Goal: Task Accomplishment & Management: Use online tool/utility

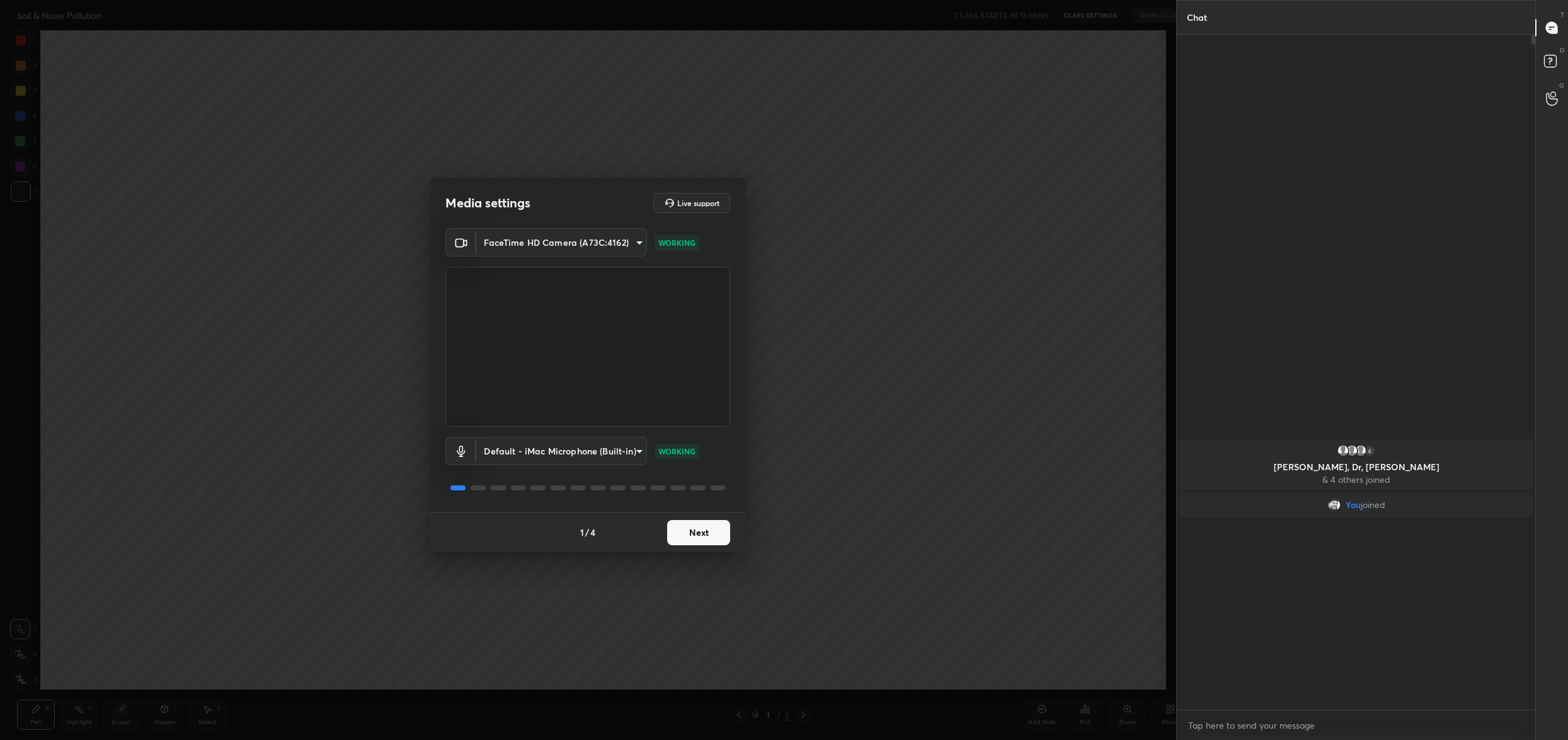
scroll to position [62353, 61878]
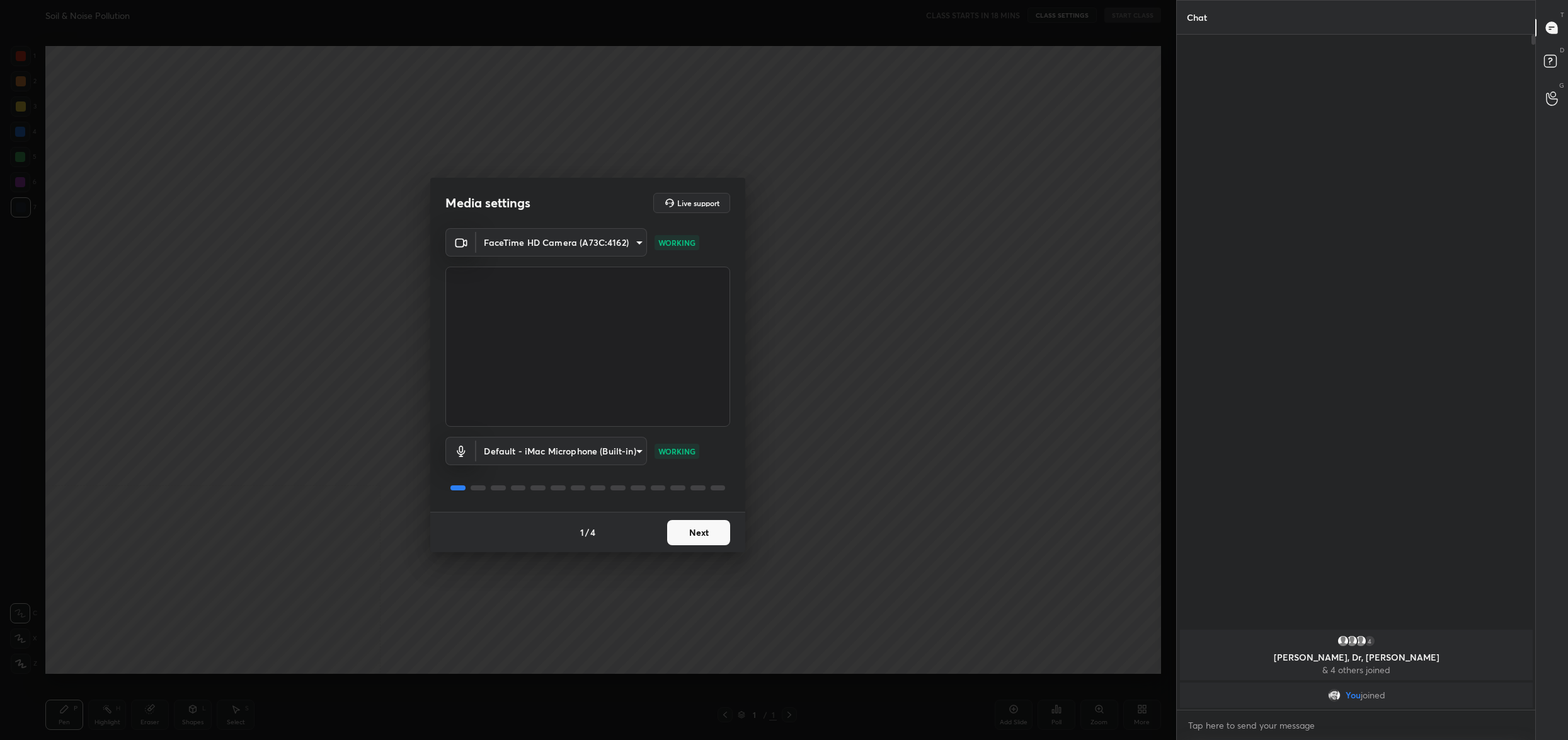
click at [715, 541] on button "Next" at bounding box center [698, 532] width 63 height 25
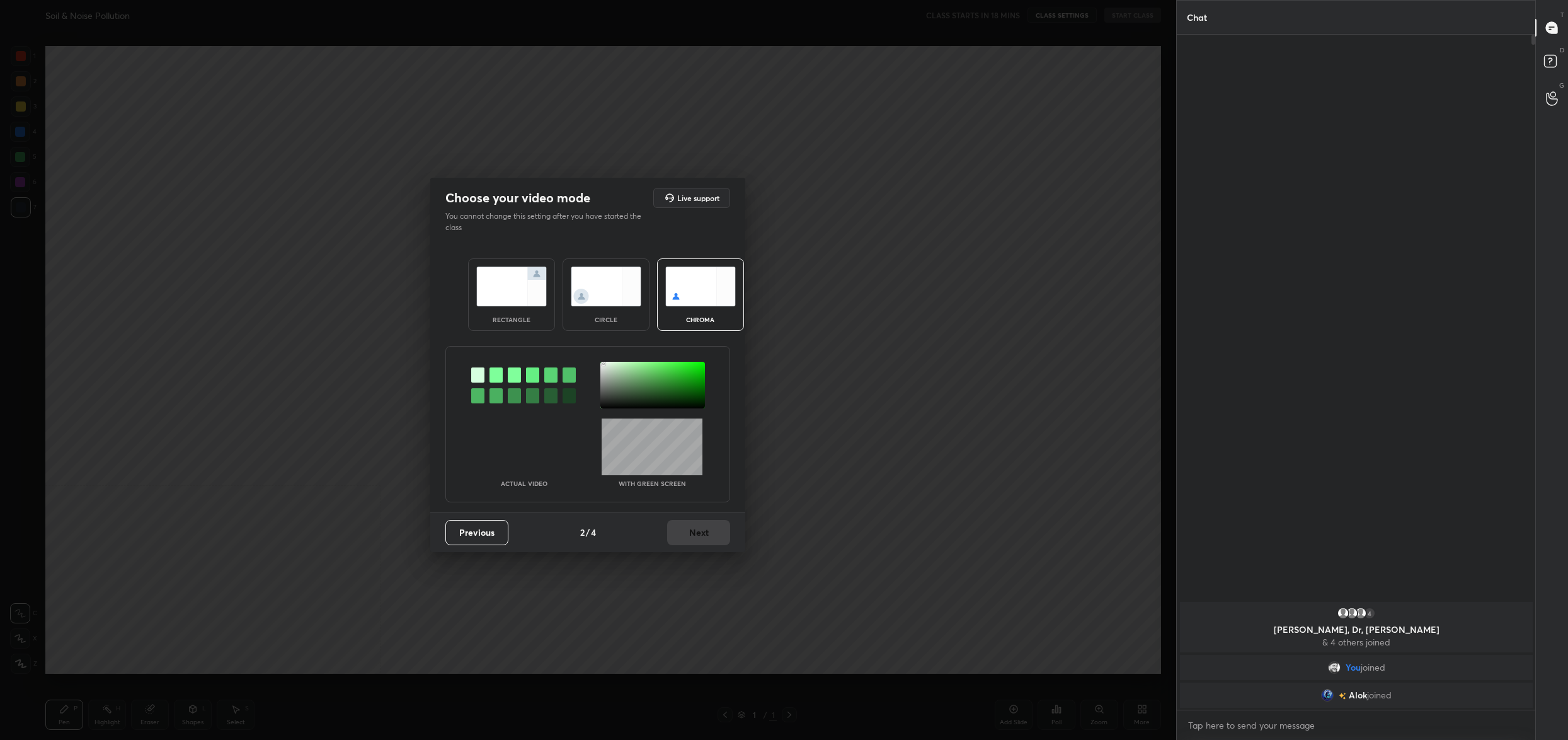
click at [604, 363] on div at bounding box center [652, 385] width 105 height 46
click at [704, 531] on button "Next" at bounding box center [698, 532] width 63 height 25
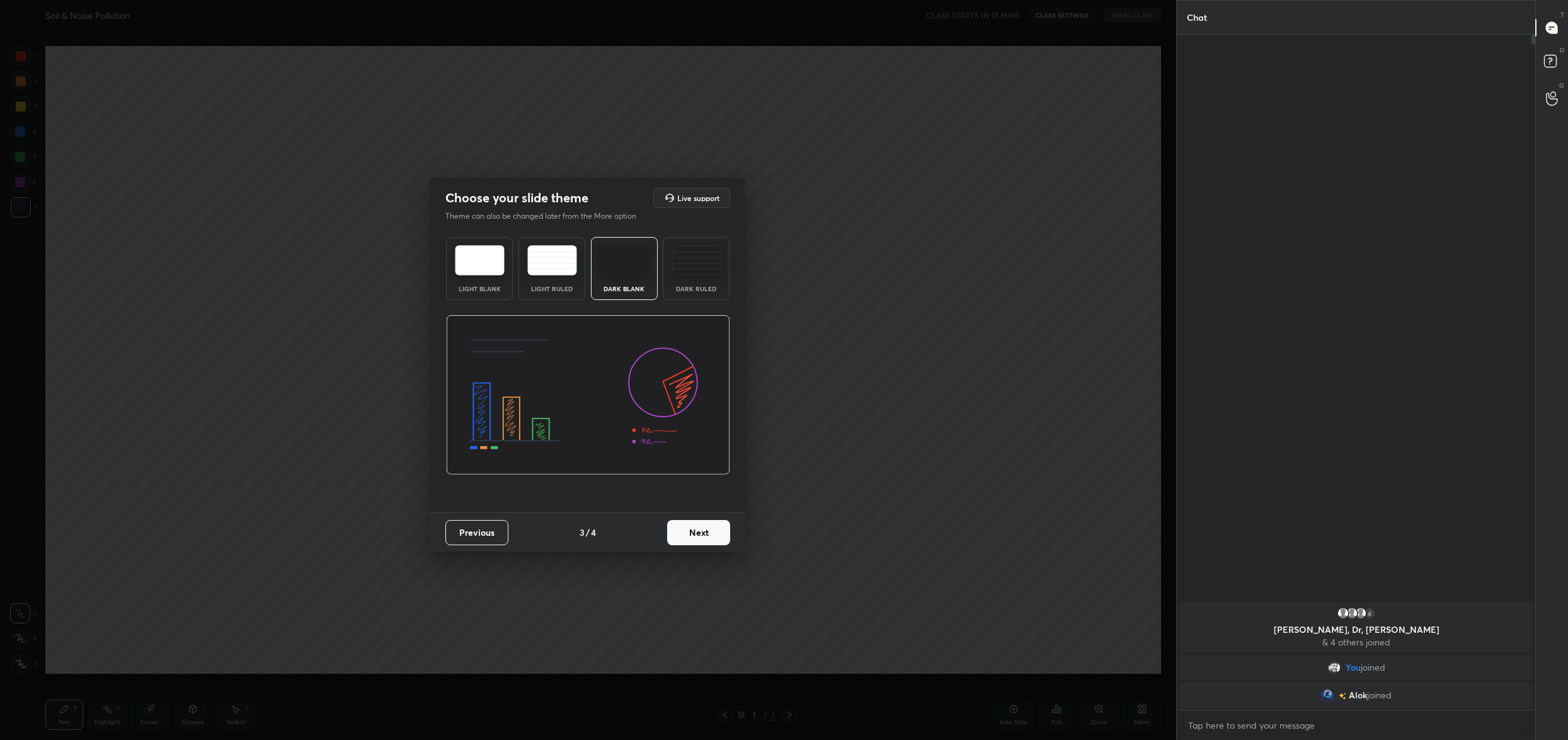
click at [704, 531] on button "Next" at bounding box center [698, 532] width 63 height 25
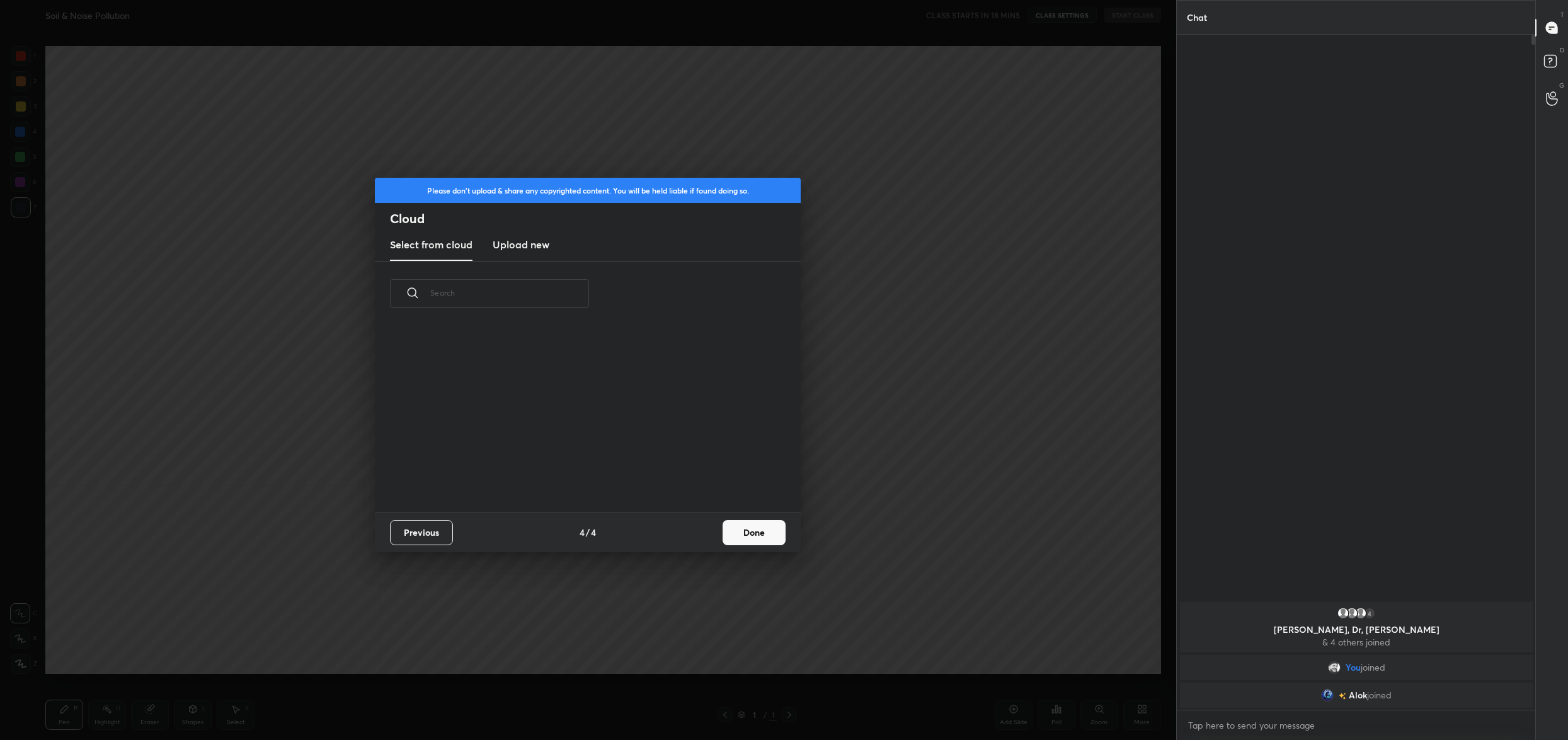
click at [751, 530] on button "Done" at bounding box center [754, 532] width 63 height 25
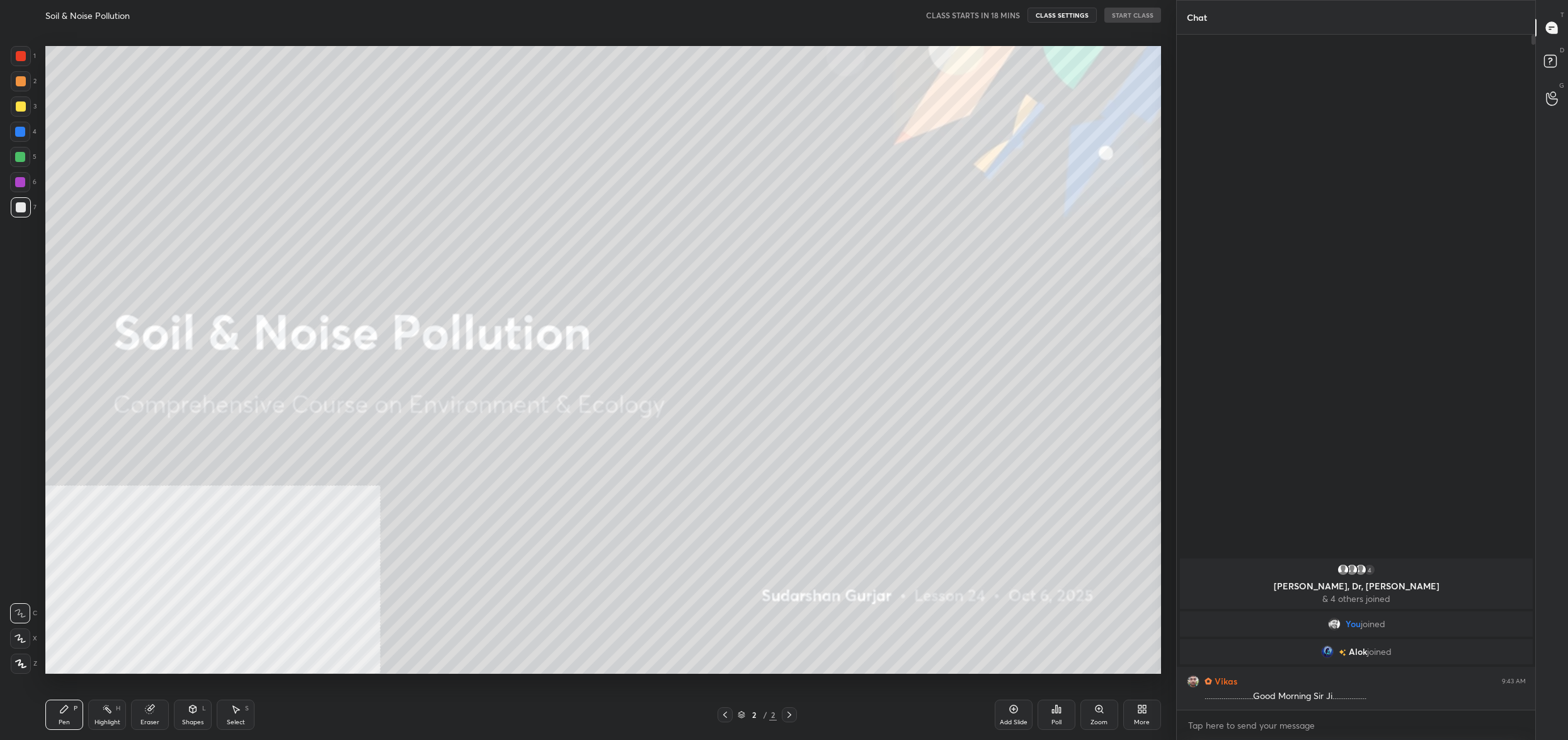
click at [1150, 710] on div "More" at bounding box center [1142, 715] width 38 height 30
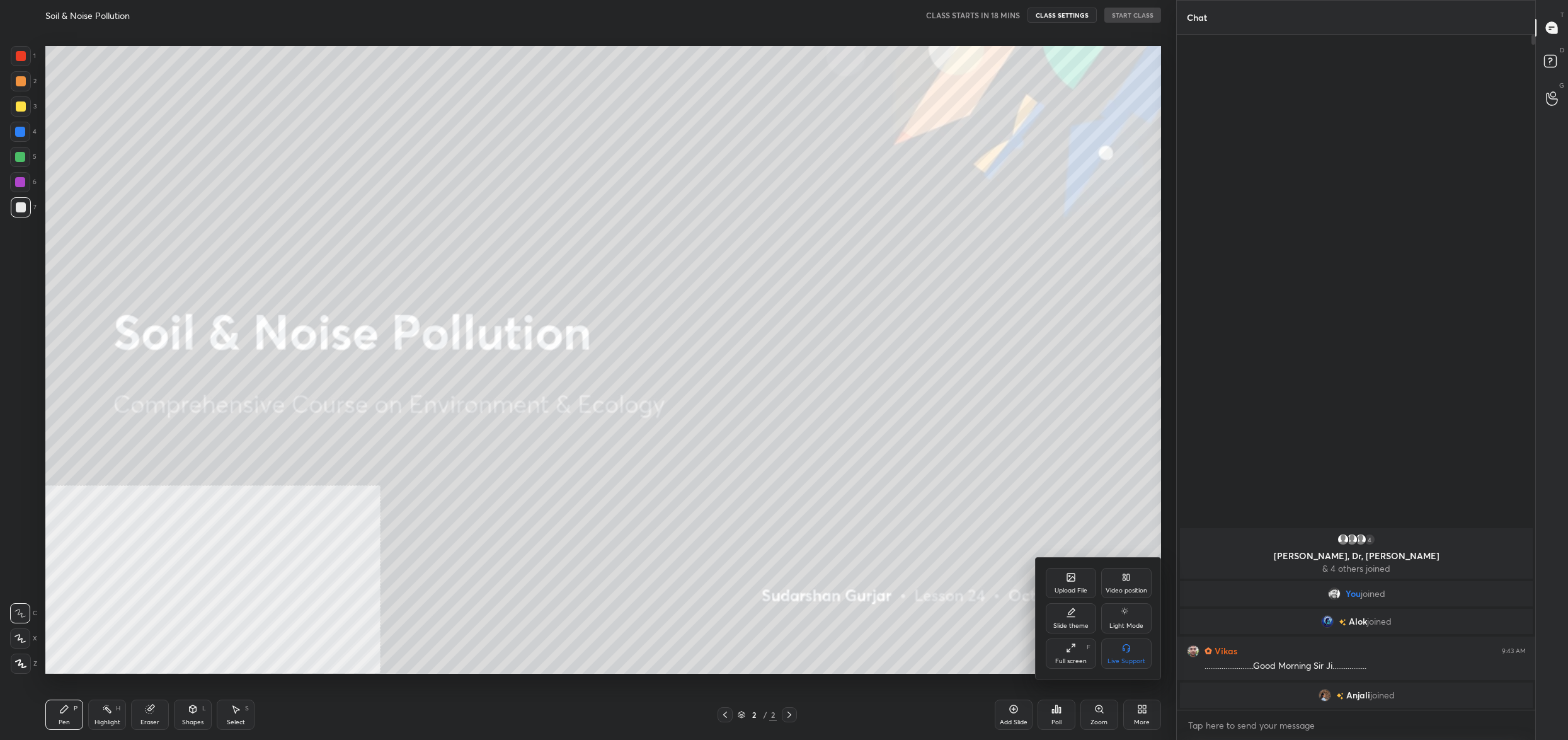
click at [1077, 592] on div "Upload File" at bounding box center [1071, 590] width 33 height 6
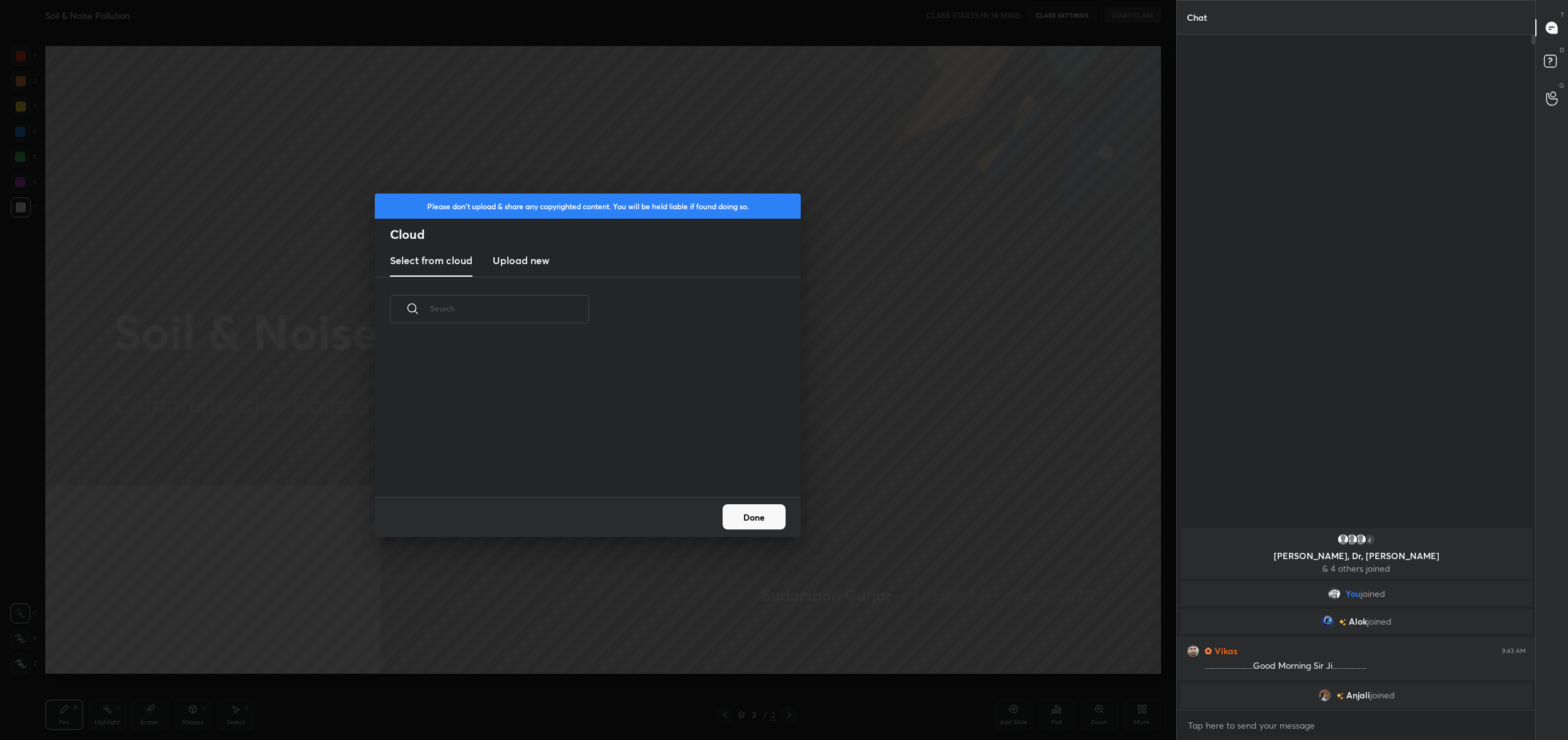
scroll to position [155, 404]
click at [543, 269] on new "Upload new" at bounding box center [520, 261] width 56 height 32
click at [591, 466] on label "Browse" at bounding box center [588, 461] width 56 height 20
click at [560, 466] on input "Browse" at bounding box center [560, 461] width 0 height 20
click at [758, 525] on button "Done" at bounding box center [754, 517] width 63 height 25
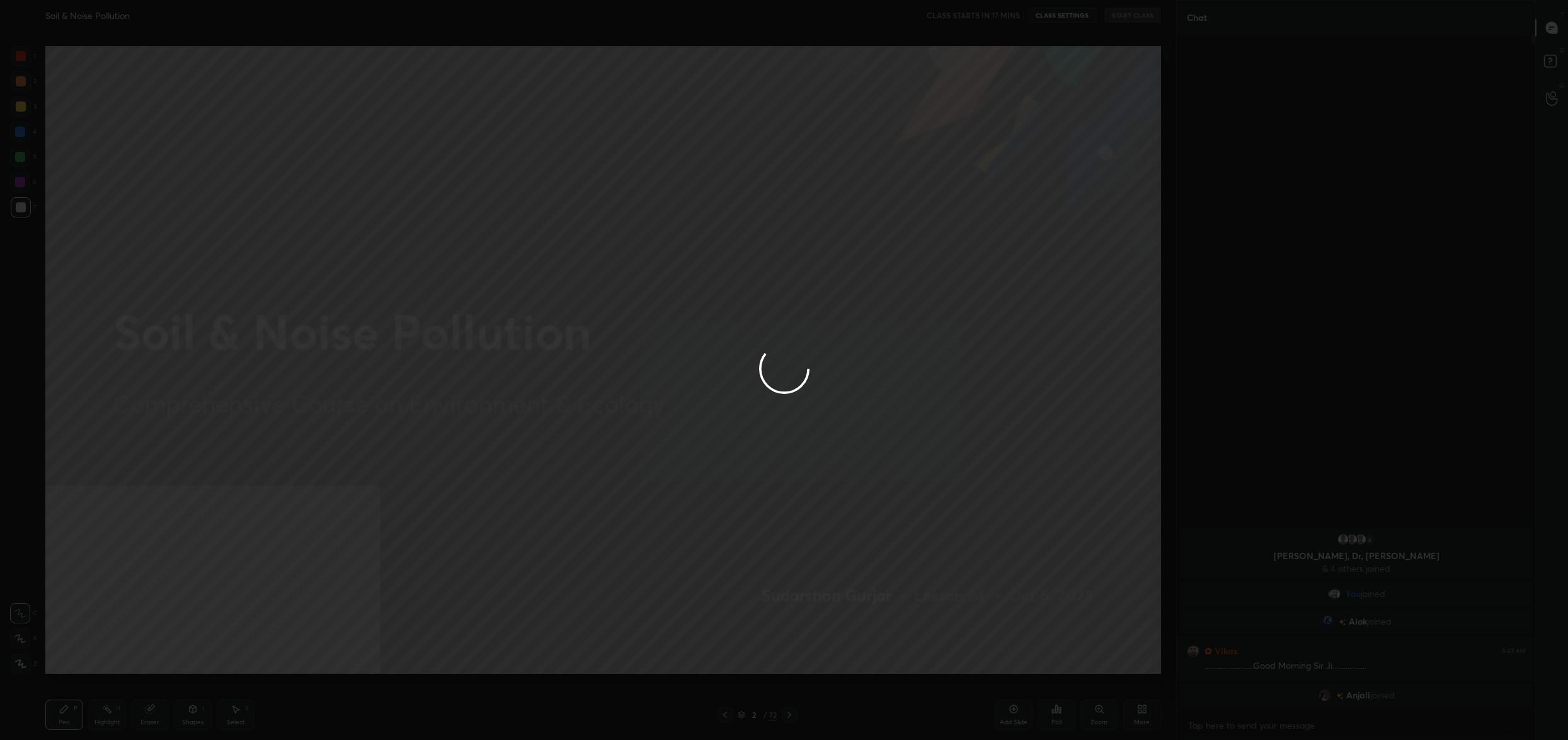
click at [758, 525] on button "Done" at bounding box center [754, 517] width 63 height 25
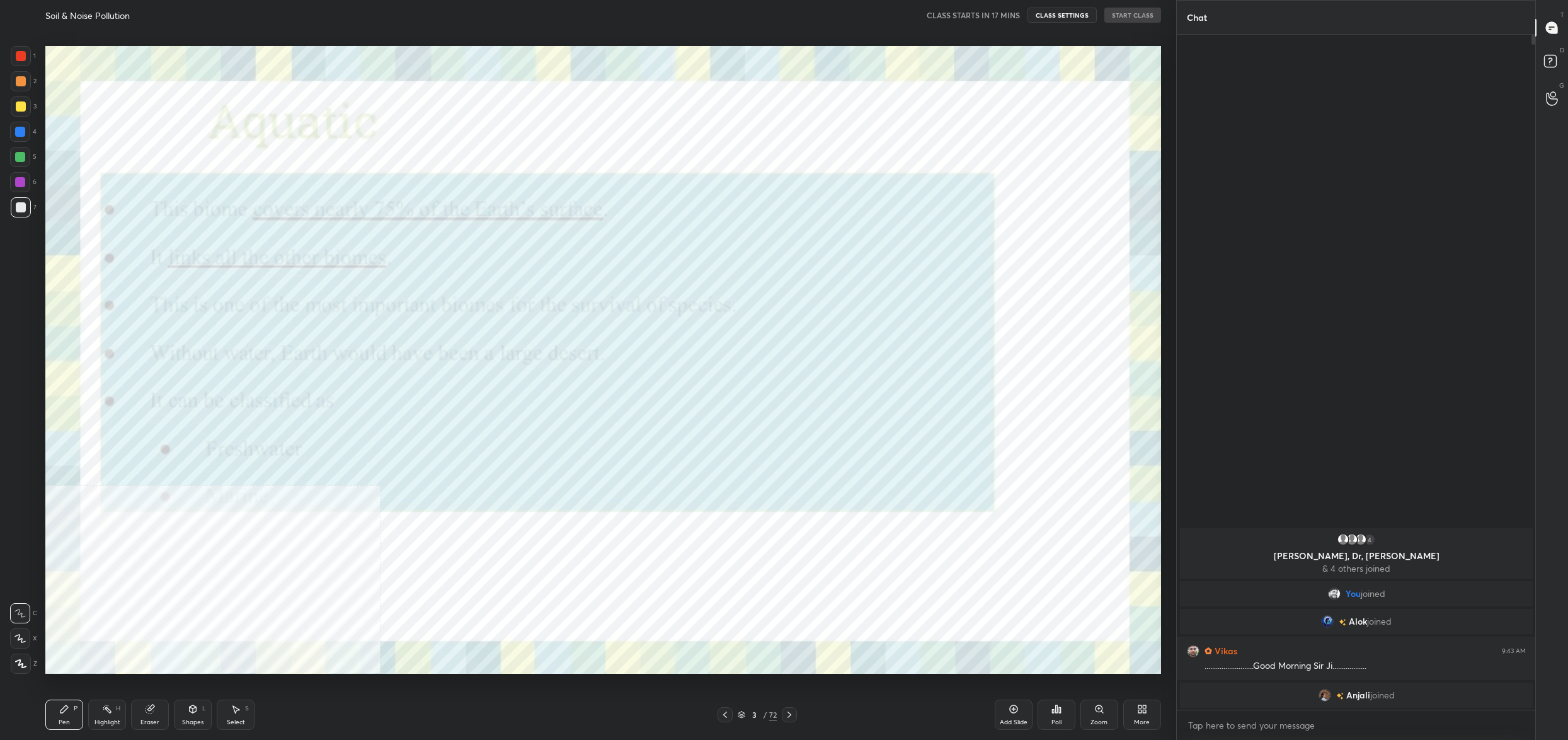
click at [742, 715] on icon at bounding box center [742, 715] width 8 height 8
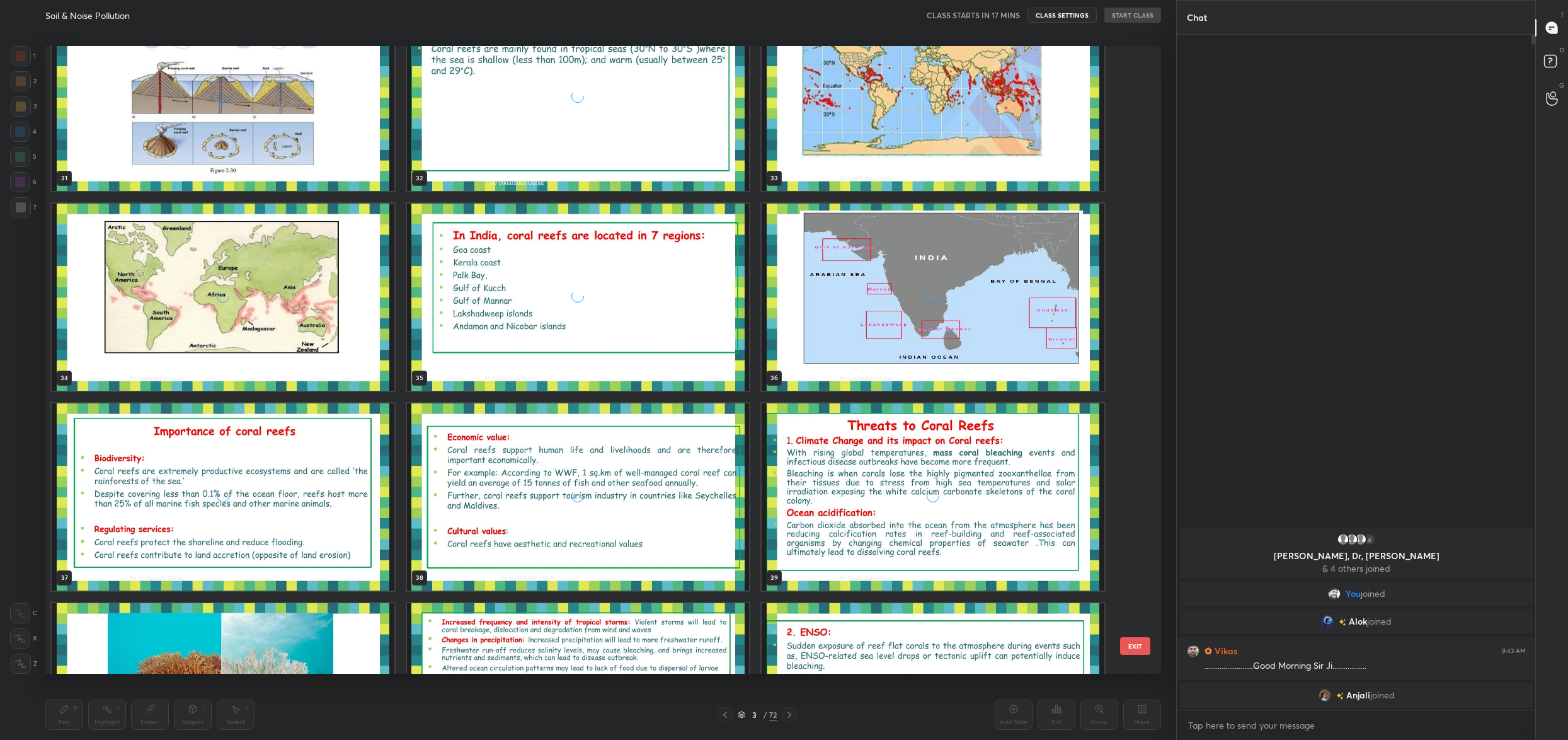
scroll to position [4167, 0]
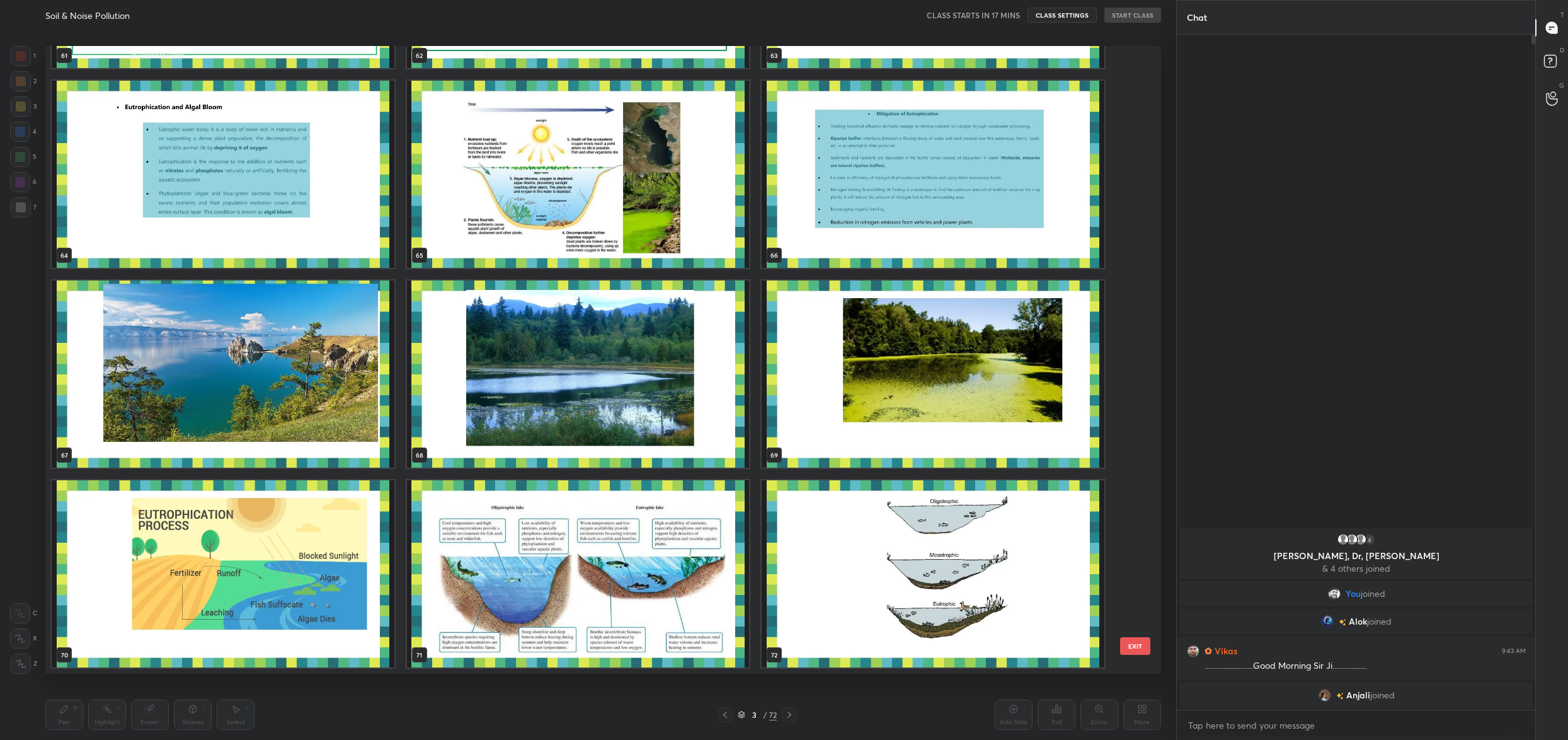
click at [1001, 535] on img "grid" at bounding box center [933, 574] width 343 height 187
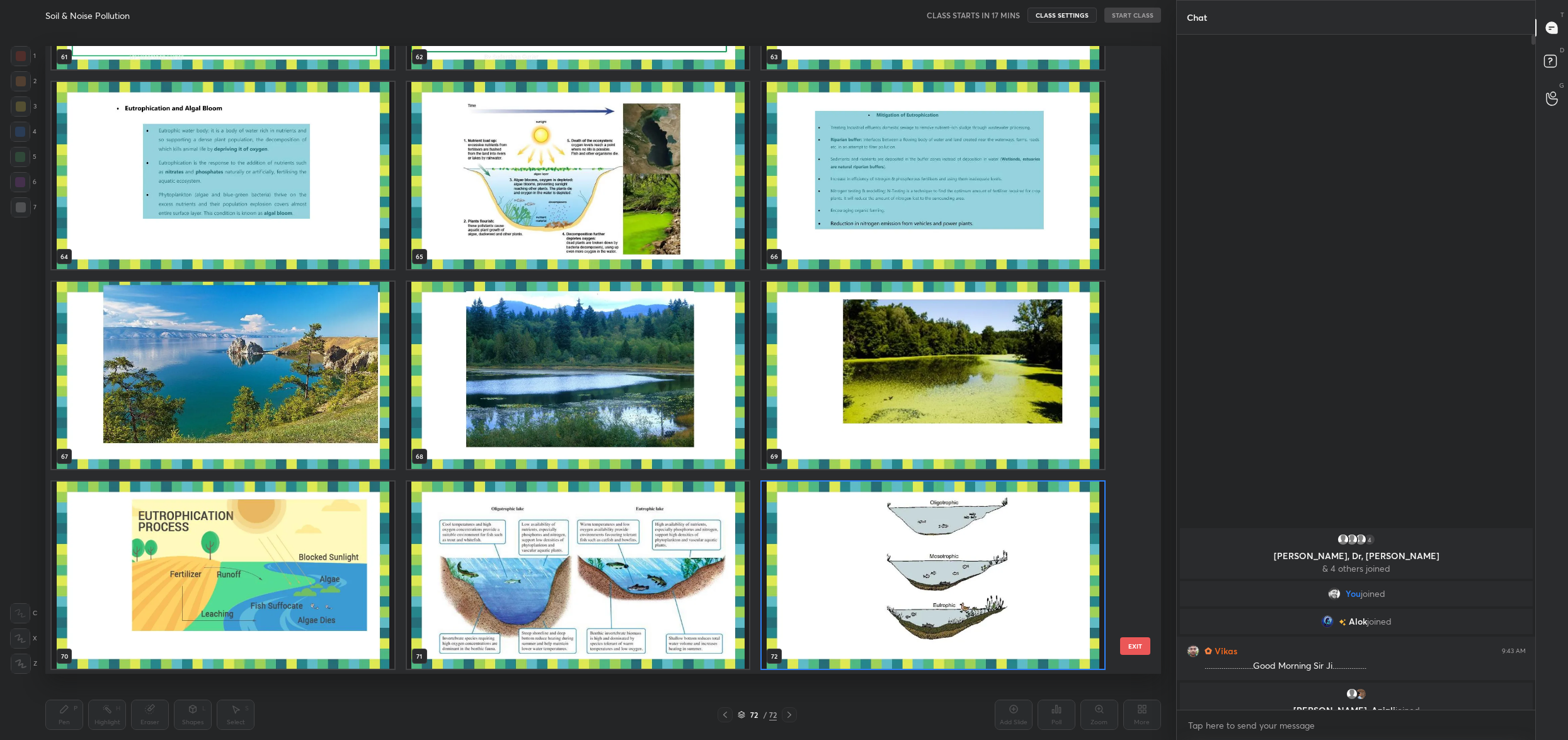
click at [1001, 535] on div "61 62 63 64 65 66 67 68 69 70 71 72" at bounding box center [592, 359] width 1094 height 628
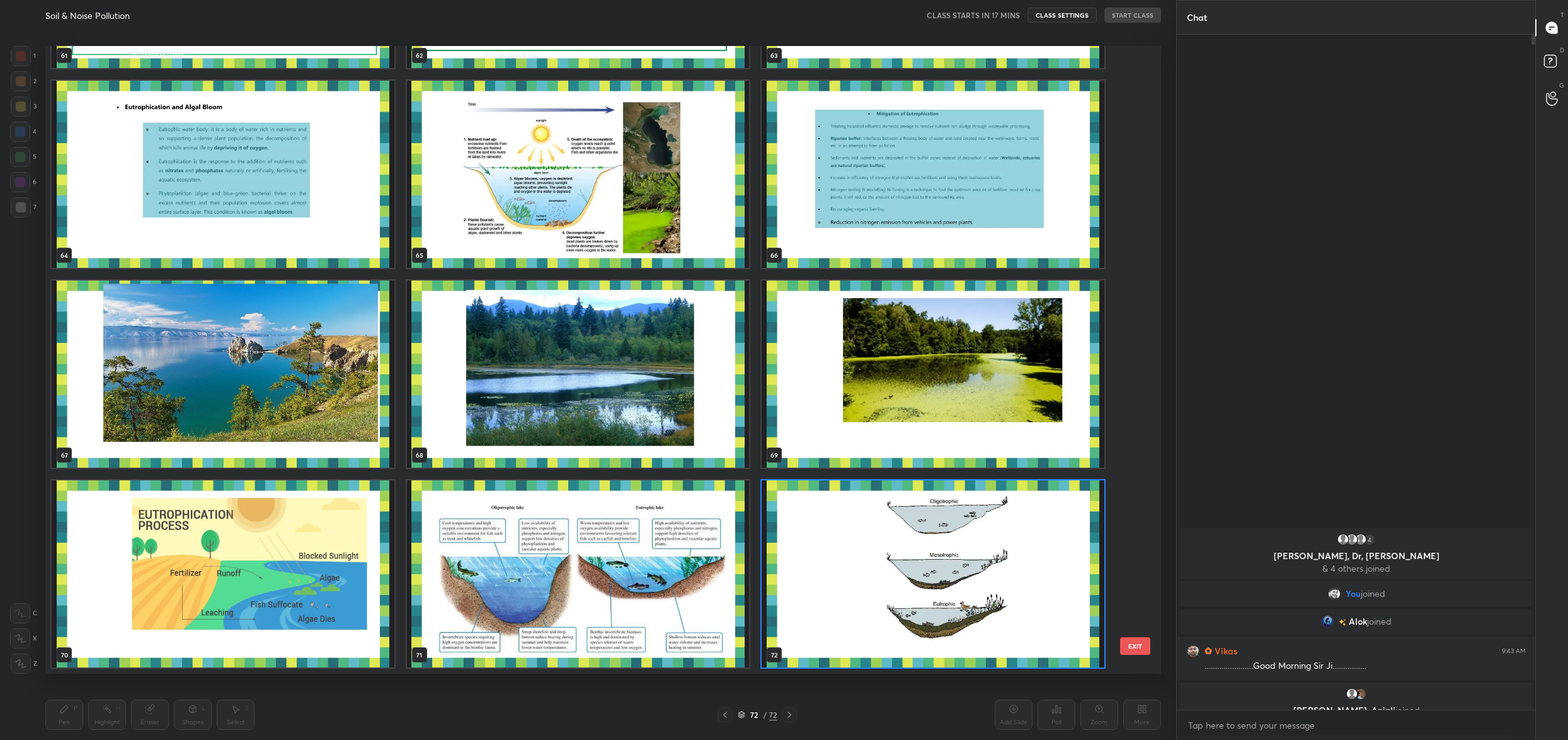
click at [1002, 535] on div "61 62 63 64 65 66 67 68 69 70 71 72" at bounding box center [592, 359] width 1094 height 628
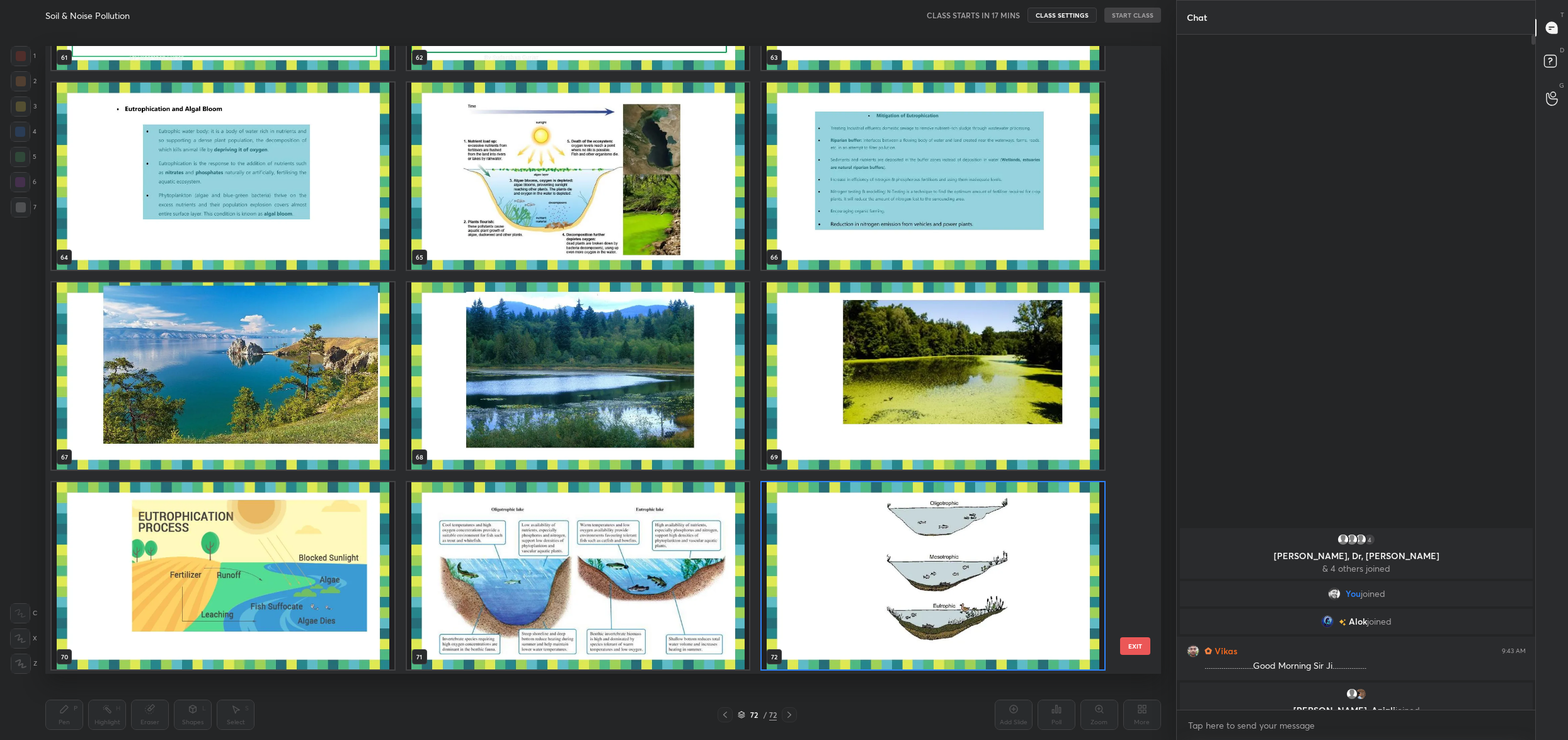
click at [1002, 535] on div "58 59 60 61 62 63 64 65 66 67 68 69 70 71 72" at bounding box center [592, 359] width 1094 height 628
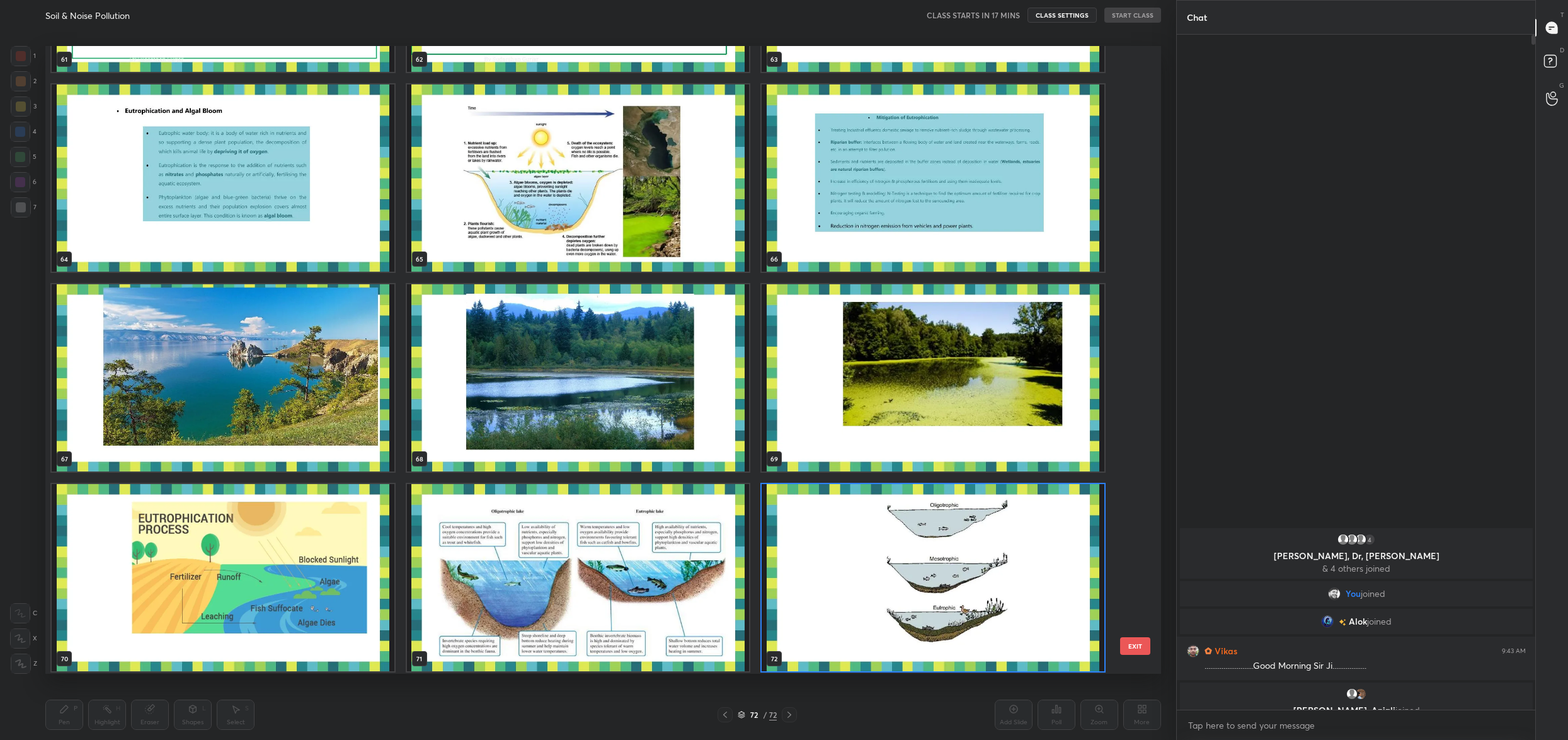
click at [1002, 535] on div "58 59 60 61 62 63 64 65 66 67 68 69 70 71 72" at bounding box center [592, 359] width 1094 height 628
click at [1002, 535] on img "grid" at bounding box center [933, 578] width 343 height 187
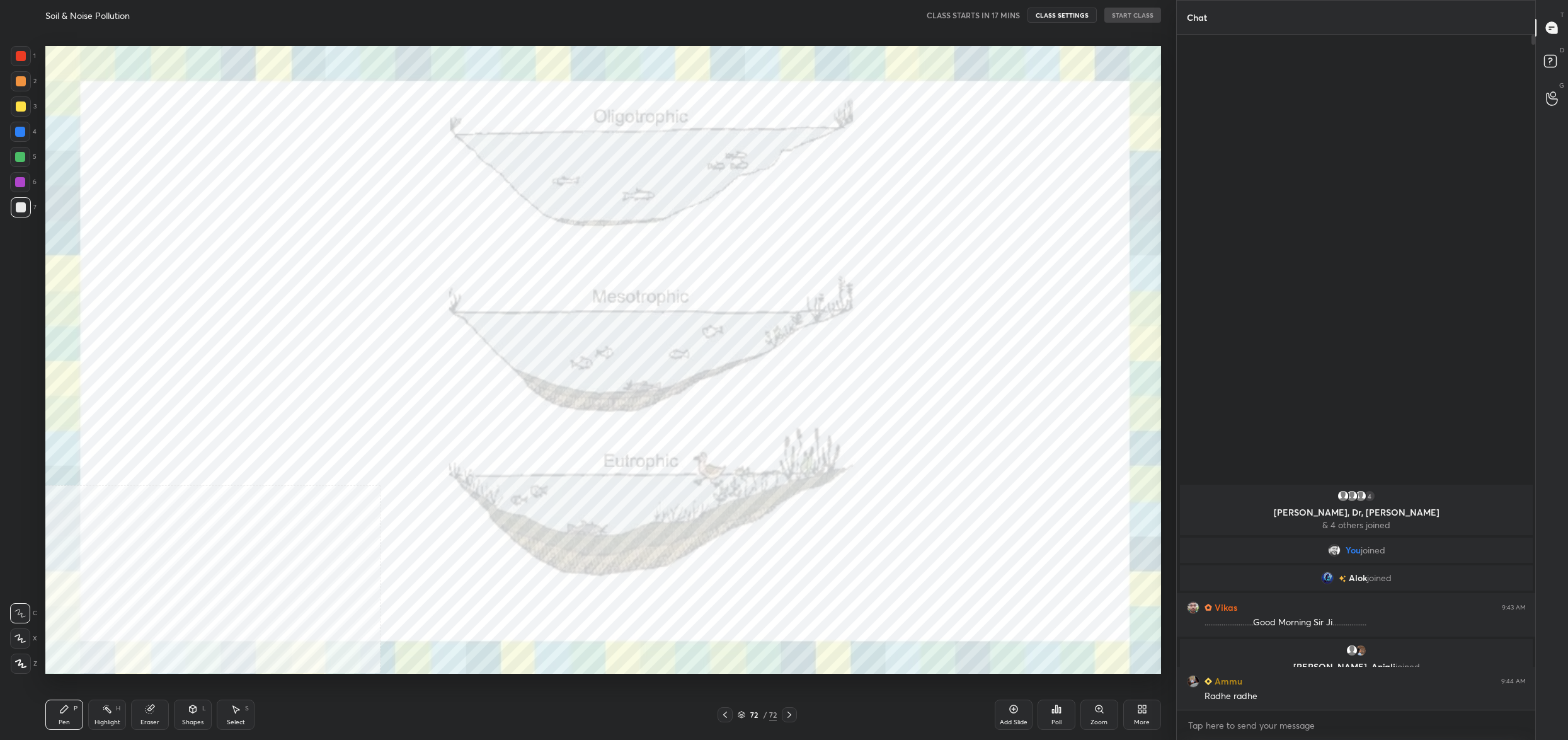
click at [1143, 719] on div "More" at bounding box center [1142, 722] width 16 height 6
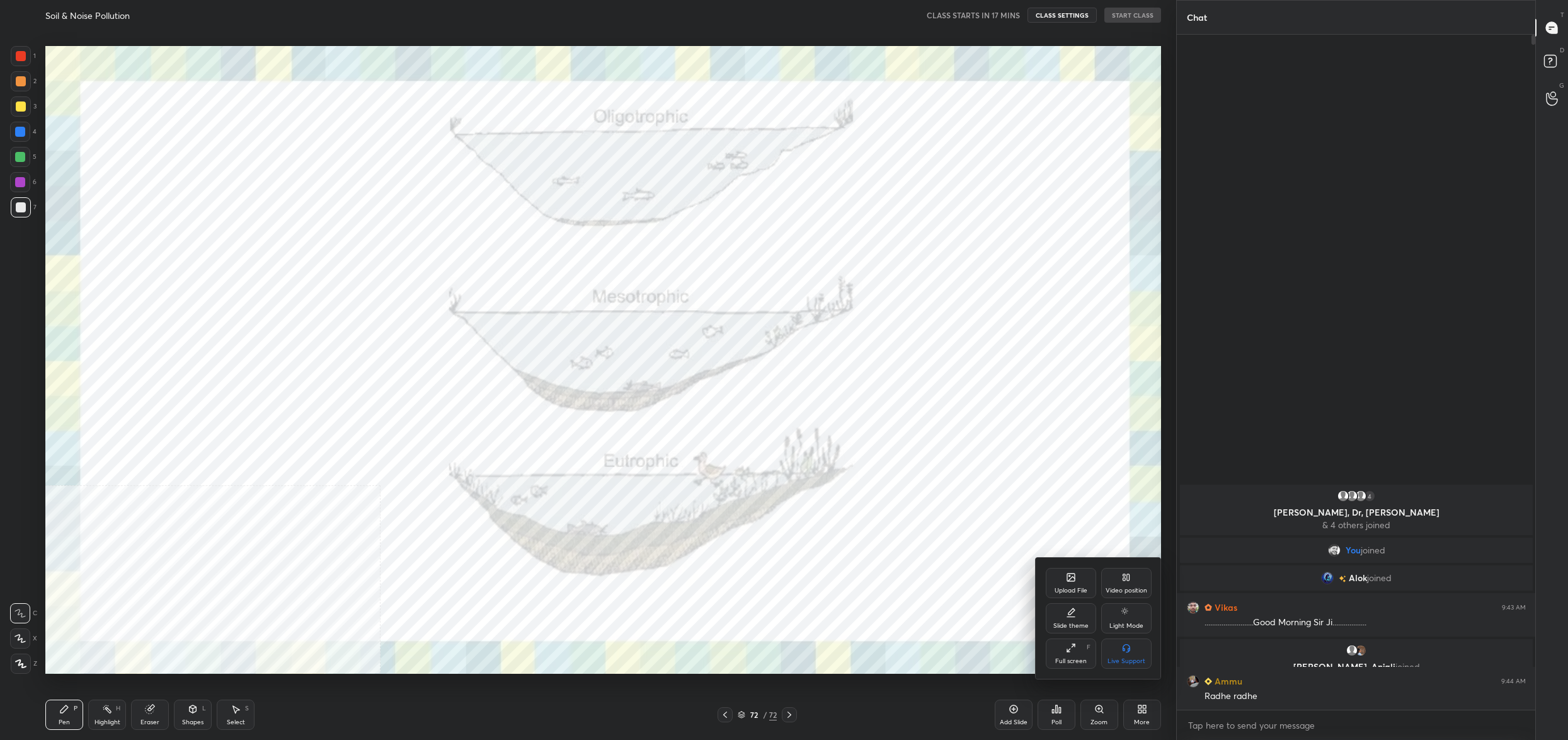
click at [1081, 584] on div "Upload File" at bounding box center [1071, 583] width 50 height 30
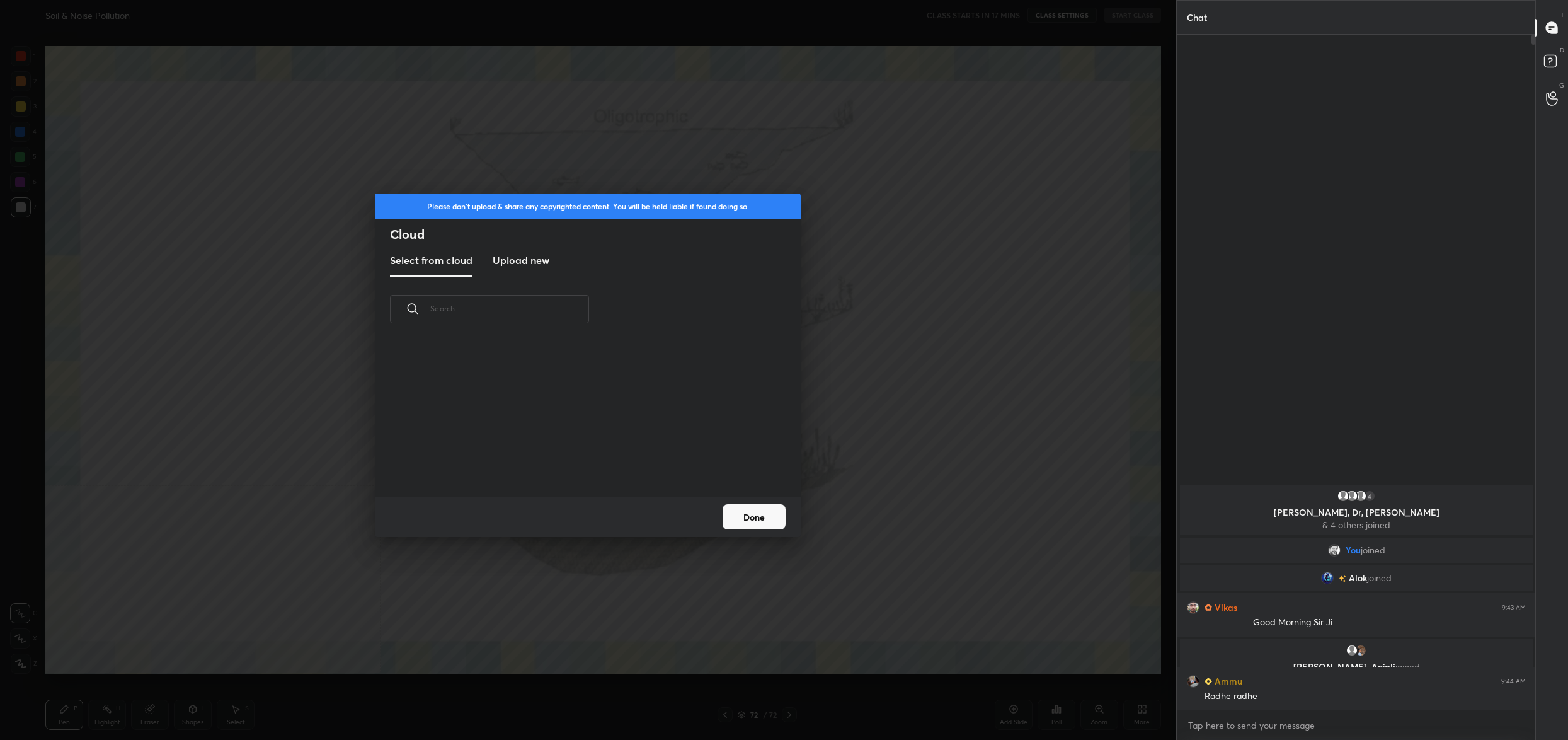
scroll to position [155, 404]
click at [535, 265] on h3 "Upload new" at bounding box center [520, 260] width 56 height 15
click at [747, 519] on button "Done" at bounding box center [754, 517] width 63 height 25
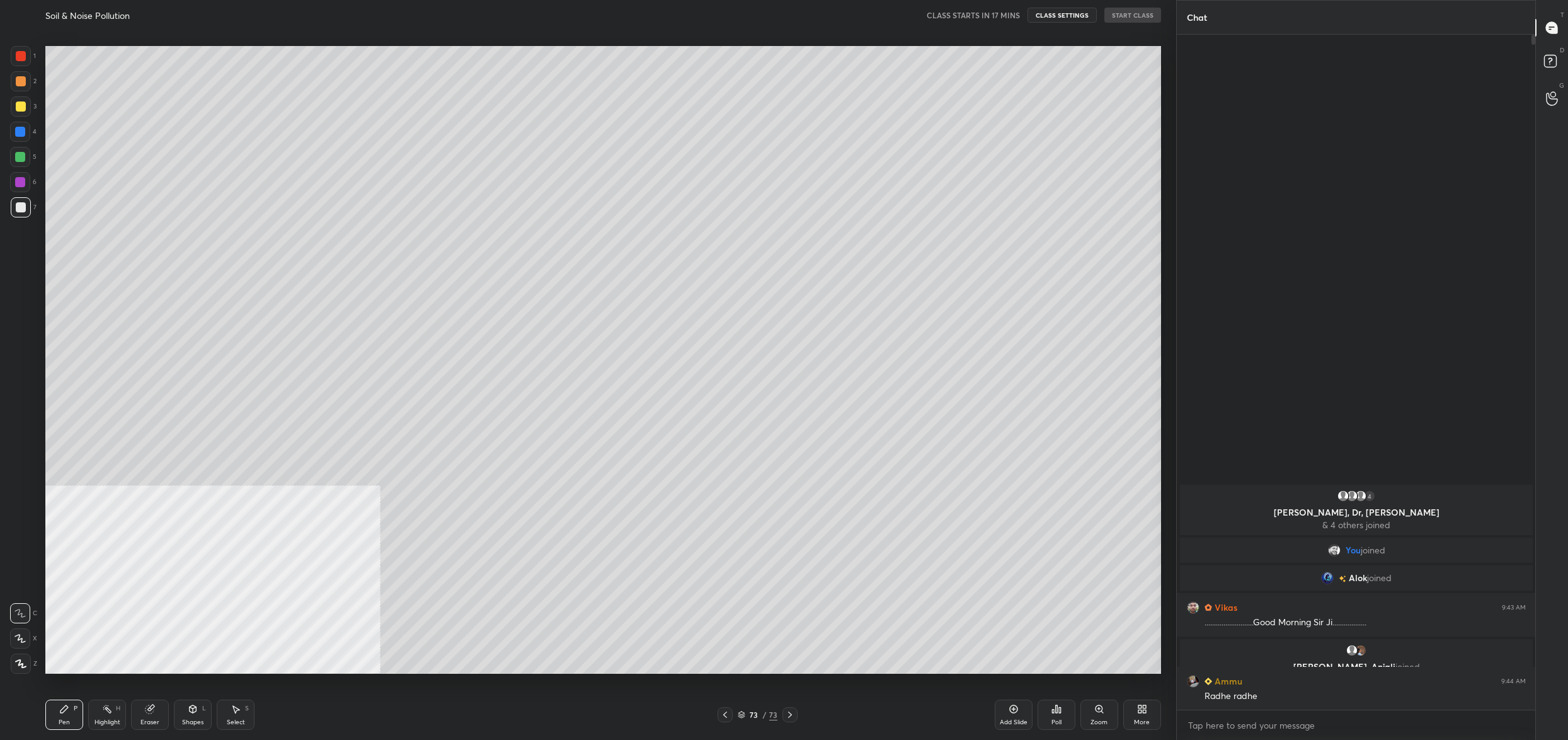
click at [1145, 711] on icon at bounding box center [1142, 709] width 10 height 10
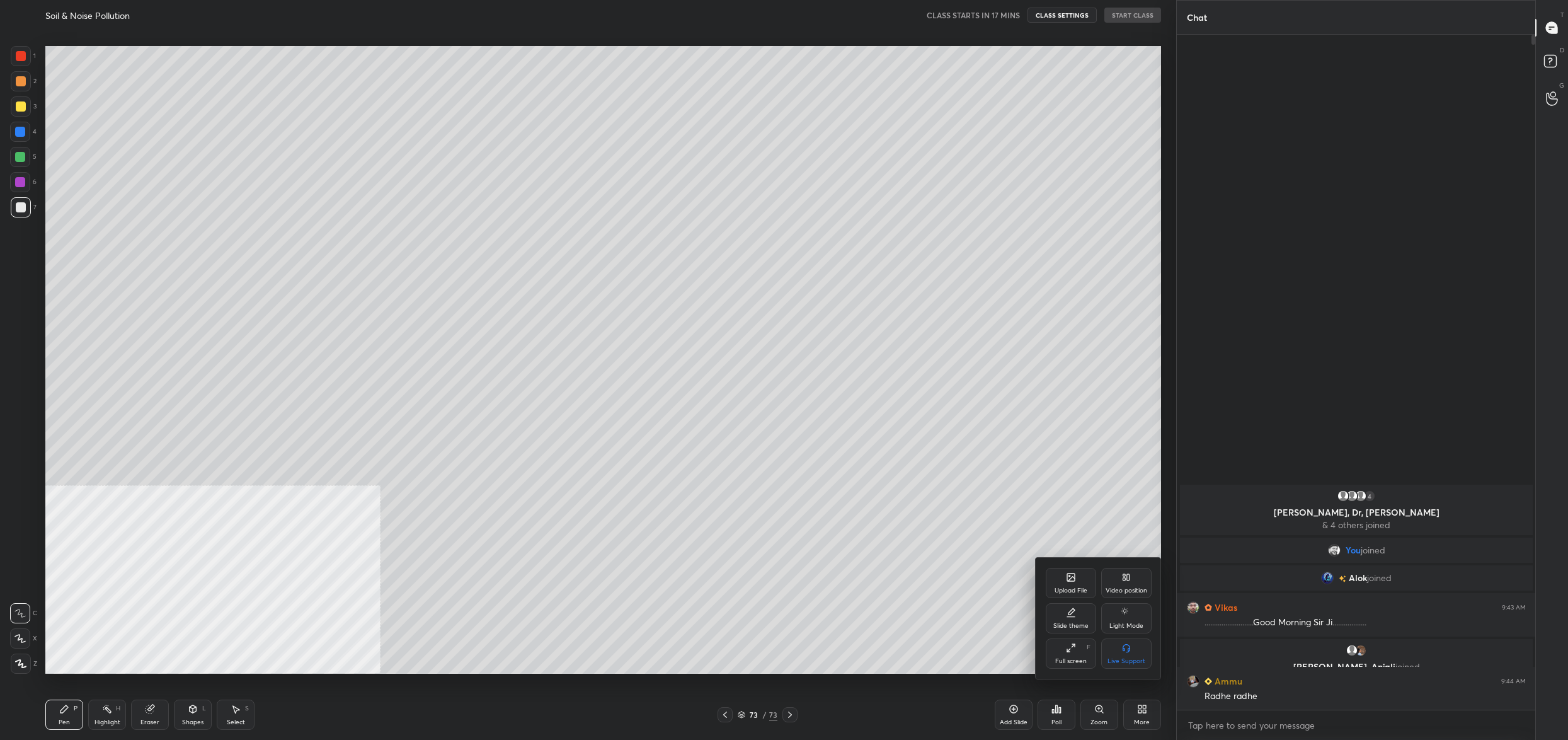
click at [1077, 590] on div "Upload File" at bounding box center [1071, 590] width 33 height 6
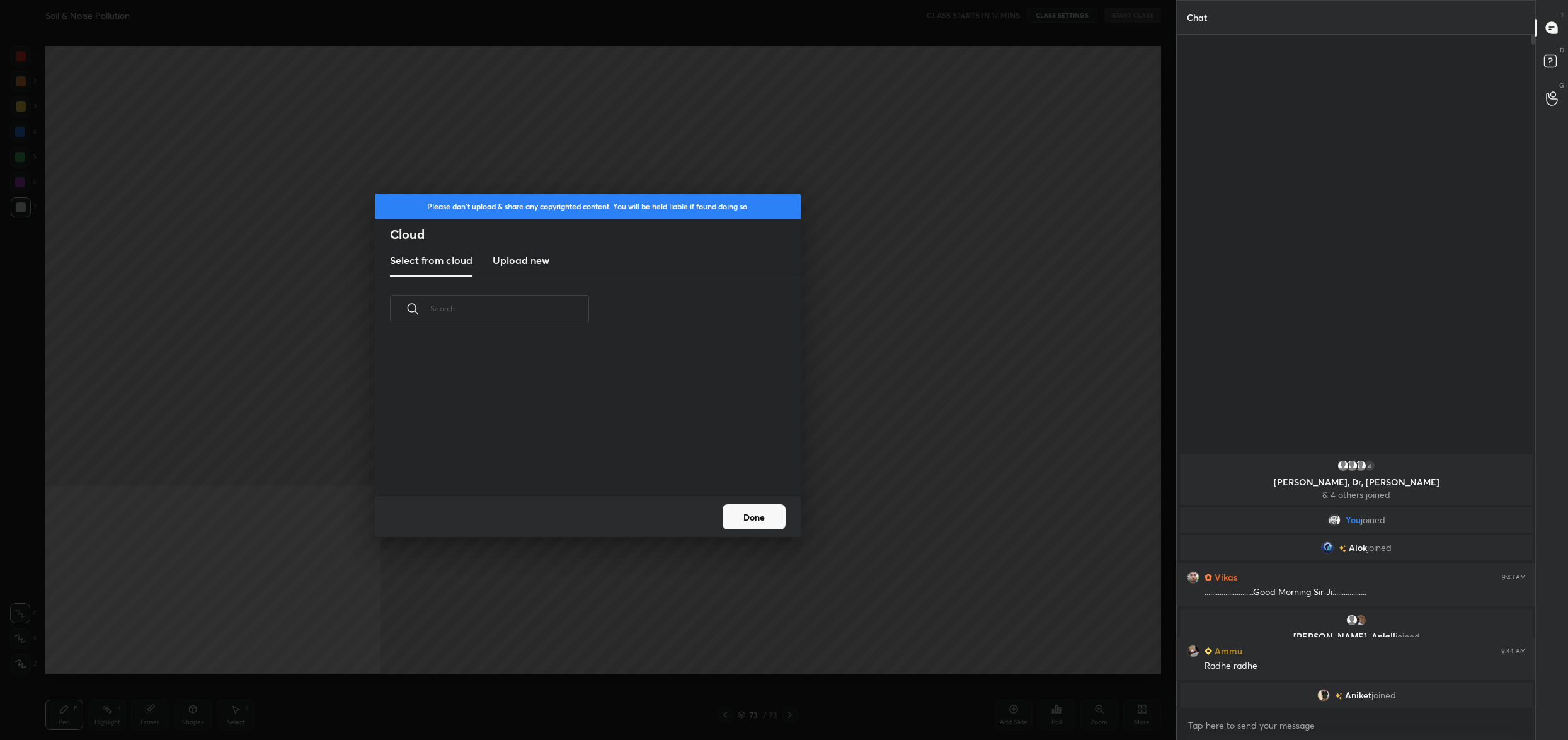
drag, startPoint x: 527, startPoint y: 250, endPoint x: 532, endPoint y: 272, distance: 22.6
click at [527, 250] on new "Upload new" at bounding box center [520, 261] width 56 height 32
click at [574, 458] on label "Browse" at bounding box center [588, 461] width 56 height 20
click at [560, 458] on input "Browse" at bounding box center [560, 461] width 0 height 20
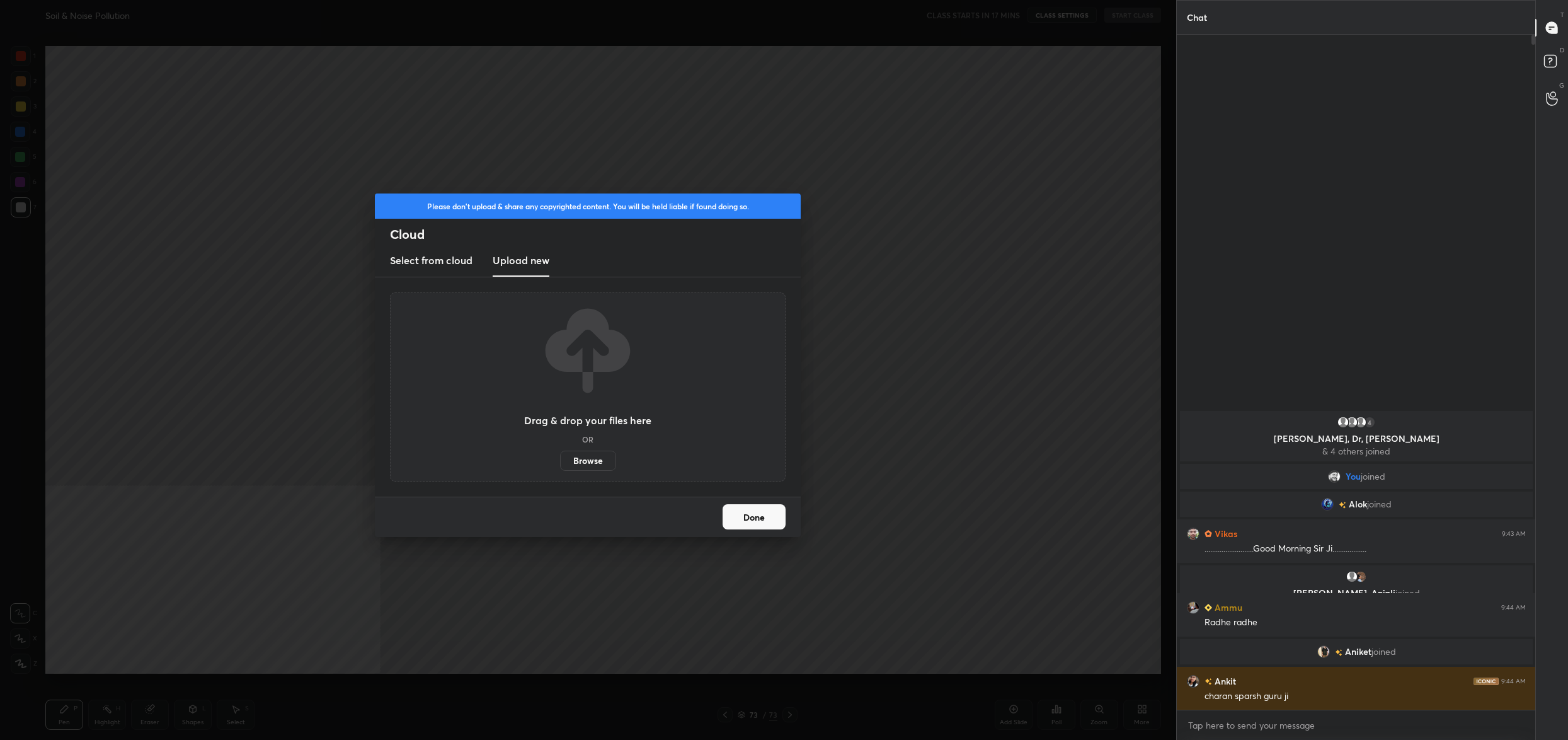
drag, startPoint x: 748, startPoint y: 514, endPoint x: 744, endPoint y: 526, distance: 12.6
click at [748, 515] on button "Done" at bounding box center [754, 517] width 63 height 25
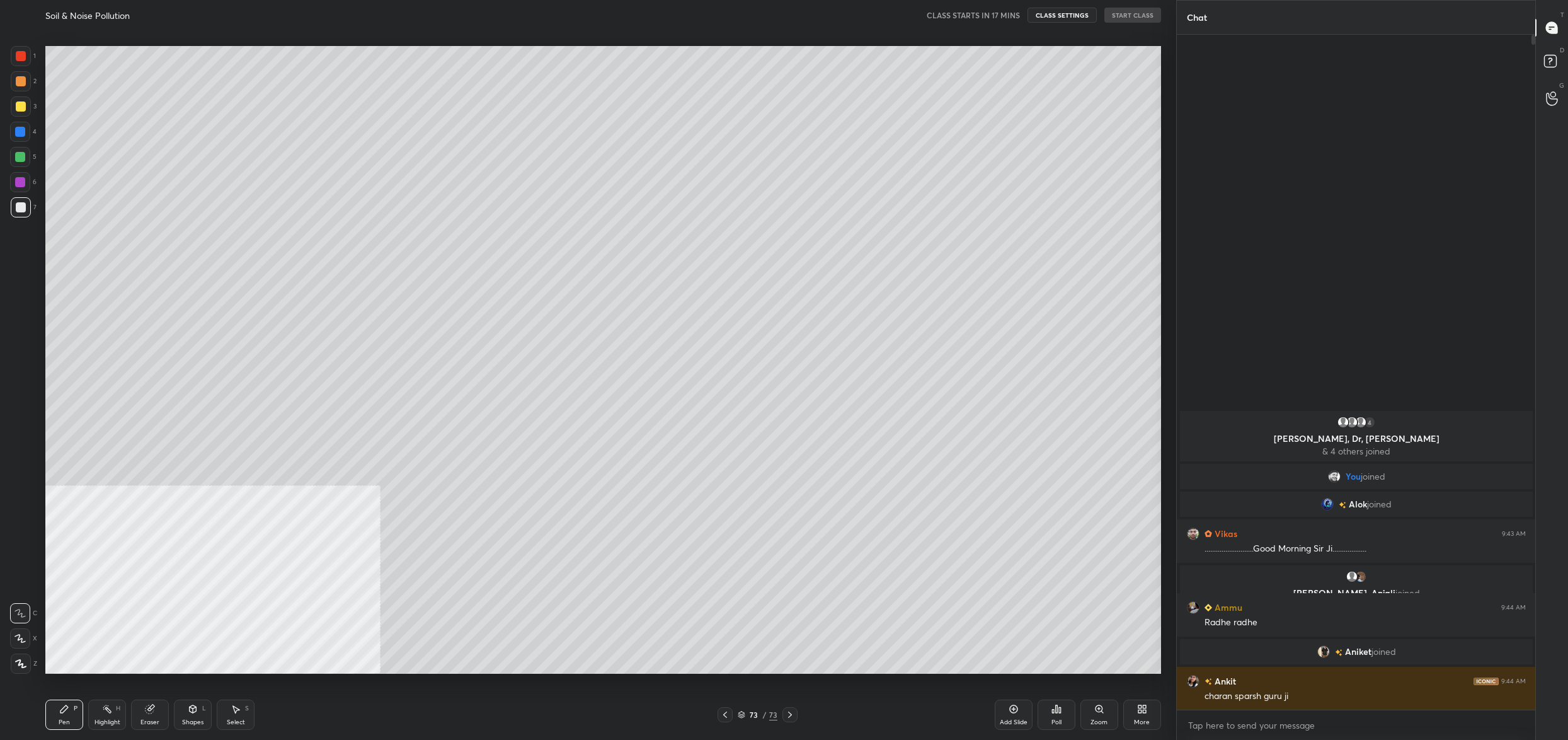
click at [745, 713] on icon at bounding box center [742, 715] width 8 height 8
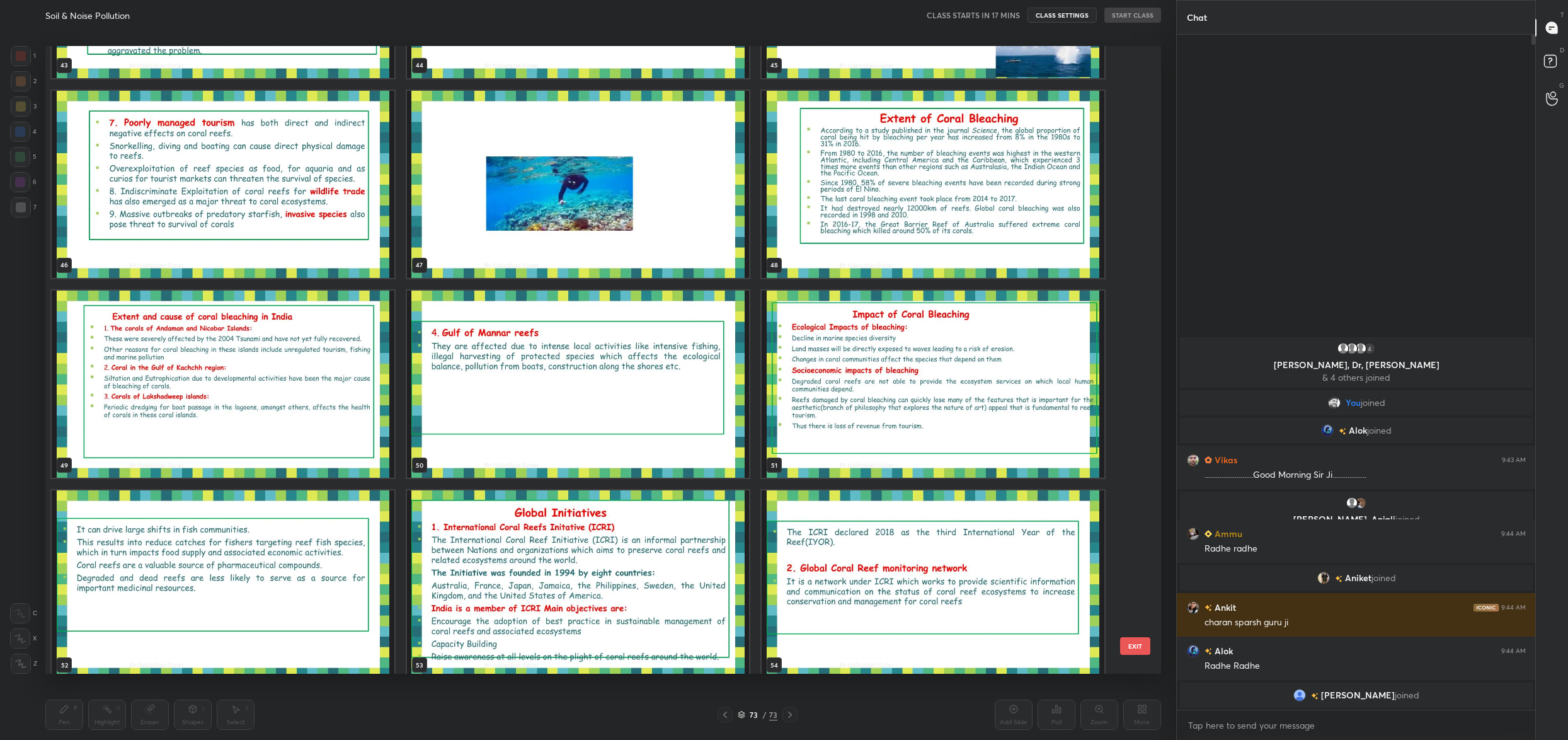
scroll to position [4367, 0]
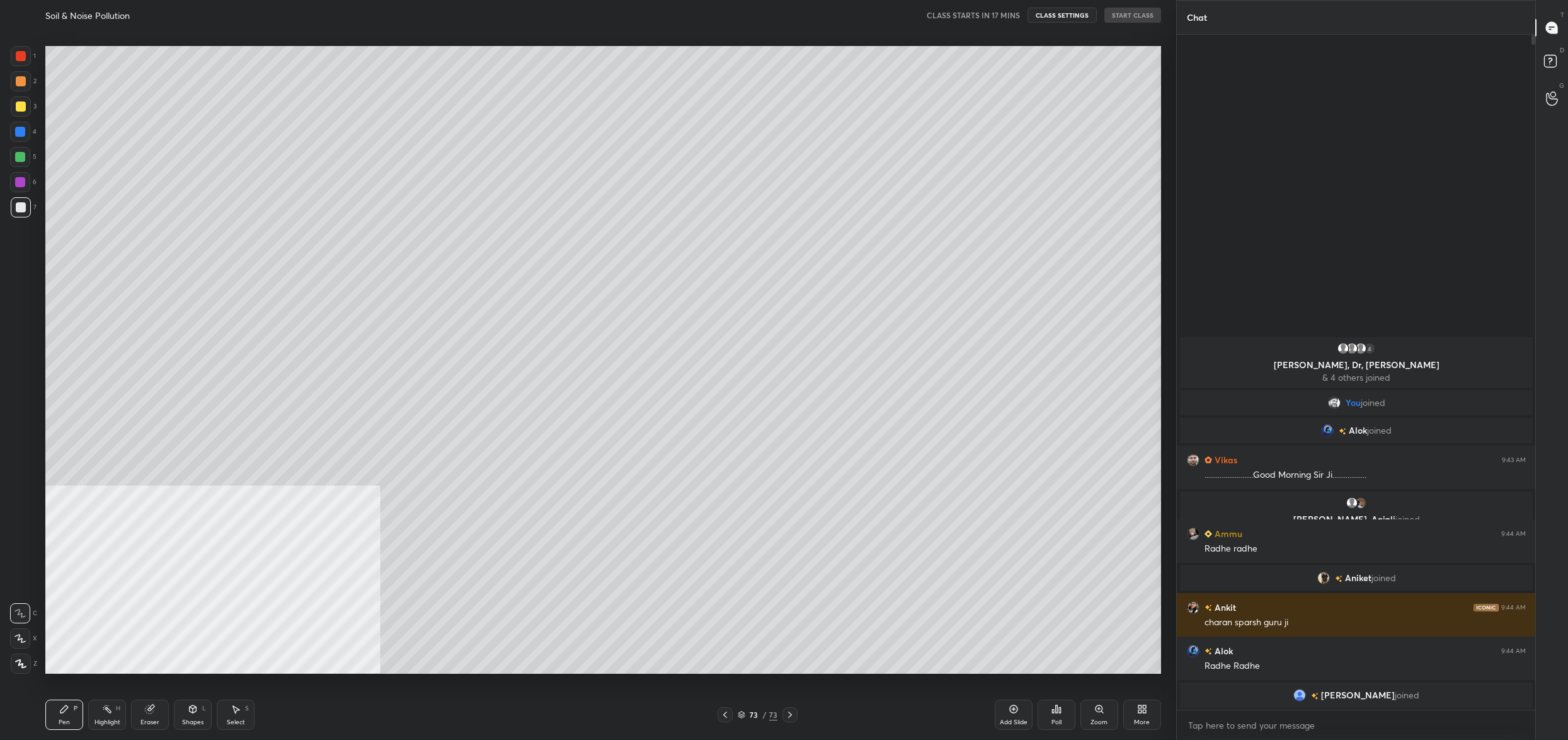
drag, startPoint x: 1150, startPoint y: 697, endPoint x: 1141, endPoint y: 704, distance: 11.4
click at [1150, 697] on div "Add Slide Poll Zoom More" at bounding box center [1078, 714] width 166 height 70
click at [1140, 711] on icon at bounding box center [1140, 711] width 3 height 3
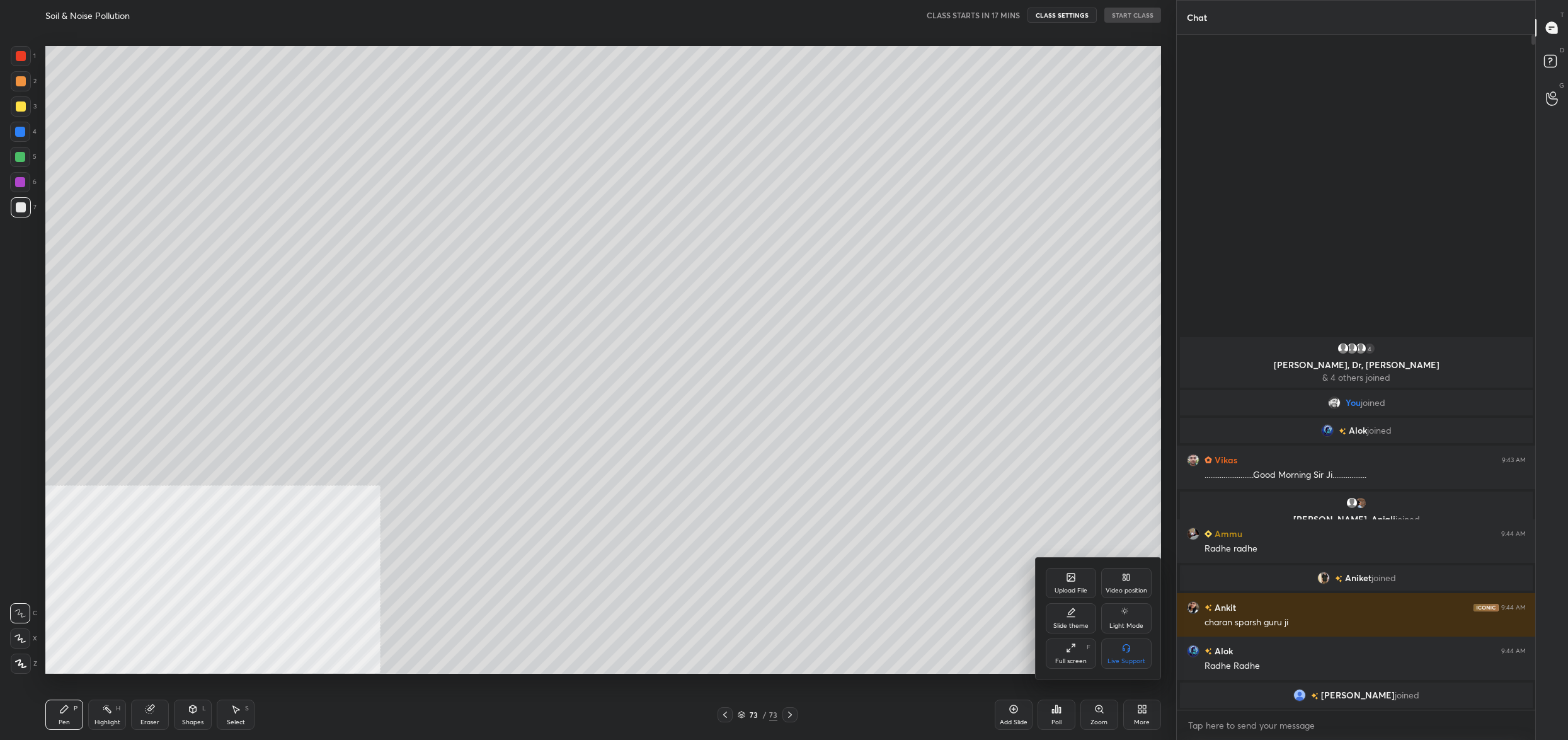
click at [1081, 593] on div "Upload File" at bounding box center [1071, 590] width 33 height 6
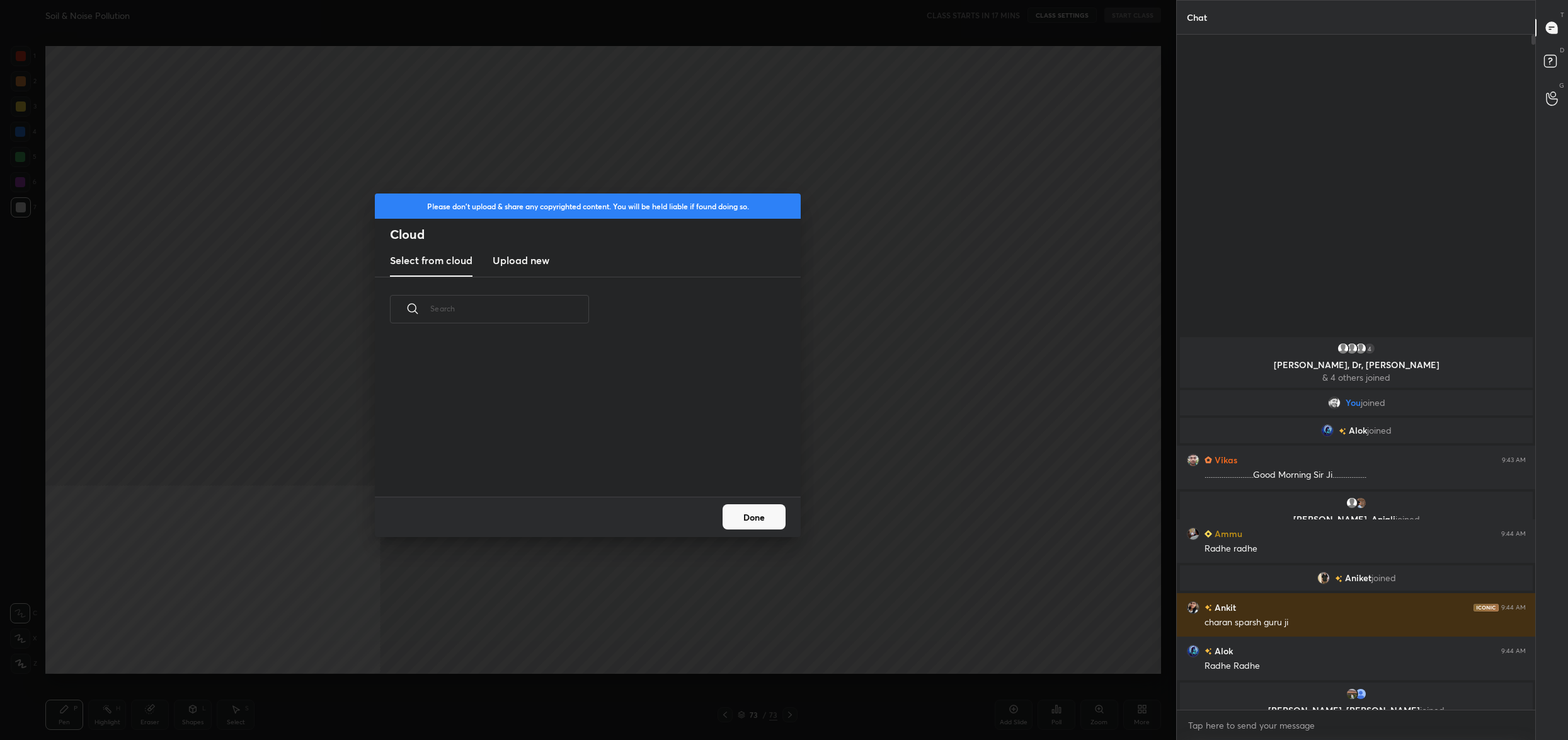
click at [517, 274] on new "Upload new" at bounding box center [520, 261] width 56 height 32
click at [576, 455] on label "Browse" at bounding box center [588, 461] width 56 height 20
click at [560, 455] on input "Browse" at bounding box center [560, 461] width 0 height 20
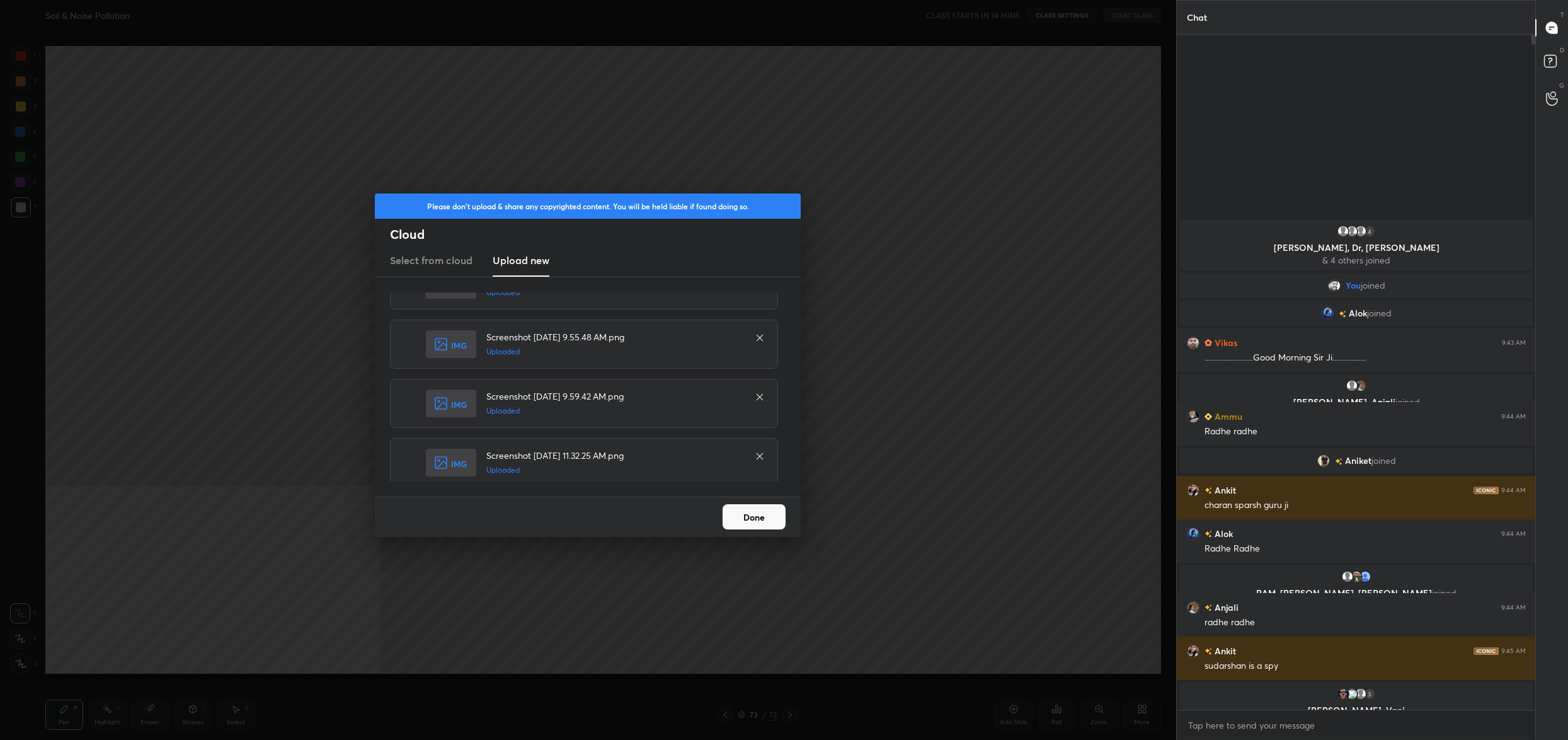
scroll to position [0, 0]
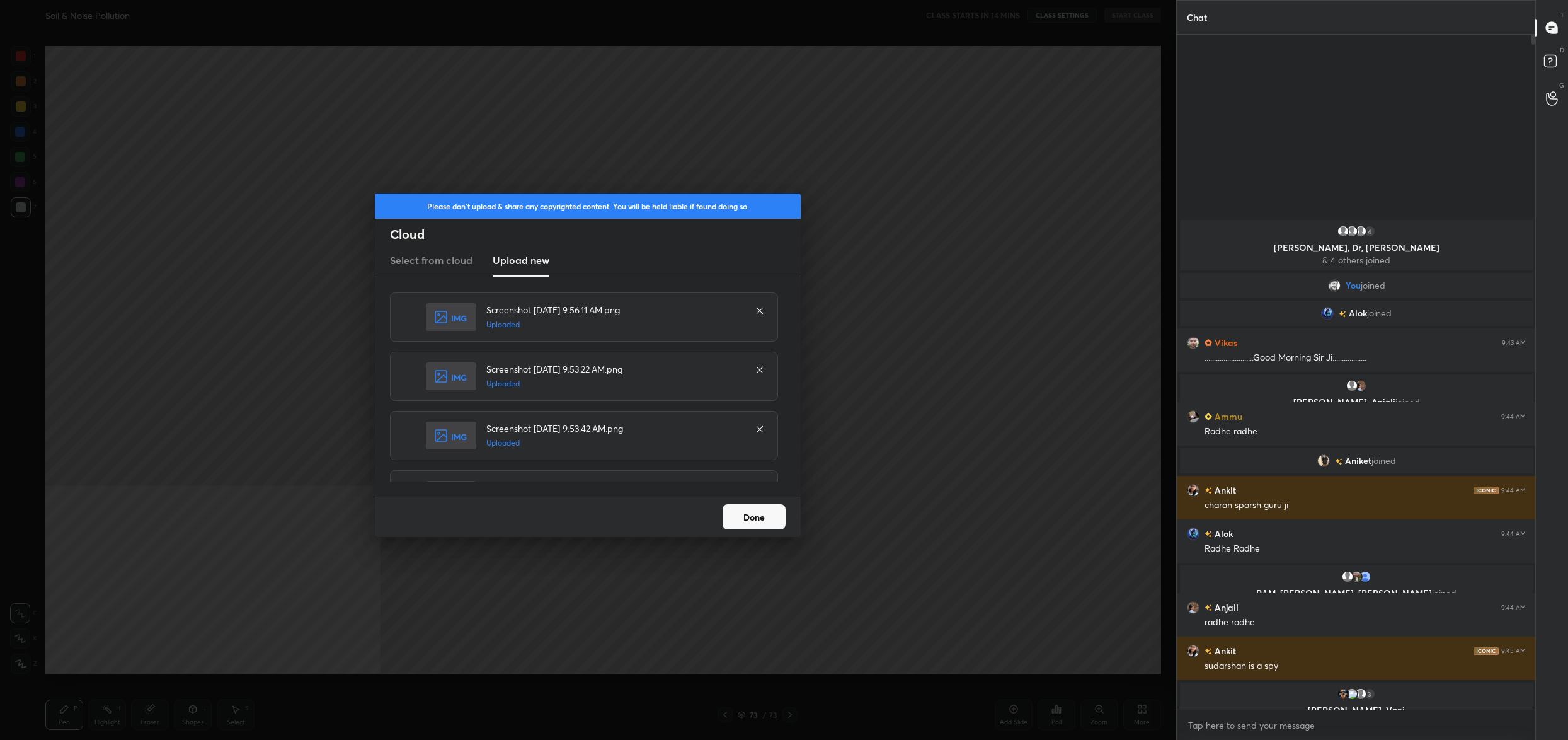
click at [759, 511] on button "Done" at bounding box center [754, 517] width 63 height 25
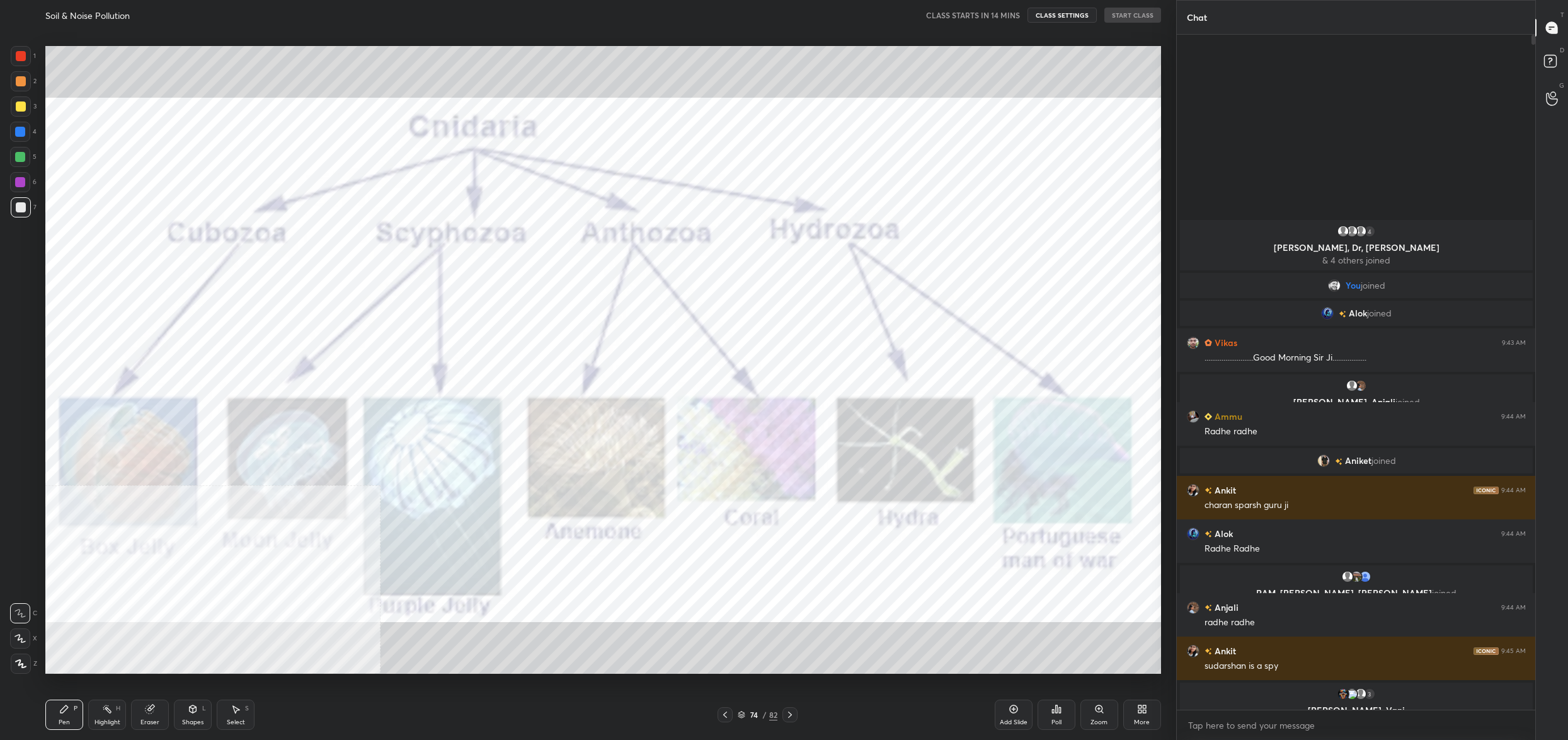
click at [742, 718] on icon at bounding box center [742, 715] width 8 height 8
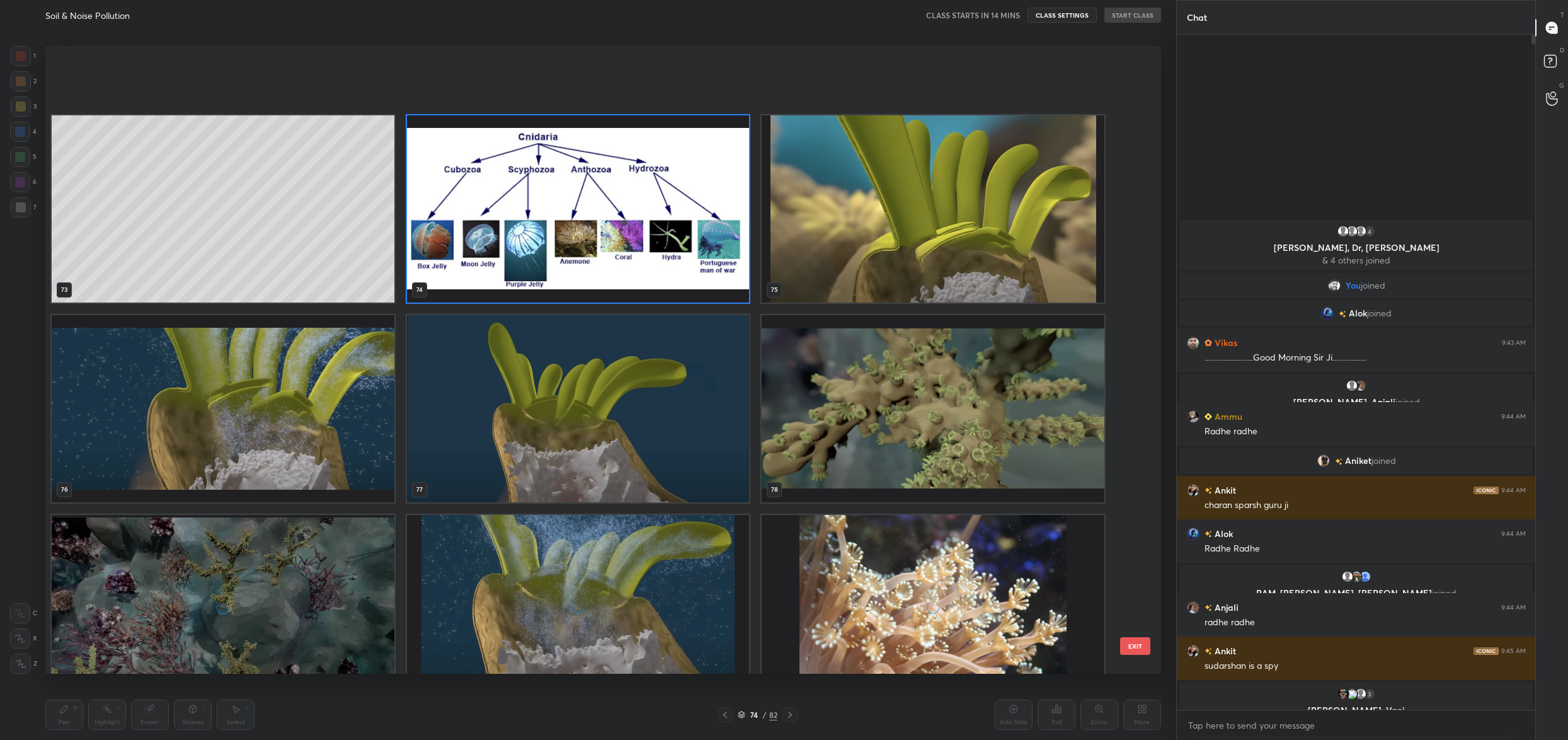
scroll to position [4966, 0]
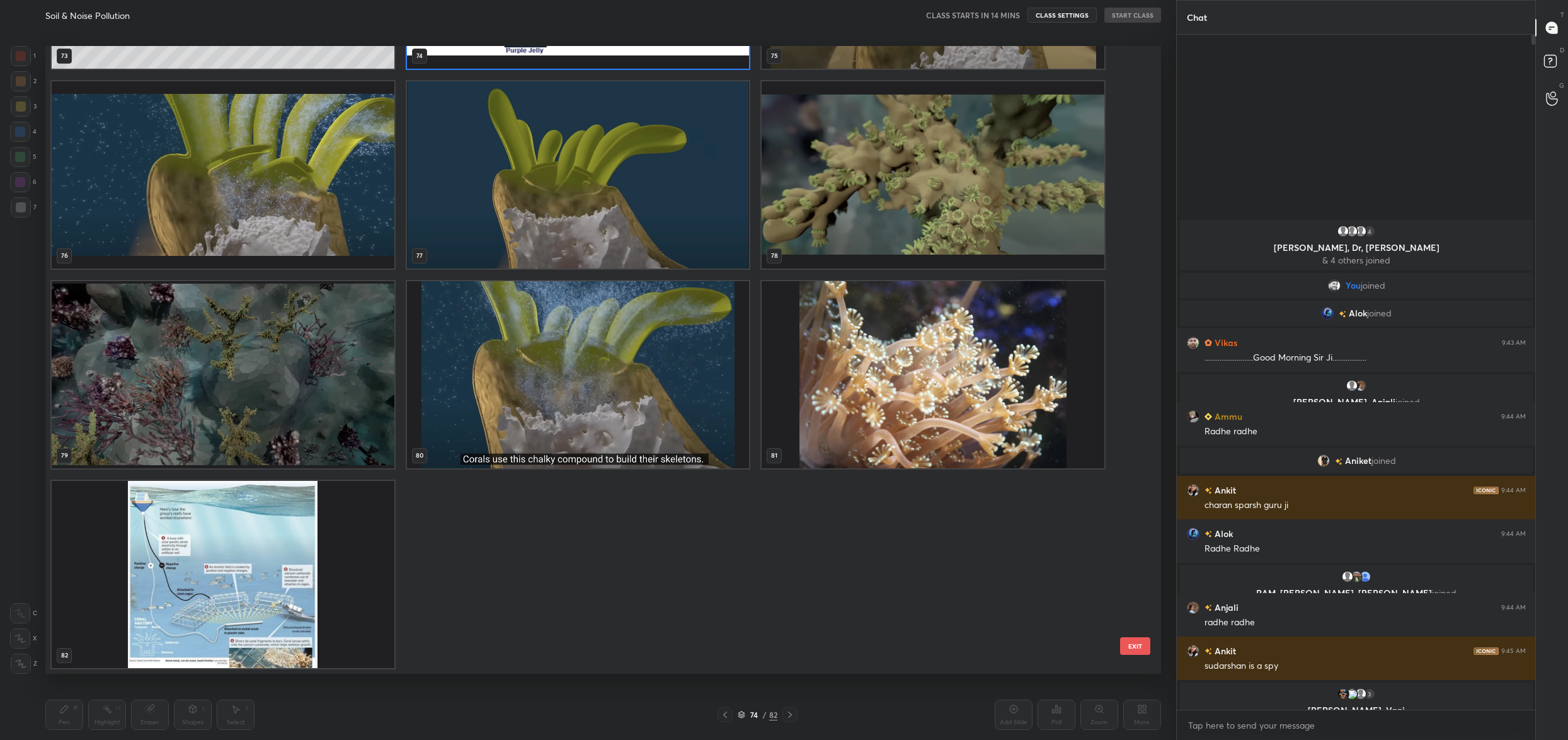
click at [275, 579] on img "grid" at bounding box center [223, 574] width 343 height 187
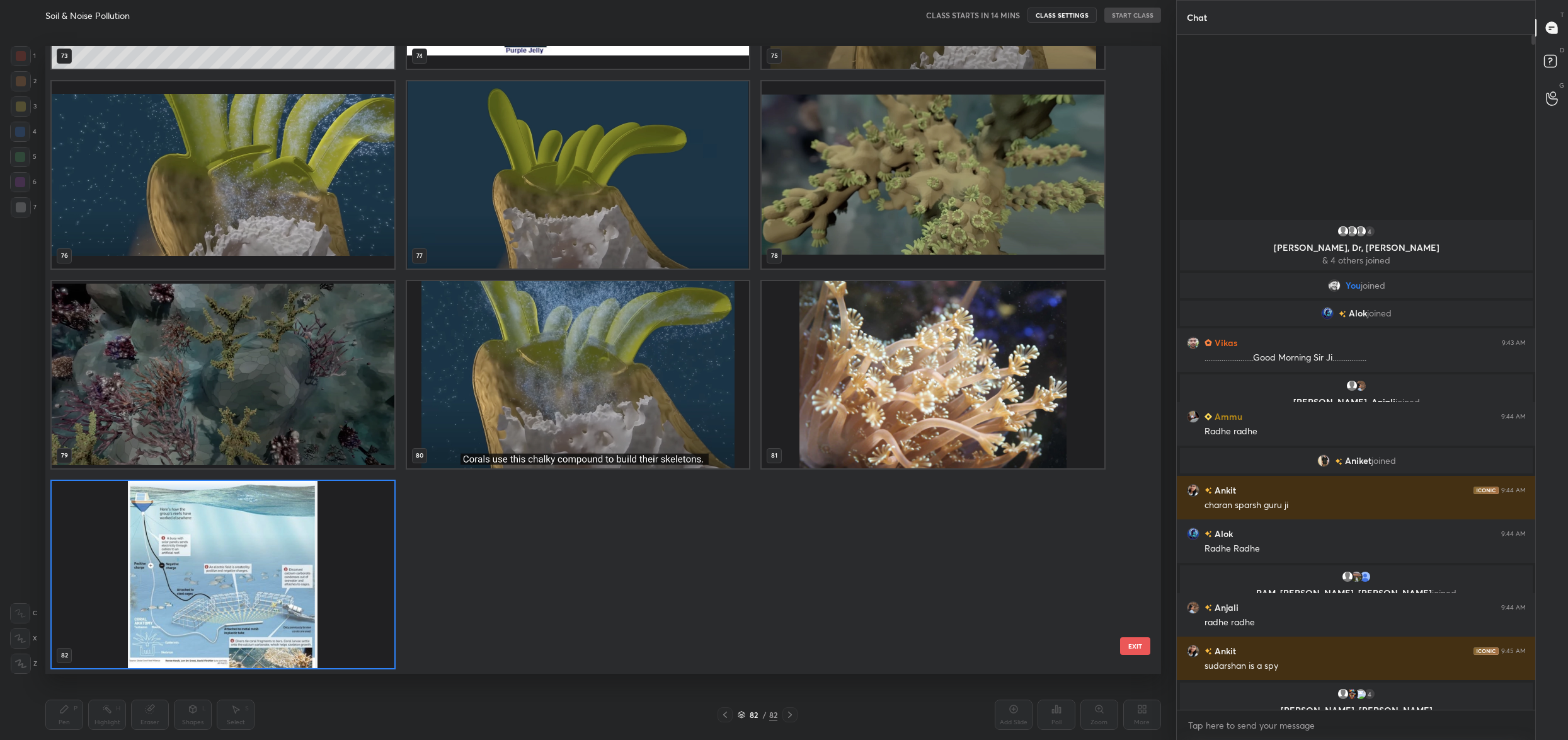
click at [275, 579] on img "grid" at bounding box center [223, 574] width 343 height 187
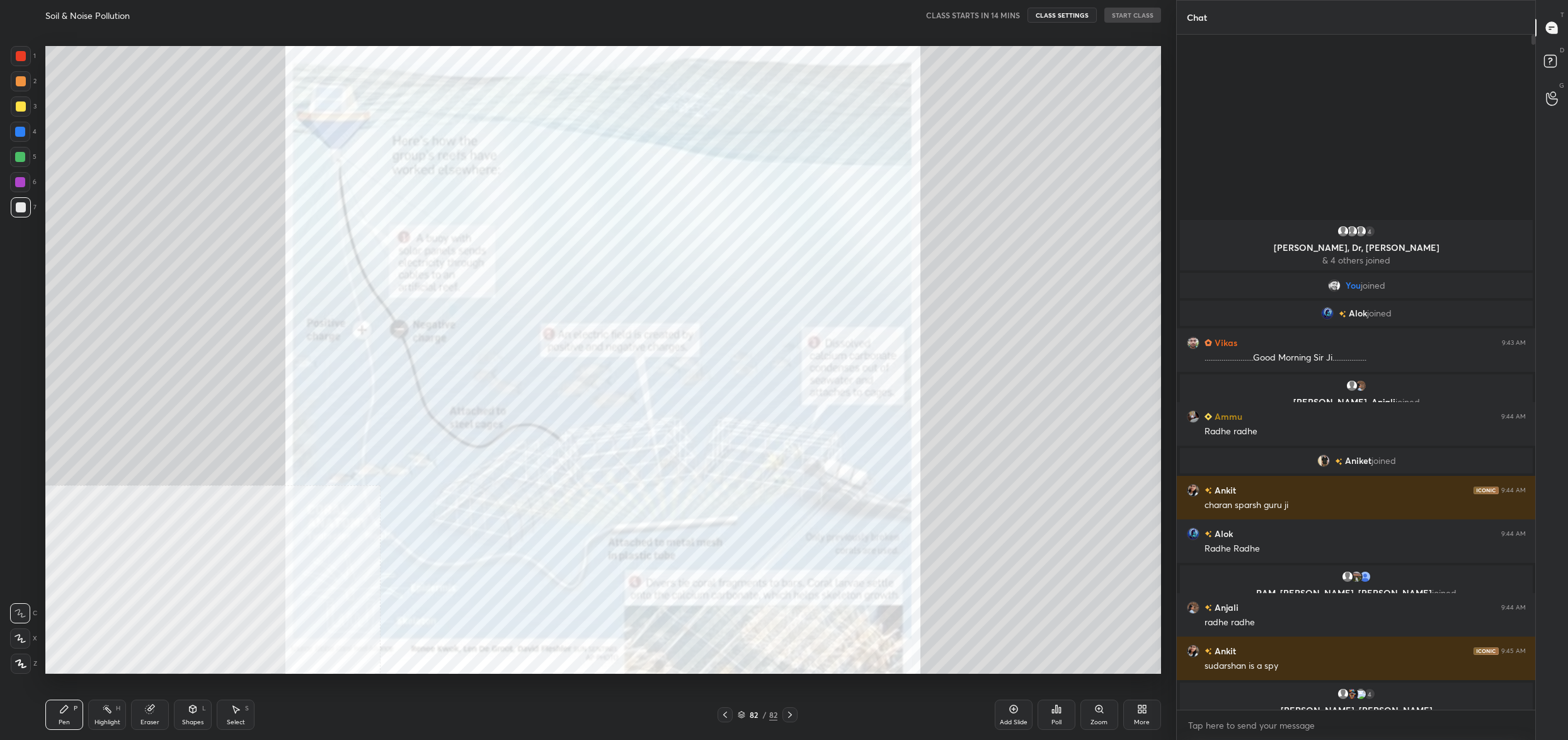
click at [275, 579] on img "grid" at bounding box center [223, 574] width 343 height 187
click at [1100, 720] on div "Zoom" at bounding box center [1099, 722] width 17 height 6
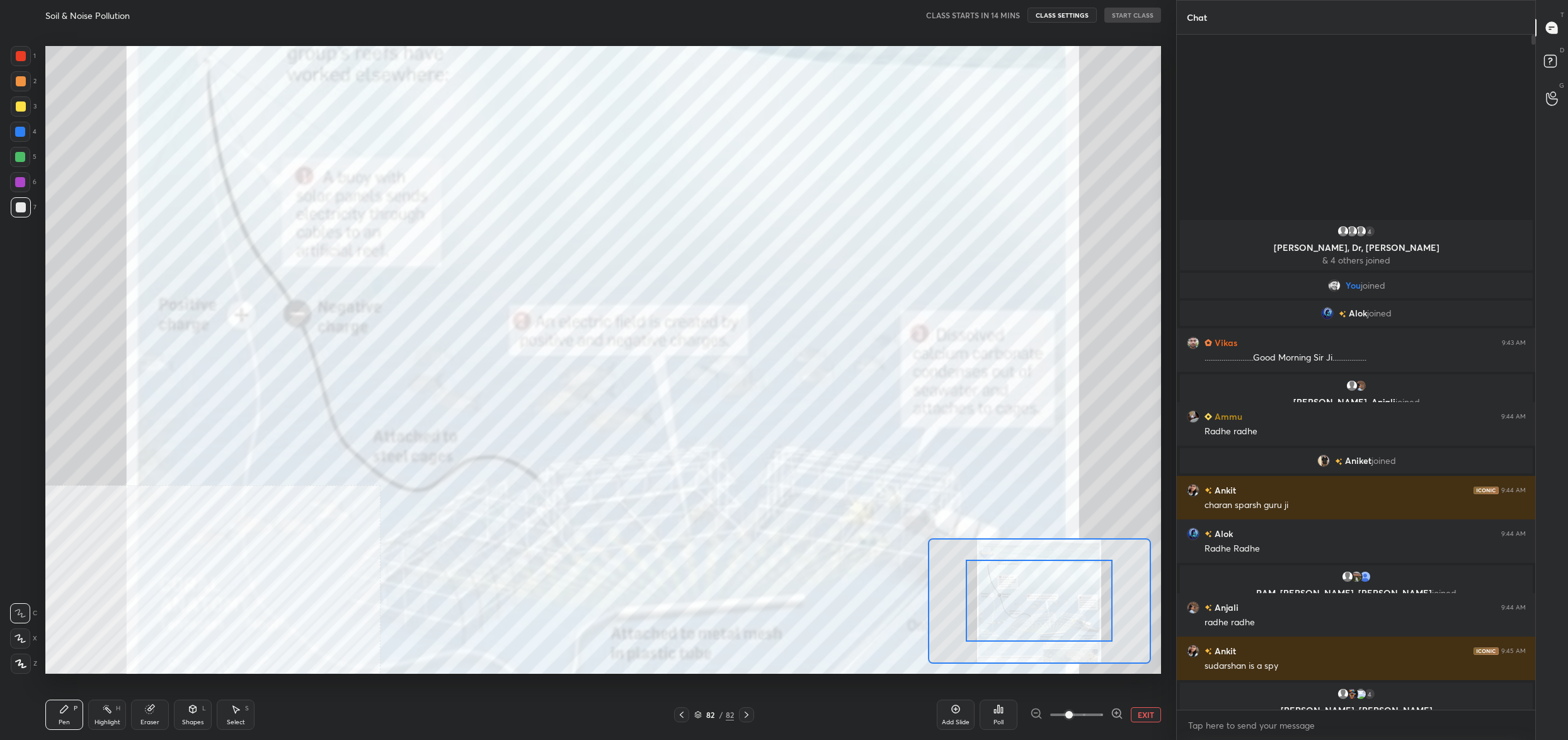
click at [1146, 715] on button "EXIT" at bounding box center [1146, 715] width 30 height 15
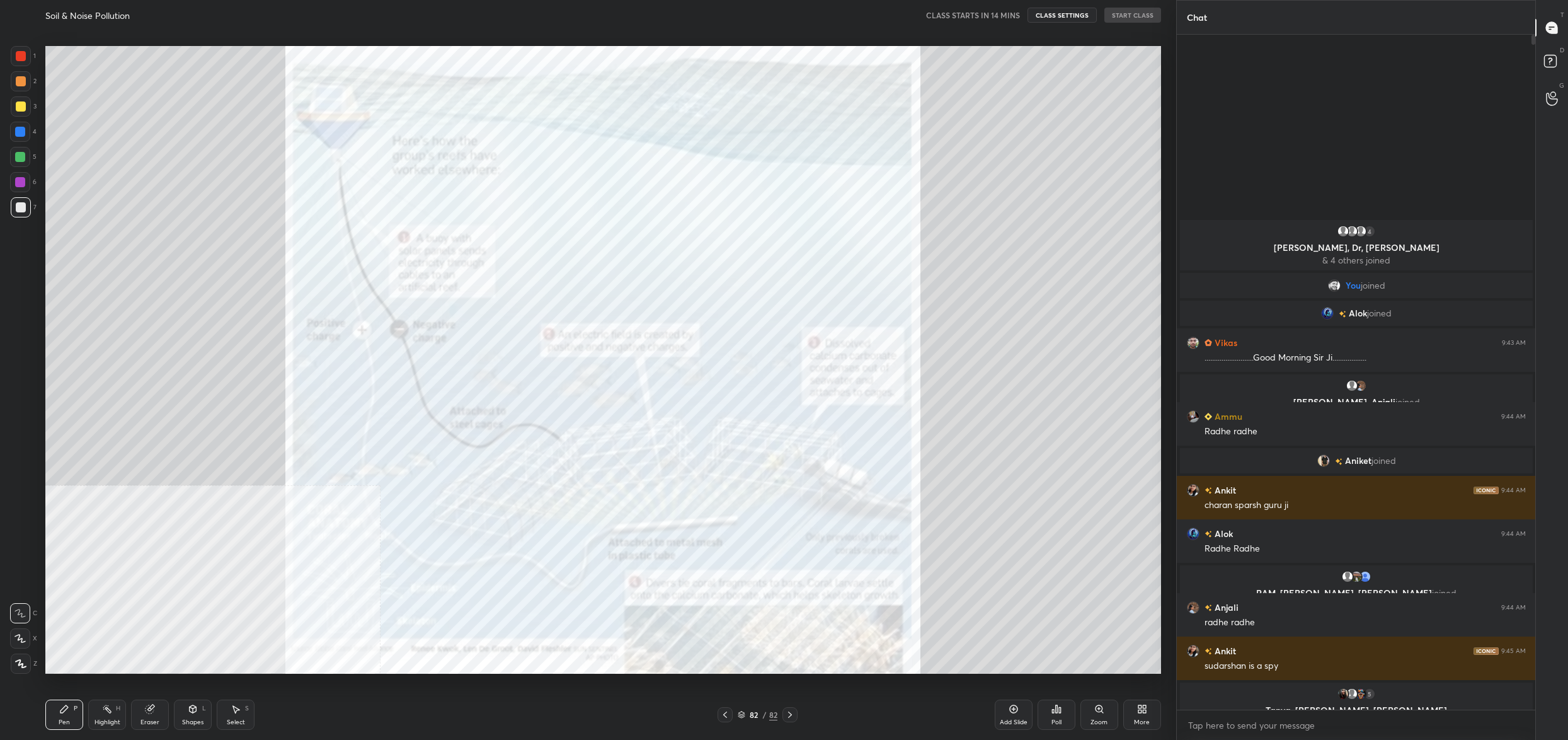
click at [1140, 710] on icon at bounding box center [1140, 711] width 3 height 3
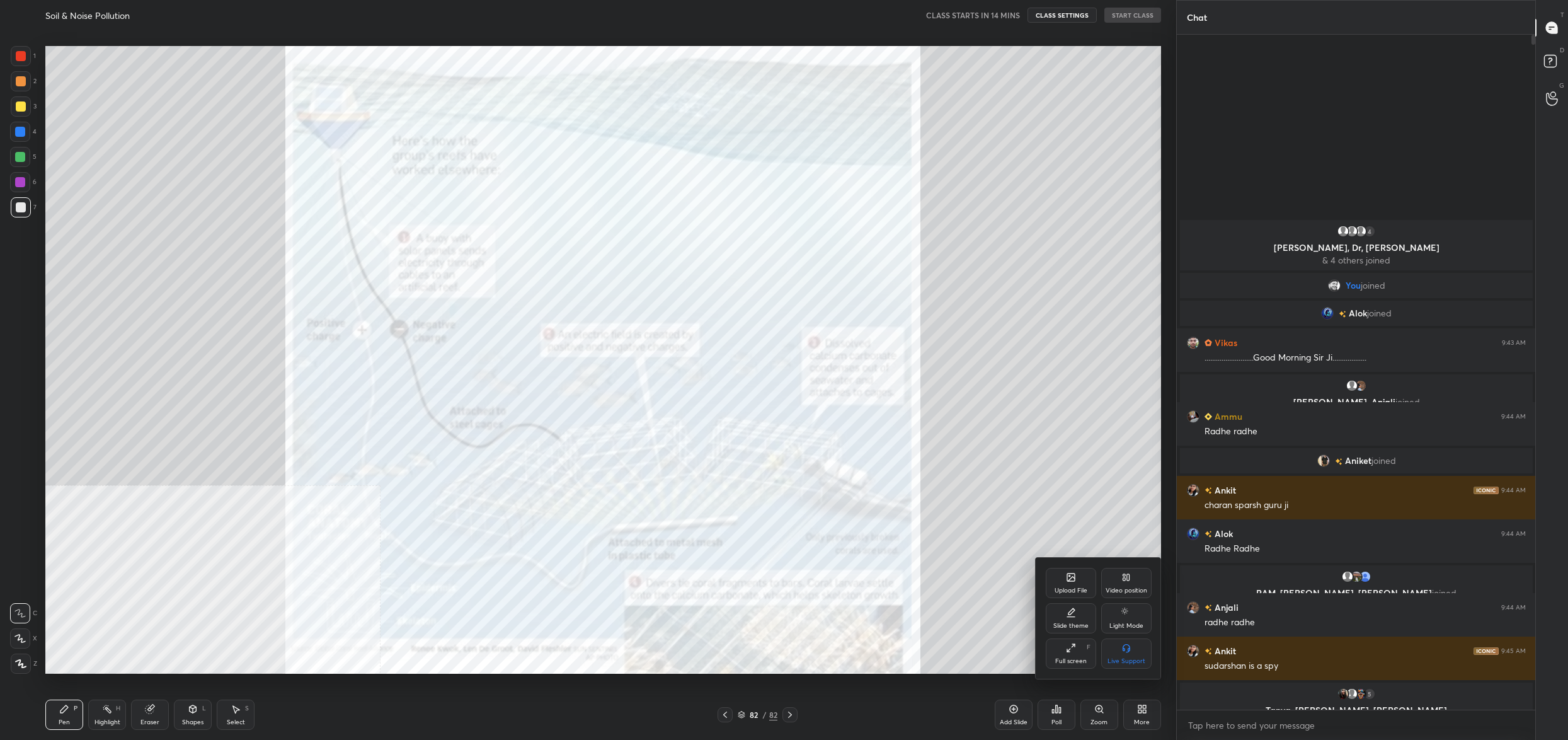
click at [1074, 591] on div "Upload File" at bounding box center [1071, 590] width 33 height 6
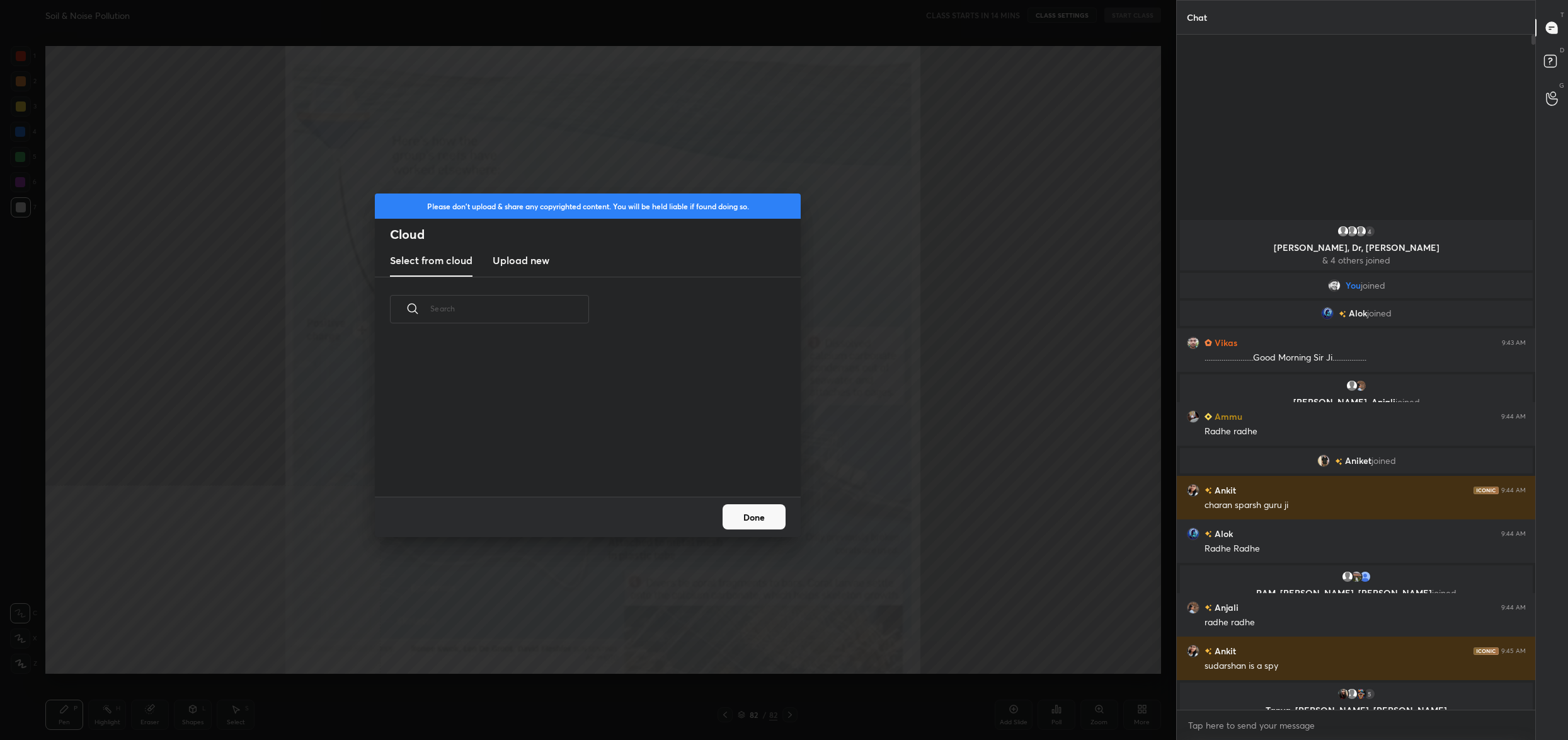
scroll to position [155, 404]
click at [513, 256] on h3 "Upload new" at bounding box center [520, 260] width 56 height 15
click at [587, 454] on label "Browse" at bounding box center [588, 461] width 56 height 20
click at [560, 454] on input "Browse" at bounding box center [560, 461] width 0 height 20
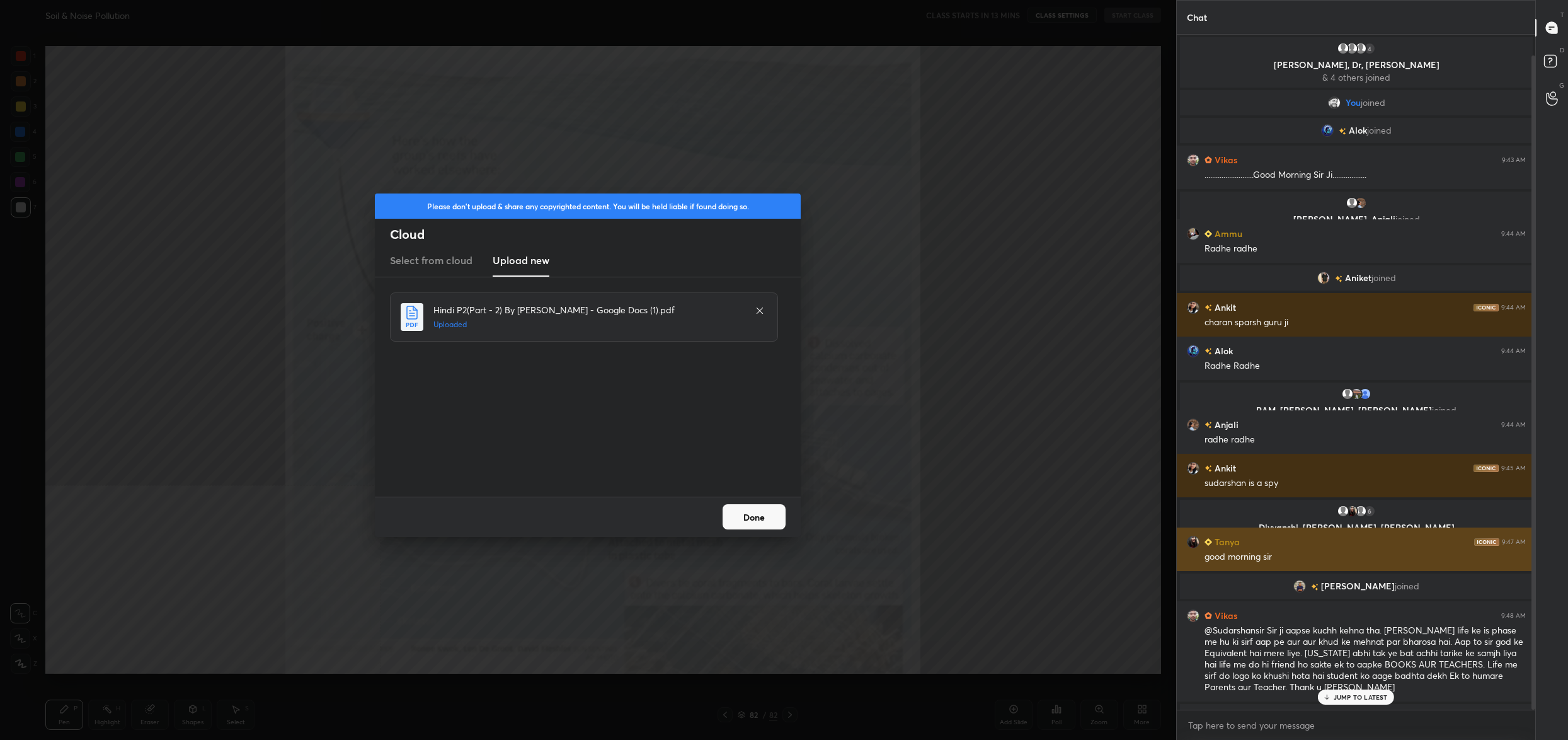
scroll to position [21, 0]
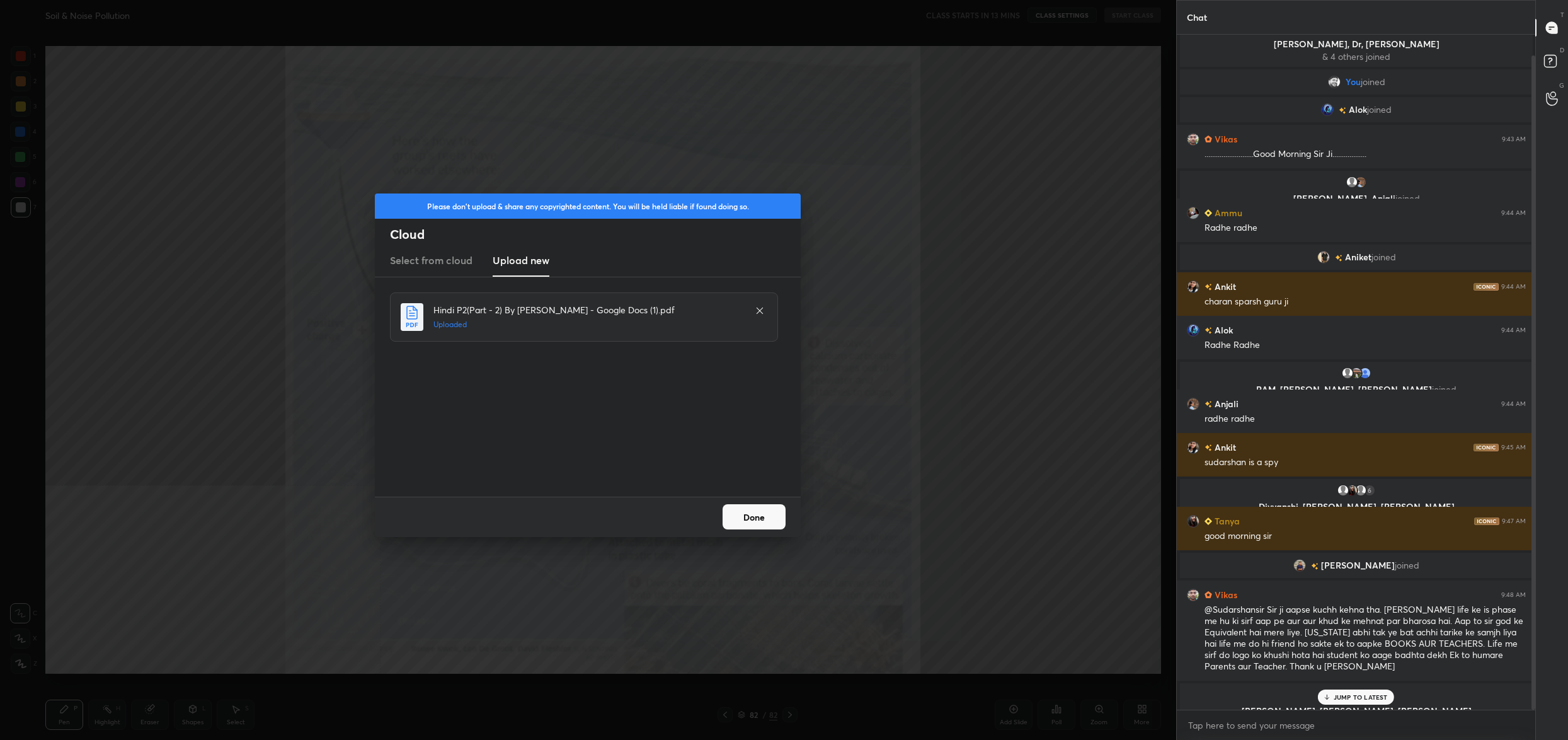
click at [746, 507] on button "Done" at bounding box center [754, 517] width 63 height 25
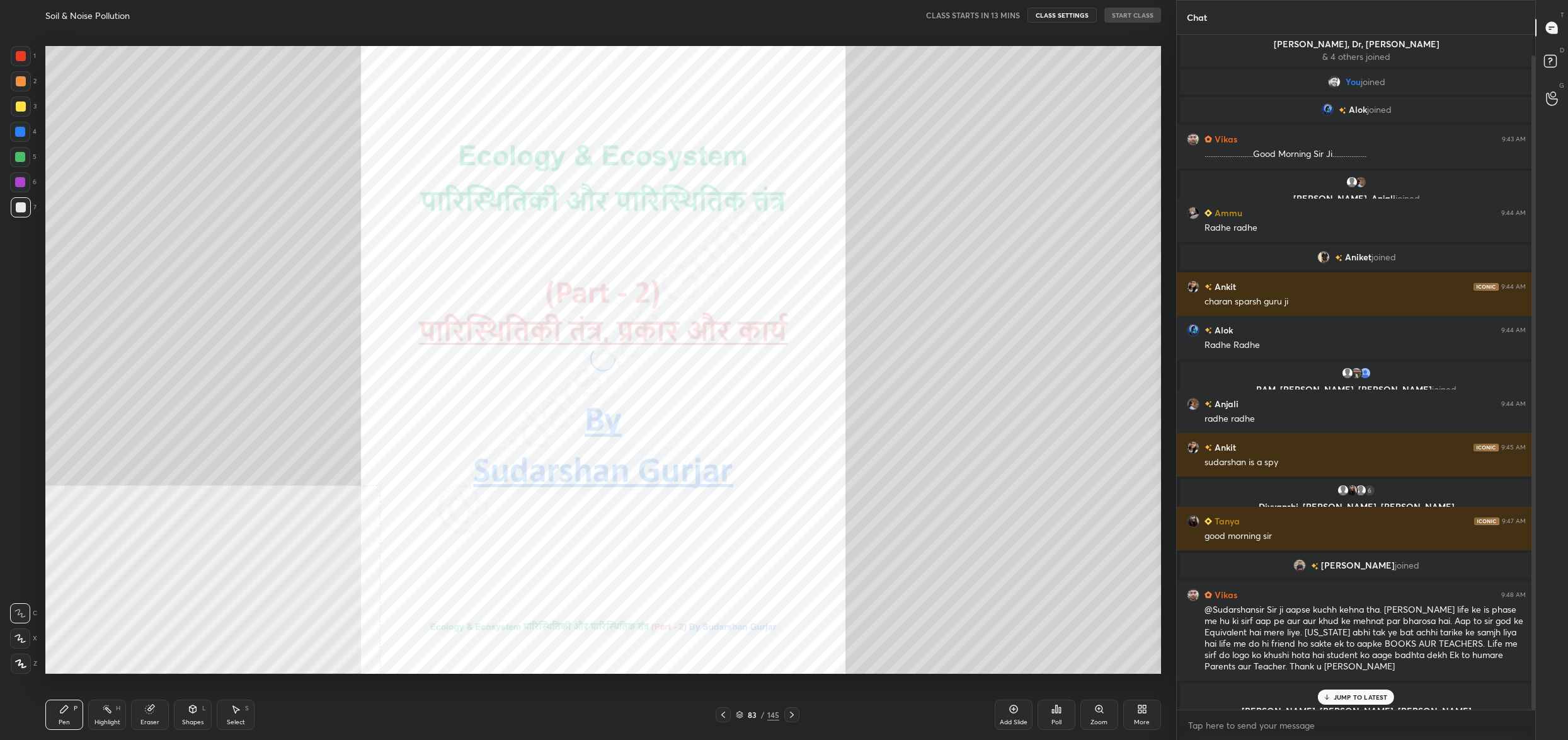
click at [759, 718] on div "83 / 145" at bounding box center [758, 715] width 44 height 11
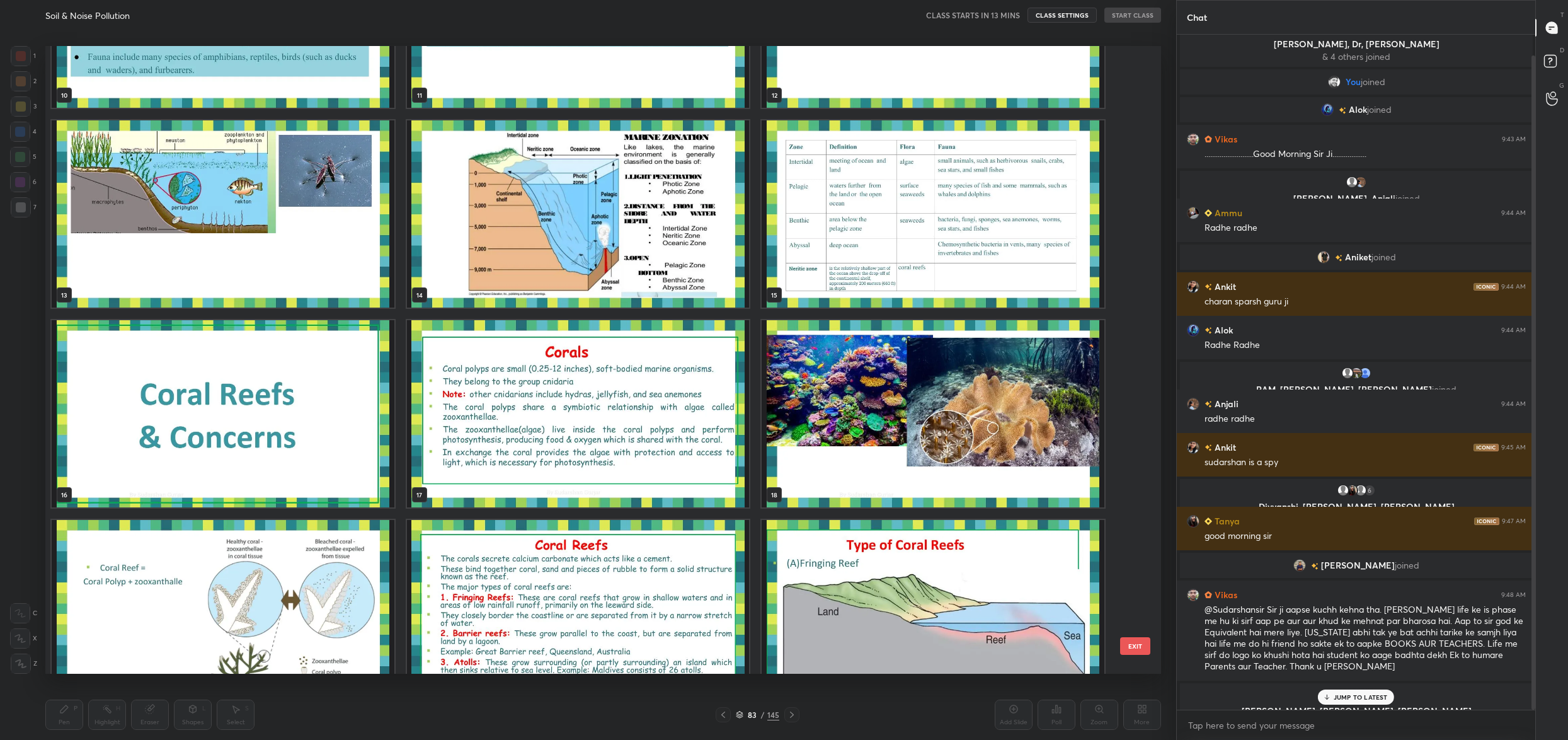
scroll to position [0, 0]
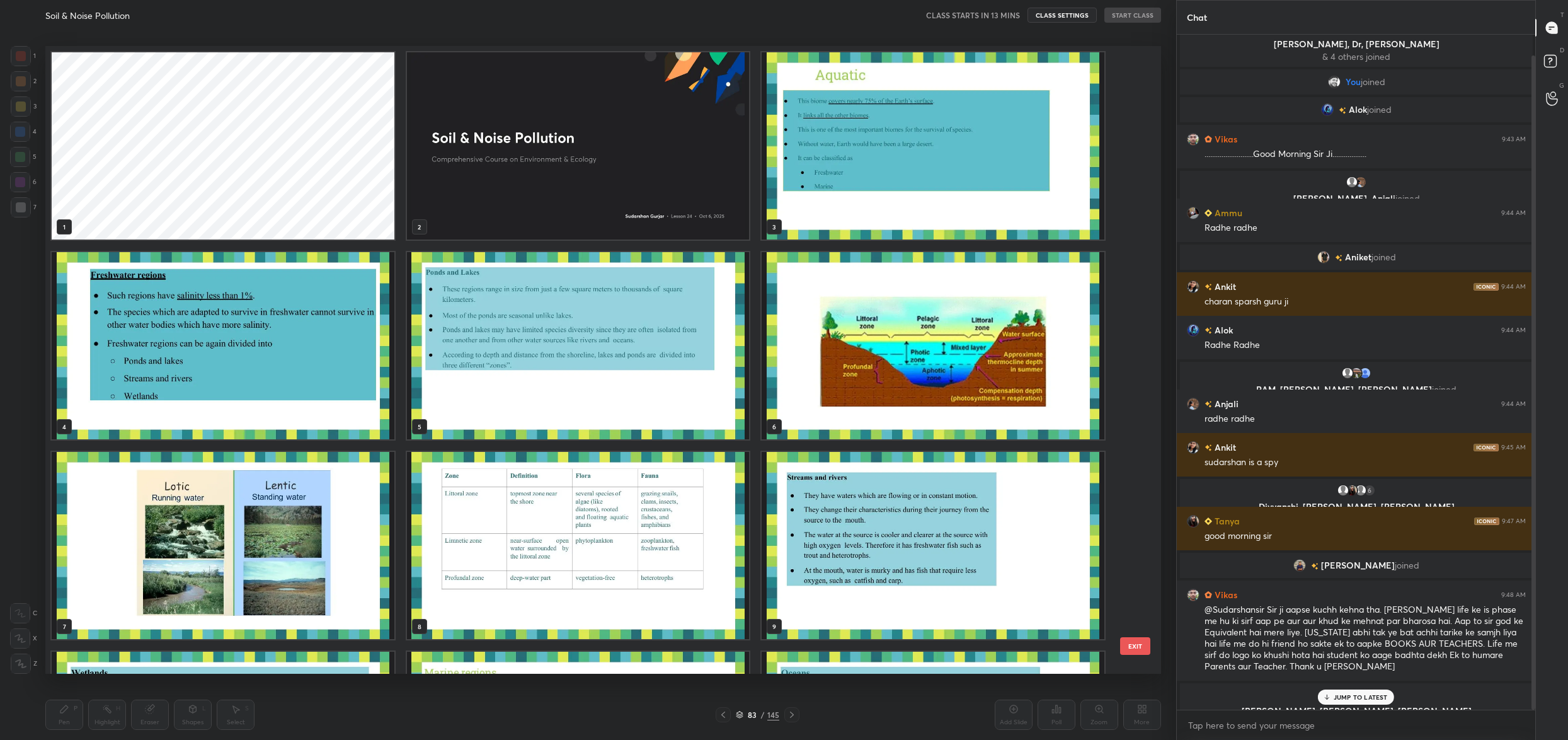
click at [633, 157] on img "grid" at bounding box center [578, 145] width 343 height 187
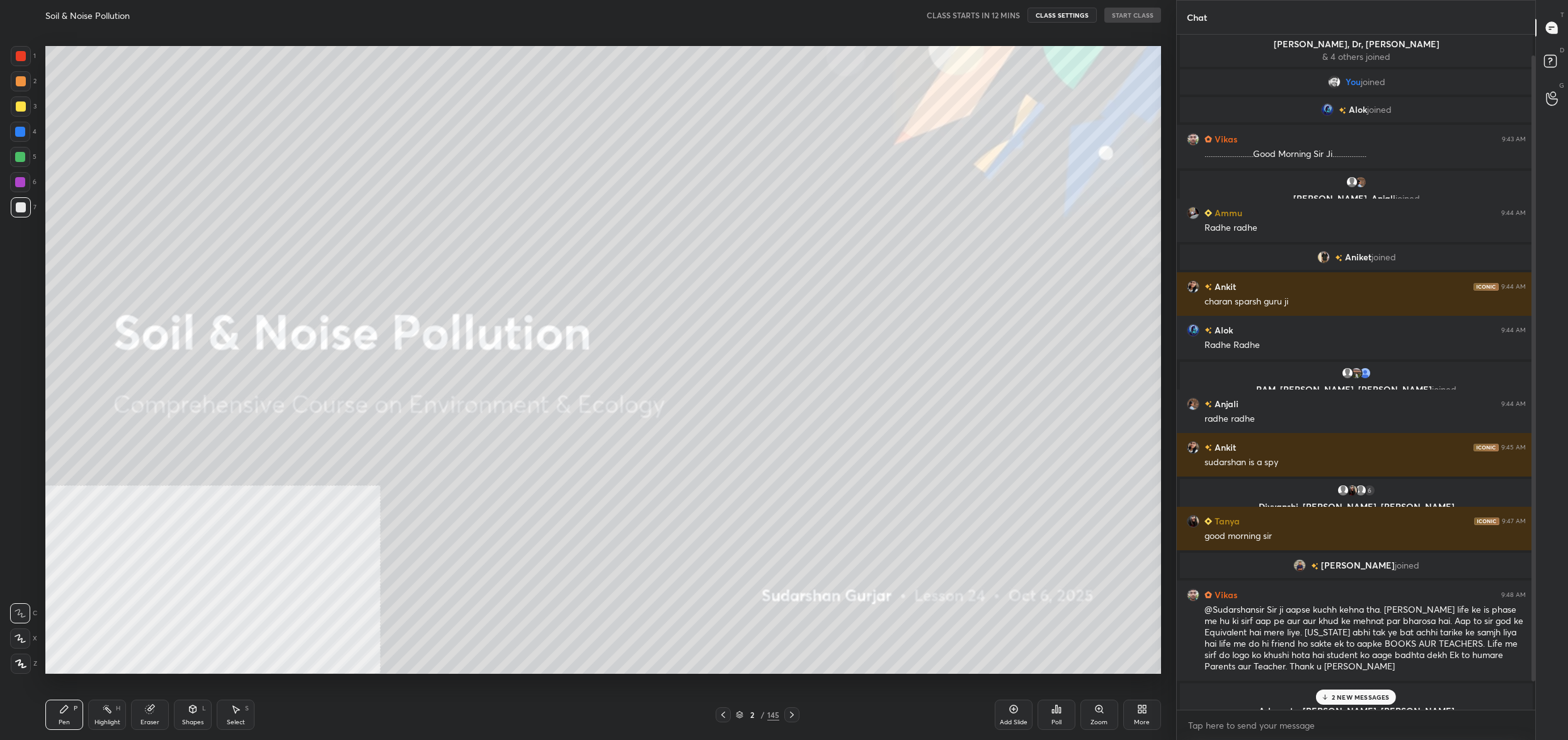
scroll to position [64, 0]
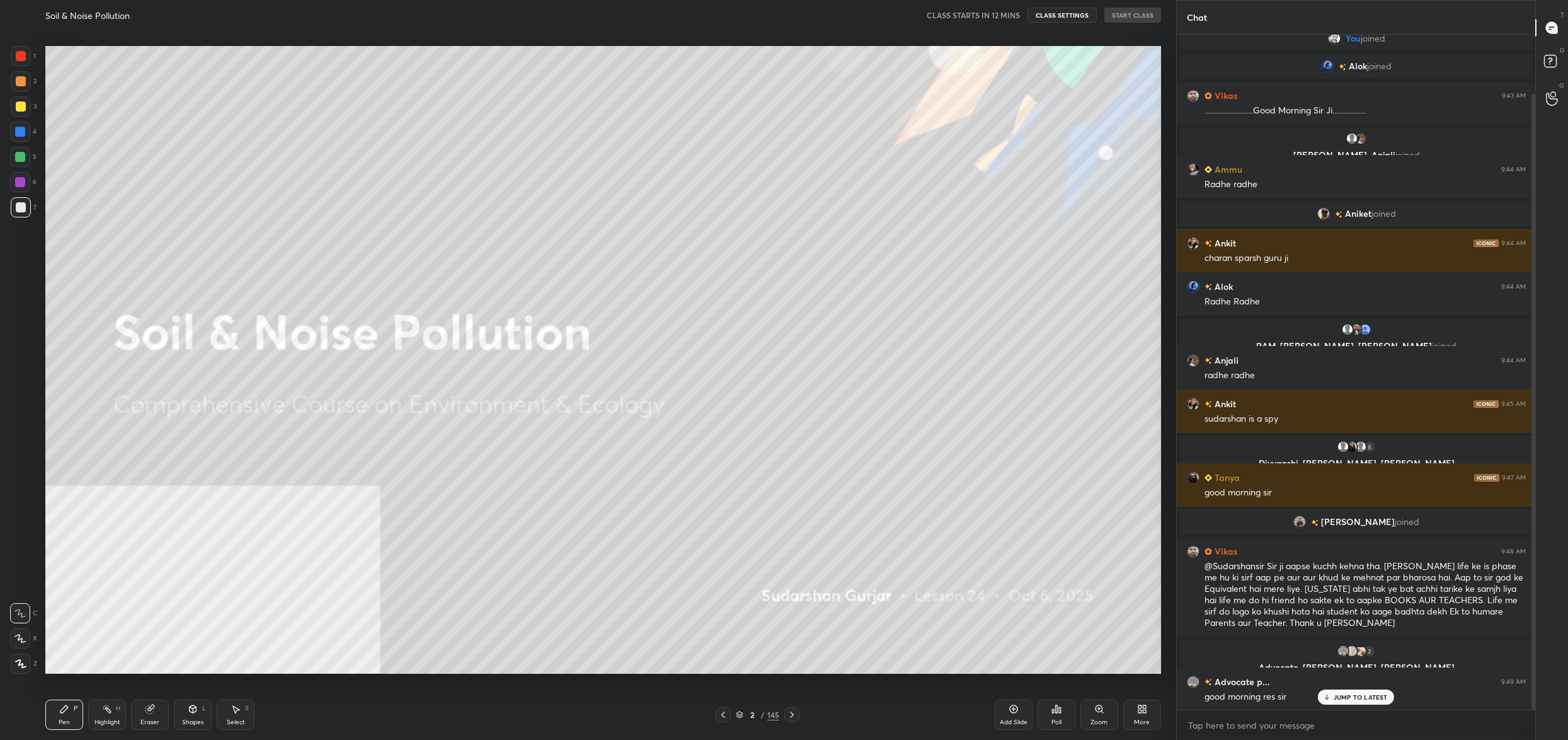
click at [747, 717] on div "2" at bounding box center [753, 715] width 13 height 8
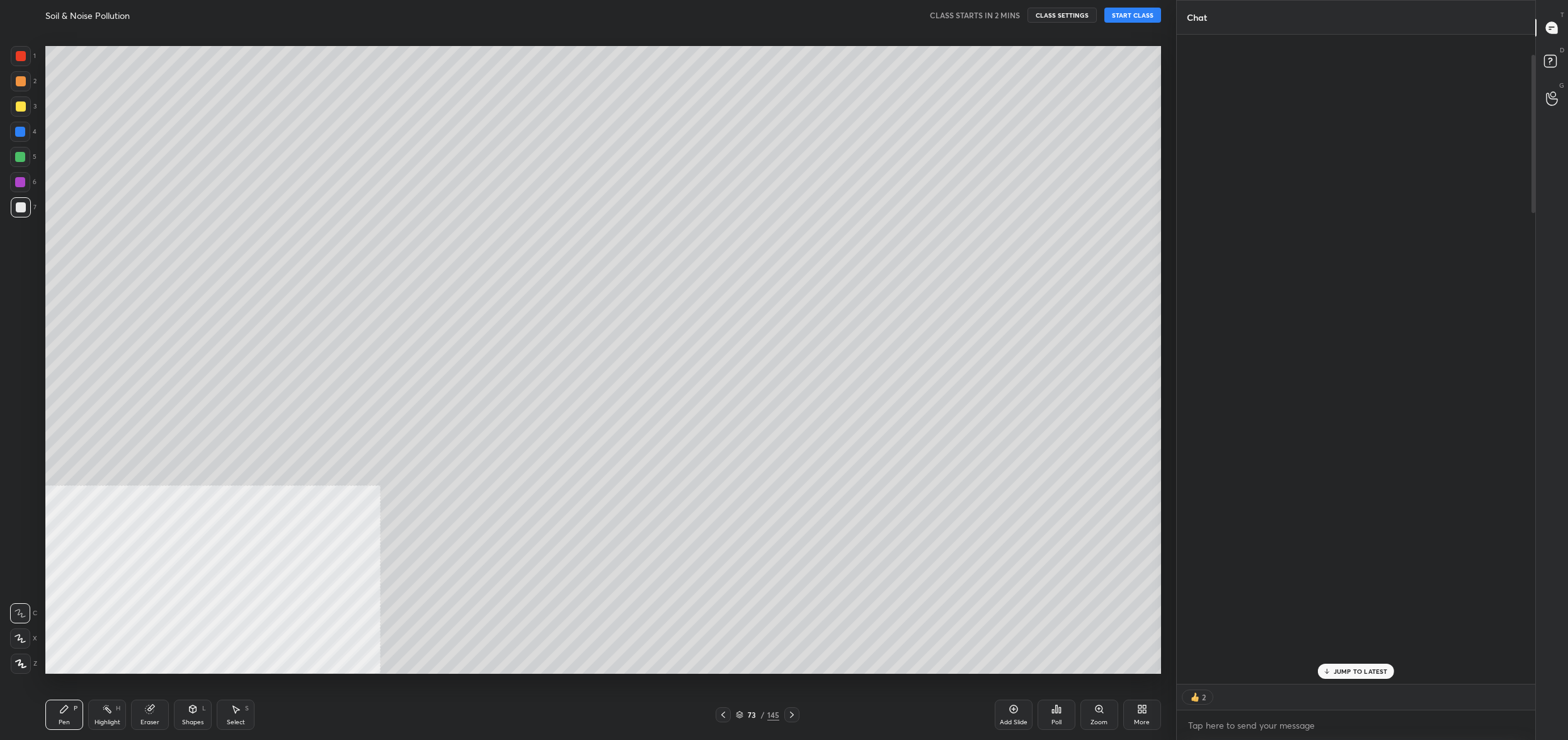
scroll to position [2080, 0]
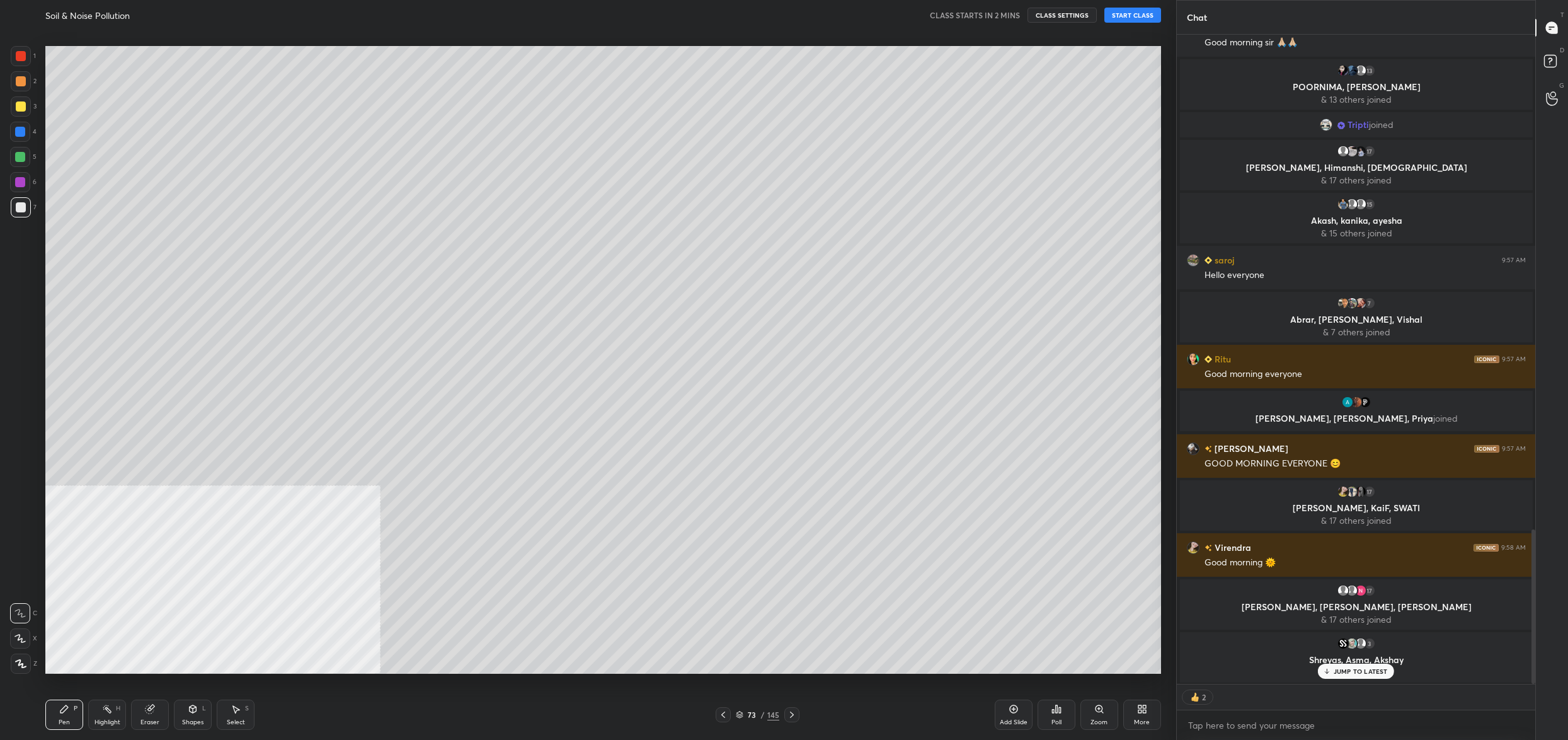
click at [1142, 15] on button "START CLASS" at bounding box center [1133, 15] width 56 height 15
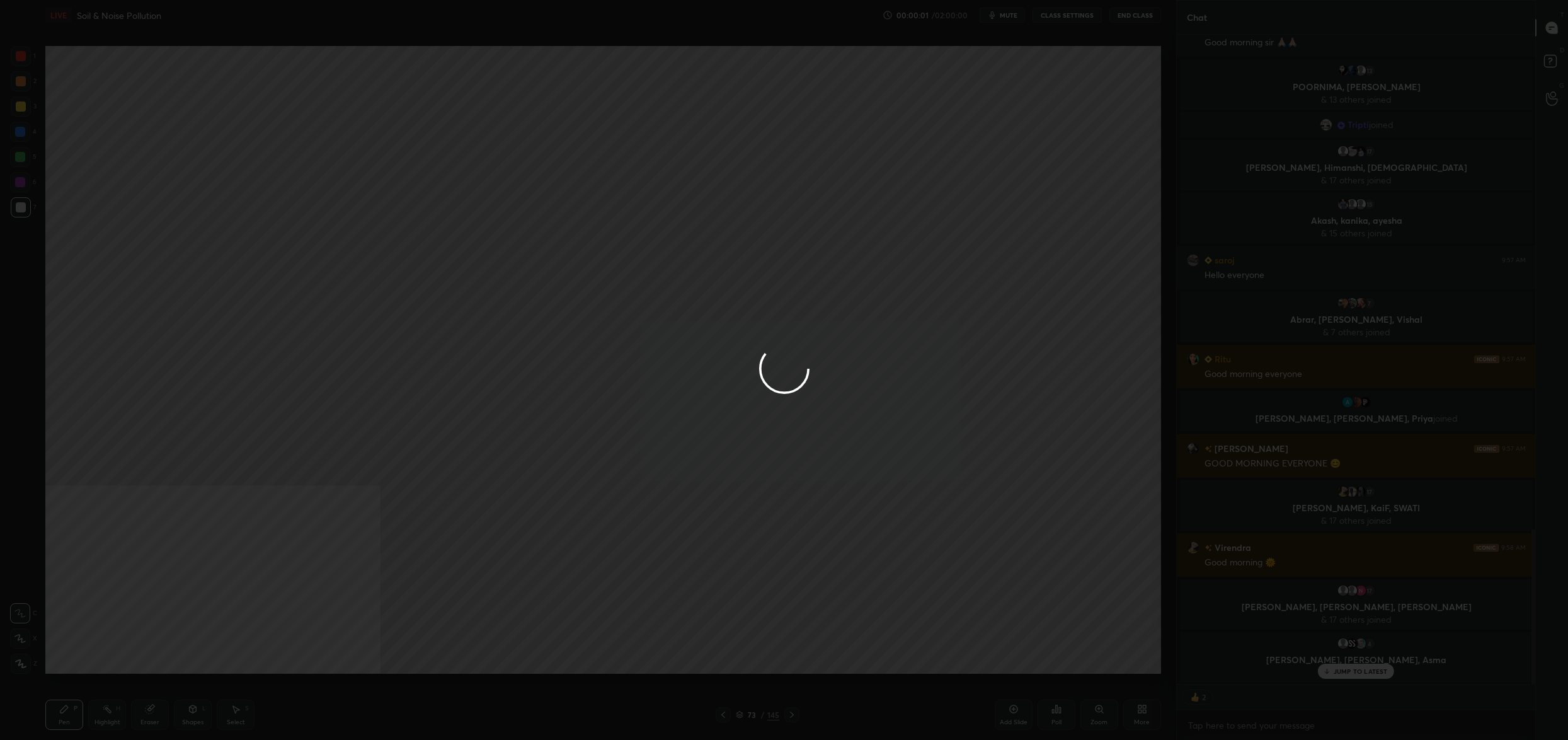
click at [1010, 15] on div at bounding box center [784, 370] width 1568 height 740
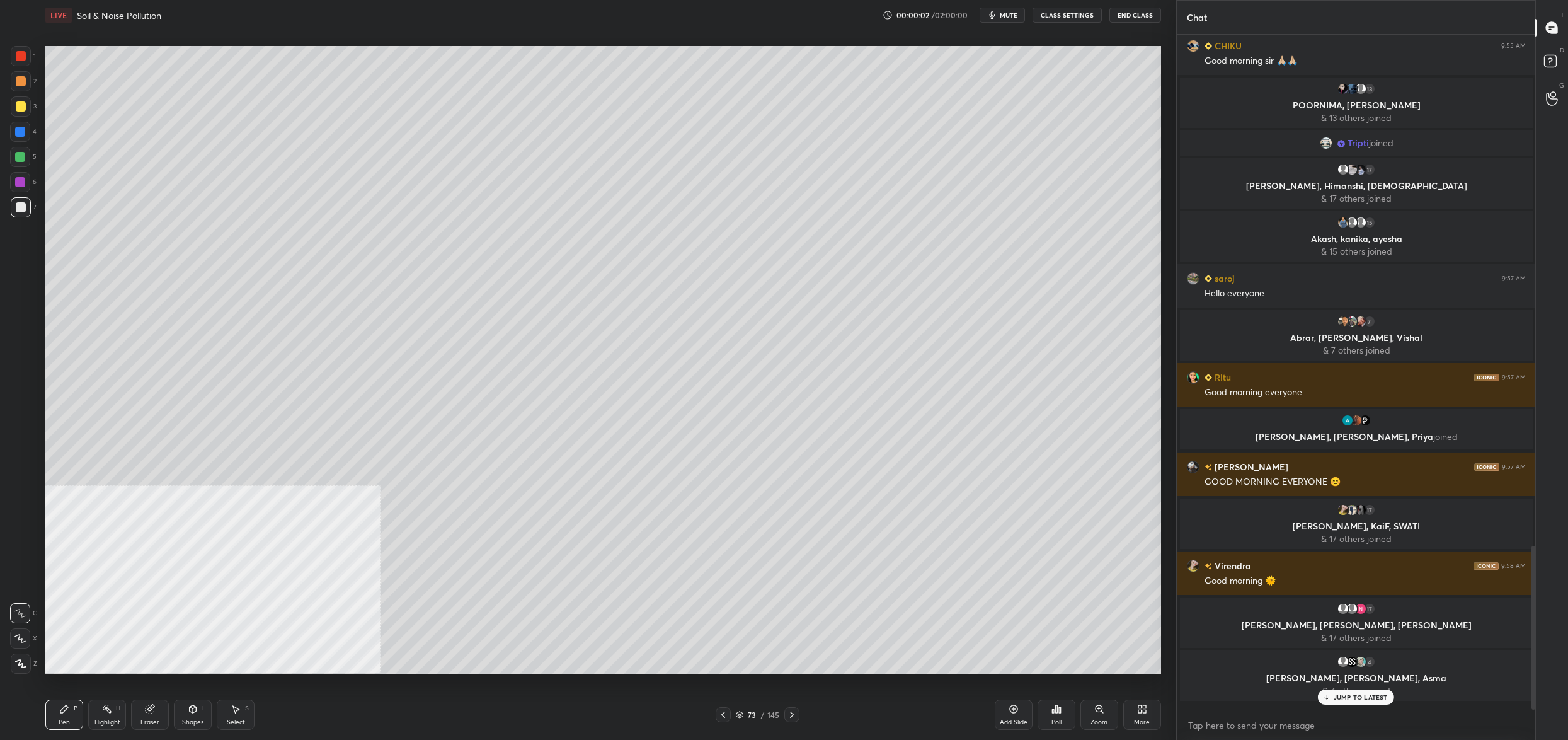
scroll to position [2055, 0]
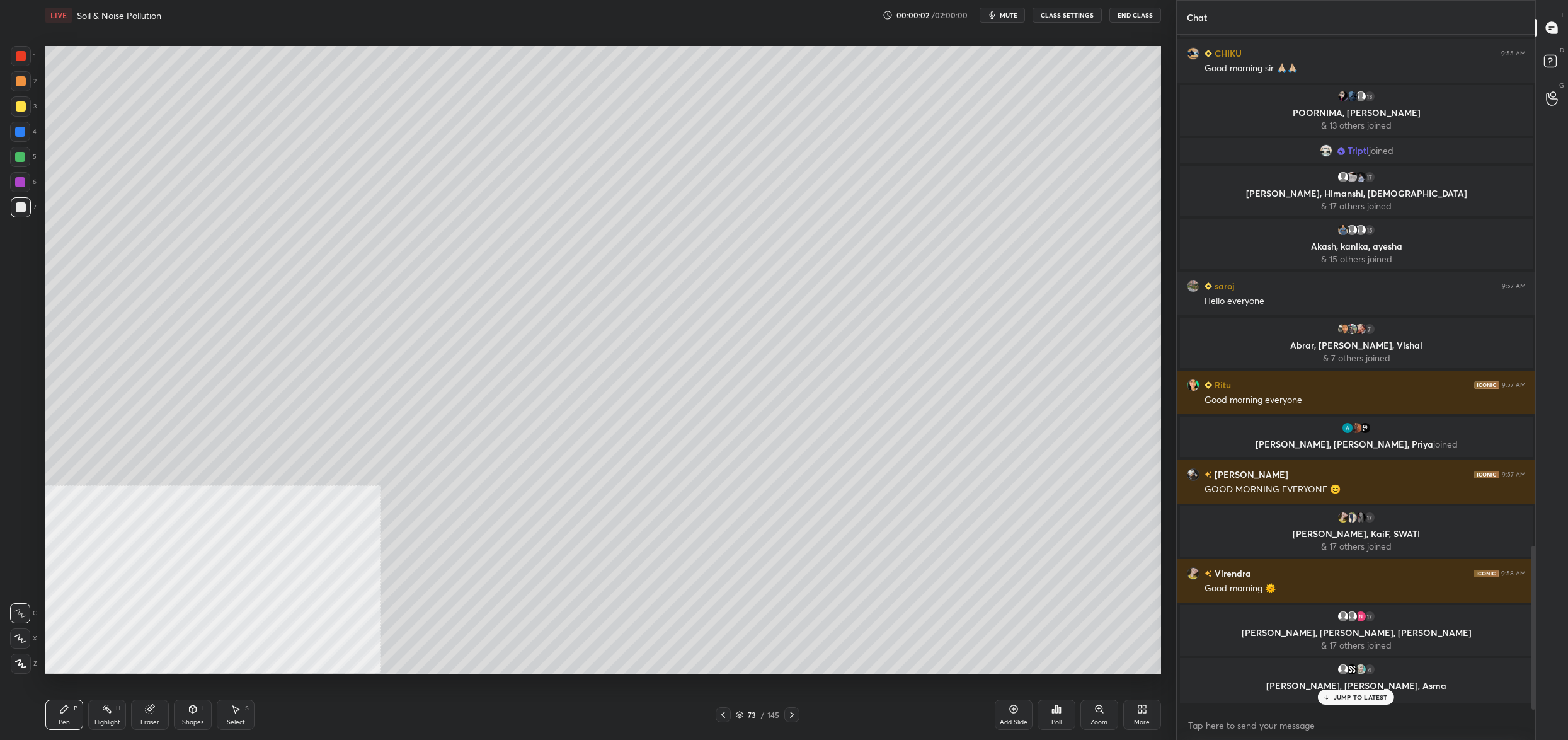
click at [1010, 15] on span "mute" at bounding box center [1009, 15] width 18 height 9
click at [1064, 21] on button "CLASS SETTINGS" at bounding box center [1067, 15] width 69 height 15
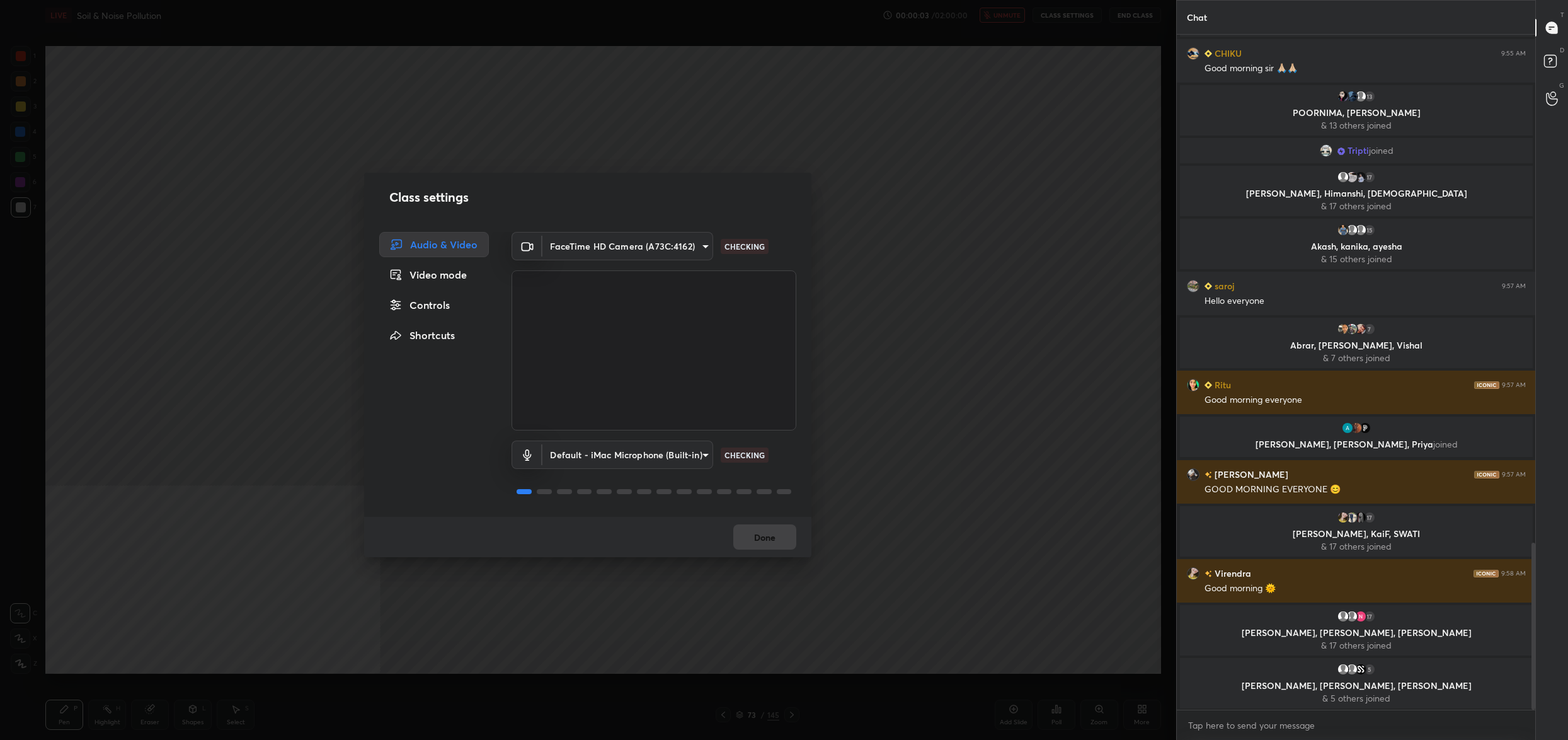
click at [405, 293] on div "Controls" at bounding box center [434, 305] width 110 height 25
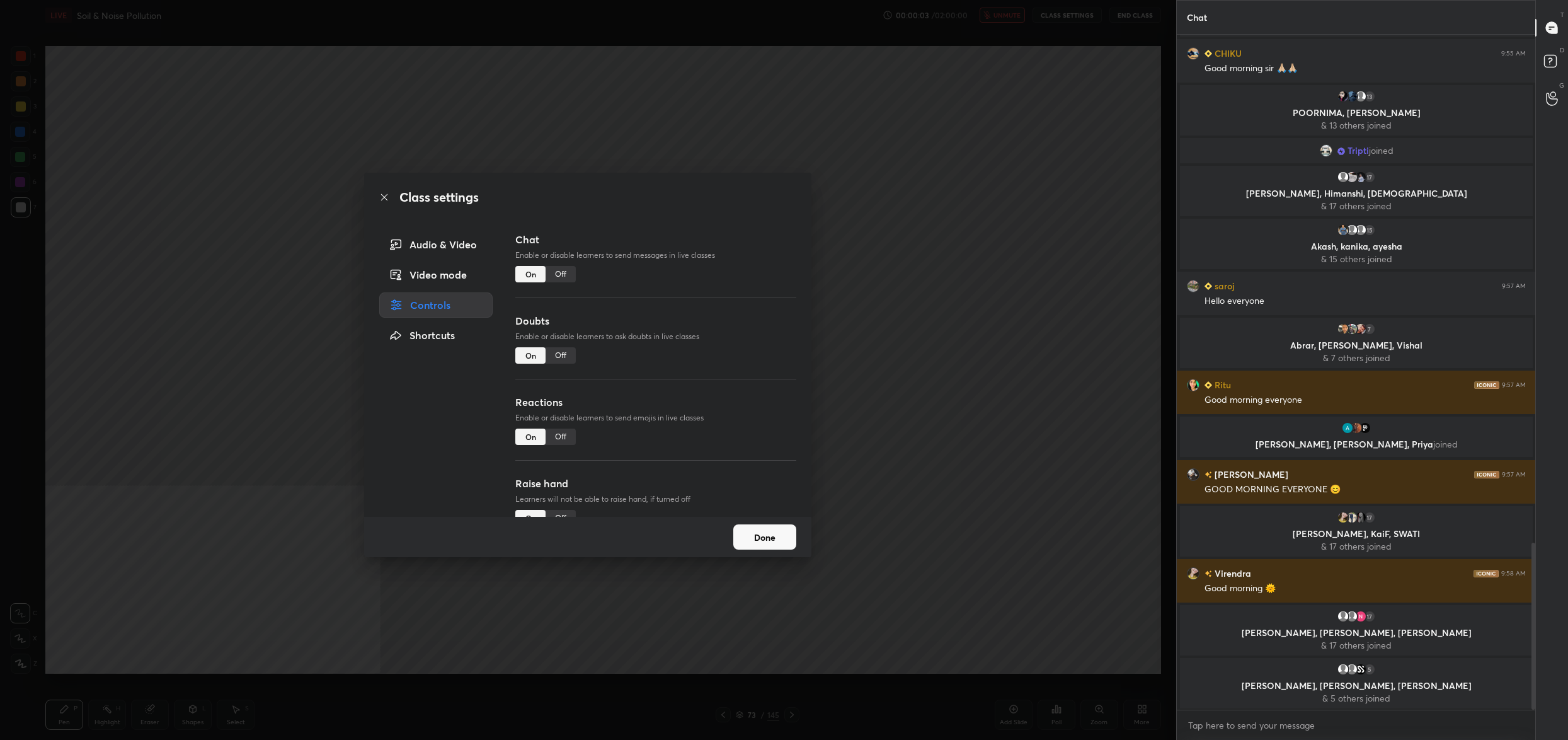
scroll to position [2098, 0]
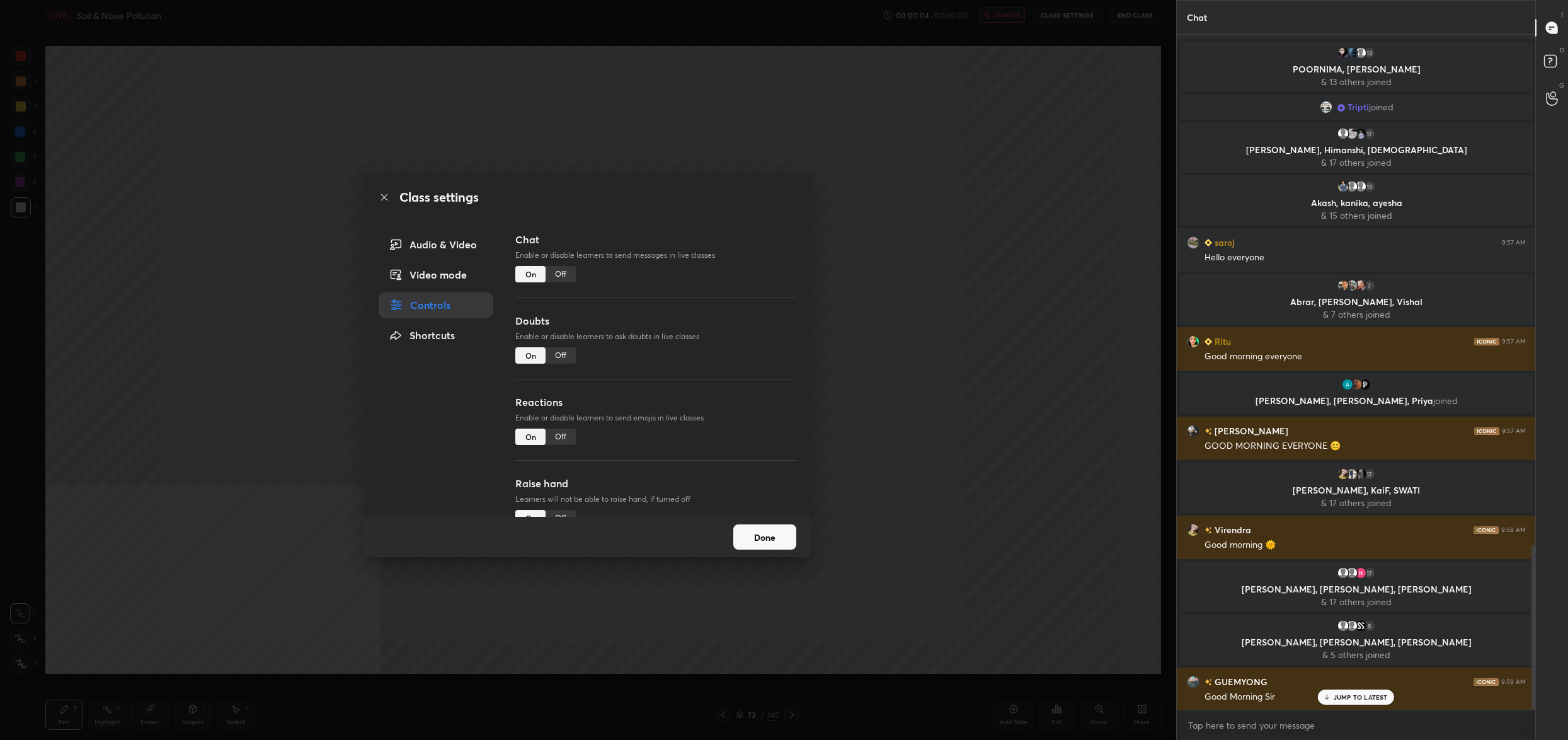
click at [569, 361] on div "Off" at bounding box center [561, 355] width 30 height 17
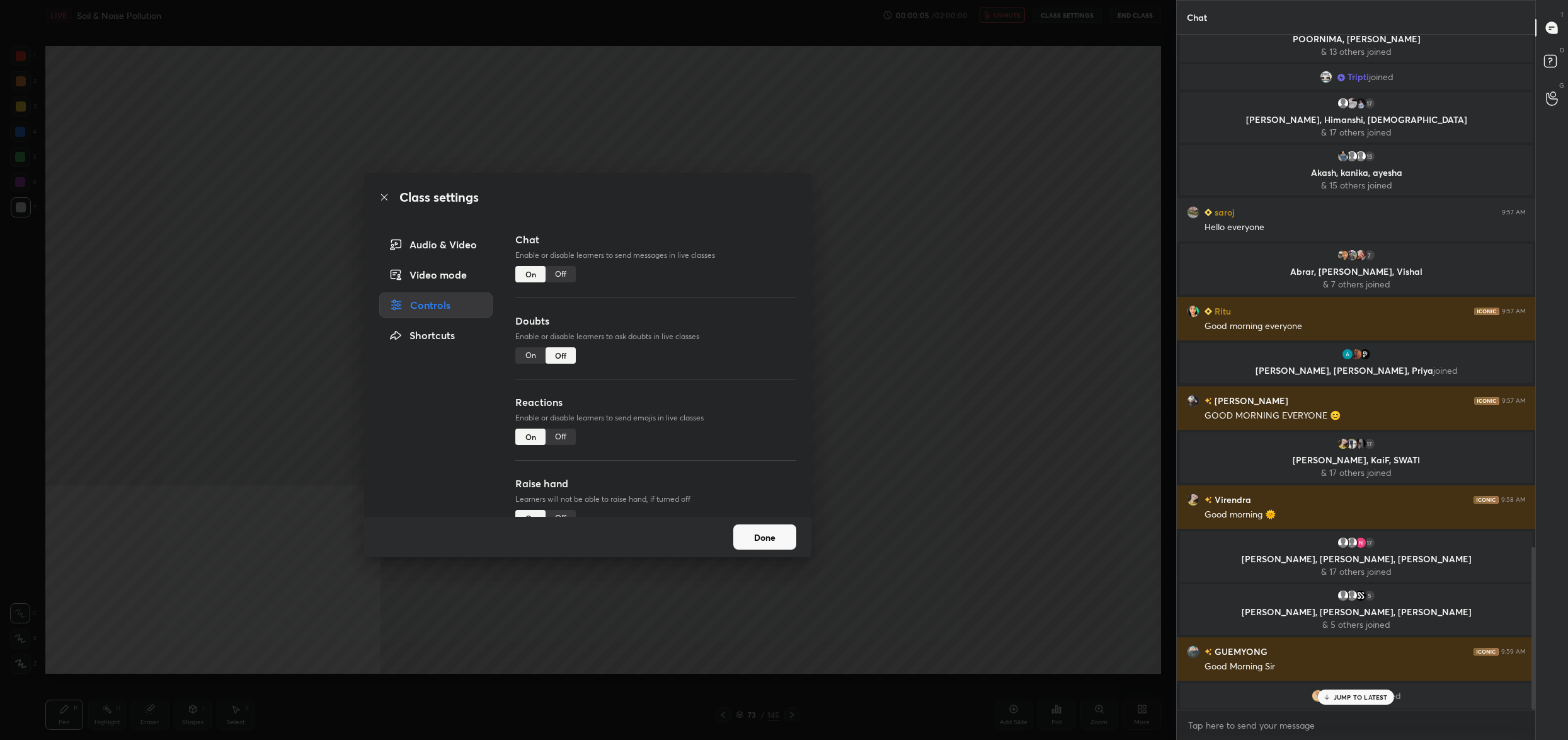
click at [777, 531] on button "Done" at bounding box center [765, 537] width 63 height 25
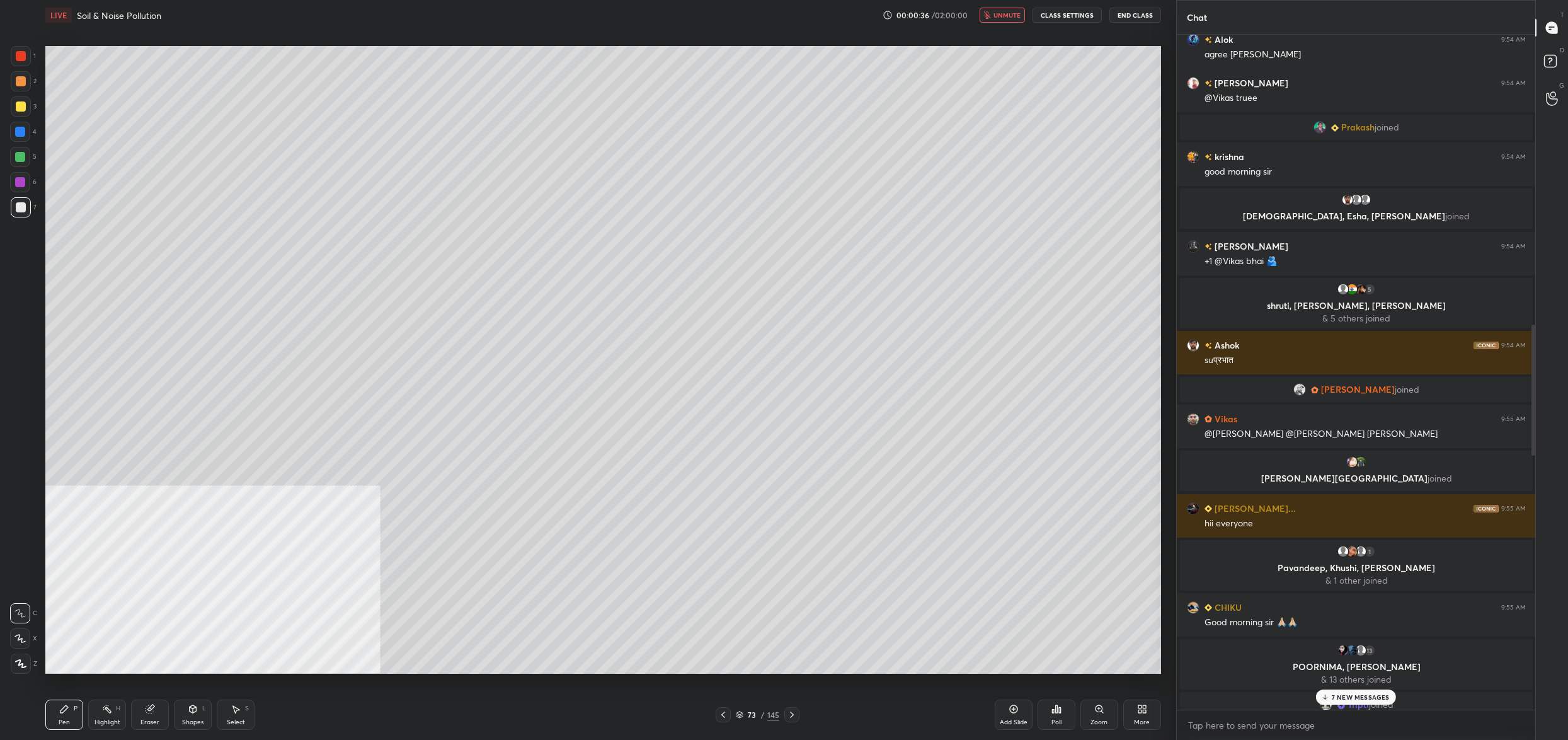
scroll to position [1515, 0]
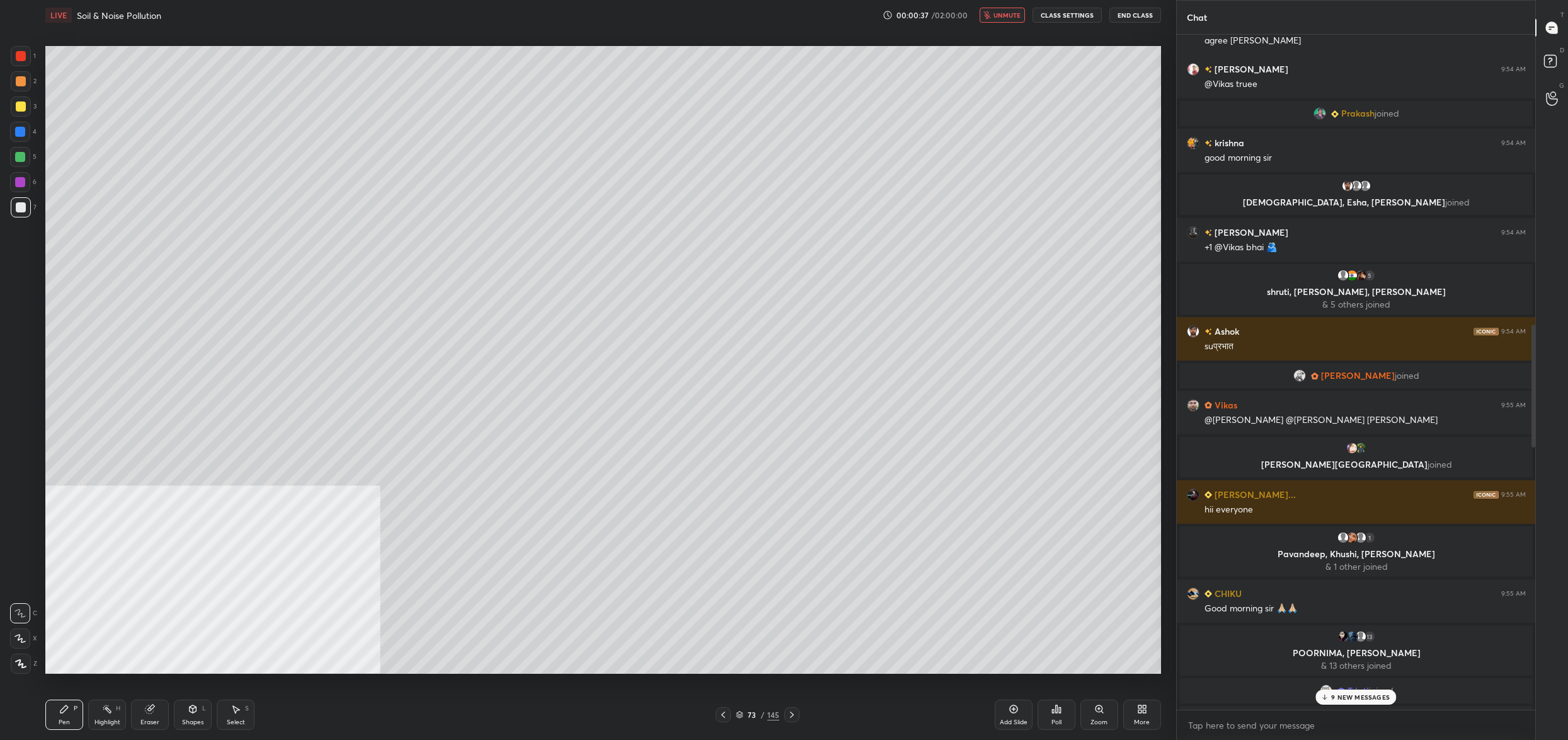
click at [1001, 18] on span "unmute" at bounding box center [1007, 15] width 27 height 9
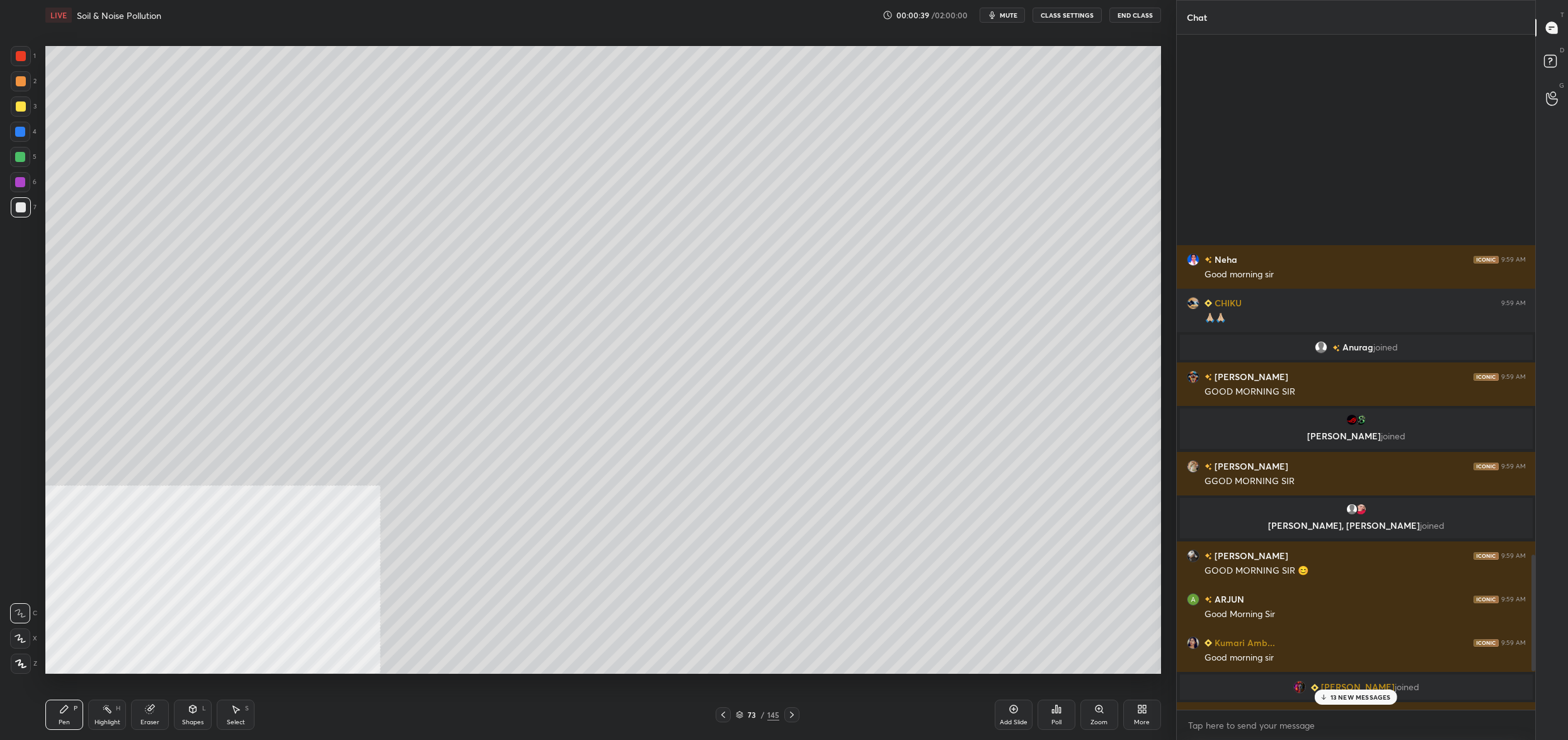
scroll to position [0, 0]
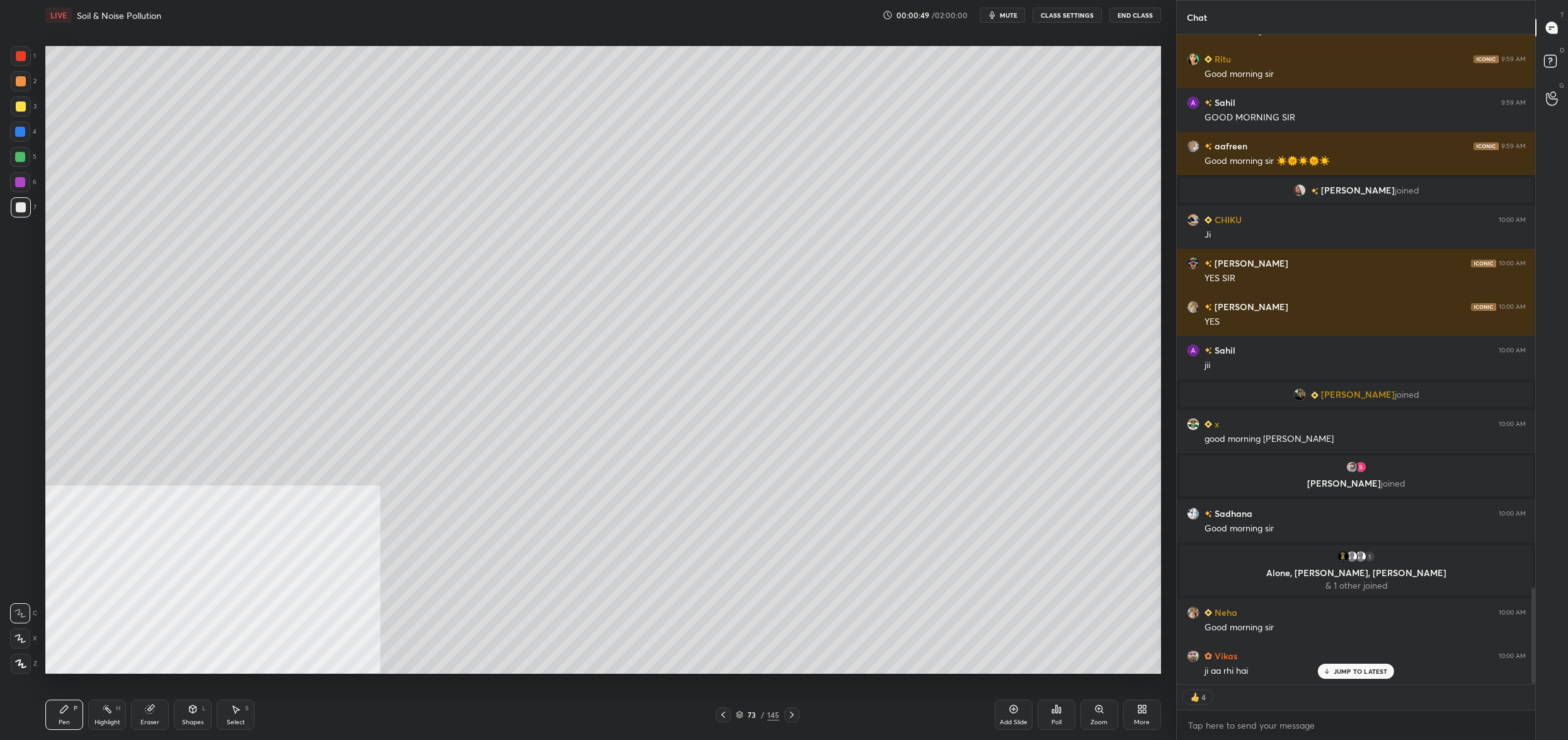
click at [1364, 187] on div "[PERSON_NAME] 9:59 AM good morning [PERSON_NAME] joined Arditi 9:59 AM 🙏🙏 [PERS…" at bounding box center [1357, 360] width 359 height 650
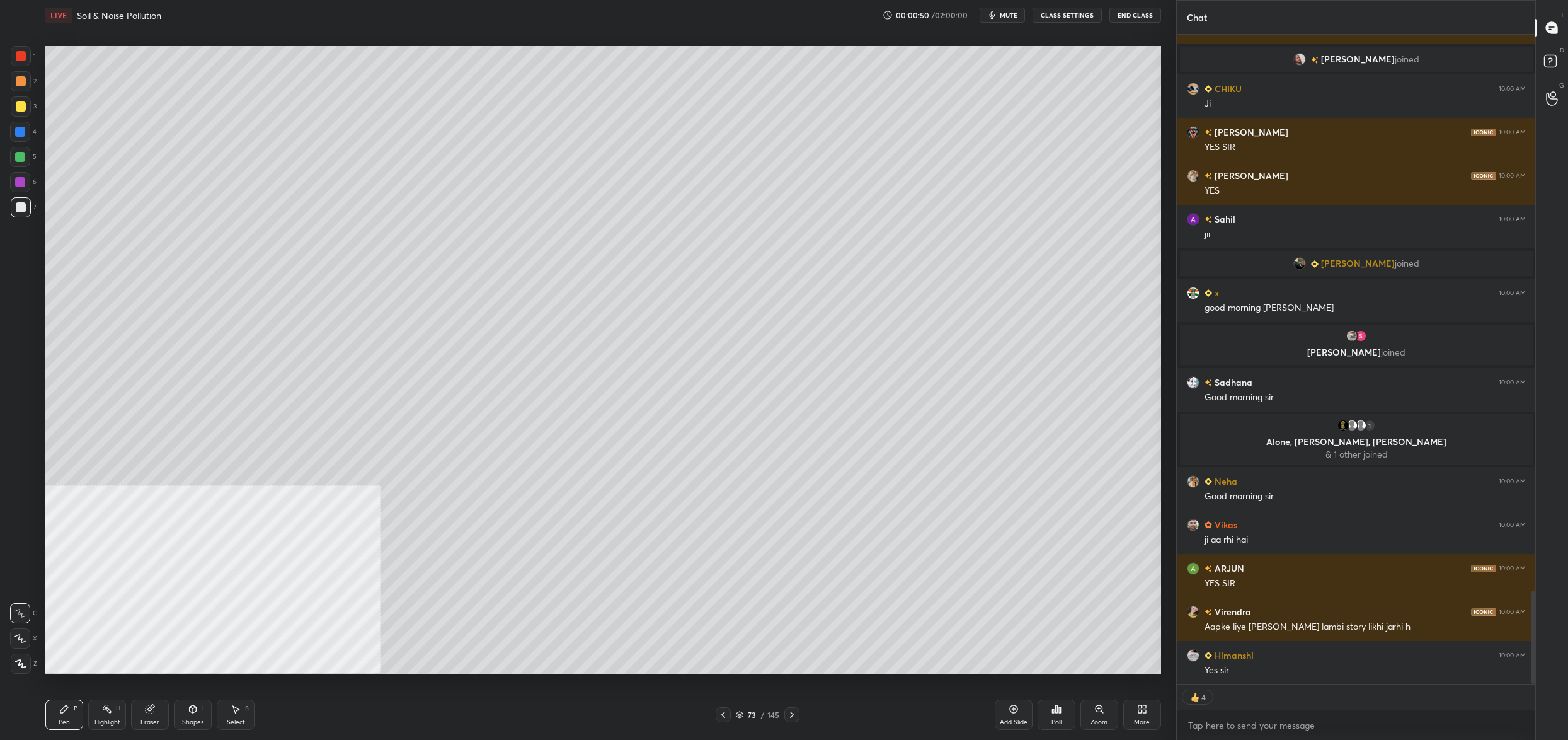
click at [1306, 54] on img "grid" at bounding box center [1300, 59] width 13 height 13
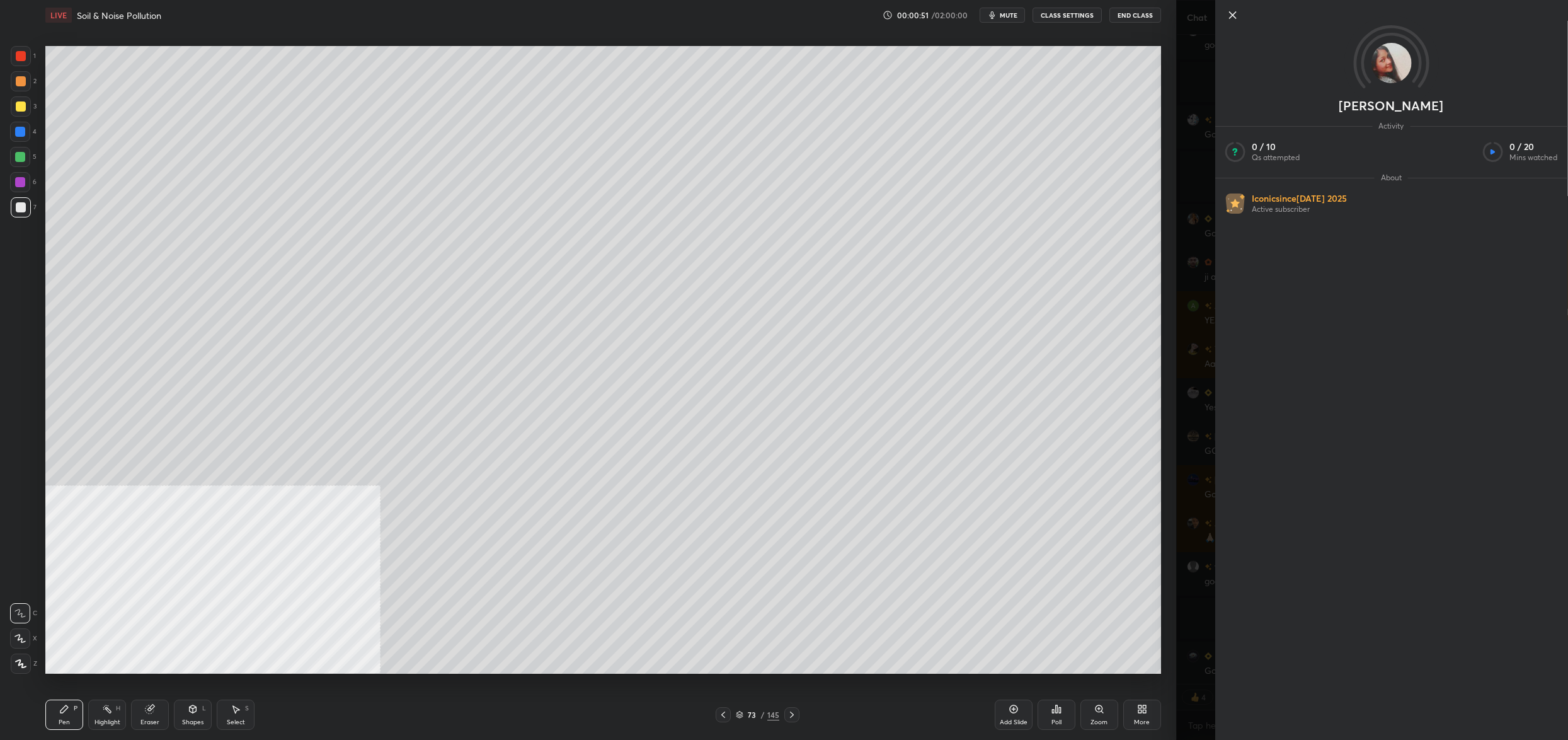
click at [1185, 237] on div "[PERSON_NAME] Activity 0 / 10 Qs attempted 0 / 20 Mins watched About Iconic sin…" at bounding box center [1373, 370] width 392 height 740
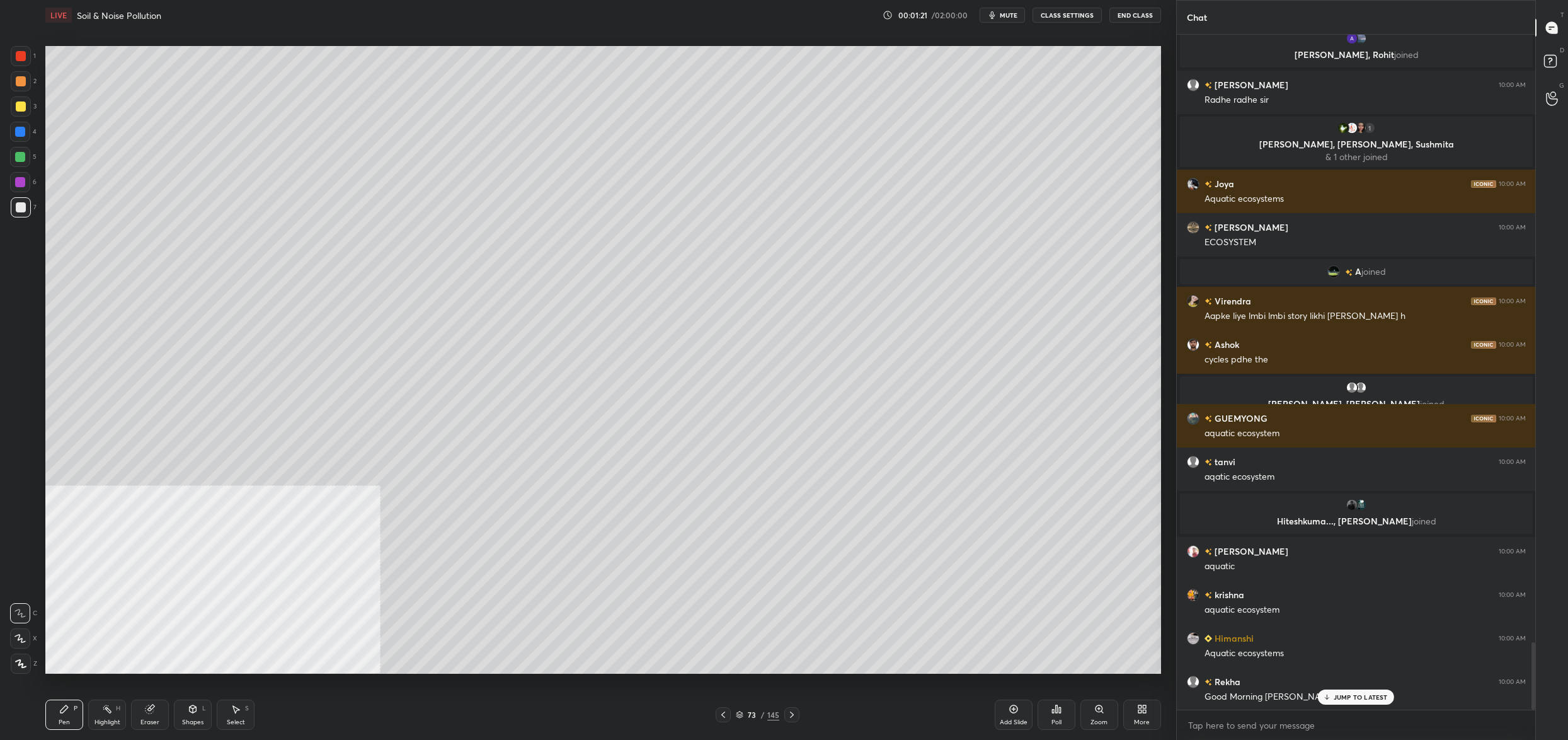
click at [1233, 710] on div at bounding box center [1356, 710] width 359 height 1
click at [1231, 723] on body "1 2 3 4 5 6 7 C X Z C X Z E E Erase all H H LIVE Soil & Noise Pollution 00:01:2…" at bounding box center [784, 370] width 1568 height 740
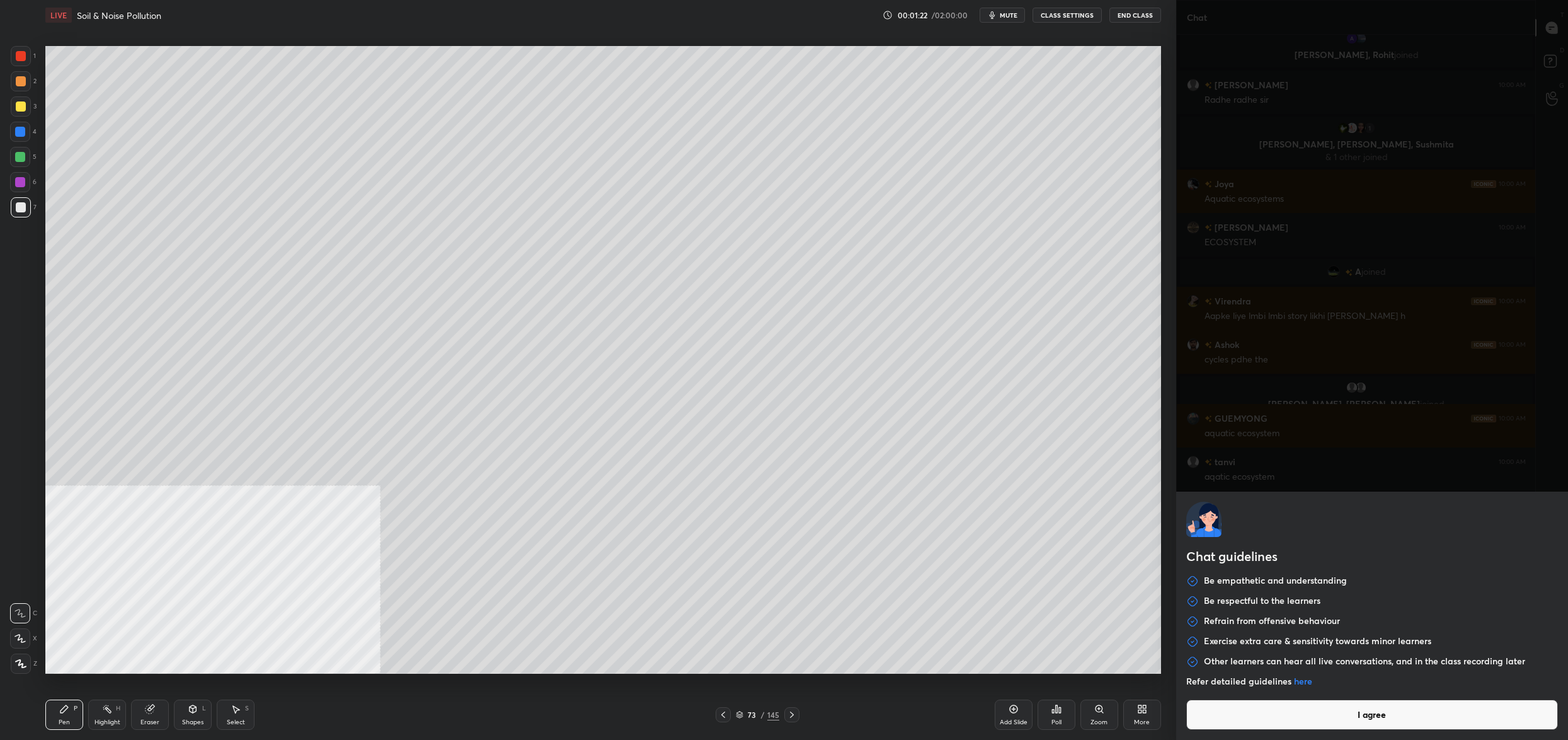
click at [1231, 723] on button "I agree" at bounding box center [1373, 715] width 372 height 30
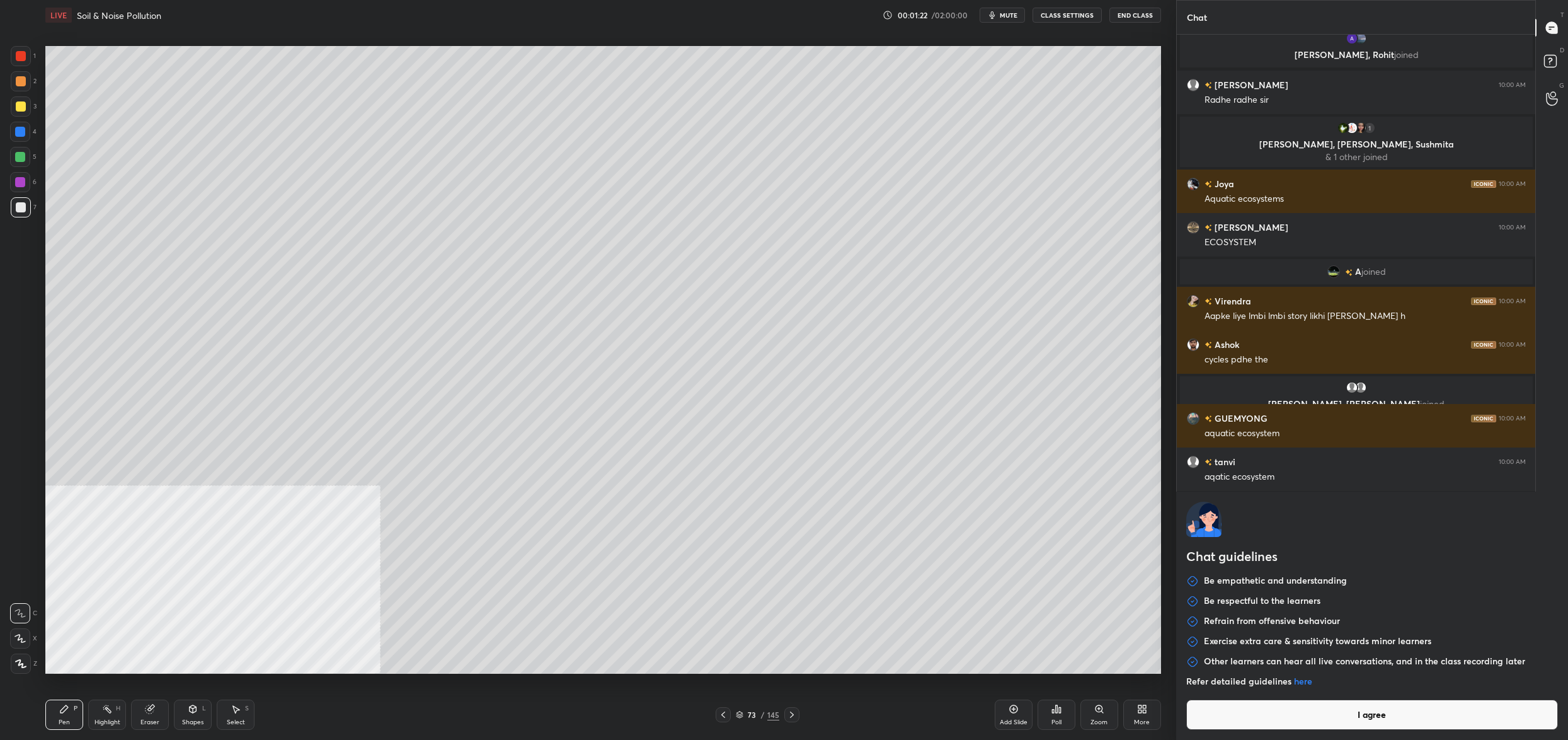
type textarea "x"
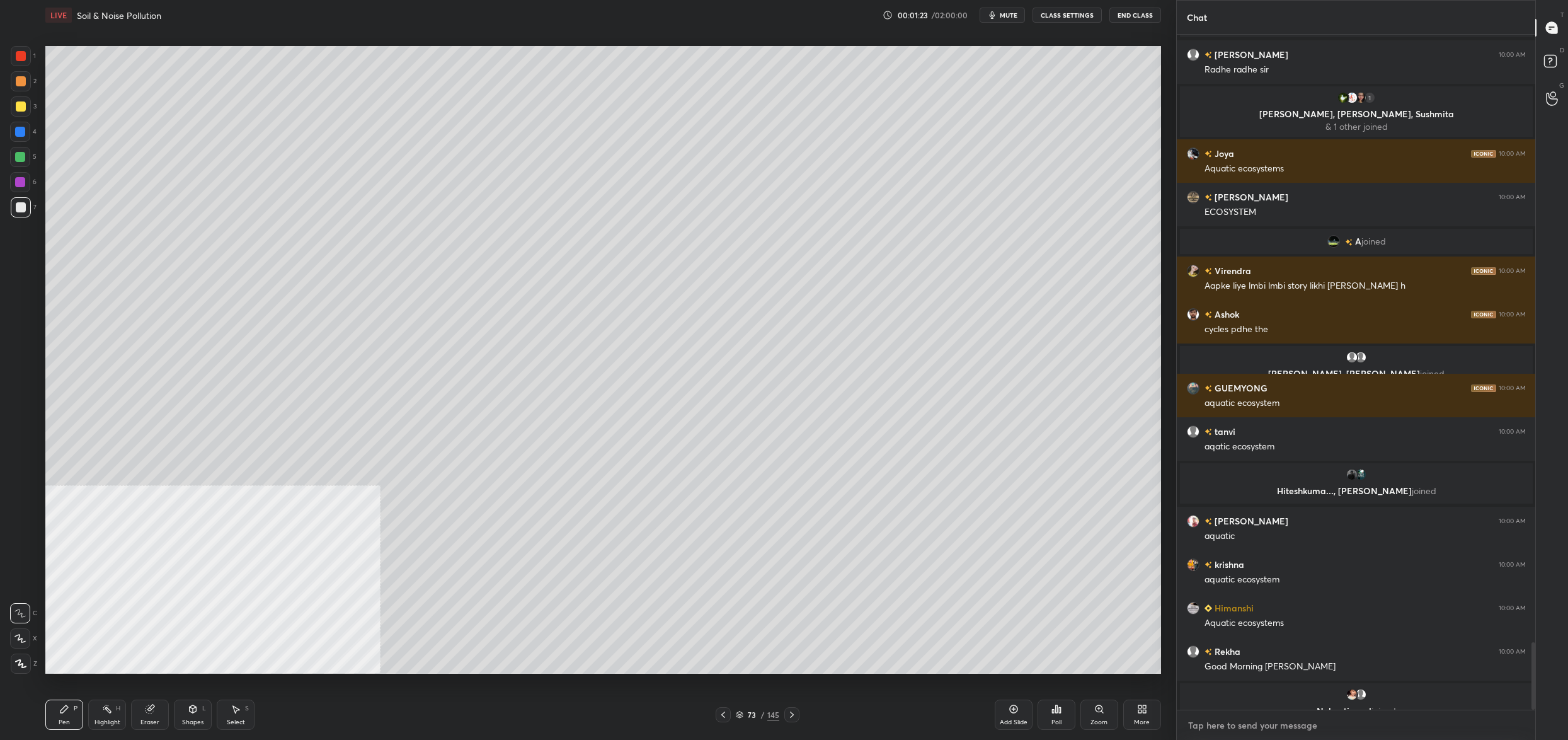
type textarea "D"
type textarea "x"
type textarea "Di"
type textarea "x"
type textarea "Dis"
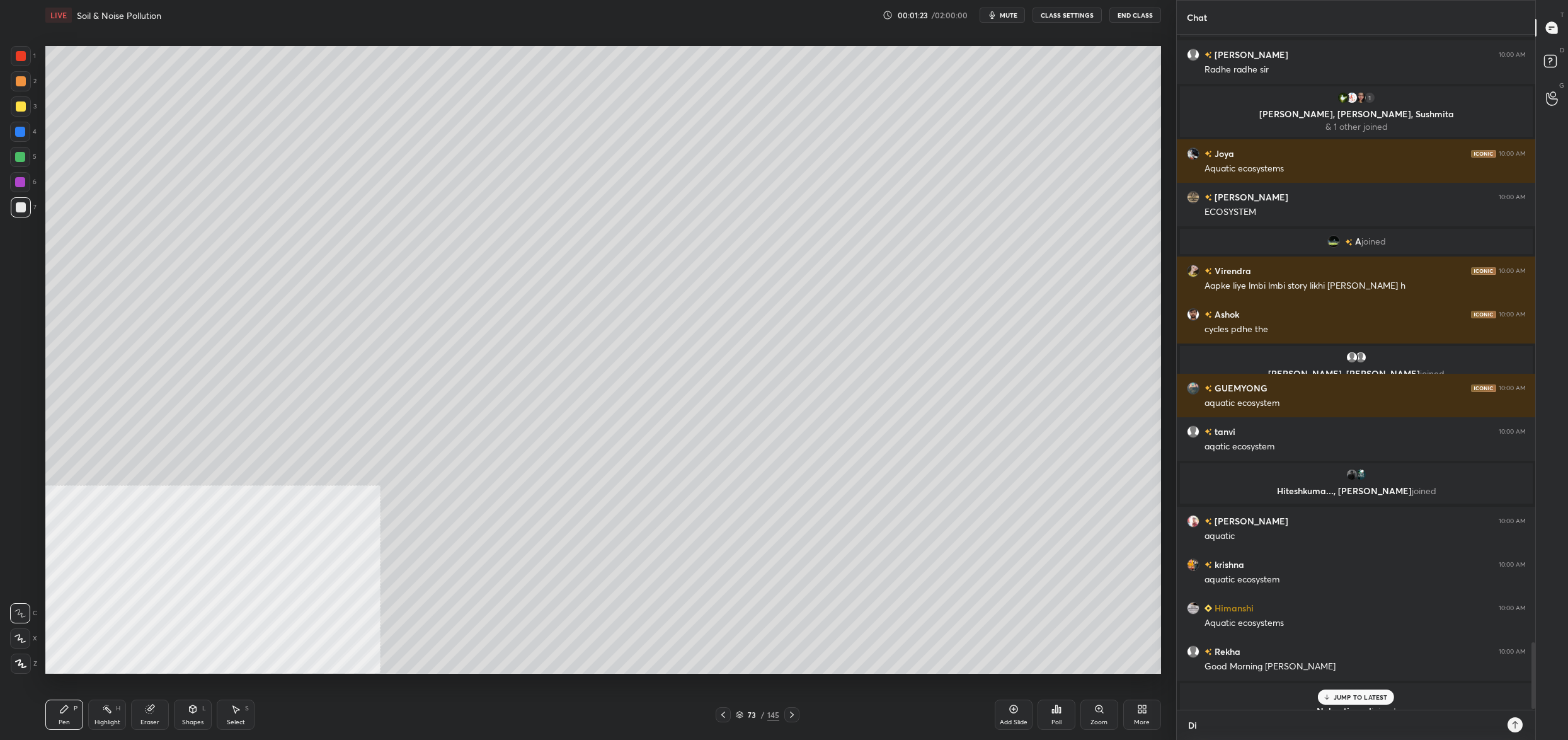
type textarea "x"
type textarea "Disa"
type textarea "x"
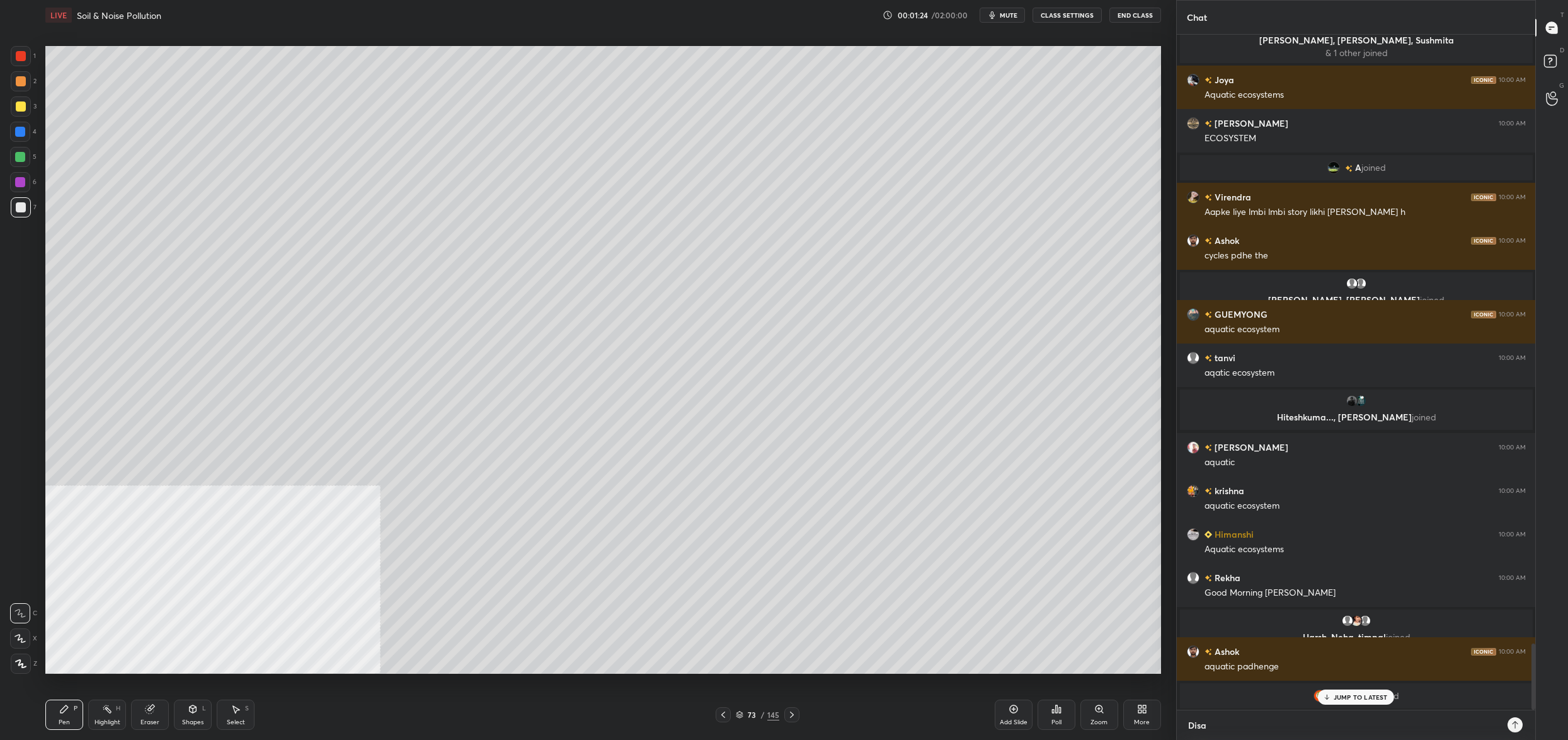
type textarea "Disas"
type textarea "x"
type textarea "Disast"
type textarea "x"
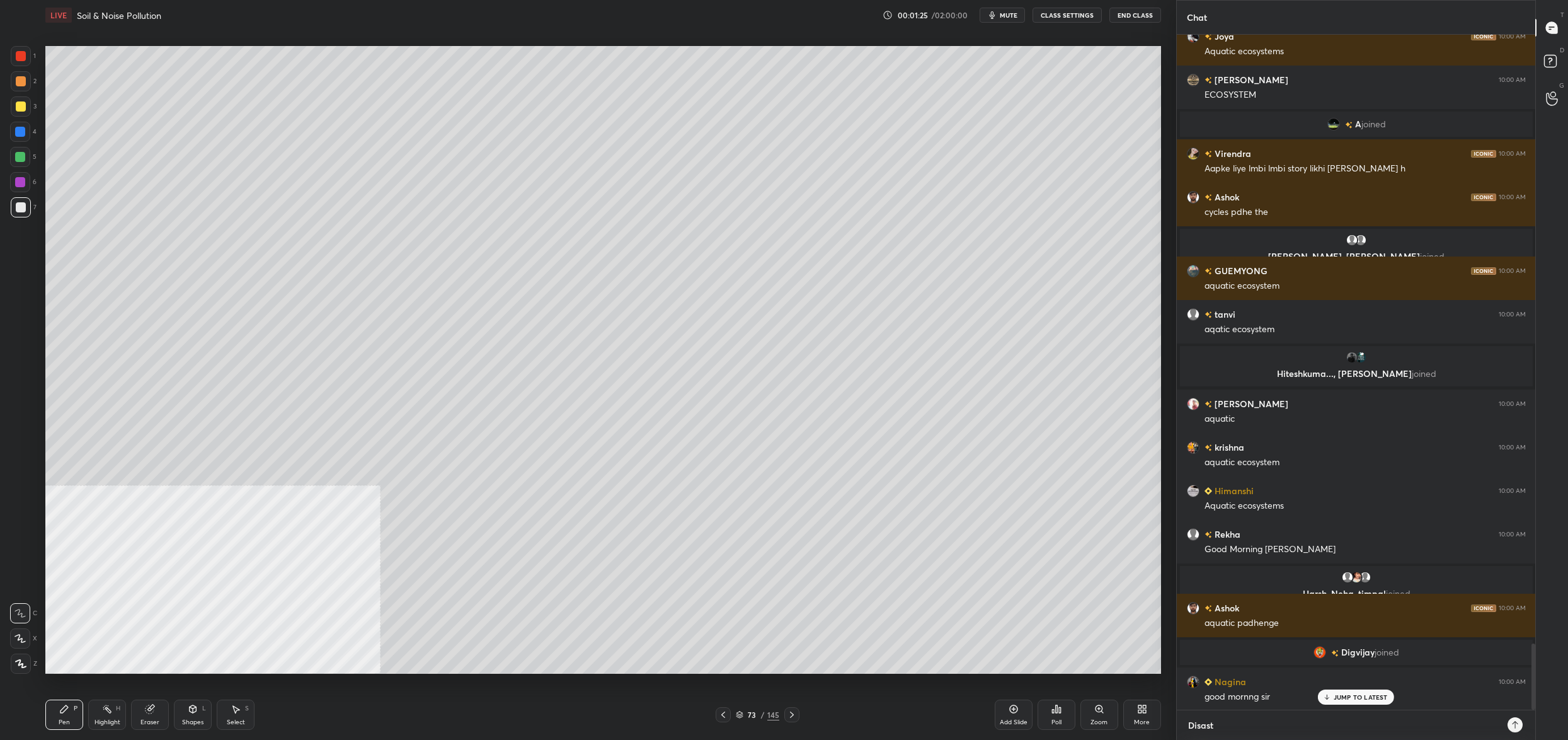
type textarea "Disasta"
type textarea "x"
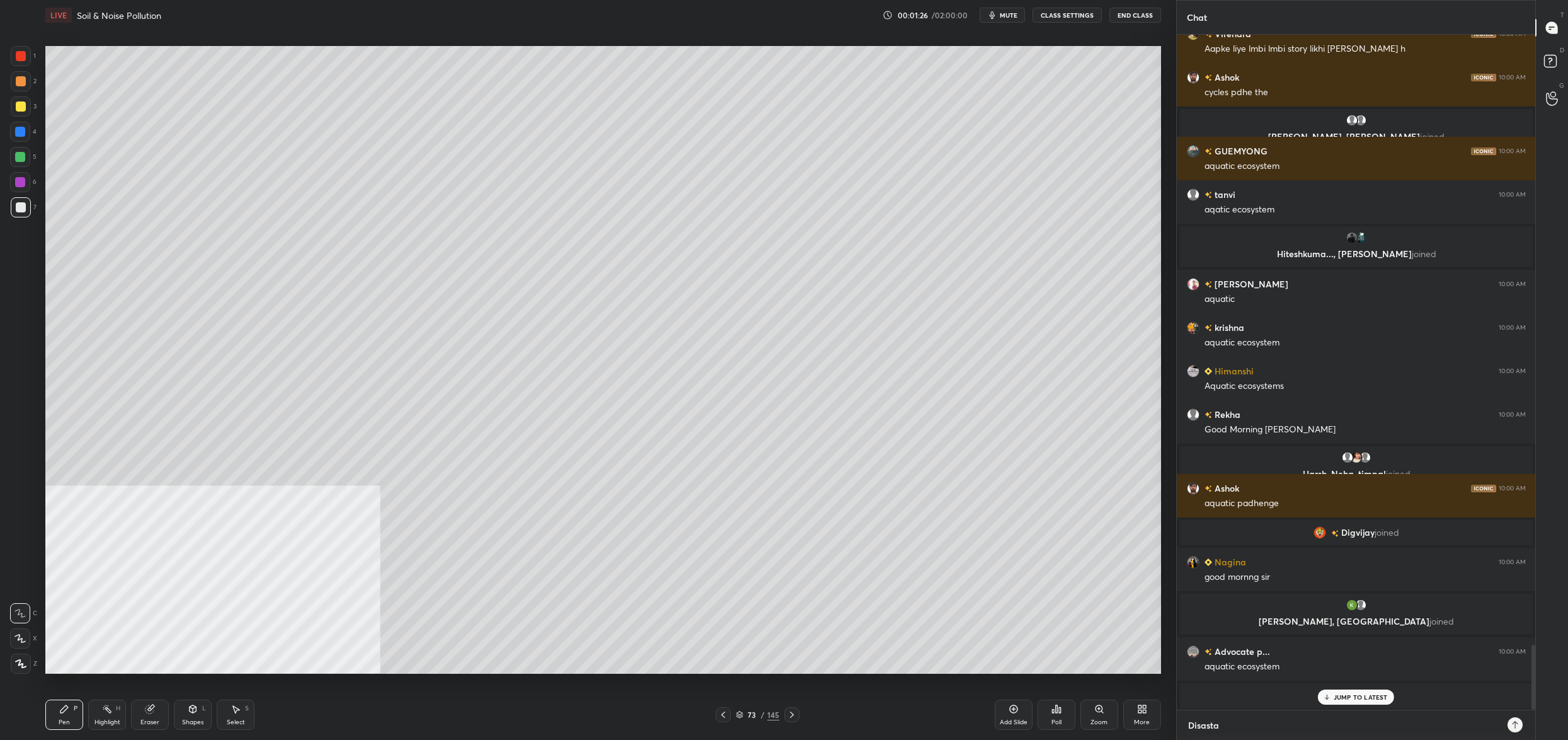
type textarea "Disast"
type textarea "x"
type textarea "Disas"
type textarea "x"
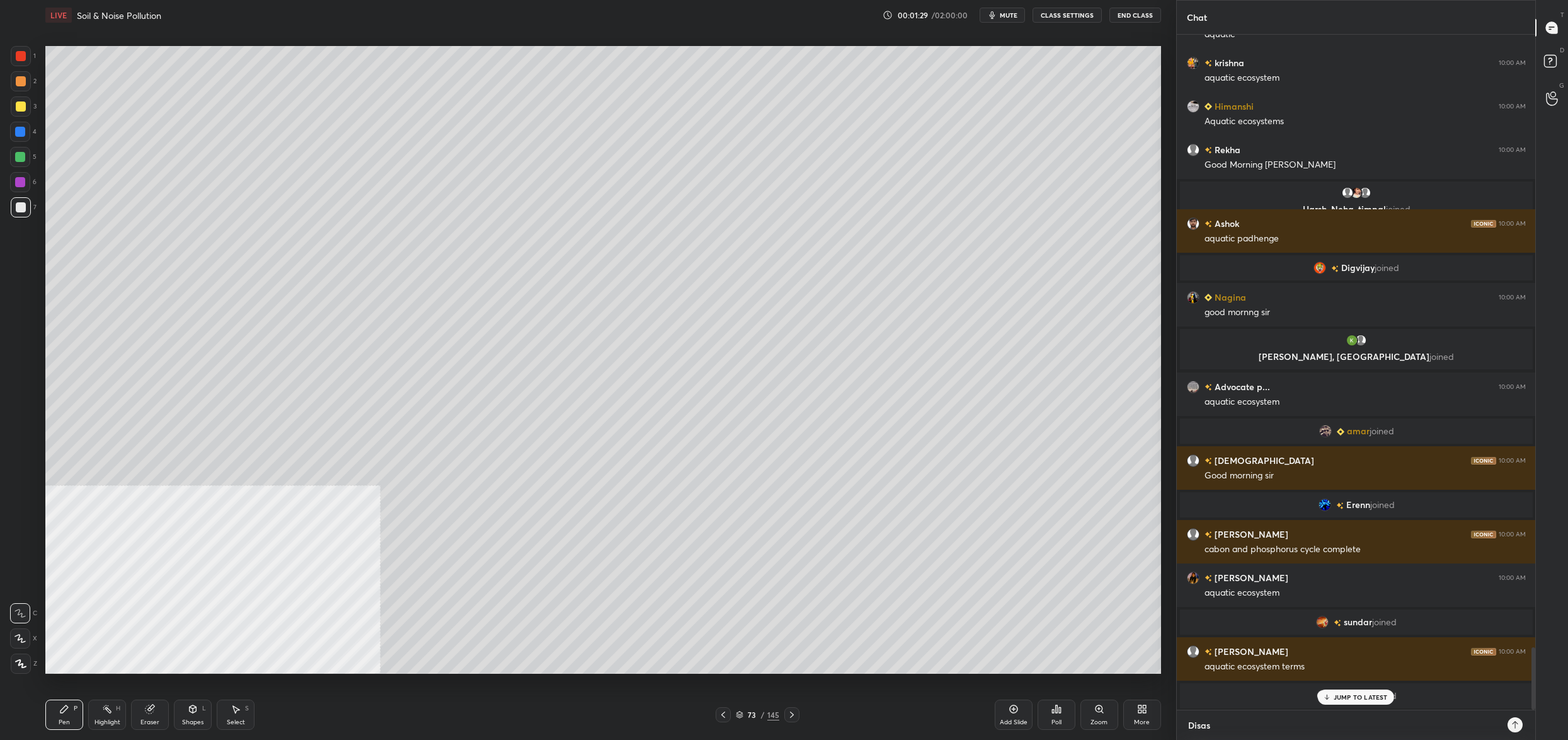
type textarea "Disast"
type textarea "x"
type textarea "Disaste"
type textarea "x"
type textarea "Disaster"
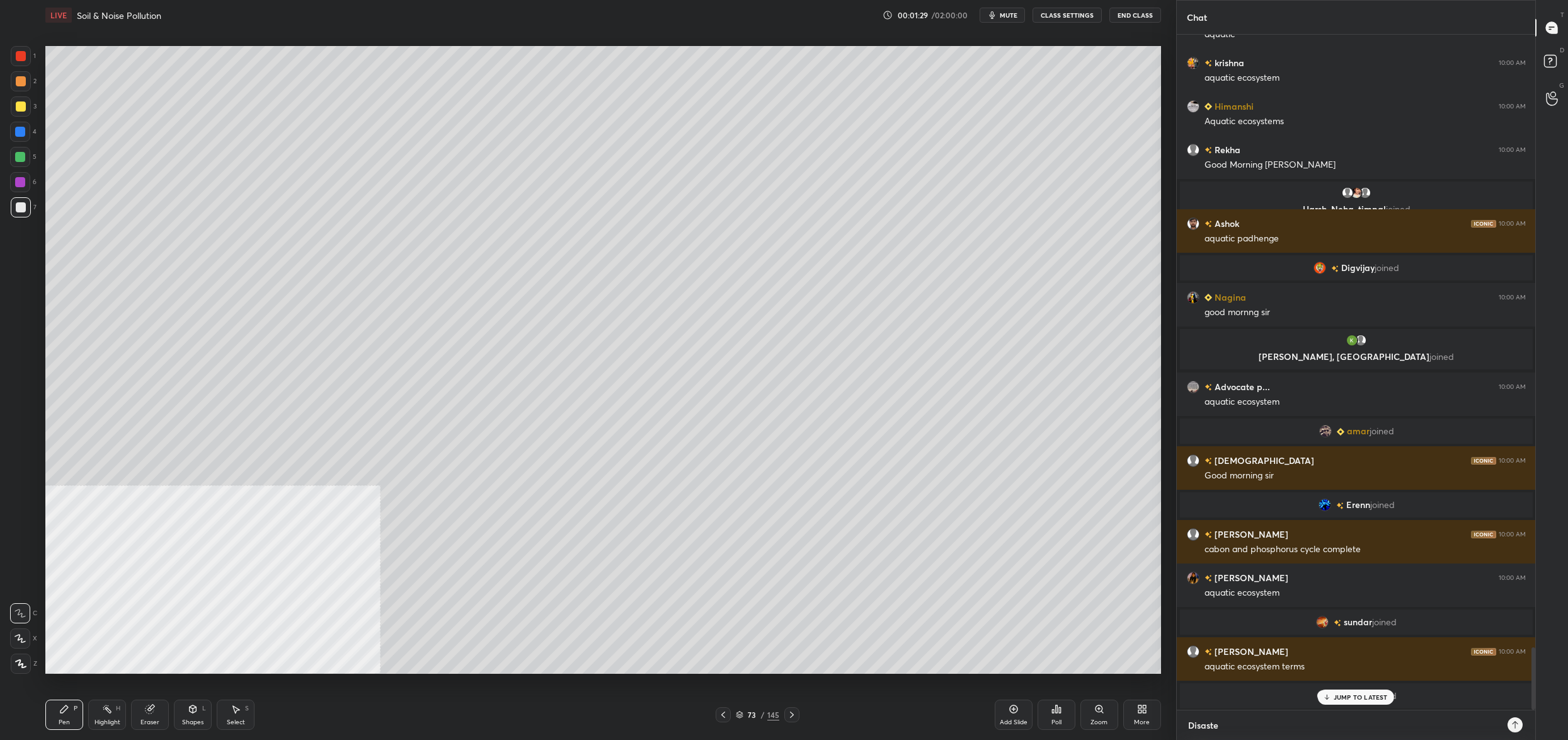
type textarea "x"
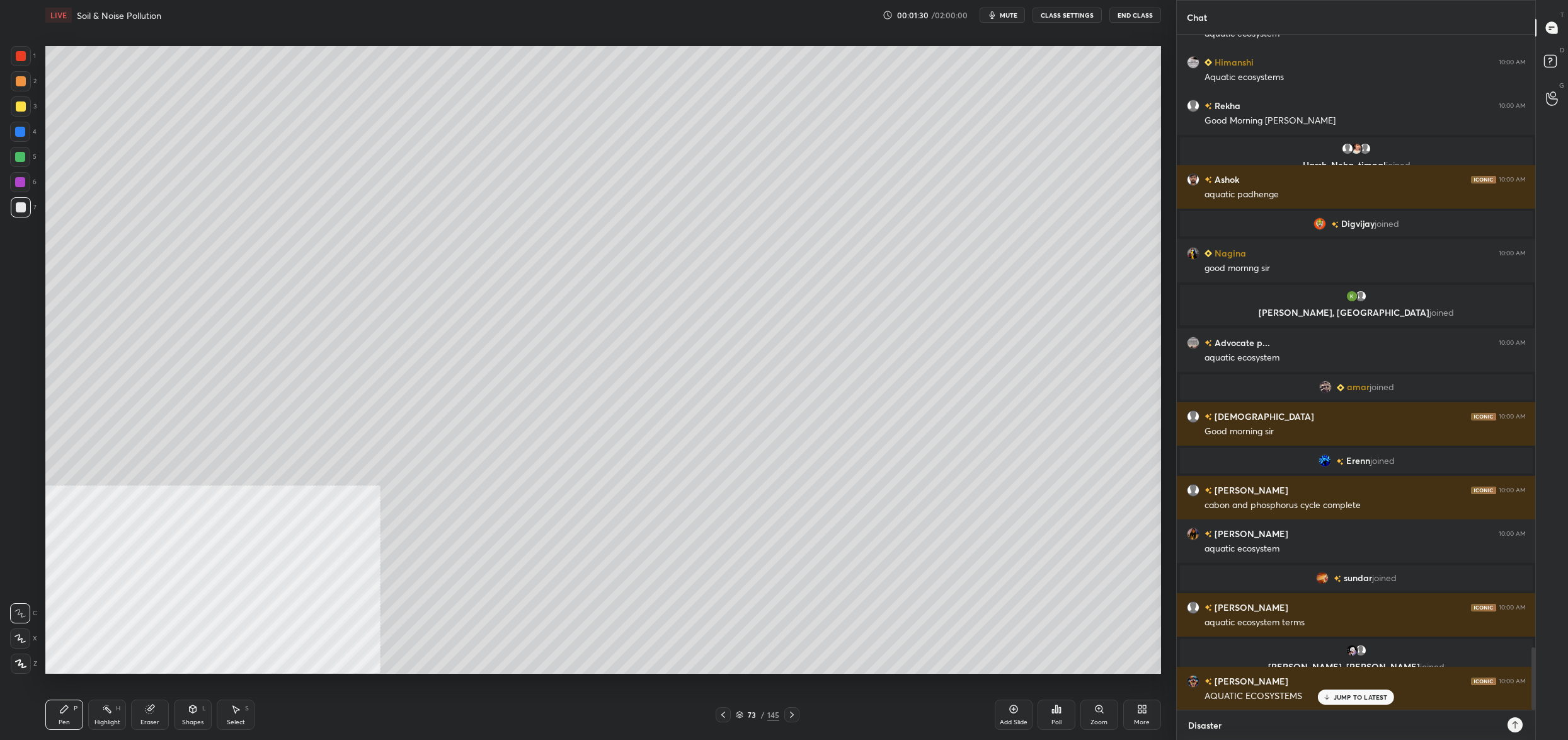
type textarea "Disaster"
type textarea "x"
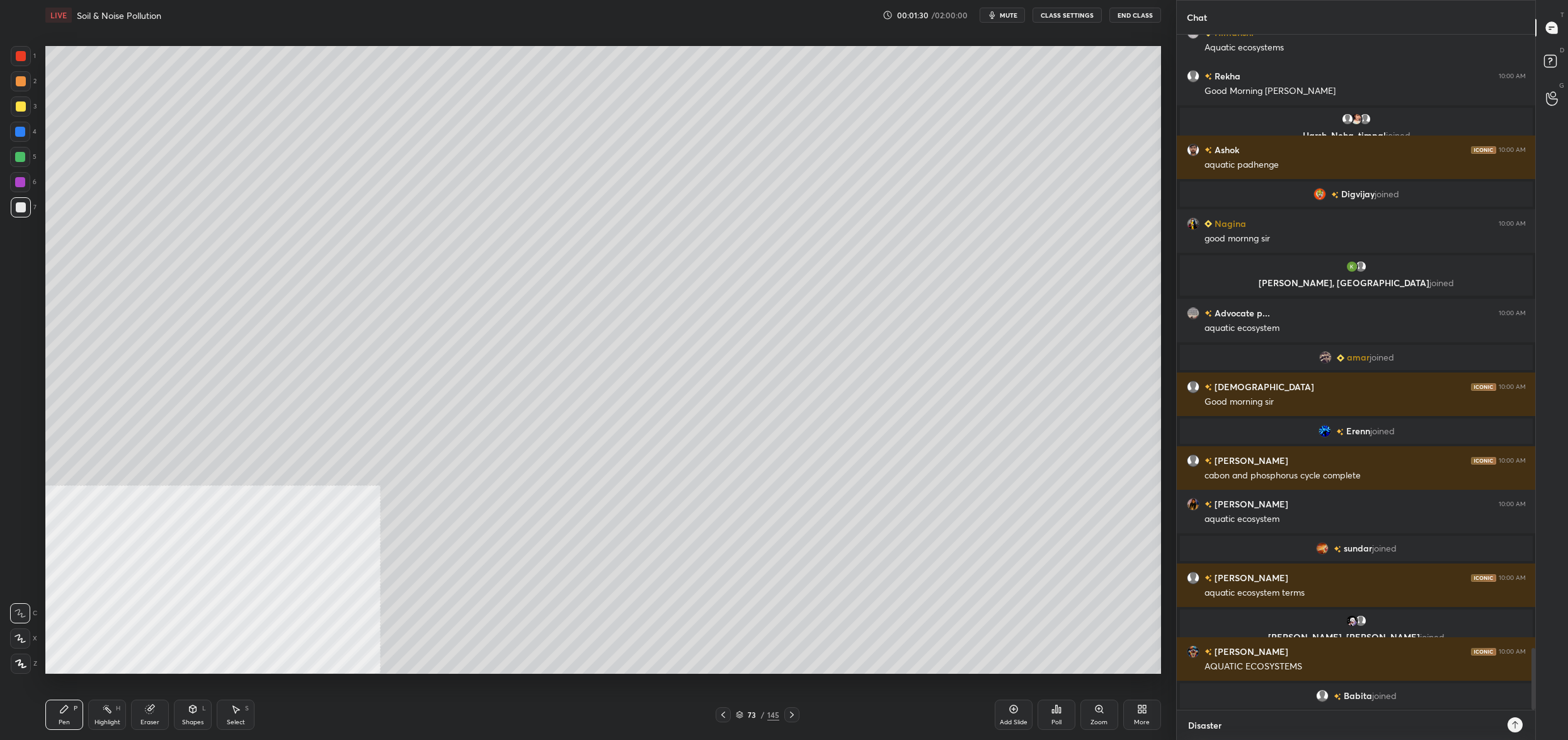
type textarea "Disaster M"
type textarea "x"
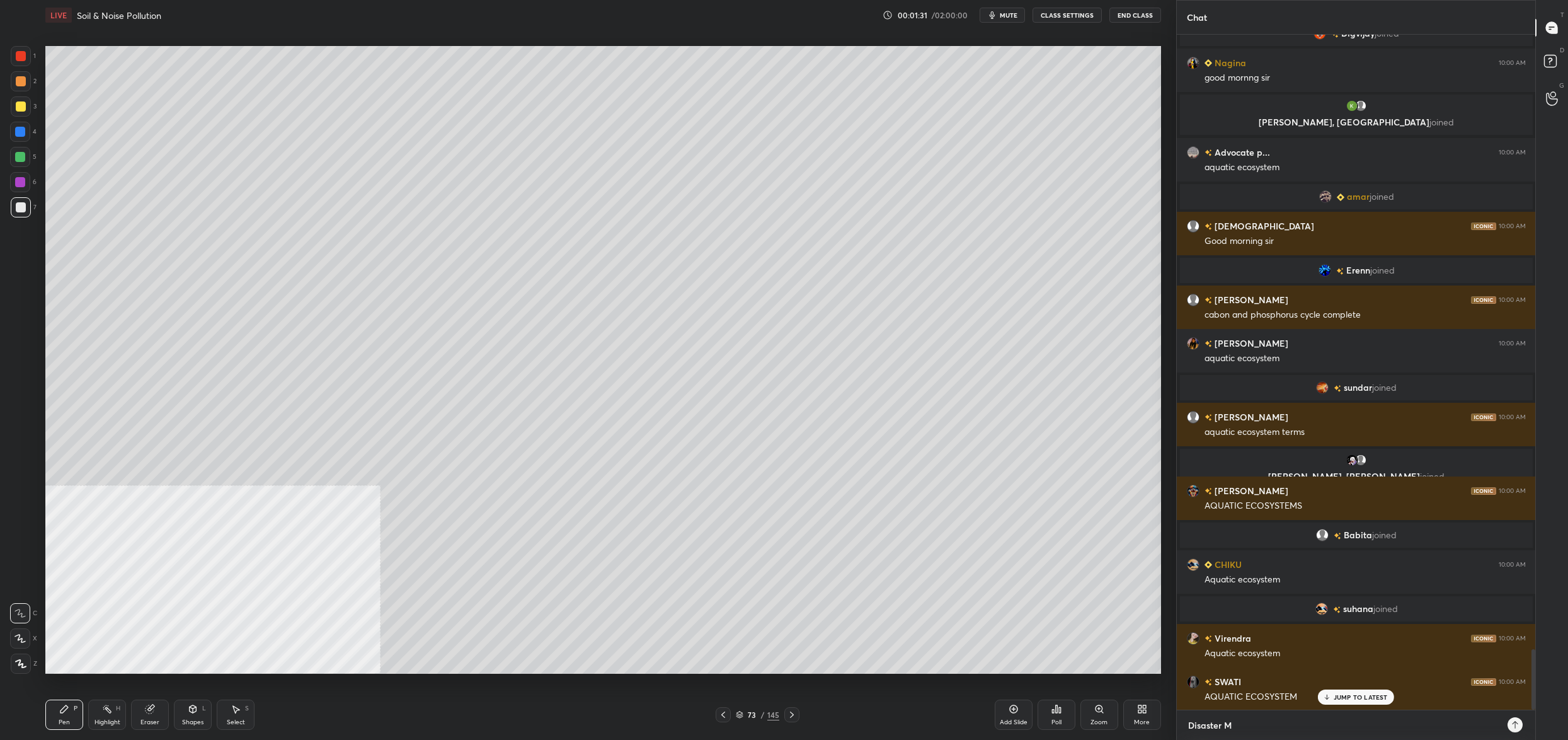
type textarea "Disaster Mg"
type textarea "x"
type textarea "Disaster Mgm"
type textarea "x"
type textarea "Disaster Mgmt"
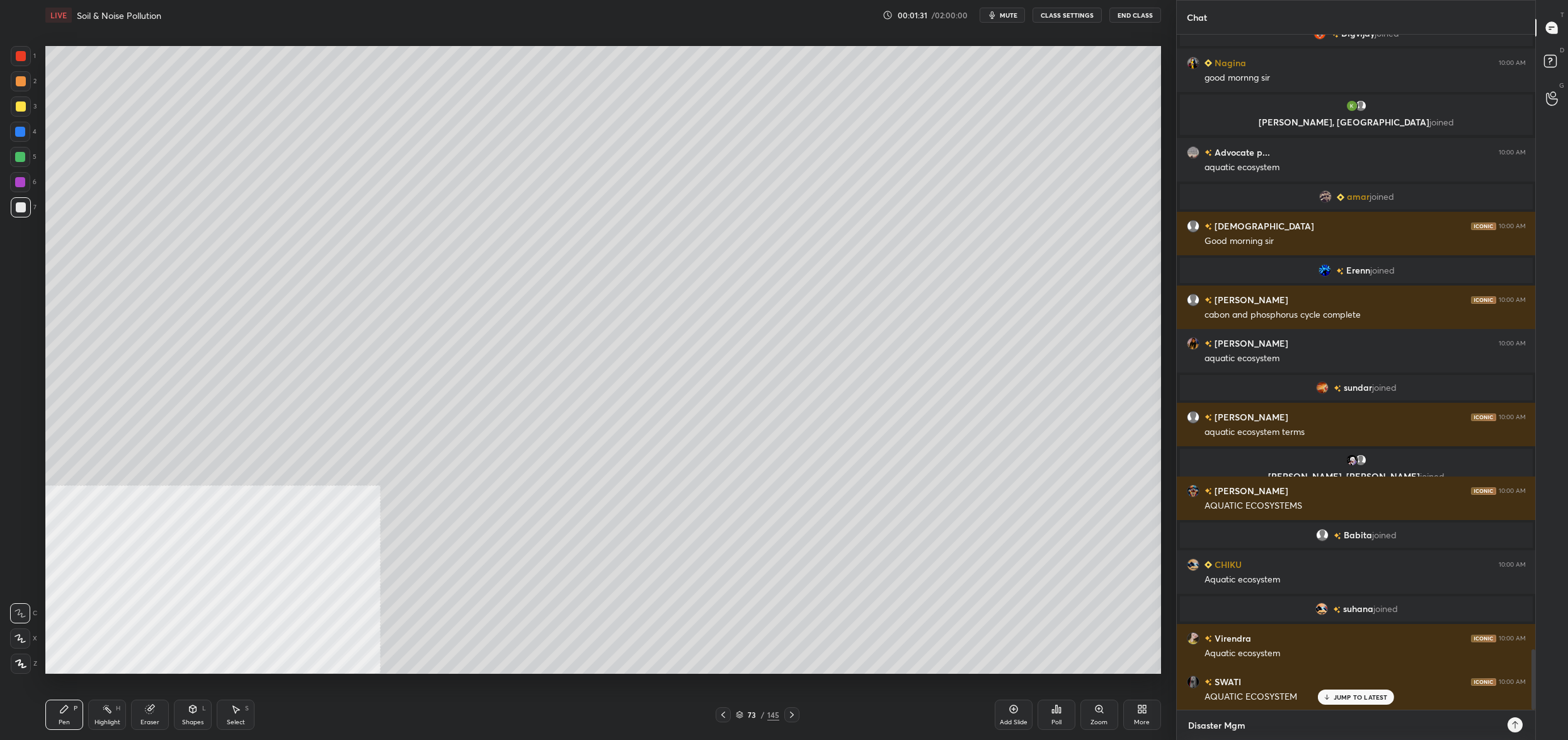
type textarea "x"
type textarea "Disaster Mgmt"
type textarea "x"
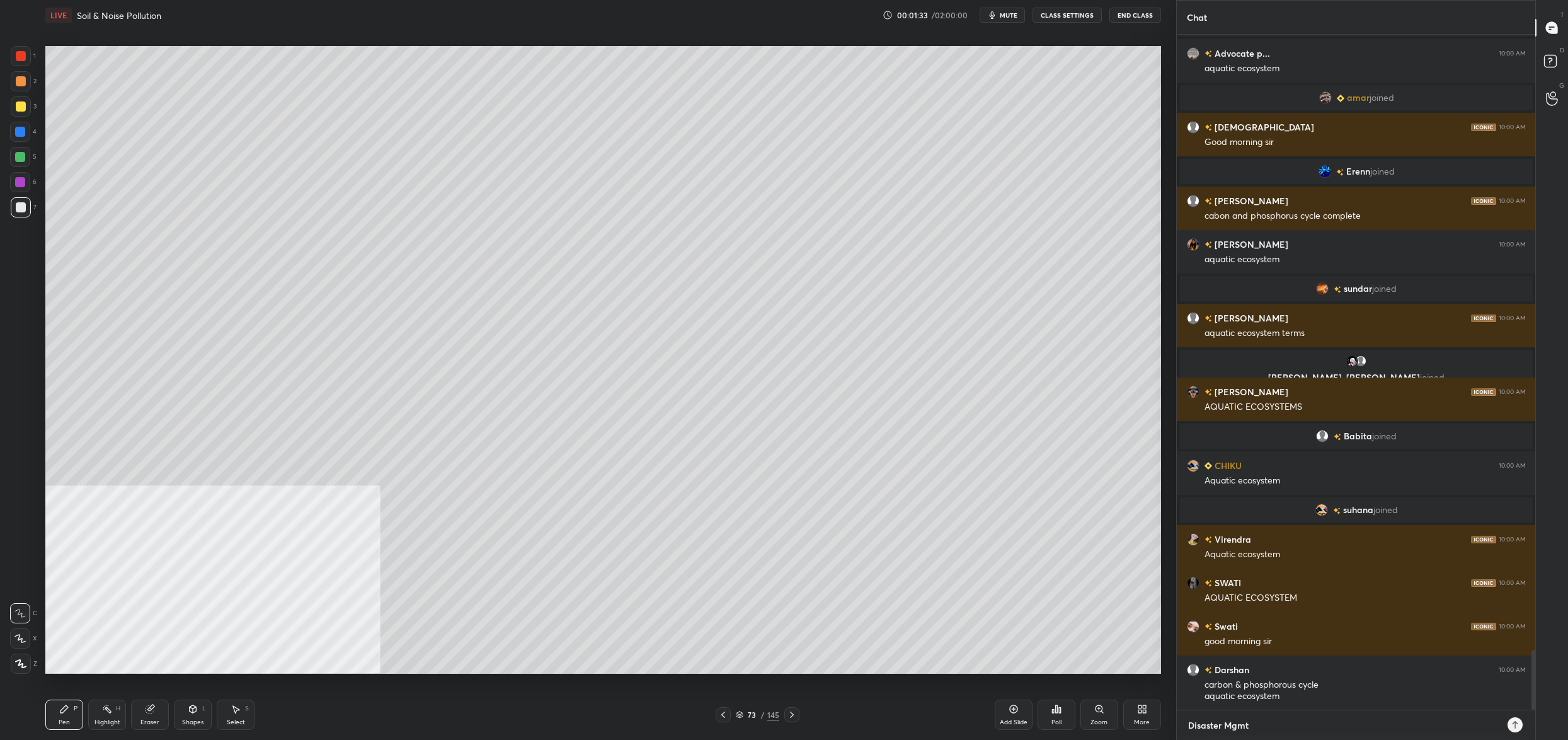
type textarea "Disaster Mgmt C"
type textarea "x"
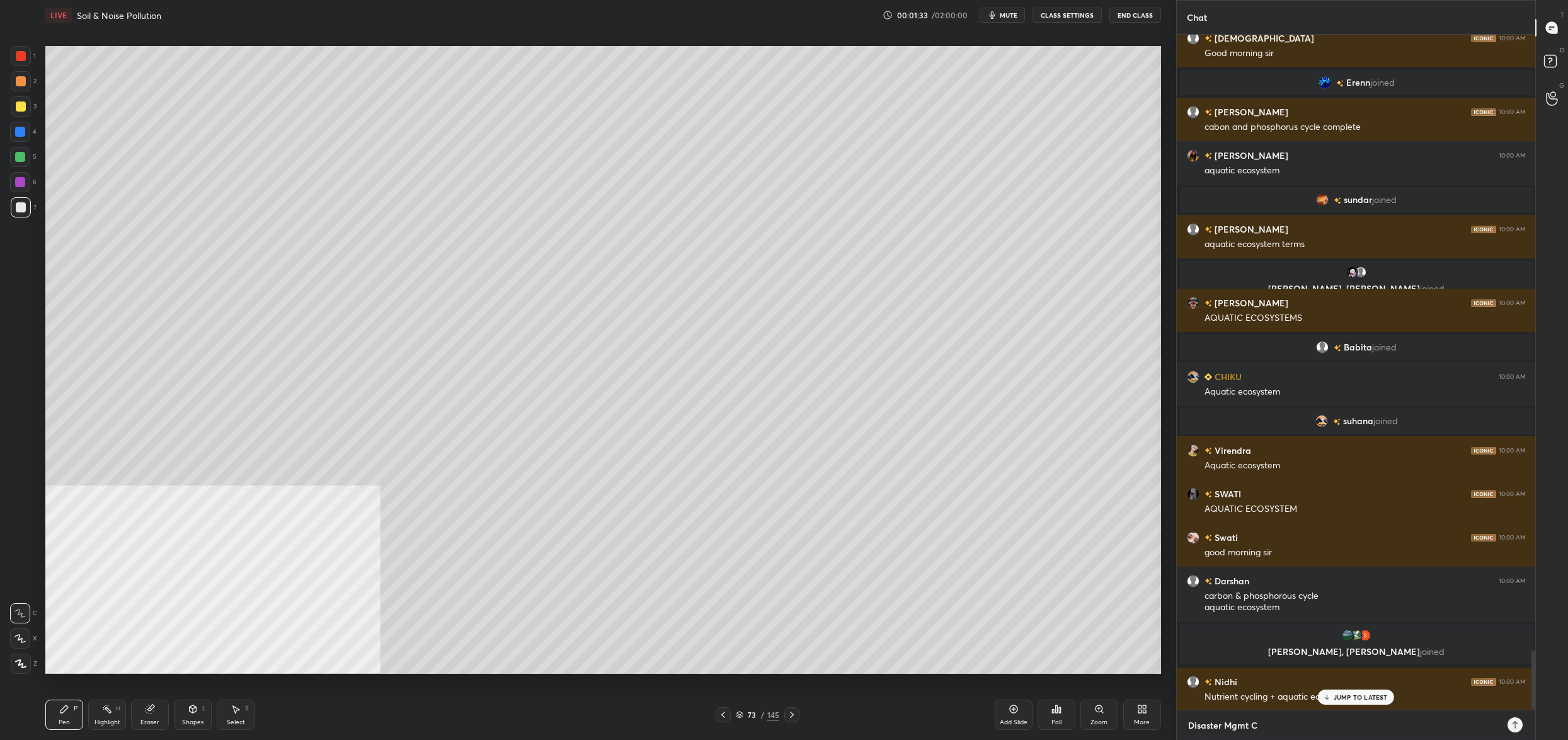
type textarea "Disaster Mgmt Co"
type textarea "x"
type textarea "Disaster Mgmt Cou"
type textarea "x"
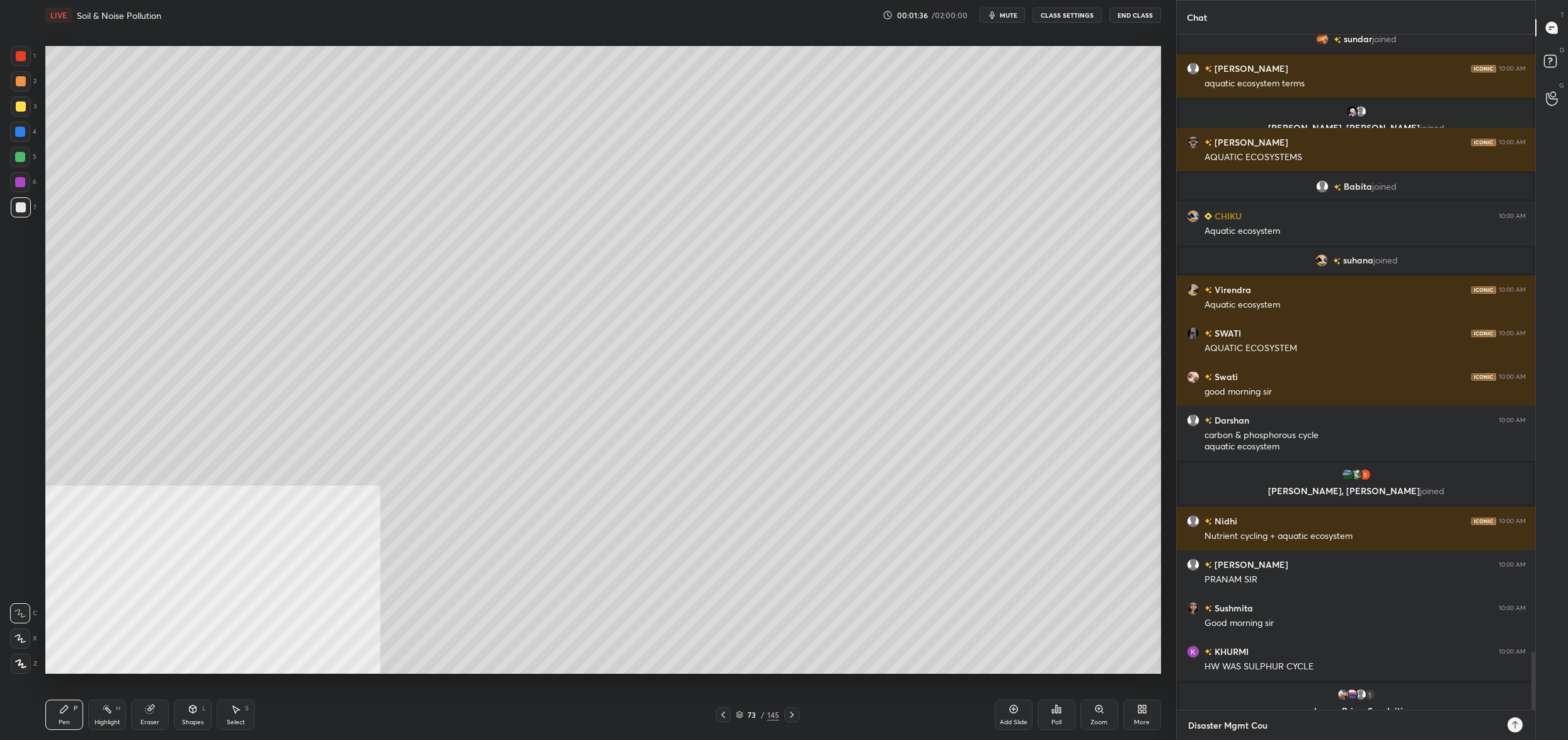
type textarea "Disaster Mgmt Cour"
type textarea "x"
type textarea "Disaster Mgmt Cours"
type textarea "x"
type textarea "Disaster Mgmt Course"
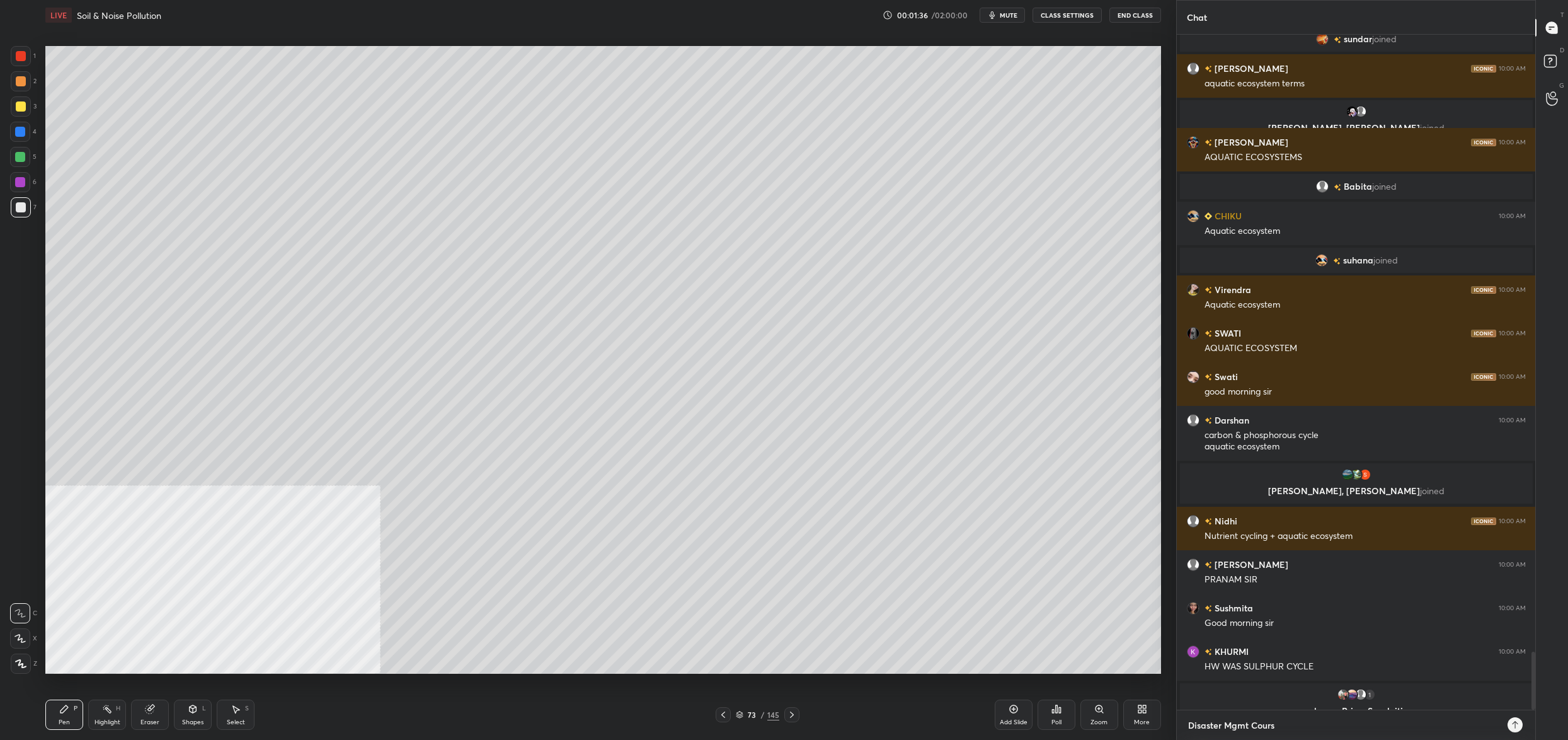
type textarea "x"
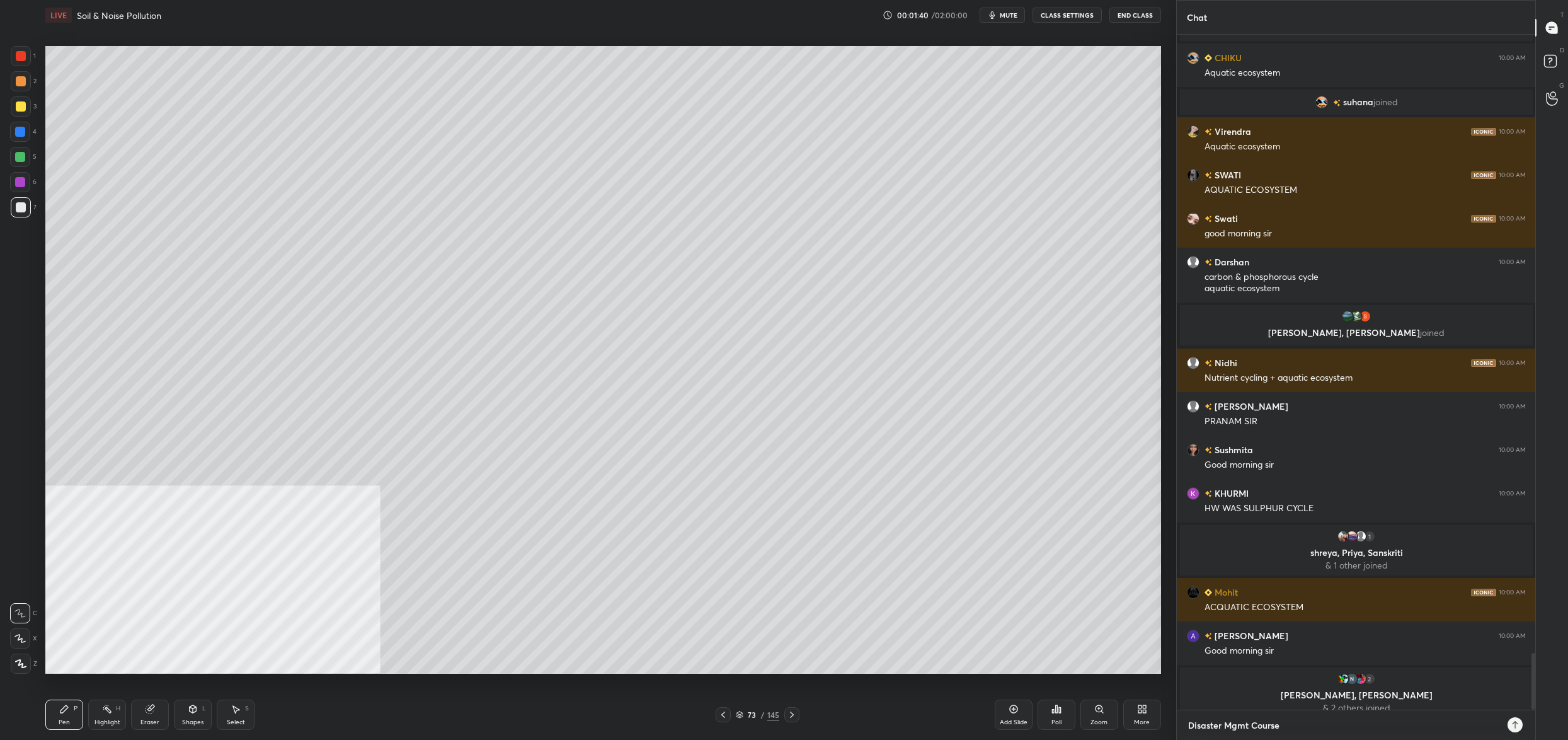
type textarea "Disaster Mgmt Cours"
type textarea "x"
type textarea "Disaster Mgmt Cour"
type textarea "x"
type textarea "Disaster Mgmt Cou"
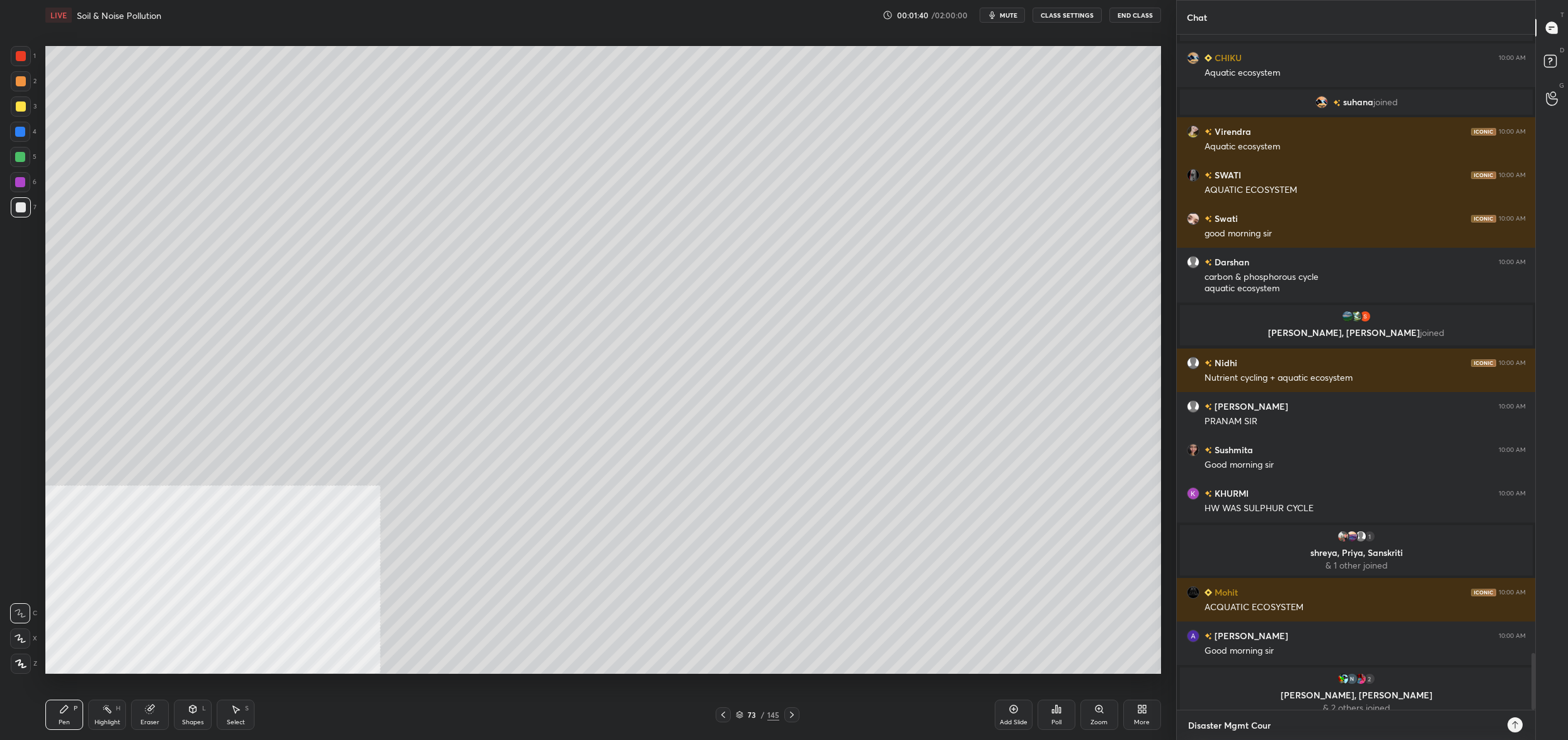
type textarea "x"
type textarea "Disaster Mgmt Co"
type textarea "x"
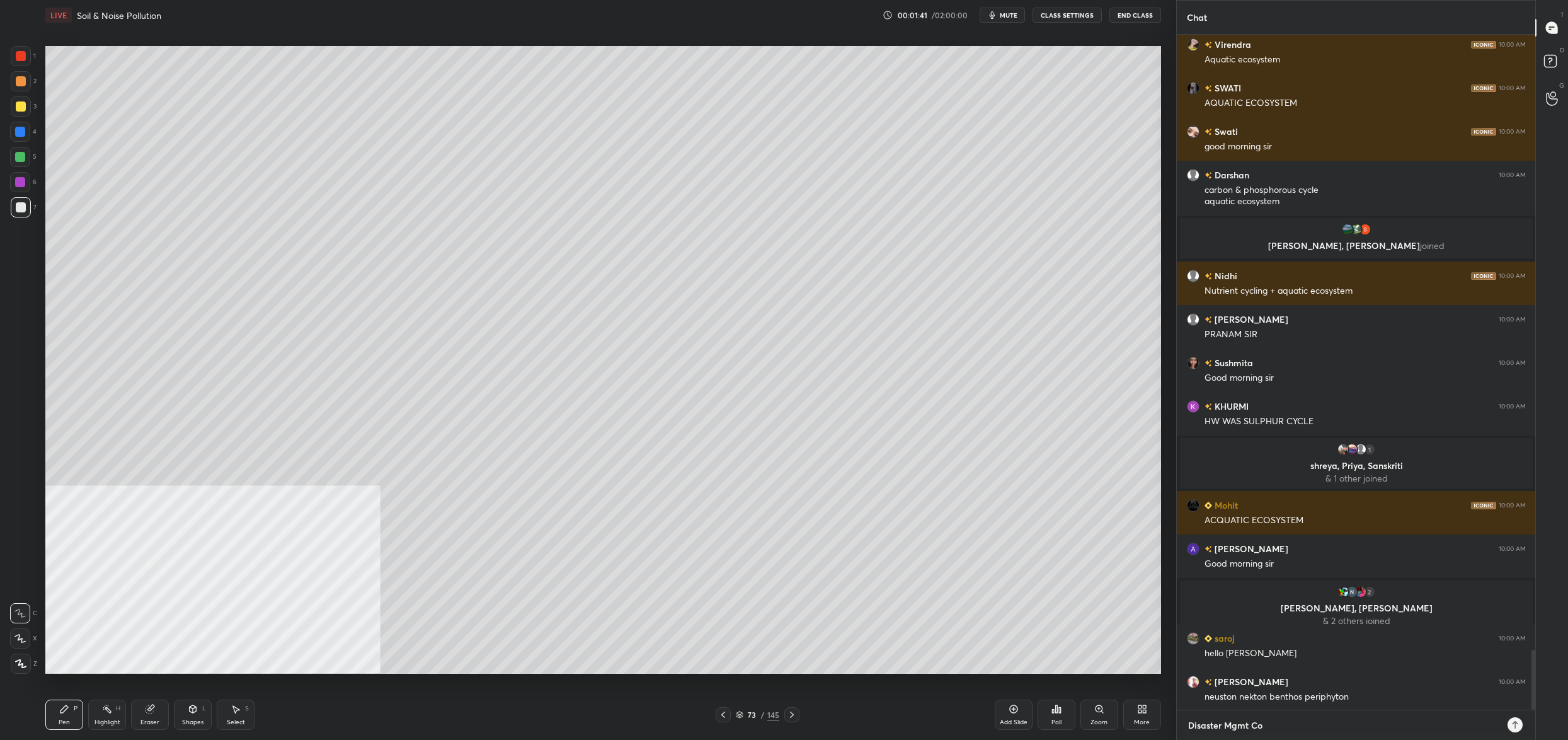
type textarea "Disaster Mgmt C"
type textarea "x"
type textarea "Disaster Mgmt"
type textarea "x"
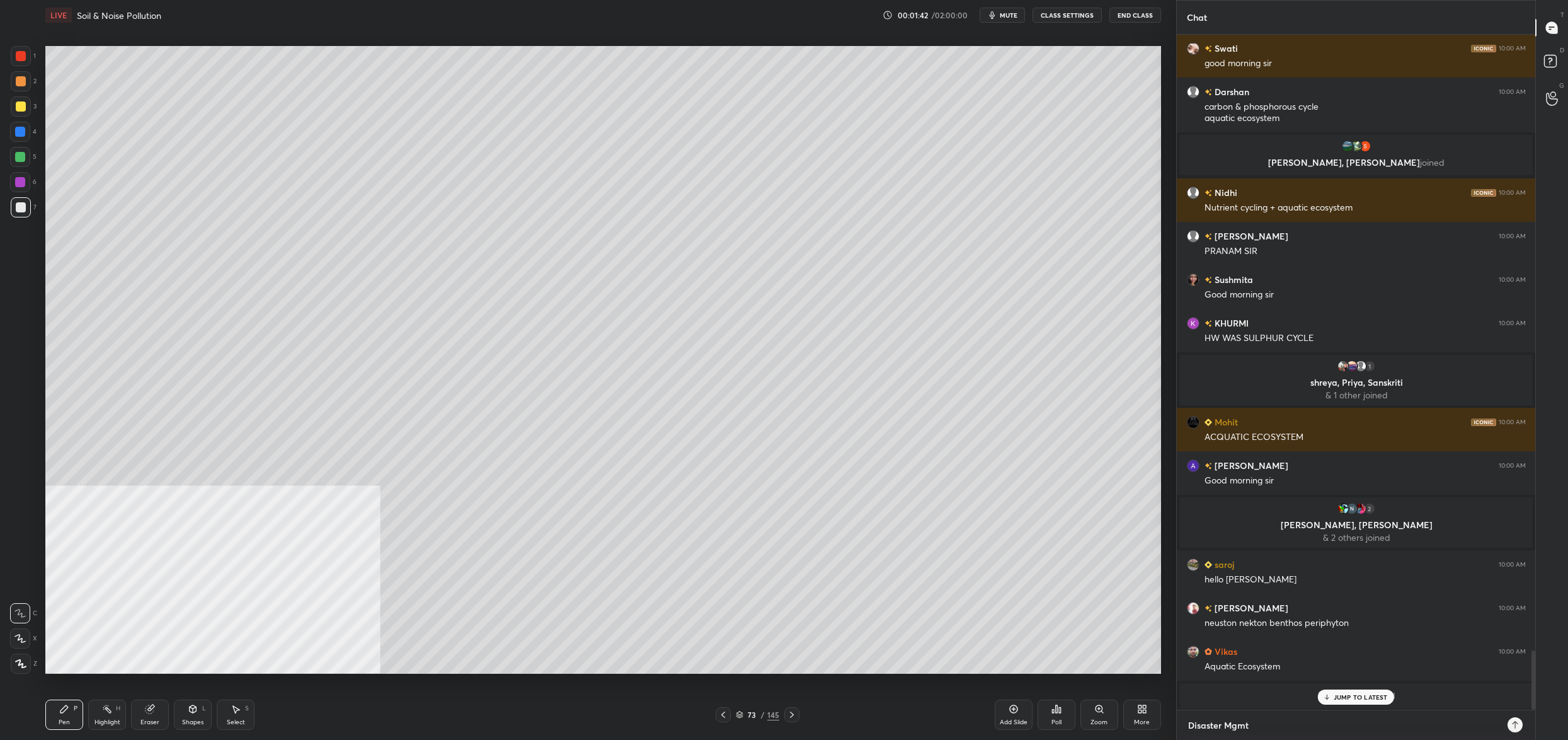
type textarea "Disaster Mgmt -"
type textarea "x"
type textarea "Disaster Mgmt -"
type textarea "x"
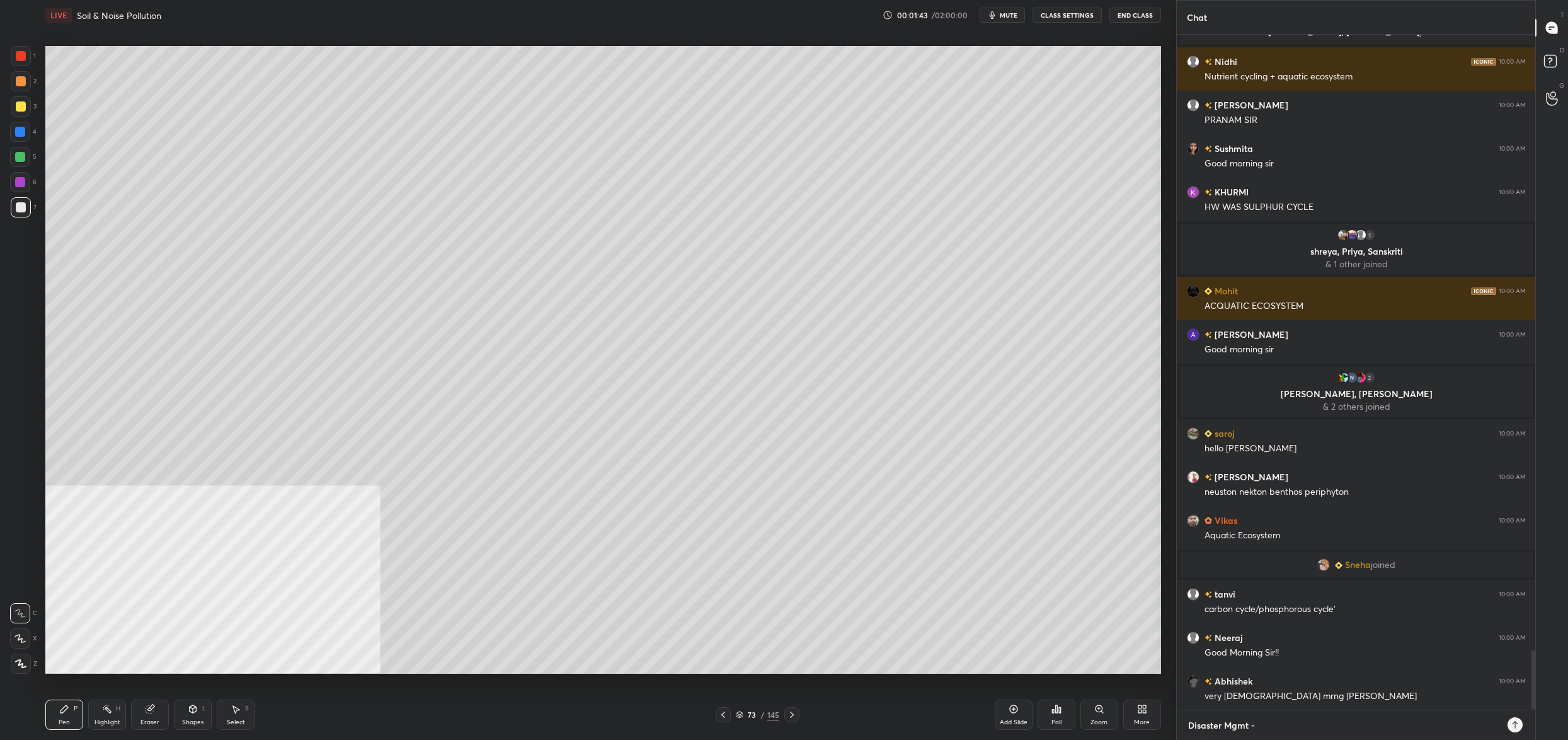
paste textarea "[URL][DOMAIN_NAME]"
type textarea "Disaster Mgmt - [URL][DOMAIN_NAME]"
type textarea "x"
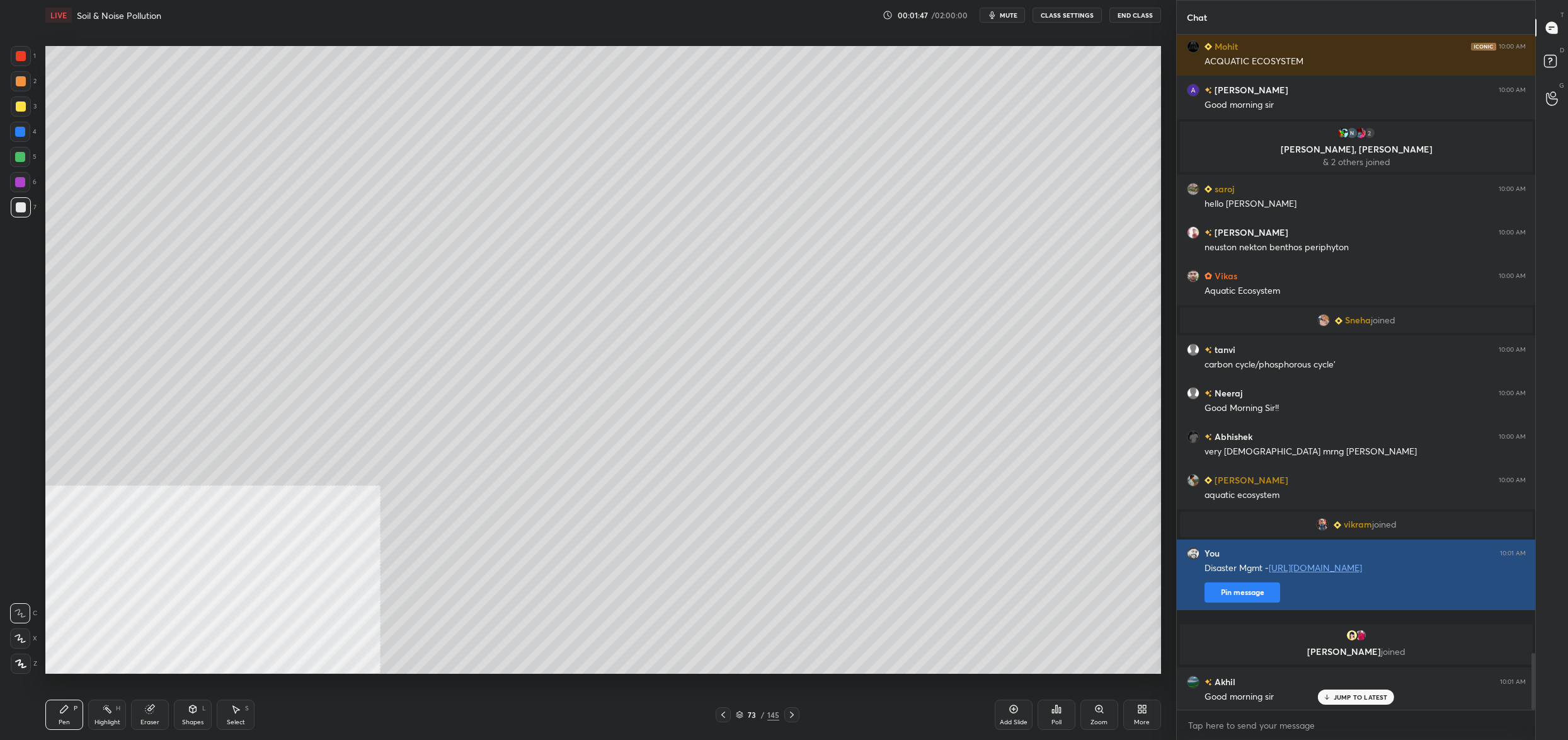
click at [1251, 602] on button "Pin message" at bounding box center [1242, 592] width 76 height 20
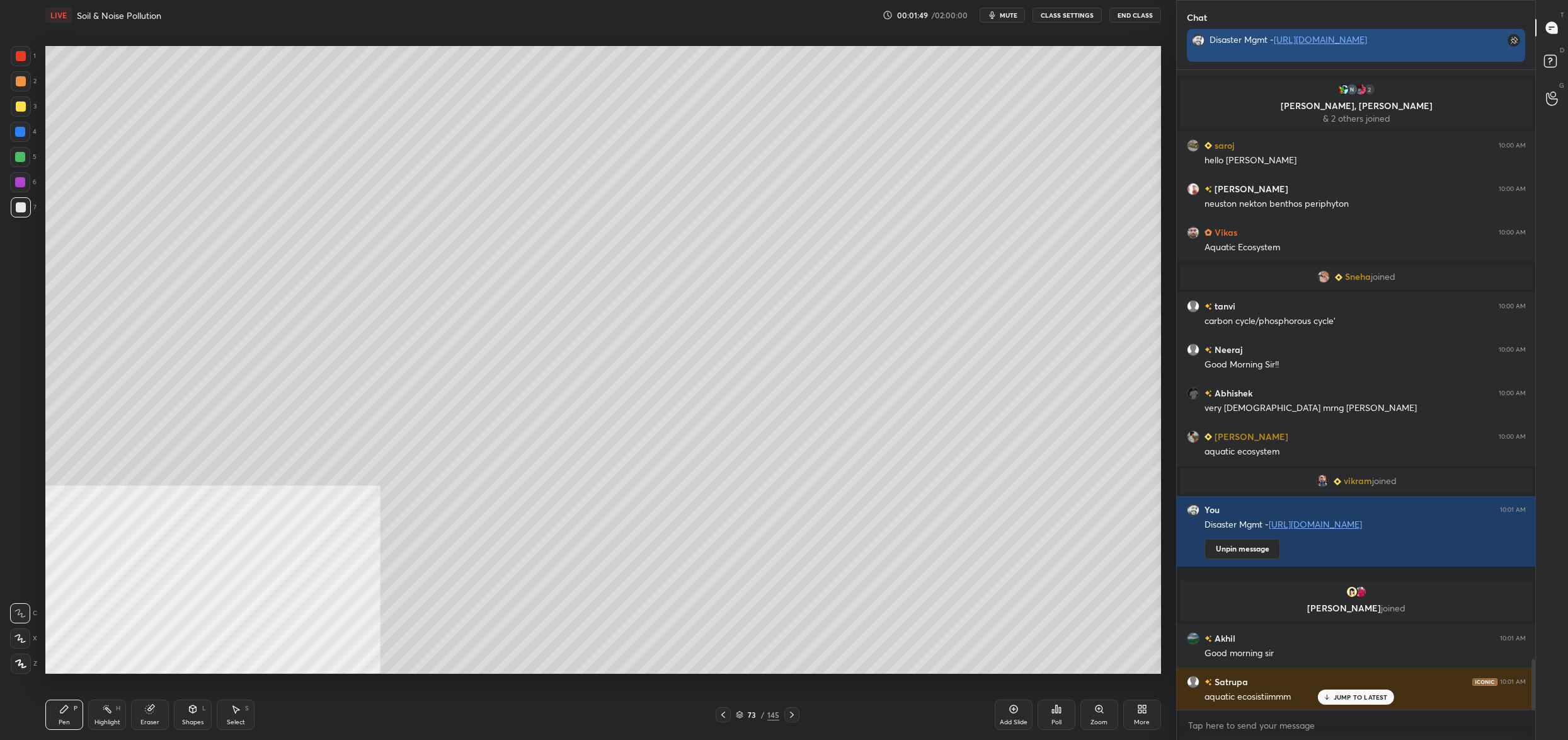
click at [1327, 45] on link "[URL][DOMAIN_NAME]" at bounding box center [1321, 39] width 93 height 12
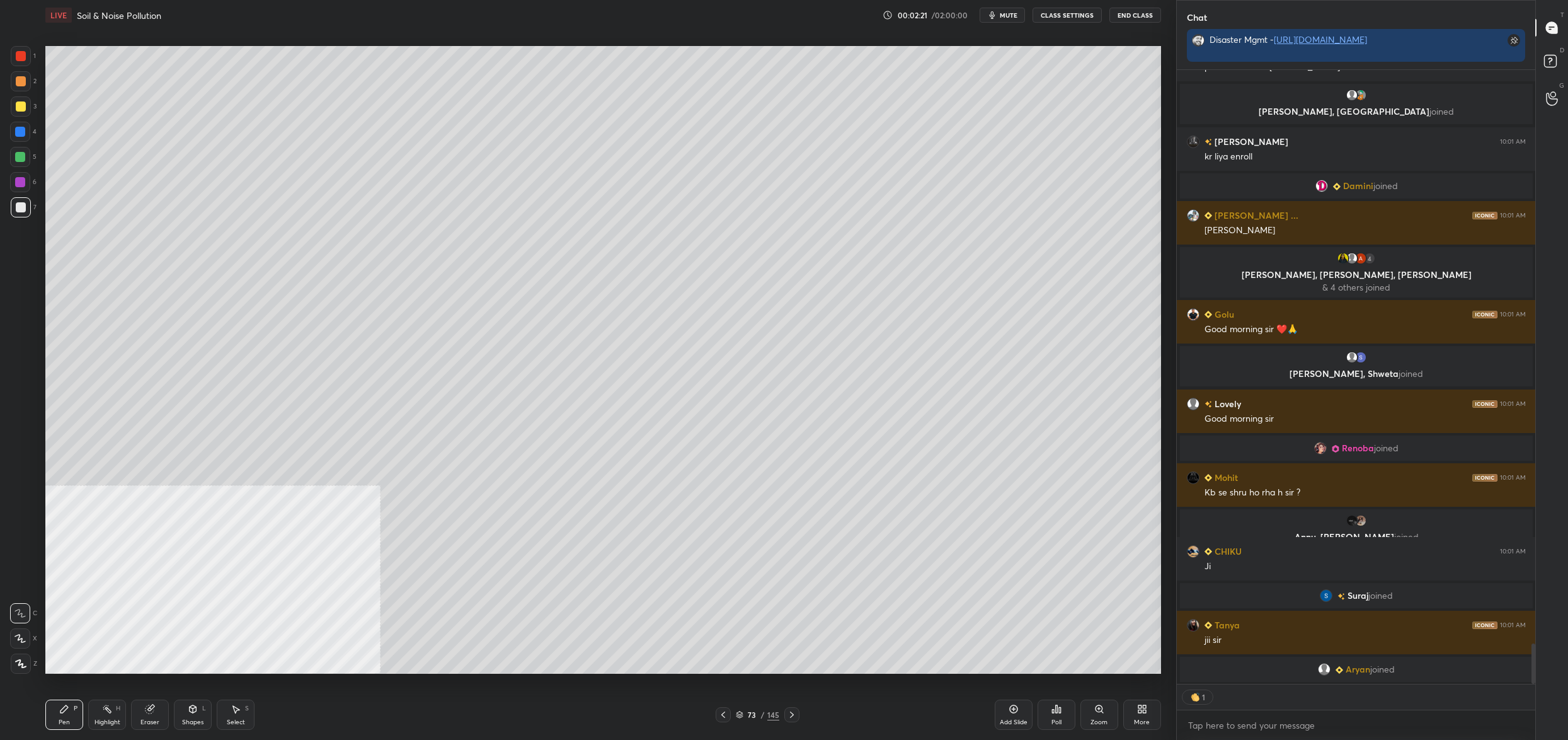
drag, startPoint x: 29, startPoint y: 640, endPoint x: 24, endPoint y: 650, distance: 11.2
click at [27, 647] on div at bounding box center [20, 638] width 20 height 20
click at [22, 644] on div at bounding box center [20, 638] width 20 height 20
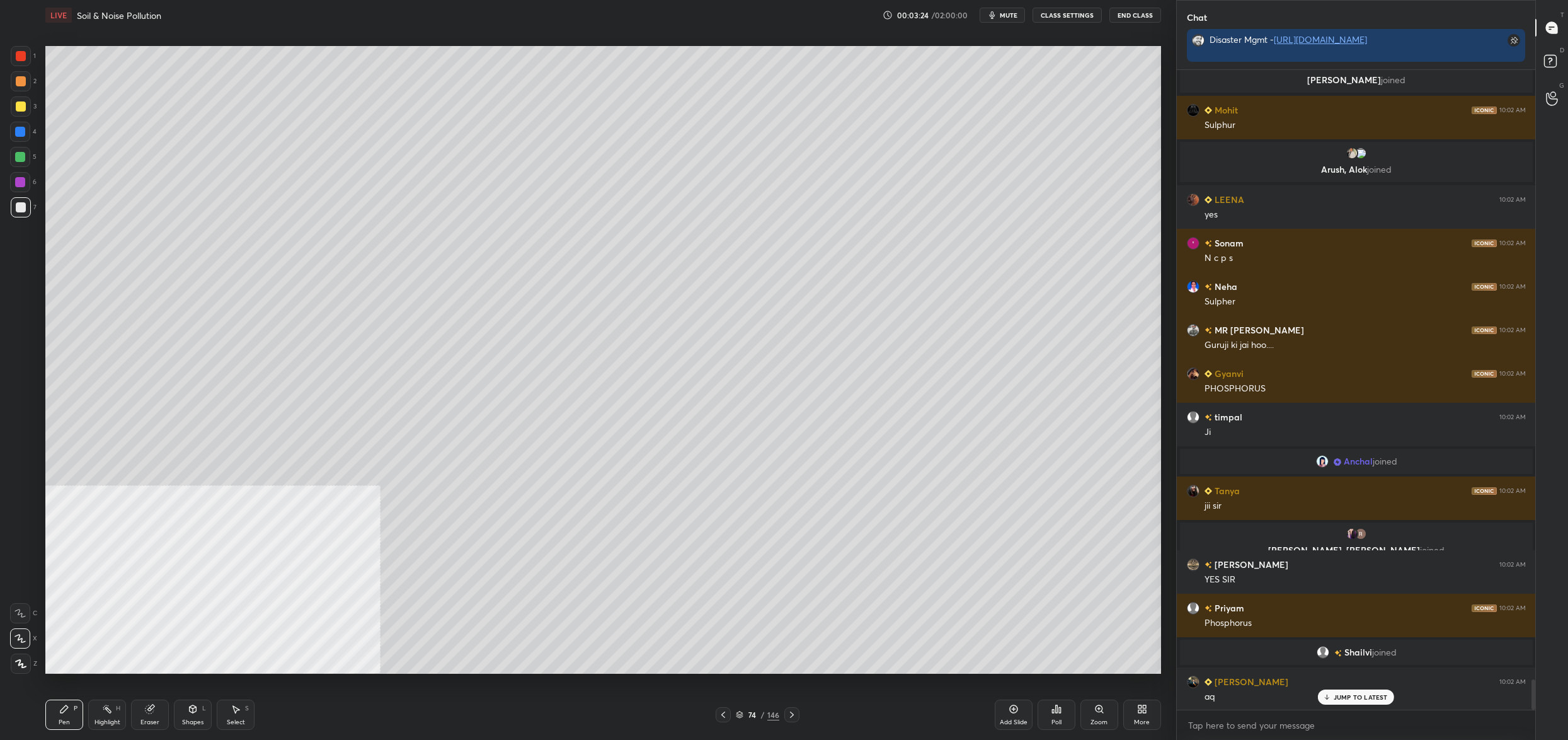
click at [27, 128] on div at bounding box center [20, 132] width 20 height 20
click at [19, 156] on div at bounding box center [20, 157] width 20 height 20
click at [16, 159] on div at bounding box center [20, 157] width 10 height 10
click at [27, 168] on div "5" at bounding box center [23, 159] width 27 height 25
click at [23, 202] on div at bounding box center [21, 208] width 20 height 20
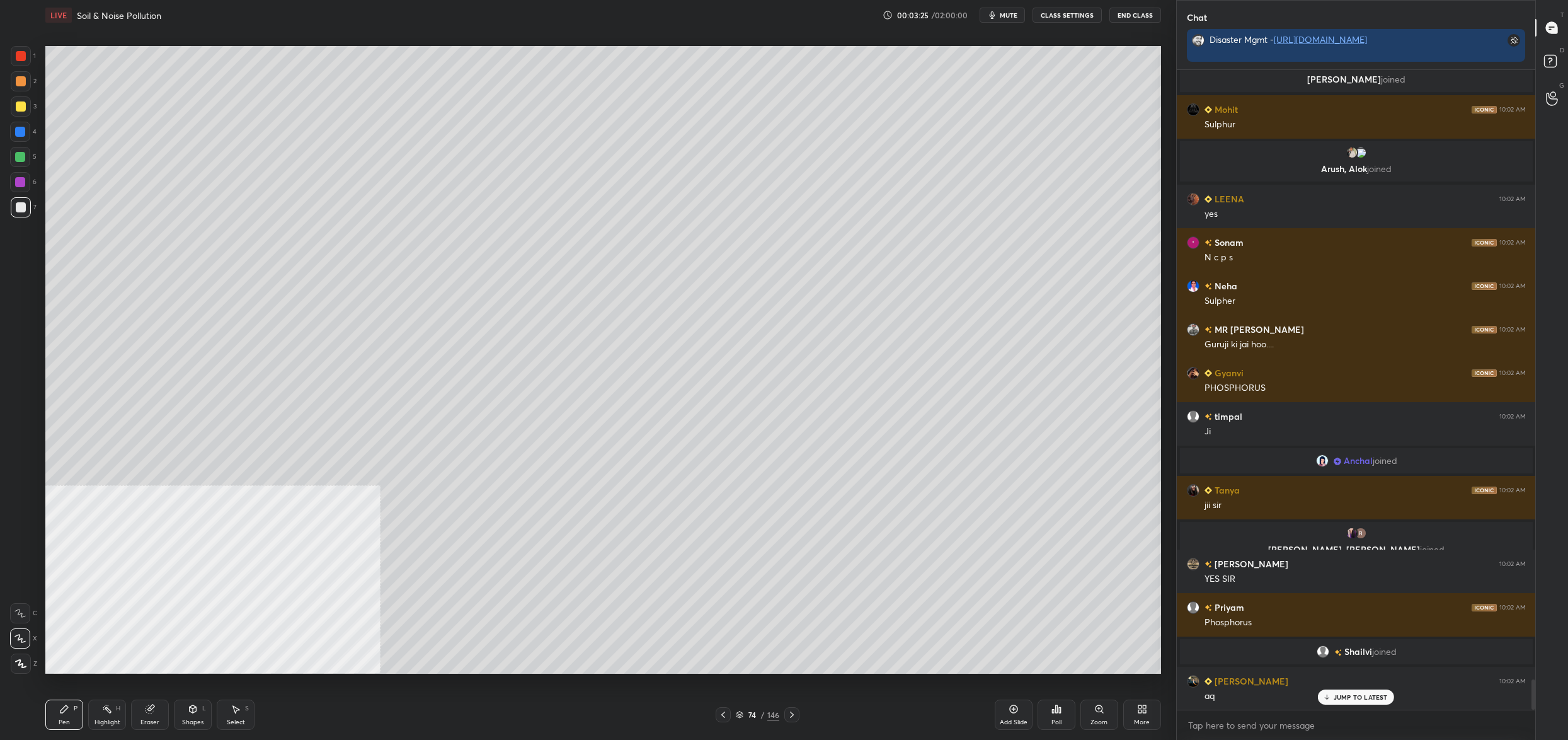
click at [27, 210] on div at bounding box center [21, 208] width 20 height 20
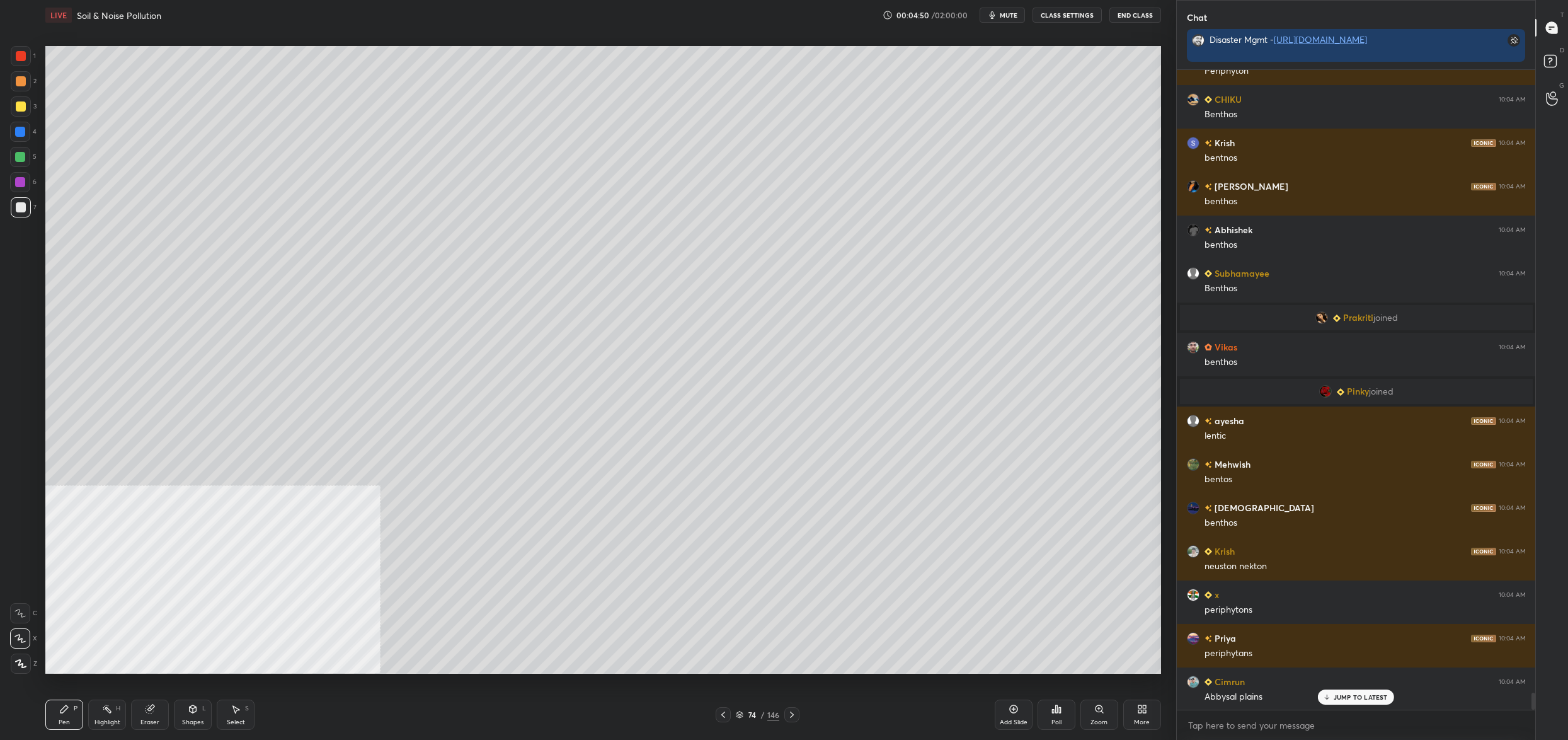
click at [1051, 652] on div "1 2 3 4 5 6 7 C X Z C X Z E E Erase all H H LIVE Soil & Noise Pollution 00:04:5…" at bounding box center [588, 370] width 1176 height 740
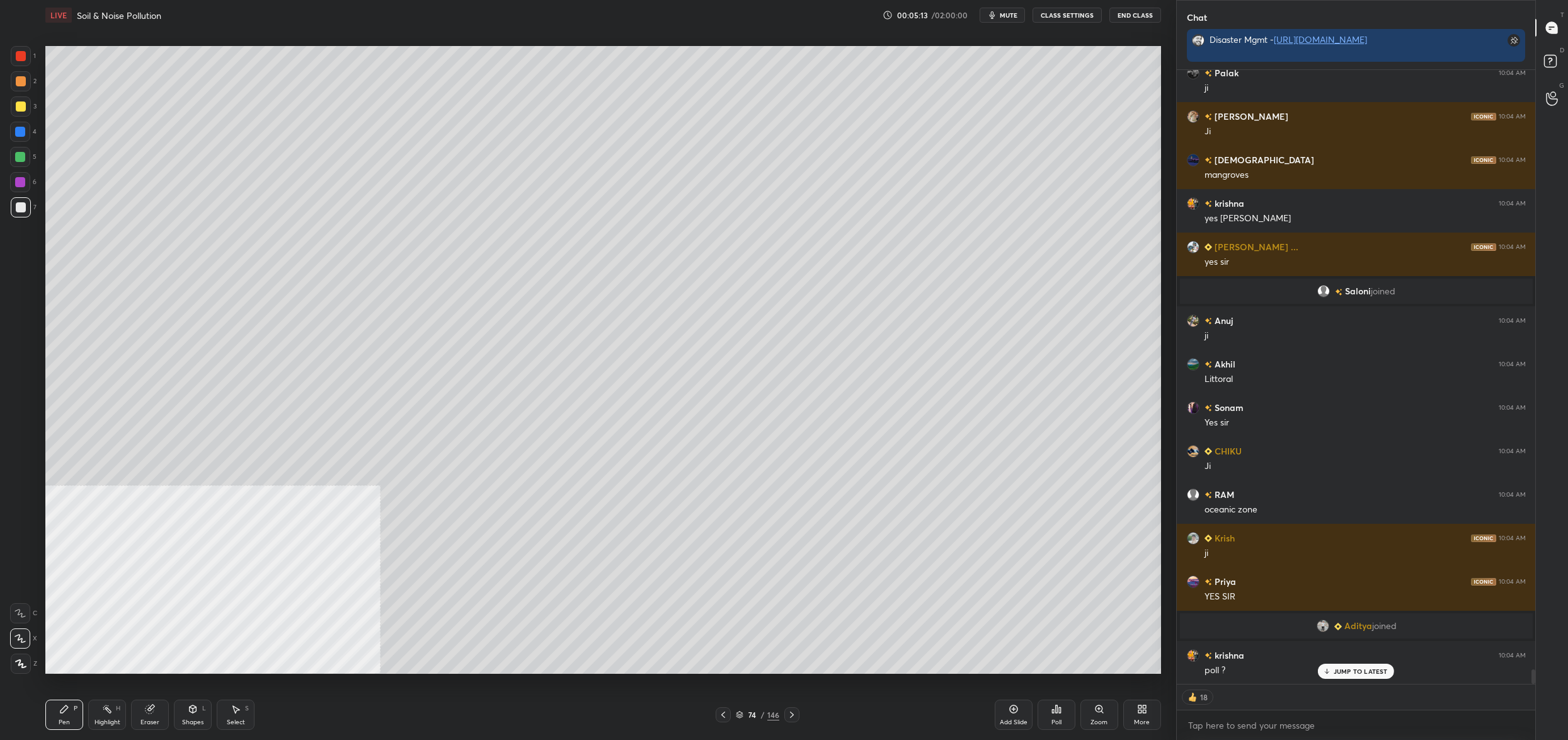
click at [753, 714] on div "74" at bounding box center [753, 715] width 13 height 8
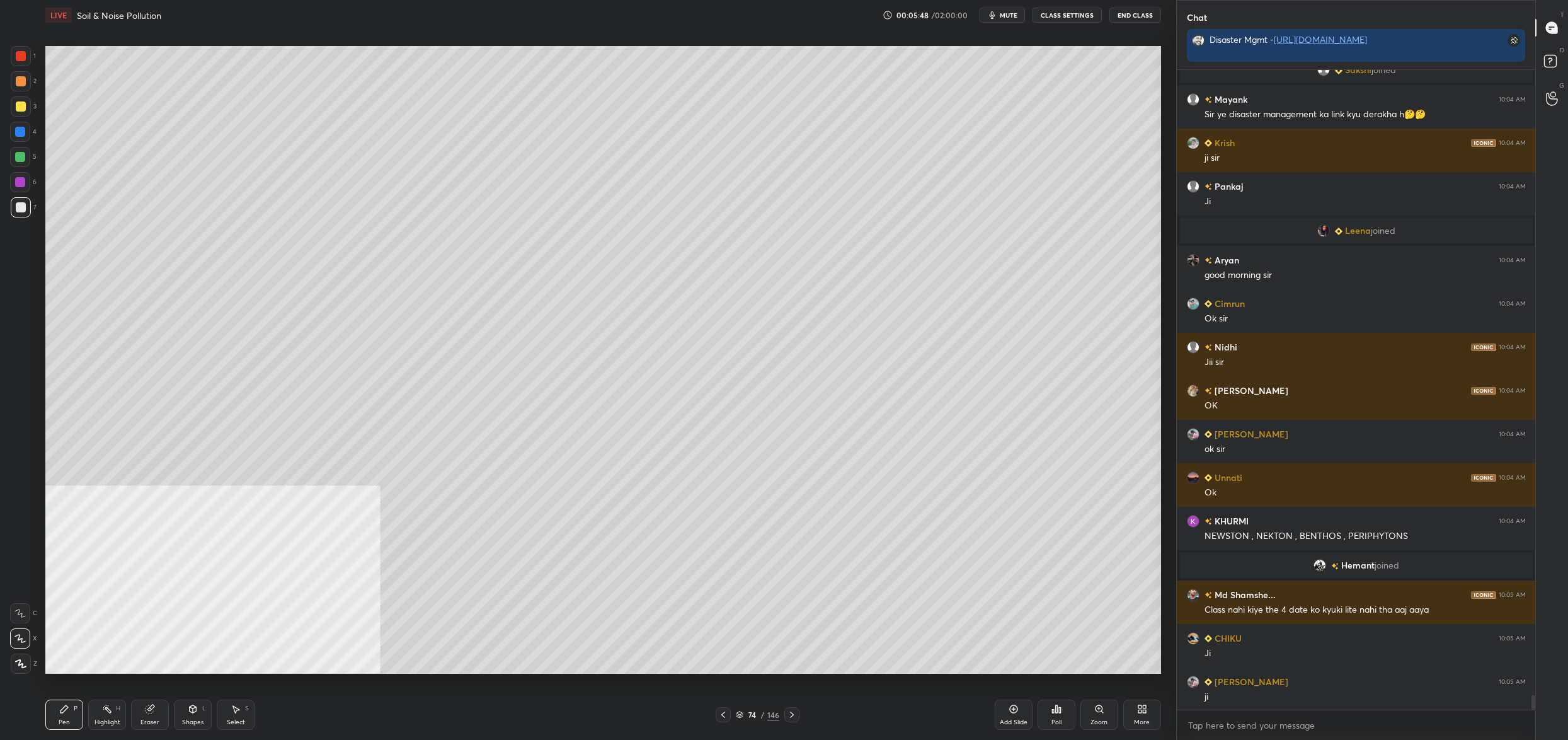
click at [1161, 107] on div "Setting up your live class Poll for secs No correct answer Start poll" at bounding box center [603, 360] width 1126 height 659
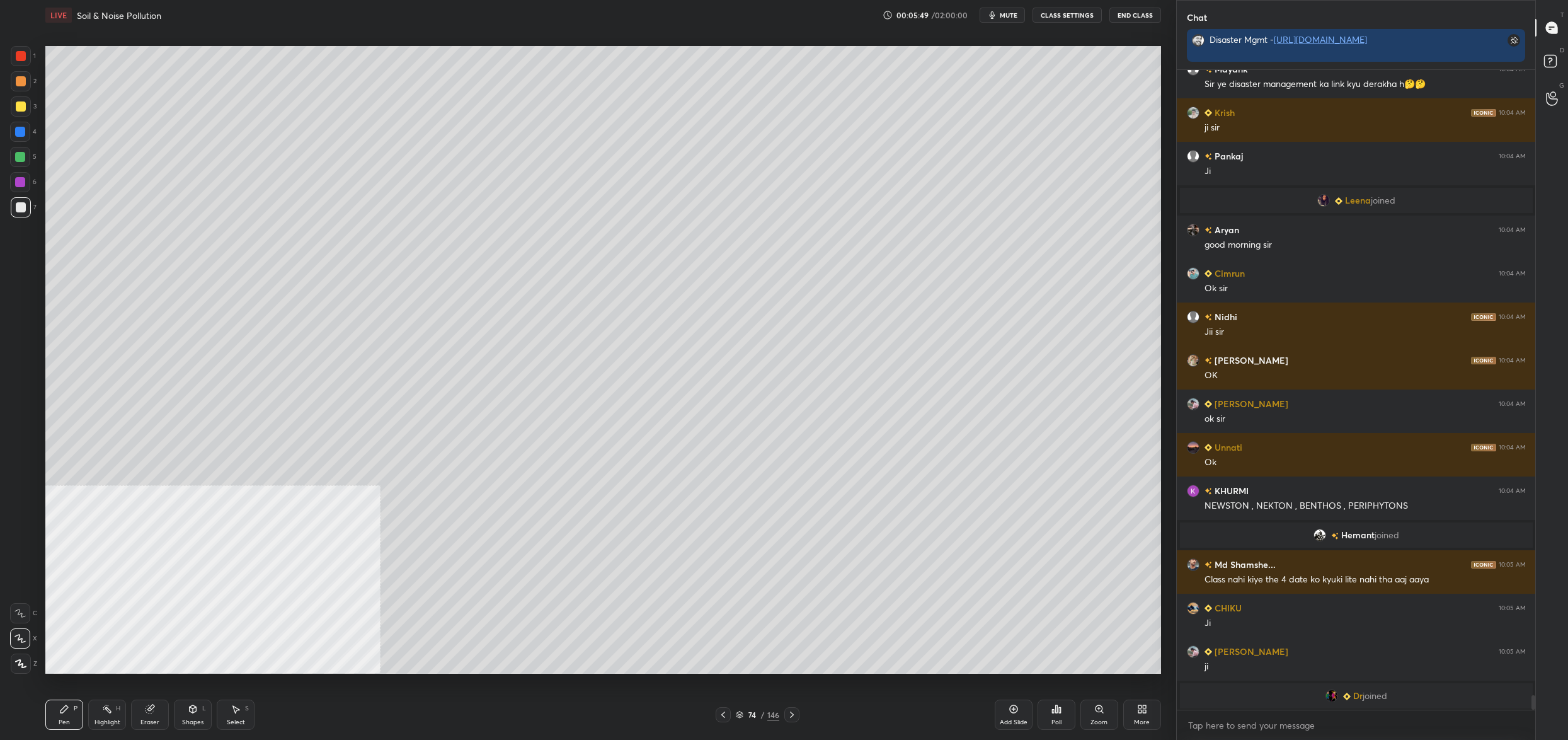
click at [1164, 58] on div "Setting up your live class Poll for secs No correct answer Start poll" at bounding box center [603, 360] width 1126 height 659
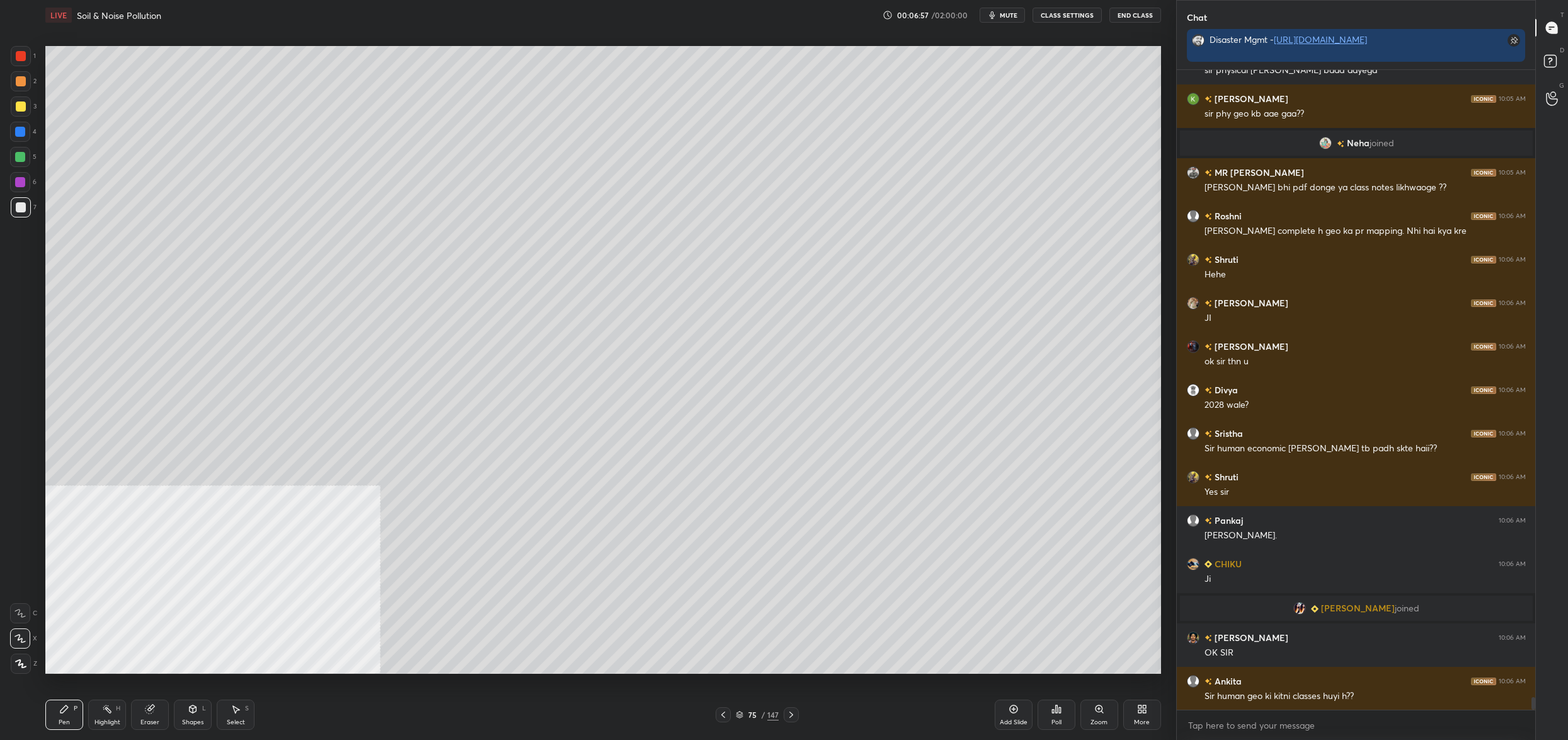
click at [22, 105] on div at bounding box center [21, 107] width 10 height 10
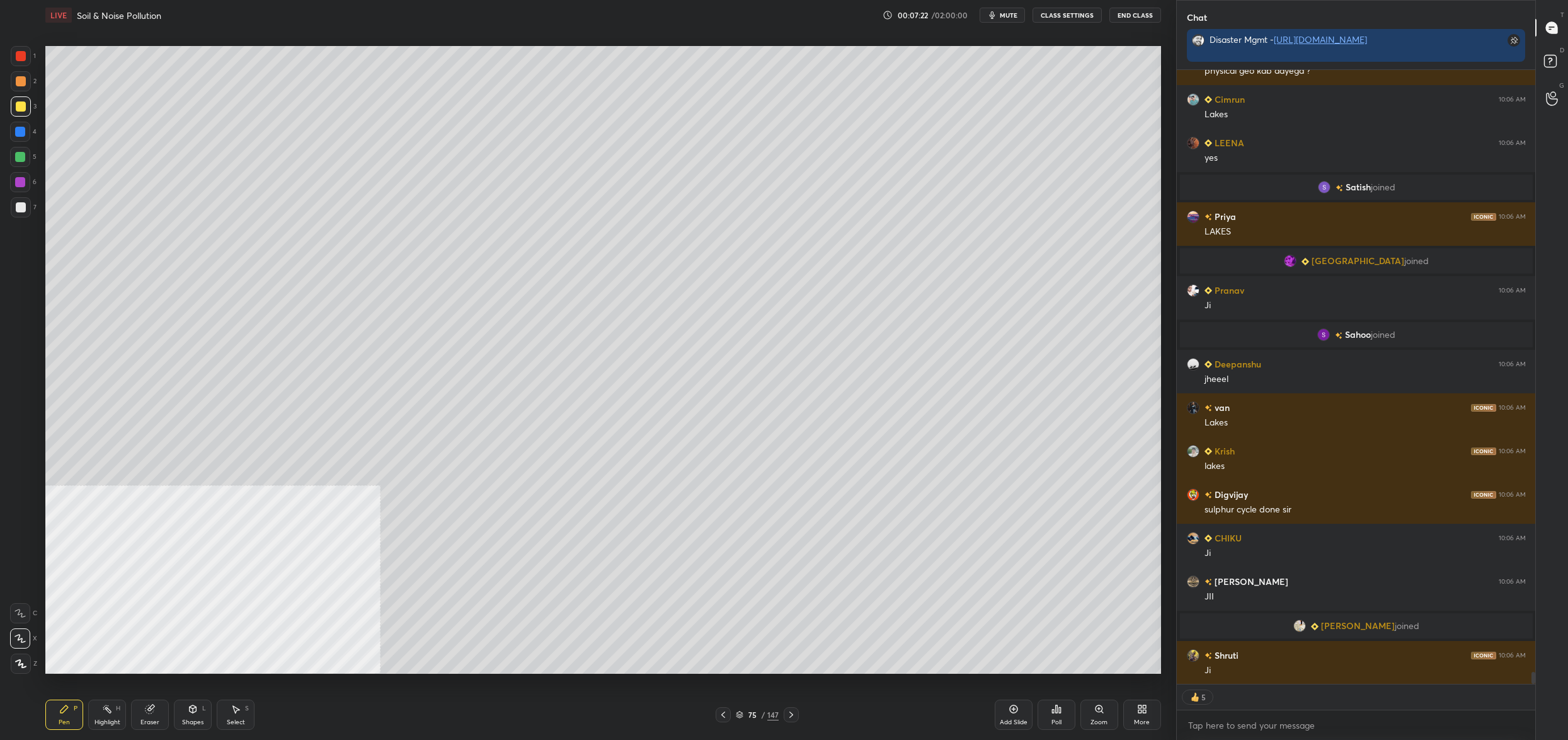
click at [27, 154] on div at bounding box center [20, 157] width 20 height 20
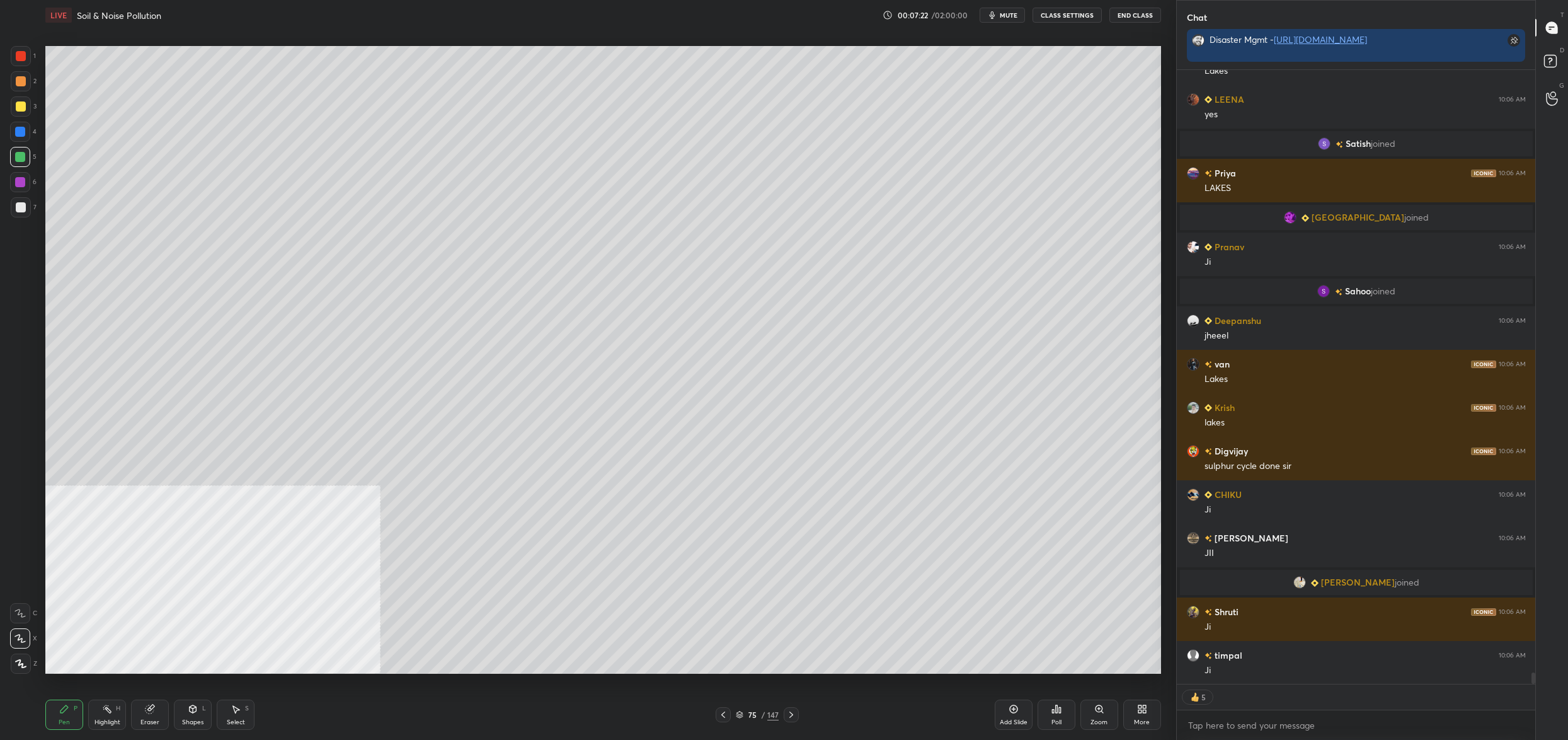
drag, startPoint x: 27, startPoint y: 154, endPoint x: 37, endPoint y: 153, distance: 10.0
click at [27, 154] on div at bounding box center [20, 157] width 20 height 20
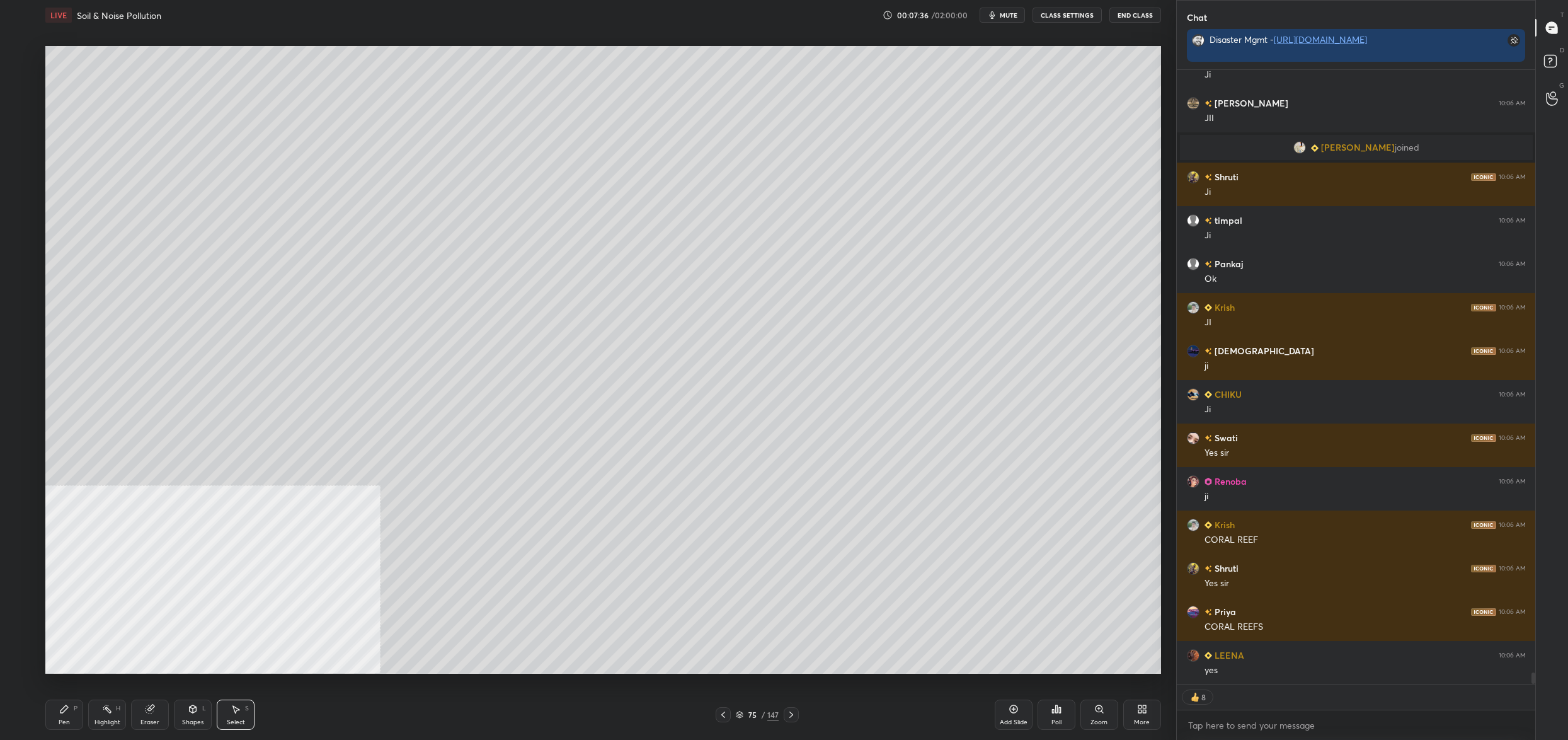
drag, startPoint x: 747, startPoint y: 717, endPoint x: 741, endPoint y: 720, distance: 6.7
click at [746, 717] on div "75 / 147" at bounding box center [758, 715] width 43 height 11
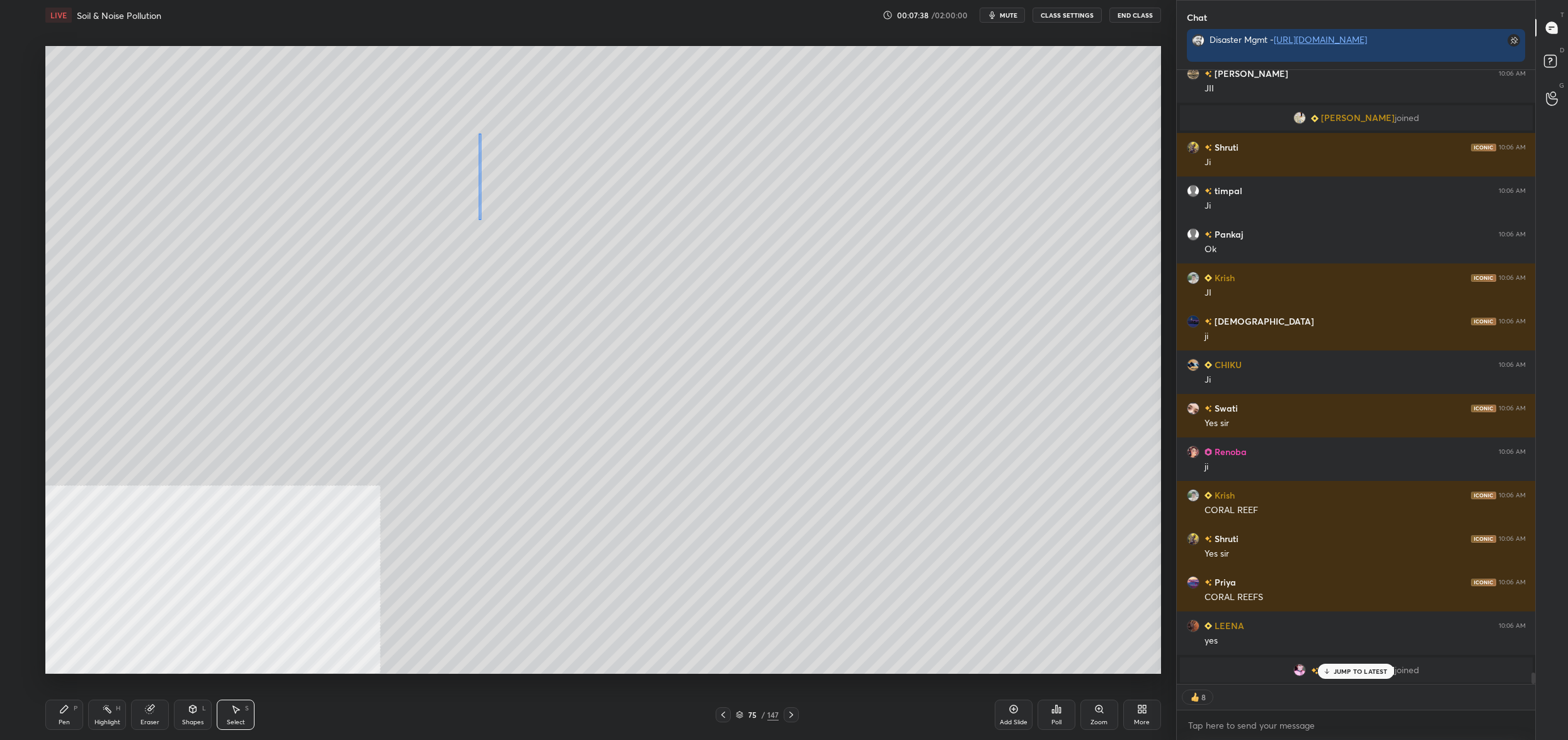
drag, startPoint x: 482, startPoint y: 133, endPoint x: 471, endPoint y: 221, distance: 88.7
click at [472, 226] on div "0 ° Undo Copy Duplicate Duplicate to new slide Delete" at bounding box center [603, 359] width 1116 height 628
drag, startPoint x: 471, startPoint y: 221, endPoint x: 452, endPoint y: 241, distance: 27.6
click at [475, 227] on div "0 ° Undo Copy Duplicate Duplicate to new slide Delete" at bounding box center [603, 359] width 1116 height 628
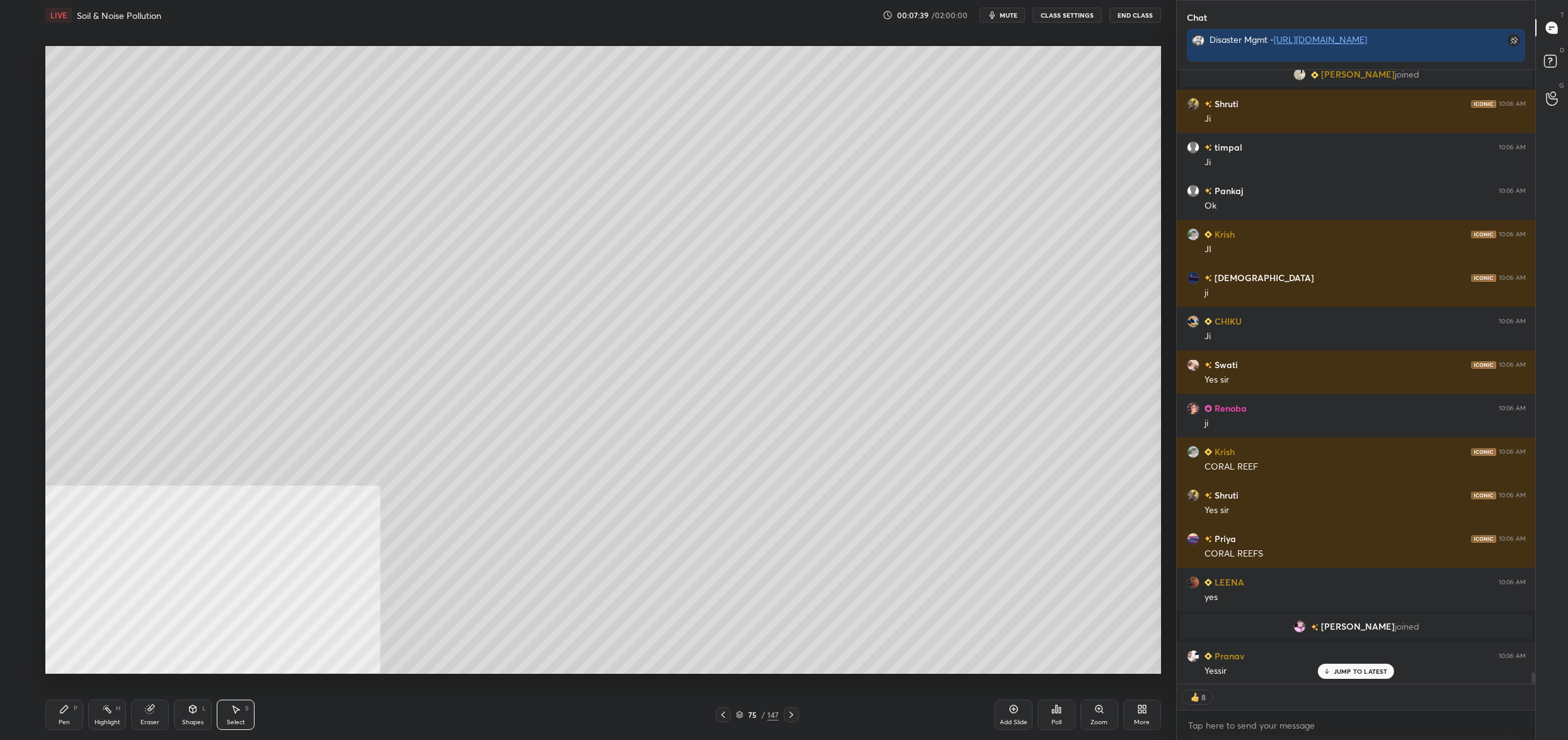
drag, startPoint x: 69, startPoint y: 715, endPoint x: 67, endPoint y: 694, distance: 21.1
click at [72, 716] on div "Pen P" at bounding box center [64, 715] width 38 height 30
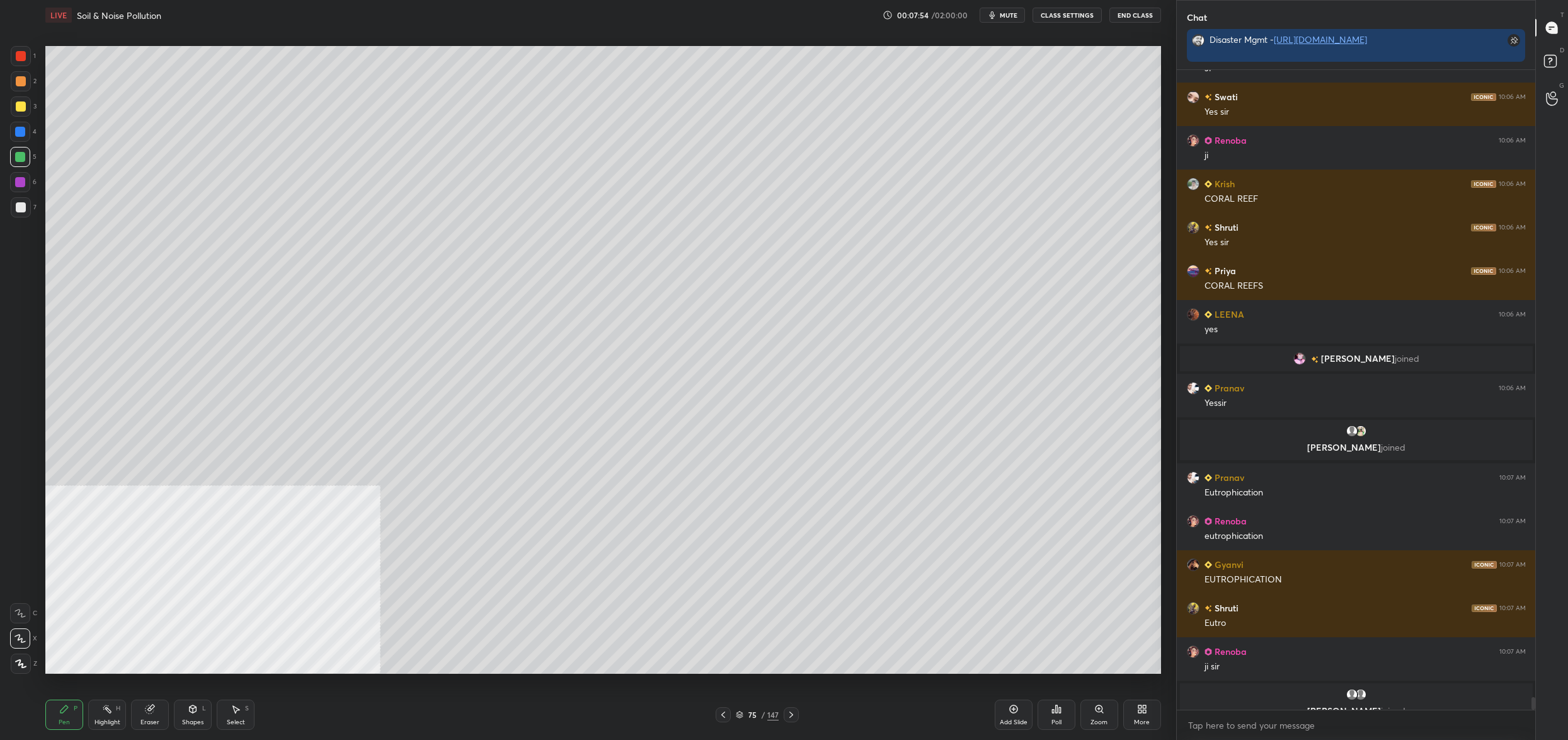
click at [751, 720] on div "75 / 147" at bounding box center [758, 715] width 43 height 11
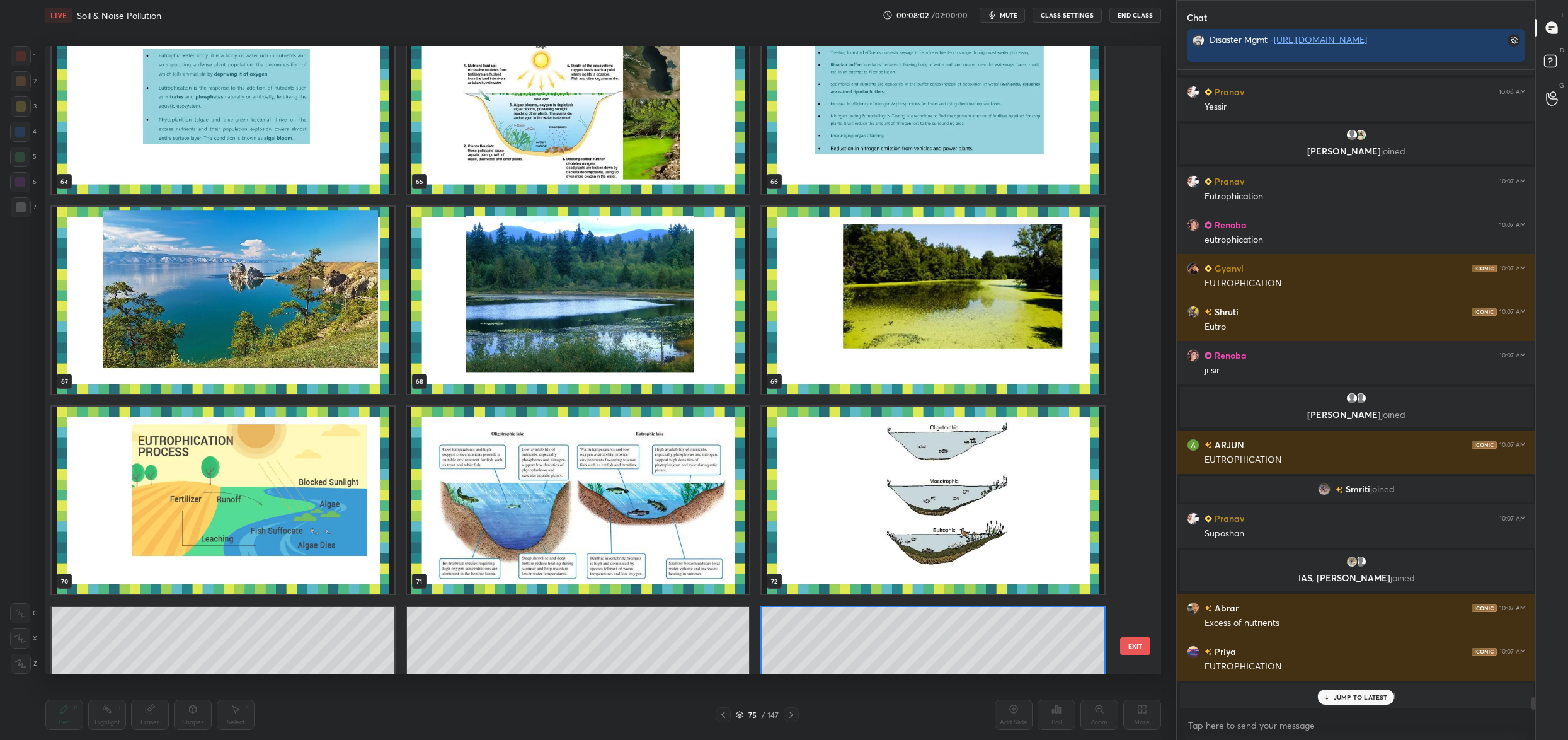
click at [310, 510] on img "grid" at bounding box center [223, 499] width 343 height 187
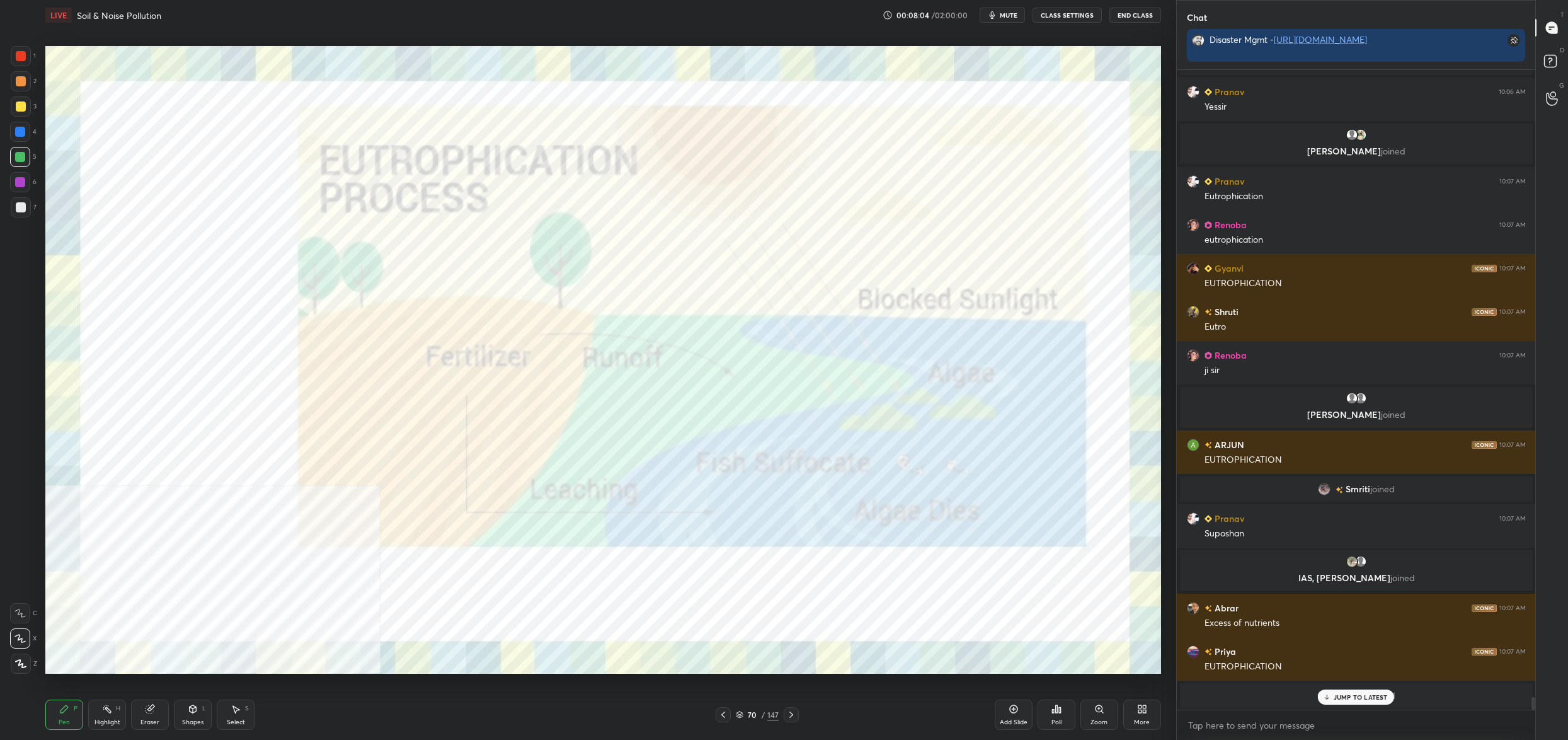
click at [25, 55] on div at bounding box center [21, 56] width 10 height 10
click at [28, 53] on div at bounding box center [21, 56] width 20 height 20
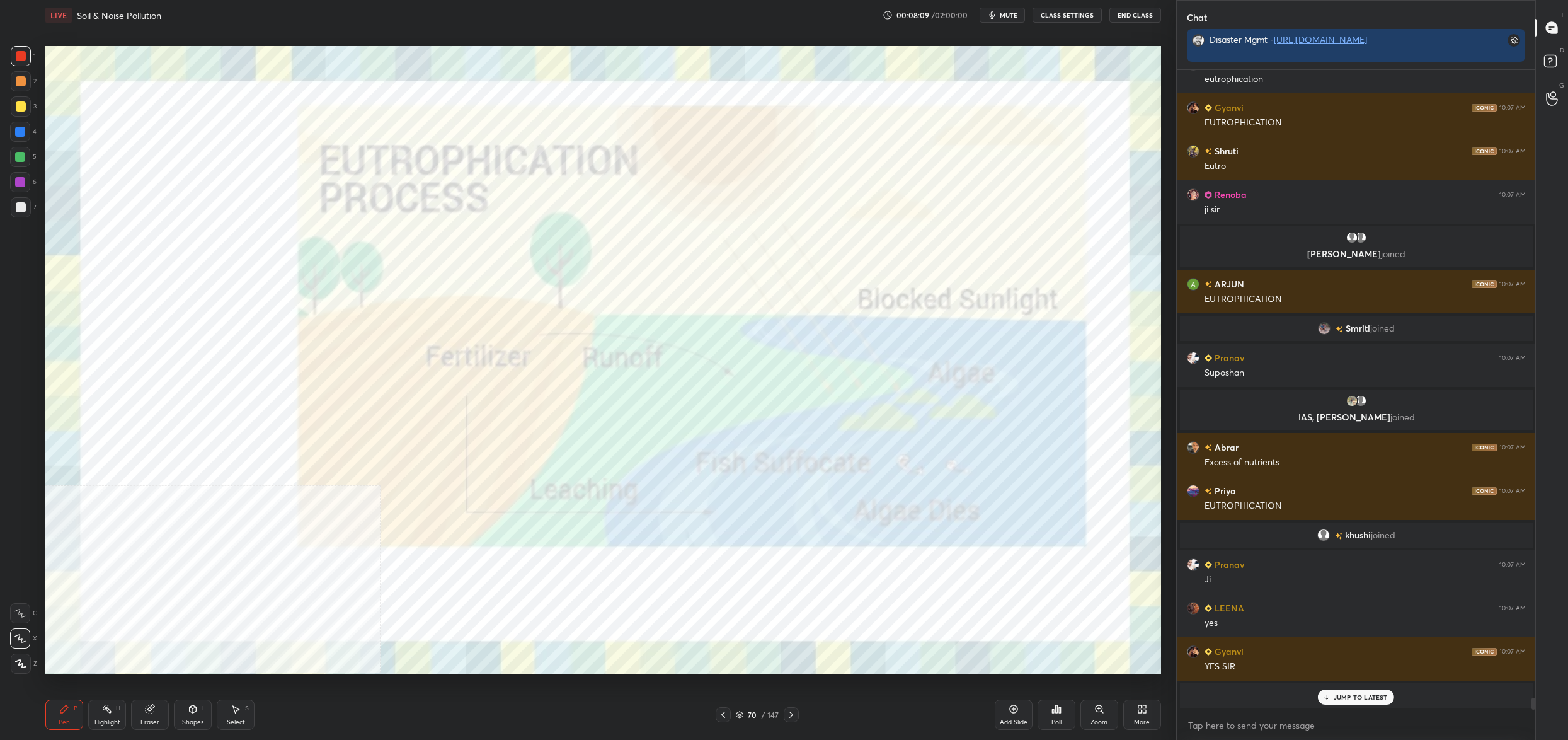
drag, startPoint x: 746, startPoint y: 719, endPoint x: 737, endPoint y: 718, distance: 9.1
click at [747, 719] on div "70 / 147" at bounding box center [758, 715] width 43 height 11
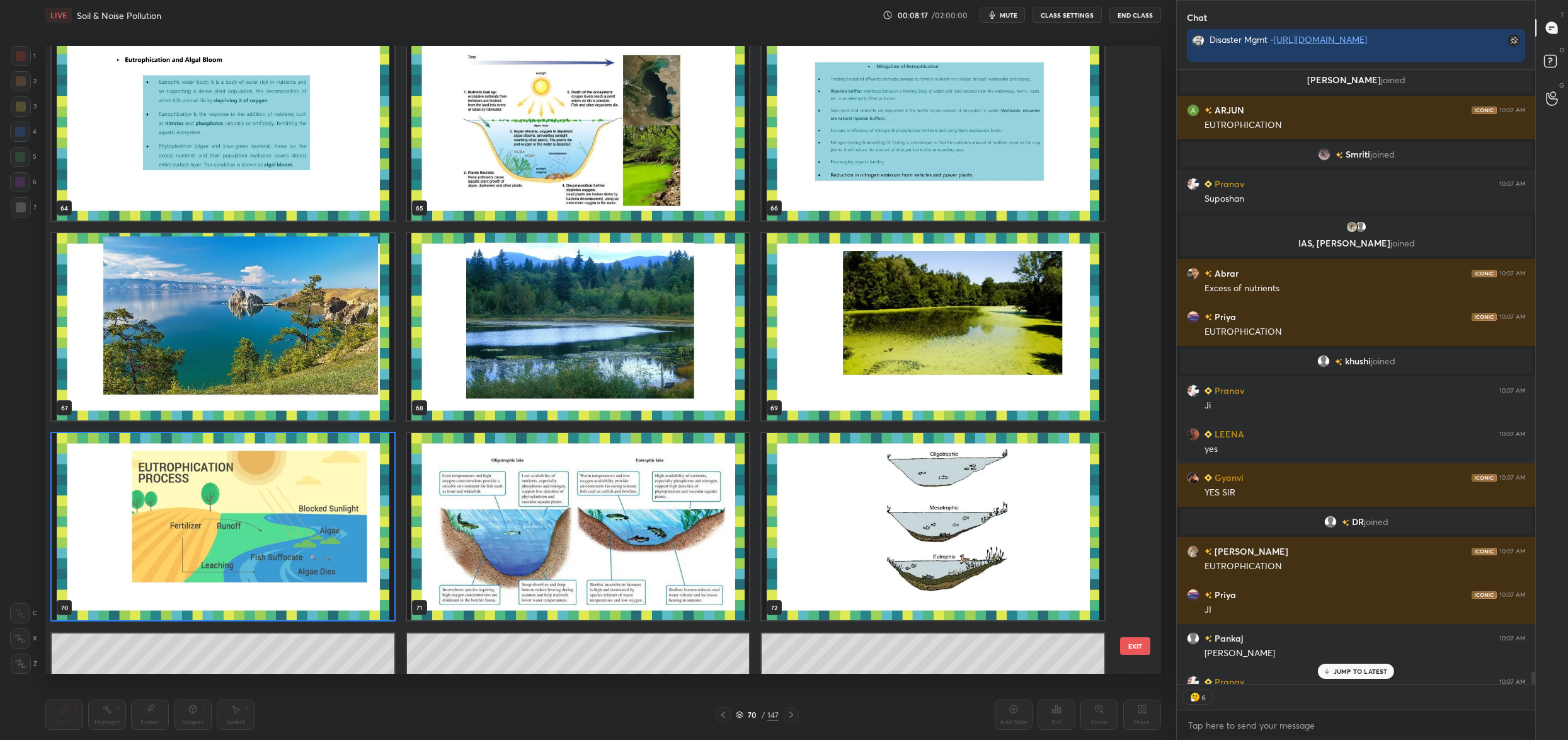
click at [978, 494] on img "grid" at bounding box center [933, 526] width 343 height 187
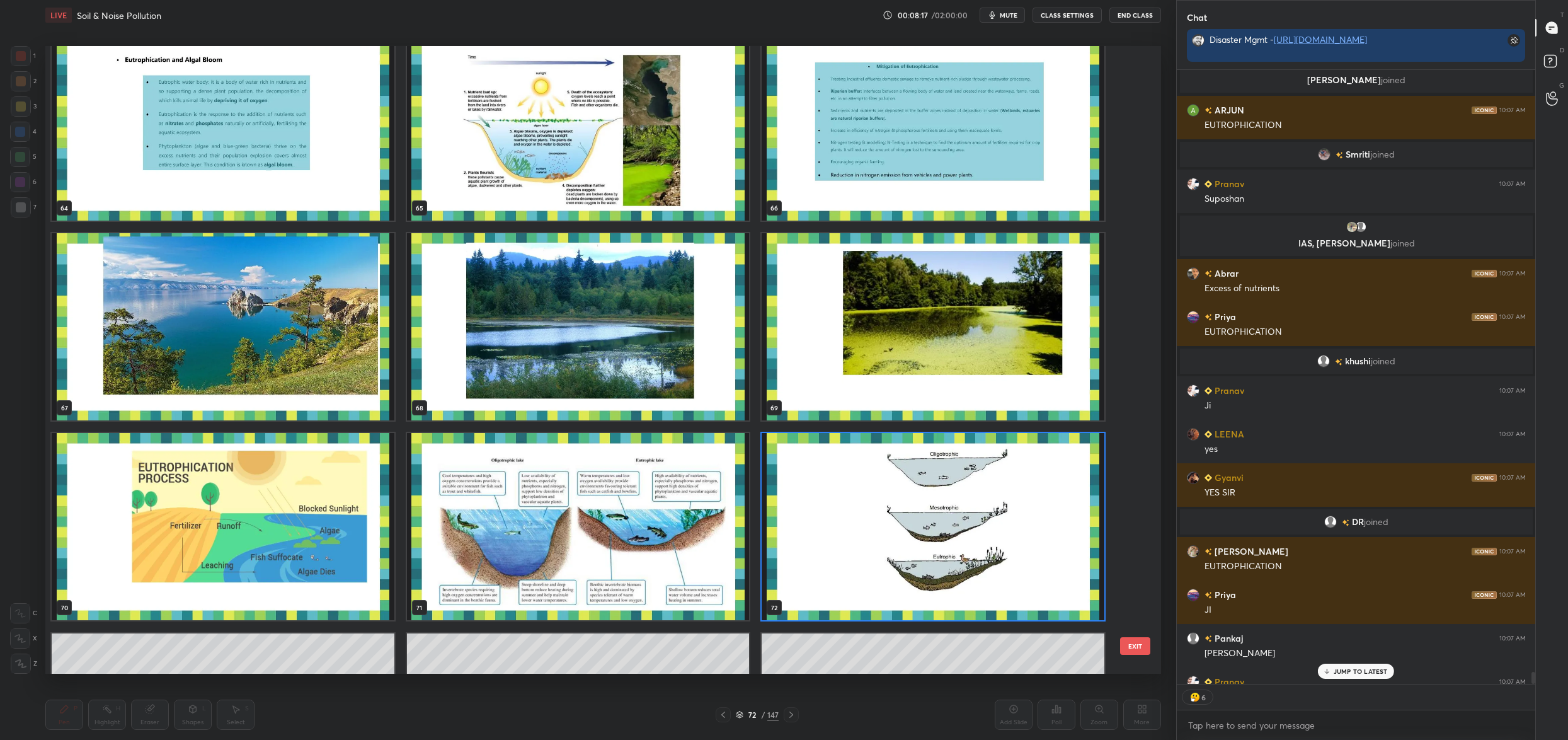
click at [978, 494] on img "grid" at bounding box center [933, 526] width 343 height 187
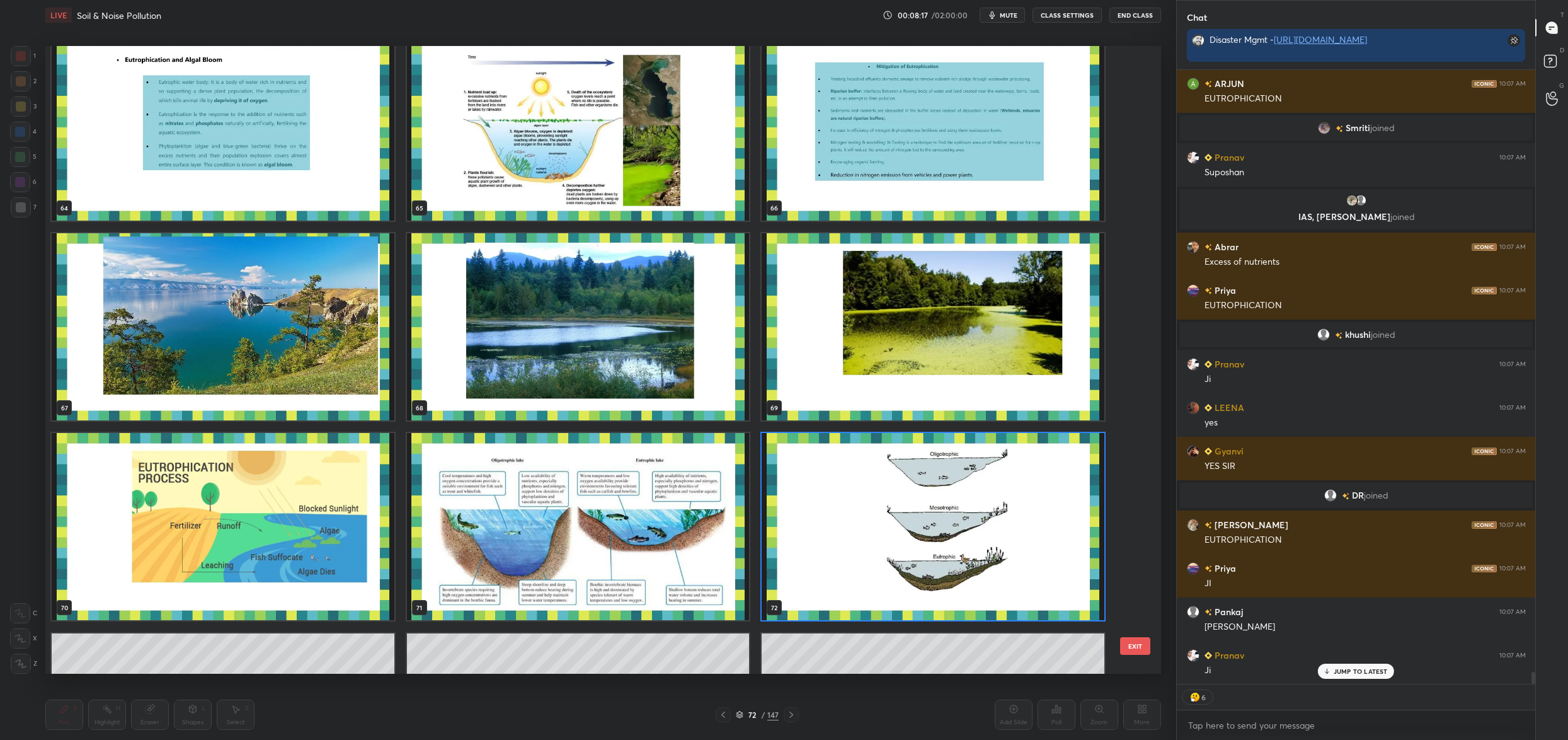
click at [978, 494] on img "grid" at bounding box center [933, 526] width 343 height 187
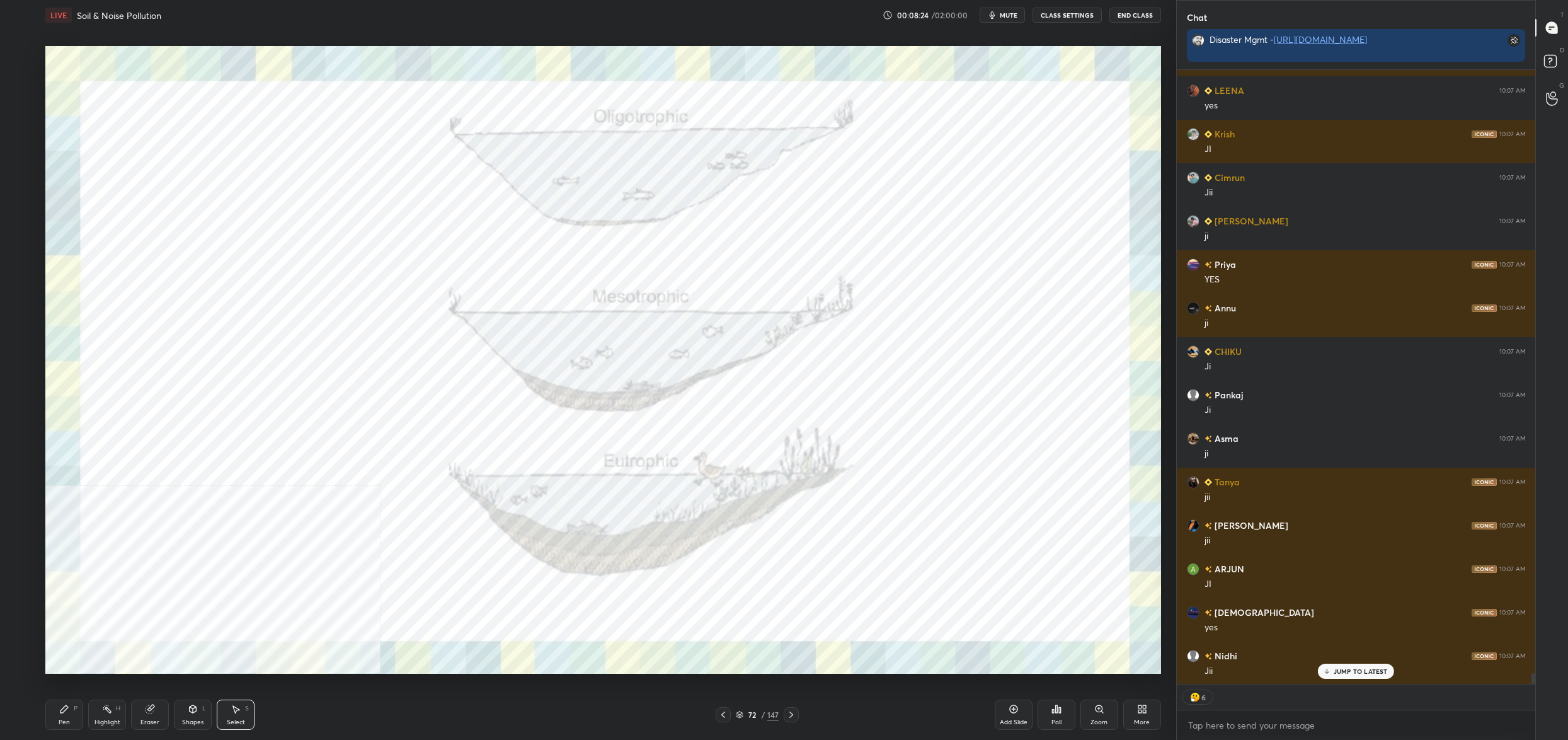
drag, startPoint x: 67, startPoint y: 711, endPoint x: 74, endPoint y: 708, distance: 7.6
click at [66, 710] on div "Pen P" at bounding box center [64, 715] width 38 height 30
click at [74, 708] on div "P" at bounding box center [76, 708] width 4 height 6
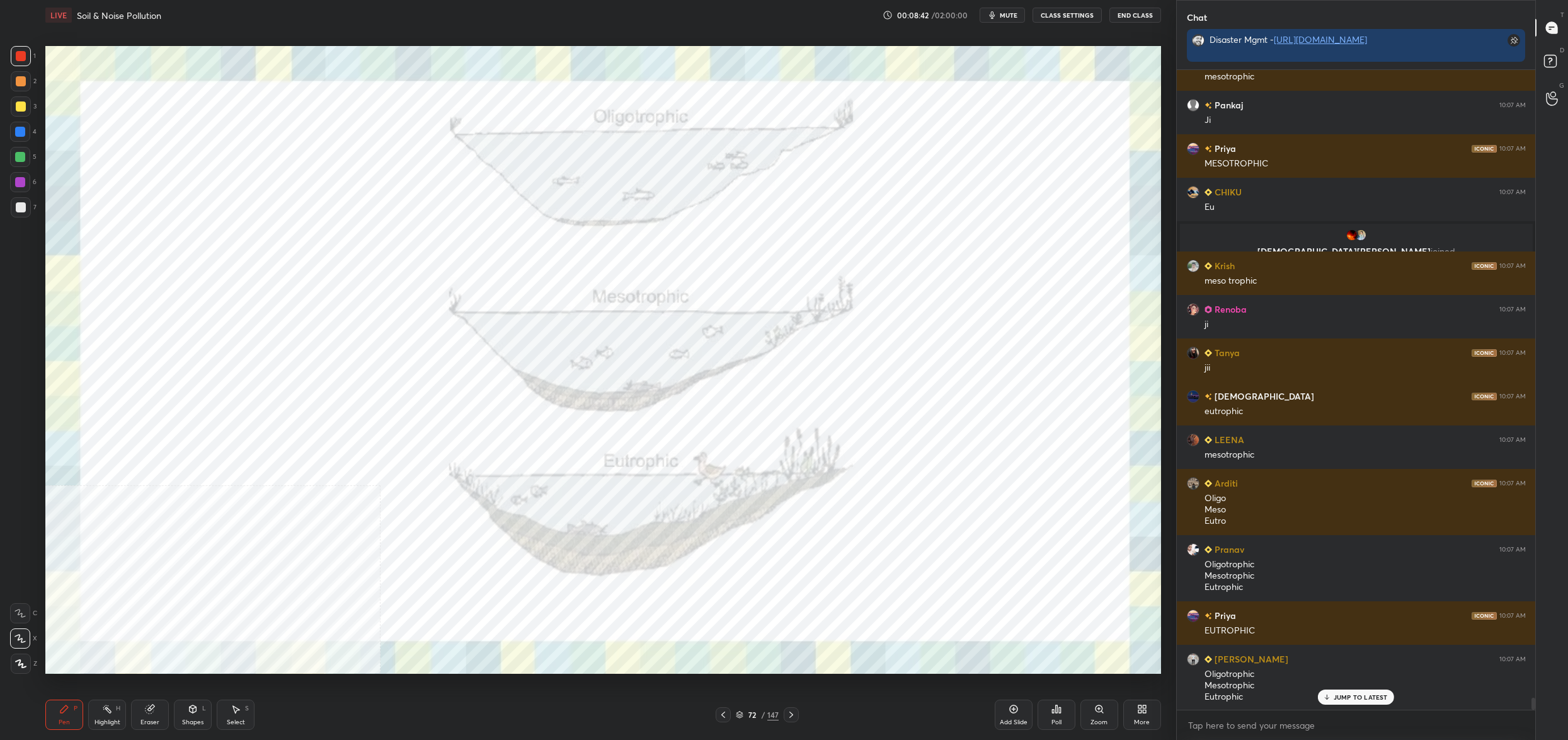
click at [11, 611] on div at bounding box center [20, 613] width 20 height 20
click at [18, 613] on icon at bounding box center [20, 613] width 11 height 9
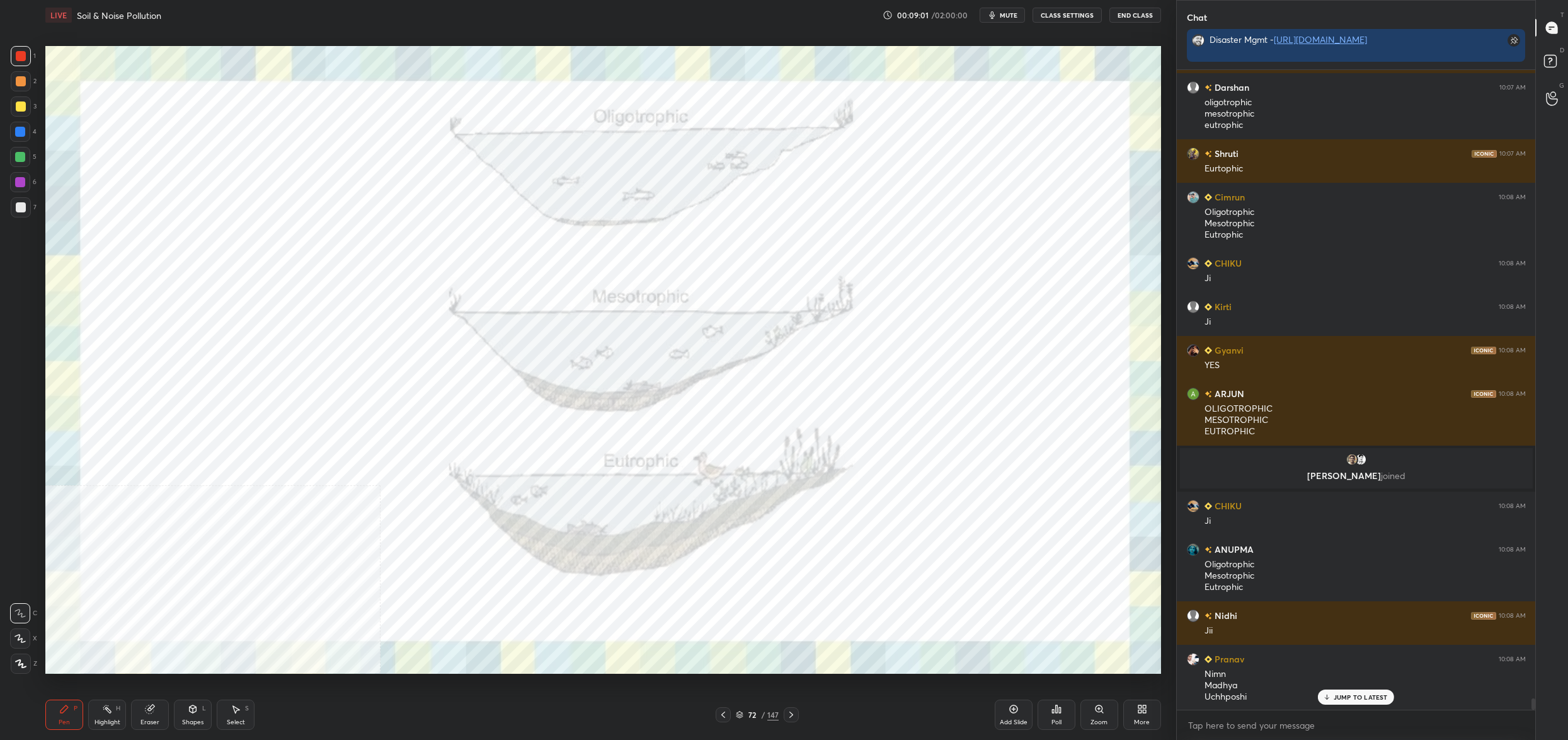
click at [20, 627] on div "X" at bounding box center [23, 636] width 27 height 25
click at [27, 631] on div at bounding box center [20, 638] width 20 height 20
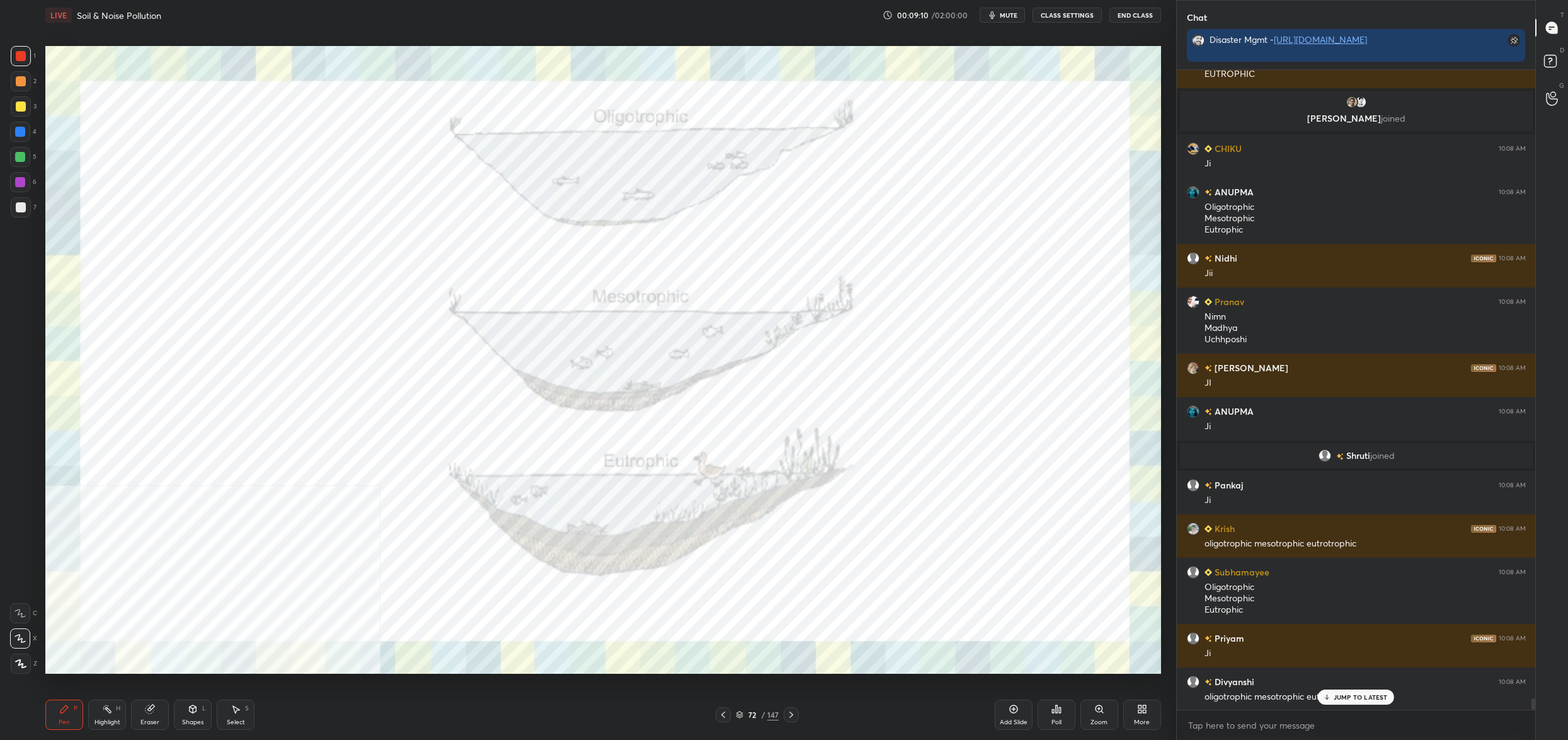
click at [746, 713] on div "72" at bounding box center [753, 715] width 13 height 8
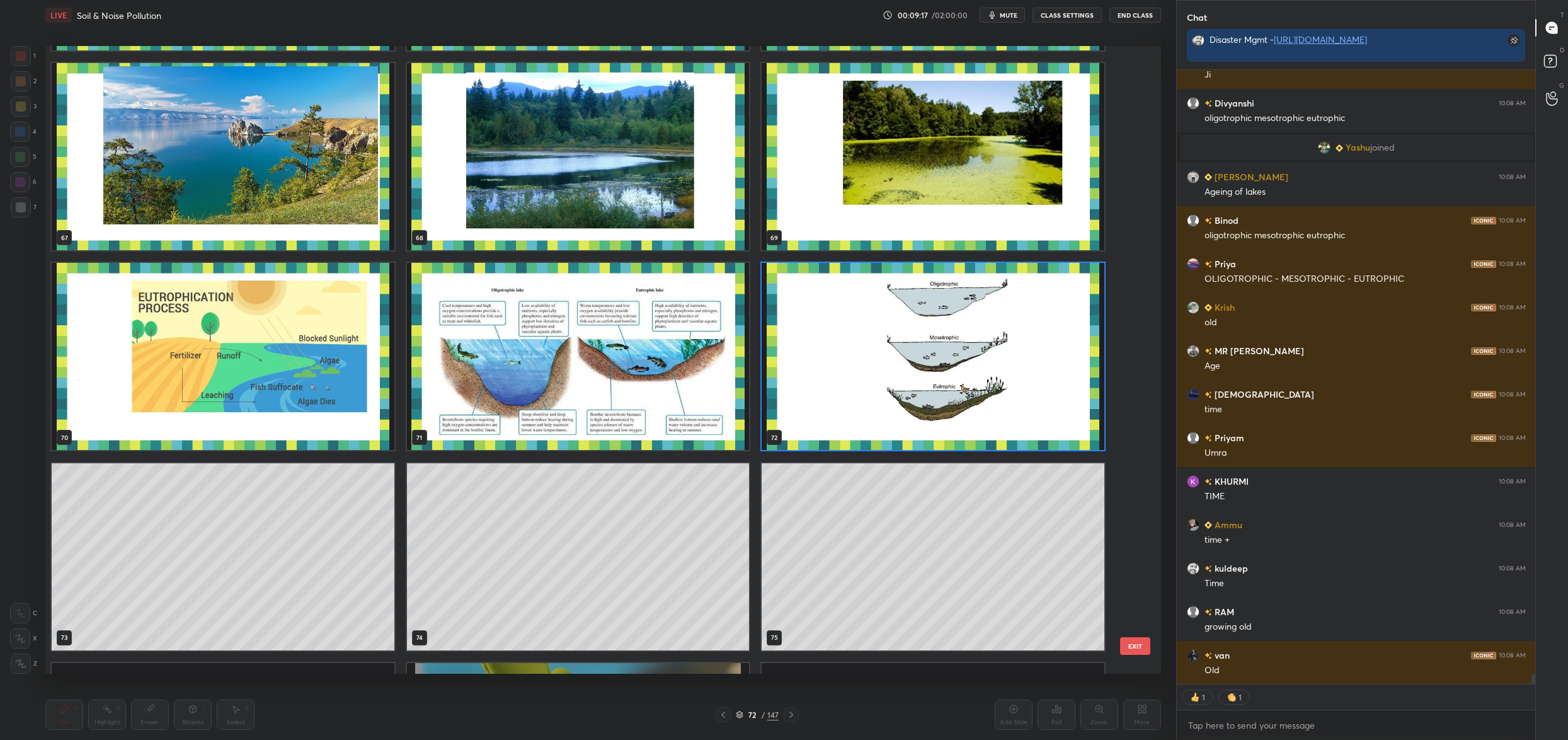
click at [827, 356] on img "grid" at bounding box center [933, 356] width 343 height 187
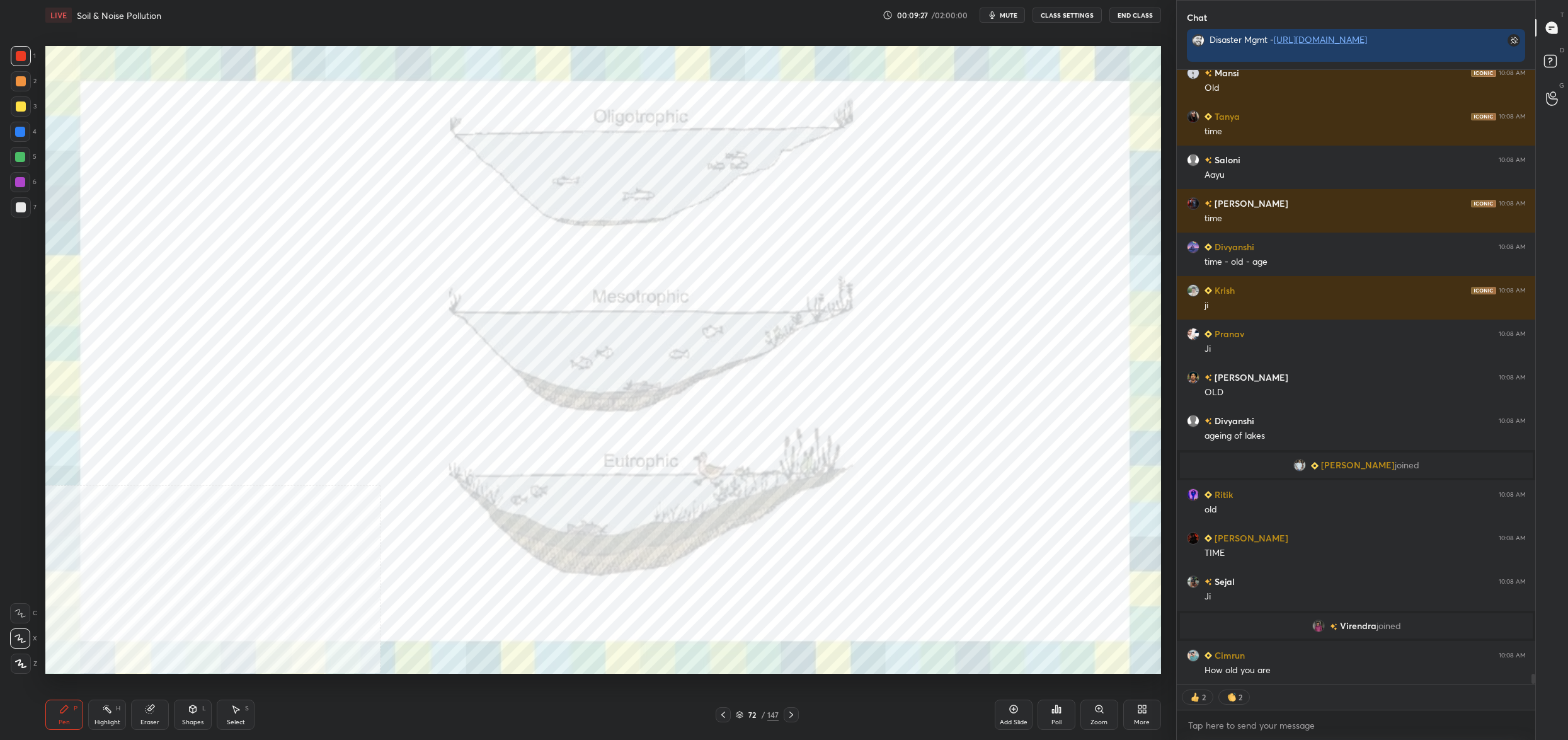
click at [1150, 717] on div "More" at bounding box center [1142, 715] width 38 height 30
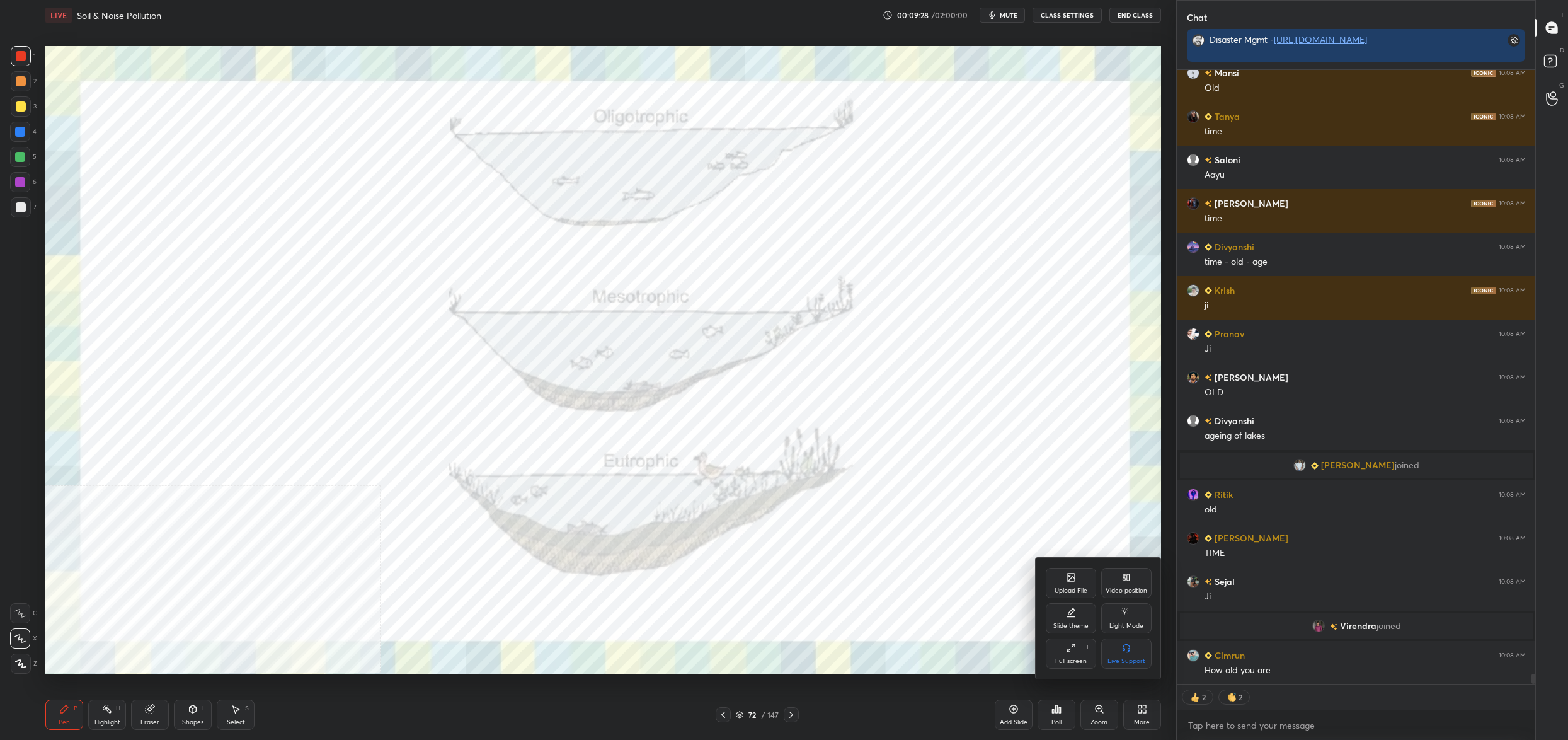
click at [1090, 597] on div "Upload File" at bounding box center [1071, 583] width 50 height 30
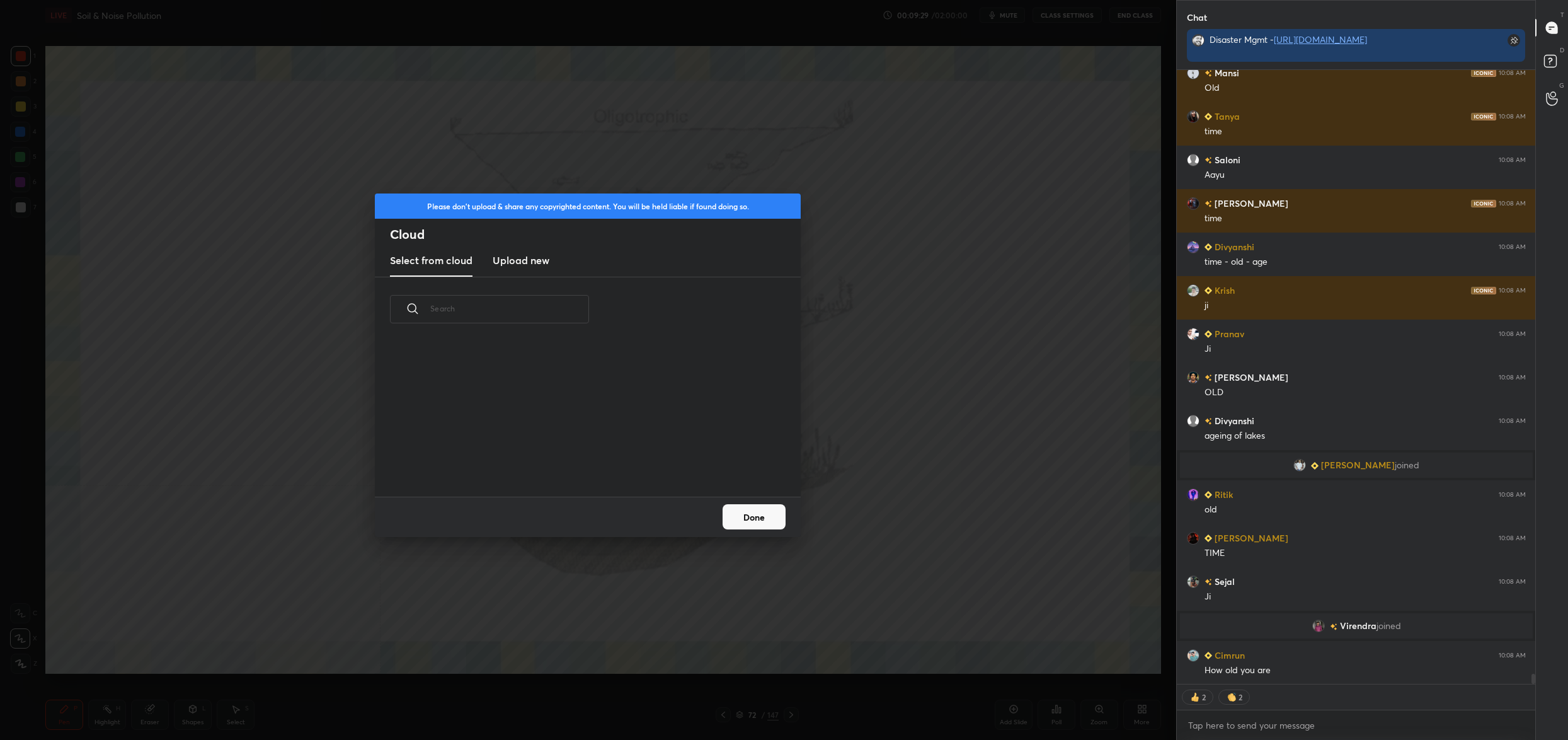
click at [529, 267] on h3 "Upload new" at bounding box center [520, 260] width 56 height 15
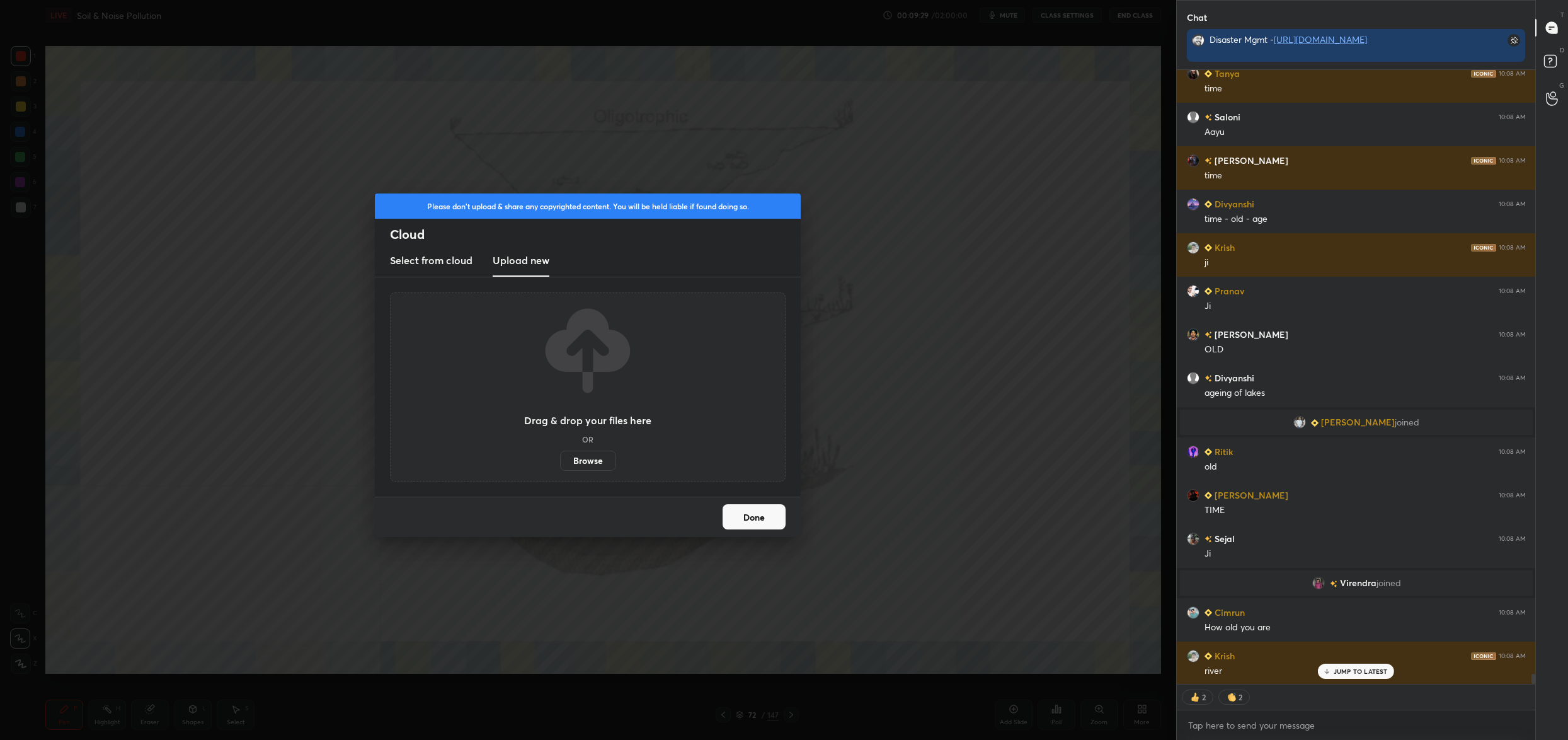
click at [574, 463] on label "Browse" at bounding box center [588, 461] width 56 height 20
click at [560, 463] on input "Browse" at bounding box center [560, 461] width 0 height 20
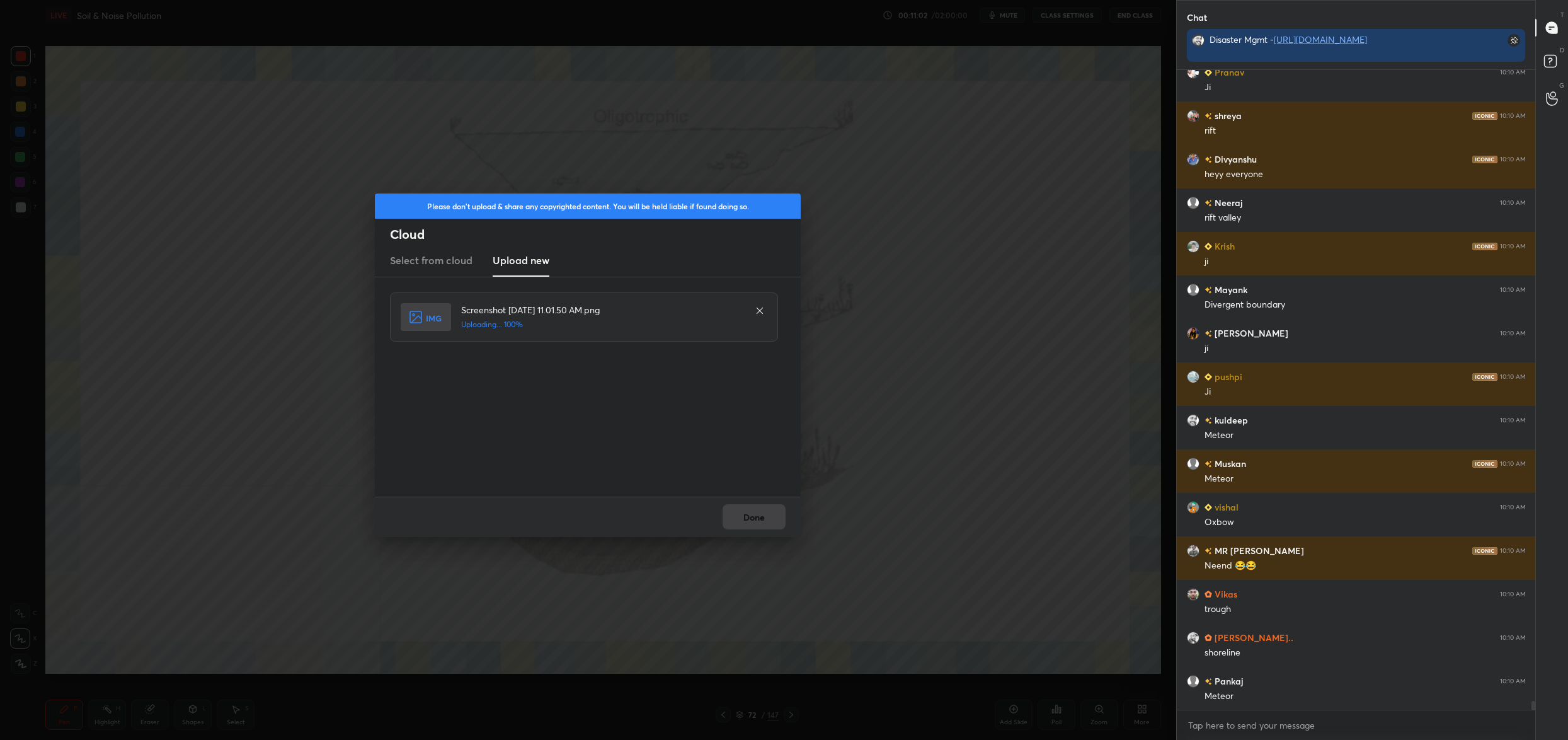
click at [739, 522] on div "Done" at bounding box center [588, 517] width 426 height 41
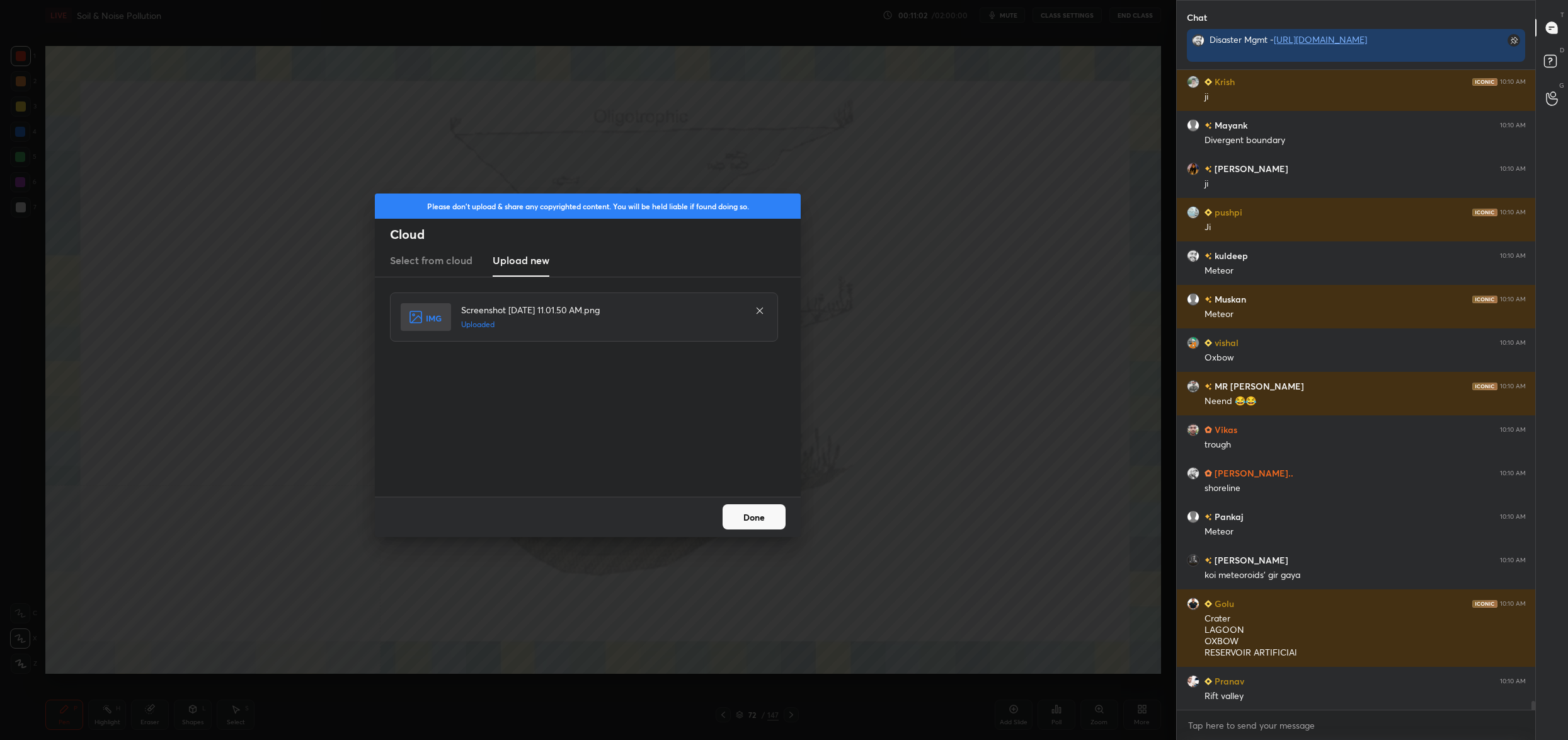
click at [750, 506] on button "Done" at bounding box center [754, 517] width 63 height 25
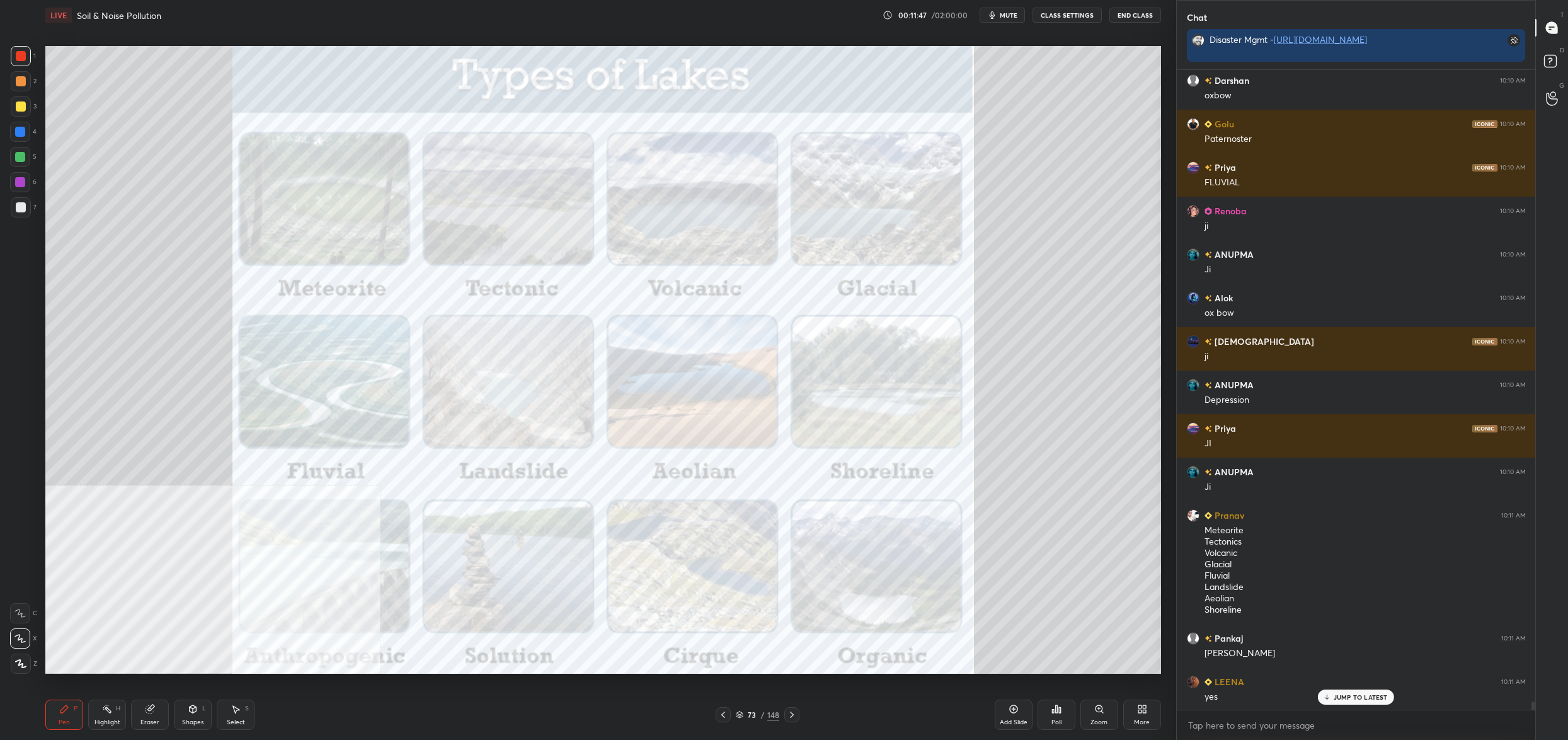
click at [740, 713] on icon at bounding box center [740, 715] width 8 height 8
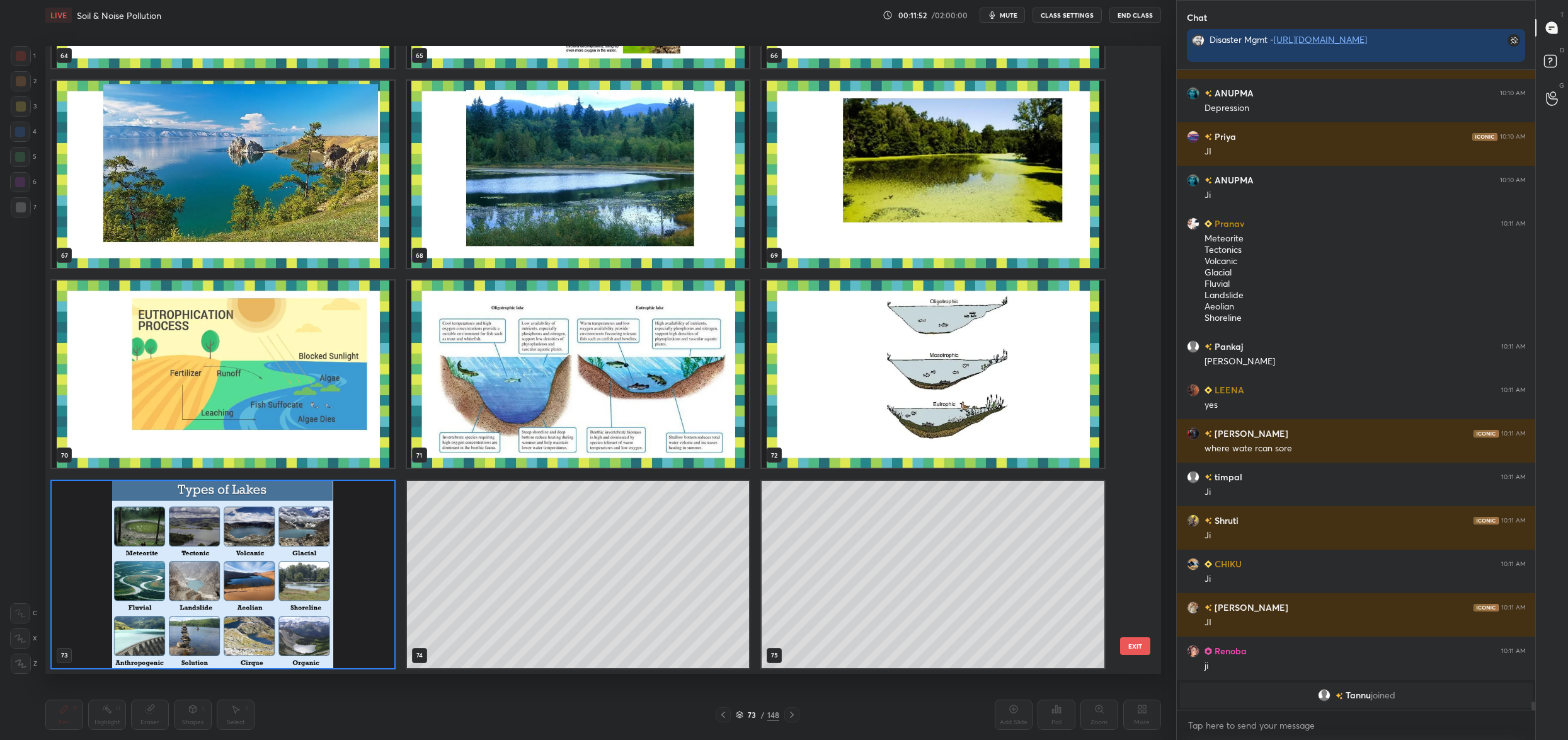
click at [817, 379] on img "grid" at bounding box center [933, 374] width 343 height 187
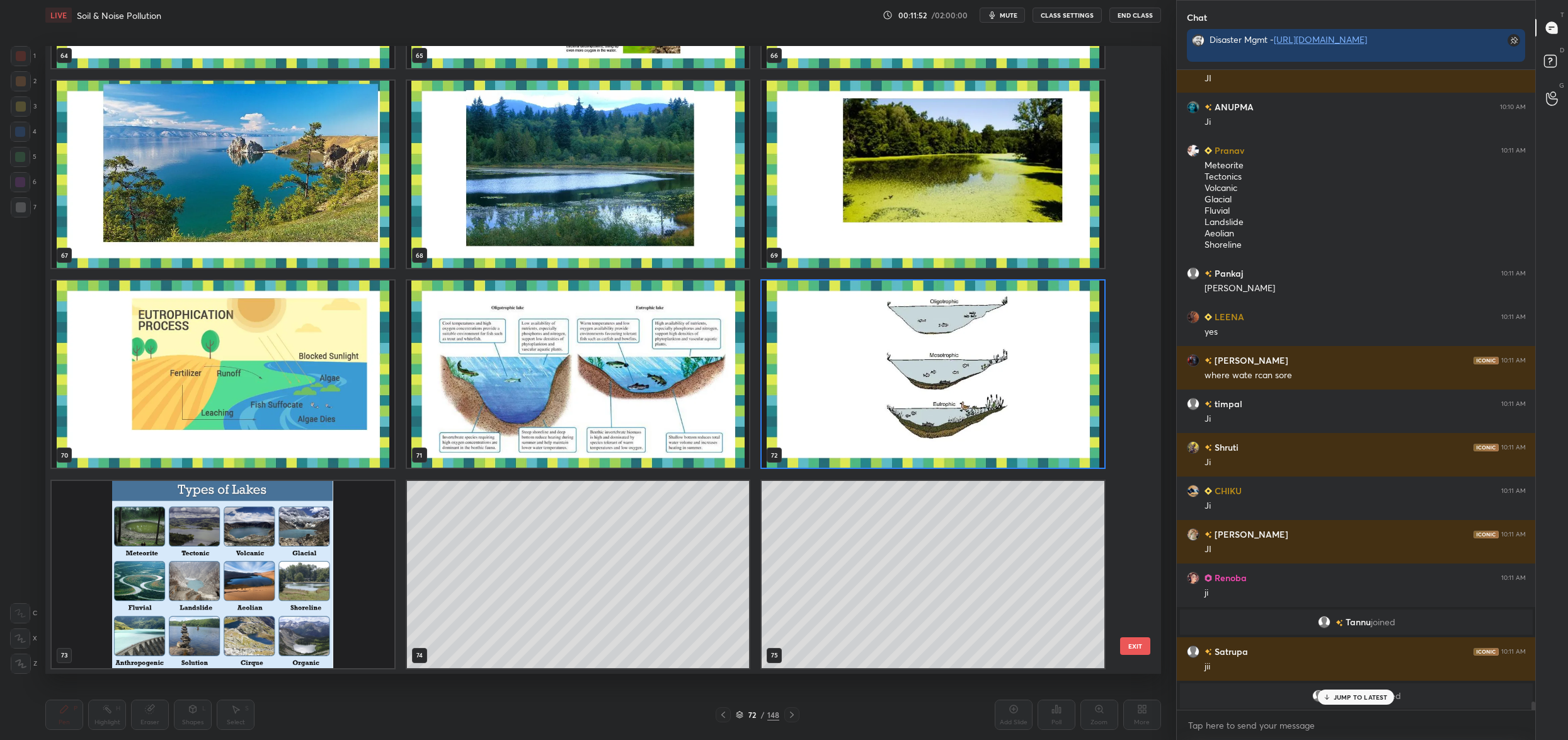
click at [817, 379] on img "grid" at bounding box center [933, 374] width 343 height 187
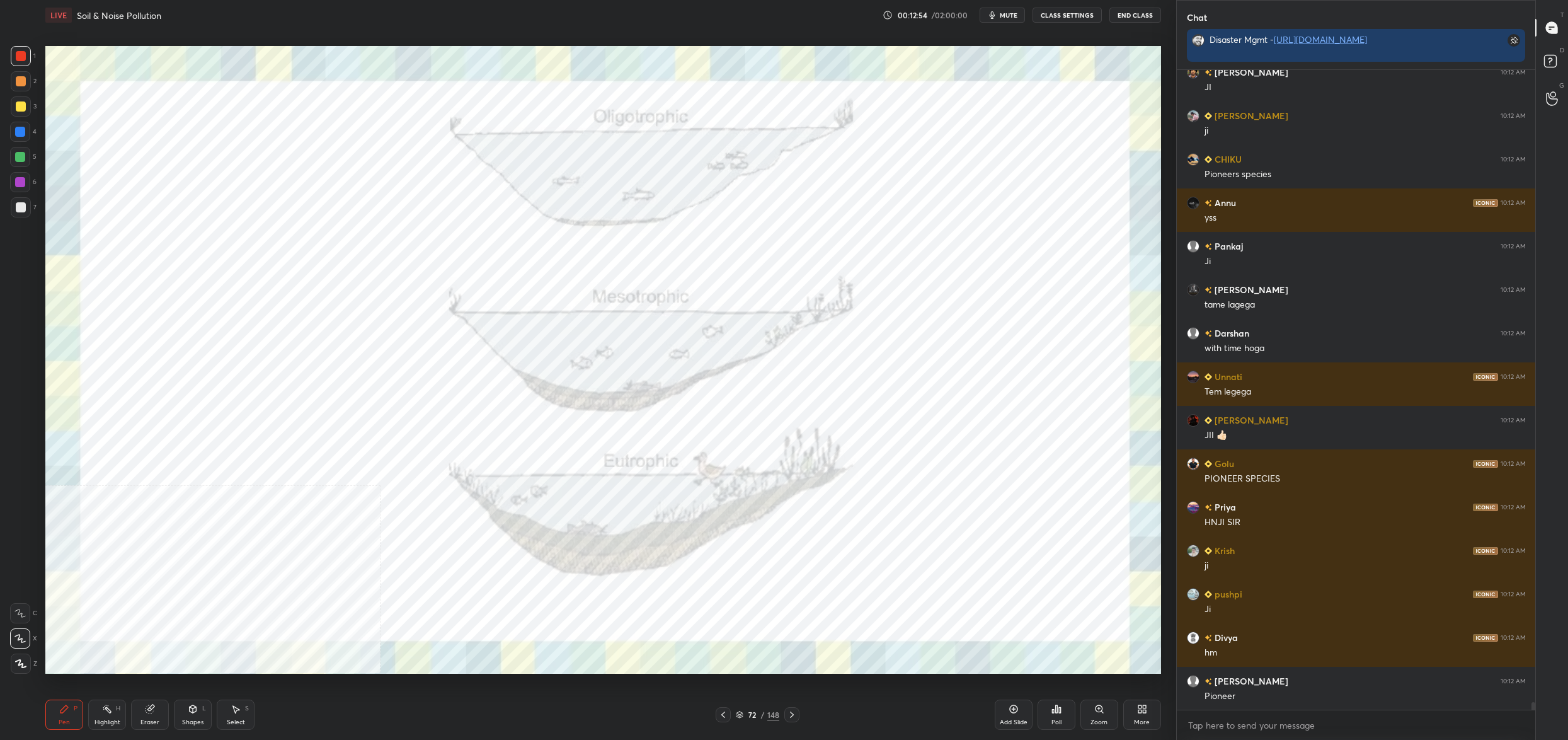
click at [734, 716] on div "72 / 148" at bounding box center [758, 715] width 84 height 15
click at [740, 715] on icon at bounding box center [740, 715] width 8 height 8
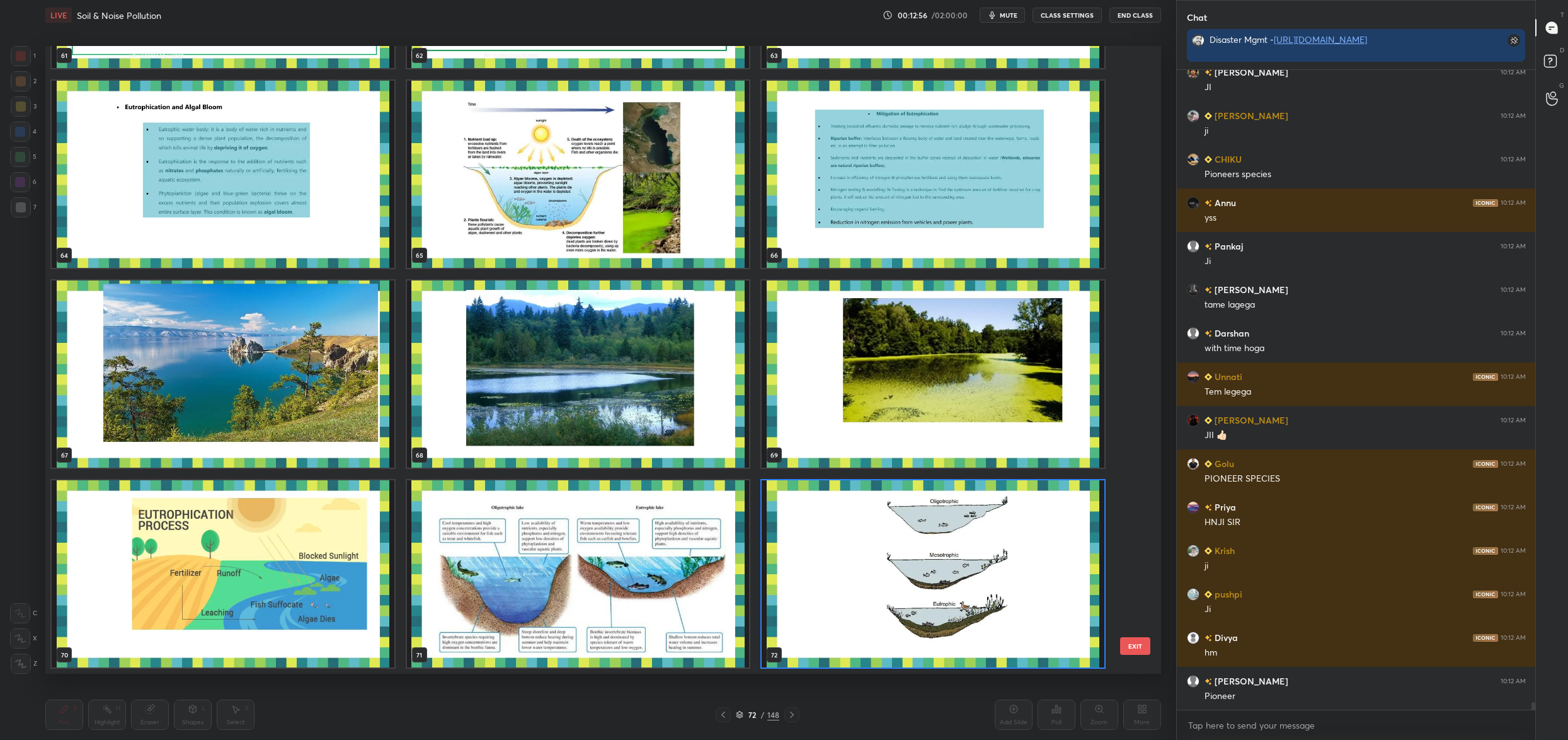
click at [801, 593] on img "grid" at bounding box center [933, 574] width 343 height 187
click at [805, 597] on img "grid" at bounding box center [933, 574] width 343 height 187
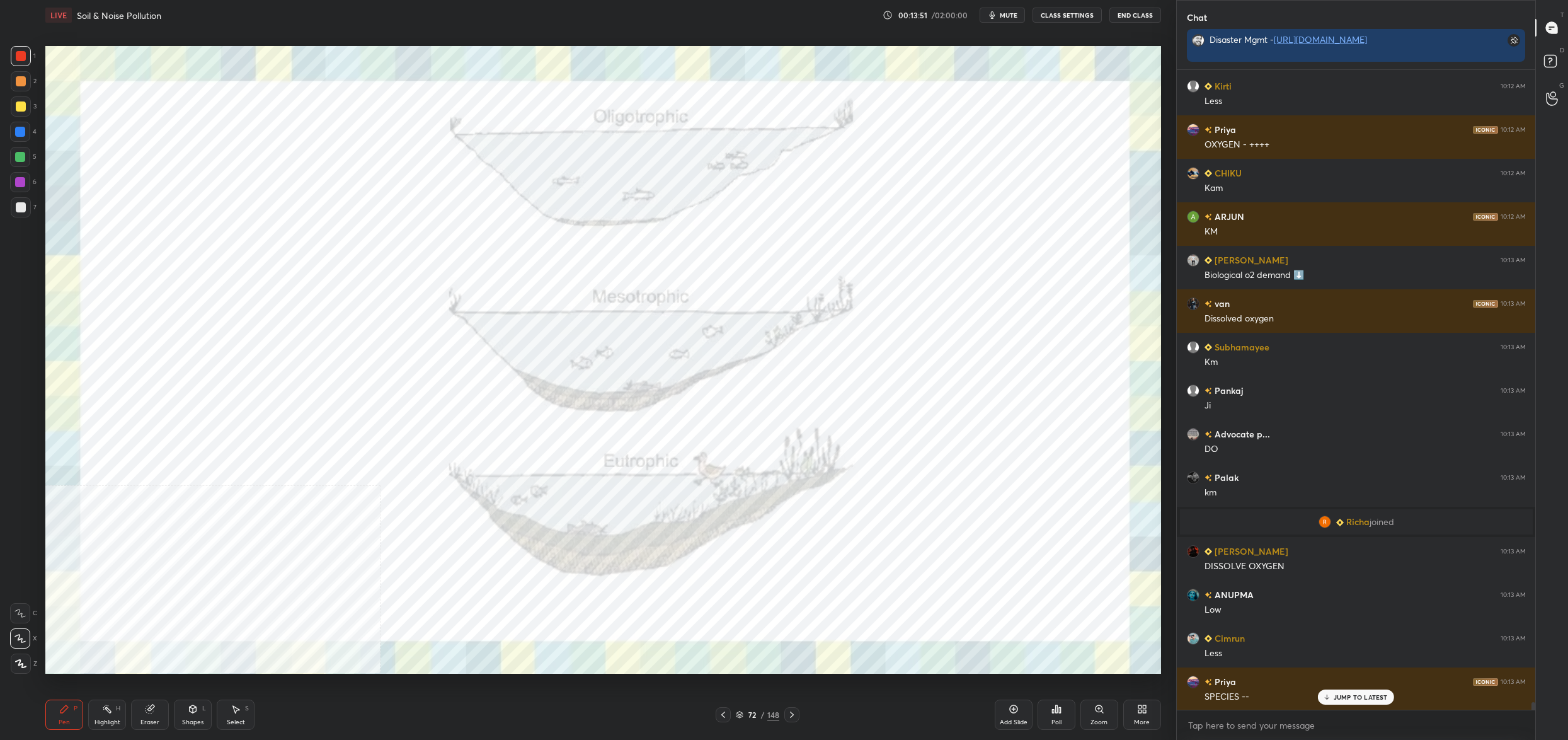
click at [61, 336] on div "Setting up your live class Poll for secs No correct answer Start poll" at bounding box center [603, 360] width 1126 height 659
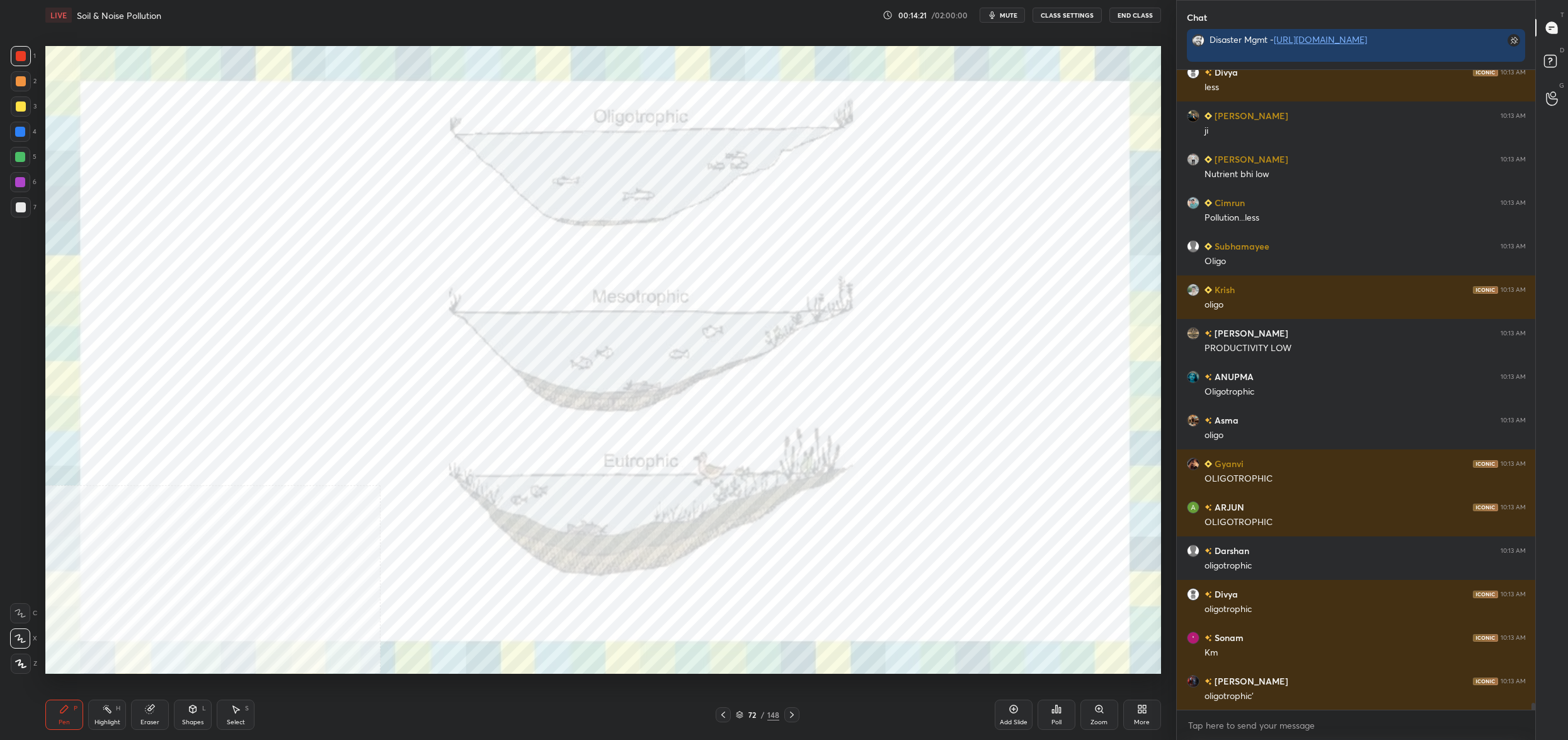
click at [747, 708] on div "72 / 148" at bounding box center [758, 715] width 84 height 15
click at [741, 718] on icon at bounding box center [740, 715] width 8 height 8
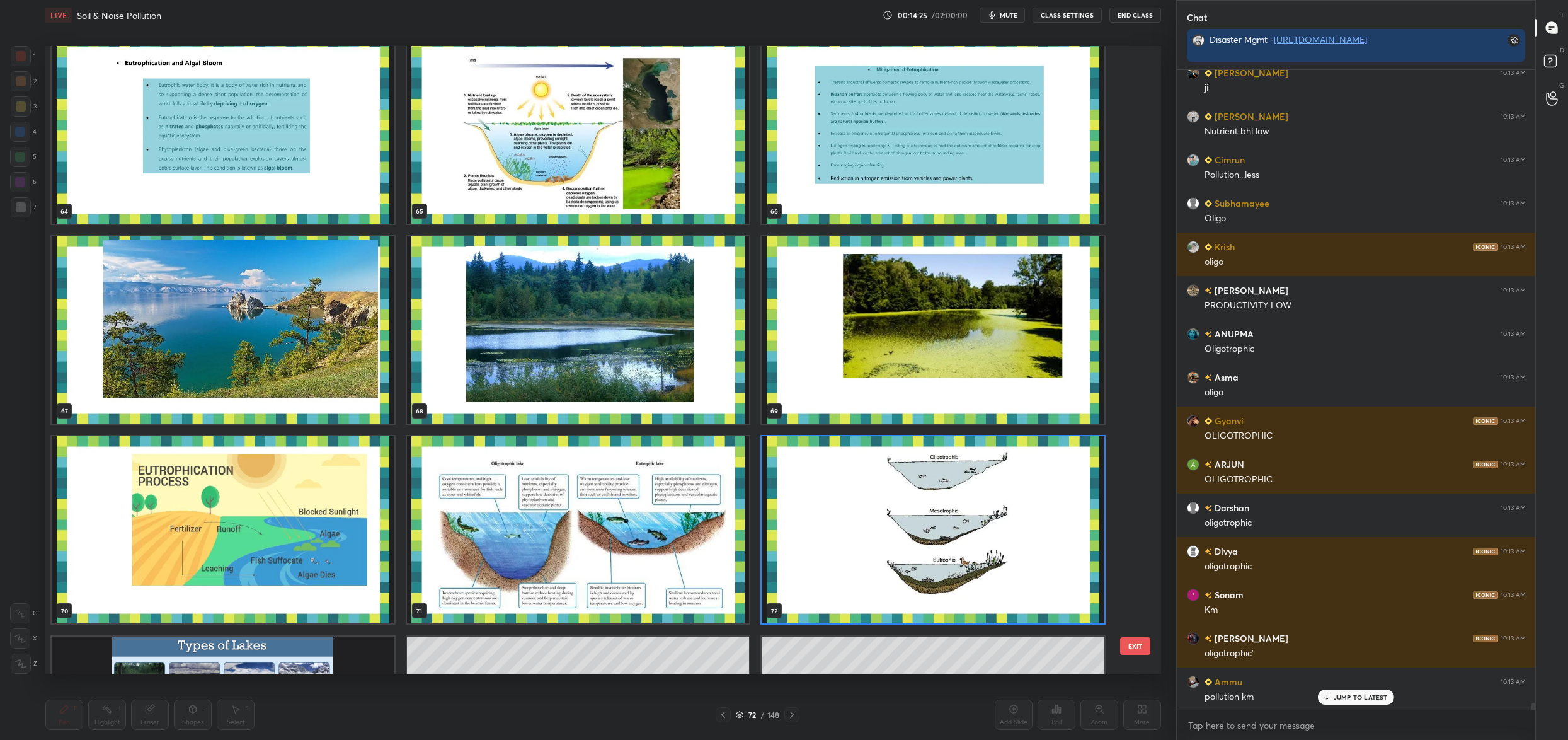
click at [245, 329] on img "grid" at bounding box center [223, 329] width 343 height 187
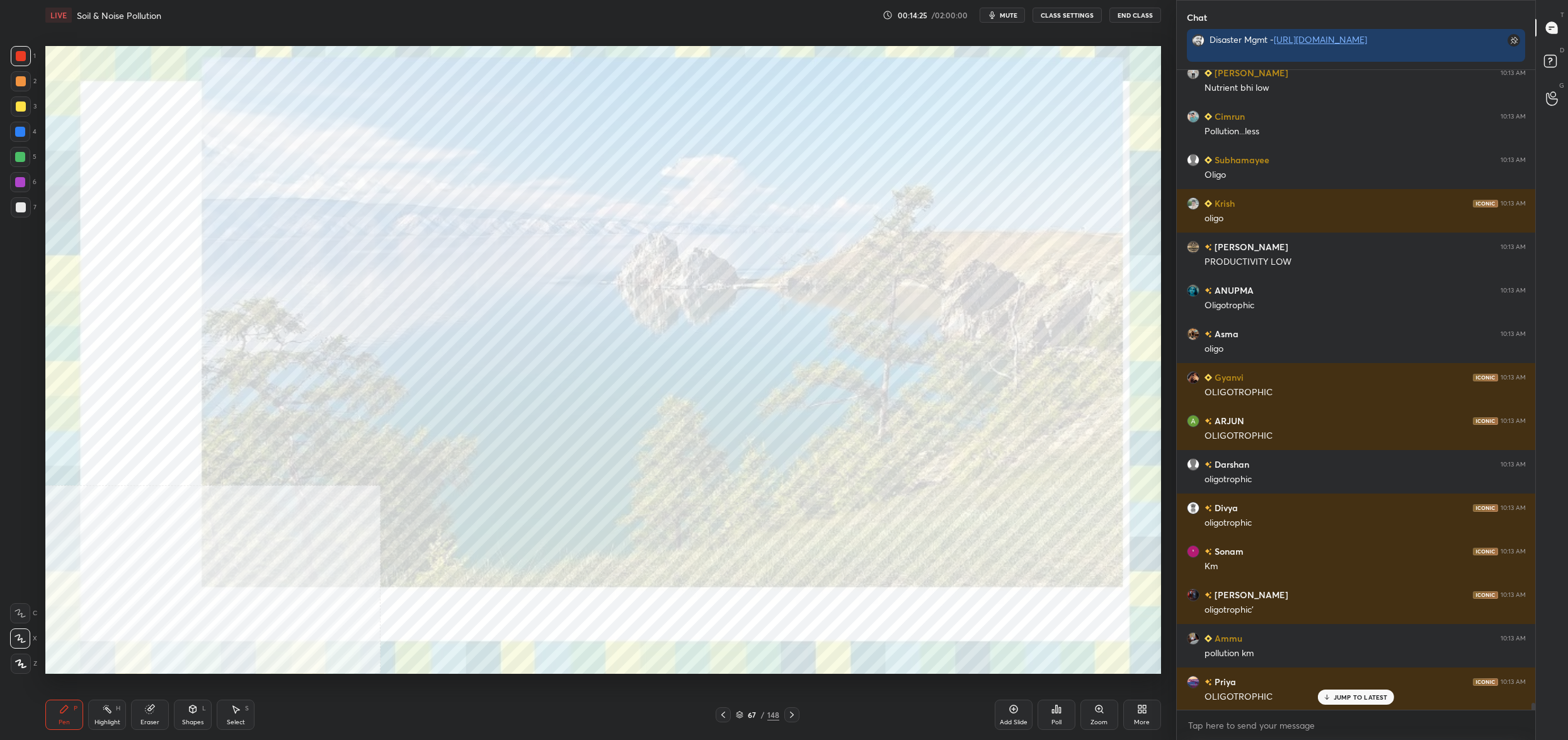
click at [245, 329] on img "grid" at bounding box center [223, 329] width 343 height 187
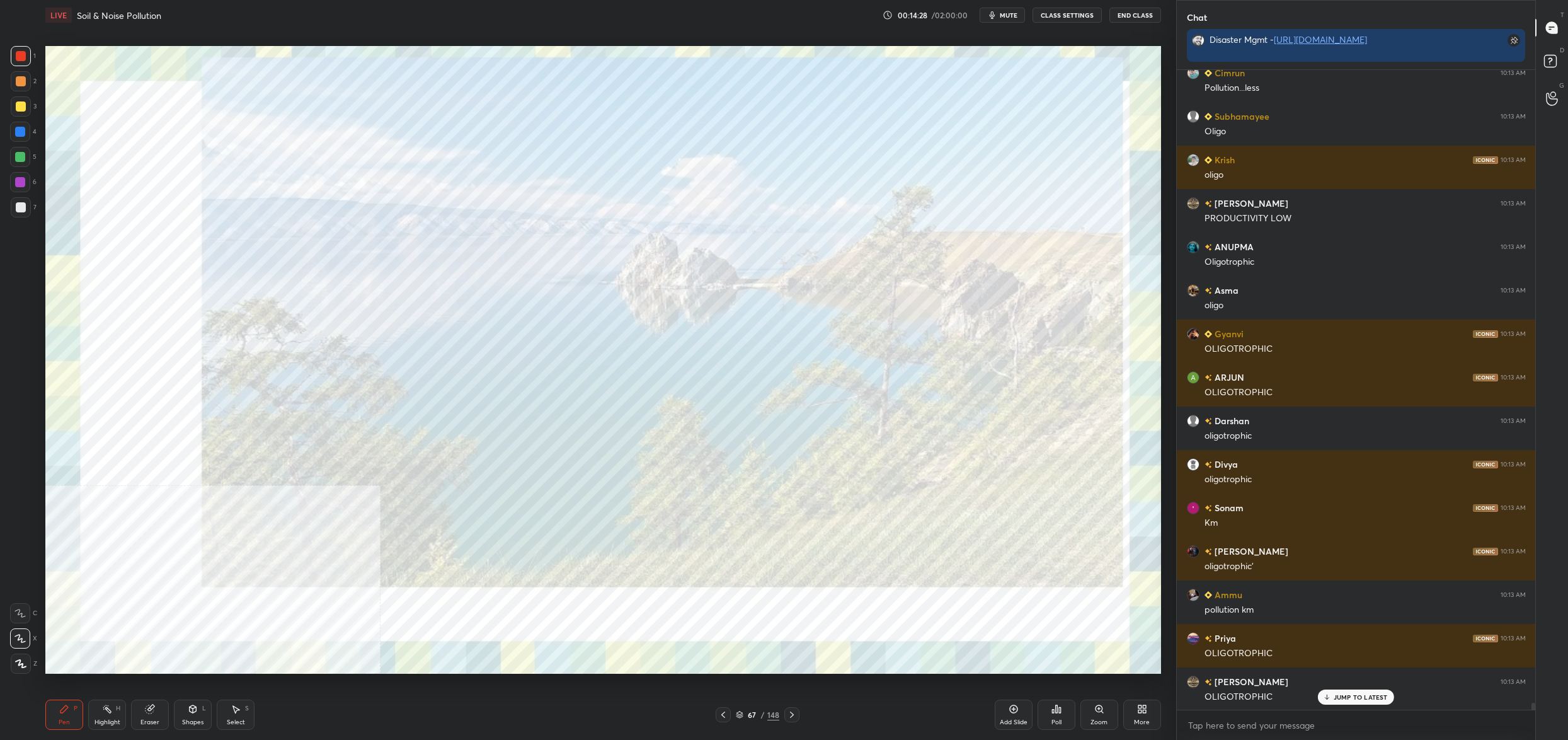
drag, startPoint x: 746, startPoint y: 713, endPoint x: 754, endPoint y: 707, distance: 10.0
click at [746, 713] on div "67" at bounding box center [753, 715] width 13 height 8
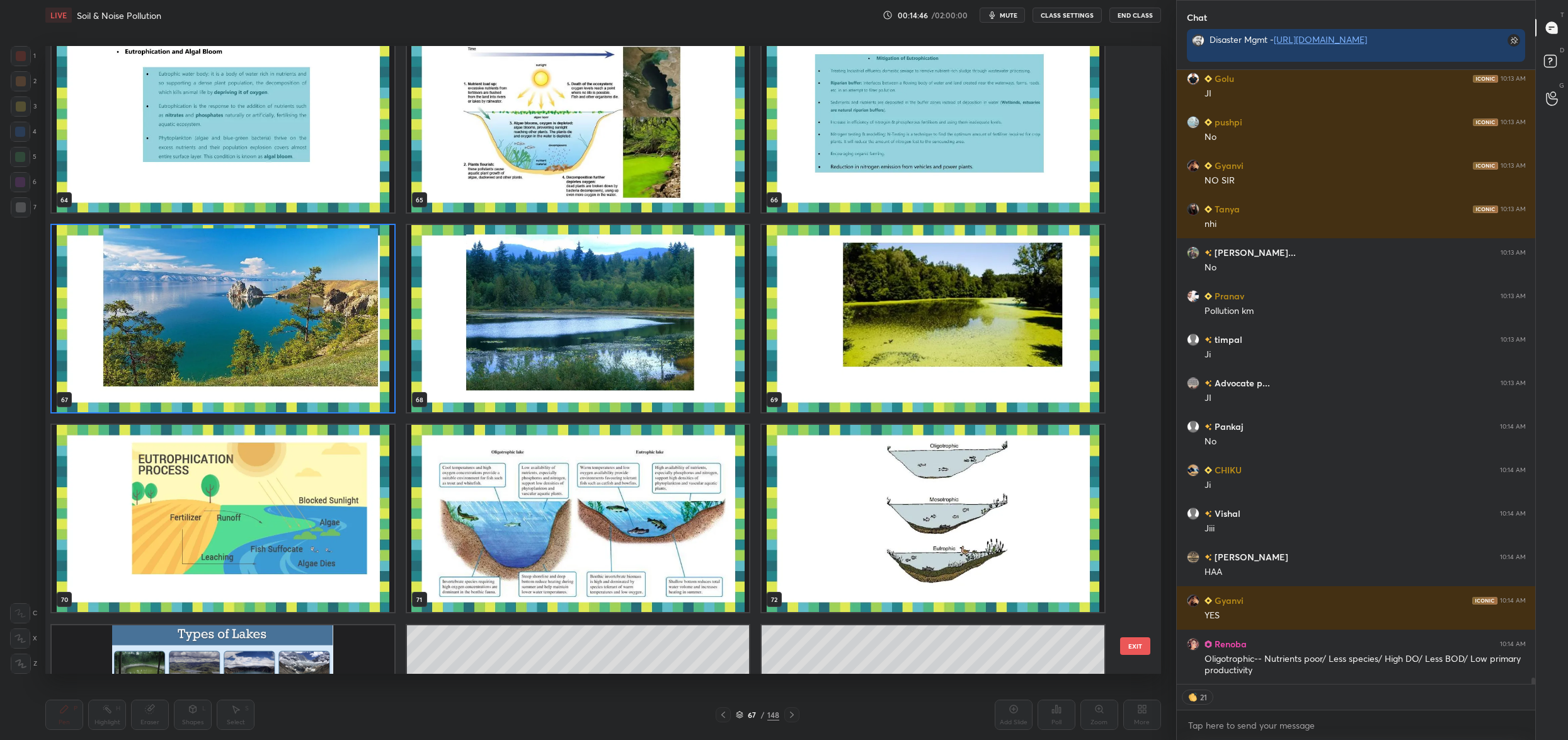
click at [932, 518] on img "grid" at bounding box center [933, 518] width 343 height 187
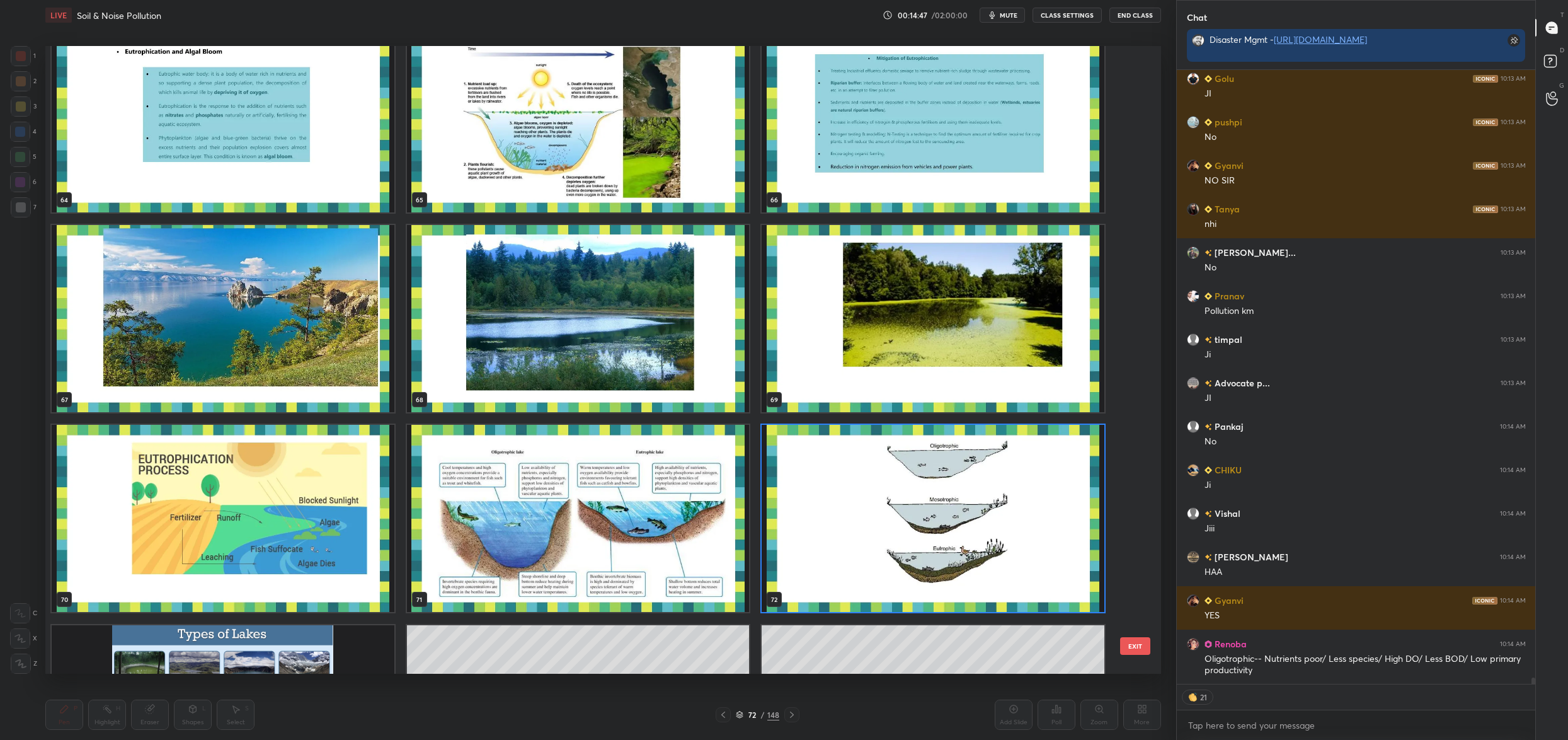
click at [932, 518] on img "grid" at bounding box center [933, 518] width 343 height 187
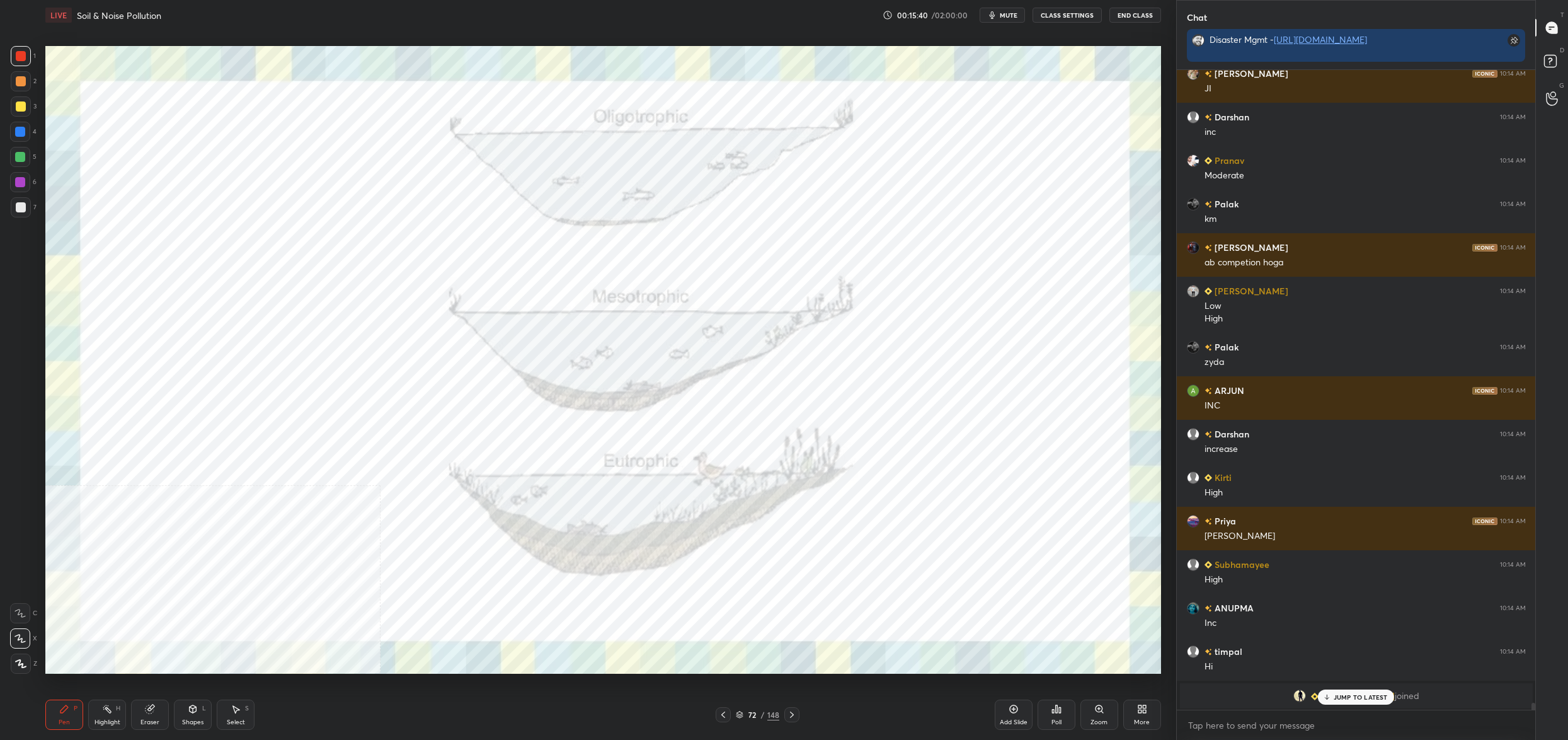
drag, startPoint x: 733, startPoint y: 712, endPoint x: 741, endPoint y: 724, distance: 14.4
click at [735, 718] on div "72 / 148" at bounding box center [758, 715] width 84 height 15
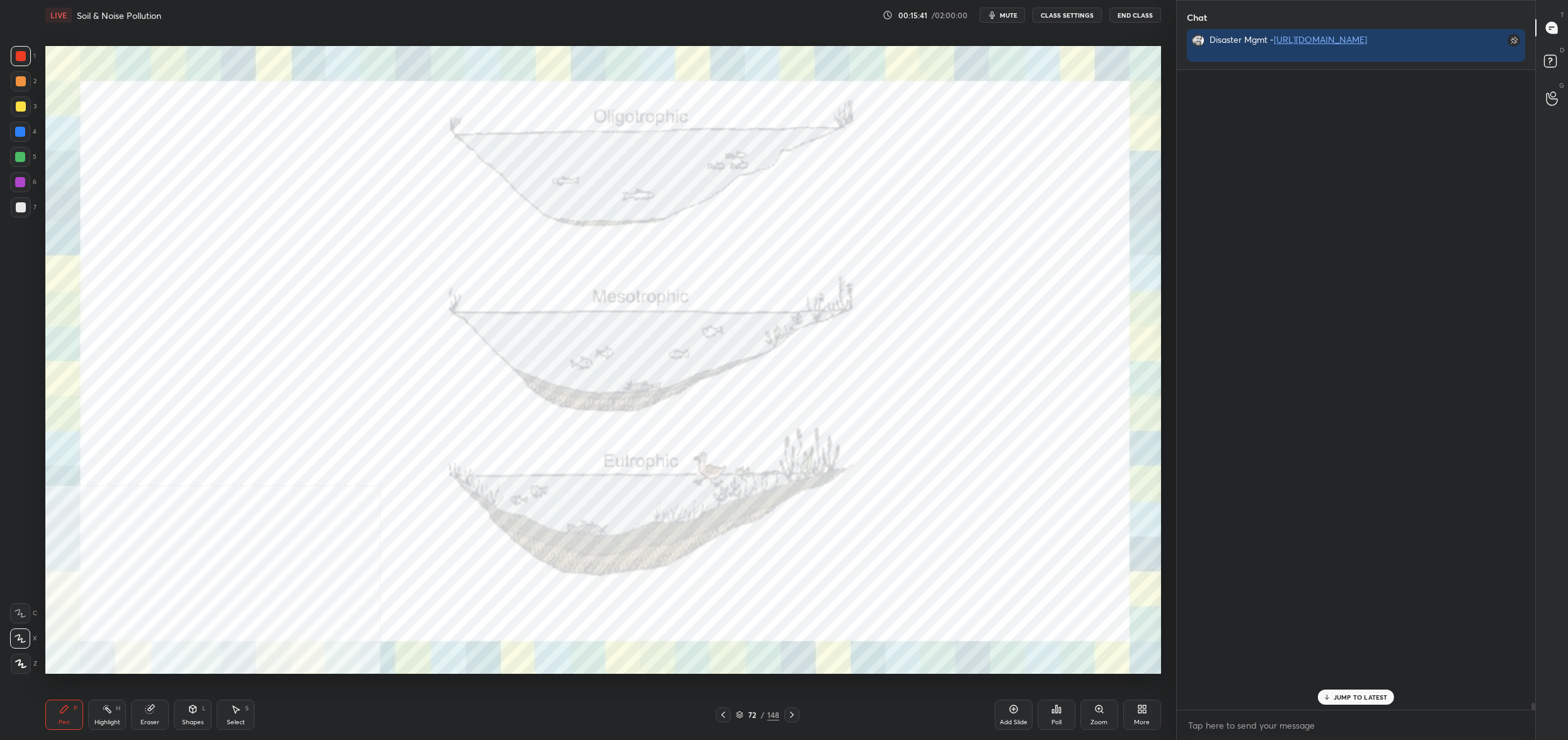
click at [740, 717] on icon at bounding box center [740, 715] width 8 height 8
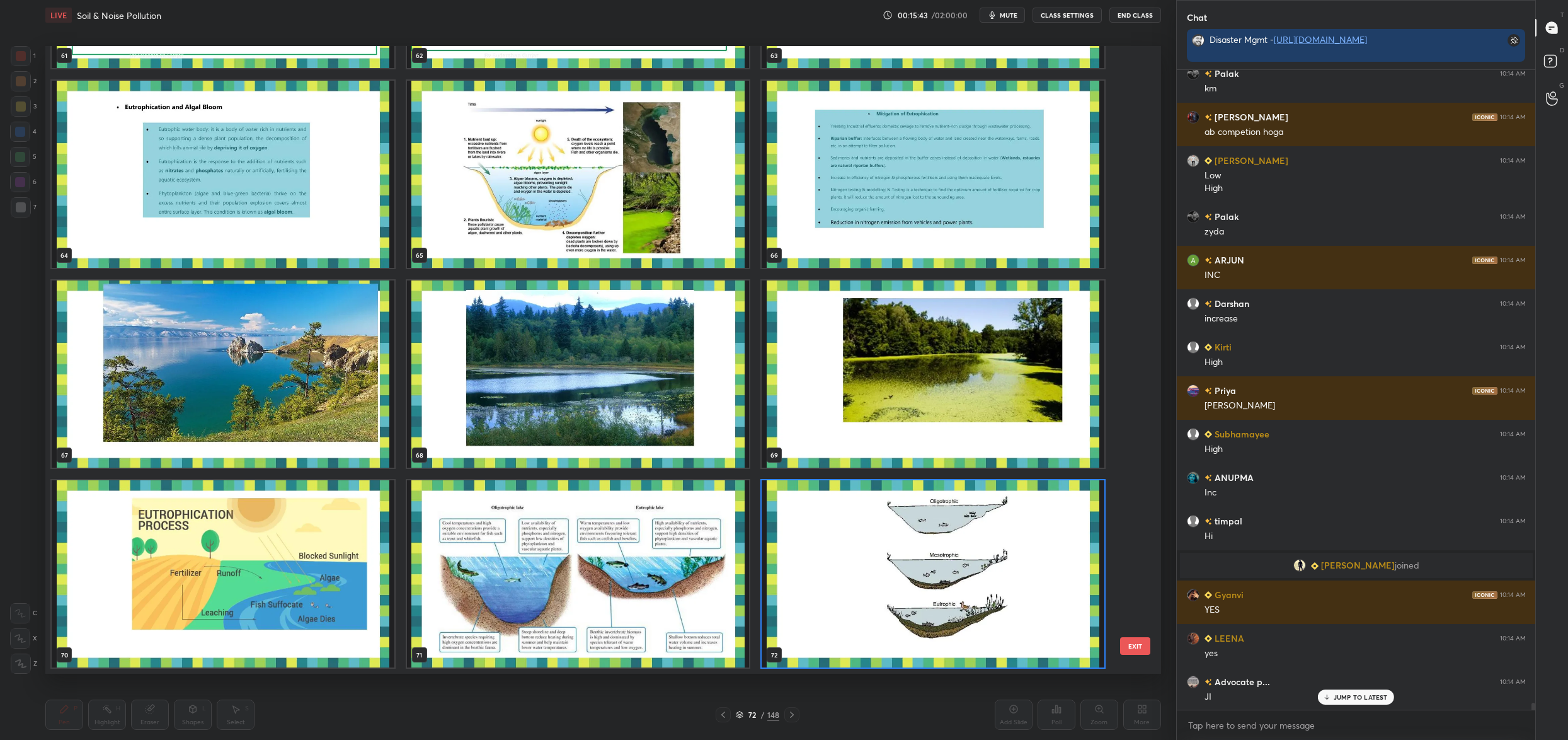
click at [532, 412] on img "grid" at bounding box center [578, 374] width 343 height 187
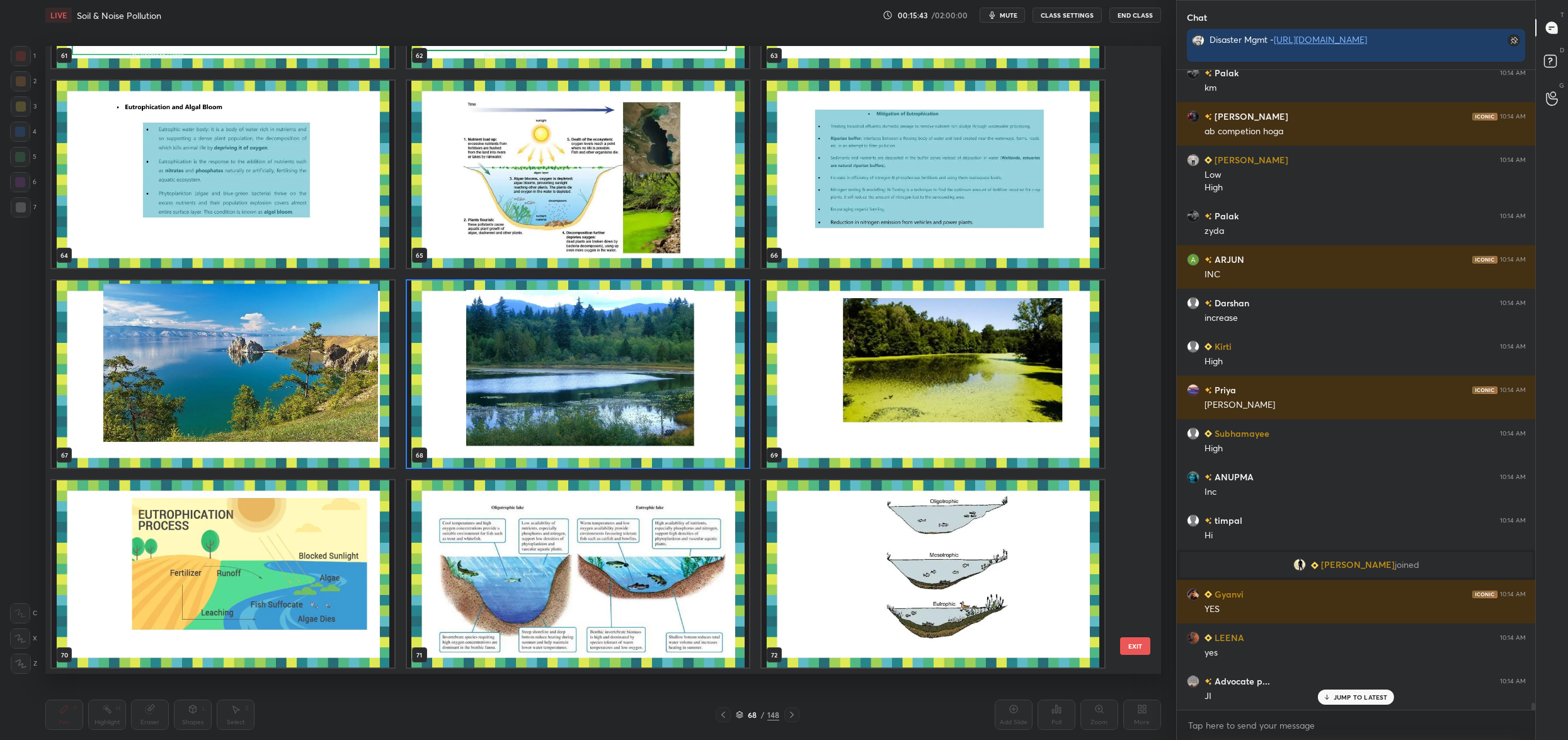
click at [333, 423] on img "grid" at bounding box center [223, 374] width 343 height 187
click at [332, 418] on img "grid" at bounding box center [223, 374] width 343 height 187
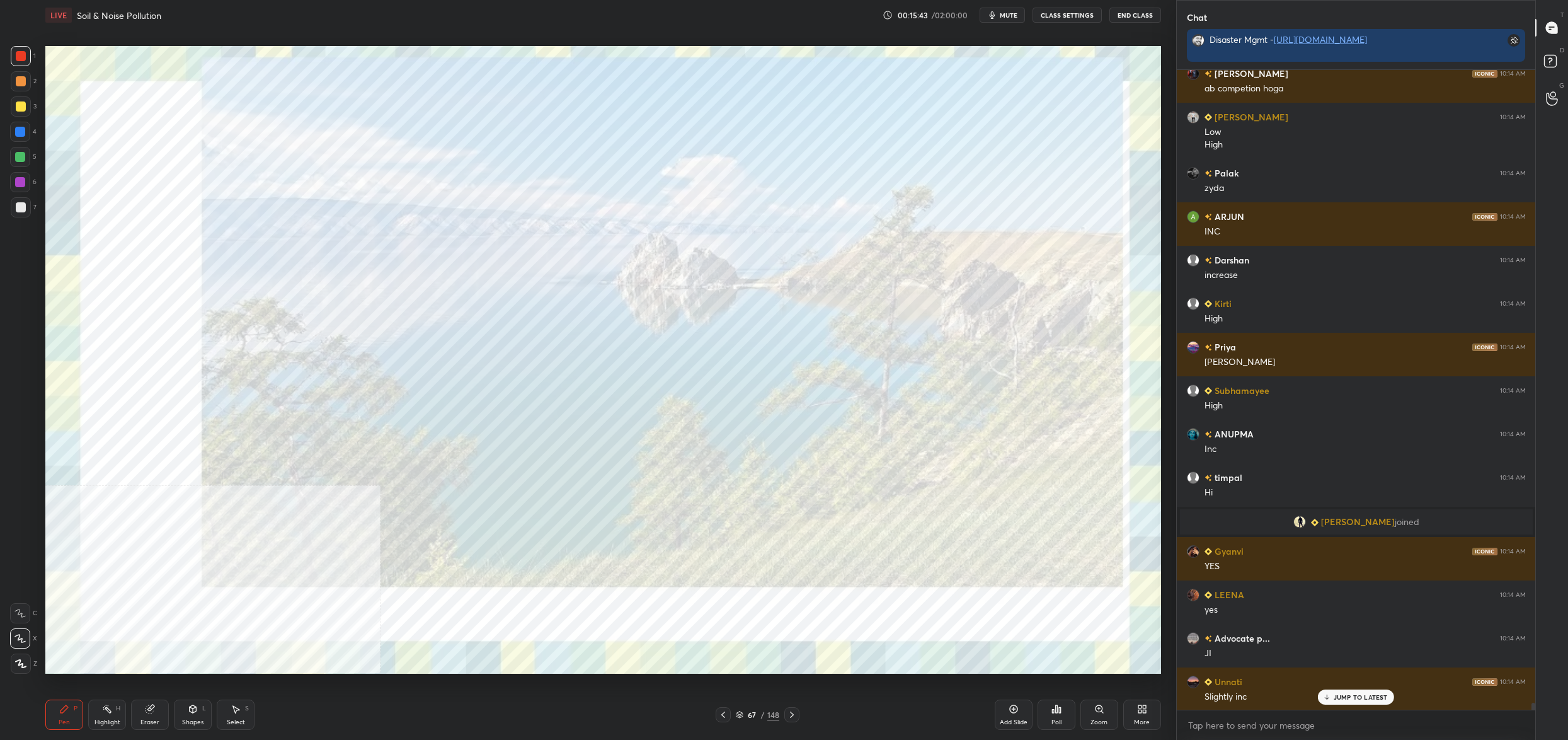
click at [332, 418] on img "grid" at bounding box center [223, 374] width 343 height 187
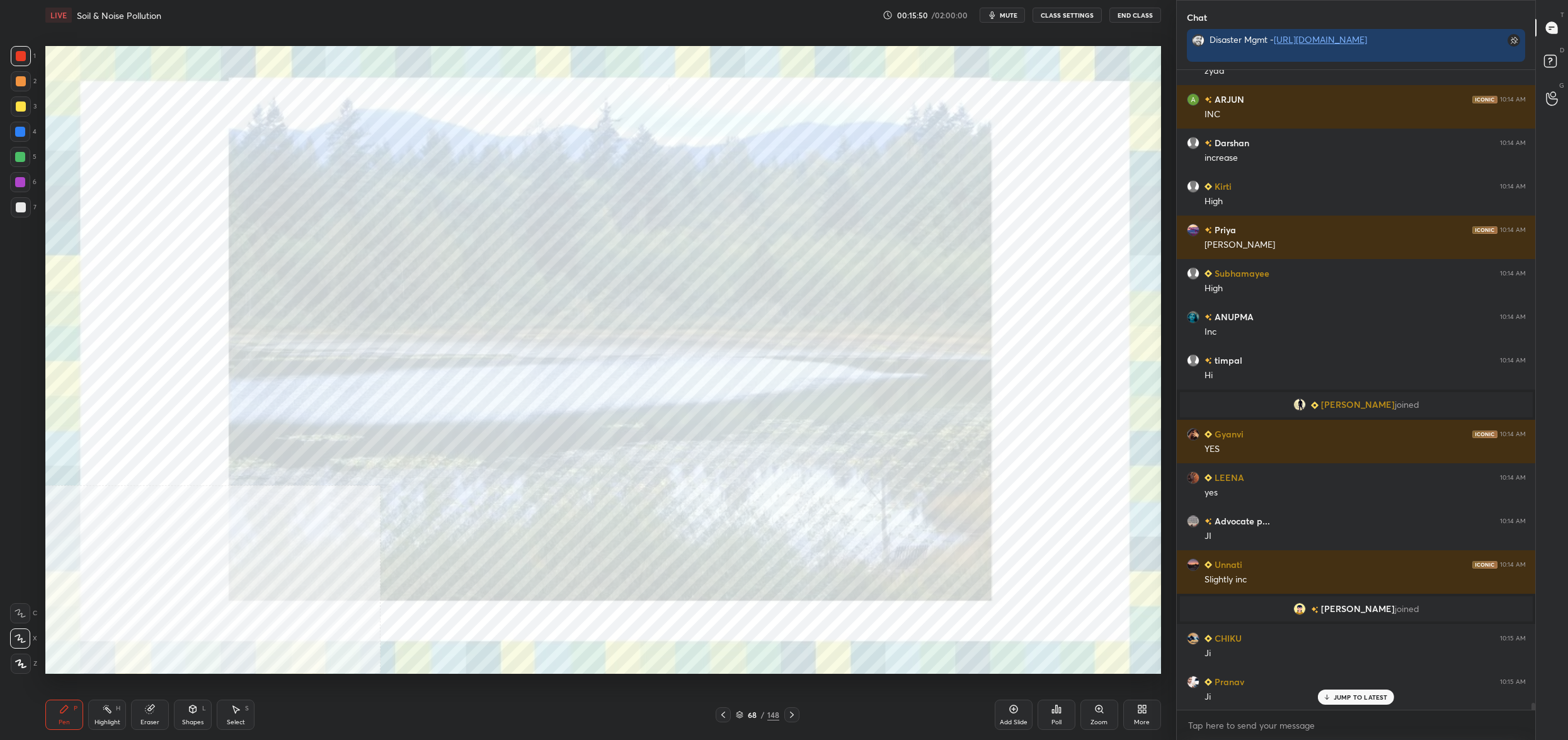
drag, startPoint x: 739, startPoint y: 713, endPoint x: 748, endPoint y: 724, distance: 14.2
click at [748, 724] on div "Pen P Highlight H Eraser Shapes L Select S 68 / 148 Add Slide Poll Zoom More" at bounding box center [603, 714] width 1116 height 50
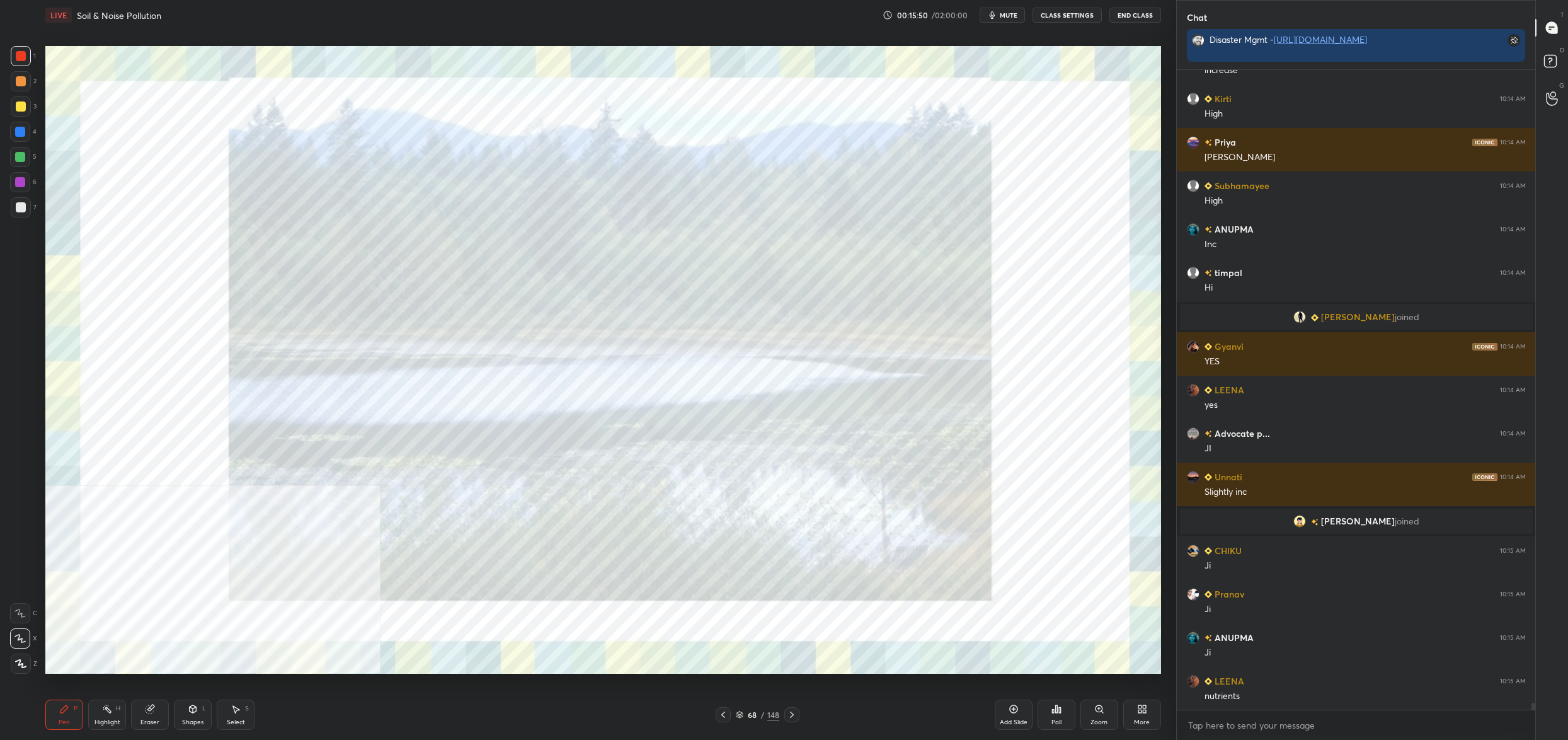
click at [739, 718] on div "68 / 148" at bounding box center [758, 715] width 44 height 11
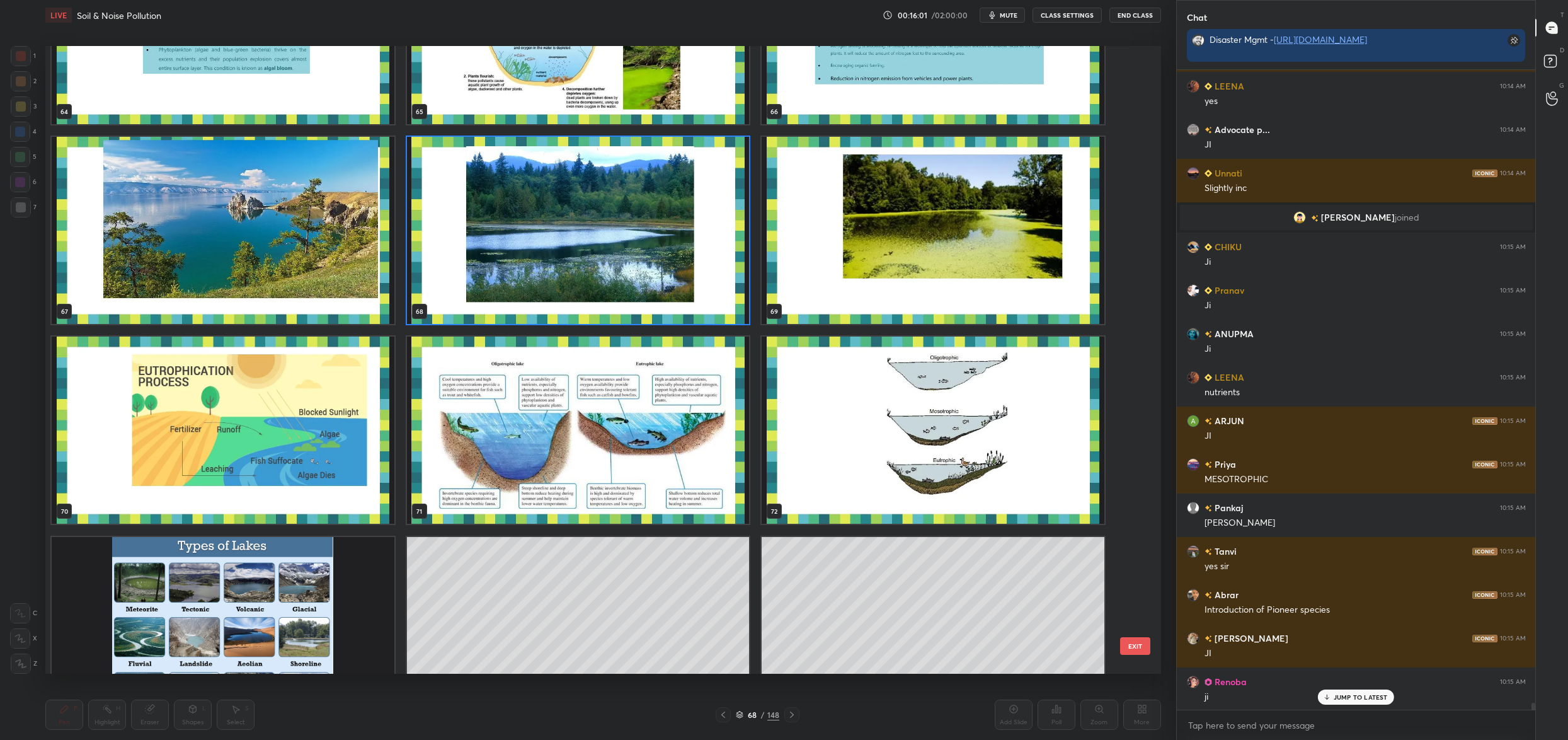
click at [814, 418] on img "grid" at bounding box center [933, 430] width 343 height 187
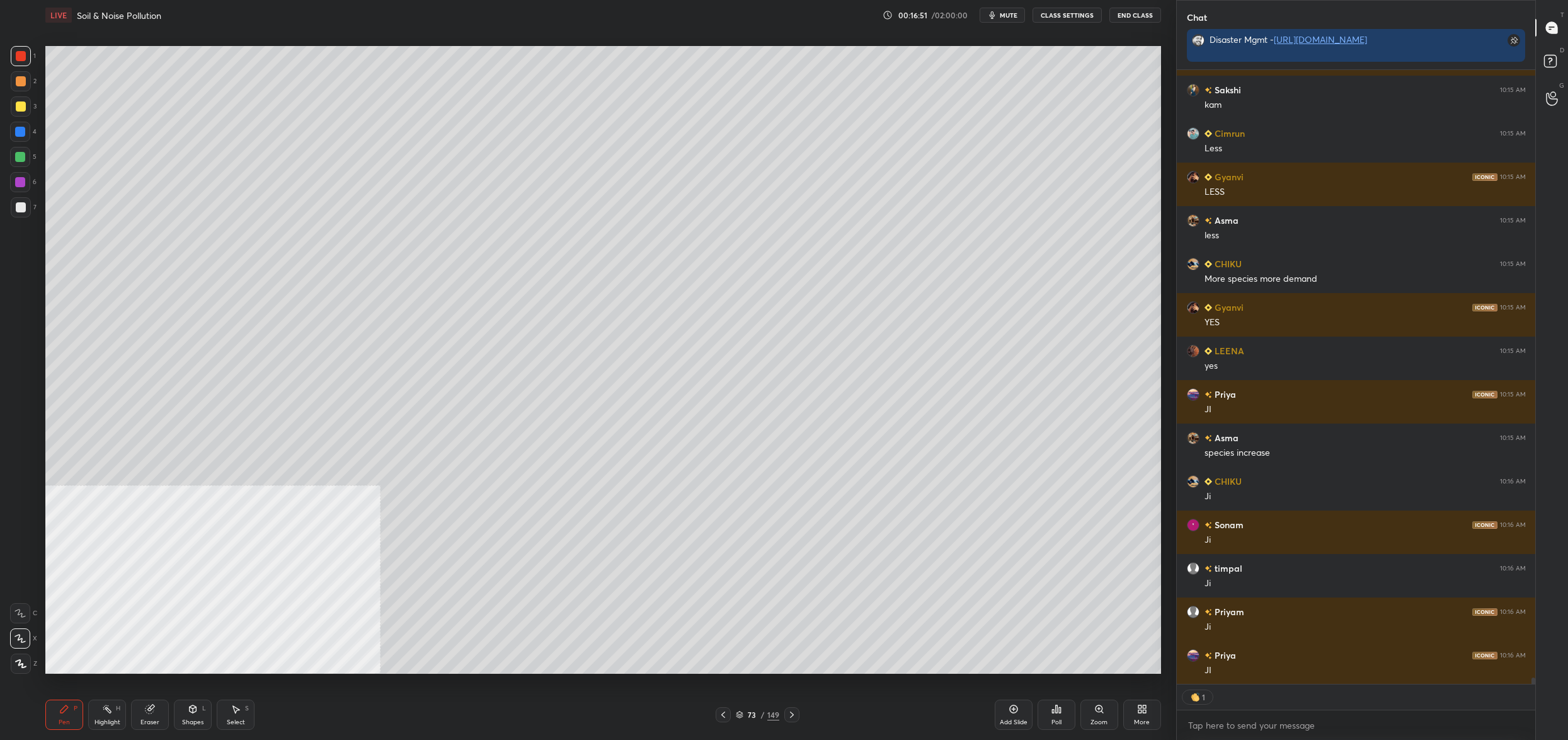
drag, startPoint x: 32, startPoint y: 135, endPoint x: 25, endPoint y: 140, distance: 8.6
click at [32, 136] on div "4" at bounding box center [23, 132] width 27 height 20
drag, startPoint x: 19, startPoint y: 152, endPoint x: 27, endPoint y: 154, distance: 8.2
click at [19, 152] on div at bounding box center [20, 157] width 10 height 10
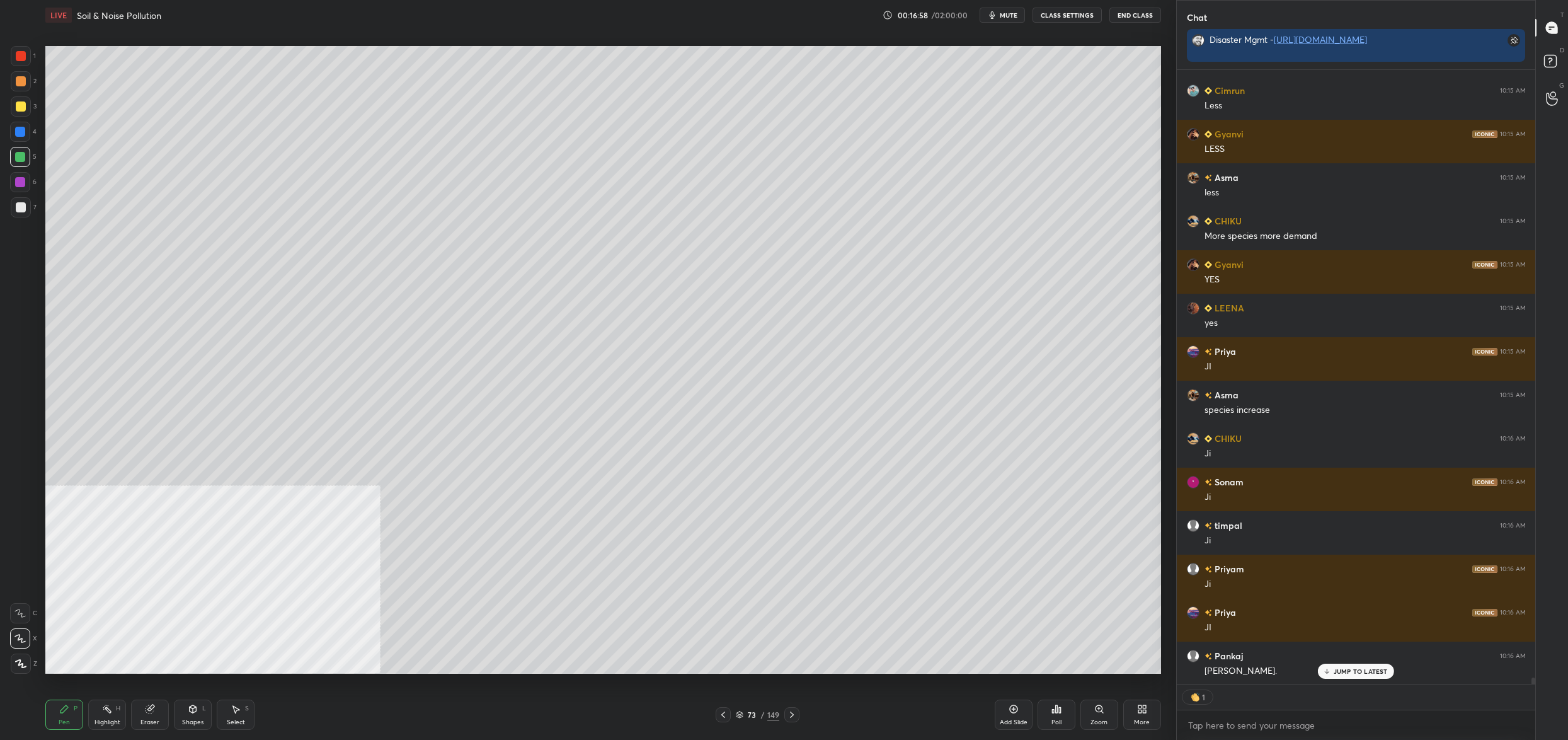
click at [721, 715] on icon at bounding box center [723, 715] width 10 height 10
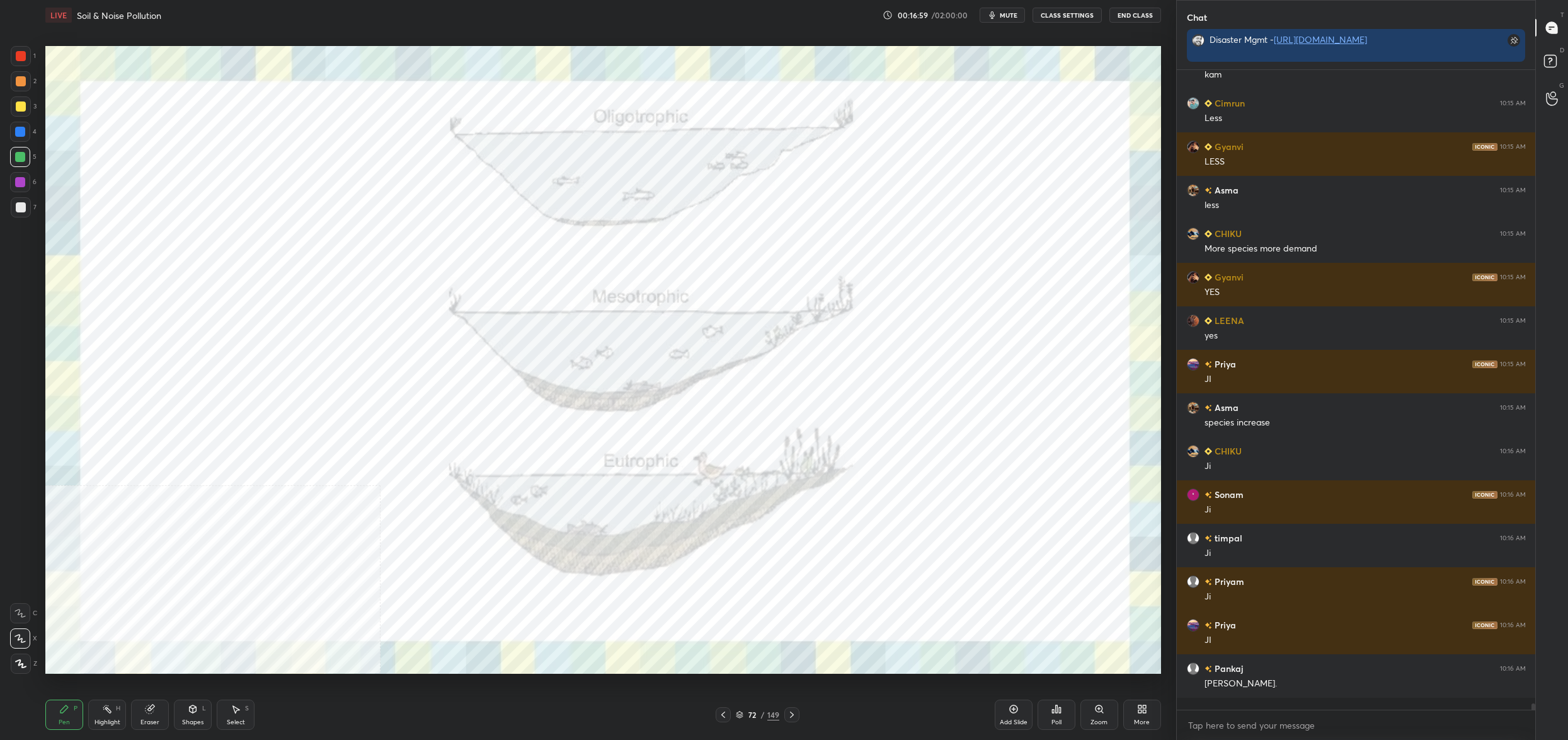
scroll to position [4, 4]
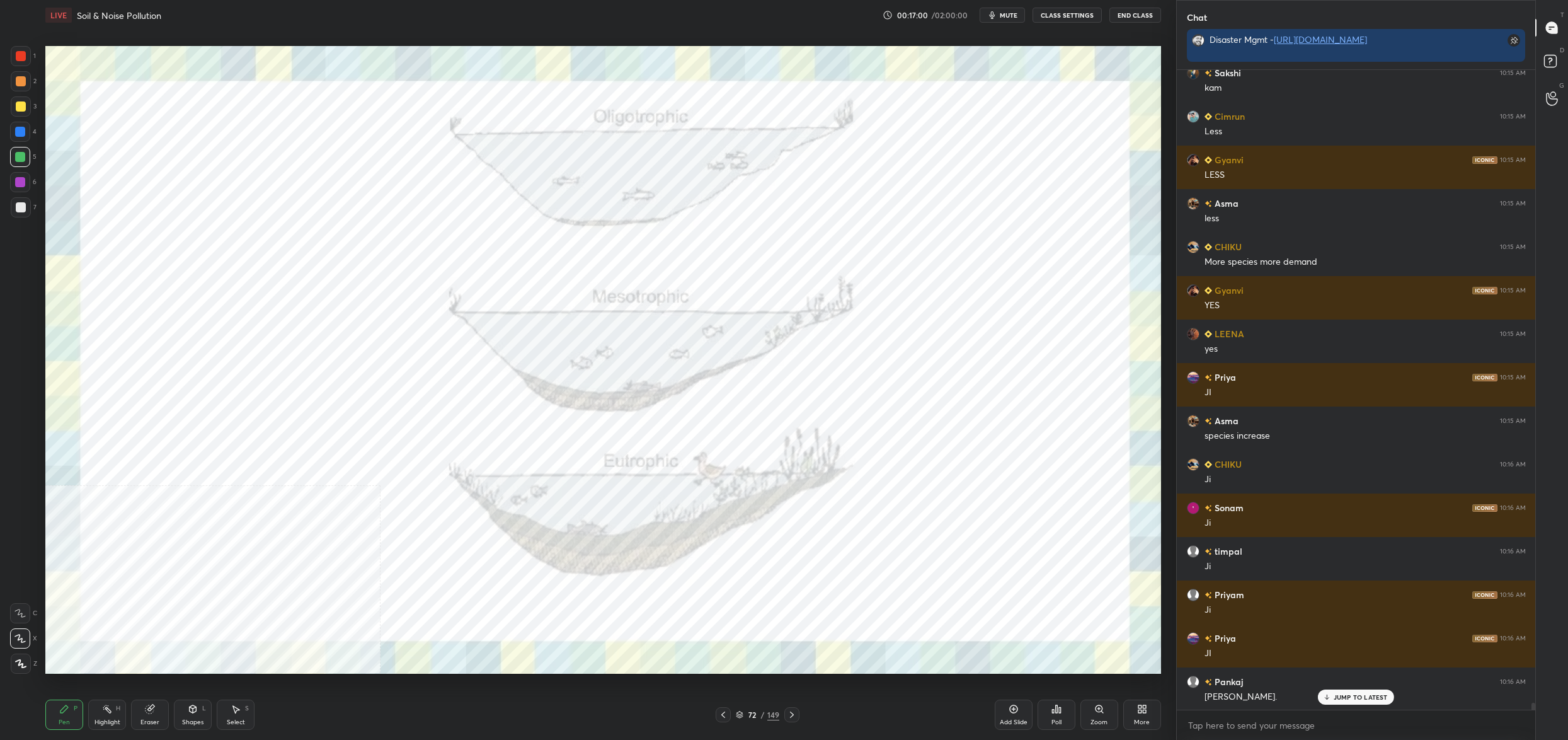
click at [756, 715] on div "72" at bounding box center [753, 715] width 13 height 8
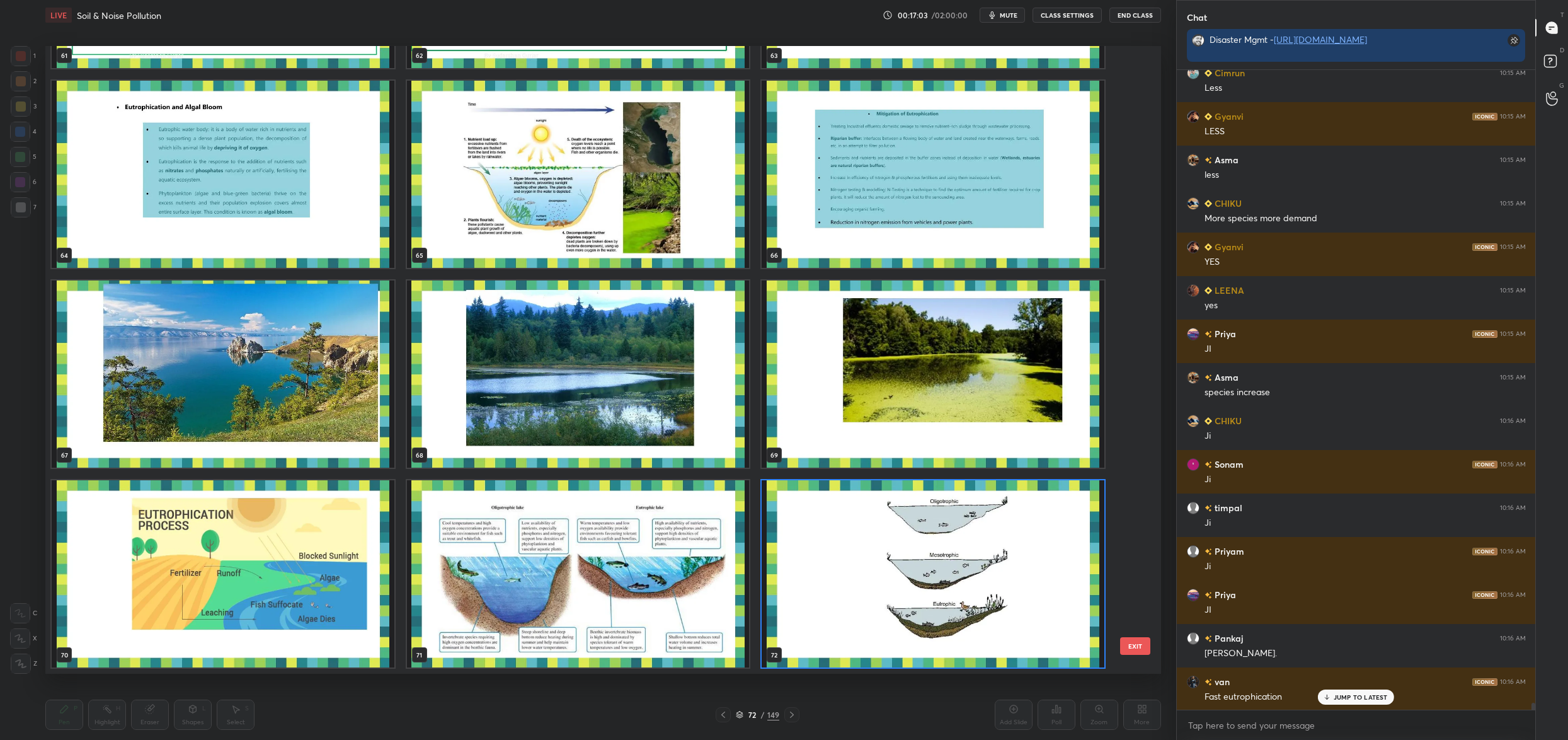
click at [826, 583] on img "grid" at bounding box center [933, 574] width 343 height 187
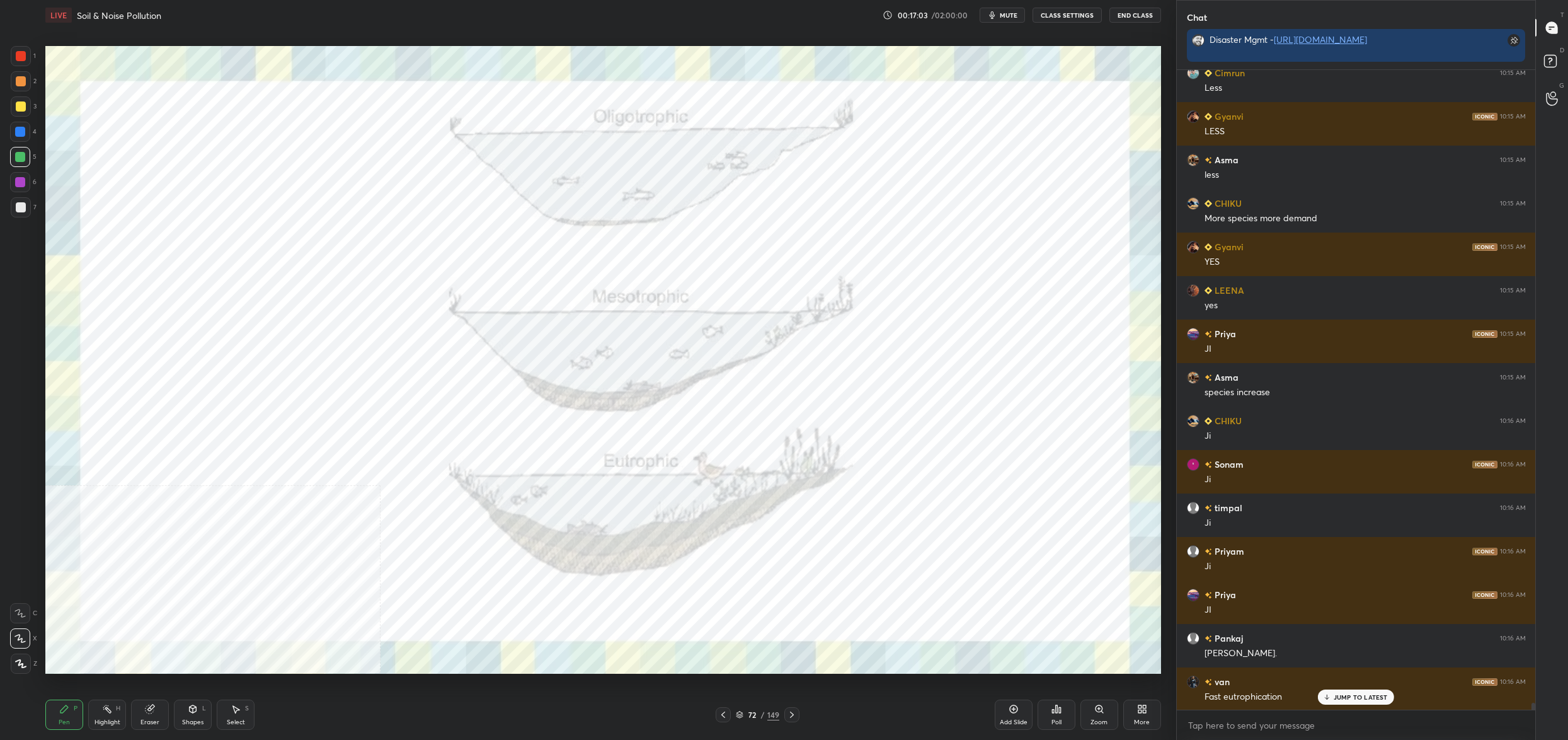
click at [820, 586] on img "grid" at bounding box center [933, 574] width 343 height 187
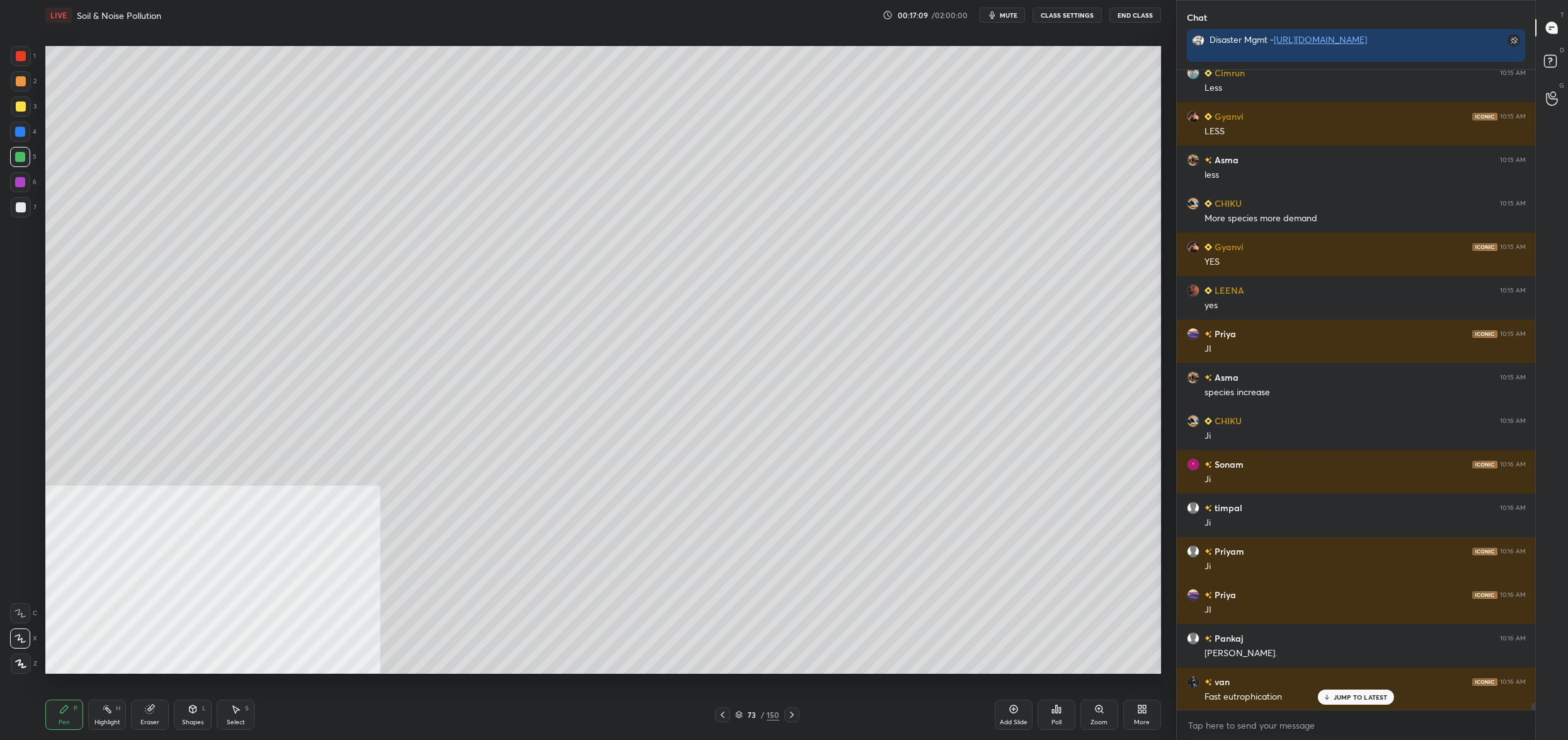
drag, startPoint x: 23, startPoint y: 102, endPoint x: 17, endPoint y: 105, distance: 6.7
click at [22, 104] on div at bounding box center [21, 107] width 10 height 10
drag, startPoint x: 17, startPoint y: 105, endPoint x: 36, endPoint y: 114, distance: 21.0
click at [17, 105] on div at bounding box center [21, 107] width 10 height 10
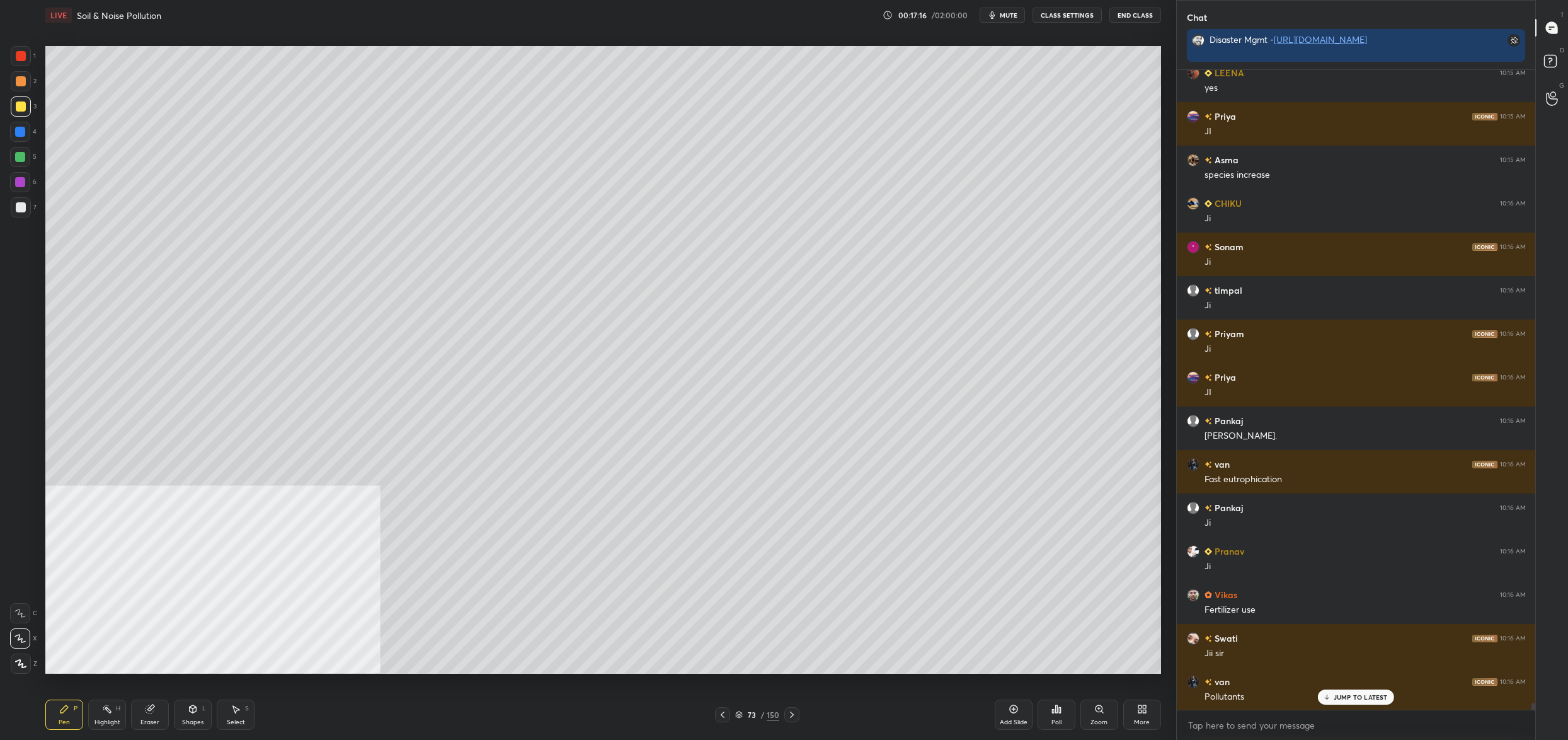
click at [22, 155] on div at bounding box center [20, 157] width 10 height 10
drag, startPoint x: 17, startPoint y: 157, endPoint x: 42, endPoint y: 147, distance: 26.9
click at [26, 154] on div at bounding box center [20, 157] width 20 height 20
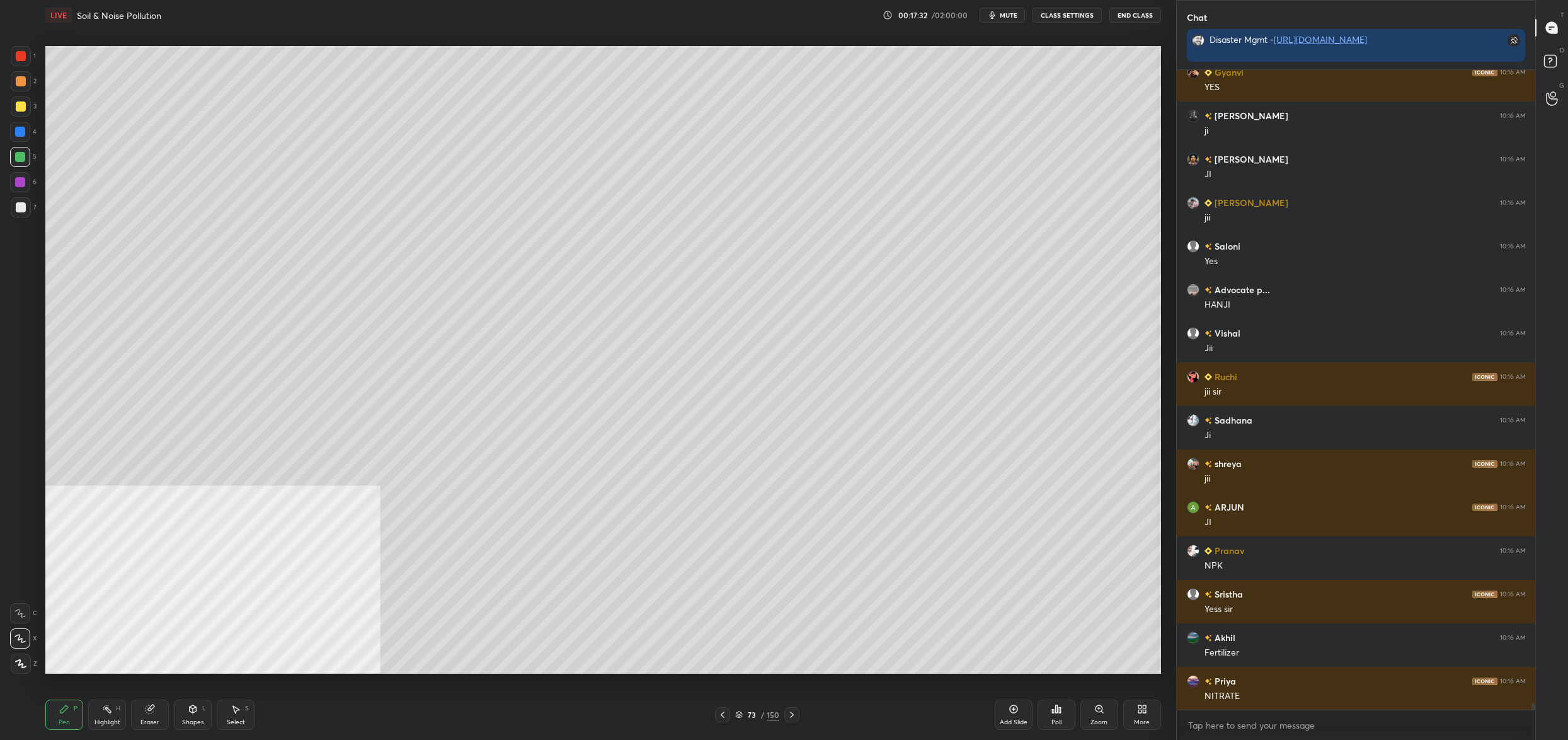
click at [1133, 707] on div "More" at bounding box center [1142, 715] width 38 height 30
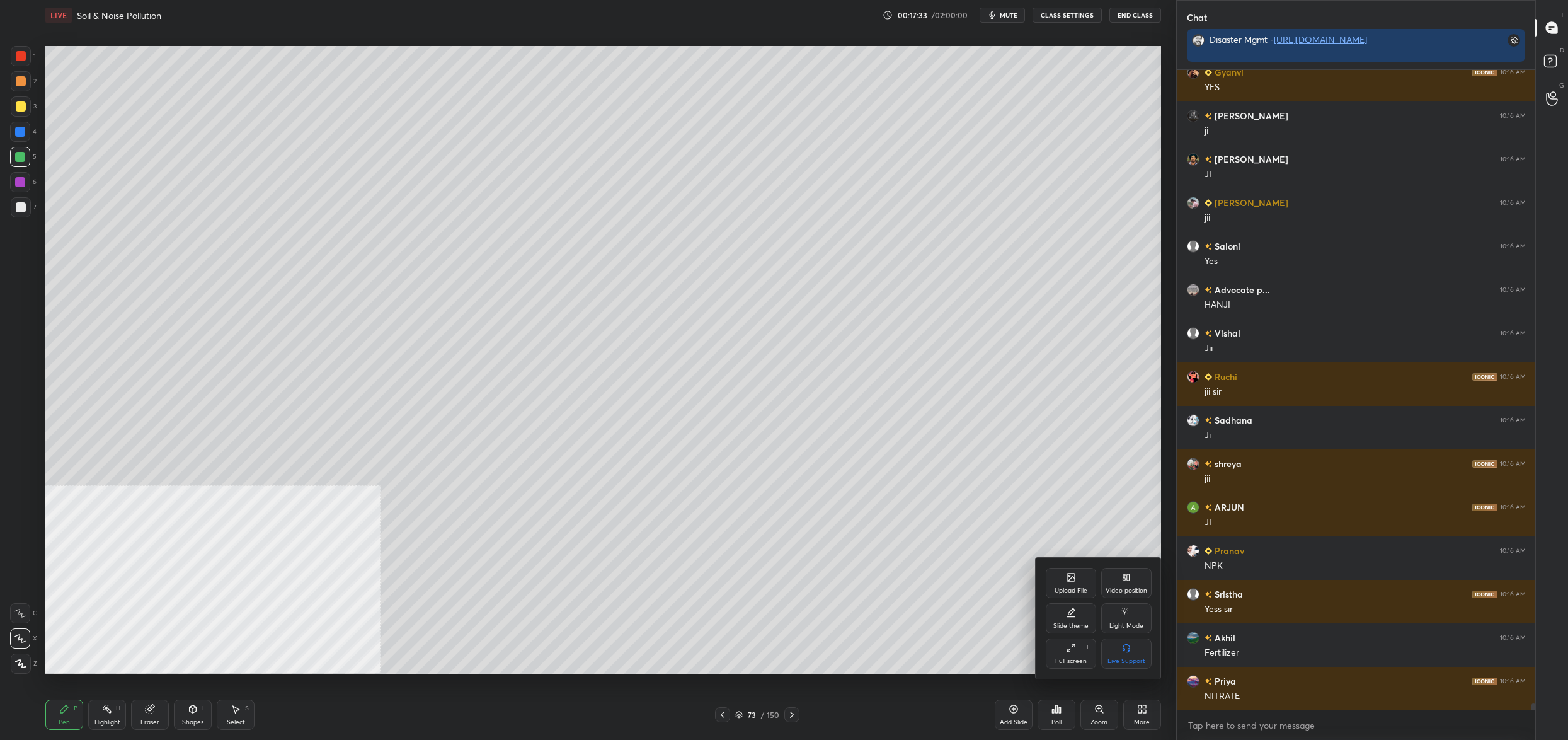
click at [1134, 585] on div "Video position" at bounding box center [1126, 583] width 50 height 30
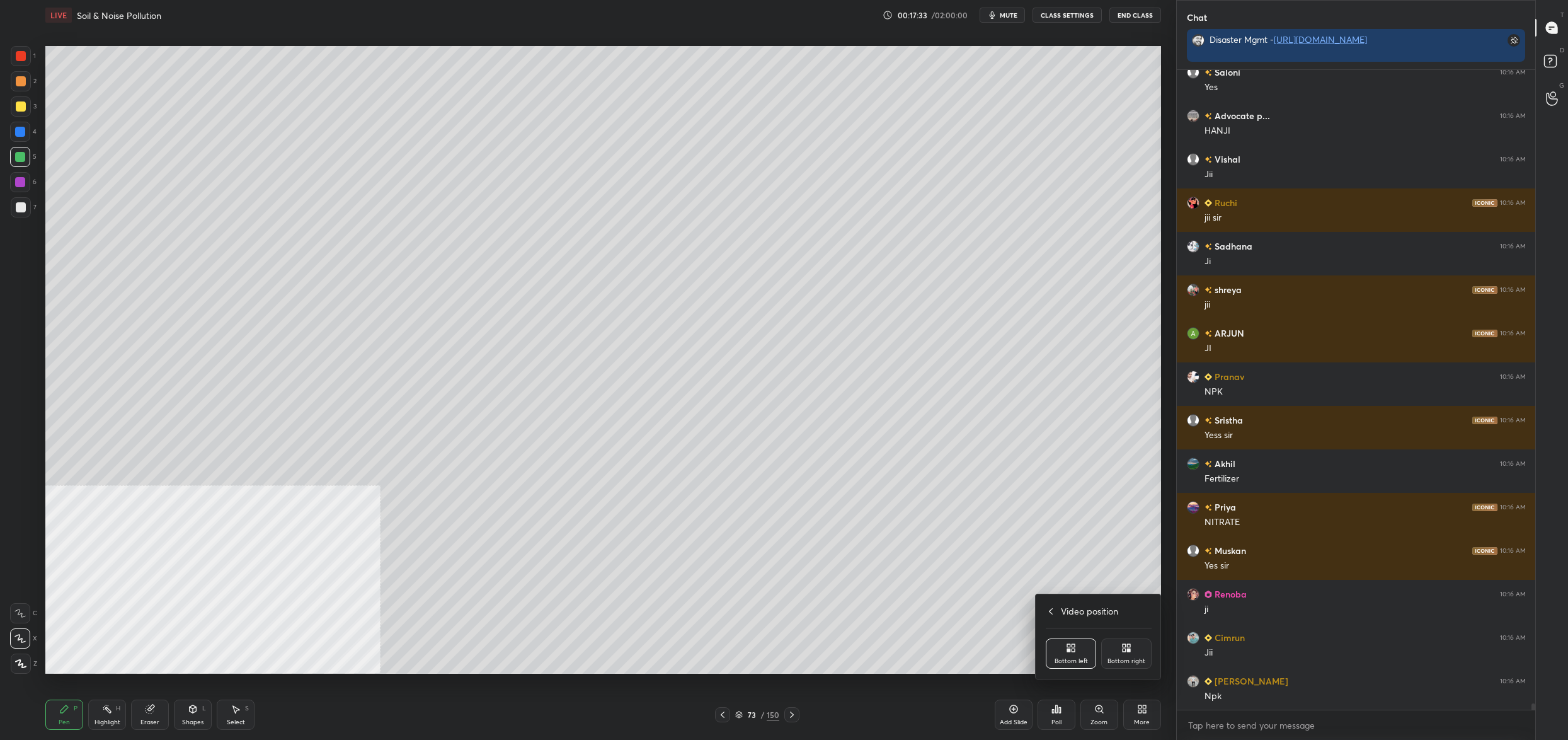
click at [1130, 649] on icon at bounding box center [1128, 650] width 3 height 3
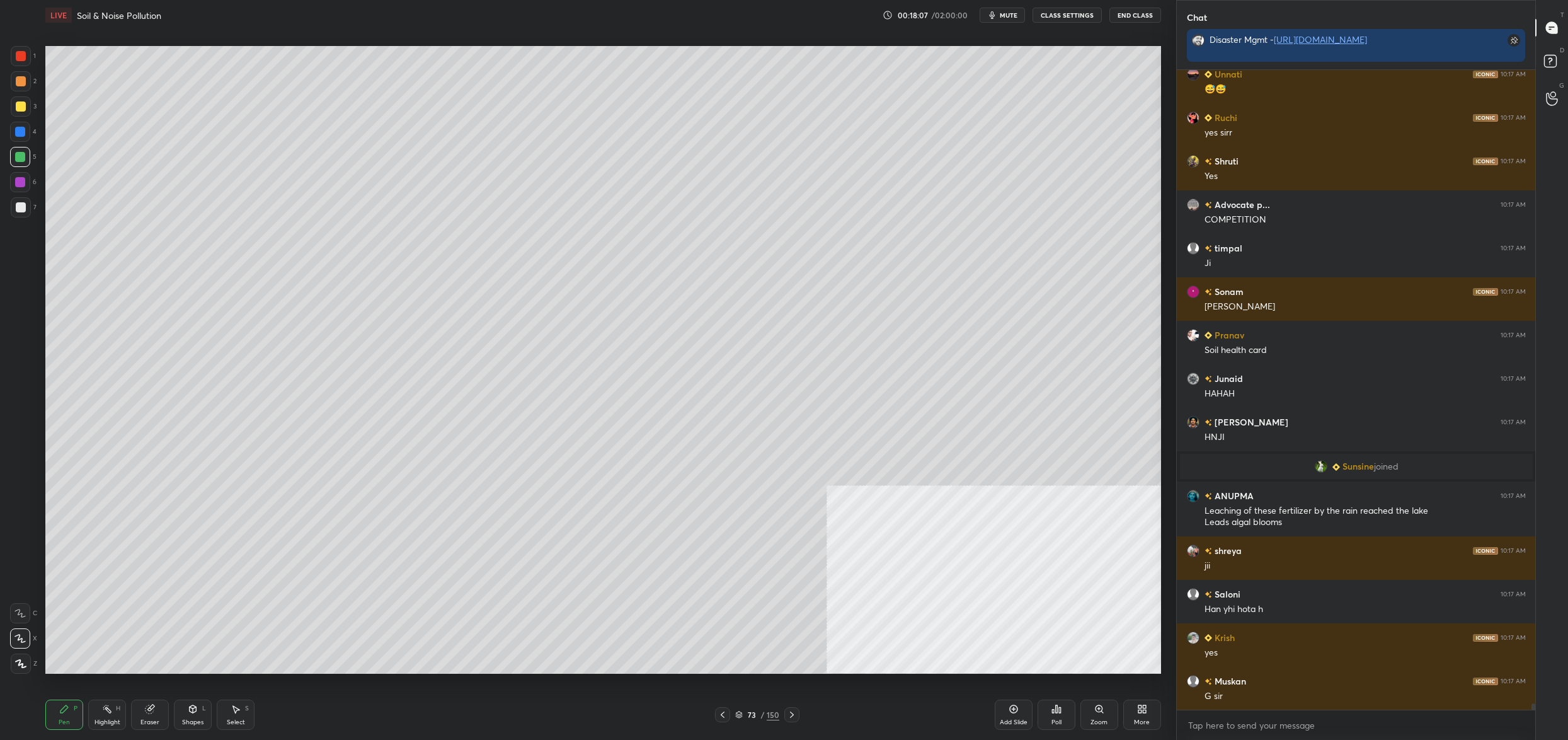
click at [13, 106] on div at bounding box center [21, 107] width 20 height 20
click at [13, 113] on div at bounding box center [21, 107] width 20 height 20
click at [25, 158] on div at bounding box center [20, 157] width 20 height 20
drag, startPoint x: 20, startPoint y: 109, endPoint x: 25, endPoint y: 67, distance: 42.3
click at [20, 98] on div at bounding box center [21, 107] width 20 height 20
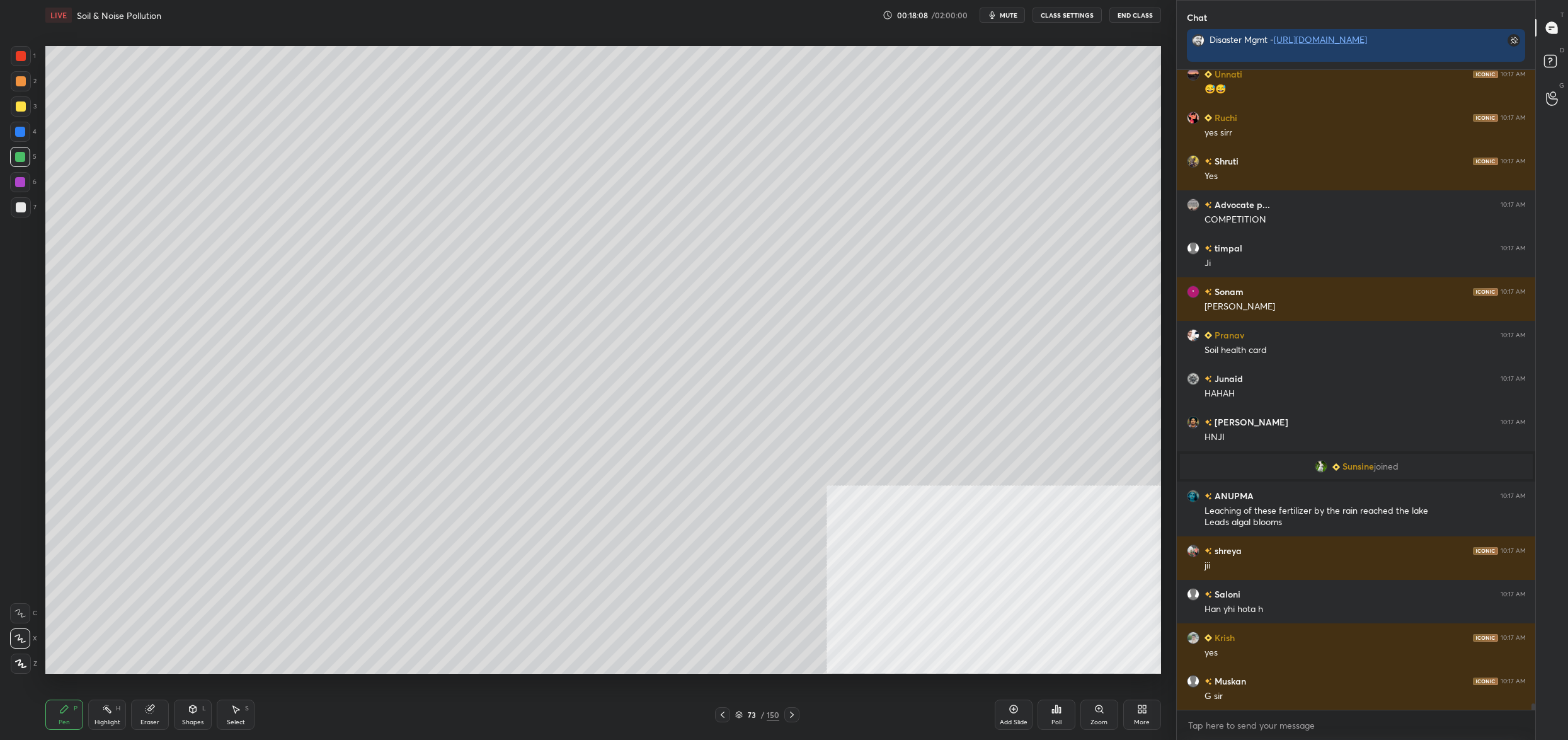
click at [20, 64] on div "1" at bounding box center [23, 58] width 25 height 25
click at [15, 58] on div at bounding box center [21, 56] width 20 height 20
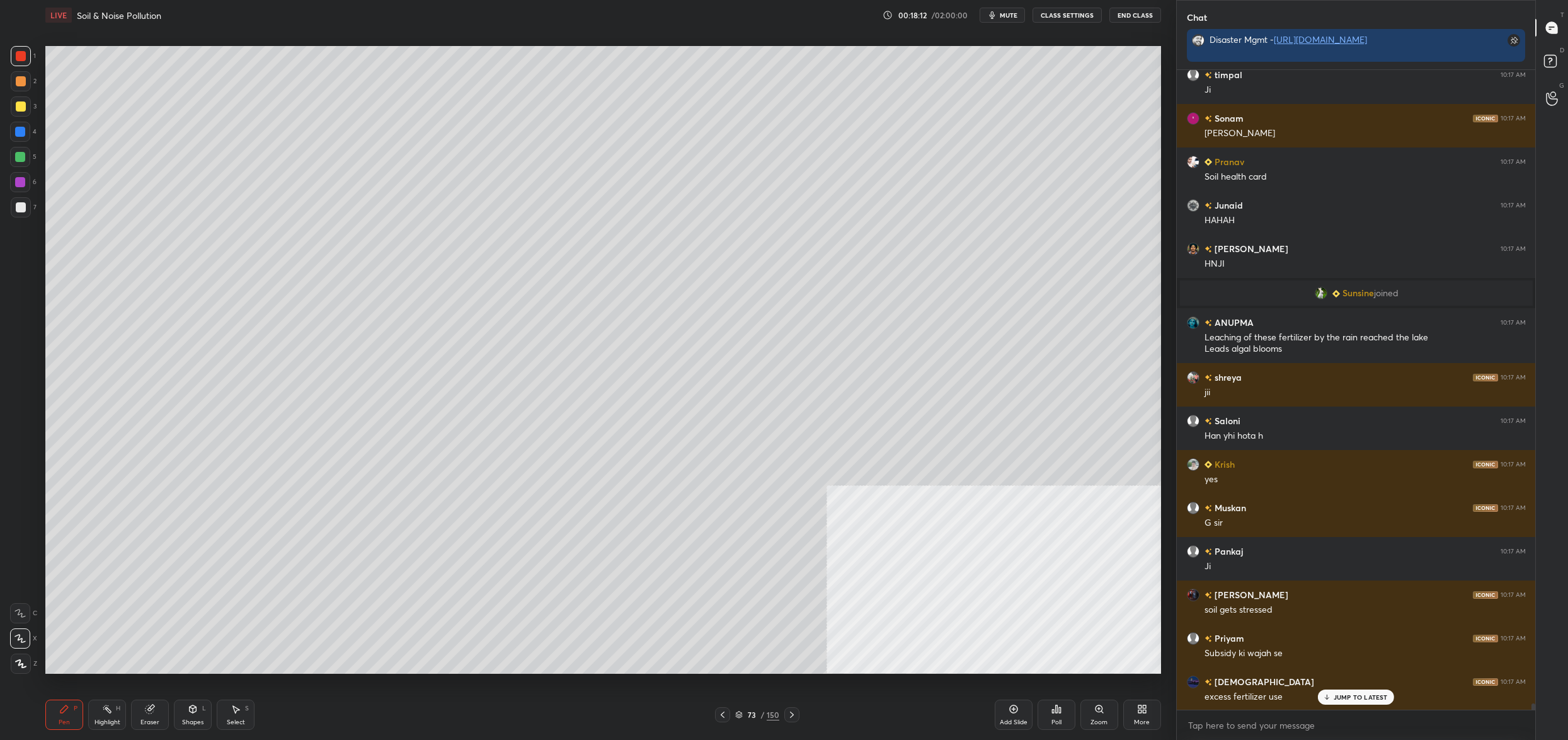
click at [28, 282] on div "1 2 3 4 5 6 7 C X Z C X Z E E Erase all H H LIVE Soil & Noise Pollution 00:18:1…" at bounding box center [583, 370] width 1166 height 740
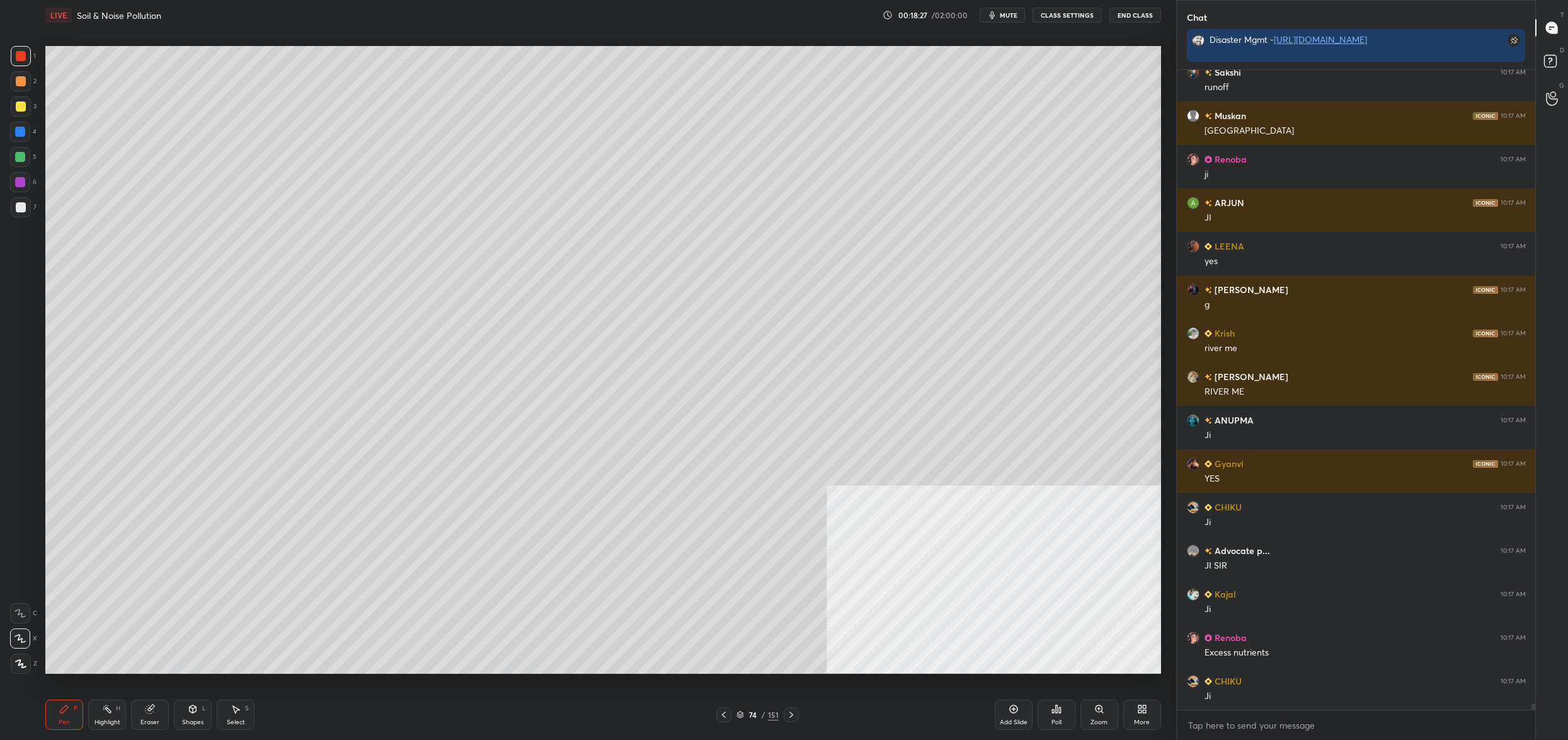
click at [39, 211] on div "1 2 3 4 5 6 7 C X Z C X Z E E Erase all H H" at bounding box center [20, 359] width 41 height 628
click at [16, 207] on div at bounding box center [21, 208] width 10 height 10
drag, startPoint x: 10, startPoint y: 208, endPoint x: 31, endPoint y: 216, distance: 22.5
click at [11, 209] on div "7" at bounding box center [23, 208] width 26 height 20
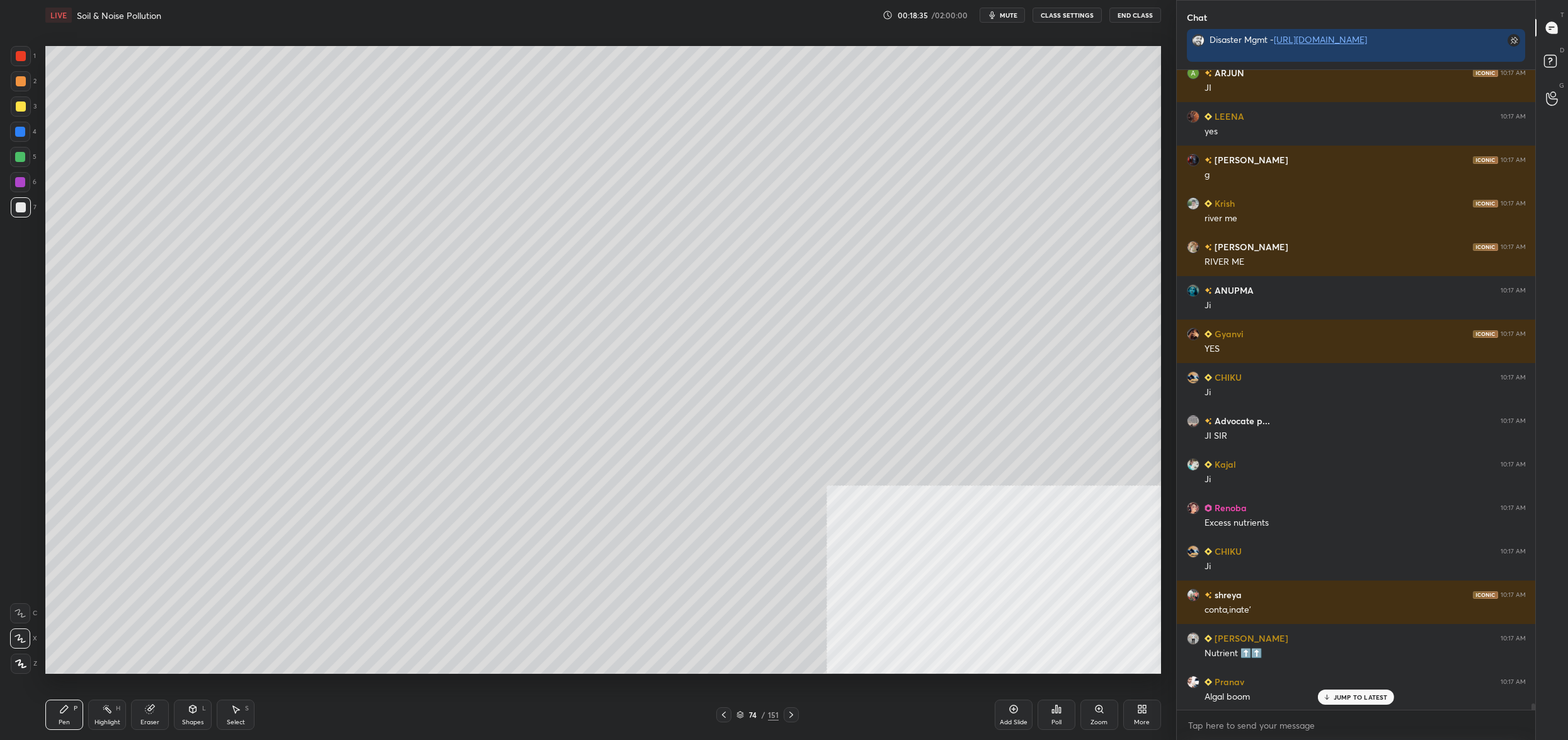
click at [30, 133] on div "4" at bounding box center [23, 132] width 27 height 20
drag, startPoint x: 19, startPoint y: 138, endPoint x: 25, endPoint y: 158, distance: 20.9
click at [19, 138] on div at bounding box center [20, 132] width 20 height 20
click at [17, 162] on div at bounding box center [20, 157] width 20 height 20
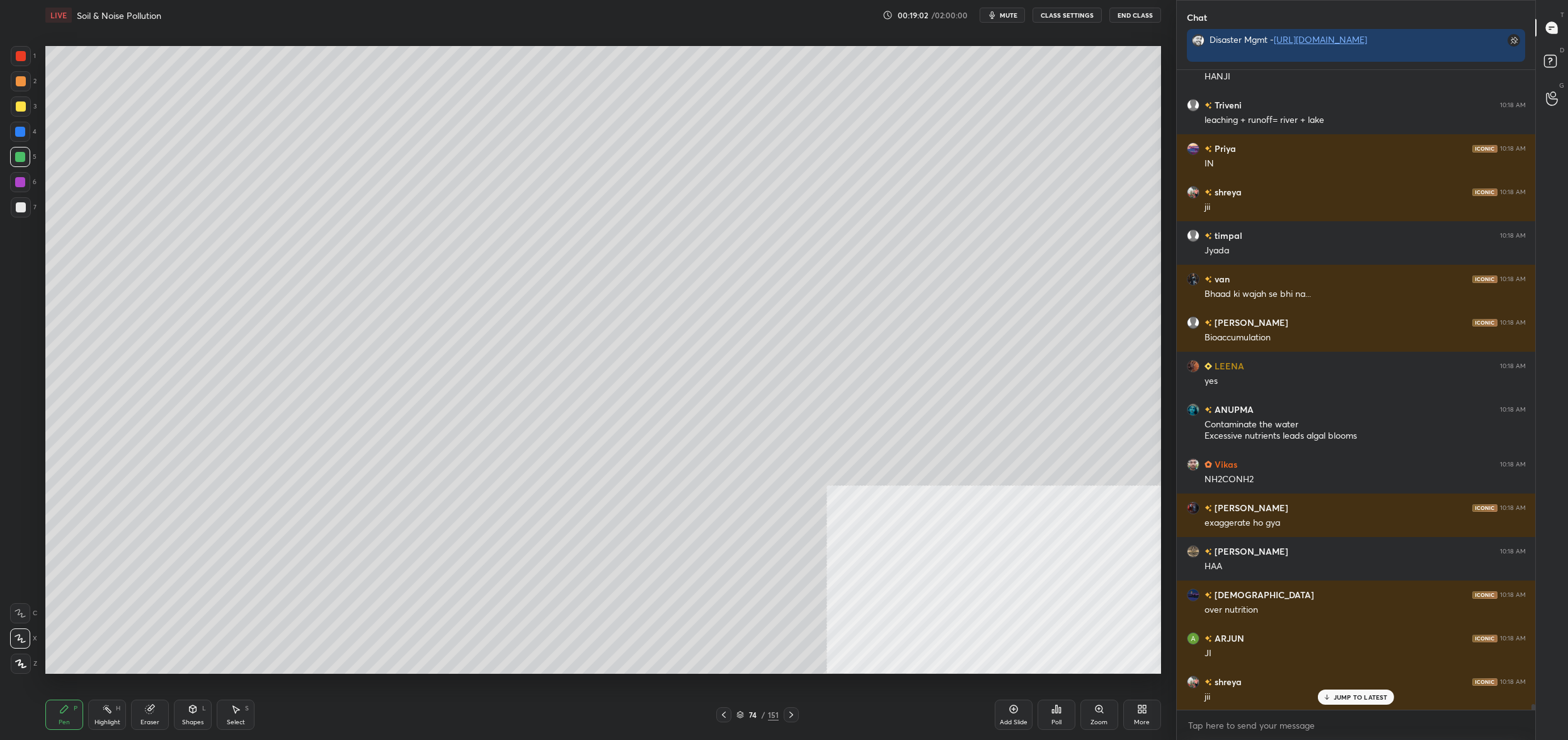
drag, startPoint x: 18, startPoint y: 124, endPoint x: 33, endPoint y: 105, distance: 24.2
click at [18, 126] on div at bounding box center [20, 132] width 20 height 20
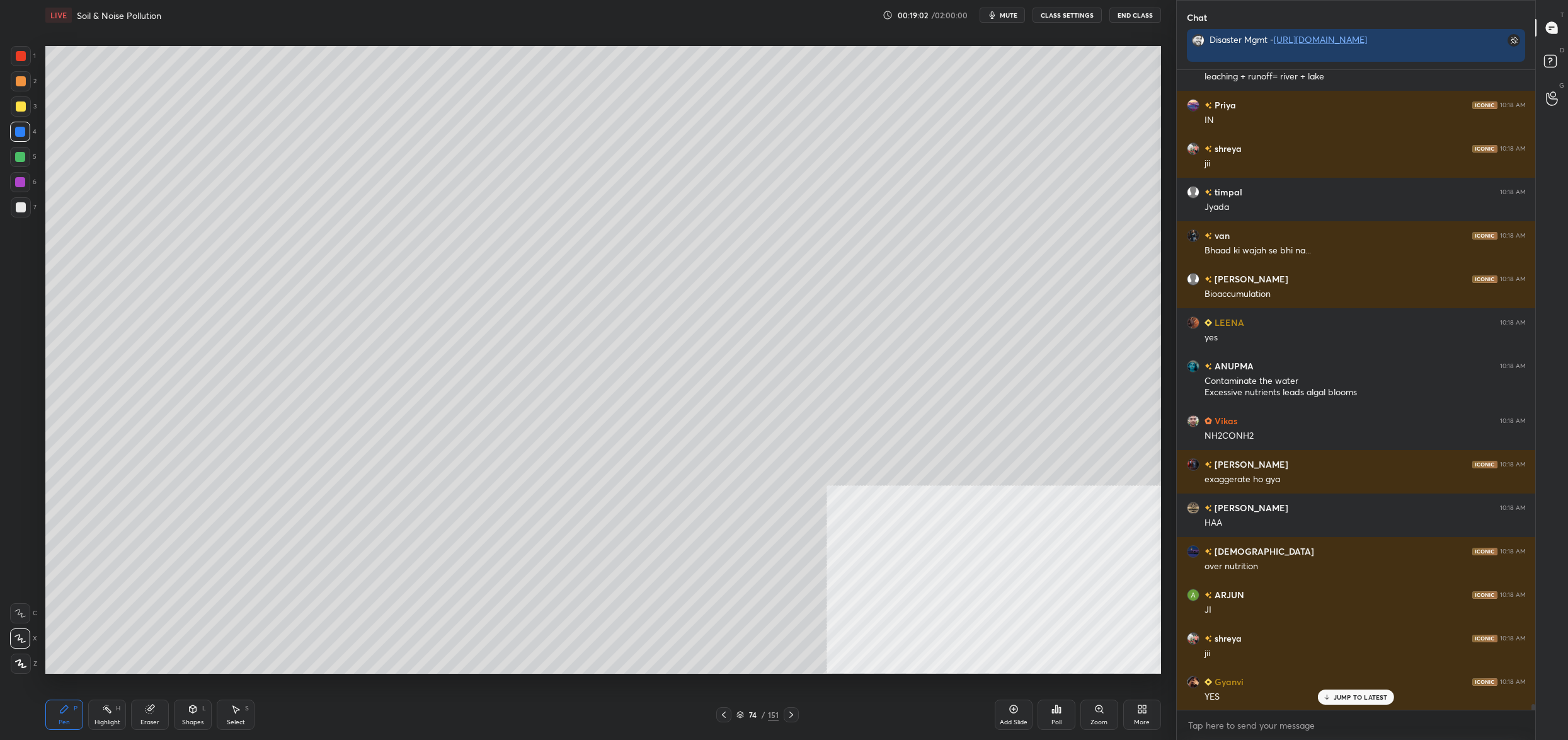
drag, startPoint x: 26, startPoint y: 104, endPoint x: 18, endPoint y: 105, distance: 8.1
click at [22, 104] on div at bounding box center [21, 107] width 20 height 20
click at [14, 106] on div at bounding box center [21, 107] width 20 height 20
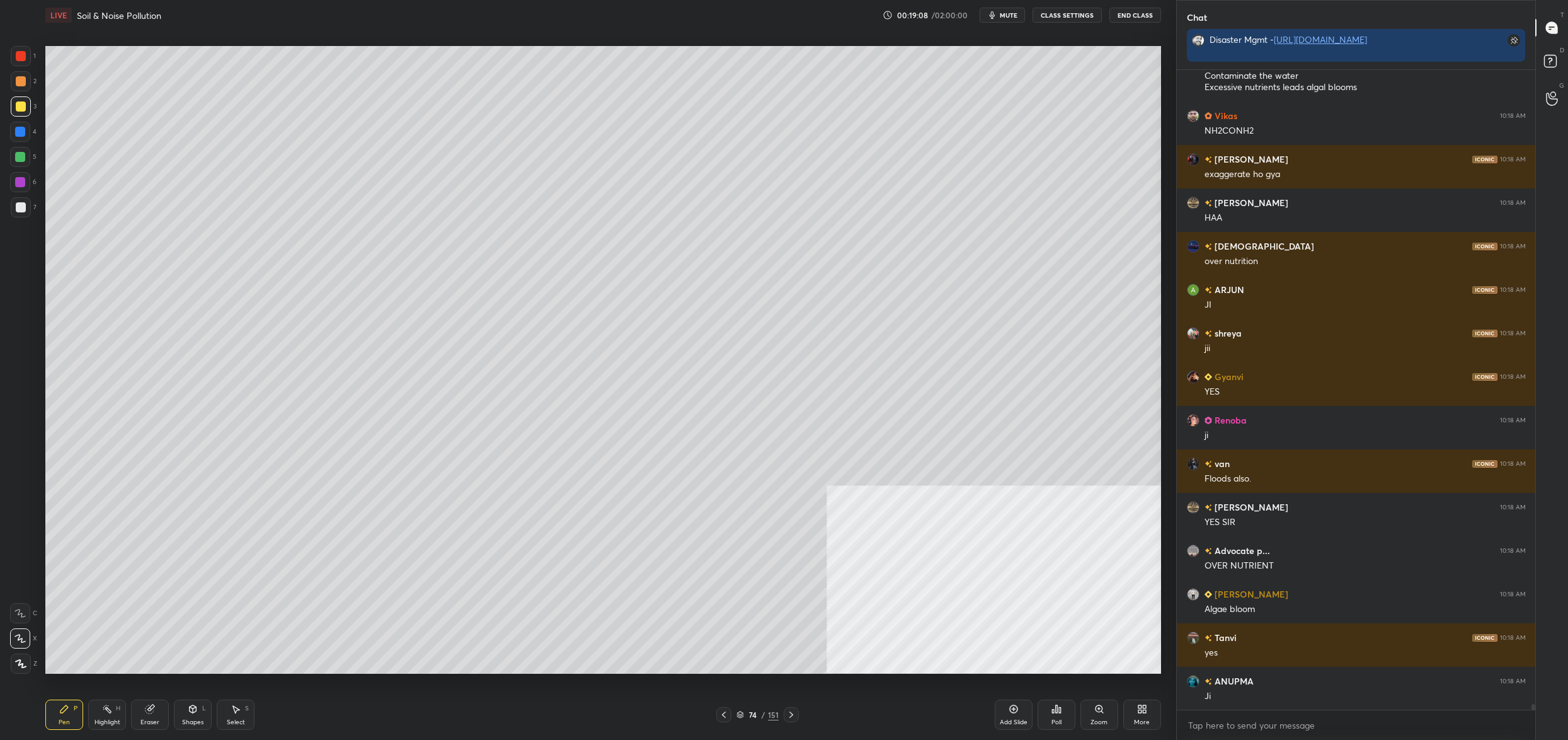
drag, startPoint x: 25, startPoint y: 204, endPoint x: 23, endPoint y: 215, distance: 11.2
click at [25, 204] on div at bounding box center [21, 208] width 10 height 10
drag, startPoint x: 23, startPoint y: 215, endPoint x: 1, endPoint y: 221, distance: 22.8
click at [18, 214] on div at bounding box center [21, 208] width 20 height 20
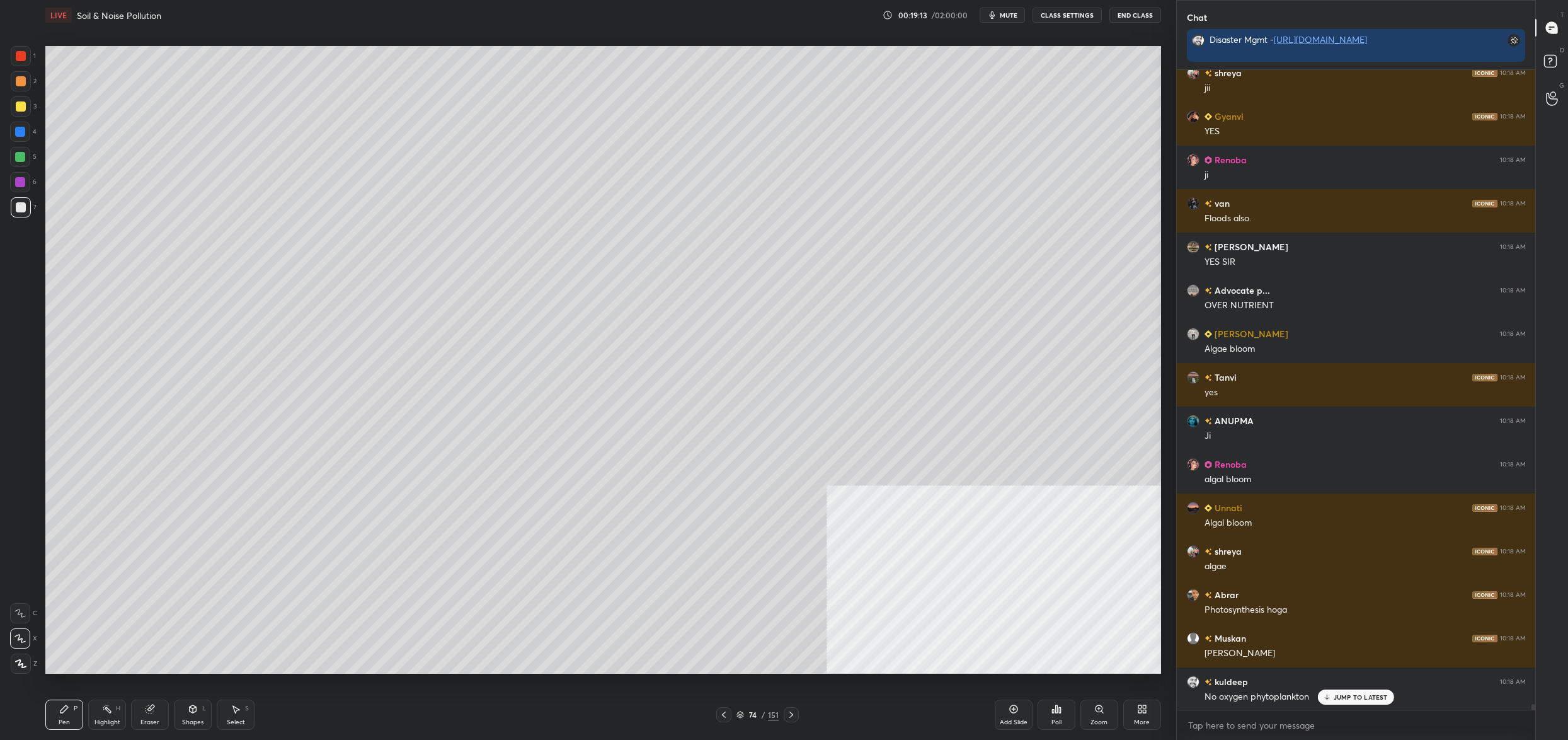
drag, startPoint x: 24, startPoint y: 154, endPoint x: 31, endPoint y: 150, distance: 8.1
click at [25, 156] on div at bounding box center [20, 157] width 10 height 10
drag, startPoint x: 29, startPoint y: 155, endPoint x: 39, endPoint y: 152, distance: 10.4
click at [29, 155] on div at bounding box center [20, 157] width 20 height 20
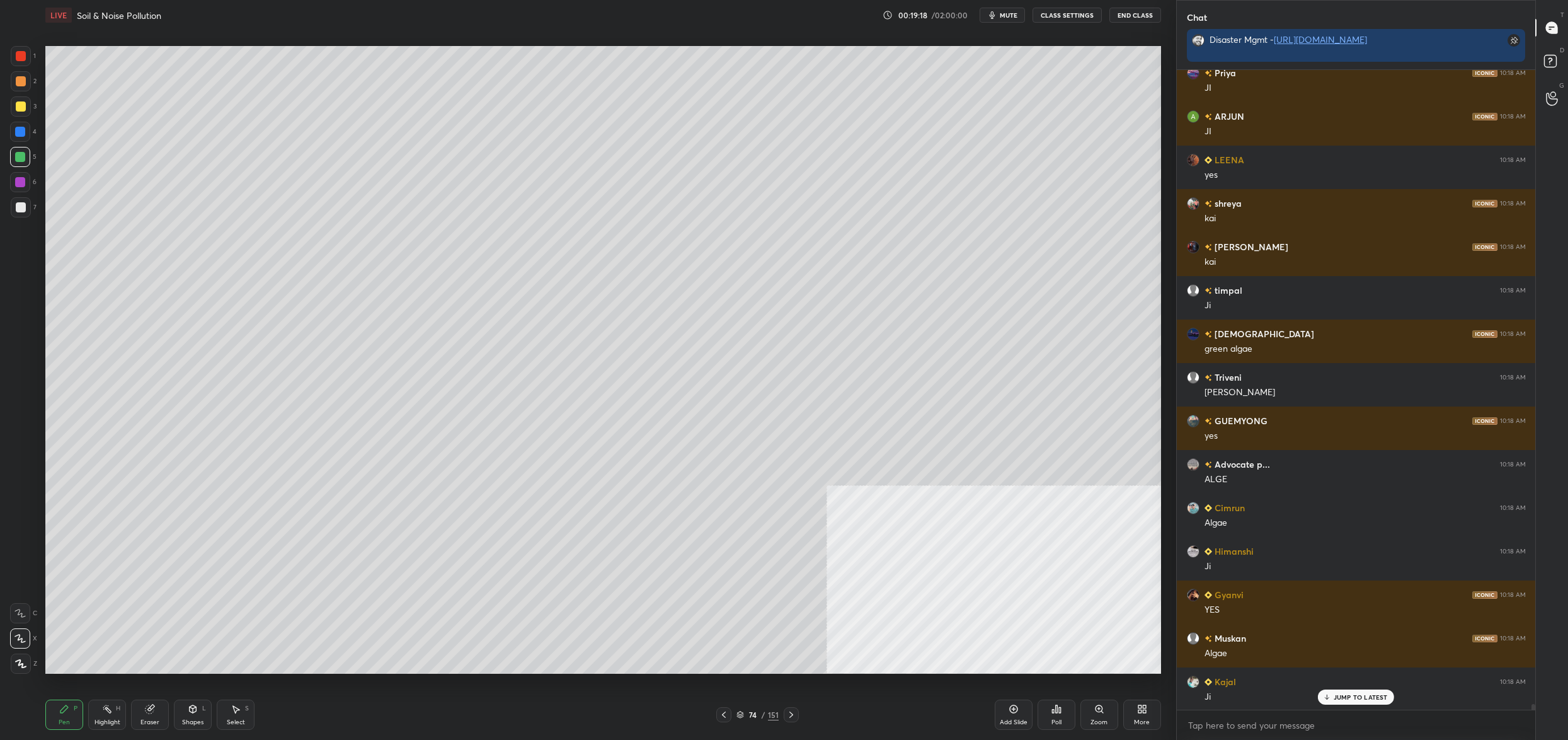
drag, startPoint x: 742, startPoint y: 711, endPoint x: 735, endPoint y: 711, distance: 7.0
click at [741, 710] on div "74 / 151" at bounding box center [758, 715] width 43 height 11
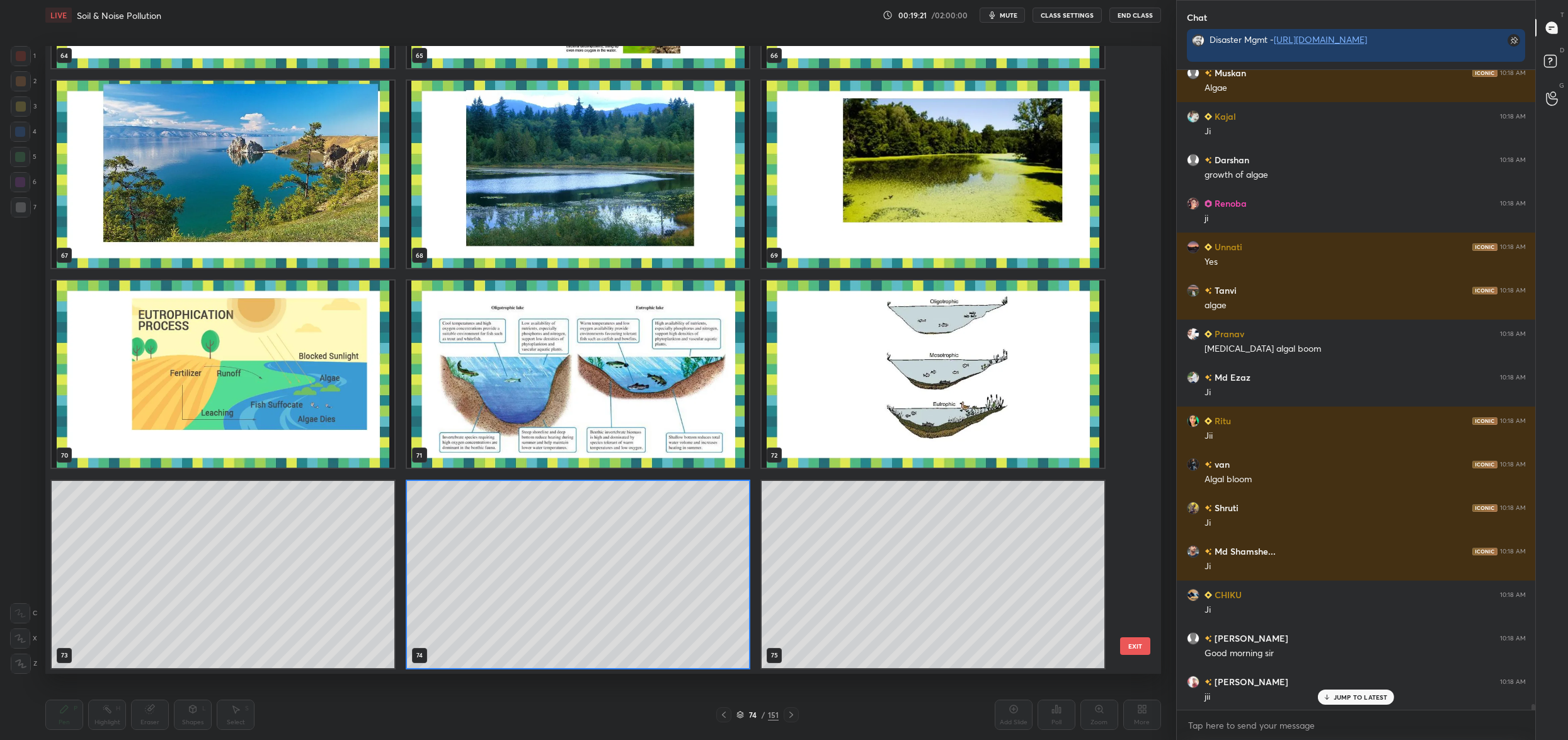
click at [888, 210] on img "grid" at bounding box center [933, 174] width 343 height 187
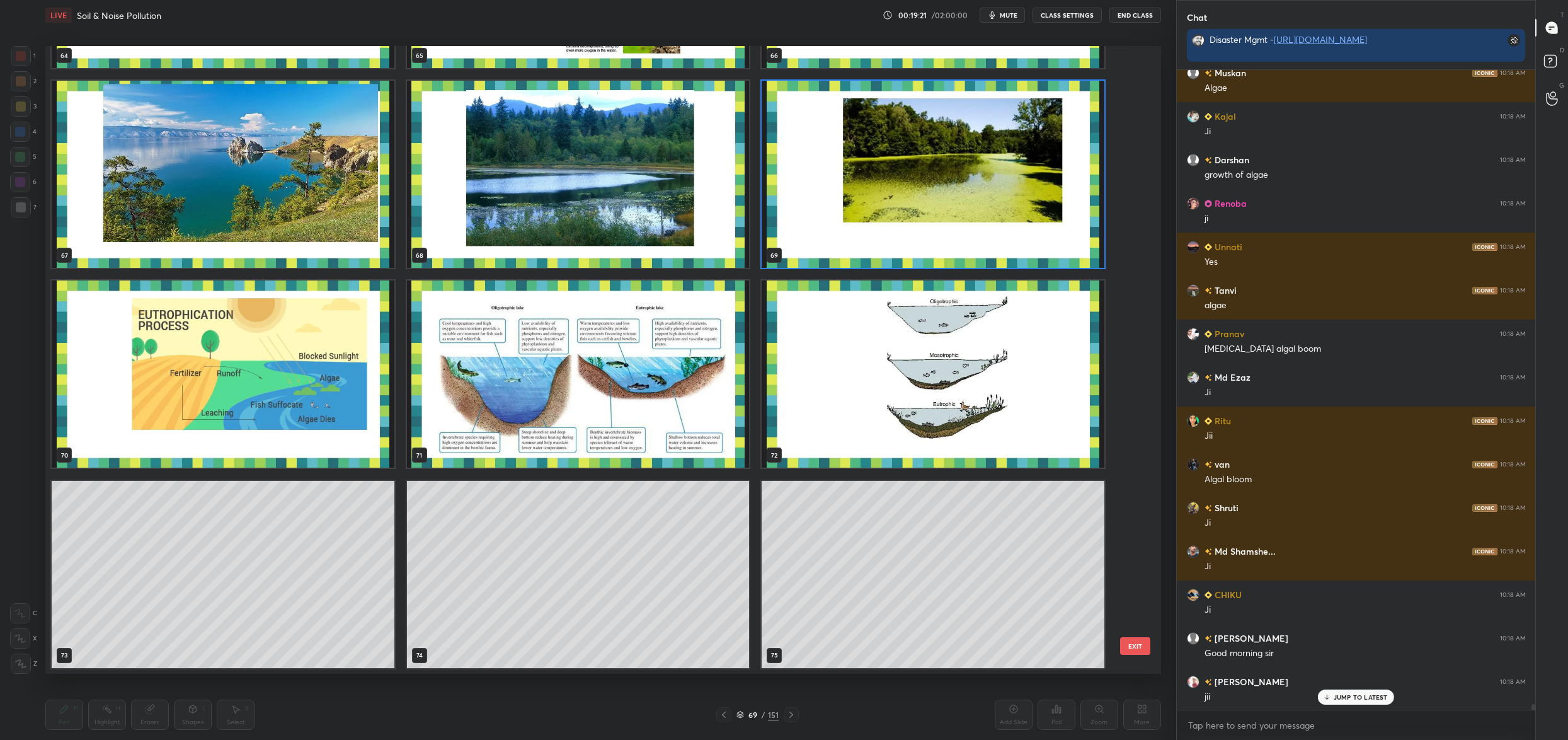
click at [890, 210] on img "grid" at bounding box center [933, 174] width 343 height 187
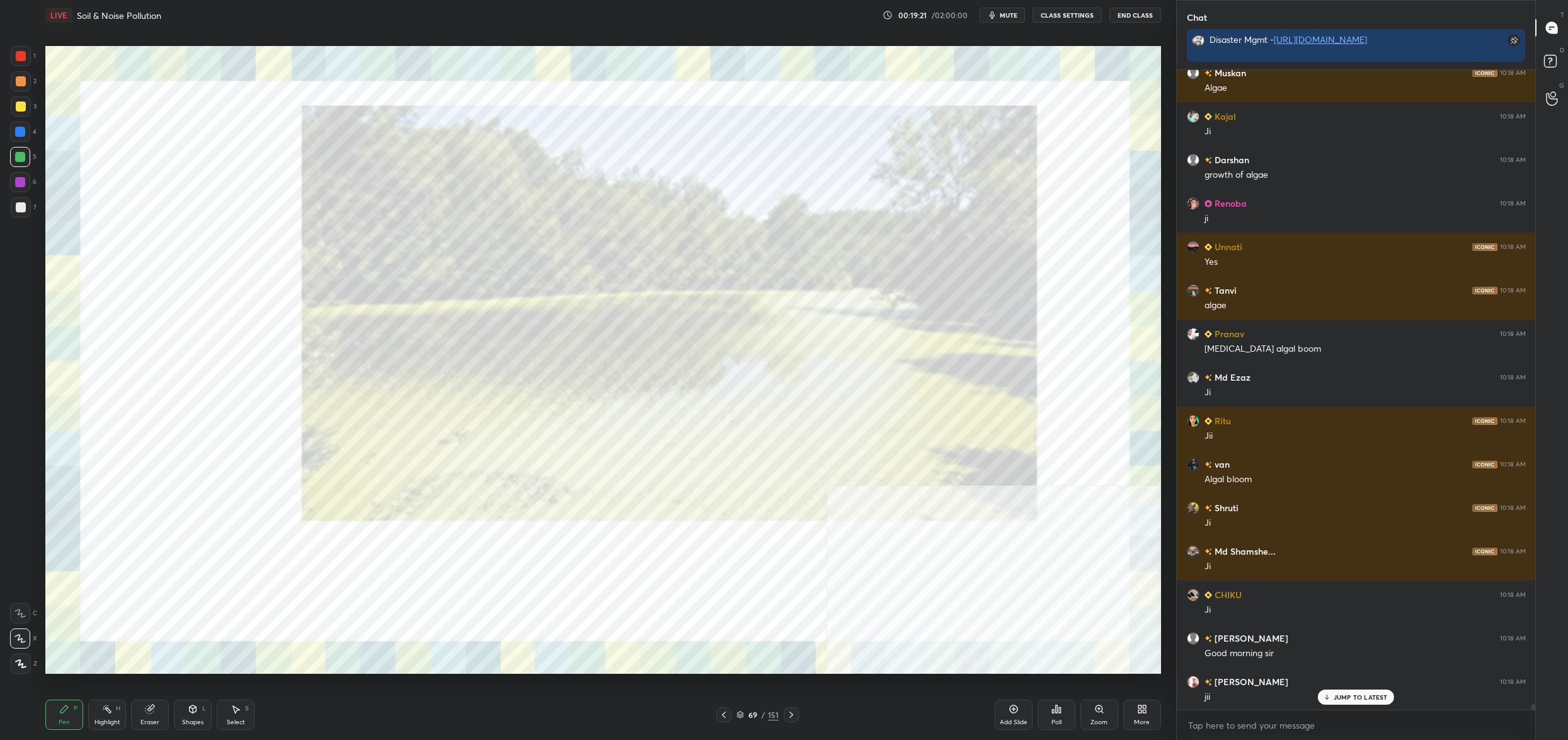
click at [885, 211] on img "grid" at bounding box center [933, 174] width 343 height 187
click at [18, 47] on div at bounding box center [21, 56] width 20 height 20
drag, startPoint x: 16, startPoint y: 51, endPoint x: 26, endPoint y: 17, distance: 35.4
click at [18, 50] on div at bounding box center [21, 56] width 20 height 20
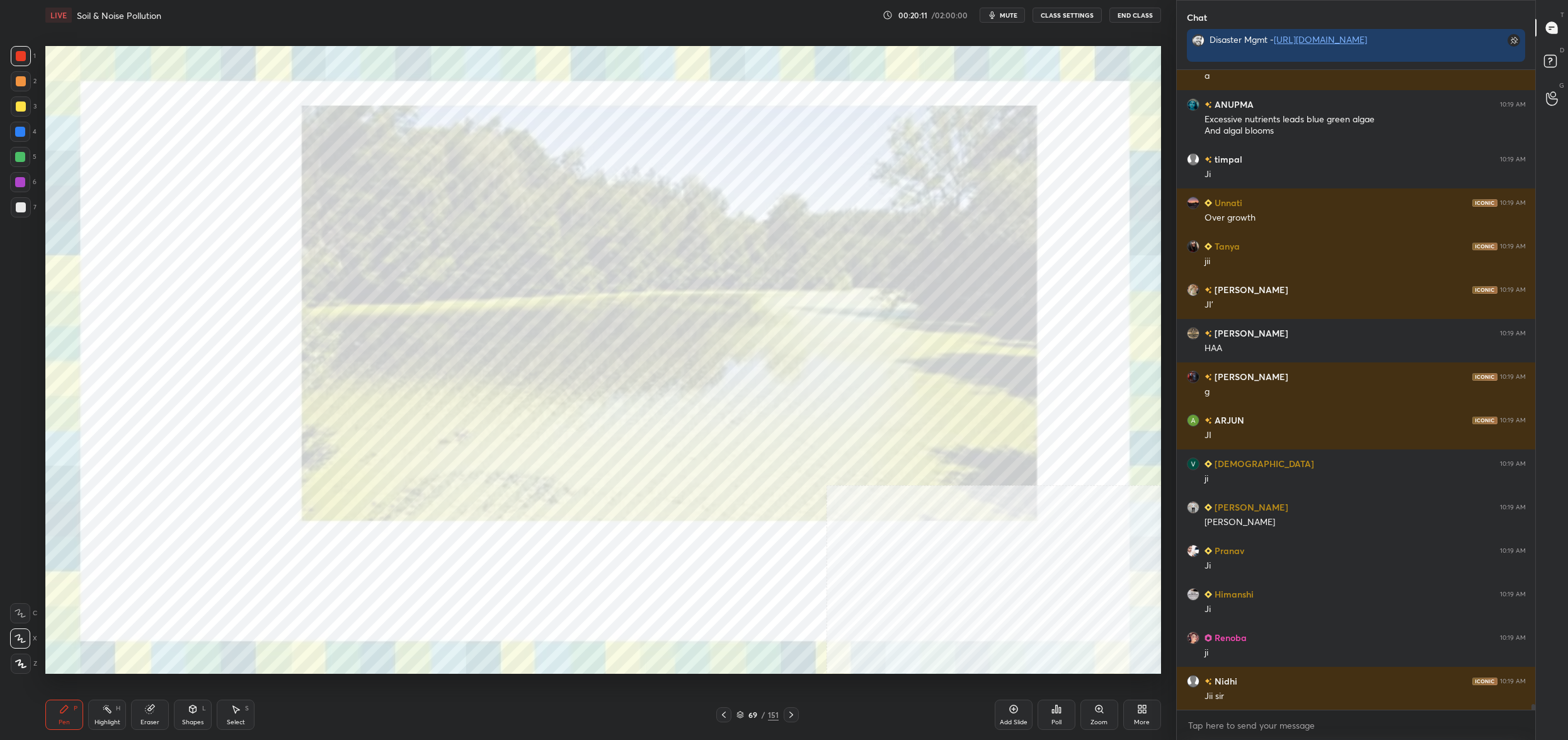
click at [18, 156] on div at bounding box center [20, 157] width 10 height 10
drag, startPoint x: 18, startPoint y: 156, endPoint x: 22, endPoint y: 227, distance: 71.1
click at [18, 156] on div at bounding box center [20, 157] width 10 height 10
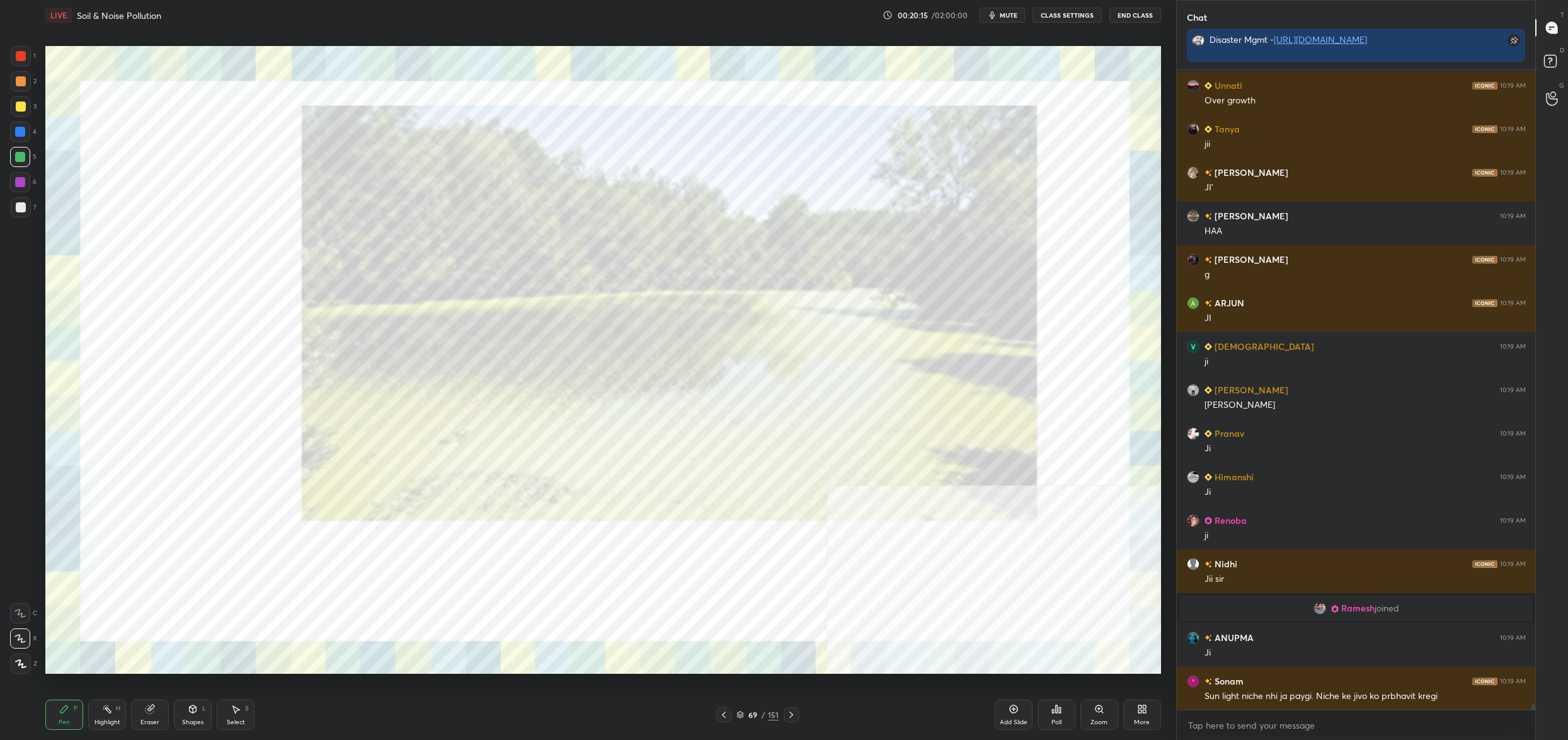
drag, startPoint x: 13, startPoint y: 121, endPoint x: 14, endPoint y: 128, distance: 7.1
click at [12, 122] on div "1 2 3 4 5 6 7" at bounding box center [23, 134] width 27 height 176
drag, startPoint x: 14, startPoint y: 128, endPoint x: 18, endPoint y: 120, distance: 8.9
click at [11, 128] on div at bounding box center [20, 132] width 20 height 20
drag, startPoint x: 17, startPoint y: 123, endPoint x: 30, endPoint y: 135, distance: 17.7
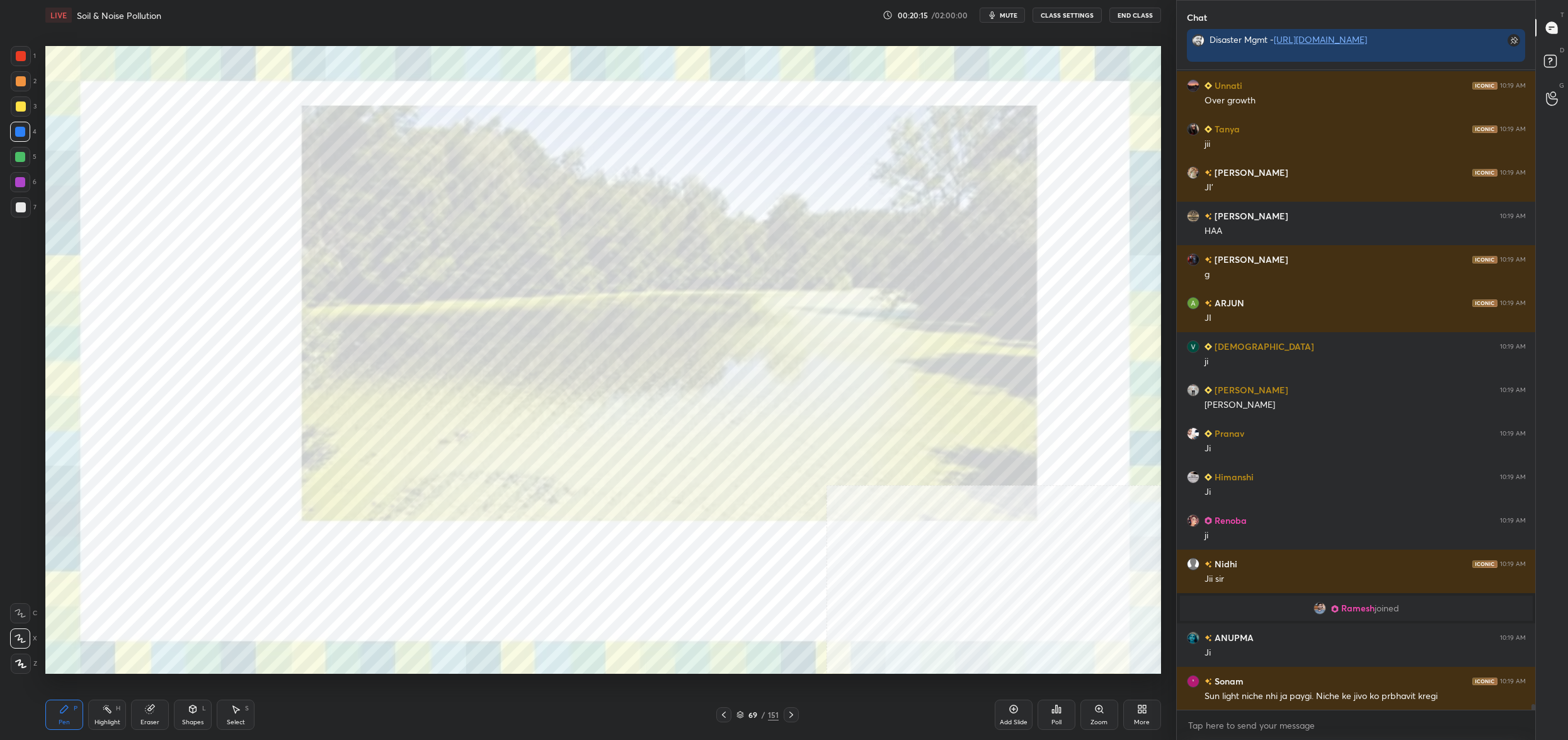
click at [13, 123] on div at bounding box center [20, 132] width 20 height 20
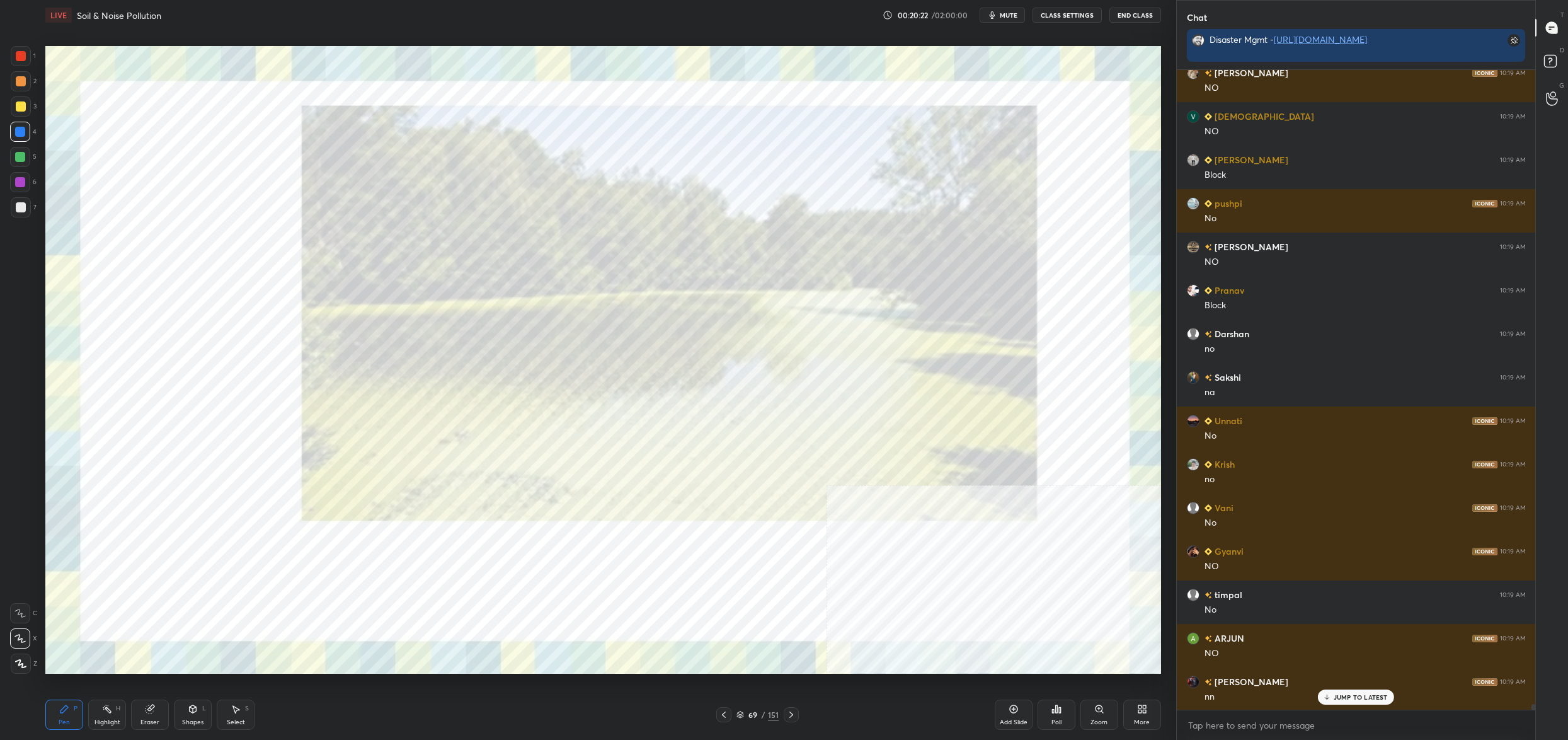
click at [30, 213] on div "7" at bounding box center [23, 208] width 26 height 20
drag, startPoint x: 22, startPoint y: 198, endPoint x: 30, endPoint y: 170, distance: 29.1
click at [21, 188] on div "1 2 3 4 5 6 7" at bounding box center [23, 134] width 27 height 176
drag, startPoint x: 29, startPoint y: 169, endPoint x: 25, endPoint y: 181, distance: 12.6
click at [29, 169] on div "5" at bounding box center [23, 159] width 27 height 25
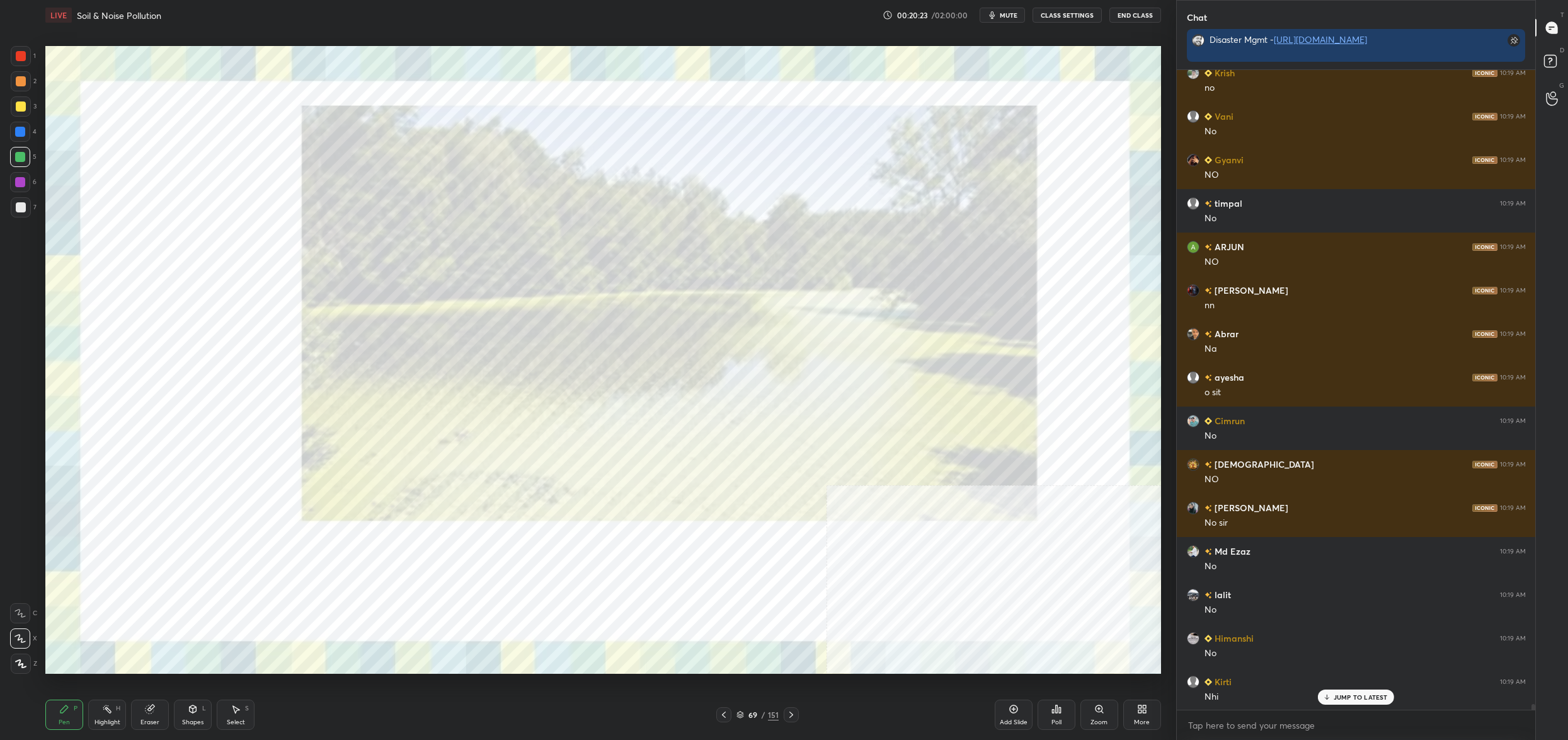
click at [26, 186] on div at bounding box center [20, 182] width 20 height 20
click at [20, 181] on div at bounding box center [20, 182] width 10 height 10
drag, startPoint x: 18, startPoint y: 136, endPoint x: 20, endPoint y: 129, distance: 7.3
click at [18, 136] on div at bounding box center [20, 132] width 10 height 10
click at [20, 129] on div at bounding box center [20, 132] width 10 height 10
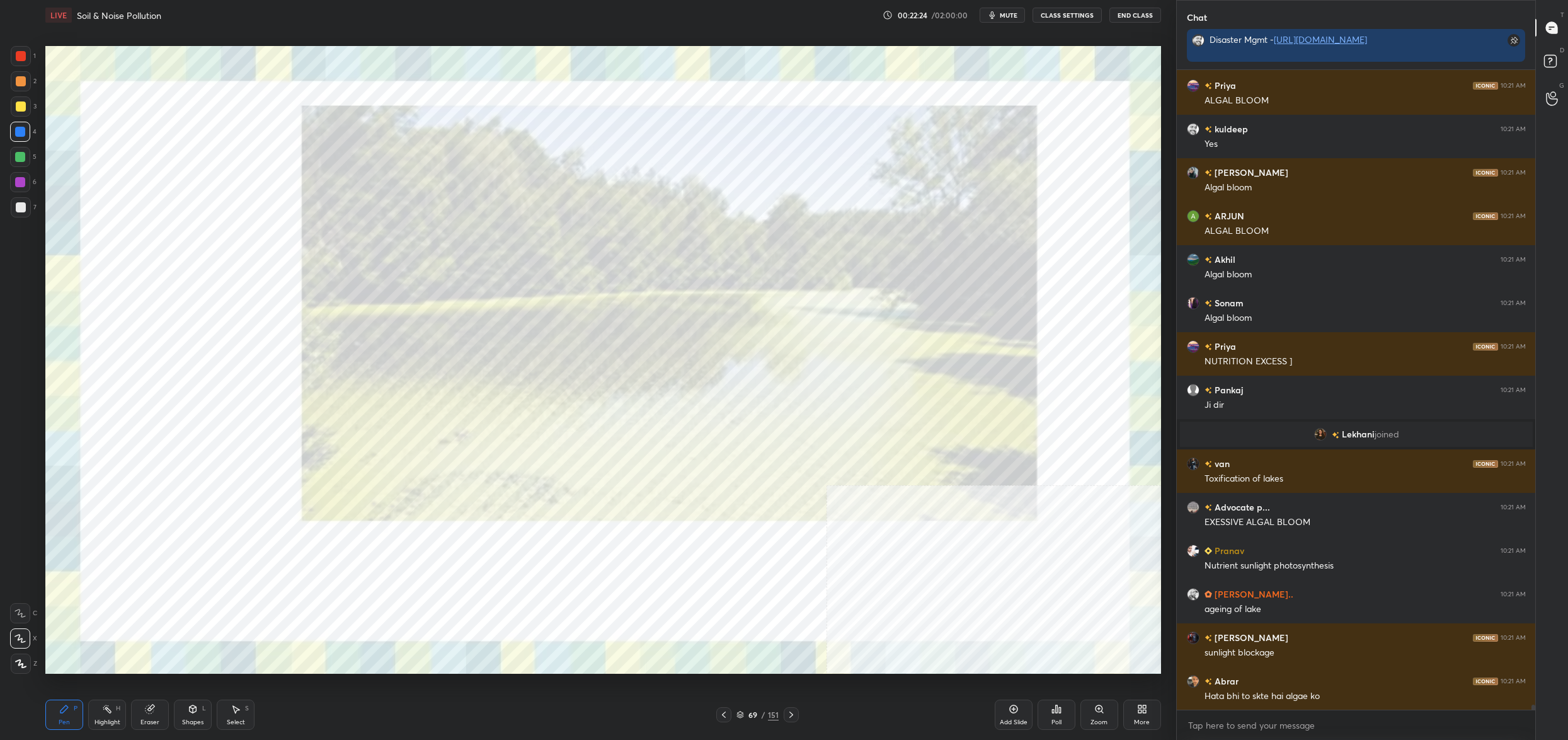
click at [6, 68] on div "1 2 3 4 5 6 7 C X Z C X Z E E Erase all H H" at bounding box center [20, 359] width 41 height 628
click at [15, 65] on div at bounding box center [21, 56] width 20 height 20
drag, startPoint x: 15, startPoint y: 65, endPoint x: 25, endPoint y: 56, distance: 13.5
click at [15, 65] on div at bounding box center [21, 56] width 20 height 20
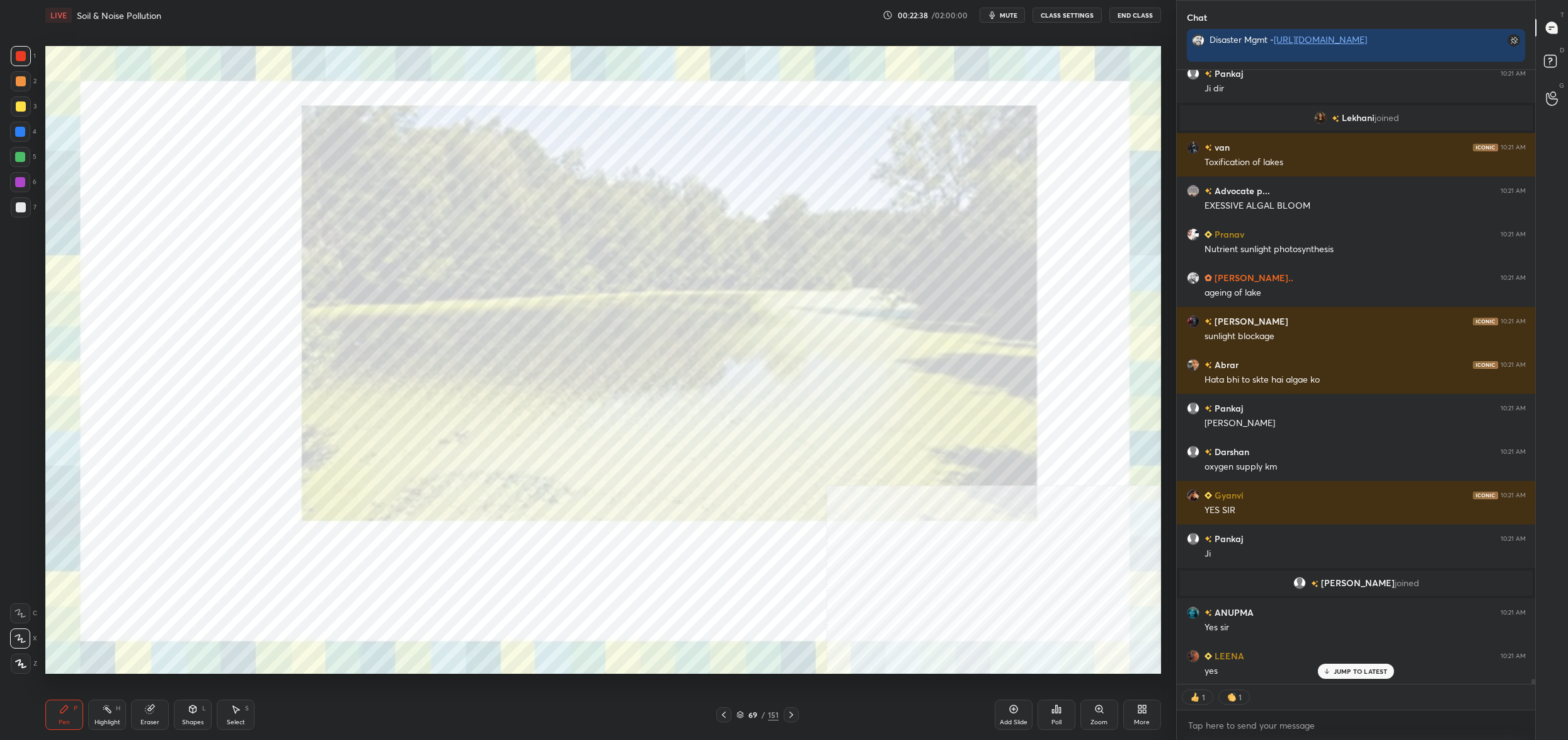
scroll to position [77576, 0]
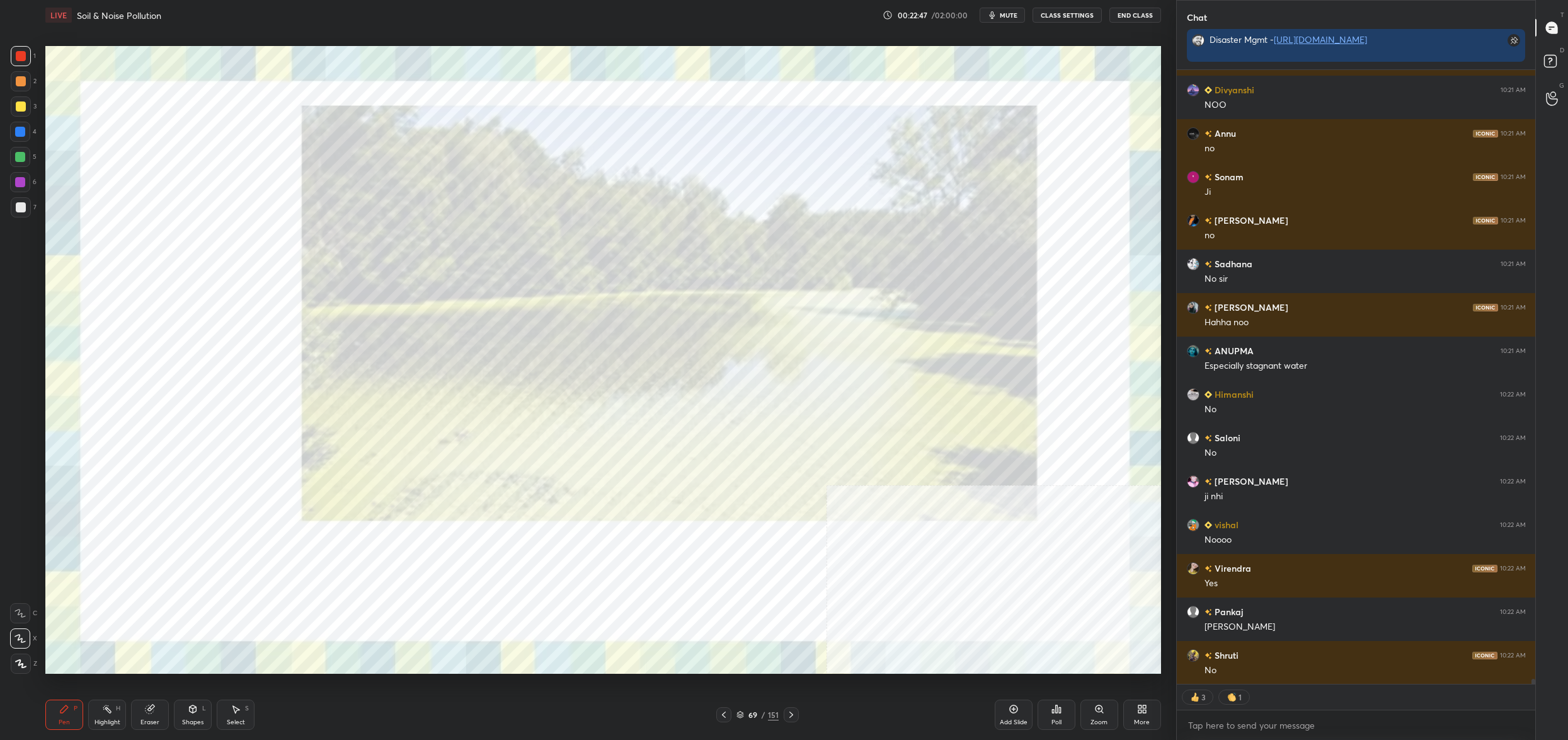
click at [742, 713] on icon at bounding box center [741, 715] width 8 height 8
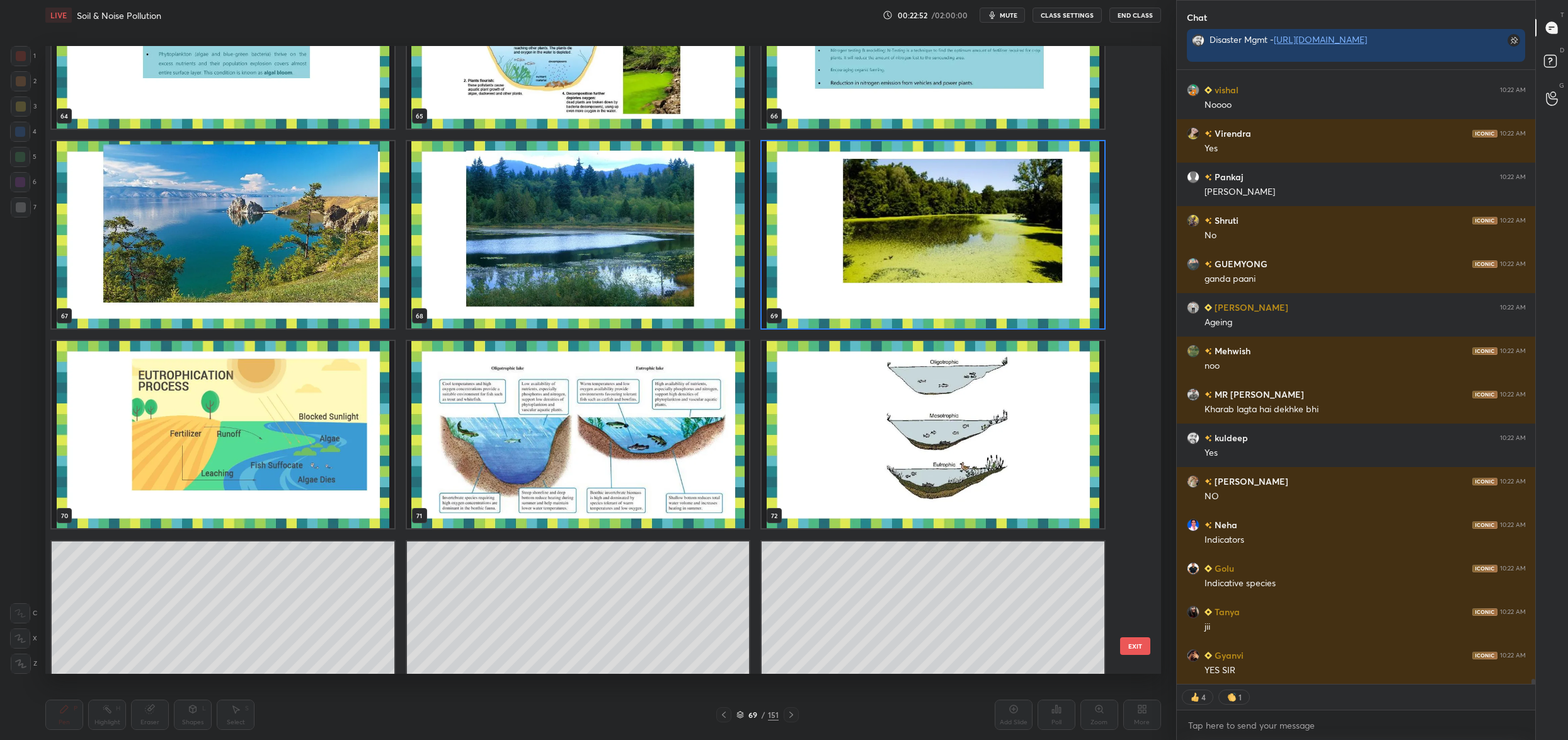
click at [223, 387] on img "grid" at bounding box center [223, 434] width 343 height 187
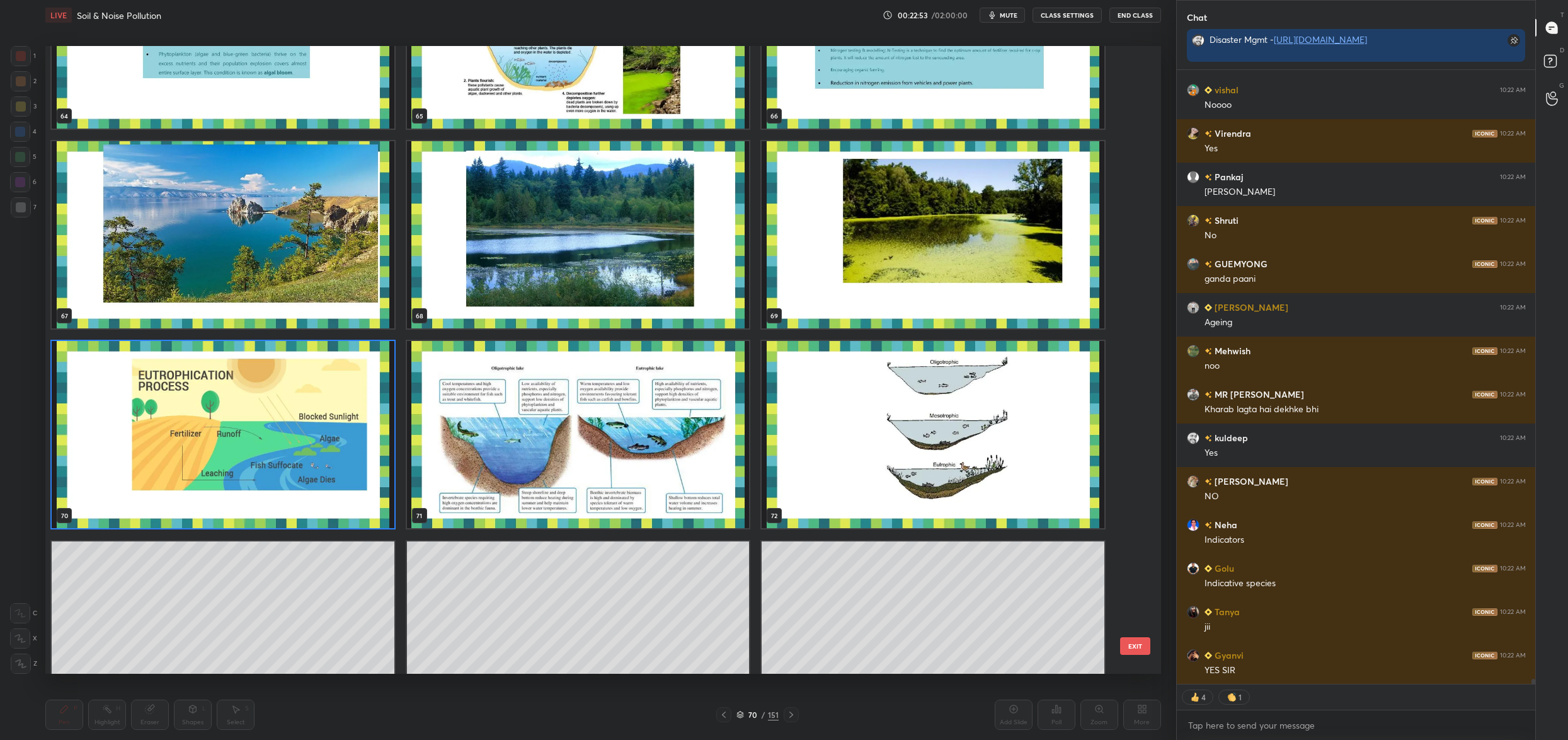
click at [223, 387] on img "grid" at bounding box center [223, 434] width 343 height 187
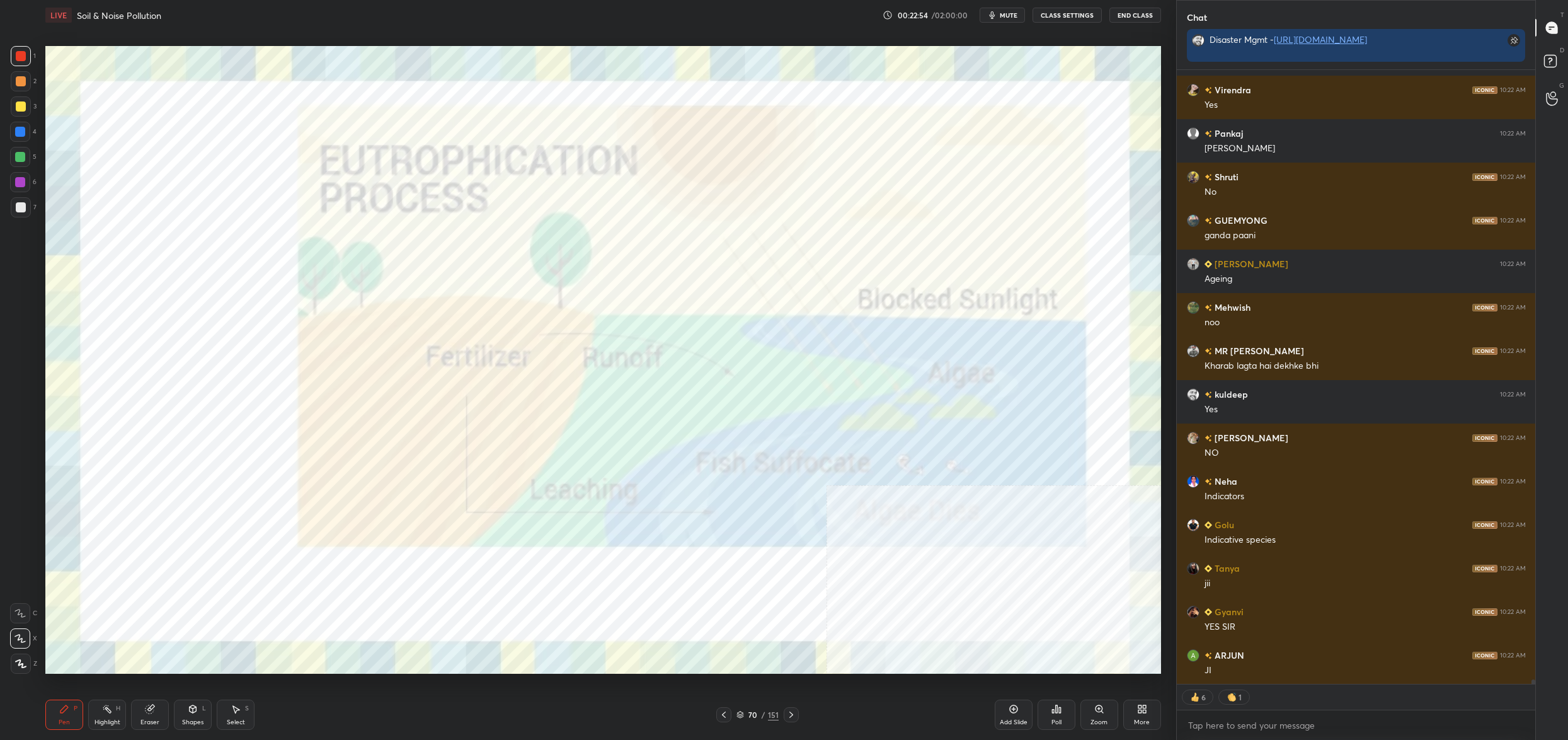
click at [1056, 708] on div "Poll" at bounding box center [1057, 714] width 38 height 70
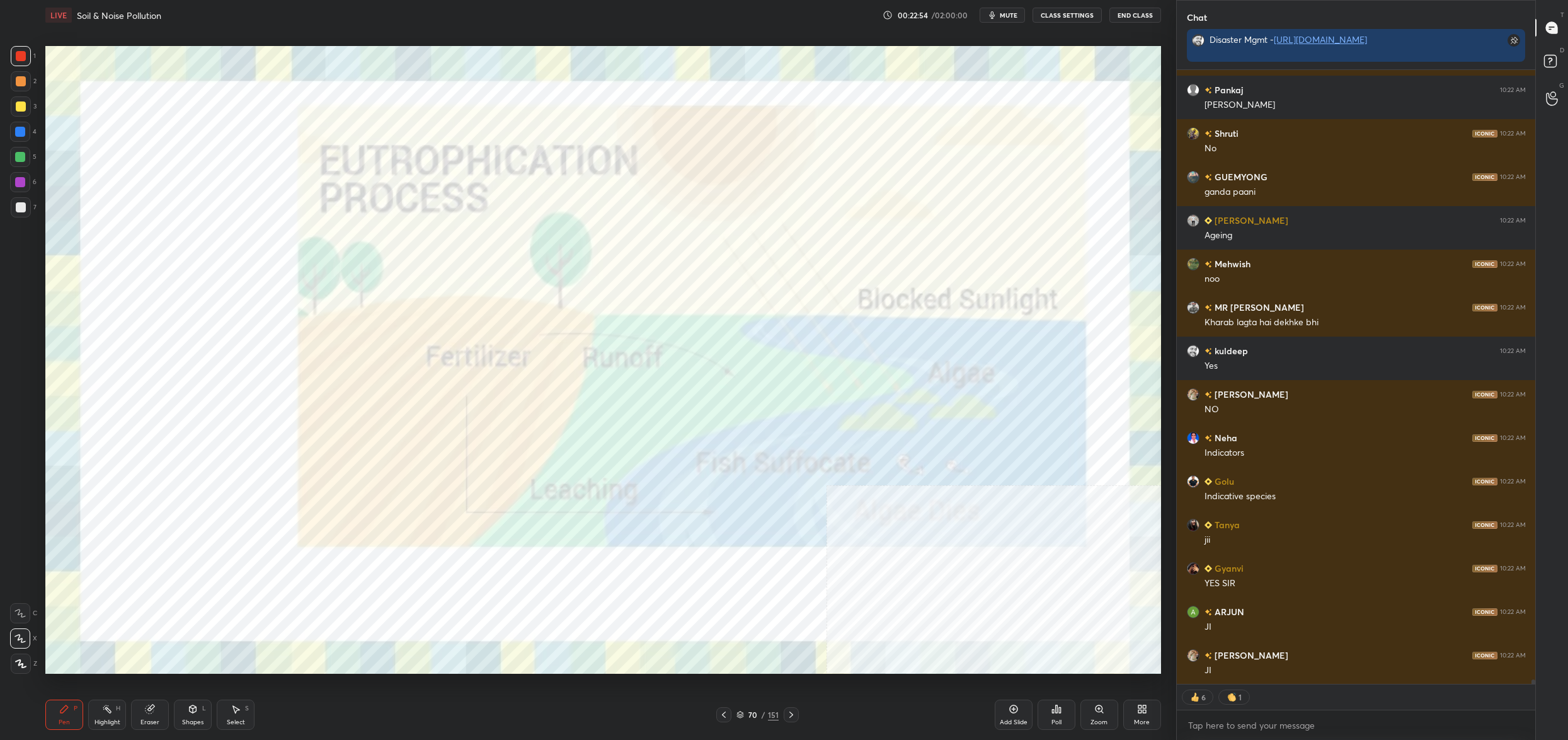
click at [1124, 720] on div "More" at bounding box center [1142, 715] width 38 height 30
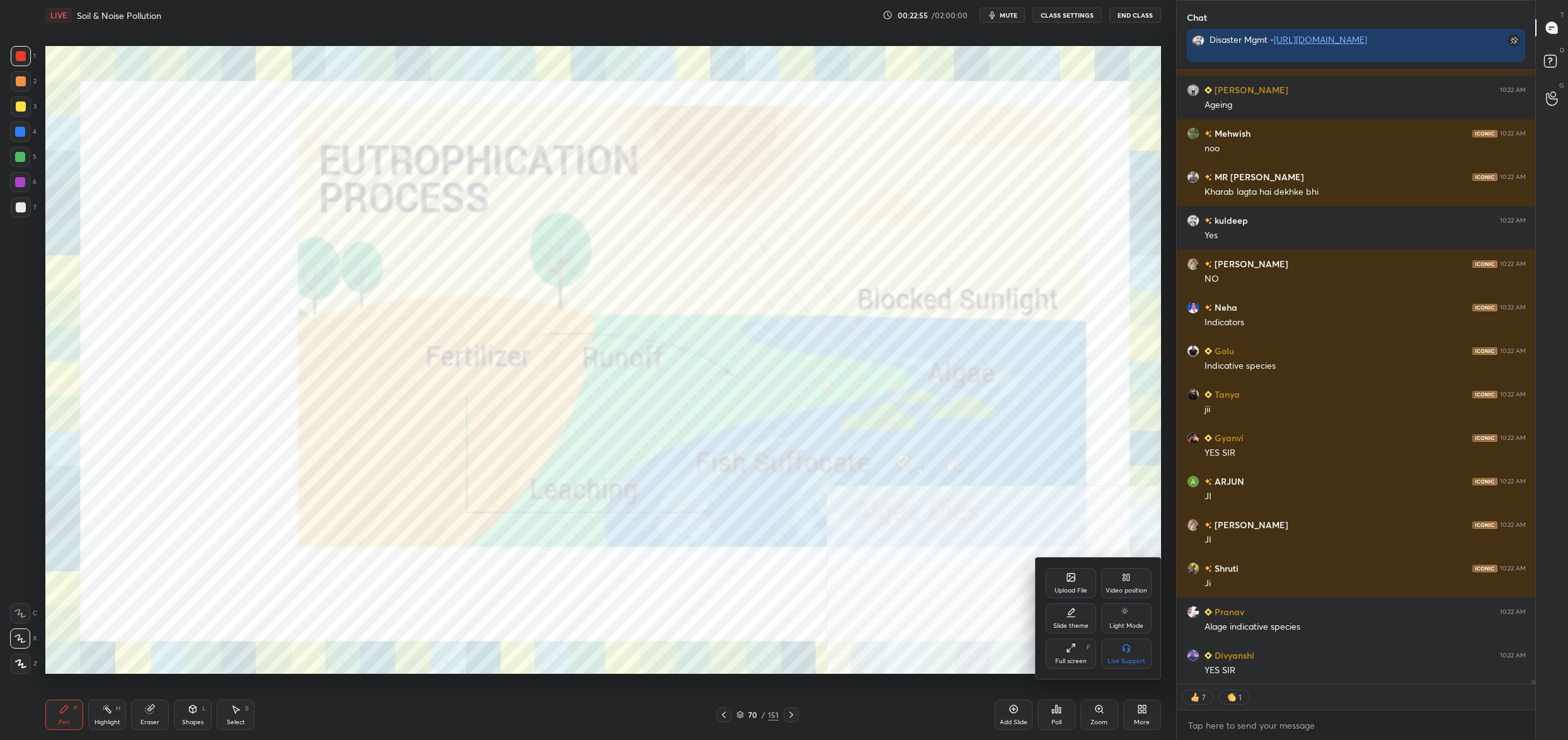
drag, startPoint x: 1137, startPoint y: 591, endPoint x: 1130, endPoint y: 595, distance: 8.1
click at [1137, 592] on div "Video position" at bounding box center [1126, 590] width 42 height 6
click at [1073, 646] on div "Bottom left" at bounding box center [1071, 654] width 50 height 30
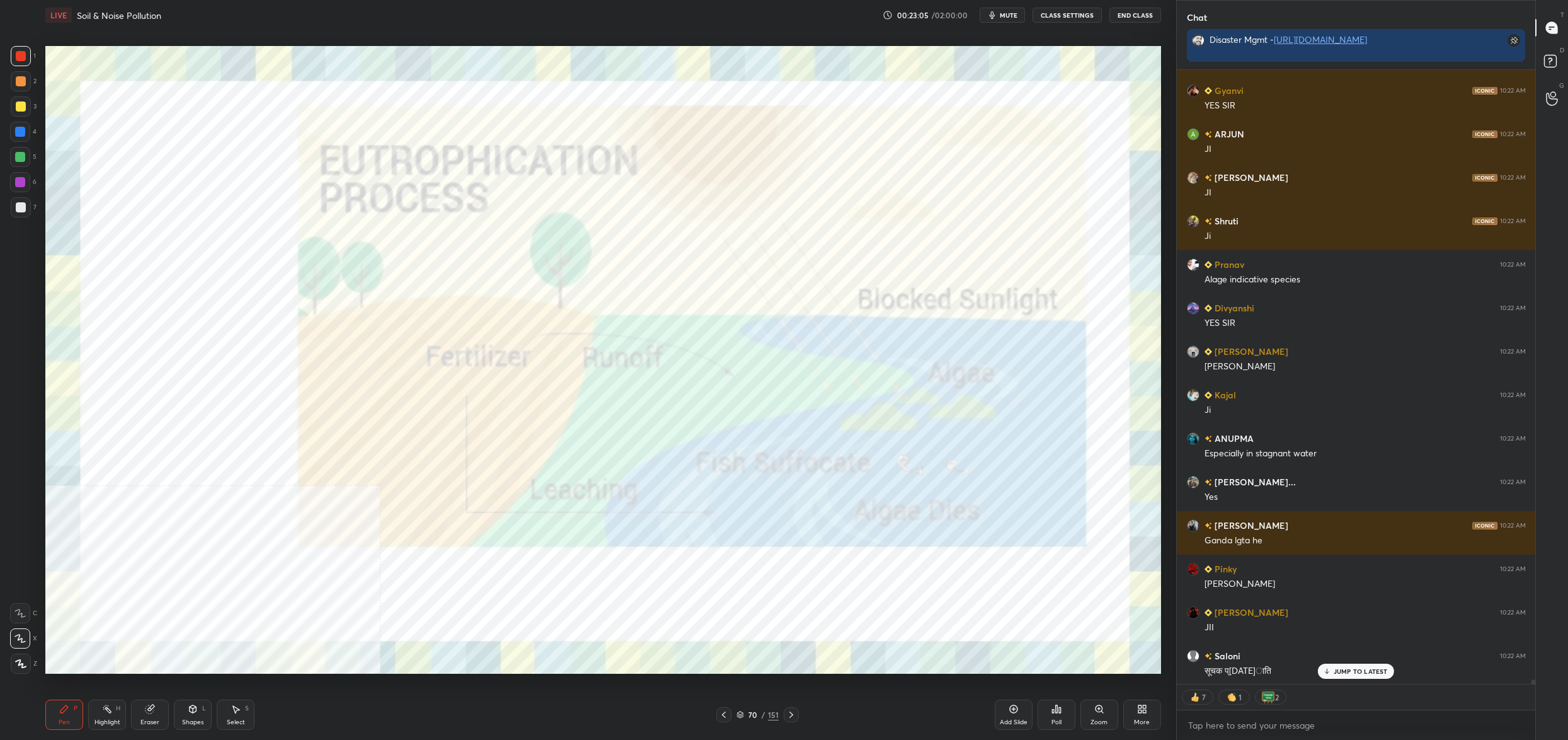
click at [750, 713] on div "70" at bounding box center [753, 715] width 13 height 8
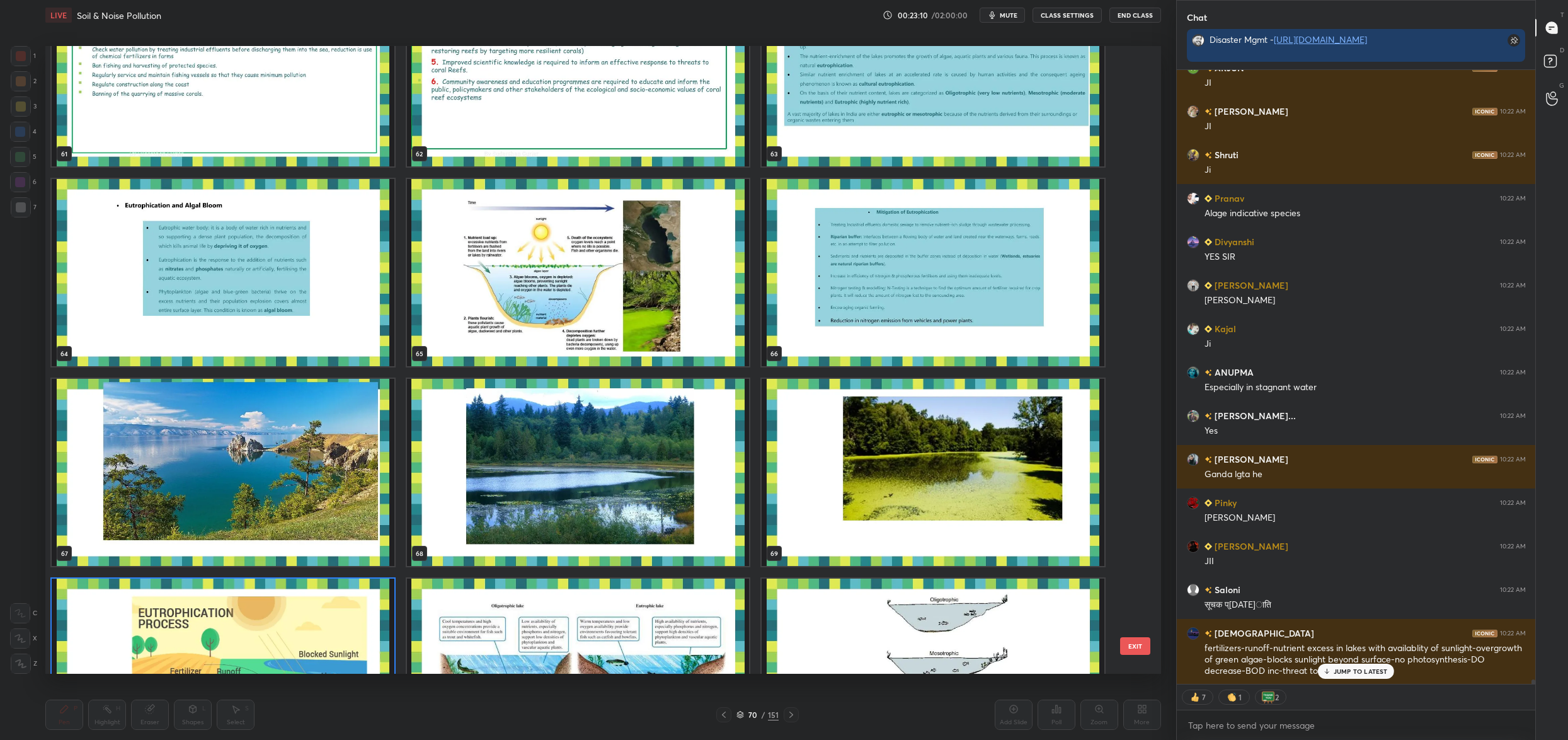
click at [518, 294] on img "grid" at bounding box center [578, 272] width 343 height 187
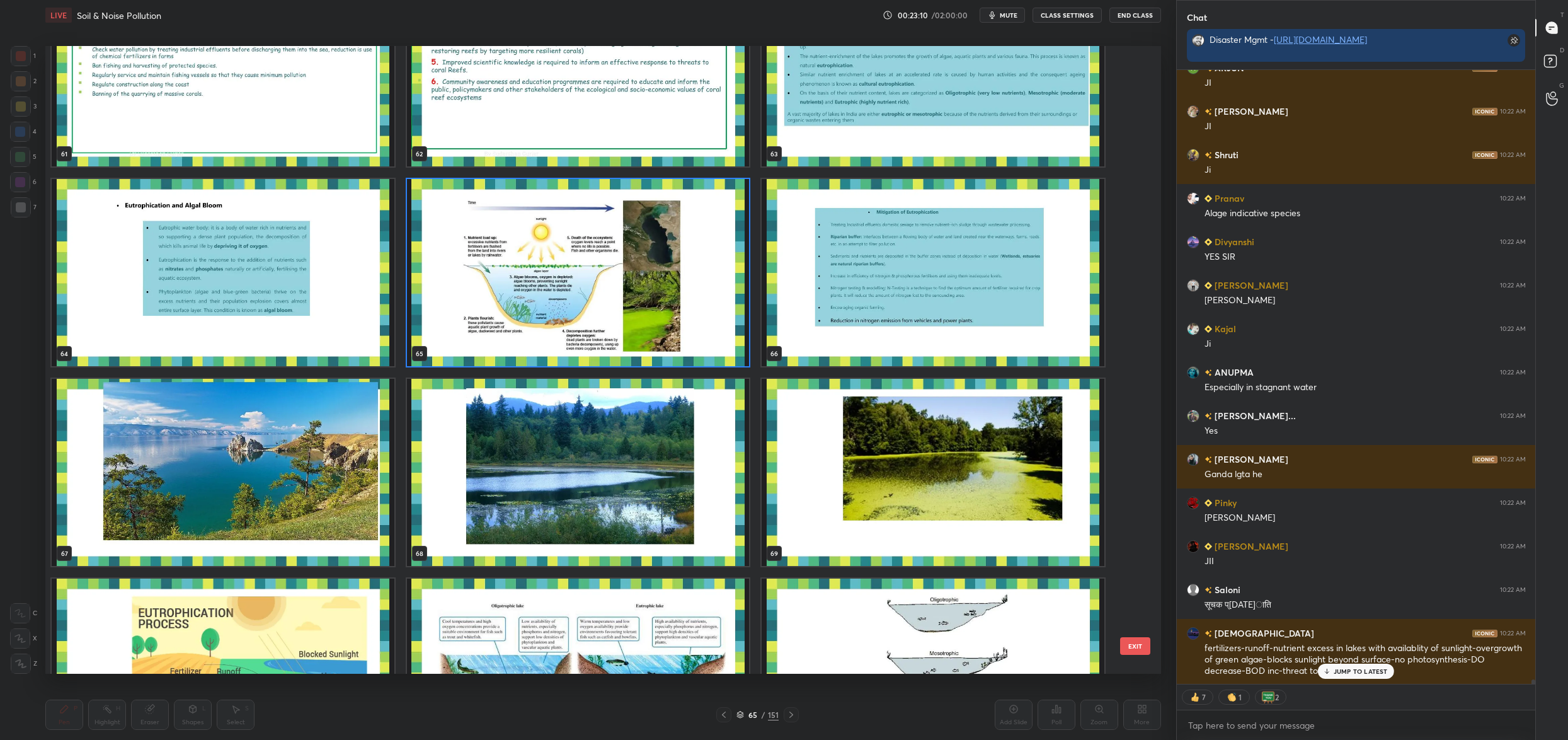
click at [518, 294] on img "grid" at bounding box center [578, 272] width 343 height 187
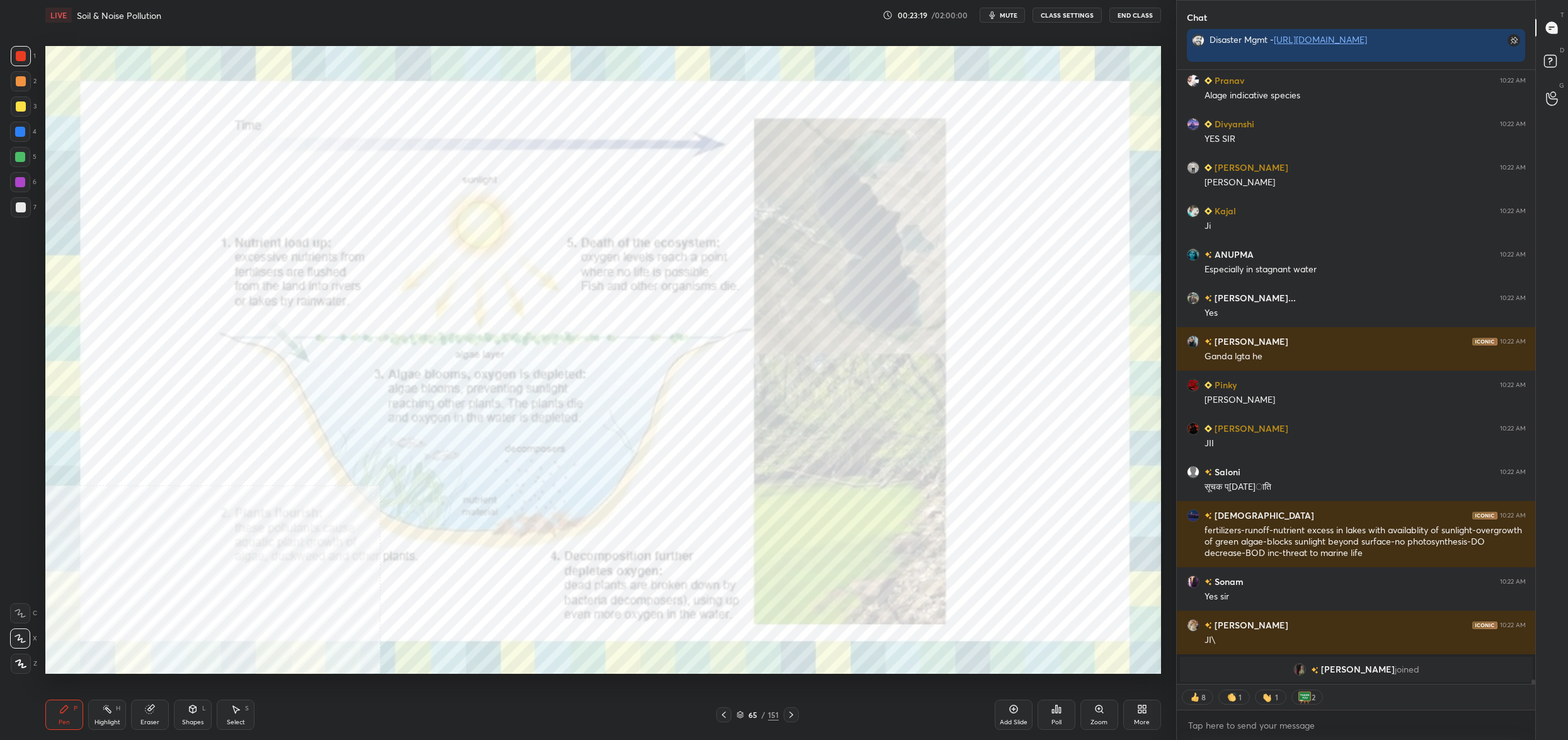
click at [1142, 723] on div "More" at bounding box center [1142, 722] width 16 height 6
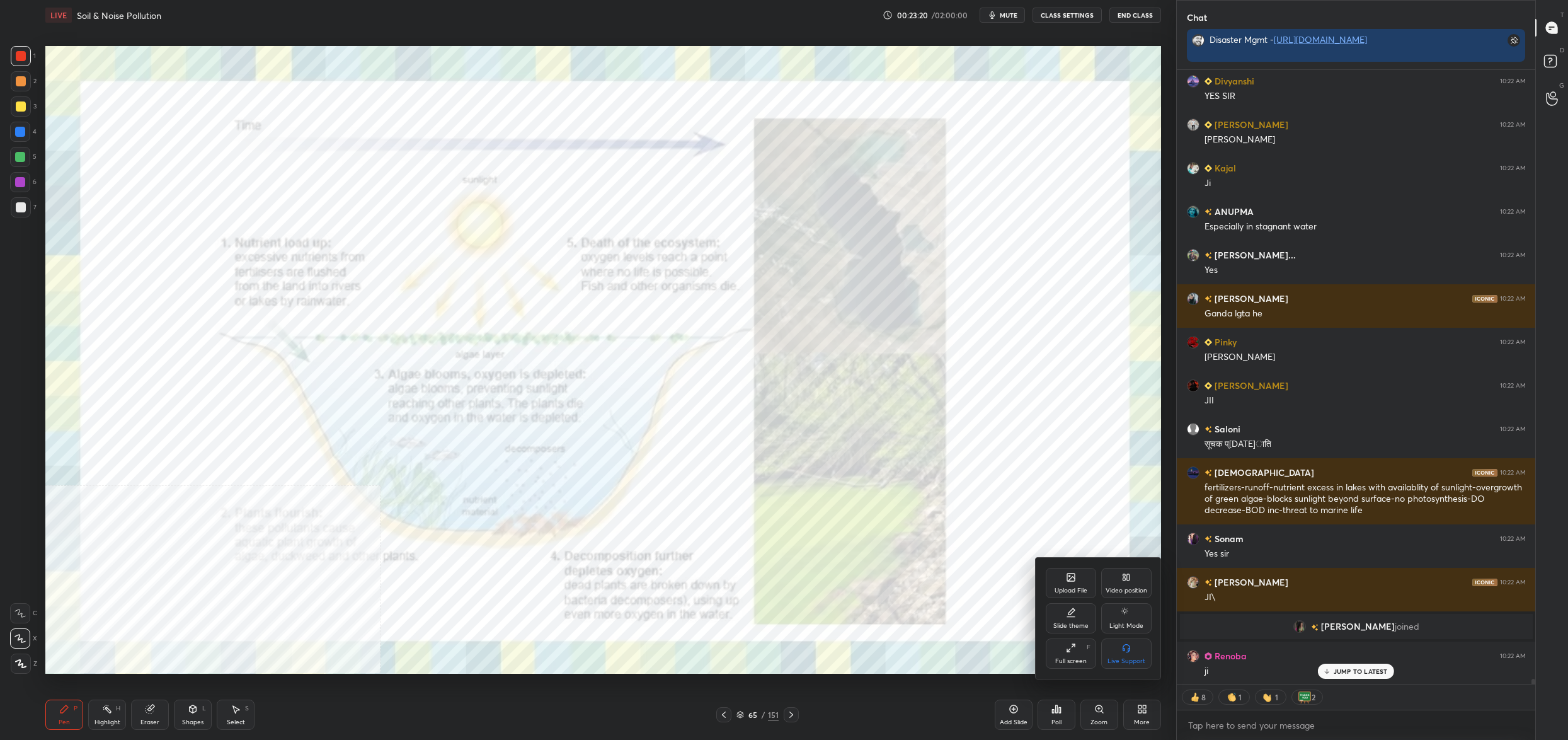
click at [1136, 580] on div "Video position" at bounding box center [1126, 583] width 50 height 30
drag, startPoint x: 1135, startPoint y: 658, endPoint x: 1123, endPoint y: 652, distance: 13.4
click at [1132, 654] on div "Bottom right" at bounding box center [1126, 654] width 50 height 30
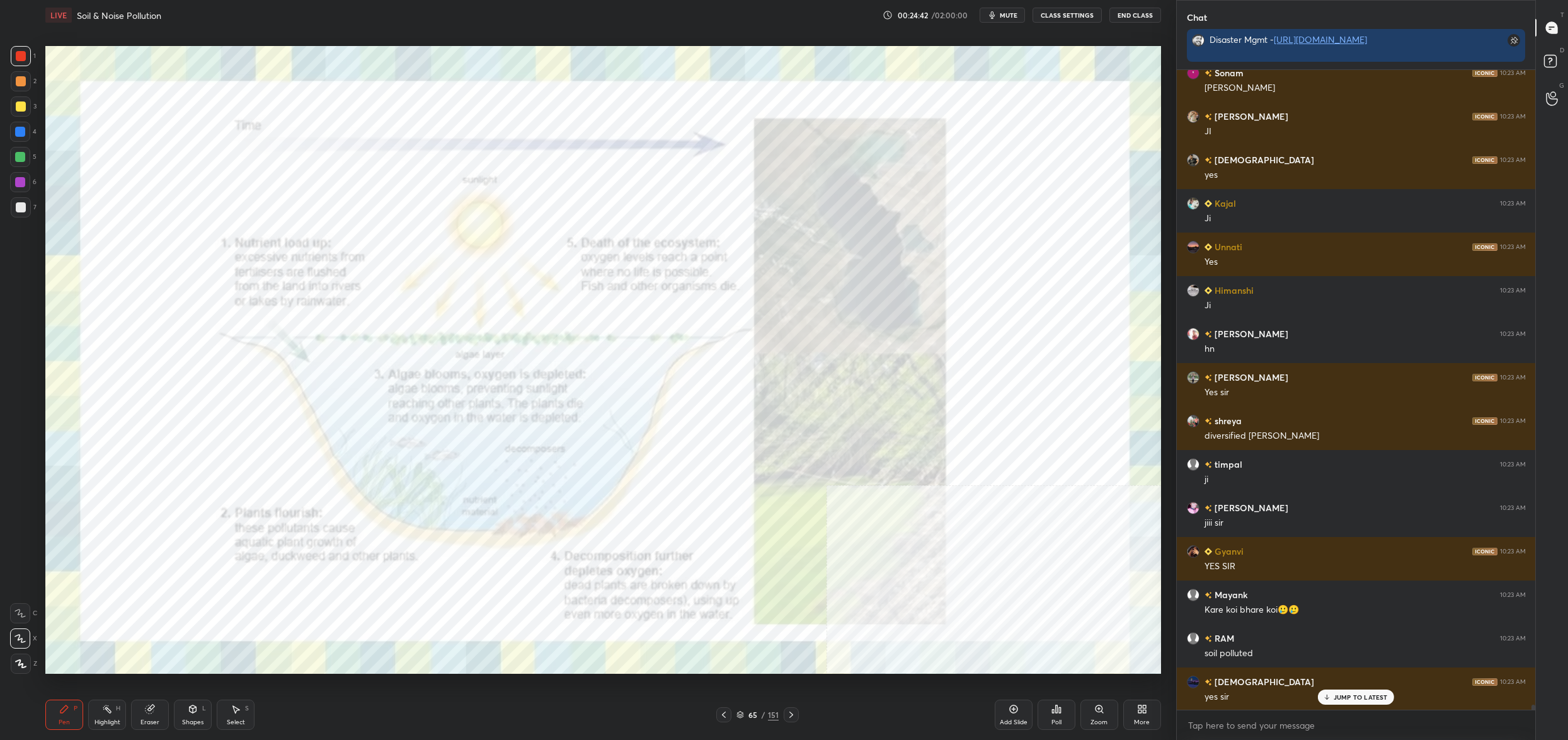
drag, startPoint x: 746, startPoint y: 719, endPoint x: 751, endPoint y: 688, distance: 31.4
click at [746, 720] on div "65 / 151" at bounding box center [758, 715] width 43 height 11
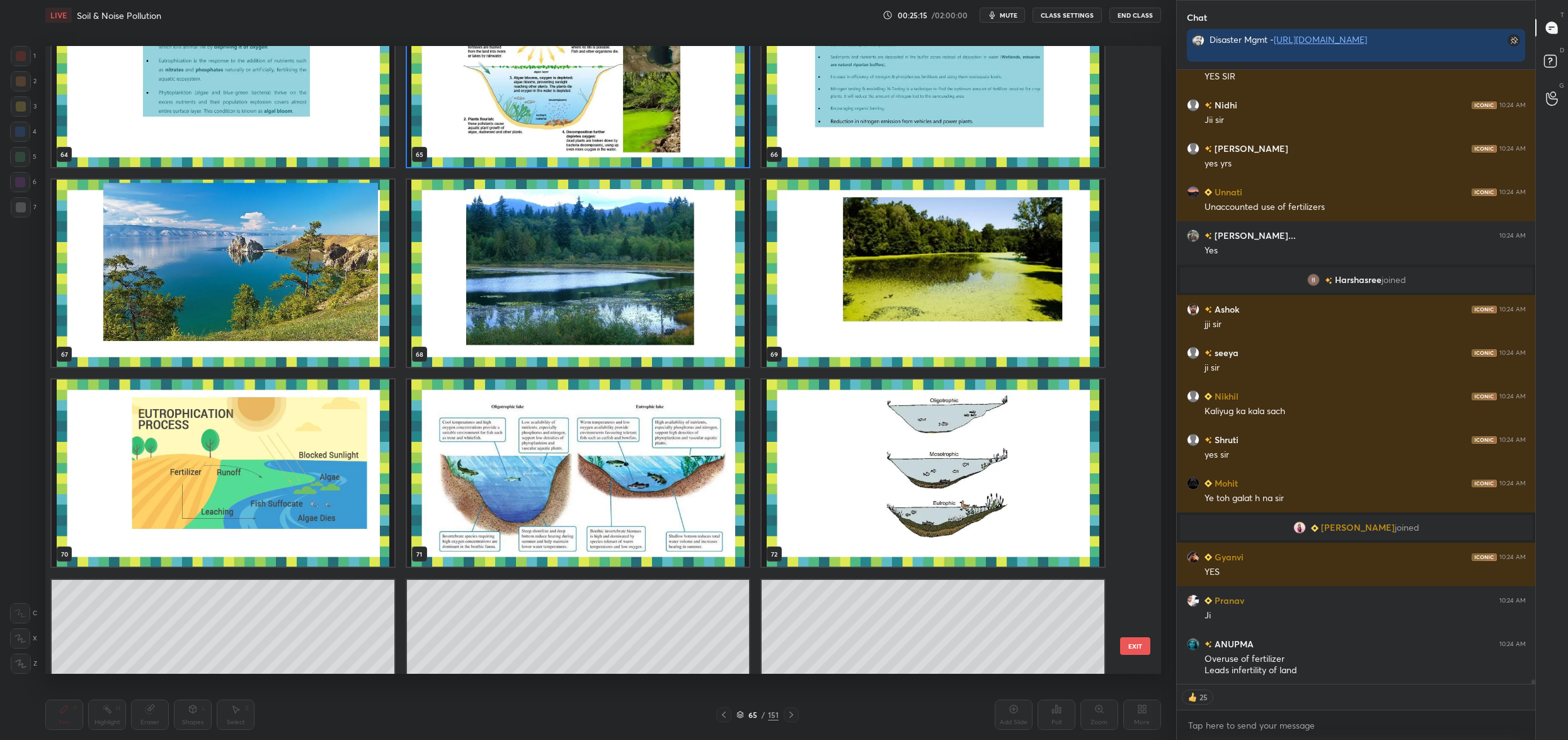
click at [843, 479] on img "grid" at bounding box center [933, 473] width 343 height 187
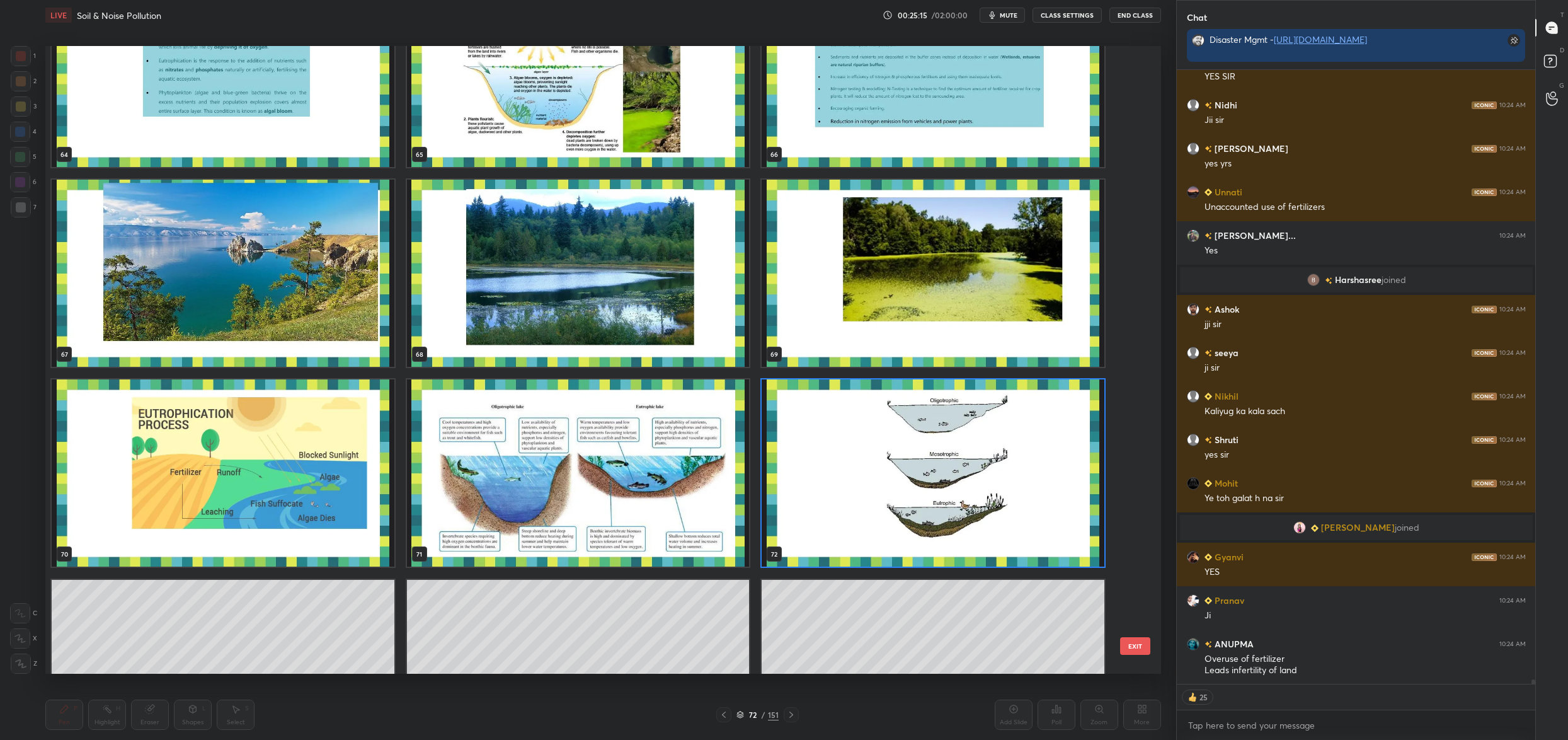
click at [843, 479] on img "grid" at bounding box center [933, 473] width 343 height 187
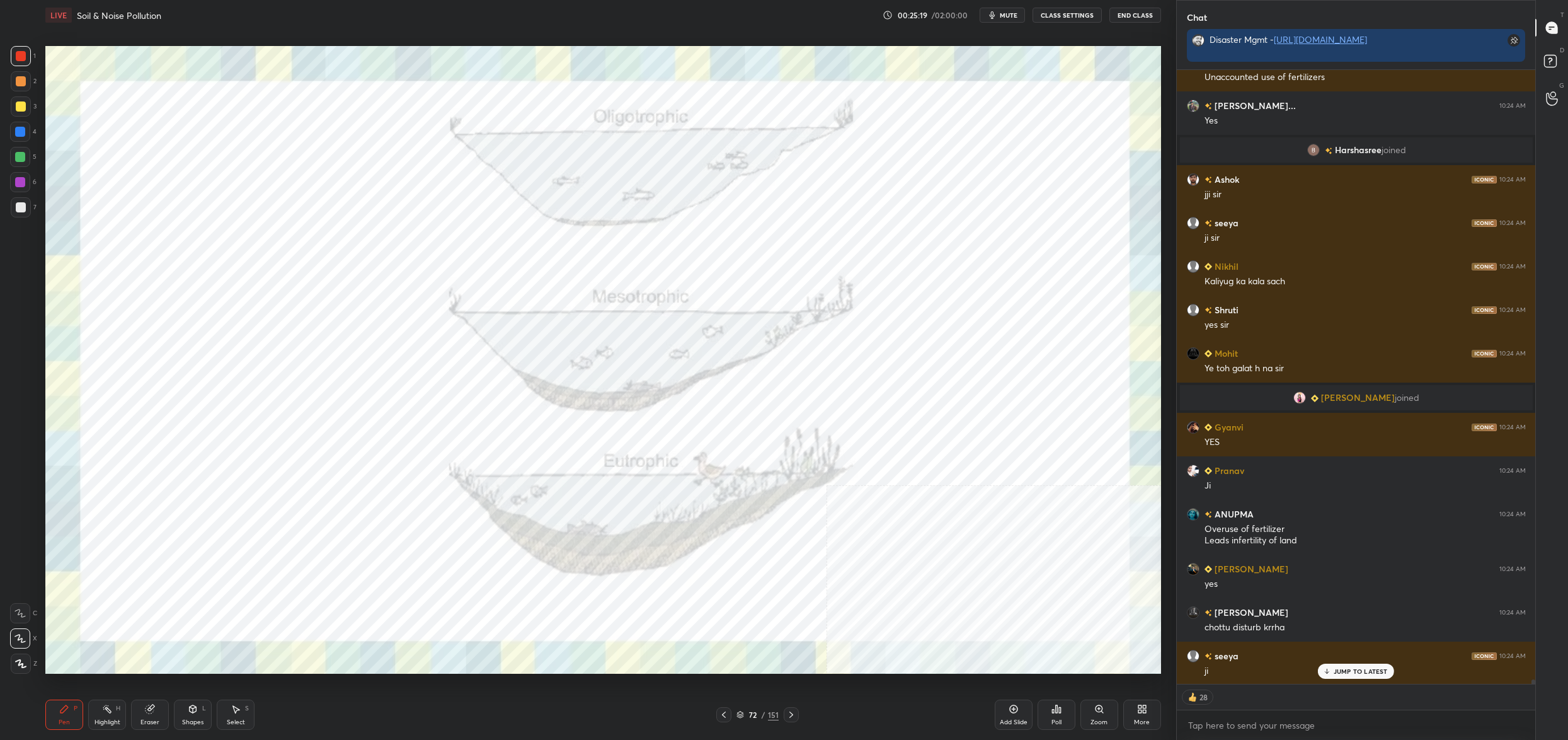
click at [742, 717] on icon at bounding box center [741, 715] width 8 height 8
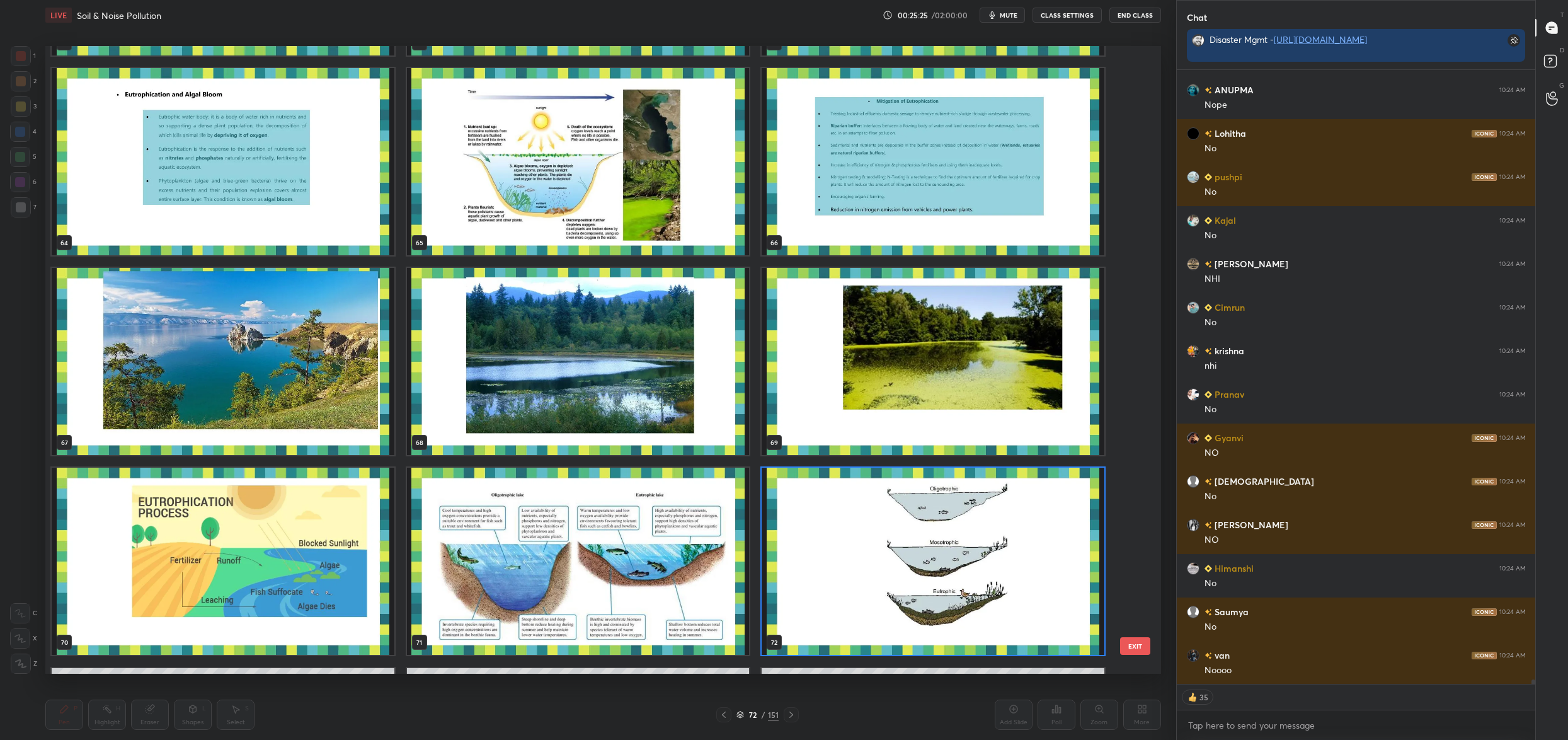
click at [638, 382] on img "grid" at bounding box center [578, 361] width 343 height 187
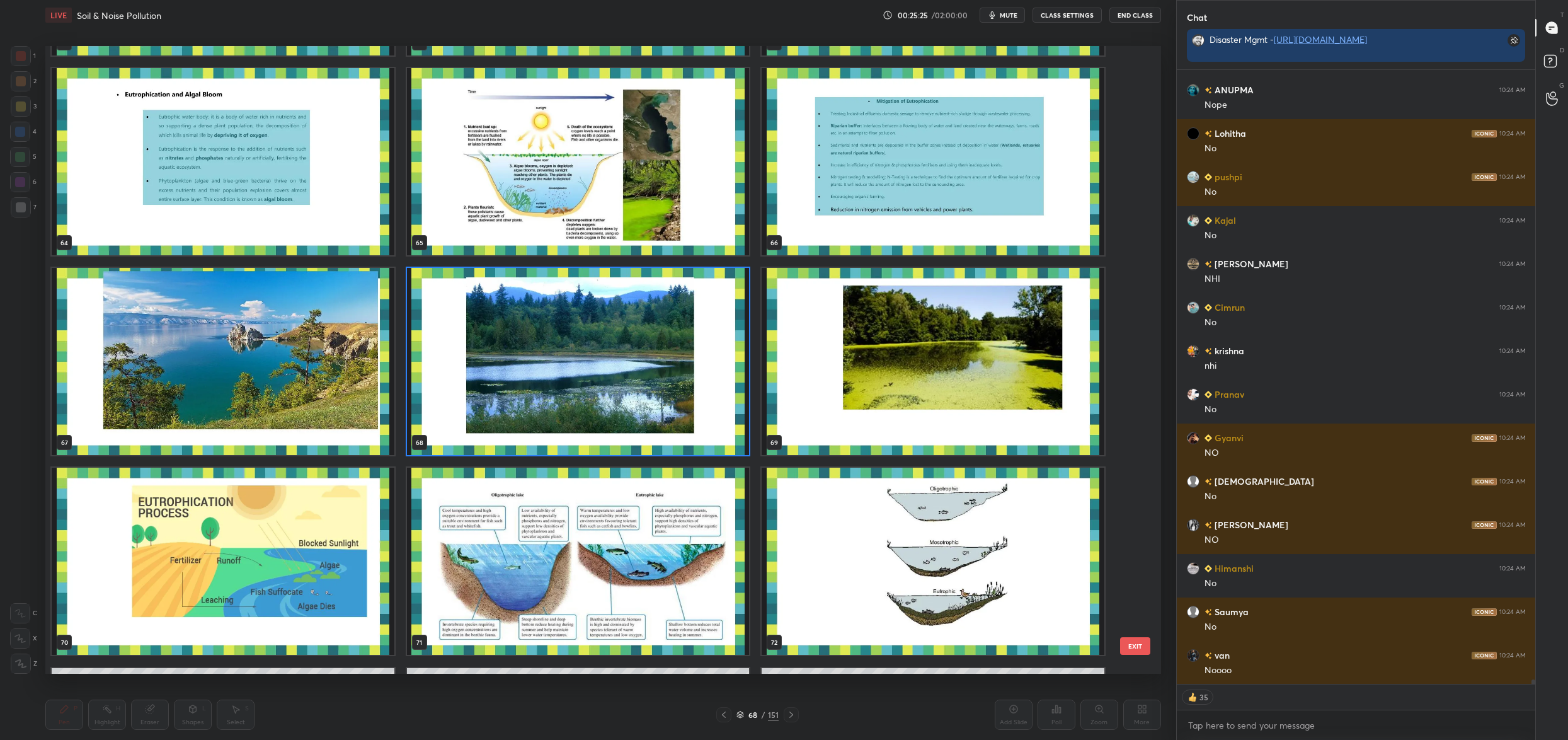
click at [638, 382] on img "grid" at bounding box center [578, 361] width 343 height 187
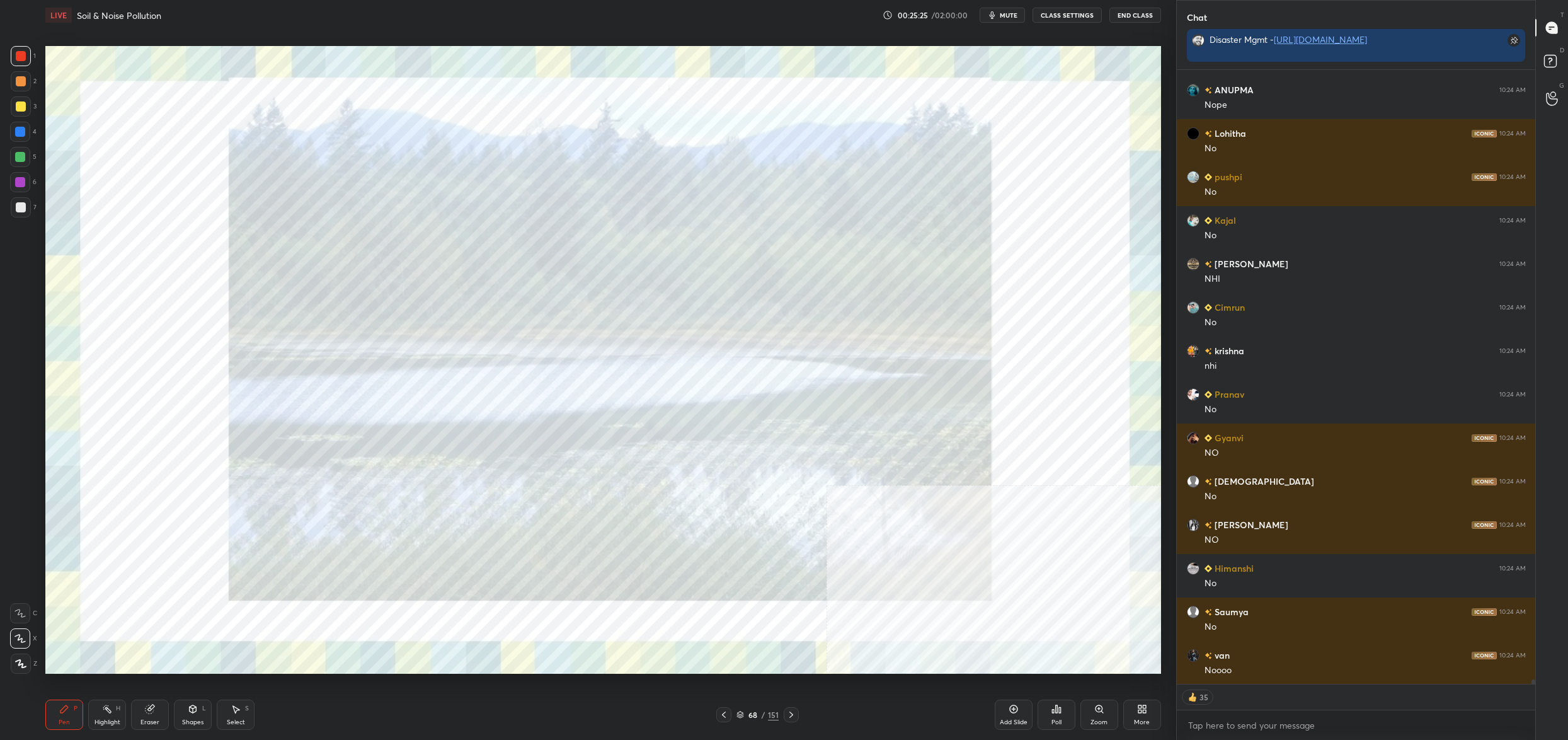
drag, startPoint x: 637, startPoint y: 382, endPoint x: 603, endPoint y: 437, distance: 64.7
click at [637, 382] on img "grid" at bounding box center [578, 361] width 343 height 187
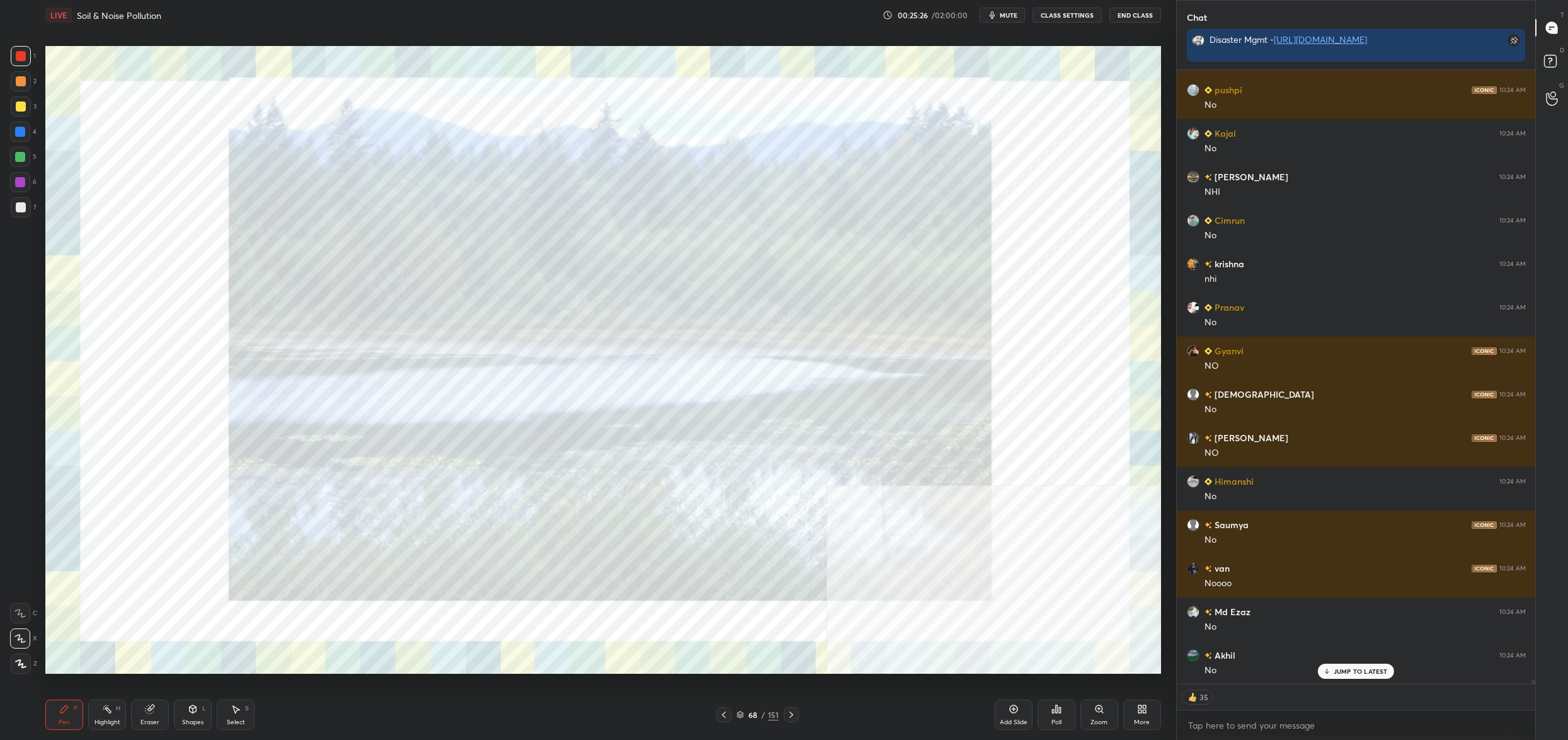
click at [741, 718] on icon at bounding box center [741, 715] width 8 height 8
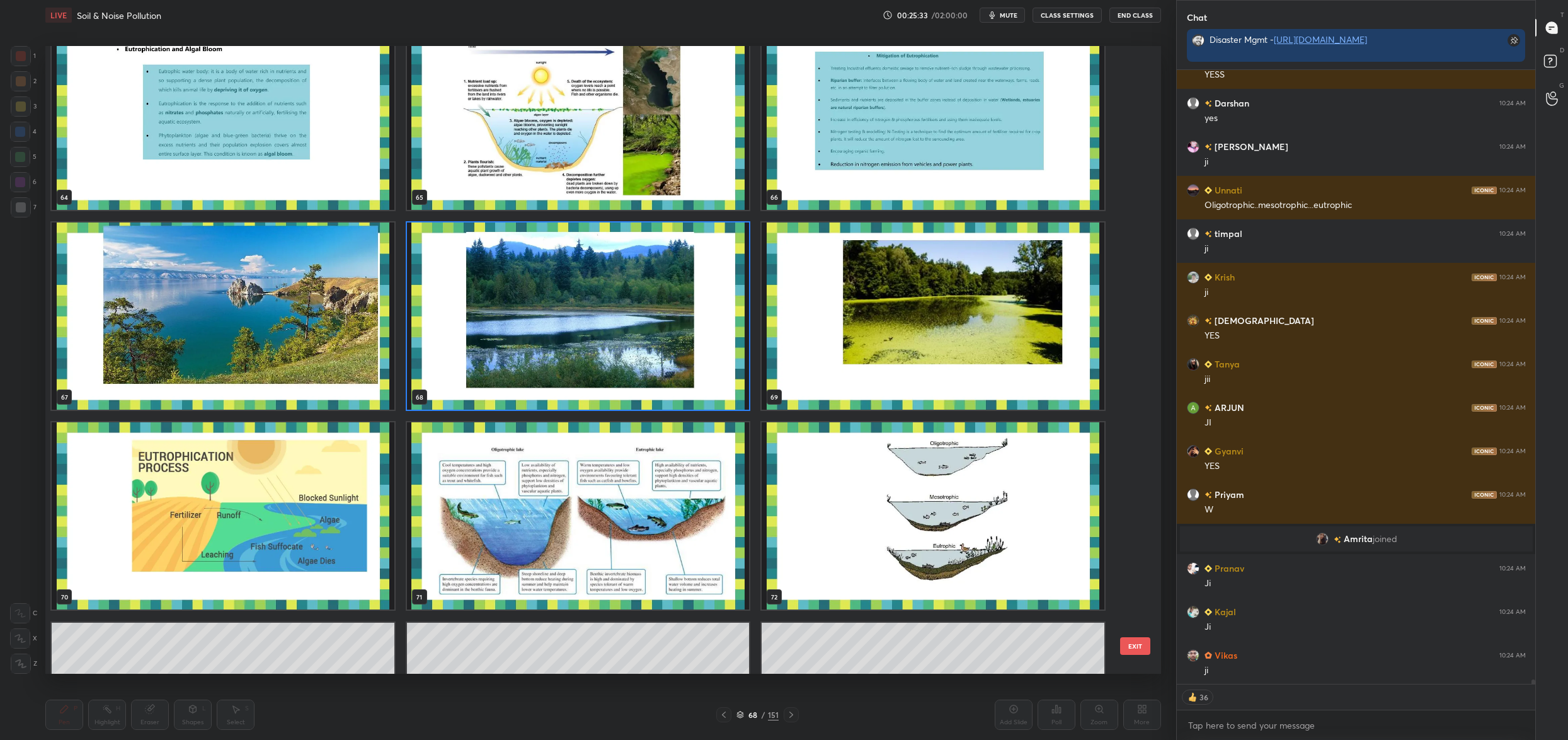
click at [1046, 353] on img "grid" at bounding box center [933, 315] width 343 height 187
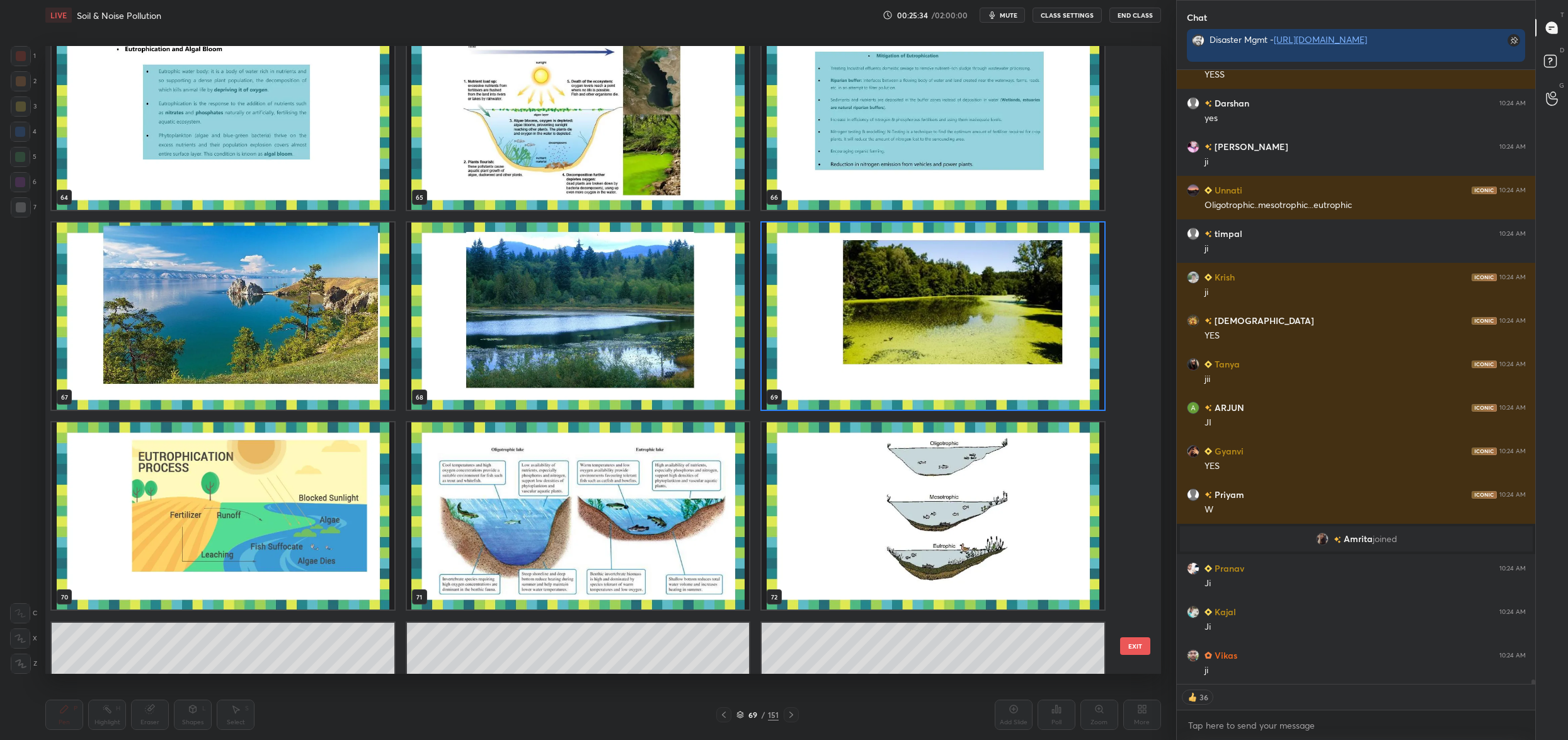
click at [1046, 353] on img "grid" at bounding box center [933, 315] width 343 height 187
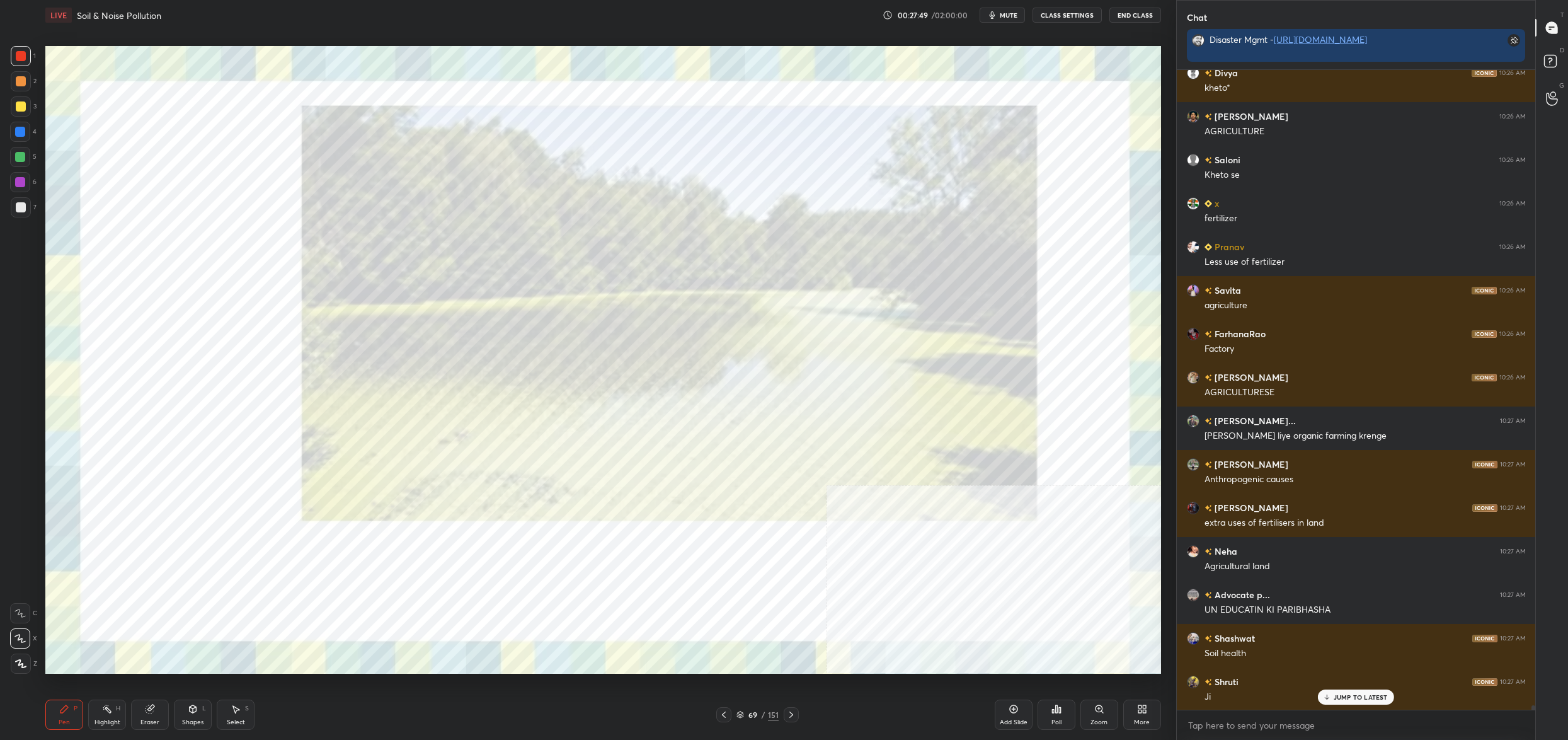
drag, startPoint x: 30, startPoint y: 163, endPoint x: 19, endPoint y: 186, distance: 25.5
click at [29, 166] on div "5" at bounding box center [23, 157] width 27 height 20
click at [17, 191] on div at bounding box center [20, 182] width 20 height 20
click at [17, 208] on div at bounding box center [21, 208] width 10 height 10
drag, startPoint x: 25, startPoint y: 182, endPoint x: 30, endPoint y: 190, distance: 9.4
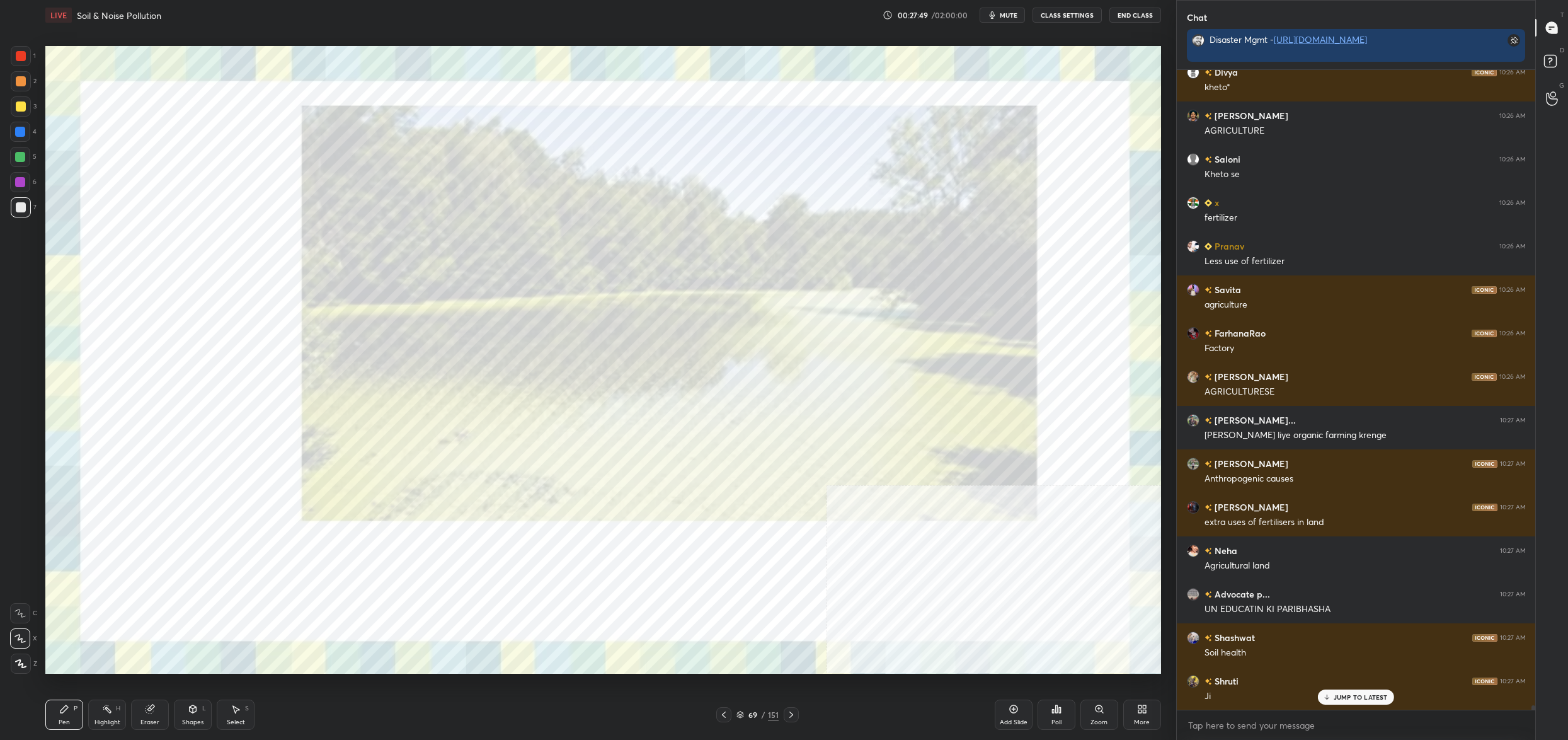
click at [25, 182] on div at bounding box center [20, 182] width 10 height 10
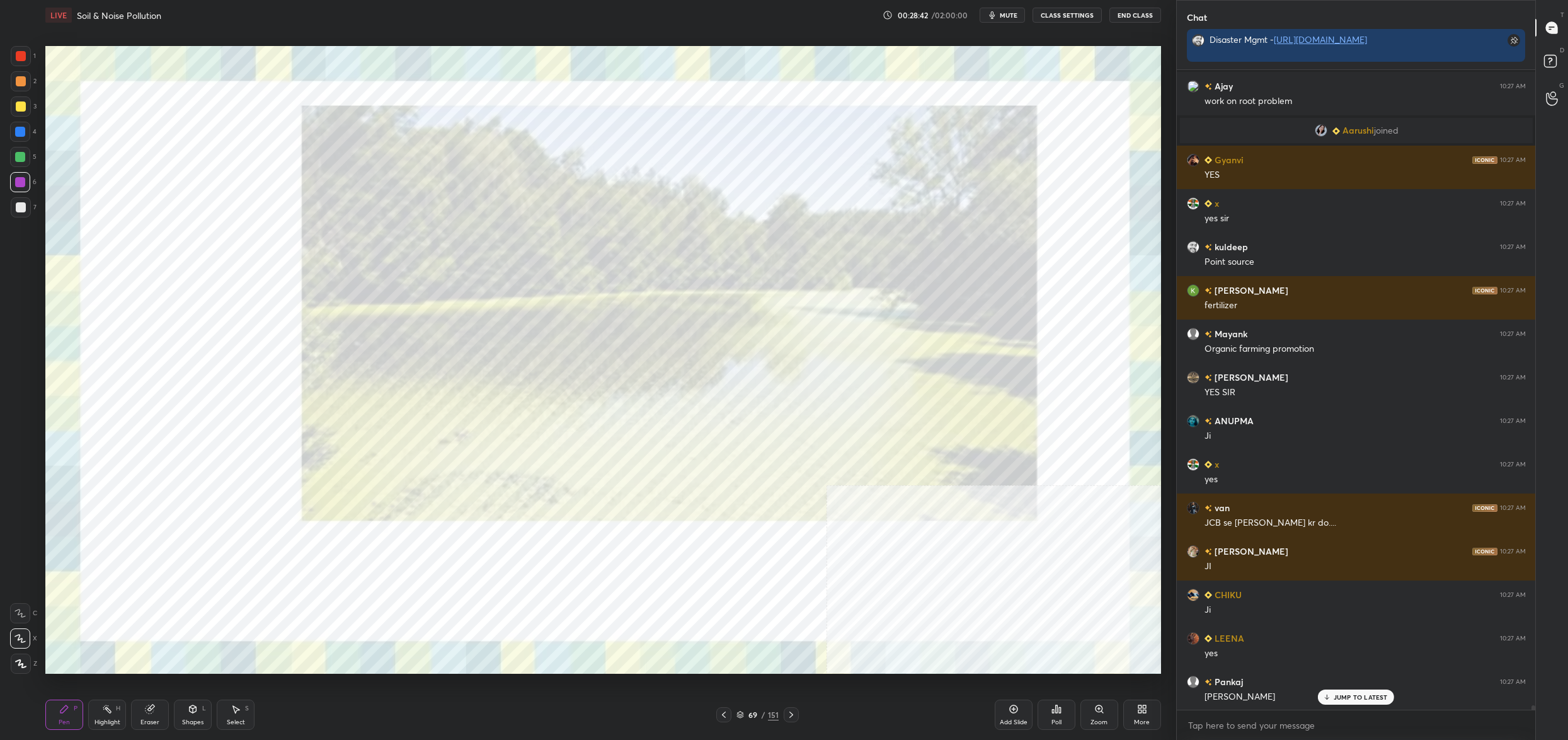
click at [36, 69] on div "1 2 3 4 5 6 7" at bounding box center [23, 134] width 27 height 176
click at [30, 52] on div at bounding box center [21, 56] width 20 height 20
drag, startPoint x: 30, startPoint y: 52, endPoint x: 42, endPoint y: 74, distance: 25.1
click at [30, 52] on div at bounding box center [21, 56] width 20 height 20
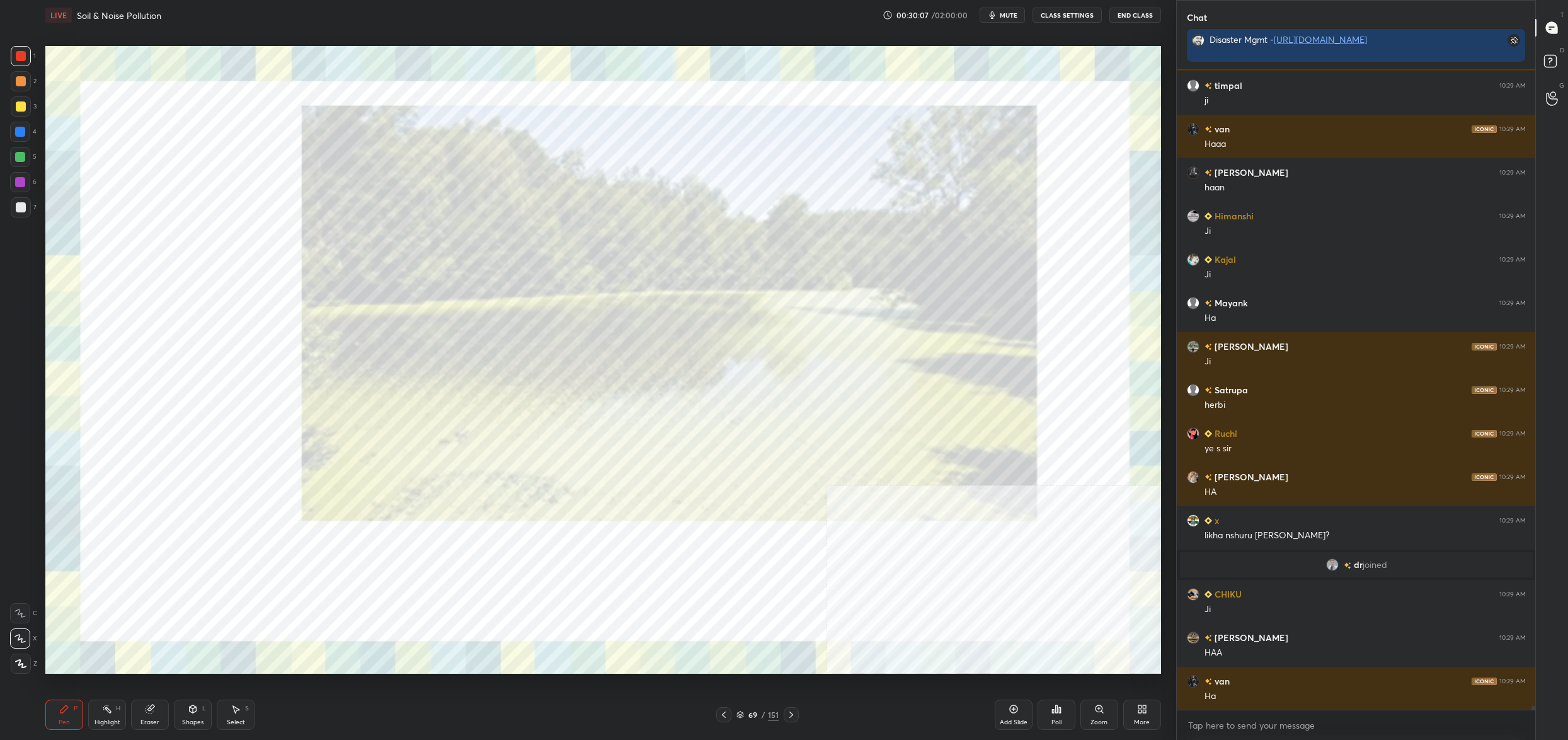
drag, startPoint x: 21, startPoint y: 173, endPoint x: 27, endPoint y: 159, distance: 15.2
click at [22, 171] on div "1 2 3 4 5 6 7" at bounding box center [23, 134] width 27 height 176
click at [27, 156] on div at bounding box center [20, 157] width 20 height 20
drag, startPoint x: 27, startPoint y: 157, endPoint x: 44, endPoint y: 197, distance: 43.5
click at [27, 157] on div at bounding box center [20, 157] width 20 height 20
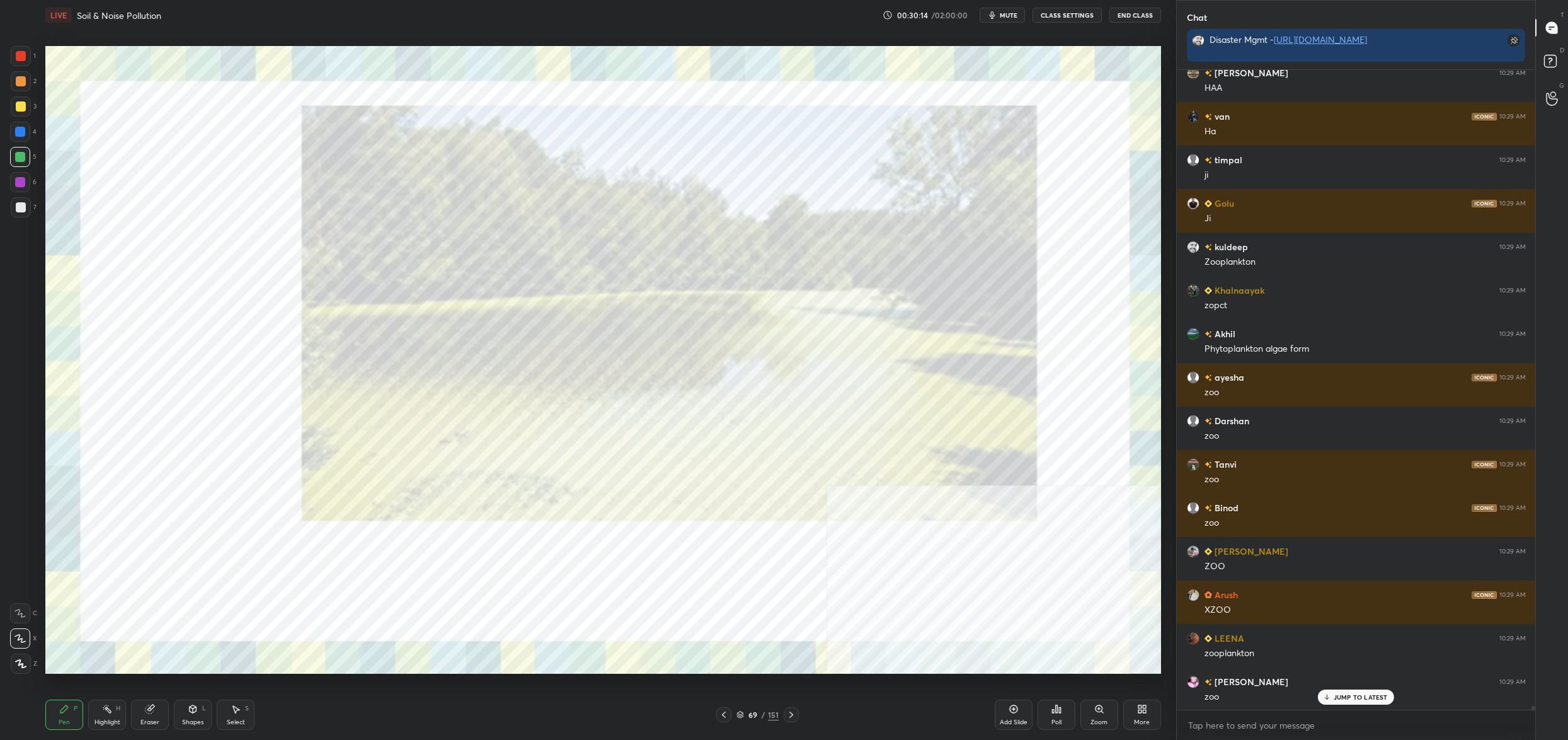
click at [25, 126] on div at bounding box center [20, 132] width 20 height 20
click at [20, 133] on div at bounding box center [20, 132] width 10 height 10
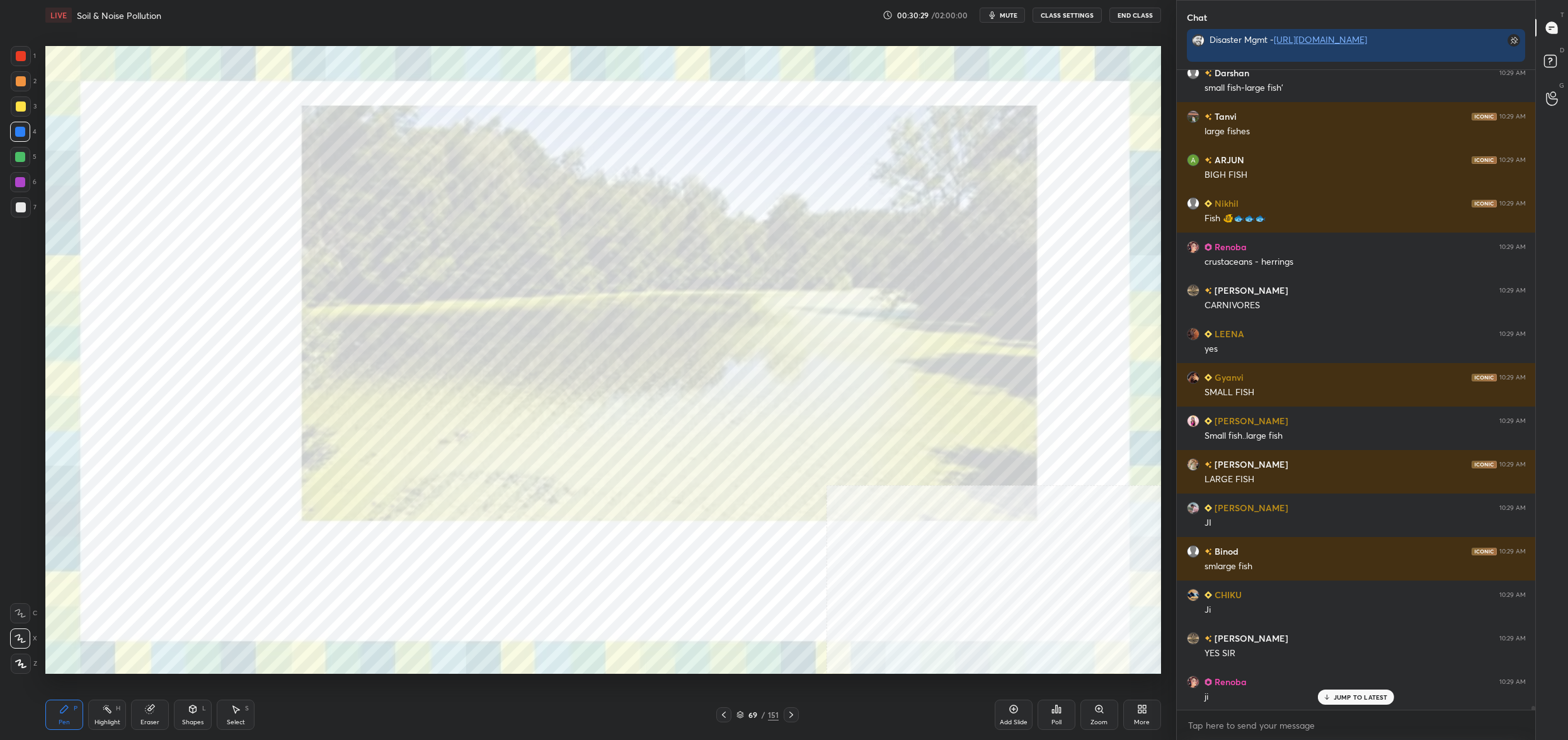
click at [28, 58] on div at bounding box center [21, 56] width 20 height 20
click at [21, 57] on div at bounding box center [21, 56] width 10 height 10
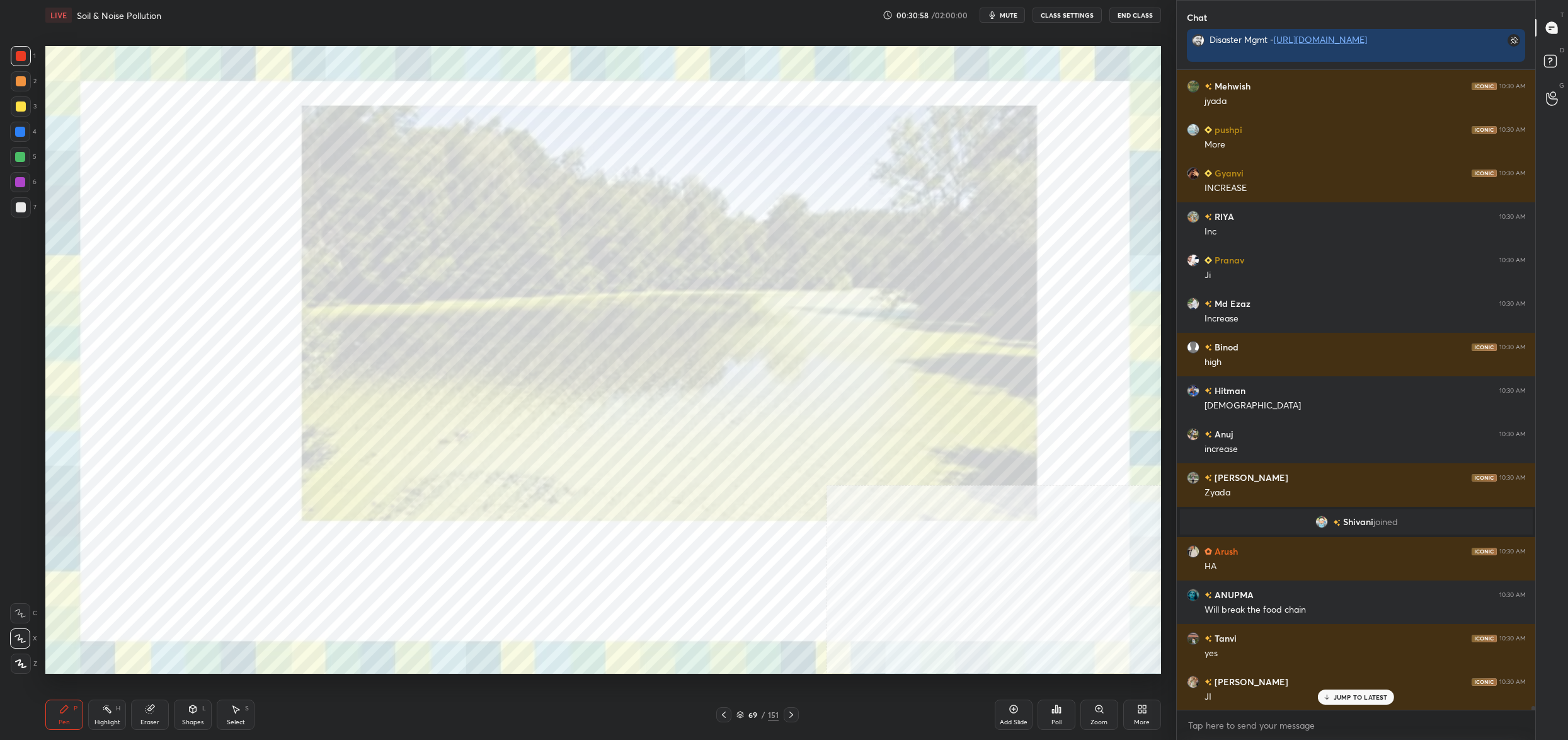
drag, startPoint x: 12, startPoint y: 131, endPoint x: 22, endPoint y: 123, distance: 12.8
click at [15, 128] on div at bounding box center [20, 132] width 10 height 10
click at [18, 145] on div "4" at bounding box center [23, 135] width 27 height 25
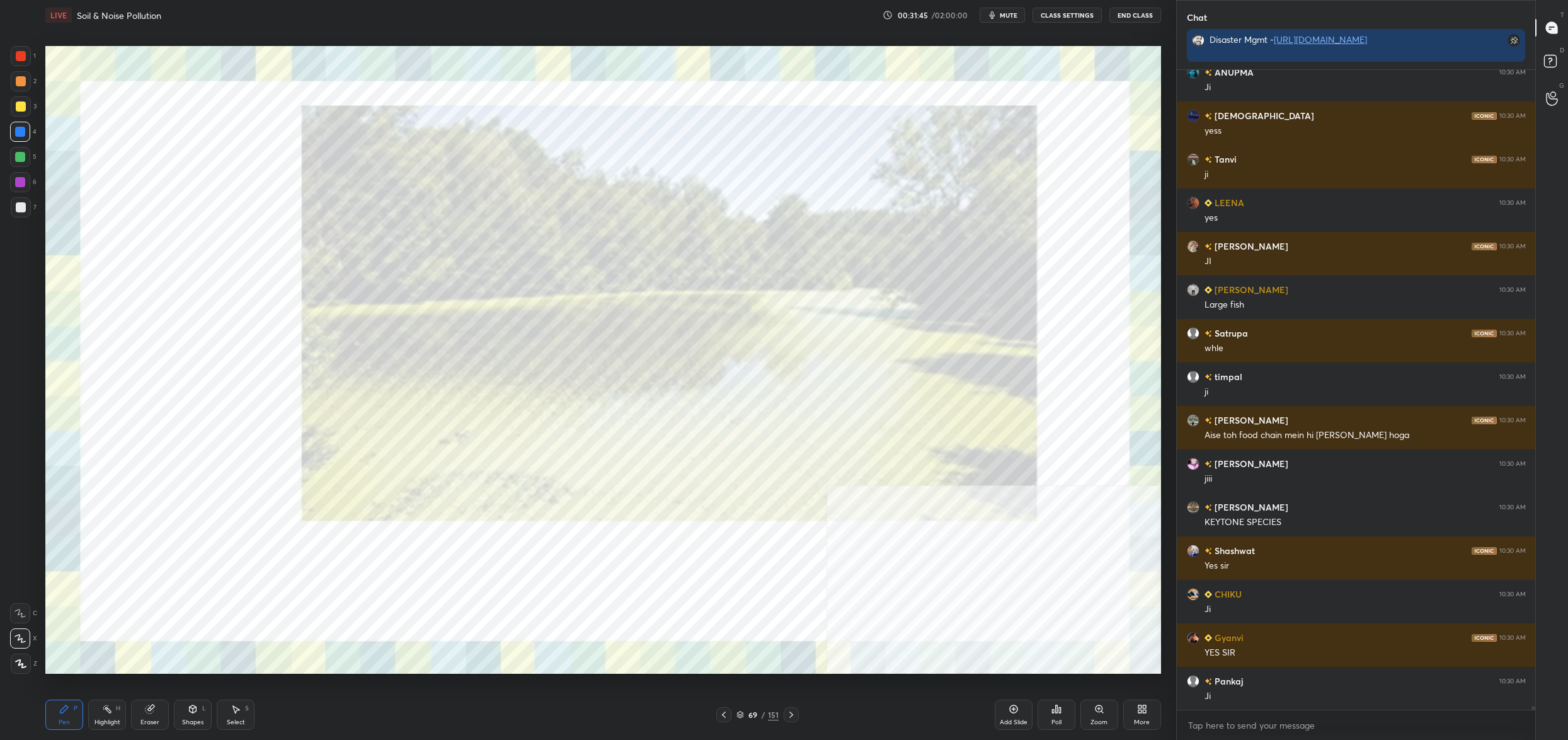
drag, startPoint x: 109, startPoint y: 715, endPoint x: 136, endPoint y: 715, distance: 27.0
click at [109, 715] on div "Highlight H" at bounding box center [107, 715] width 38 height 30
click at [143, 716] on div "Eraser" at bounding box center [150, 715] width 38 height 30
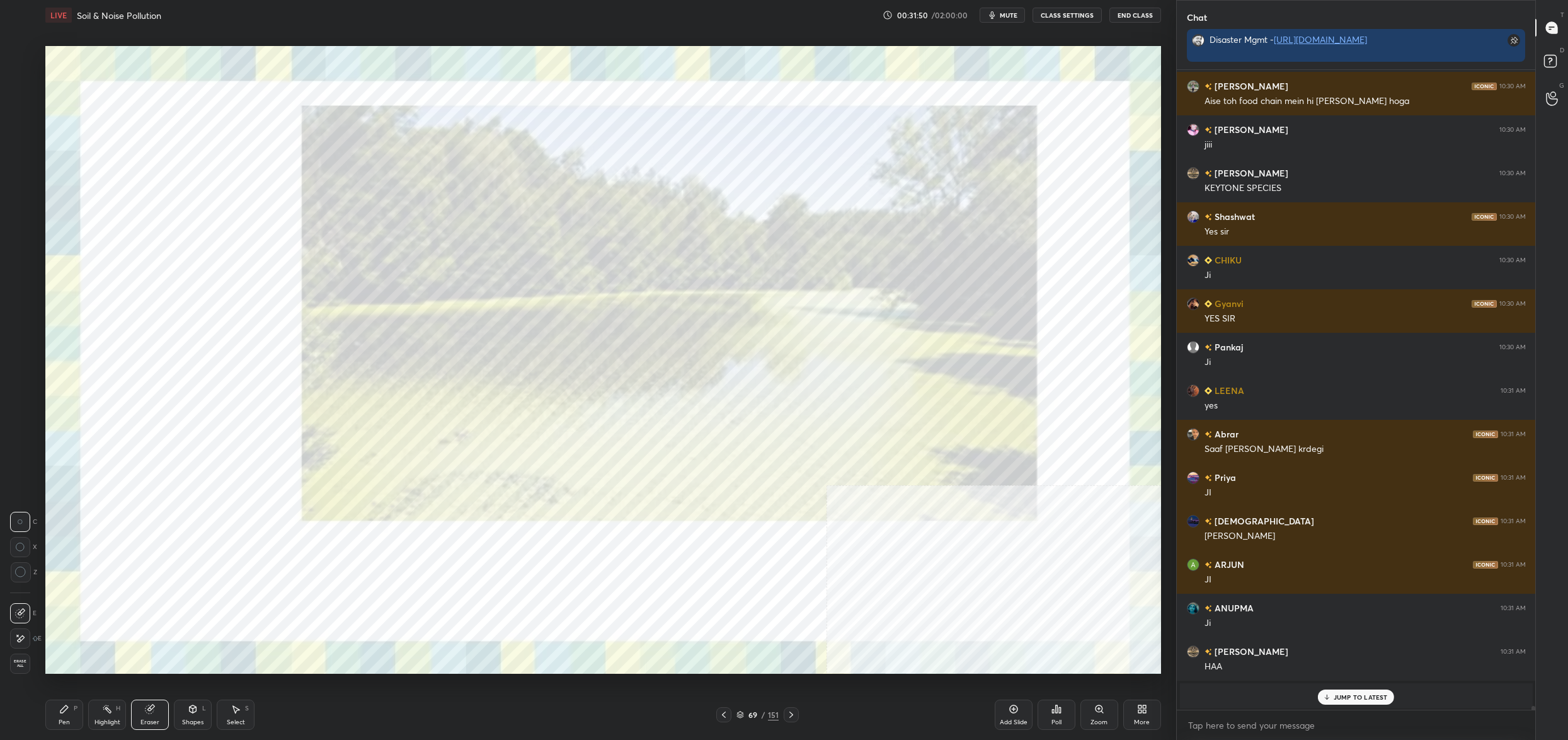
click at [67, 703] on div "Pen P" at bounding box center [64, 715] width 38 height 30
drag, startPoint x: 69, startPoint y: 708, endPoint x: 84, endPoint y: 704, distance: 15.5
click at [69, 708] on icon at bounding box center [64, 709] width 10 height 10
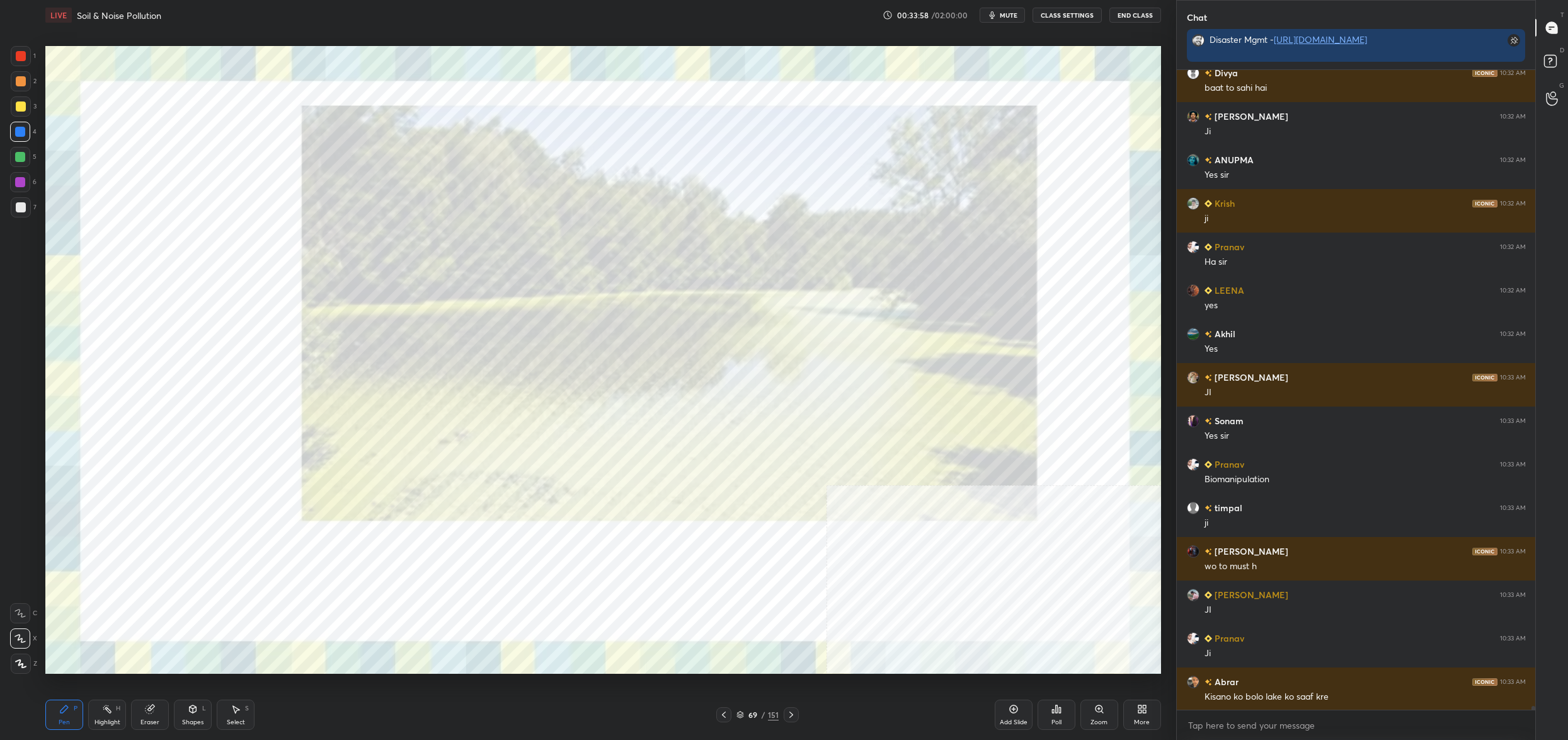
scroll to position [112728, 0]
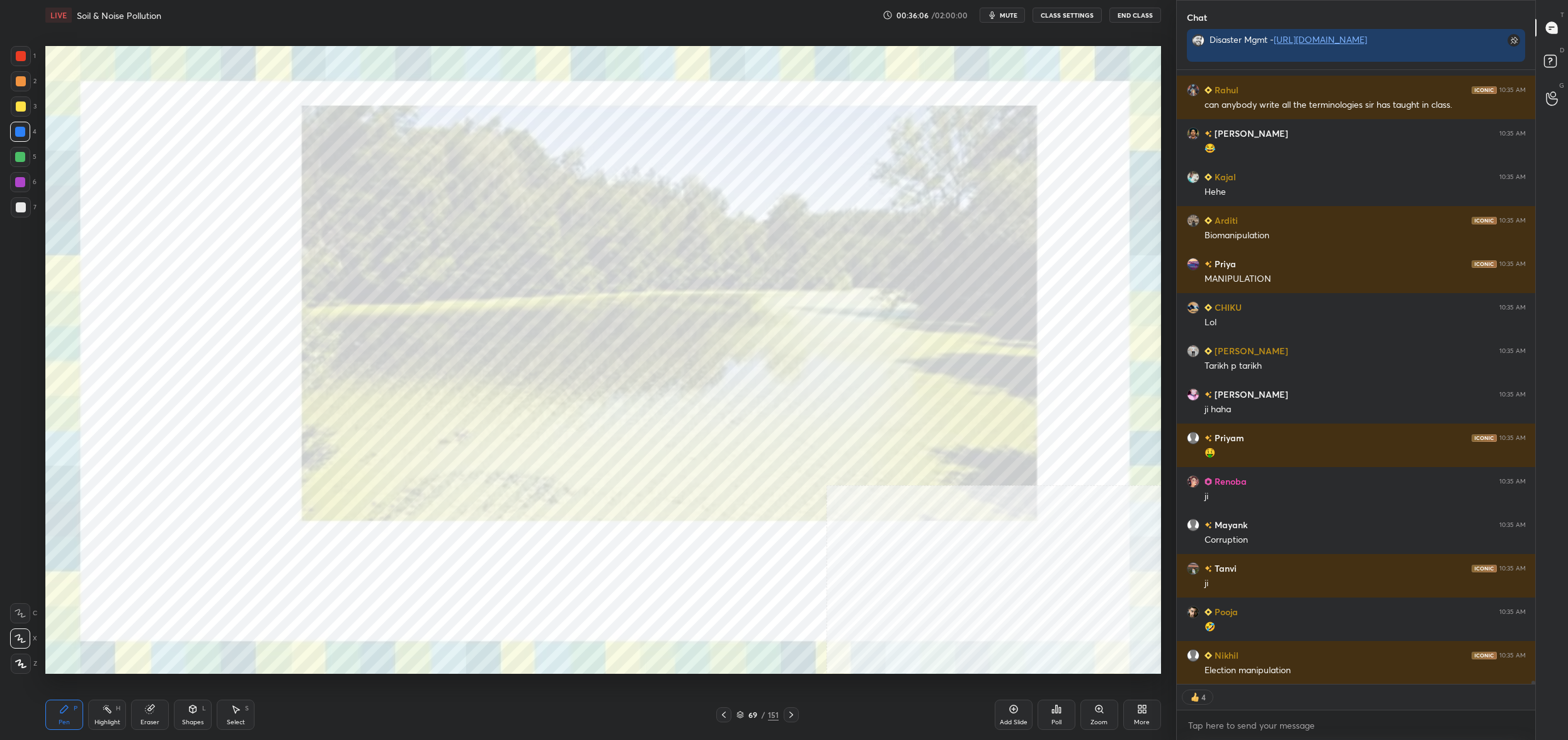
click at [746, 719] on div "69 / 151" at bounding box center [758, 715] width 43 height 11
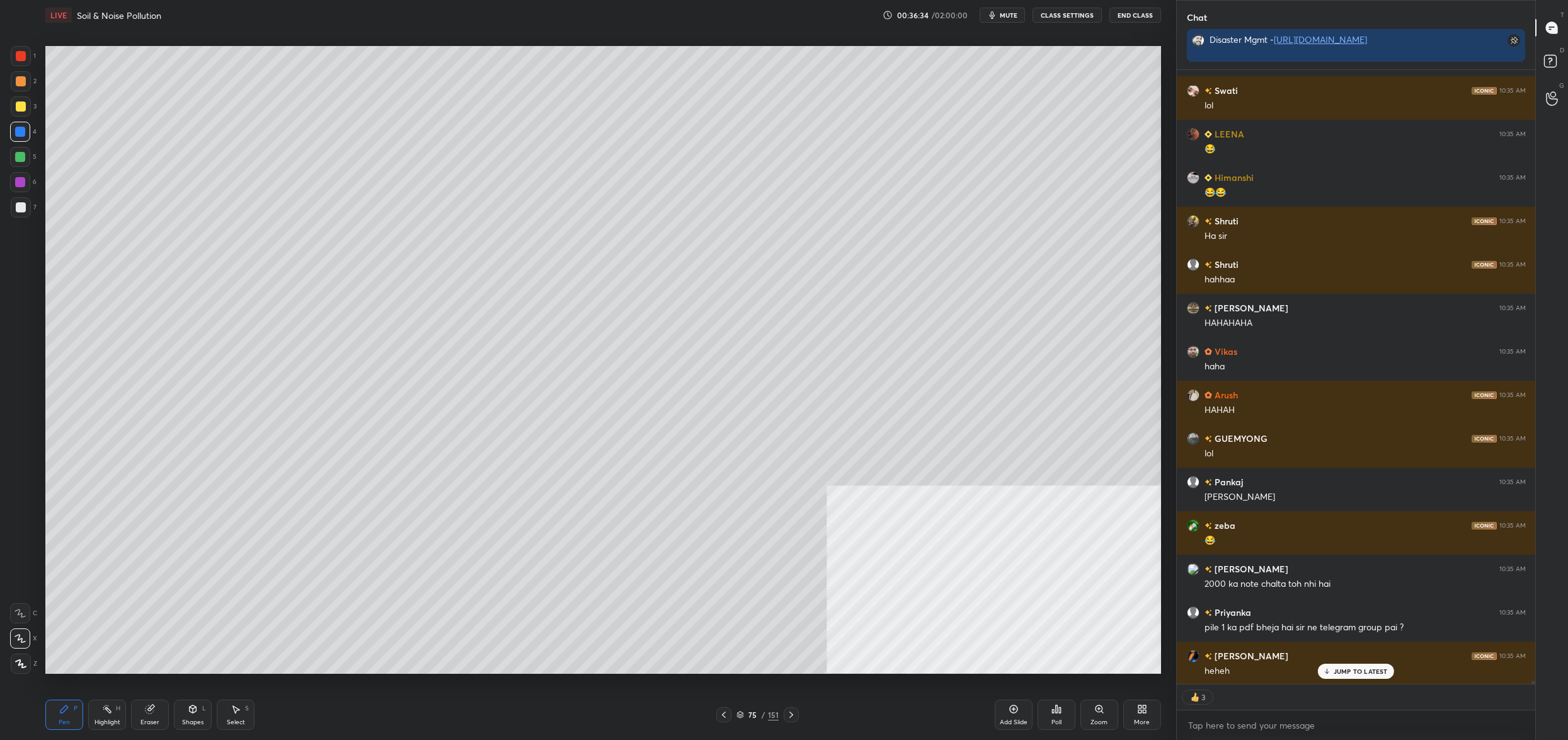
click at [27, 153] on div at bounding box center [20, 157] width 20 height 20
drag, startPoint x: 28, startPoint y: 157, endPoint x: 34, endPoint y: 159, distance: 6.3
click at [34, 159] on div "5" at bounding box center [23, 157] width 27 height 20
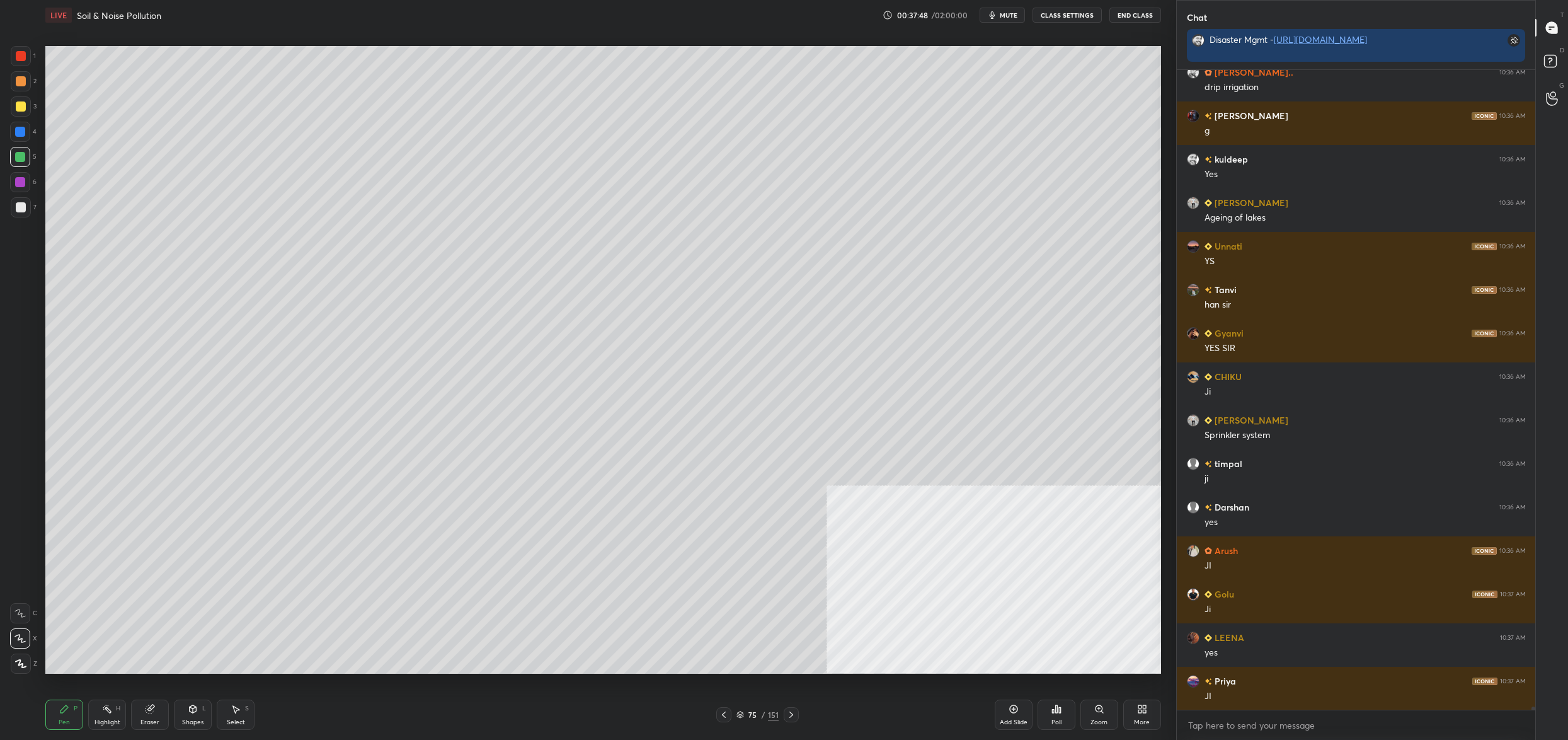
scroll to position [119651, 0]
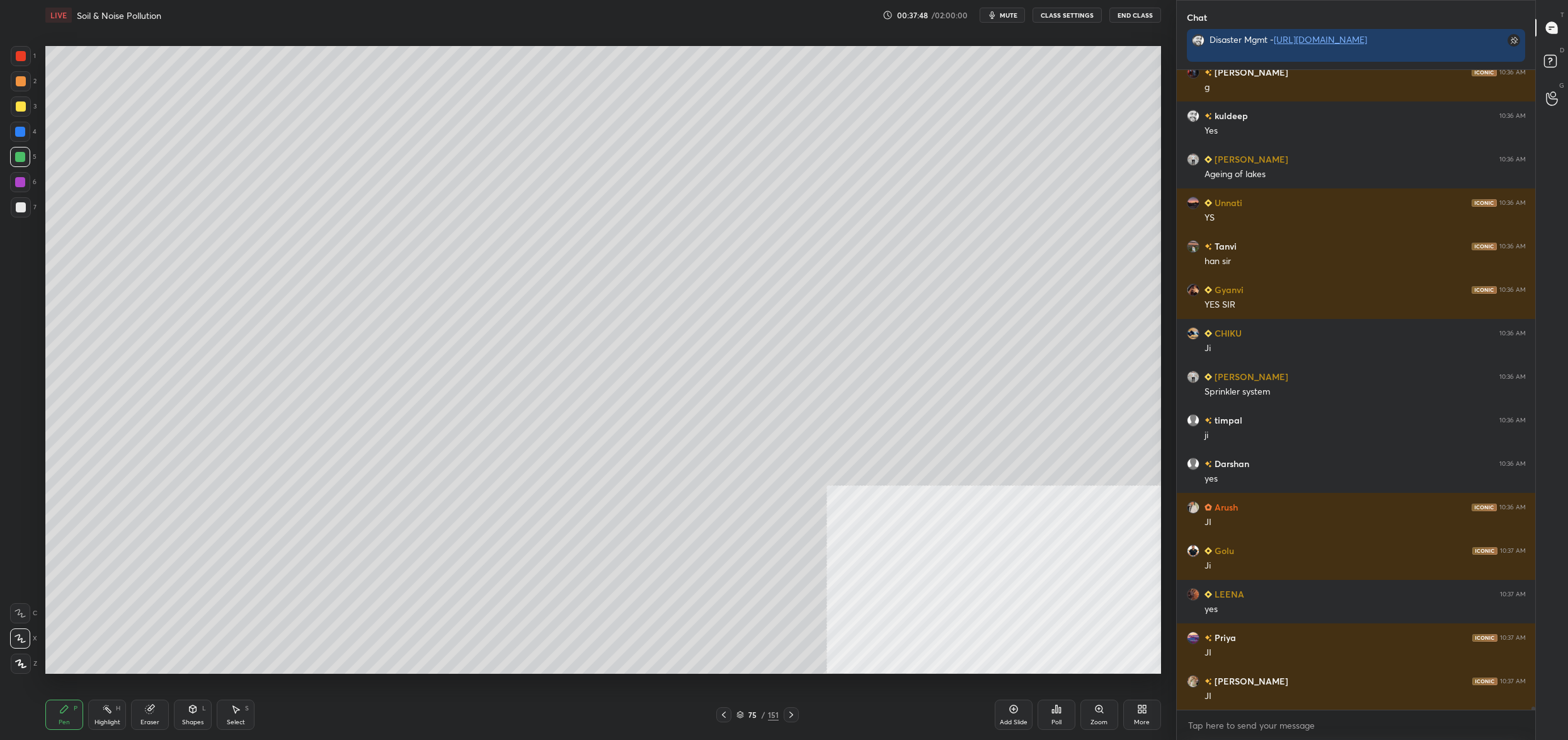
drag, startPoint x: 751, startPoint y: 710, endPoint x: 745, endPoint y: 720, distance: 11.7
click at [752, 712] on div "75" at bounding box center [753, 715] width 13 height 8
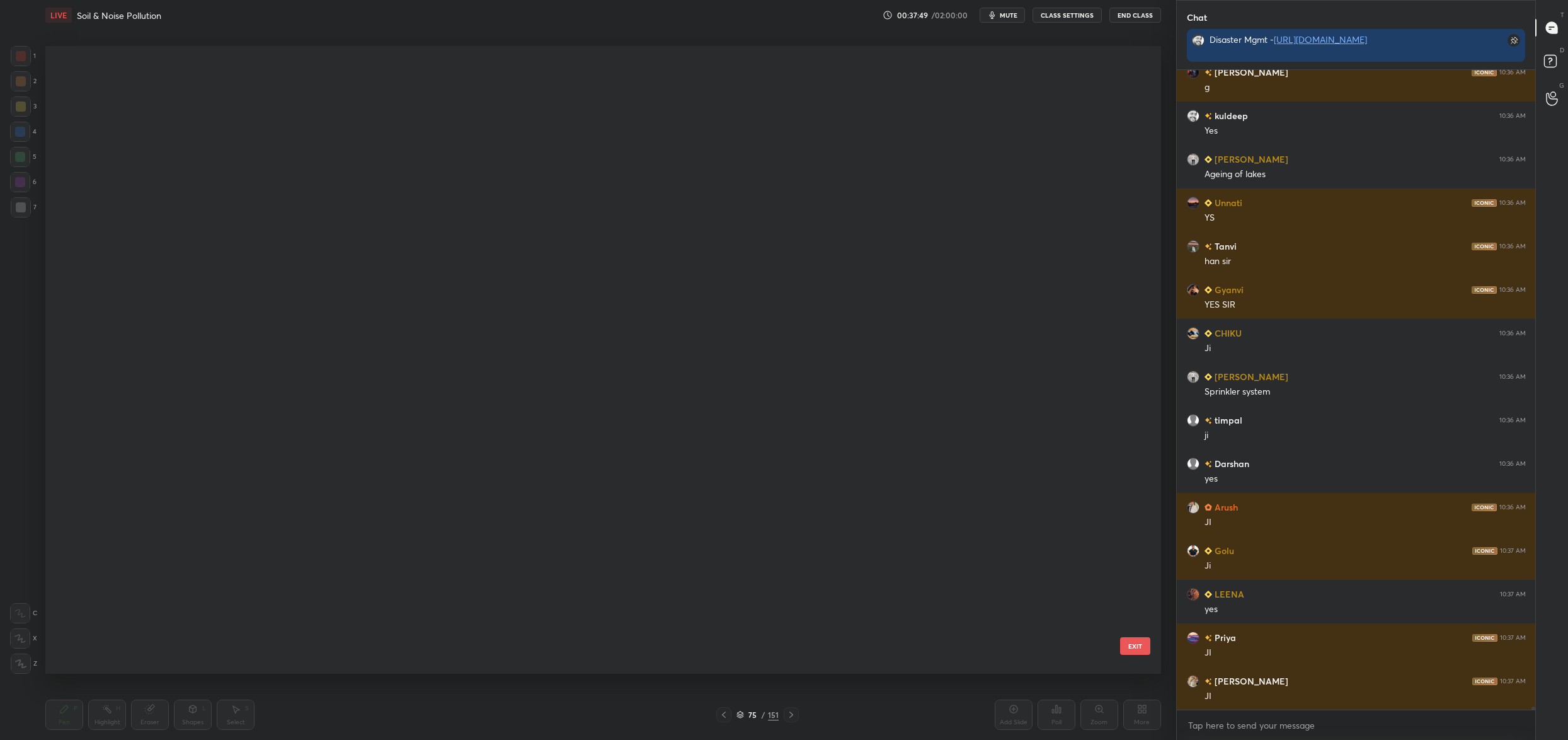
scroll to position [4367, 0]
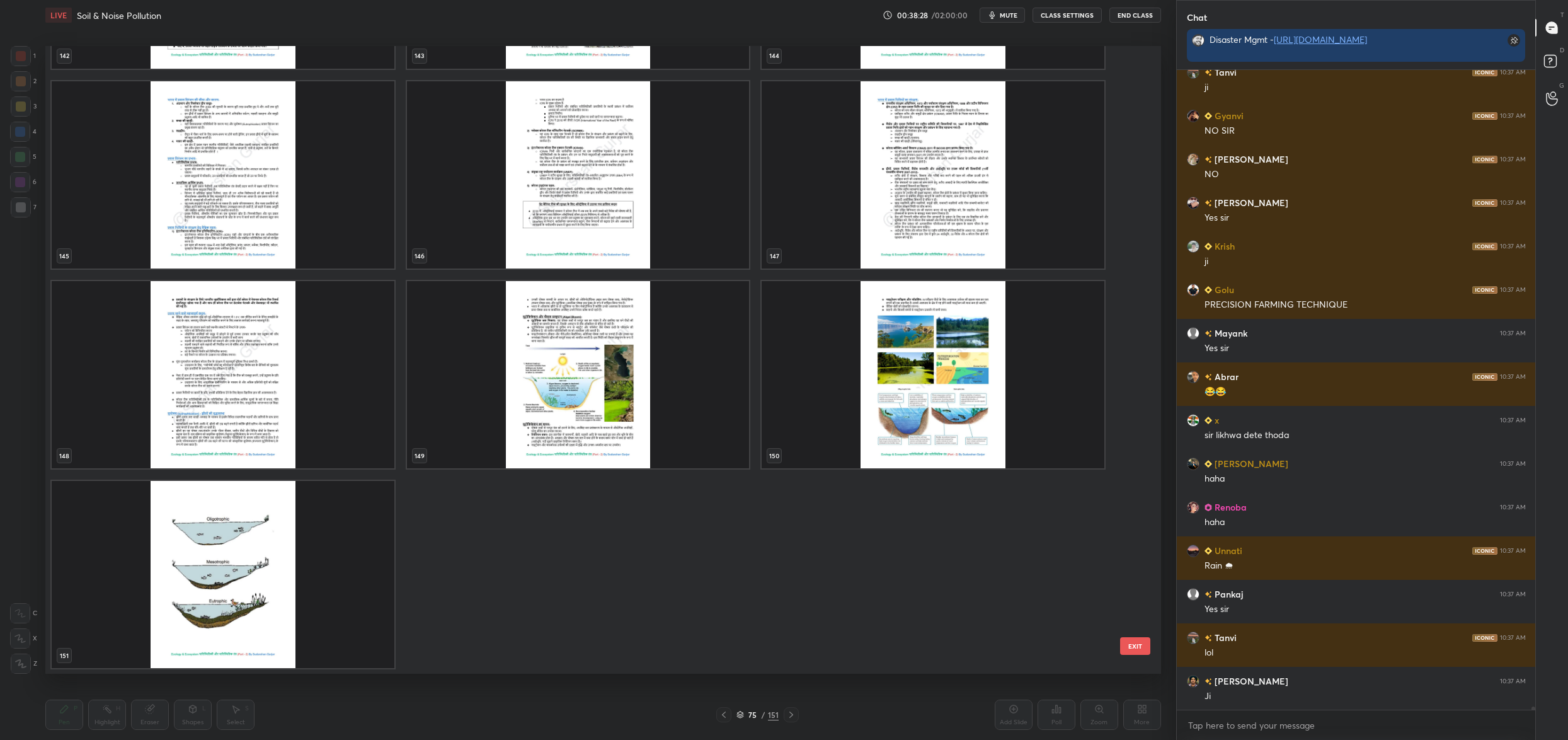
click at [551, 385] on img "grid" at bounding box center [578, 374] width 343 height 187
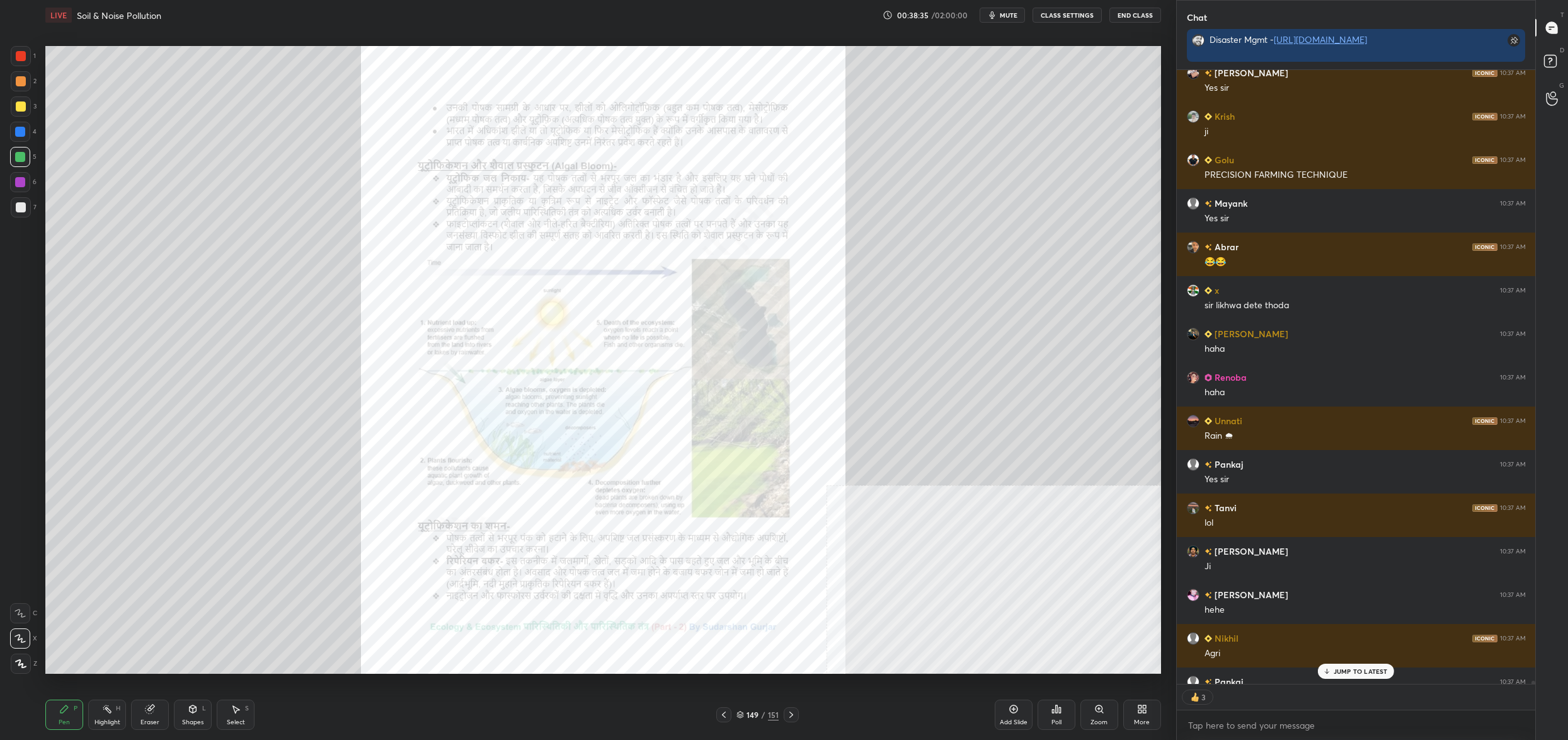
click at [1101, 717] on div "Zoom" at bounding box center [1100, 715] width 38 height 30
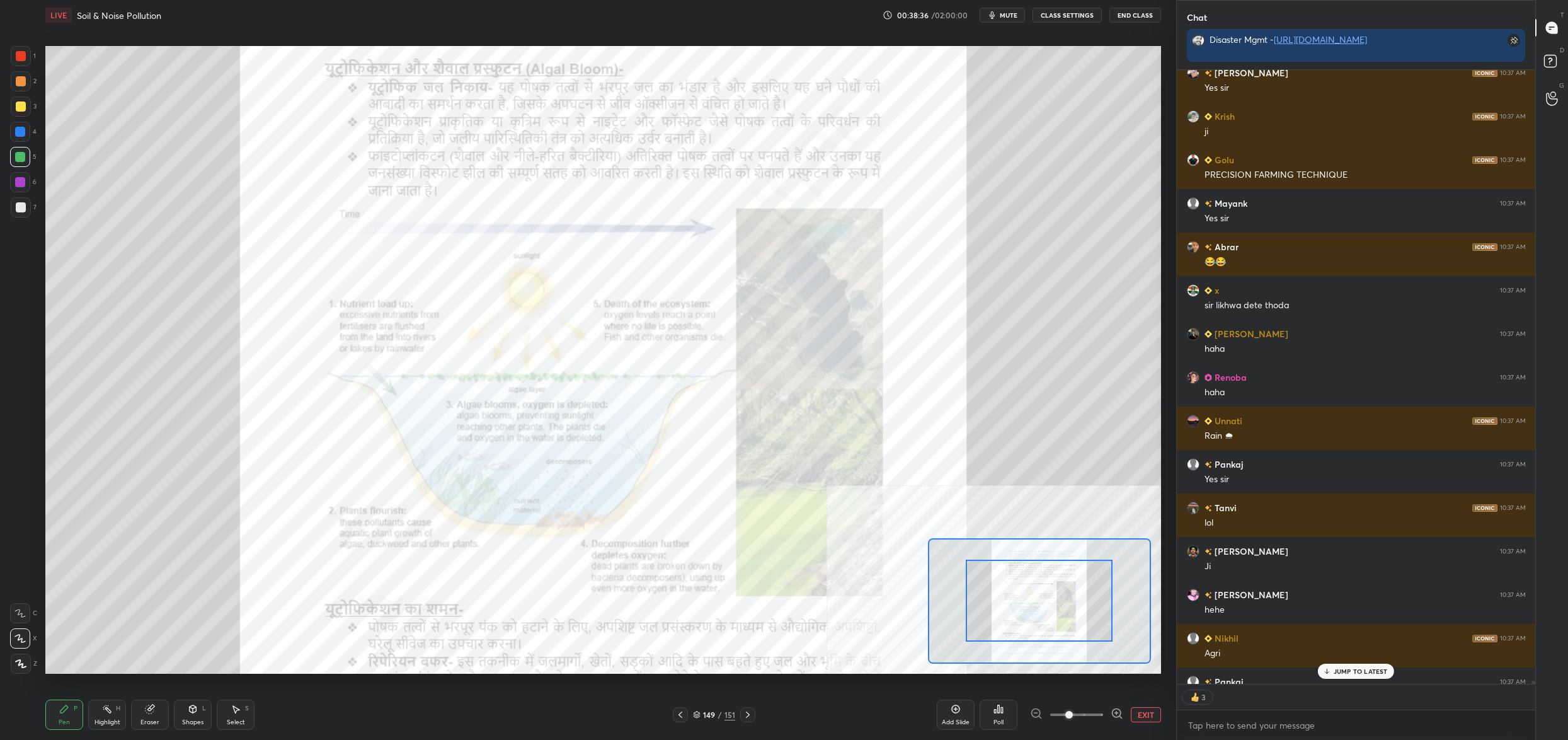
click at [1099, 708] on div at bounding box center [1076, 715] width 93 height 15
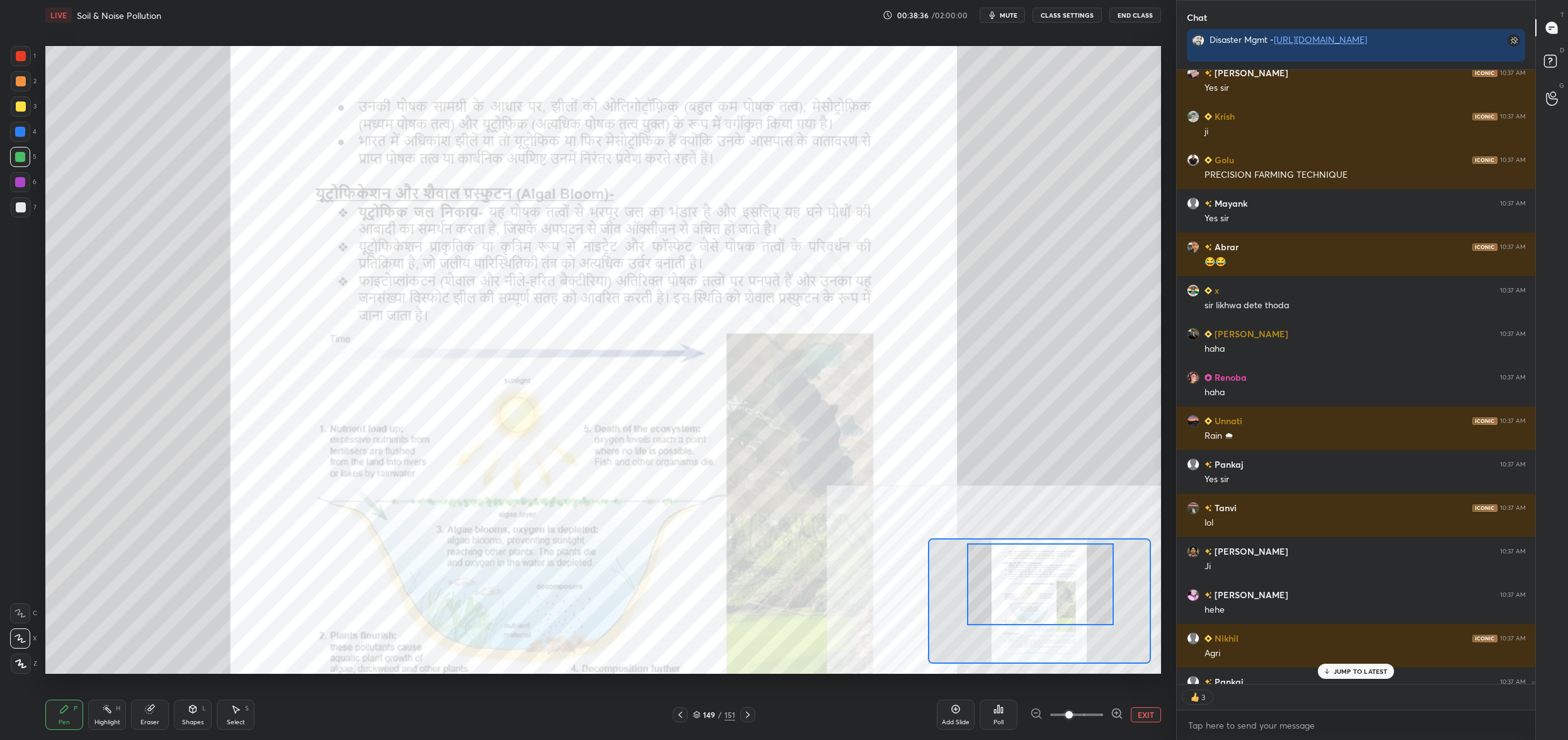
drag, startPoint x: 1077, startPoint y: 579, endPoint x: 1065, endPoint y: 551, distance: 30.5
click at [1077, 576] on div at bounding box center [1040, 584] width 147 height 82
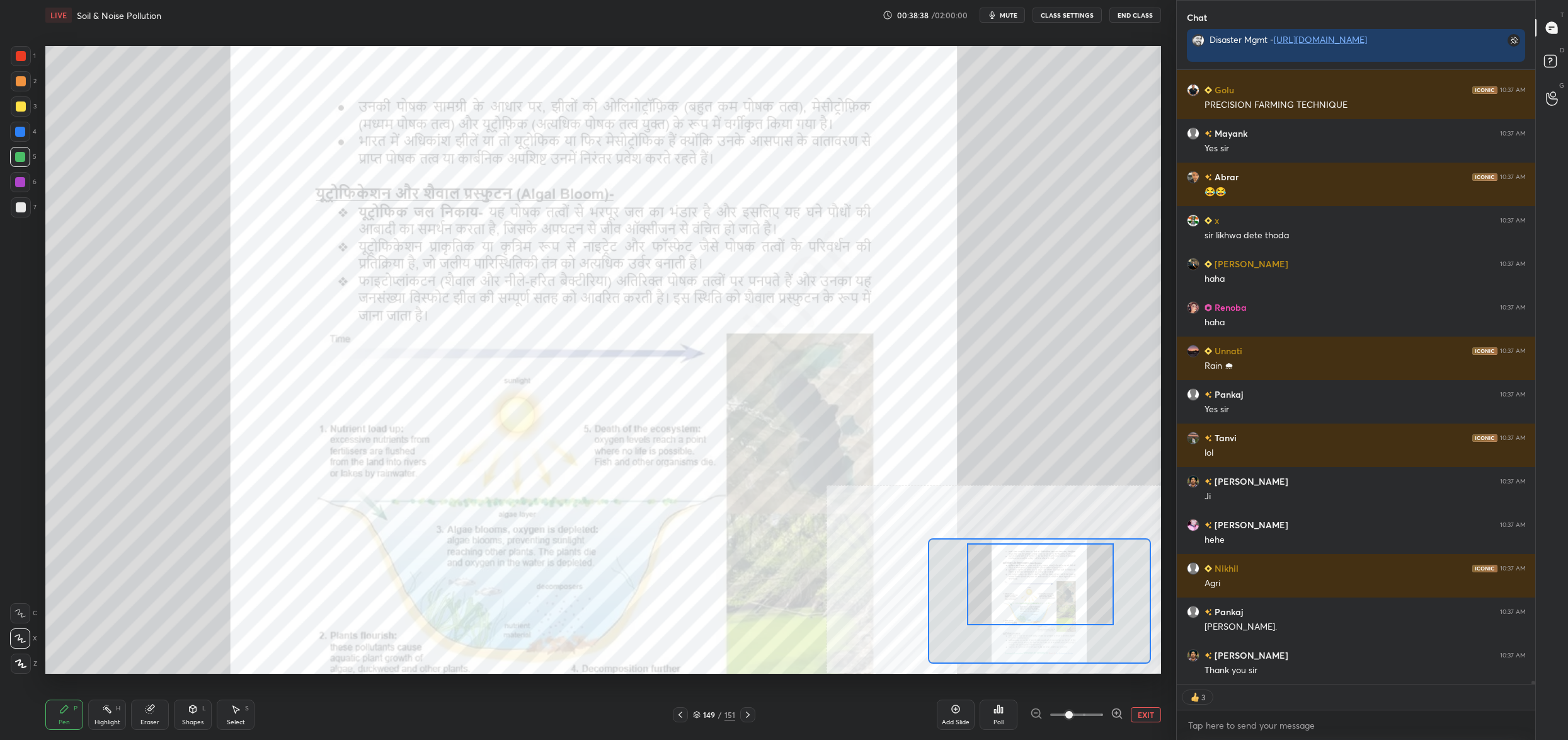
click at [29, 47] on div "1" at bounding box center [23, 56] width 25 height 20
click at [11, 55] on div at bounding box center [21, 56] width 20 height 20
click at [10, 53] on div "1 2 3 4 5 6 7 C X Z C X Z E E Erase all H H" at bounding box center [20, 359] width 41 height 628
click at [11, 54] on div at bounding box center [21, 56] width 20 height 20
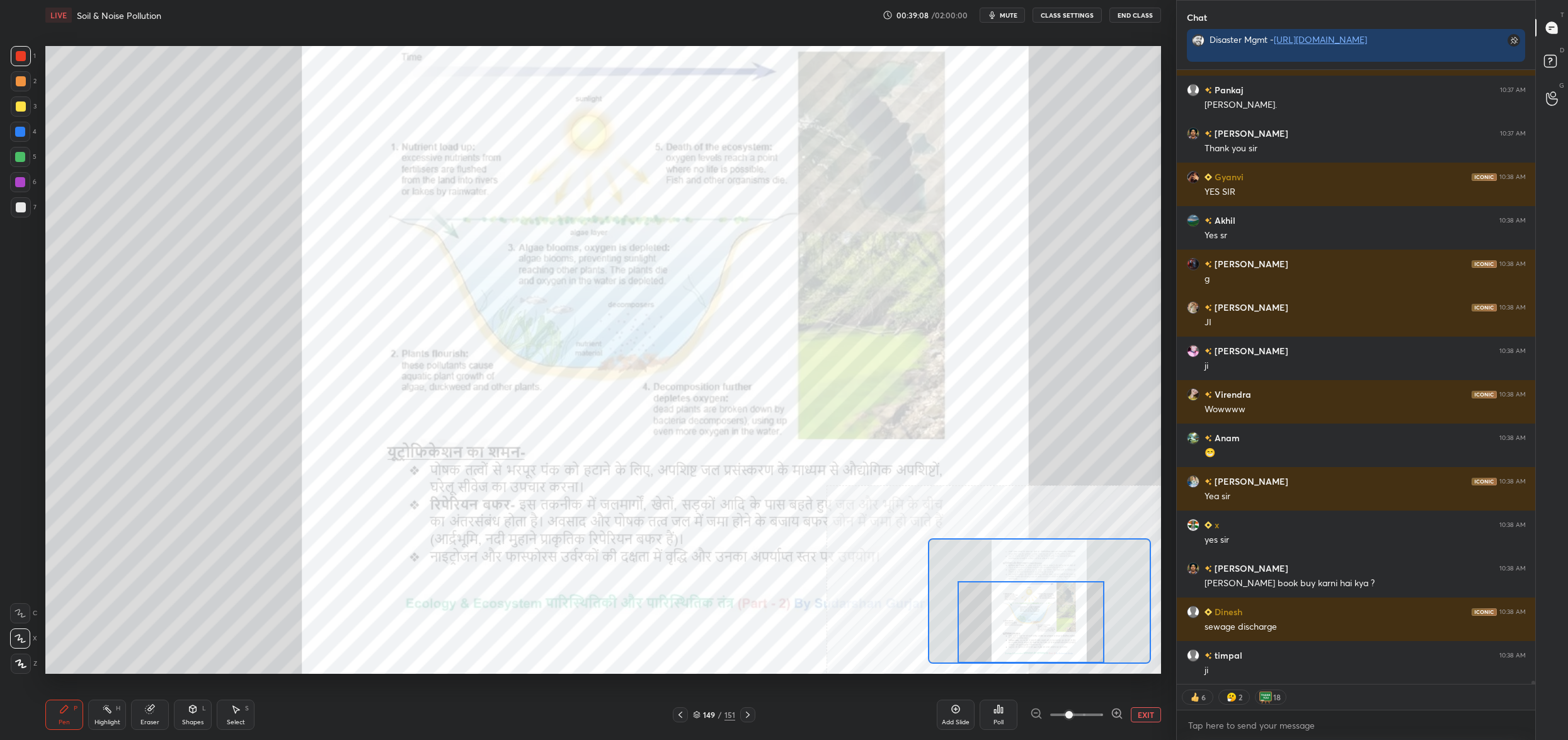
scroll to position [122533, 0]
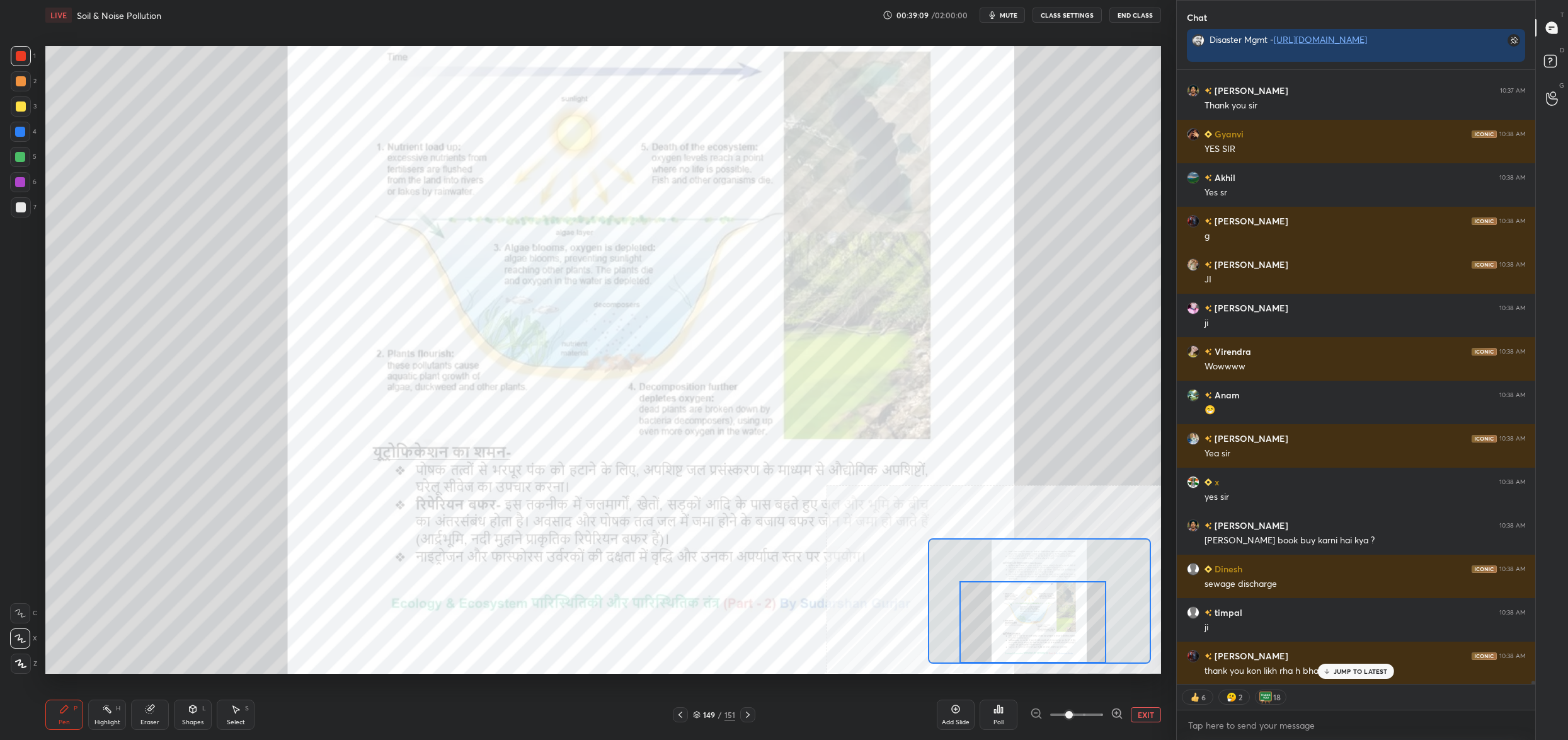
drag, startPoint x: 1017, startPoint y: 586, endPoint x: 1013, endPoint y: 633, distance: 47.2
click at [1013, 633] on div at bounding box center [1032, 621] width 147 height 82
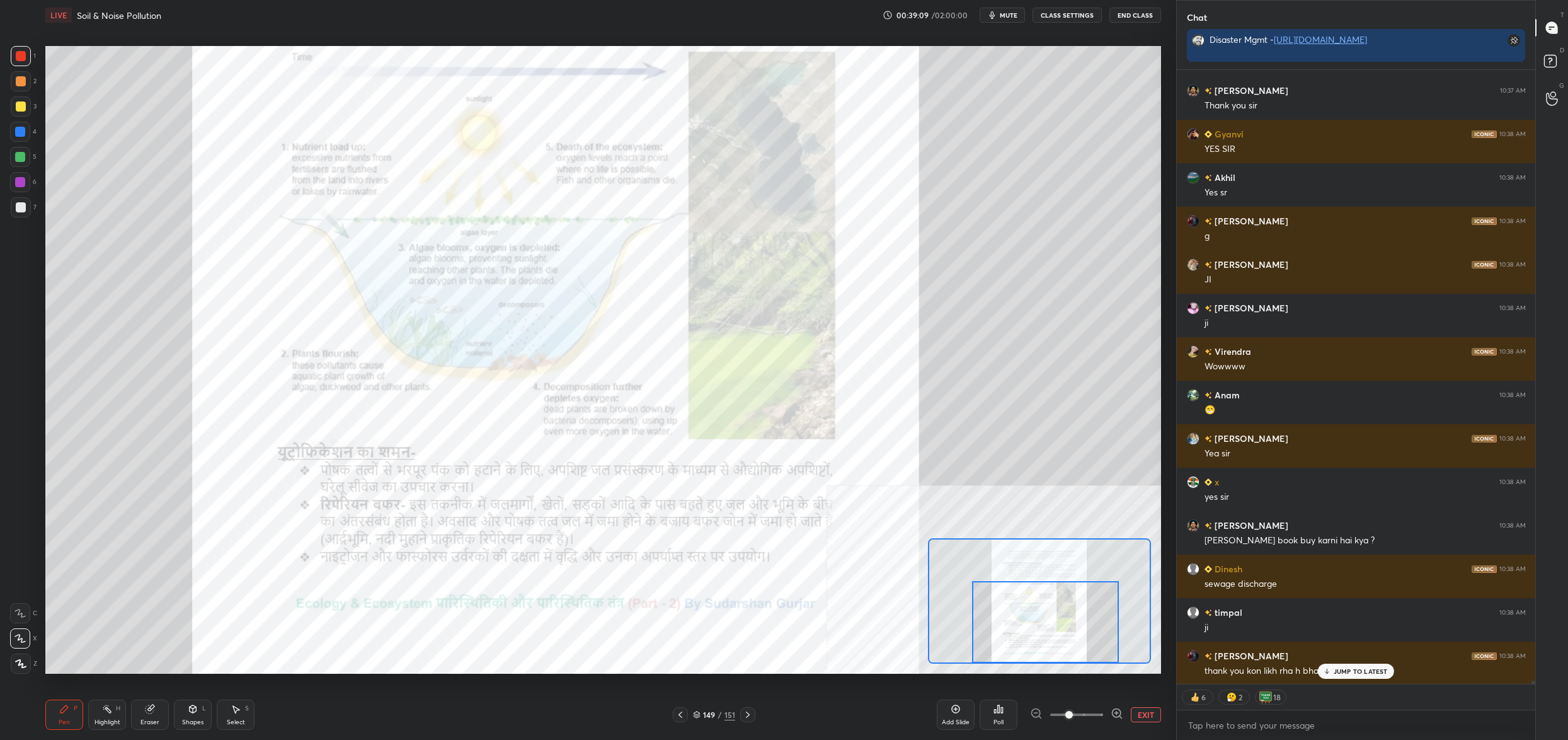
click at [1022, 626] on div at bounding box center [1045, 621] width 147 height 82
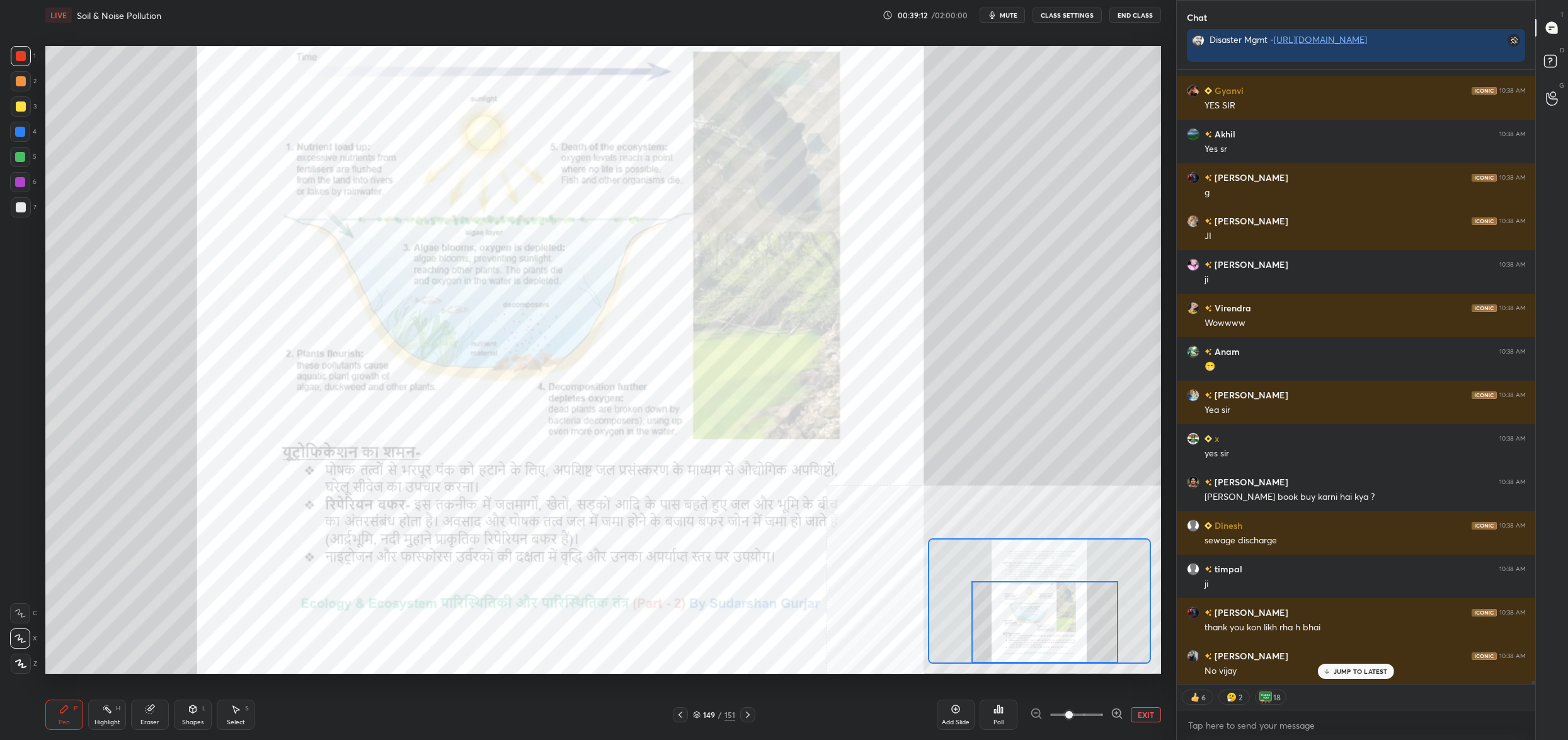
drag, startPoint x: 707, startPoint y: 714, endPoint x: 706, endPoint y: 708, distance: 6.1
click at [709, 714] on div "149" at bounding box center [709, 715] width 13 height 8
type textarea "x"
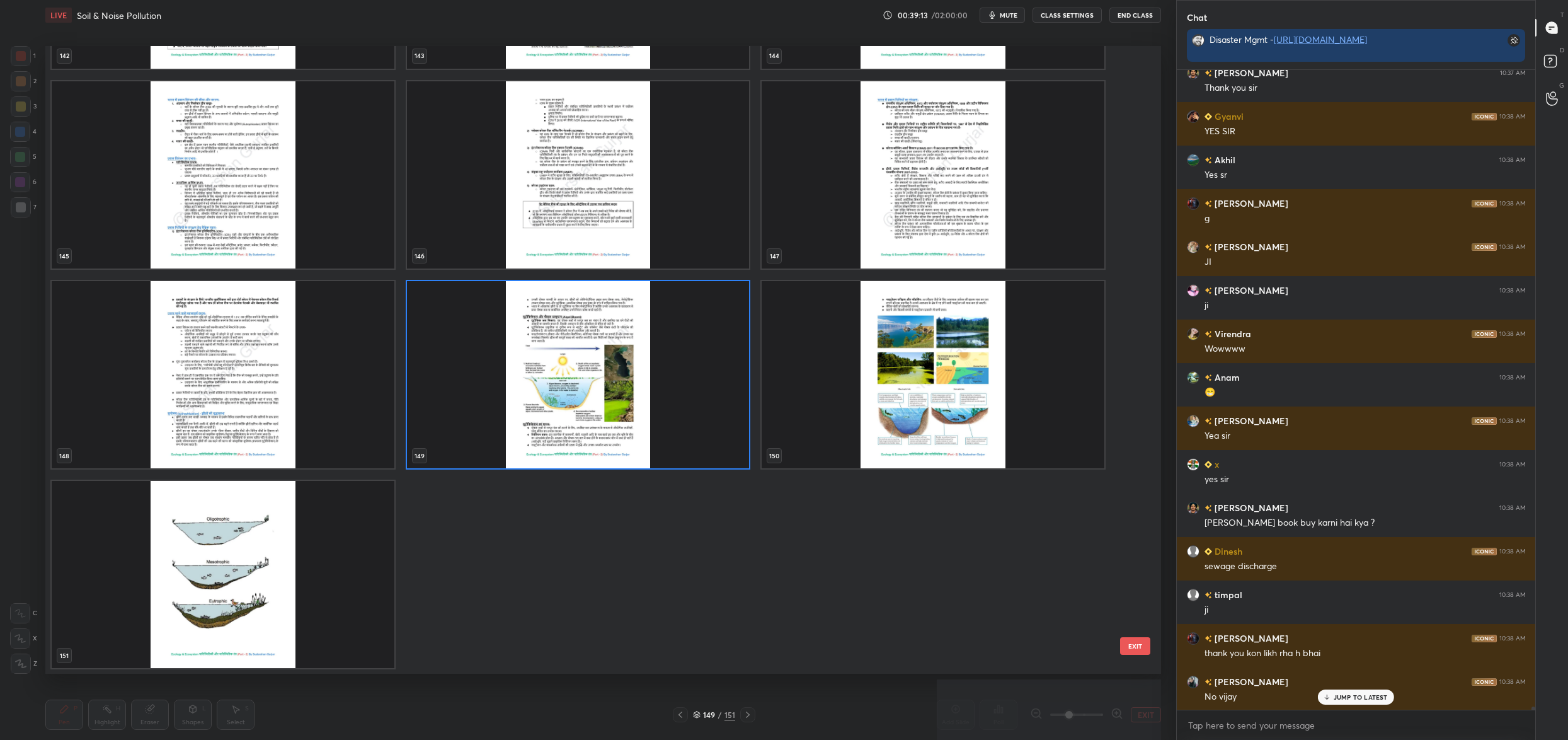
scroll to position [9560, 0]
click at [840, 432] on img "grid" at bounding box center [933, 375] width 343 height 187
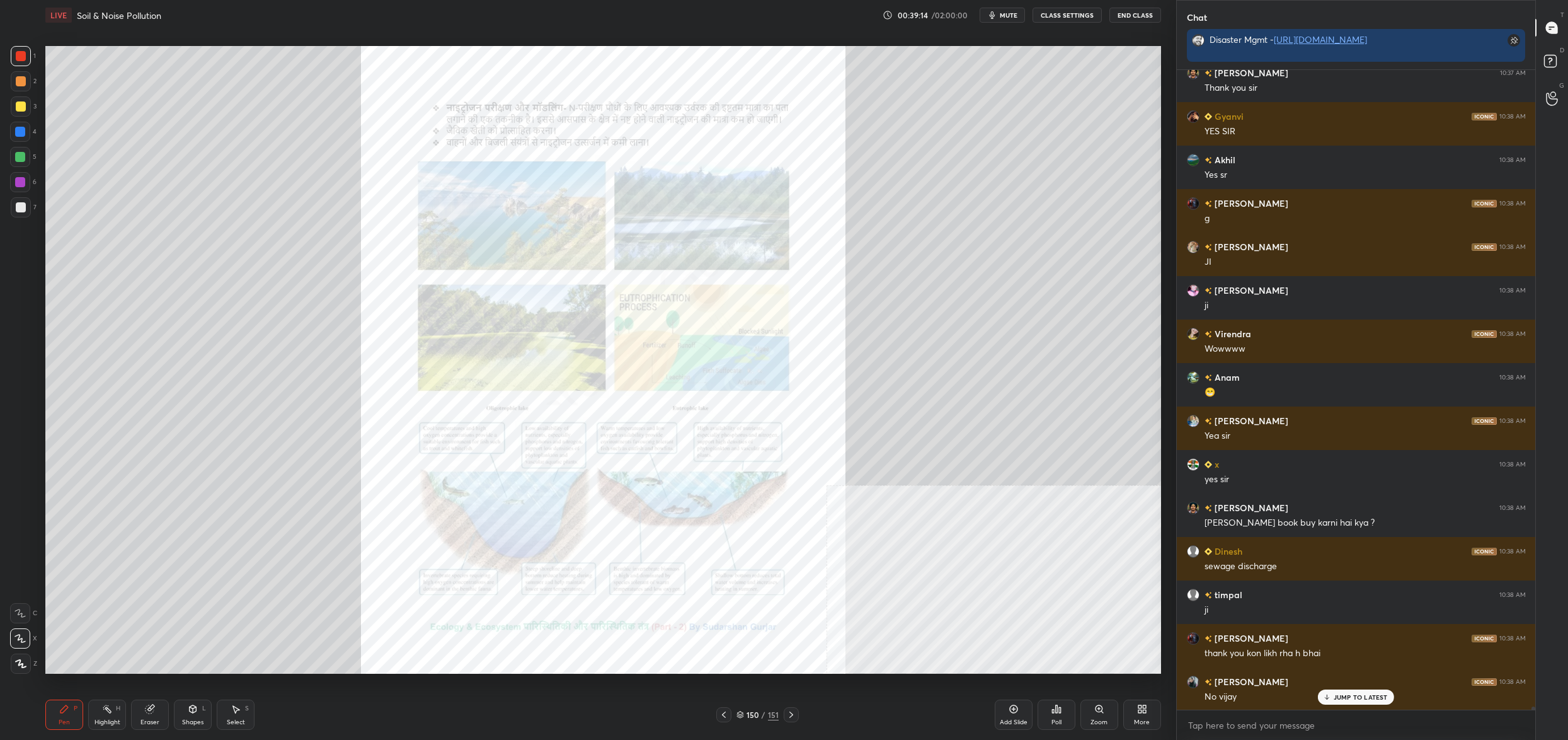
click at [840, 432] on img "grid" at bounding box center [933, 375] width 343 height 187
click at [749, 713] on div "150" at bounding box center [753, 715] width 13 height 8
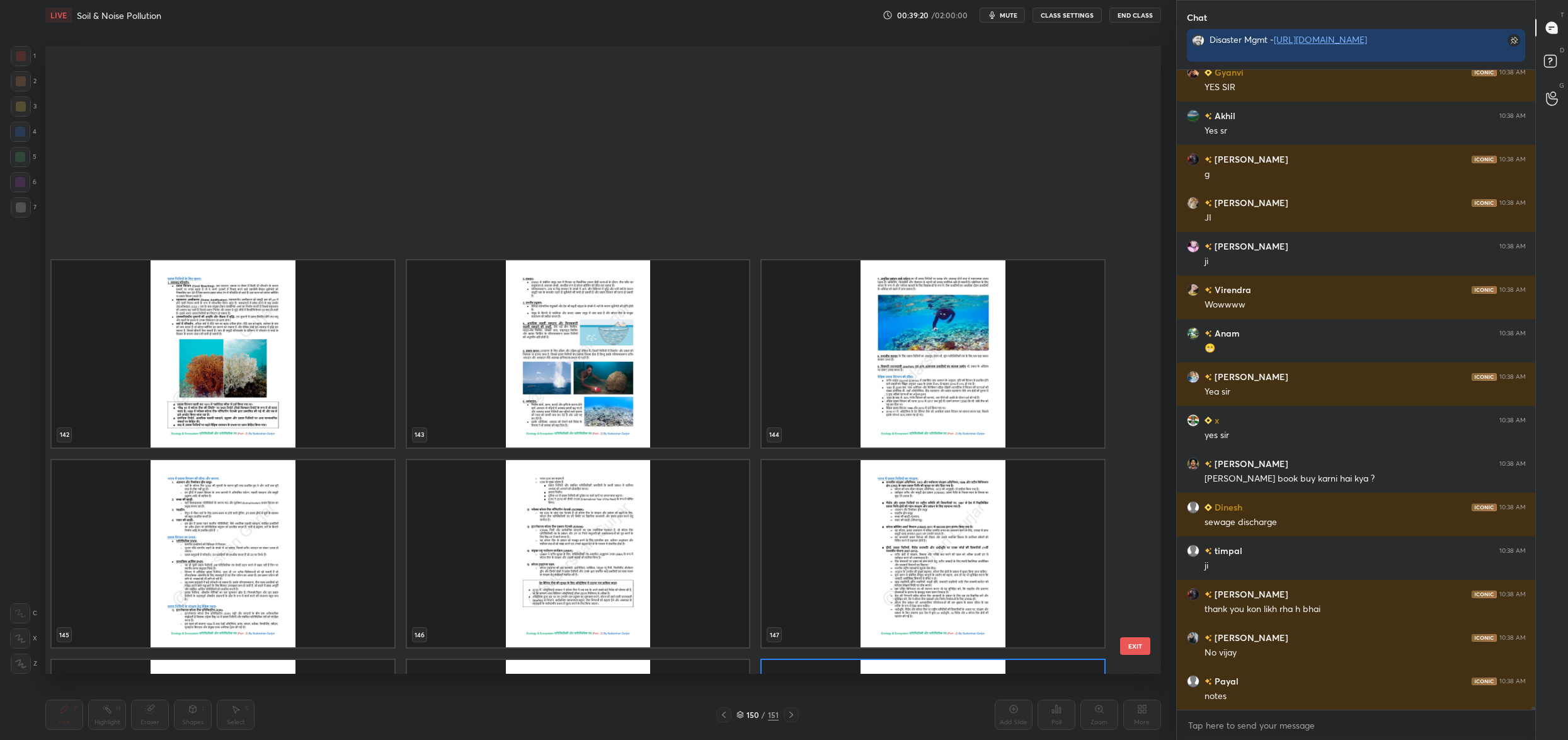
scroll to position [9561, 0]
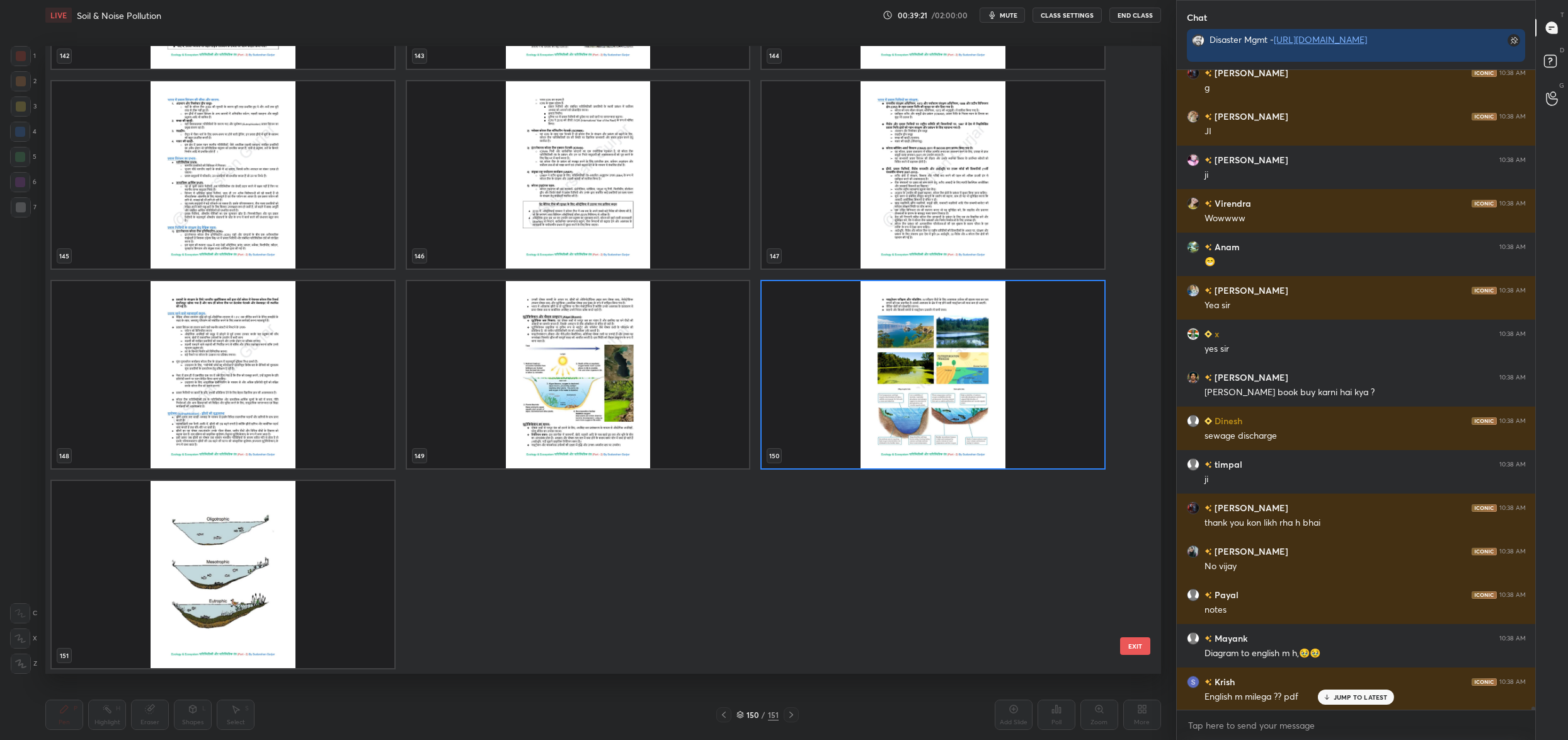
click at [1147, 647] on button "EXIT" at bounding box center [1135, 646] width 30 height 18
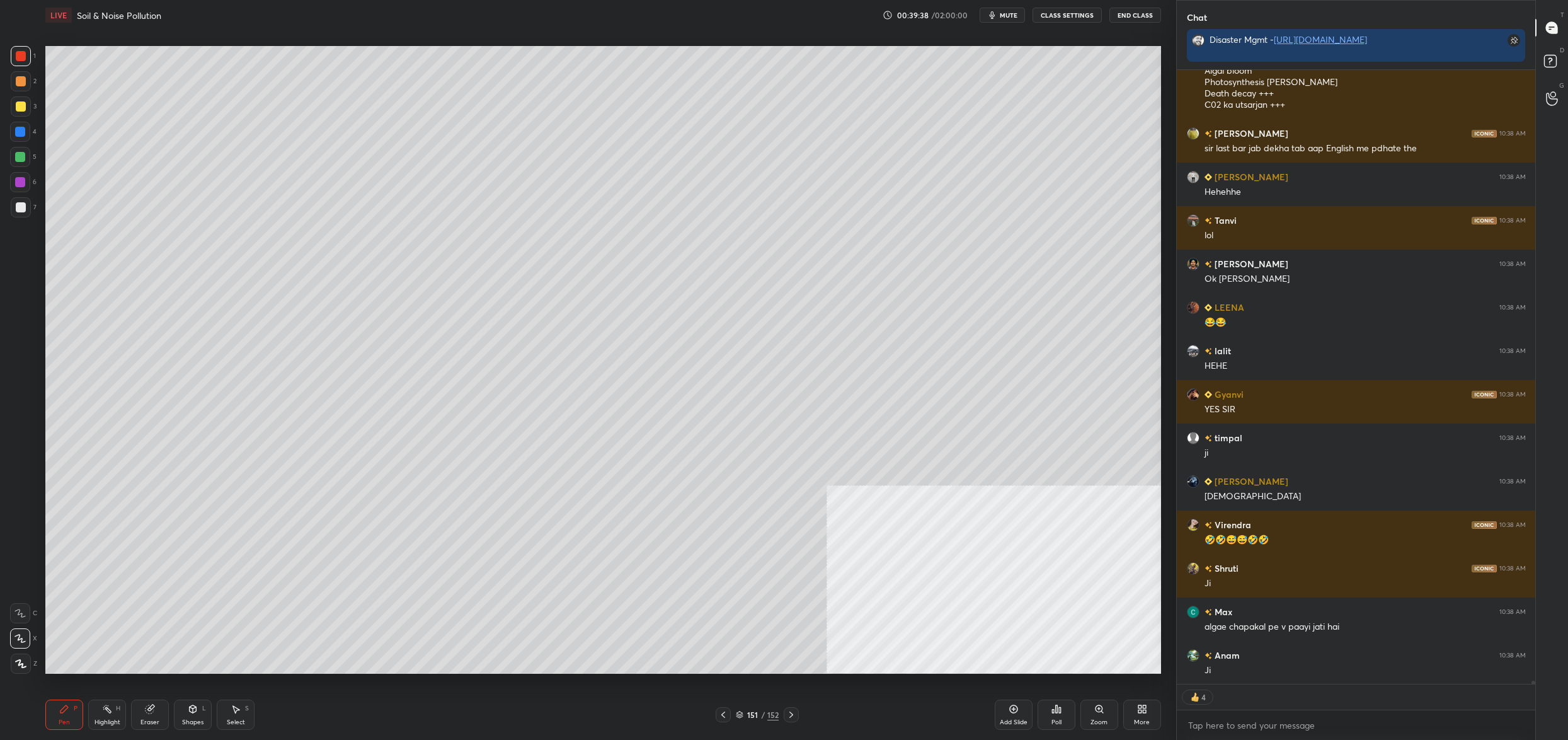
click at [25, 86] on div at bounding box center [21, 81] width 20 height 20
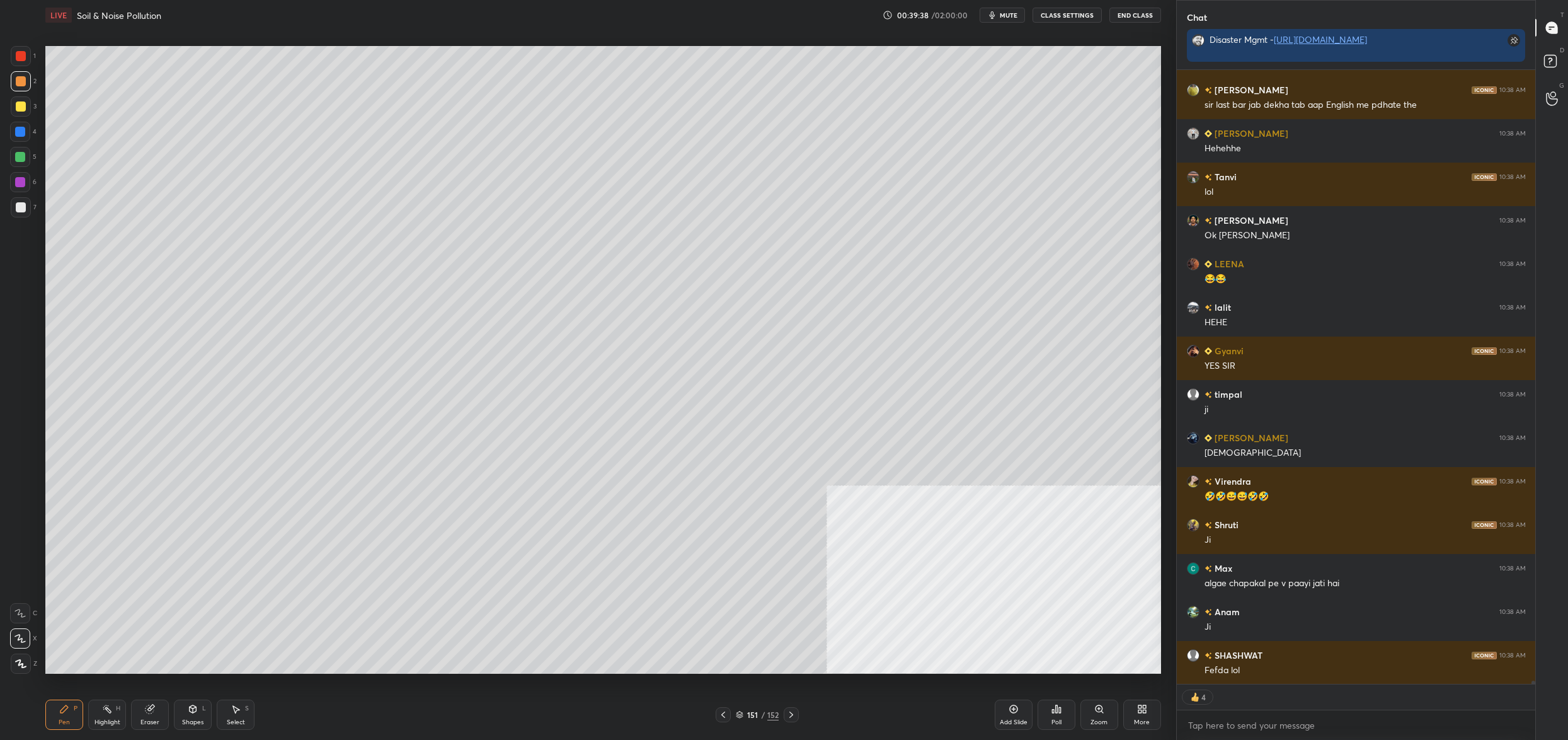
click at [29, 110] on div at bounding box center [21, 107] width 20 height 20
click at [22, 109] on div at bounding box center [21, 107] width 10 height 10
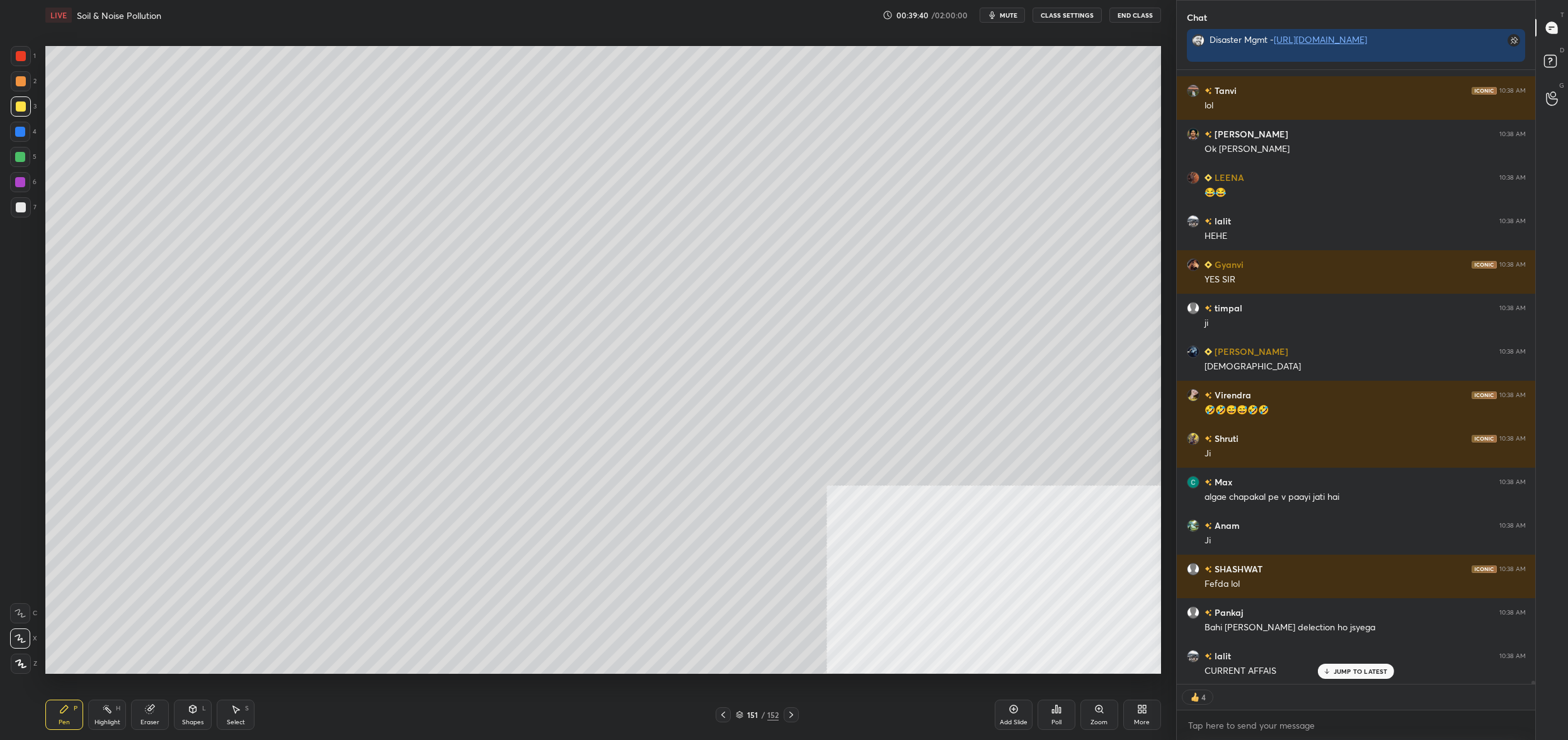
click at [749, 710] on div "151 / 152" at bounding box center [758, 715] width 43 height 11
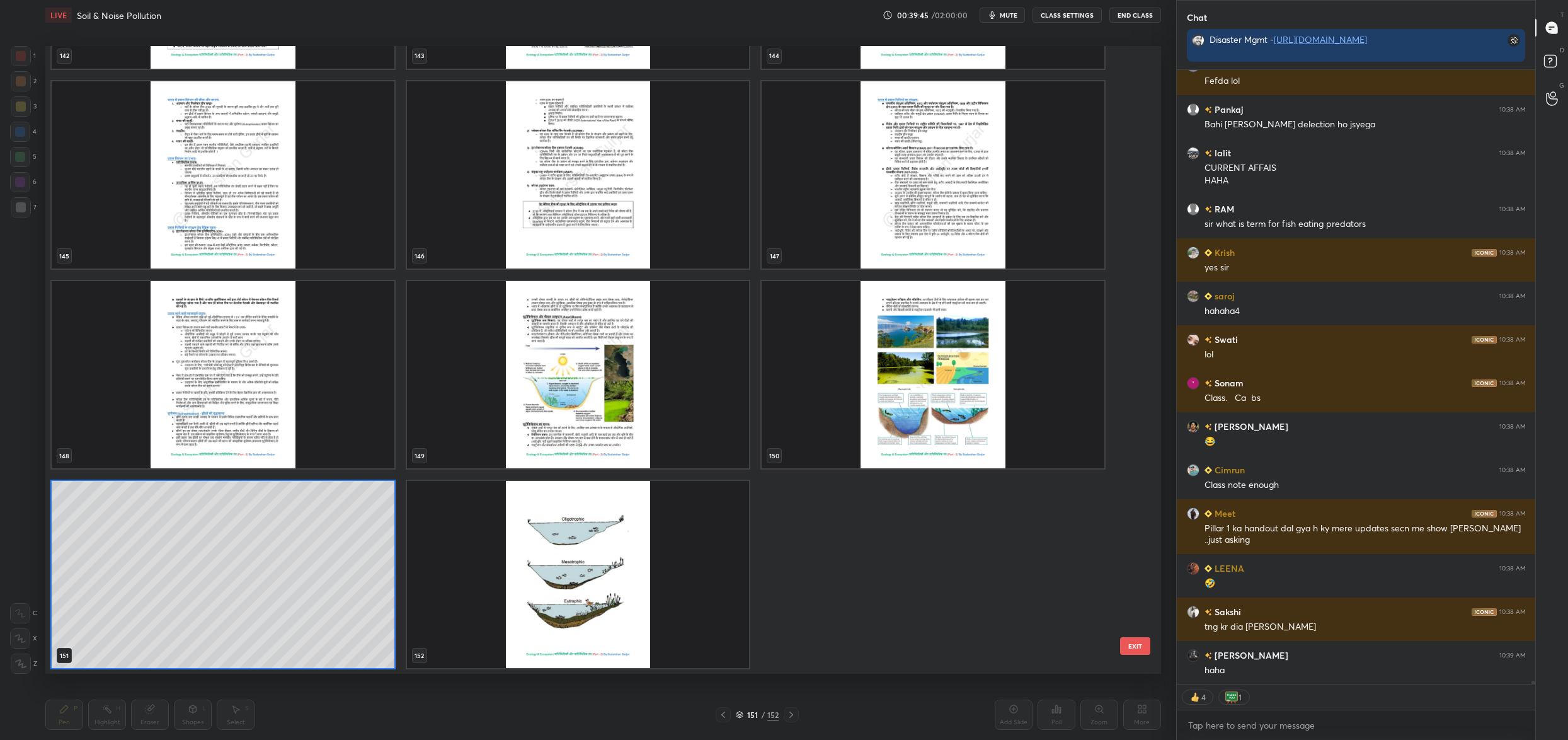
click at [395, 576] on div "151" at bounding box center [223, 574] width 345 height 190
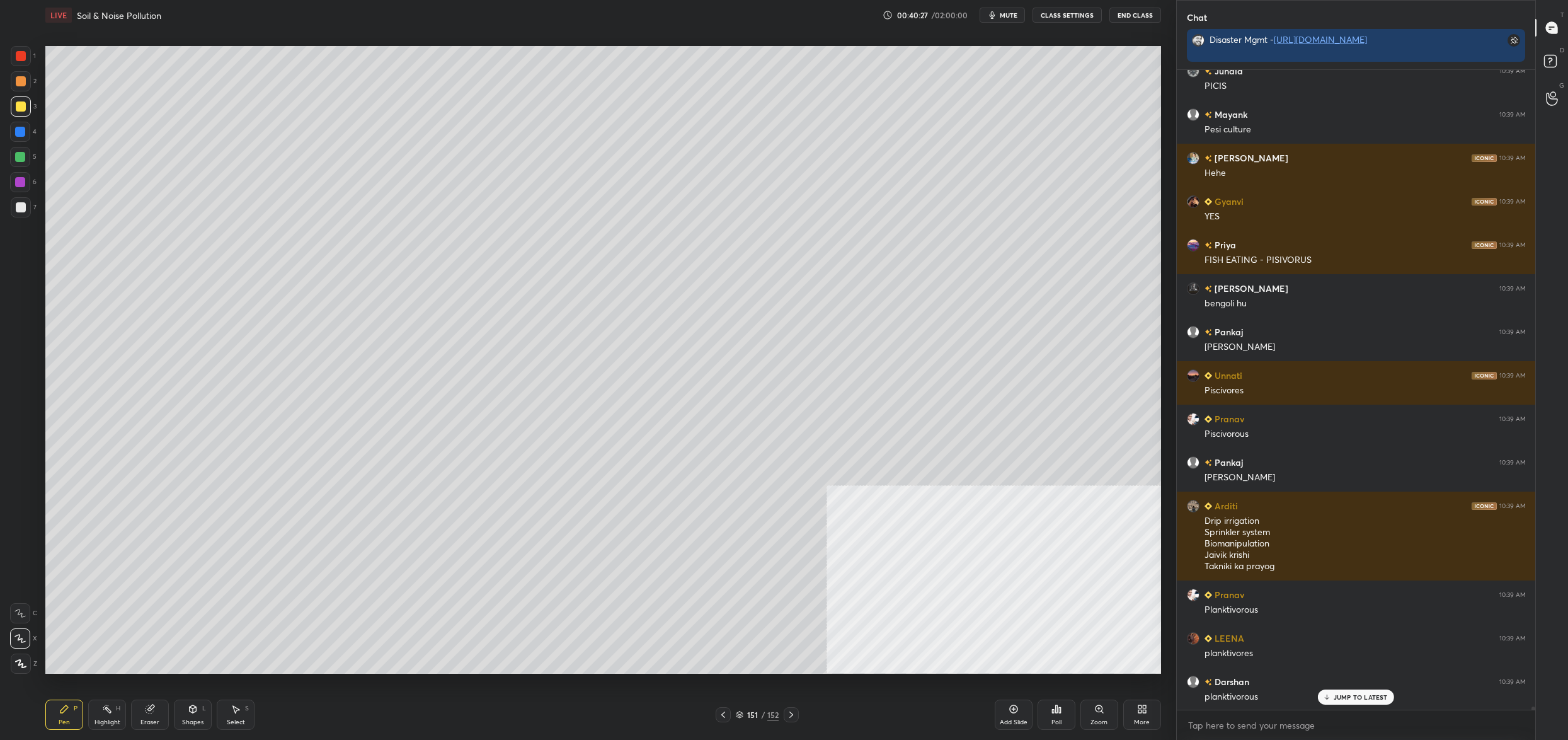
click at [741, 710] on div "151 / 152" at bounding box center [758, 715] width 43 height 11
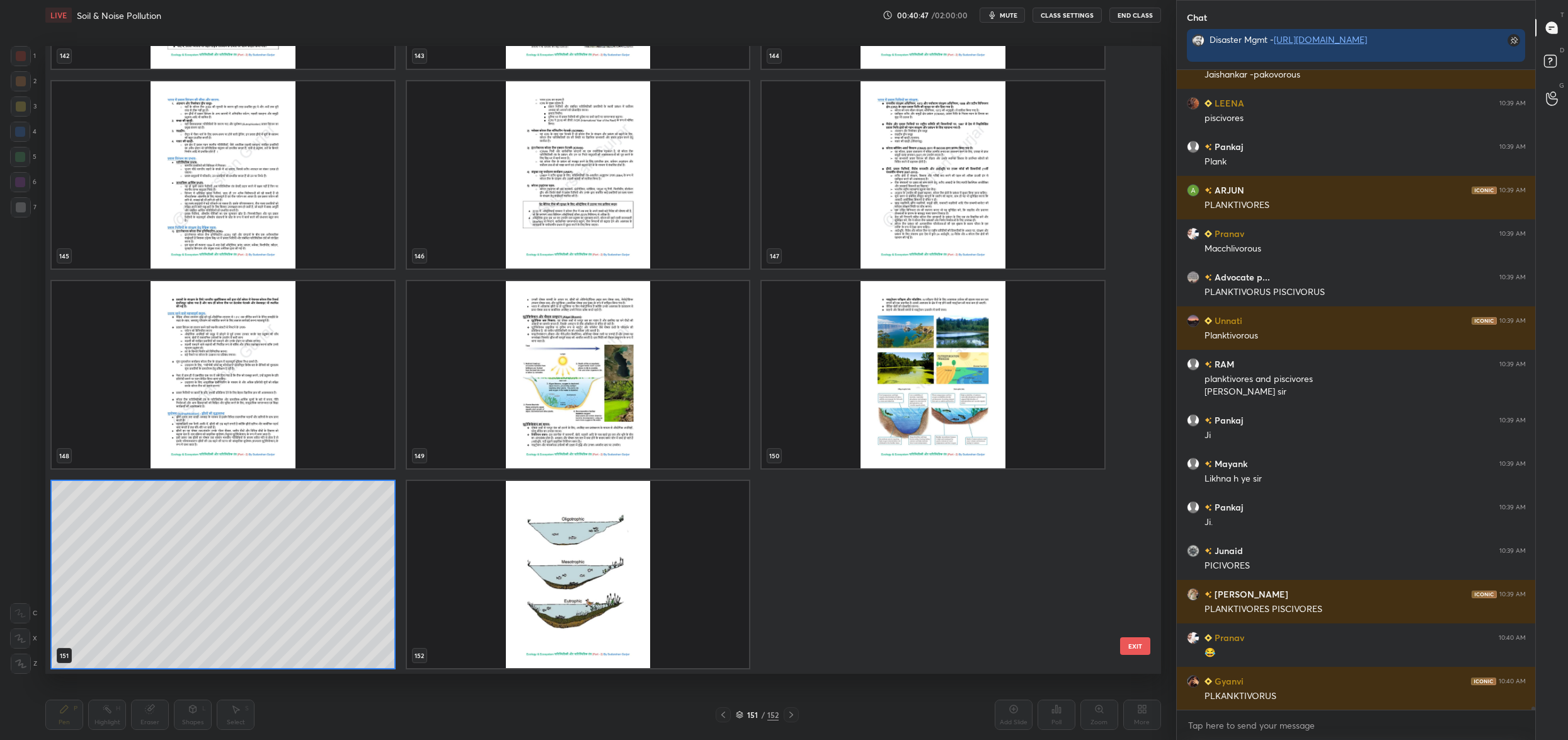
click at [356, 378] on img "grid" at bounding box center [223, 374] width 343 height 187
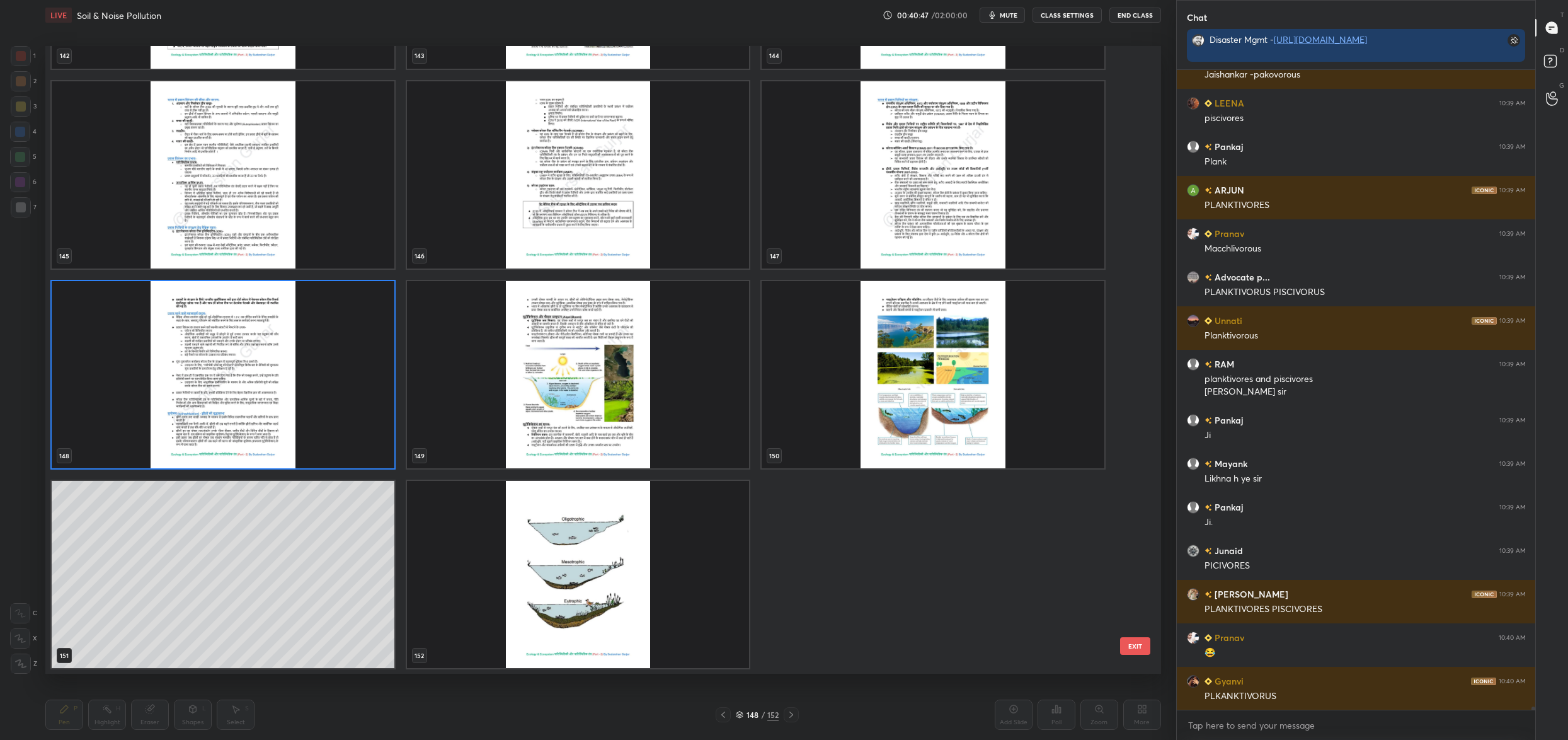
click at [356, 378] on img "grid" at bounding box center [223, 374] width 343 height 187
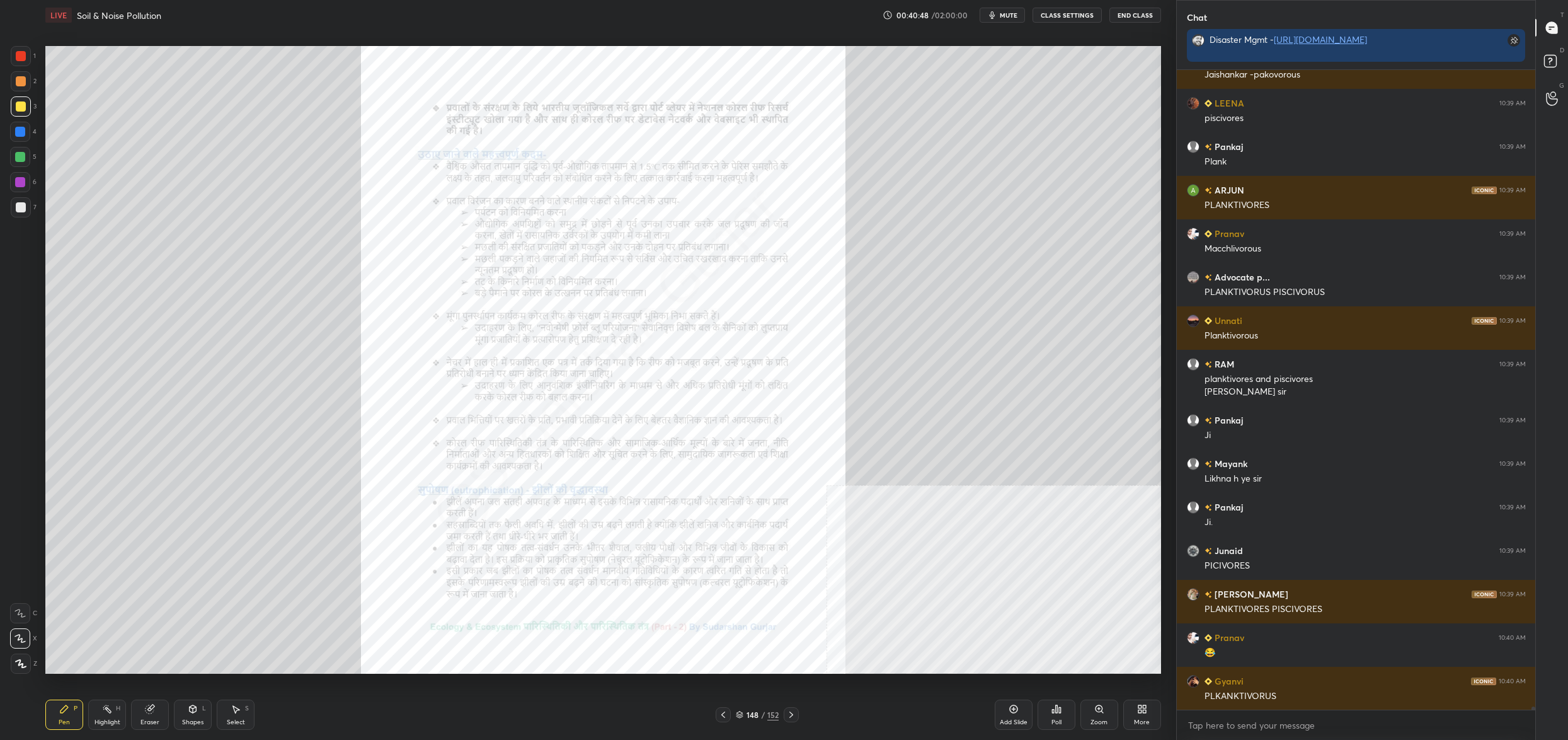
click at [356, 378] on img "grid" at bounding box center [223, 374] width 343 height 187
click at [1093, 703] on div "Zoom" at bounding box center [1100, 715] width 38 height 30
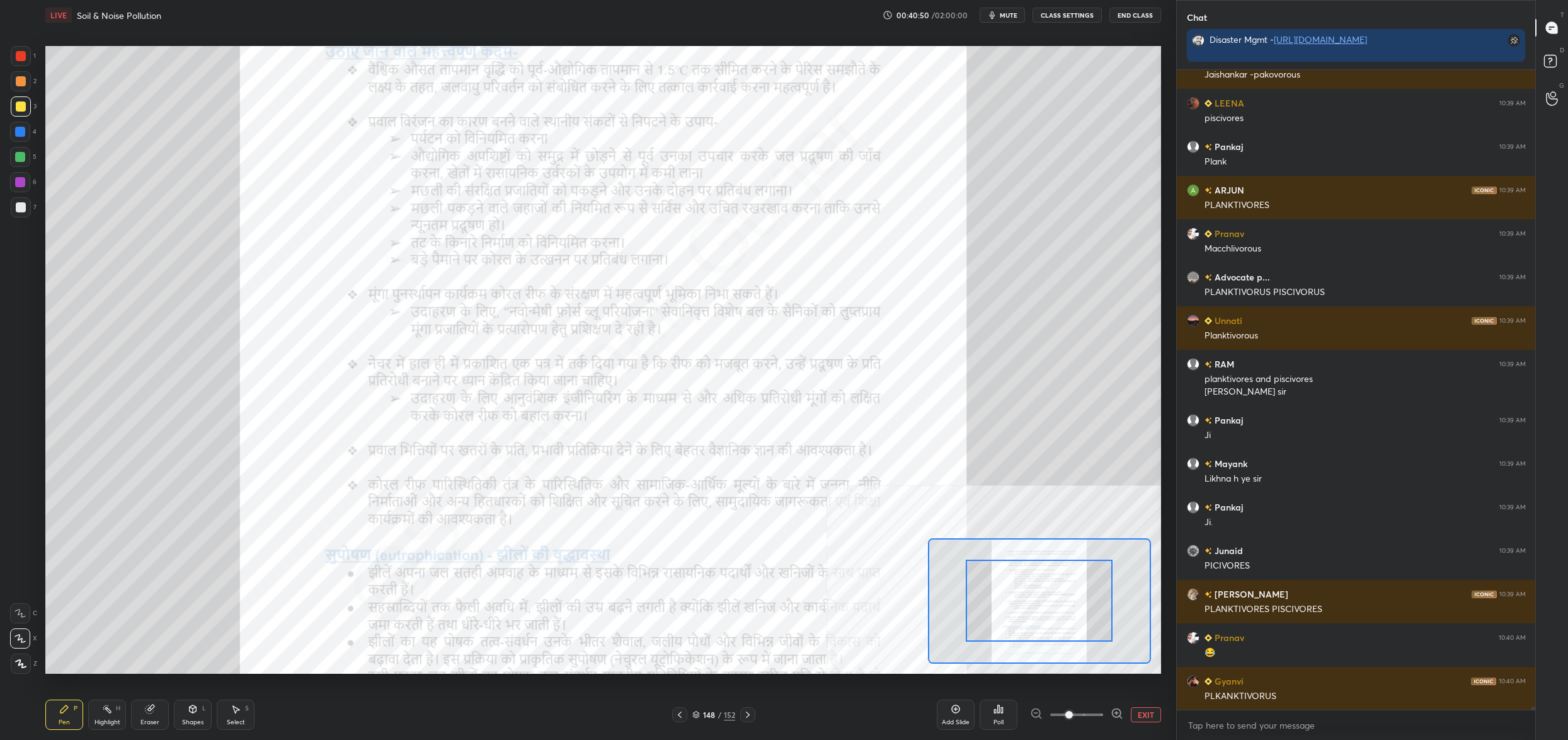
drag, startPoint x: 1091, startPoint y: 701, endPoint x: 1087, endPoint y: 688, distance: 13.6
click at [1097, 716] on span at bounding box center [1076, 715] width 53 height 19
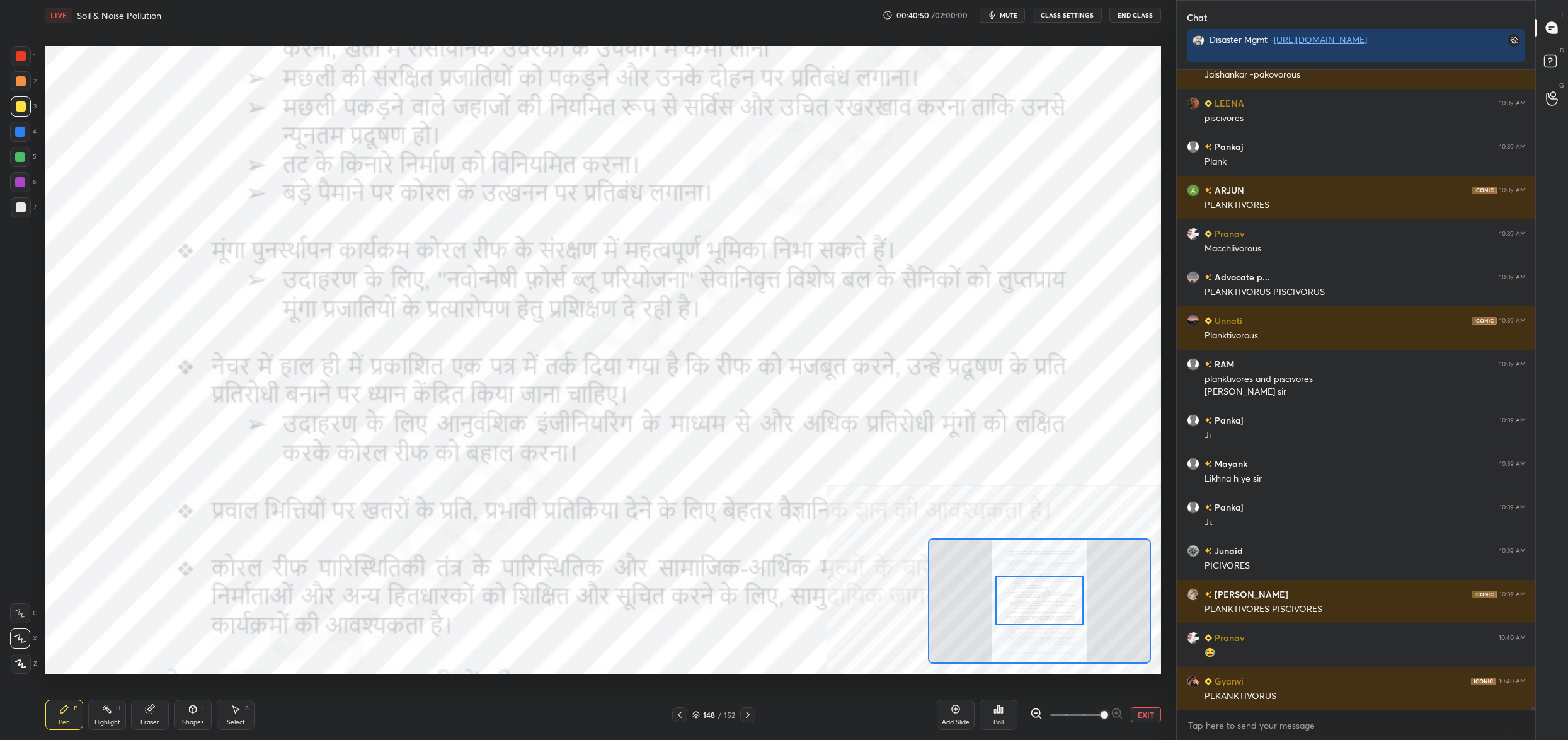
click at [1062, 625] on div at bounding box center [1039, 600] width 88 height 49
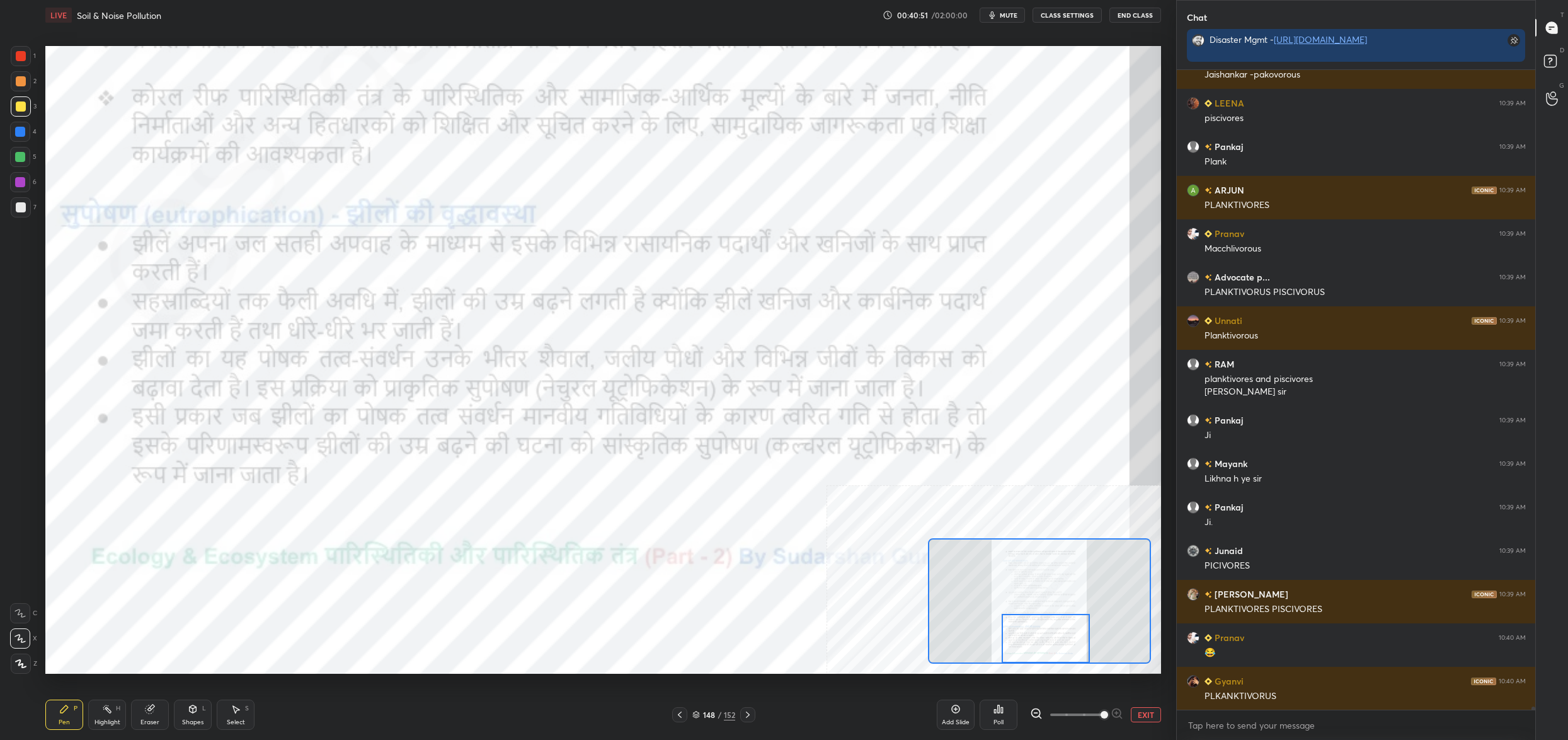
drag, startPoint x: 1069, startPoint y: 633, endPoint x: 1081, endPoint y: 692, distance: 60.2
click at [1075, 683] on div "LIVE Soil & Noise Pollution 00:40:51 / 02:00:00 mute CLASS SETTINGS End Class S…" at bounding box center [603, 370] width 1126 height 740
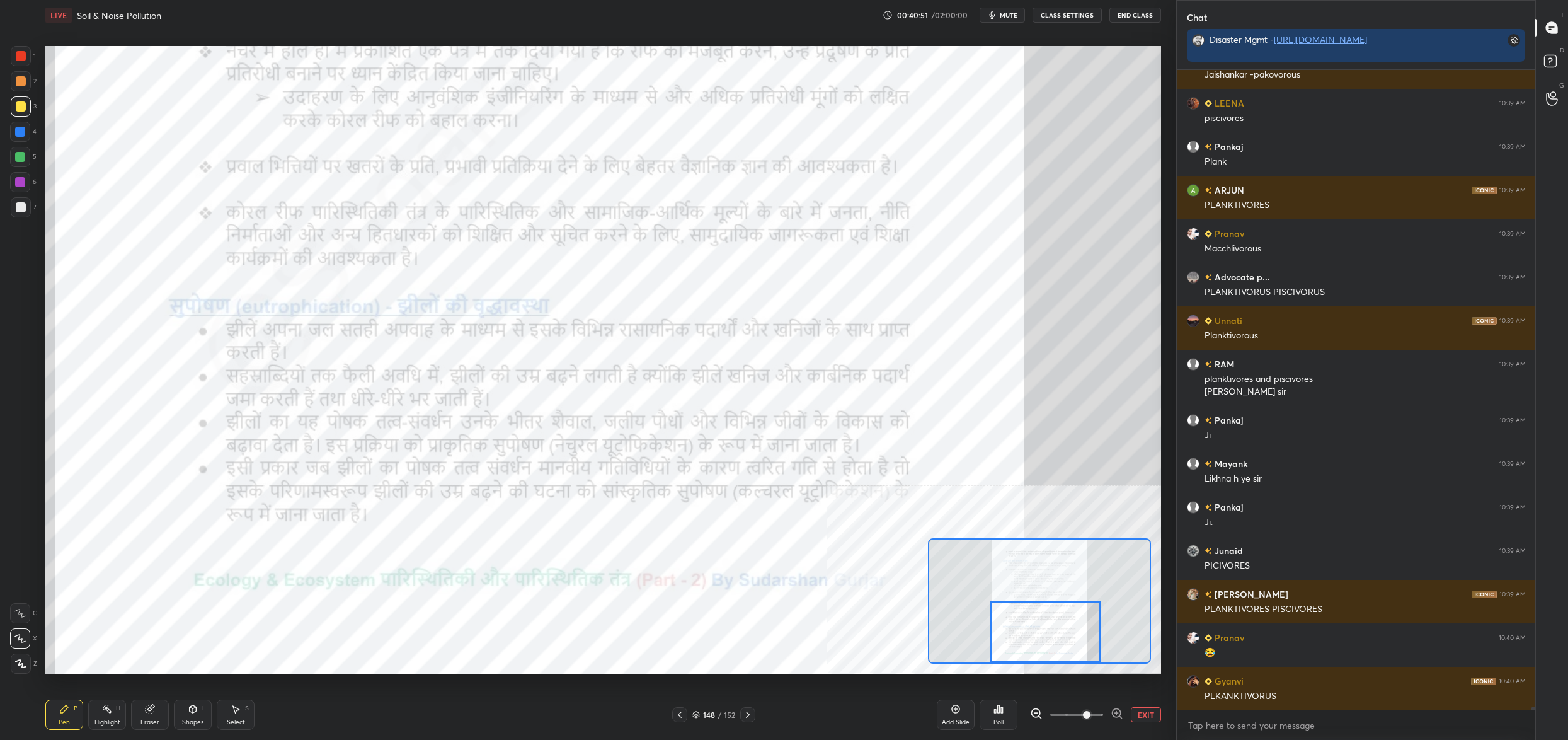
click at [1078, 713] on span at bounding box center [1076, 715] width 53 height 19
click at [1071, 716] on span at bounding box center [1076, 715] width 53 height 19
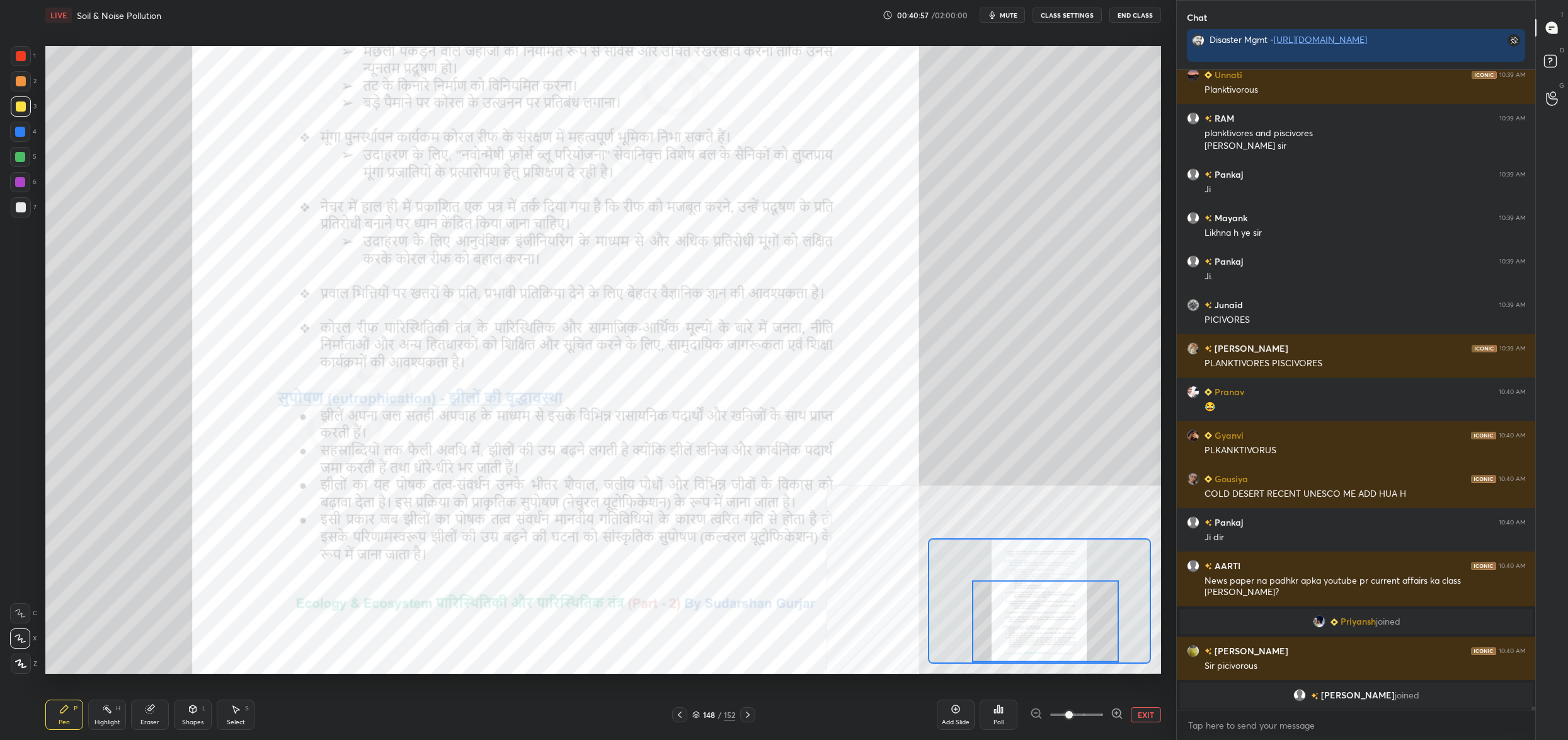
drag, startPoint x: 16, startPoint y: 56, endPoint x: 23, endPoint y: 56, distance: 7.0
click at [23, 57] on div at bounding box center [21, 56] width 10 height 10
click at [25, 63] on div at bounding box center [21, 56] width 20 height 20
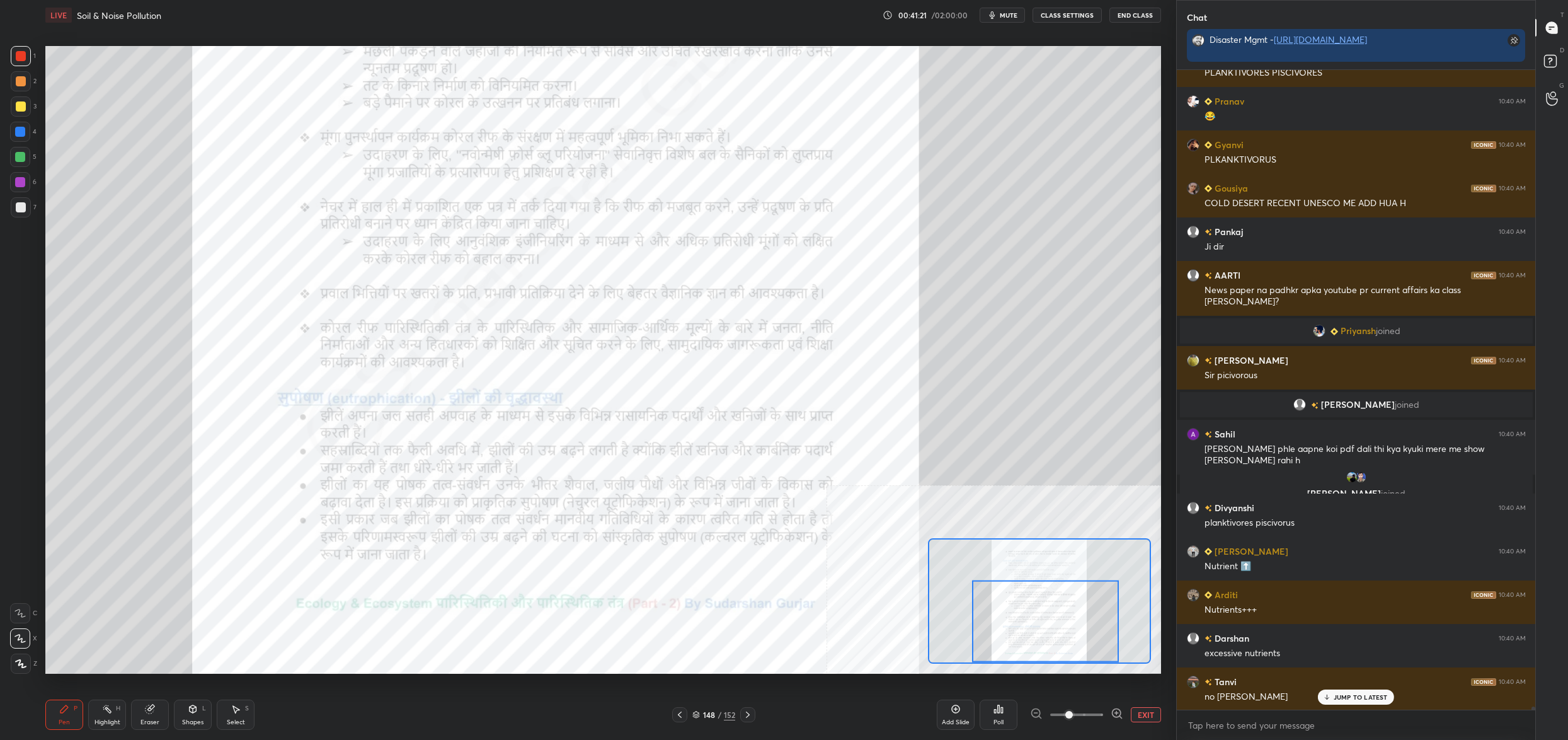
scroll to position [124144, 0]
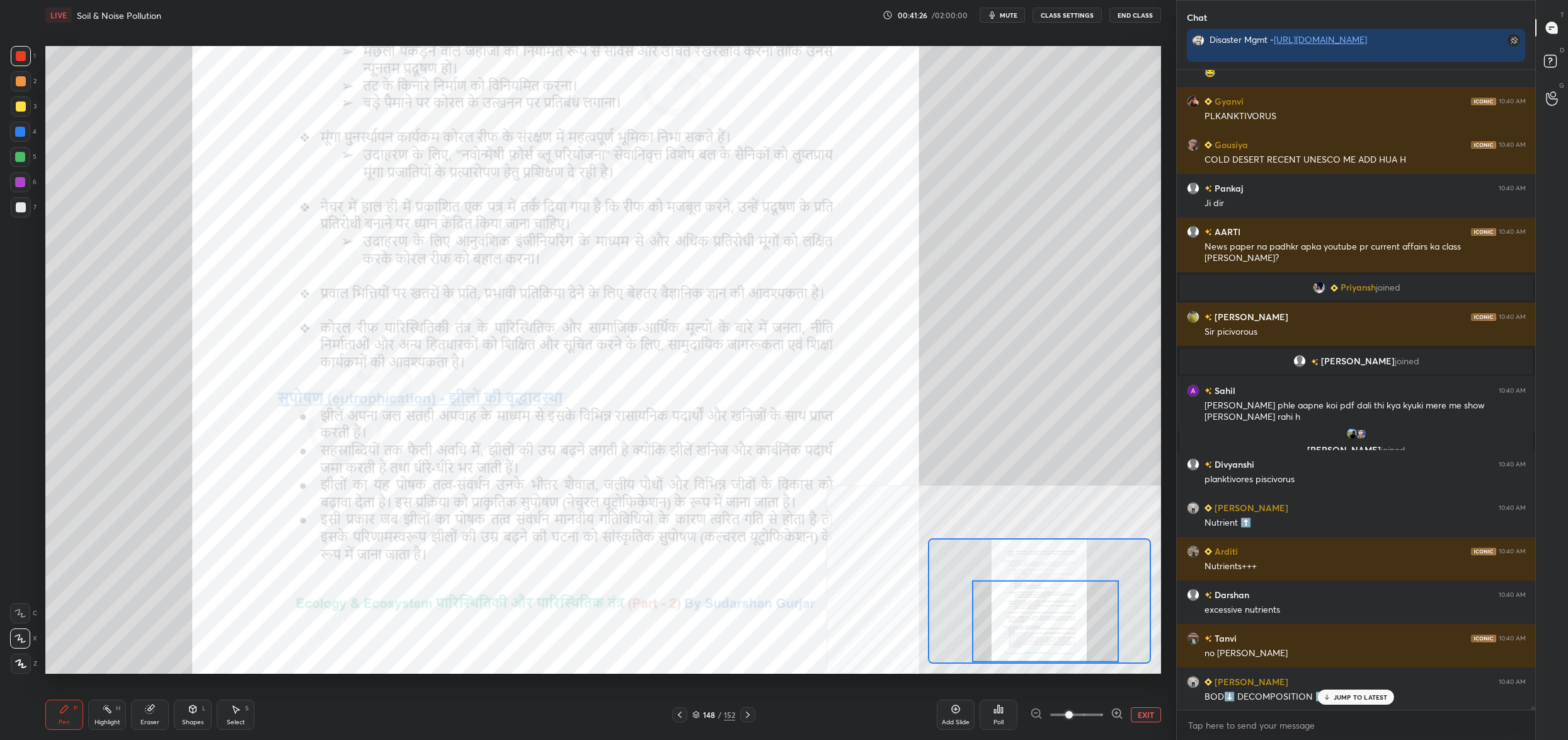
click at [701, 711] on div "148 / 152" at bounding box center [714, 715] width 43 height 11
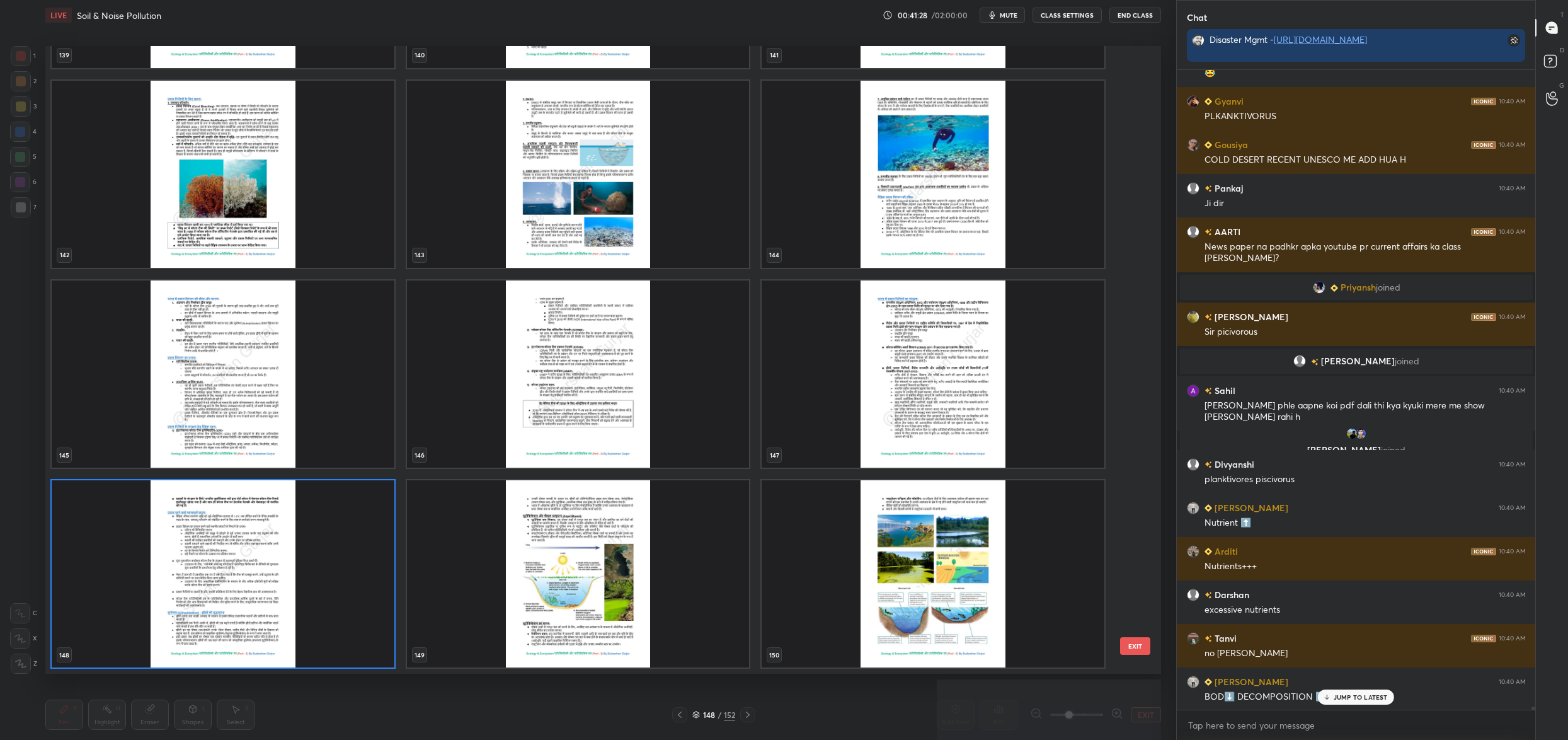
scroll to position [124189, 0]
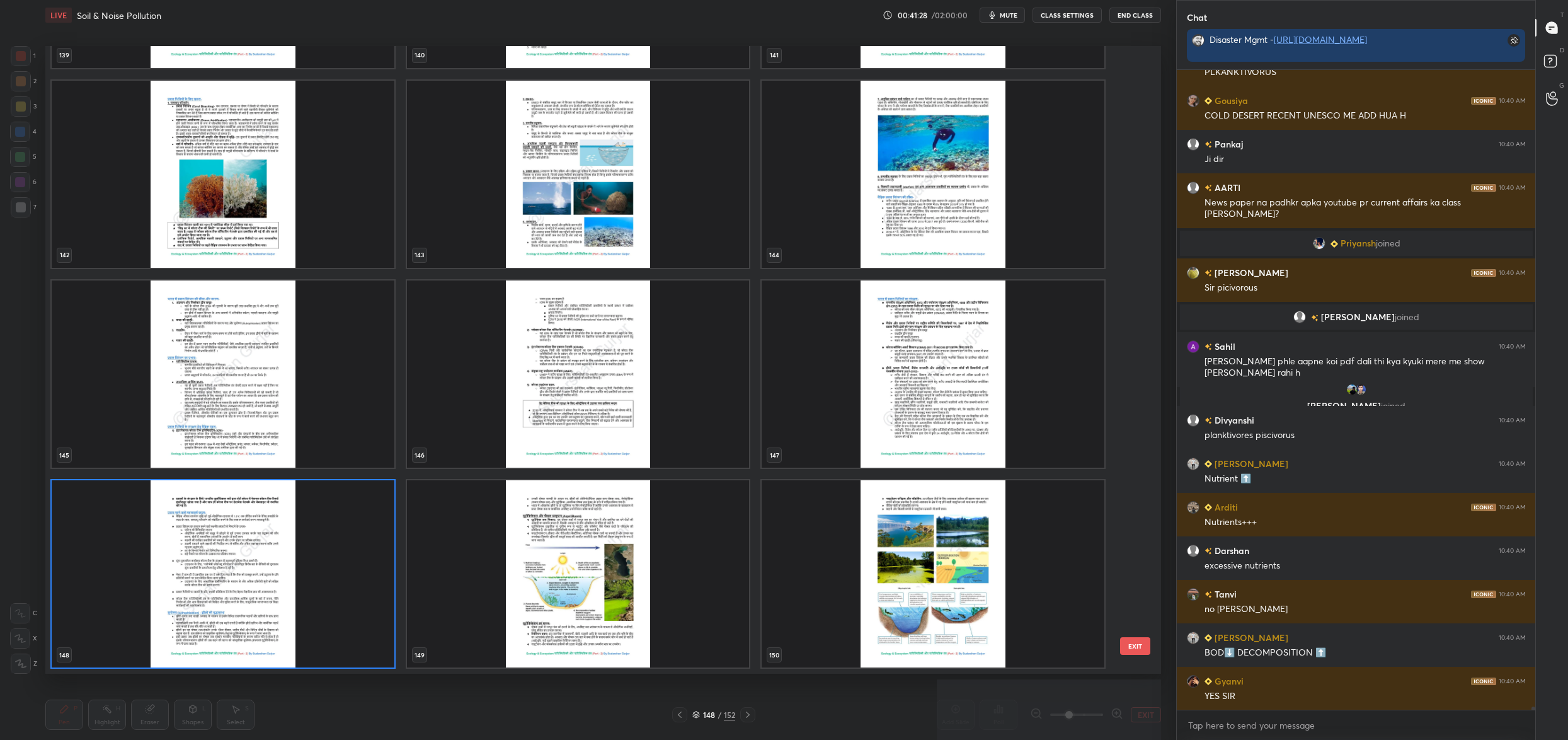
click at [541, 563] on img "grid" at bounding box center [578, 574] width 343 height 187
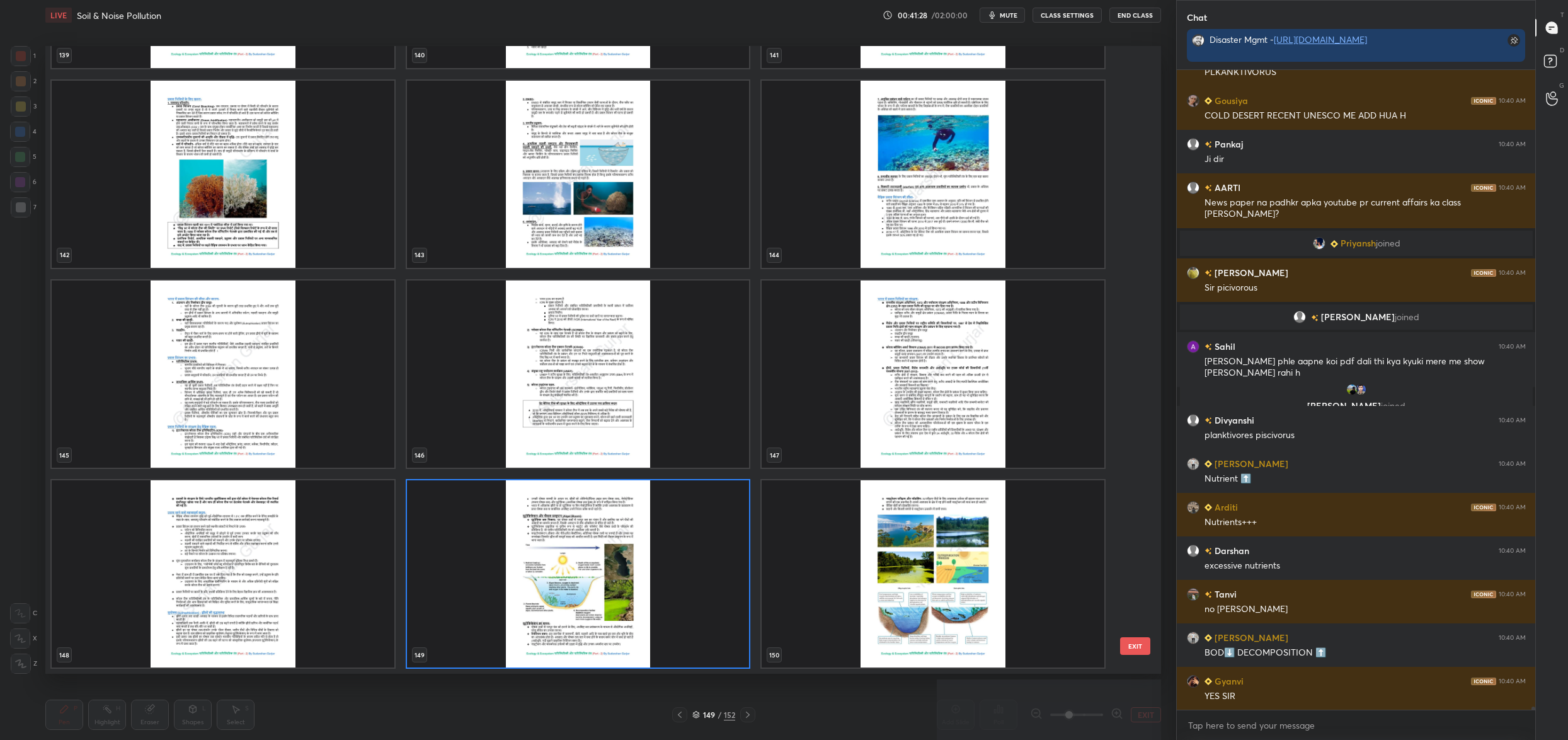
click at [548, 563] on img "grid" at bounding box center [578, 574] width 343 height 187
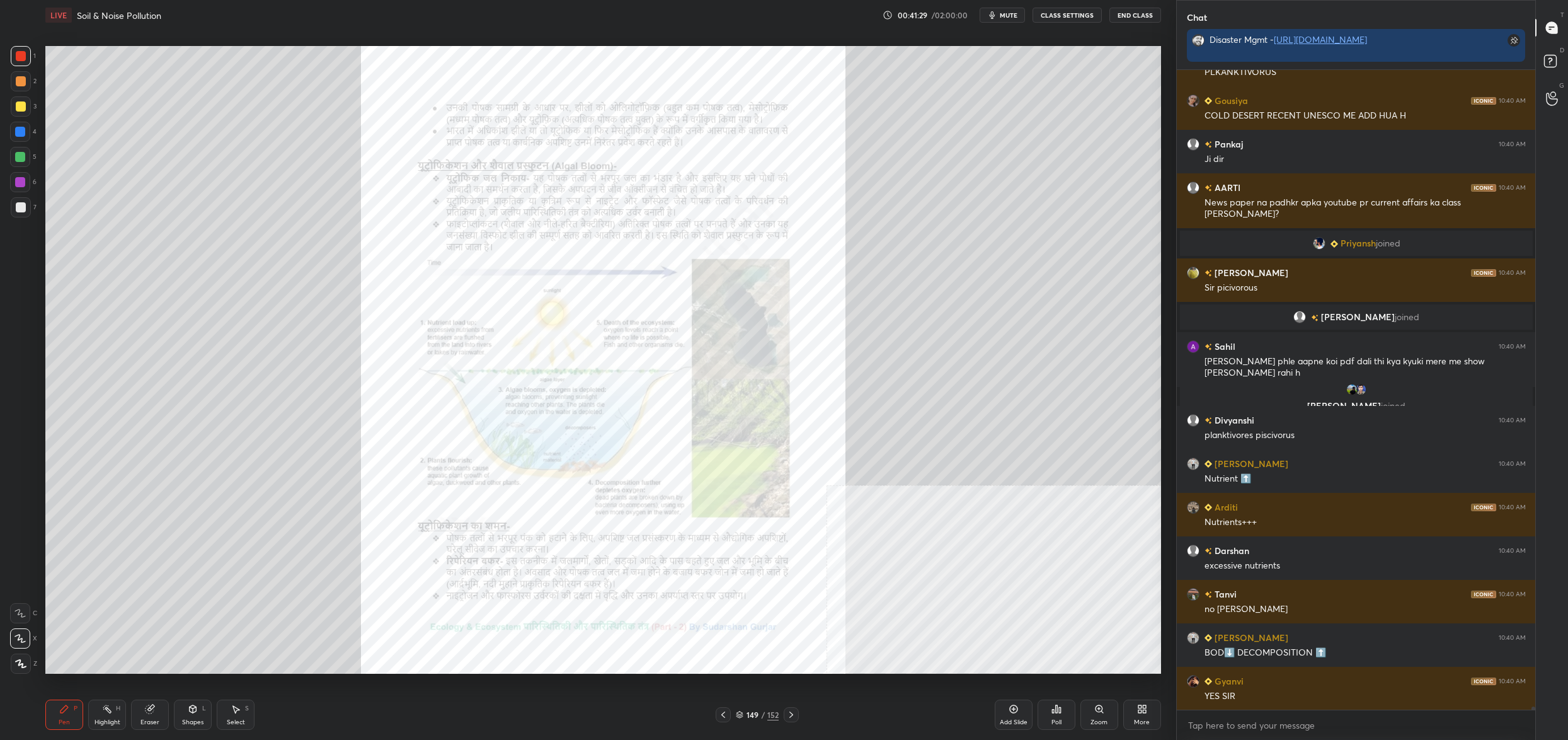
click at [548, 562] on img "grid" at bounding box center [578, 574] width 343 height 187
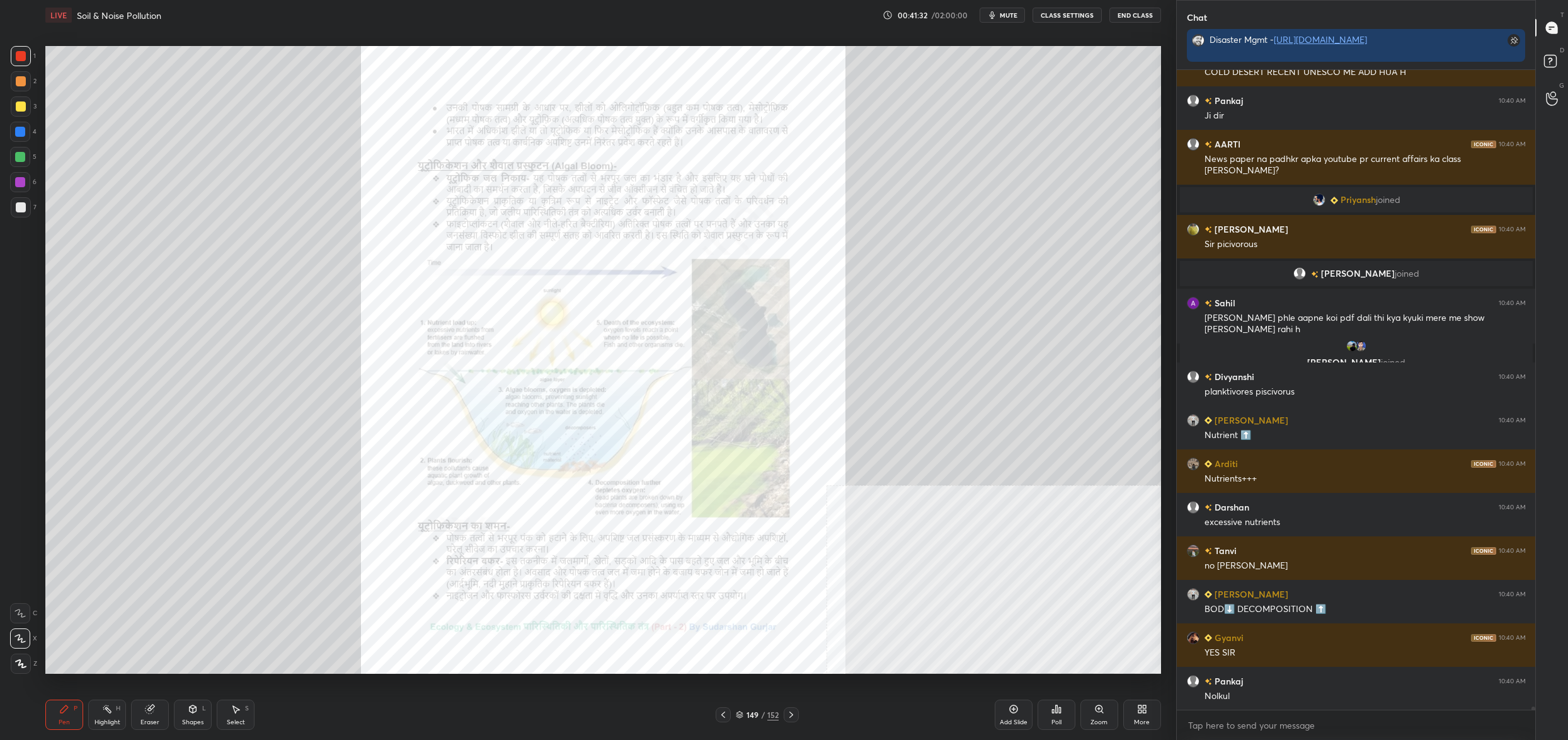
scroll to position [124277, 0]
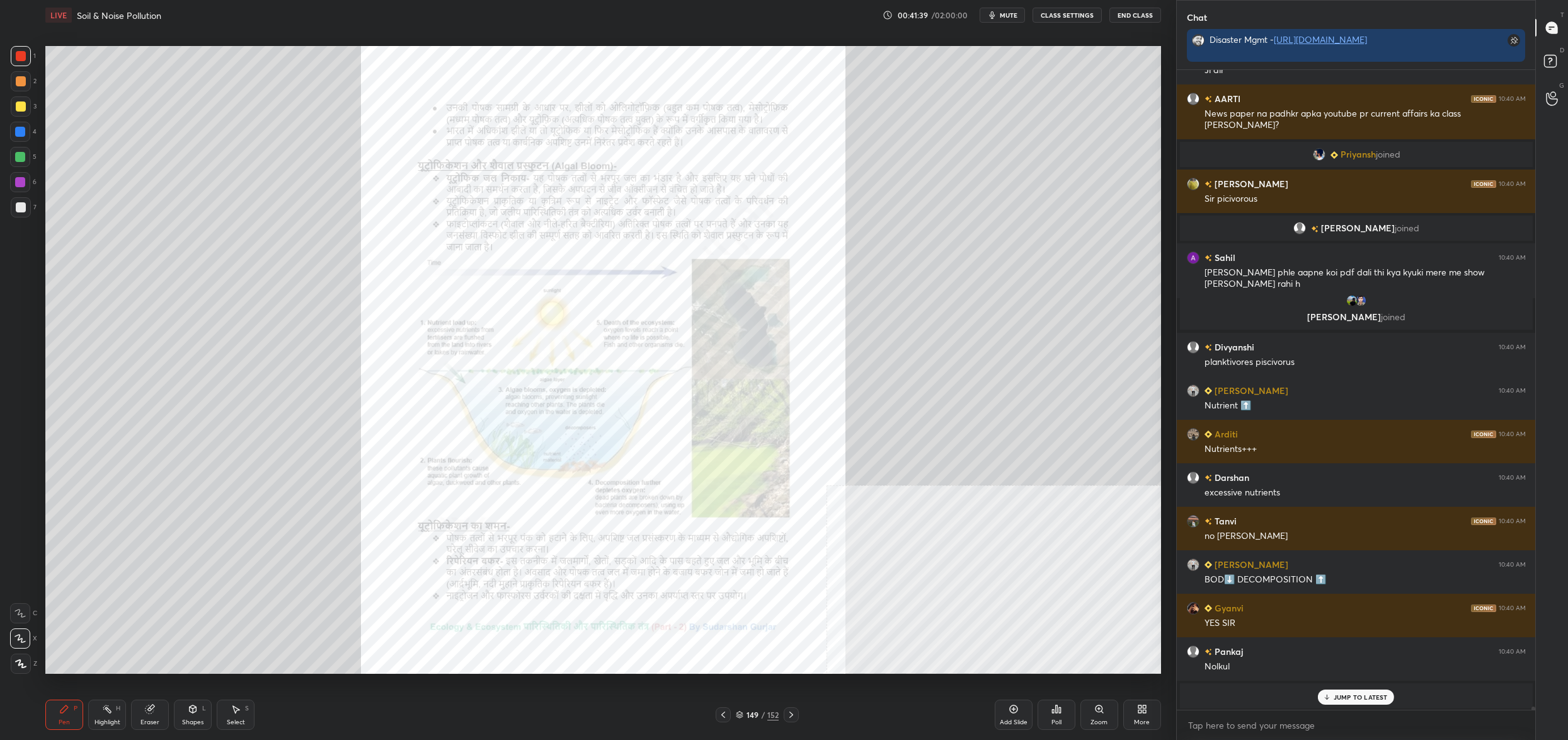
click at [746, 715] on div "149" at bounding box center [753, 715] width 13 height 8
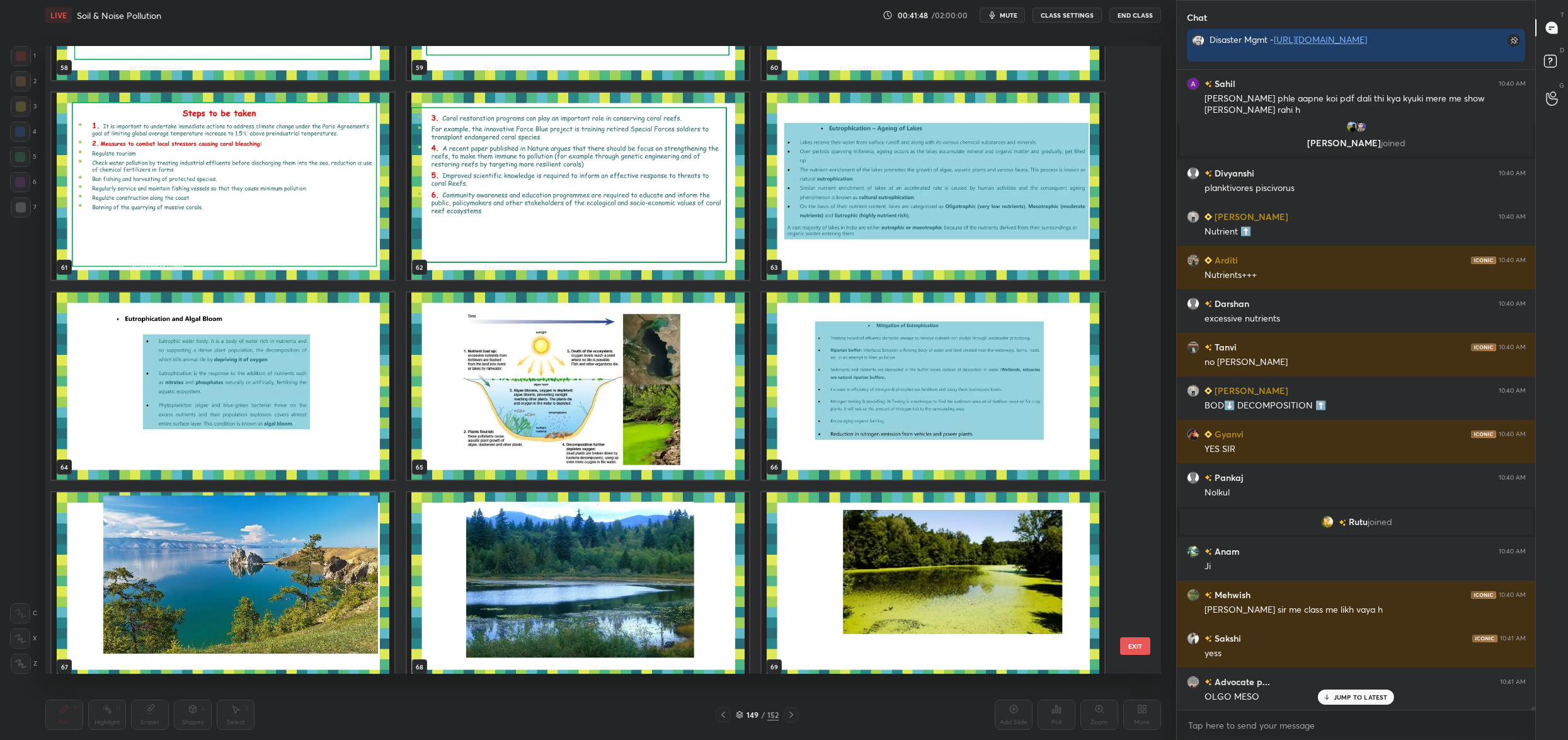
scroll to position [3948, 0]
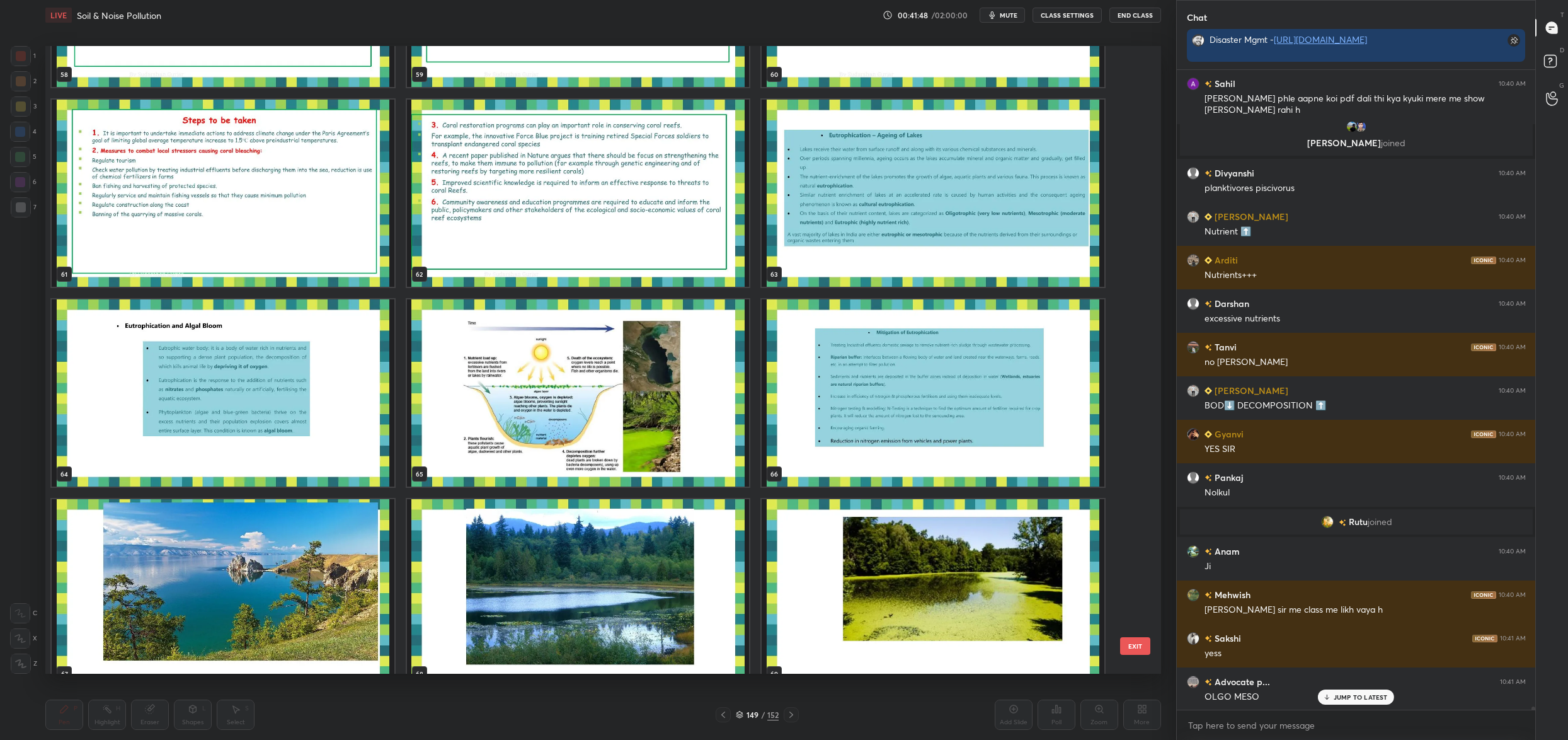
click at [628, 419] on div "55 56 57 58 59 60 61 62 63 64 65 66 67 68 69" at bounding box center [592, 359] width 1094 height 628
click at [628, 419] on img "grid" at bounding box center [578, 393] width 343 height 187
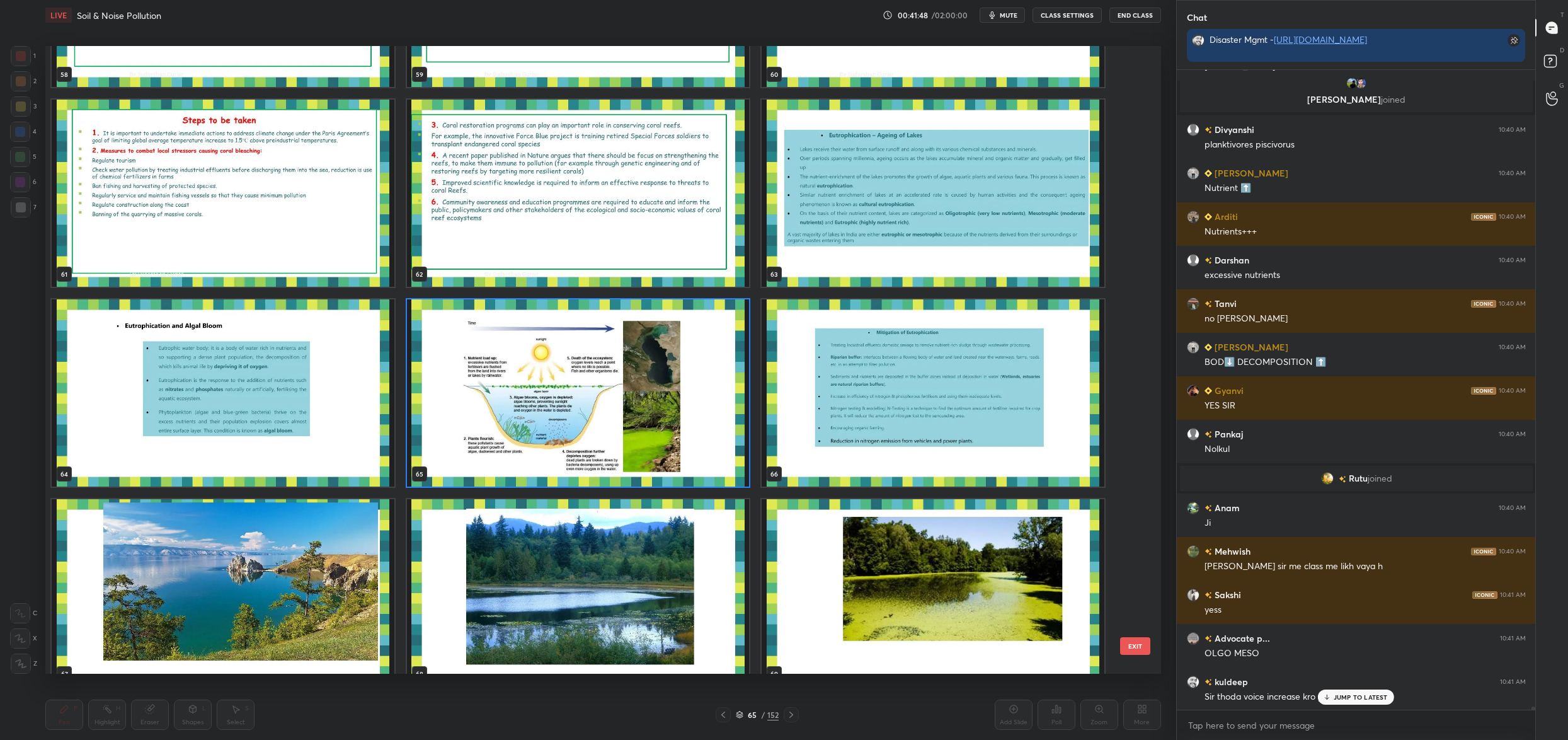
click at [628, 419] on img "grid" at bounding box center [578, 393] width 343 height 187
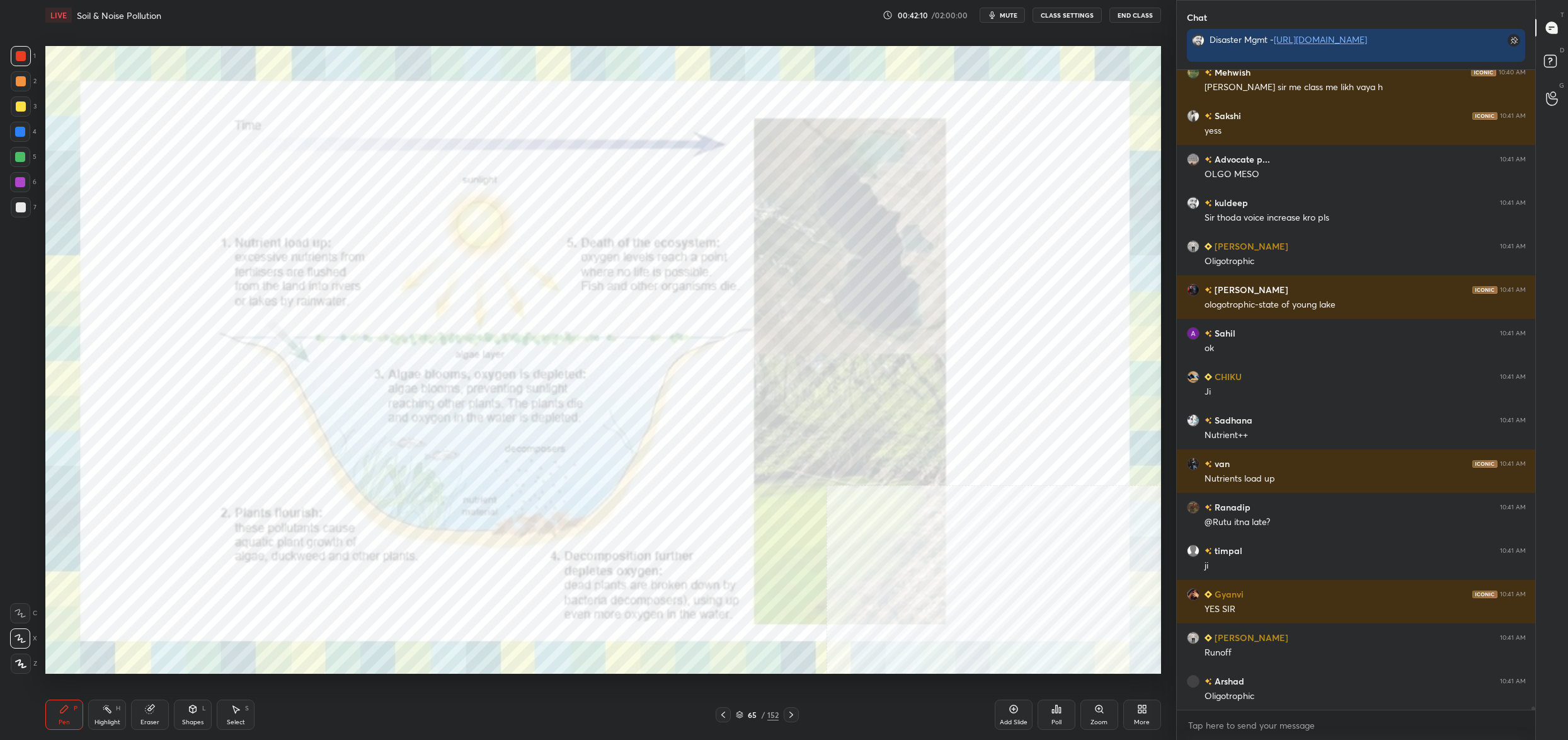
scroll to position [124910, 0]
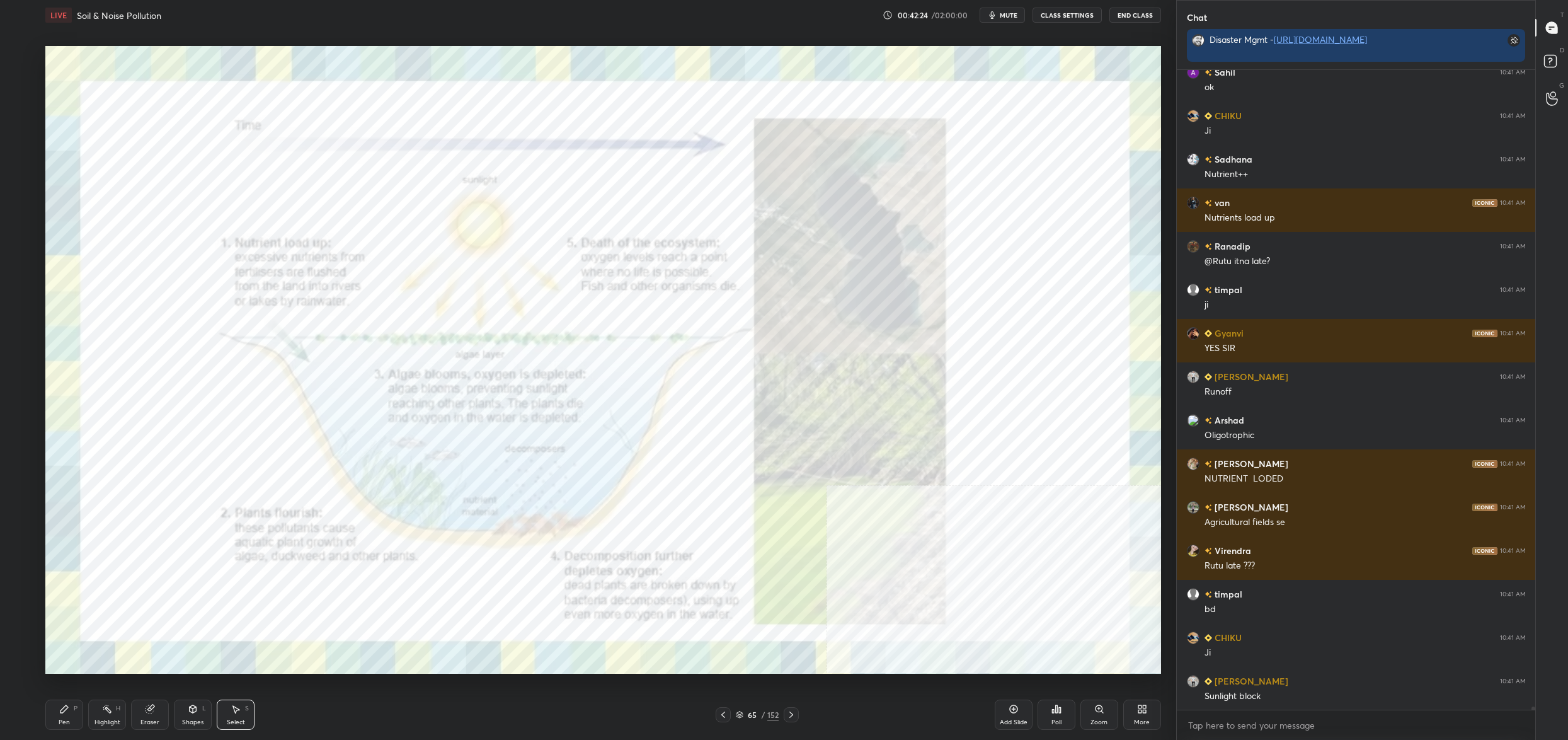
drag, startPoint x: 72, startPoint y: 683, endPoint x: 74, endPoint y: 696, distance: 13.2
click at [75, 694] on div "LIVE Soil & Noise Pollution 00:42:24 / 02:00:00 mute CLASS SETTINGS End Class 0…" at bounding box center [603, 370] width 1126 height 740
click at [69, 706] on div "Pen P" at bounding box center [64, 715] width 38 height 30
drag, startPoint x: 69, startPoint y: 704, endPoint x: 75, endPoint y: 685, distance: 19.9
click at [67, 710] on div "Pen P" at bounding box center [64, 715] width 38 height 30
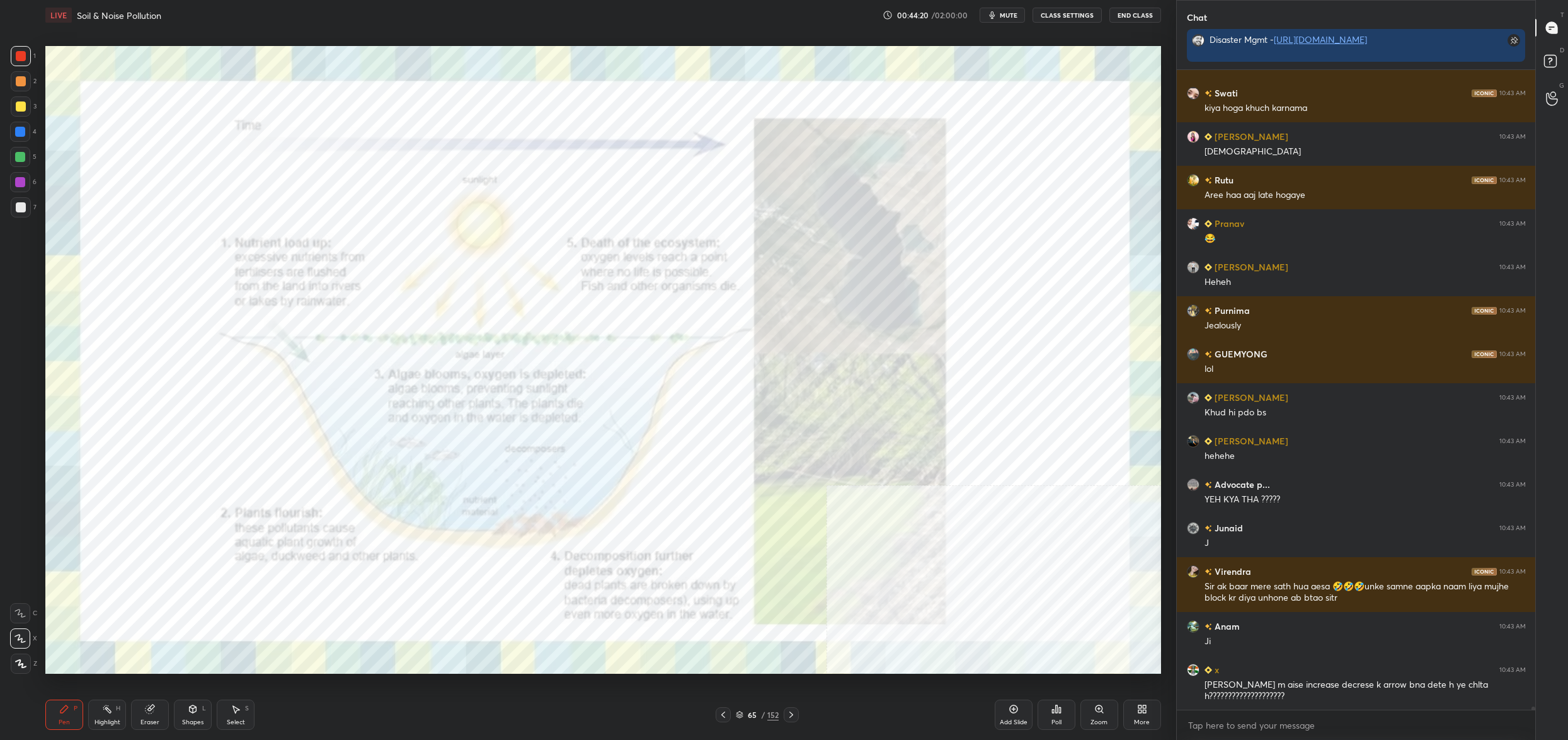
scroll to position [128586, 0]
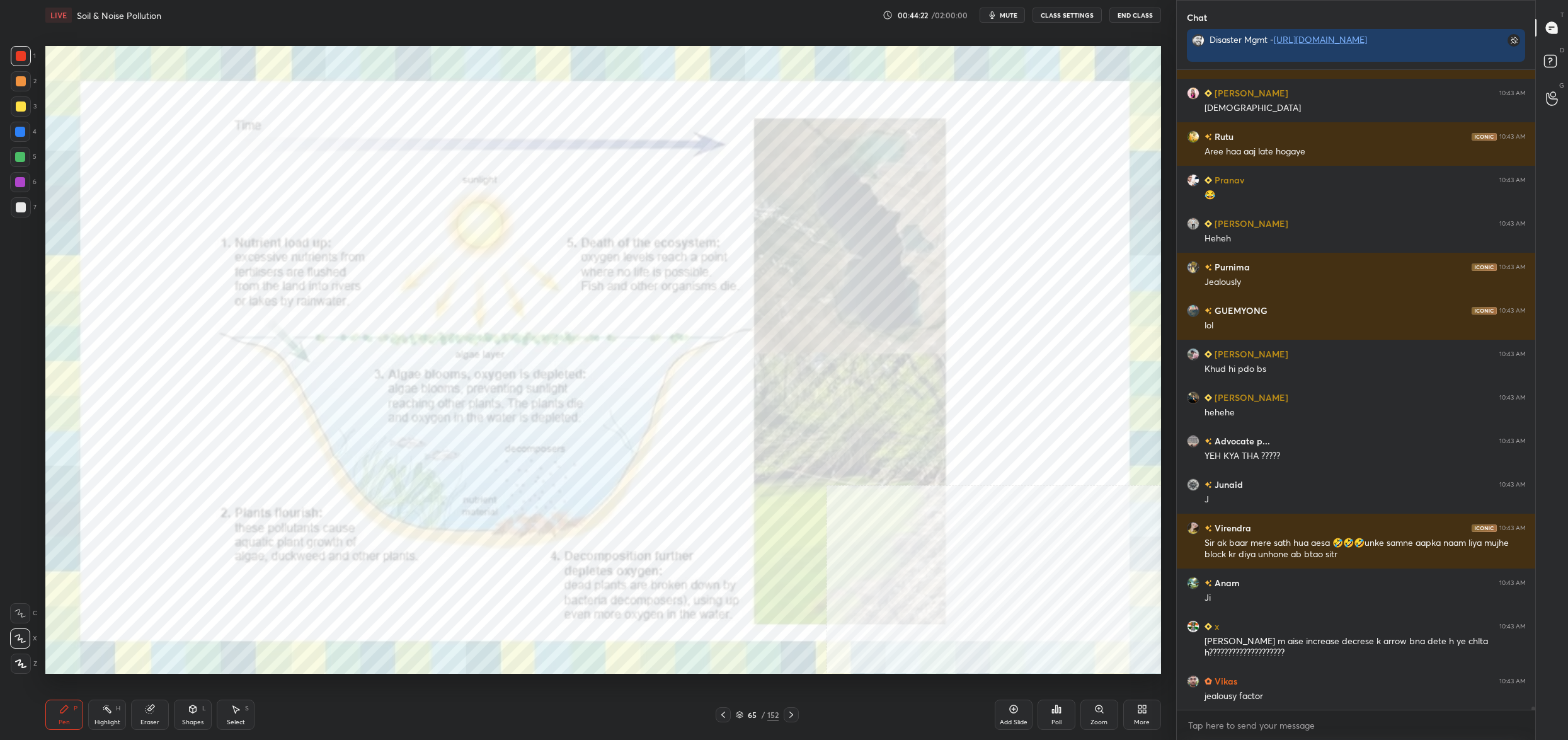
click at [742, 713] on icon at bounding box center [740, 713] width 6 height 3
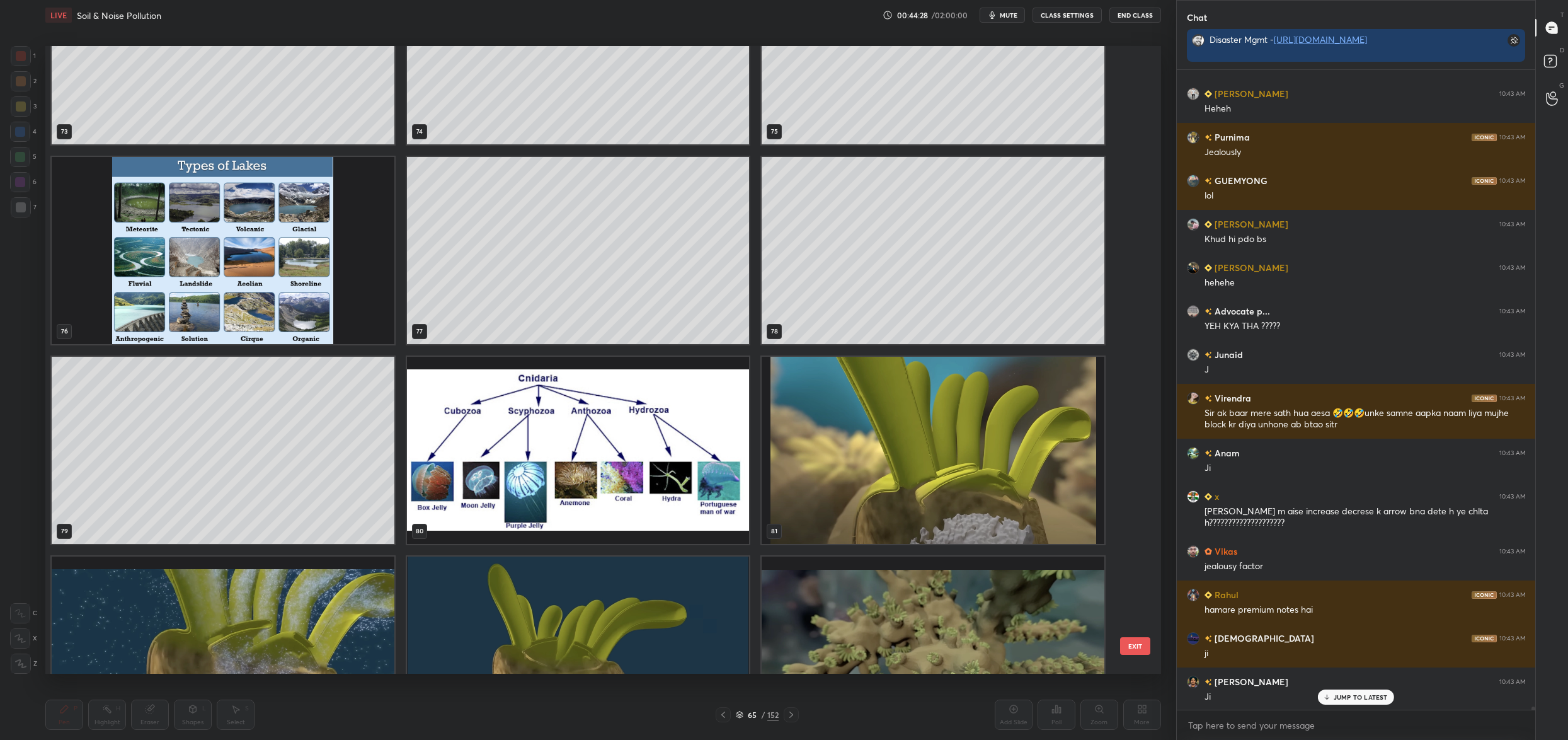
scroll to position [4788, 0]
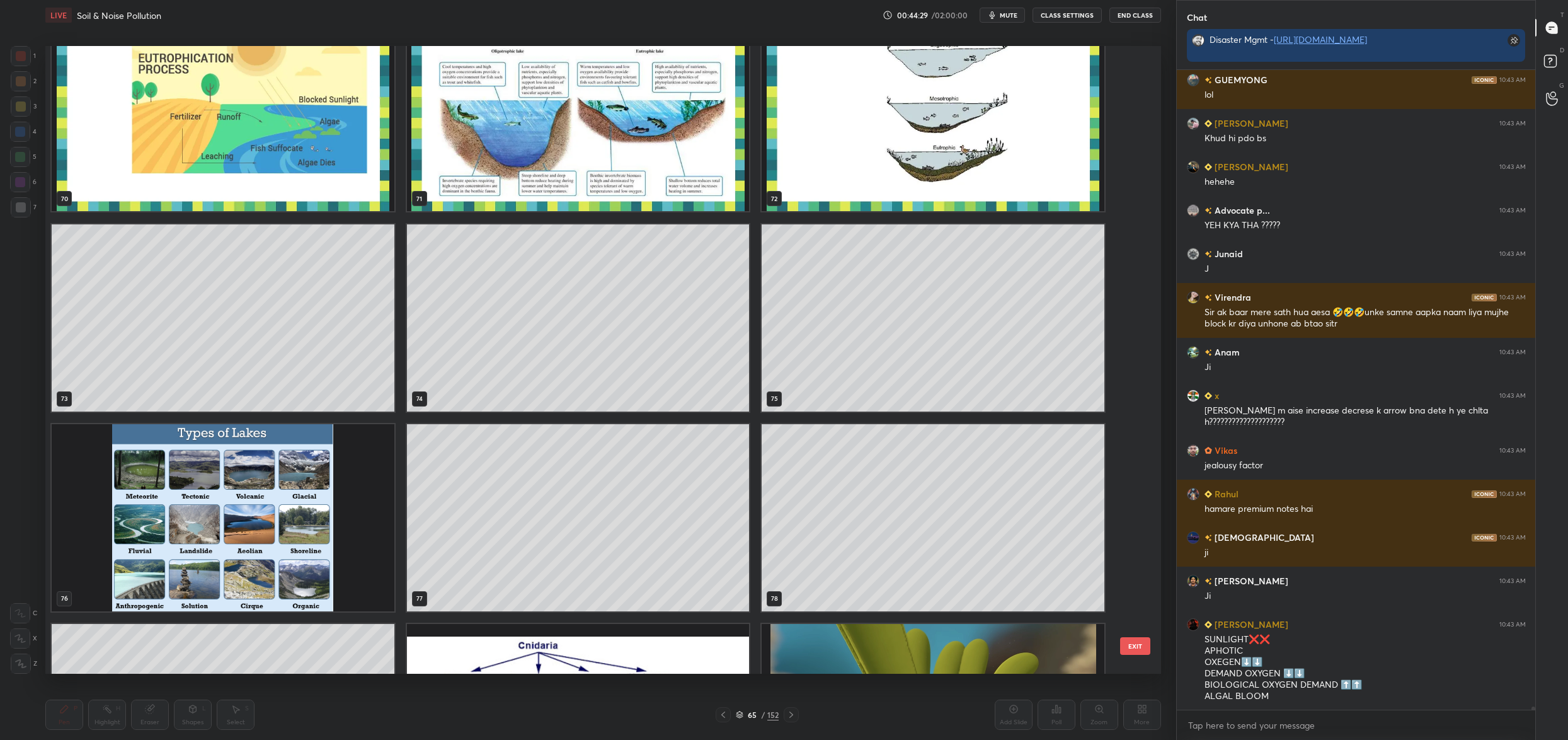
click at [886, 314] on div "70 71 72 73 74 75 76 77 78 79 80 81 82 83 84" at bounding box center [592, 359] width 1094 height 628
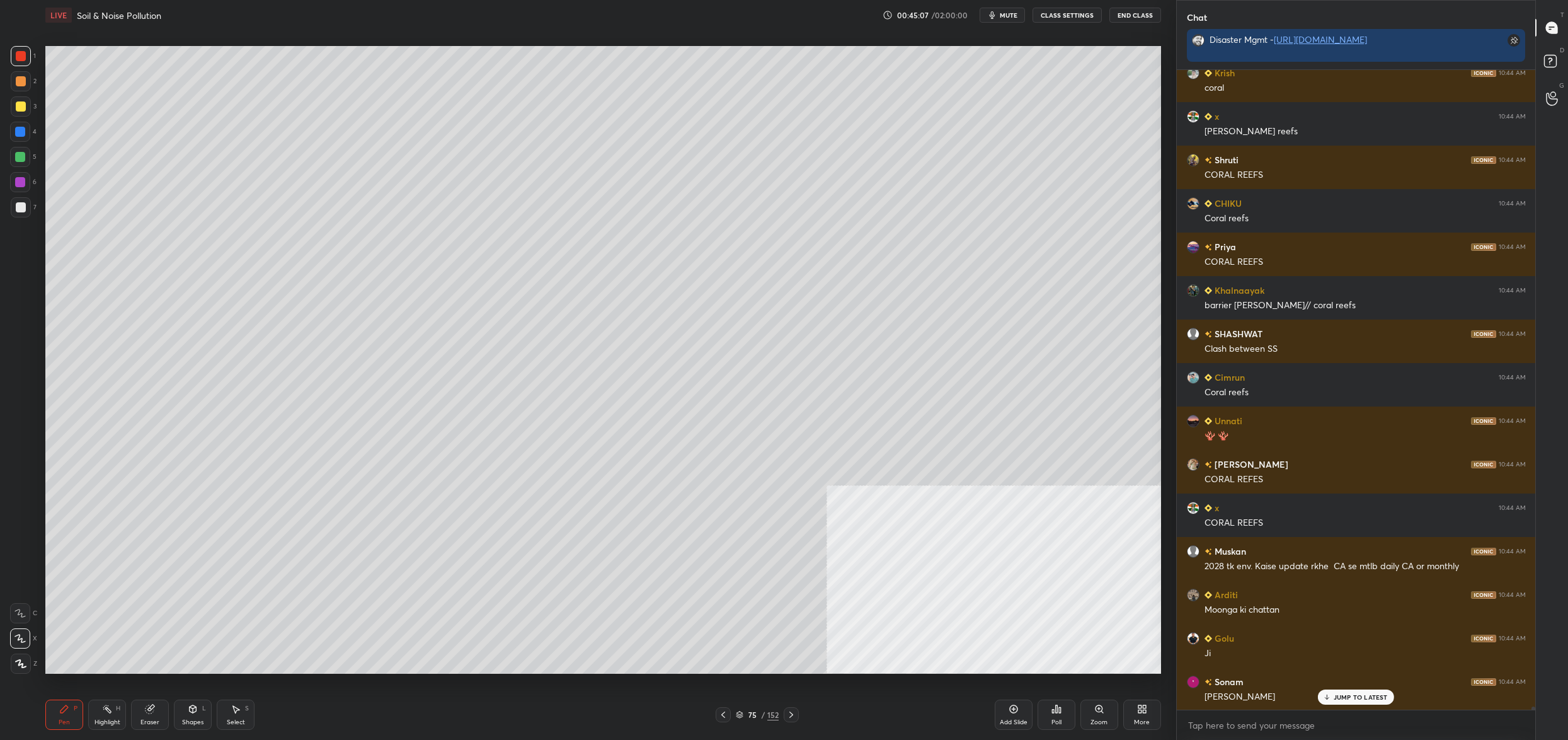
click at [32, 159] on div "5" at bounding box center [23, 157] width 27 height 20
click at [28, 156] on div at bounding box center [20, 157] width 20 height 20
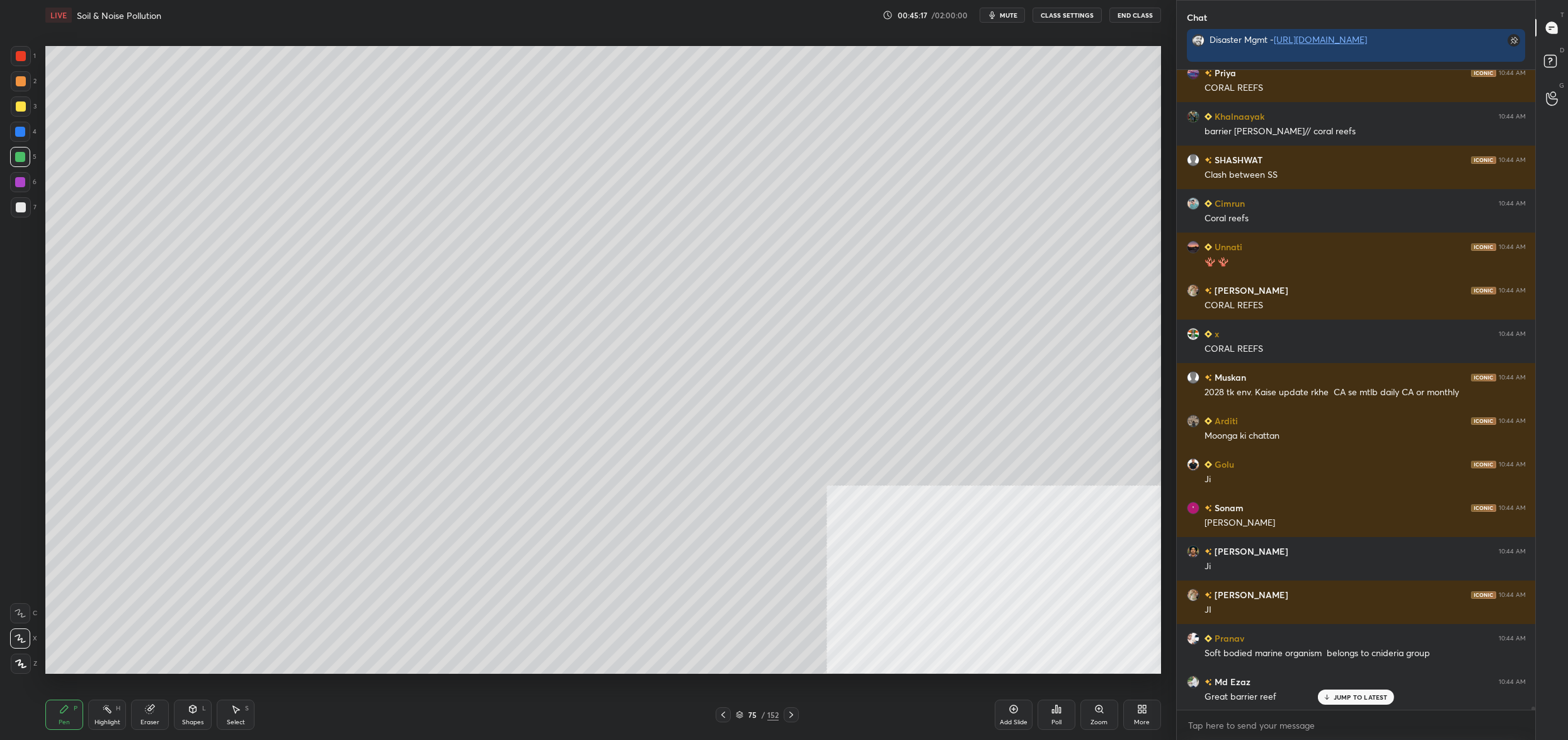
click at [746, 721] on div "75 / 152" at bounding box center [757, 715] width 83 height 15
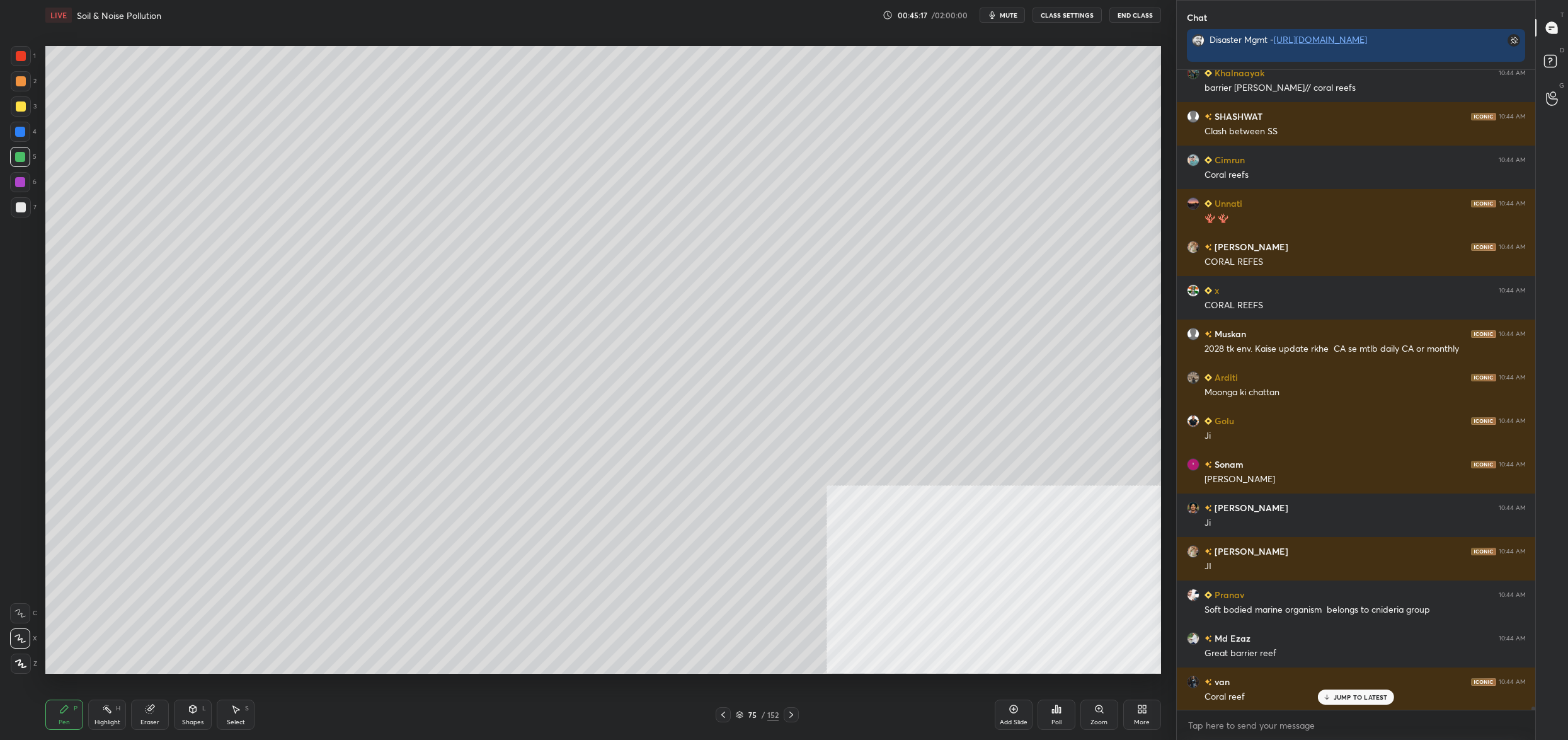
click at [748, 717] on div "75" at bounding box center [753, 715] width 13 height 8
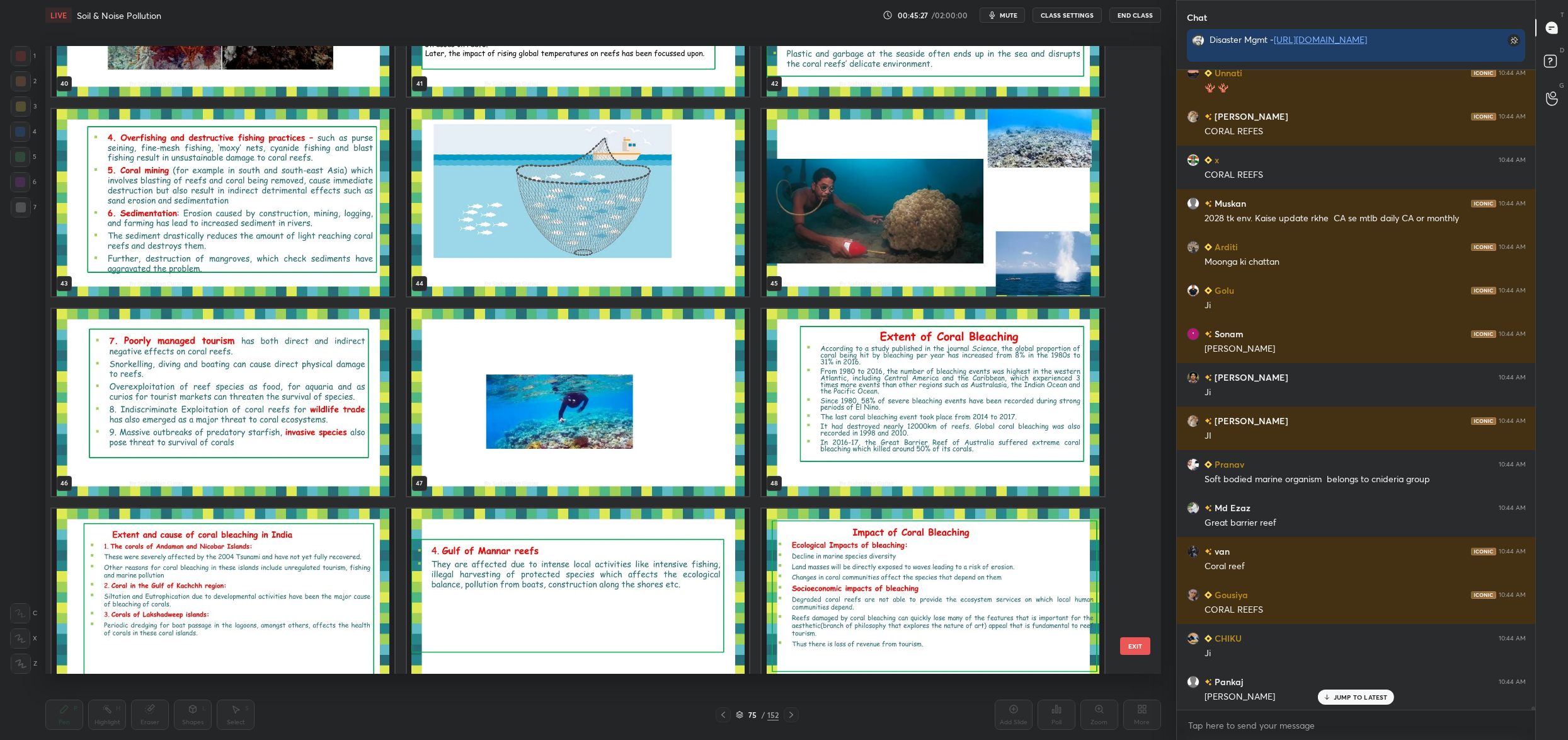
click at [1138, 642] on button "EXIT" at bounding box center [1135, 646] width 30 height 18
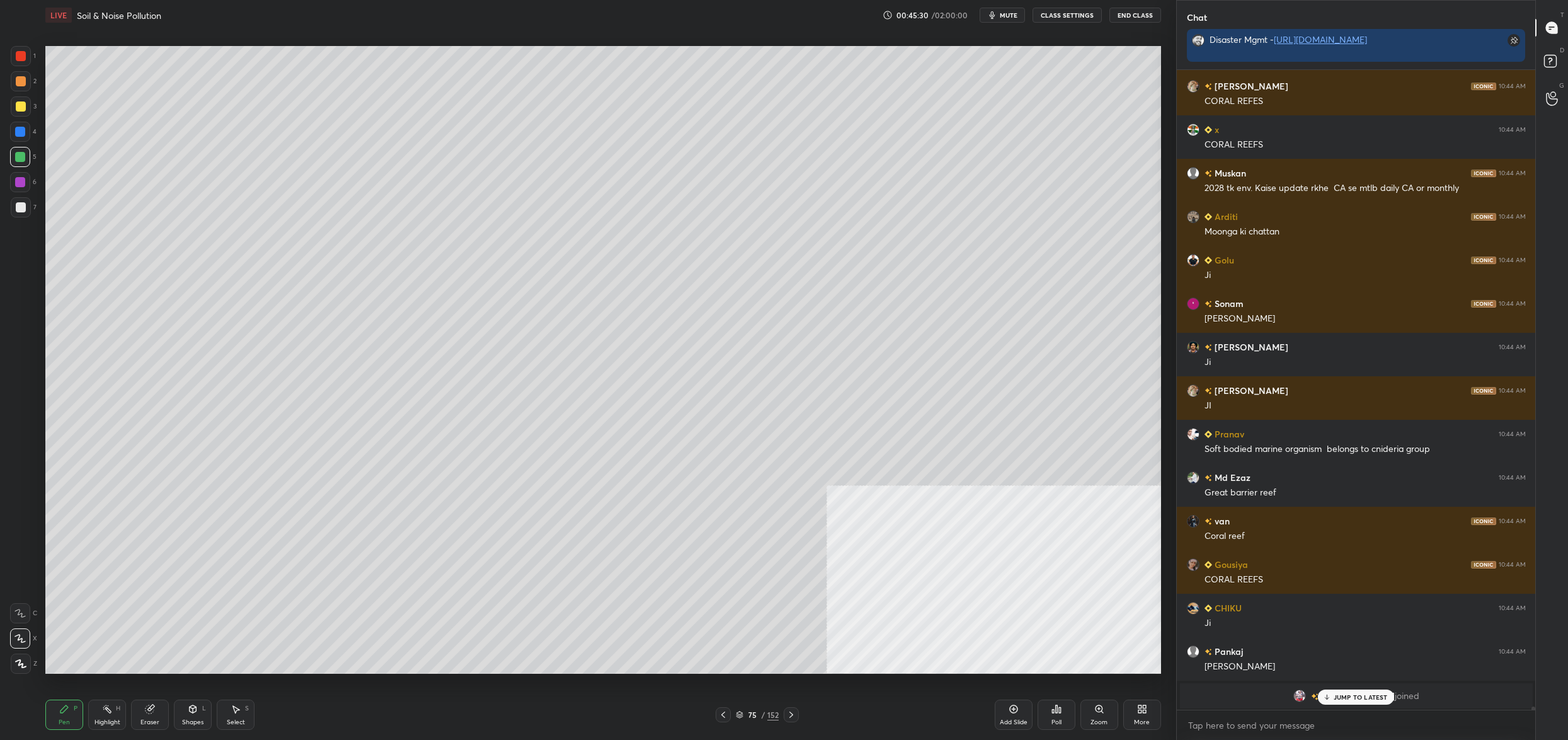
click at [1133, 711] on div "More" at bounding box center [1142, 715] width 38 height 30
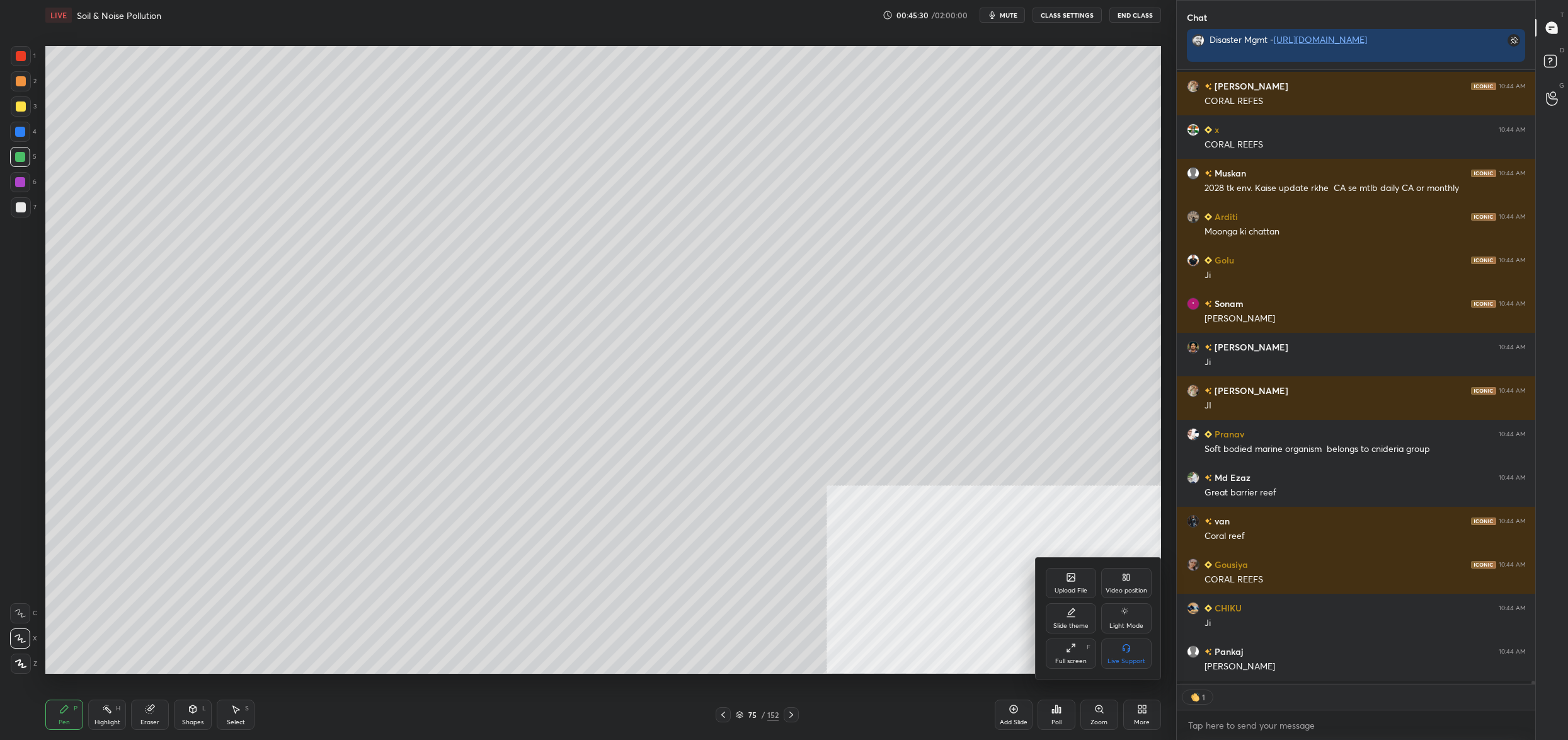
click at [1055, 574] on div "Upload File" at bounding box center [1071, 583] width 50 height 30
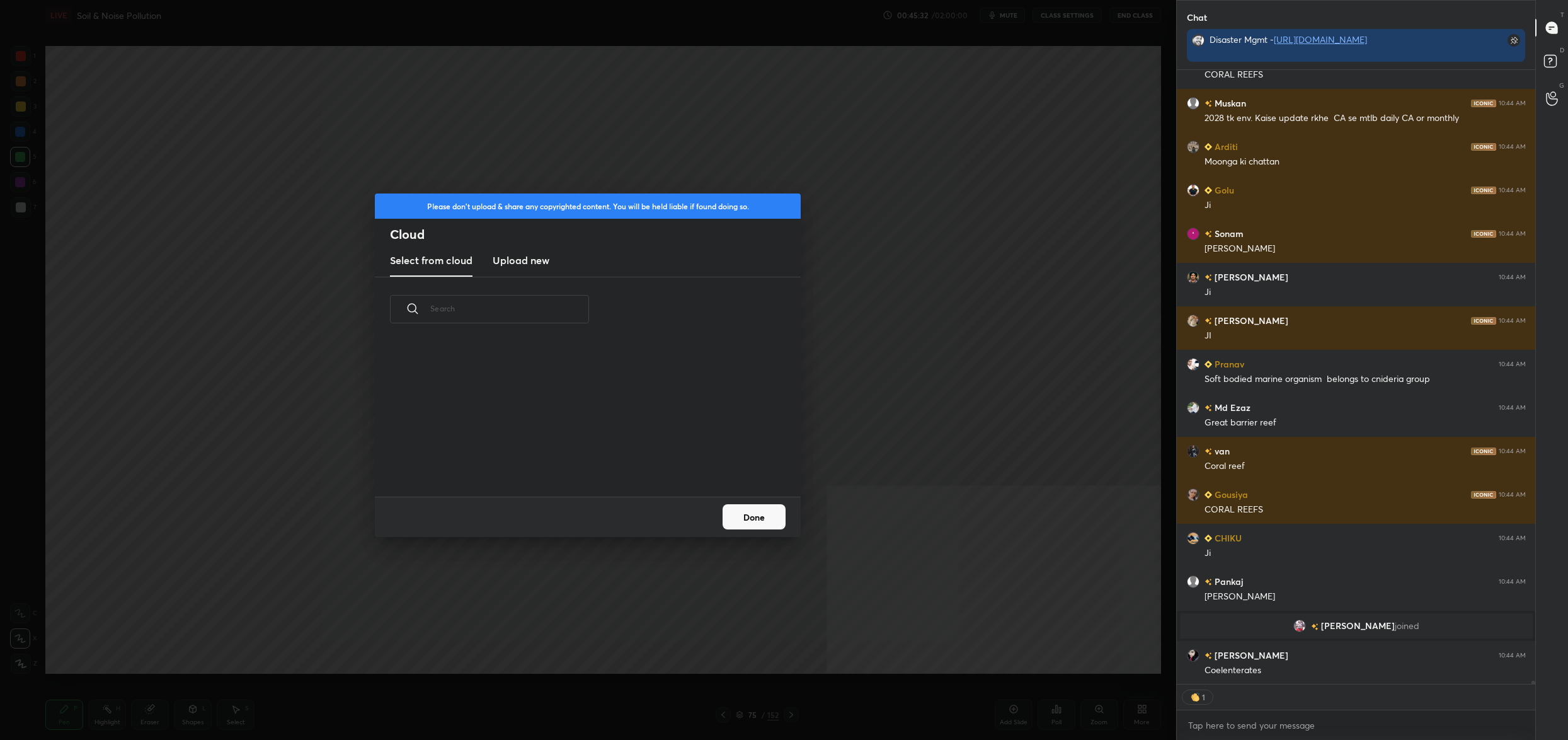
click at [482, 252] on div "Select from cloud Upload new" at bounding box center [588, 261] width 426 height 32
click at [503, 258] on h3 "Upload new" at bounding box center [520, 260] width 56 height 15
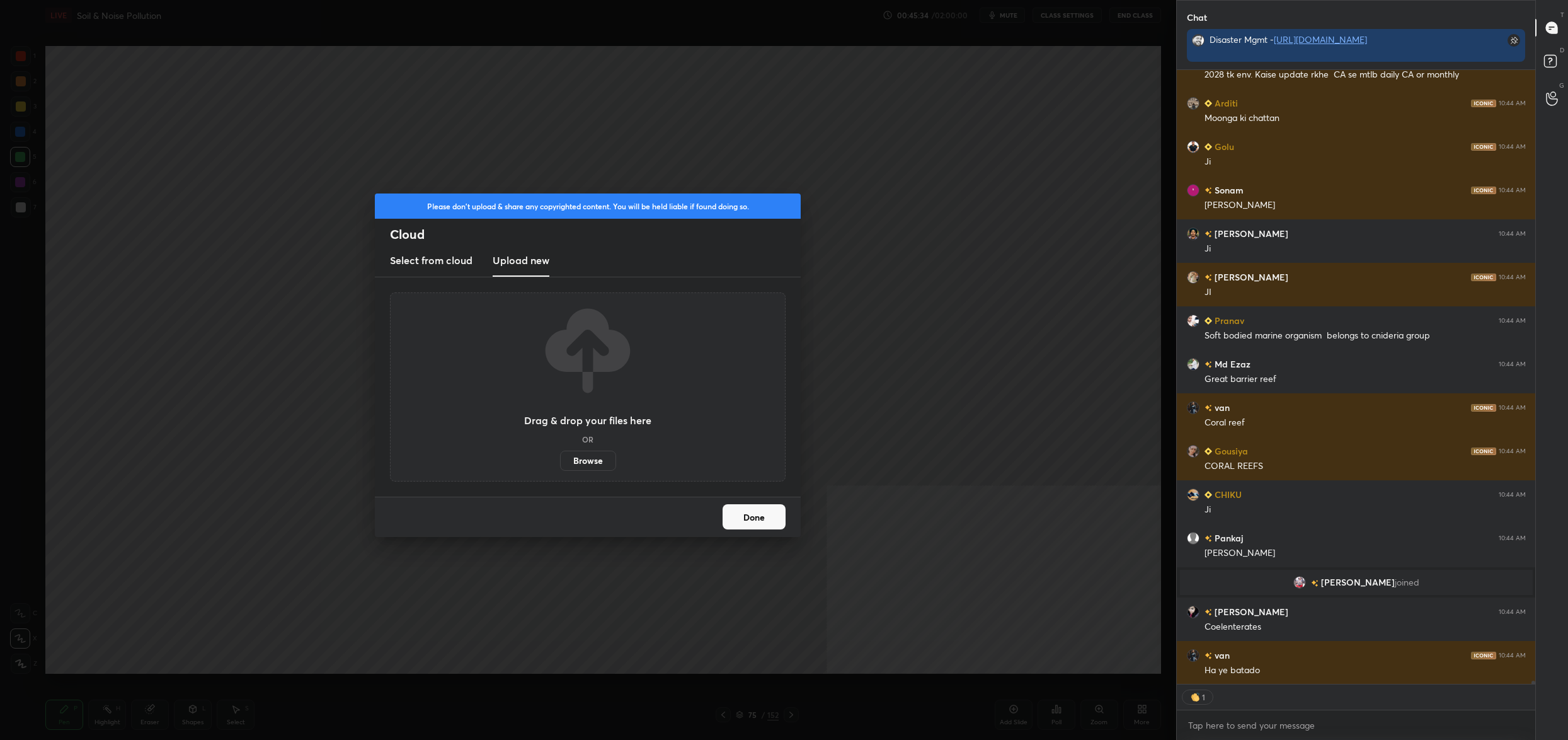
click at [590, 462] on label "Browse" at bounding box center [588, 461] width 56 height 20
click at [560, 462] on input "Browse" at bounding box center [560, 461] width 0 height 20
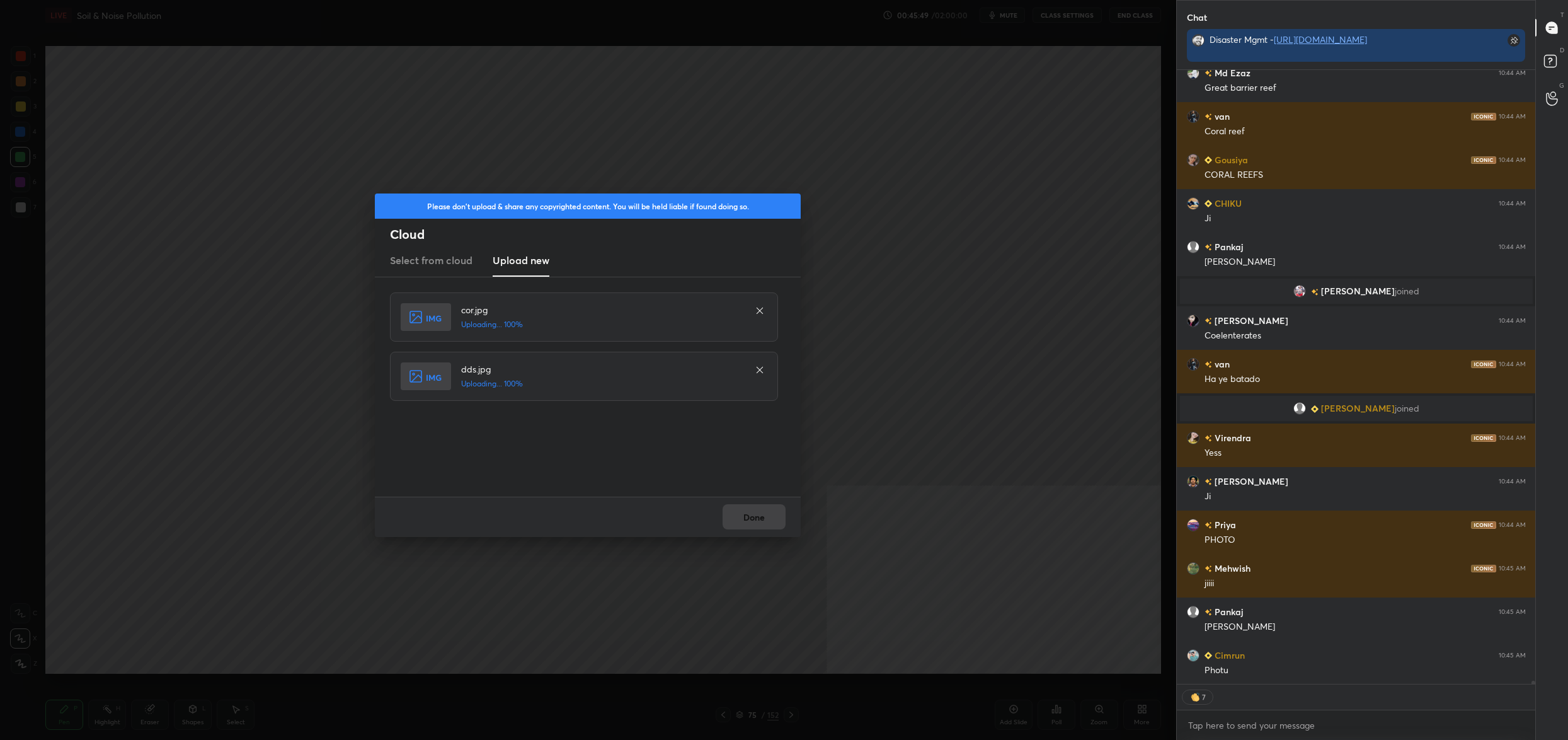
type textarea "x"
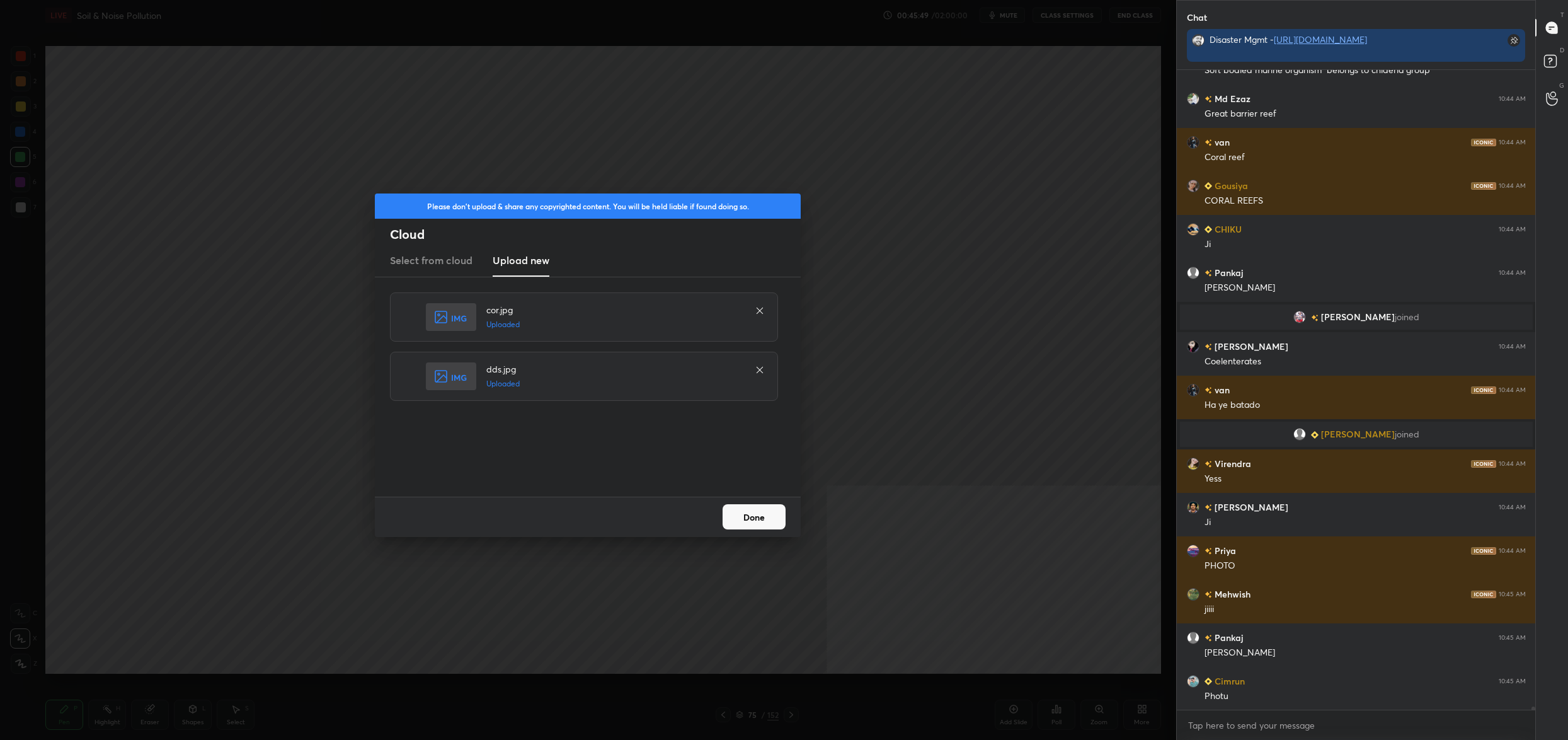
click at [744, 521] on button "Done" at bounding box center [754, 517] width 63 height 25
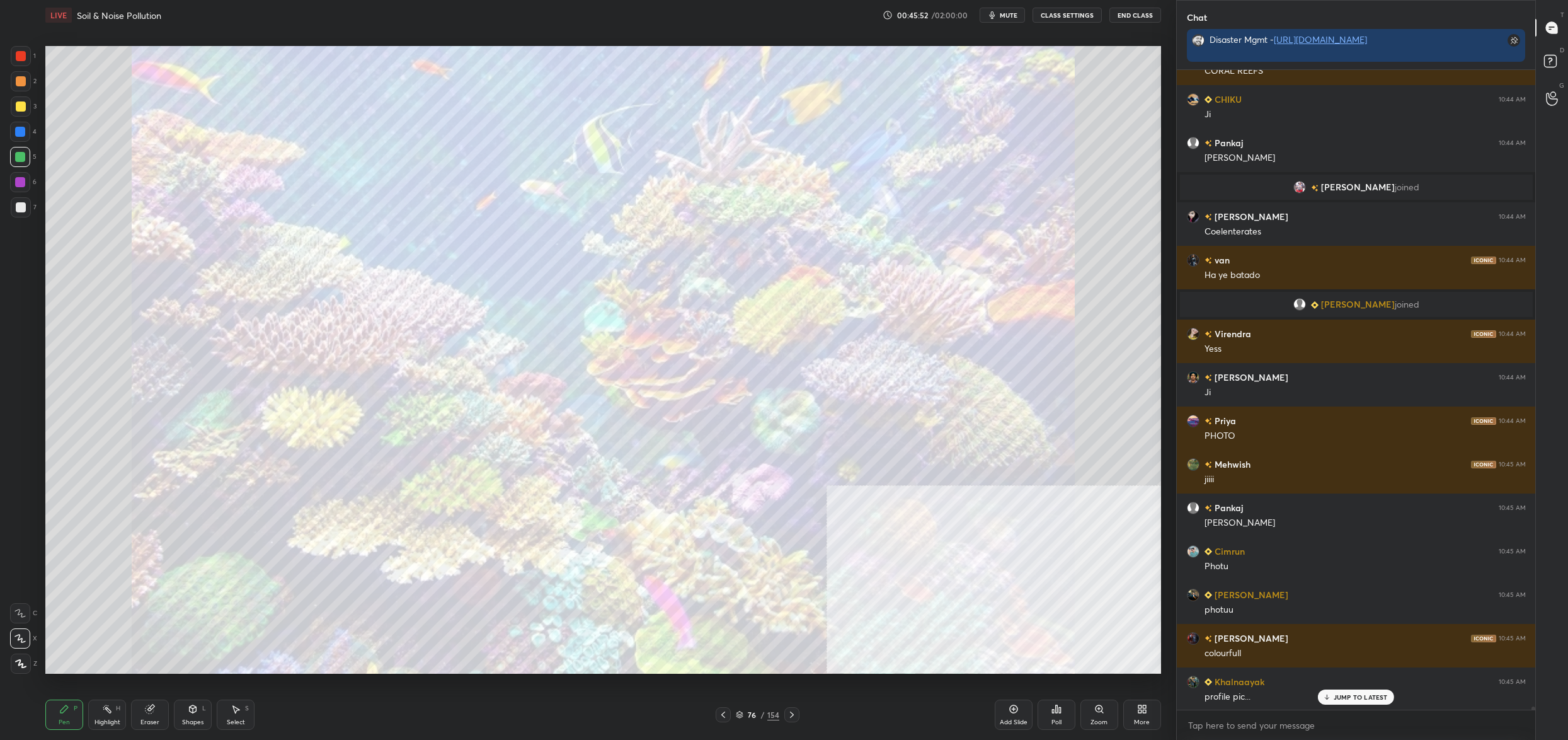
click at [1144, 719] on div "More" at bounding box center [1142, 722] width 16 height 6
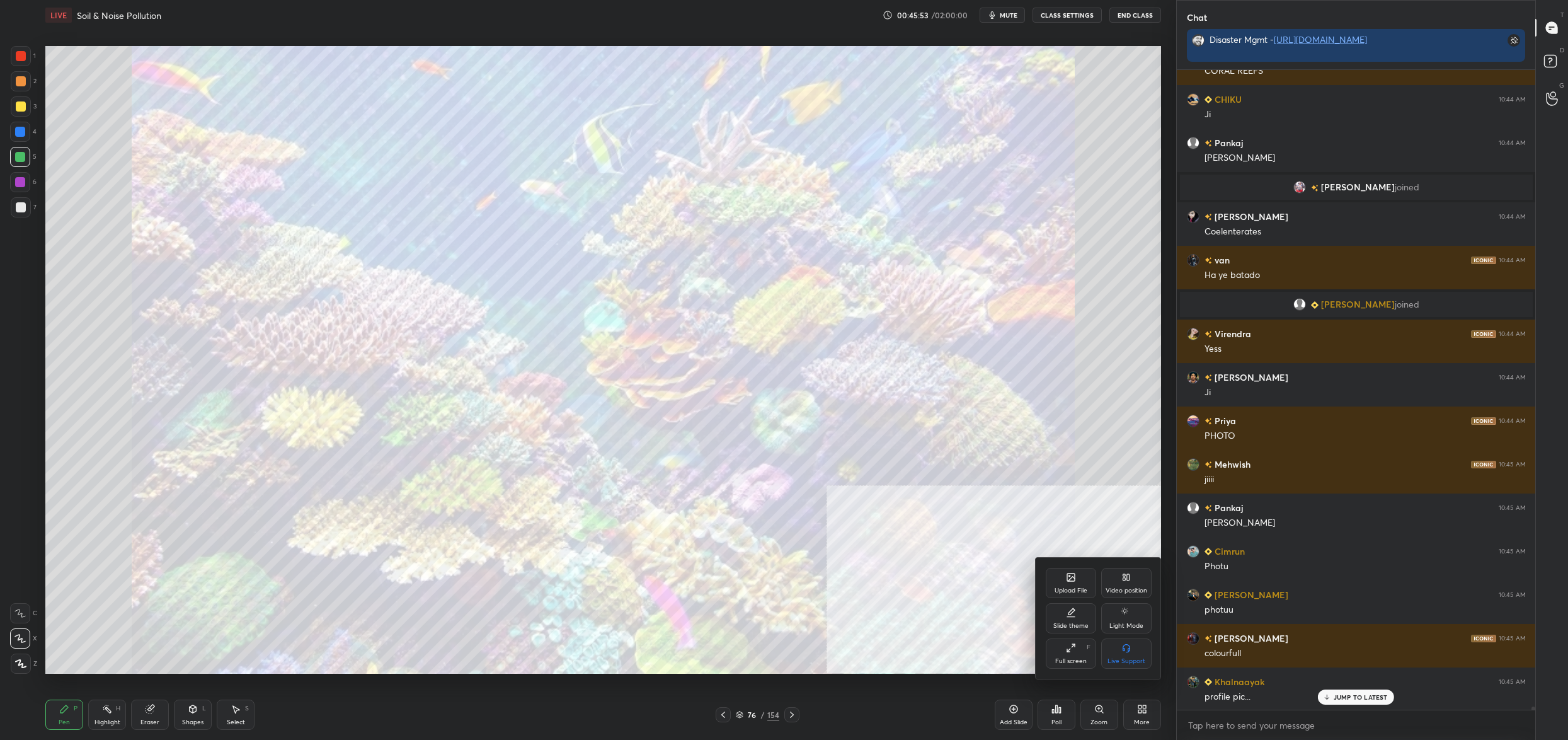
click at [1081, 588] on div "Upload File" at bounding box center [1071, 590] width 33 height 6
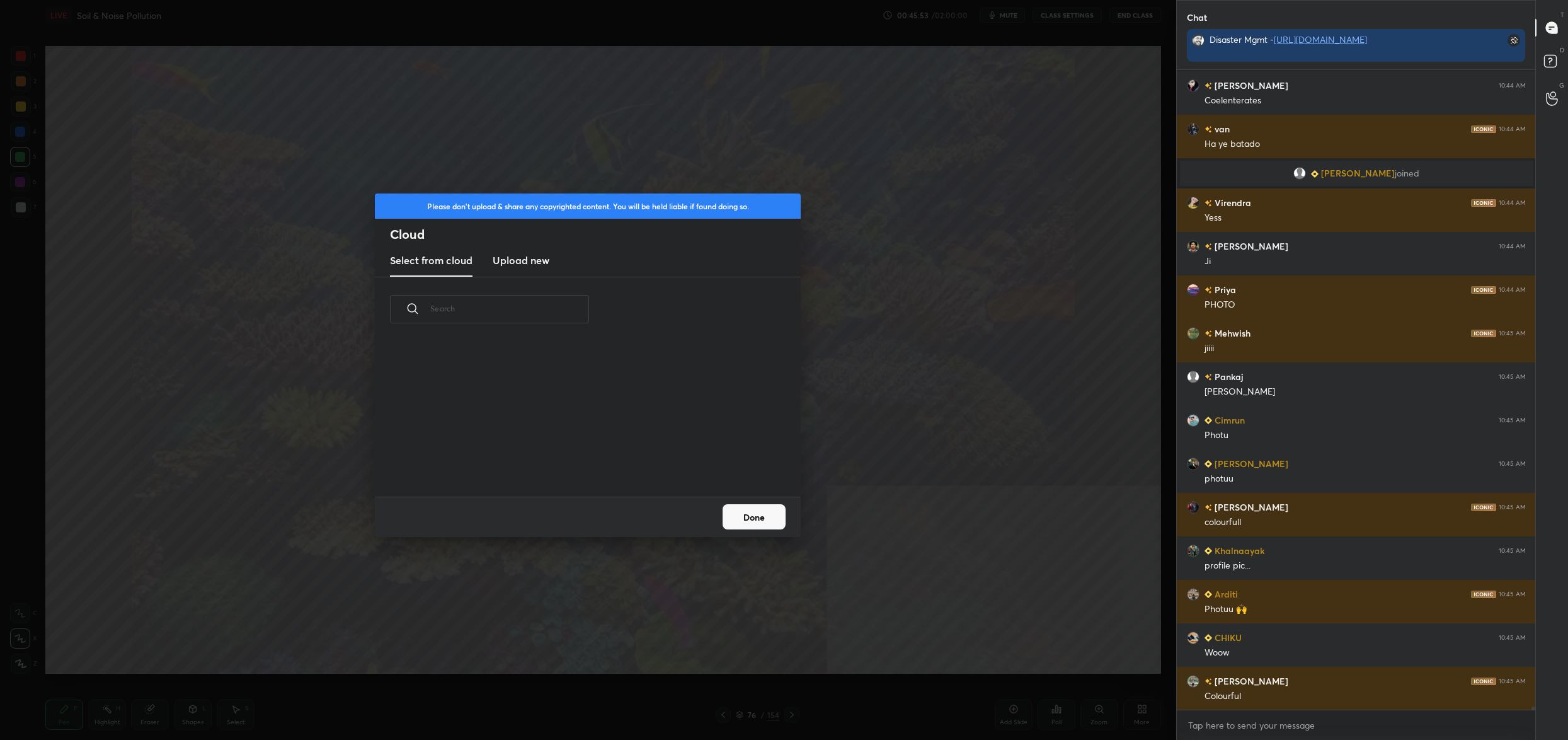
click at [542, 261] on h3 "Upload new" at bounding box center [520, 260] width 56 height 15
click at [595, 457] on label "Browse" at bounding box center [588, 461] width 56 height 20
click at [560, 457] on input "Browse" at bounding box center [560, 461] width 0 height 20
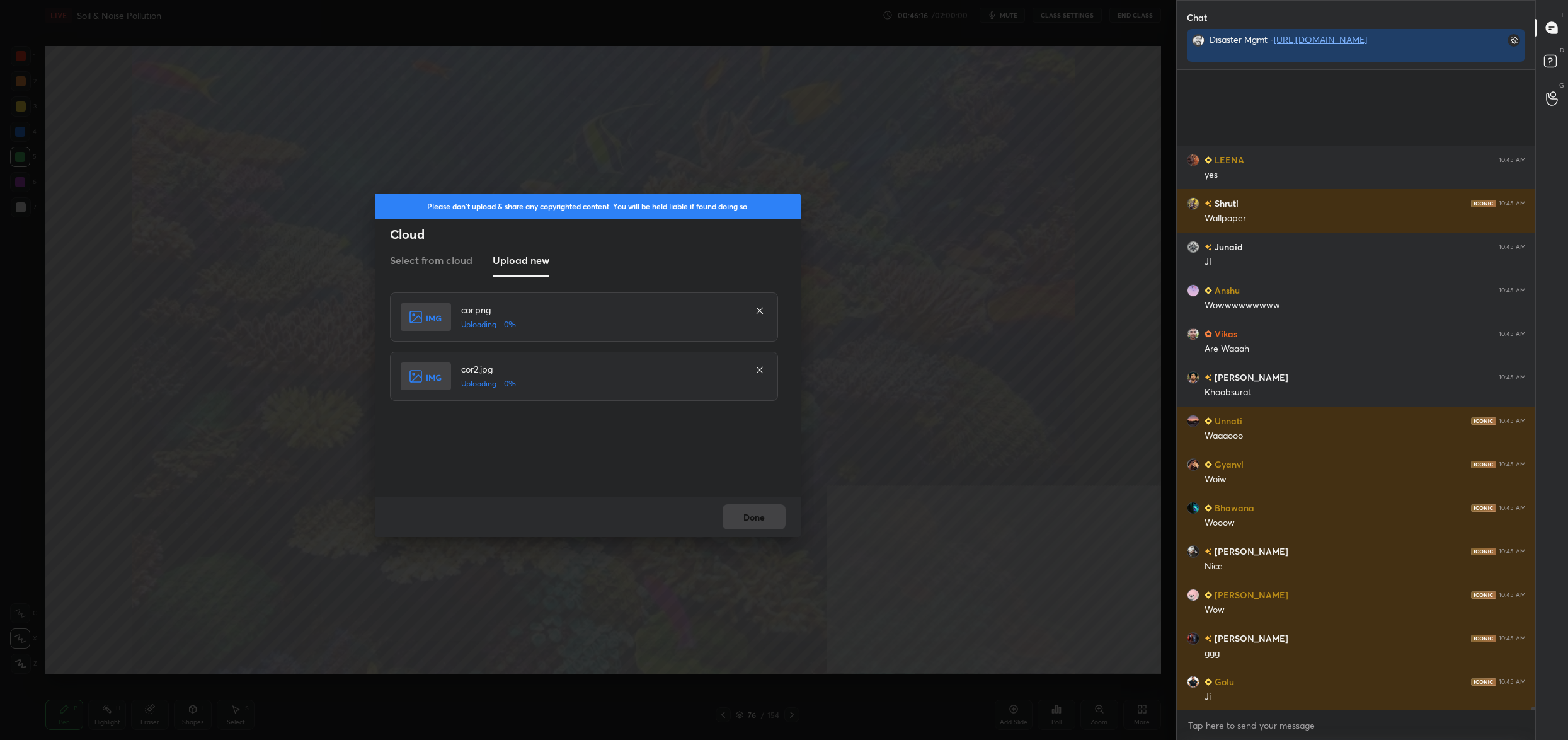
scroll to position [131003, 0]
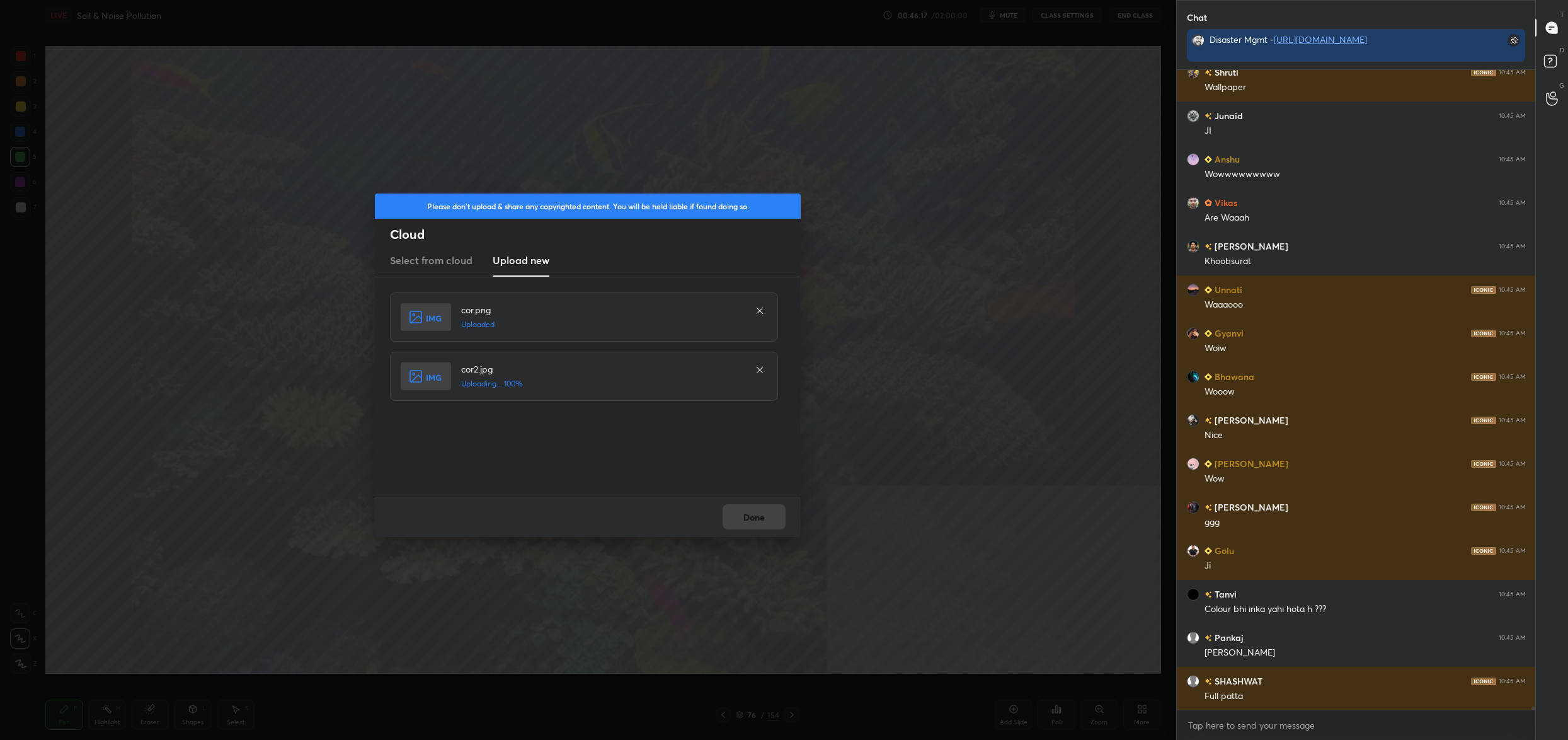
click at [746, 513] on div "Done" at bounding box center [588, 517] width 426 height 41
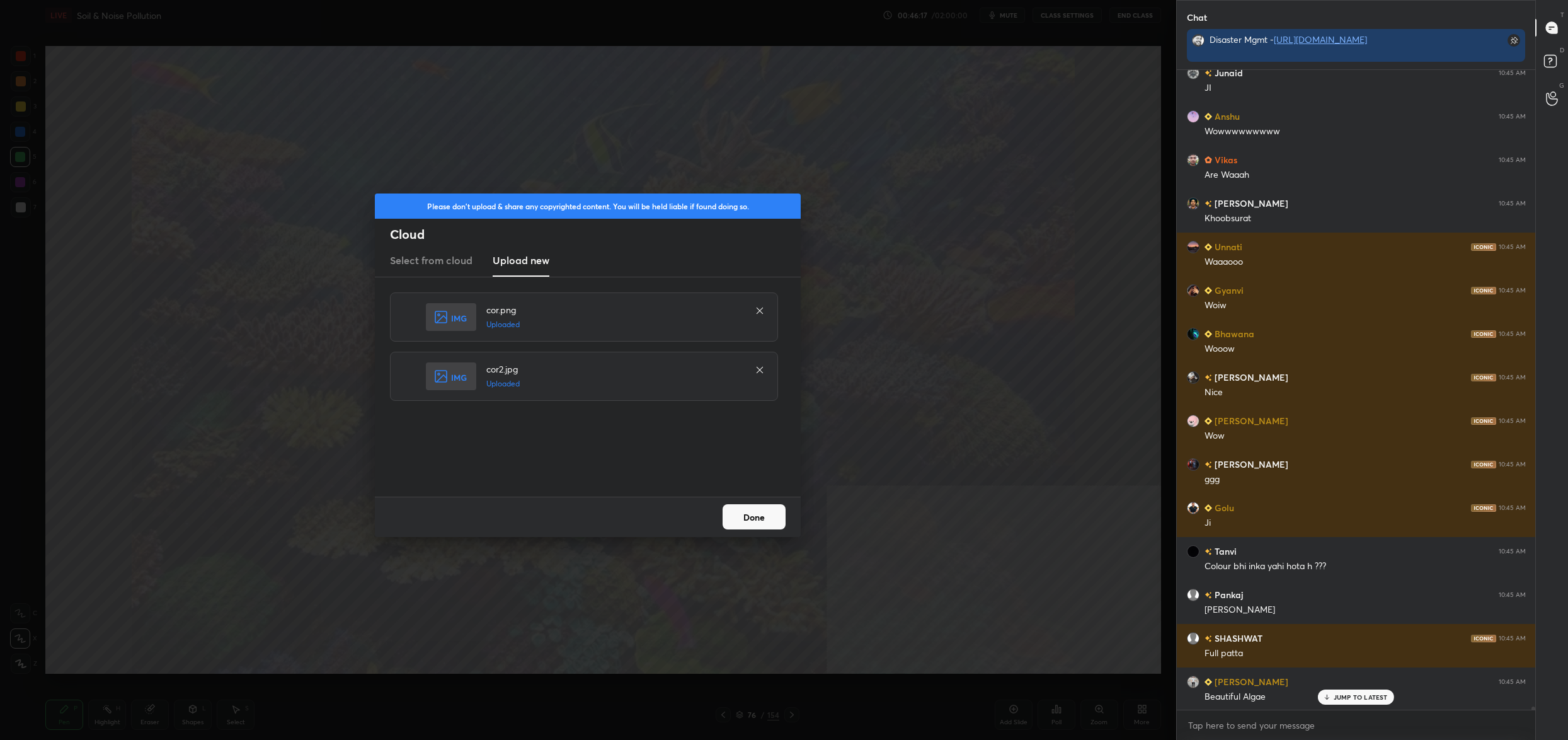
click at [746, 513] on button "Done" at bounding box center [754, 517] width 63 height 25
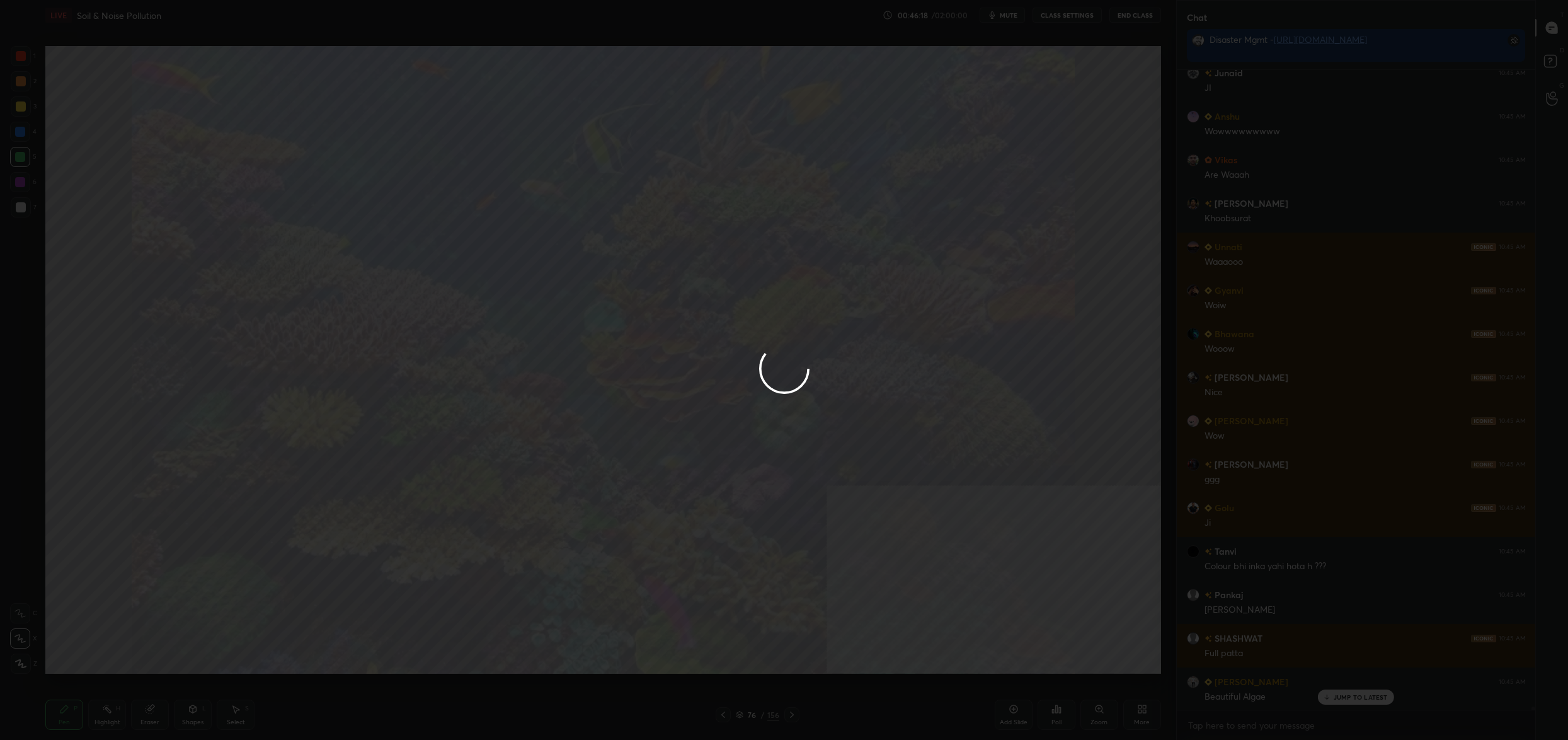
click at [746, 513] on button "Done" at bounding box center [754, 517] width 63 height 25
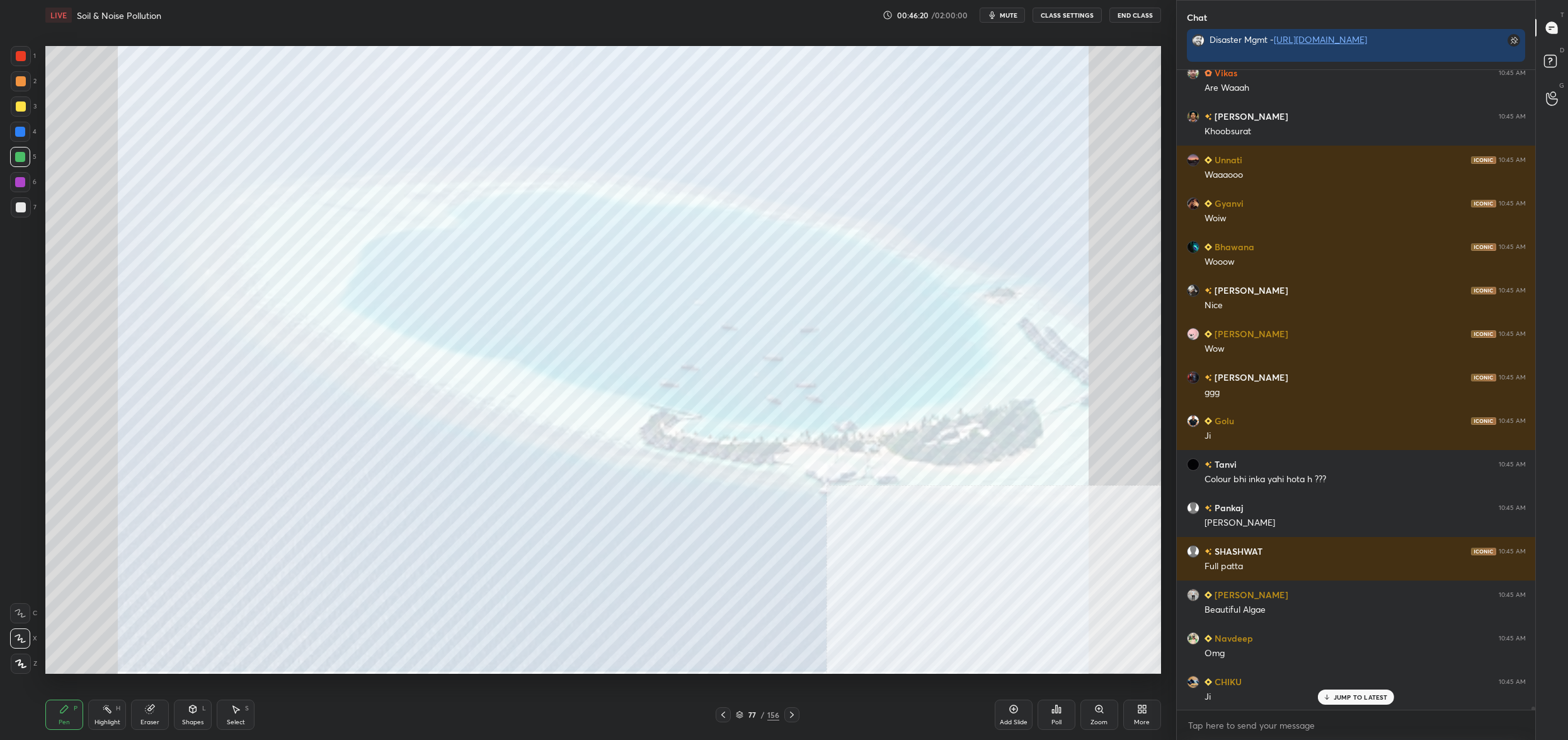
scroll to position [131263, 0]
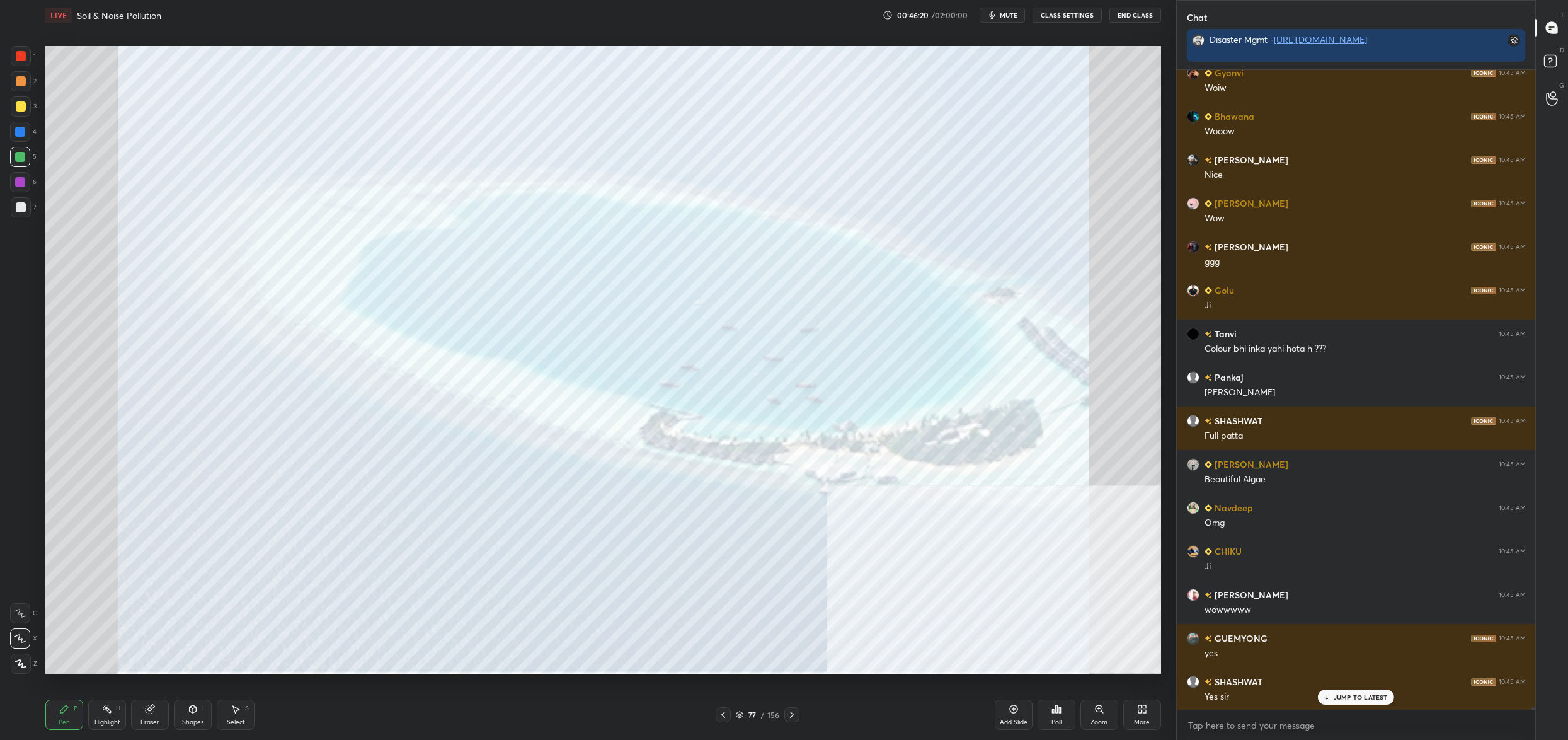
click at [737, 722] on div "Pen P Highlight H Eraser Shapes L Select S 77 / 156 Add Slide Poll Zoom More" at bounding box center [603, 714] width 1116 height 50
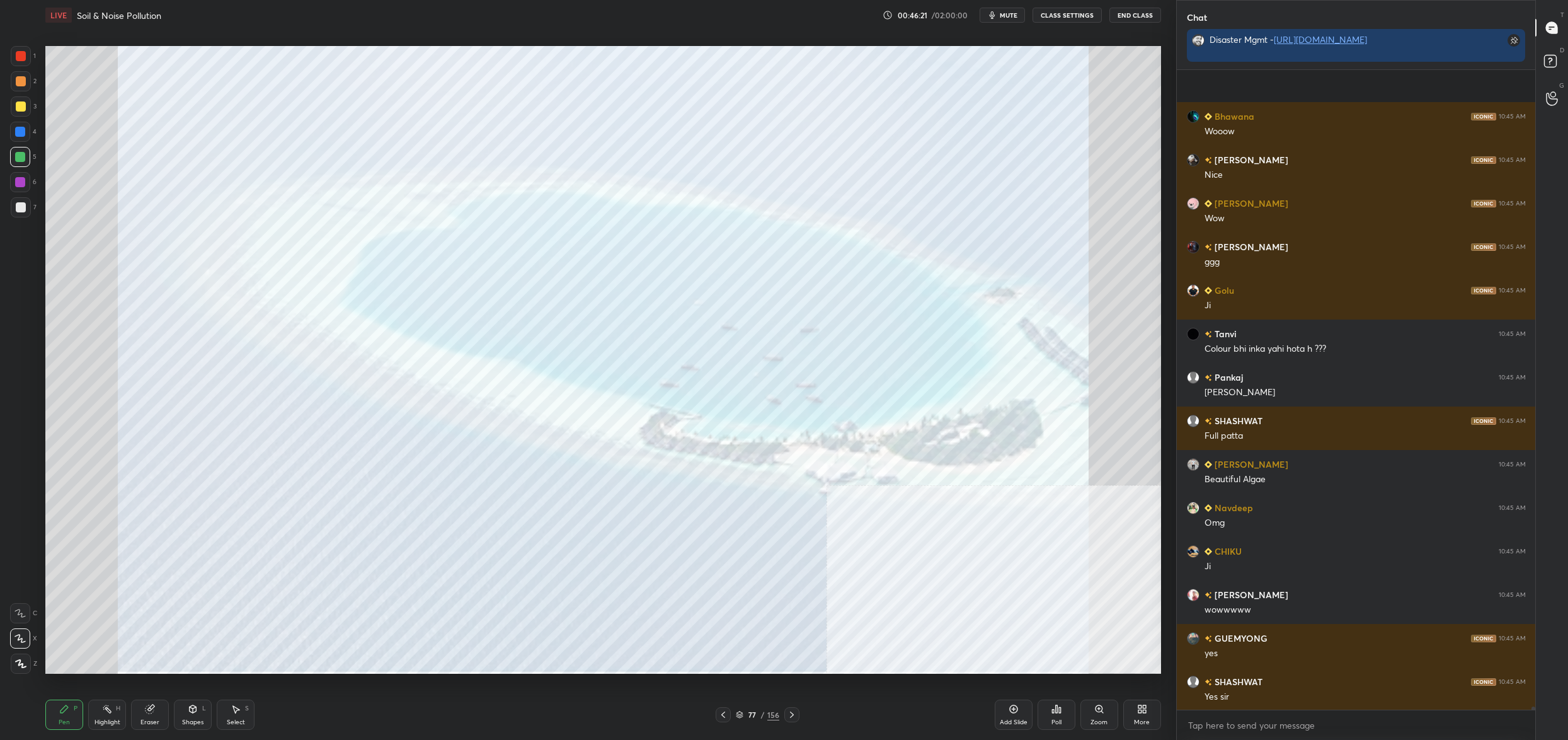
scroll to position [131350, 0]
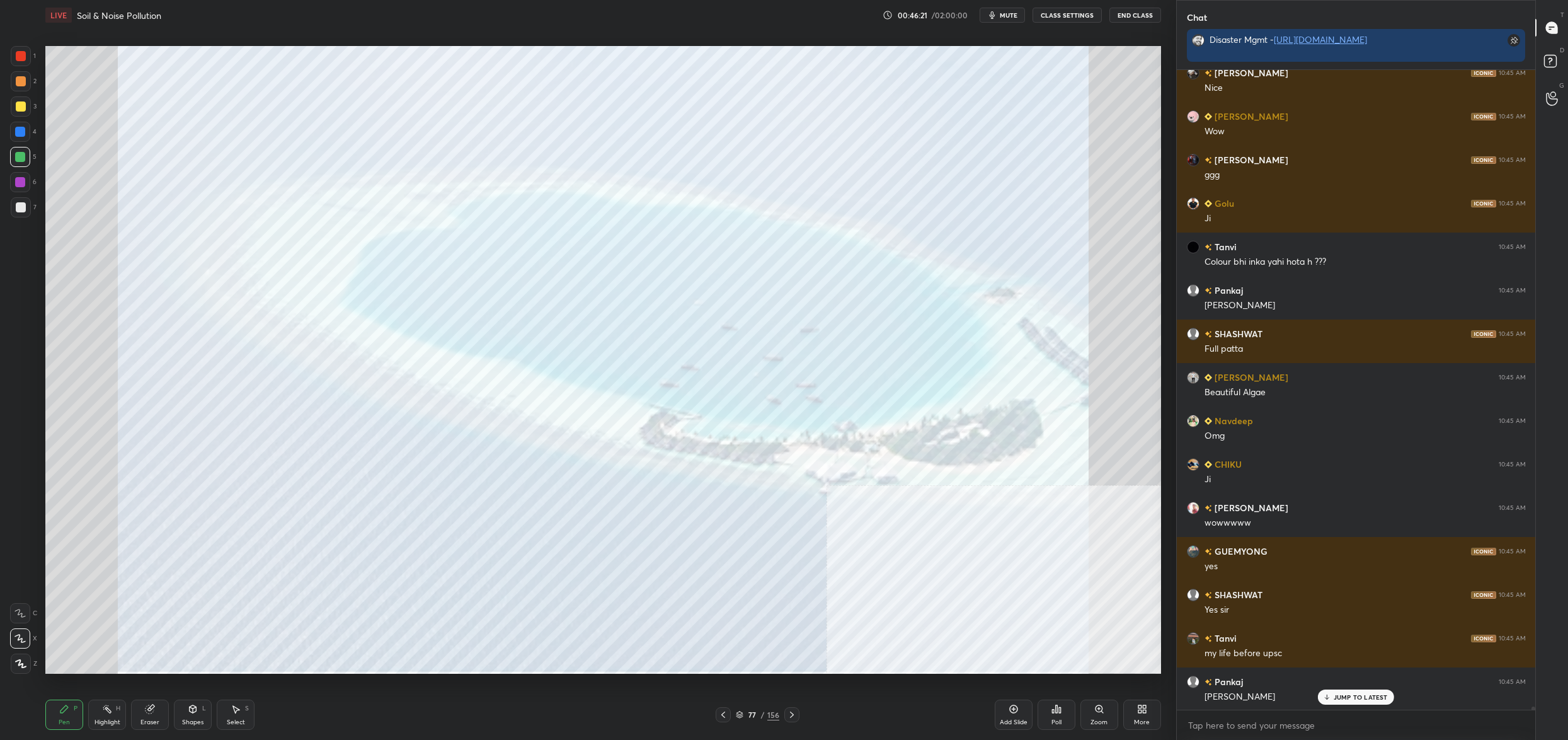
click at [748, 716] on div "77" at bounding box center [753, 715] width 13 height 8
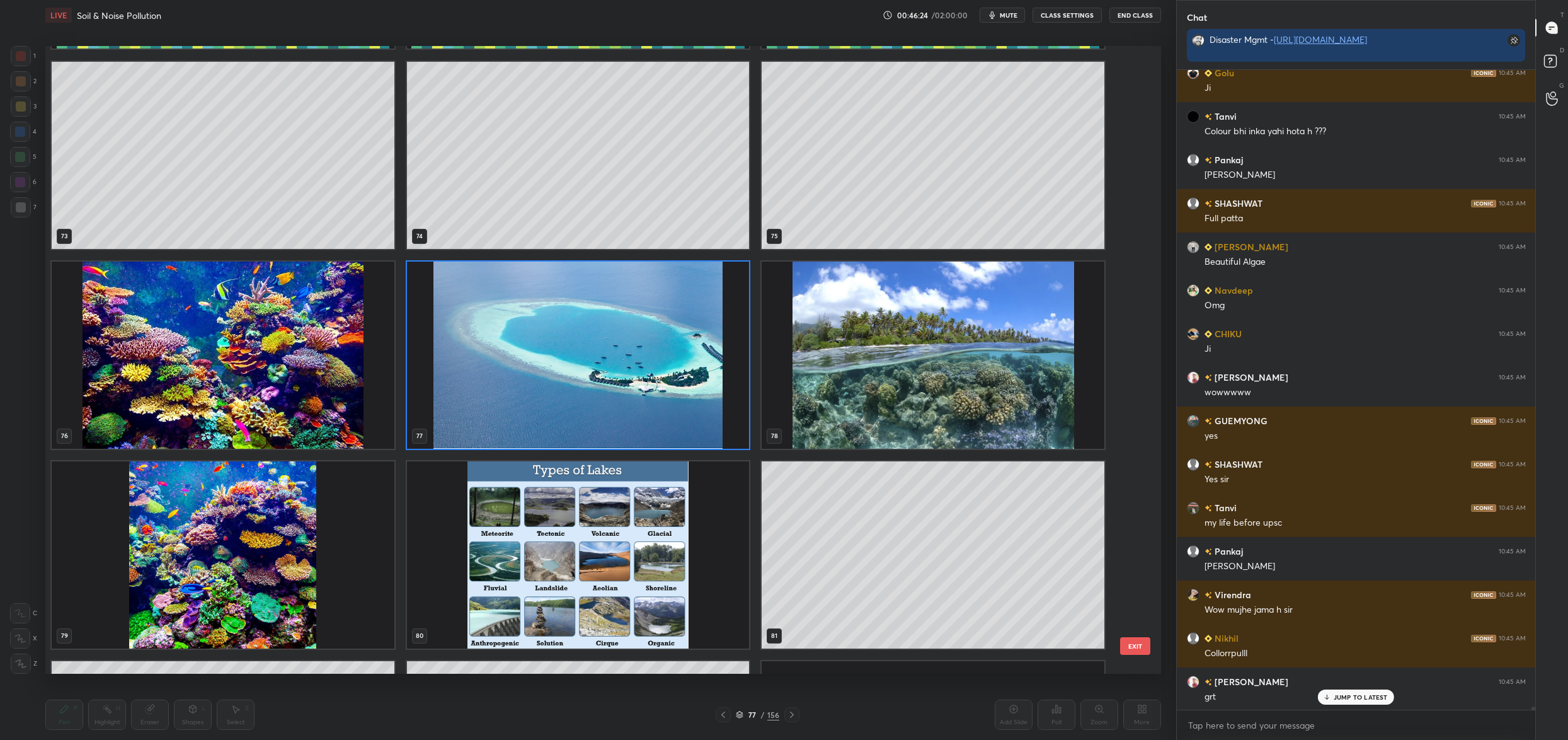
scroll to position [131567, 0]
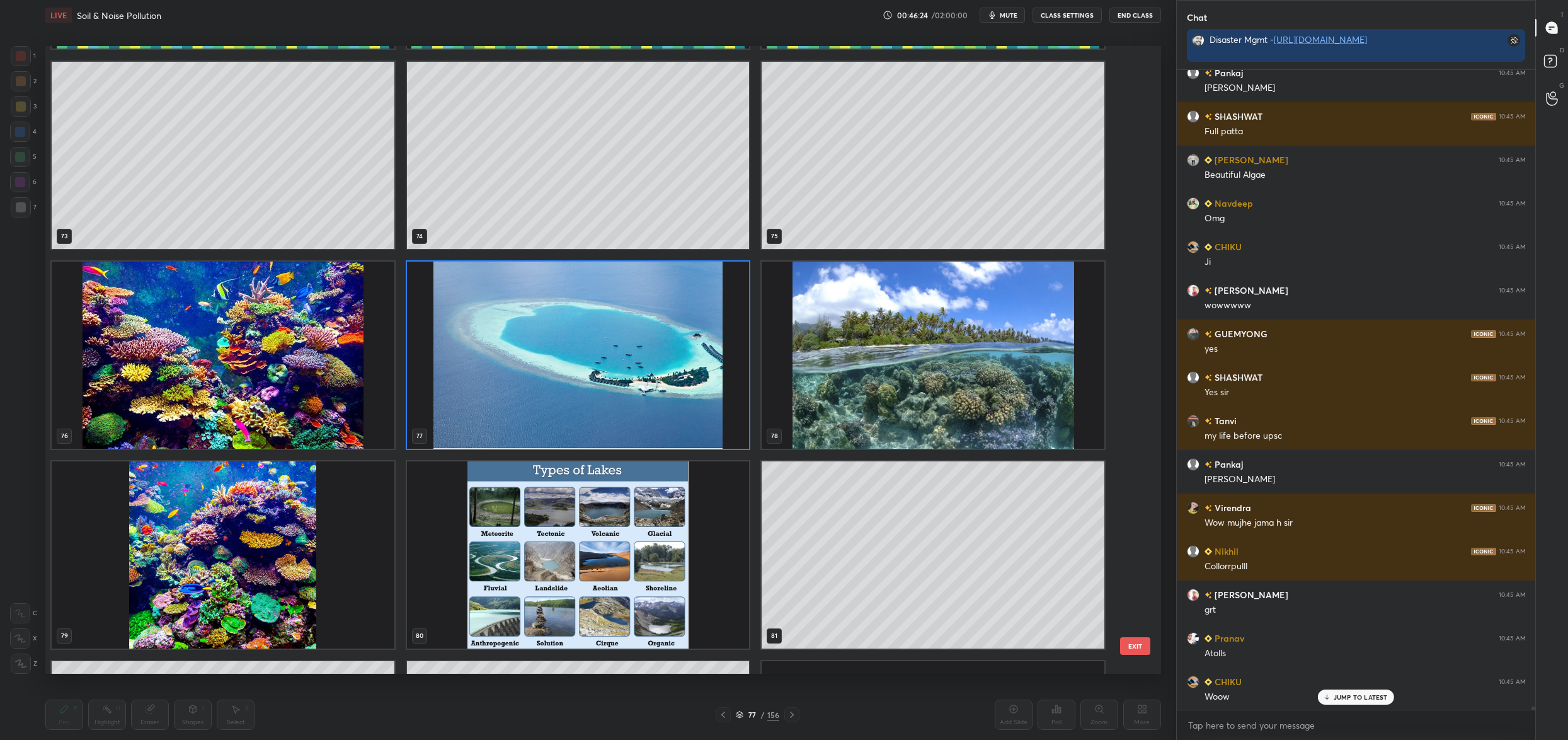
click at [872, 391] on img "grid" at bounding box center [933, 355] width 343 height 187
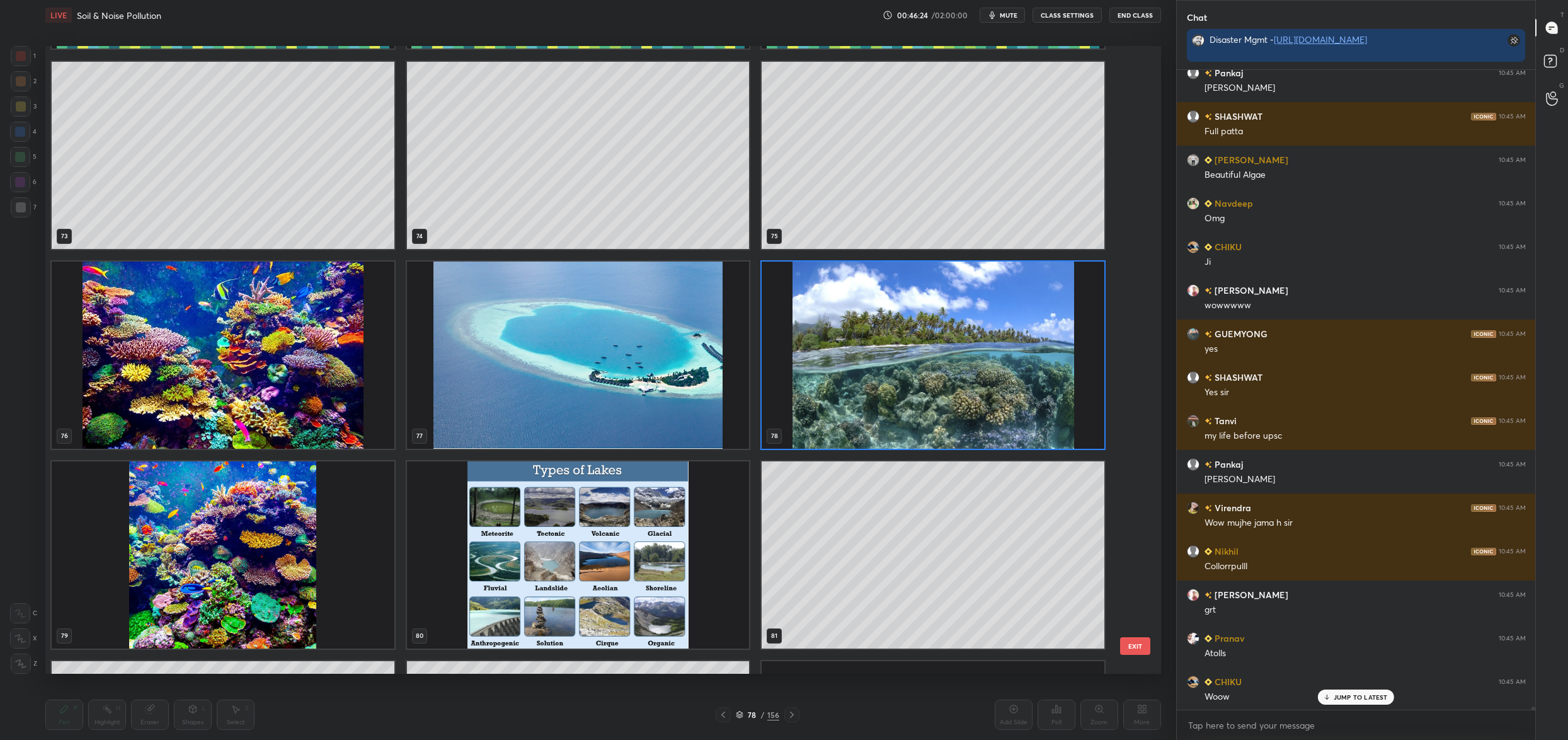
click at [872, 391] on img "grid" at bounding box center [933, 355] width 343 height 187
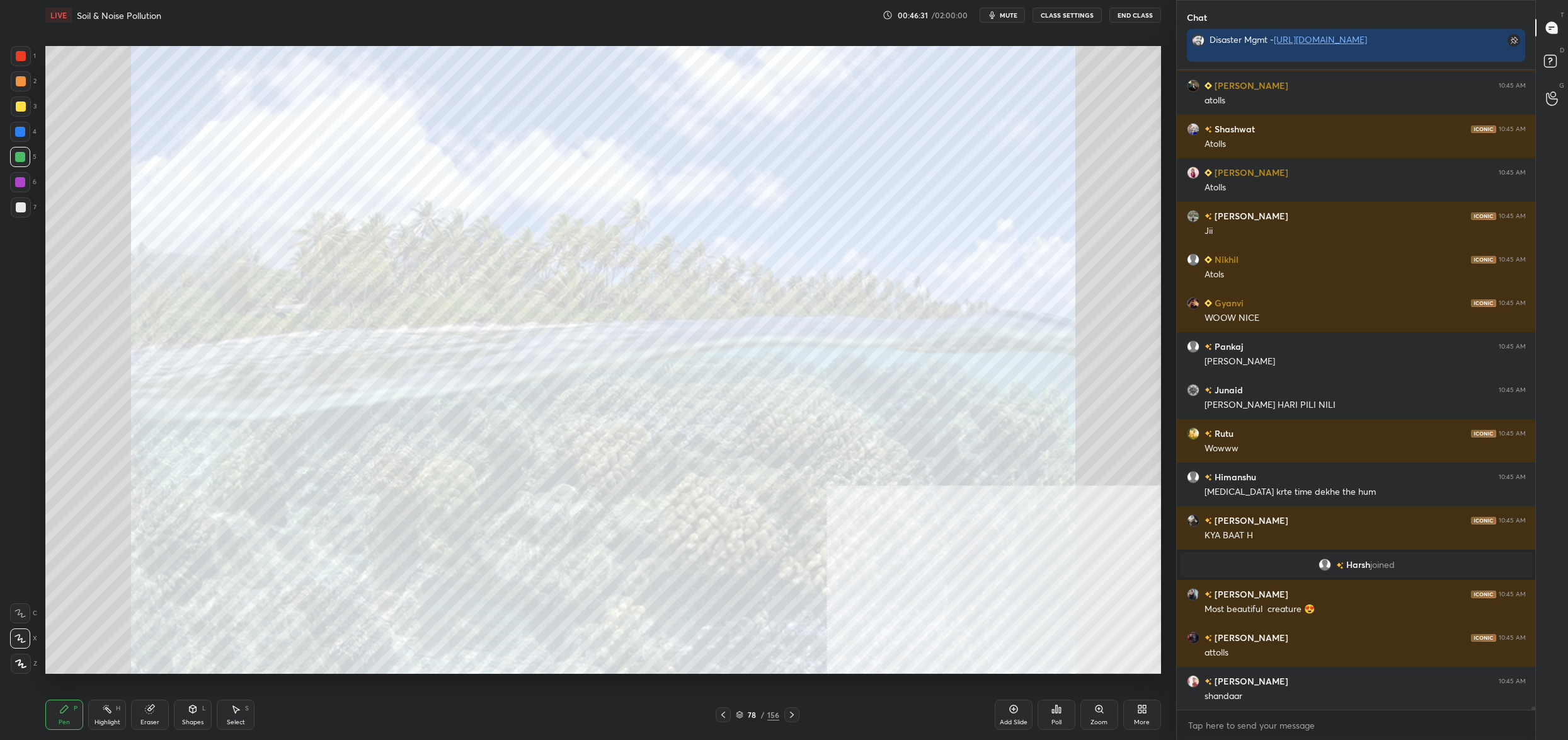
scroll to position [132511, 0]
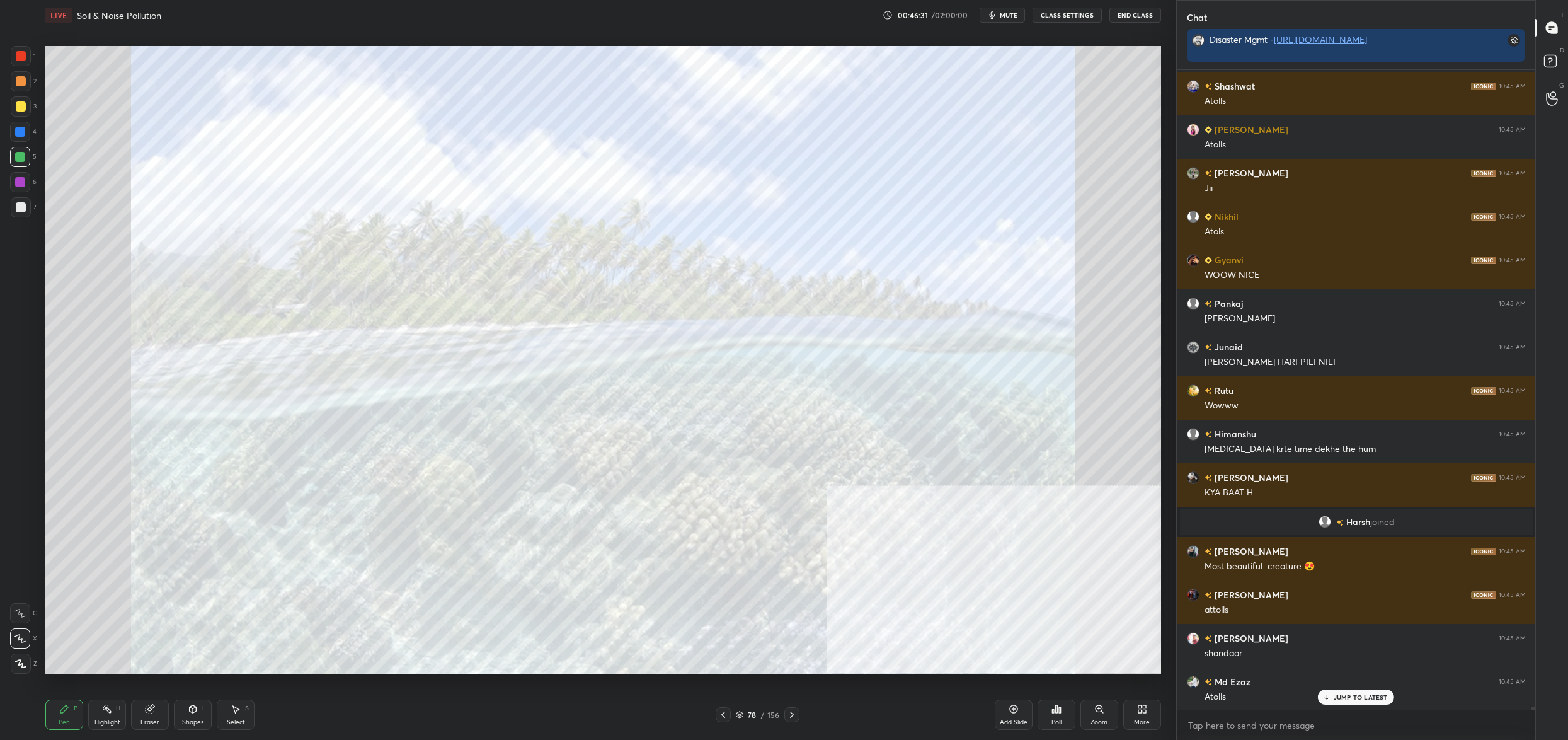
click at [746, 717] on div "78" at bounding box center [753, 715] width 13 height 8
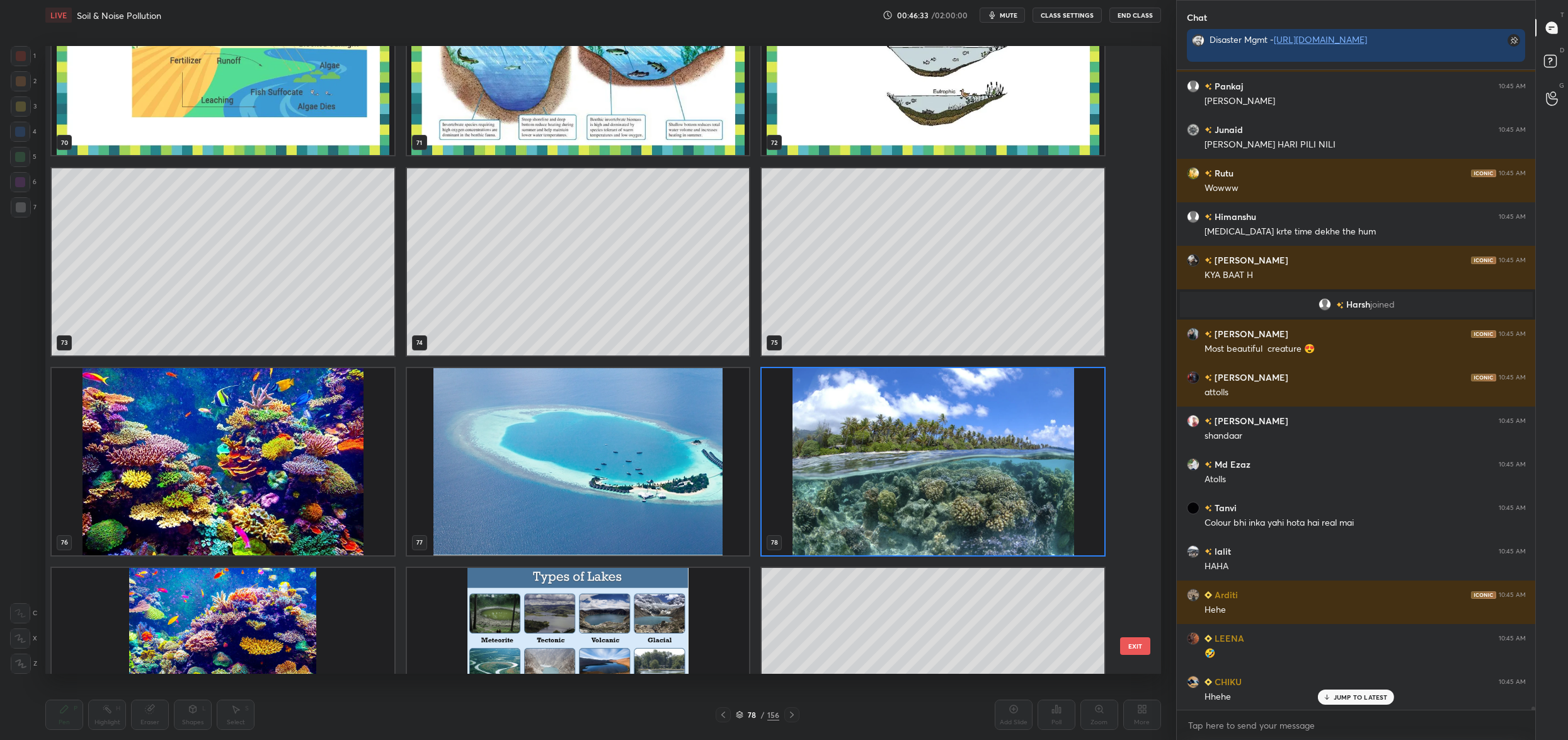
scroll to position [0, 0]
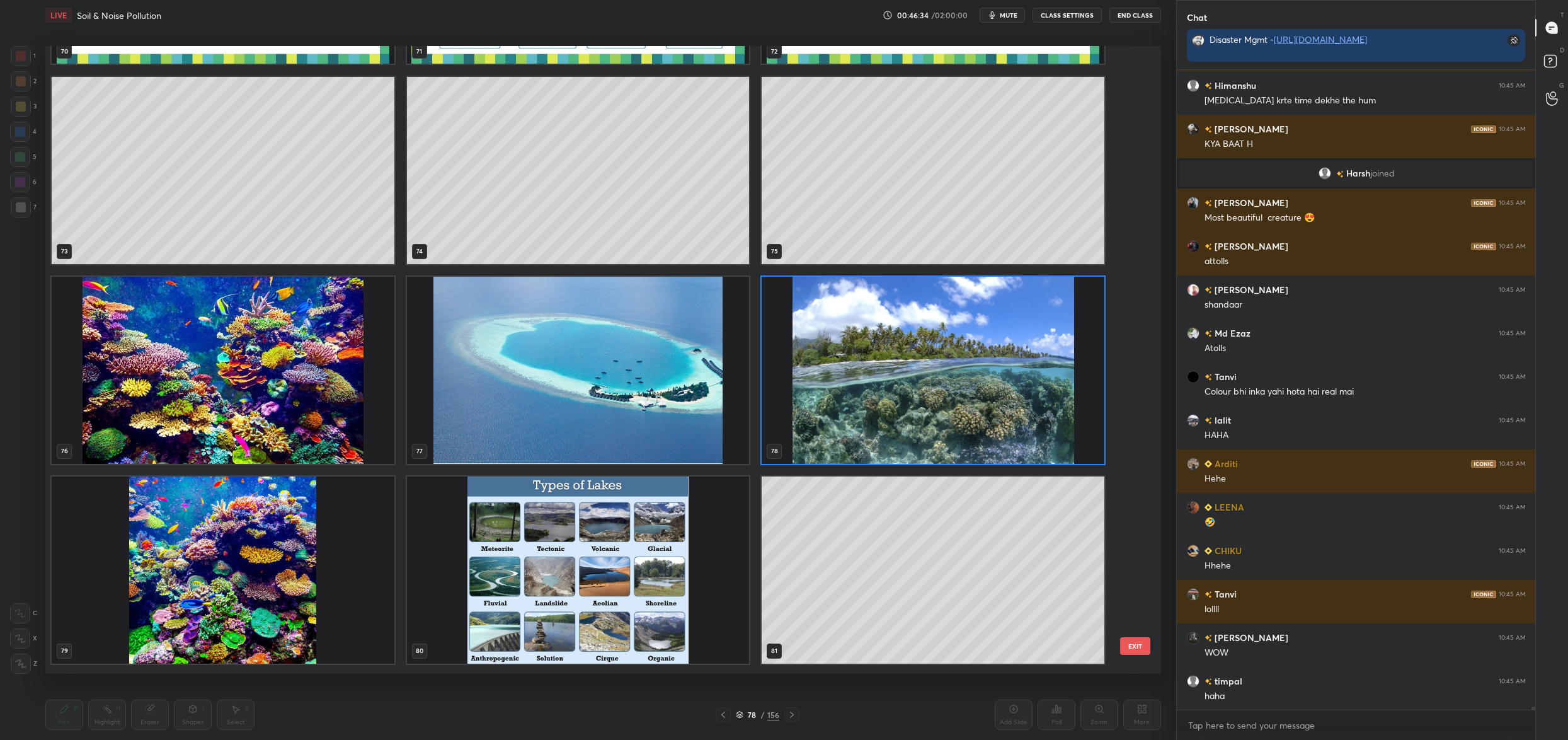
click at [122, 392] on img "grid" at bounding box center [223, 370] width 343 height 187
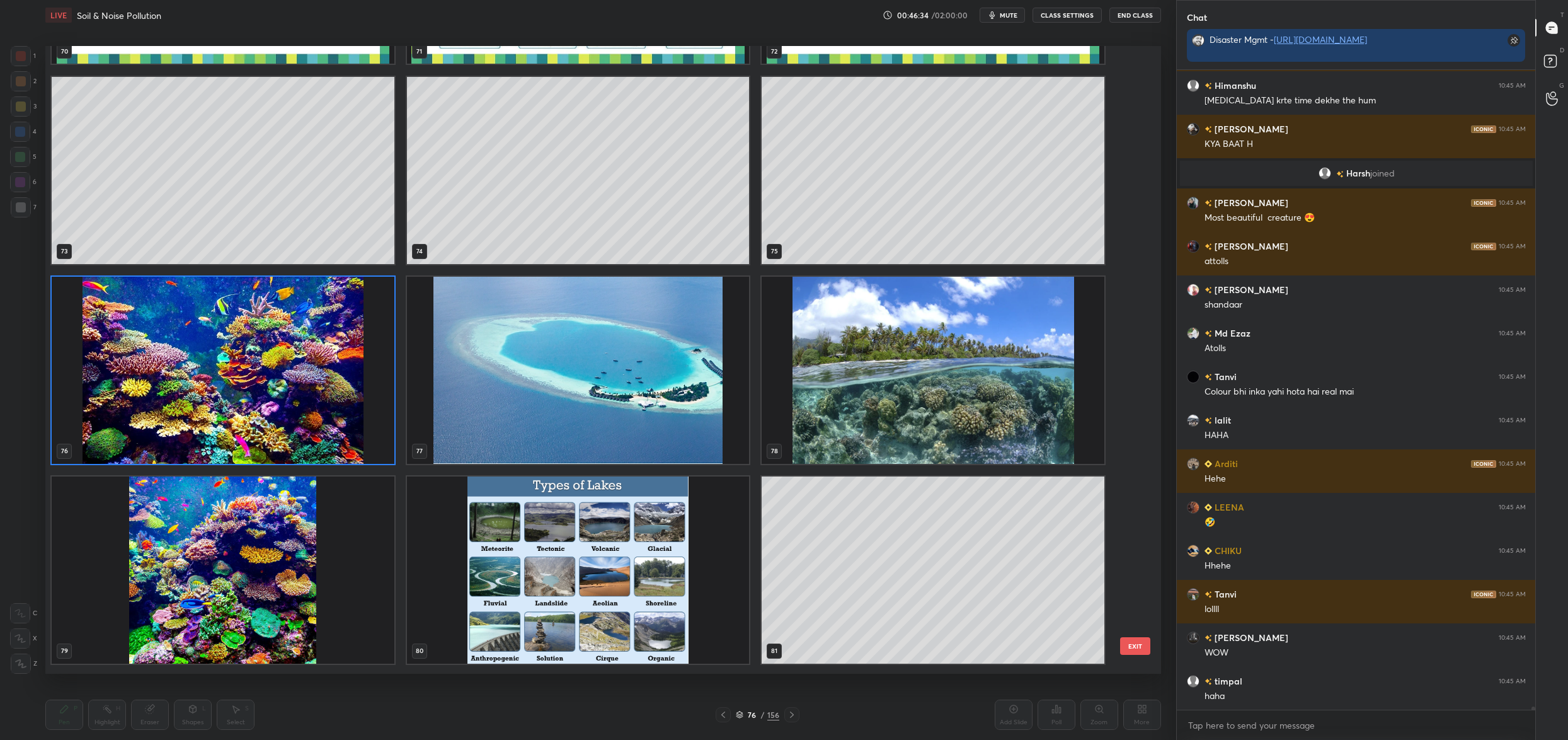
click at [122, 392] on img "grid" at bounding box center [223, 370] width 343 height 187
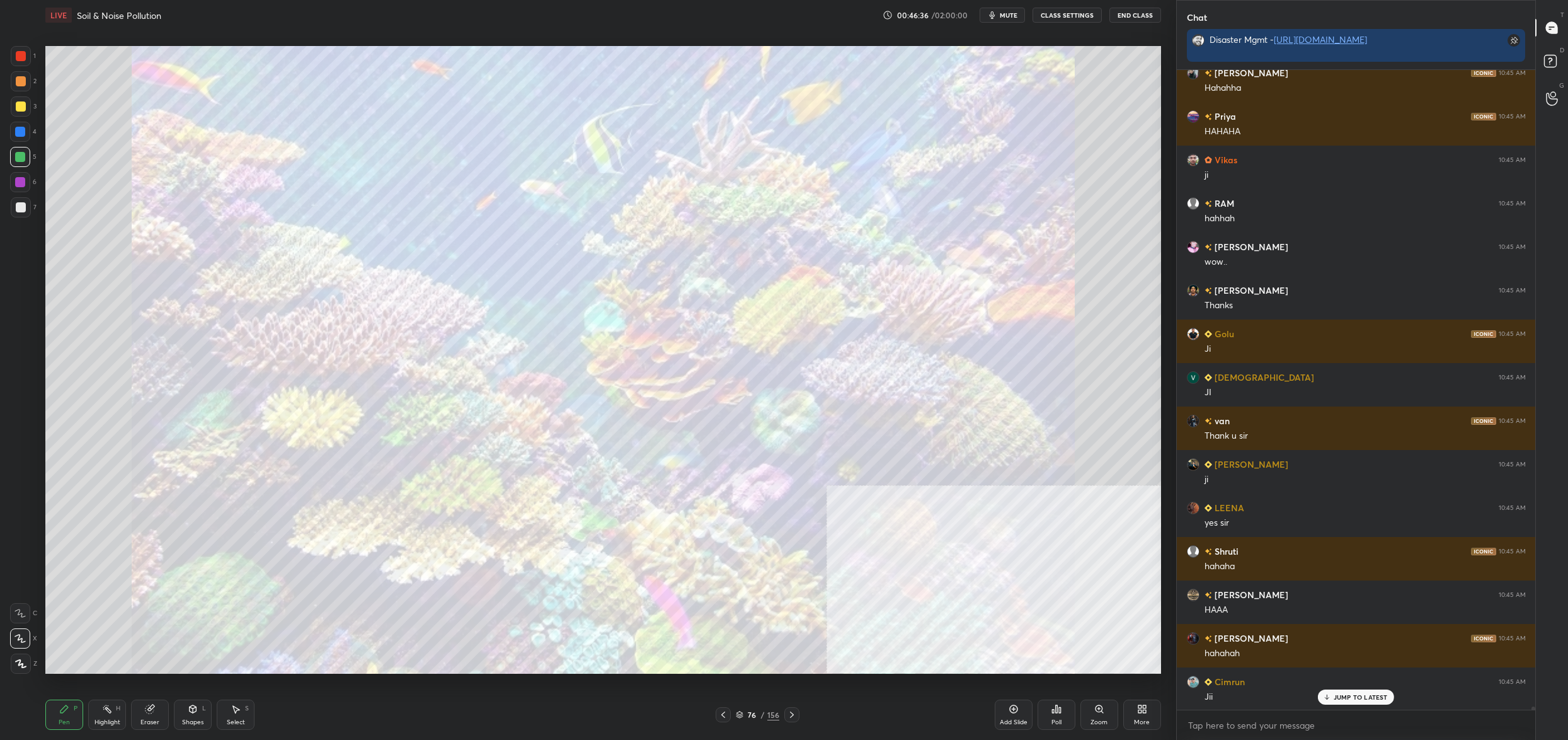
click at [742, 714] on icon at bounding box center [740, 715] width 8 height 8
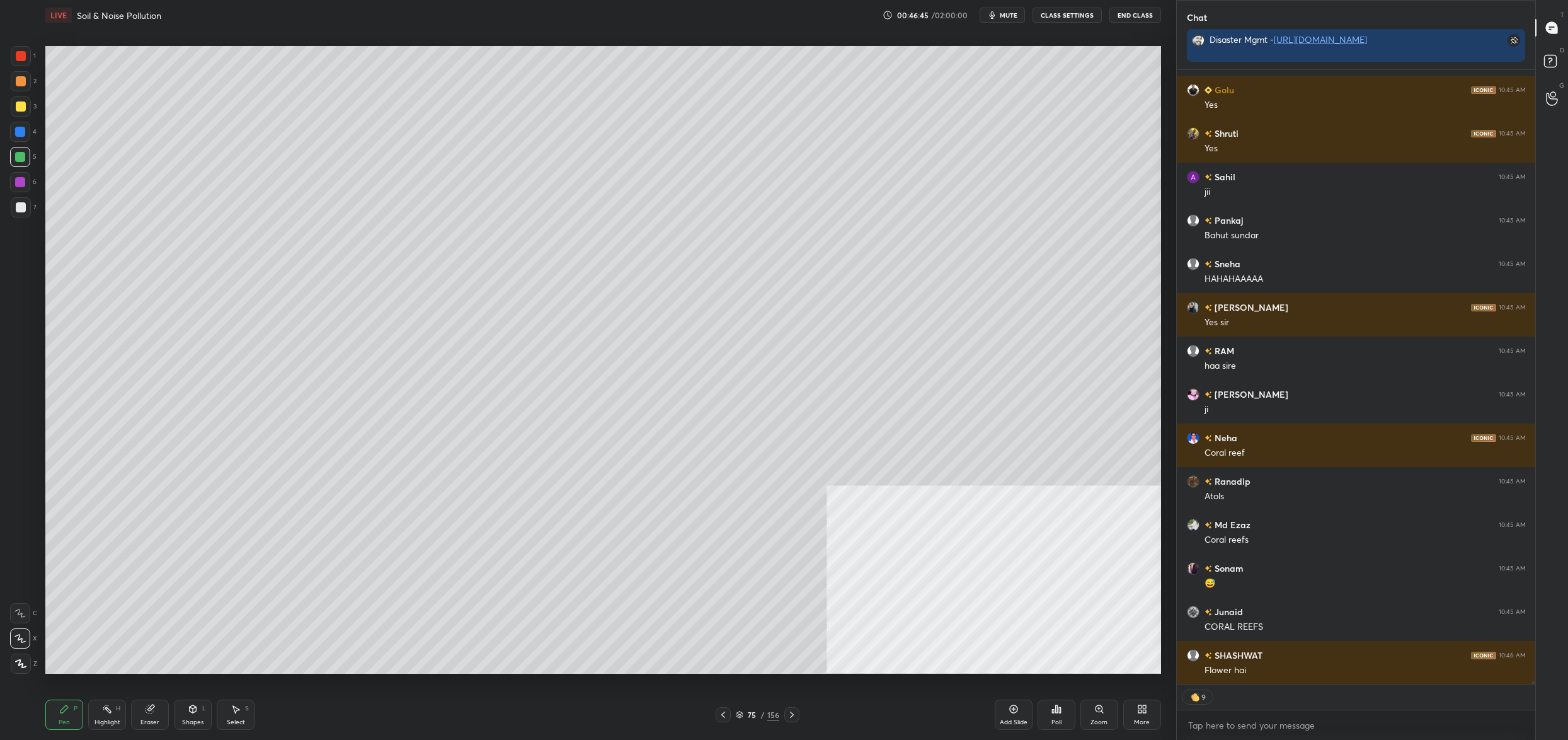
drag, startPoint x: 20, startPoint y: 105, endPoint x: 14, endPoint y: 114, distance: 10.8
click at [18, 112] on div at bounding box center [21, 107] width 20 height 20
drag, startPoint x: 14, startPoint y: 114, endPoint x: 39, endPoint y: 131, distance: 30.2
click at [14, 114] on div at bounding box center [21, 107] width 20 height 20
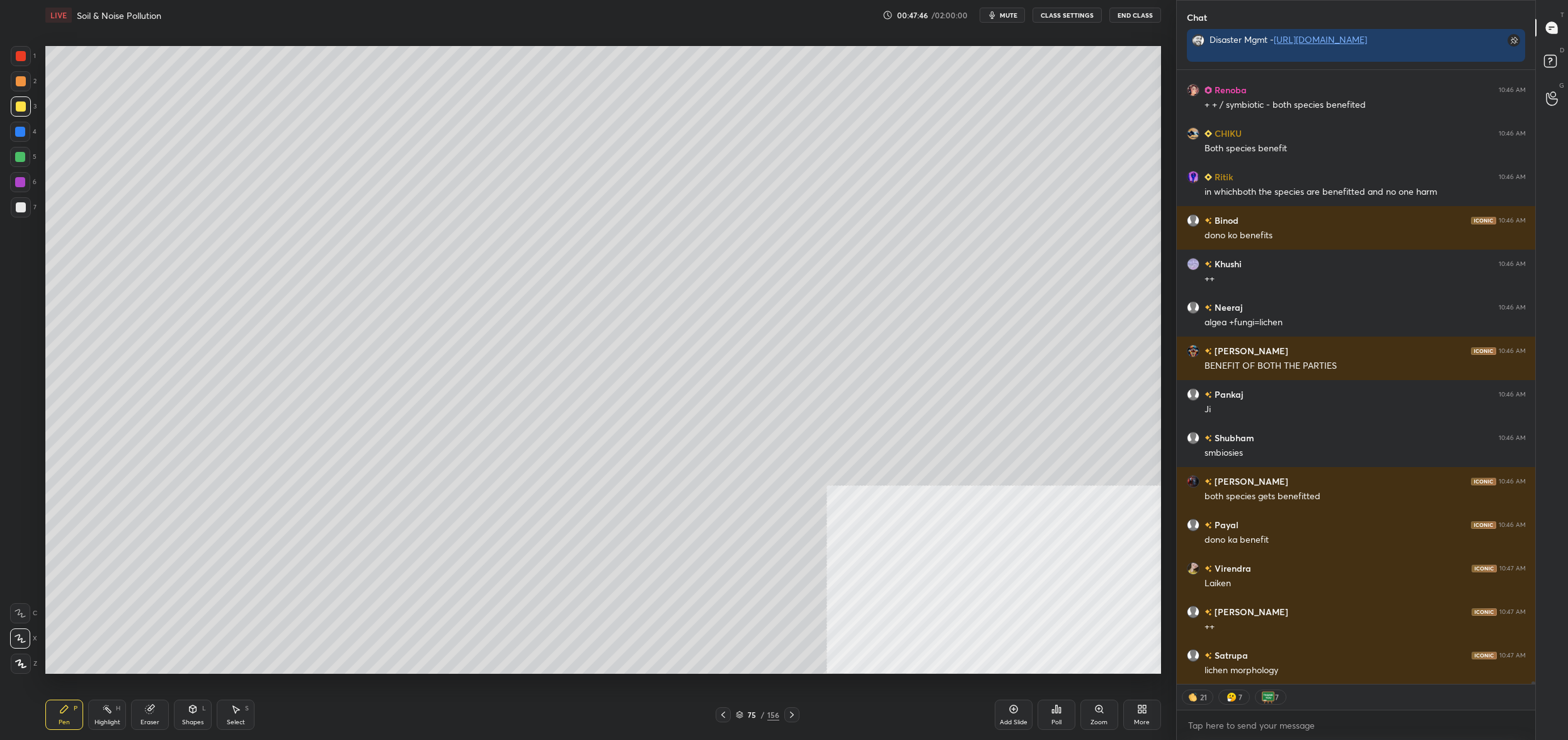
drag, startPoint x: 14, startPoint y: 171, endPoint x: 21, endPoint y: 160, distance: 13.0
click at [14, 171] on div "5" at bounding box center [23, 159] width 27 height 25
click at [23, 157] on div at bounding box center [20, 157] width 10 height 10
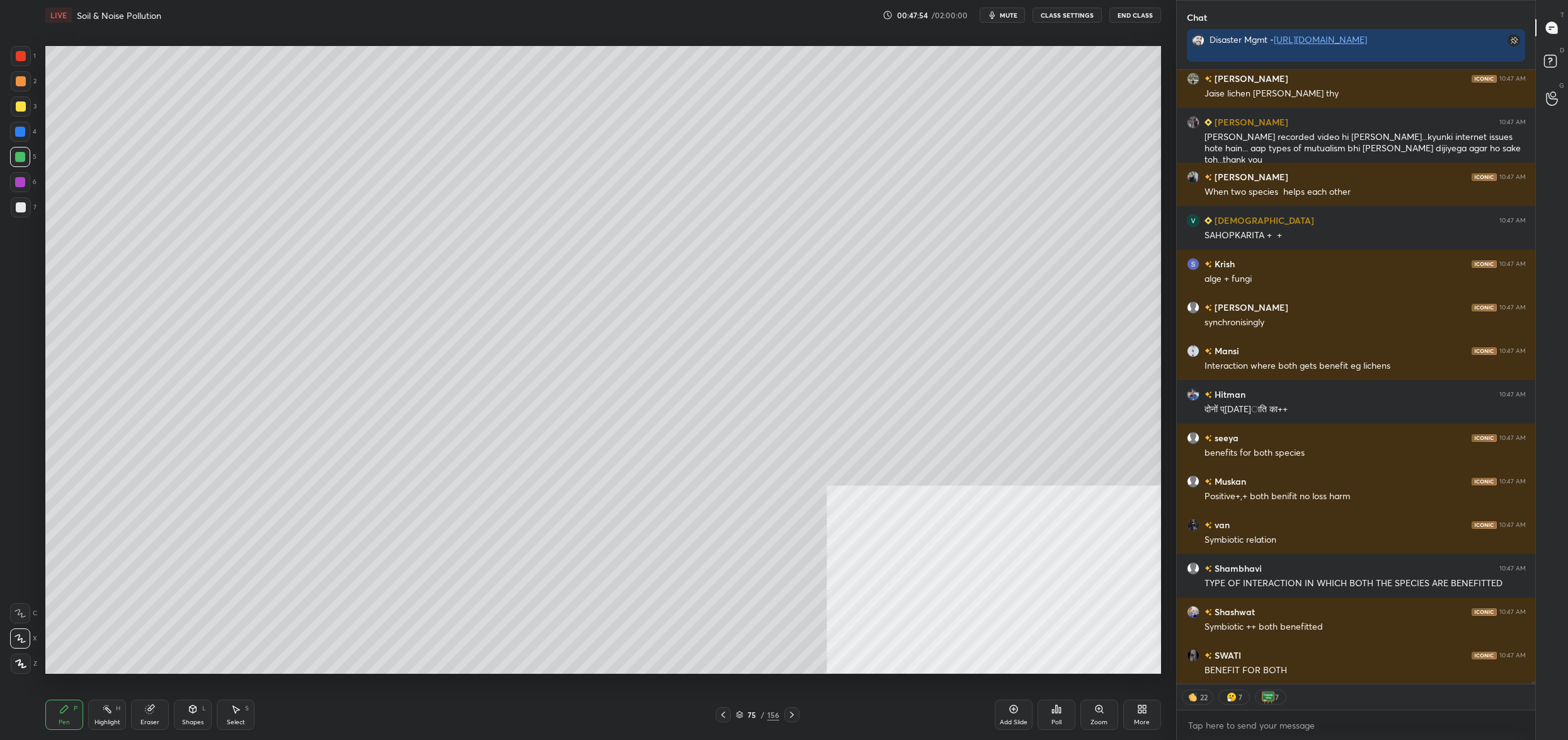
click at [746, 720] on div "75 / 156" at bounding box center [758, 715] width 44 height 11
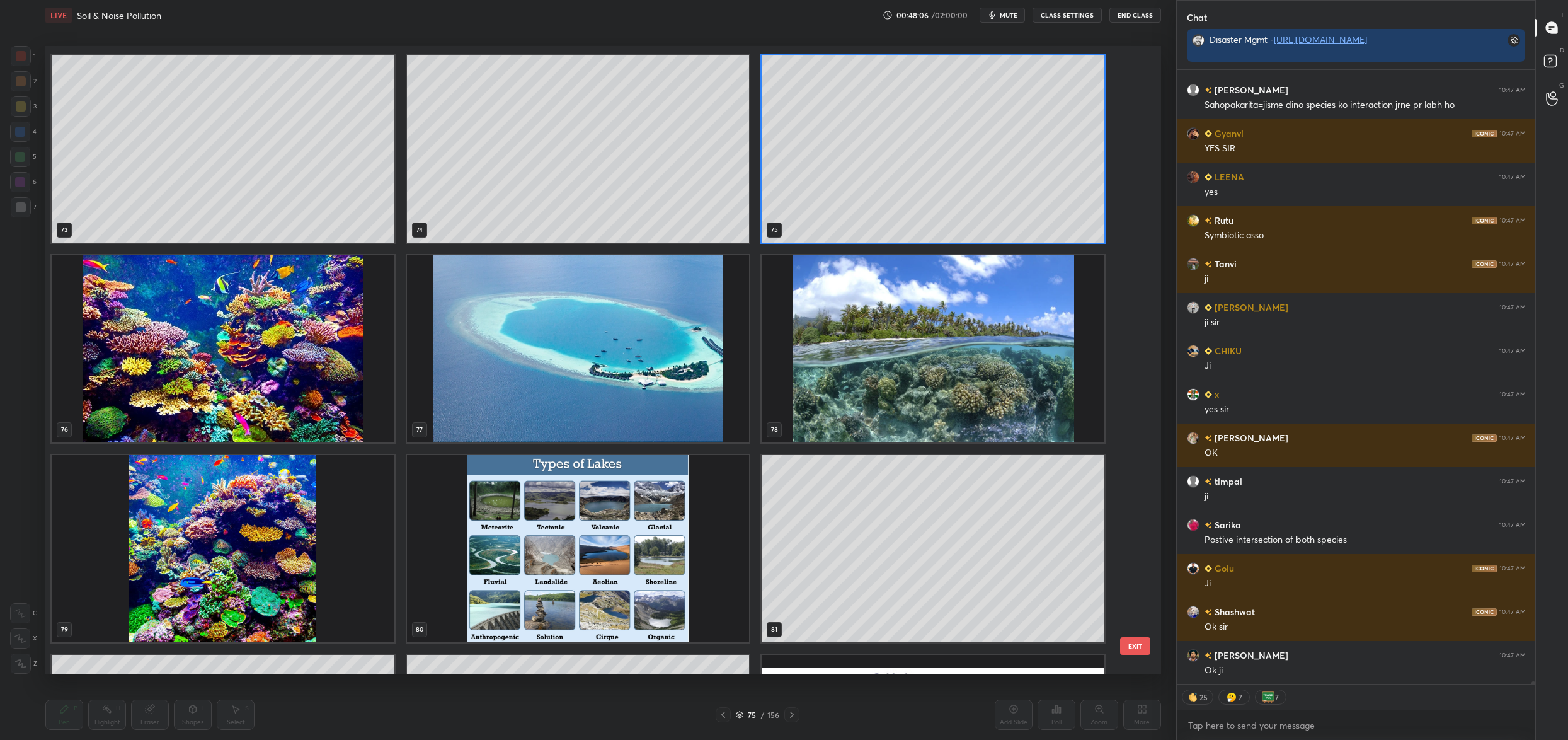
click at [164, 378] on img "grid" at bounding box center [223, 348] width 343 height 187
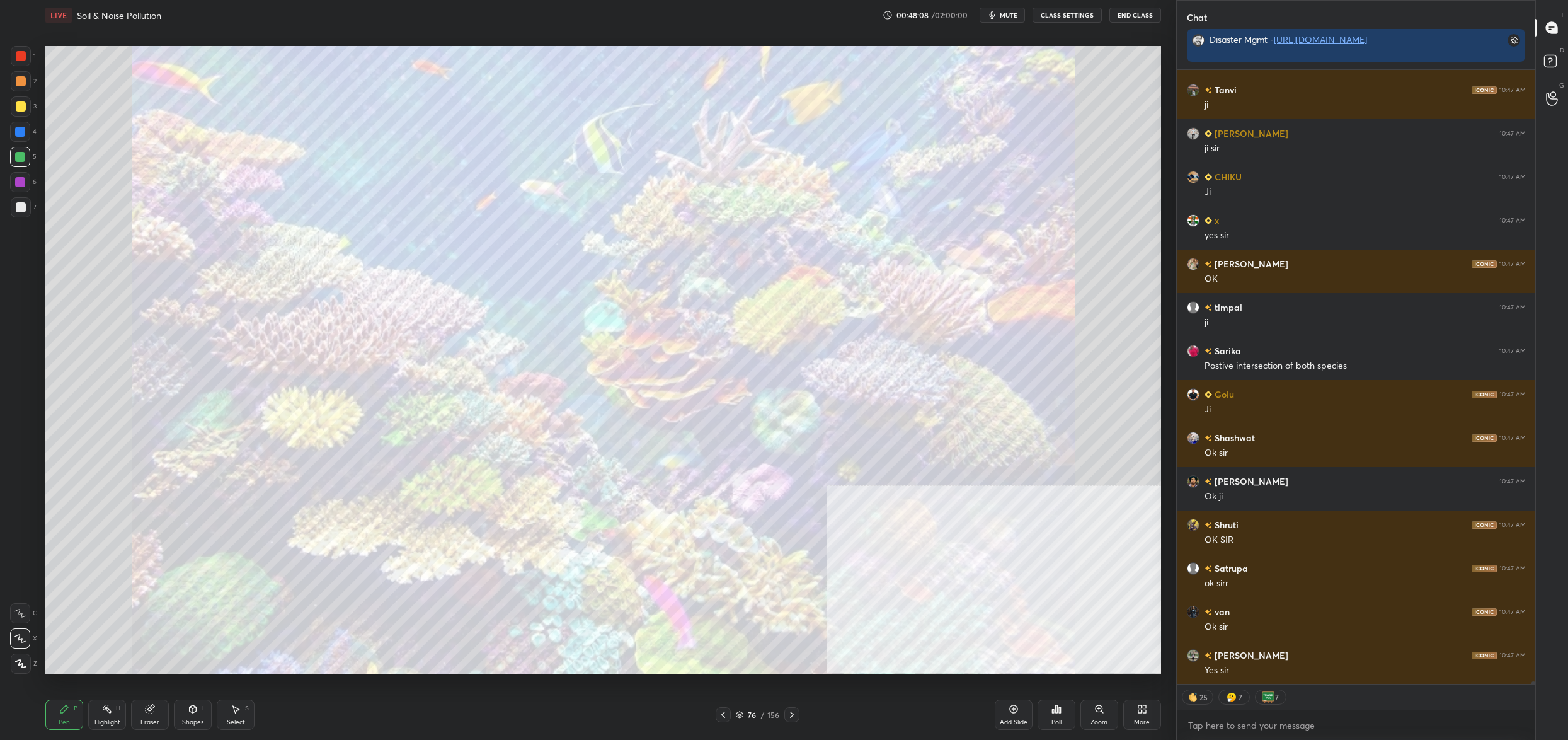
click at [741, 718] on icon at bounding box center [740, 717] width 6 height 2
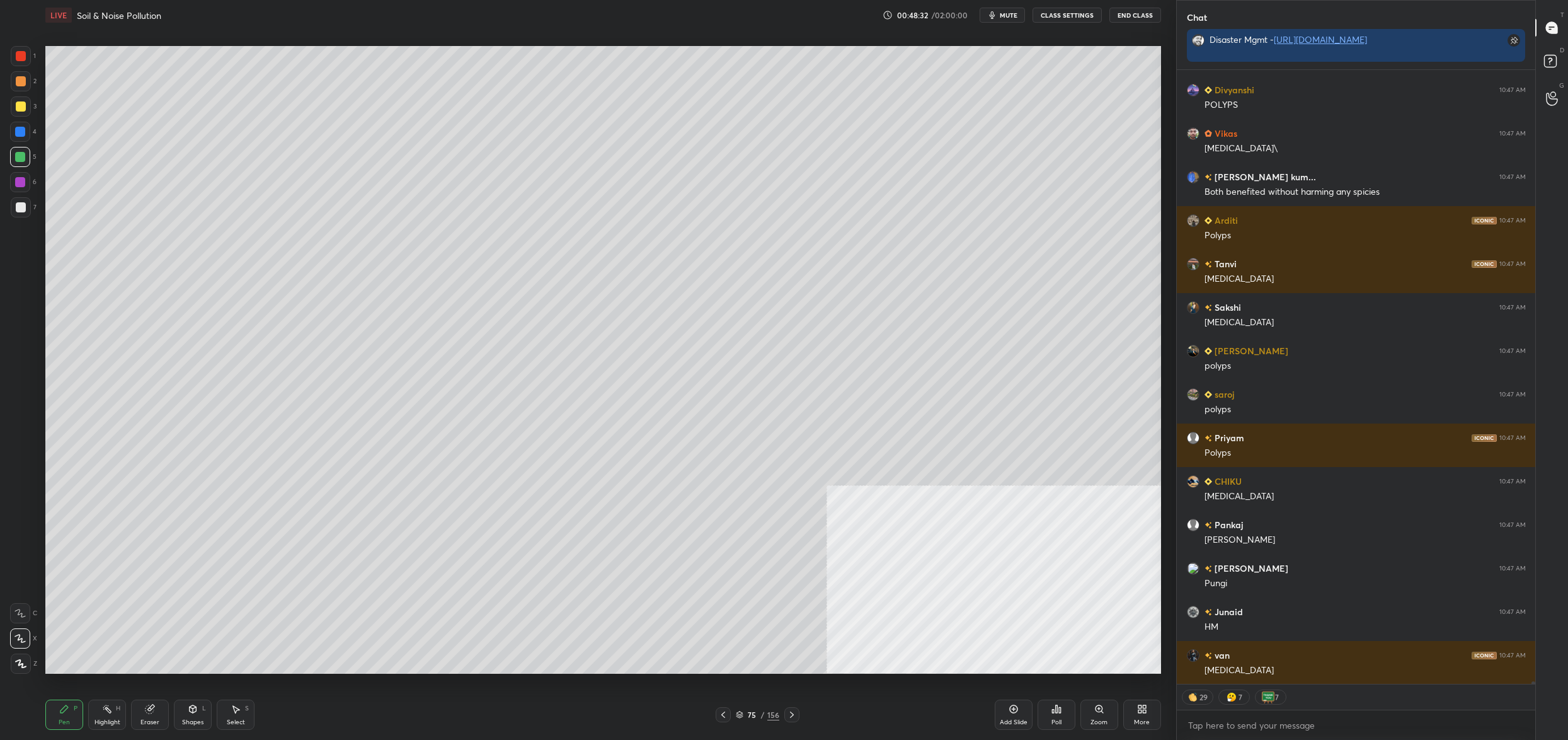
drag, startPoint x: 746, startPoint y: 717, endPoint x: 735, endPoint y: 706, distance: 15.6
click at [746, 717] on div "75" at bounding box center [753, 715] width 13 height 8
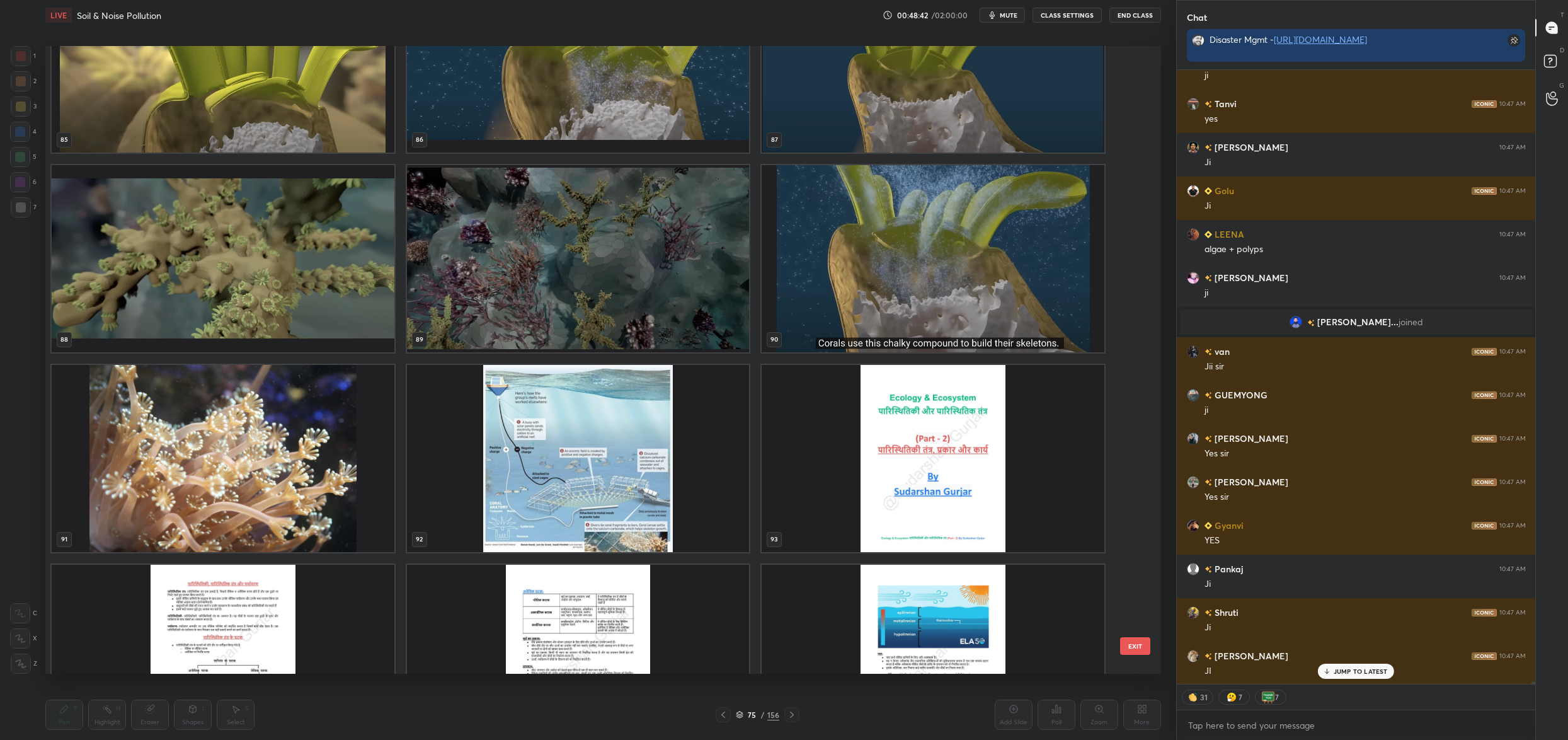
click at [298, 444] on img "grid" at bounding box center [223, 458] width 343 height 187
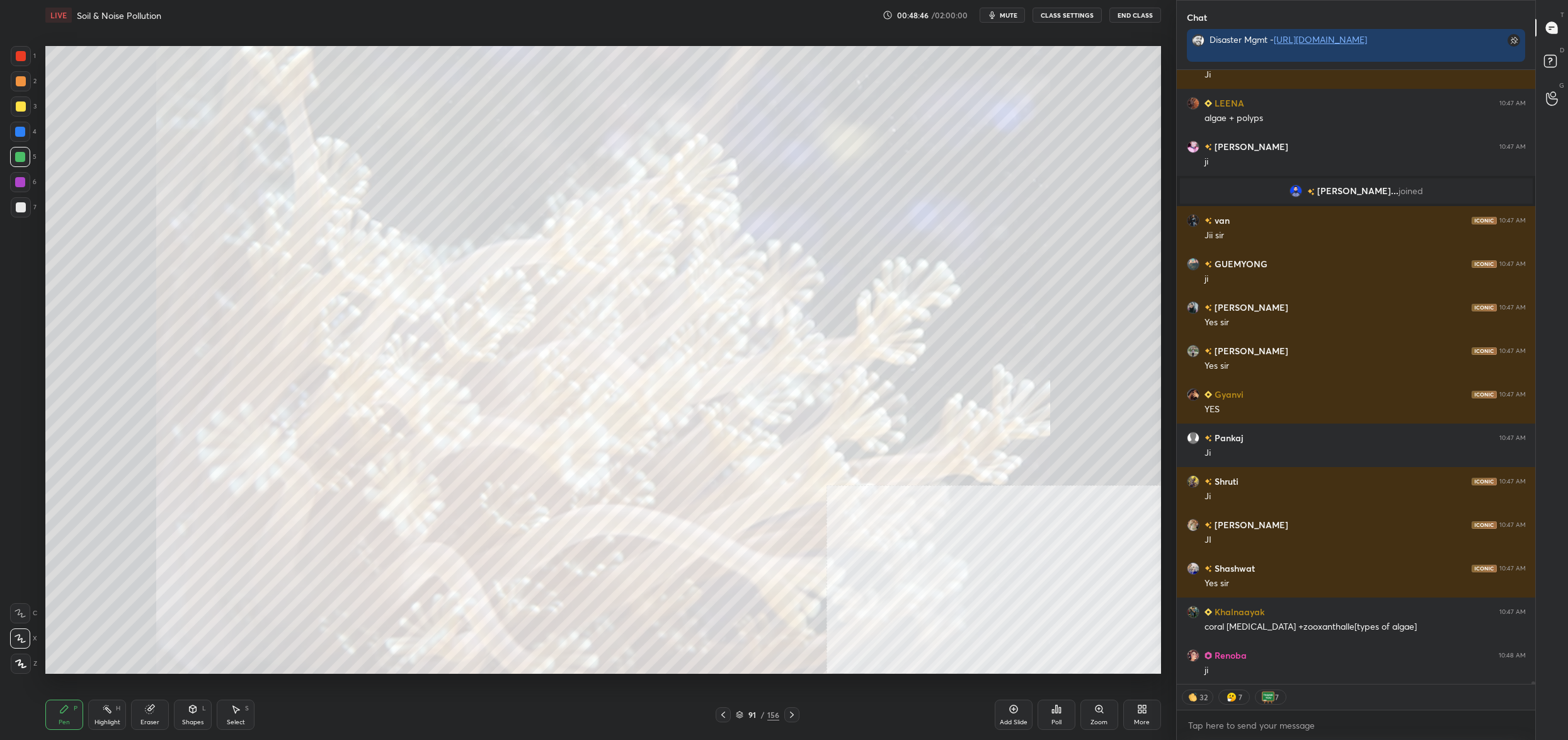
click at [751, 716] on div "91" at bounding box center [753, 715] width 13 height 8
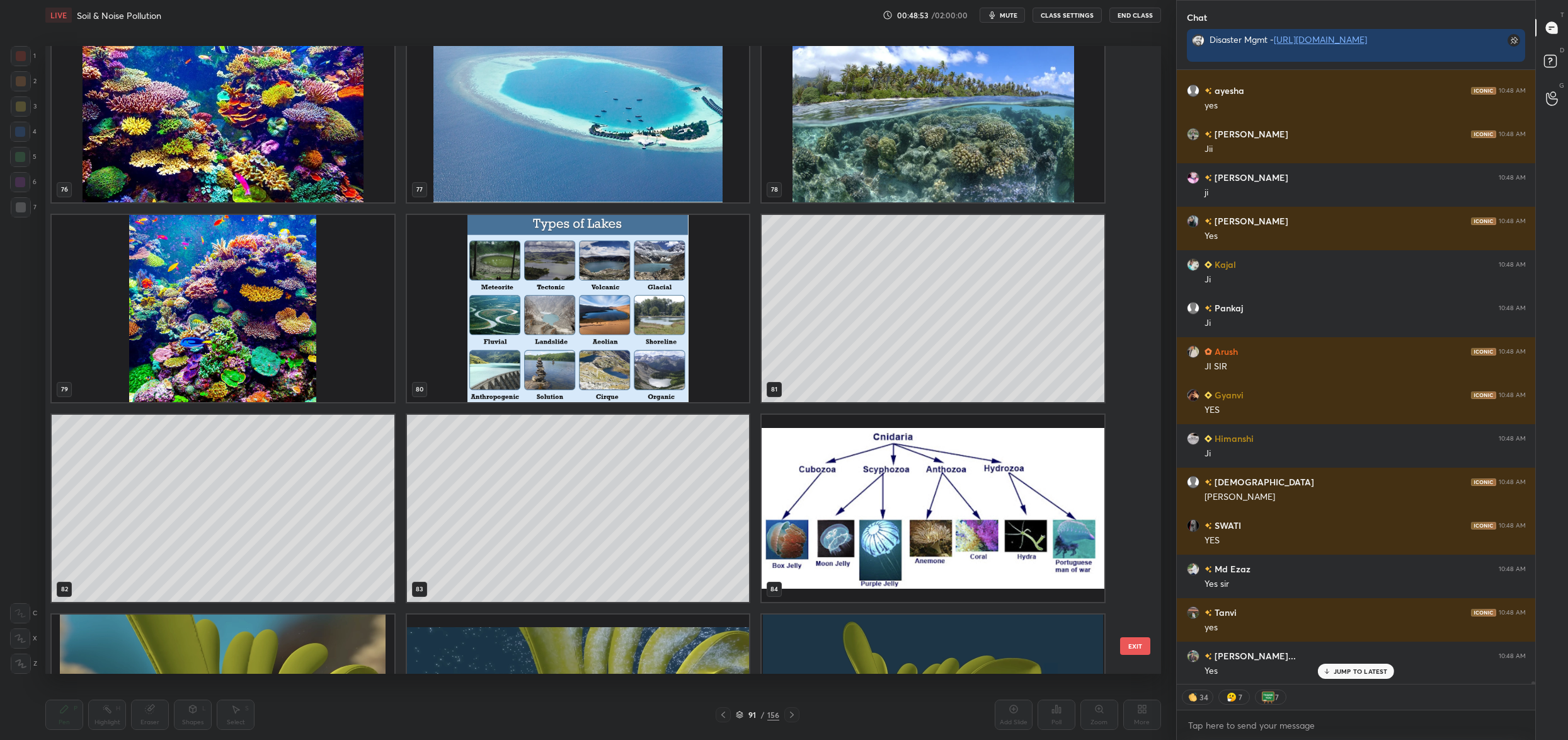
click at [951, 543] on img "grid" at bounding box center [933, 508] width 343 height 187
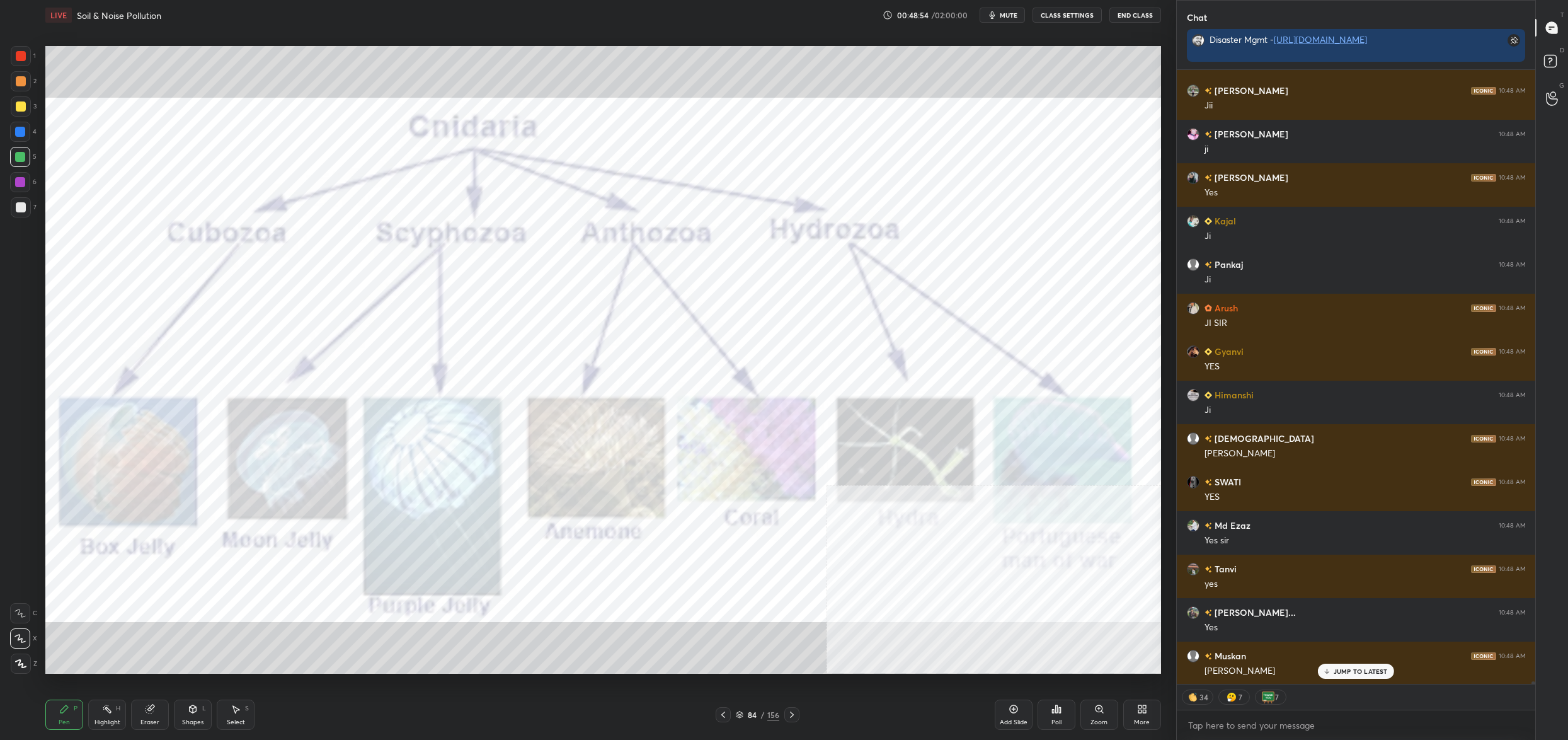
click at [951, 543] on img "grid" at bounding box center [933, 508] width 343 height 187
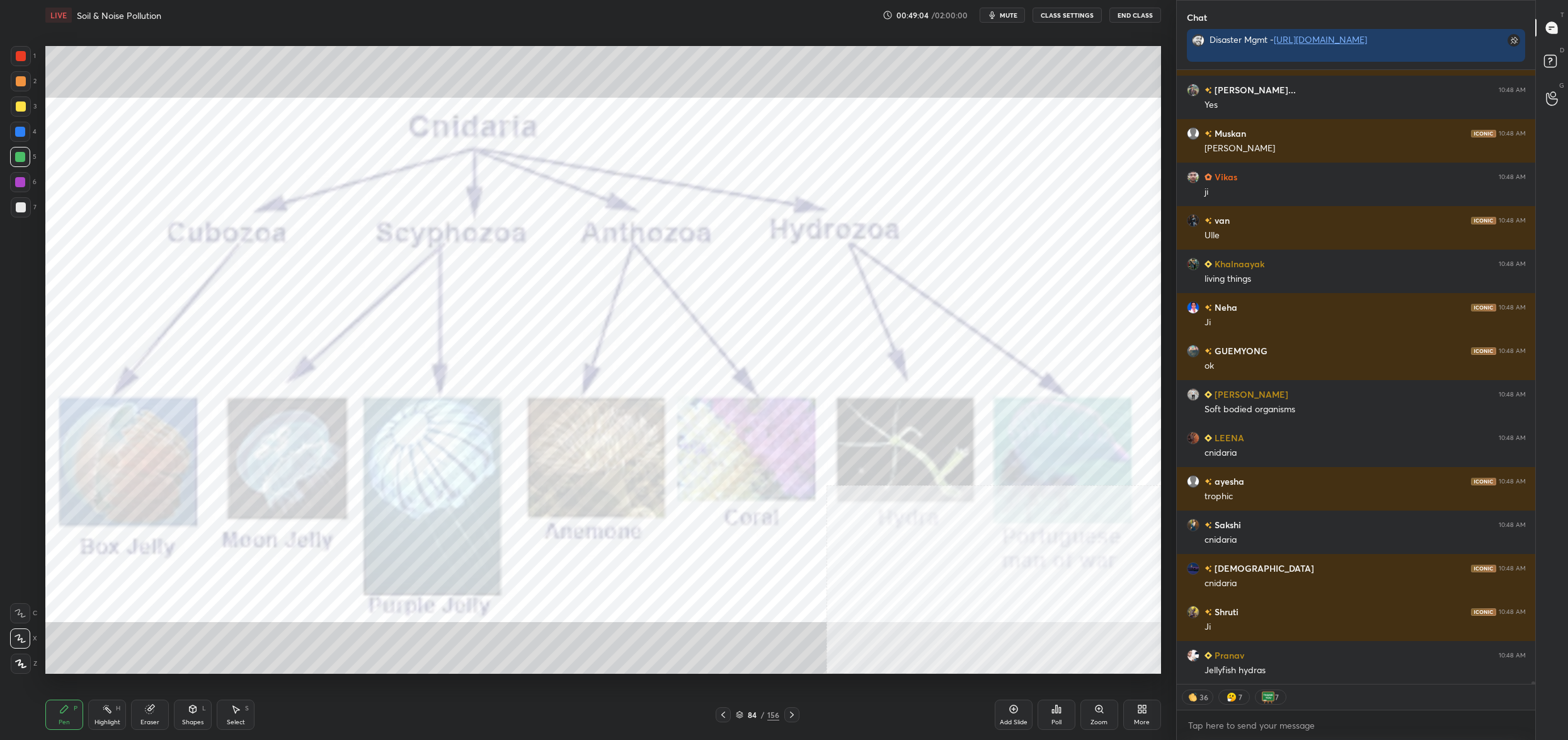
click at [743, 716] on icon at bounding box center [740, 715] width 8 height 8
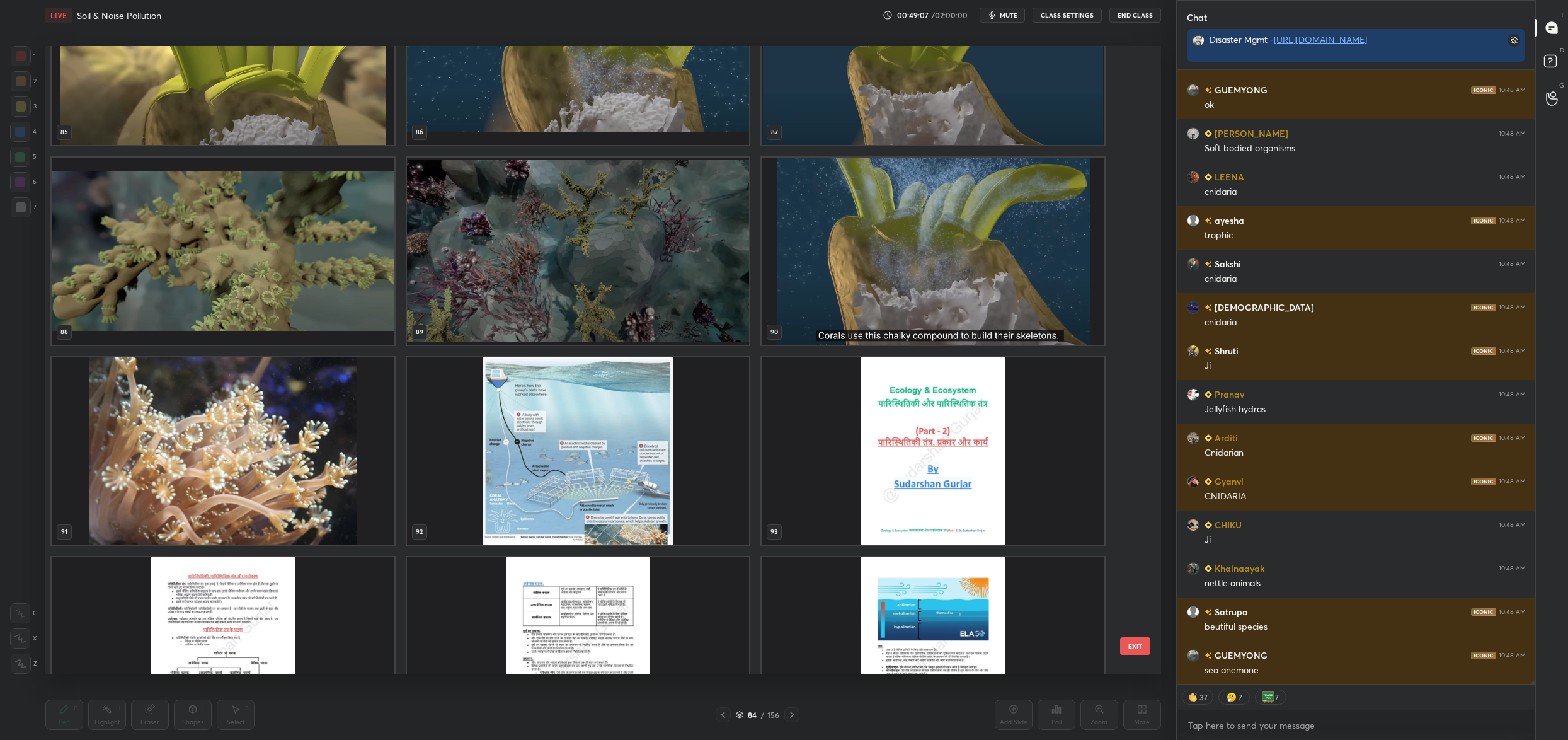
click at [330, 480] on img "grid" at bounding box center [223, 451] width 343 height 187
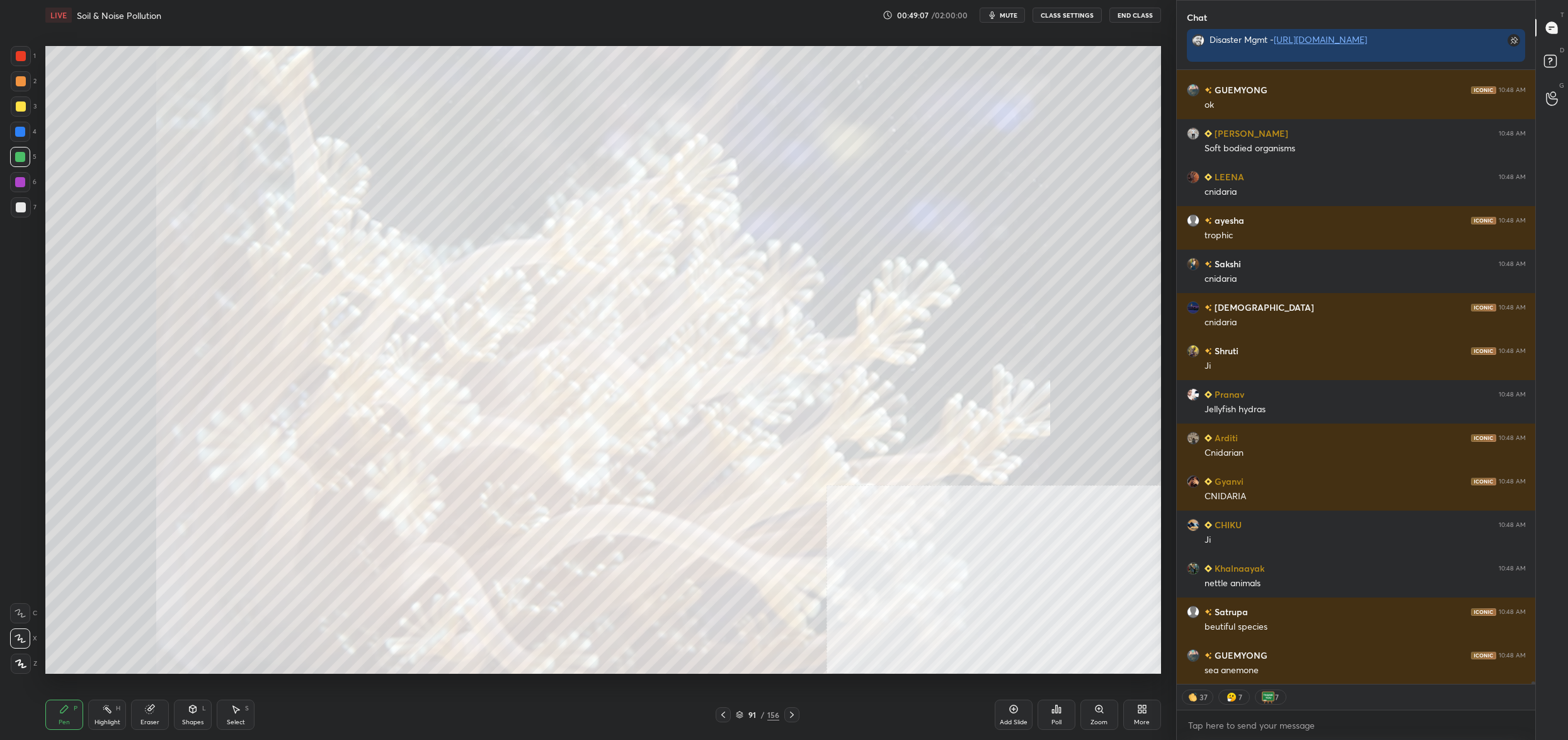
click at [330, 480] on img "grid" at bounding box center [223, 451] width 343 height 187
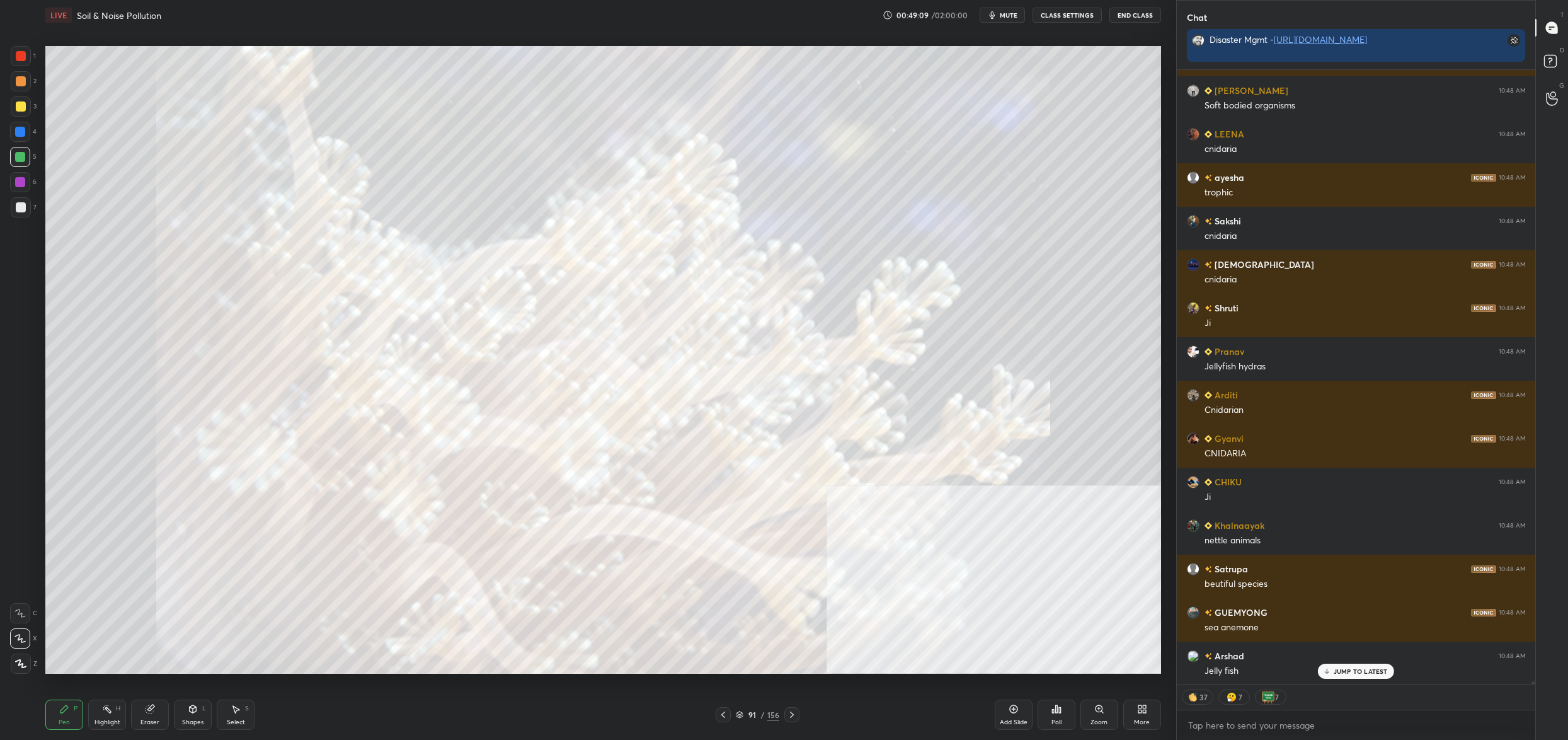
click at [748, 717] on div "91" at bounding box center [753, 715] width 13 height 8
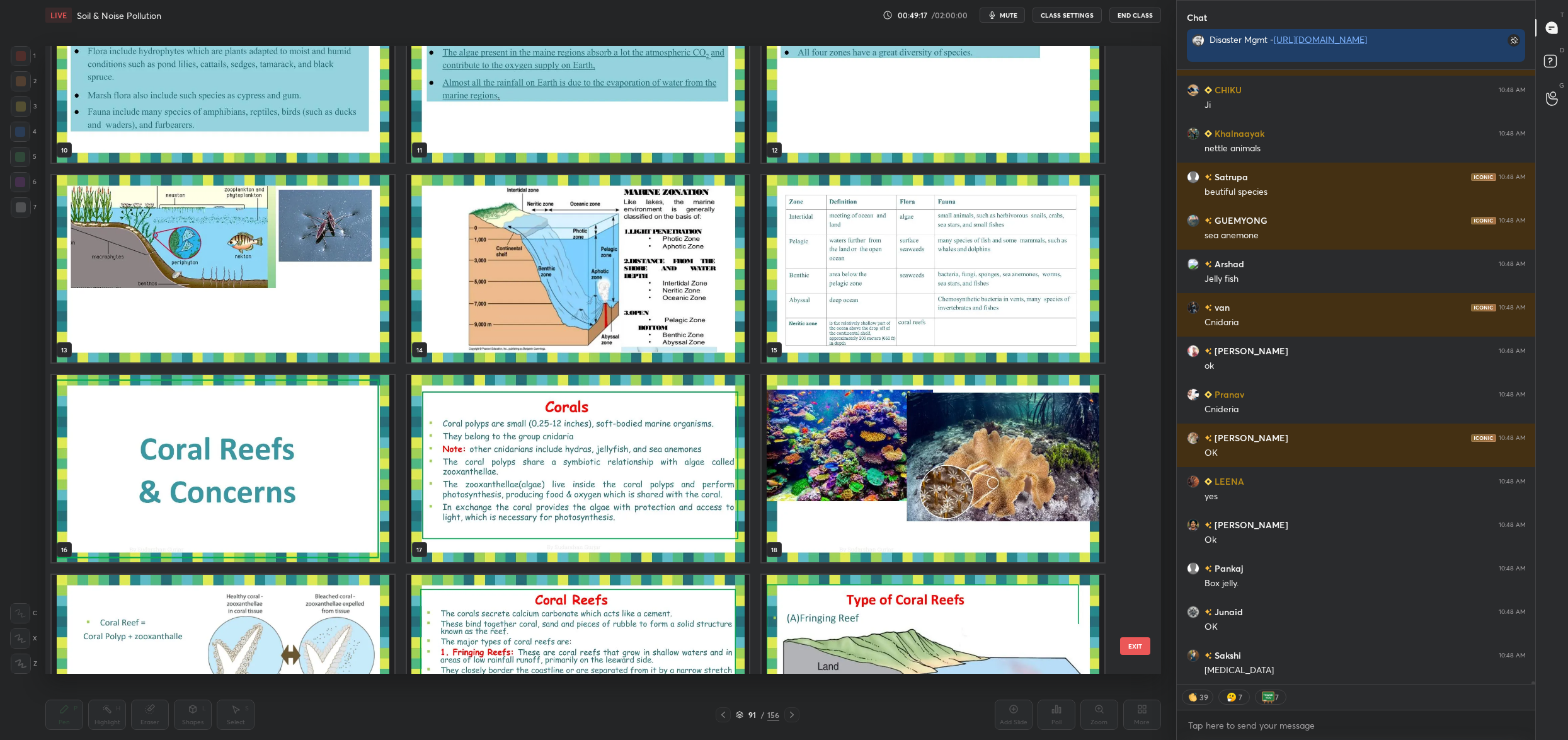
click at [1133, 641] on button "EXIT" at bounding box center [1135, 646] width 30 height 18
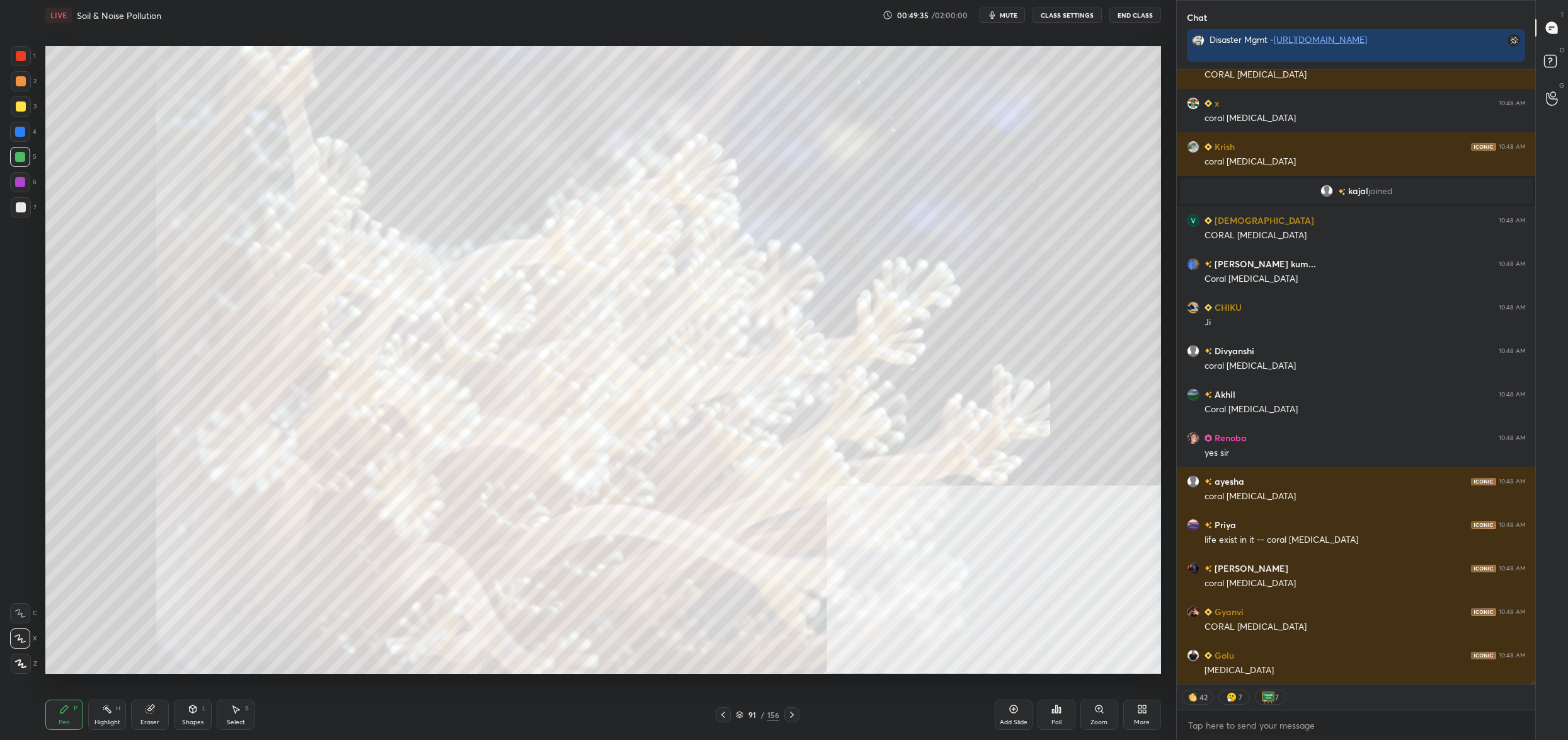
drag, startPoint x: 739, startPoint y: 726, endPoint x: 745, endPoint y: 723, distance: 6.7
click at [738, 725] on div "Pen P Highlight H Eraser Shapes L Select S 91 / 156 Add Slide Poll Zoom More" at bounding box center [603, 714] width 1116 height 50
click at [740, 715] on icon at bounding box center [740, 715] width 8 height 8
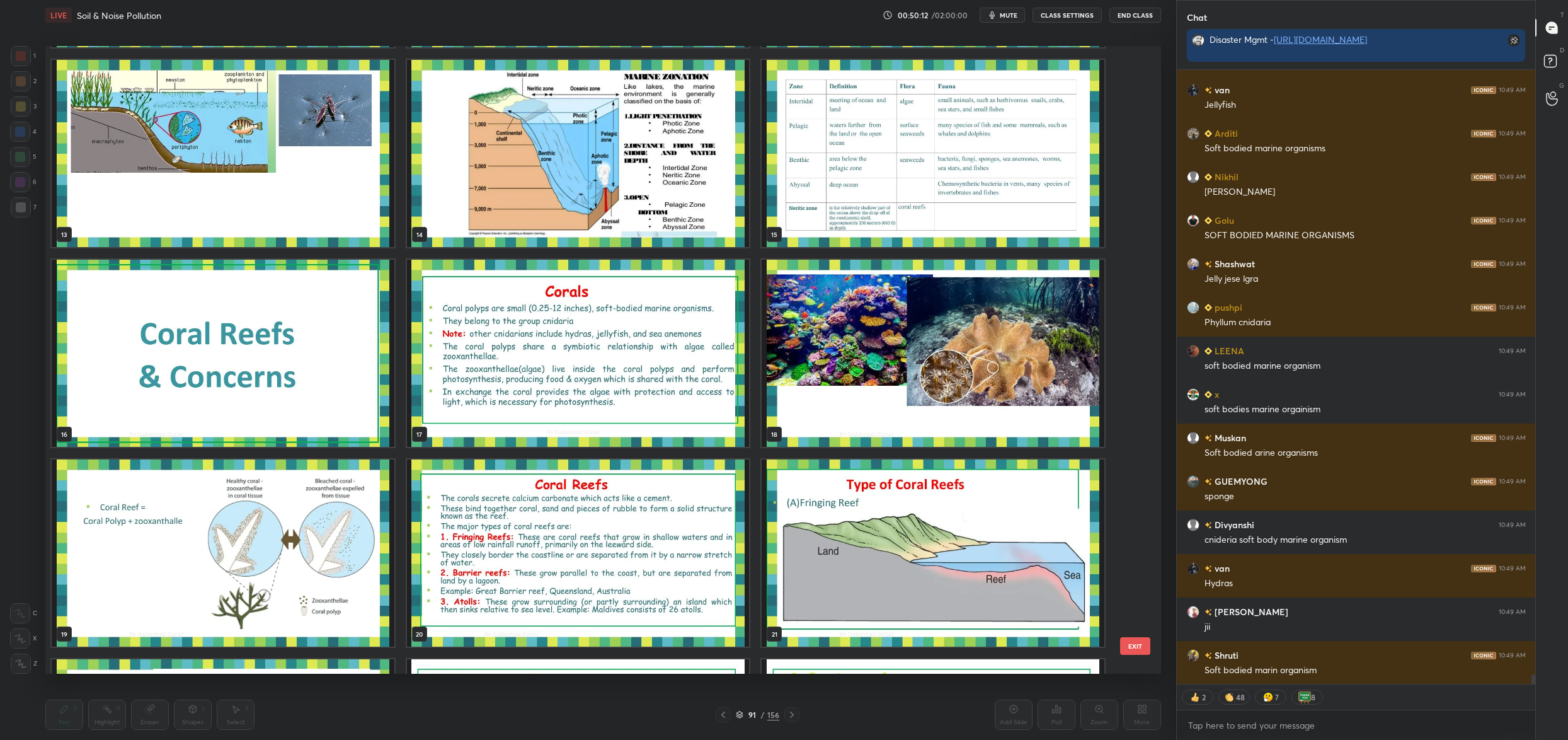
click at [1133, 645] on button "EXIT" at bounding box center [1135, 646] width 30 height 18
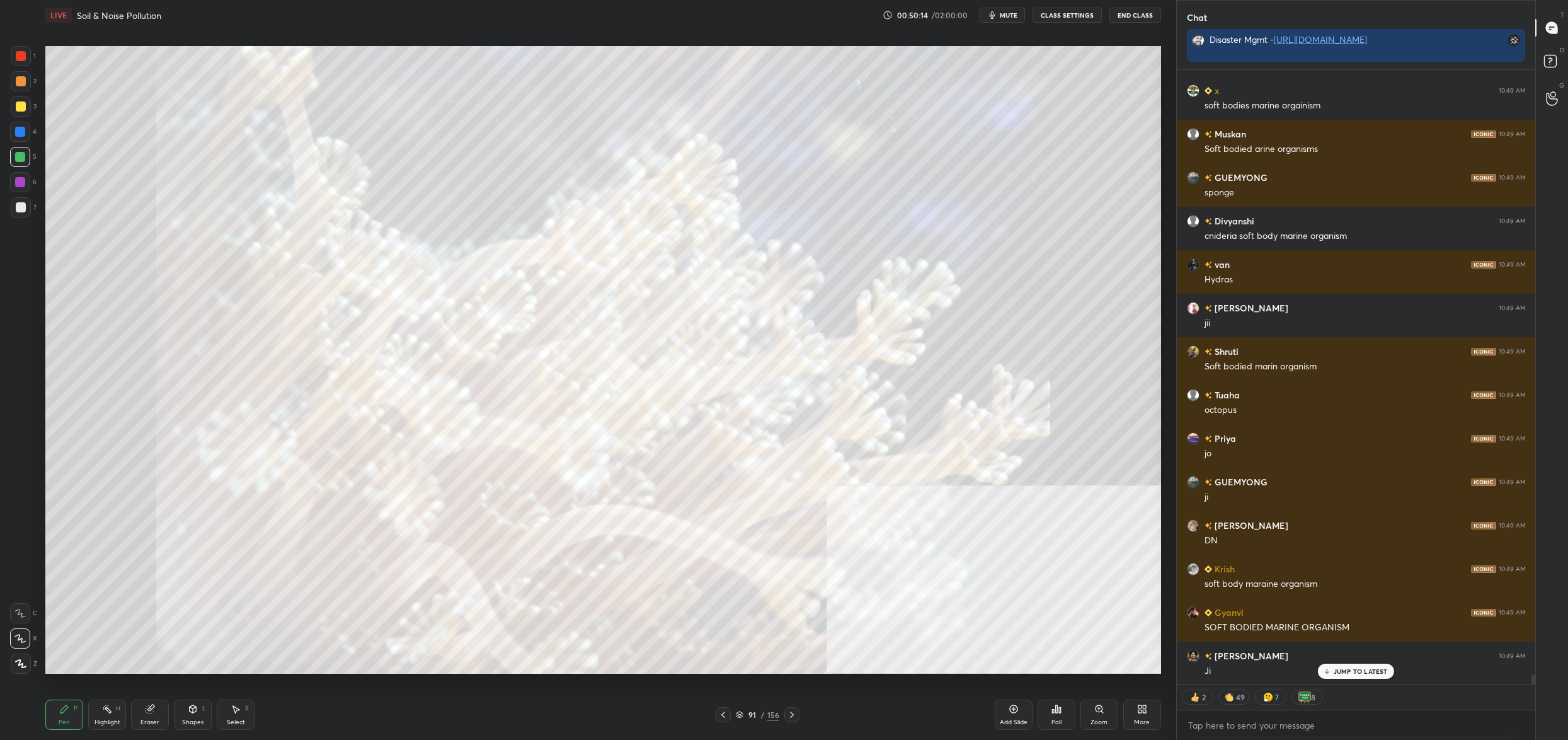
click at [746, 715] on div "91" at bounding box center [753, 715] width 13 height 8
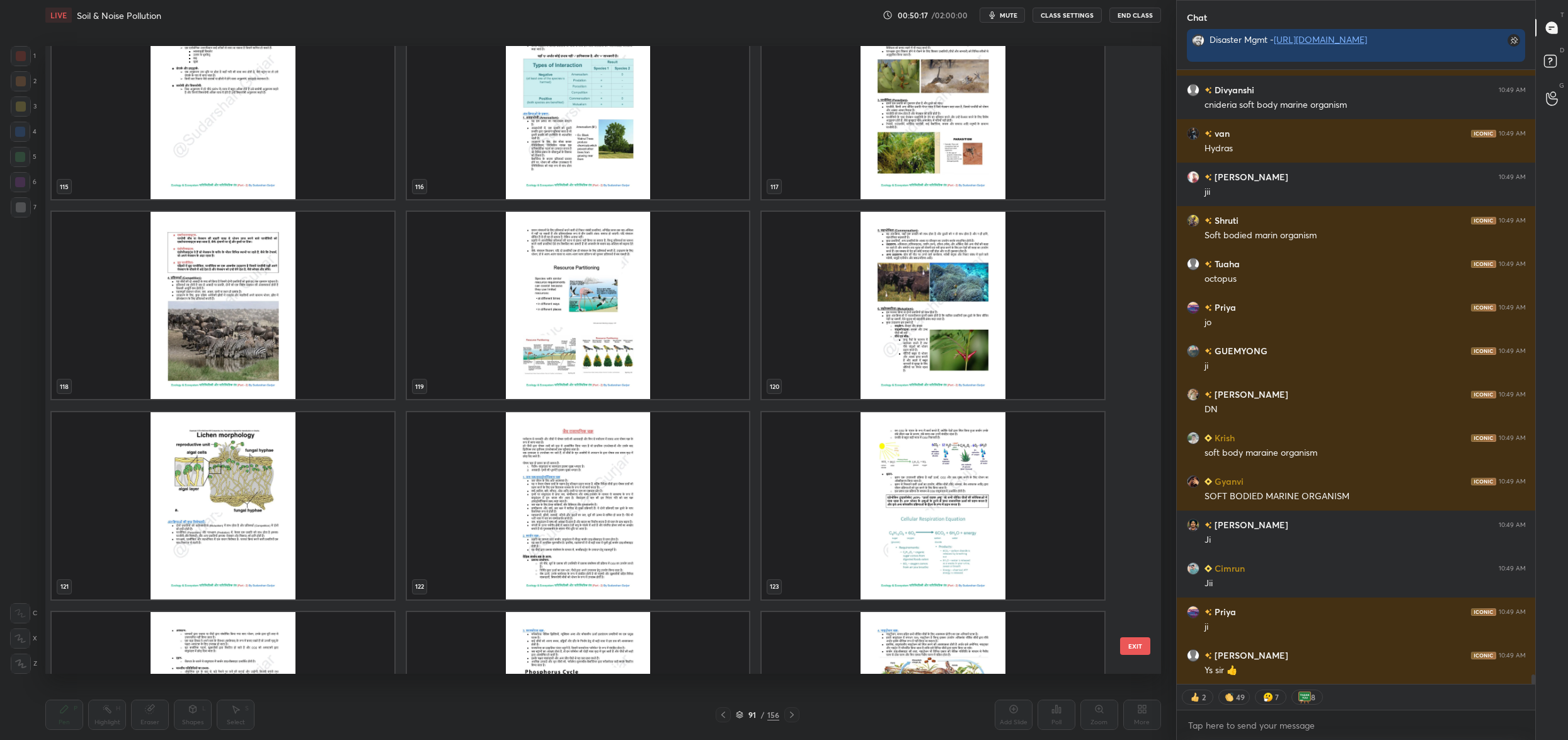
click at [1133, 645] on button "EXIT" at bounding box center [1135, 646] width 30 height 18
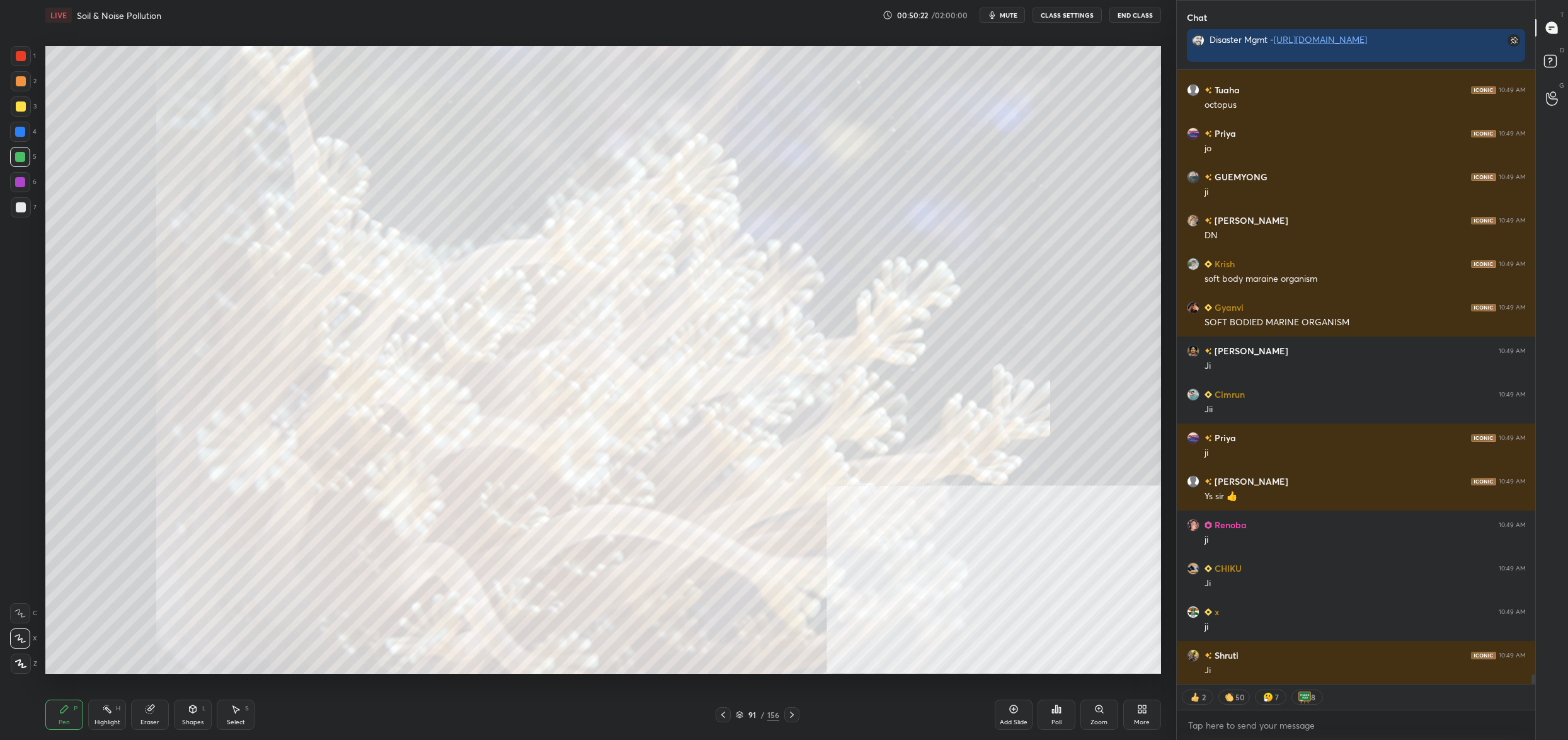
drag, startPoint x: 19, startPoint y: 117, endPoint x: 17, endPoint y: 110, distance: 7.3
click at [21, 112] on div at bounding box center [21, 107] width 20 height 20
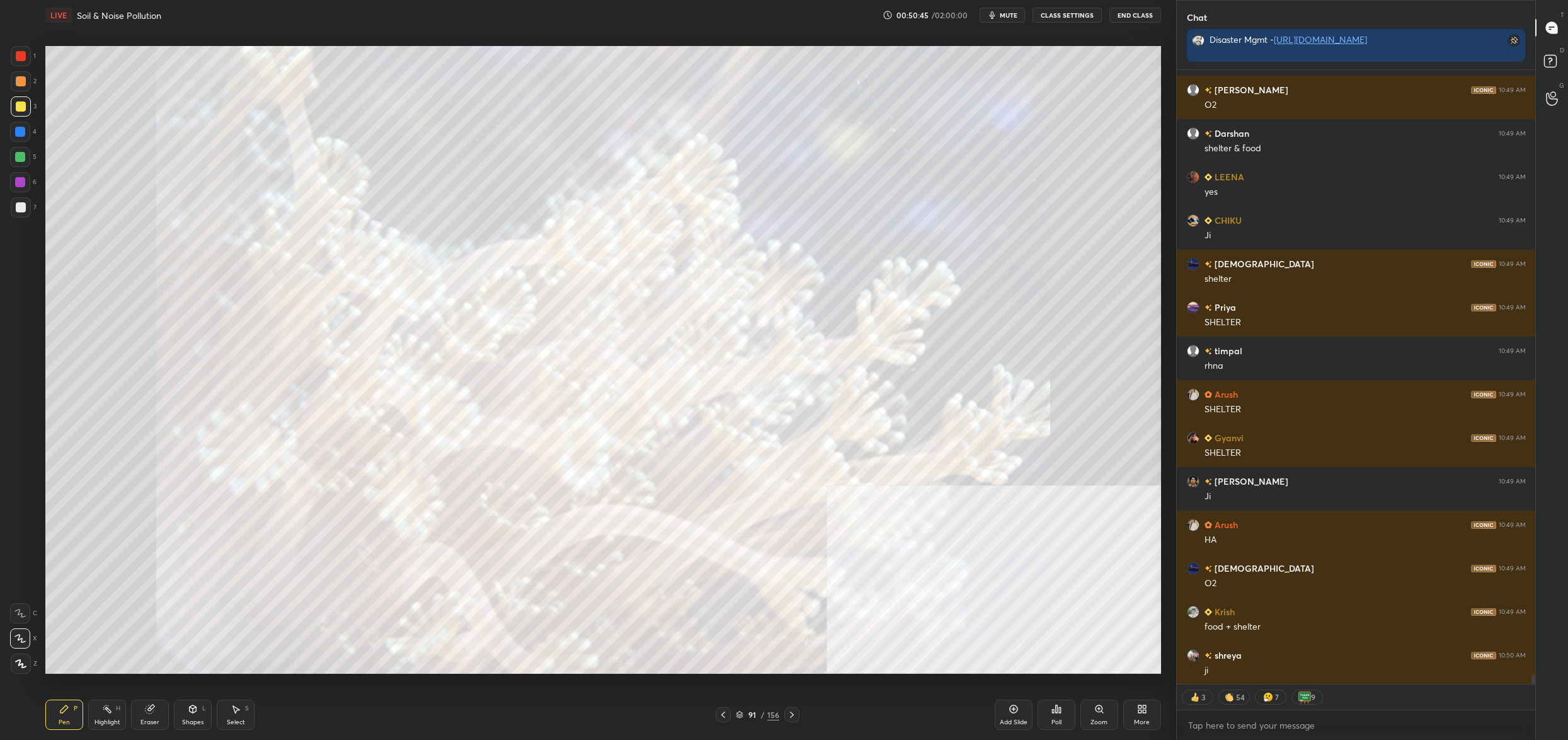
click at [16, 162] on div at bounding box center [20, 157] width 20 height 20
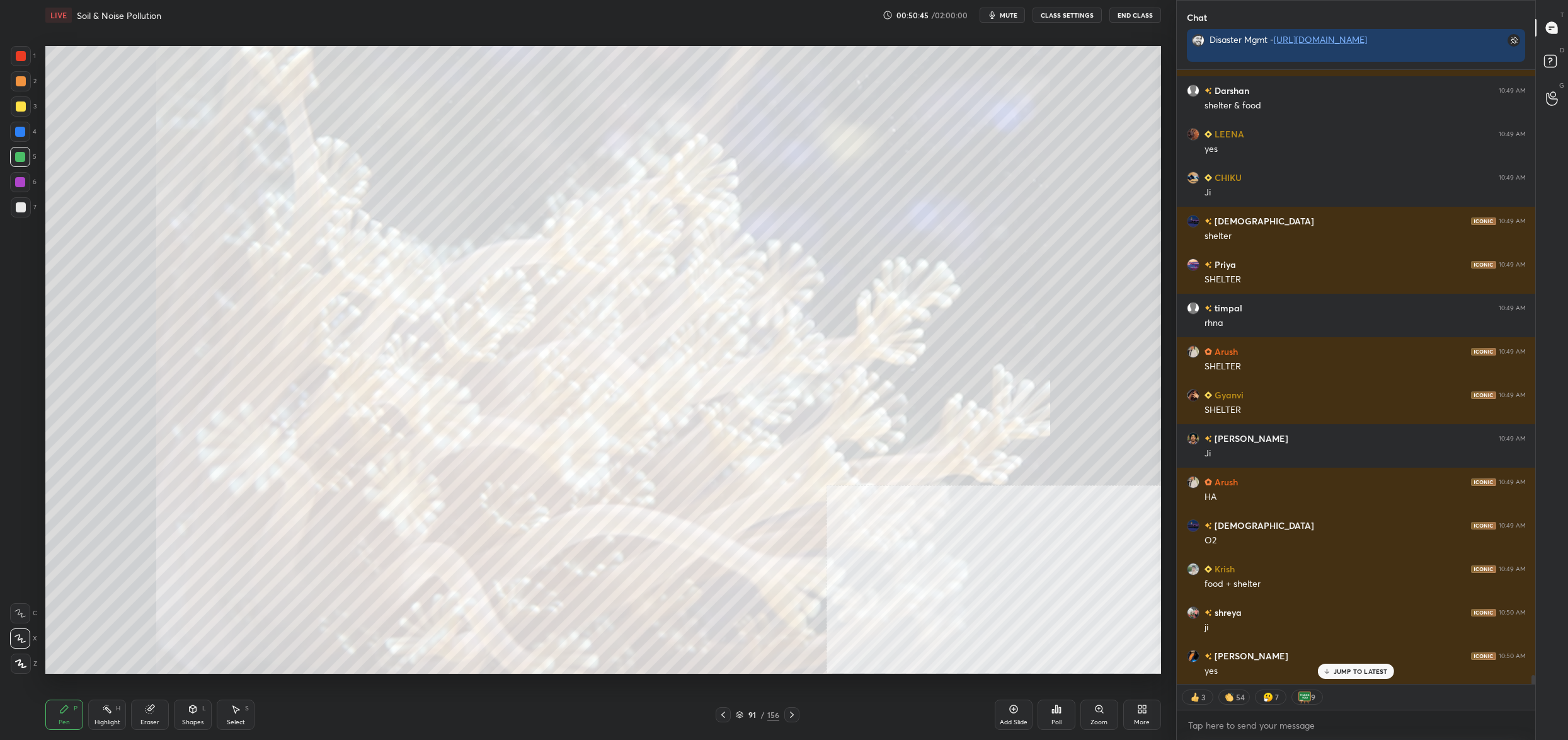
drag, startPoint x: 16, startPoint y: 162, endPoint x: 37, endPoint y: 154, distance: 22.5
click at [16, 162] on div at bounding box center [20, 157] width 20 height 20
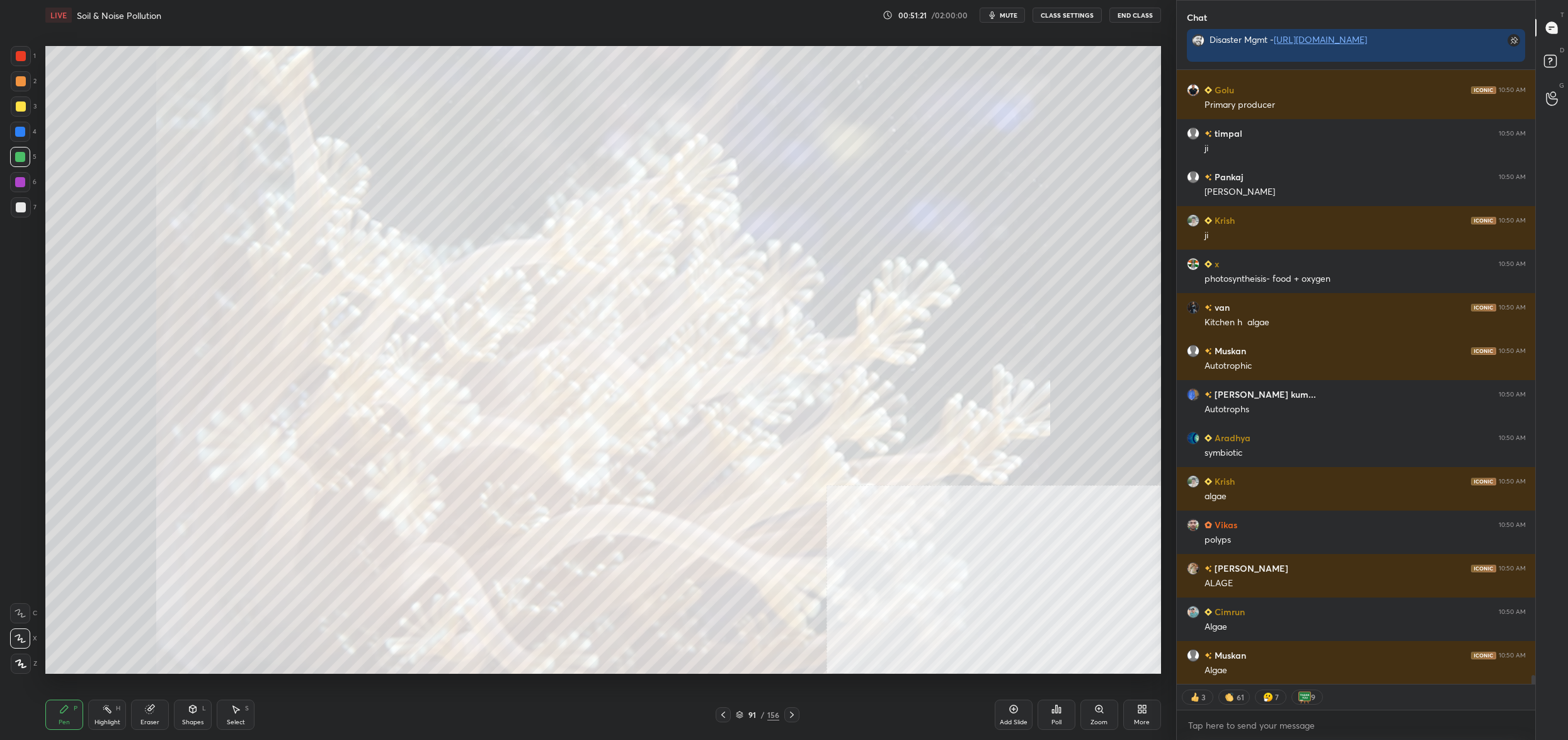
drag, startPoint x: 16, startPoint y: 140, endPoint x: 20, endPoint y: 91, distance: 49.2
click at [20, 137] on div at bounding box center [20, 132] width 20 height 20
drag, startPoint x: 20, startPoint y: 91, endPoint x: 13, endPoint y: 71, distance: 21.2
click at [17, 86] on div "2" at bounding box center [23, 84] width 26 height 25
click at [16, 56] on div at bounding box center [21, 56] width 10 height 10
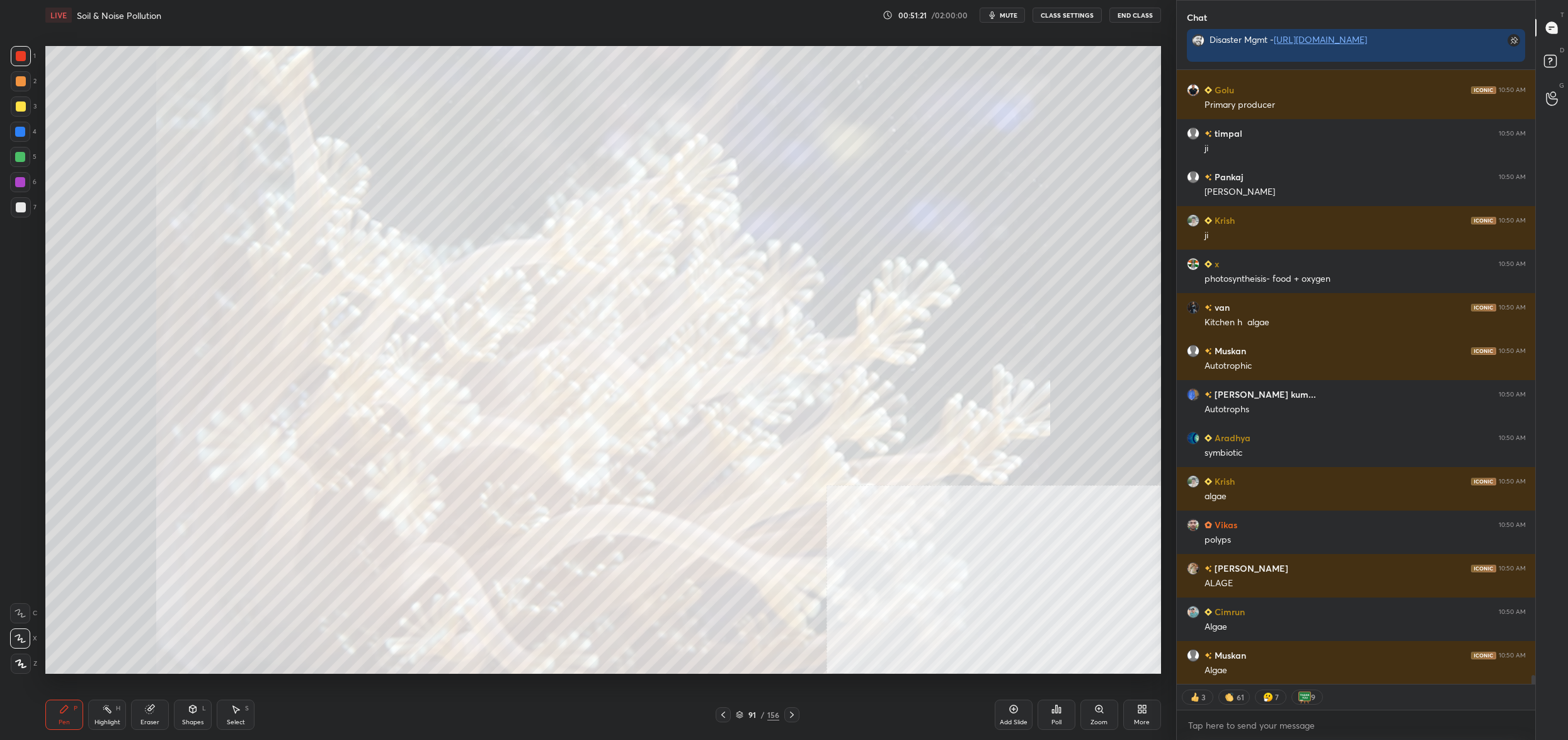
drag, startPoint x: 20, startPoint y: 51, endPoint x: 44, endPoint y: 55, distance: 24.3
click at [25, 56] on div at bounding box center [21, 56] width 10 height 10
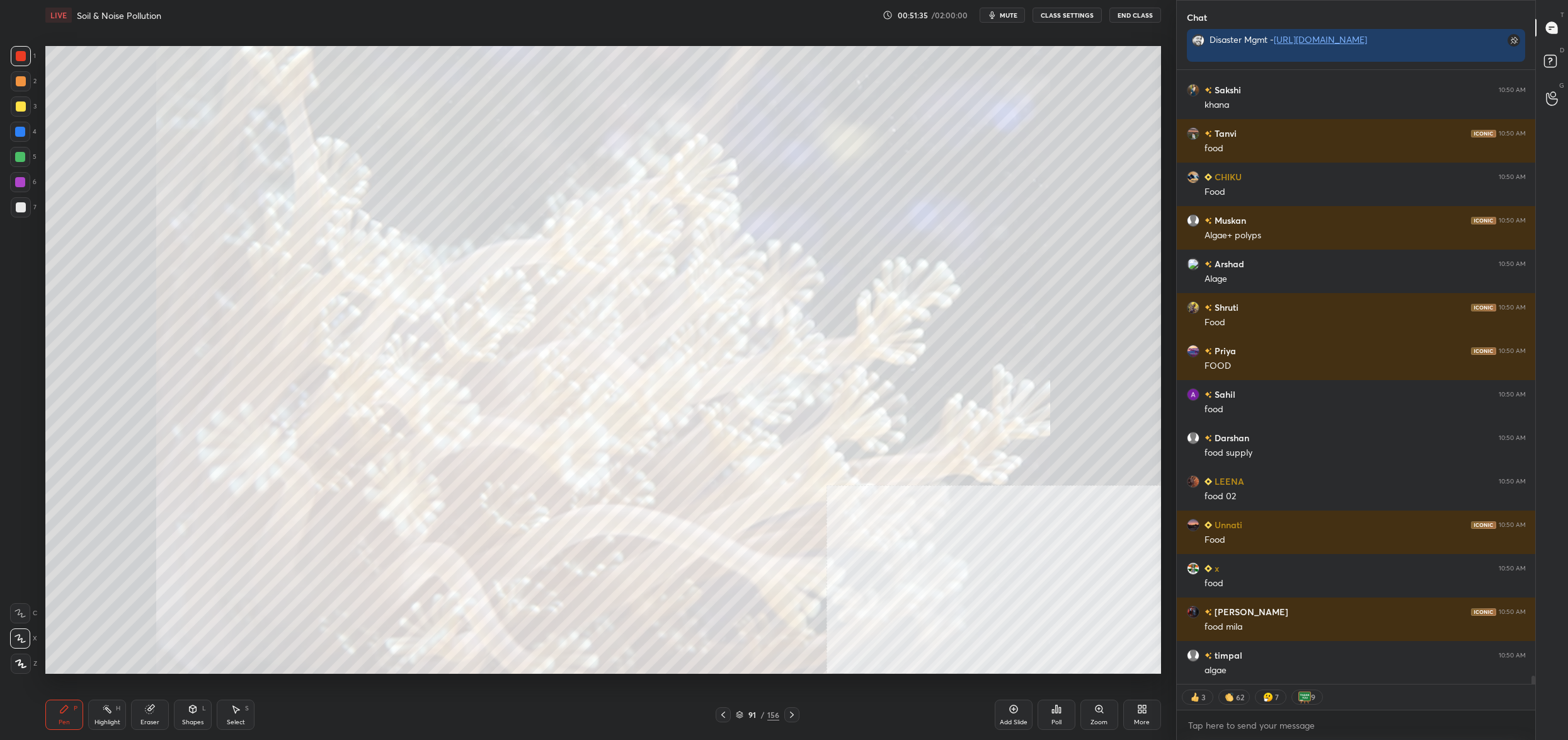
click at [22, 145] on div "1 2 3 4 5 6 7" at bounding box center [23, 134] width 27 height 176
click at [21, 133] on div at bounding box center [20, 132] width 10 height 10
click at [18, 130] on div at bounding box center [20, 132] width 10 height 10
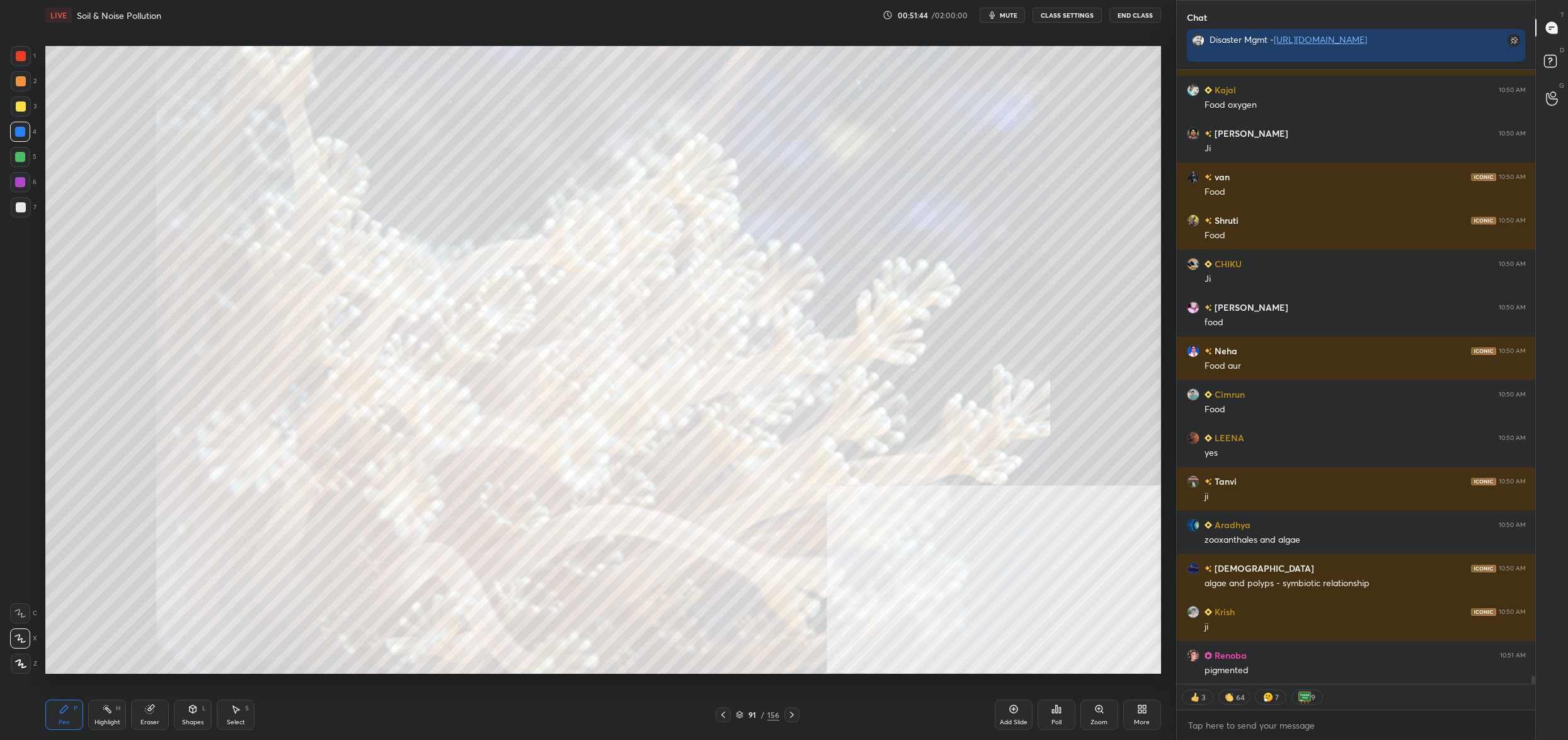
click at [36, 163] on div "5" at bounding box center [23, 157] width 27 height 20
click at [20, 161] on div at bounding box center [20, 157] width 10 height 10
drag, startPoint x: 9, startPoint y: 152, endPoint x: 19, endPoint y: 109, distance: 44.1
click at [4, 149] on div "1 2 3 4 5 6 7 C X Z C X Z E E Erase all H H" at bounding box center [20, 359] width 41 height 628
click at [18, 82] on div at bounding box center [21, 81] width 10 height 10
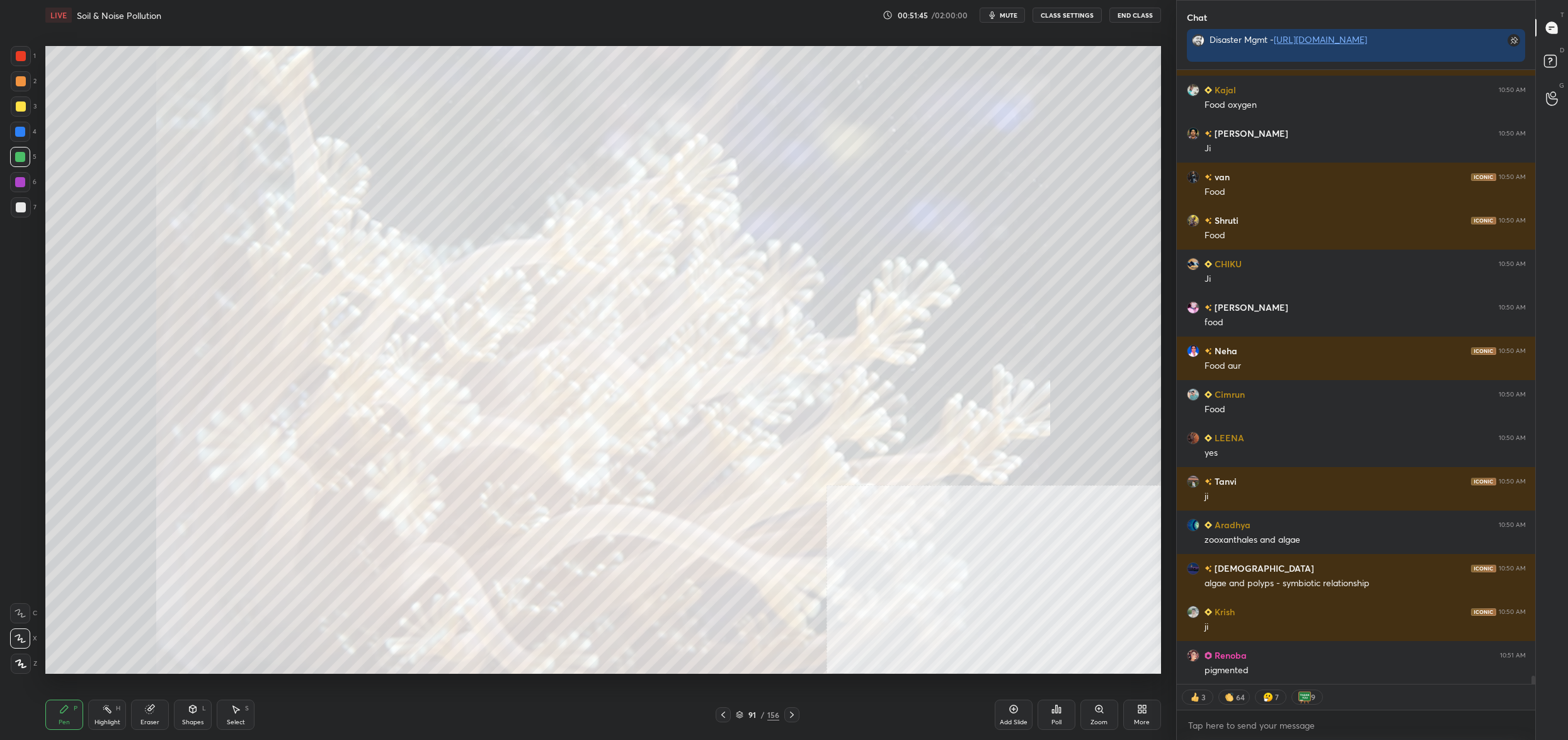
click at [23, 68] on div "1" at bounding box center [23, 58] width 25 height 25
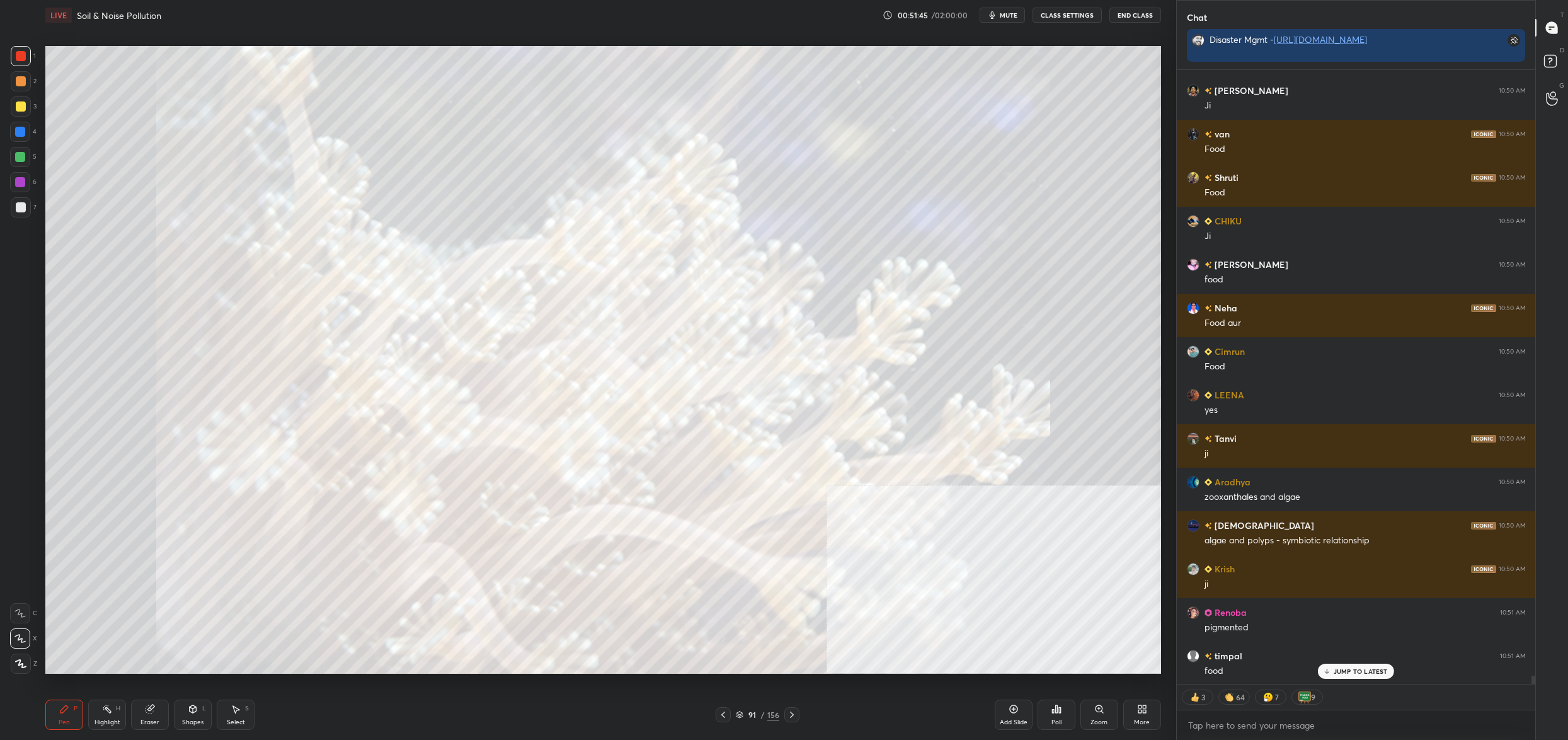
drag, startPoint x: 18, startPoint y: 51, endPoint x: 38, endPoint y: 61, distance: 22.4
click at [19, 56] on div at bounding box center [21, 56] width 10 height 10
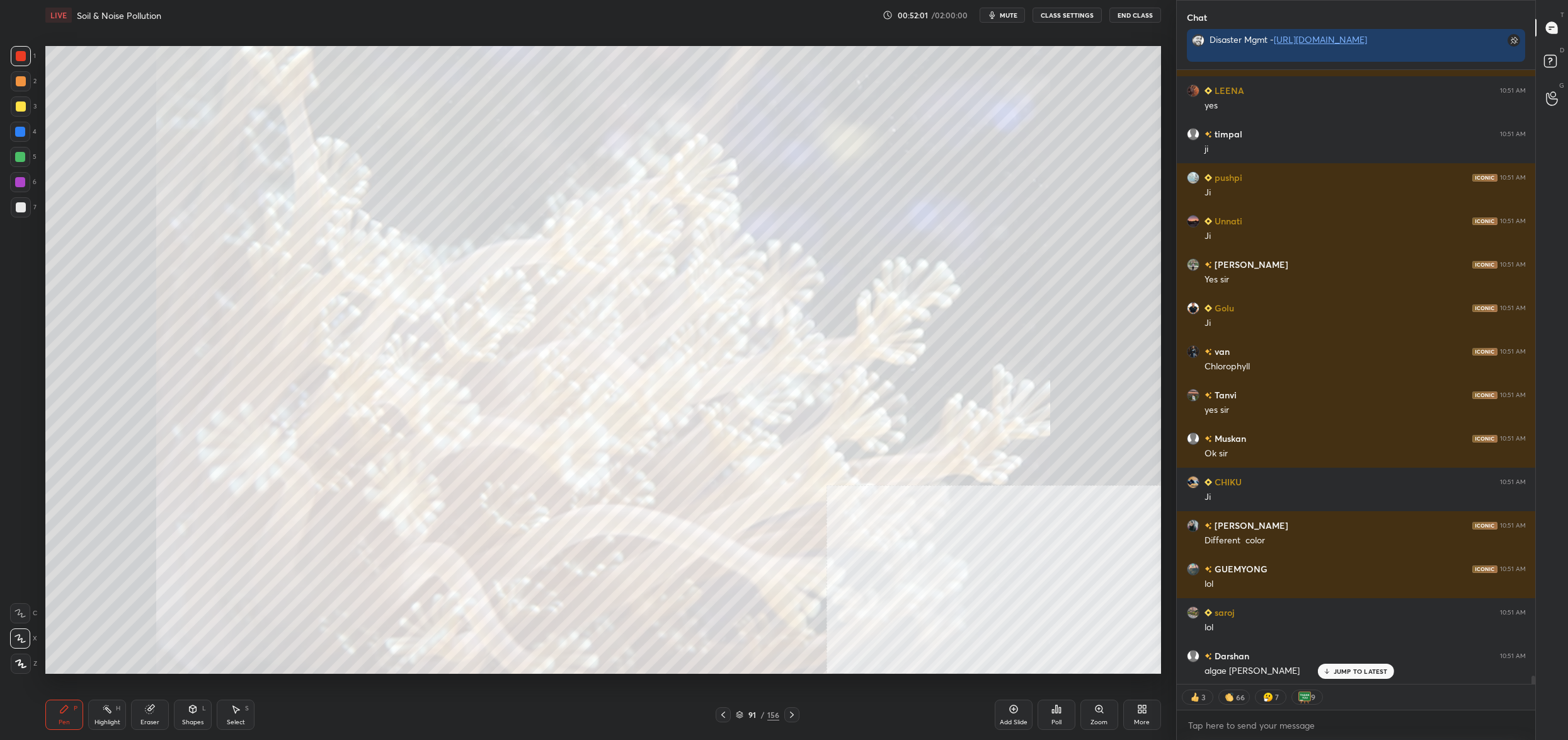
click at [13, 167] on div "5" at bounding box center [23, 159] width 27 height 25
click at [13, 139] on div at bounding box center [20, 132] width 20 height 20
drag, startPoint x: 15, startPoint y: 126, endPoint x: 22, endPoint y: 129, distance: 7.6
click at [16, 130] on div at bounding box center [20, 132] width 20 height 20
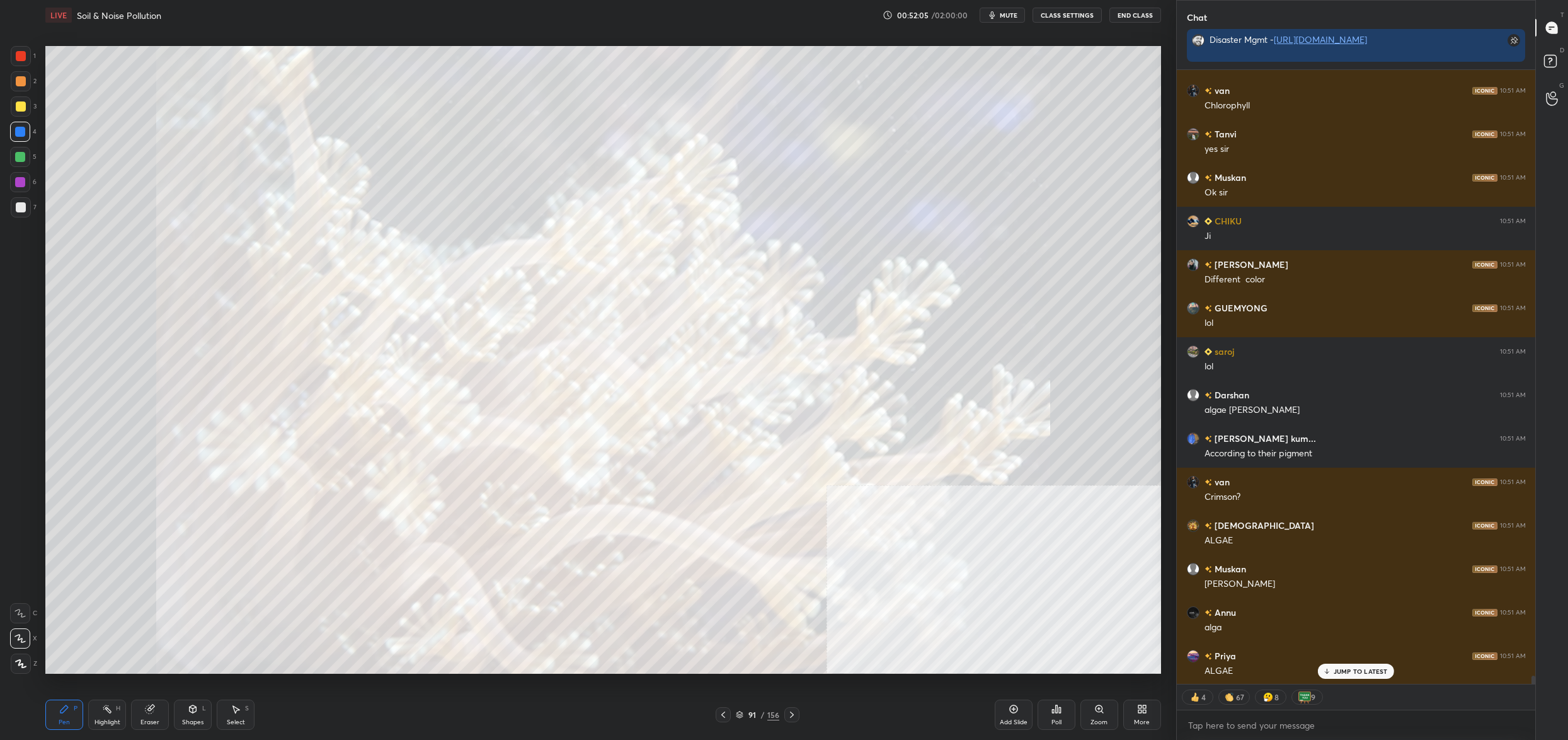
drag, startPoint x: 20, startPoint y: 669, endPoint x: 29, endPoint y: 662, distance: 11.4
click at [22, 670] on div at bounding box center [21, 664] width 20 height 20
drag, startPoint x: 31, startPoint y: 661, endPoint x: 16, endPoint y: 649, distance: 19.2
click at [31, 661] on div "Z" at bounding box center [24, 664] width 27 height 20
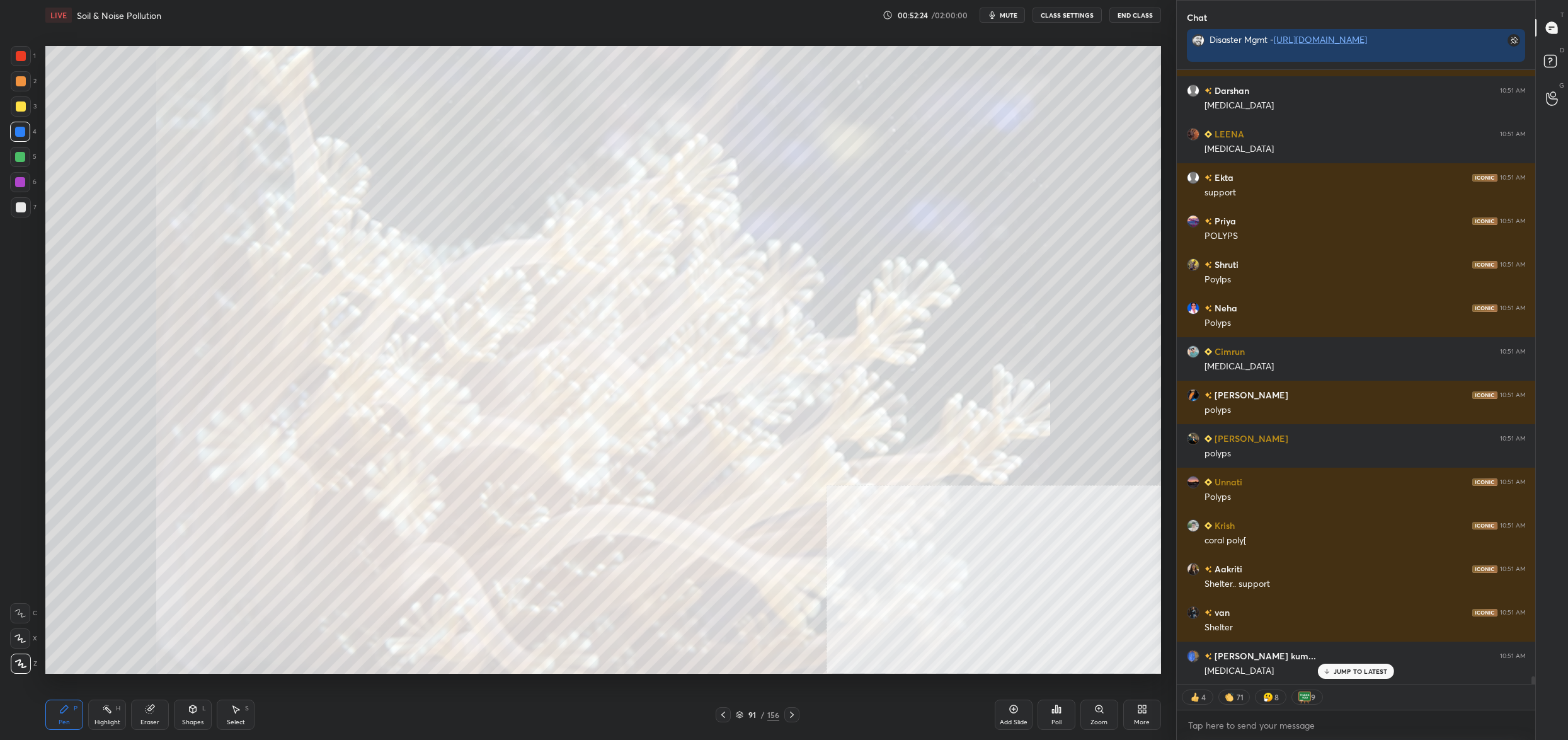
drag, startPoint x: 746, startPoint y: 714, endPoint x: 739, endPoint y: 713, distance: 7.1
click at [746, 713] on div "91" at bounding box center [753, 715] width 13 height 8
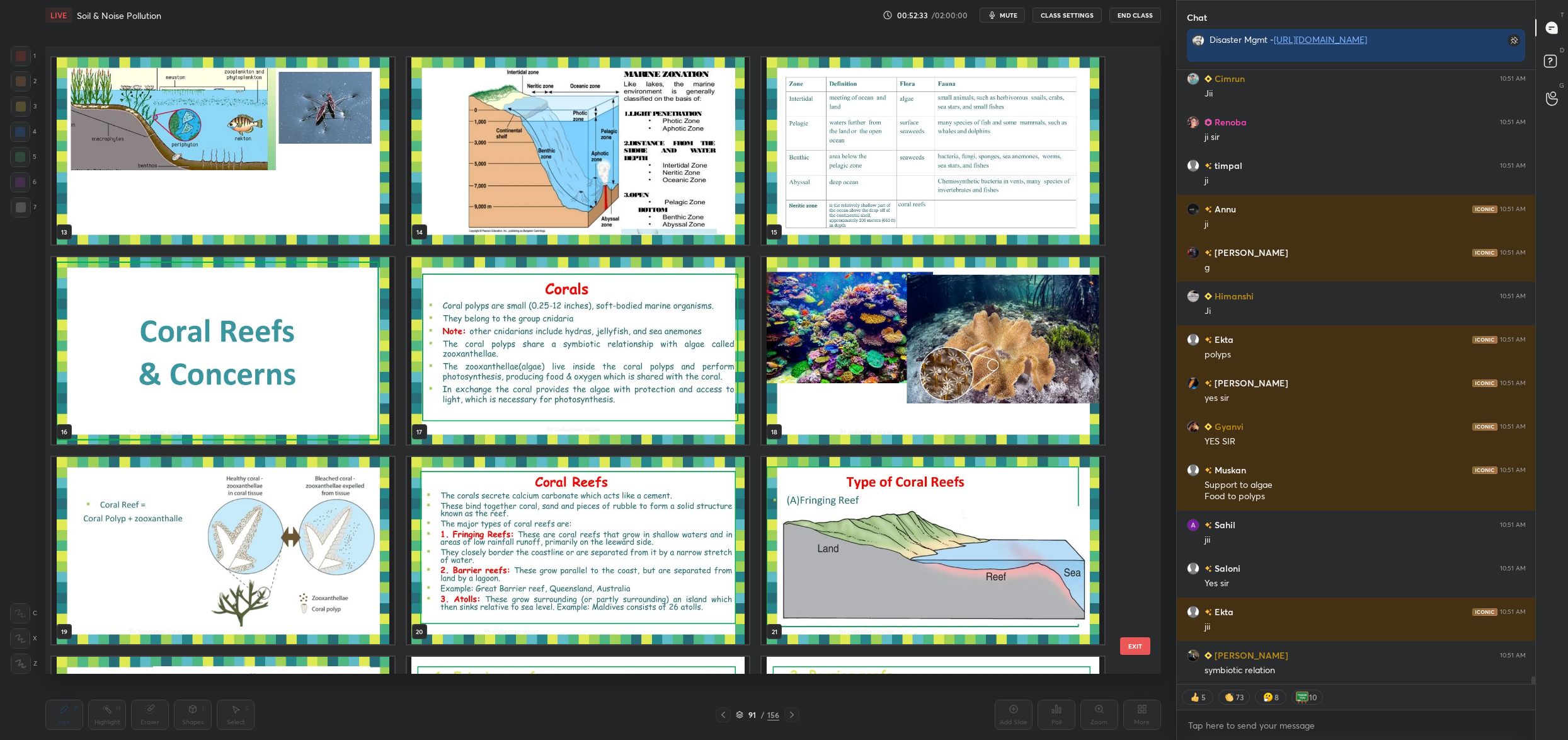
click at [499, 326] on div "10 11 12 13 14 15 16 17 18 19 20 21 22 23 24 25 26 27" at bounding box center [592, 359] width 1094 height 628
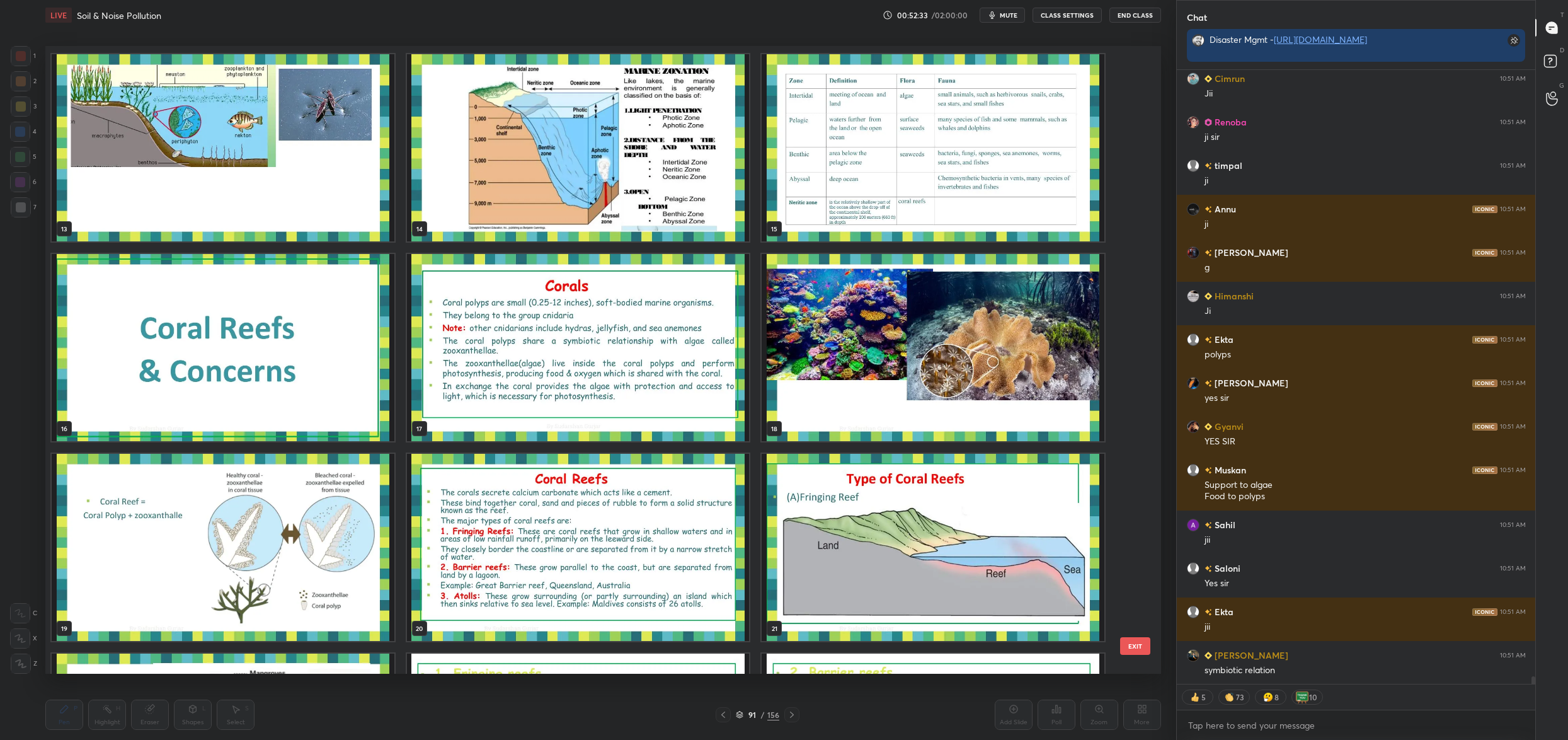
click at [499, 326] on div "10 11 12 13 14 15 16 17 18 19 20 21 22 23 24 25 26 27" at bounding box center [592, 359] width 1094 height 628
click at [499, 326] on img "grid" at bounding box center [578, 347] width 343 height 187
click at [470, 388] on img "grid" at bounding box center [578, 347] width 343 height 187
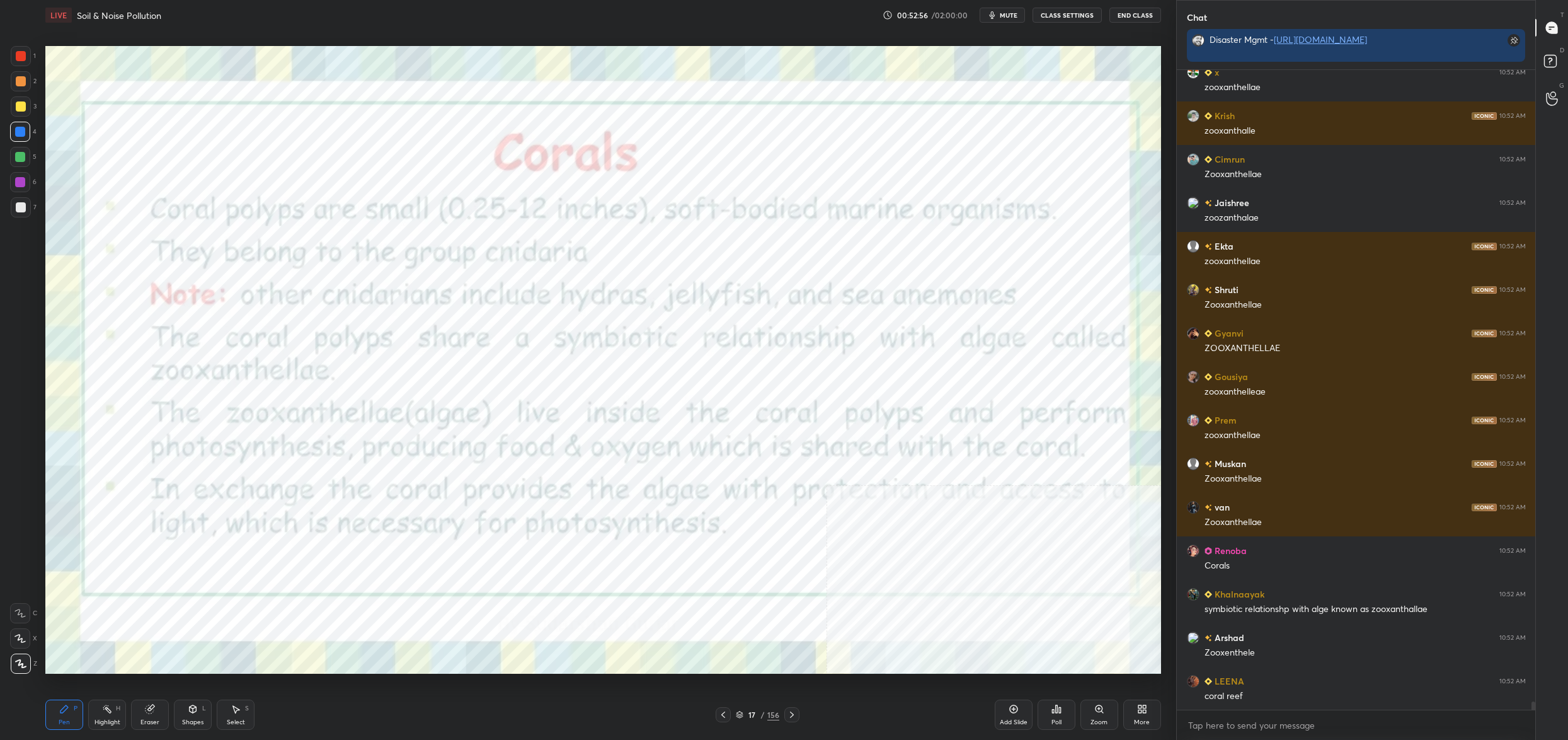
click at [747, 721] on div "17 / 156" at bounding box center [758, 715] width 84 height 15
drag, startPoint x: 744, startPoint y: 722, endPoint x: 747, endPoint y: 715, distance: 7.6
click at [748, 721] on div "17 / 156" at bounding box center [758, 715] width 84 height 15
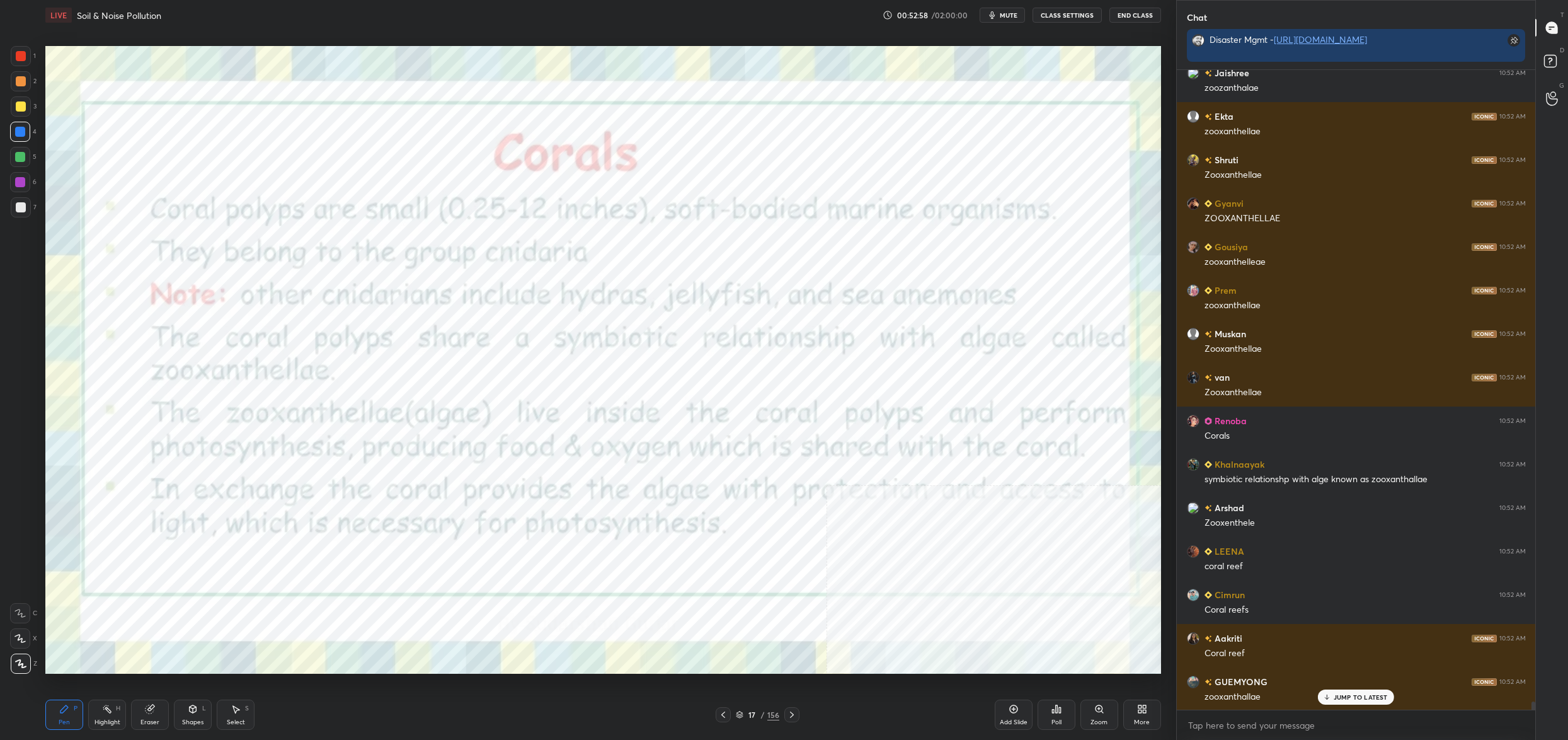
drag, startPoint x: 745, startPoint y: 720, endPoint x: 742, endPoint y: 712, distance: 8.5
click at [745, 720] on div "17 / 156" at bounding box center [758, 715] width 44 height 11
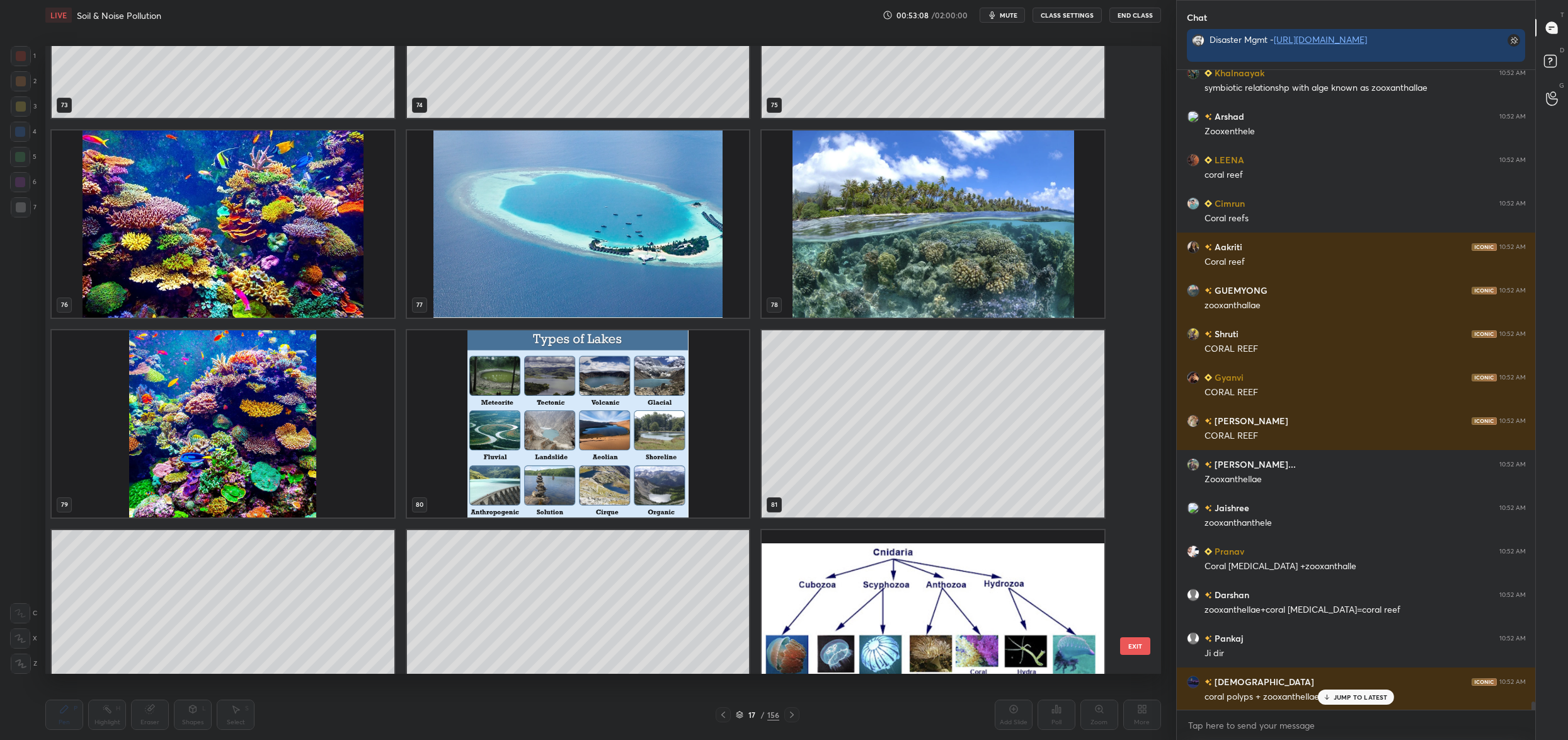
click at [265, 298] on img "grid" at bounding box center [223, 224] width 343 height 187
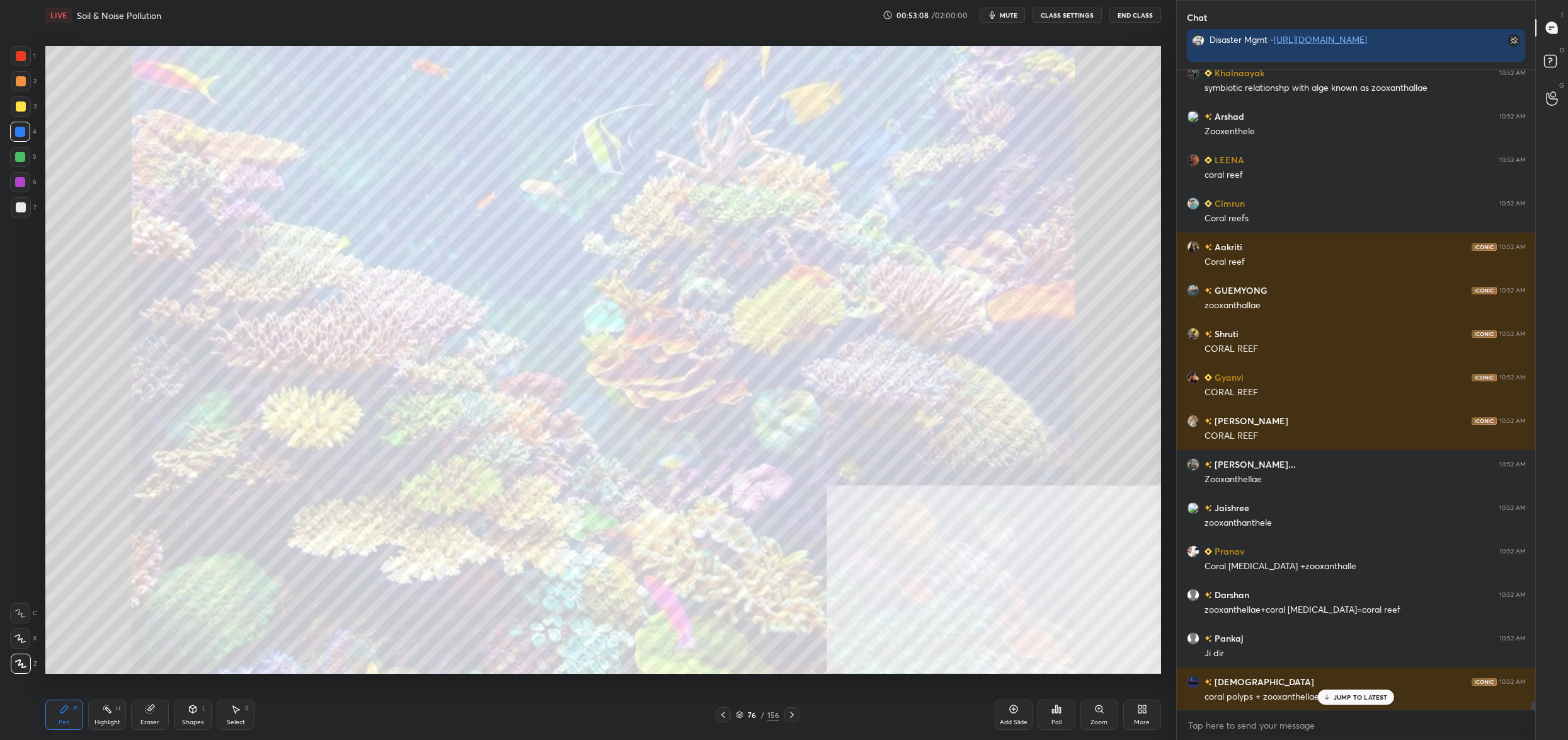
click at [265, 298] on img "grid" at bounding box center [223, 224] width 343 height 187
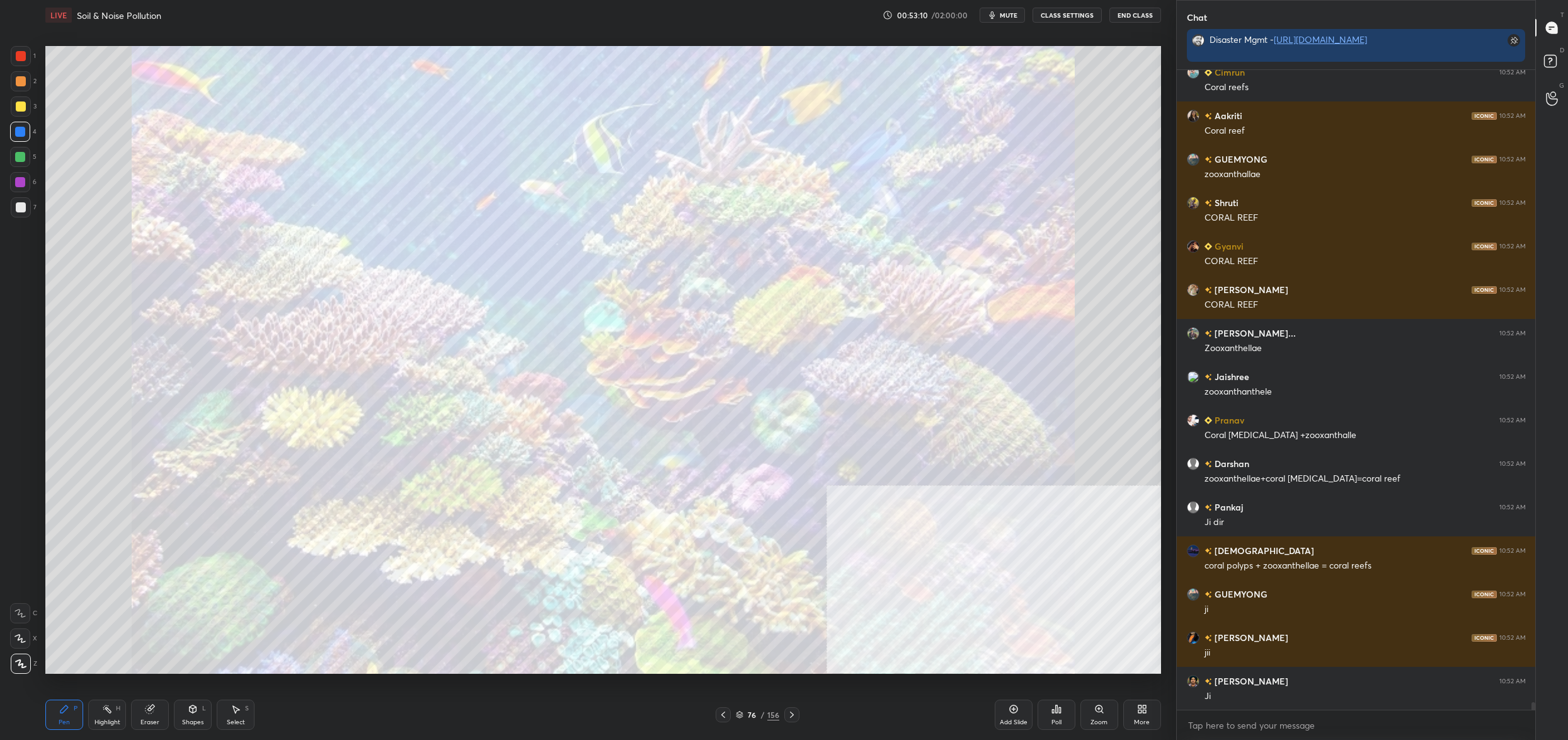
click at [15, 118] on div "3" at bounding box center [23, 109] width 26 height 25
click at [17, 112] on div at bounding box center [21, 107] width 10 height 10
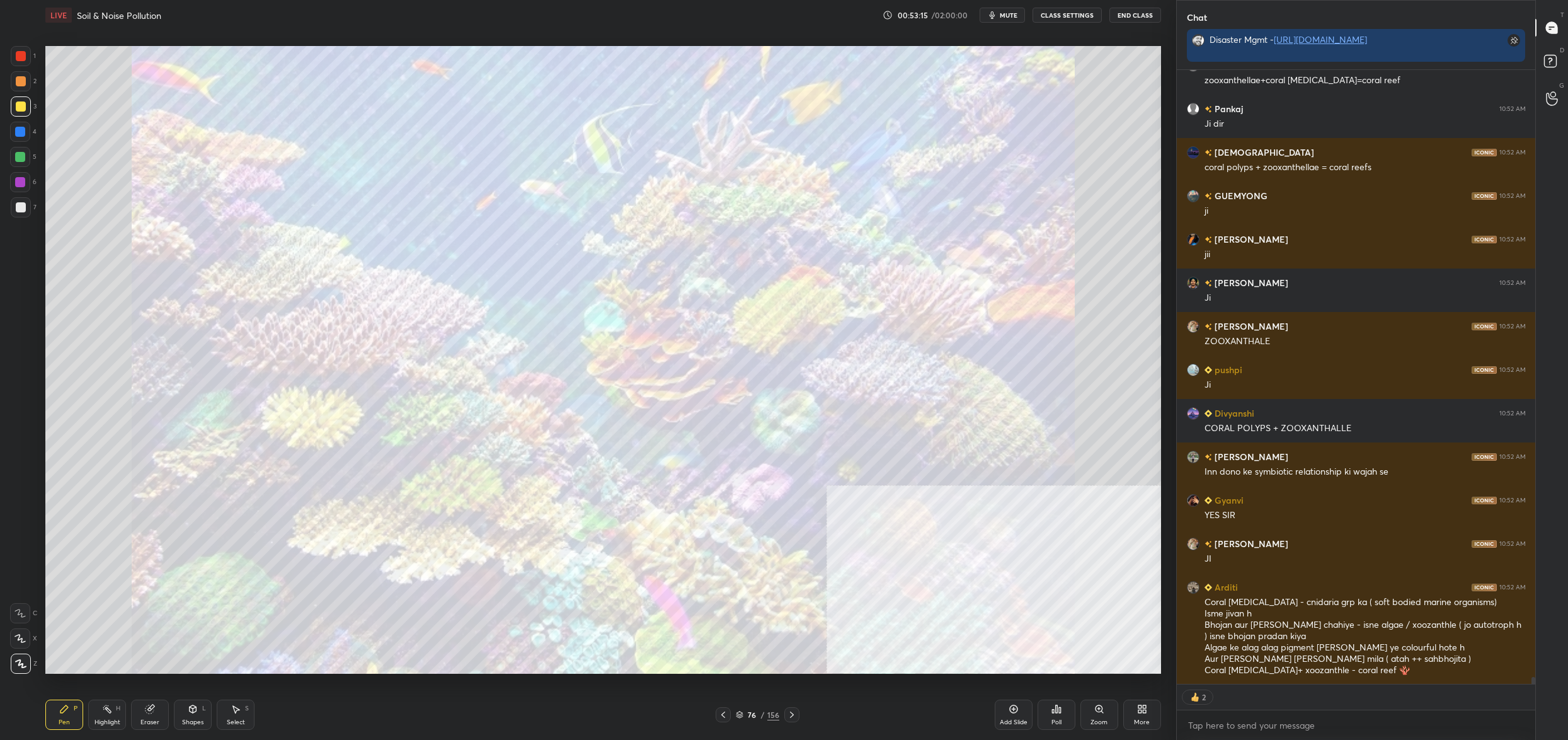
drag, startPoint x: 32, startPoint y: 164, endPoint x: 20, endPoint y: 178, distance: 18.4
click at [30, 168] on div "5" at bounding box center [23, 159] width 27 height 25
click at [21, 181] on div at bounding box center [20, 182] width 10 height 10
drag, startPoint x: 21, startPoint y: 181, endPoint x: 39, endPoint y: 182, distance: 18.0
click at [21, 181] on div at bounding box center [20, 182] width 10 height 10
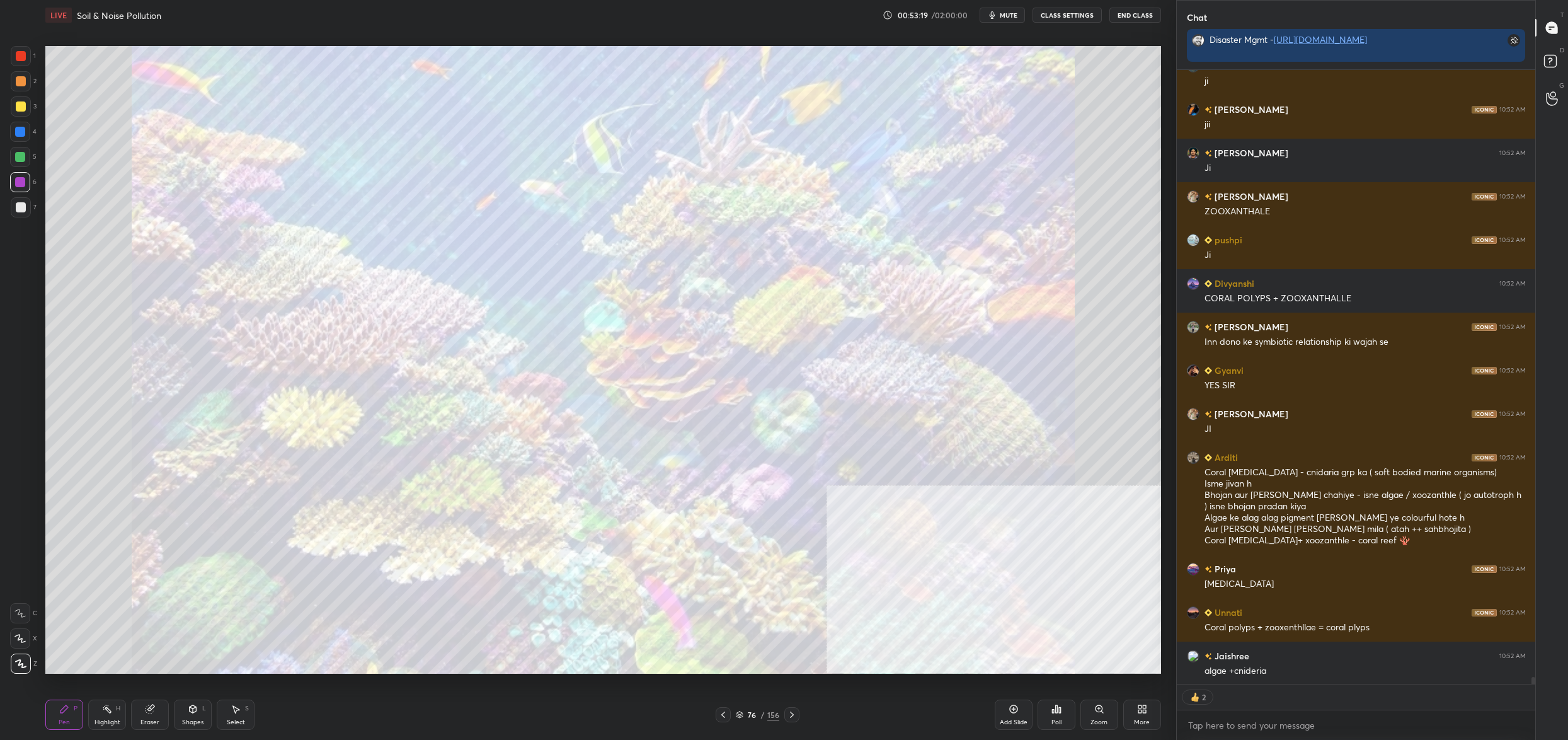
click at [20, 57] on div at bounding box center [21, 56] width 20 height 20
click at [30, 58] on div at bounding box center [21, 56] width 20 height 20
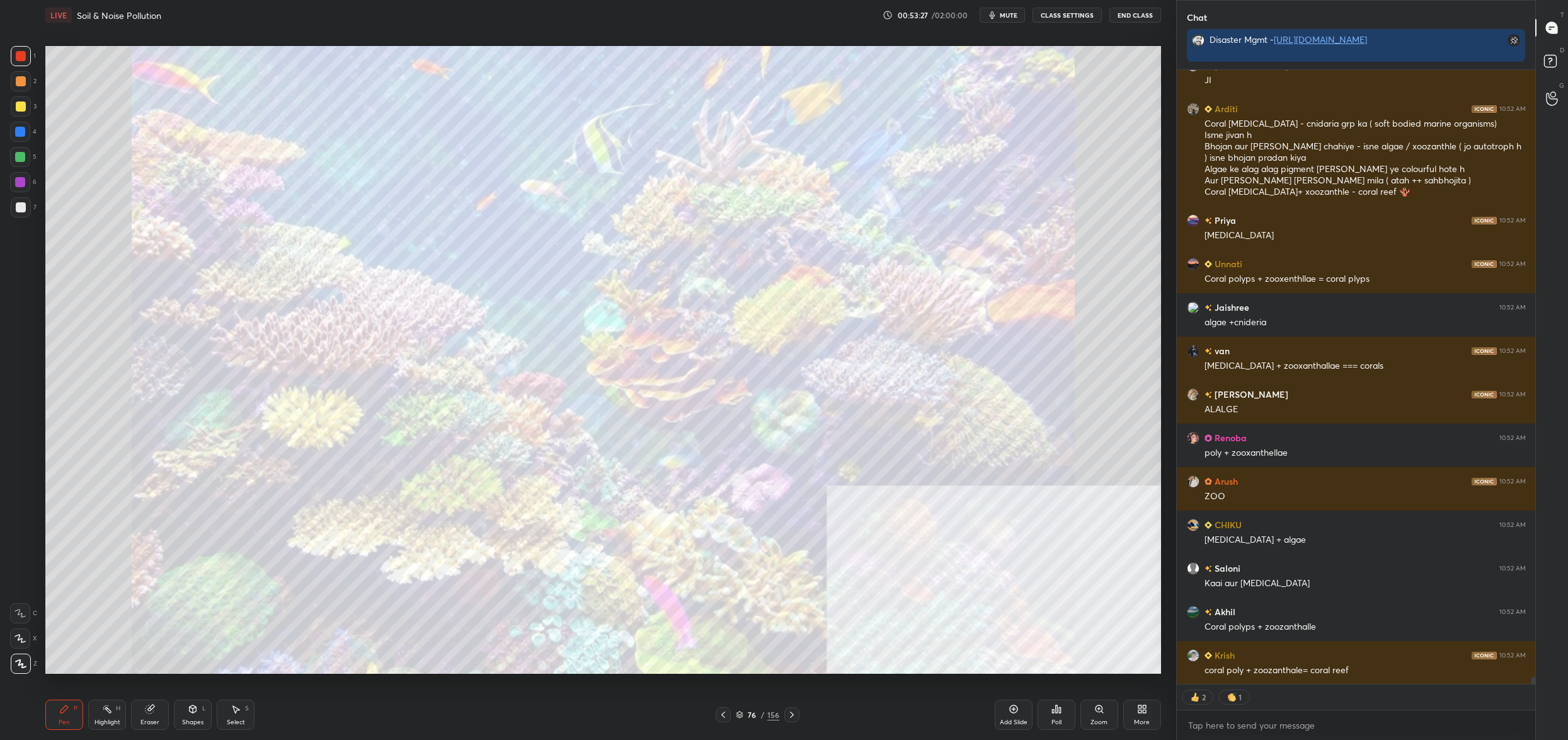
click at [754, 719] on div "76 / 156" at bounding box center [758, 715] width 44 height 11
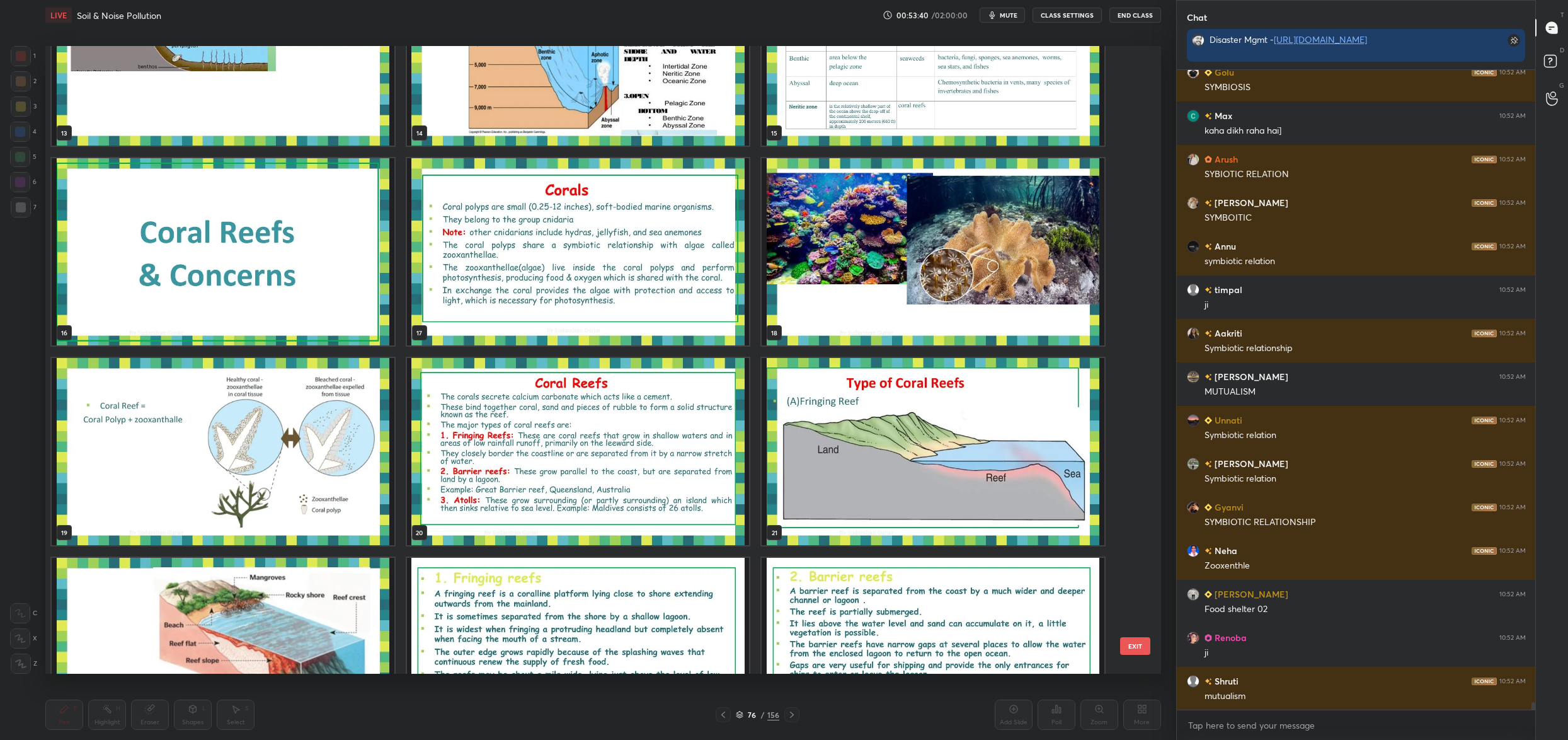
click at [709, 322] on img "grid" at bounding box center [578, 251] width 343 height 187
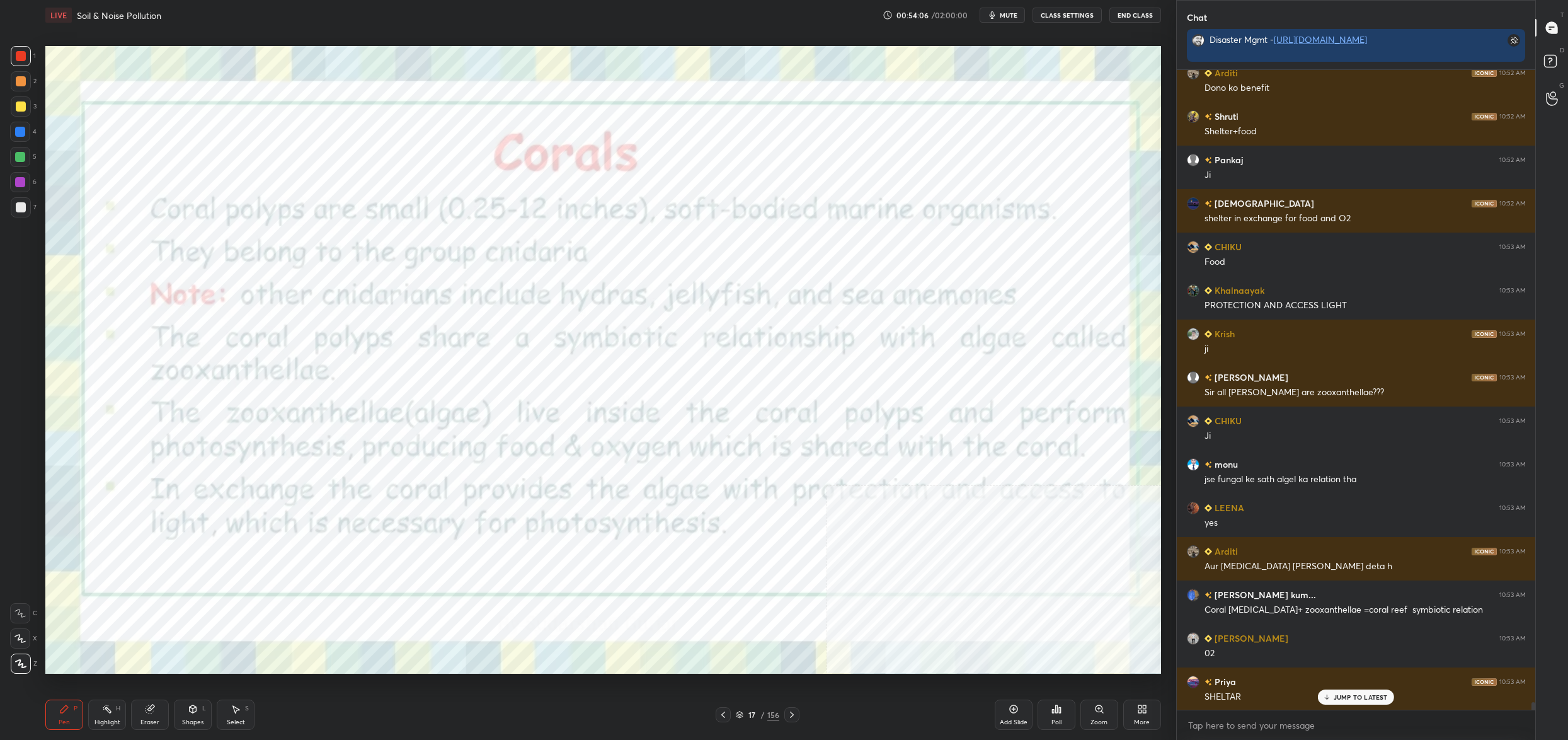
drag, startPoint x: 744, startPoint y: 713, endPoint x: 737, endPoint y: 708, distance: 8.6
click at [744, 713] on div "17 / 156" at bounding box center [758, 715] width 44 height 11
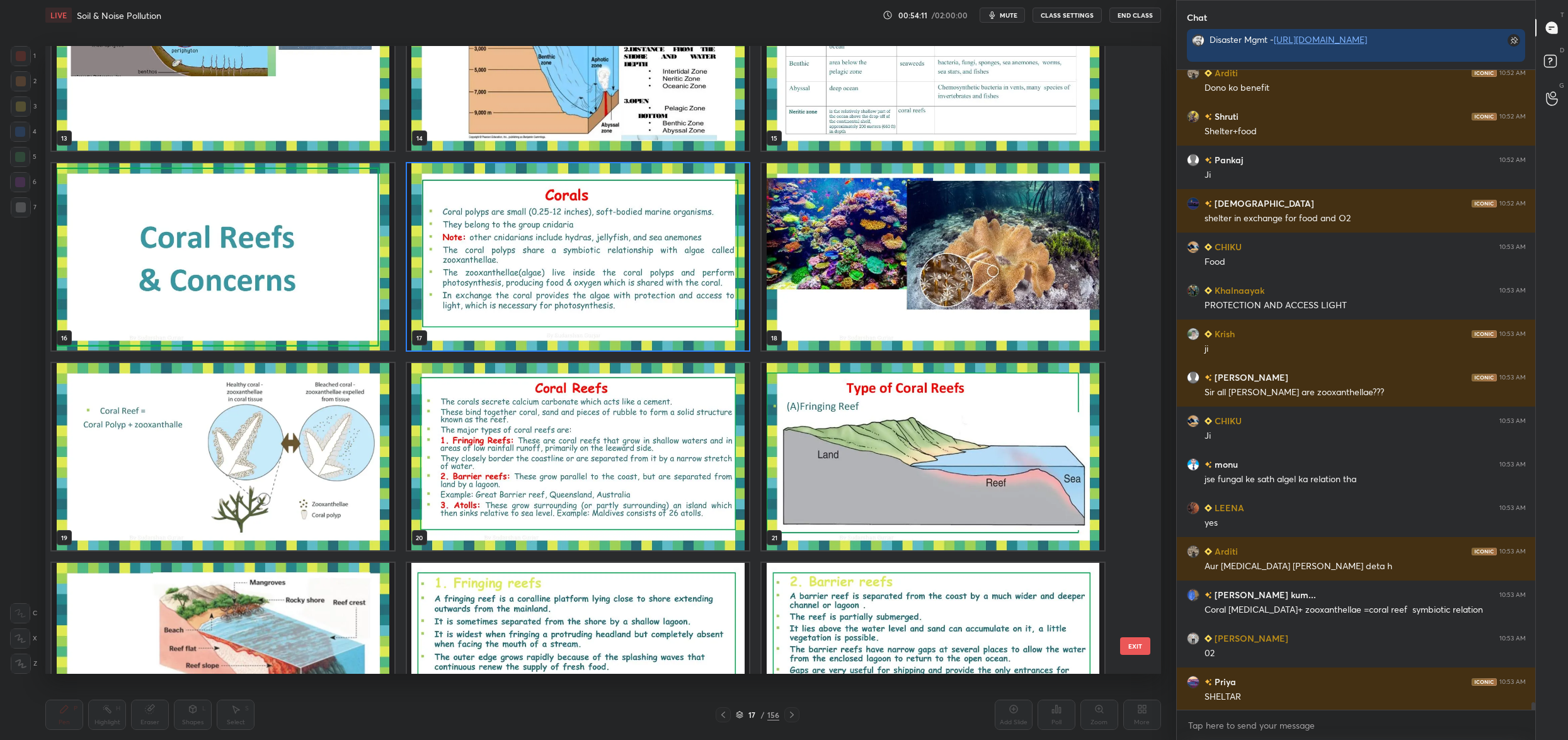
click at [895, 267] on img "grid" at bounding box center [933, 256] width 343 height 187
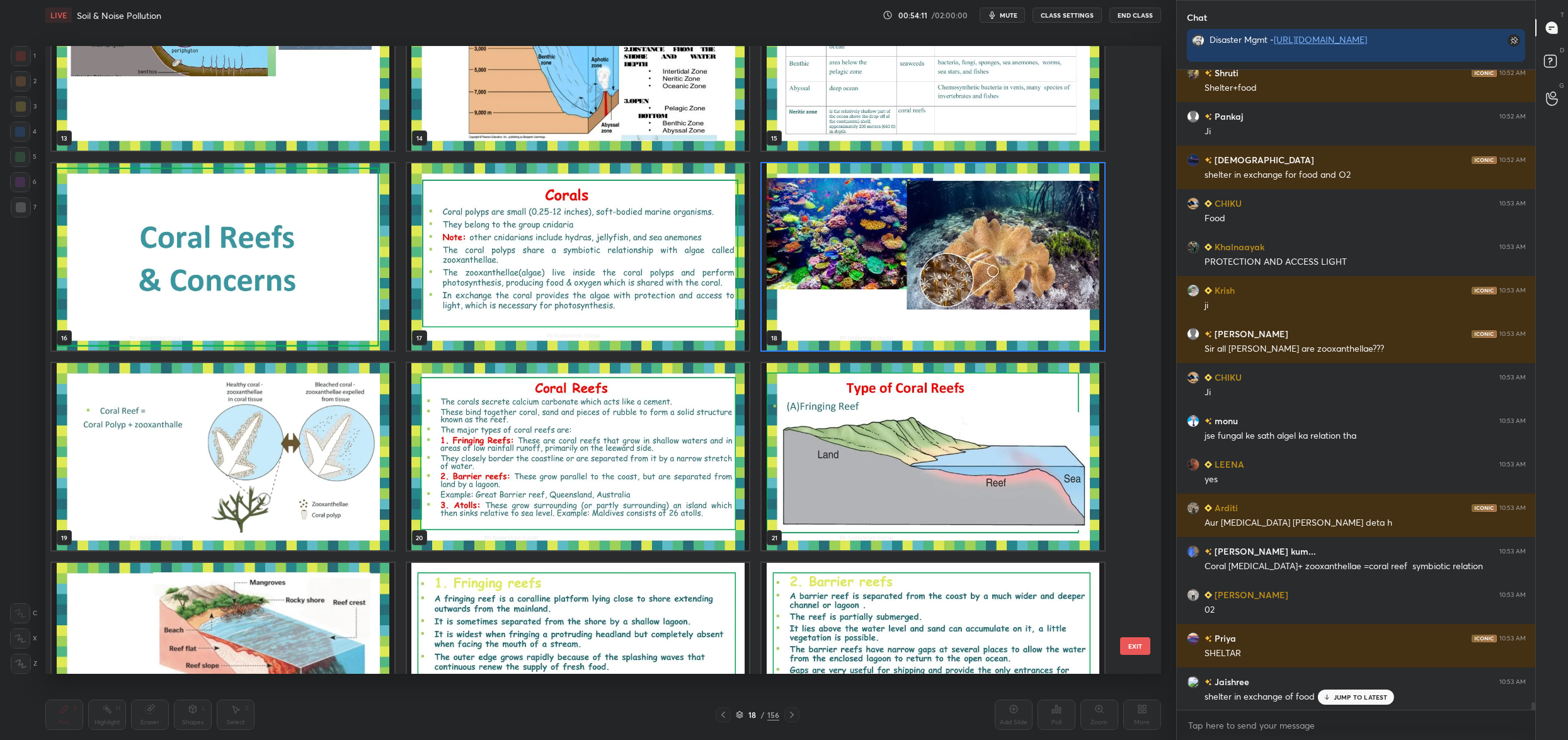
click at [895, 267] on img "grid" at bounding box center [933, 256] width 343 height 187
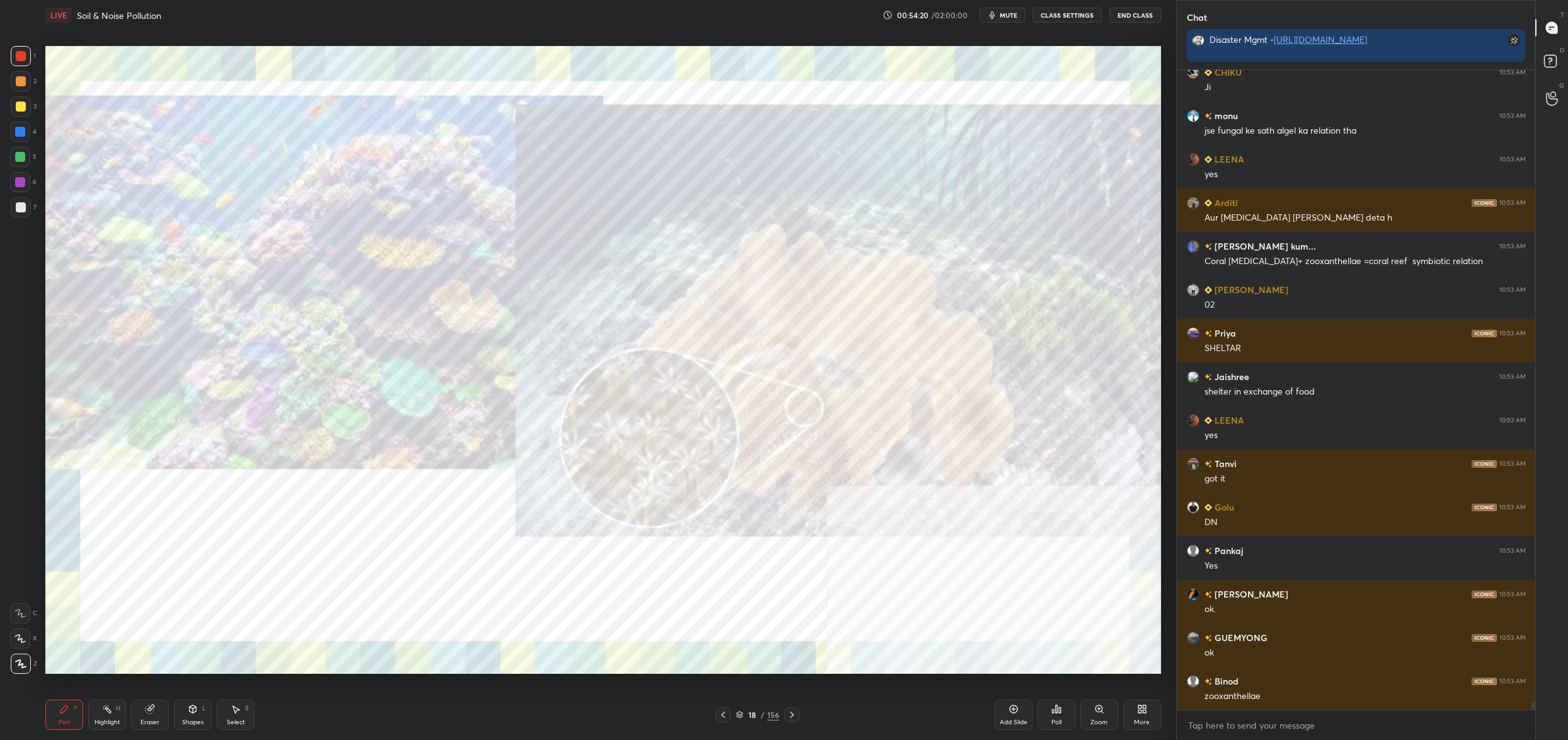
drag, startPoint x: 745, startPoint y: 715, endPoint x: 757, endPoint y: 713, distance: 12.2
click at [748, 717] on div "18 / 156" at bounding box center [758, 715] width 44 height 11
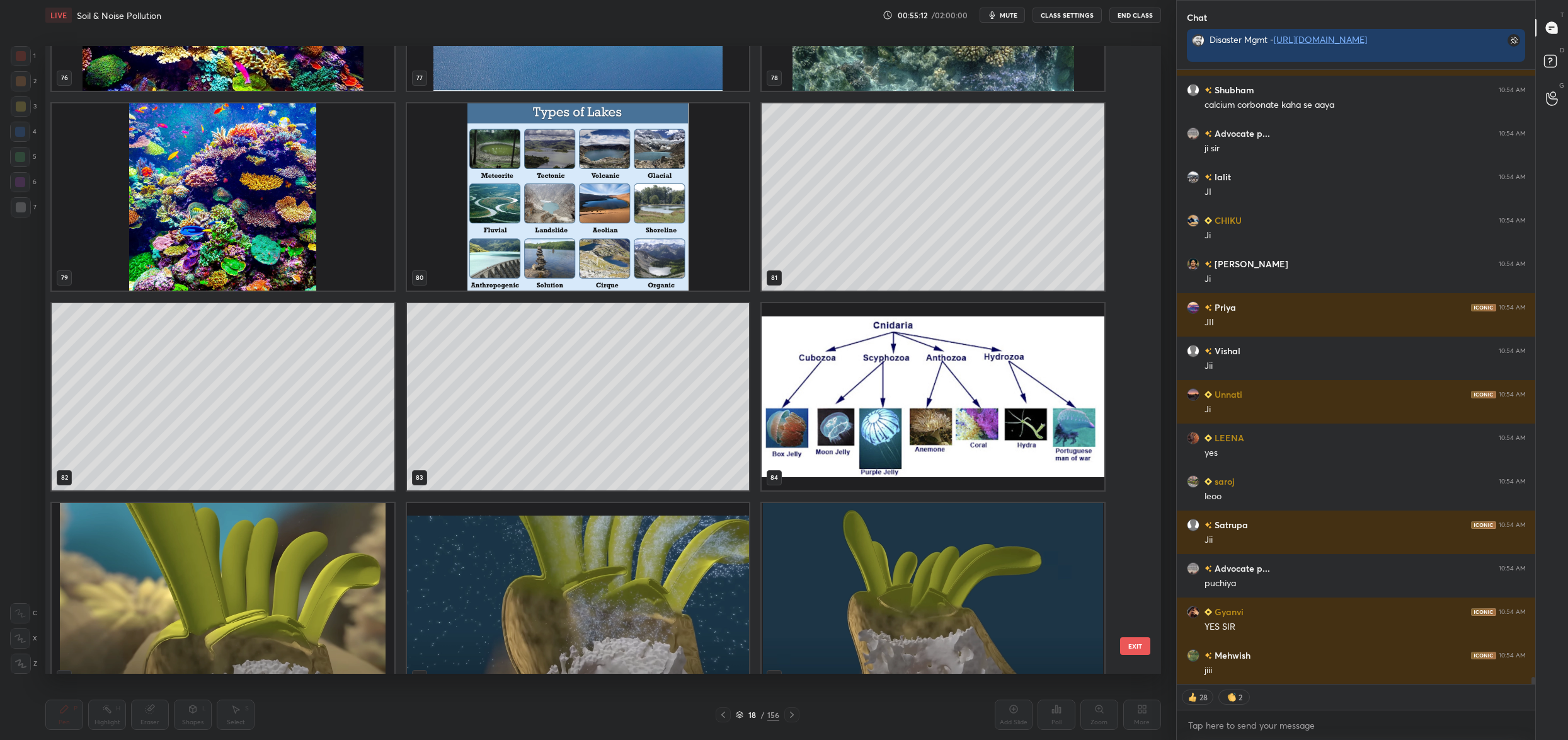
click at [1143, 649] on button "EXIT" at bounding box center [1135, 646] width 30 height 18
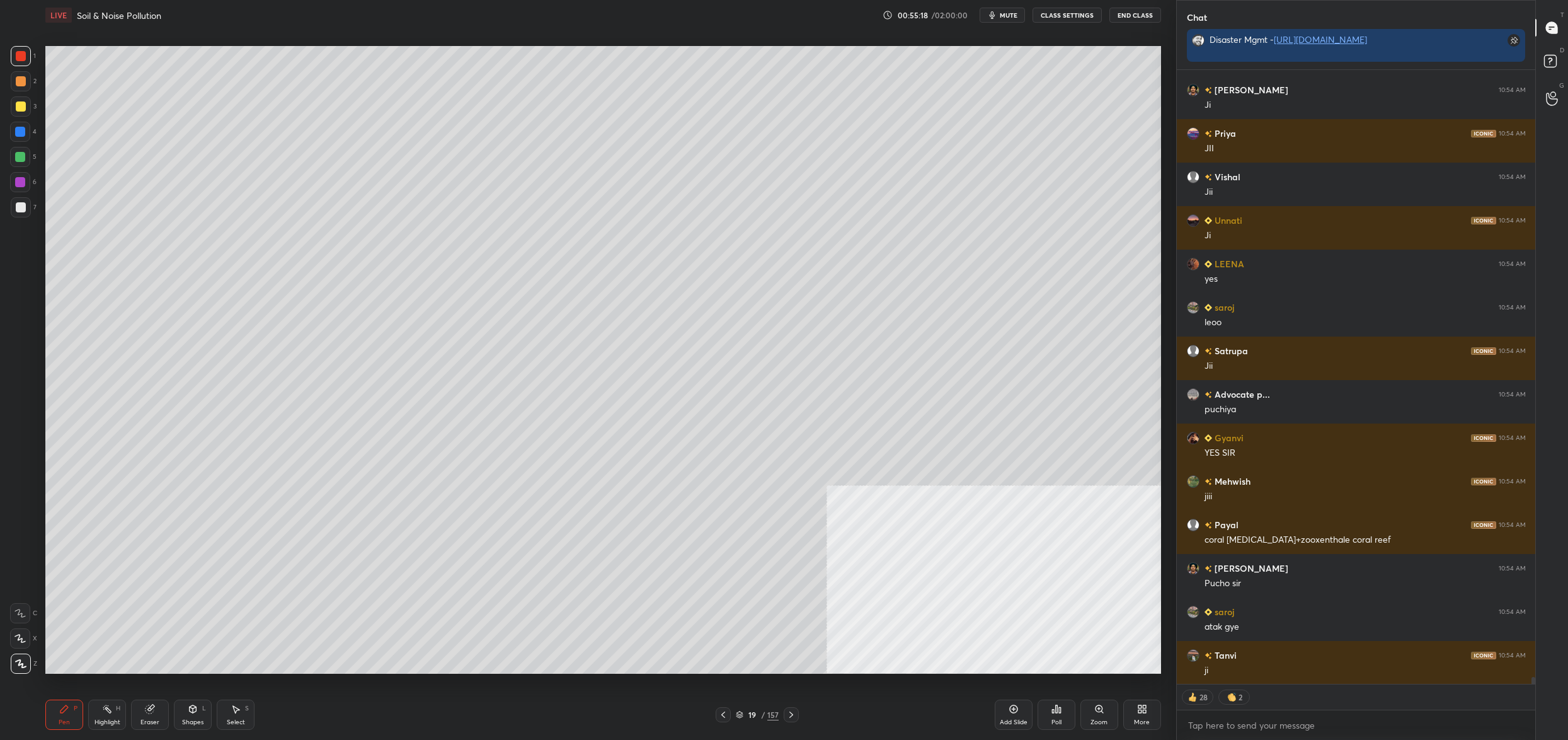
click at [25, 159] on div "5" at bounding box center [23, 159] width 27 height 25
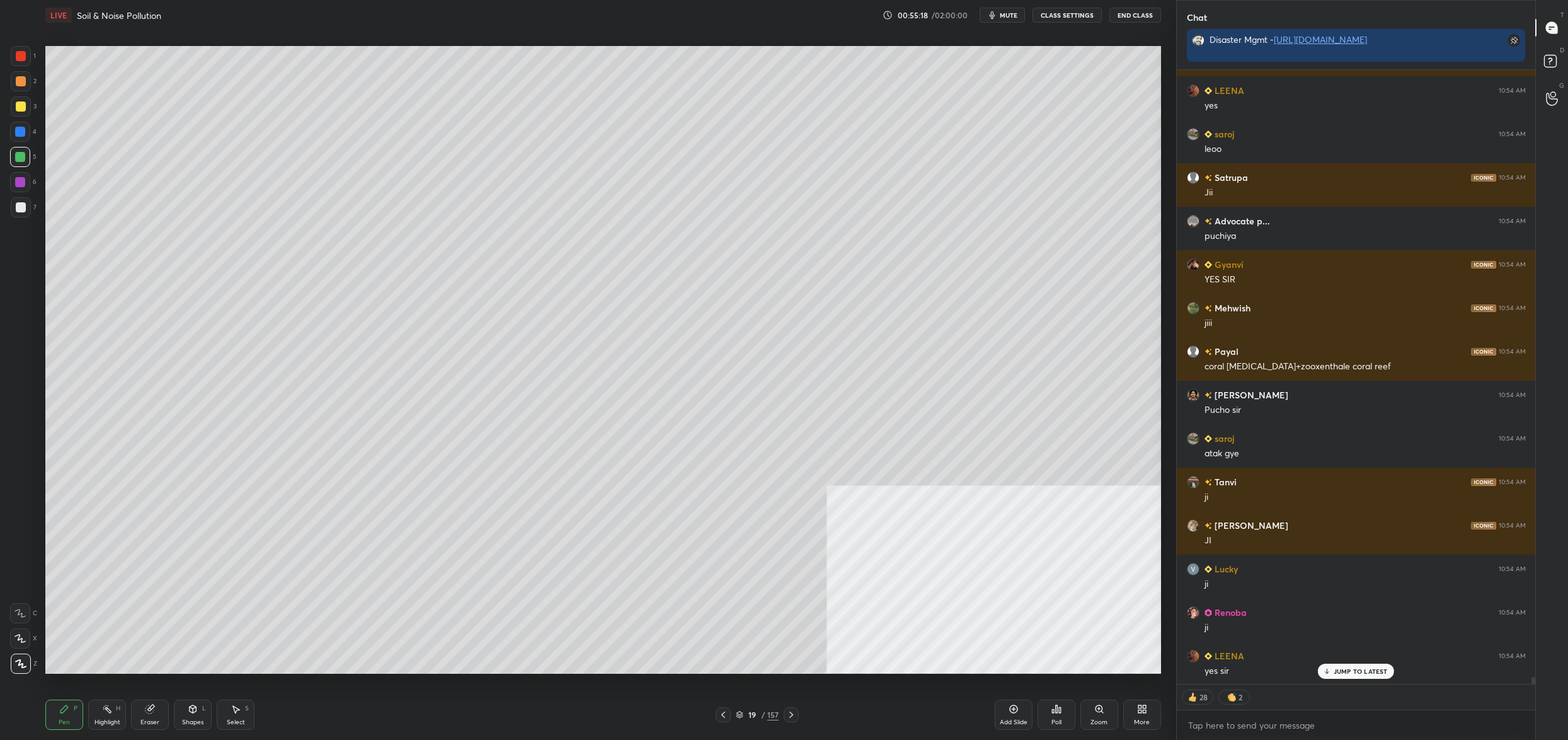
click at [19, 157] on div at bounding box center [20, 157] width 10 height 10
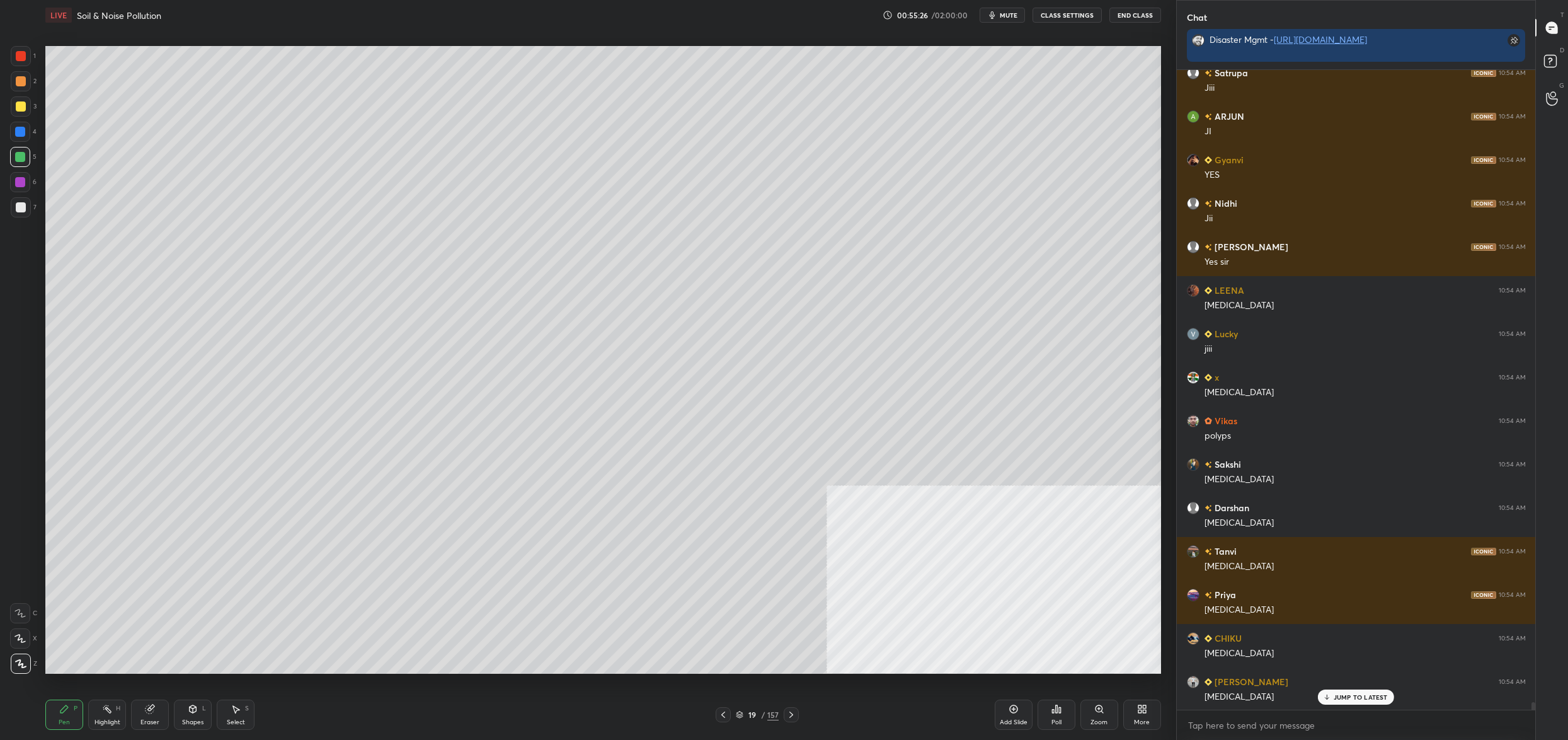
drag, startPoint x: 30, startPoint y: 163, endPoint x: 22, endPoint y: 189, distance: 27.2
click at [30, 170] on div "5" at bounding box center [23, 159] width 27 height 25
click at [23, 191] on div at bounding box center [20, 182] width 20 height 20
click at [18, 182] on div at bounding box center [20, 182] width 10 height 10
click at [15, 136] on div at bounding box center [20, 132] width 20 height 20
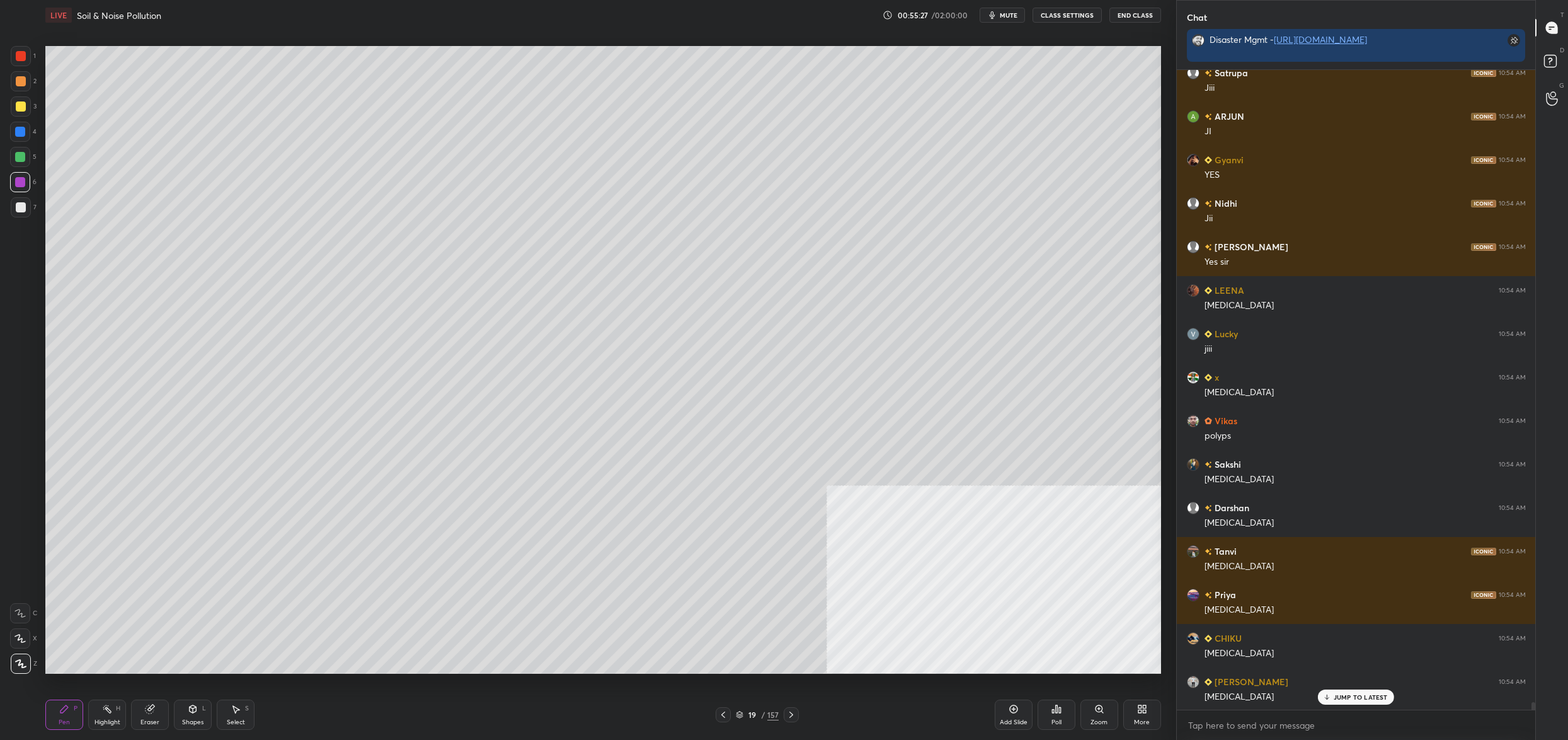
drag, startPoint x: 18, startPoint y: 134, endPoint x: 33, endPoint y: 141, distance: 16.6
click at [27, 140] on div at bounding box center [20, 132] width 20 height 20
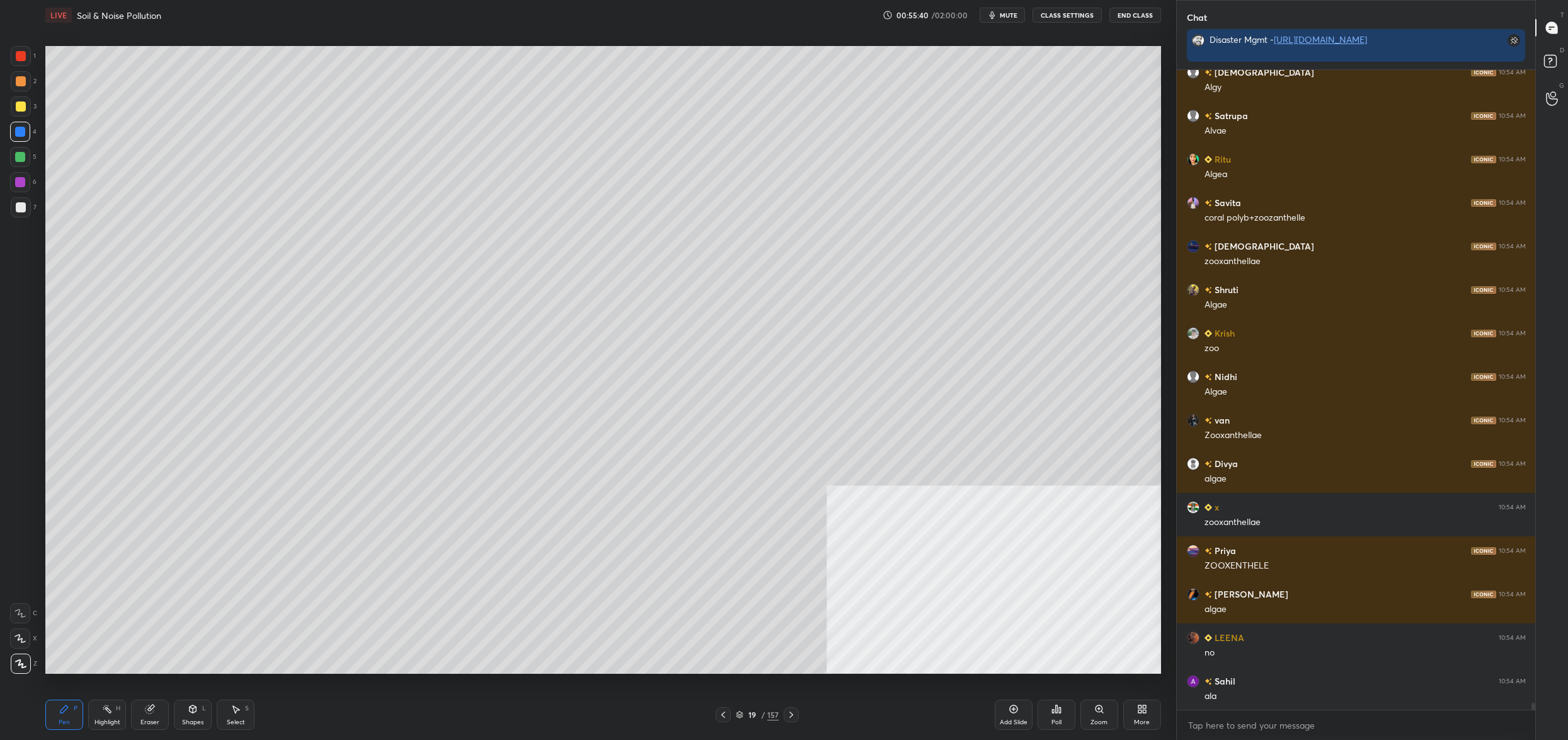
click at [25, 108] on div at bounding box center [21, 107] width 20 height 20
drag, startPoint x: 25, startPoint y: 108, endPoint x: 43, endPoint y: 110, distance: 18.1
click at [25, 108] on div at bounding box center [21, 107] width 20 height 20
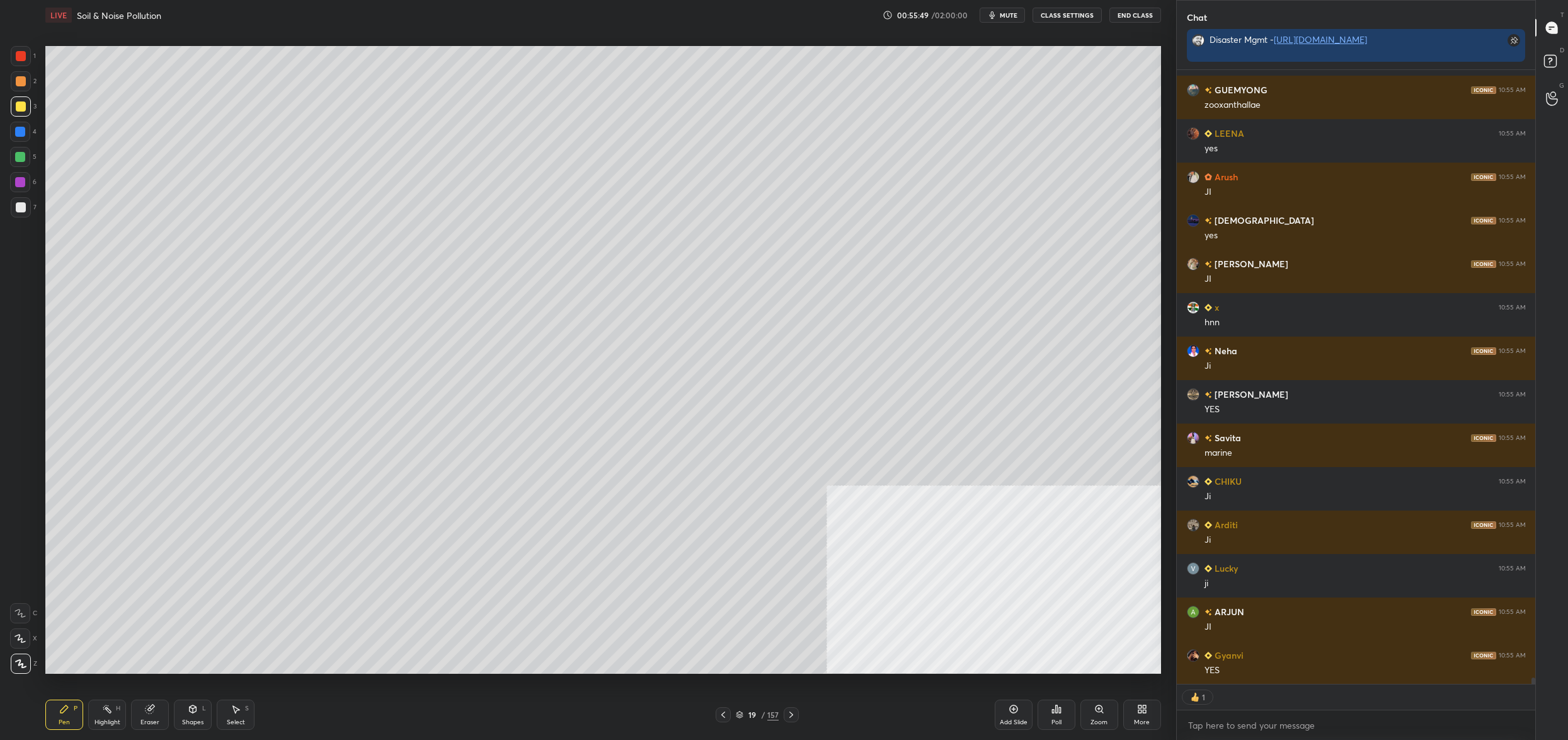
click at [25, 158] on div at bounding box center [20, 157] width 20 height 20
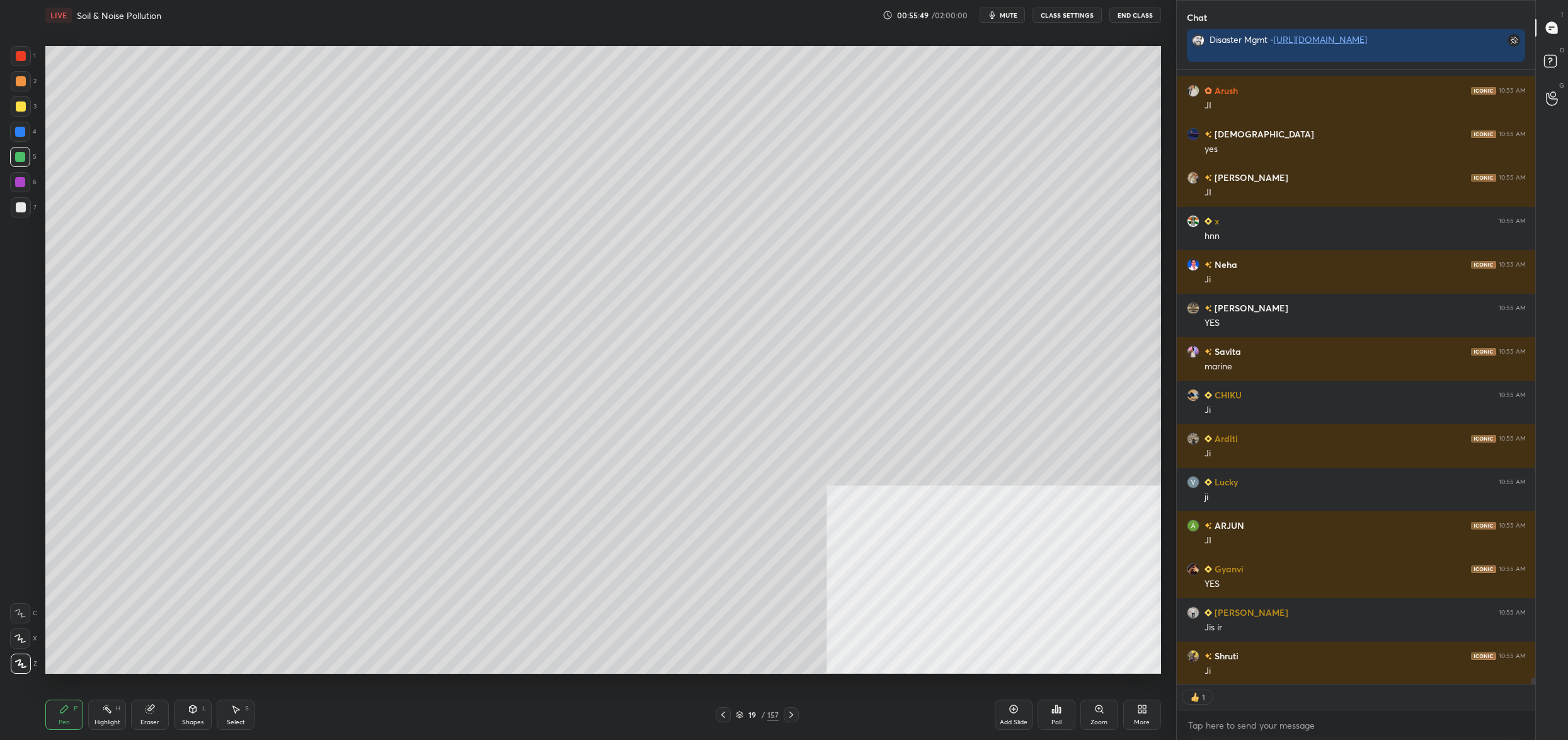
drag, startPoint x: 26, startPoint y: 159, endPoint x: 43, endPoint y: 161, distance: 17.1
click at [26, 159] on div at bounding box center [20, 157] width 20 height 20
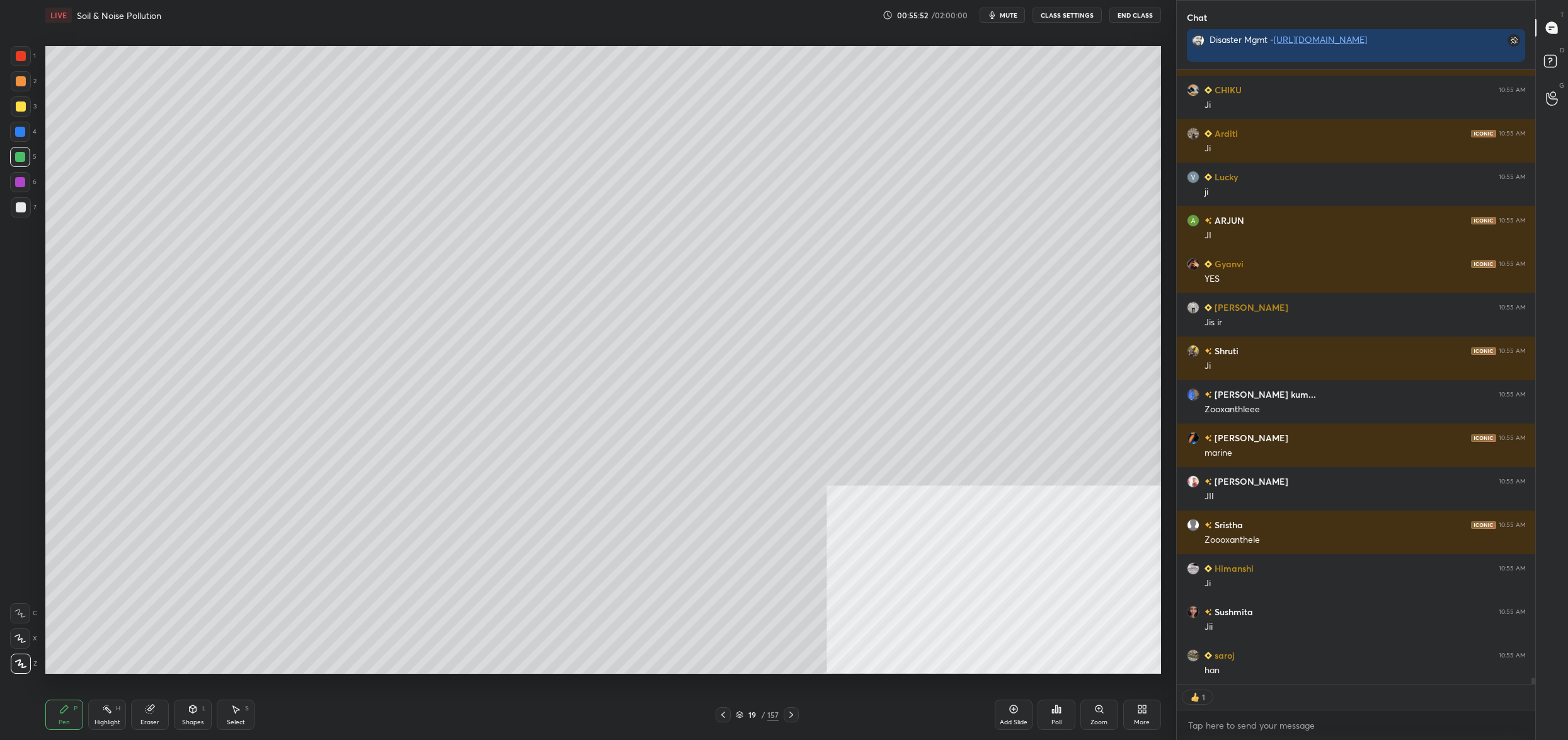
drag, startPoint x: 7, startPoint y: 191, endPoint x: 13, endPoint y: 185, distance: 8.5
click at [7, 191] on div "1 2 3 4 5 6 7 C X Z C X Z E E Erase all H H" at bounding box center [20, 359] width 41 height 628
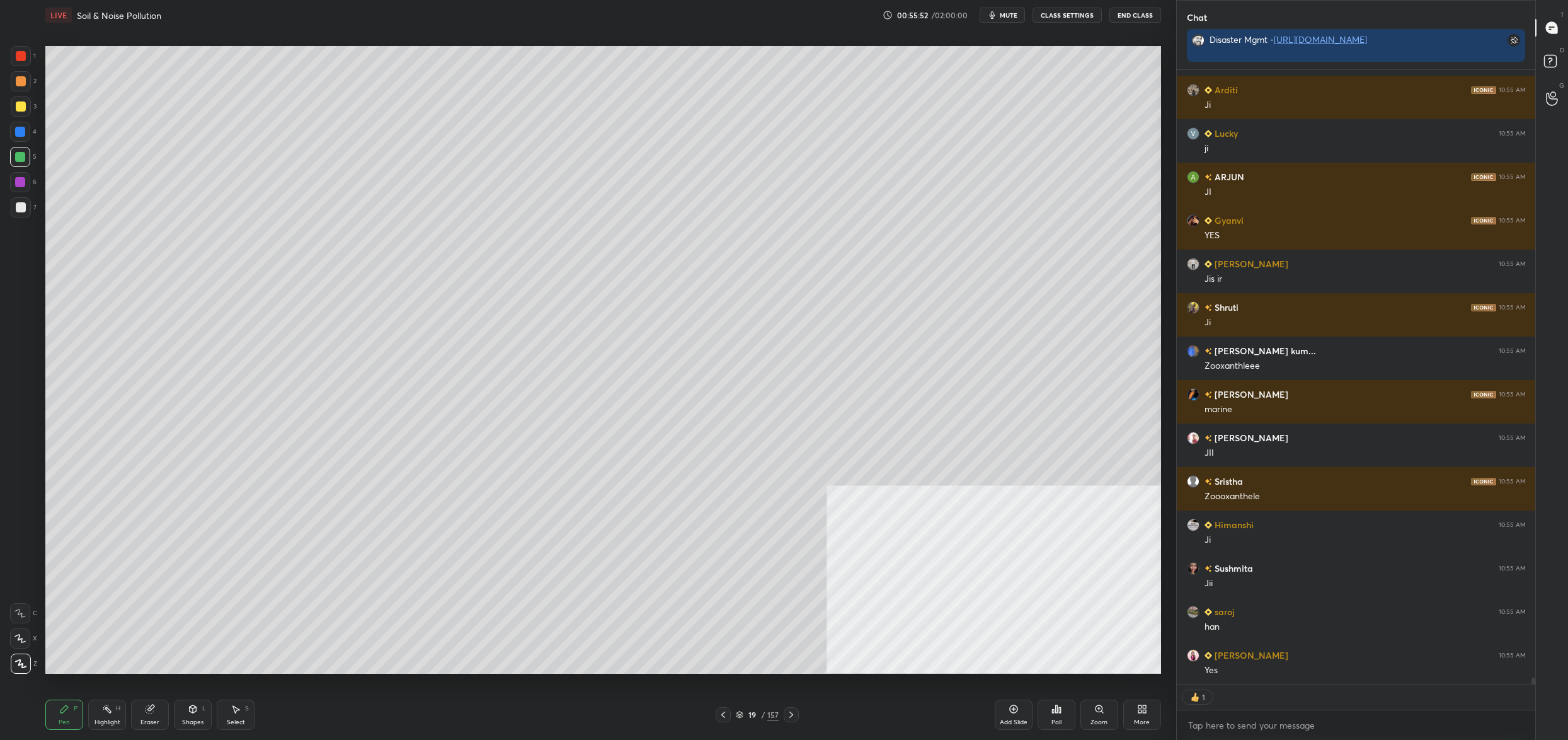
drag, startPoint x: 16, startPoint y: 188, endPoint x: 20, endPoint y: 176, distance: 12.6
click at [16, 188] on div at bounding box center [20, 182] width 20 height 20
click at [17, 177] on div at bounding box center [20, 182] width 10 height 10
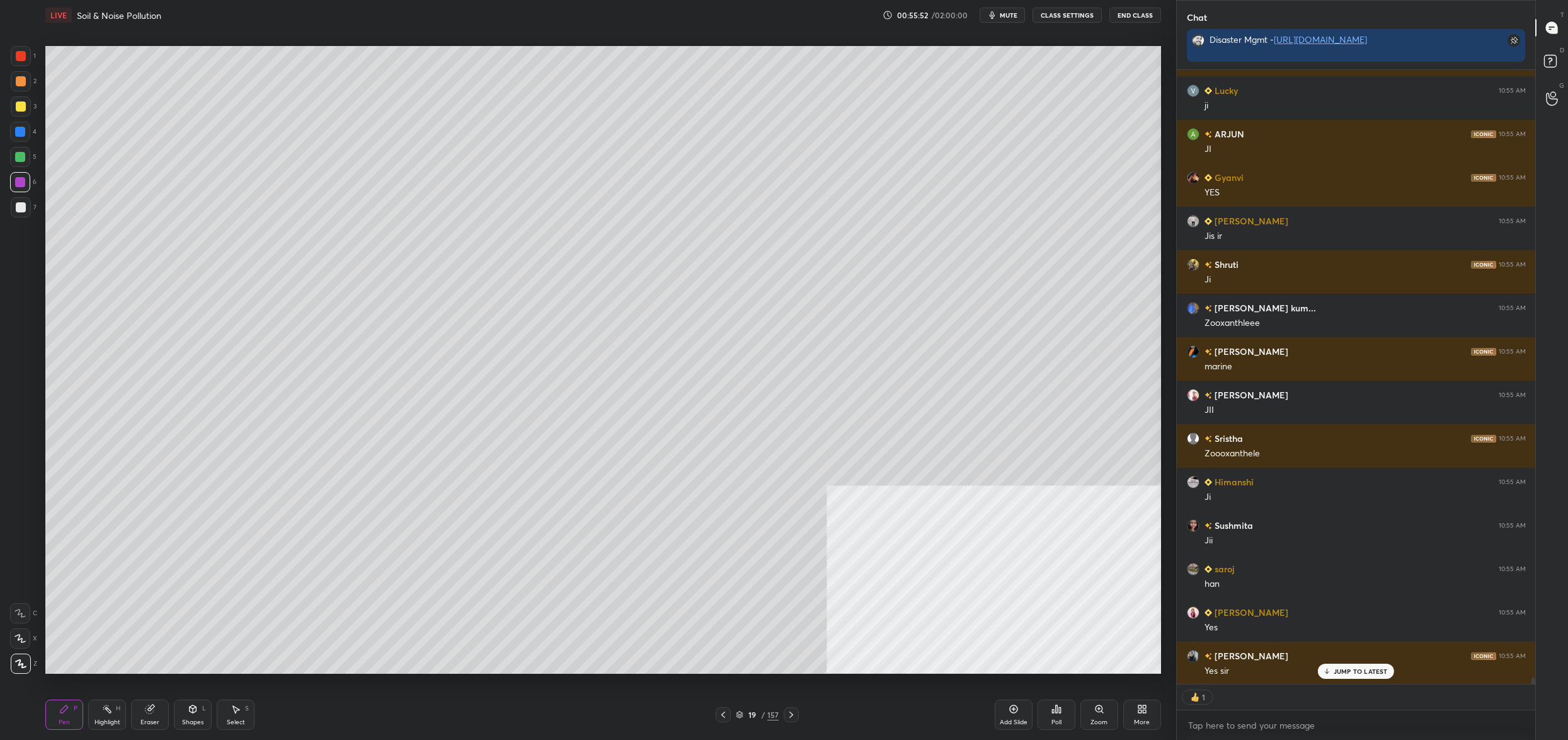
click at [12, 123] on div at bounding box center [20, 132] width 20 height 20
click at [13, 94] on div "2" at bounding box center [23, 84] width 26 height 25
click at [20, 57] on div at bounding box center [21, 56] width 10 height 10
click at [23, 53] on div at bounding box center [21, 56] width 10 height 10
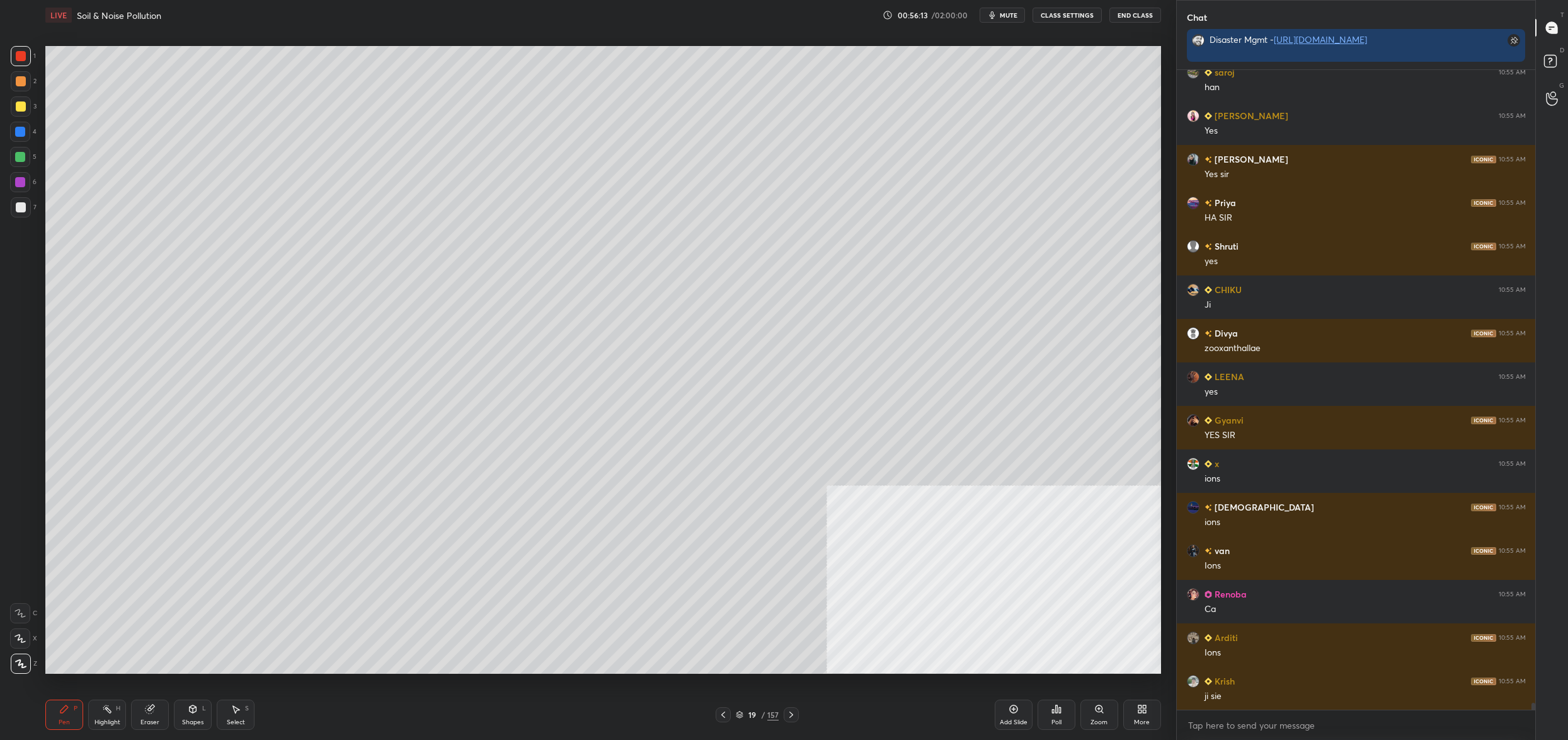
click at [23, 210] on div at bounding box center [21, 208] width 10 height 10
drag, startPoint x: 23, startPoint y: 210, endPoint x: 41, endPoint y: 211, distance: 18.0
click at [23, 210] on div at bounding box center [21, 208] width 10 height 10
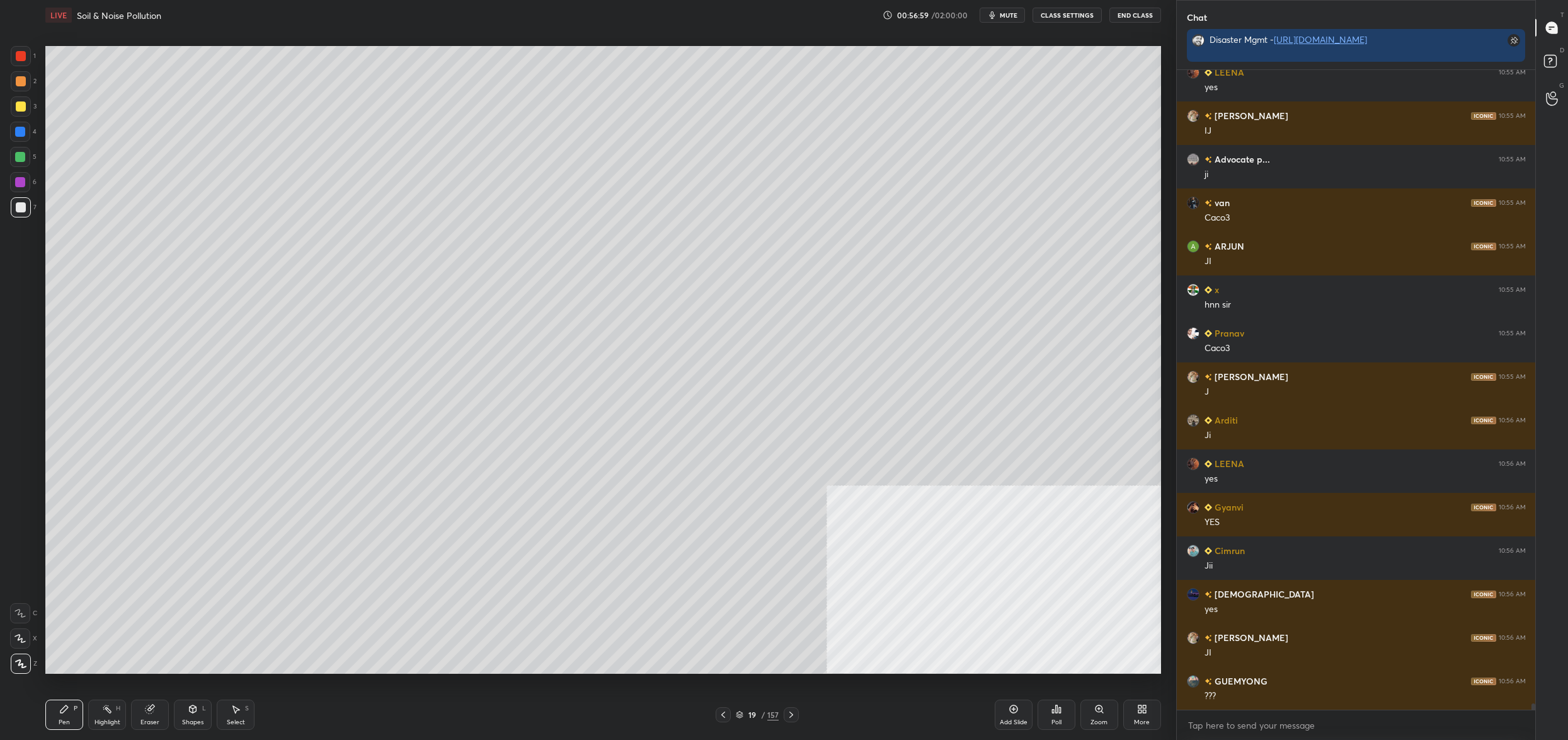
scroll to position [61620, 0]
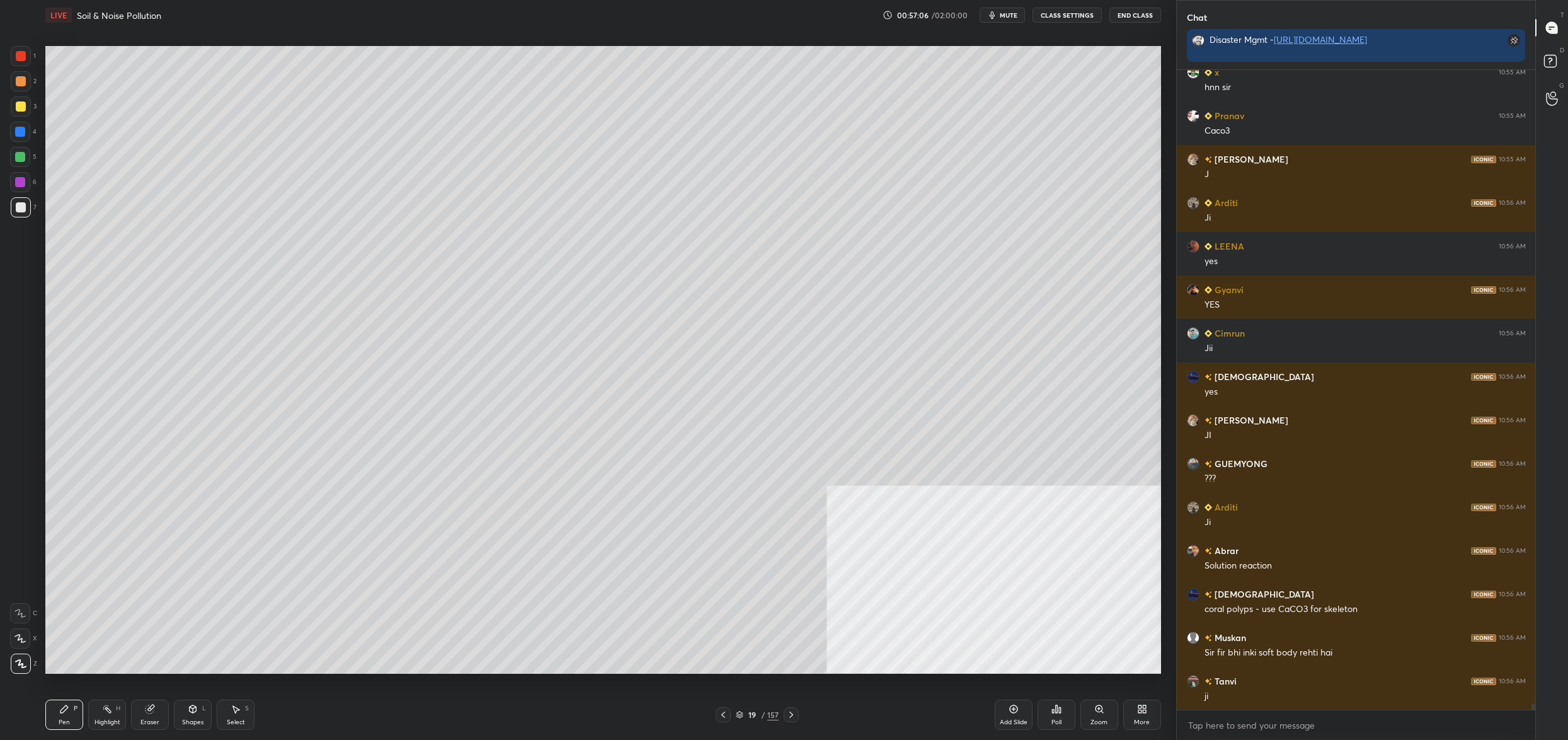
drag, startPoint x: 746, startPoint y: 715, endPoint x: 753, endPoint y: 710, distance: 8.6
click at [748, 717] on div "19" at bounding box center [753, 715] width 13 height 8
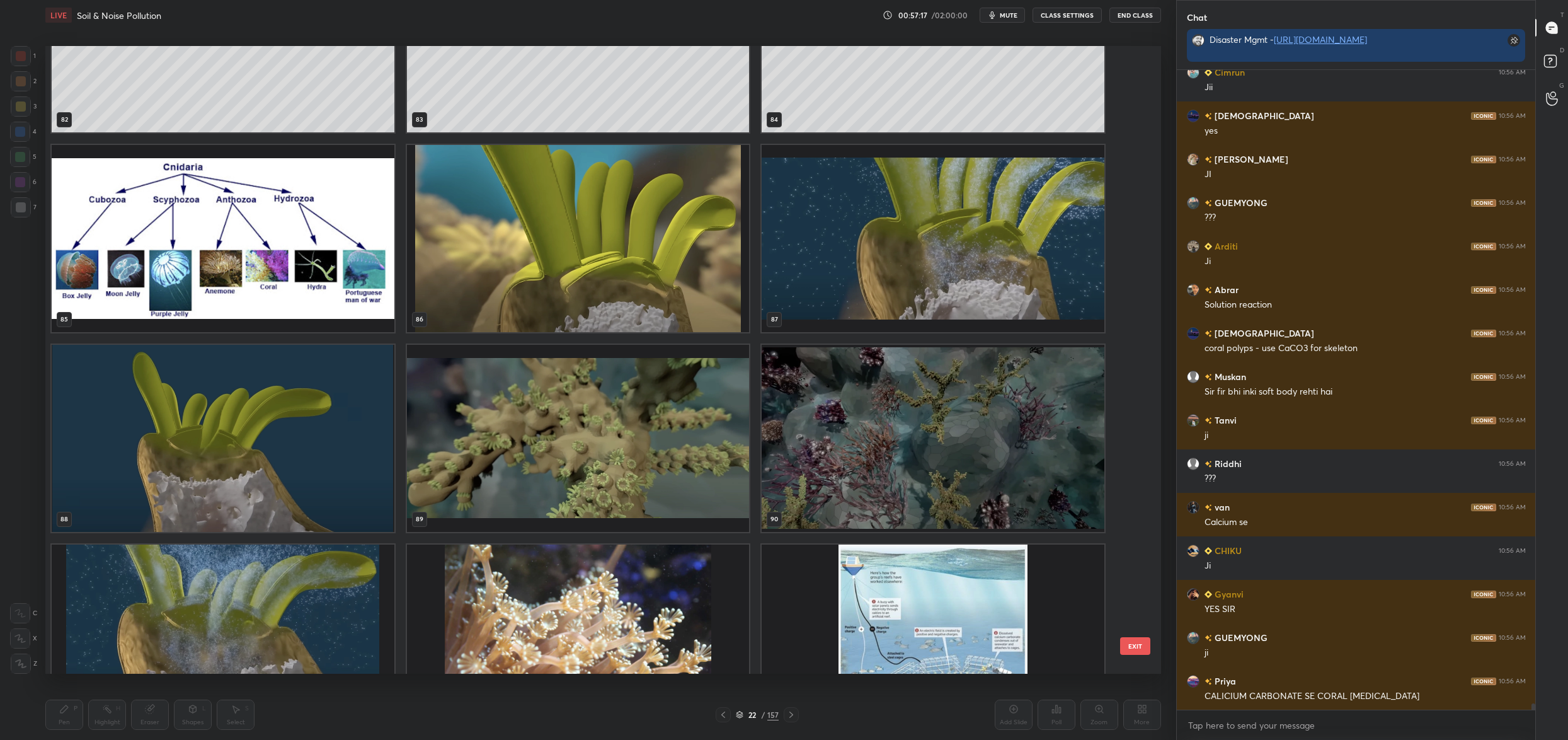
click at [1043, 266] on img "grid" at bounding box center [933, 238] width 343 height 187
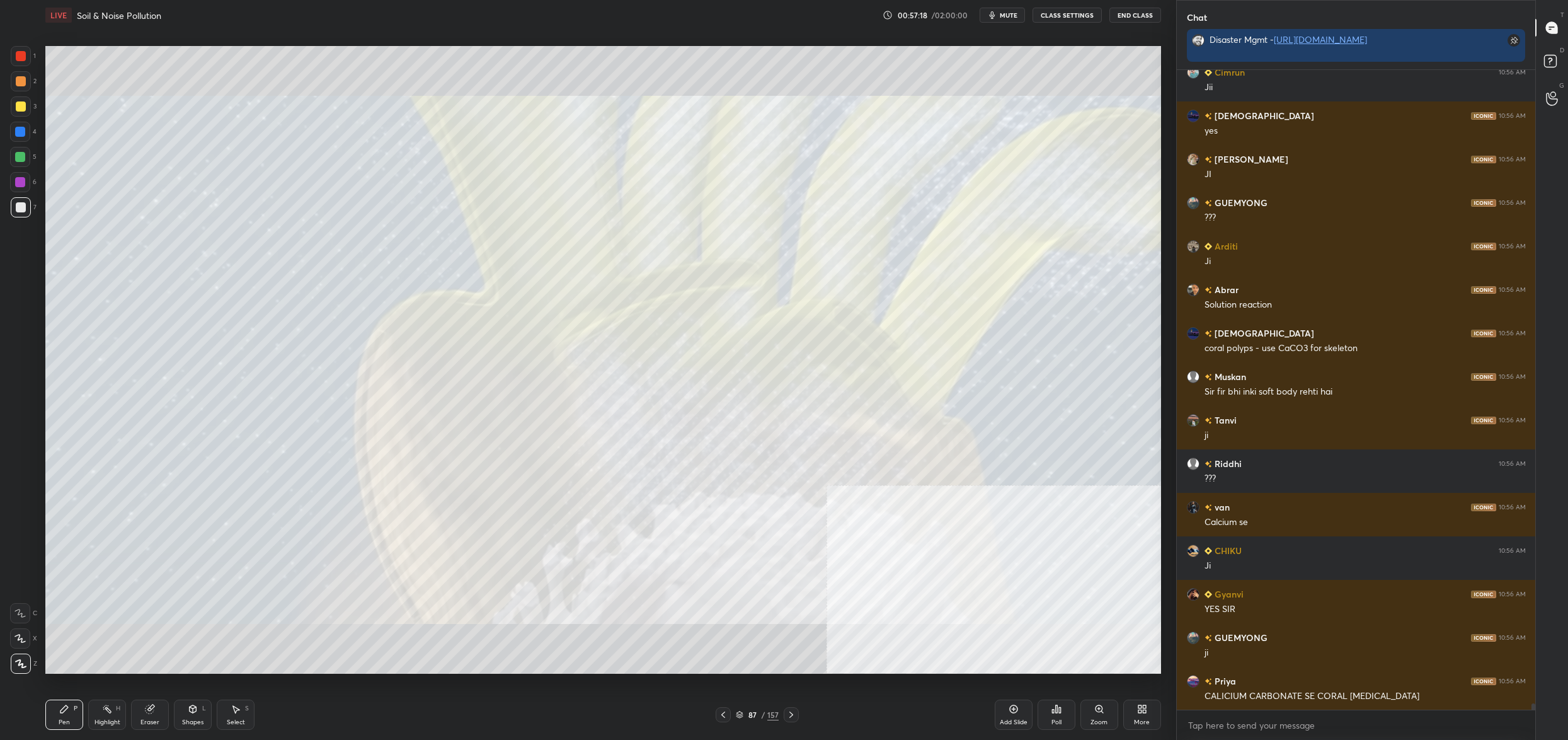
click at [1043, 266] on img "grid" at bounding box center [933, 238] width 343 height 187
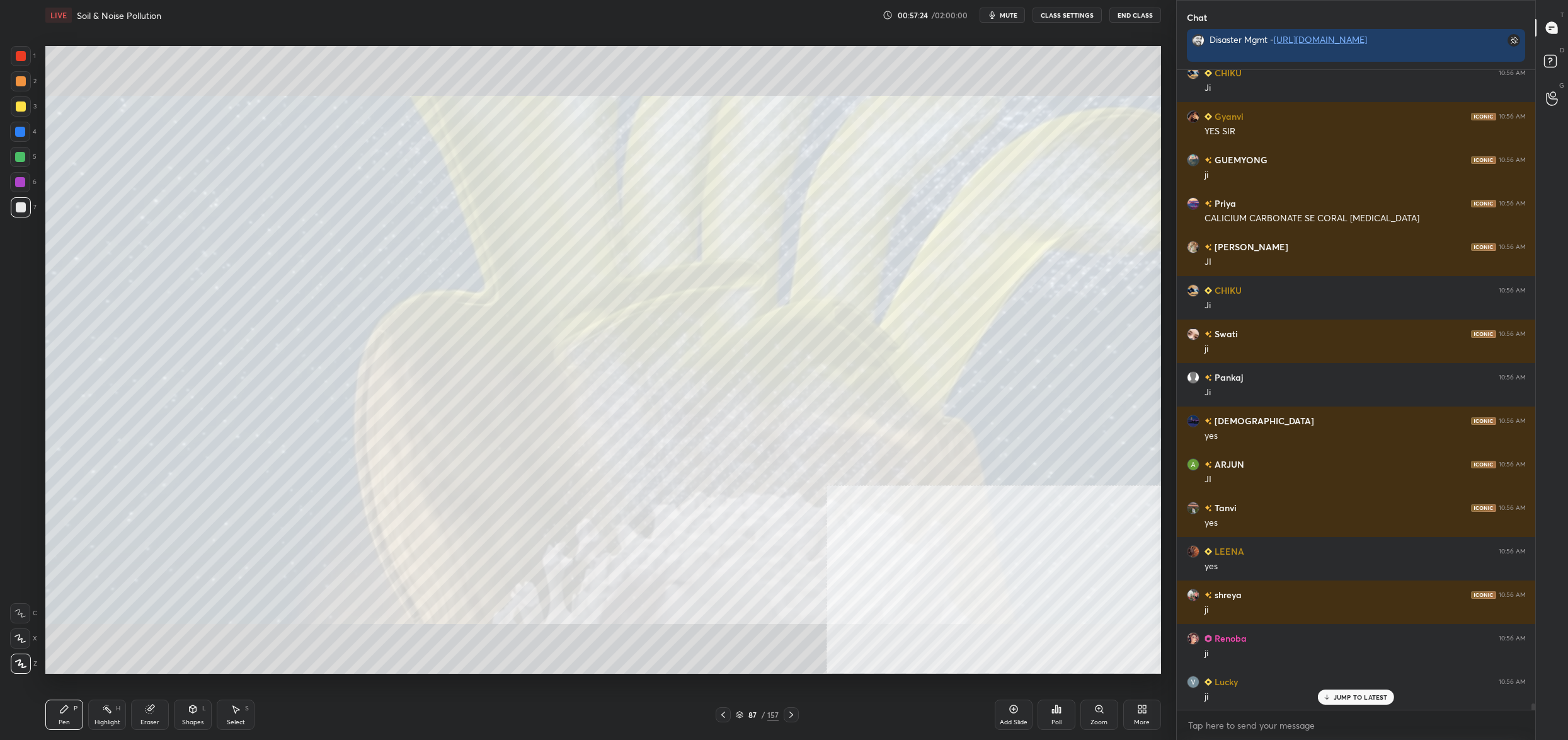
click at [745, 713] on div "87 / 157" at bounding box center [758, 715] width 43 height 11
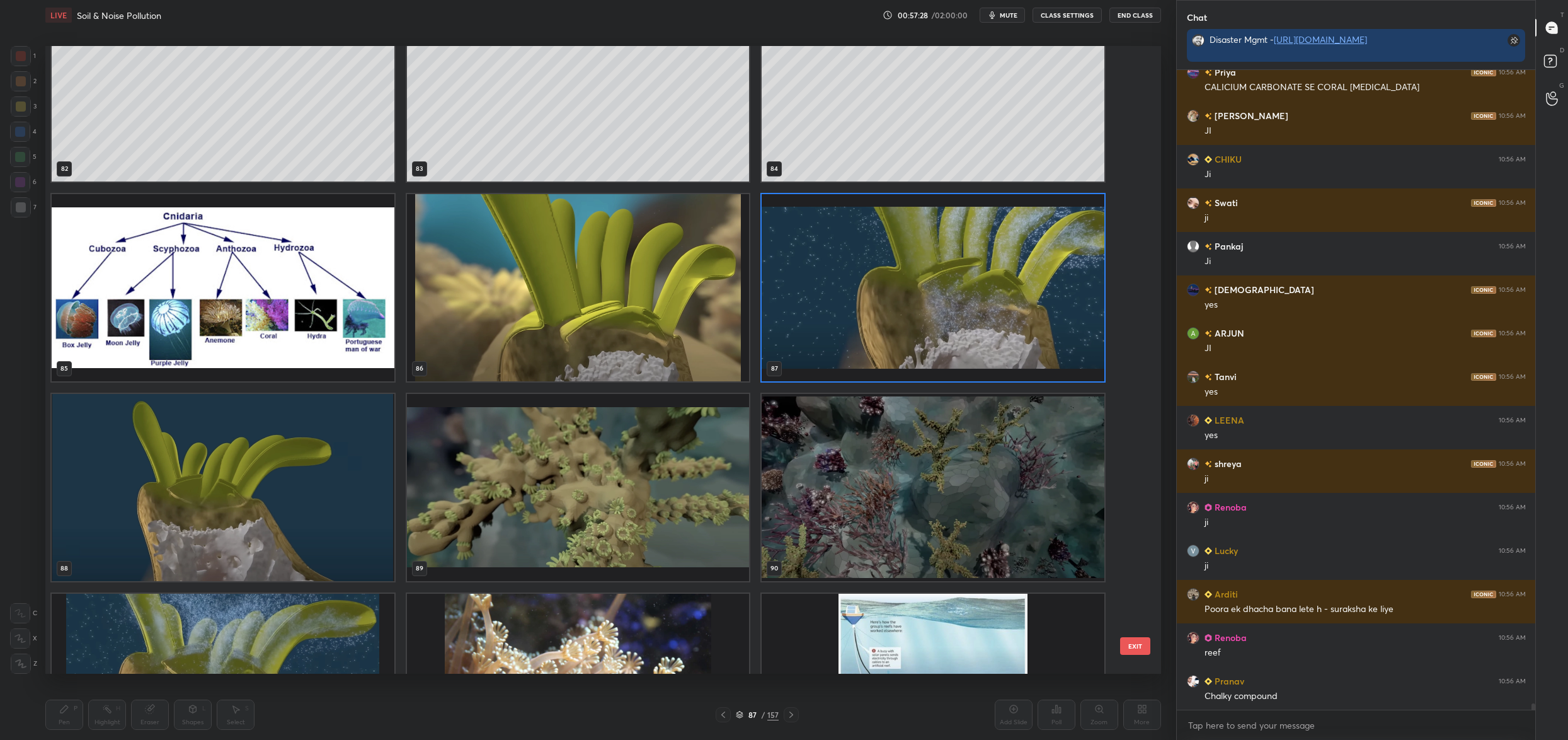
click at [321, 498] on img "grid" at bounding box center [223, 487] width 343 height 187
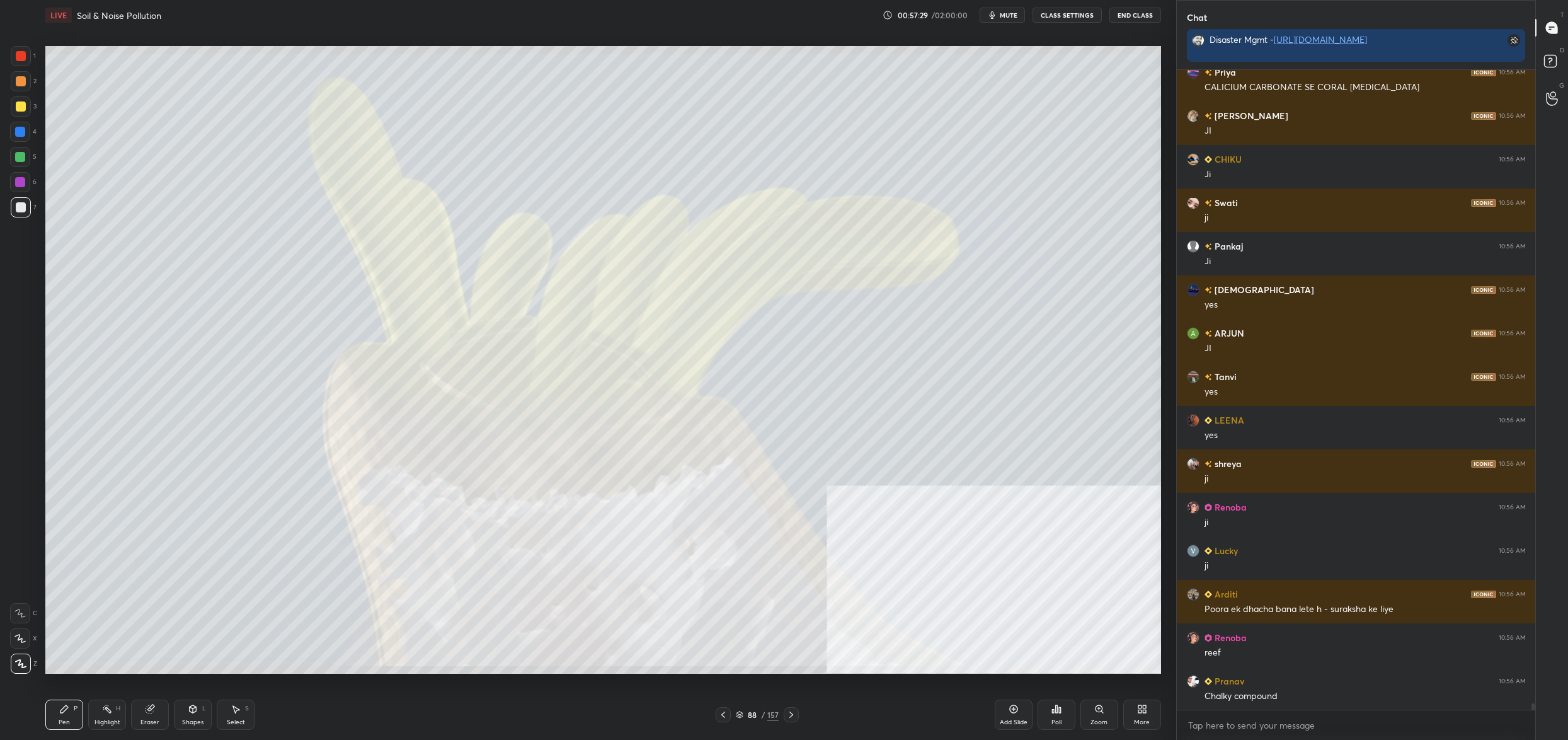
click at [321, 498] on img "grid" at bounding box center [223, 487] width 343 height 187
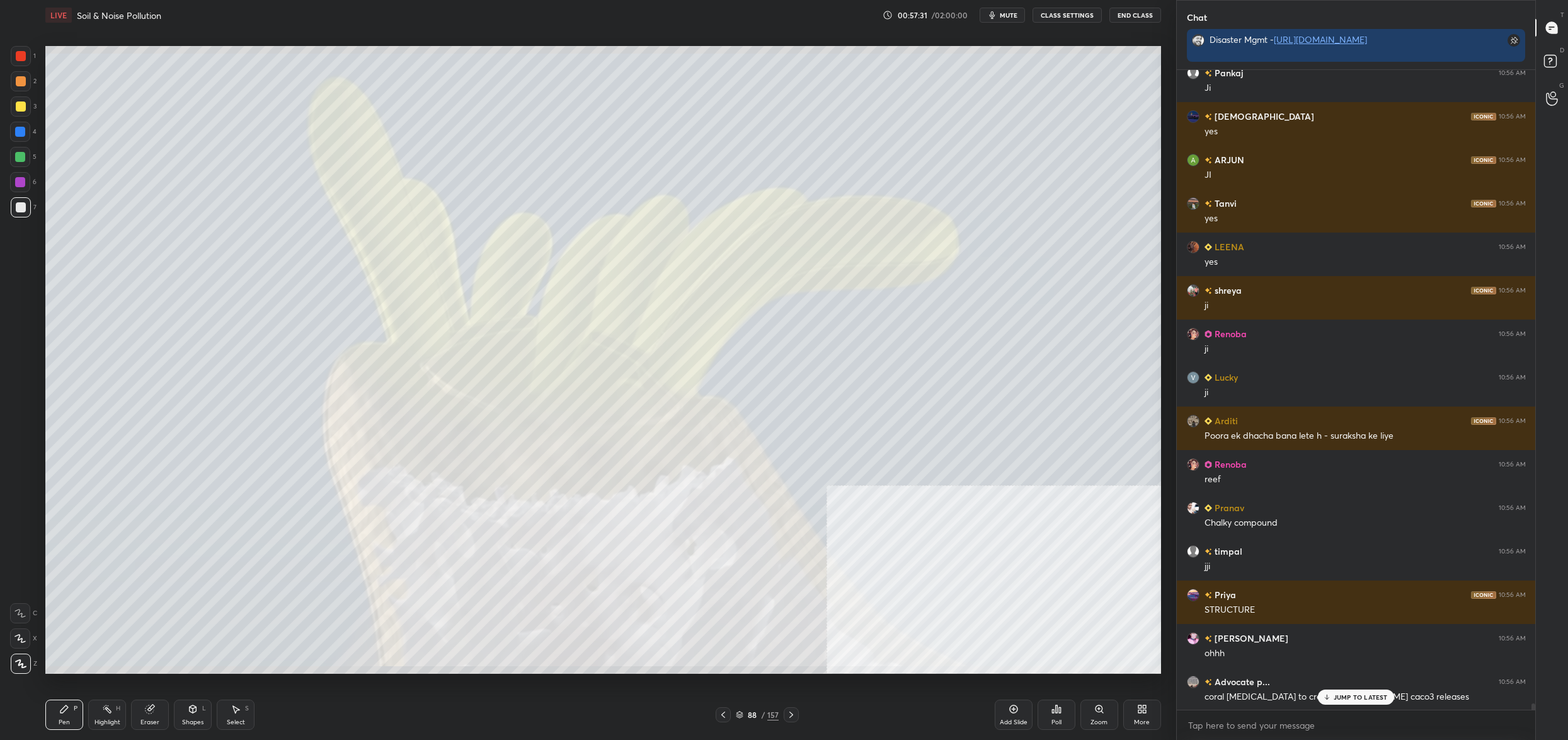
click at [748, 718] on div "88" at bounding box center [753, 715] width 13 height 8
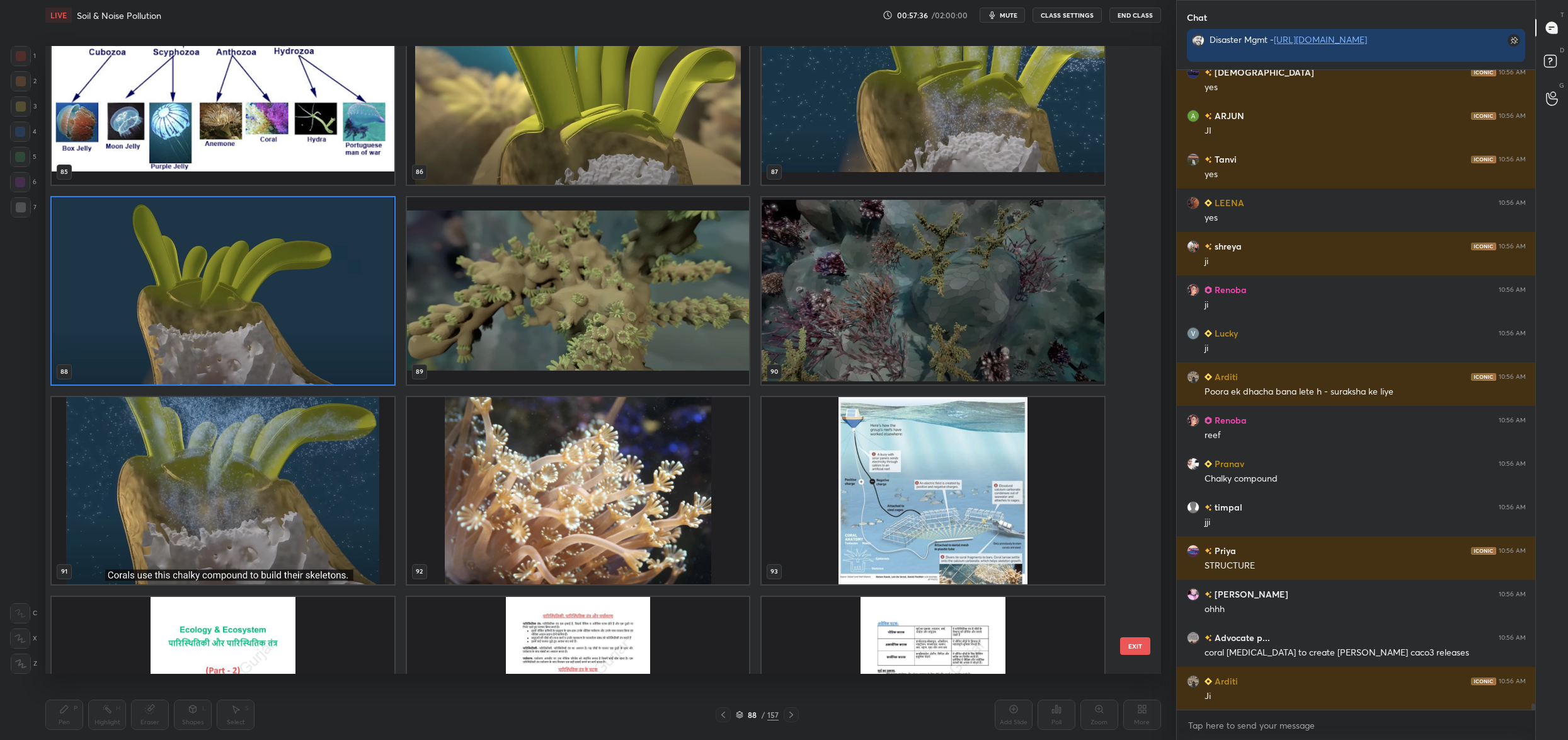
click at [240, 458] on img "grid" at bounding box center [223, 491] width 343 height 187
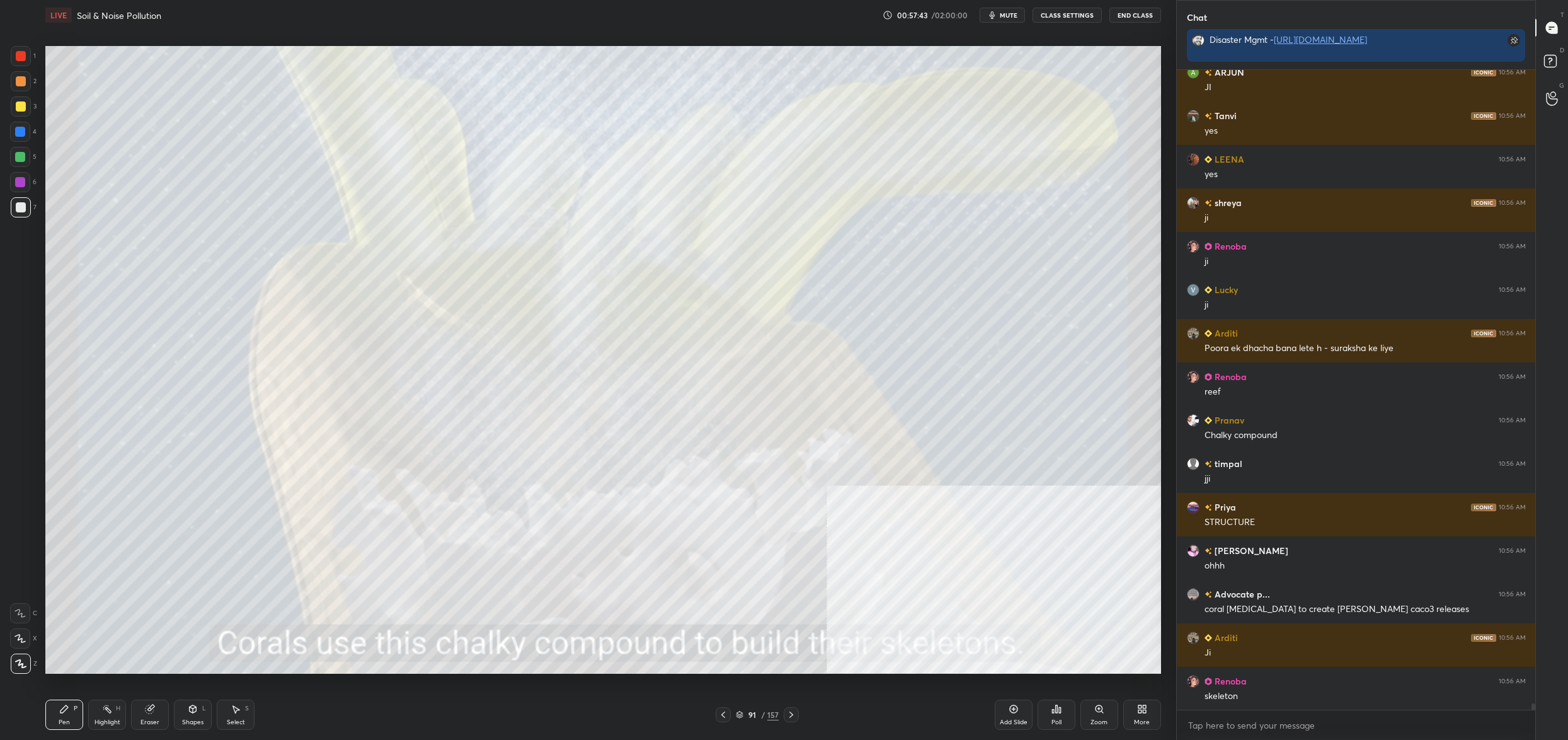
click at [744, 715] on div "91 / 157" at bounding box center [758, 715] width 43 height 11
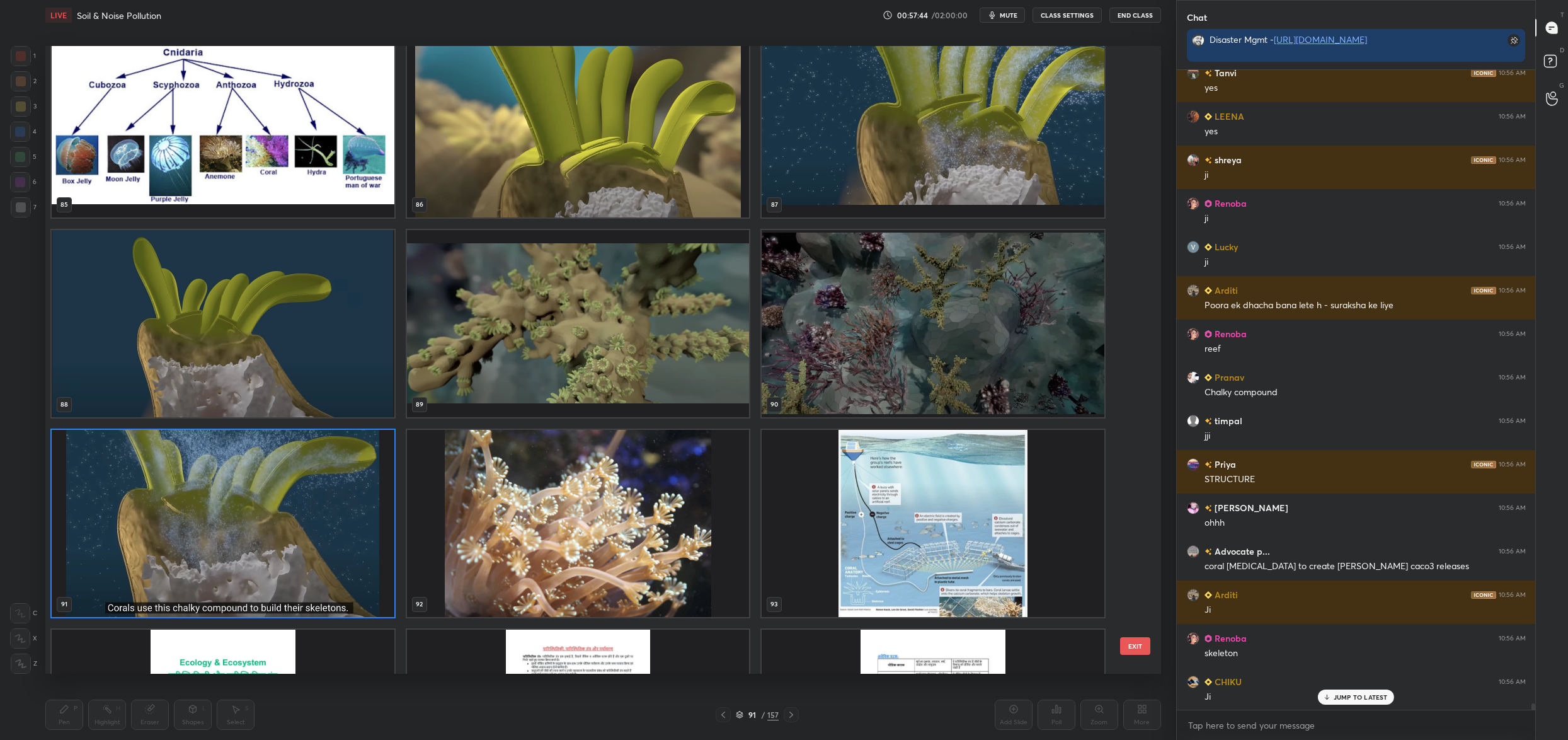
click at [618, 302] on img "grid" at bounding box center [578, 323] width 343 height 187
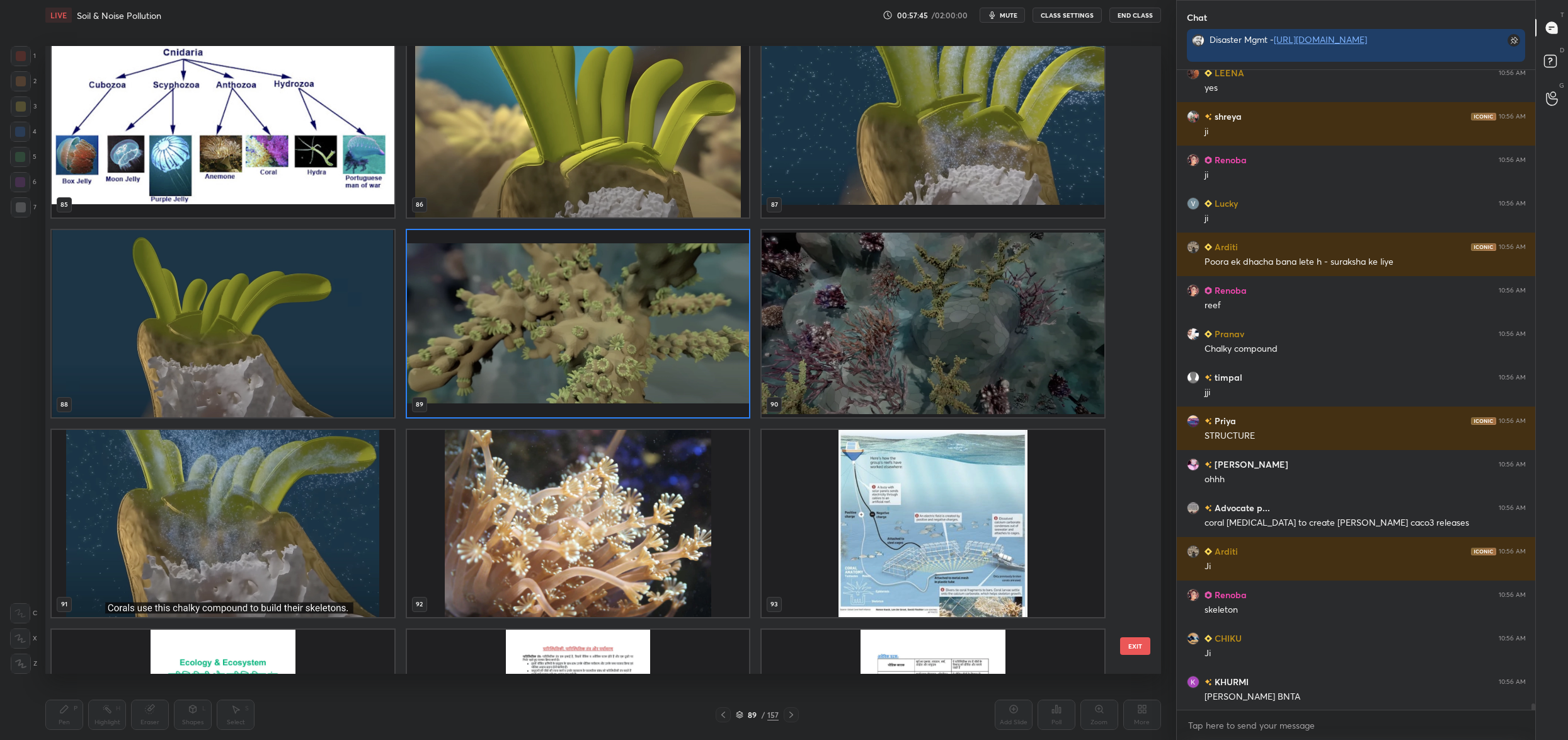
click at [618, 302] on img "grid" at bounding box center [578, 323] width 343 height 187
click at [617, 302] on img "grid" at bounding box center [578, 323] width 343 height 187
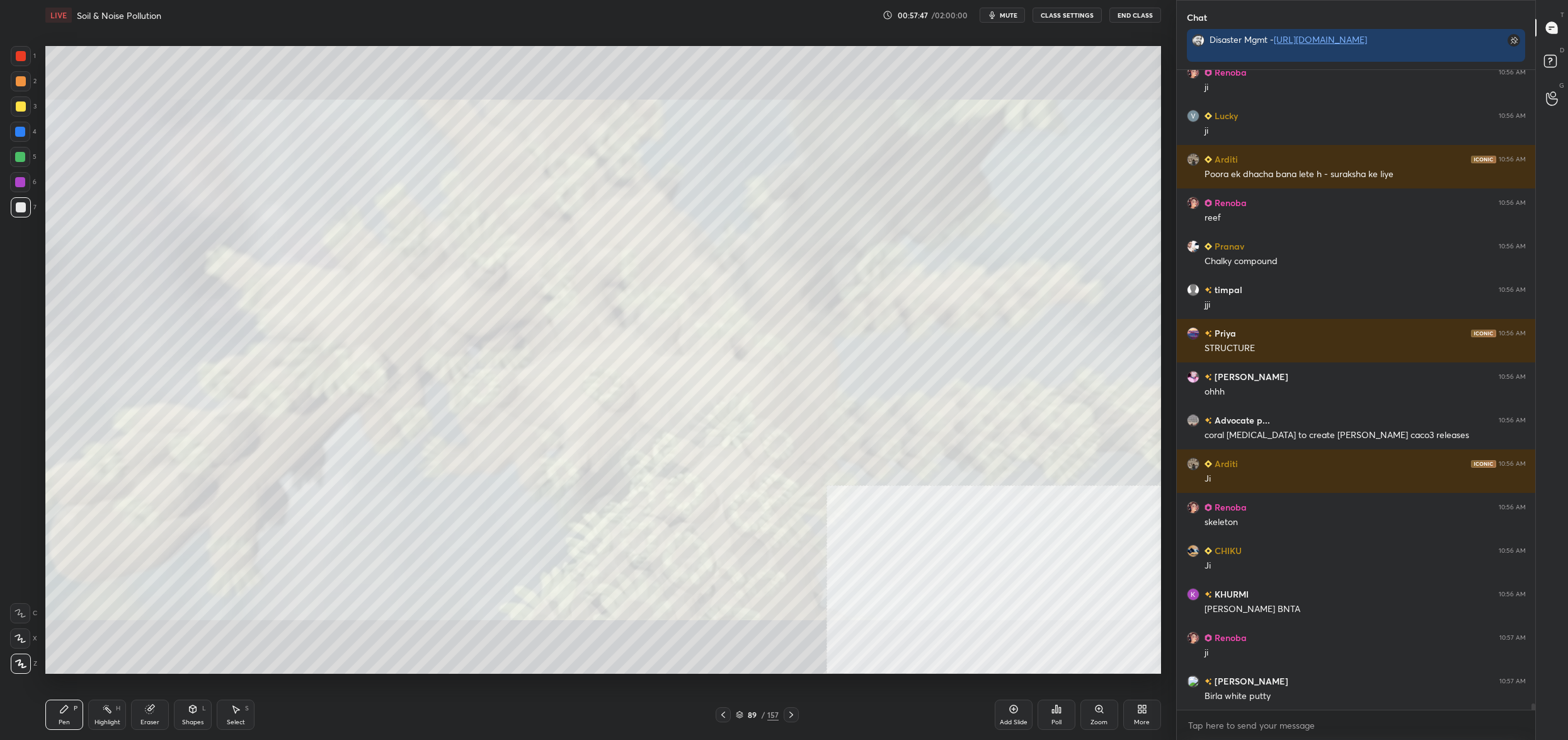
click at [748, 717] on div "89" at bounding box center [753, 715] width 13 height 8
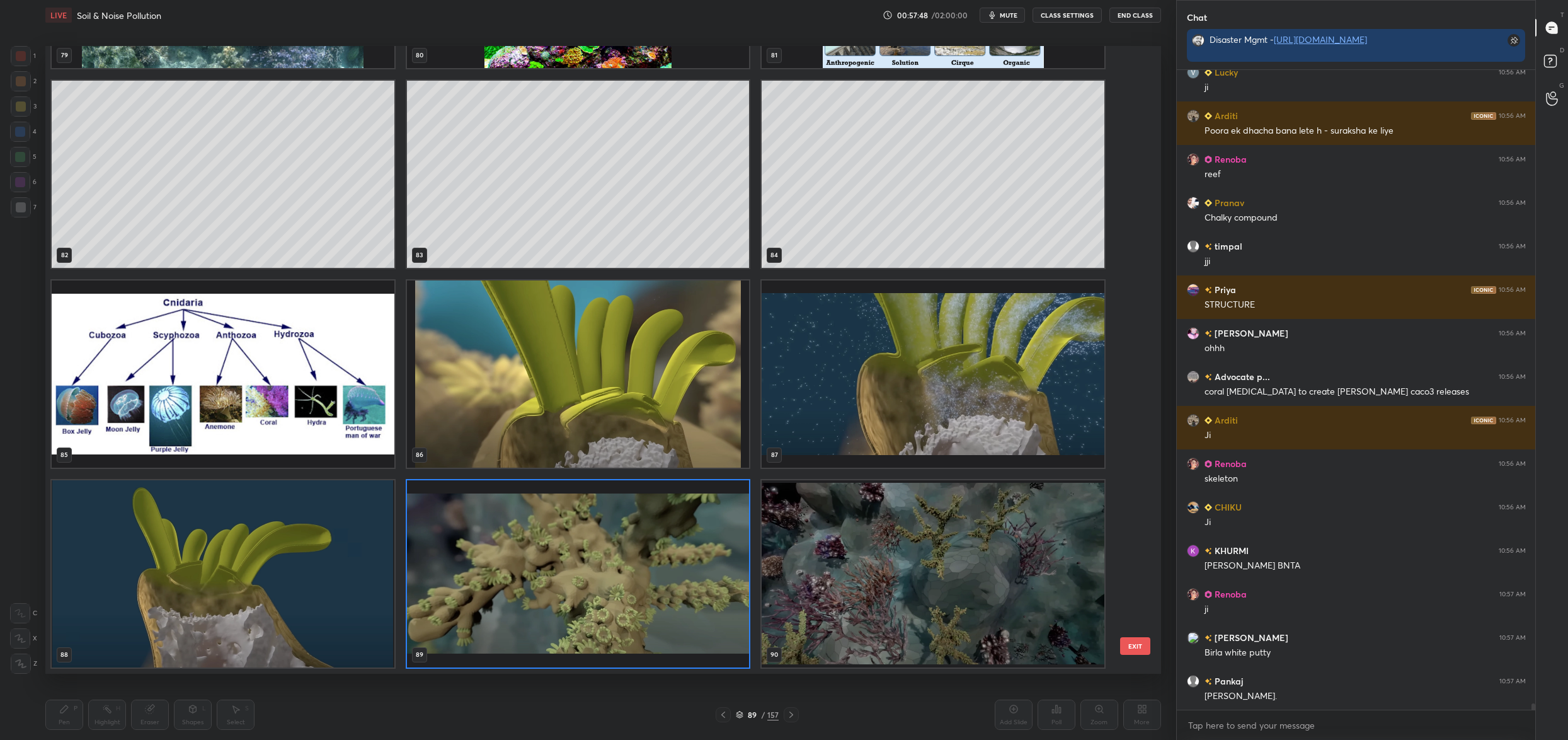
click at [847, 527] on img "grid" at bounding box center [933, 574] width 343 height 187
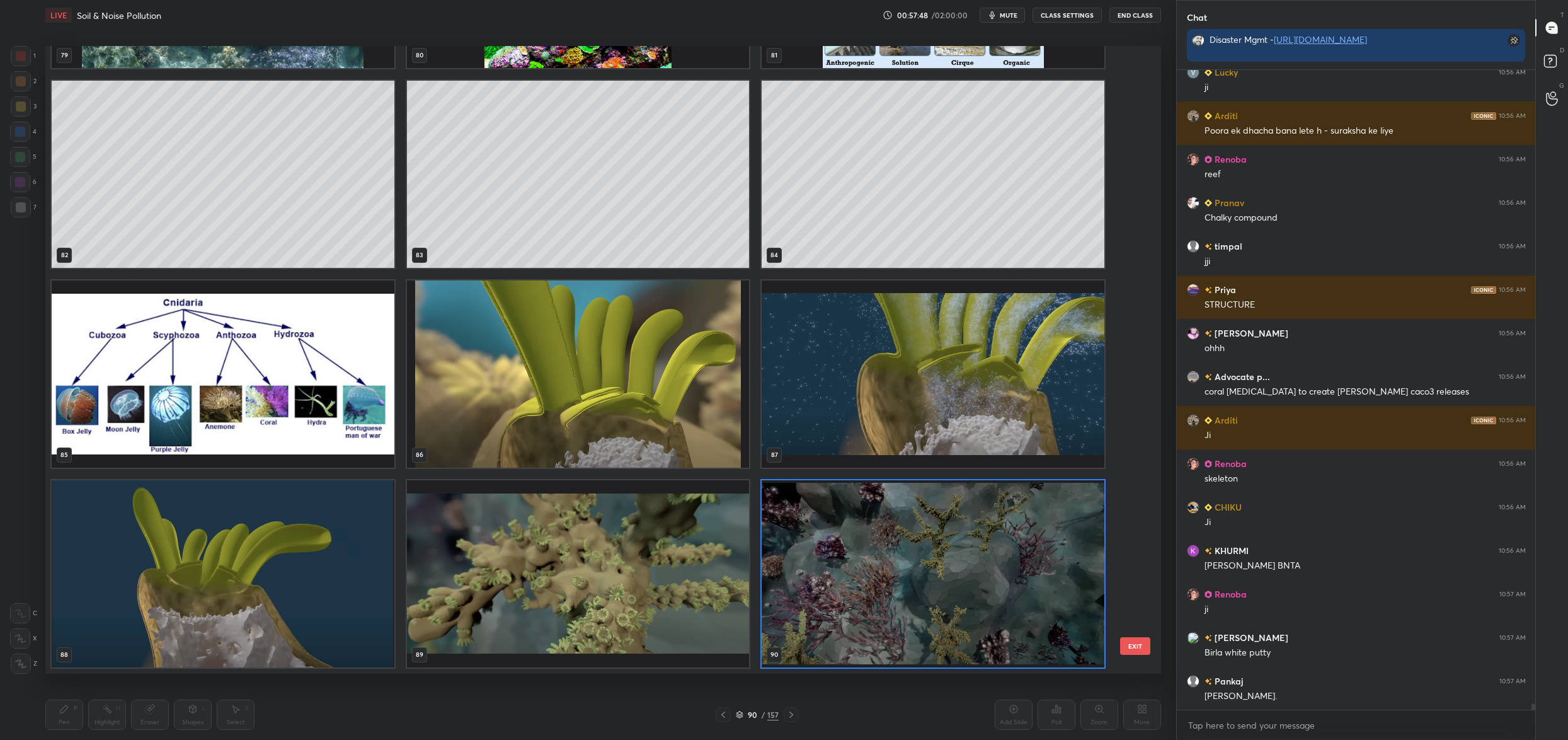
click at [847, 527] on img "grid" at bounding box center [933, 574] width 343 height 187
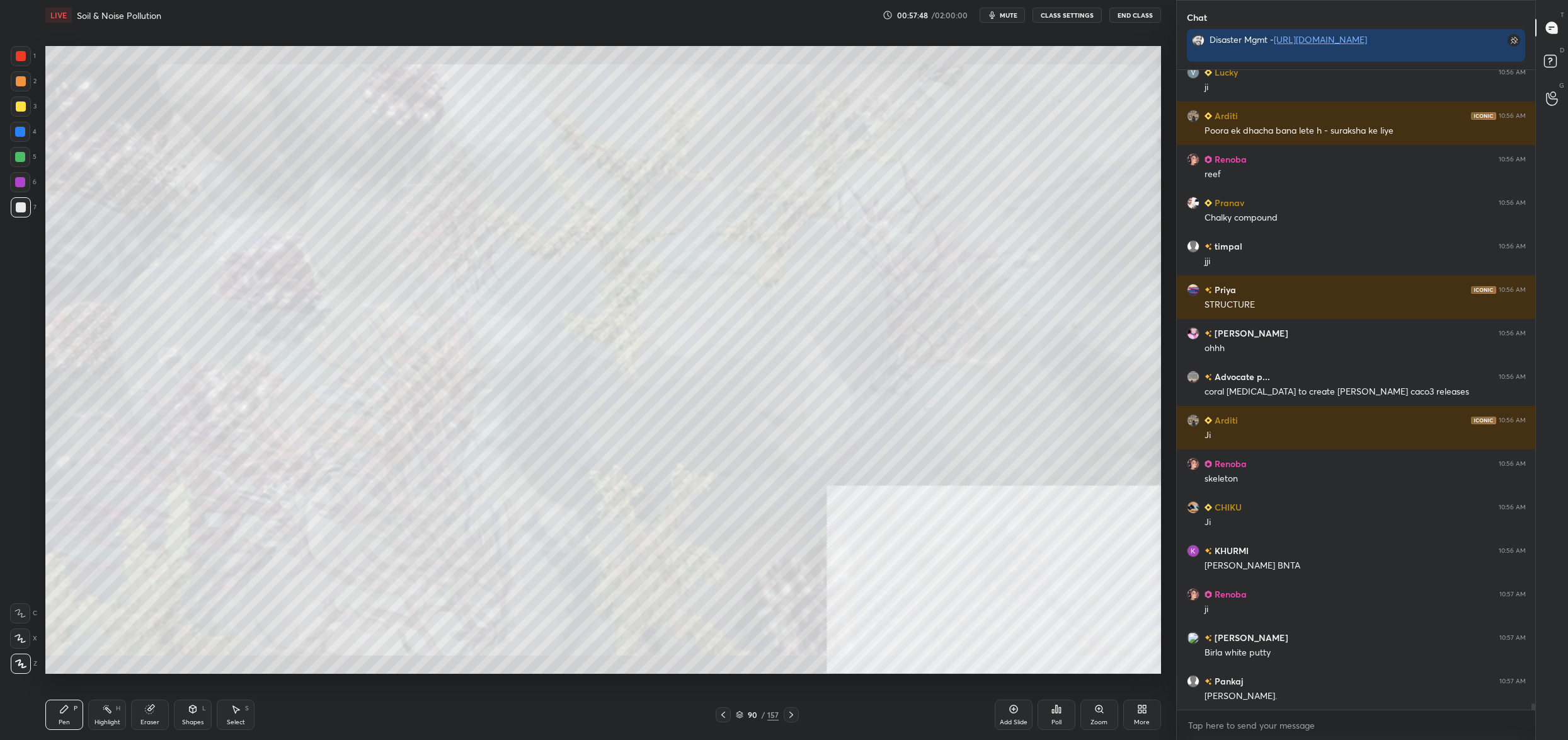
click at [847, 527] on img "grid" at bounding box center [933, 574] width 343 height 187
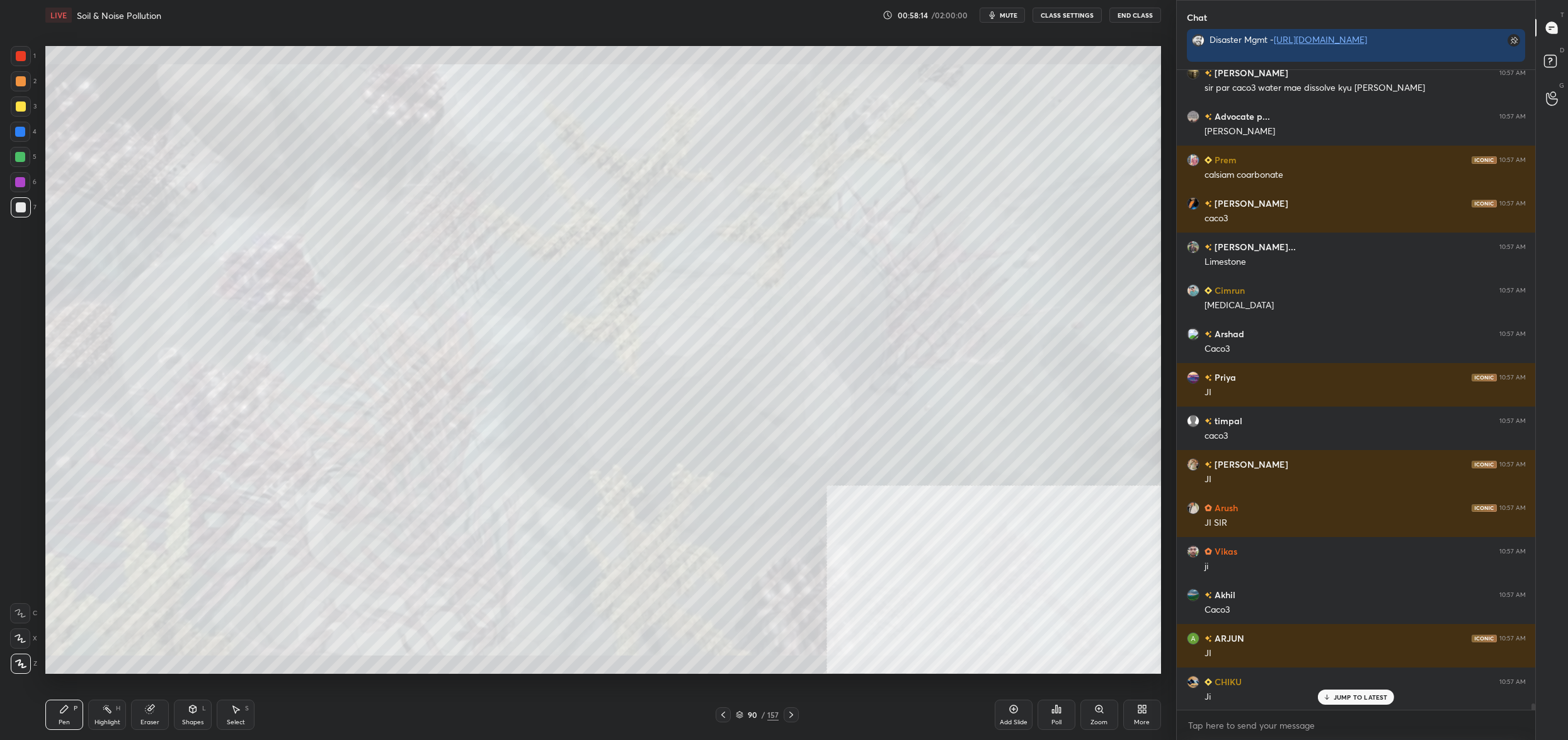
click at [745, 716] on div "90 / 157" at bounding box center [758, 715] width 43 height 11
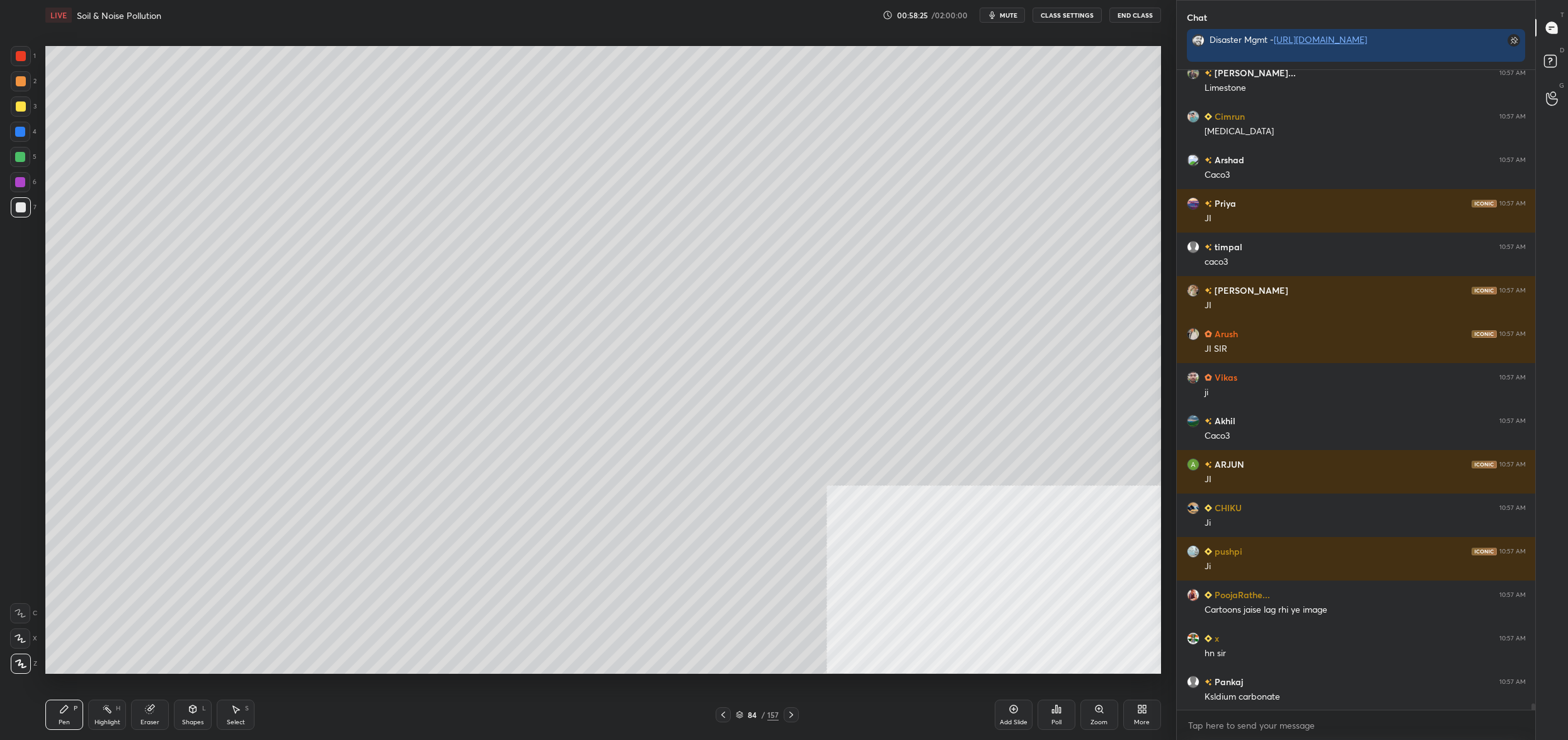
click at [14, 145] on div "1 2 3 4 5 6 7" at bounding box center [23, 134] width 27 height 176
drag, startPoint x: 14, startPoint y: 150, endPoint x: 42, endPoint y: 145, distance: 28.4
click at [14, 150] on div at bounding box center [20, 157] width 20 height 20
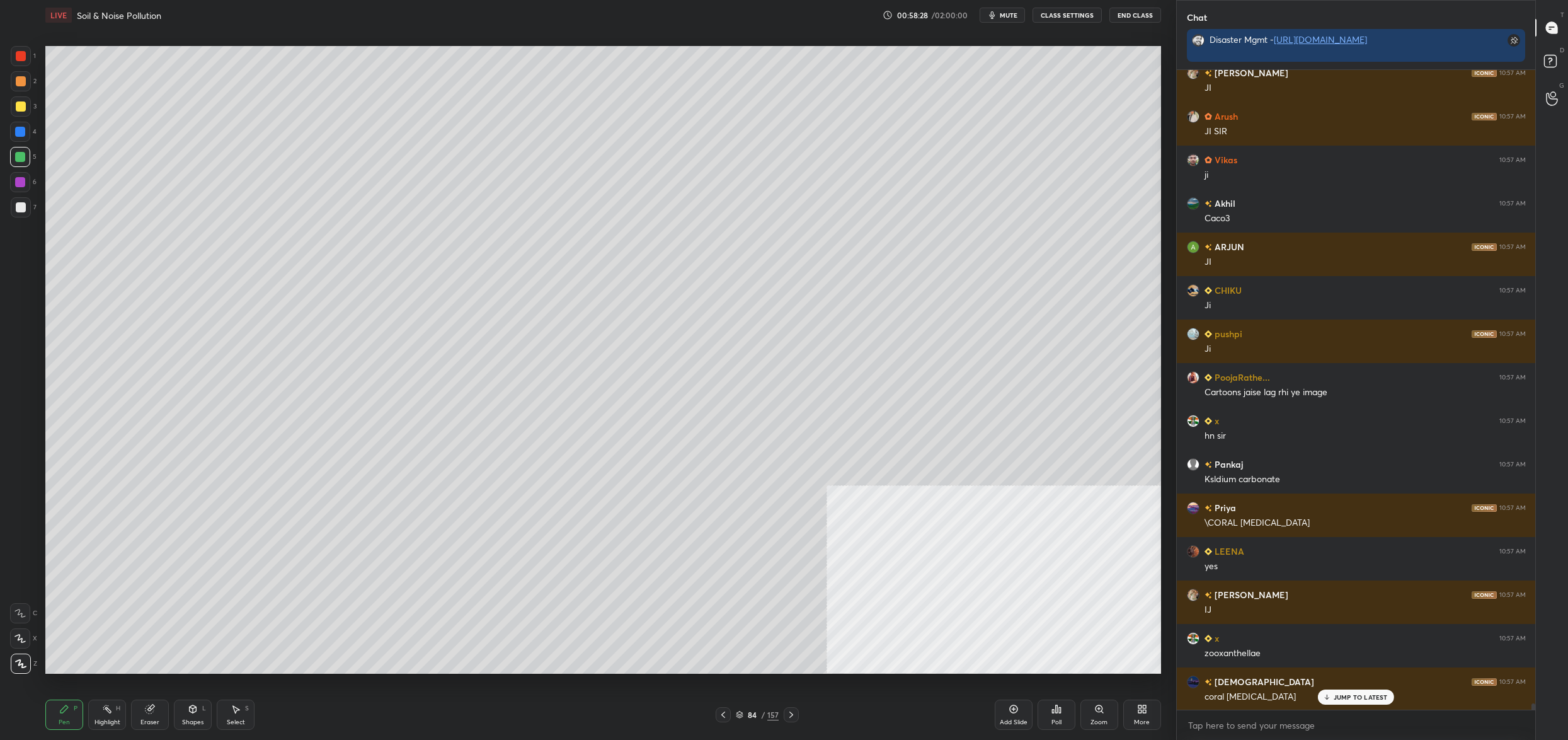
click at [24, 128] on div at bounding box center [20, 132] width 20 height 20
drag, startPoint x: 23, startPoint y: 112, endPoint x: 19, endPoint y: 93, distance: 19.4
click at [22, 108] on div at bounding box center [21, 107] width 20 height 20
drag, startPoint x: 19, startPoint y: 93, endPoint x: 23, endPoint y: 74, distance: 19.4
click at [17, 91] on div "2" at bounding box center [23, 84] width 26 height 25
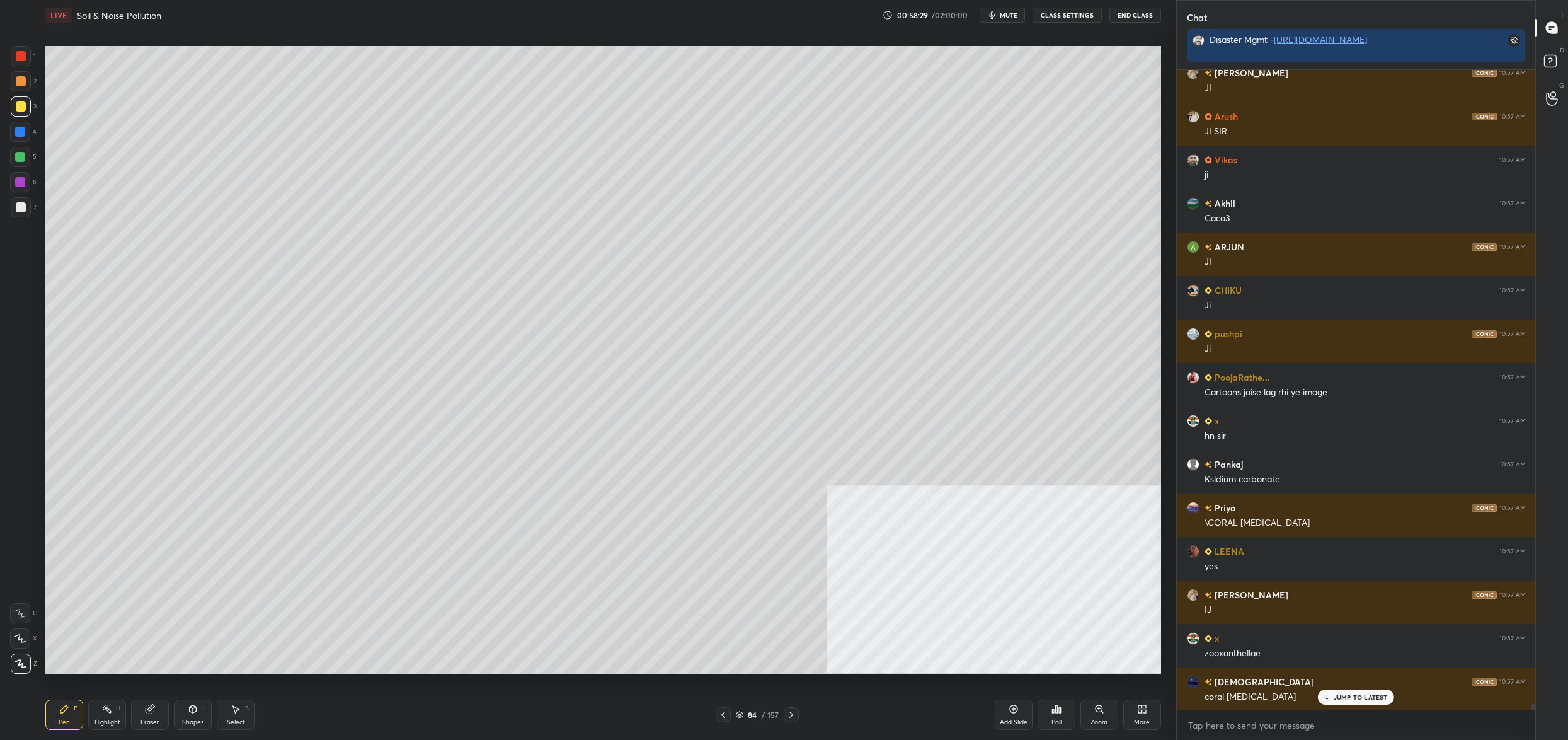
click at [21, 74] on div at bounding box center [21, 81] width 20 height 20
click at [27, 66] on div "1" at bounding box center [23, 58] width 25 height 25
click at [30, 109] on div at bounding box center [21, 107] width 20 height 20
drag, startPoint x: 30, startPoint y: 108, endPoint x: 26, endPoint y: 100, distance: 8.9
click at [30, 108] on div at bounding box center [21, 107] width 20 height 20
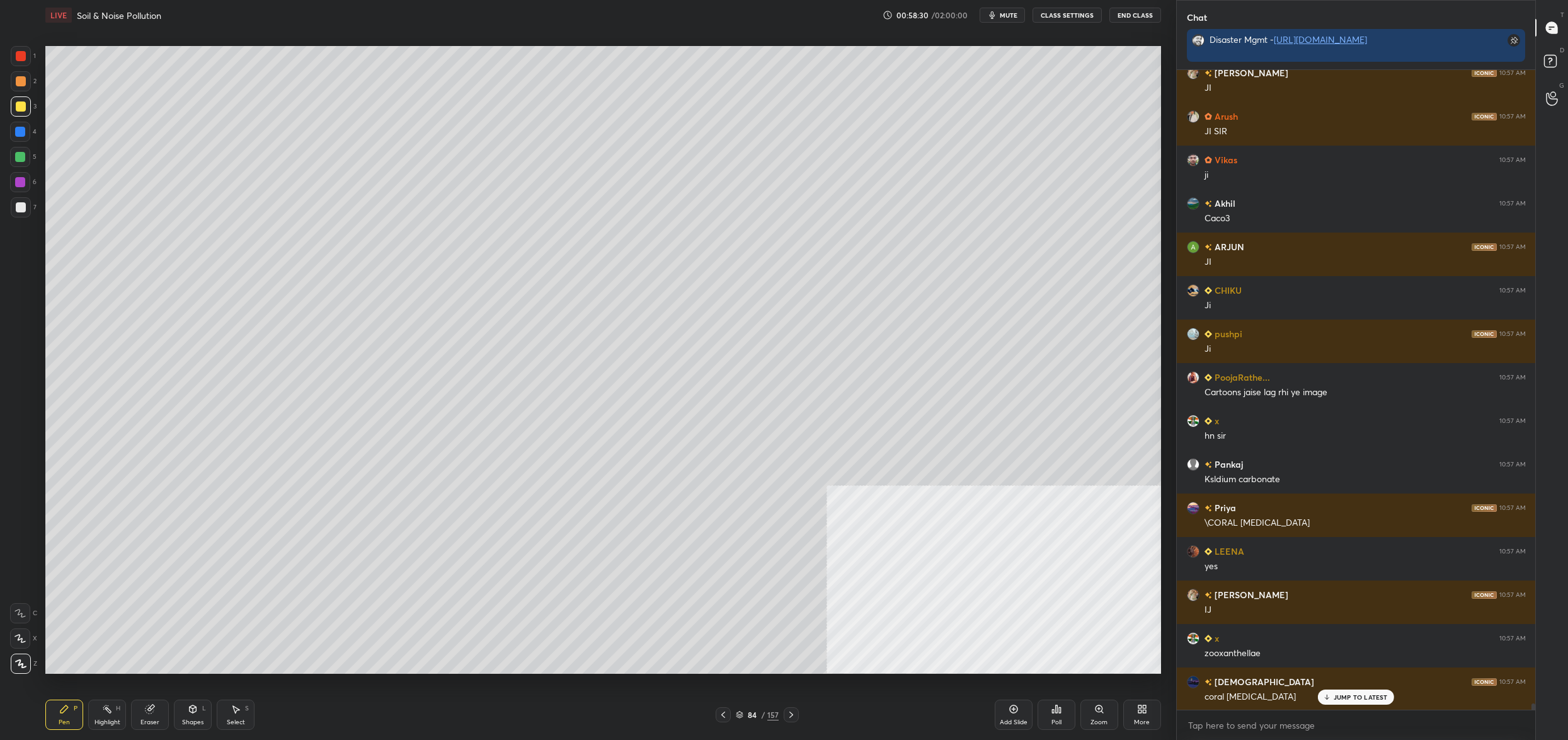
click at [22, 52] on div at bounding box center [21, 56] width 10 height 10
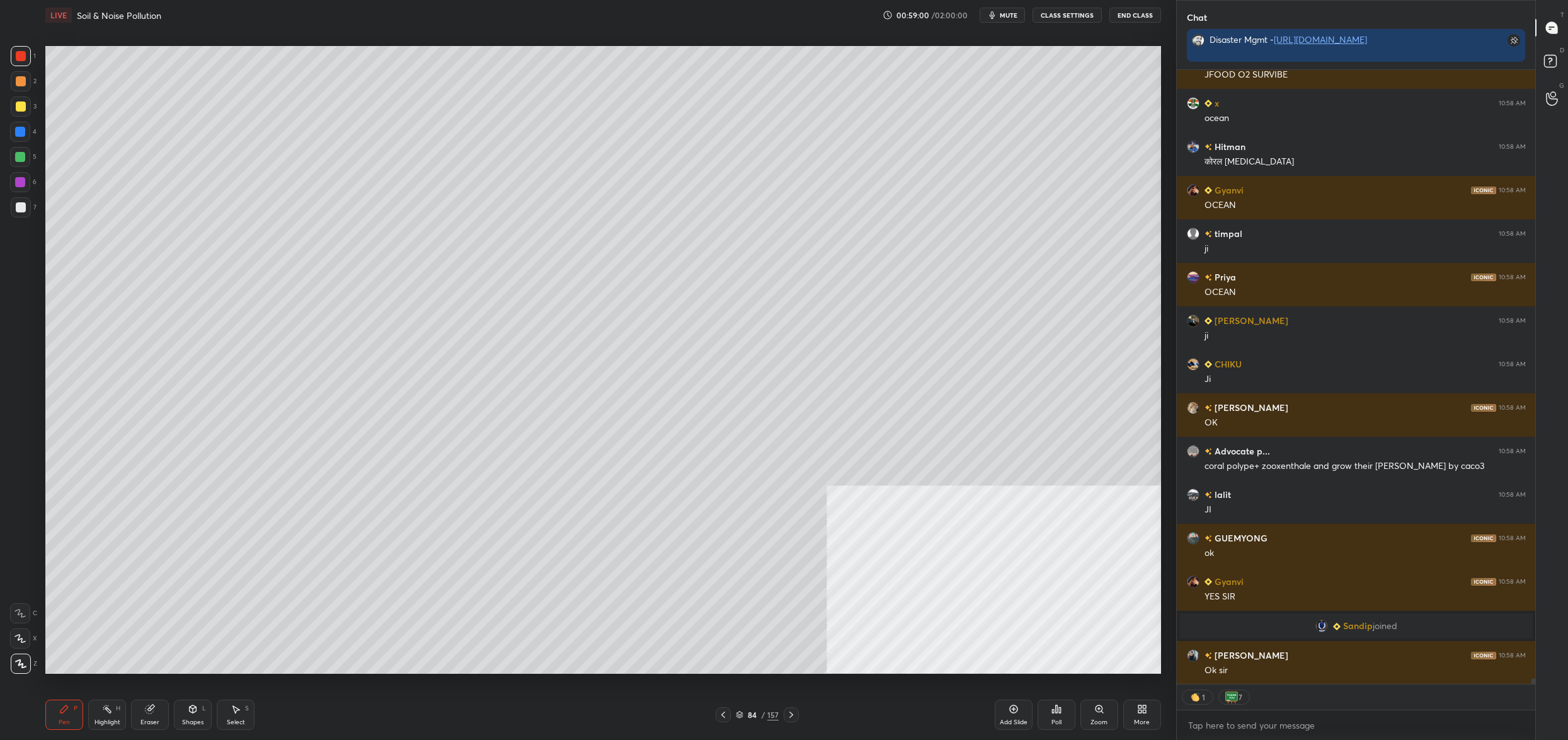
click at [744, 717] on div "84 / 157" at bounding box center [758, 715] width 43 height 11
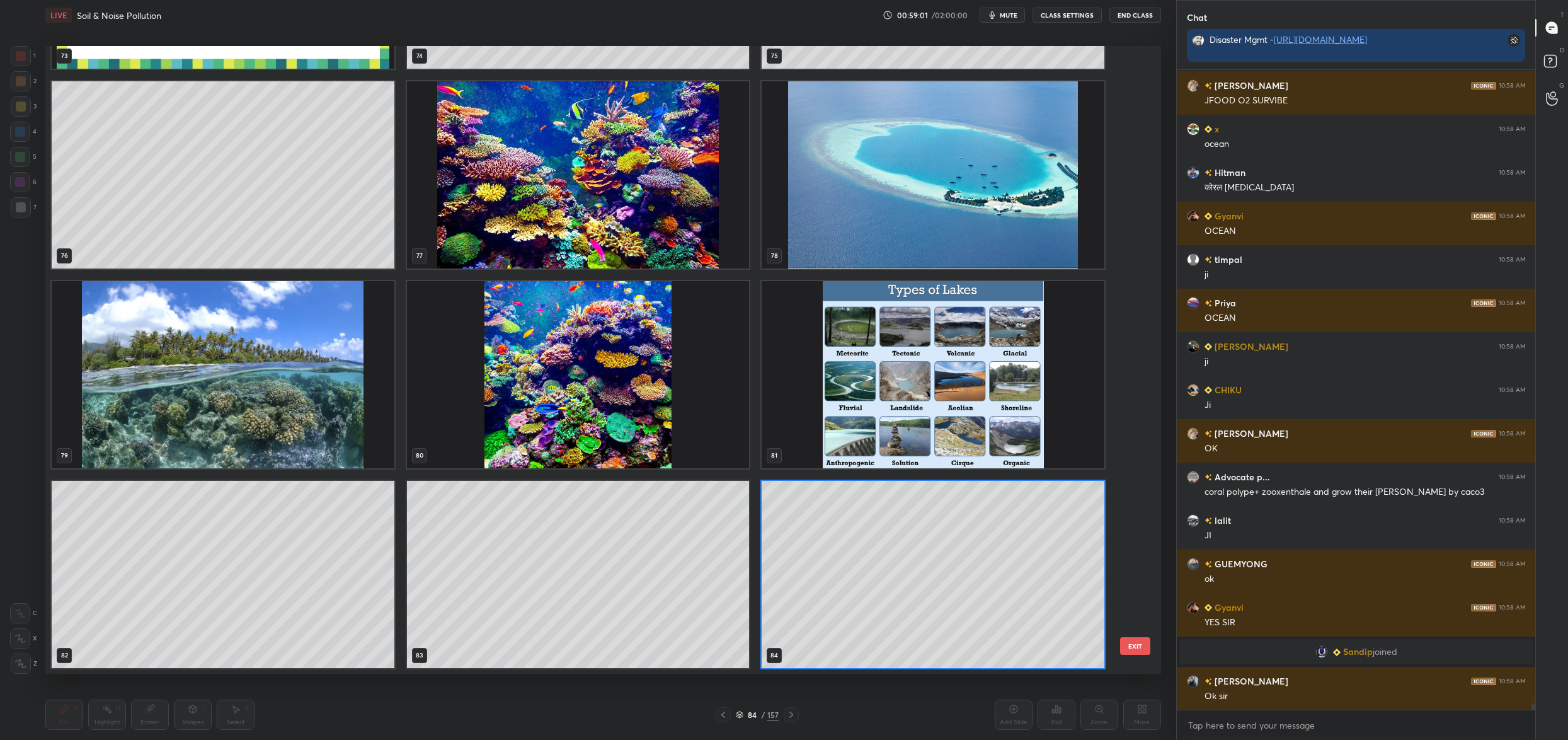
click at [536, 117] on img "grid" at bounding box center [578, 175] width 343 height 187
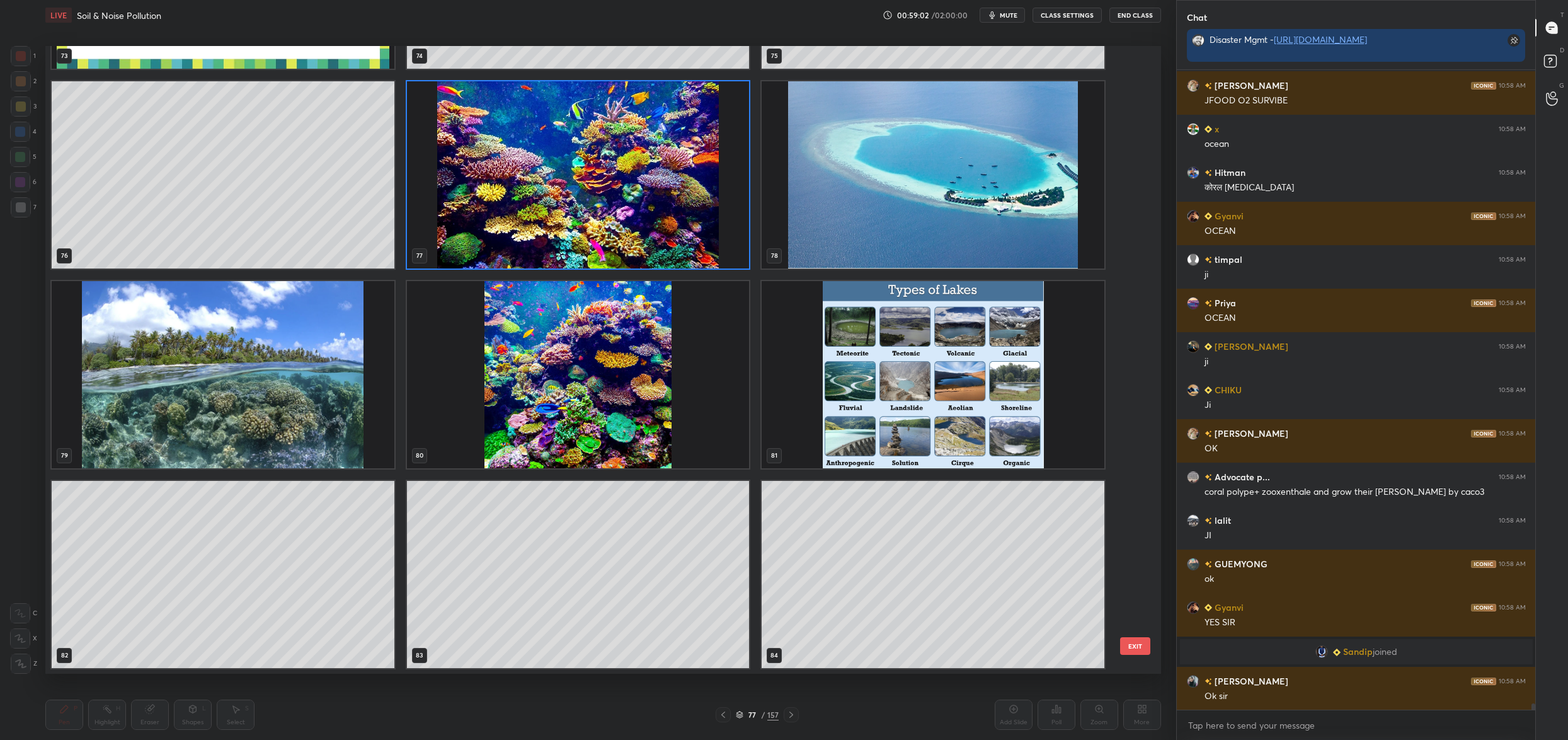
click at [536, 117] on img "grid" at bounding box center [578, 175] width 343 height 187
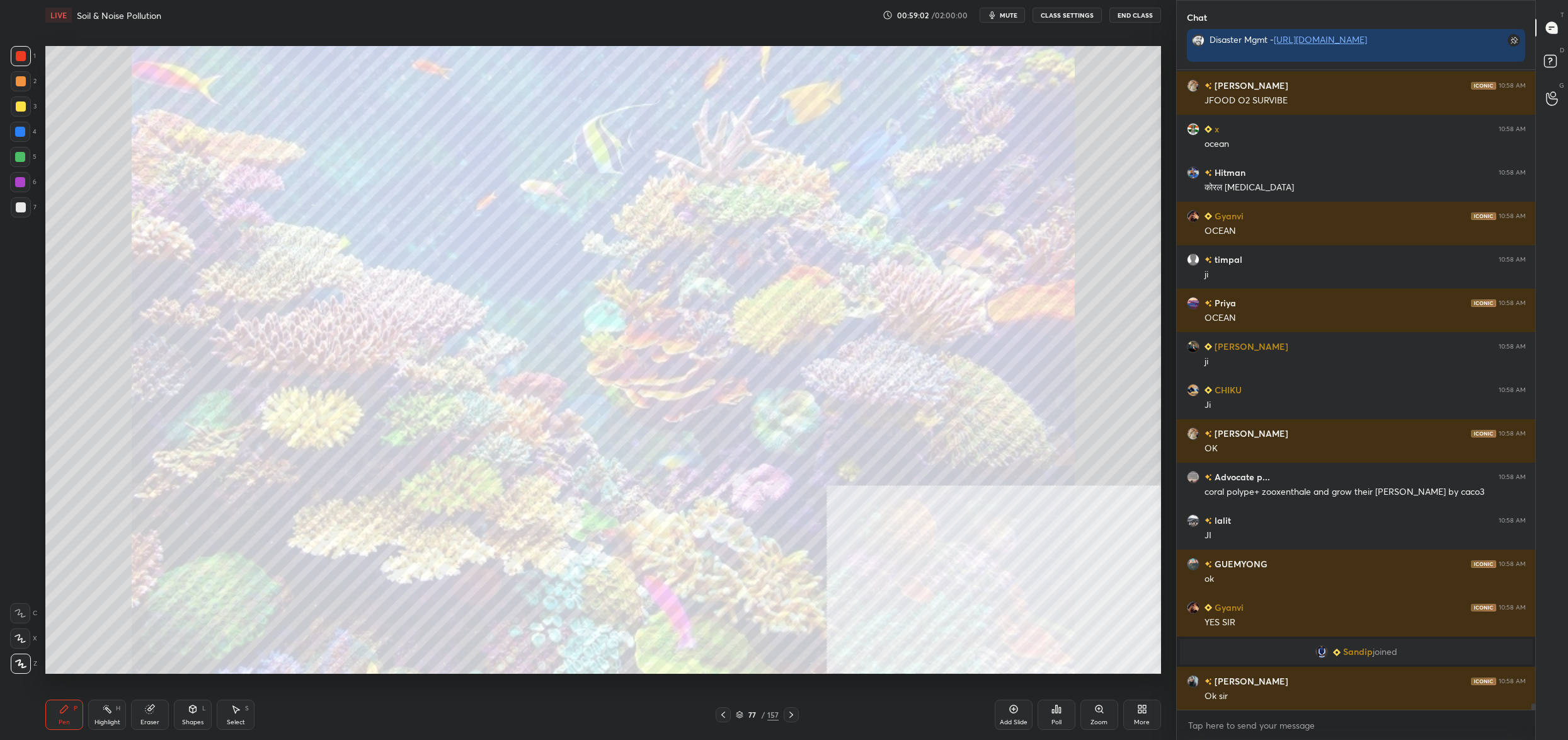
click at [535, 117] on img "grid" at bounding box center [578, 175] width 343 height 187
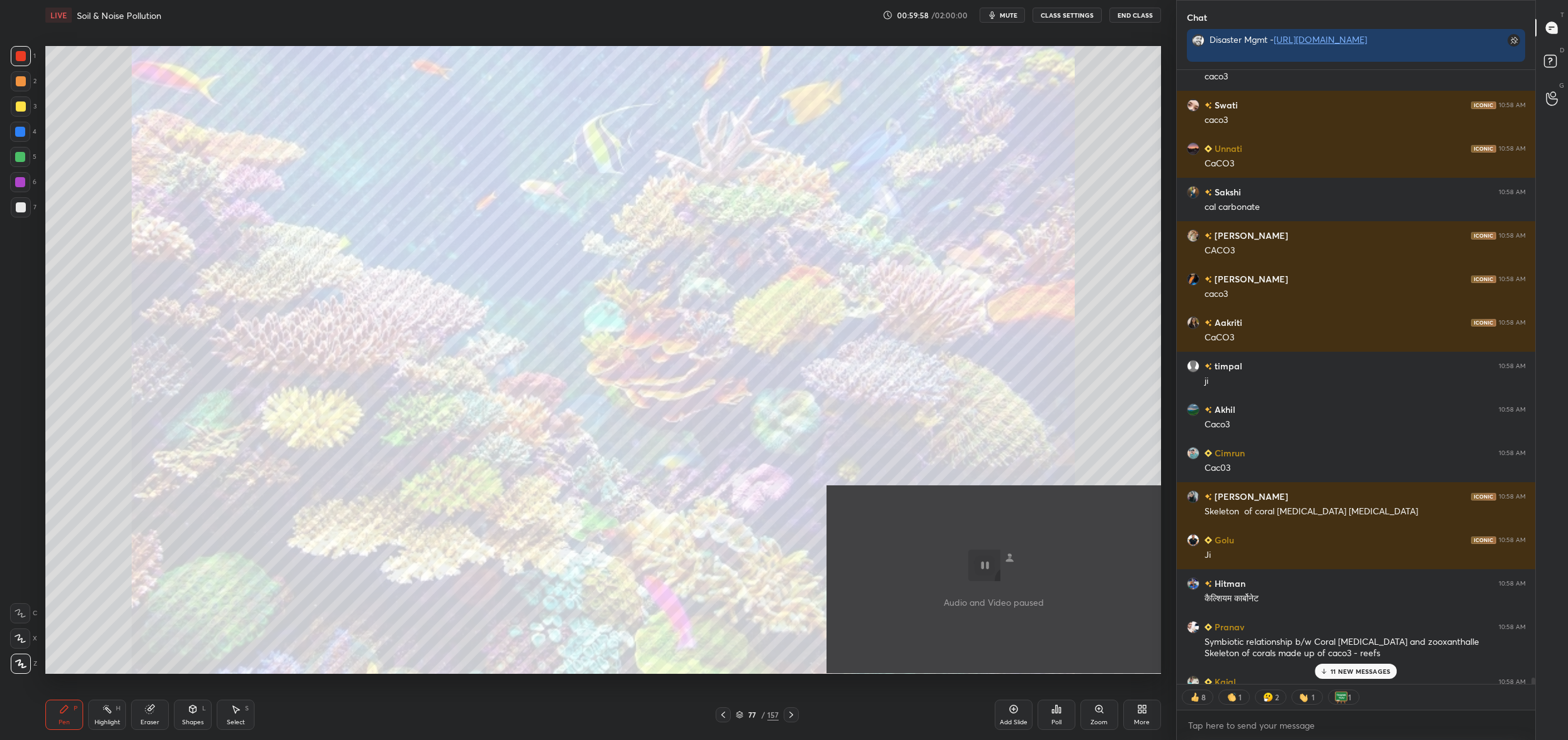
scroll to position [63955, 0]
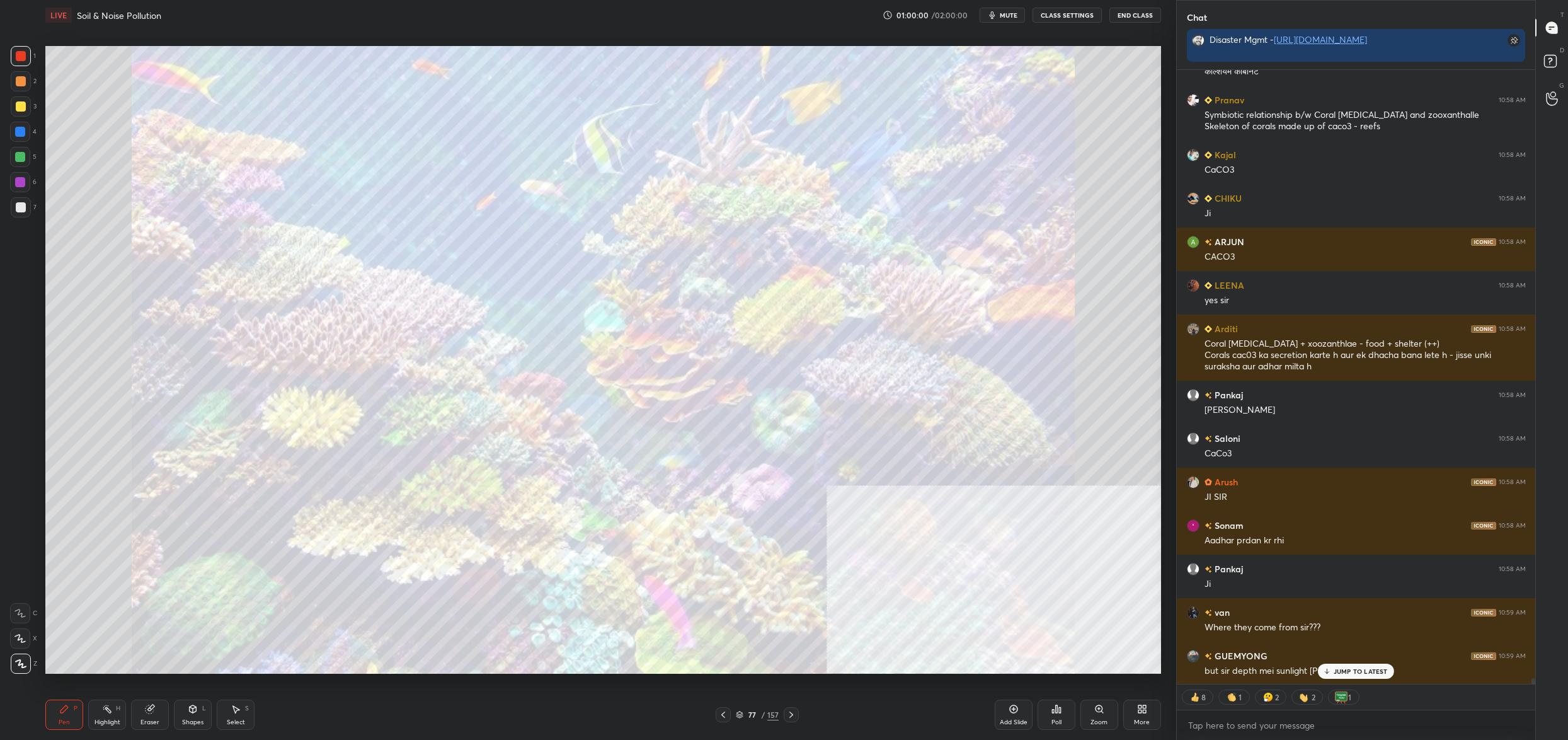
click at [1154, 708] on div "More" at bounding box center [1142, 715] width 38 height 30
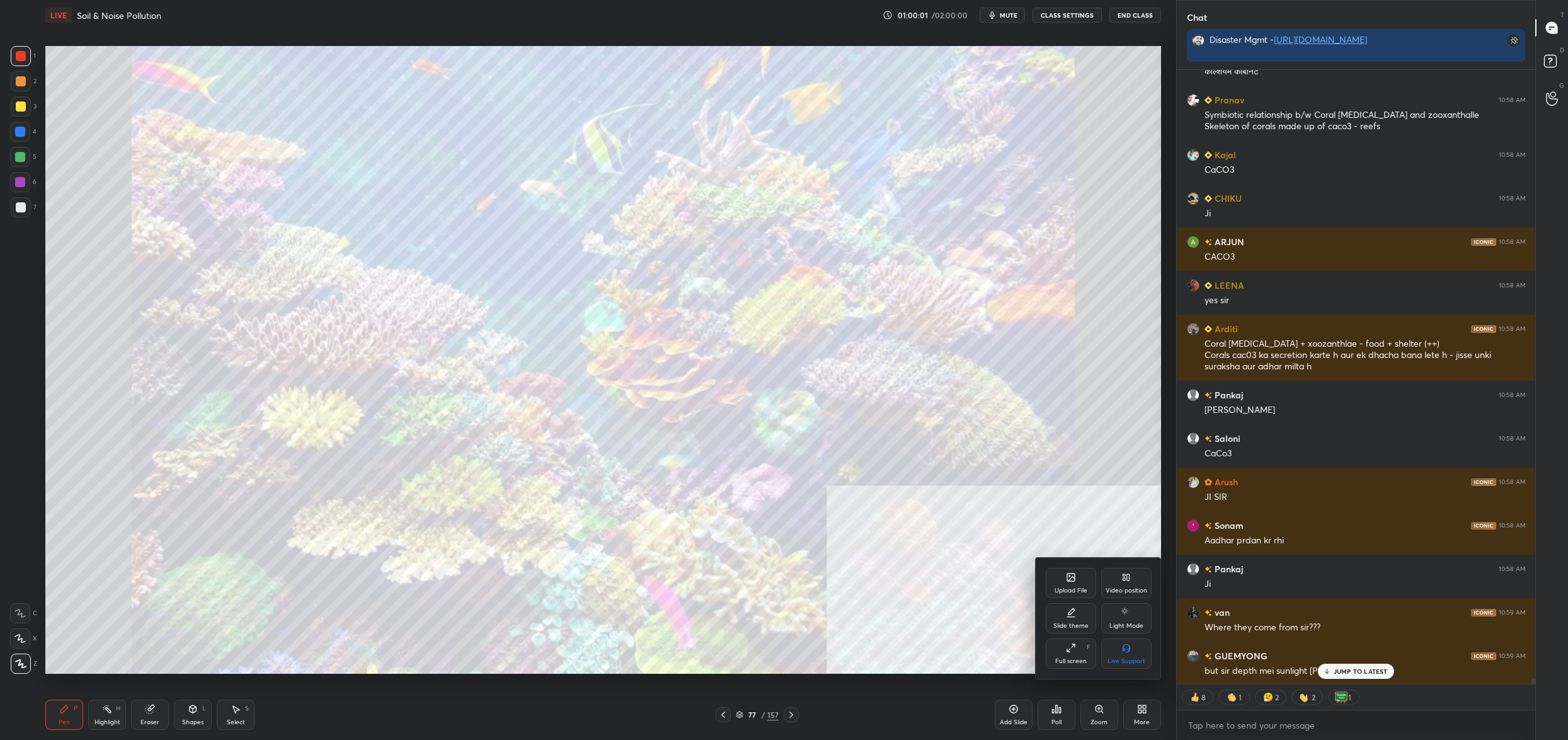
click at [1067, 584] on div "Upload File" at bounding box center [1071, 583] width 50 height 30
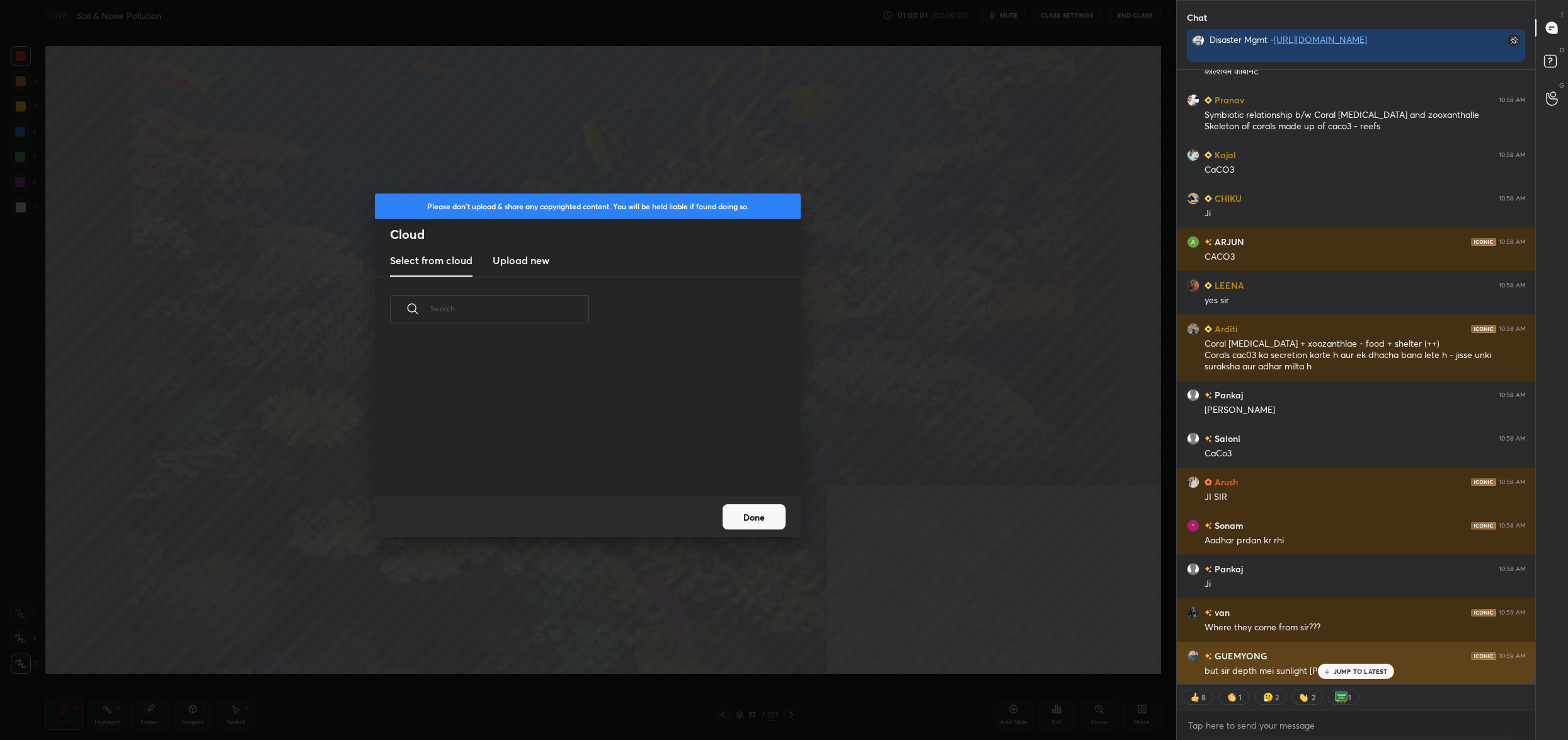
scroll to position [155, 404]
click at [507, 260] on h3 "Upload new" at bounding box center [520, 260] width 56 height 15
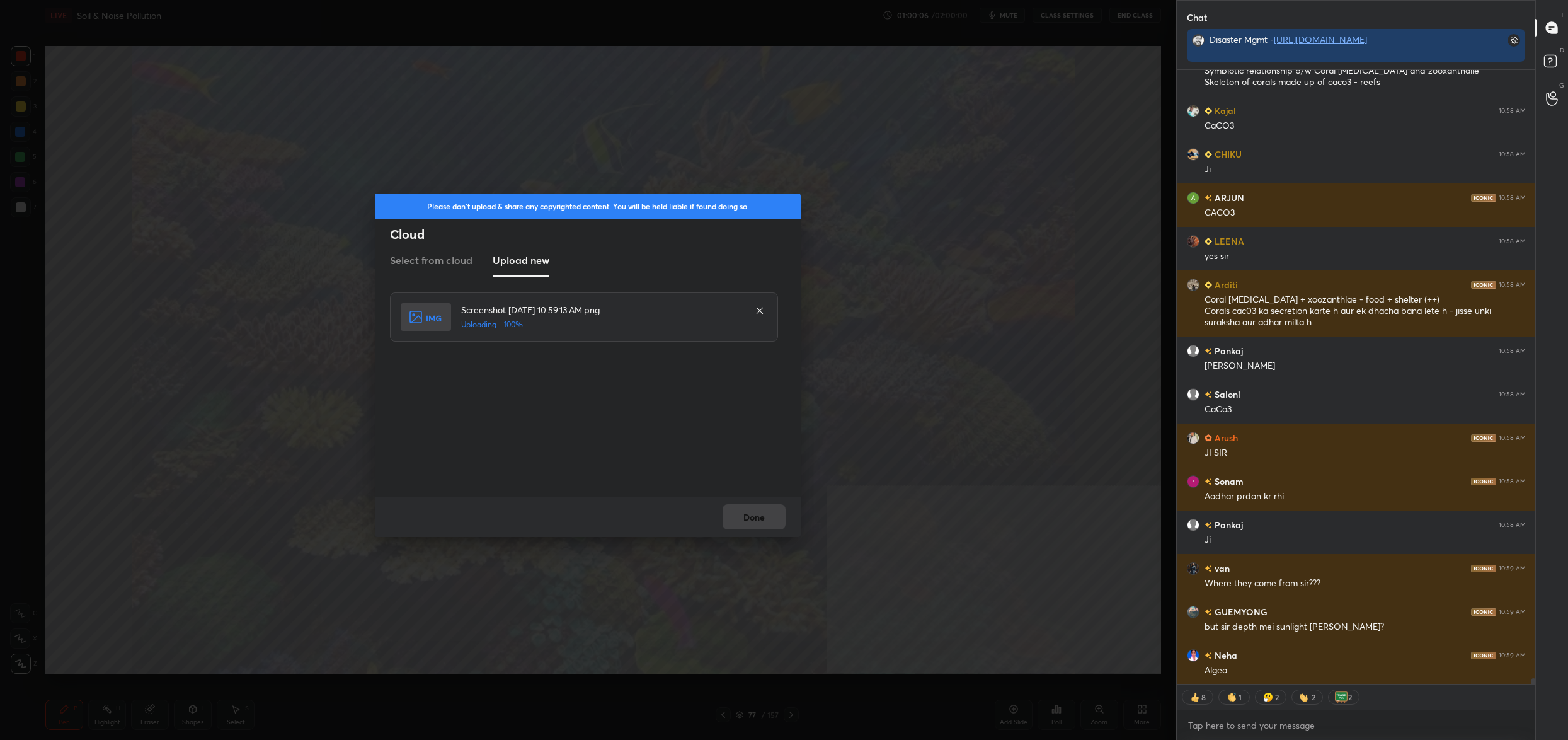
scroll to position [64087, 0]
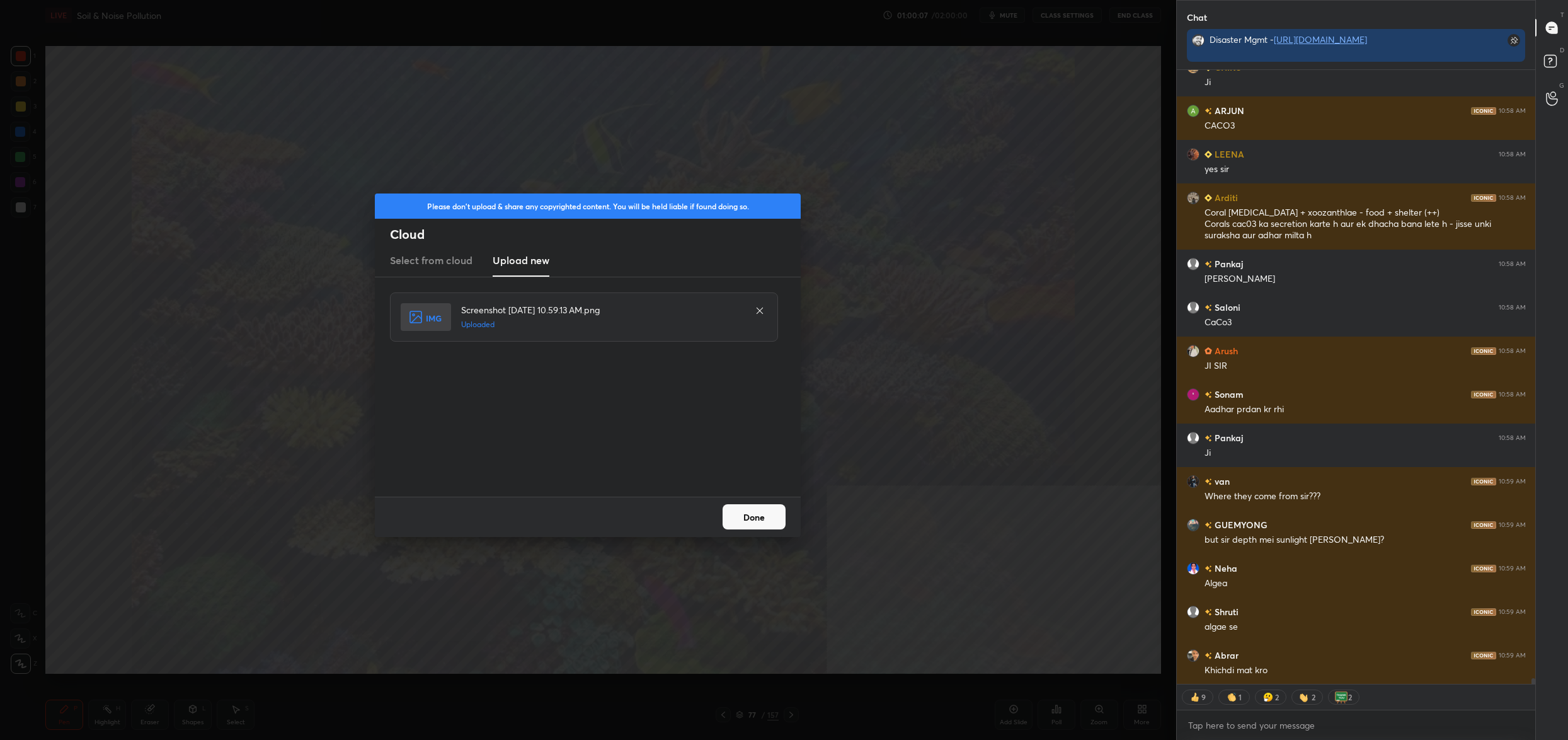
click at [749, 516] on button "Done" at bounding box center [754, 517] width 63 height 25
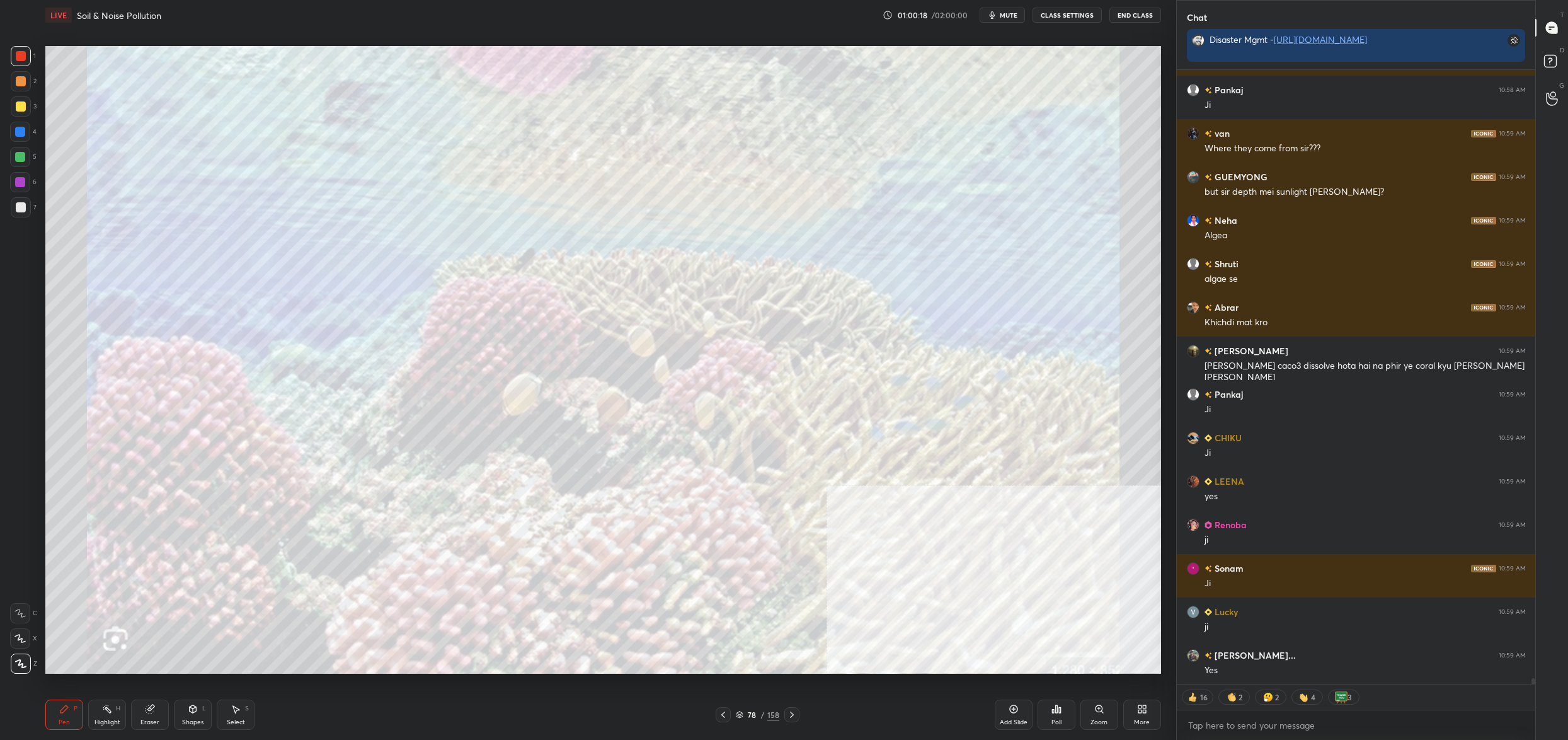
scroll to position [64478, 0]
click at [751, 713] on div "78" at bounding box center [753, 715] width 13 height 8
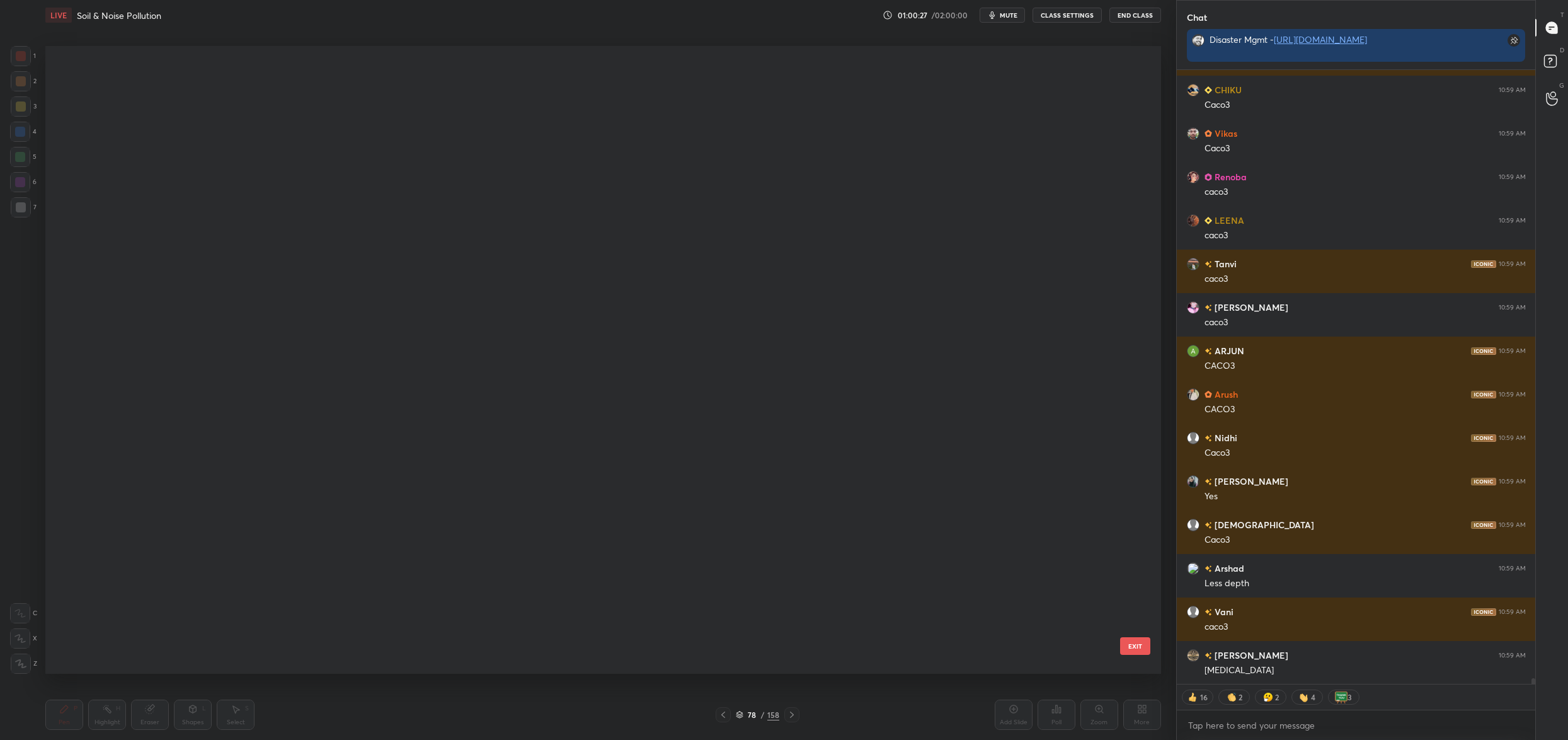
scroll to position [3440, 0]
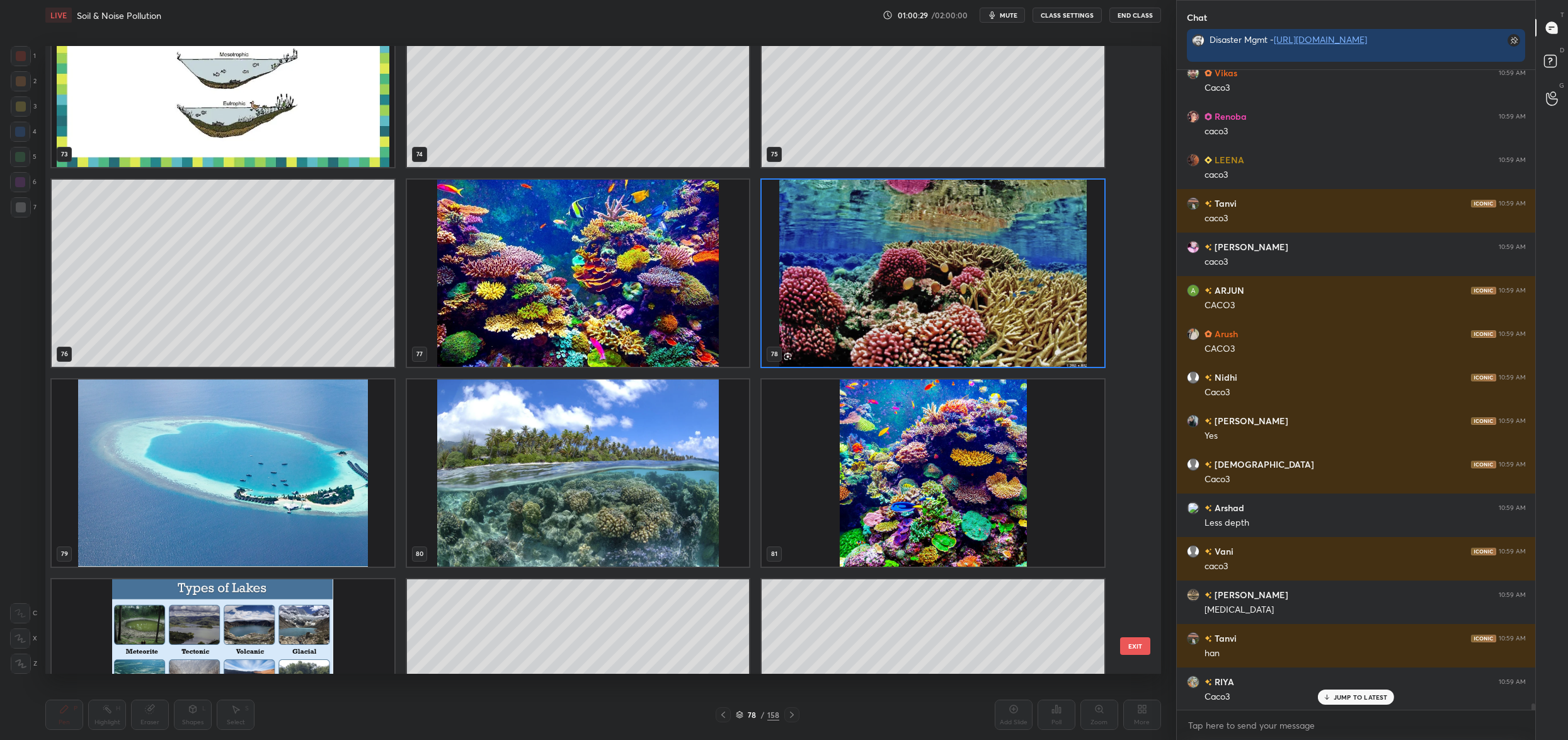
click at [669, 498] on img "grid" at bounding box center [578, 473] width 343 height 187
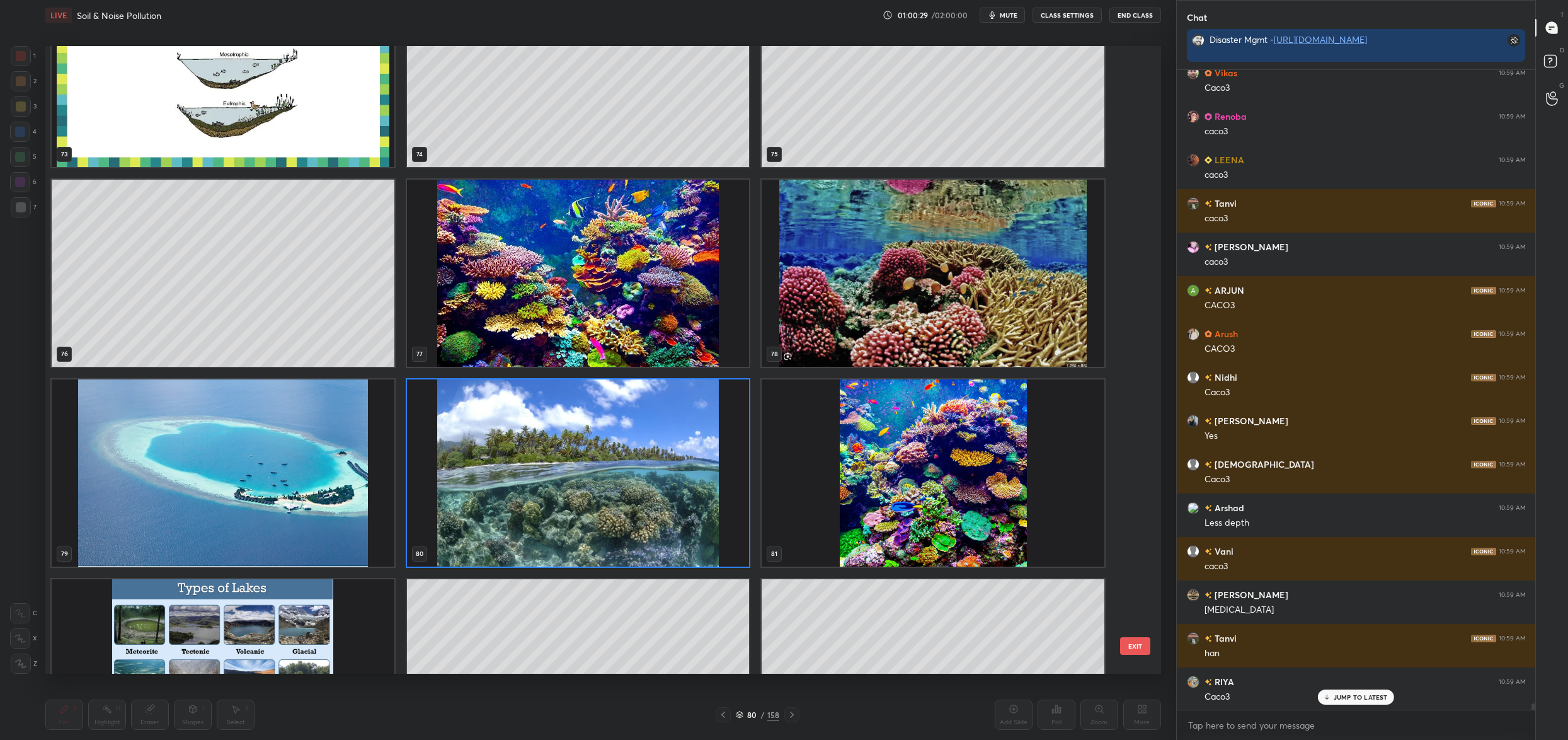
click at [669, 498] on img "grid" at bounding box center [578, 473] width 343 height 187
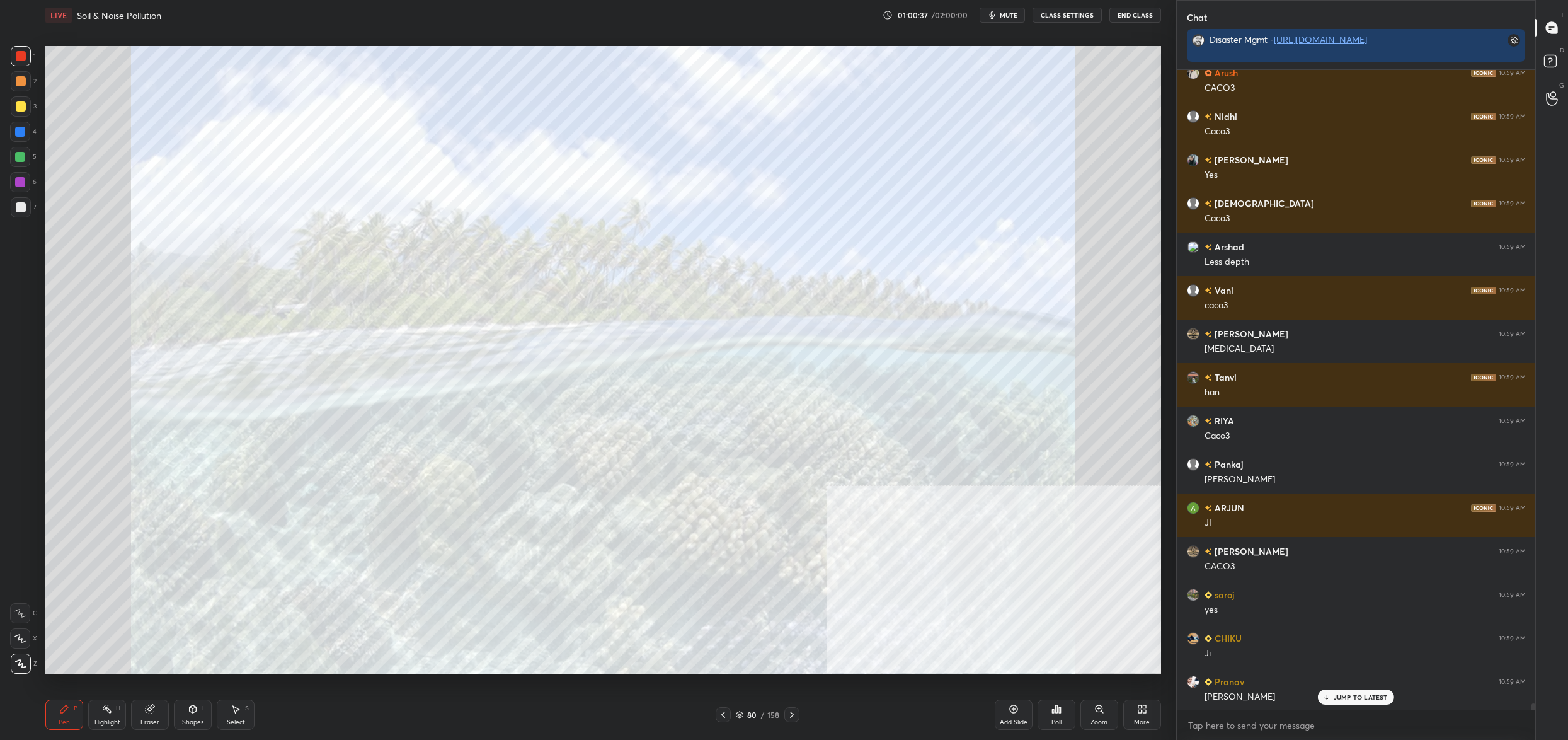
click at [746, 715] on div "80 / 158" at bounding box center [758, 715] width 44 height 11
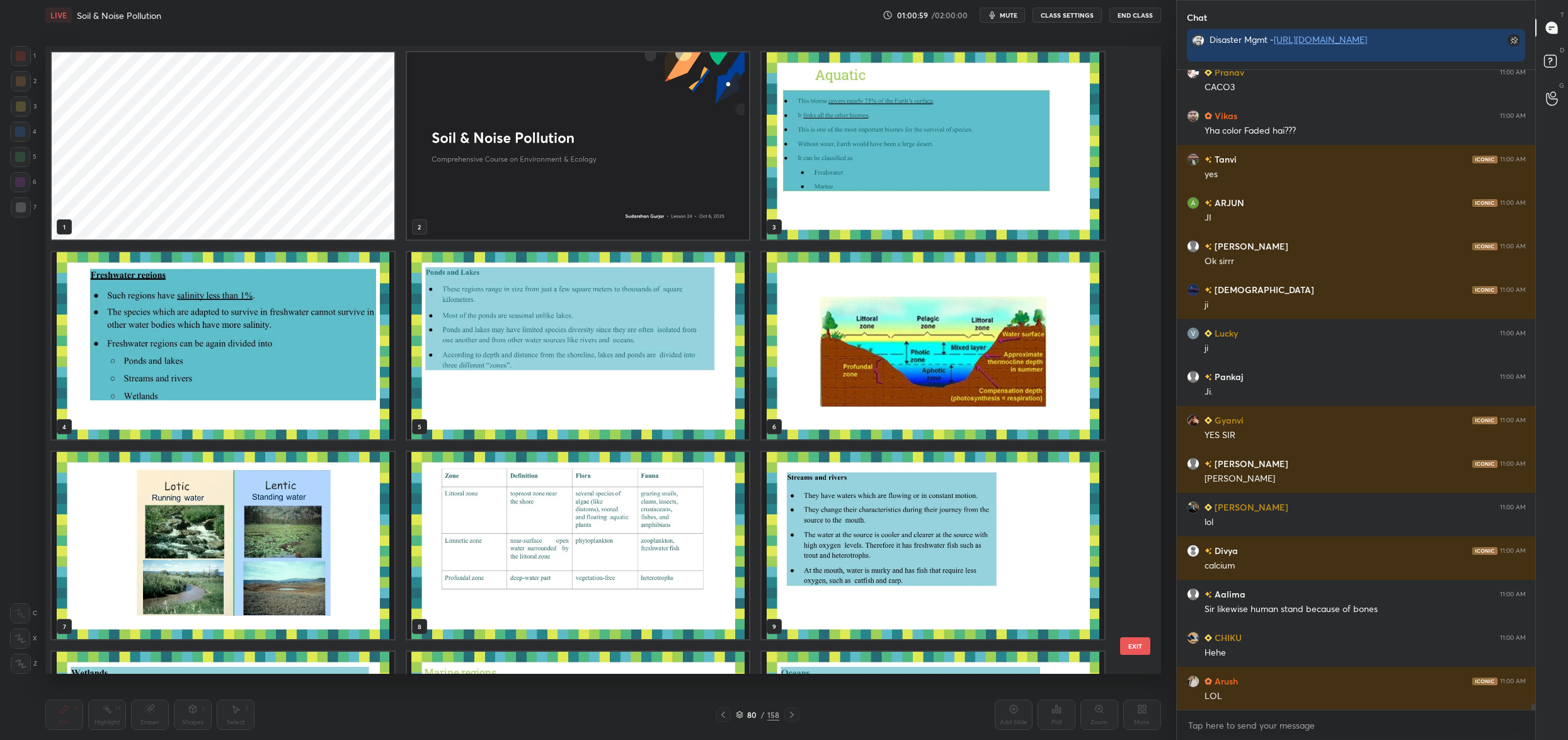
click at [700, 225] on img "grid" at bounding box center [578, 145] width 343 height 187
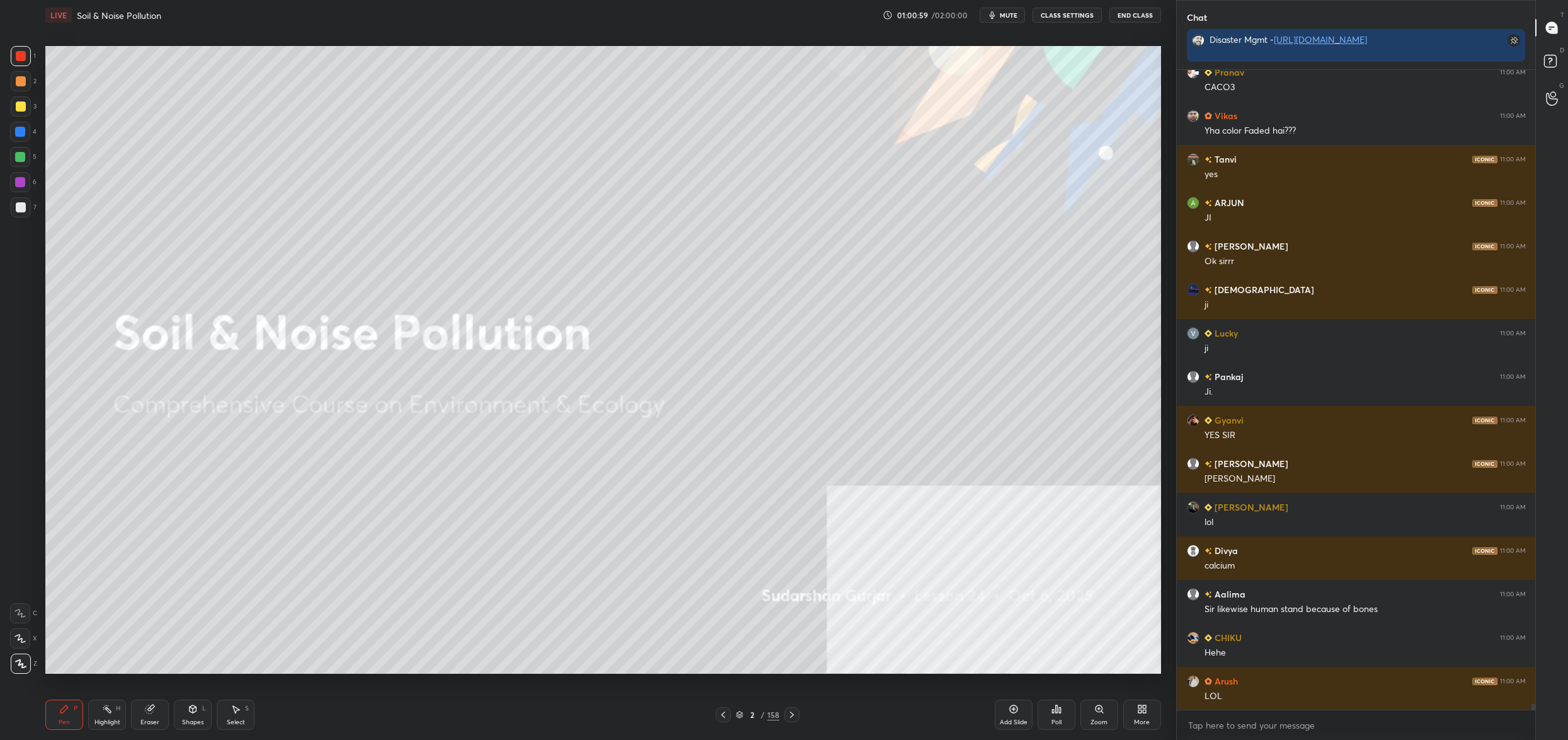
click at [700, 225] on img "grid" at bounding box center [578, 145] width 343 height 187
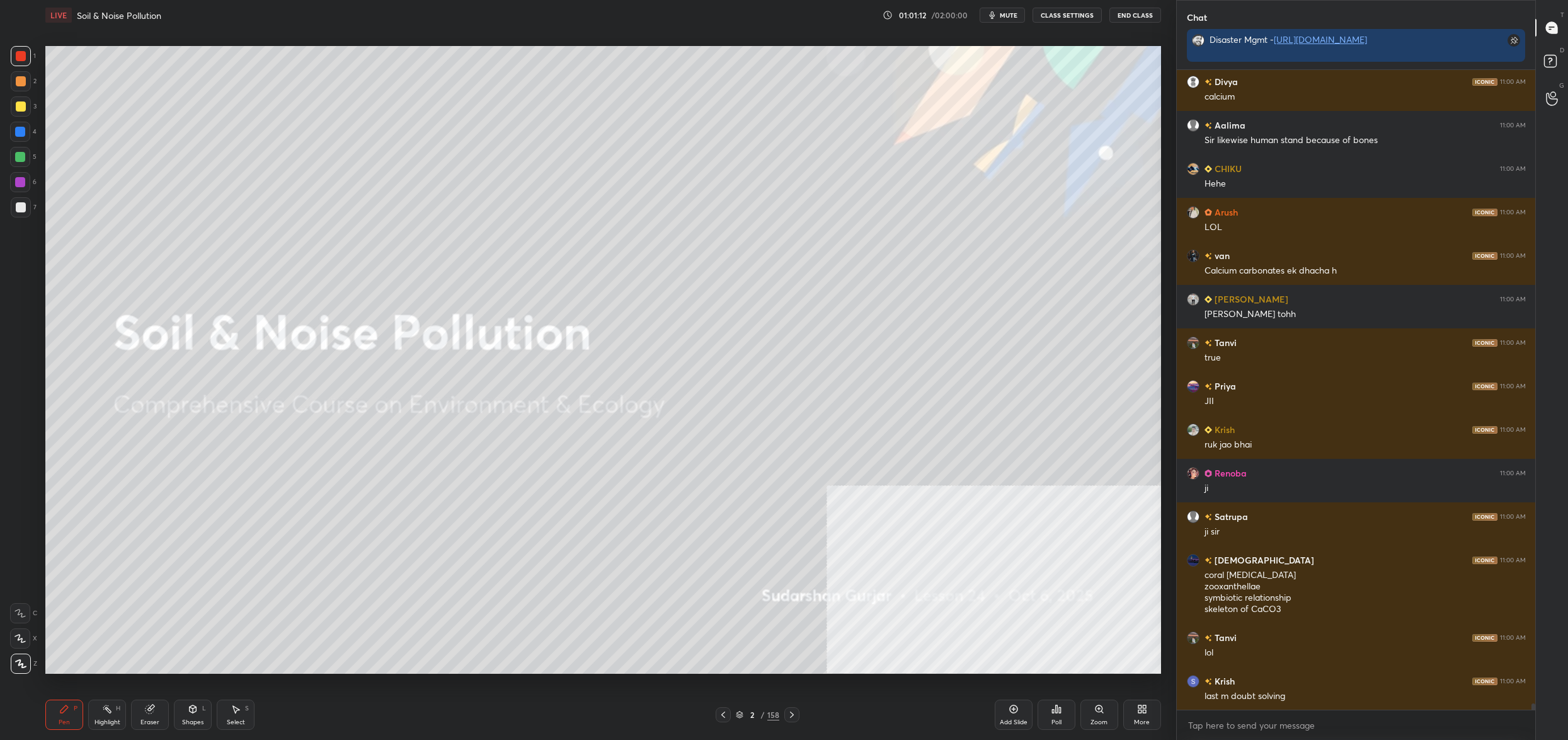
click at [30, 150] on div "5" at bounding box center [23, 157] width 27 height 20
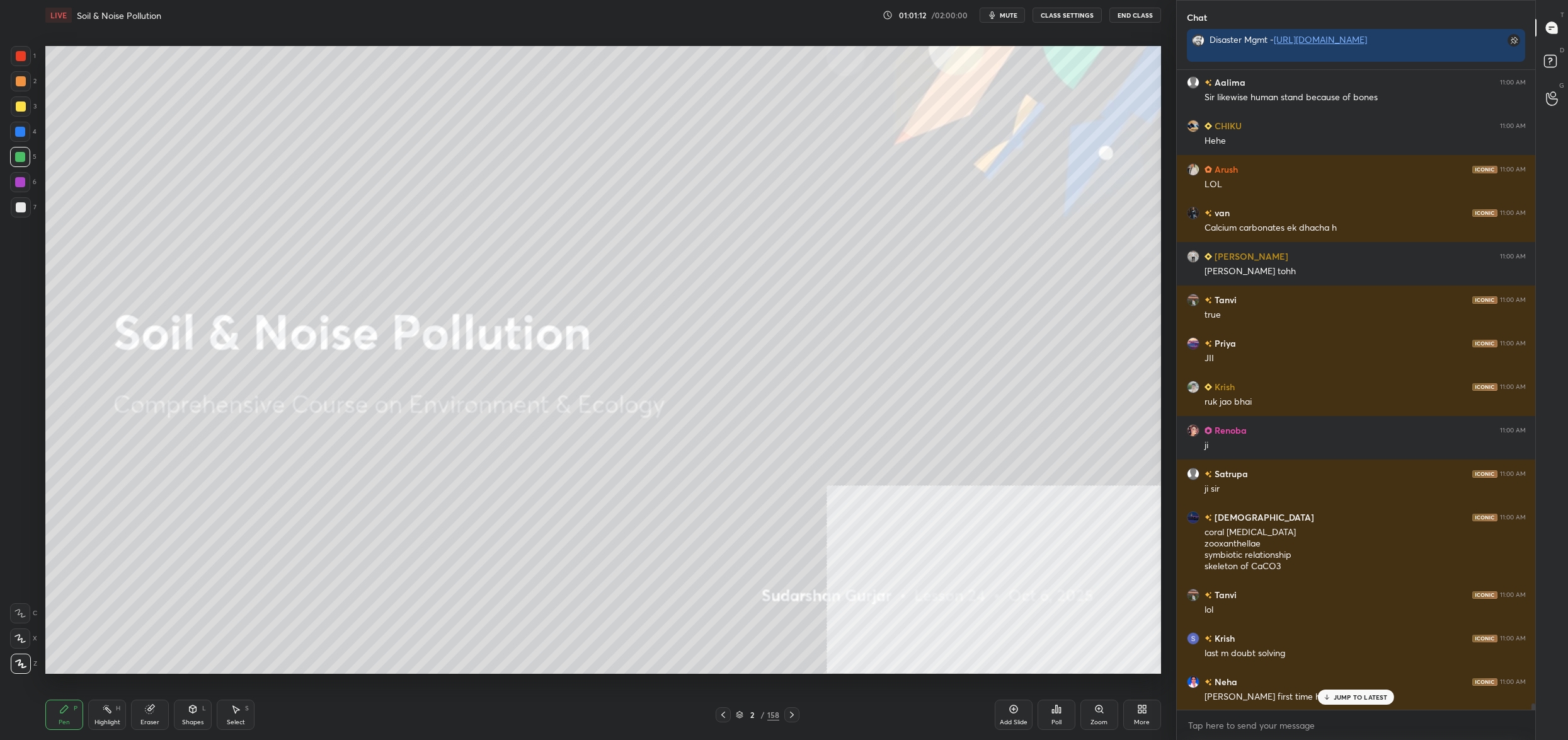
click at [20, 166] on div at bounding box center [20, 157] width 20 height 20
click at [22, 161] on div at bounding box center [20, 157] width 10 height 10
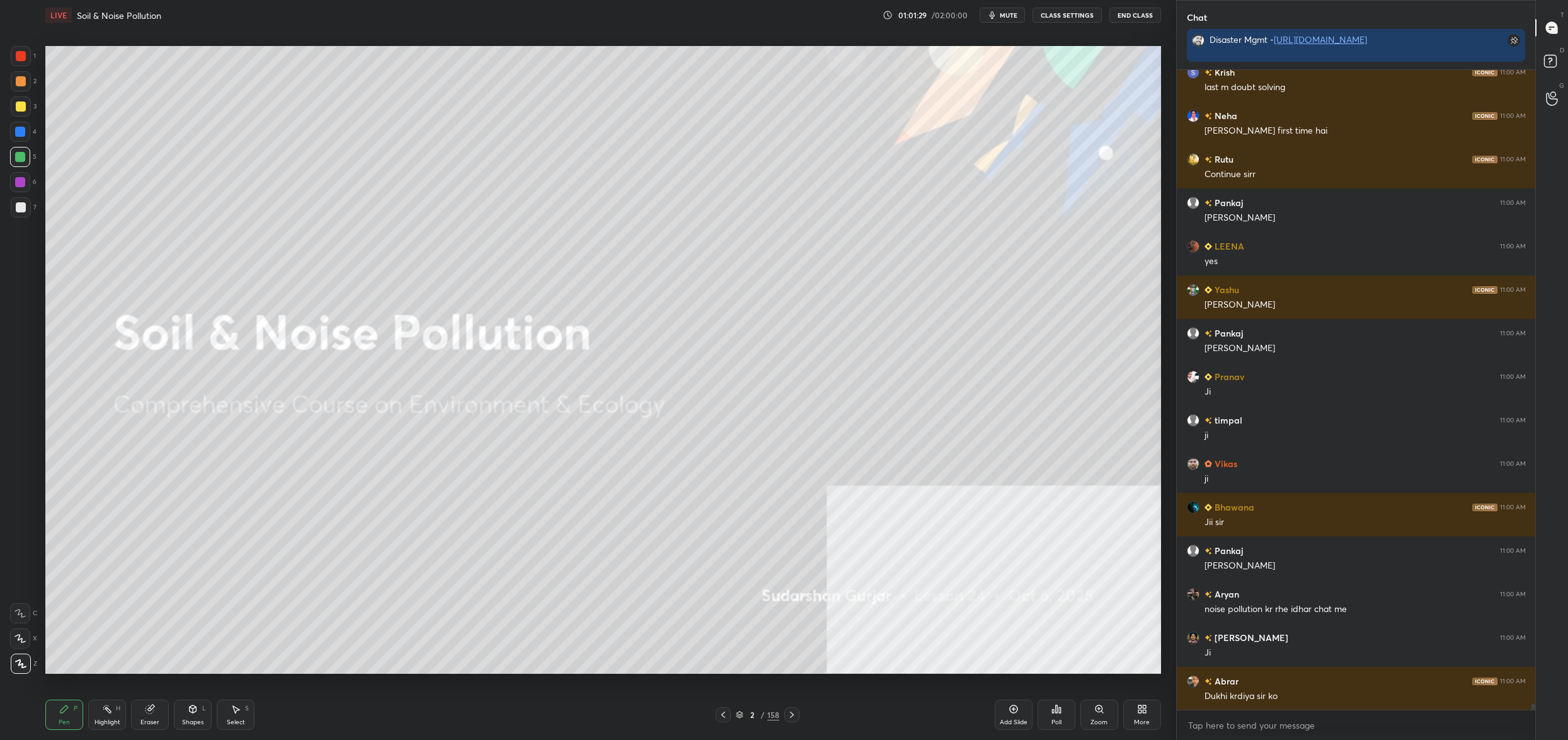
drag, startPoint x: 754, startPoint y: 718, endPoint x: 748, endPoint y: 720, distance: 6.3
click at [752, 720] on div "2 / 158" at bounding box center [758, 715] width 44 height 11
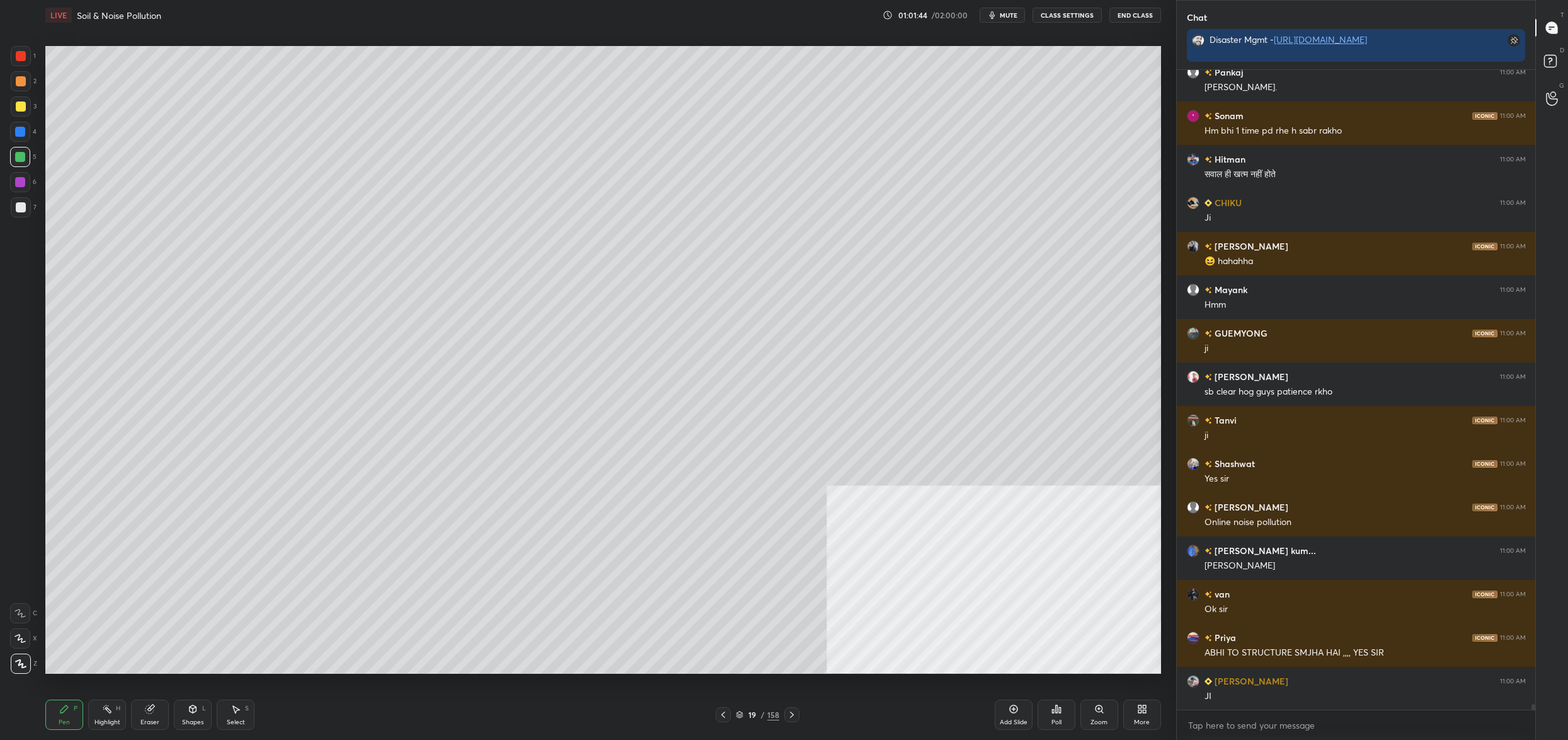
click at [34, 207] on div "7" at bounding box center [23, 208] width 26 height 20
drag, startPoint x: 27, startPoint y: 211, endPoint x: 24, endPoint y: 176, distance: 35.1
click at [27, 209] on div at bounding box center [21, 208] width 20 height 20
click at [23, 117] on div "3" at bounding box center [23, 109] width 26 height 25
drag, startPoint x: 19, startPoint y: 109, endPoint x: 40, endPoint y: 109, distance: 21.0
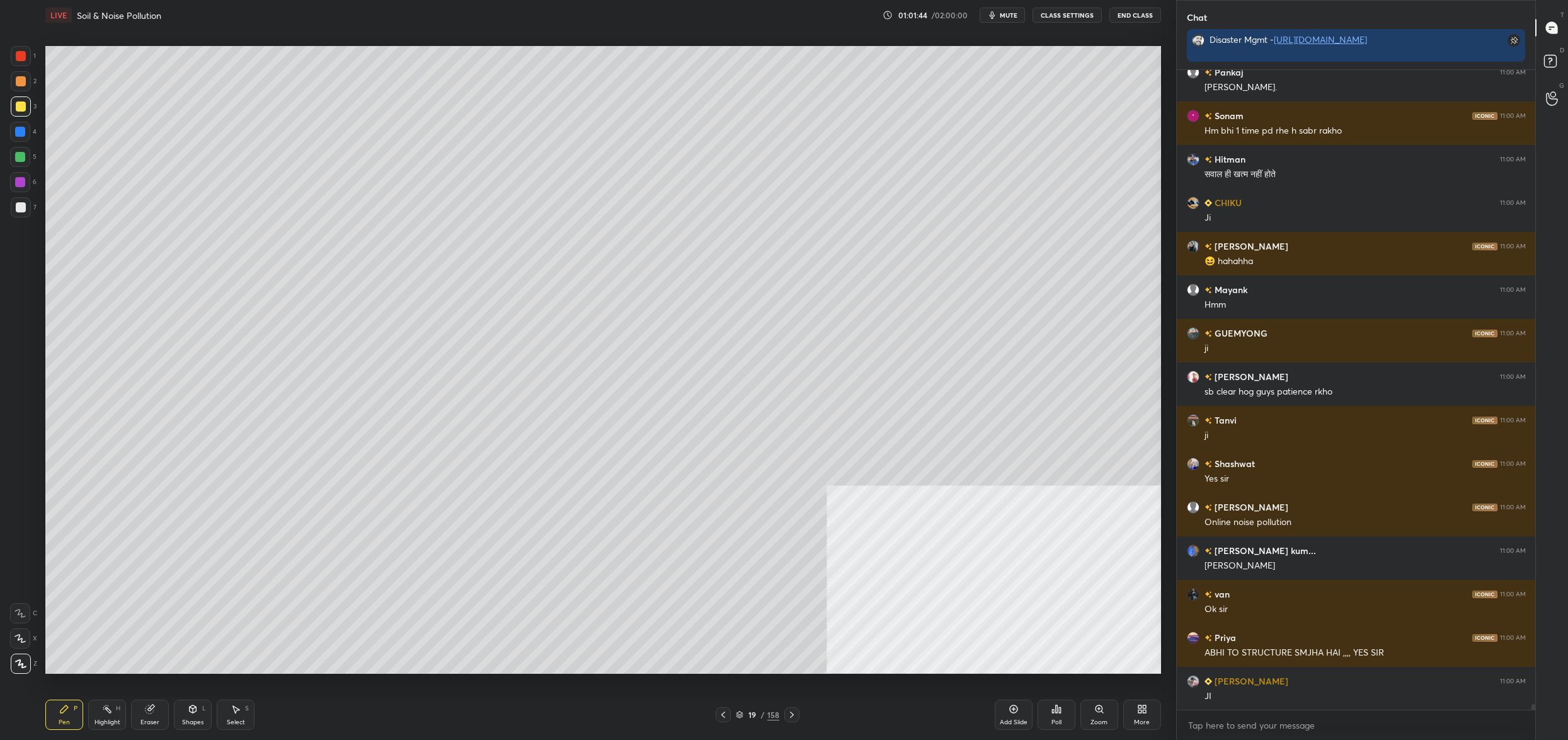
click at [19, 109] on div at bounding box center [21, 107] width 10 height 10
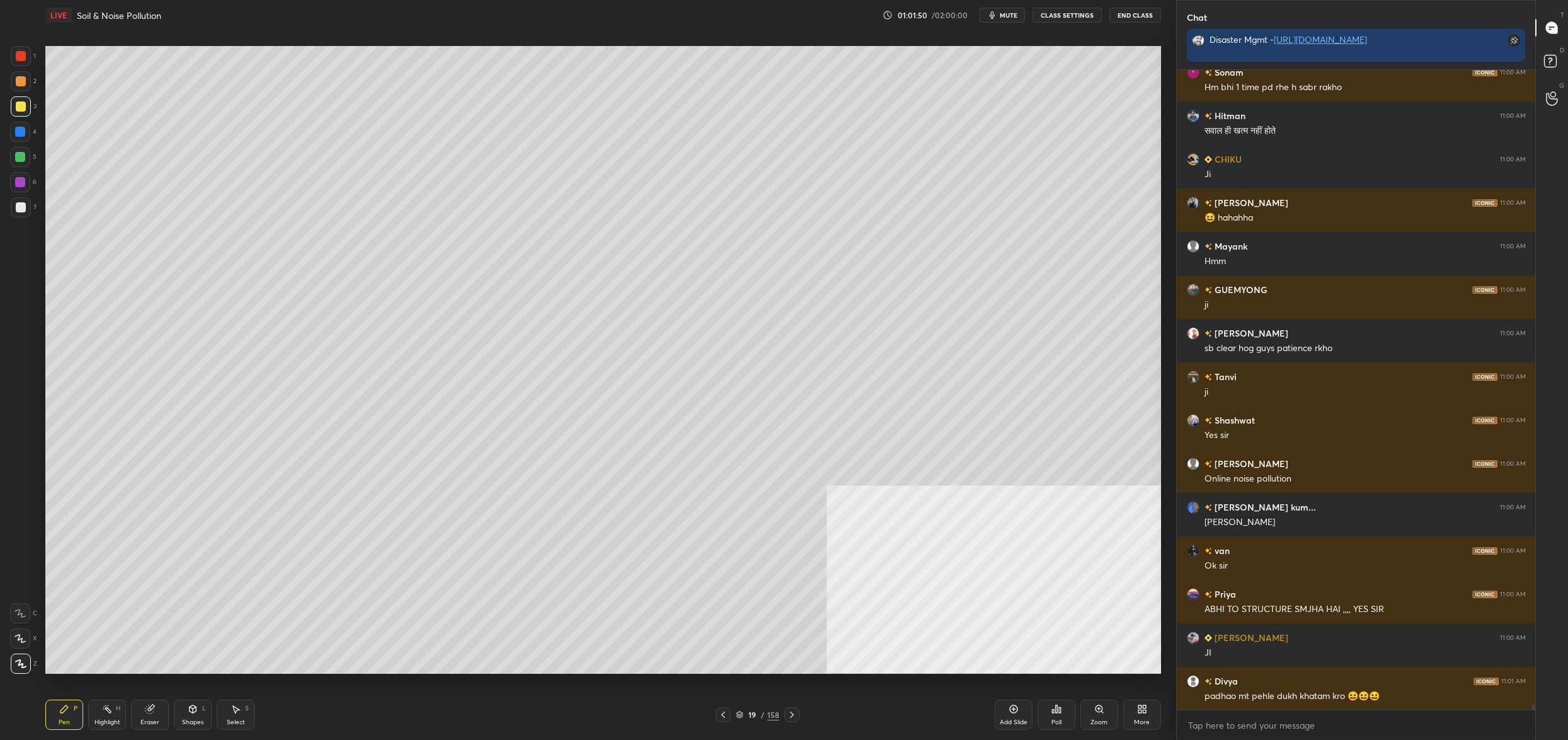
drag, startPoint x: 746, startPoint y: 718, endPoint x: 735, endPoint y: 710, distance: 13.6
click at [745, 720] on div "19 / 158" at bounding box center [758, 715] width 44 height 11
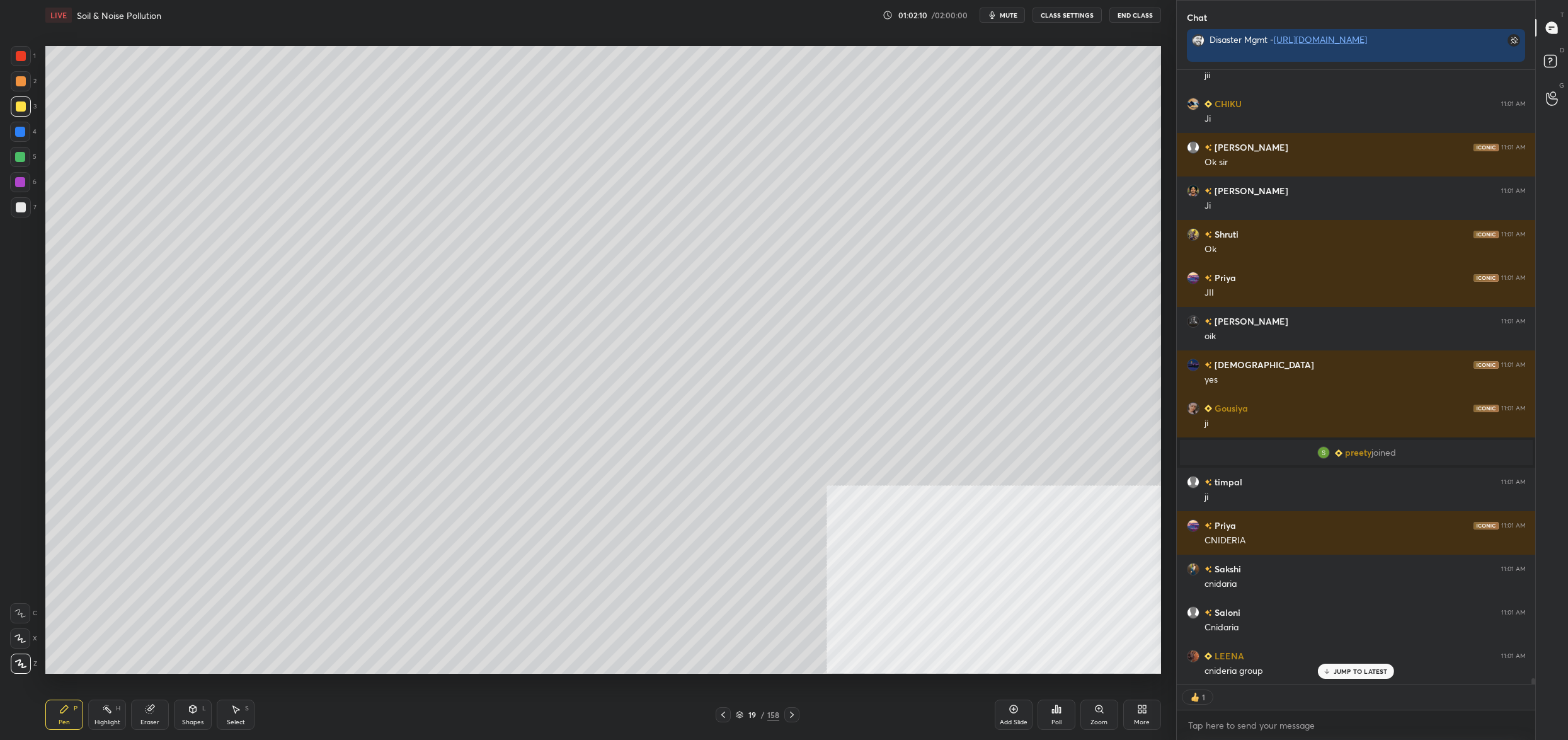
click at [133, 470] on div "13 14 15 16 17 18 19 20 21 22 23 24 25 26 27" at bounding box center [592, 359] width 1094 height 628
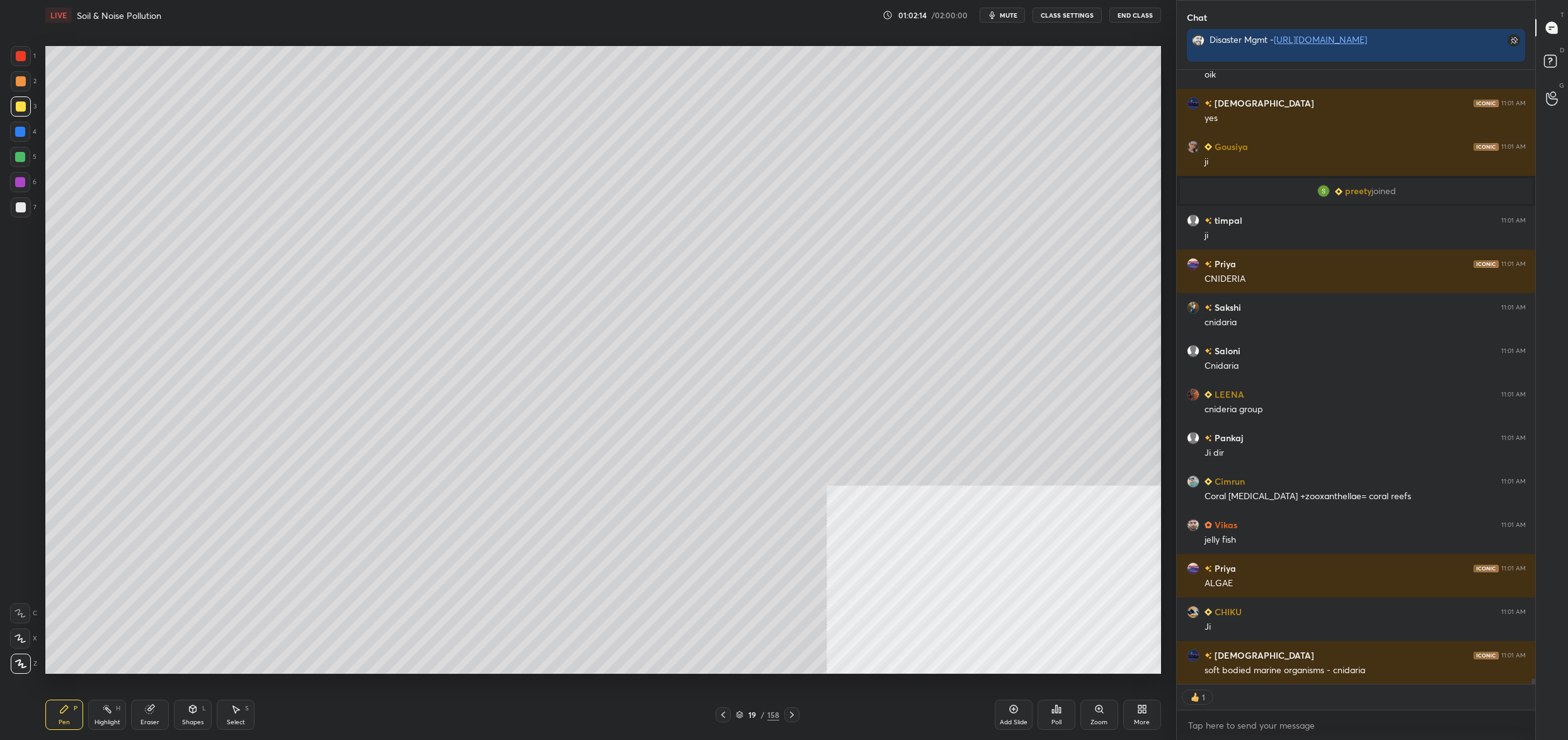
click at [753, 718] on div "19" at bounding box center [753, 715] width 13 height 8
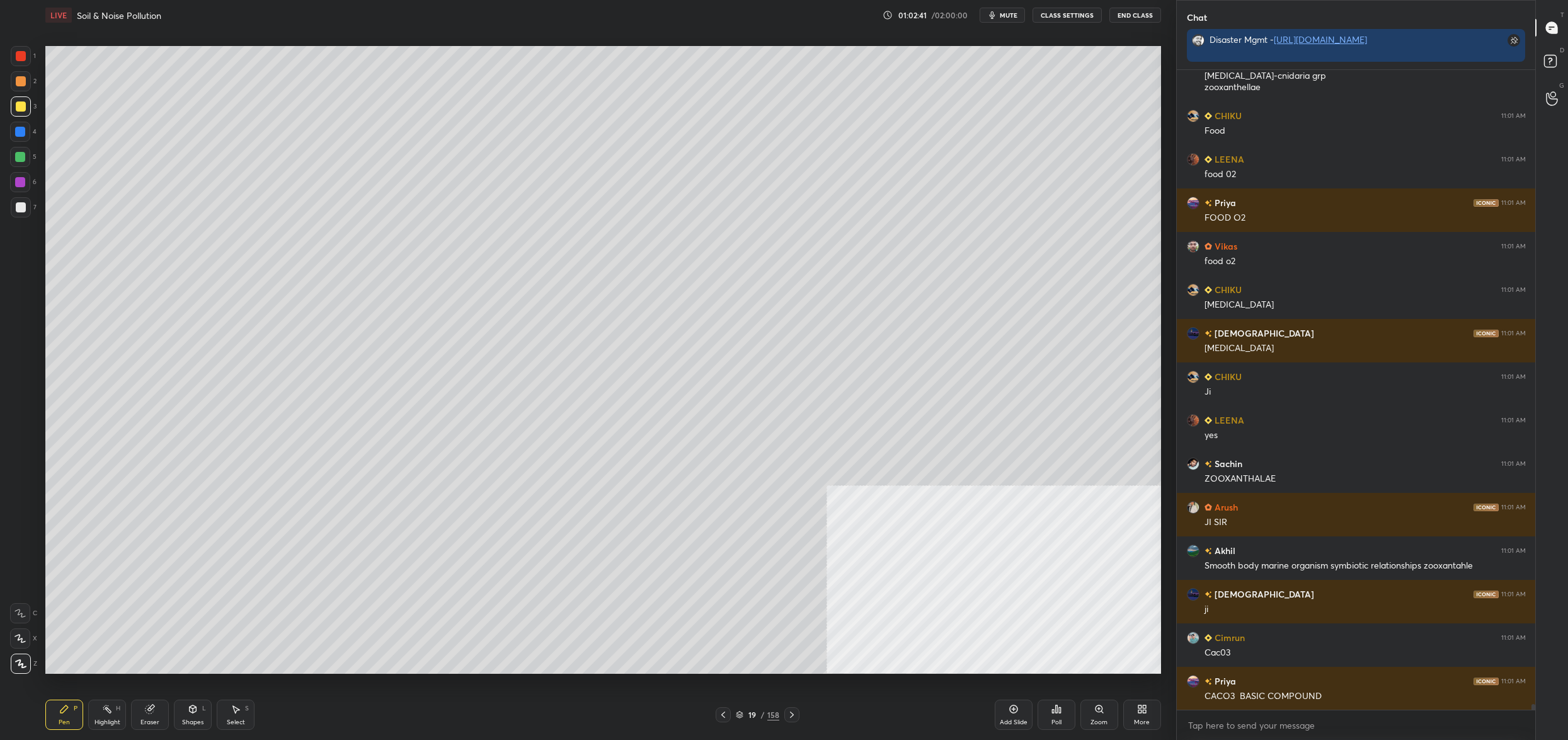
click at [26, 201] on div at bounding box center [21, 208] width 20 height 20
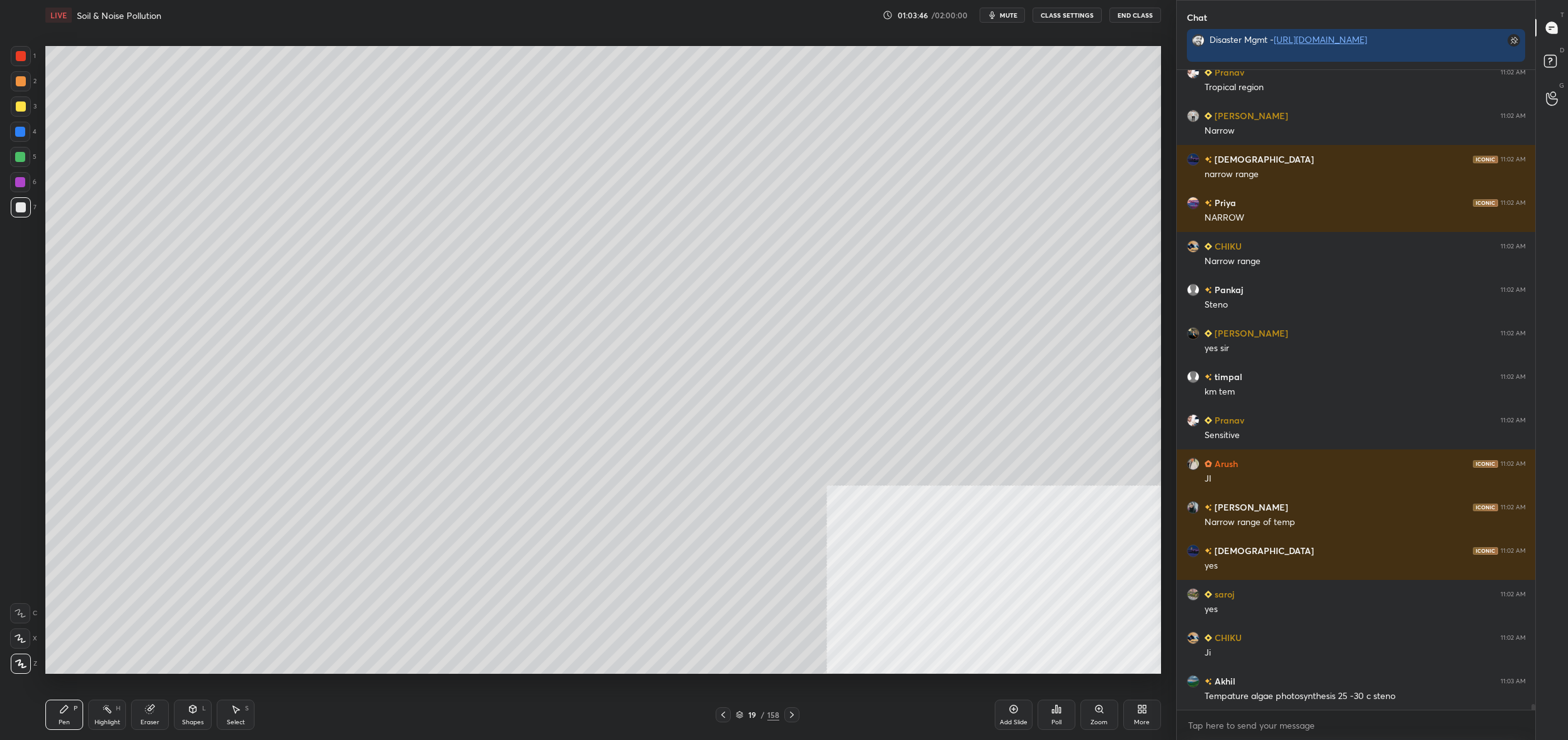
scroll to position [72055, 0]
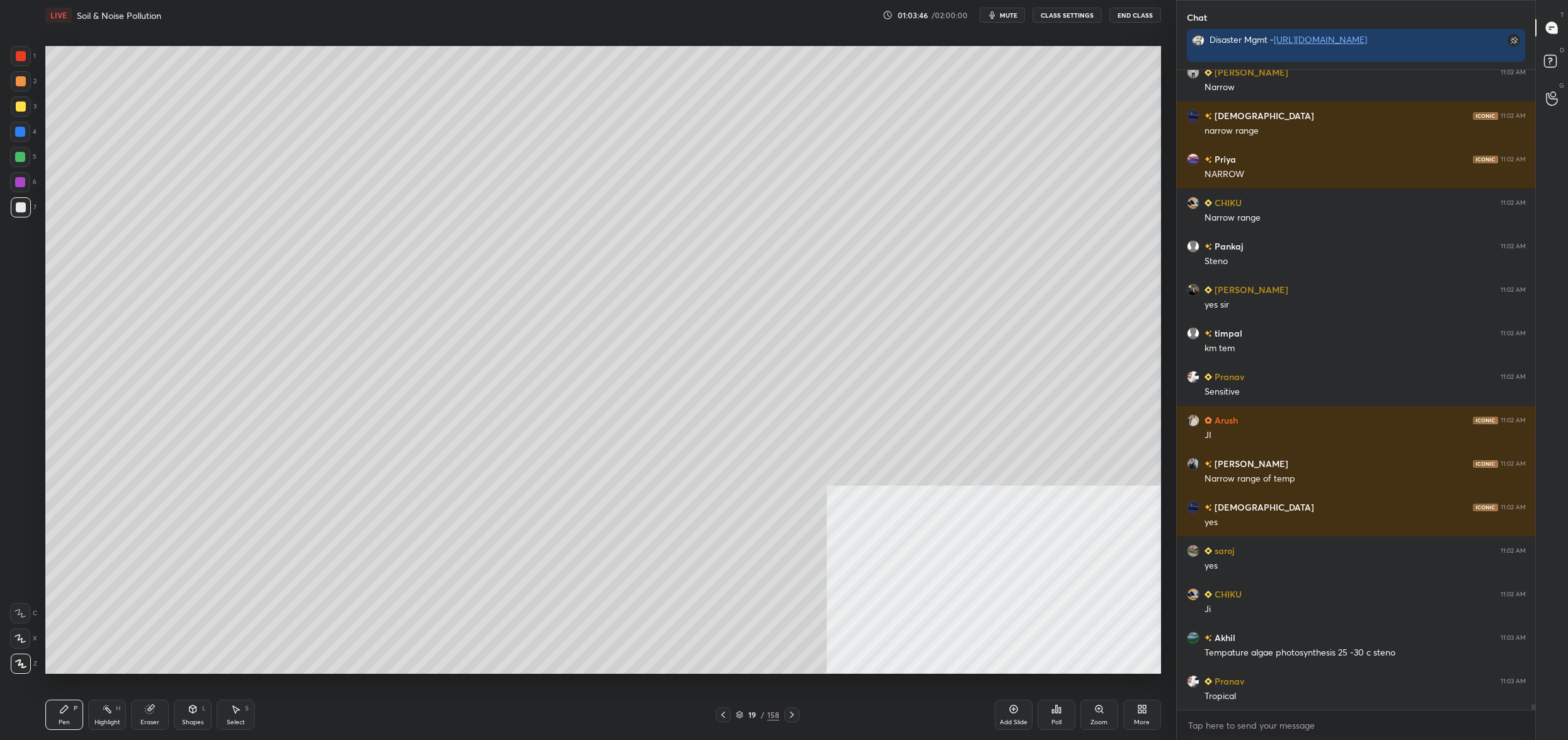
click at [744, 718] on div "19 / 158" at bounding box center [758, 715] width 44 height 11
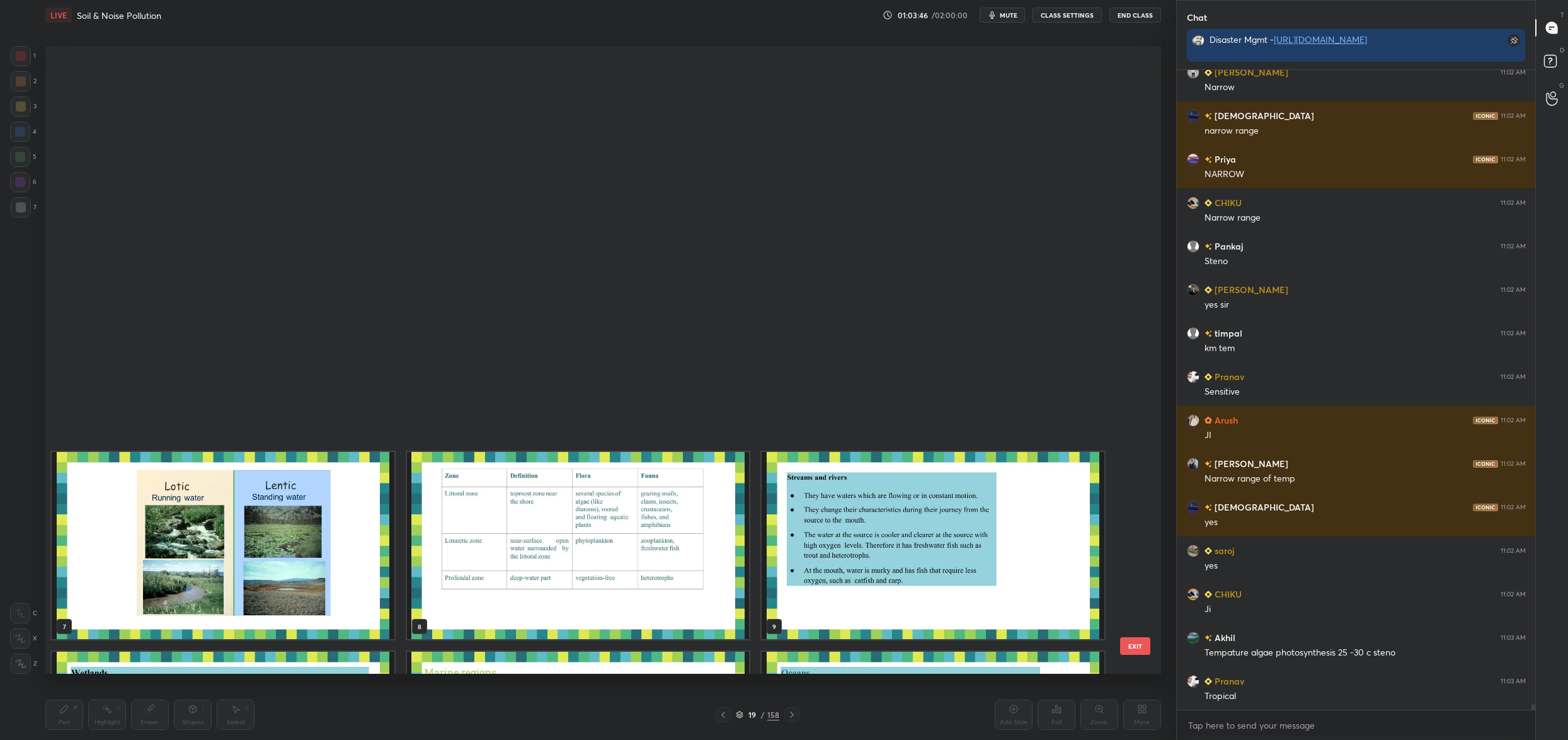
scroll to position [4, 7]
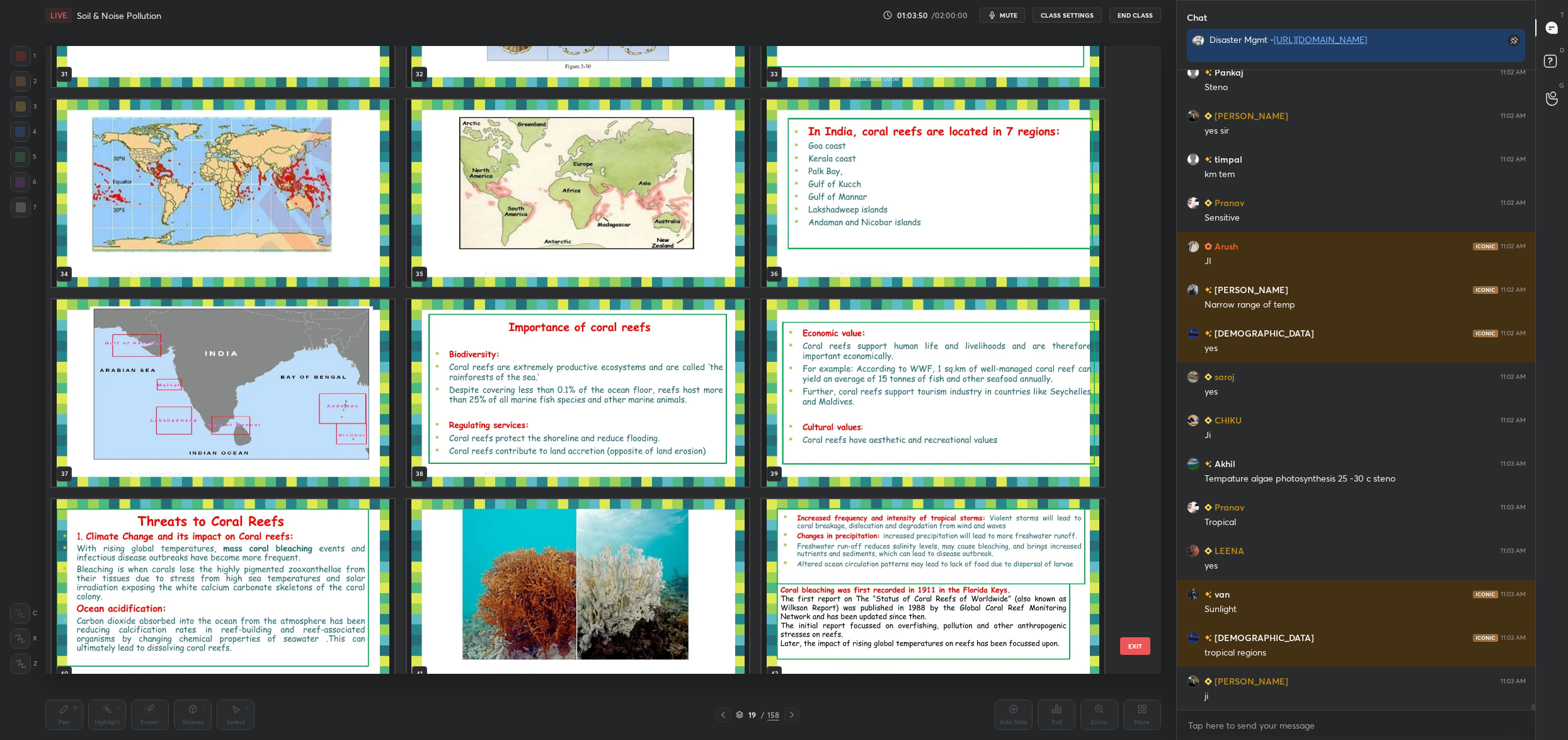
click at [673, 187] on img "grid" at bounding box center [578, 193] width 343 height 187
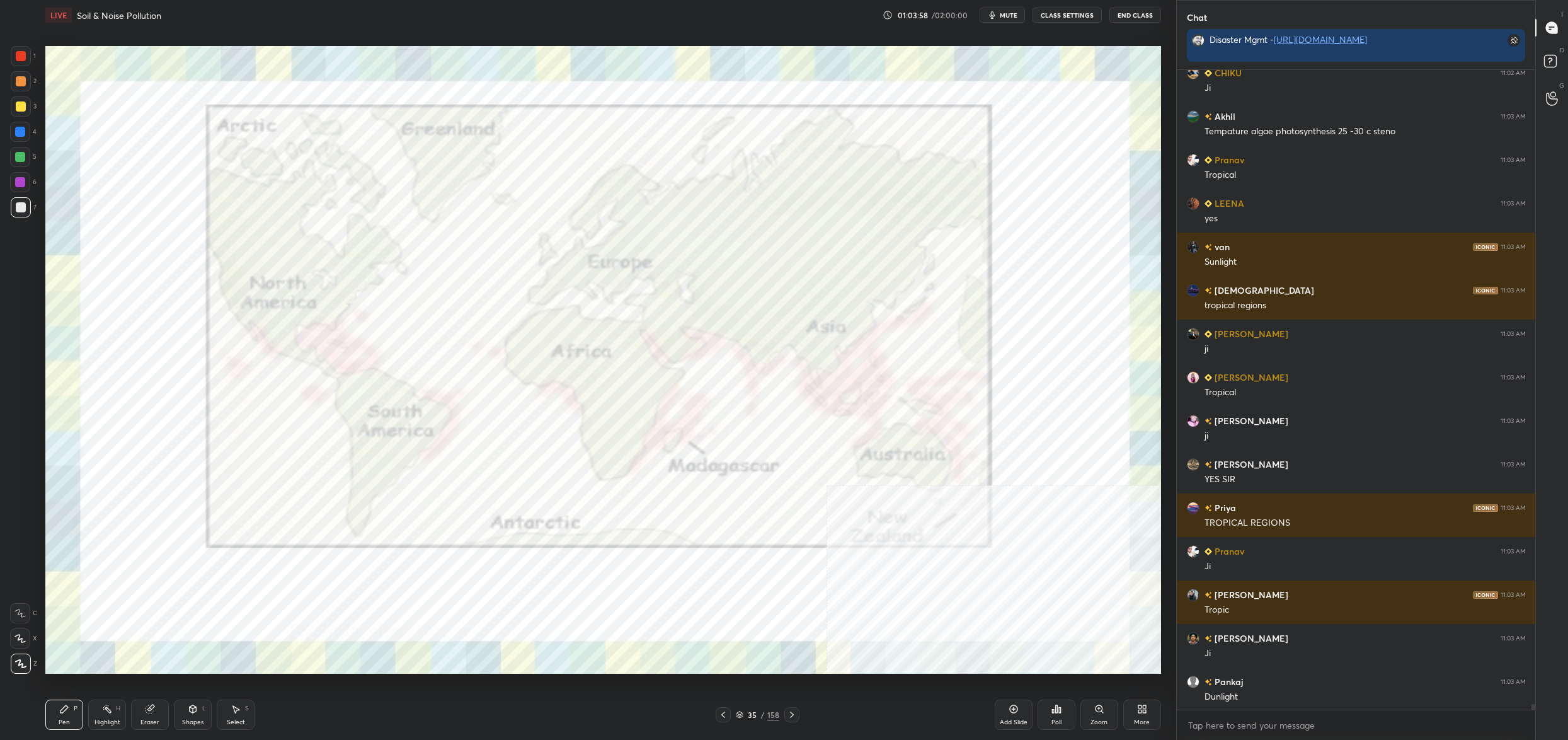
click at [20, 65] on div at bounding box center [21, 56] width 20 height 20
click at [22, 60] on div at bounding box center [21, 56] width 10 height 10
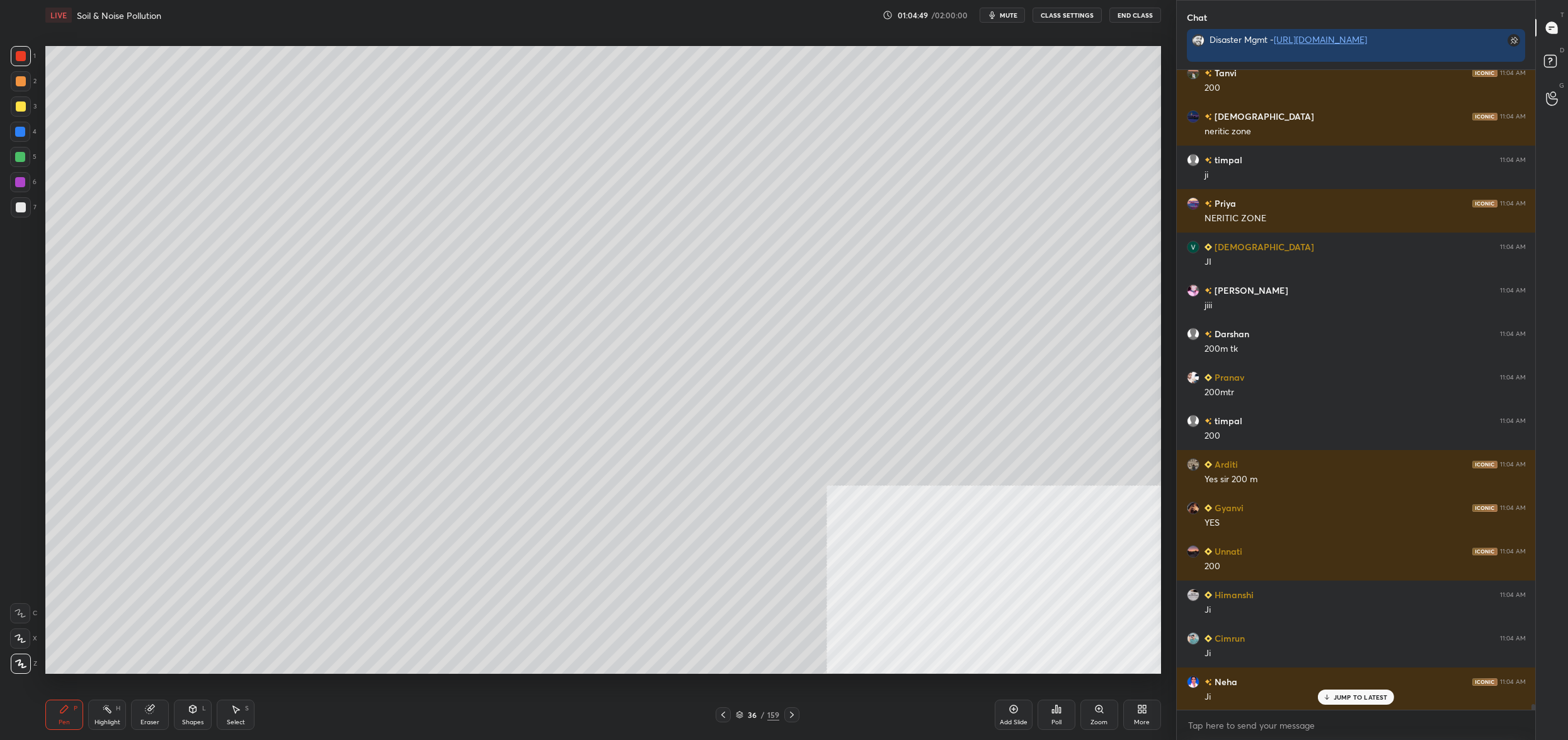
click at [744, 706] on div "Pen P Highlight H Eraser Shapes L Select S 36 / 159 Add Slide Poll Zoom More" at bounding box center [603, 714] width 1116 height 50
drag, startPoint x: 749, startPoint y: 715, endPoint x: 749, endPoint y: 701, distance: 14.0
click at [749, 715] on div "36" at bounding box center [753, 715] width 13 height 8
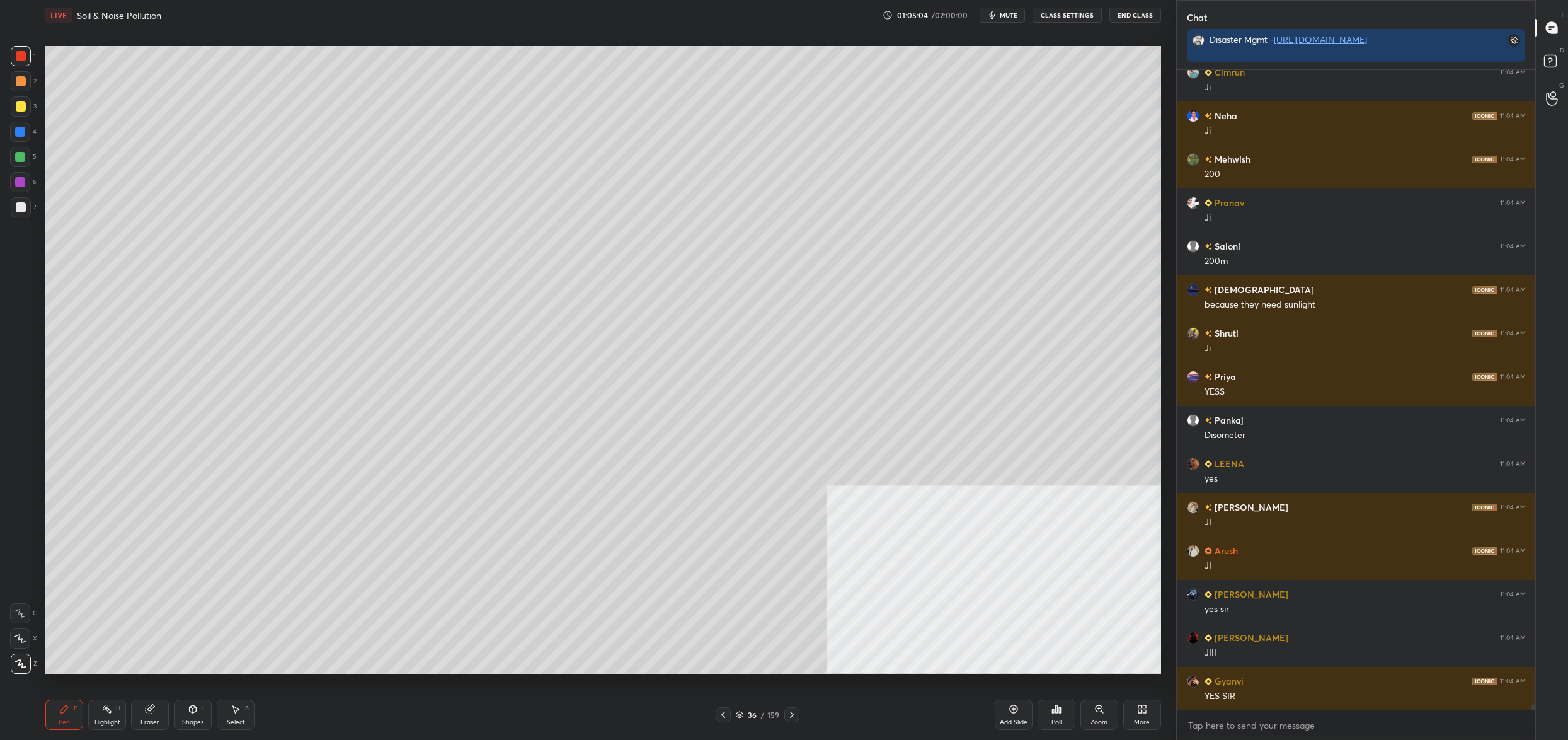
click at [26, 162] on div at bounding box center [20, 157] width 20 height 20
drag, startPoint x: 23, startPoint y: 167, endPoint x: 44, endPoint y: 174, distance: 22.1
click at [31, 169] on div "5" at bounding box center [23, 159] width 27 height 25
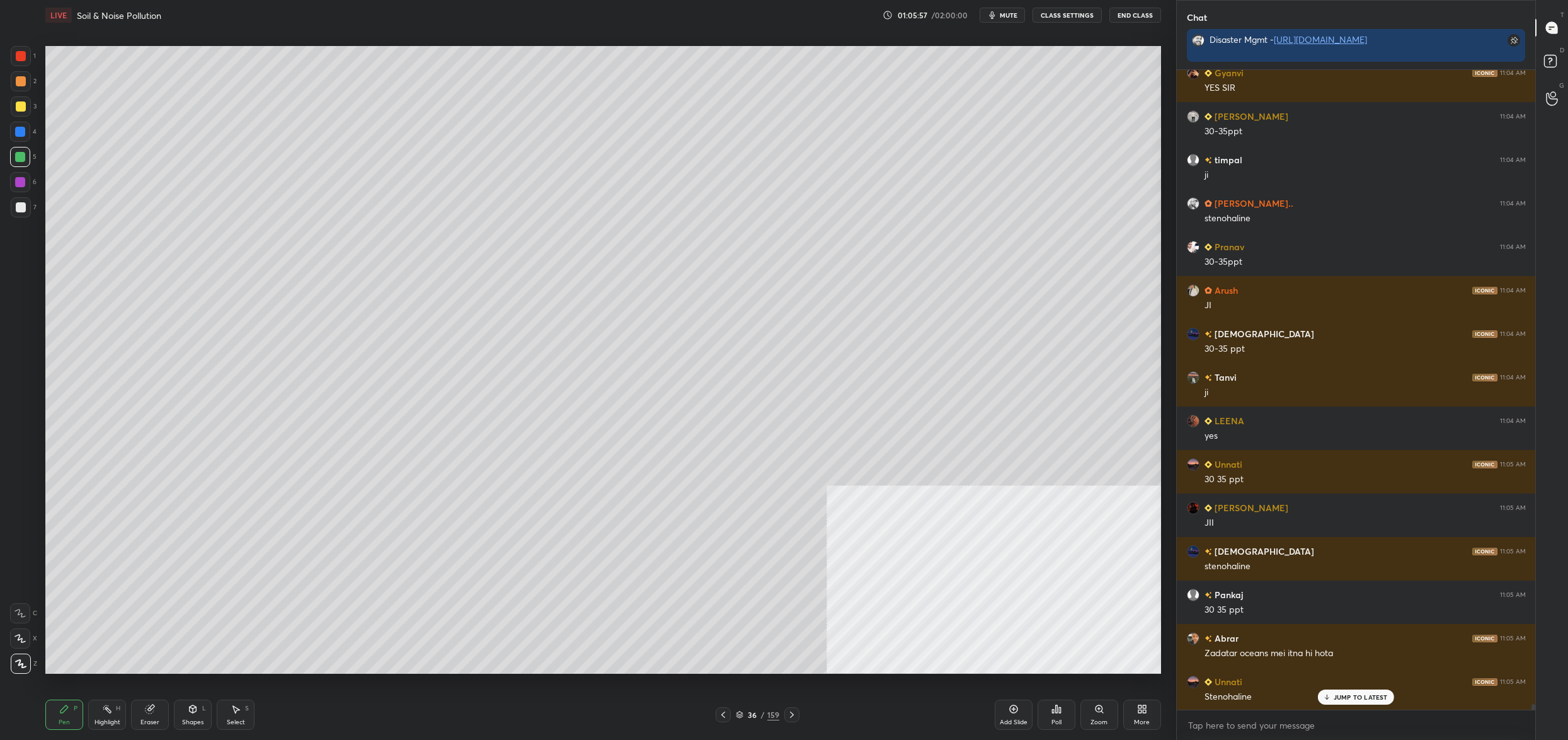
scroll to position [73473, 0]
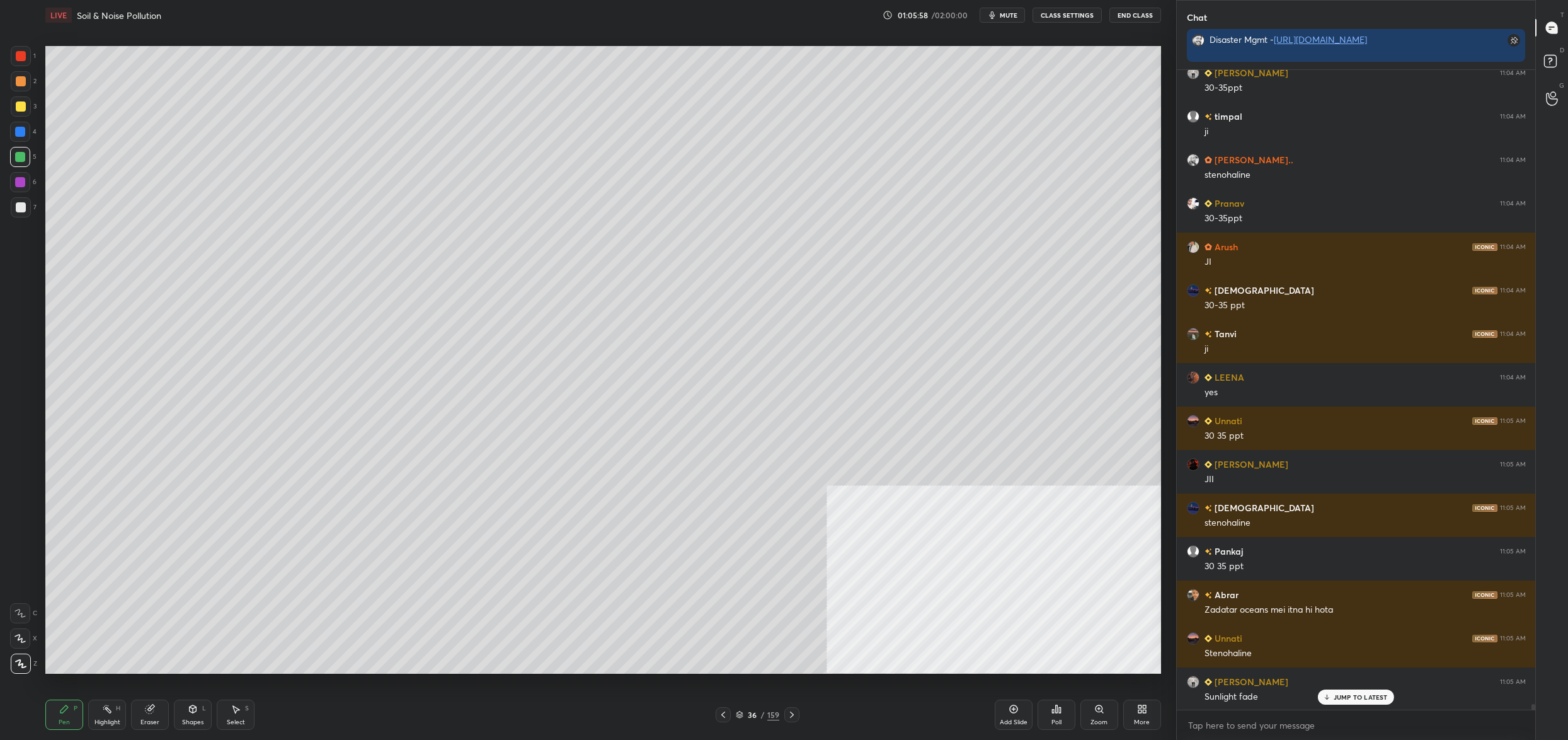
click at [19, 138] on div at bounding box center [20, 132] width 20 height 20
drag, startPoint x: 19, startPoint y: 138, endPoint x: 25, endPoint y: 132, distance: 8.5
click at [19, 138] on div at bounding box center [20, 132] width 20 height 20
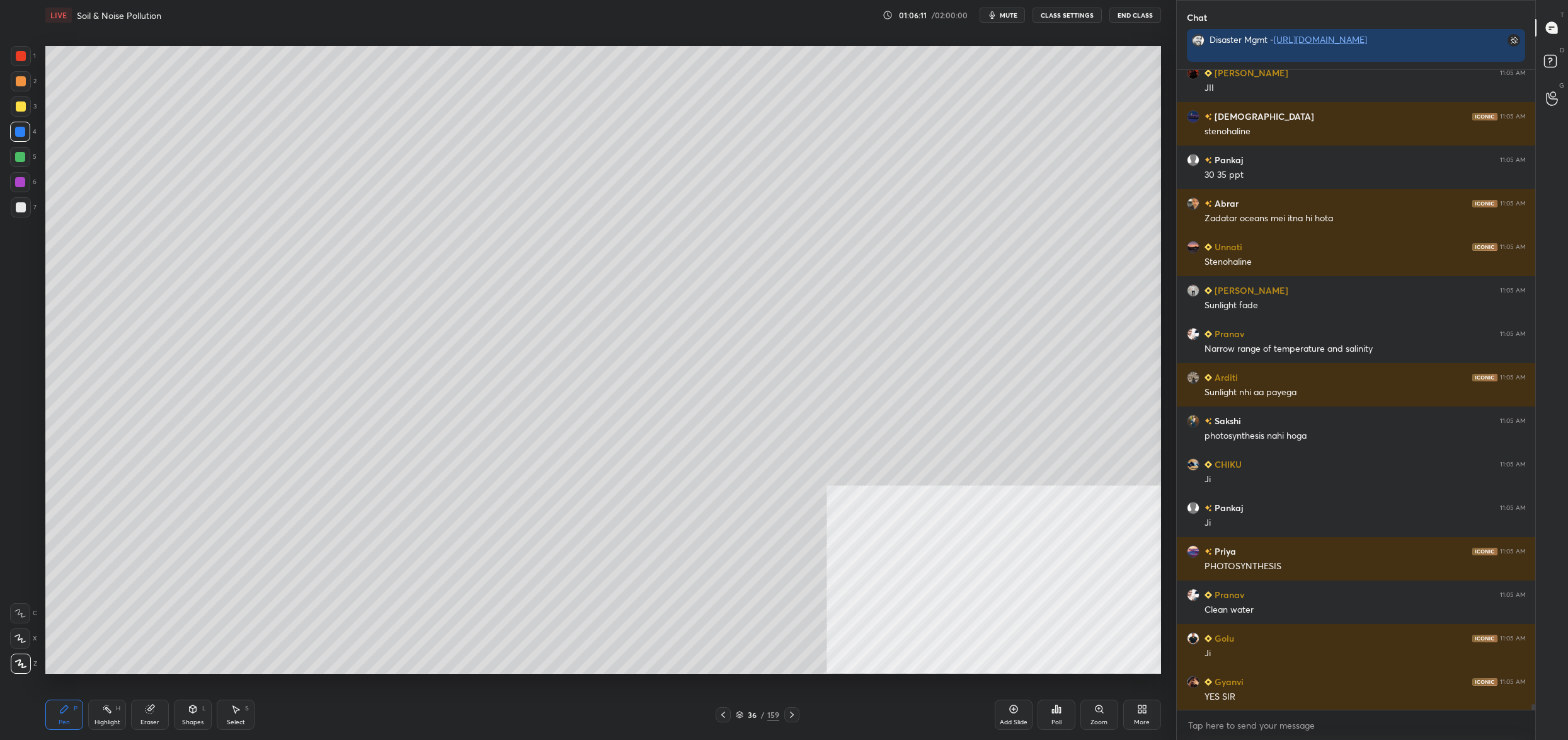
scroll to position [73908, 0]
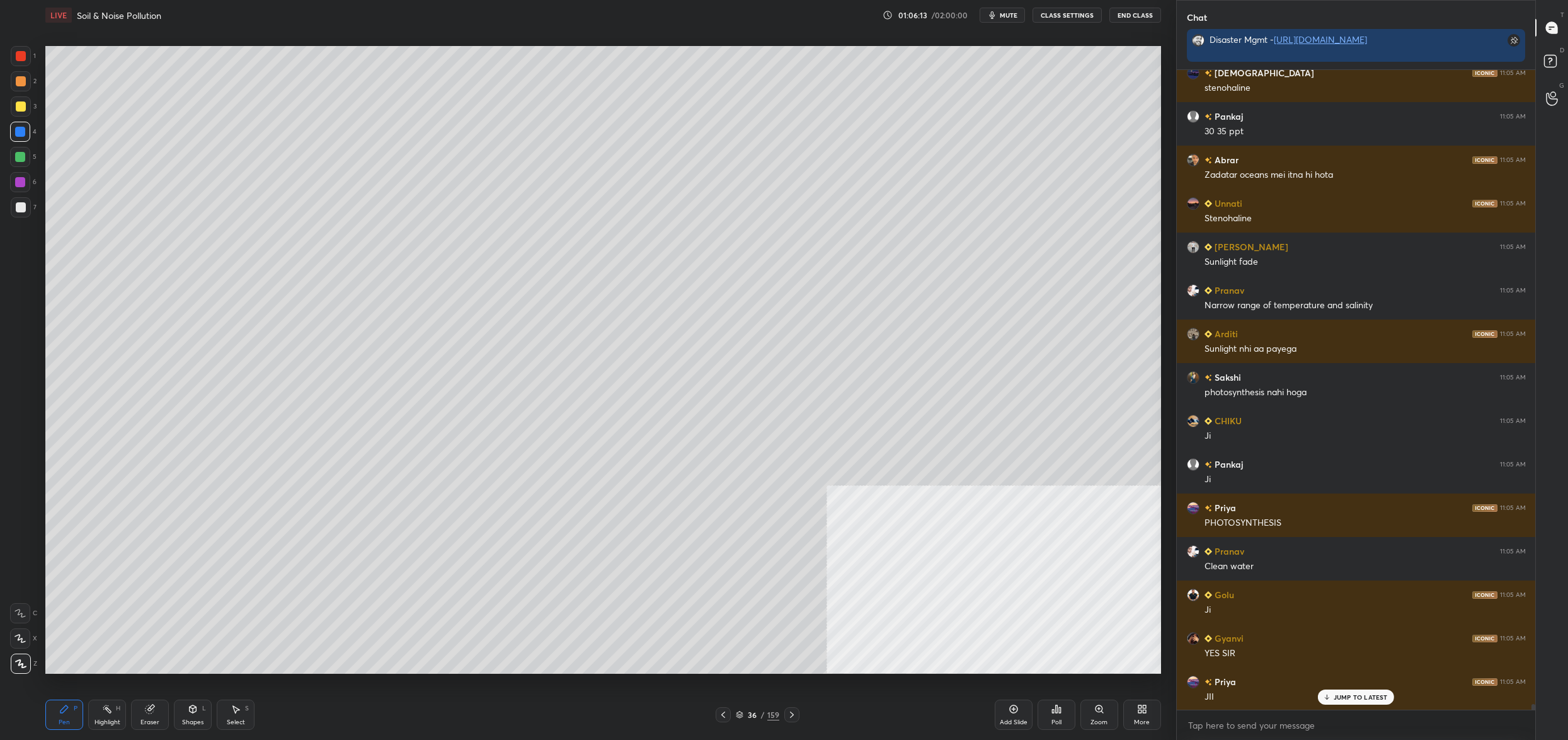
click at [22, 102] on div at bounding box center [21, 107] width 20 height 20
drag, startPoint x: 21, startPoint y: 101, endPoint x: 25, endPoint y: 83, distance: 18.4
click at [23, 98] on div at bounding box center [21, 107] width 20 height 20
drag, startPoint x: 24, startPoint y: 81, endPoint x: 23, endPoint y: 62, distance: 19.0
click at [24, 81] on div at bounding box center [21, 81] width 10 height 10
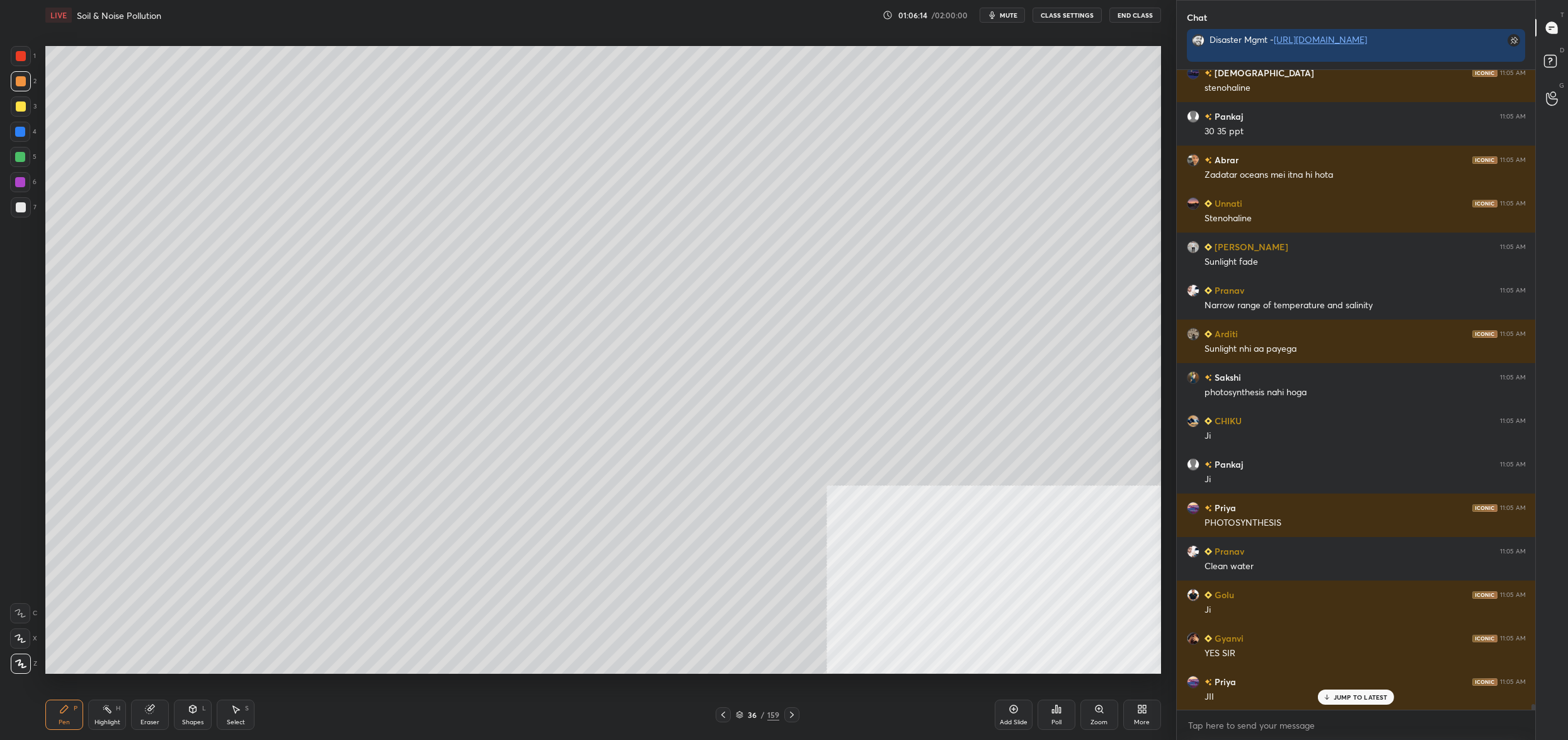
drag, startPoint x: 23, startPoint y: 62, endPoint x: 43, endPoint y: 60, distance: 20.1
click at [23, 62] on div at bounding box center [21, 56] width 20 height 20
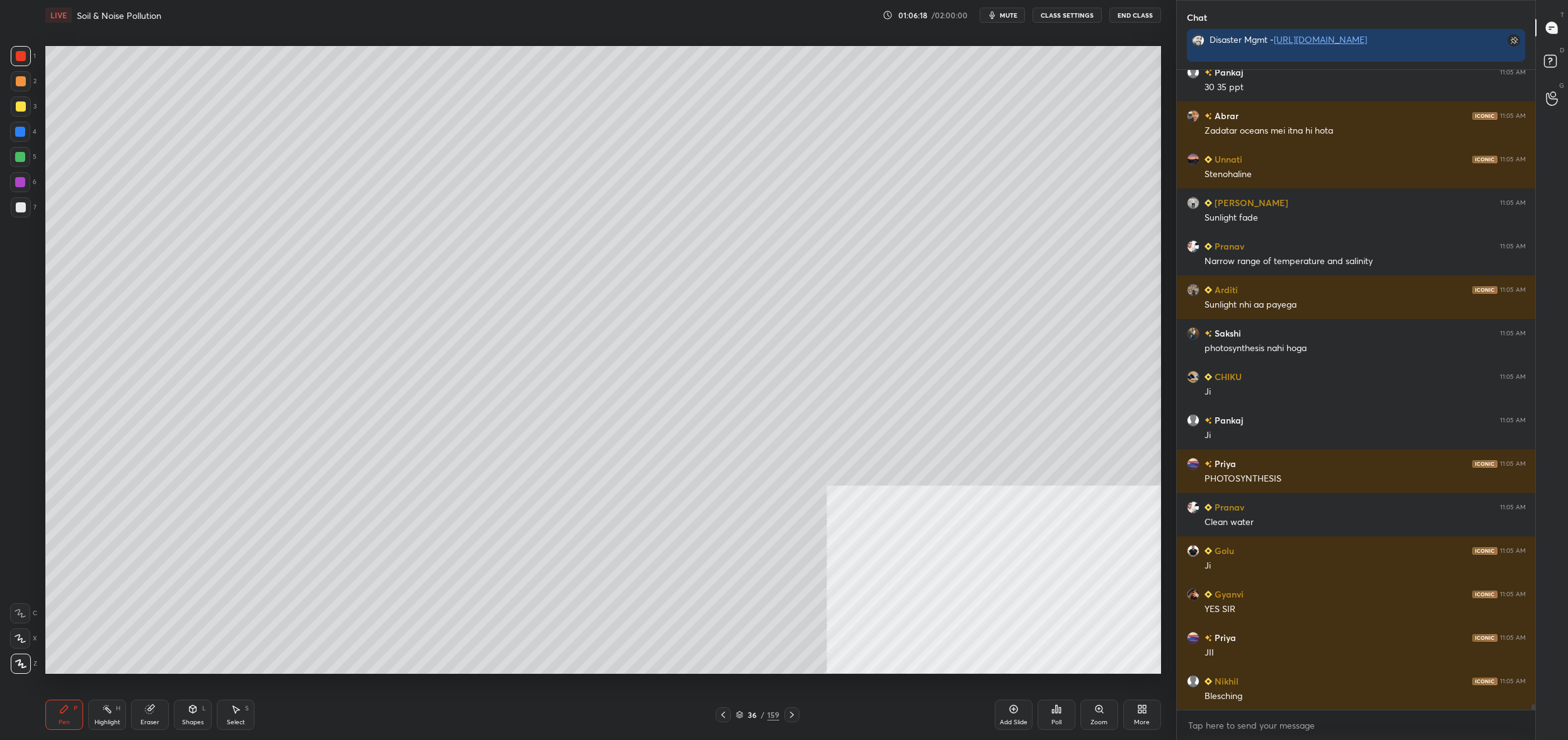
click at [29, 151] on div "5" at bounding box center [23, 157] width 27 height 20
drag, startPoint x: 17, startPoint y: 161, endPoint x: 37, endPoint y: 155, distance: 20.9
click at [22, 161] on div at bounding box center [20, 157] width 10 height 10
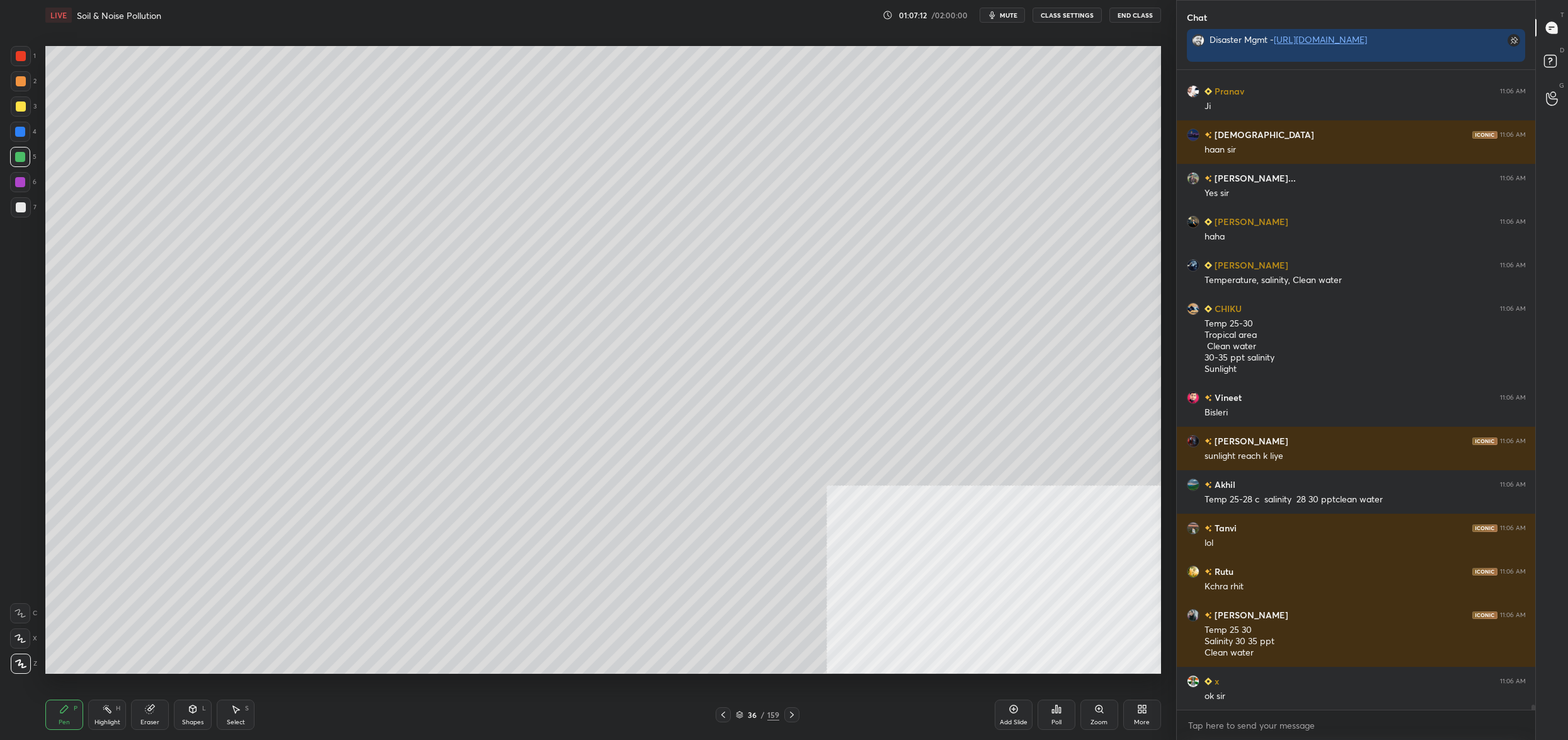
scroll to position [76146, 0]
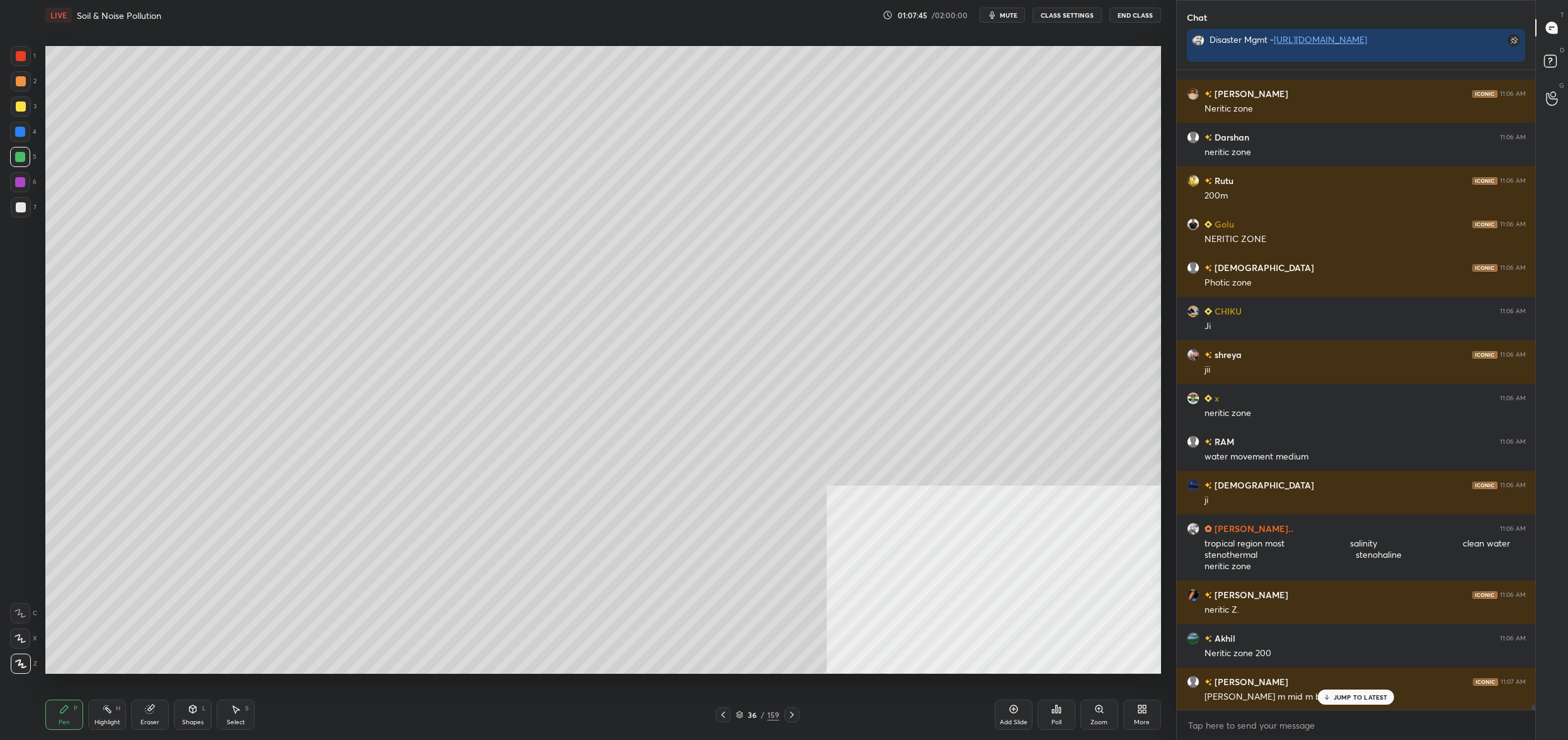
drag, startPoint x: 747, startPoint y: 716, endPoint x: 741, endPoint y: 717, distance: 6.1
click at [751, 721] on div "36 / 159" at bounding box center [758, 715] width 84 height 15
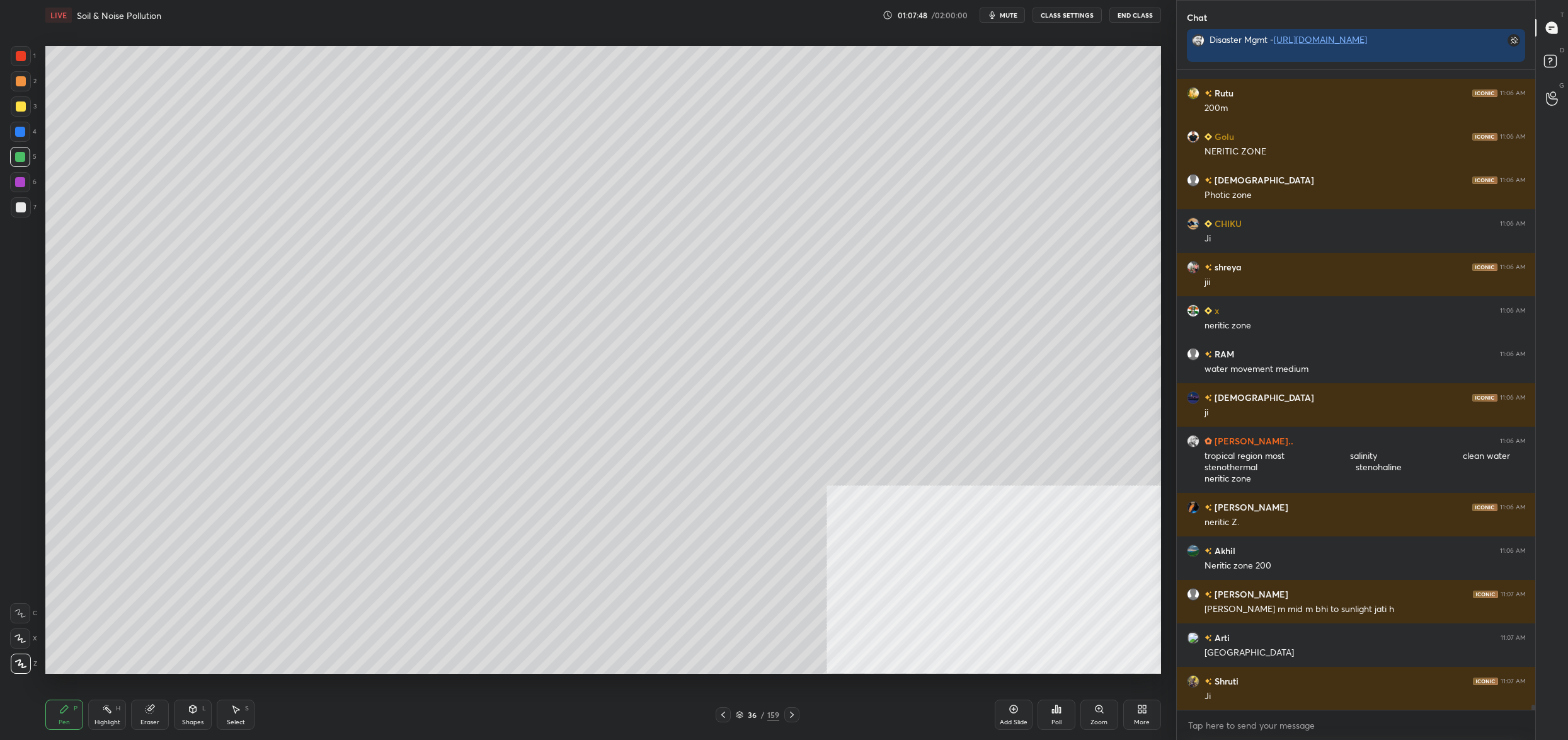
click at [746, 718] on div "36 / 159" at bounding box center [758, 715] width 44 height 11
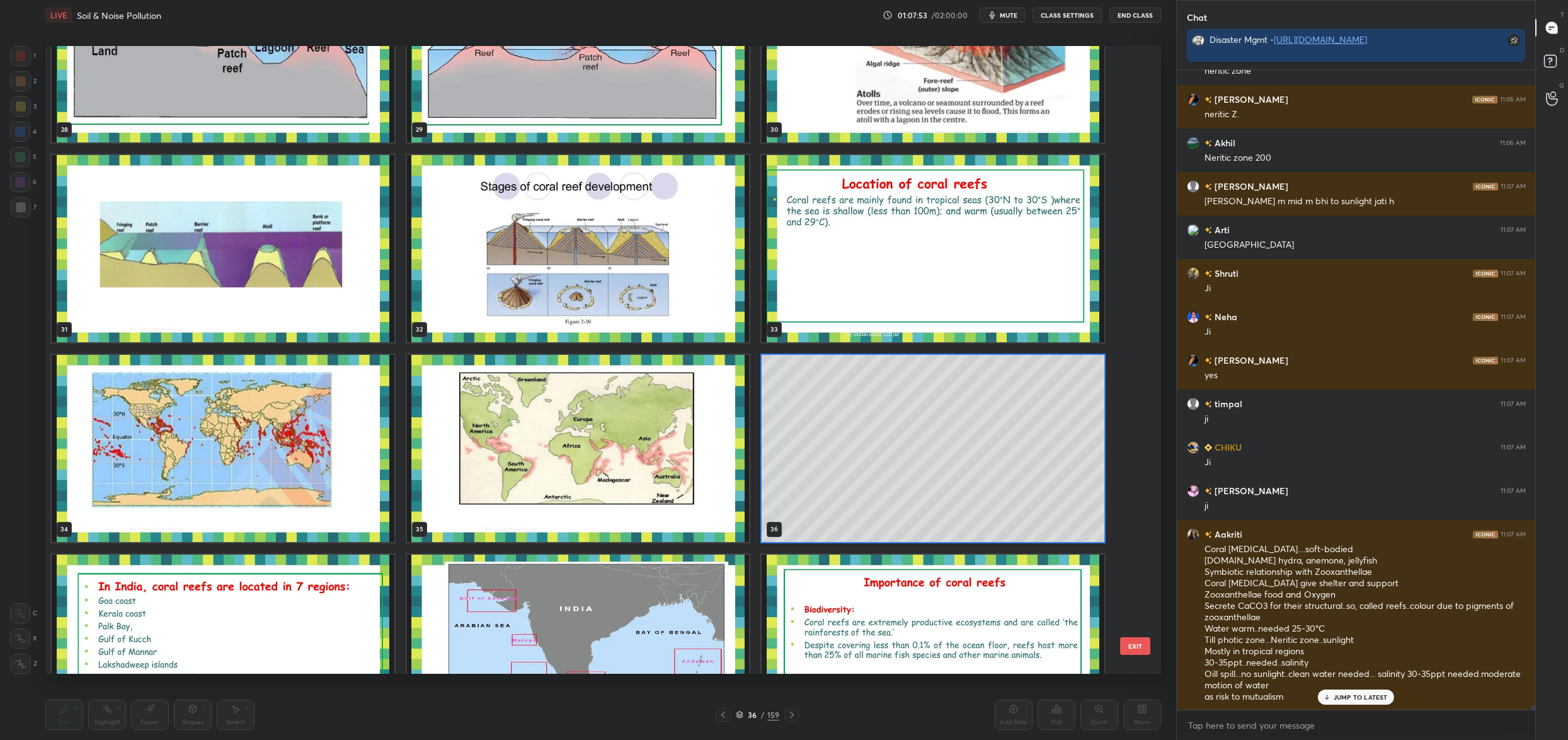
click at [904, 442] on div "25 26 27 28 29 30 31 32 33 34 35 36 37 38 39" at bounding box center [592, 359] width 1094 height 628
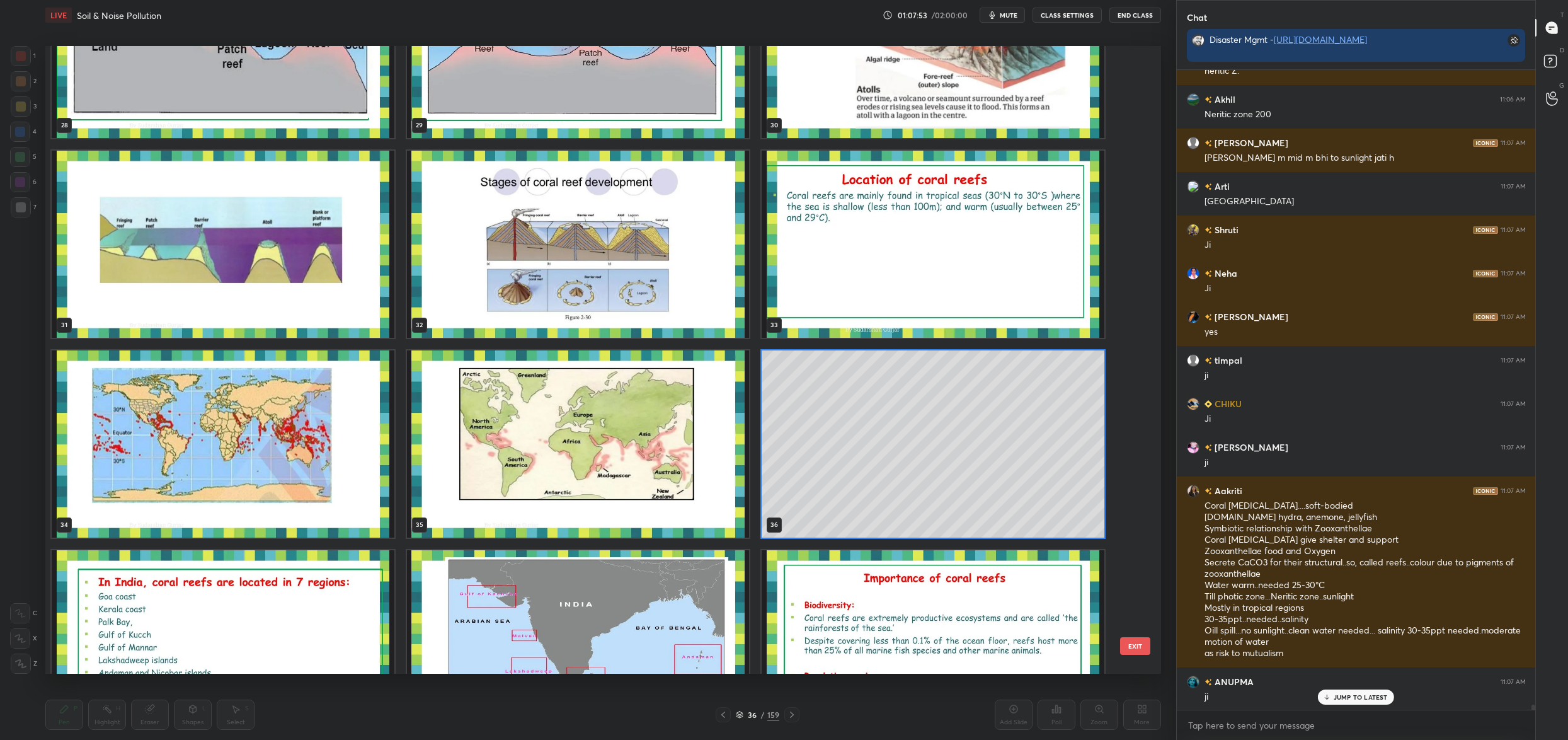
click at [904, 442] on div "28 29 30 31 32 33 34 35 36 37 38 39 40 41 42" at bounding box center [592, 359] width 1094 height 628
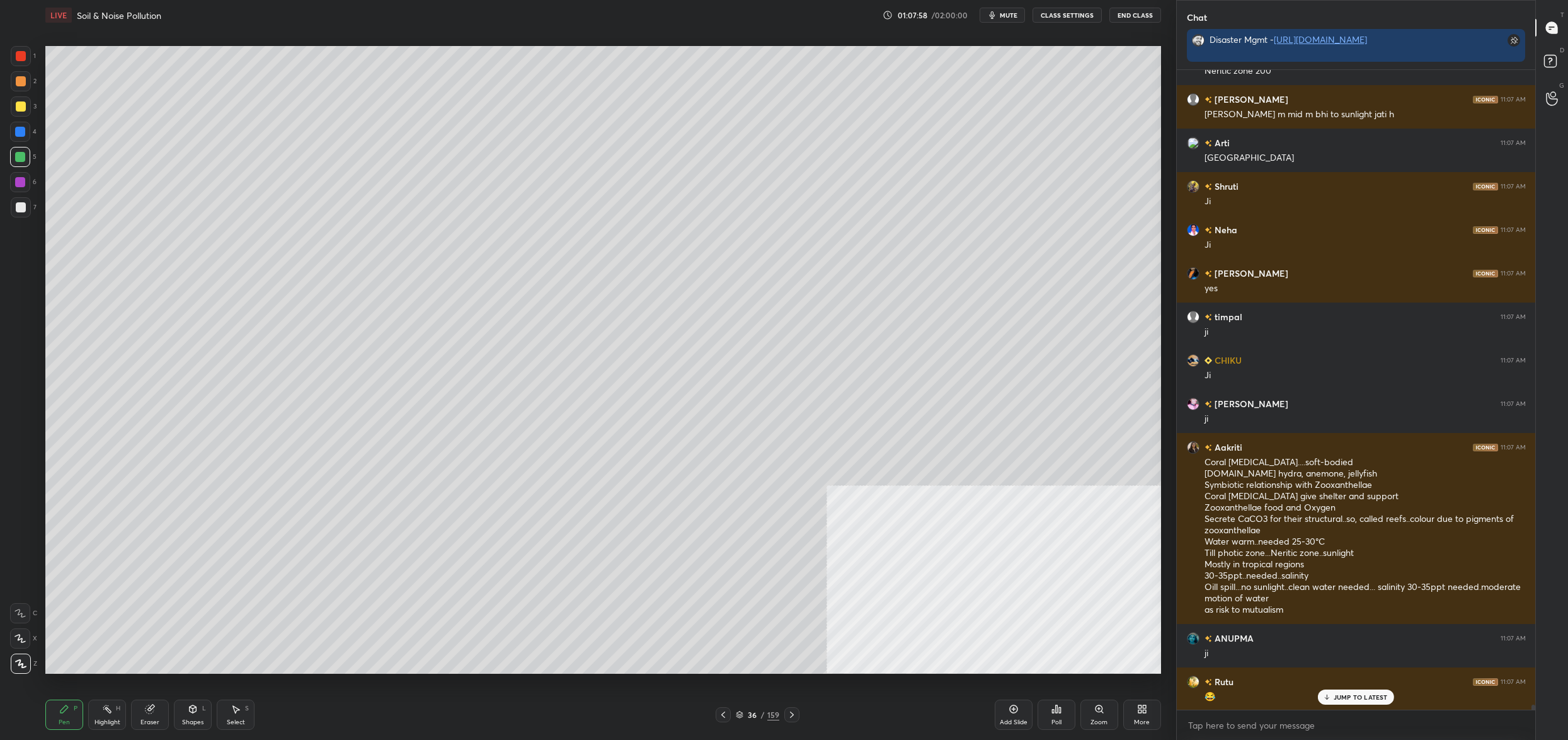
click at [16, 79] on div at bounding box center [21, 81] width 10 height 10
drag, startPoint x: 22, startPoint y: 61, endPoint x: 25, endPoint y: 53, distance: 8.5
click at [26, 57] on div at bounding box center [21, 56] width 20 height 20
click at [25, 53] on div at bounding box center [21, 56] width 20 height 20
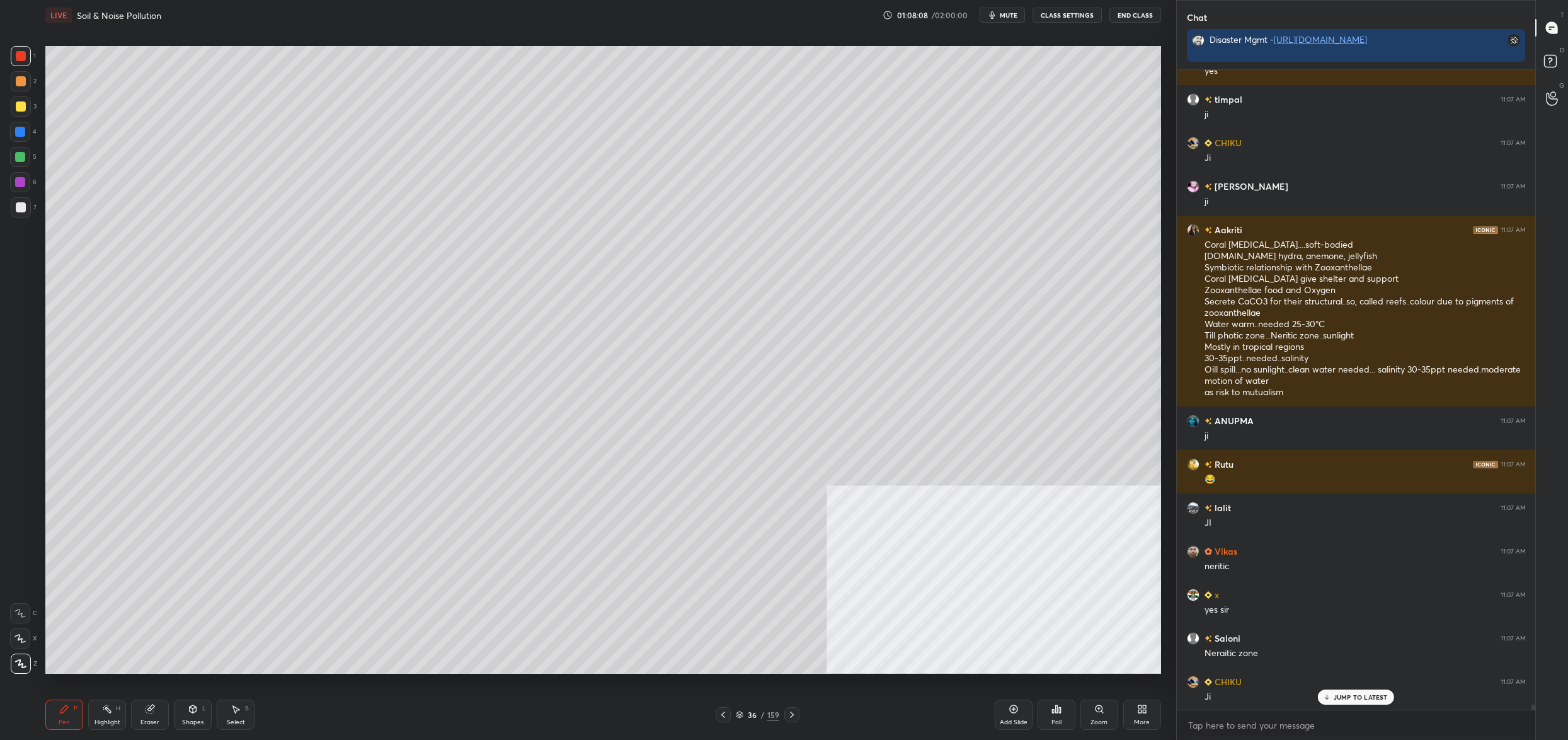
drag, startPoint x: 20, startPoint y: 114, endPoint x: 27, endPoint y: 117, distance: 7.6
click at [22, 114] on div "3" at bounding box center [23, 109] width 26 height 25
drag, startPoint x: 24, startPoint y: 110, endPoint x: 33, endPoint y: 104, distance: 10.8
click at [24, 110] on div at bounding box center [21, 107] width 10 height 10
click at [14, 155] on div at bounding box center [20, 157] width 20 height 20
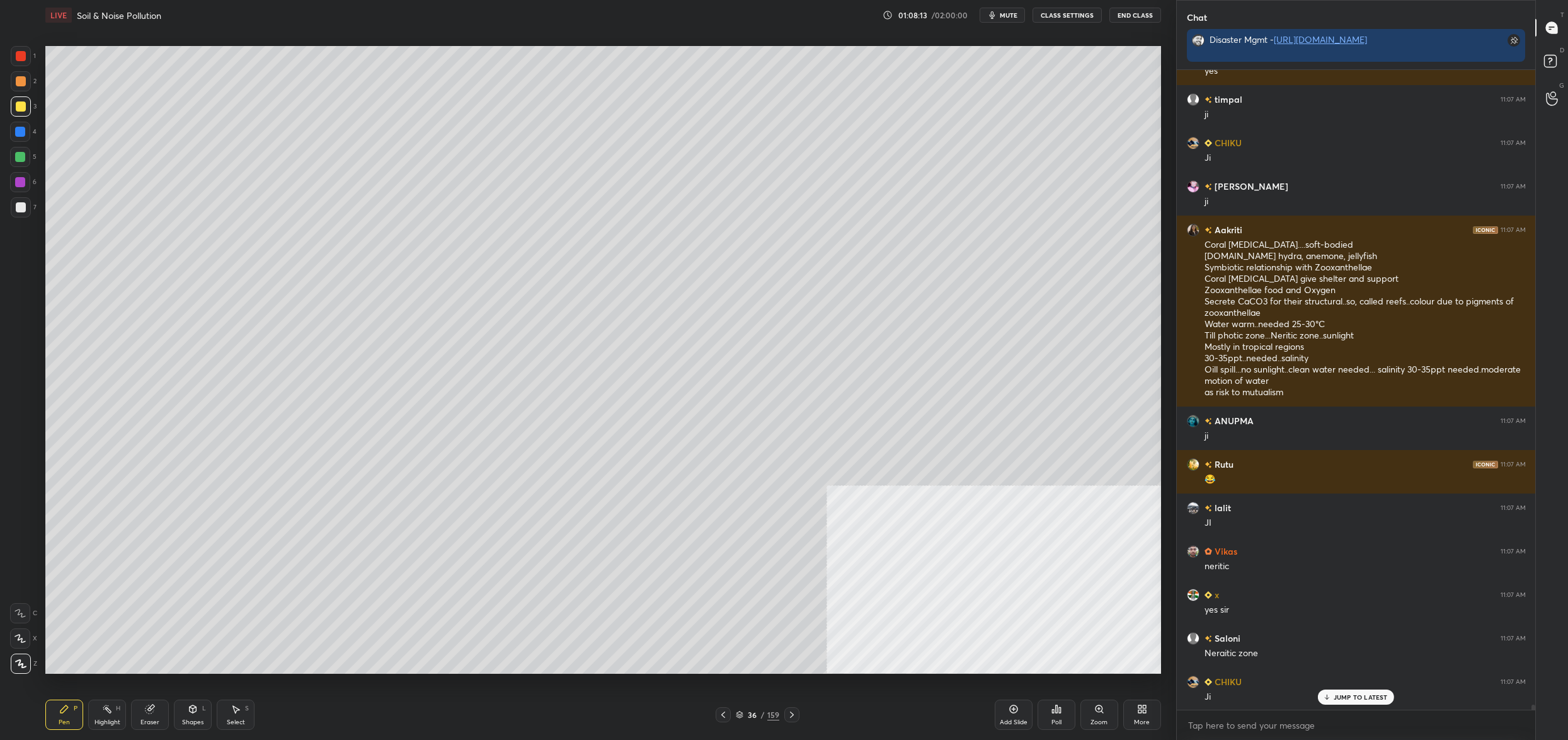
drag, startPoint x: 15, startPoint y: 155, endPoint x: 44, endPoint y: 173, distance: 34.1
click at [15, 155] on div at bounding box center [20, 157] width 10 height 10
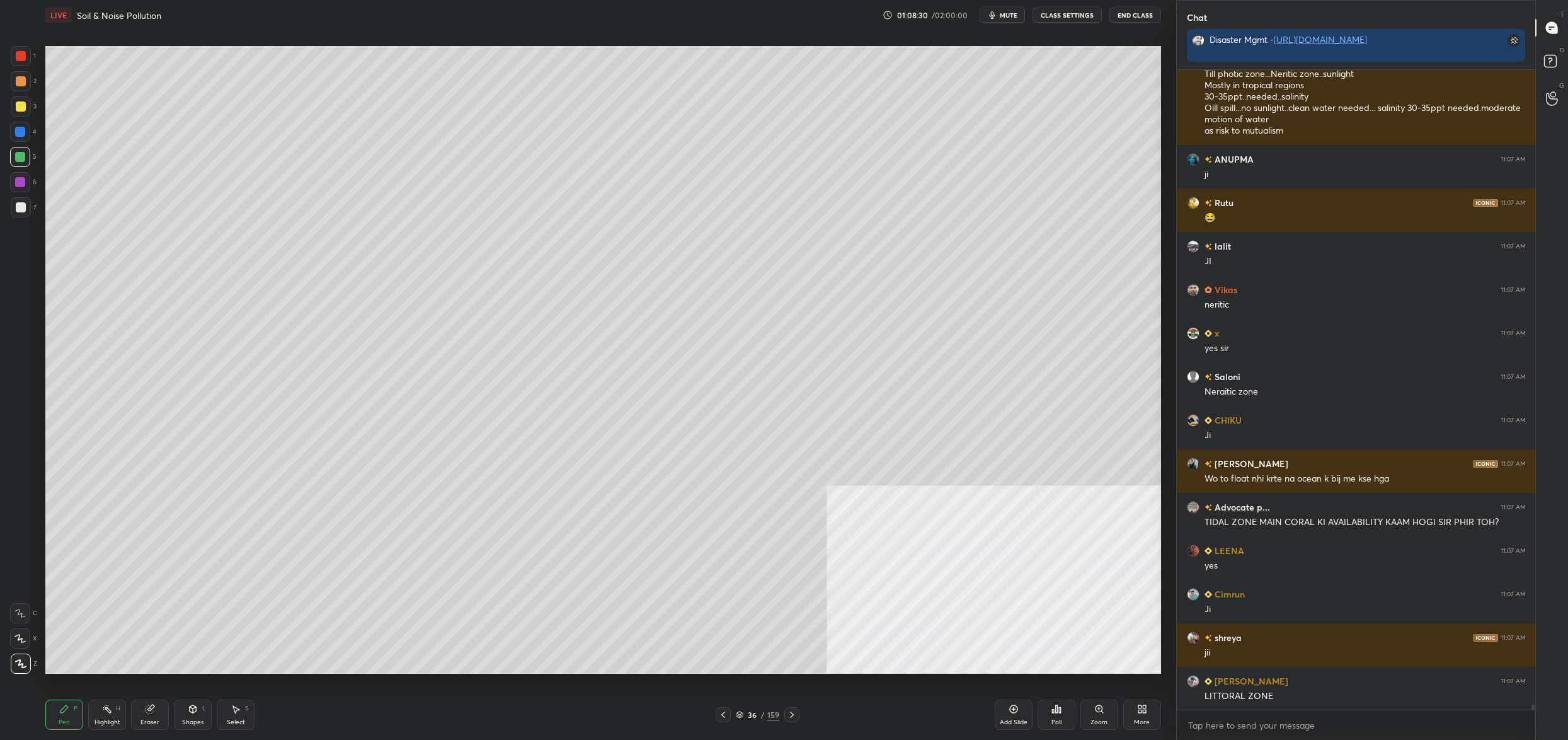
click at [18, 108] on div at bounding box center [21, 107] width 10 height 10
click at [25, 212] on div at bounding box center [21, 208] width 20 height 20
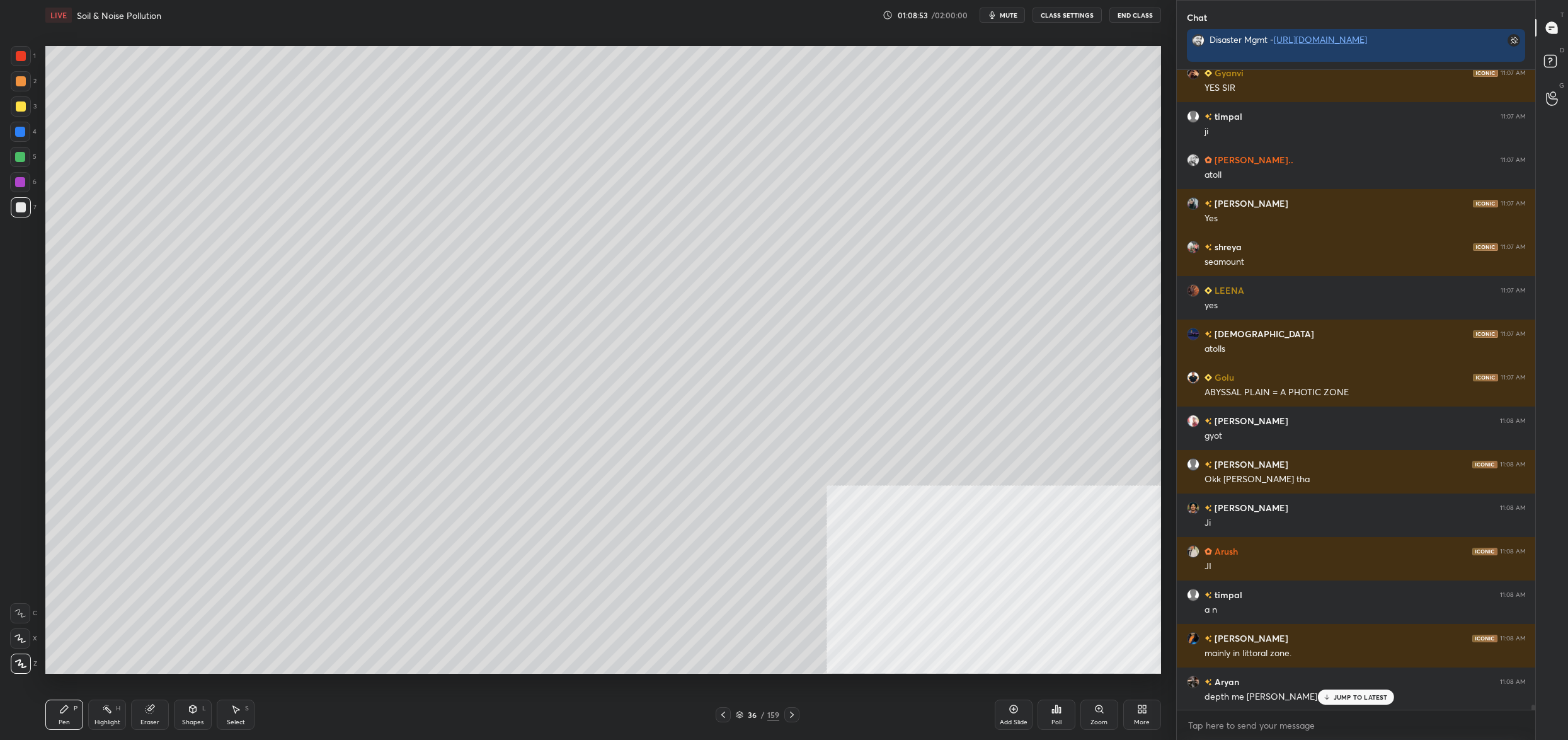
scroll to position [79491, 0]
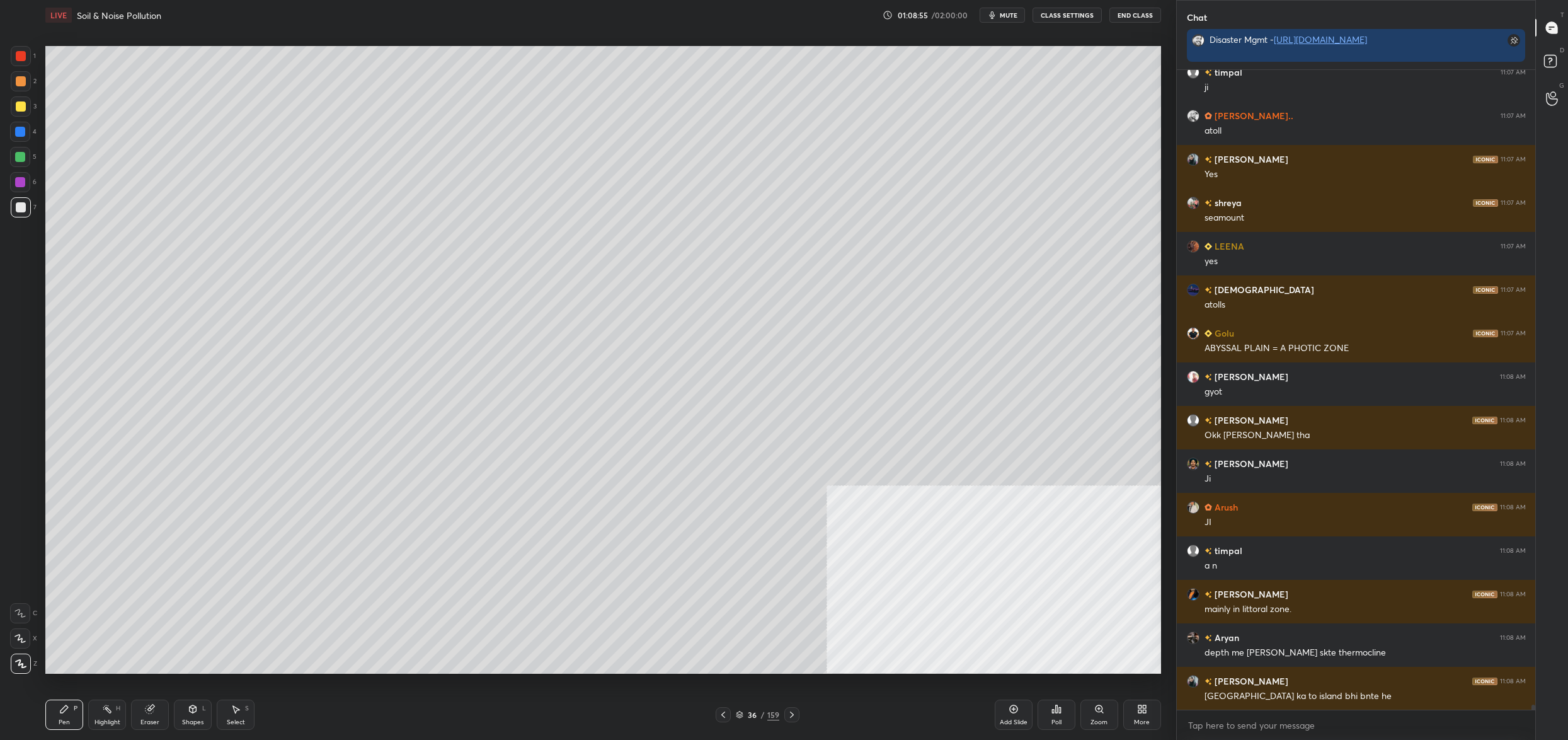
click at [745, 718] on div "36 / 159" at bounding box center [758, 715] width 44 height 11
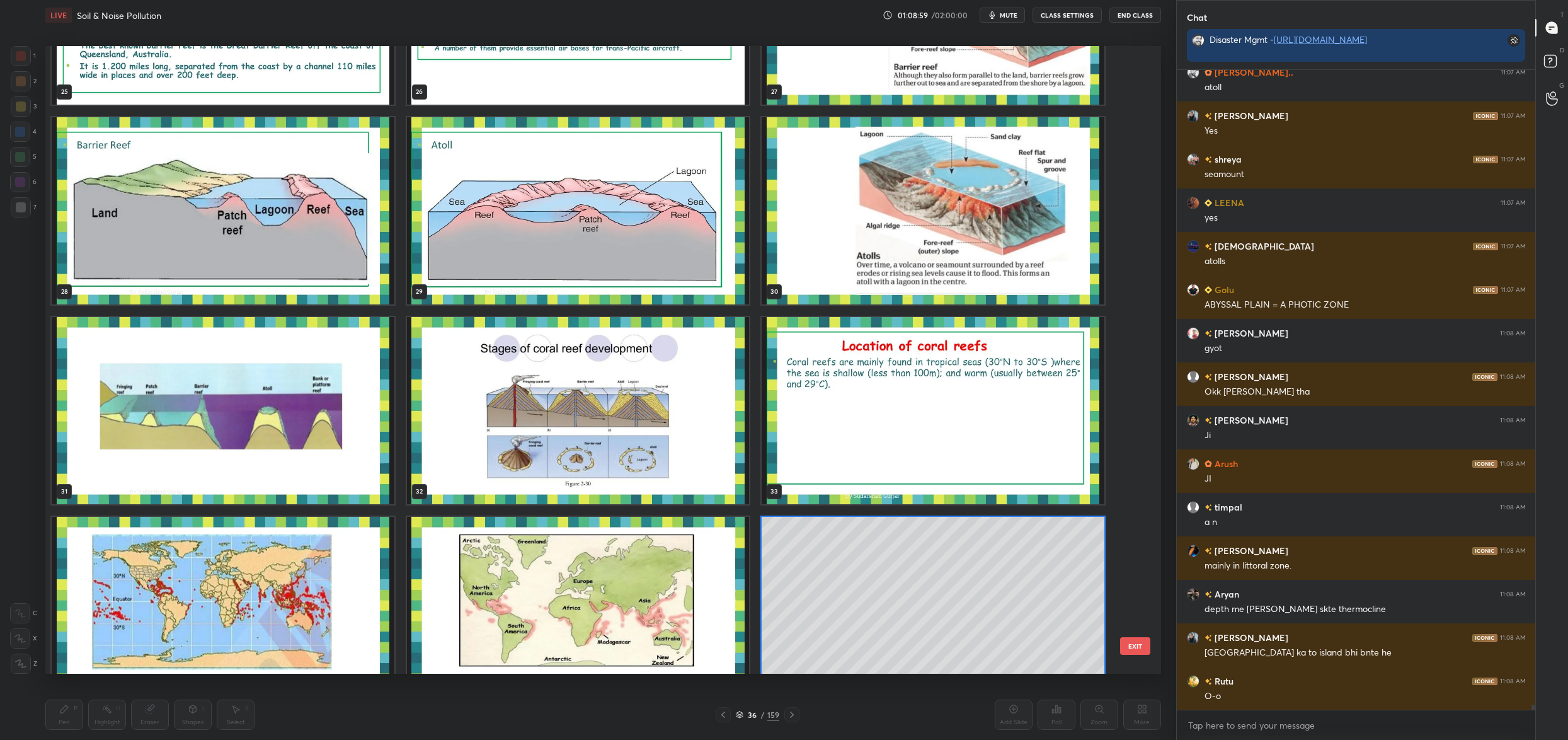
scroll to position [1733, 0]
click at [210, 389] on img "grid" at bounding box center [223, 411] width 343 height 187
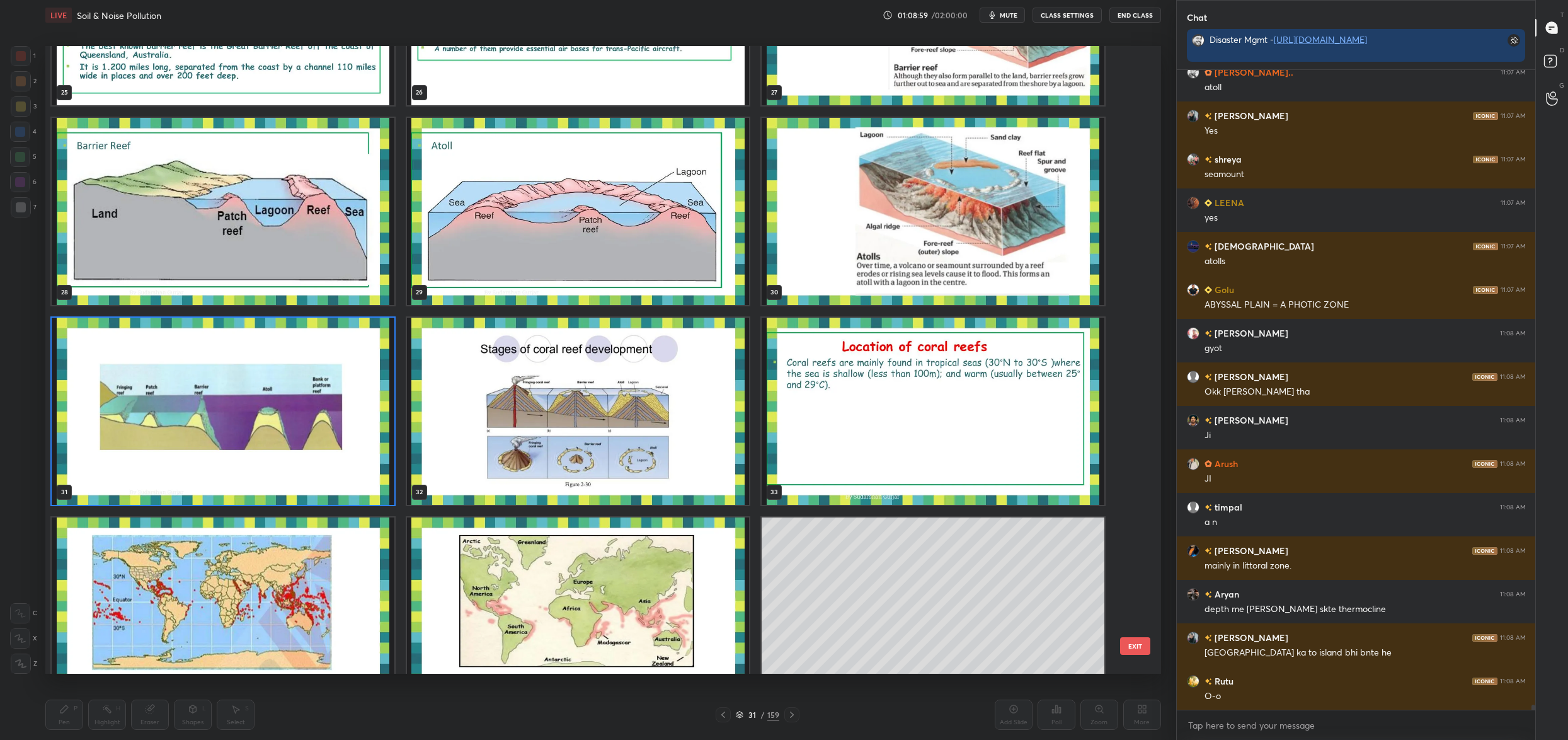
click at [210, 389] on img "grid" at bounding box center [223, 411] width 343 height 187
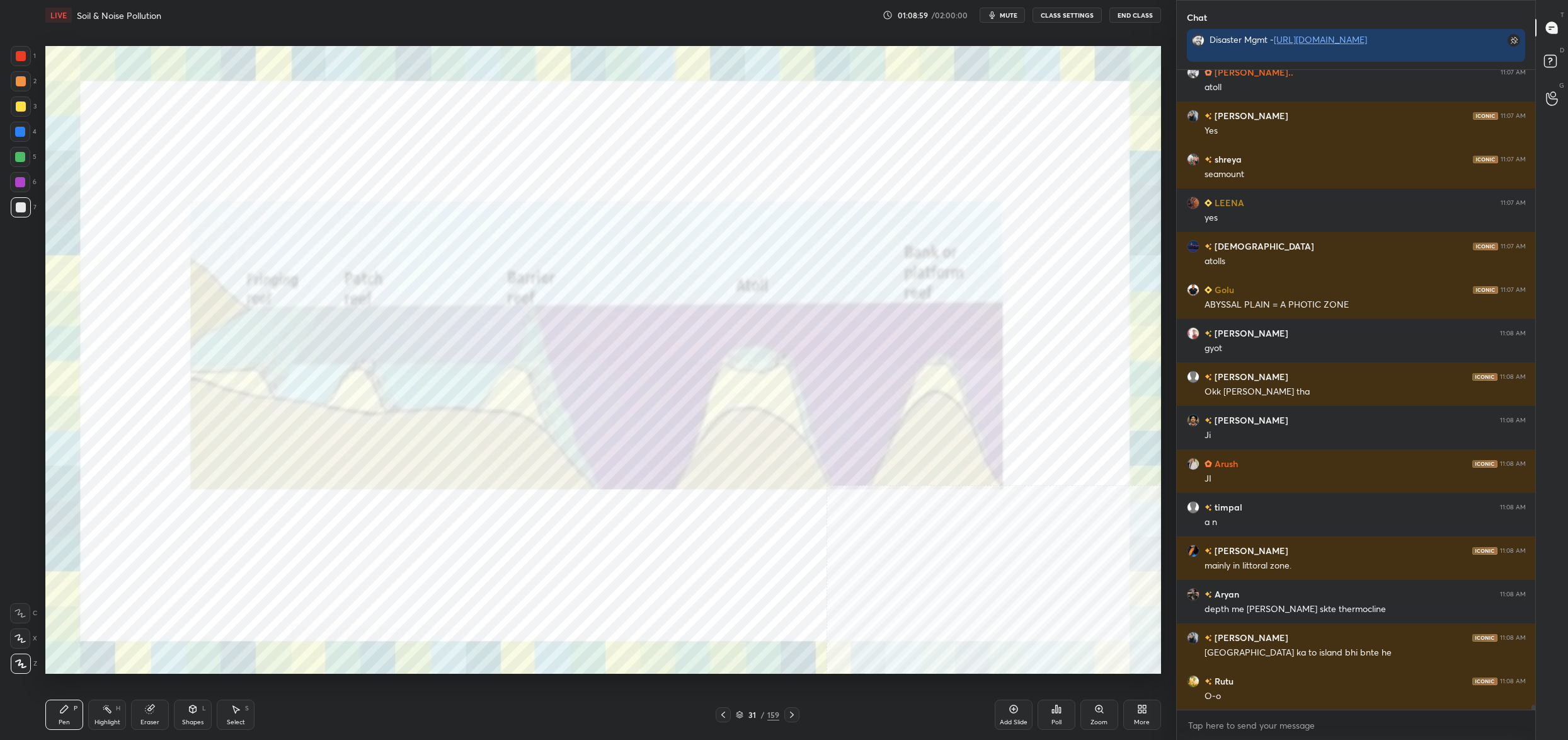
click at [210, 389] on img "grid" at bounding box center [223, 411] width 343 height 187
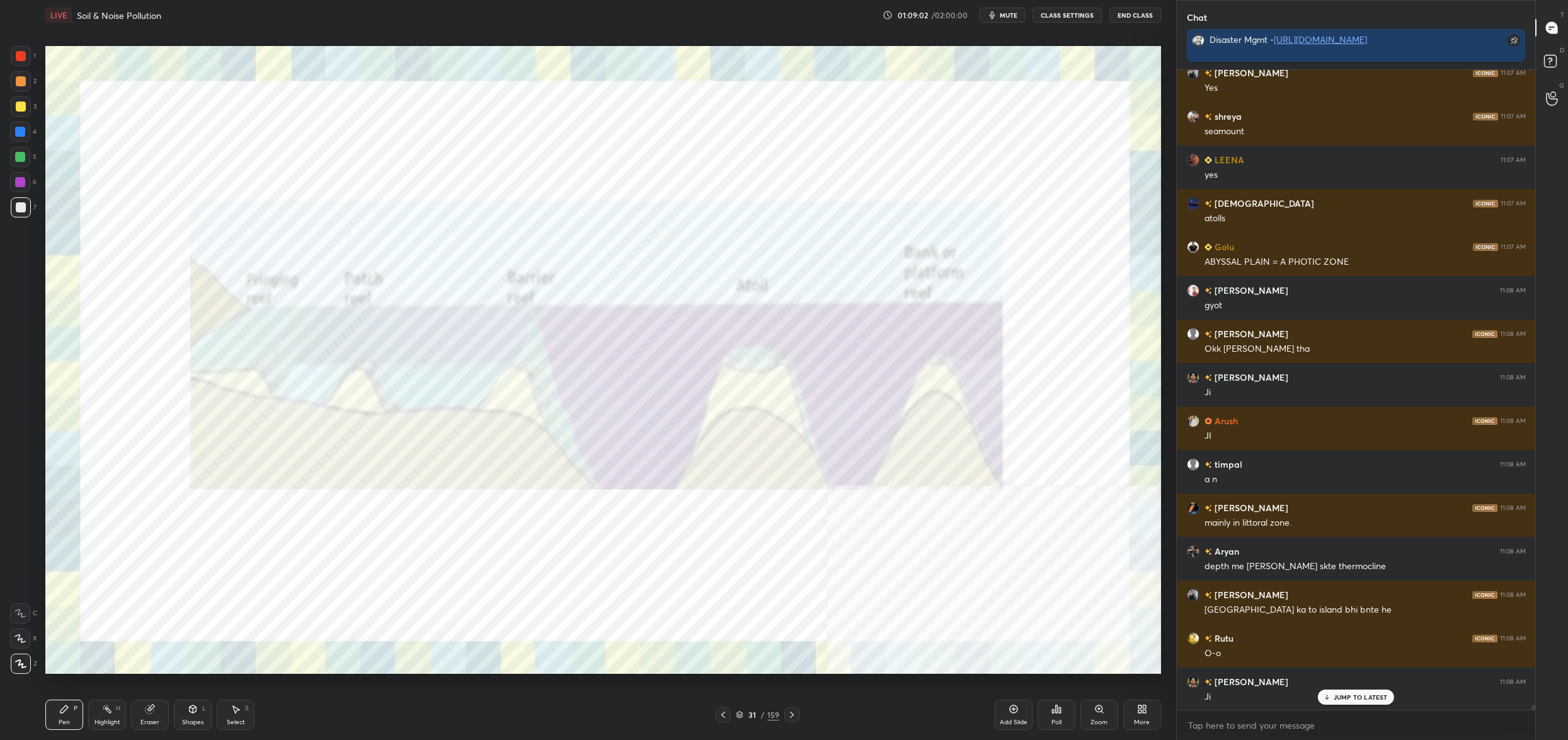
scroll to position [79620, 0]
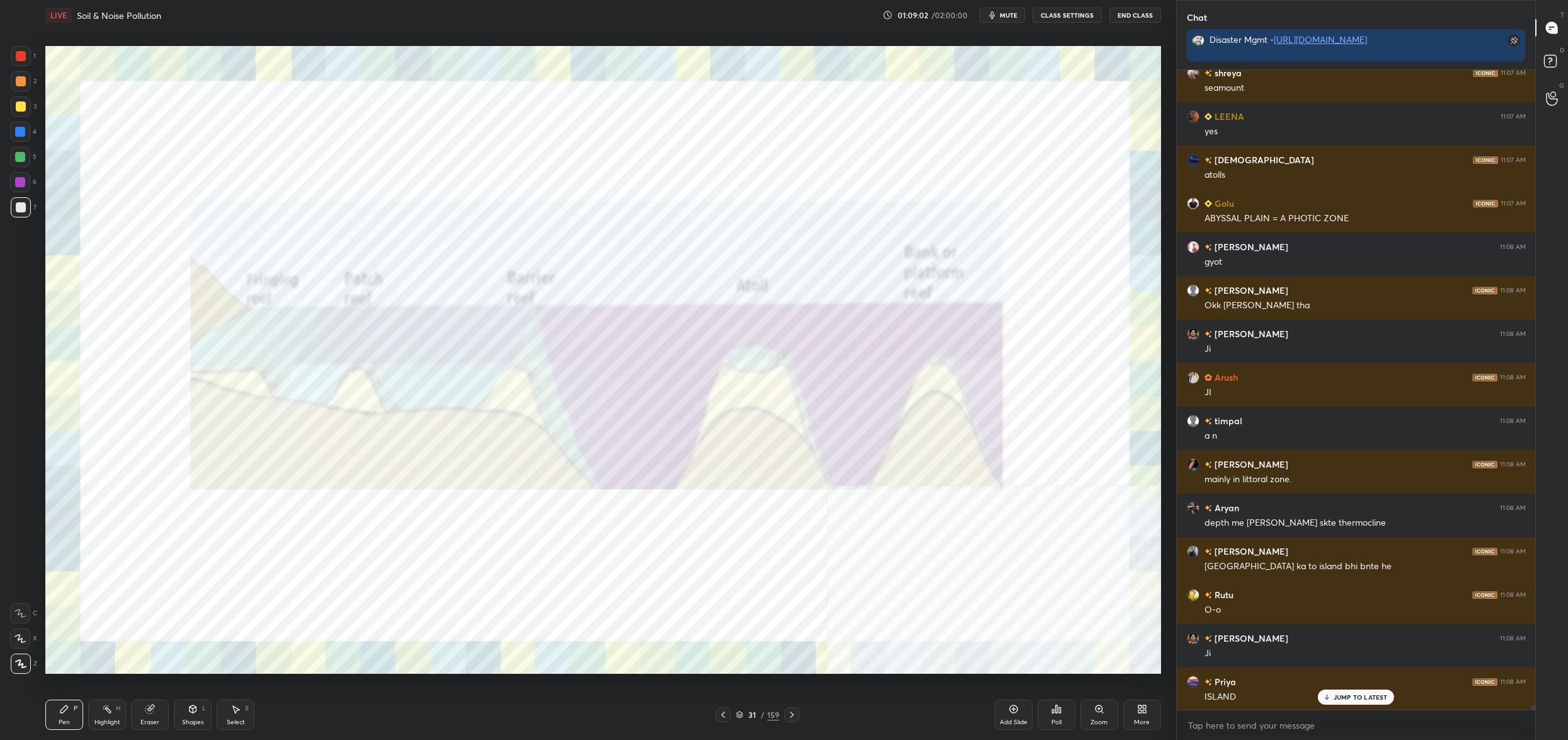
drag, startPoint x: 753, startPoint y: 714, endPoint x: 768, endPoint y: 693, distance: 25.8
click at [751, 714] on div "31" at bounding box center [753, 715] width 13 height 8
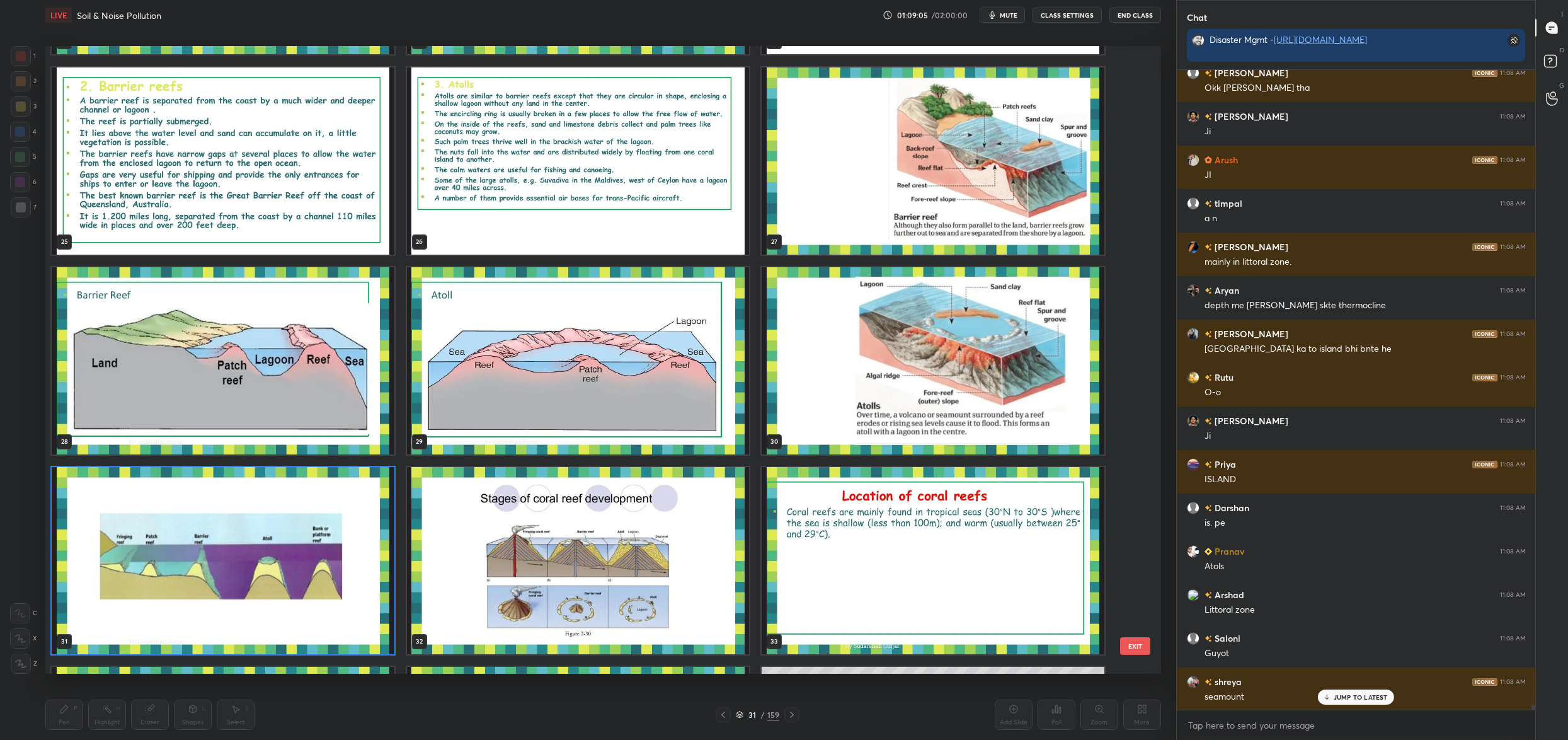
scroll to position [79881, 0]
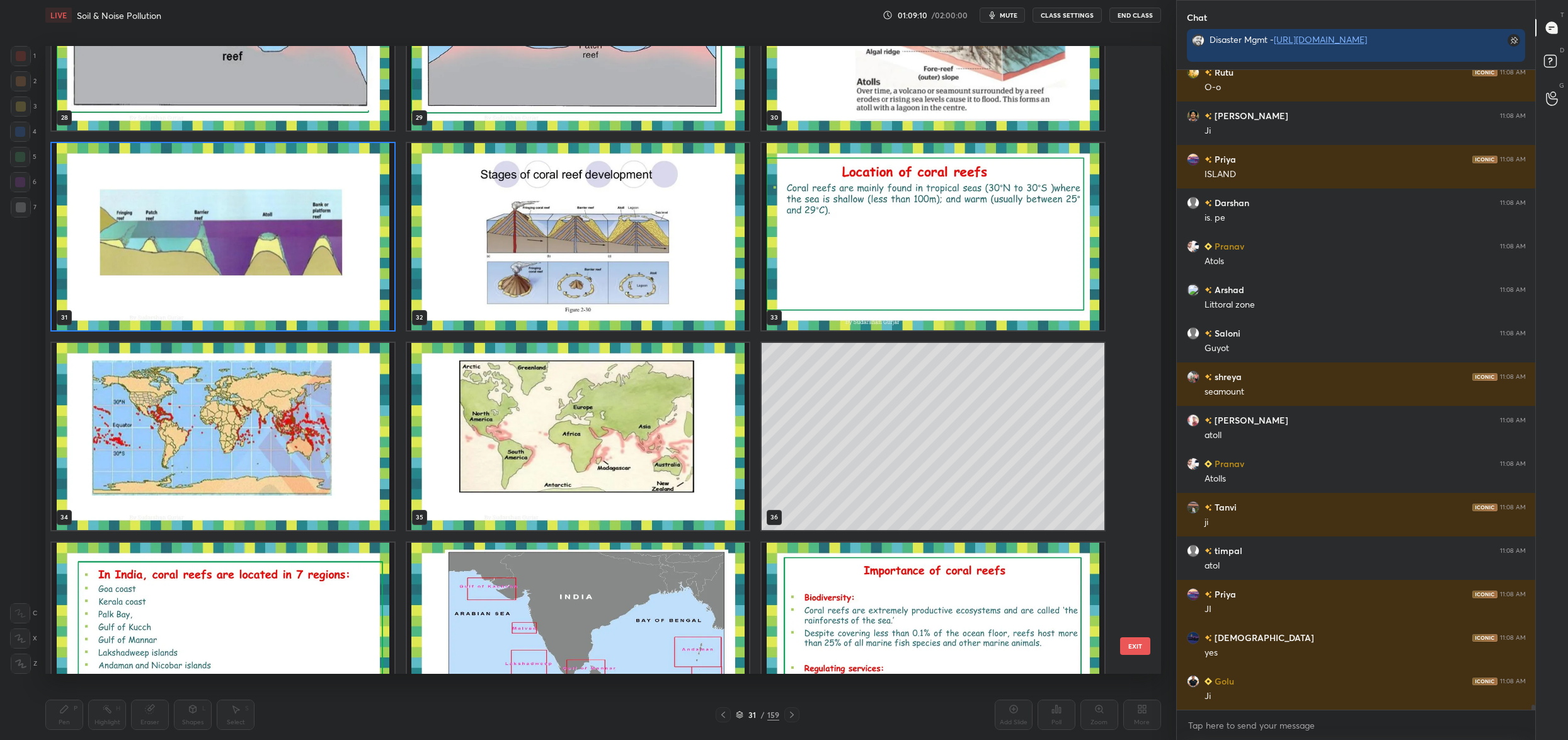
click at [650, 313] on img "grid" at bounding box center [578, 236] width 343 height 187
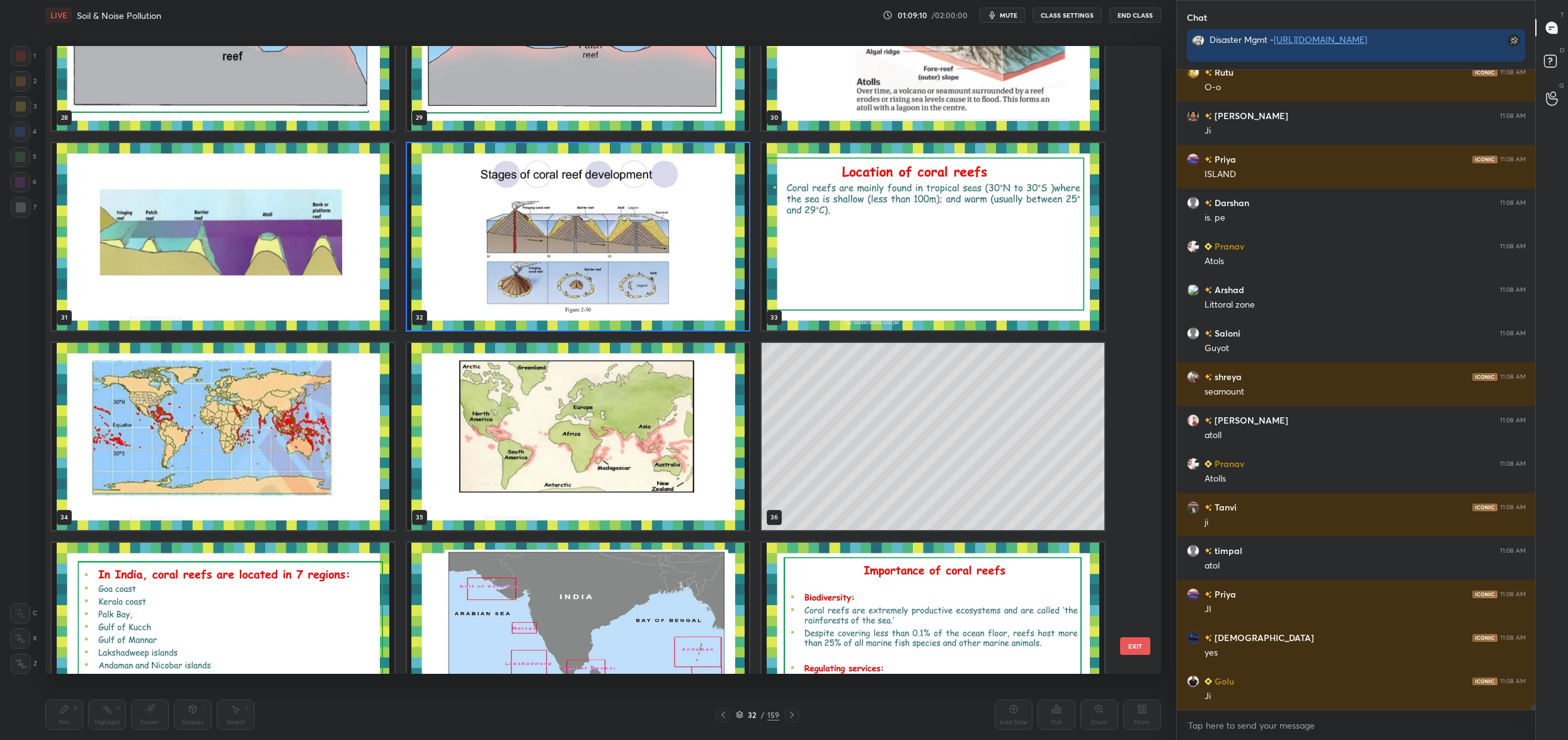
click at [650, 313] on img "grid" at bounding box center [578, 236] width 343 height 187
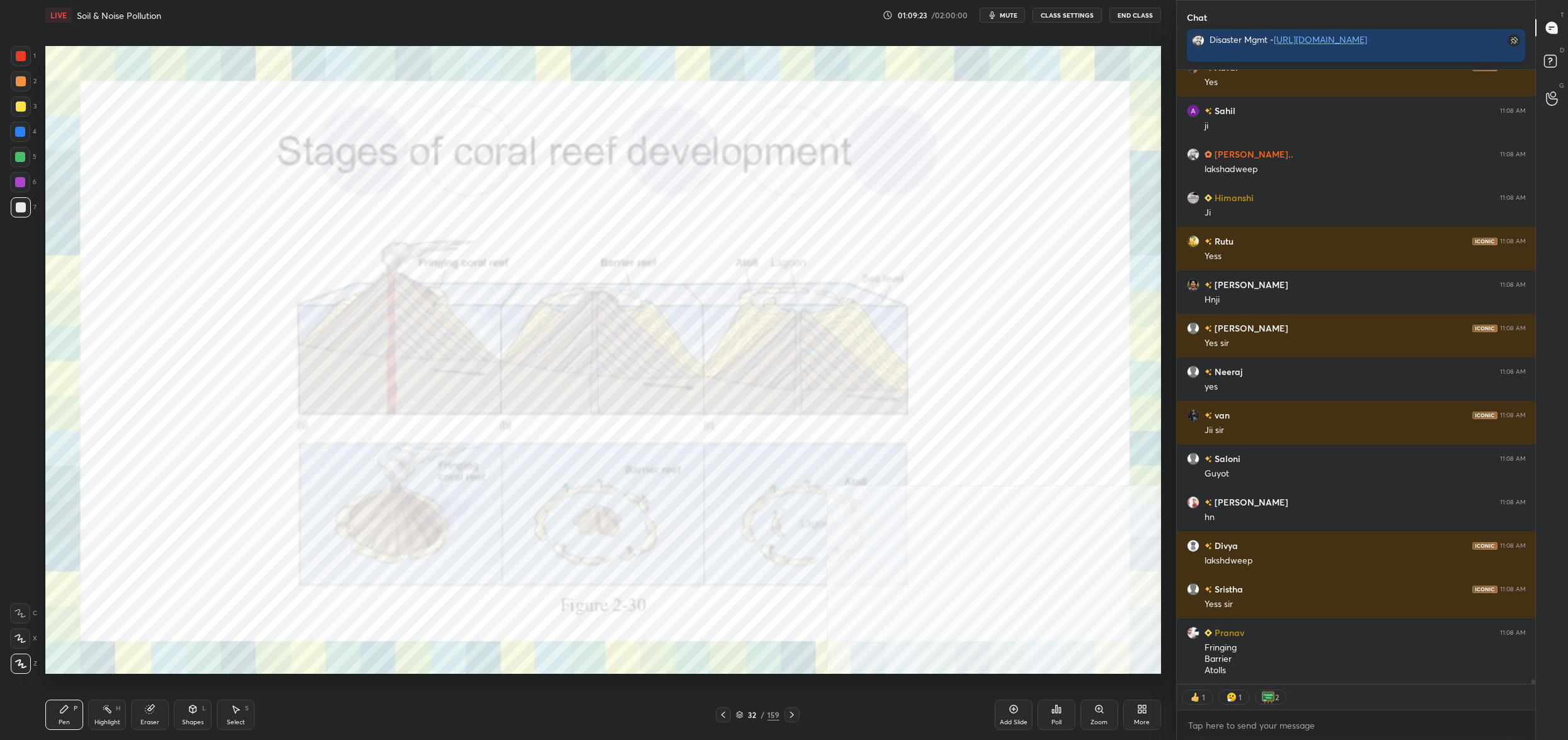
click at [749, 720] on div "32 / 159" at bounding box center [758, 715] width 44 height 11
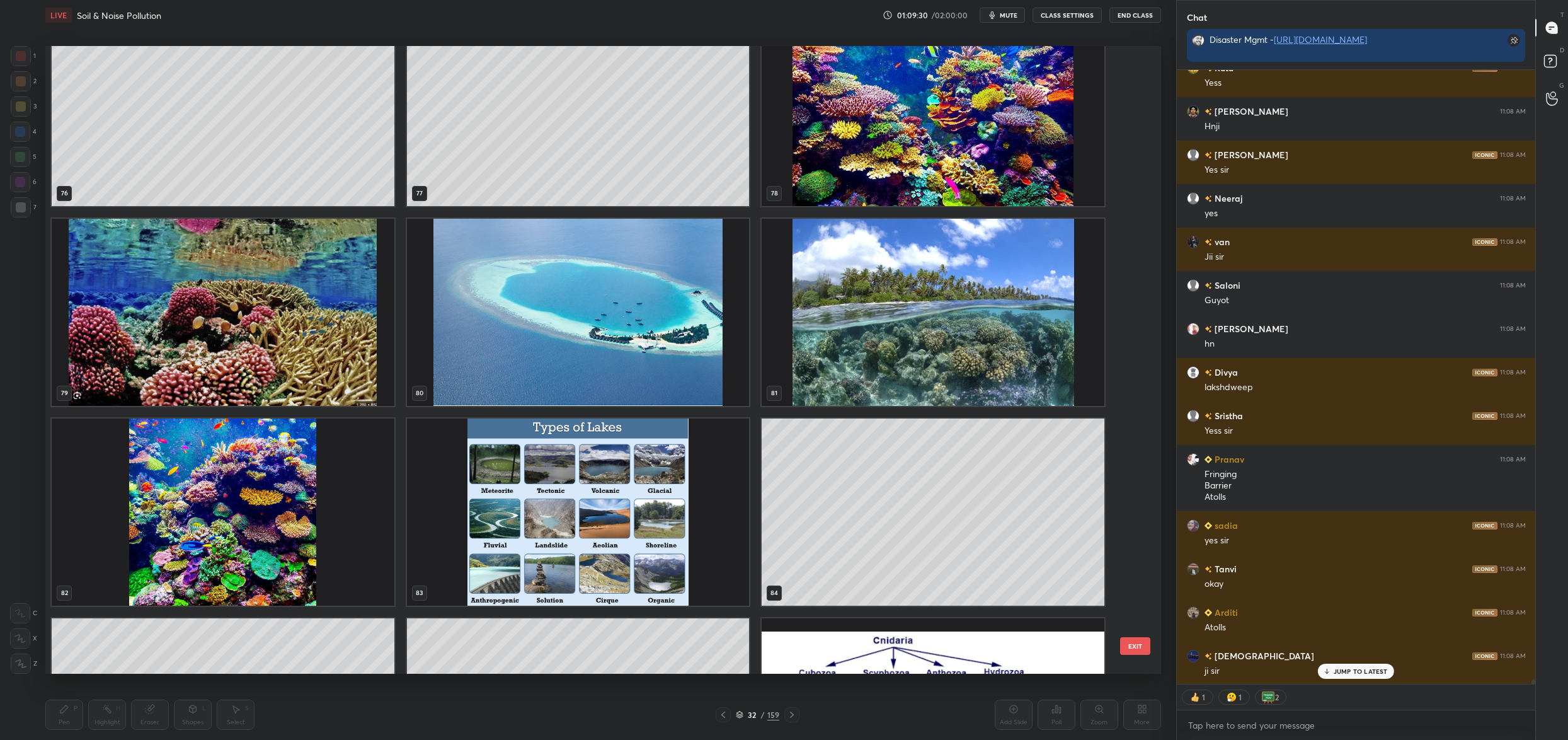
click at [553, 240] on img "grid" at bounding box center [578, 312] width 343 height 187
click at [552, 240] on img "grid" at bounding box center [578, 312] width 343 height 187
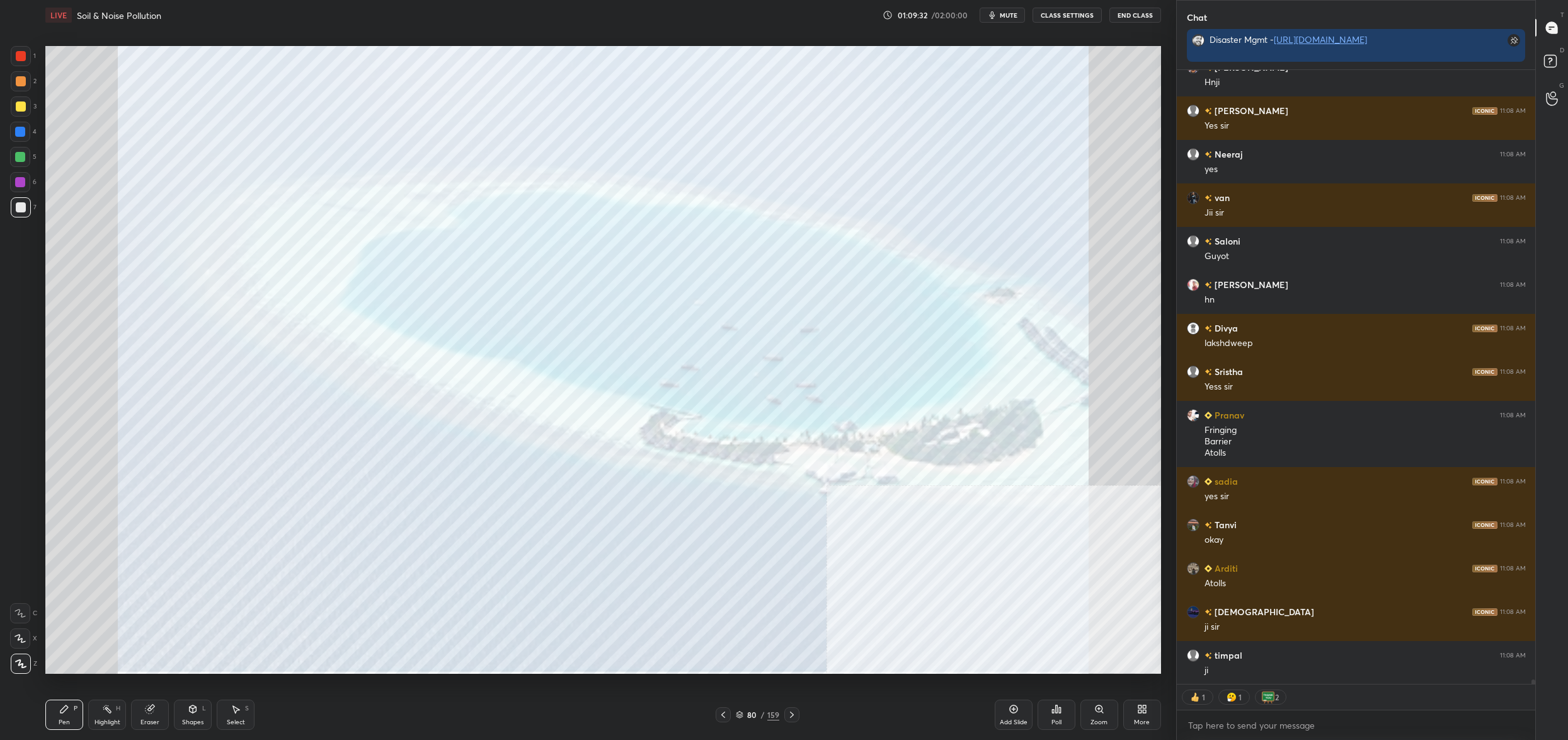
click at [18, 53] on div at bounding box center [21, 56] width 20 height 20
click at [25, 55] on div at bounding box center [21, 56] width 10 height 10
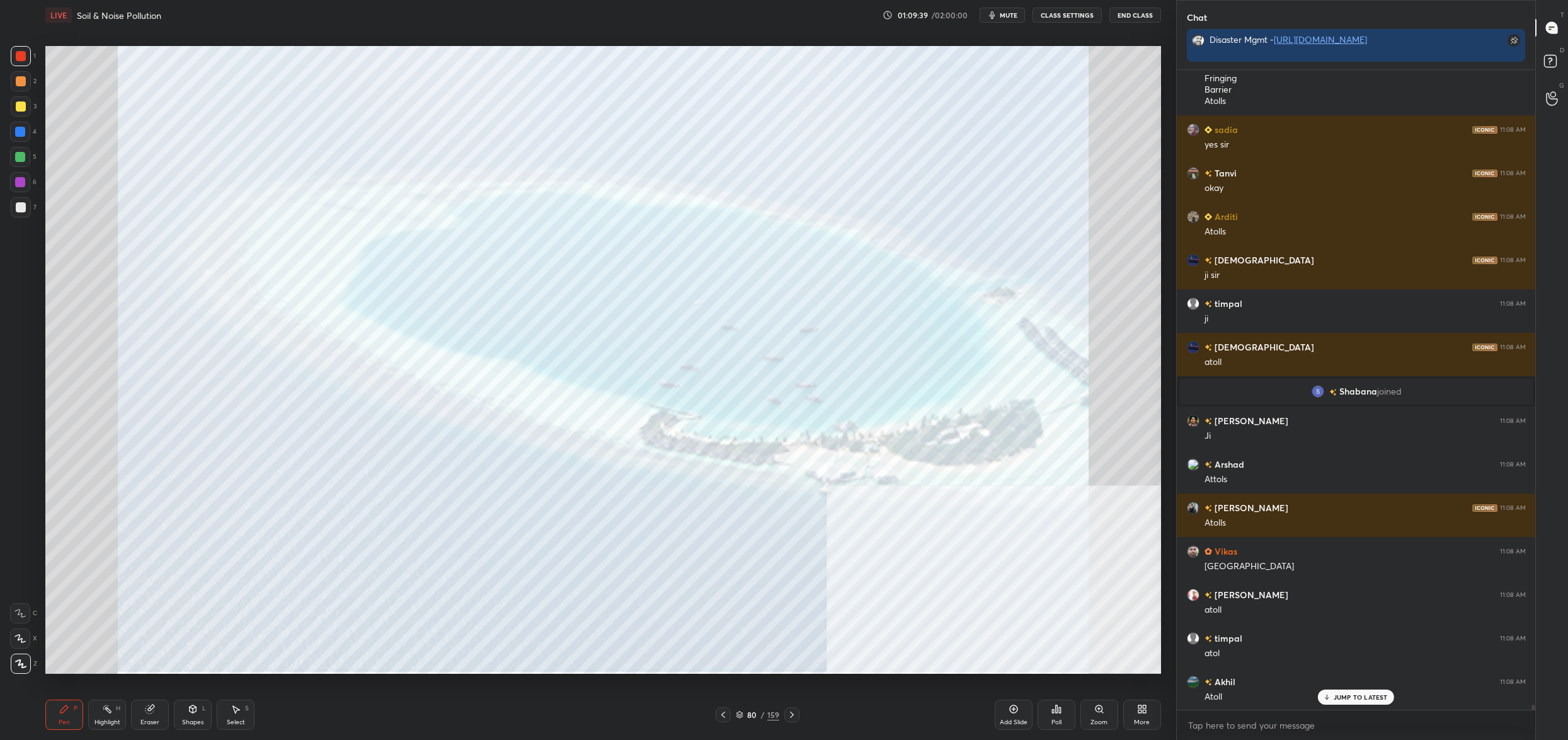
click at [749, 713] on div "80" at bounding box center [753, 715] width 13 height 8
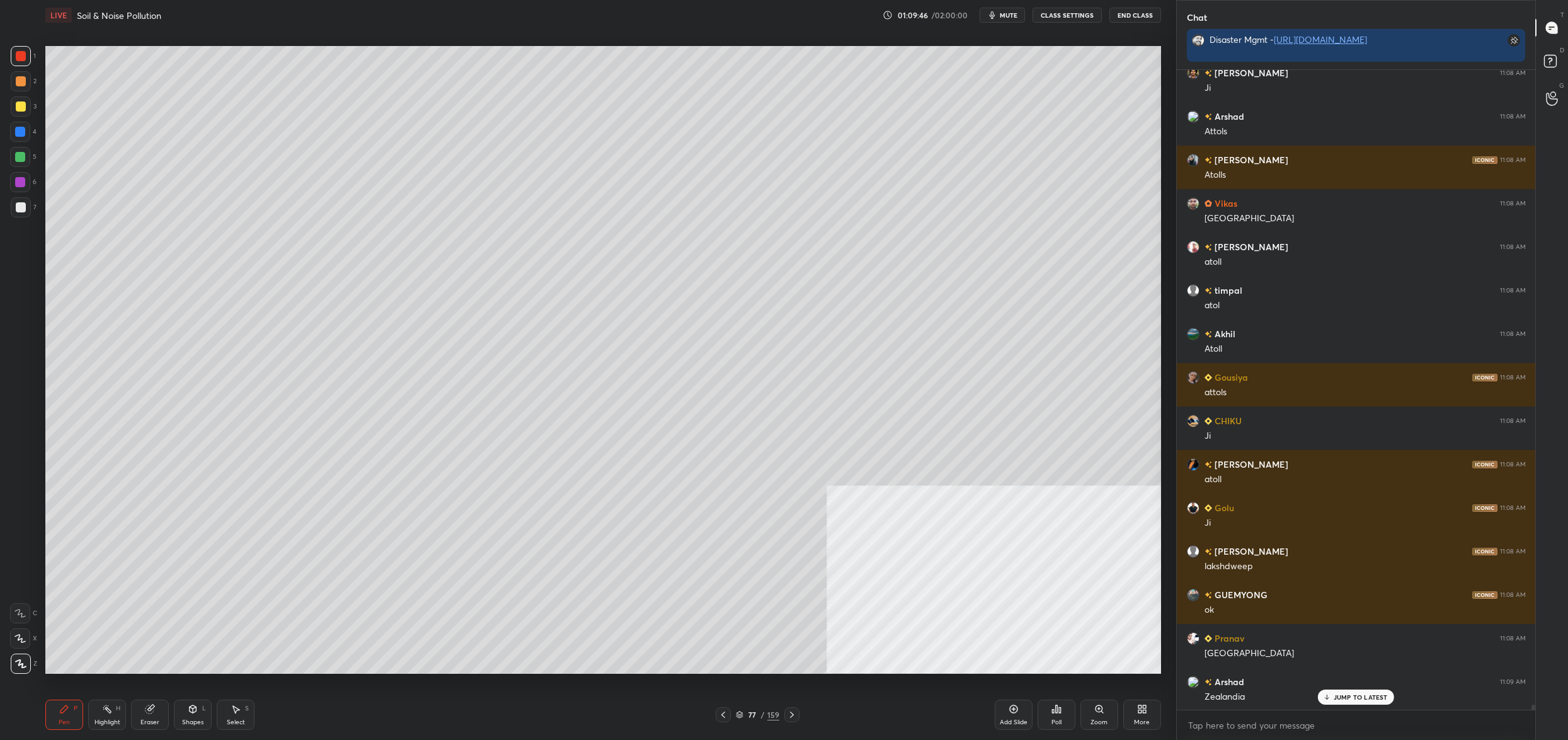
click at [22, 111] on div at bounding box center [21, 107] width 20 height 20
drag, startPoint x: 29, startPoint y: 116, endPoint x: 43, endPoint y: 113, distance: 14.3
click at [29, 116] on div "3" at bounding box center [23, 107] width 26 height 20
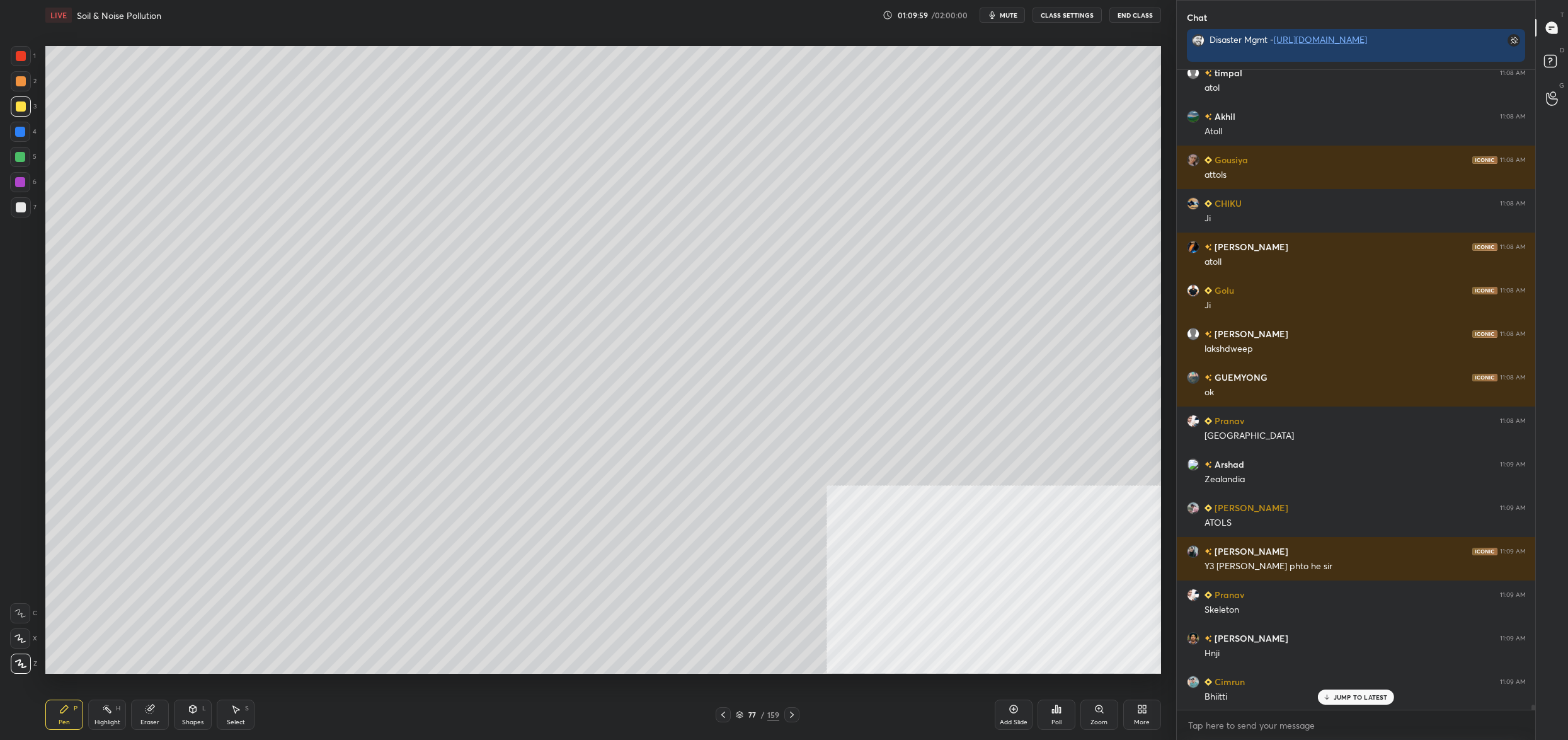
click at [741, 715] on icon at bounding box center [740, 715] width 6 height 2
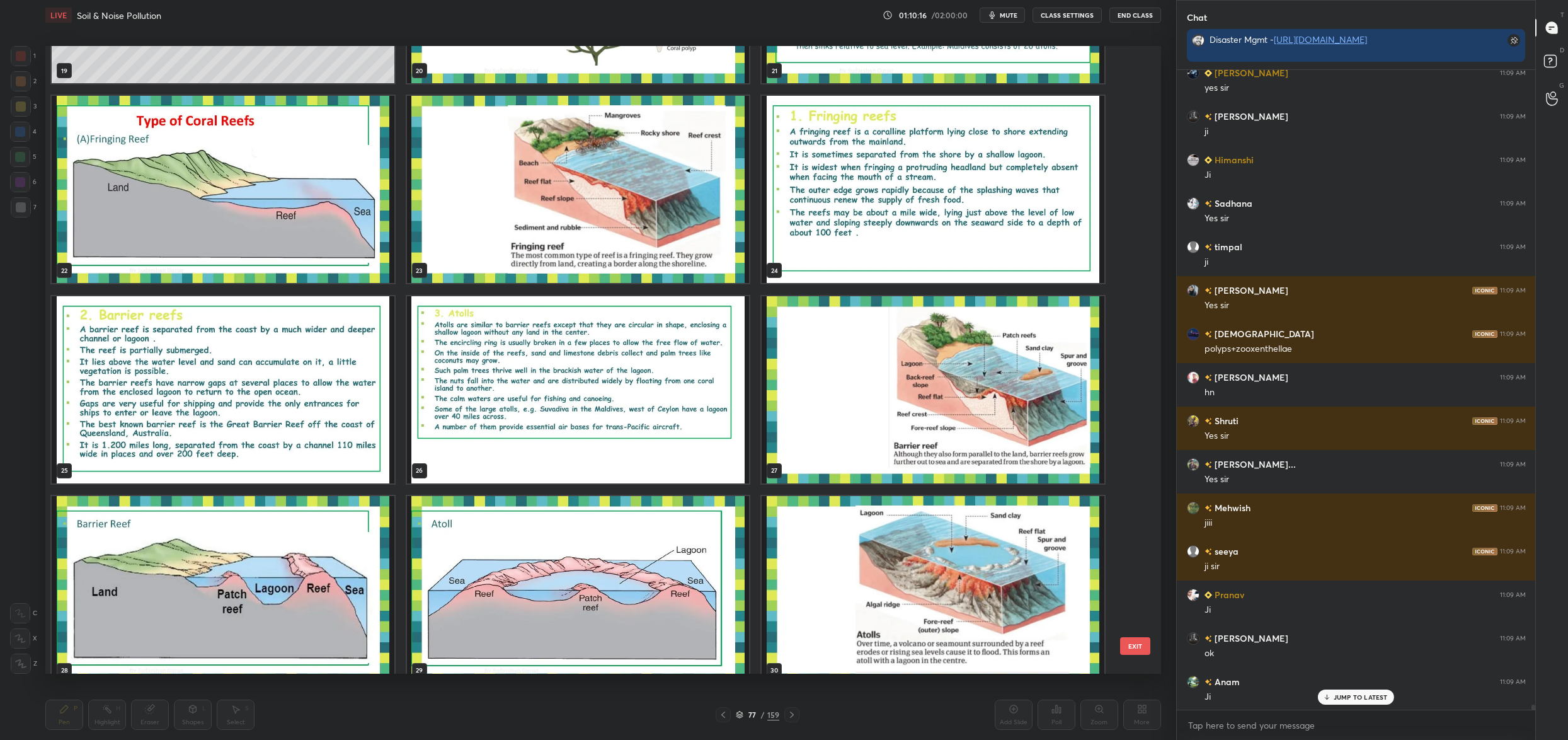
click at [582, 192] on img "grid" at bounding box center [578, 189] width 343 height 187
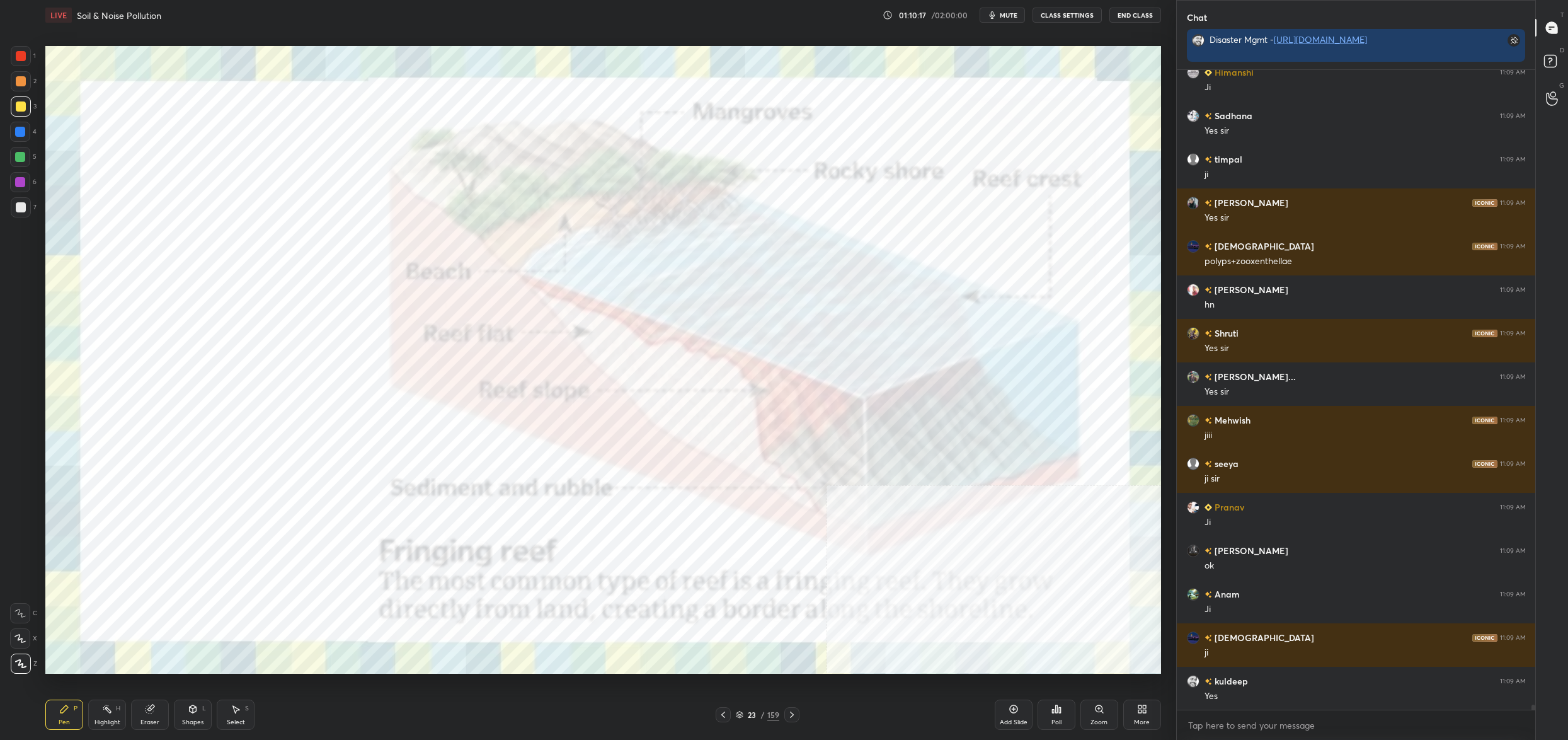
click at [582, 192] on img "grid" at bounding box center [578, 189] width 343 height 187
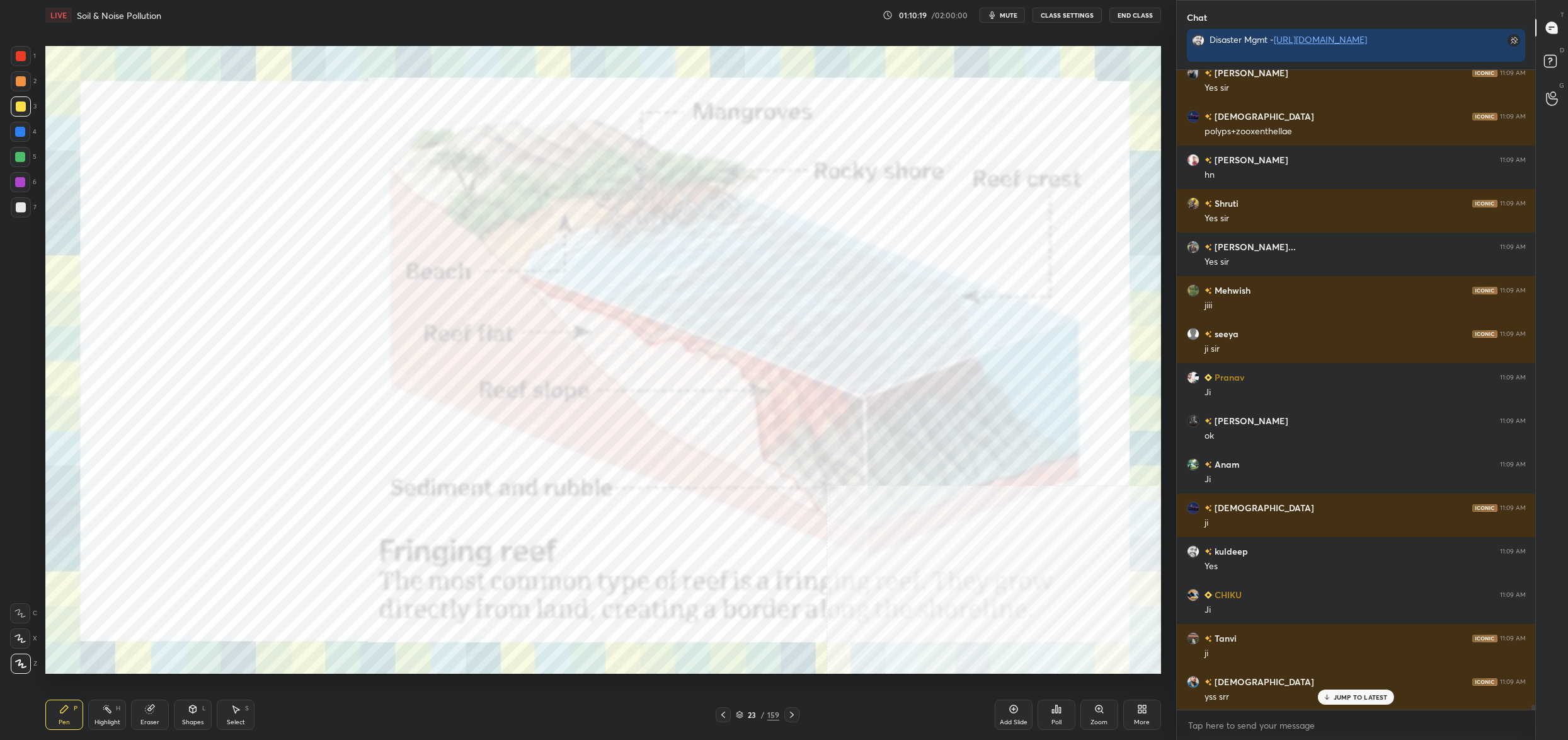
click at [1140, 711] on icon at bounding box center [1140, 711] width 3 height 3
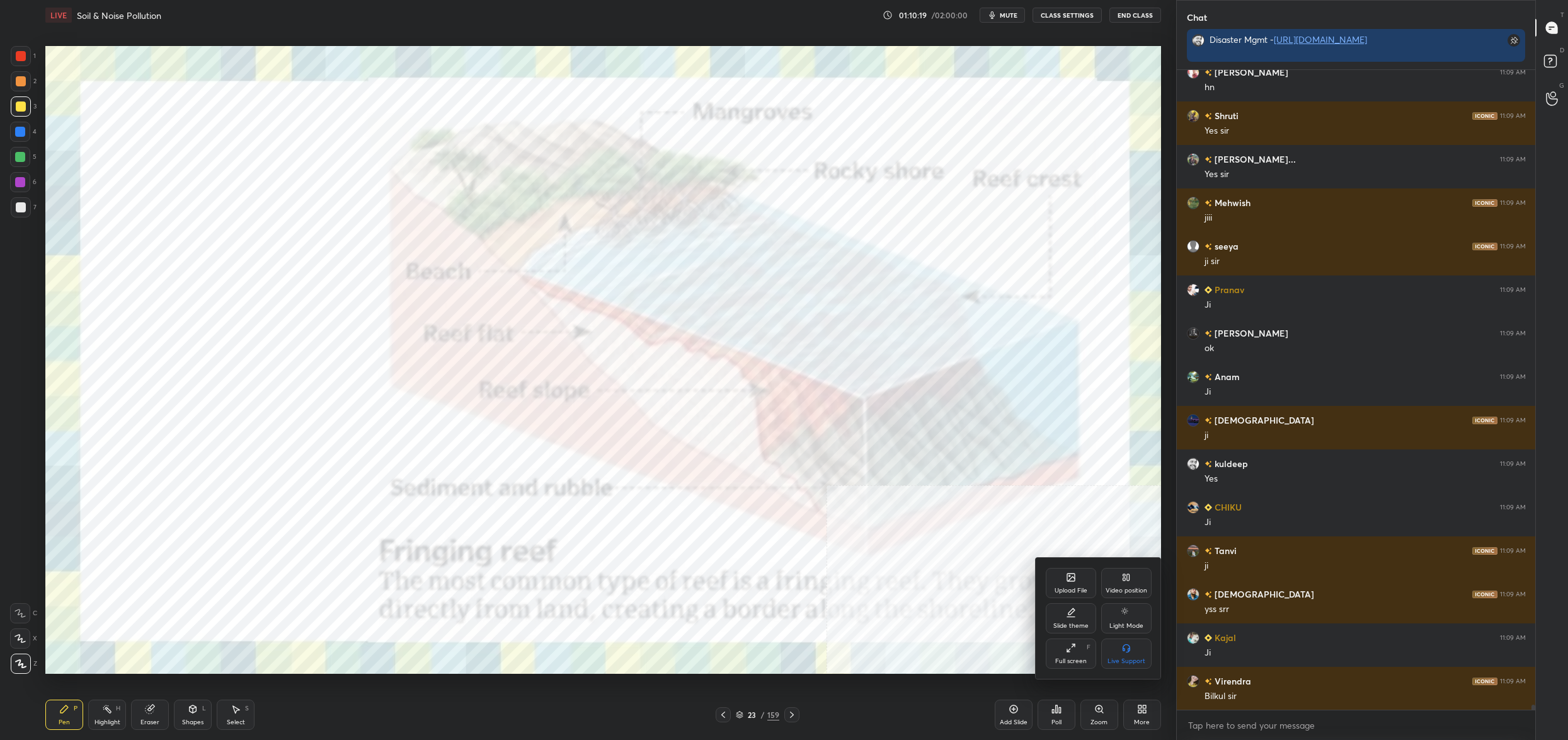
click at [1123, 581] on icon at bounding box center [1126, 578] width 10 height 10
drag, startPoint x: 1081, startPoint y: 650, endPoint x: 1091, endPoint y: 633, distance: 19.7
click at [1081, 650] on div "Bottom left" at bounding box center [1071, 654] width 50 height 30
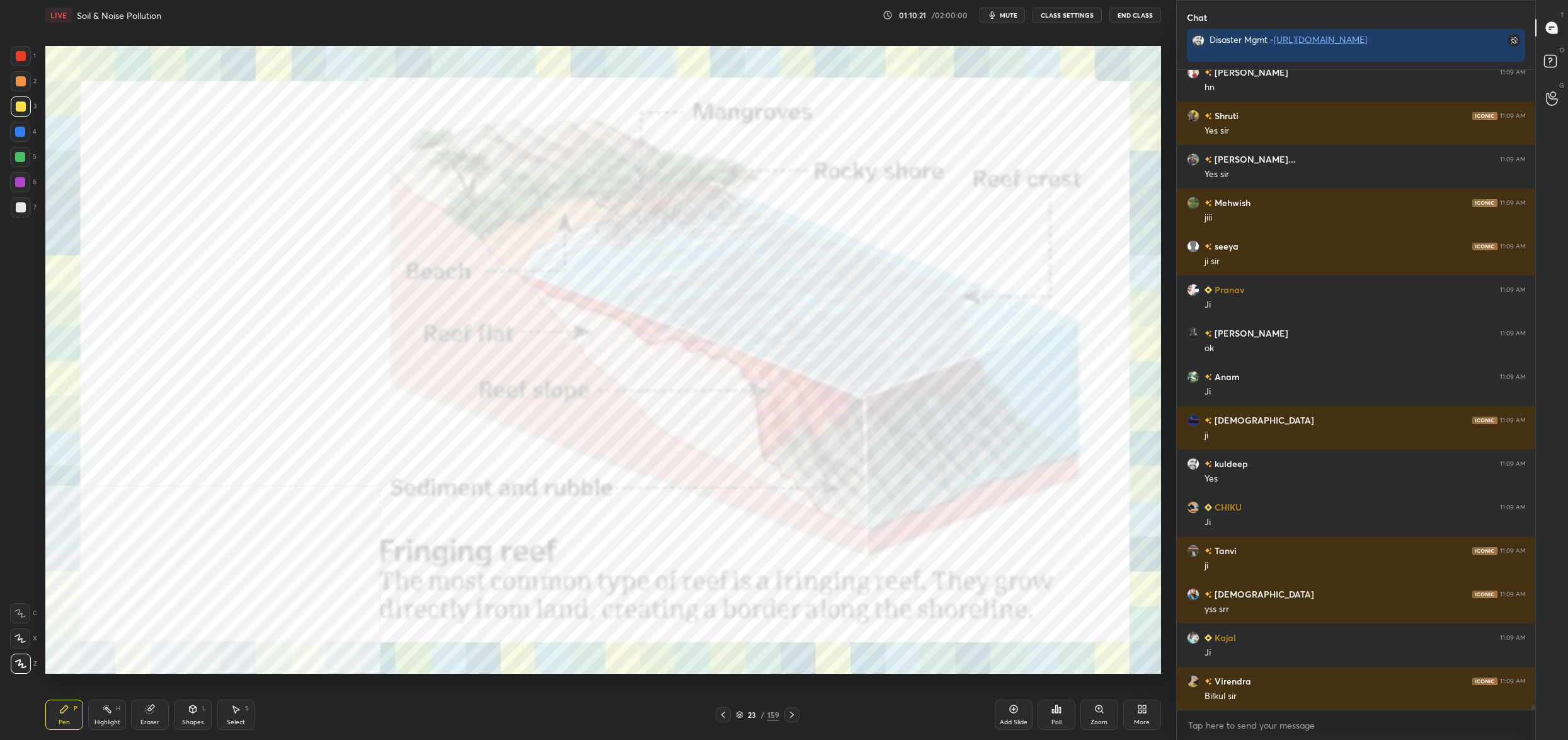
click at [27, 63] on div "1" at bounding box center [23, 58] width 25 height 25
click at [15, 65] on div at bounding box center [21, 56] width 20 height 20
drag, startPoint x: 750, startPoint y: 714, endPoint x: 744, endPoint y: 715, distance: 6.1
click at [750, 714] on div "23" at bounding box center [753, 715] width 13 height 8
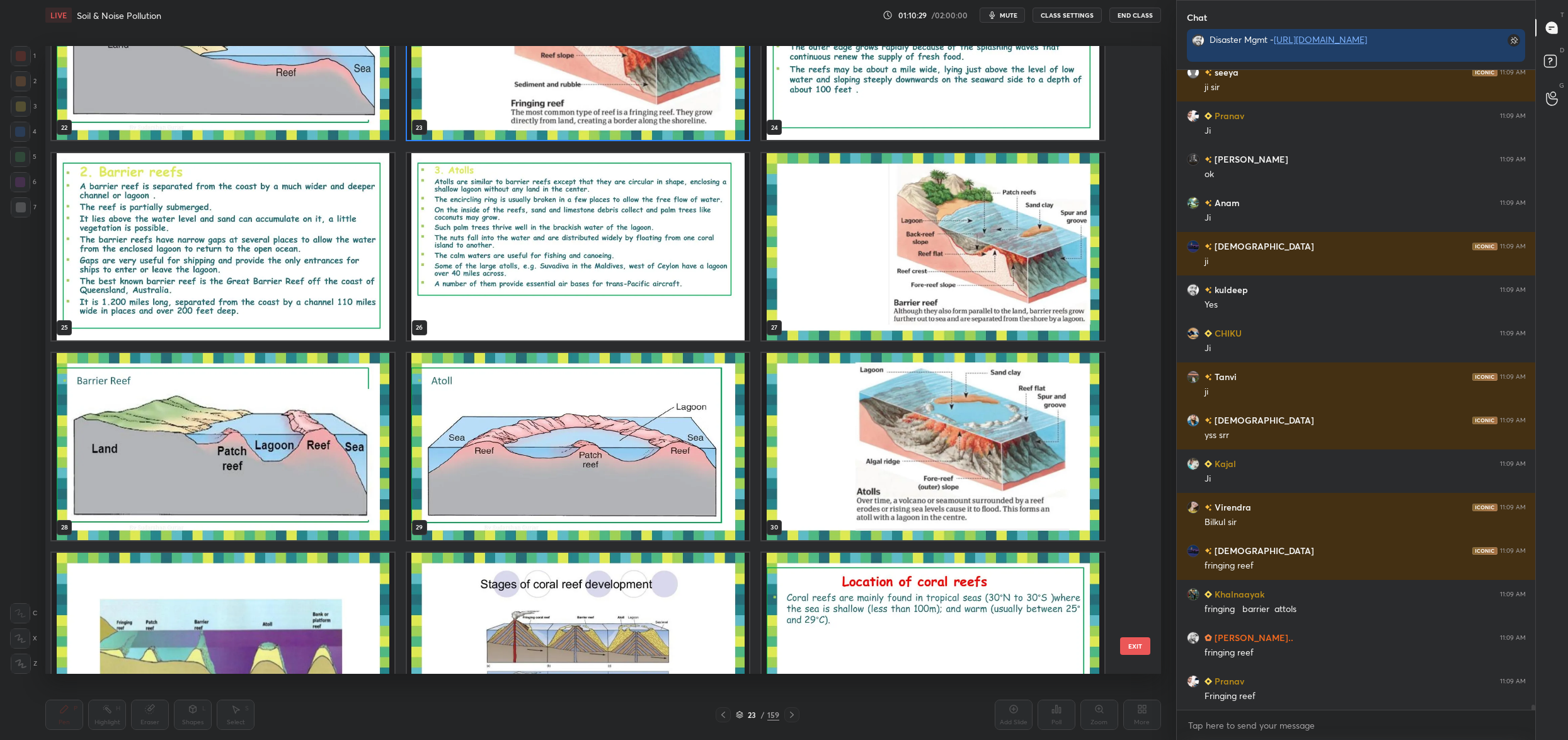
click at [835, 240] on img "grid" at bounding box center [933, 246] width 343 height 187
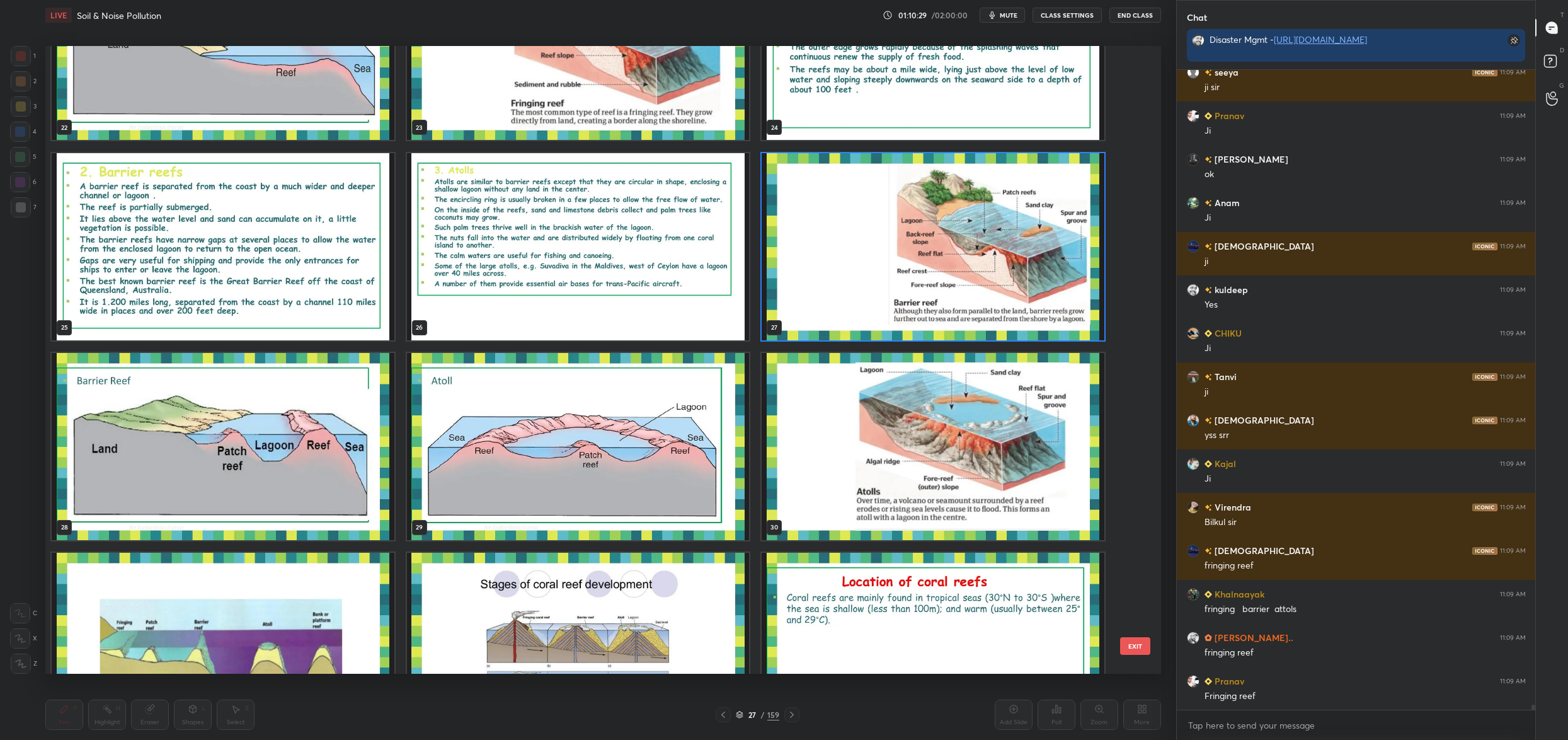
click at [835, 240] on img "grid" at bounding box center [933, 246] width 343 height 187
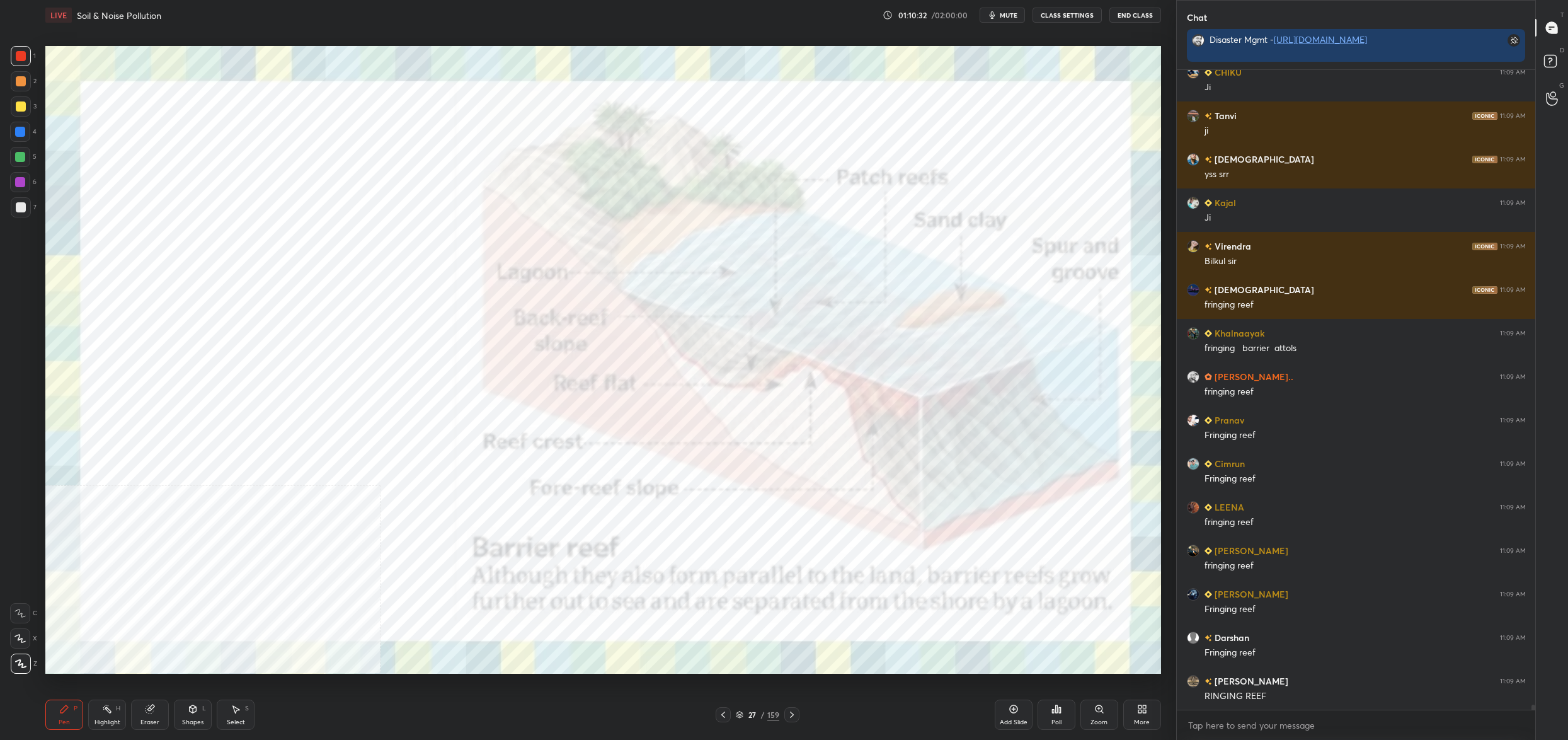
click at [743, 716] on icon at bounding box center [740, 715] width 8 height 8
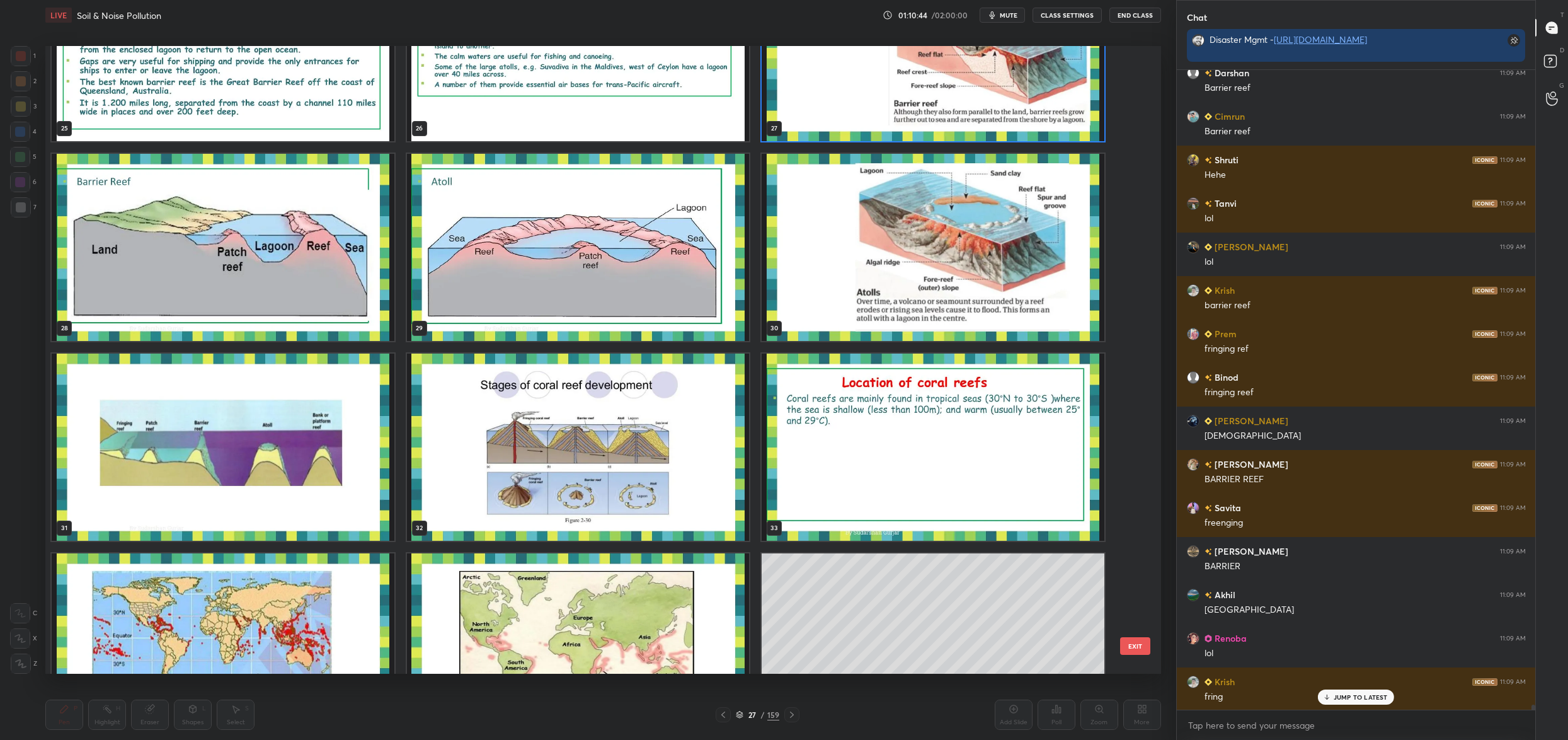
click at [914, 274] on img "grid" at bounding box center [933, 247] width 343 height 187
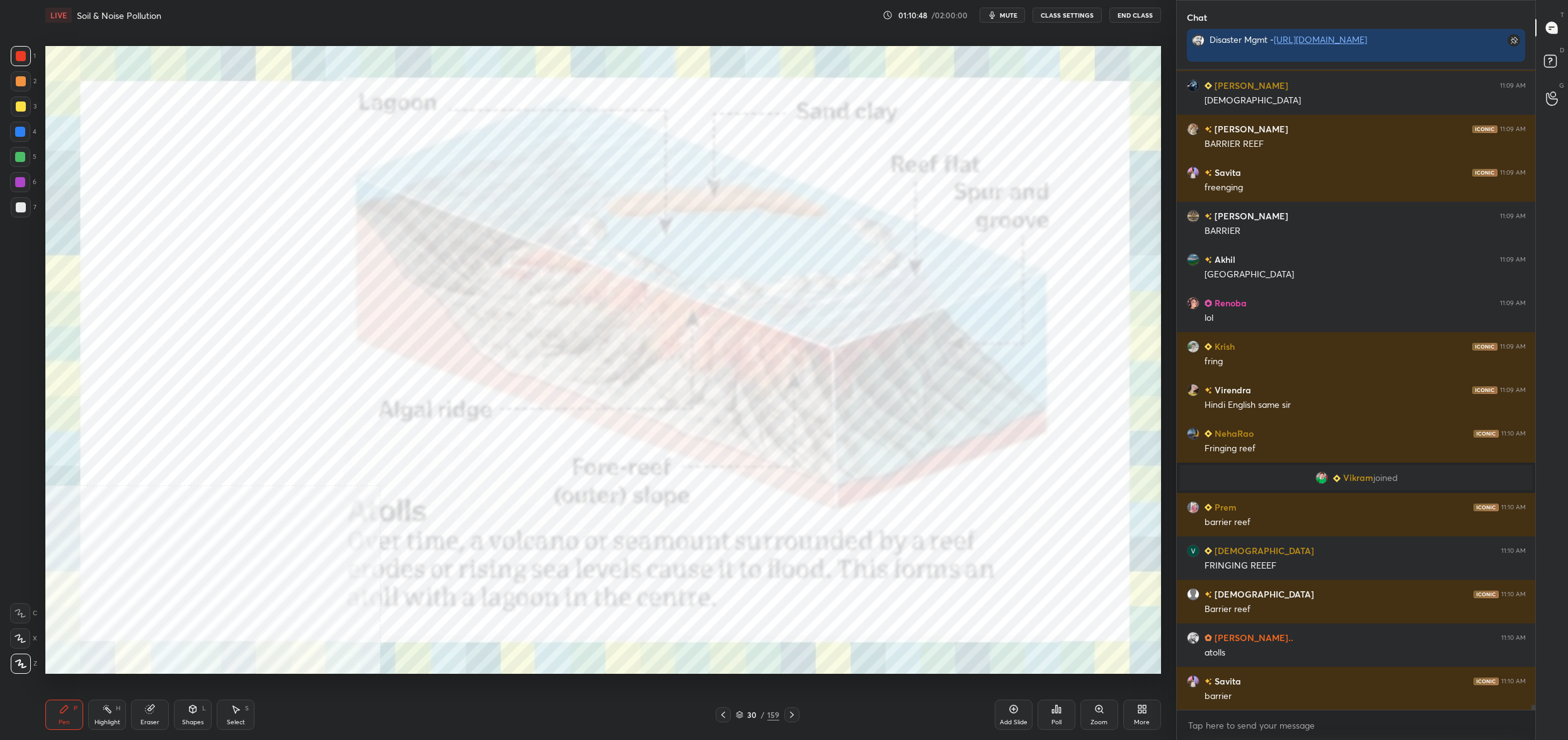
click at [1131, 707] on div "More" at bounding box center [1142, 715] width 38 height 30
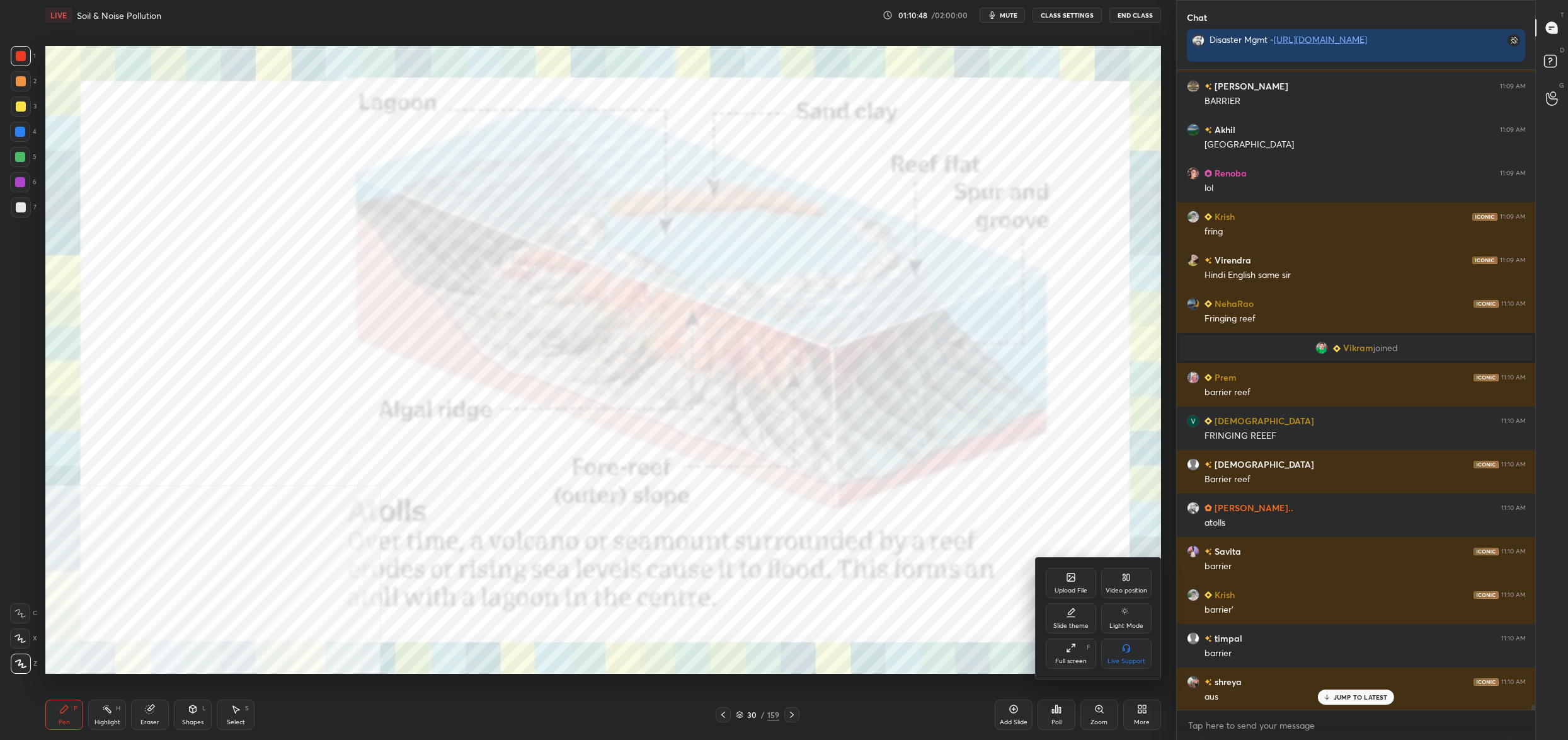
click at [1102, 574] on div "Video position" at bounding box center [1126, 583] width 50 height 30
drag, startPoint x: 1126, startPoint y: 648, endPoint x: 1109, endPoint y: 659, distance: 20.2
click at [1126, 648] on icon at bounding box center [1126, 648] width 10 height 10
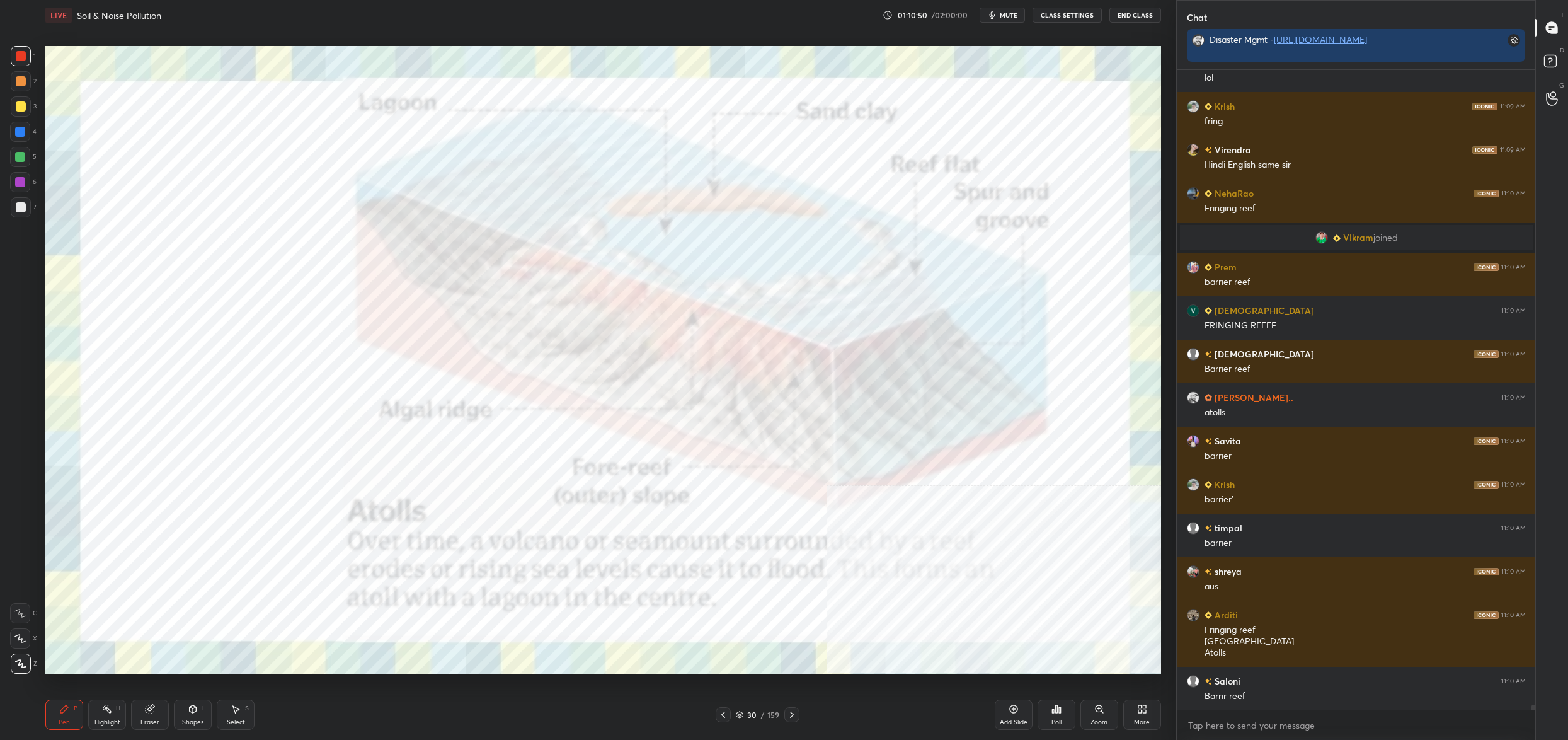
drag, startPoint x: 747, startPoint y: 720, endPoint x: 739, endPoint y: 721, distance: 8.1
click at [746, 721] on div "30 / 159" at bounding box center [758, 715] width 84 height 15
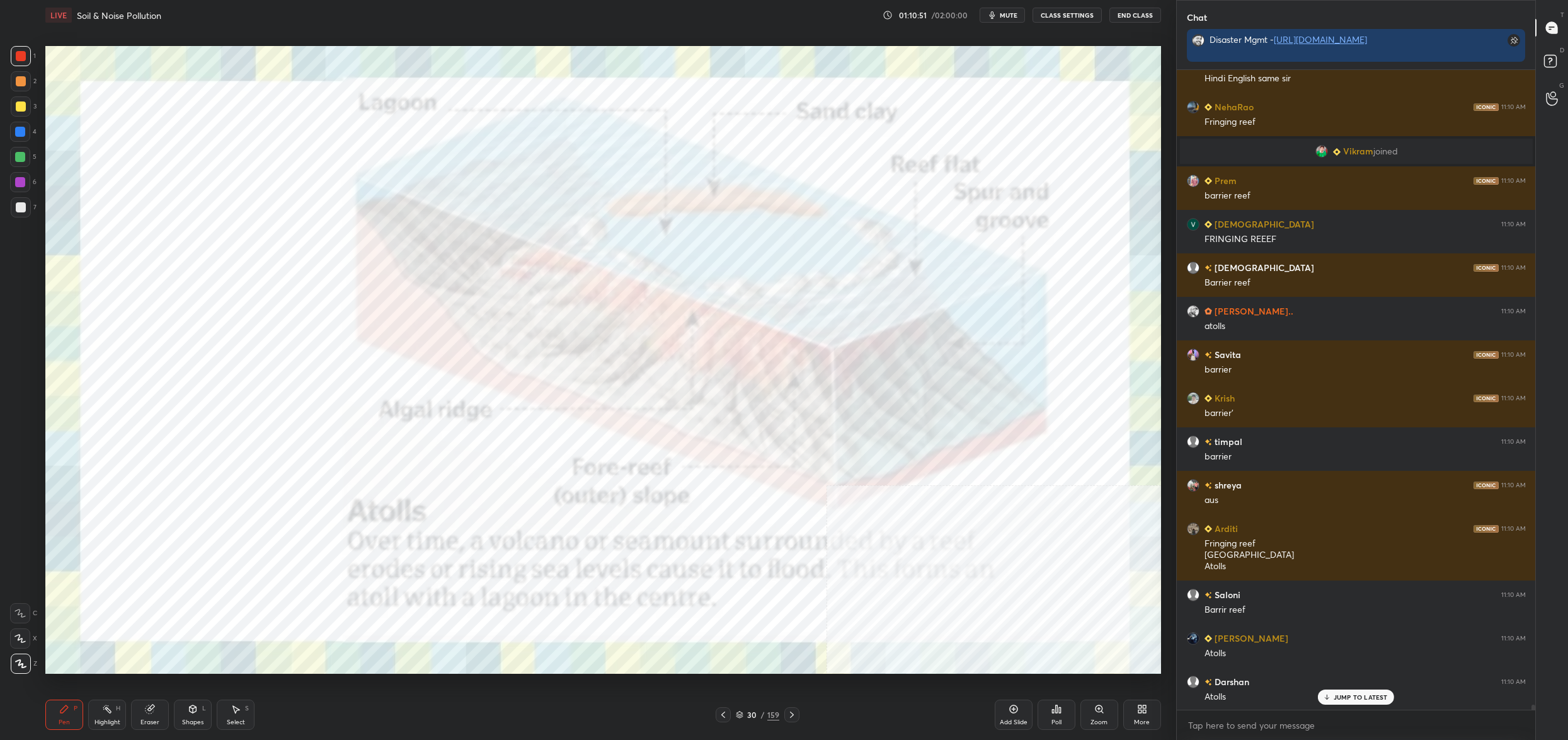
click at [737, 712] on icon at bounding box center [740, 713] width 6 height 3
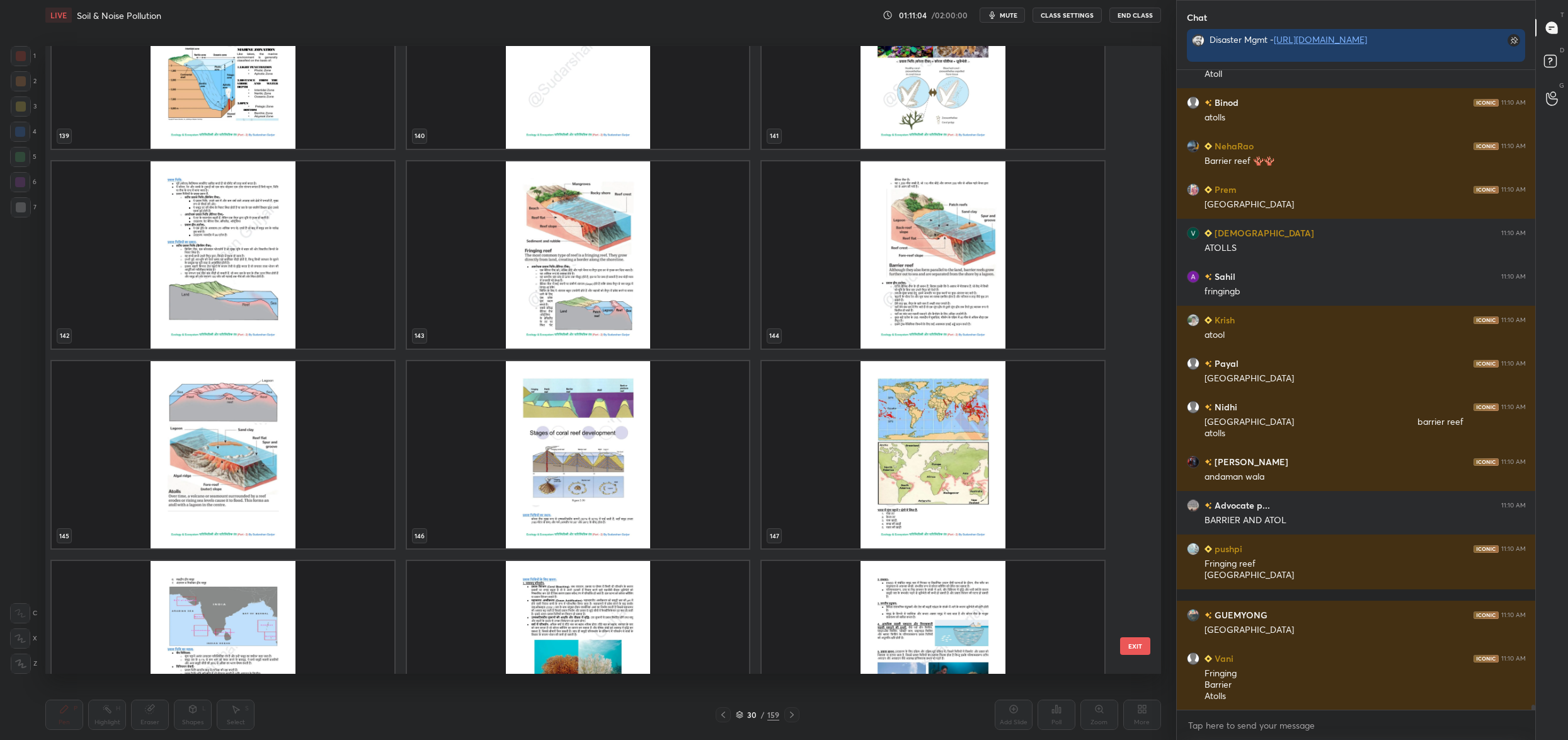
click at [239, 222] on img "grid" at bounding box center [223, 254] width 343 height 187
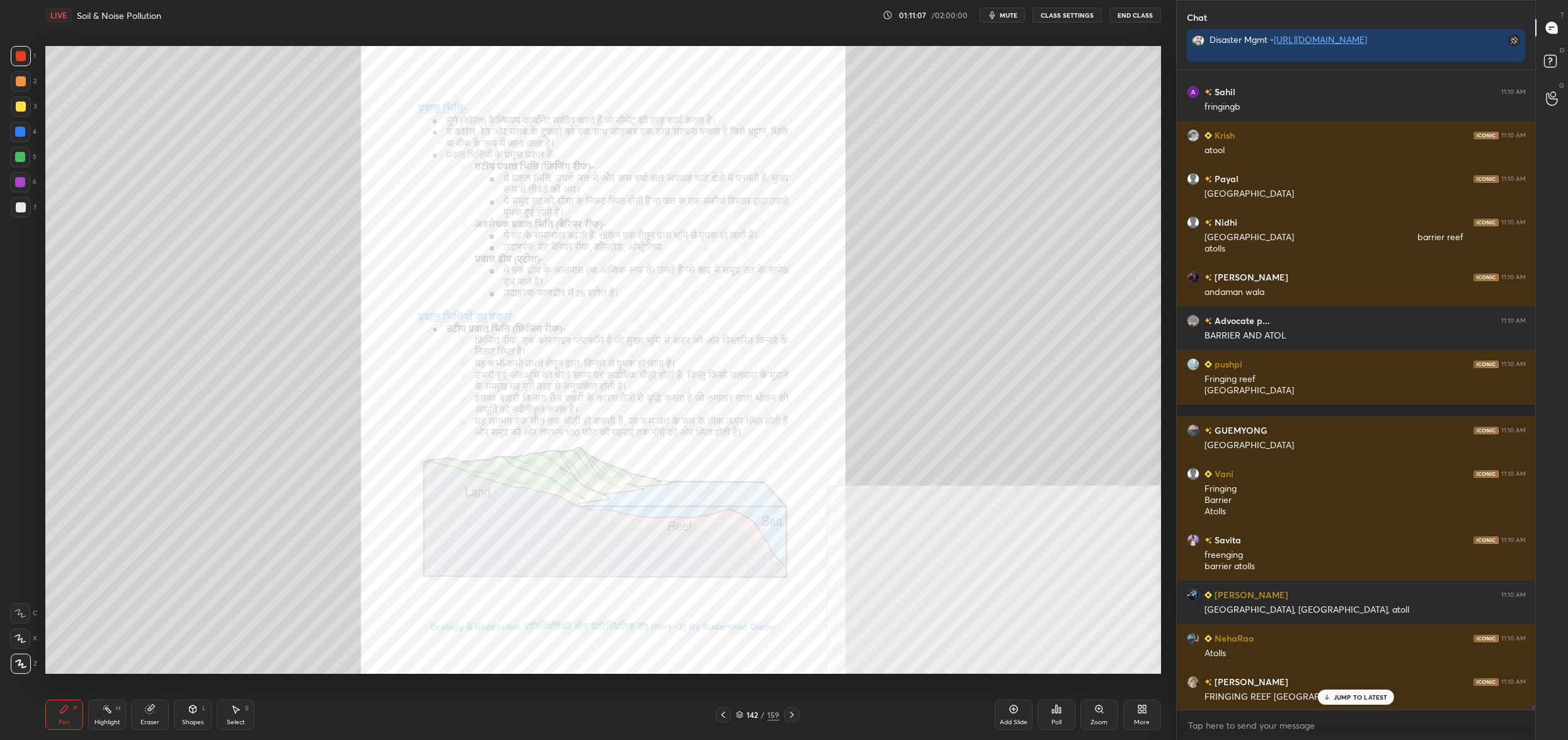
click at [1090, 708] on div "Zoom" at bounding box center [1100, 715] width 38 height 30
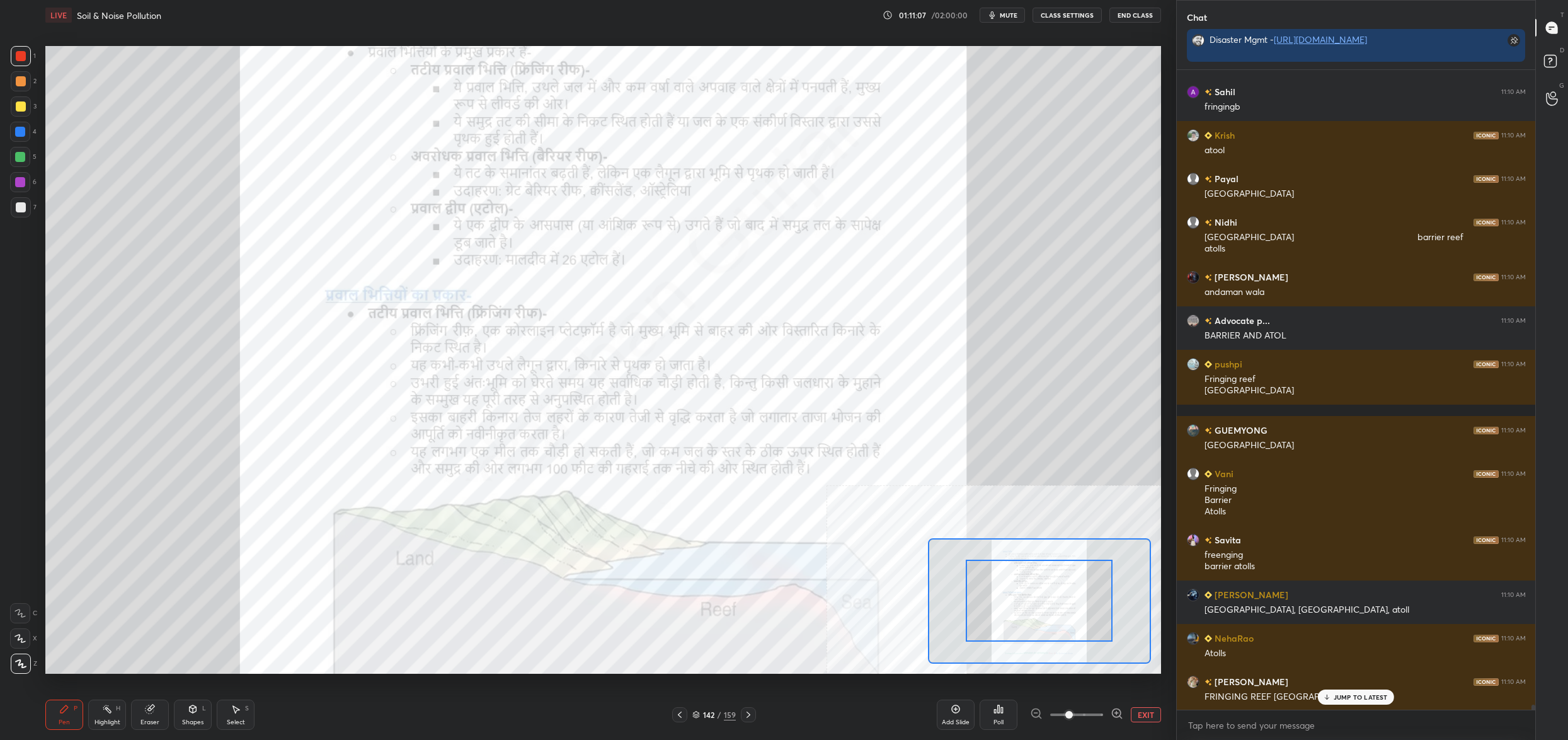
click at [1093, 708] on span at bounding box center [1076, 715] width 53 height 19
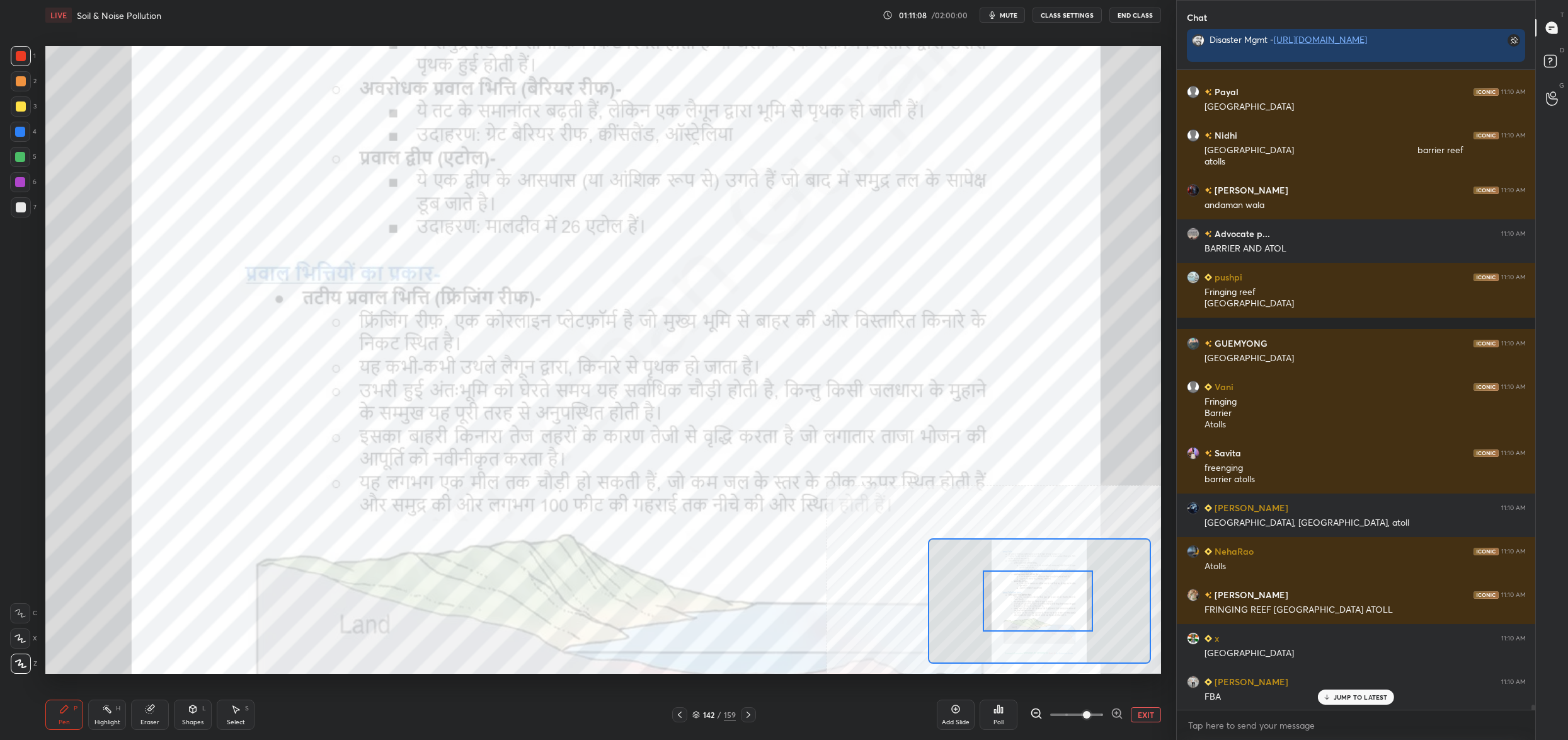
click at [1024, 600] on div at bounding box center [1038, 601] width 110 height 62
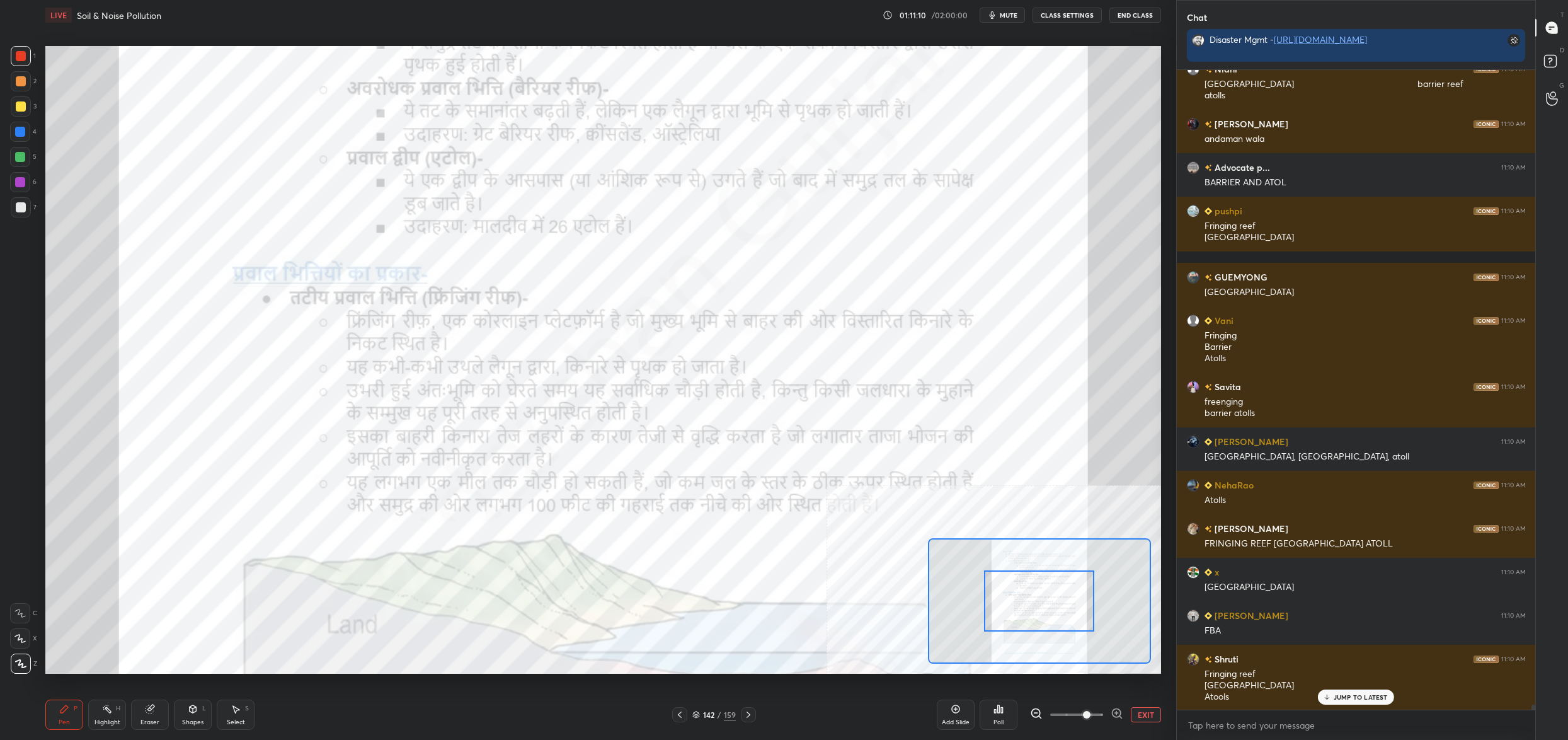
click at [1015, 15] on span "mute" at bounding box center [1009, 15] width 18 height 9
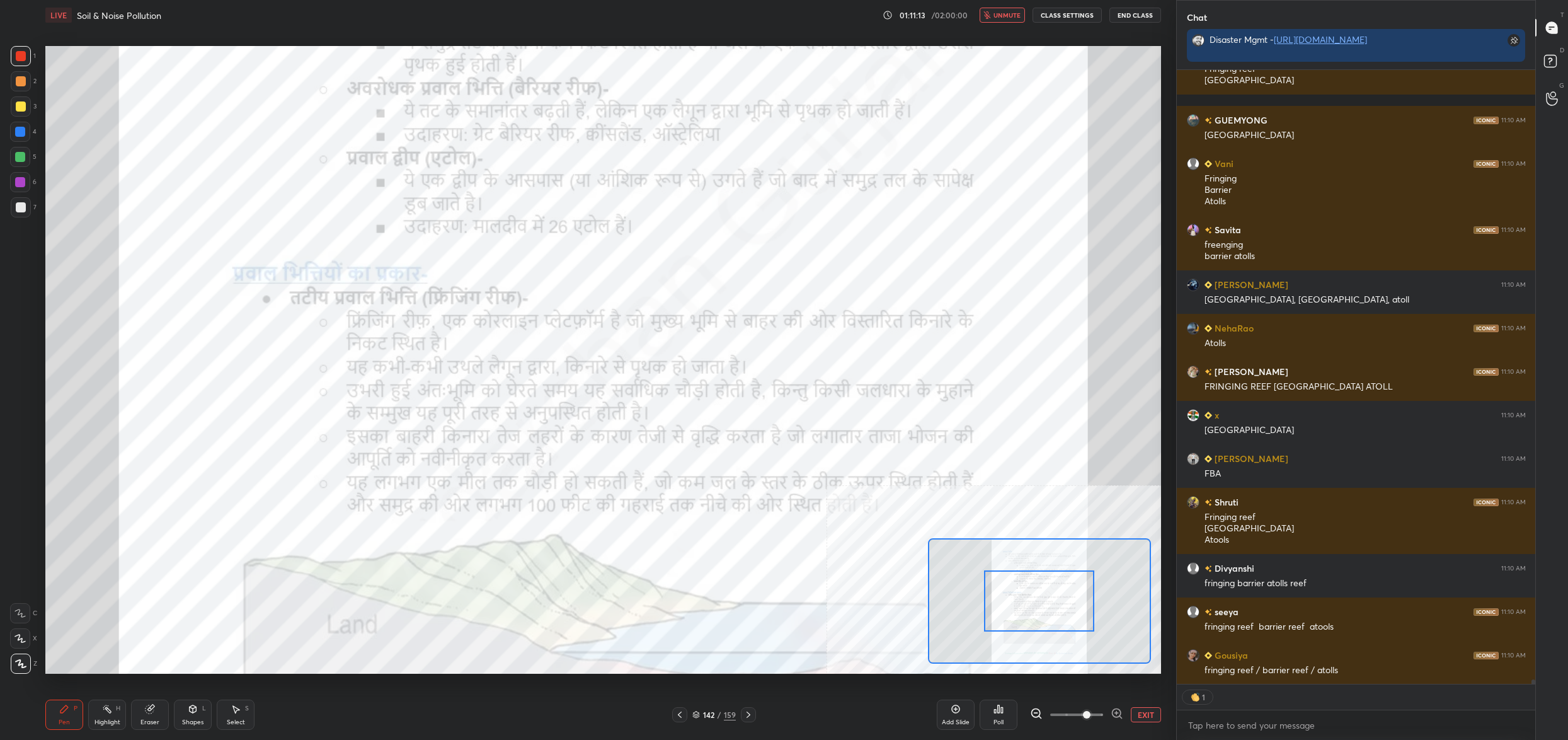
click at [1001, 18] on span "unmute" at bounding box center [1007, 15] width 27 height 9
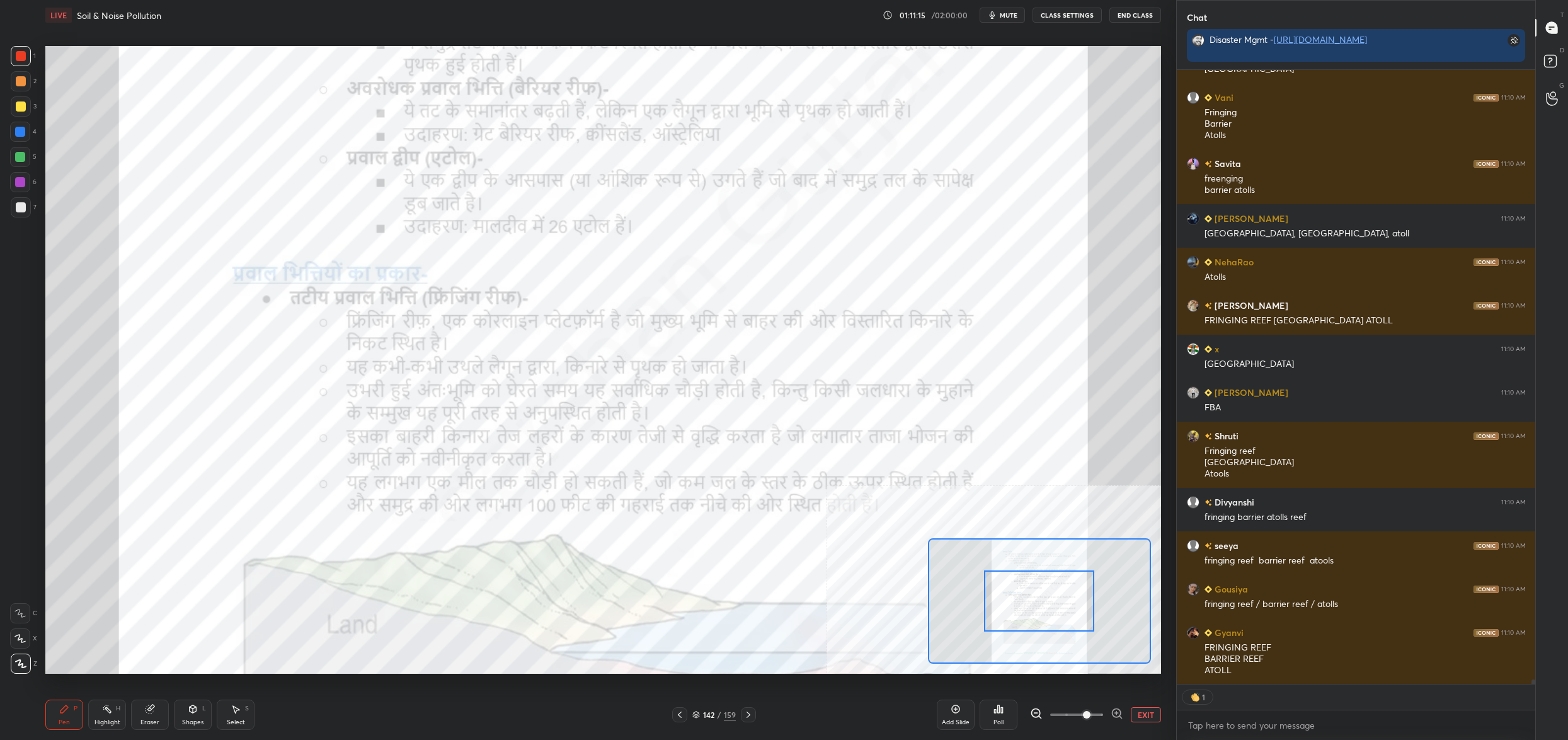
drag, startPoint x: 701, startPoint y: 718, endPoint x: 694, endPoint y: 720, distance: 7.3
click at [700, 718] on div "142 / 159" at bounding box center [714, 715] width 44 height 11
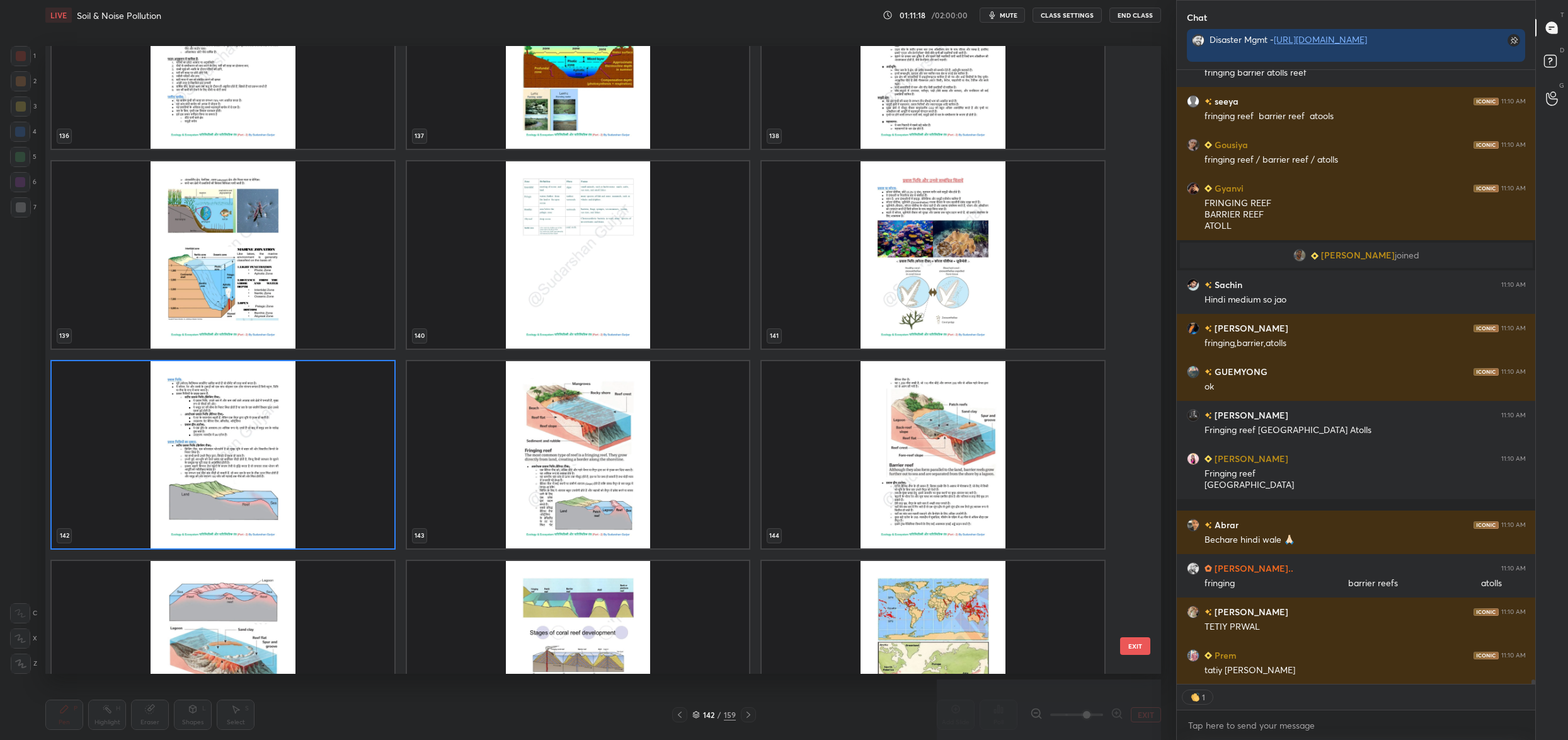
click at [728, 456] on img "grid" at bounding box center [578, 454] width 343 height 187
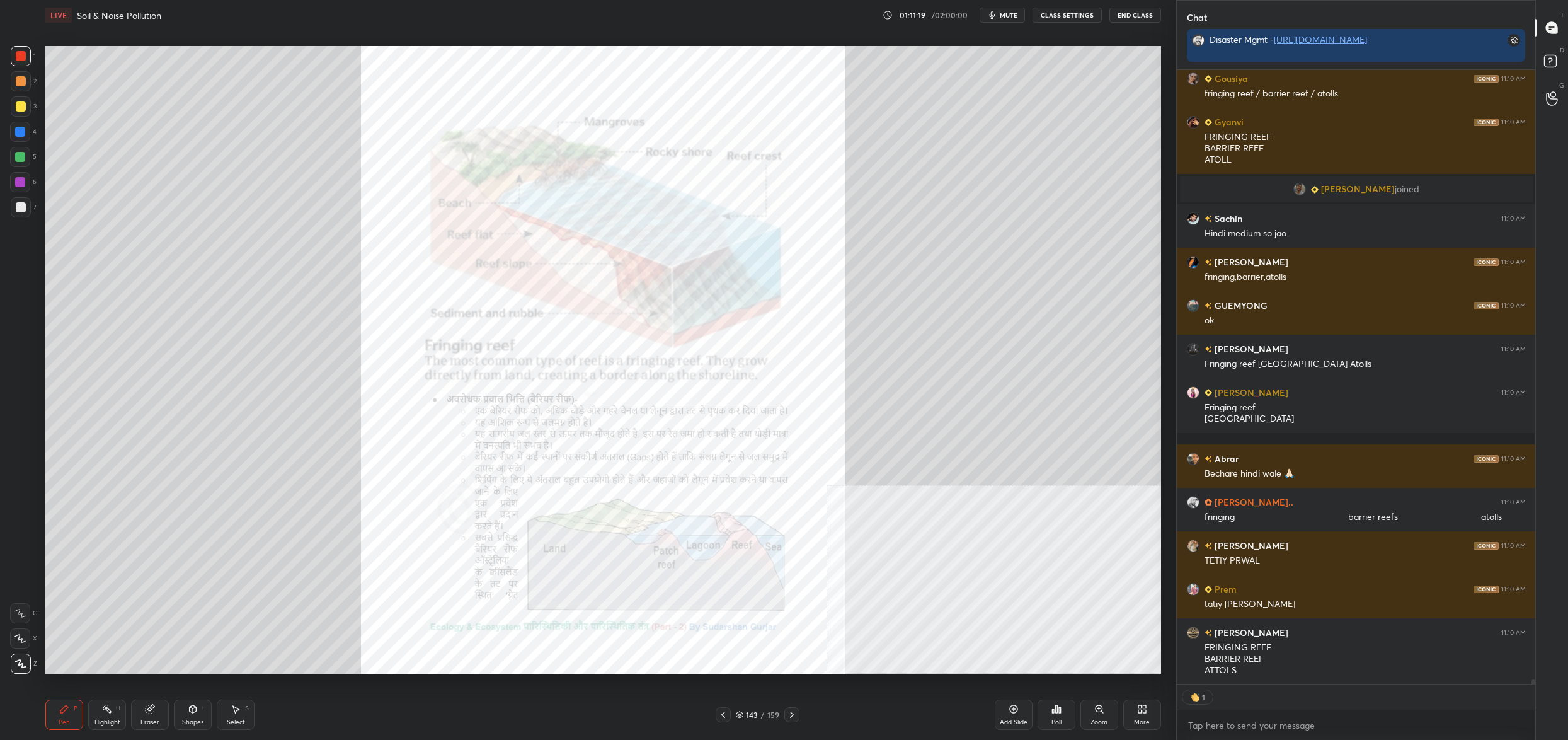
click at [1091, 710] on div "Zoom" at bounding box center [1100, 715] width 38 height 30
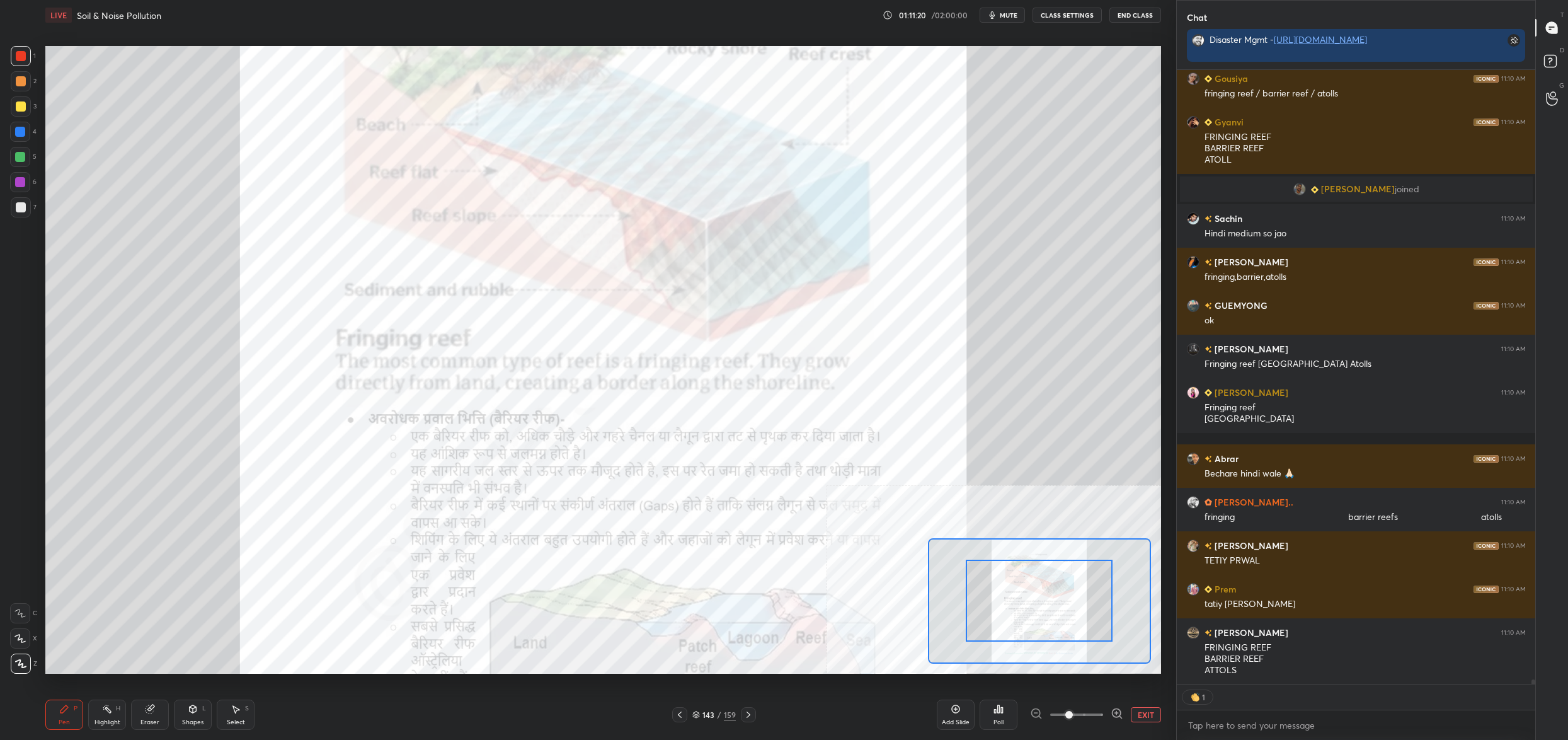
drag, startPoint x: 1091, startPoint y: 710, endPoint x: 1093, endPoint y: 691, distance: 19.1
click at [1093, 709] on span at bounding box center [1076, 715] width 53 height 19
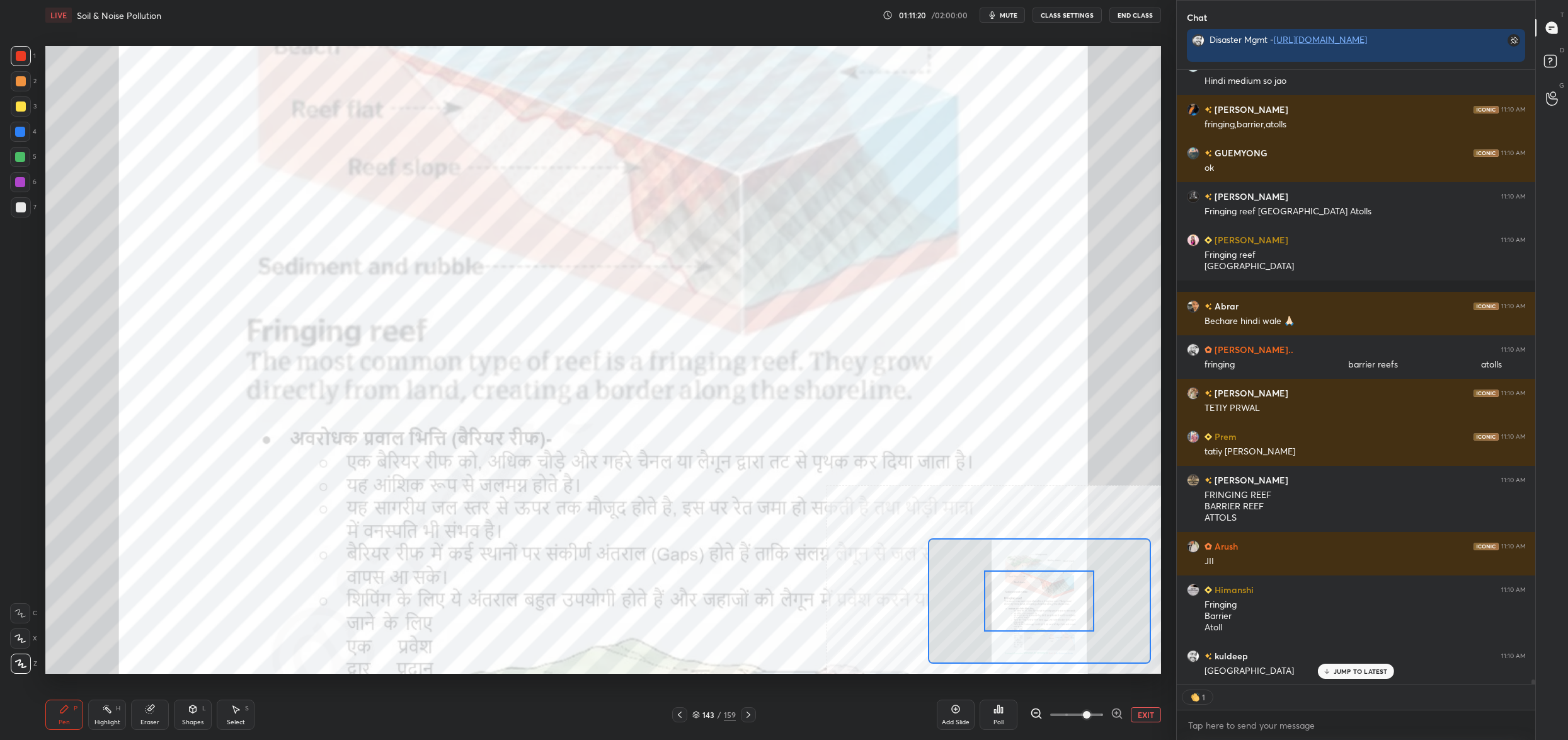
click at [1059, 617] on div at bounding box center [1039, 601] width 110 height 62
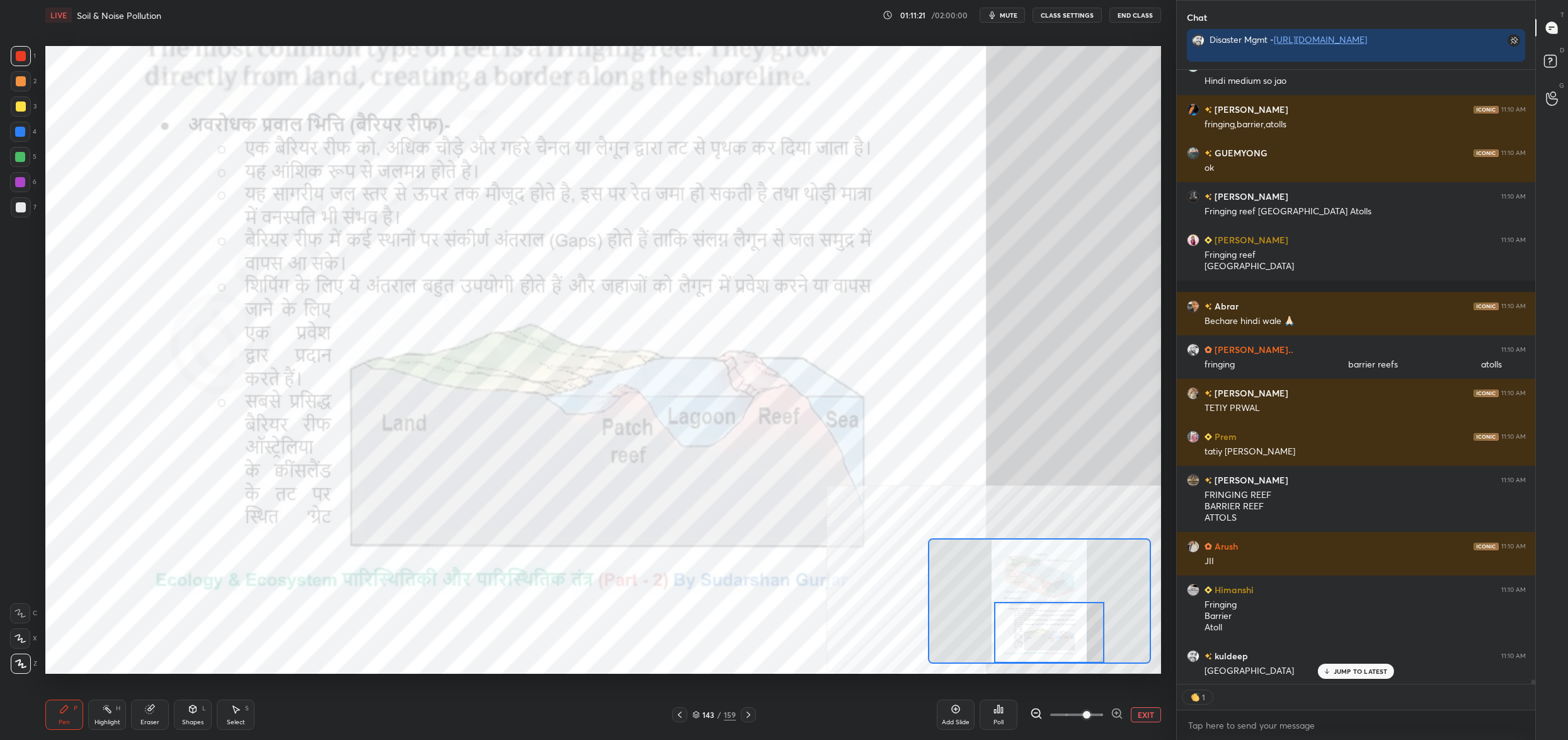
drag, startPoint x: 1064, startPoint y: 612, endPoint x: 1065, endPoint y: 630, distance: 18.0
click at [1065, 631] on div at bounding box center [1050, 632] width 110 height 62
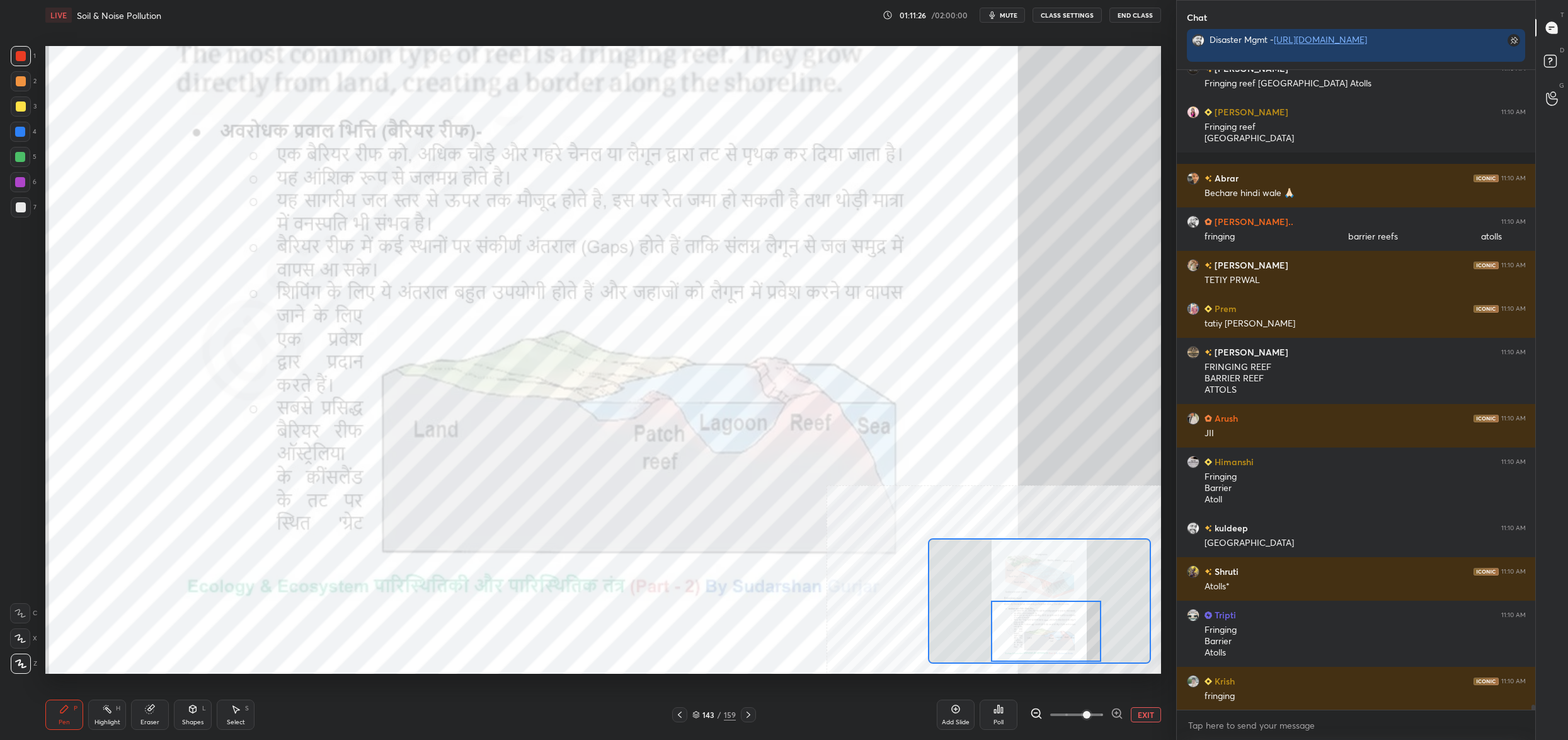
click at [703, 715] on div "143" at bounding box center [709, 715] width 13 height 8
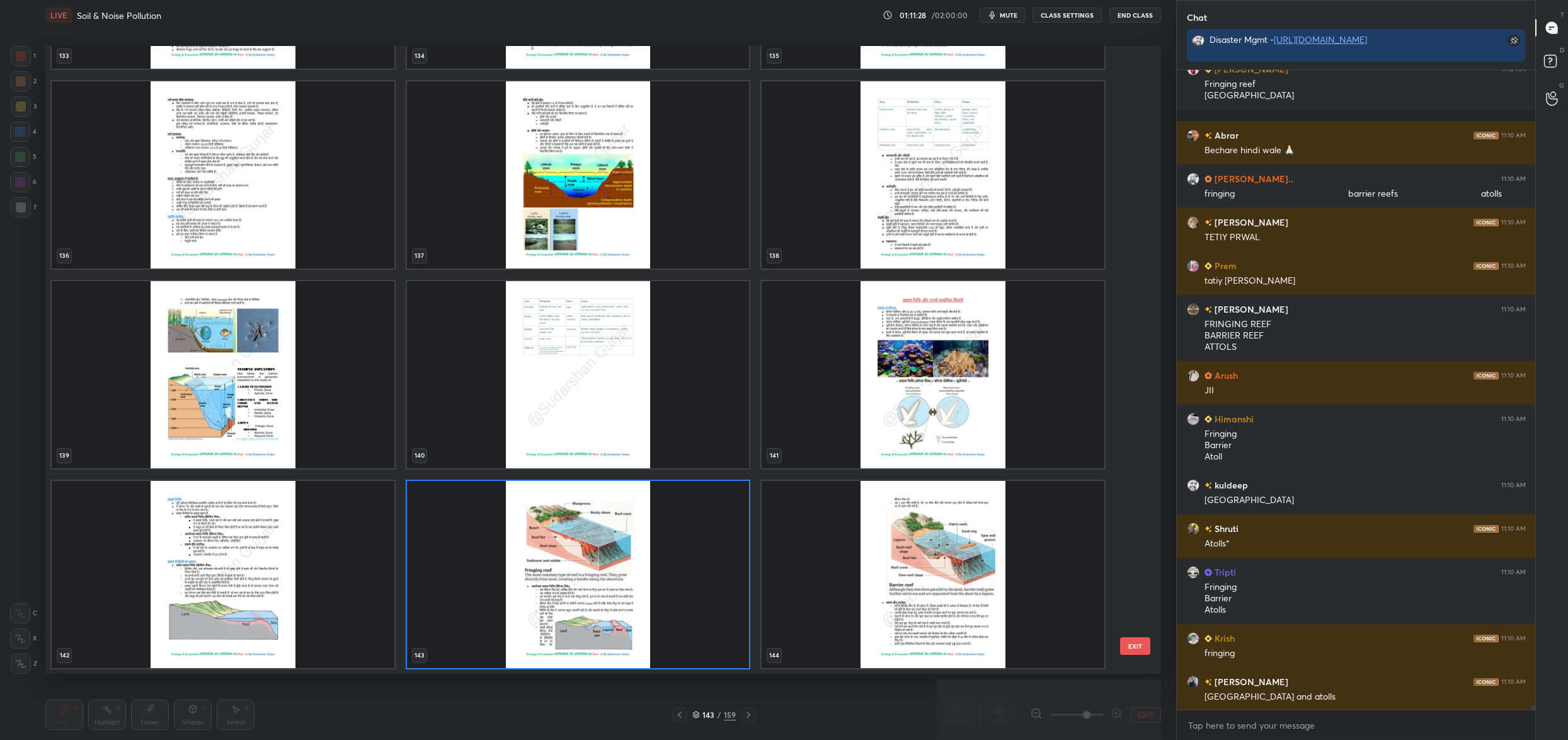
click at [959, 585] on img "grid" at bounding box center [933, 574] width 343 height 187
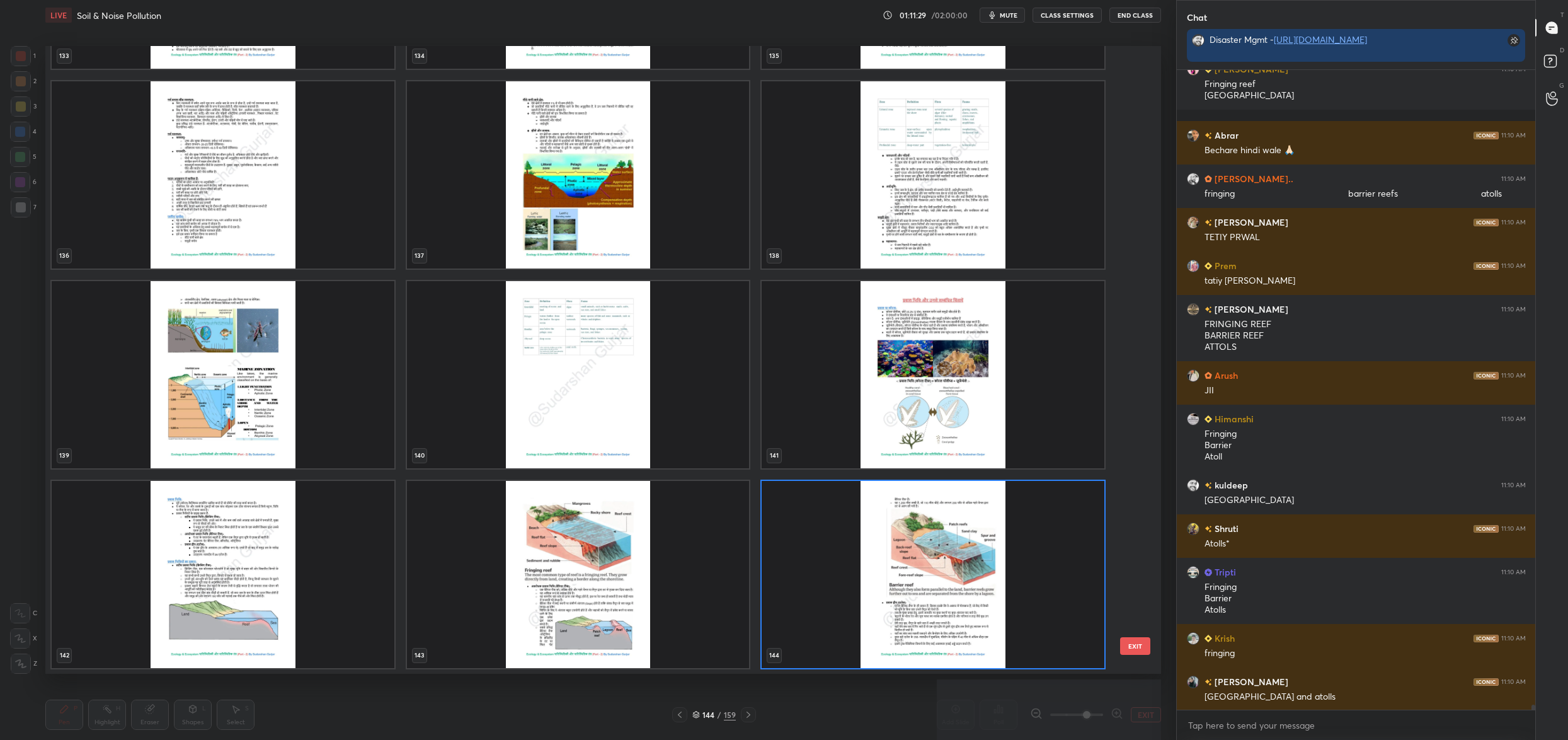
click at [959, 585] on img "grid" at bounding box center [933, 574] width 343 height 187
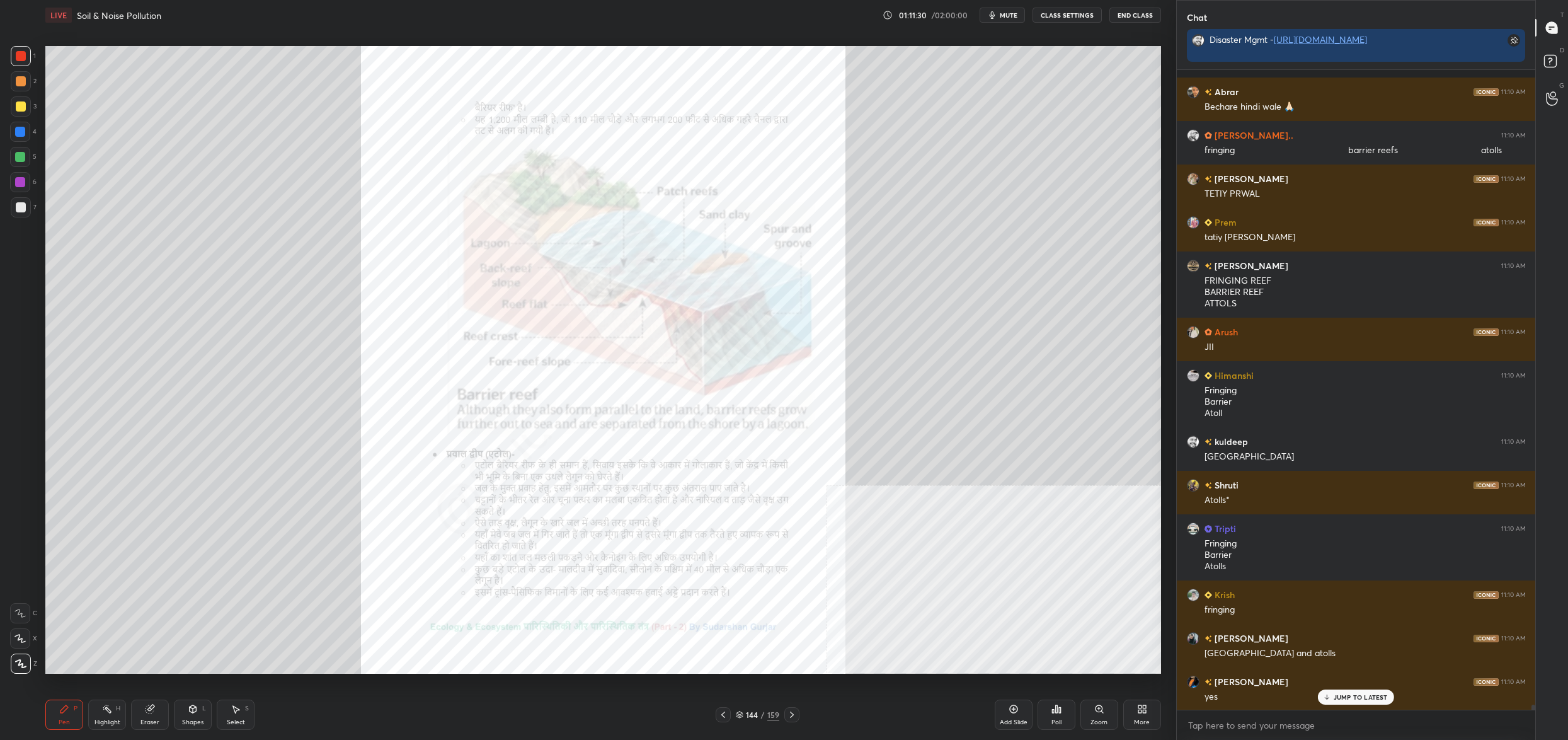
click at [1092, 710] on div "Zoom" at bounding box center [1100, 715] width 38 height 30
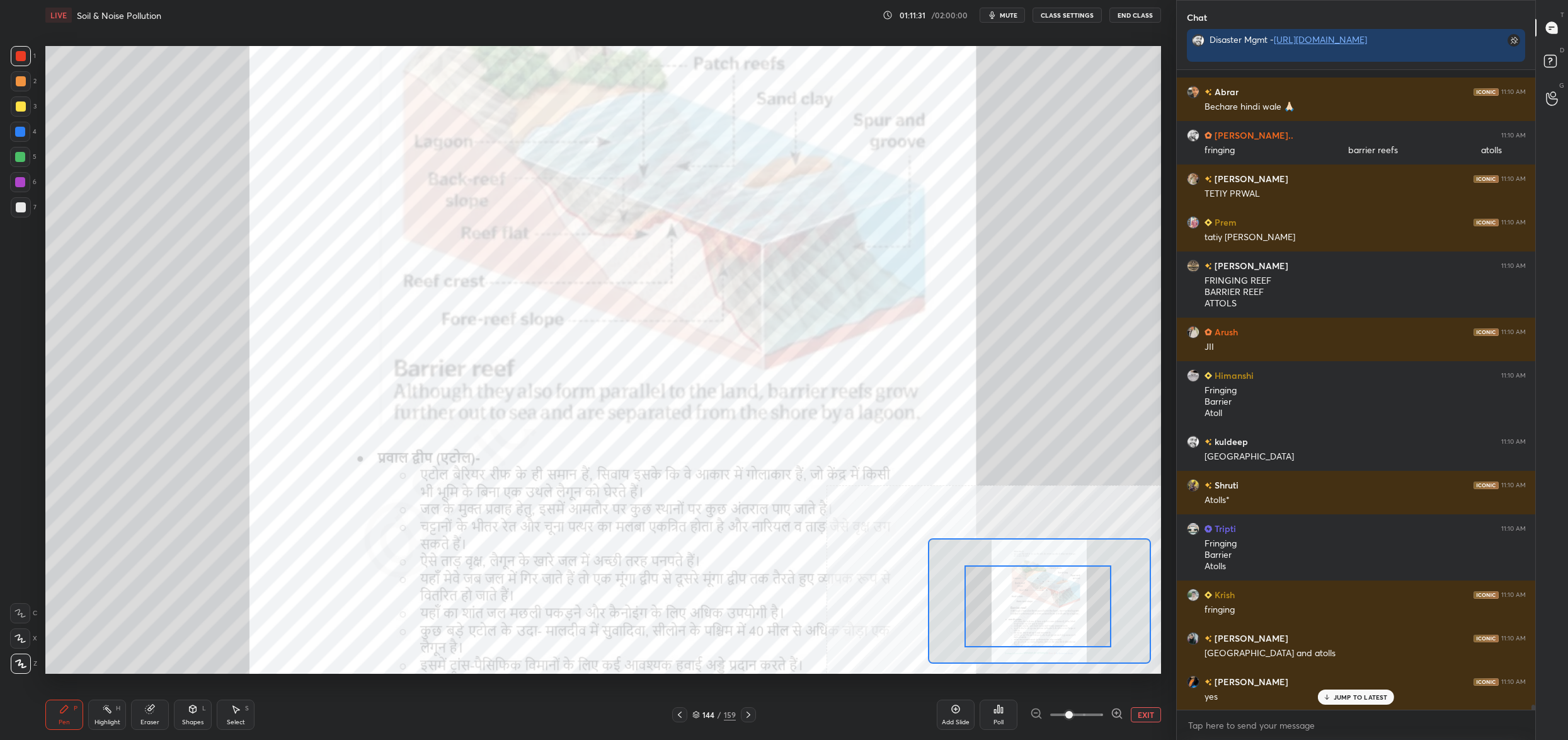
drag, startPoint x: 1050, startPoint y: 621, endPoint x: 1060, endPoint y: 630, distance: 13.5
drag, startPoint x: 1060, startPoint y: 630, endPoint x: 1060, endPoint y: 642, distance: 12.0
click at [1061, 646] on div at bounding box center [1038, 606] width 147 height 82
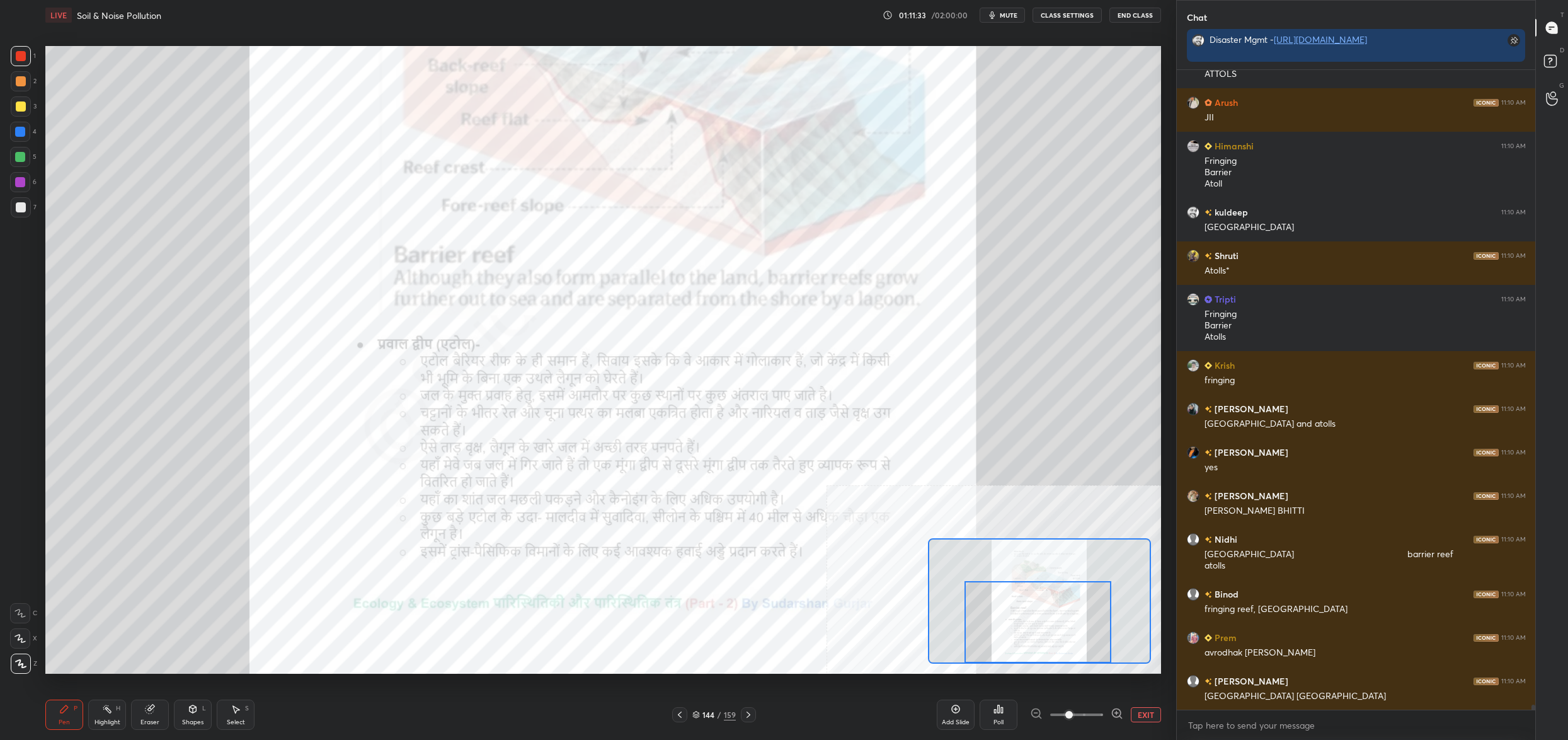
click at [708, 713] on div "144" at bounding box center [709, 715] width 13 height 8
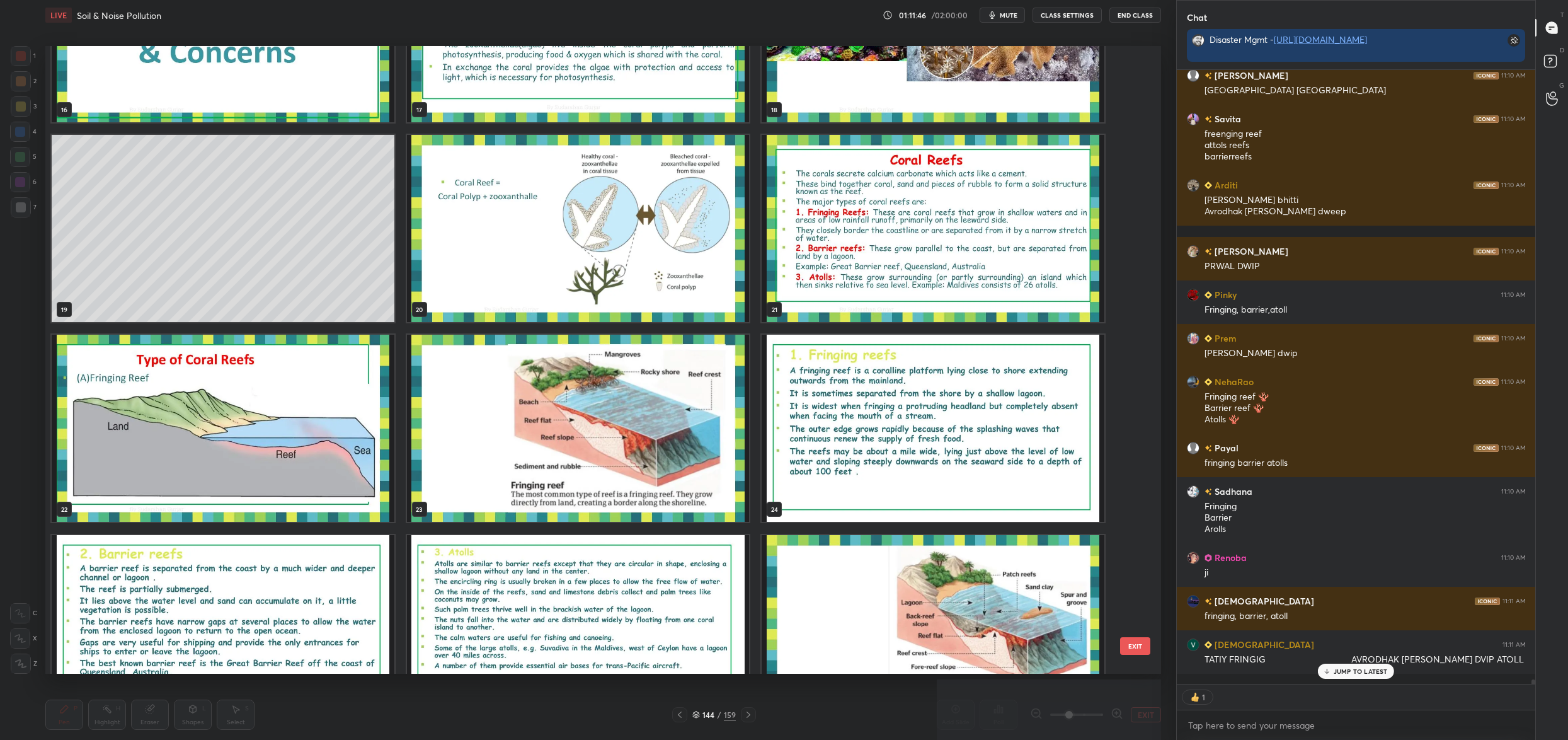
click at [657, 496] on img "grid" at bounding box center [578, 428] width 343 height 187
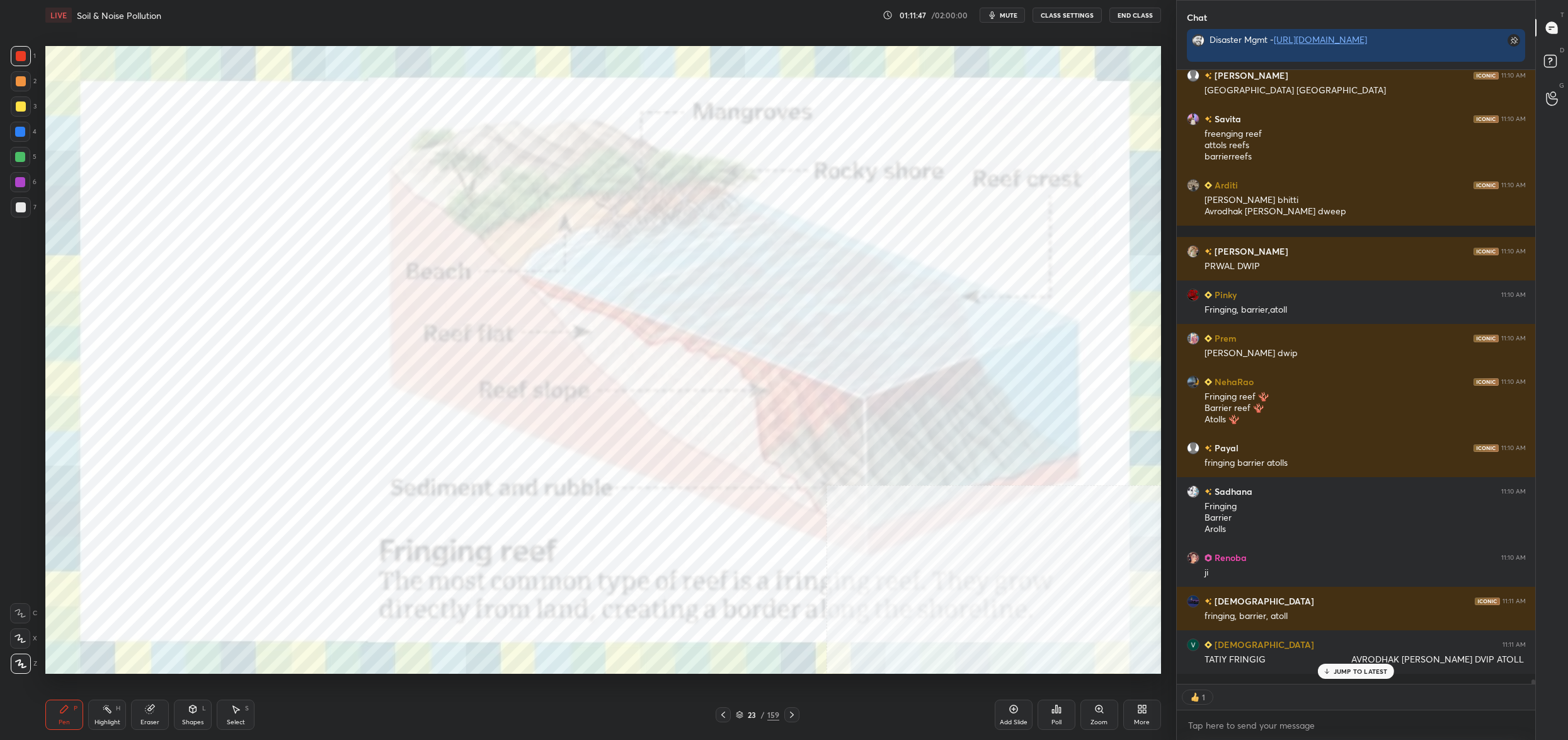
click at [657, 496] on img "grid" at bounding box center [578, 428] width 343 height 187
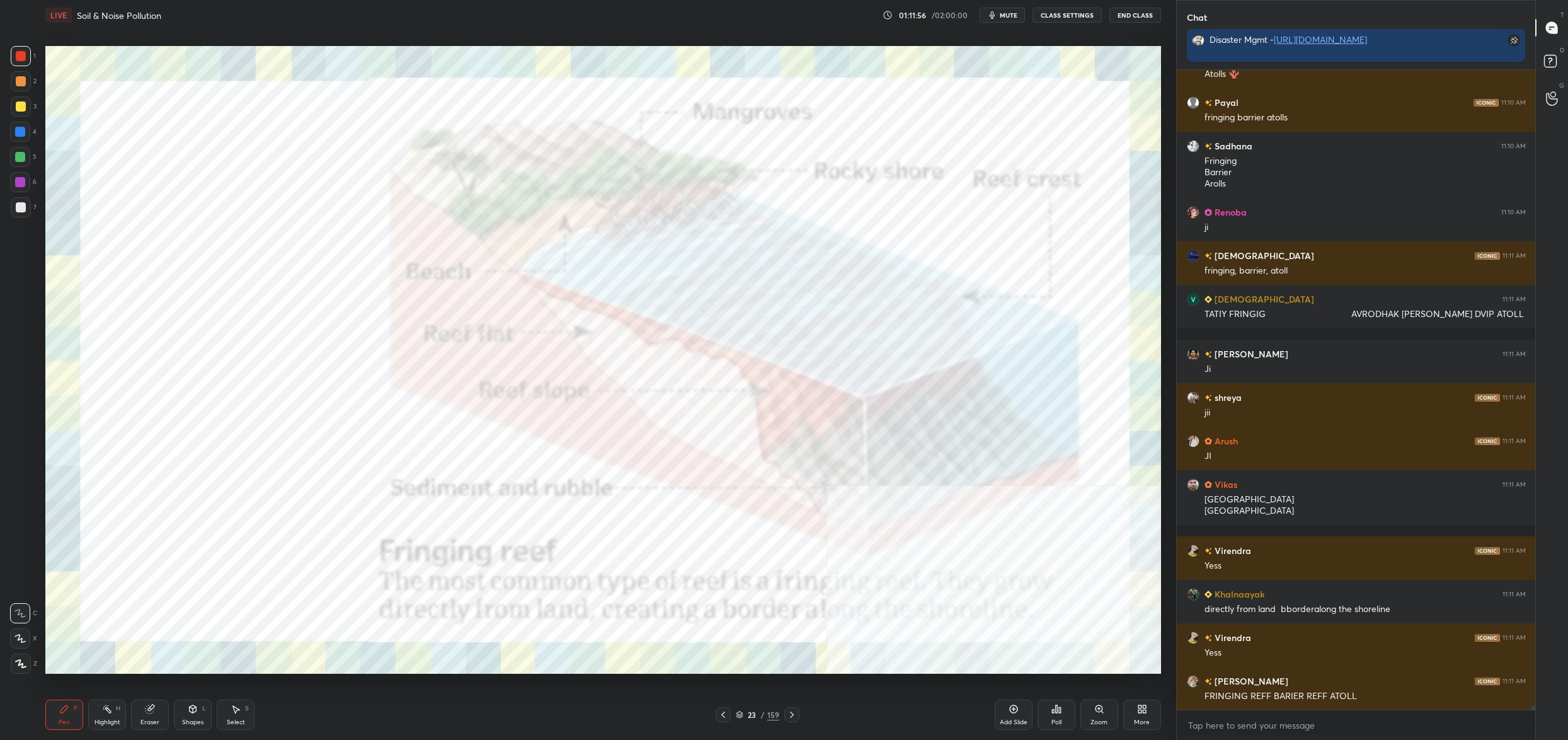
click at [1146, 708] on icon at bounding box center [1142, 709] width 10 height 10
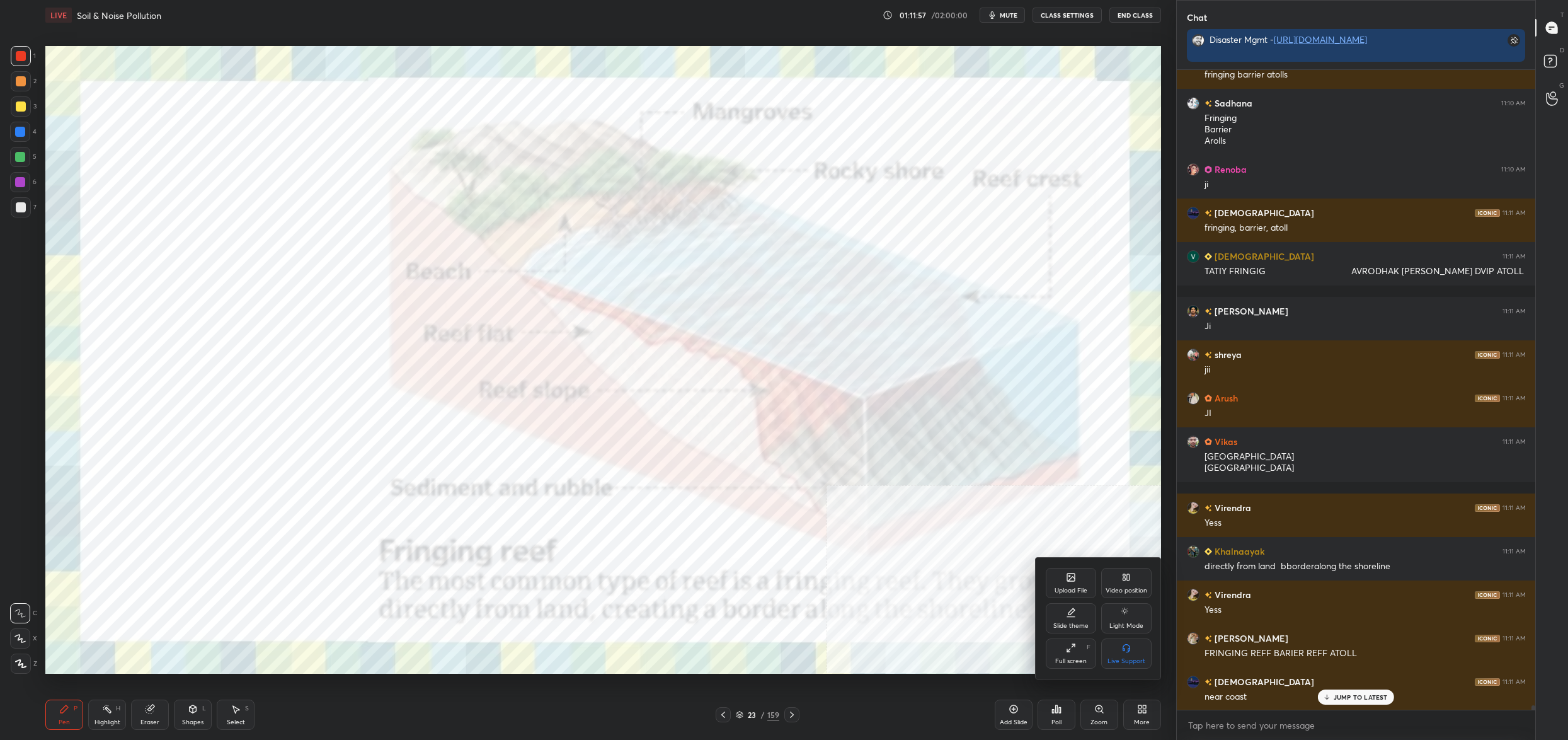
drag, startPoint x: 1124, startPoint y: 591, endPoint x: 1129, endPoint y: 620, distance: 29.4
click at [1124, 591] on div "Video position" at bounding box center [1126, 590] width 42 height 6
click at [1093, 664] on div "Bottom left" at bounding box center [1071, 654] width 50 height 30
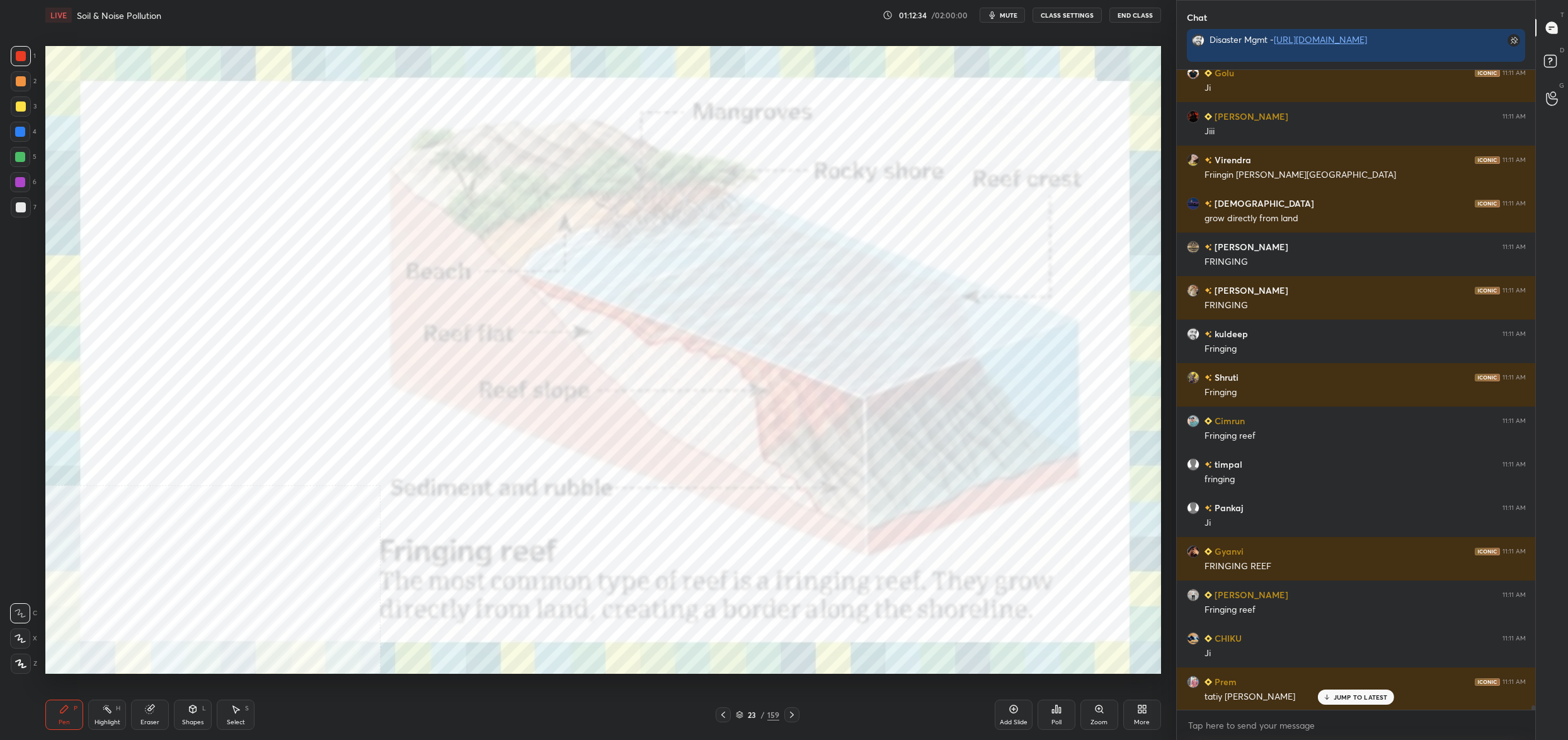
click at [32, 97] on div "1 2 3 4 5 6 7" at bounding box center [23, 134] width 27 height 176
click at [23, 110] on div at bounding box center [21, 107] width 10 height 10
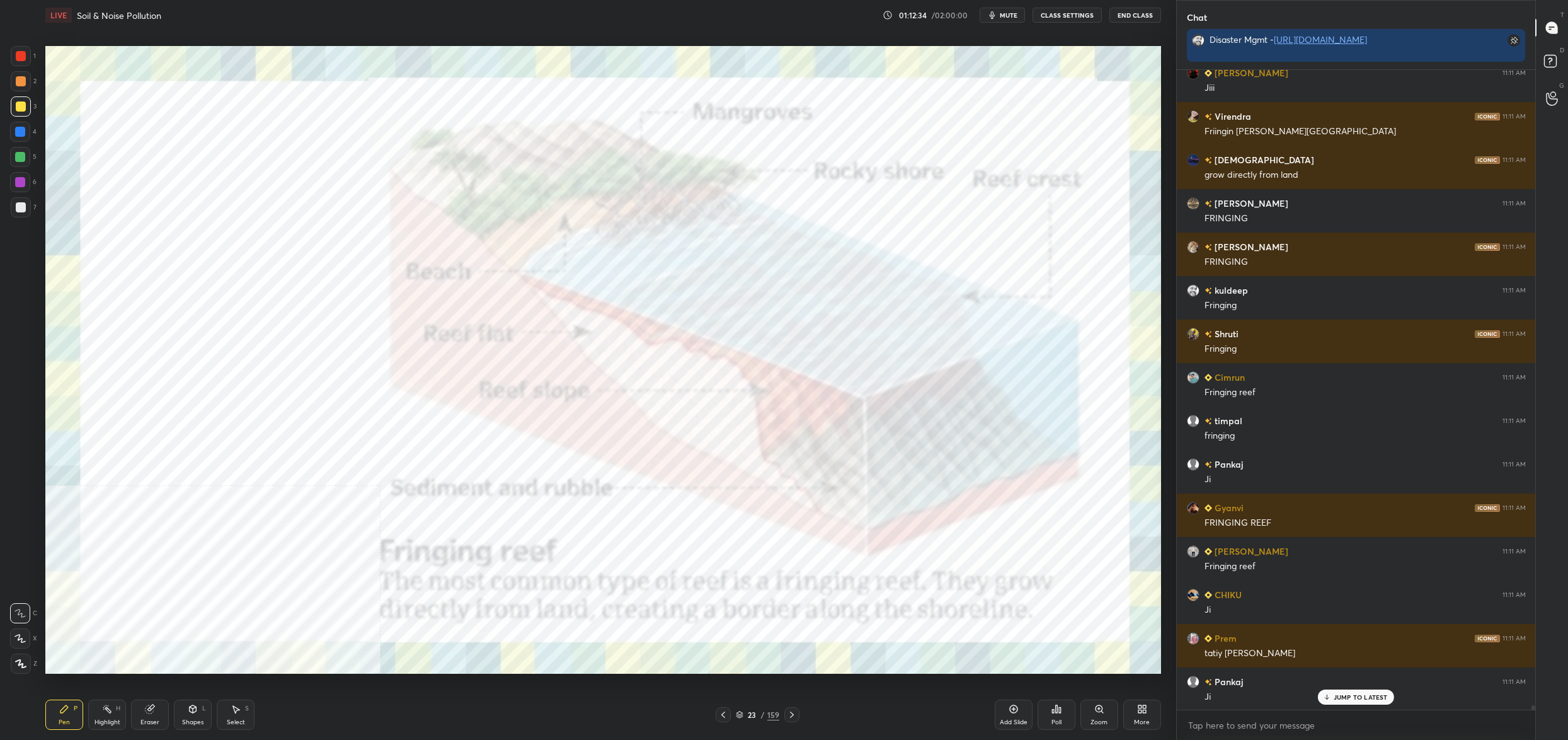
click at [25, 127] on div at bounding box center [20, 132] width 20 height 20
click at [20, 136] on div at bounding box center [20, 132] width 10 height 10
click at [19, 142] on div "4" at bounding box center [23, 135] width 27 height 25
click at [20, 166] on div at bounding box center [20, 157] width 20 height 20
click at [20, 174] on div at bounding box center [20, 182] width 20 height 20
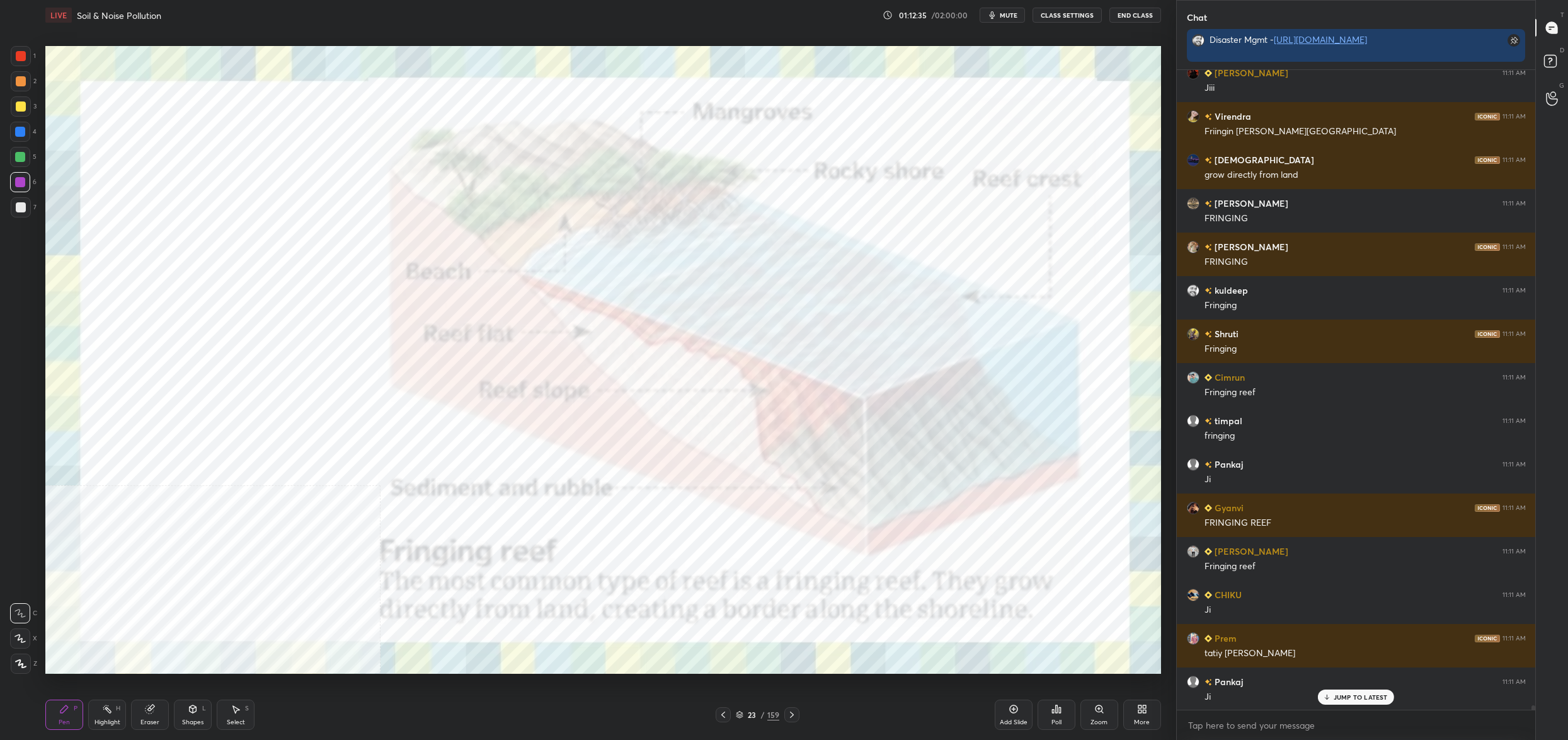
drag, startPoint x: 21, startPoint y: 191, endPoint x: 32, endPoint y: 178, distance: 17.0
click at [21, 191] on div at bounding box center [20, 182] width 20 height 20
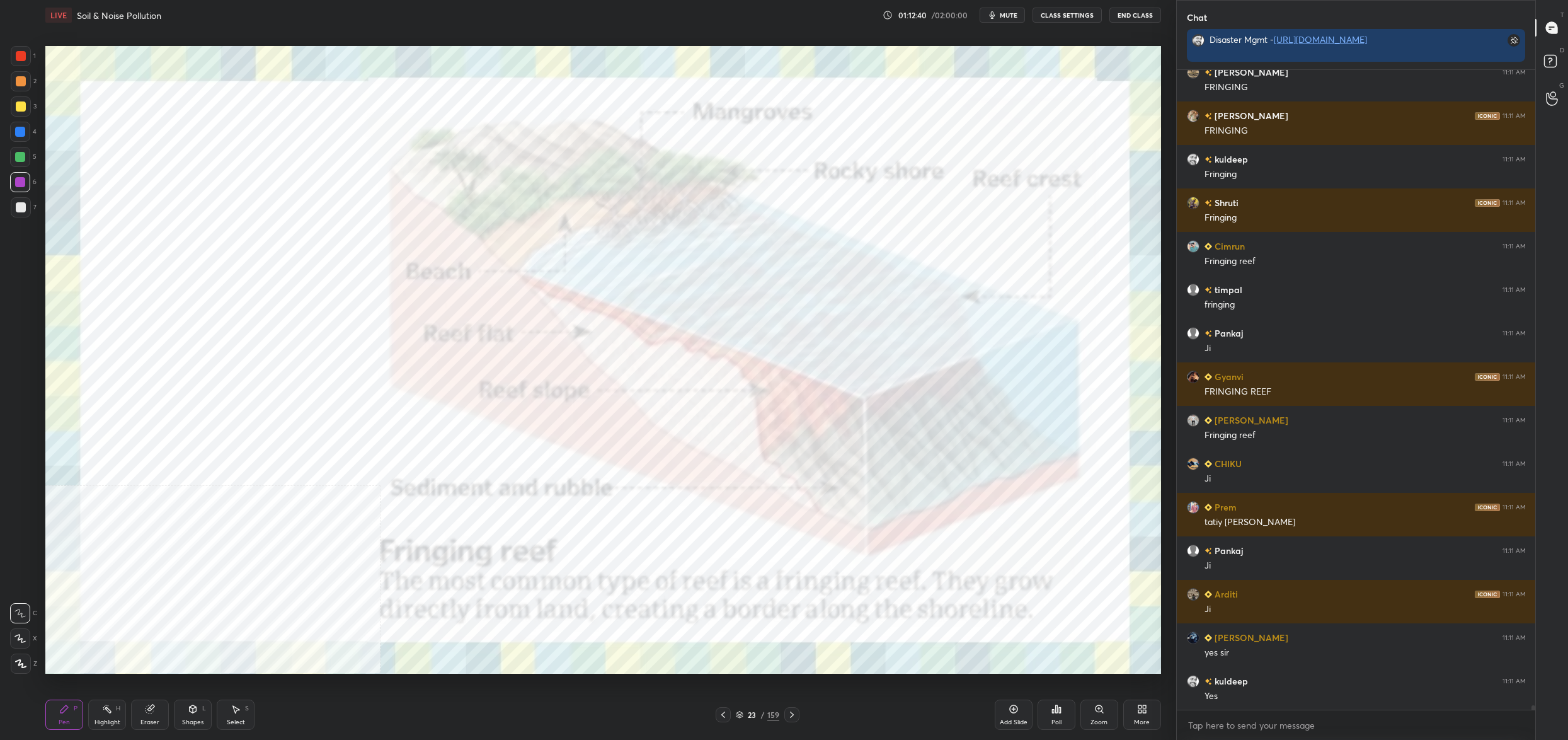
click at [748, 713] on div "23" at bounding box center [753, 715] width 13 height 8
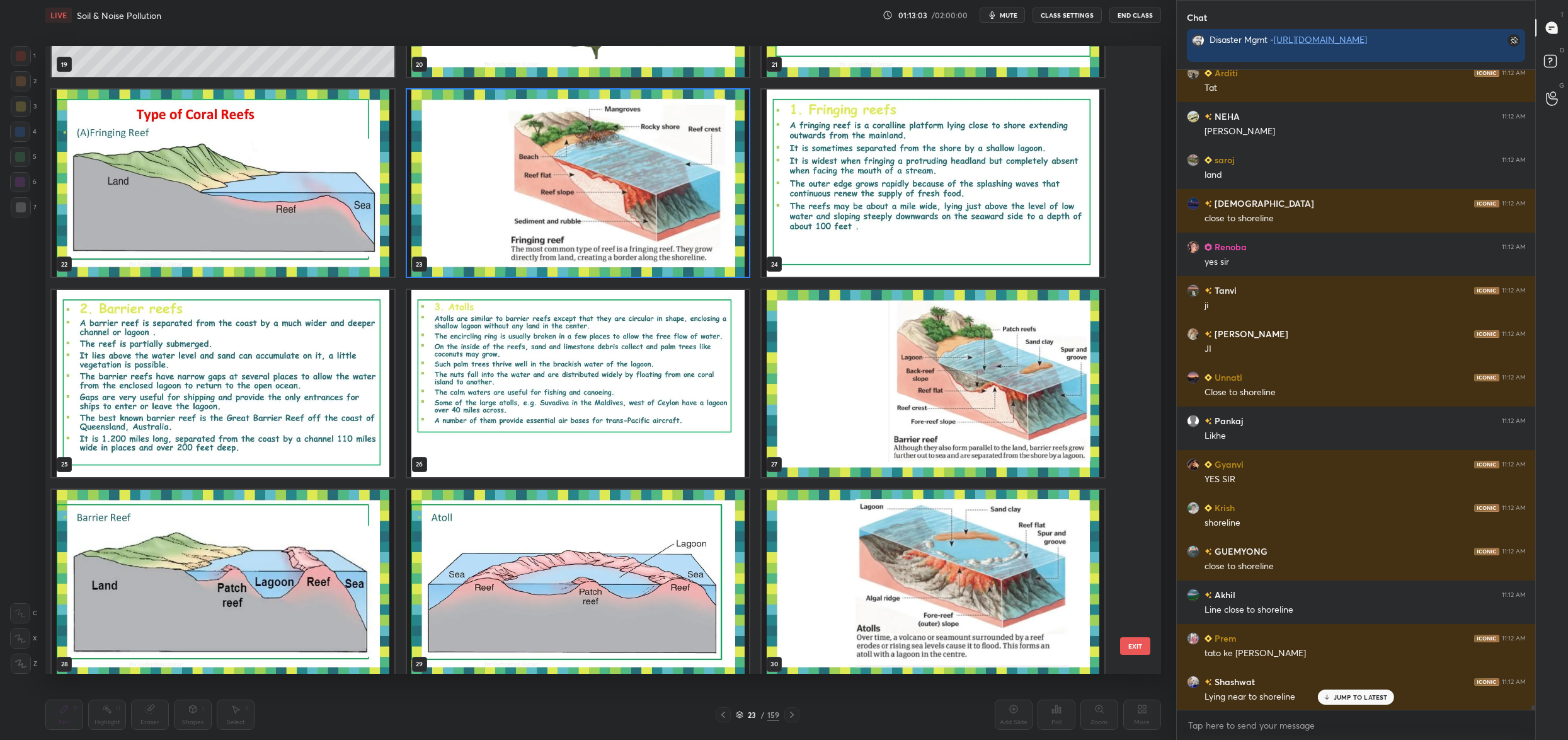
click at [864, 418] on img "grid" at bounding box center [933, 383] width 343 height 187
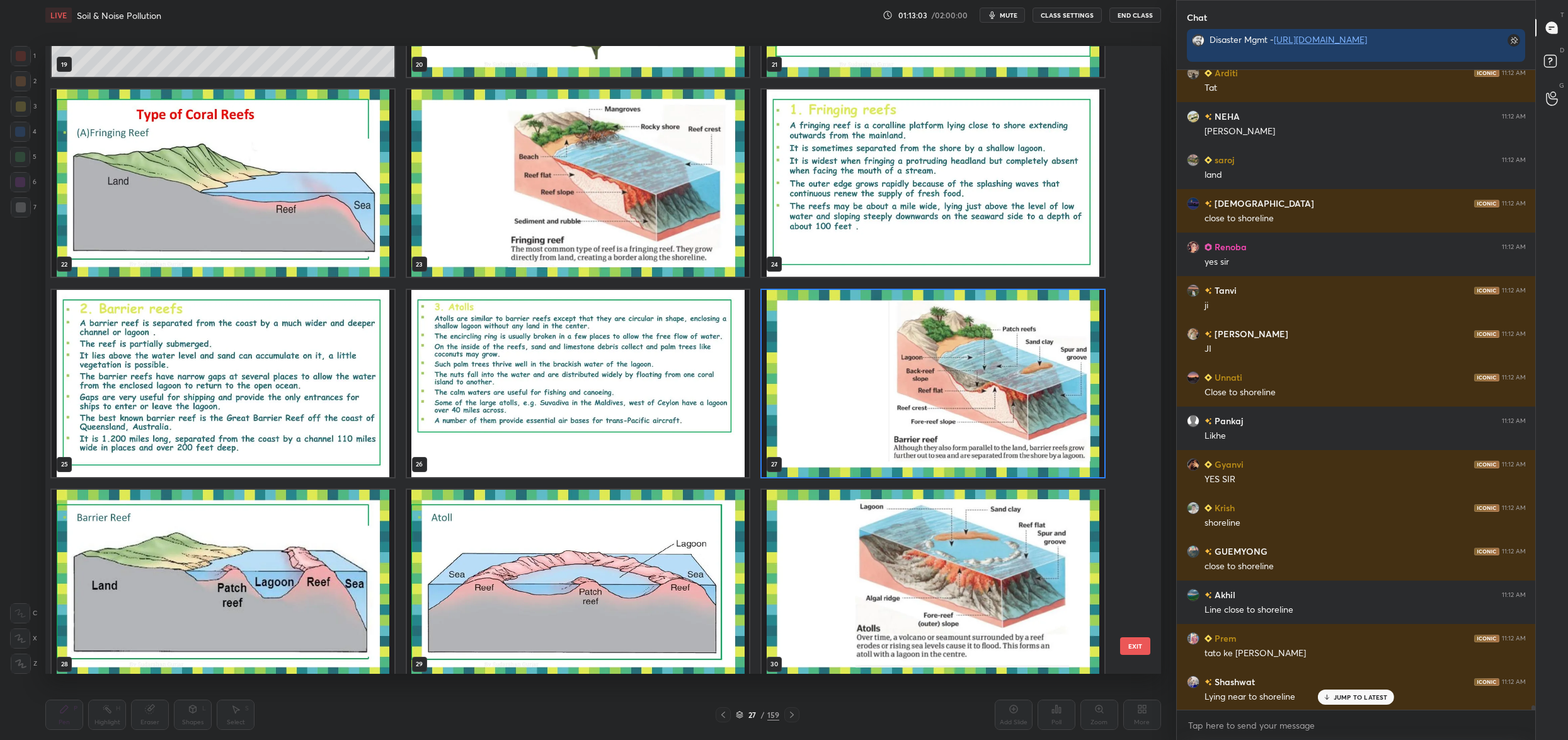
click at [864, 418] on img "grid" at bounding box center [933, 383] width 343 height 187
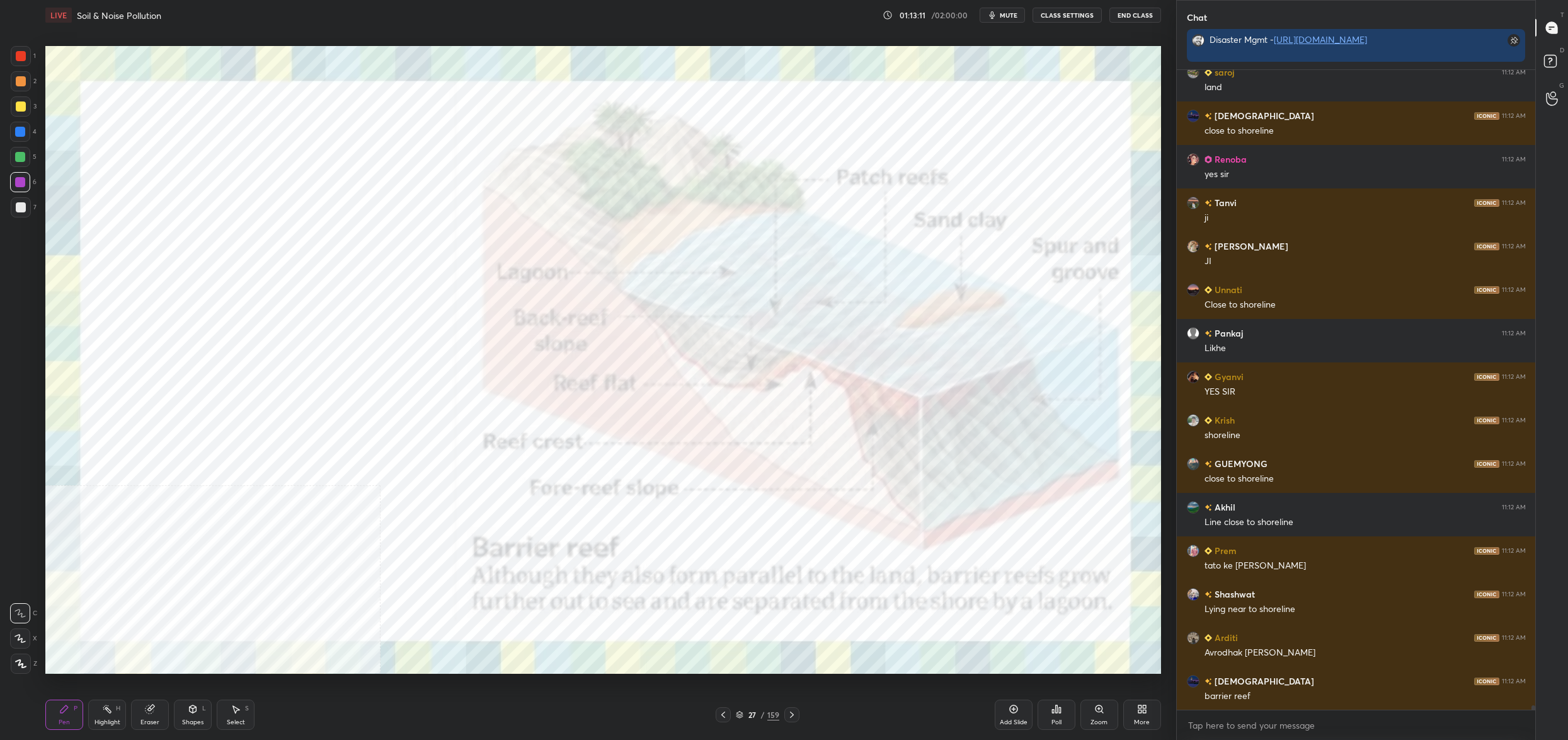
click at [23, 129] on div at bounding box center [20, 132] width 10 height 10
click at [23, 128] on div at bounding box center [20, 132] width 10 height 10
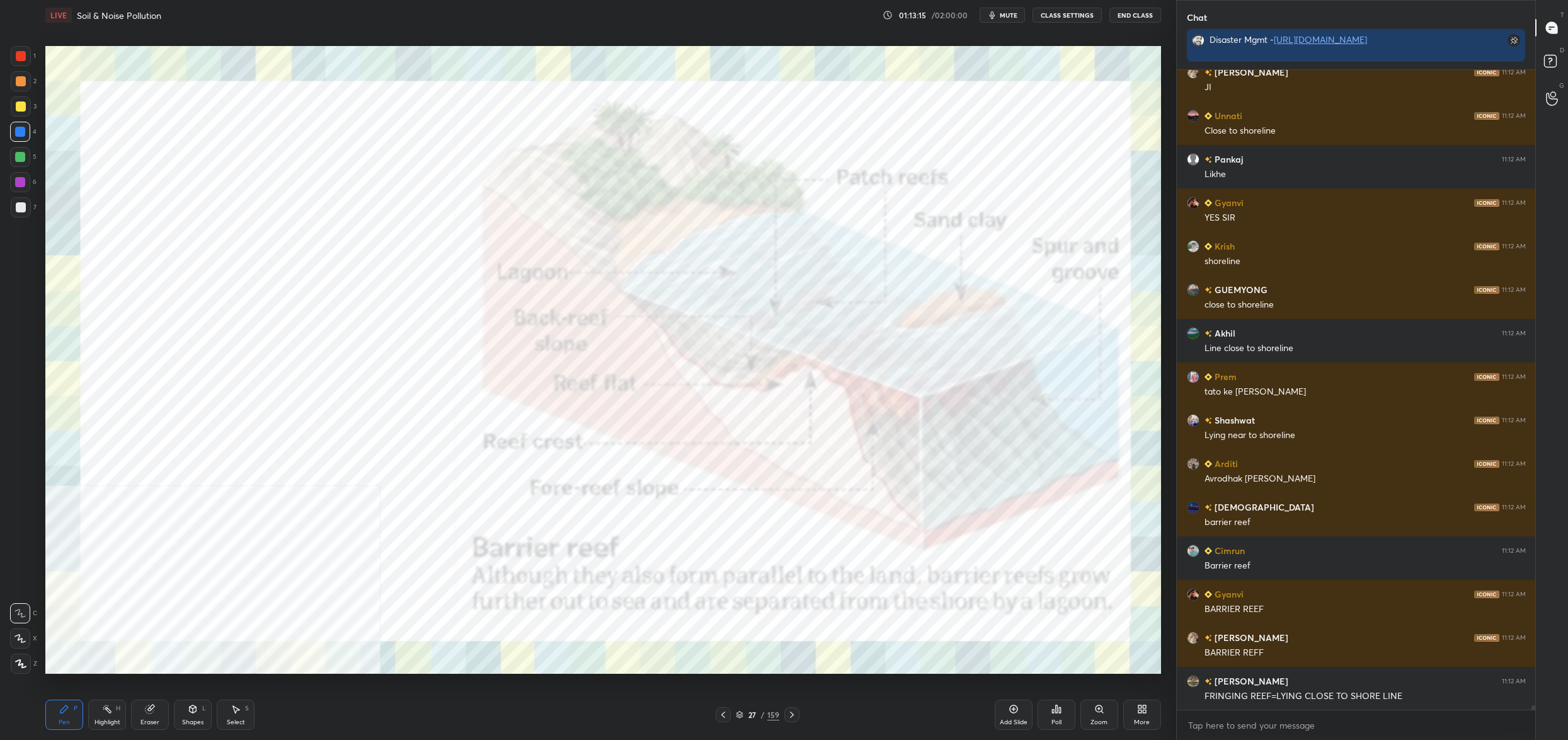
click at [40, 79] on div "1 2 3 4 5 6 7 C X Z C X Z E E Erase all H H LIVE Soil & Noise Pollution 01:13:1…" at bounding box center [583, 370] width 1166 height 740
click at [26, 59] on div at bounding box center [21, 56] width 20 height 20
click at [25, 56] on div at bounding box center [21, 56] width 10 height 10
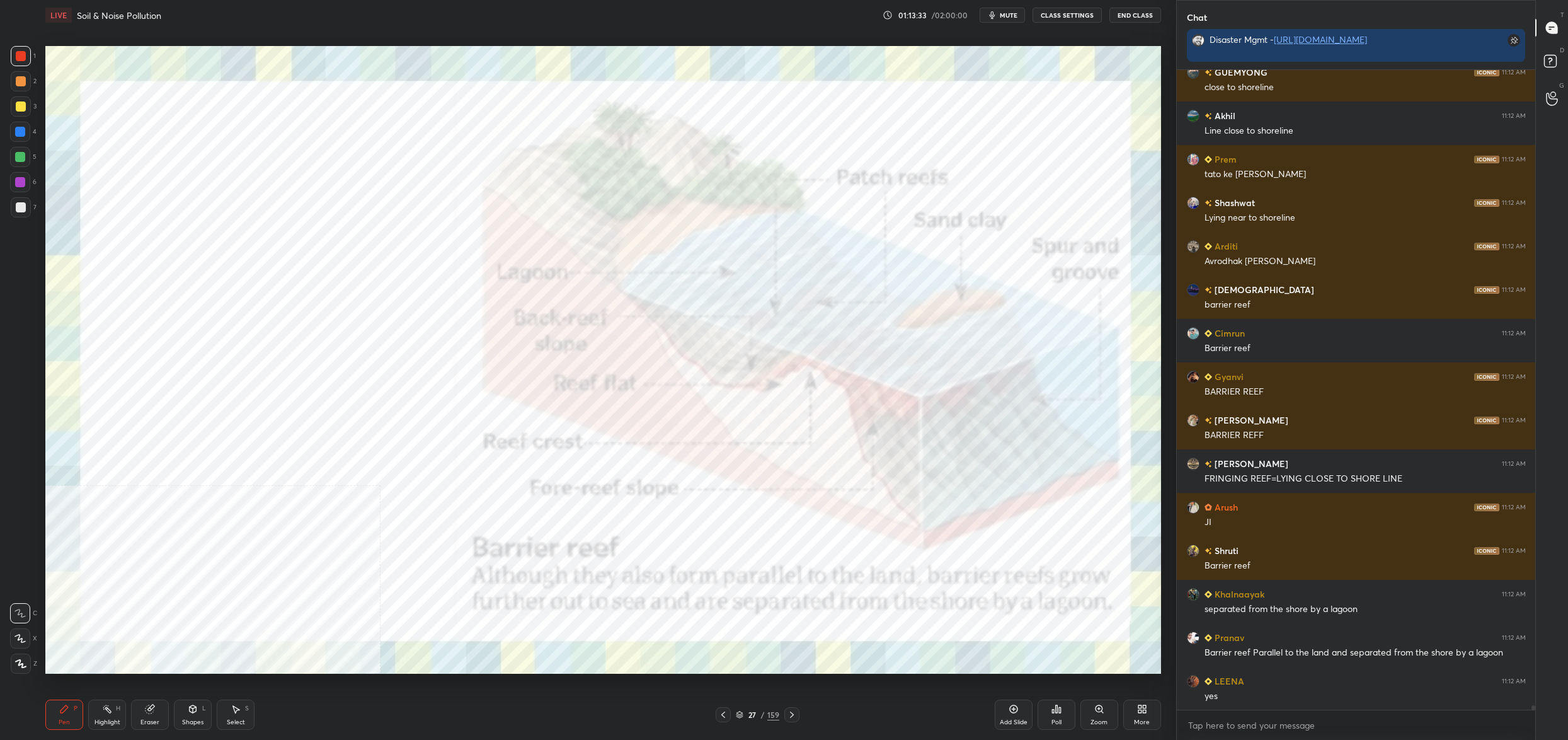
drag, startPoint x: 22, startPoint y: 101, endPoint x: 25, endPoint y: 84, distance: 17.3
click at [20, 101] on div at bounding box center [21, 107] width 20 height 20
drag, startPoint x: 29, startPoint y: 81, endPoint x: 43, endPoint y: 89, distance: 16.1
click at [29, 81] on div at bounding box center [21, 81] width 20 height 20
click at [36, 176] on div "1 2 3 4 5 6 7 C X Z C X Z E E Erase all H H" at bounding box center [20, 359] width 41 height 628
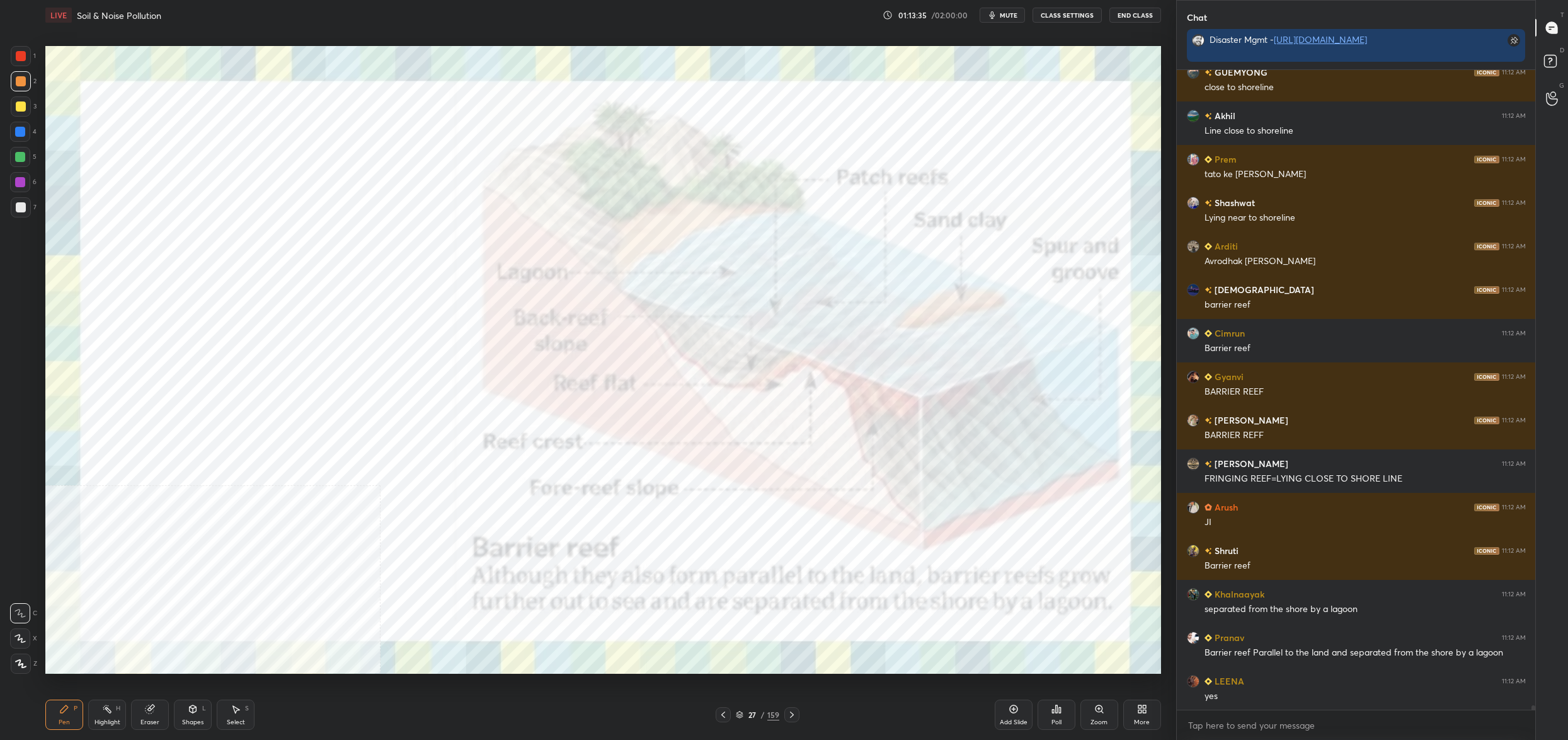
drag, startPoint x: 25, startPoint y: 187, endPoint x: 23, endPoint y: 243, distance: 56.0
click at [25, 187] on div at bounding box center [20, 182] width 20 height 20
click at [16, 632] on div at bounding box center [20, 638] width 20 height 20
click at [27, 631] on div at bounding box center [20, 638] width 20 height 20
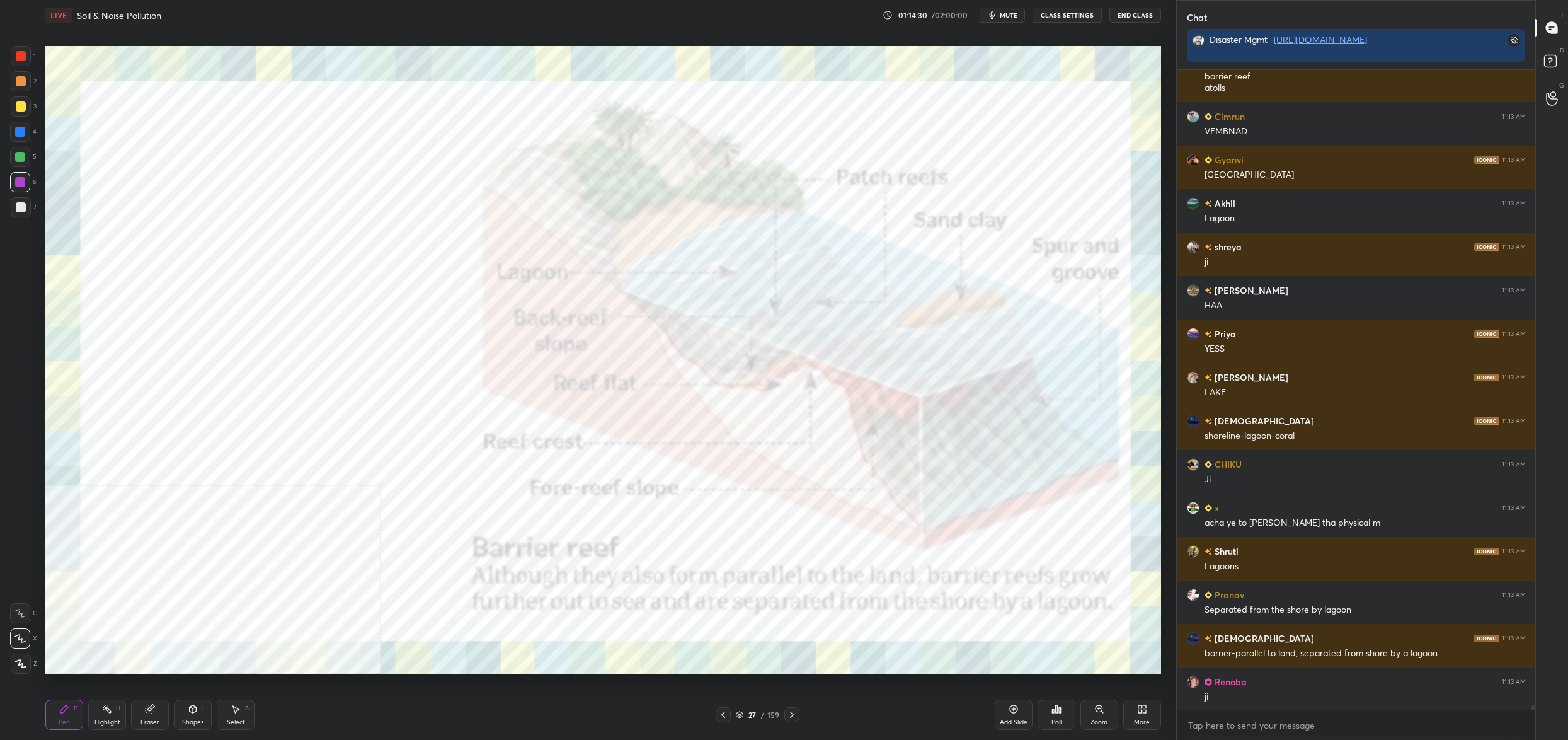
scroll to position [90934, 0]
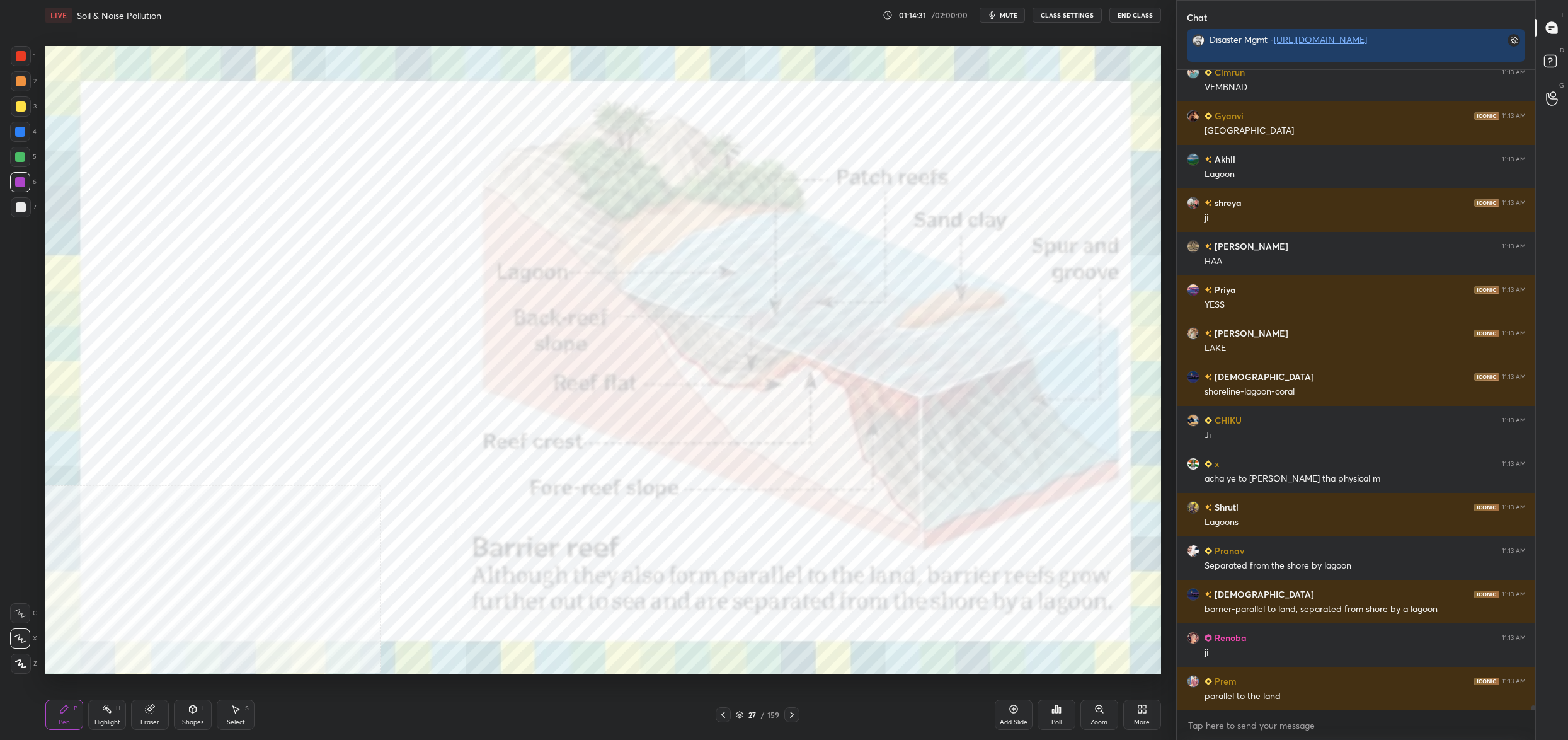
click at [739, 711] on icon at bounding box center [740, 715] width 8 height 8
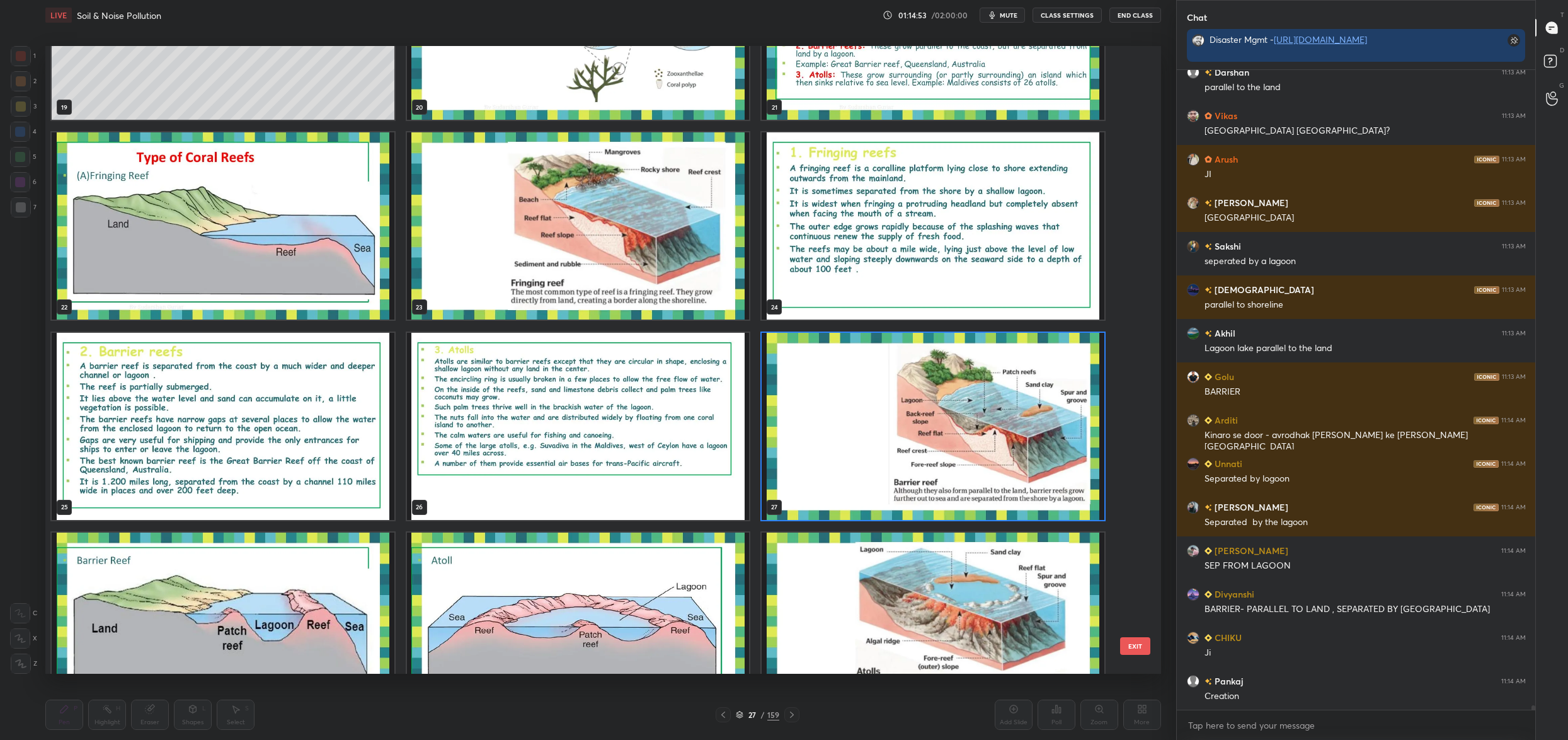
scroll to position [91629, 0]
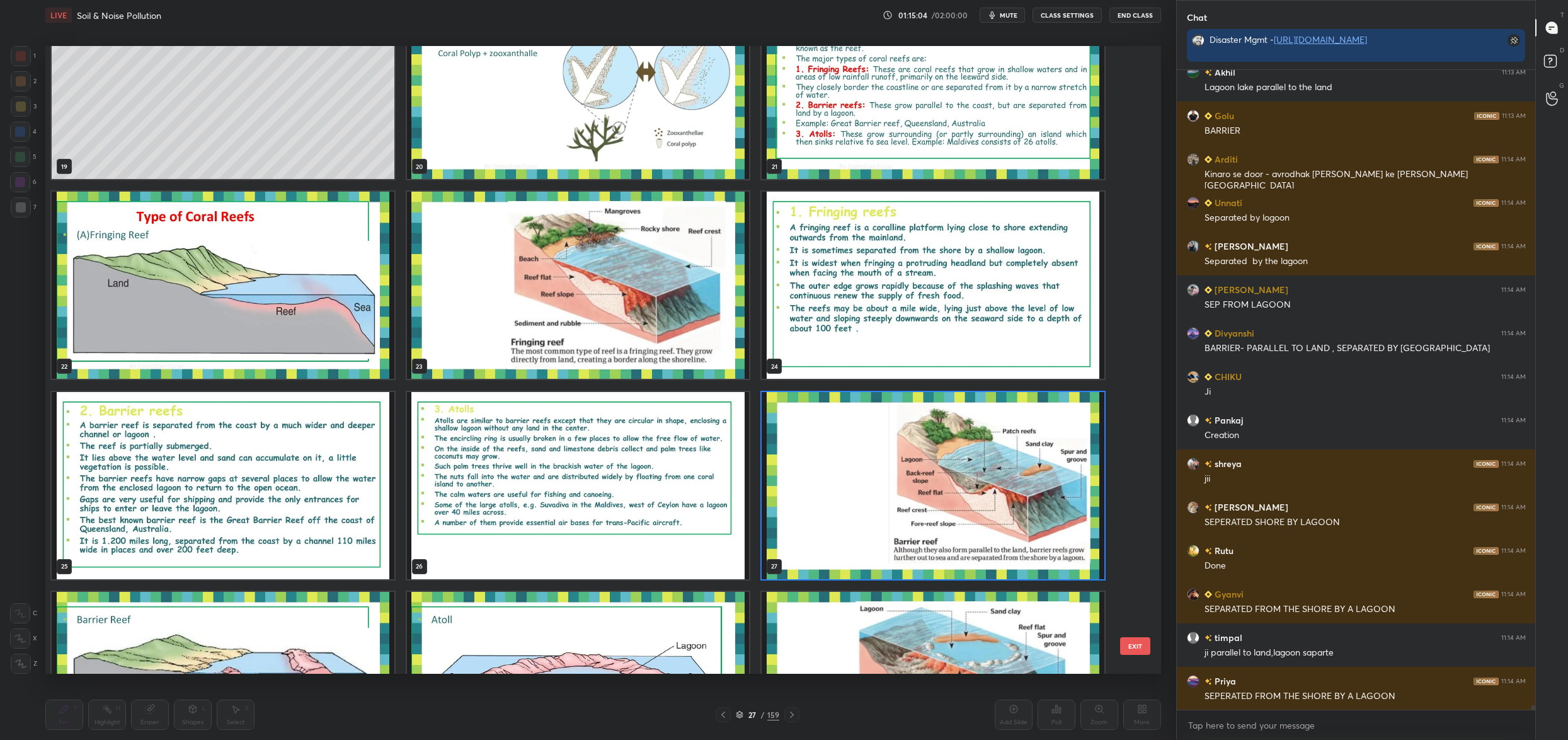
click at [879, 473] on img "grid" at bounding box center [933, 486] width 343 height 187
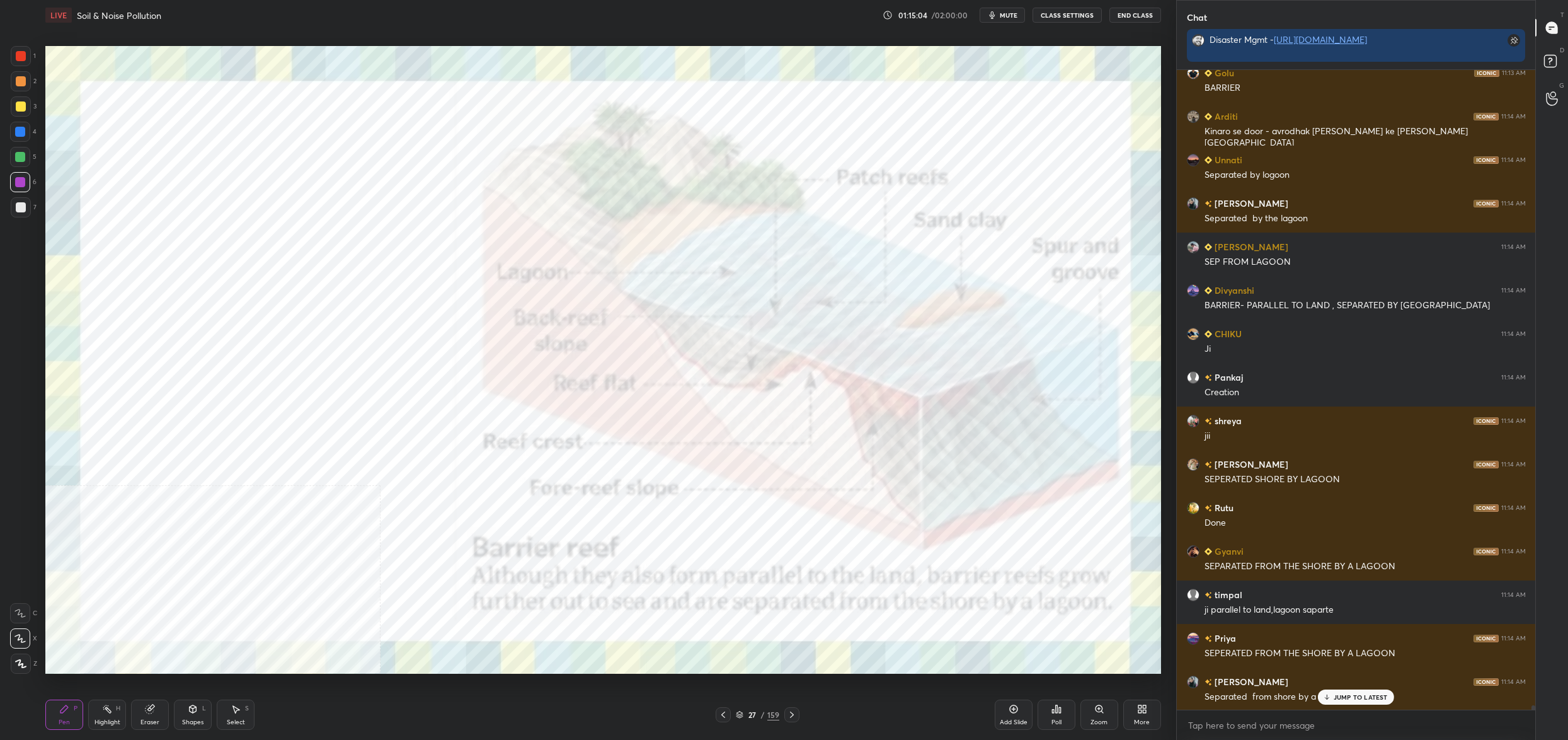
click at [879, 473] on img "grid" at bounding box center [933, 486] width 343 height 187
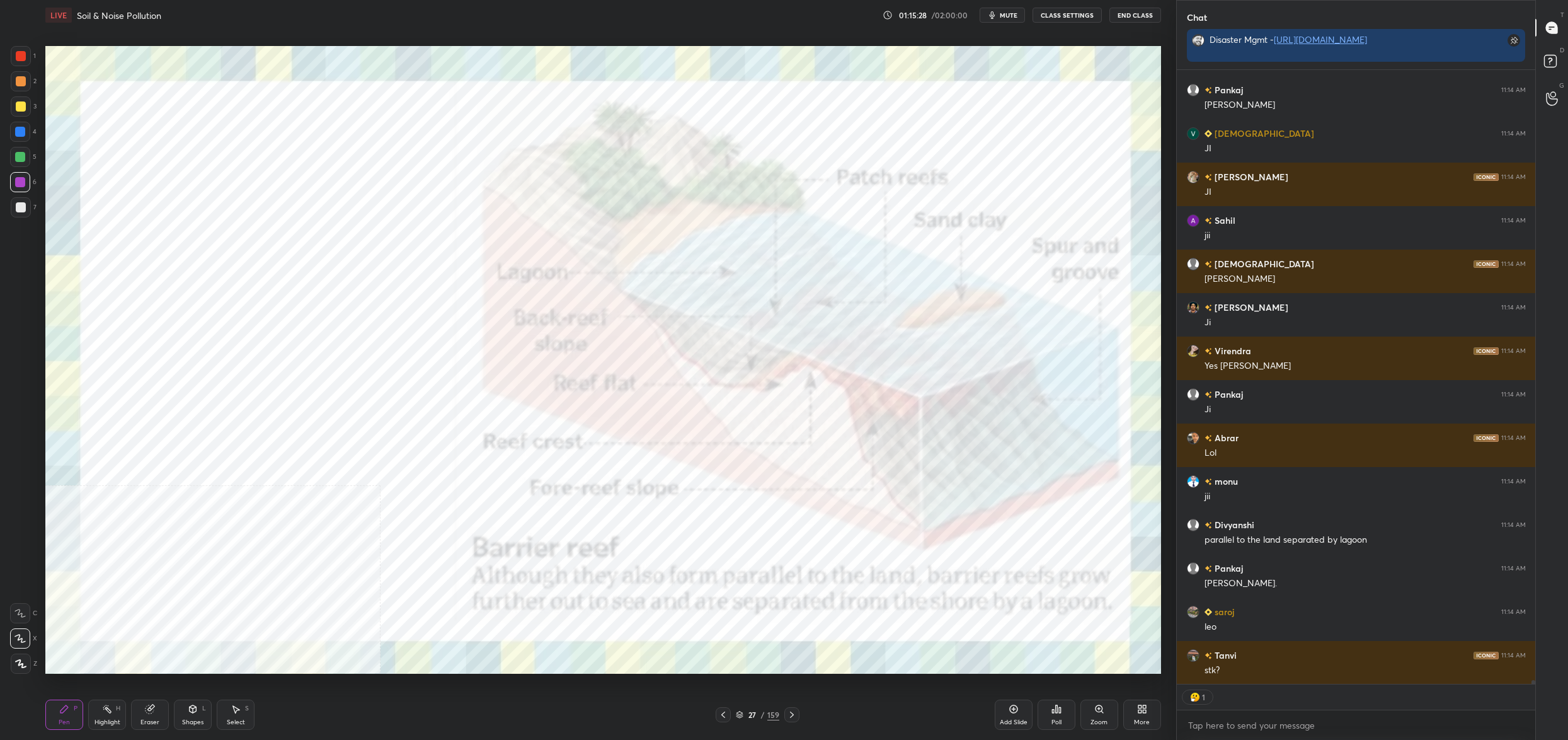
scroll to position [92611, 0]
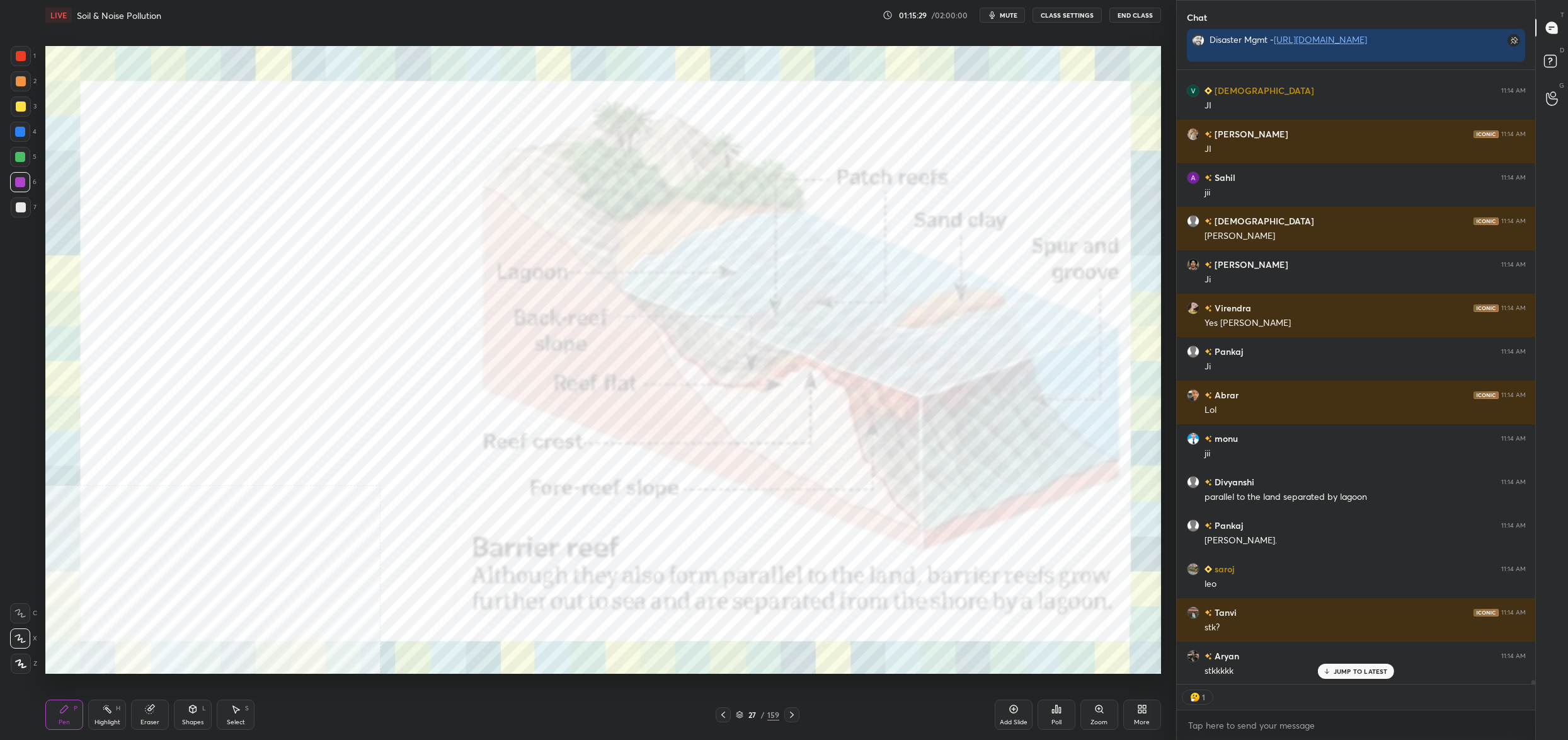
click at [1144, 710] on icon at bounding box center [1144, 711] width 3 height 3
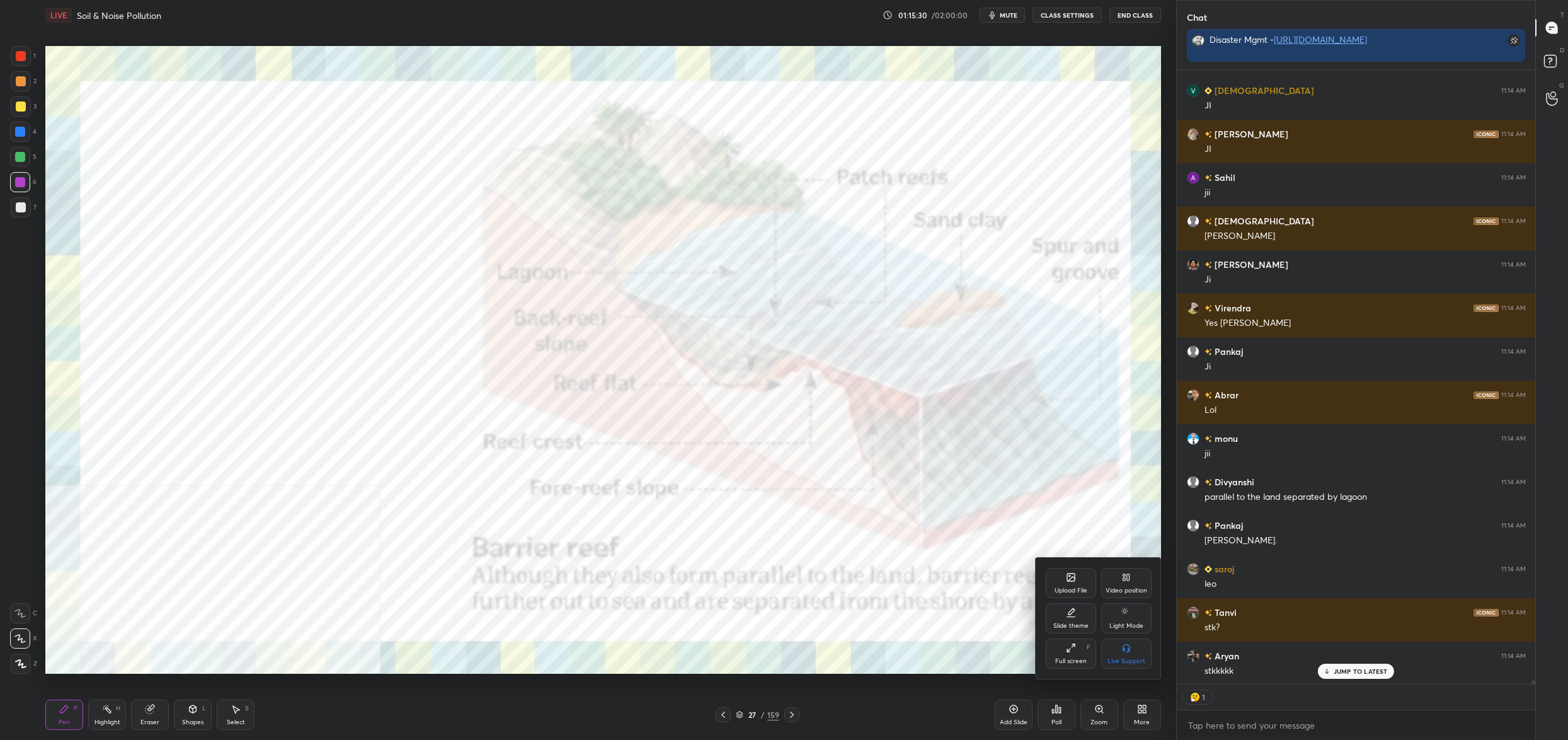
click at [1090, 589] on div "Upload File" at bounding box center [1071, 583] width 50 height 30
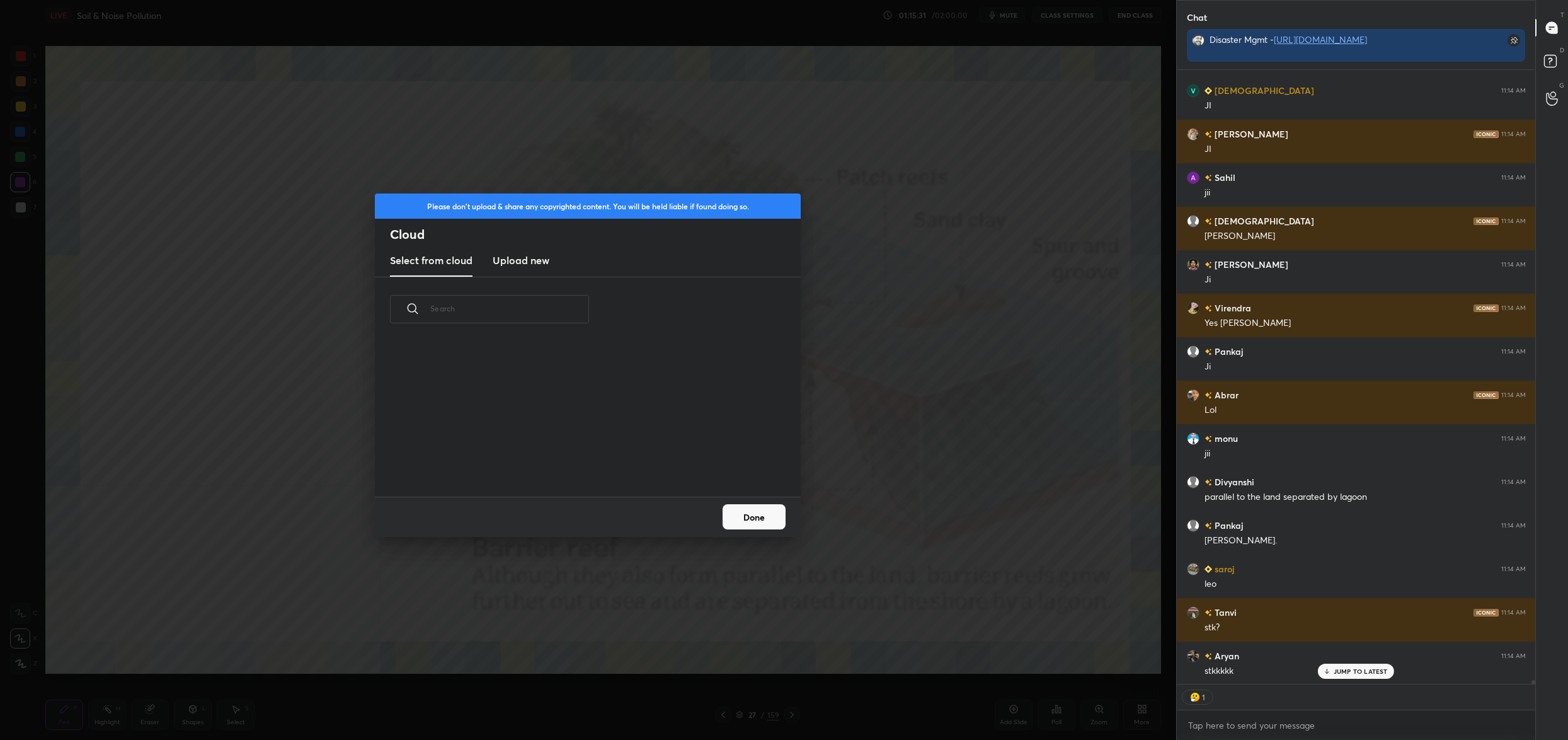
scroll to position [155, 404]
click at [522, 254] on h3 "Upload new" at bounding box center [520, 260] width 56 height 15
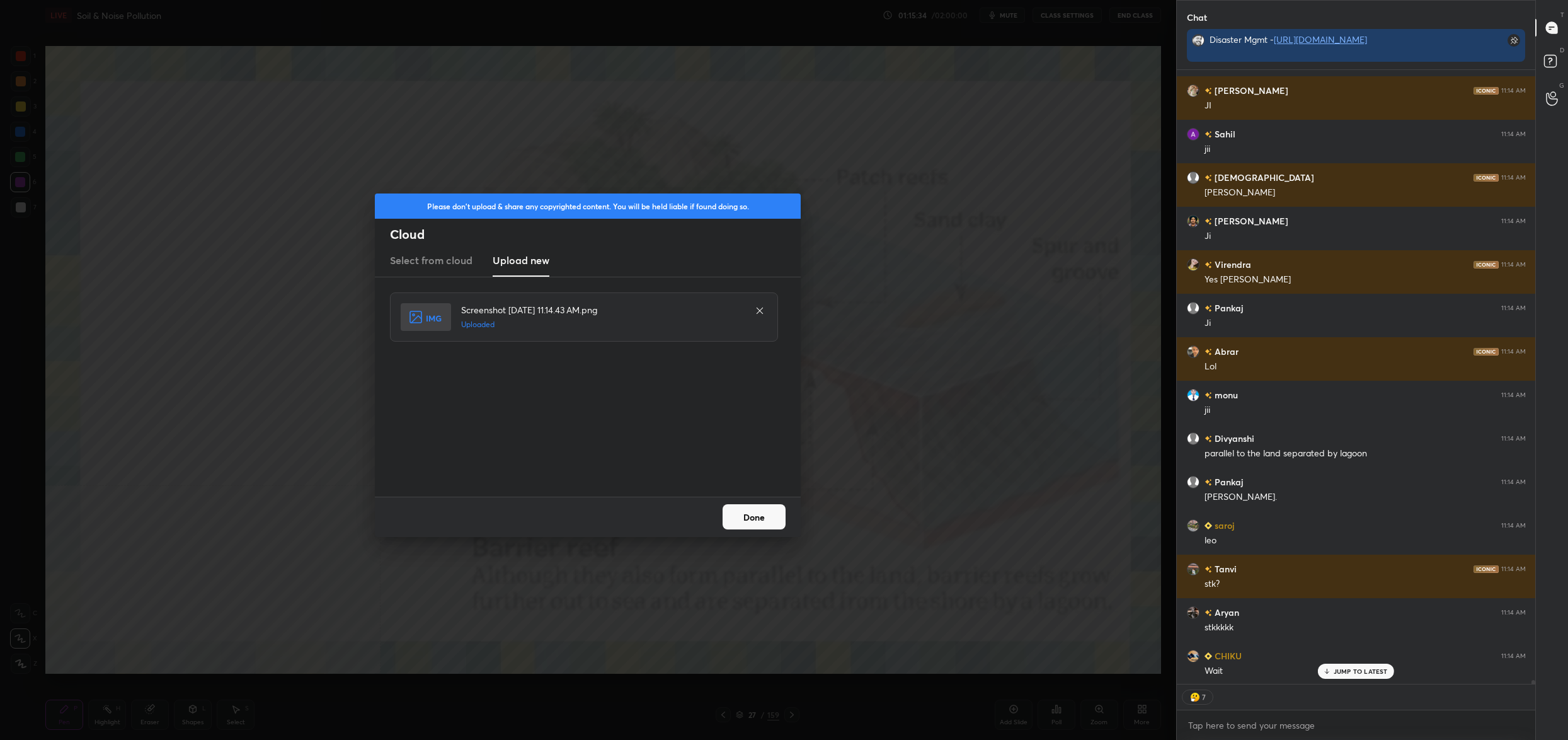
click at [737, 504] on button "Done" at bounding box center [754, 517] width 63 height 25
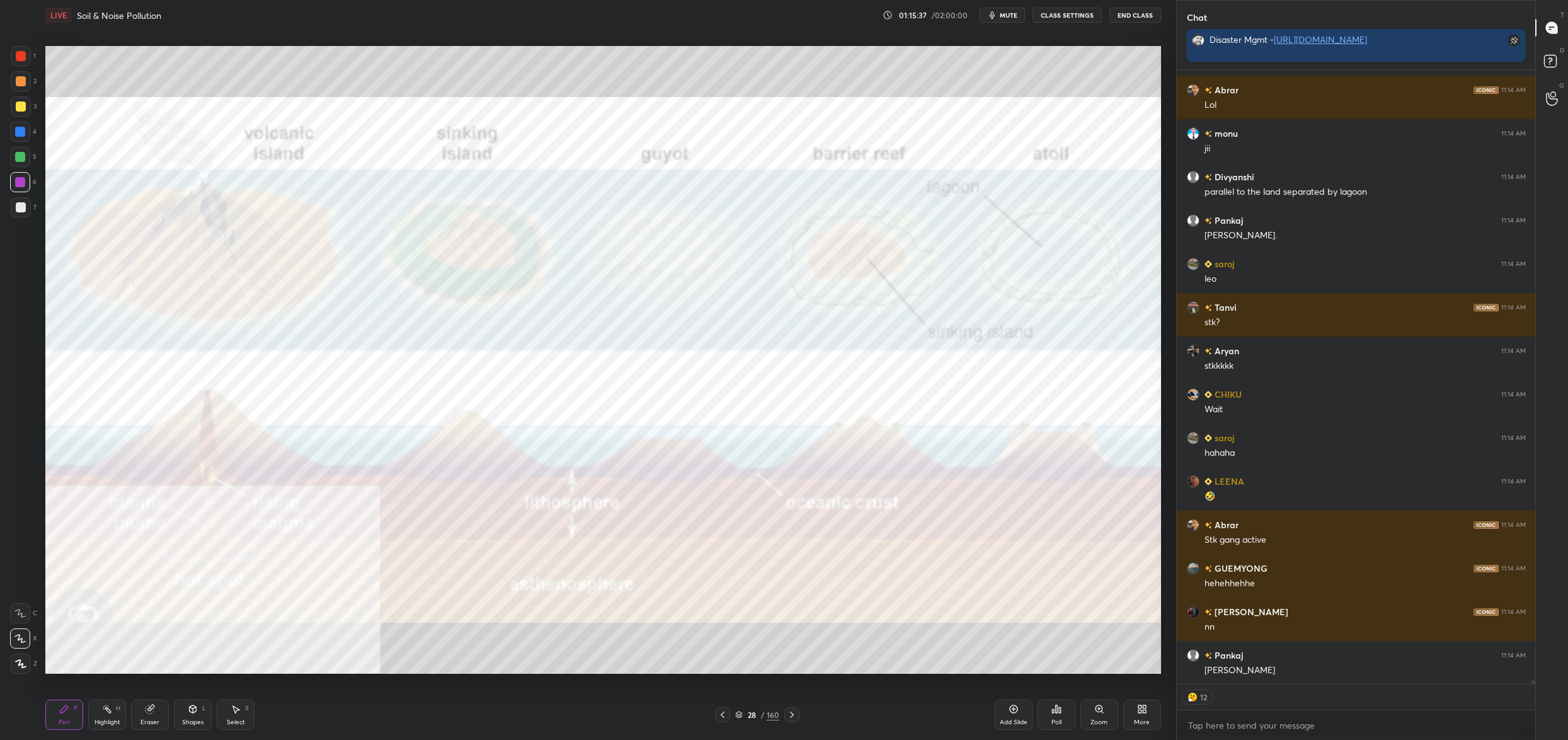
scroll to position [92959, 0]
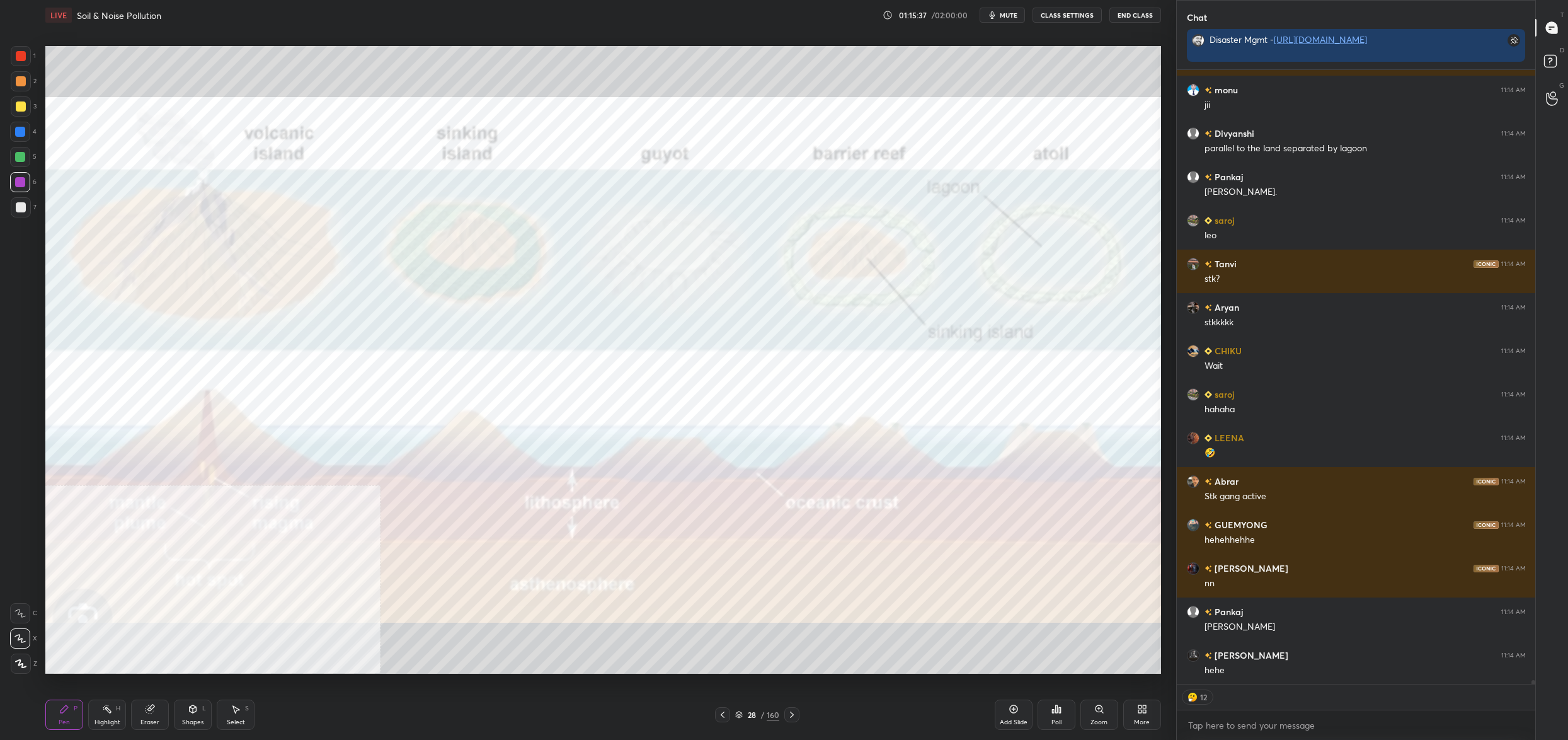
click at [1147, 714] on div "More" at bounding box center [1142, 715] width 38 height 30
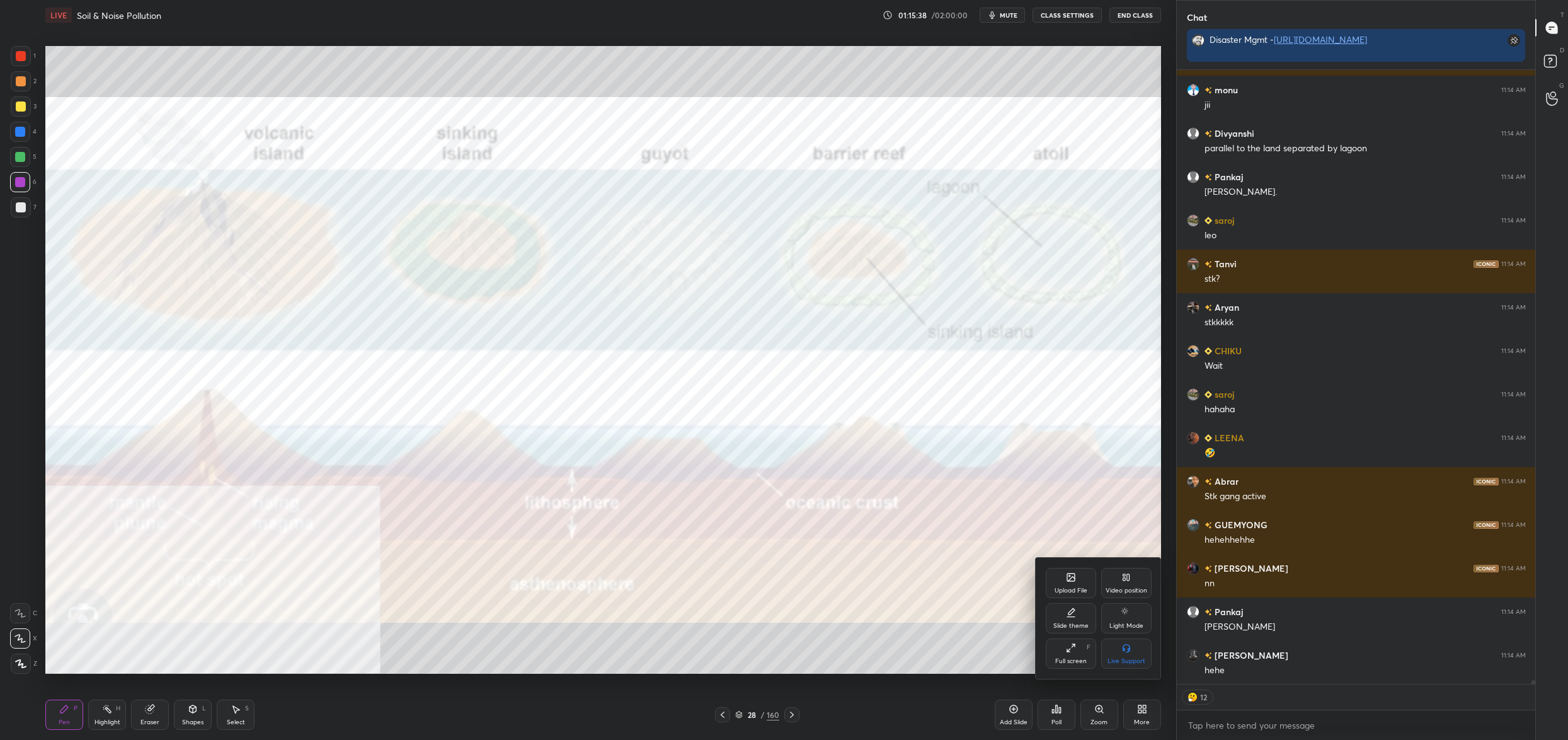
drag, startPoint x: 1130, startPoint y: 588, endPoint x: 1129, endPoint y: 594, distance: 6.1
click at [1129, 593] on div "Video position" at bounding box center [1126, 590] width 42 height 6
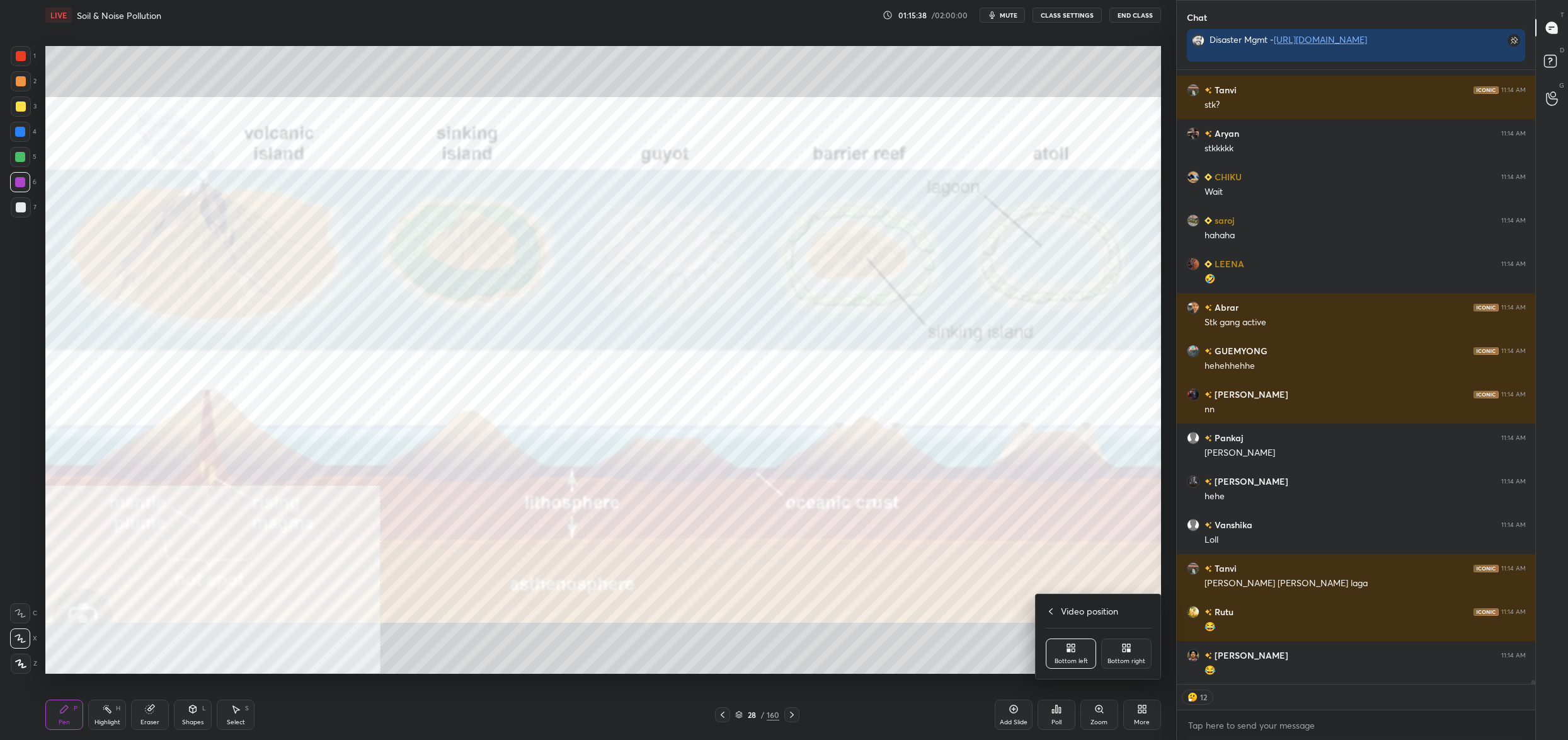
drag, startPoint x: 1138, startPoint y: 659, endPoint x: 1130, endPoint y: 653, distance: 10.0
click at [1140, 659] on div "Bottom right" at bounding box center [1126, 661] width 38 height 6
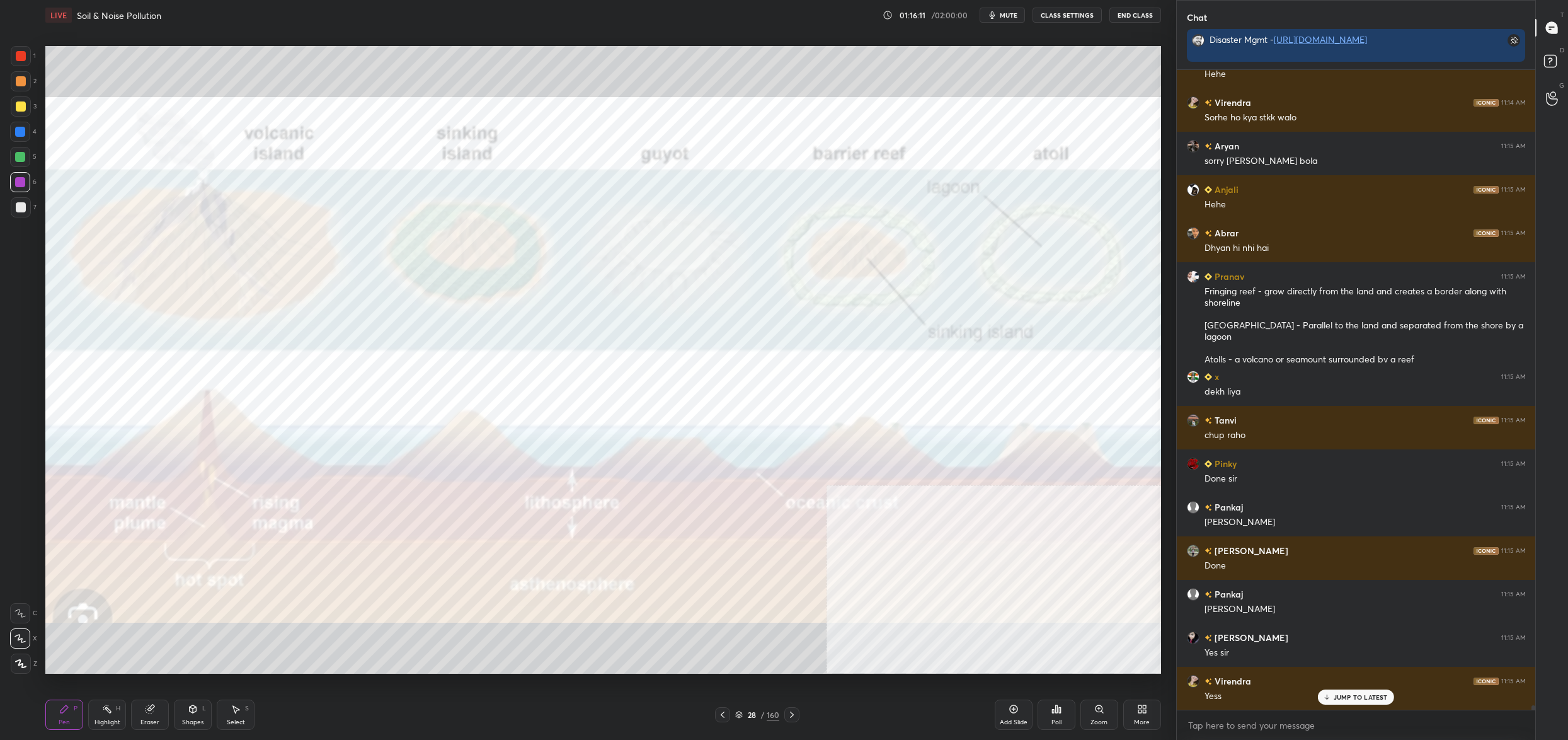
scroll to position [93903, 0]
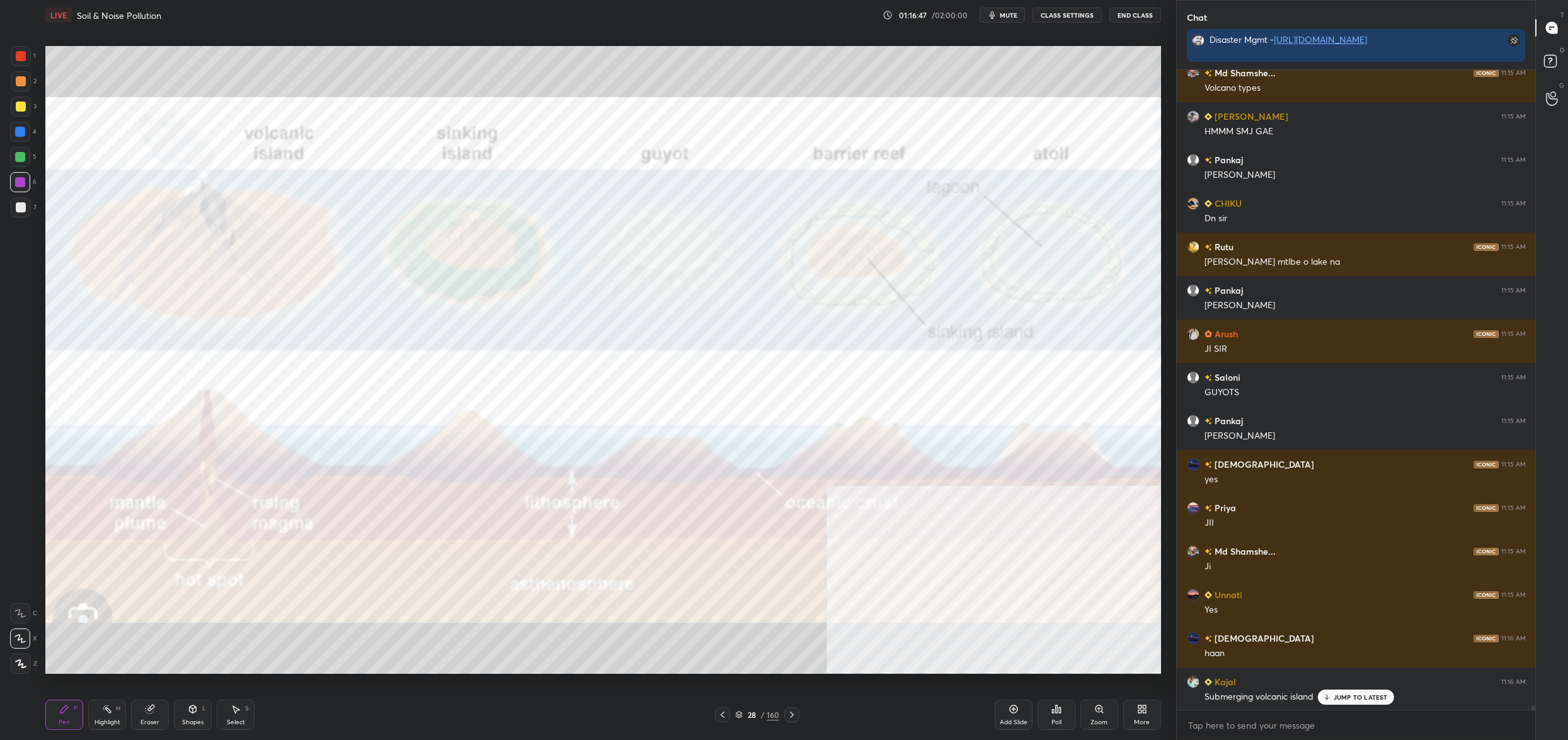
click at [48, 76] on div "Setting up your live class Poll for secs No correct answer Start poll" at bounding box center [603, 360] width 1126 height 659
click at [40, 56] on div "1 2 3 4 5 6 7 C X Z C X Z E E Erase all H H" at bounding box center [20, 359] width 41 height 628
click at [30, 51] on div "1" at bounding box center [23, 56] width 25 height 20
drag, startPoint x: 6, startPoint y: 57, endPoint x: 8, endPoint y: 29, distance: 28.1
click at [6, 57] on div "1 2 3 4 5 6 7 C X Z C X Z E E Erase all H H" at bounding box center [20, 359] width 41 height 628
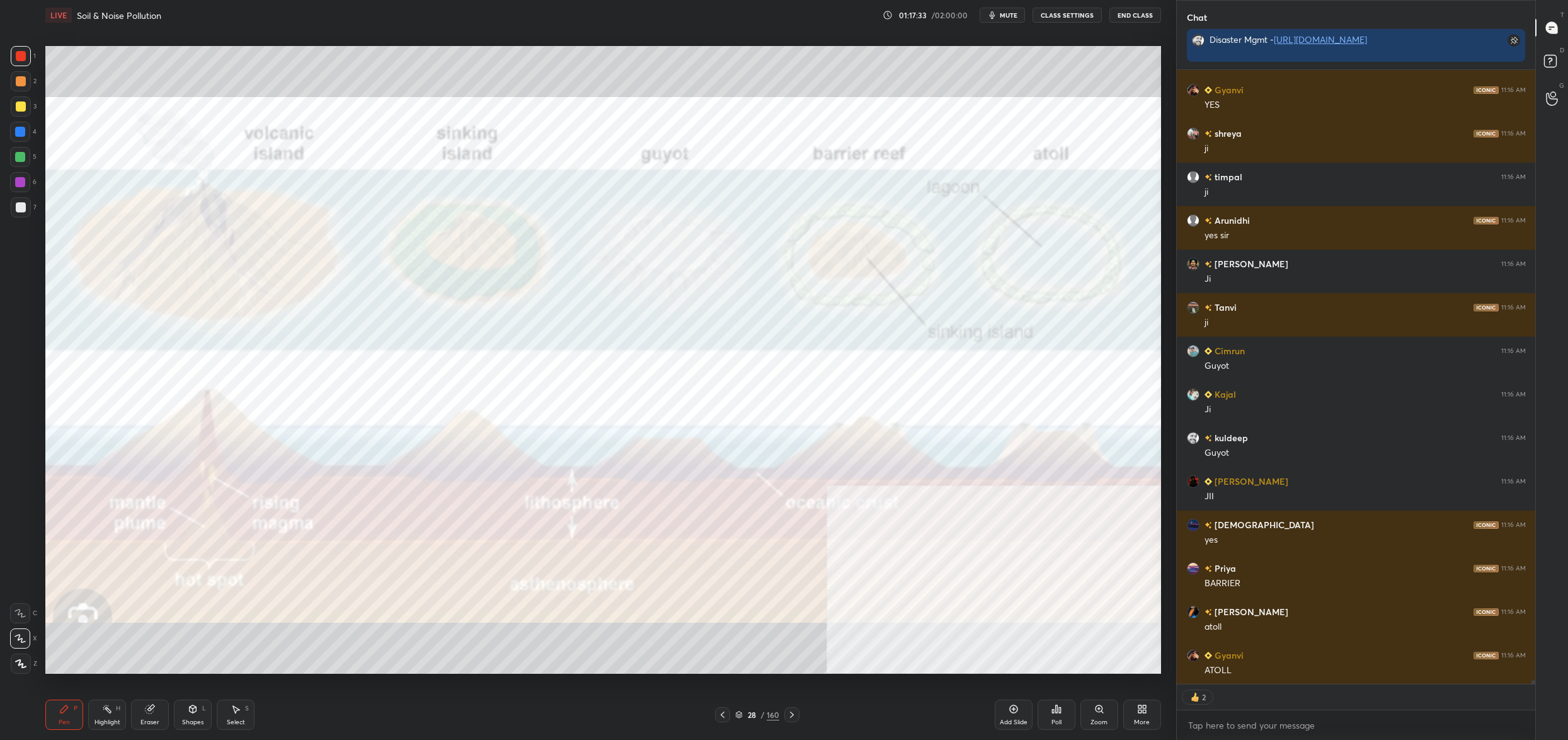
click at [746, 717] on div "28 / 160" at bounding box center [758, 715] width 44 height 11
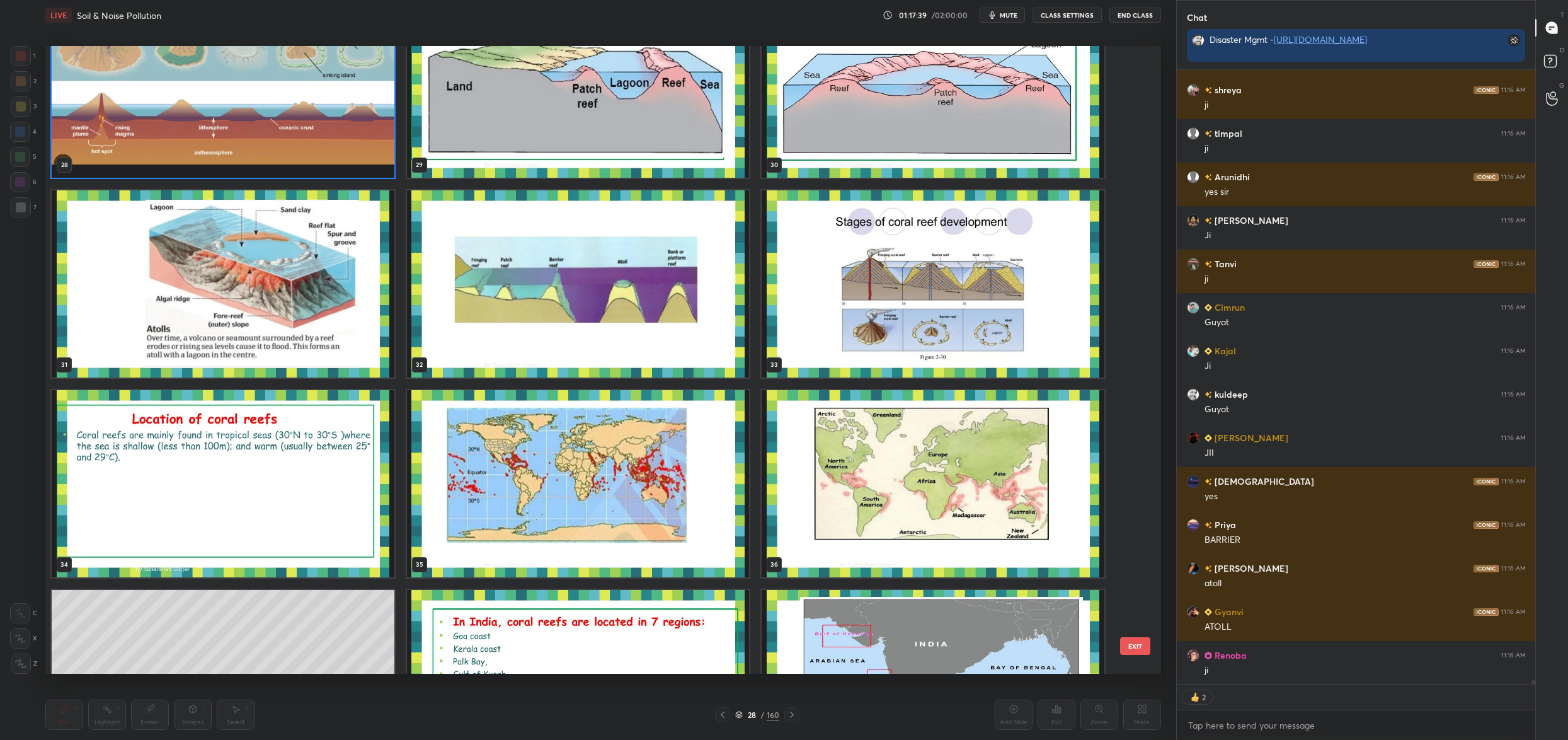
click at [965, 332] on img "grid" at bounding box center [933, 284] width 343 height 187
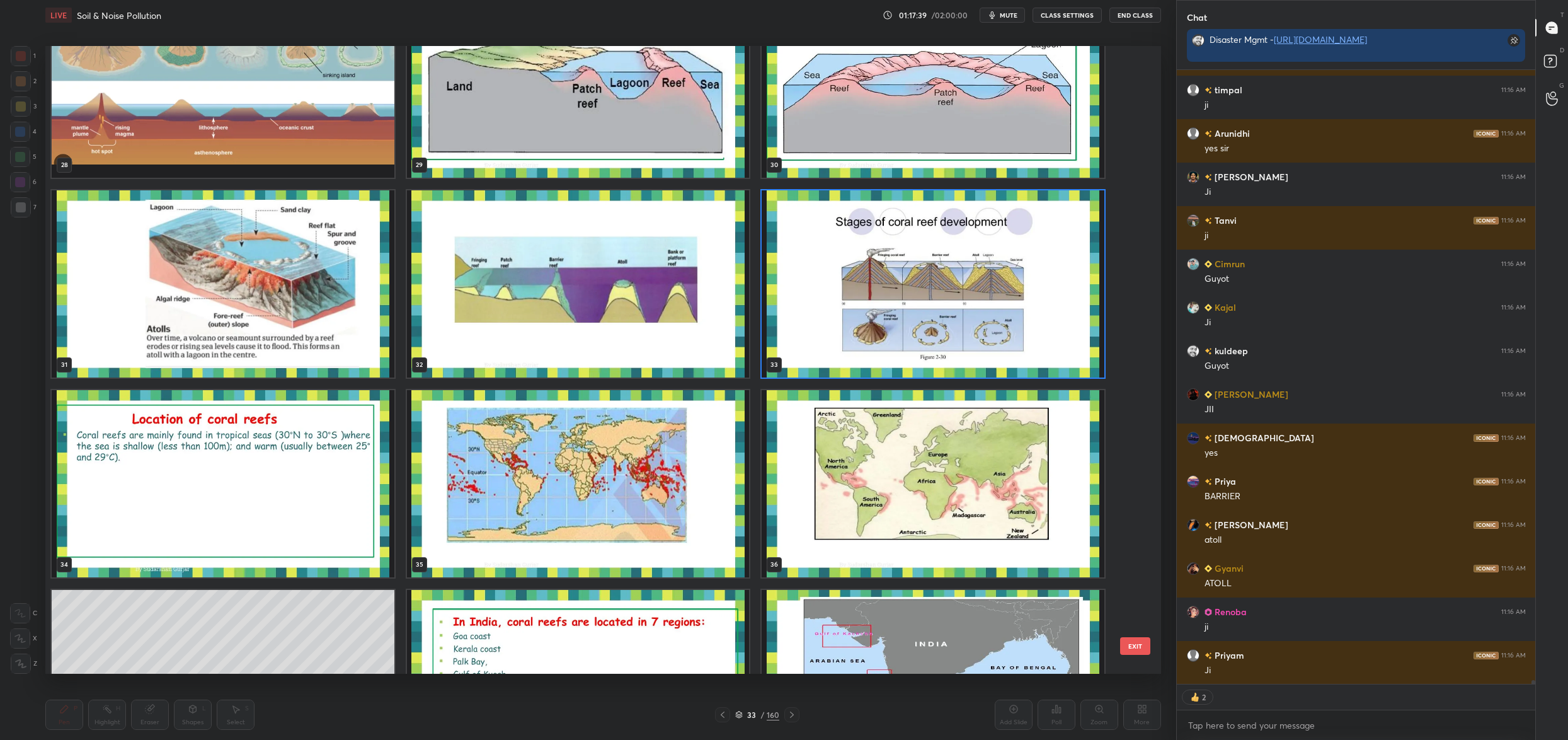
click at [965, 332] on img "grid" at bounding box center [933, 284] width 343 height 187
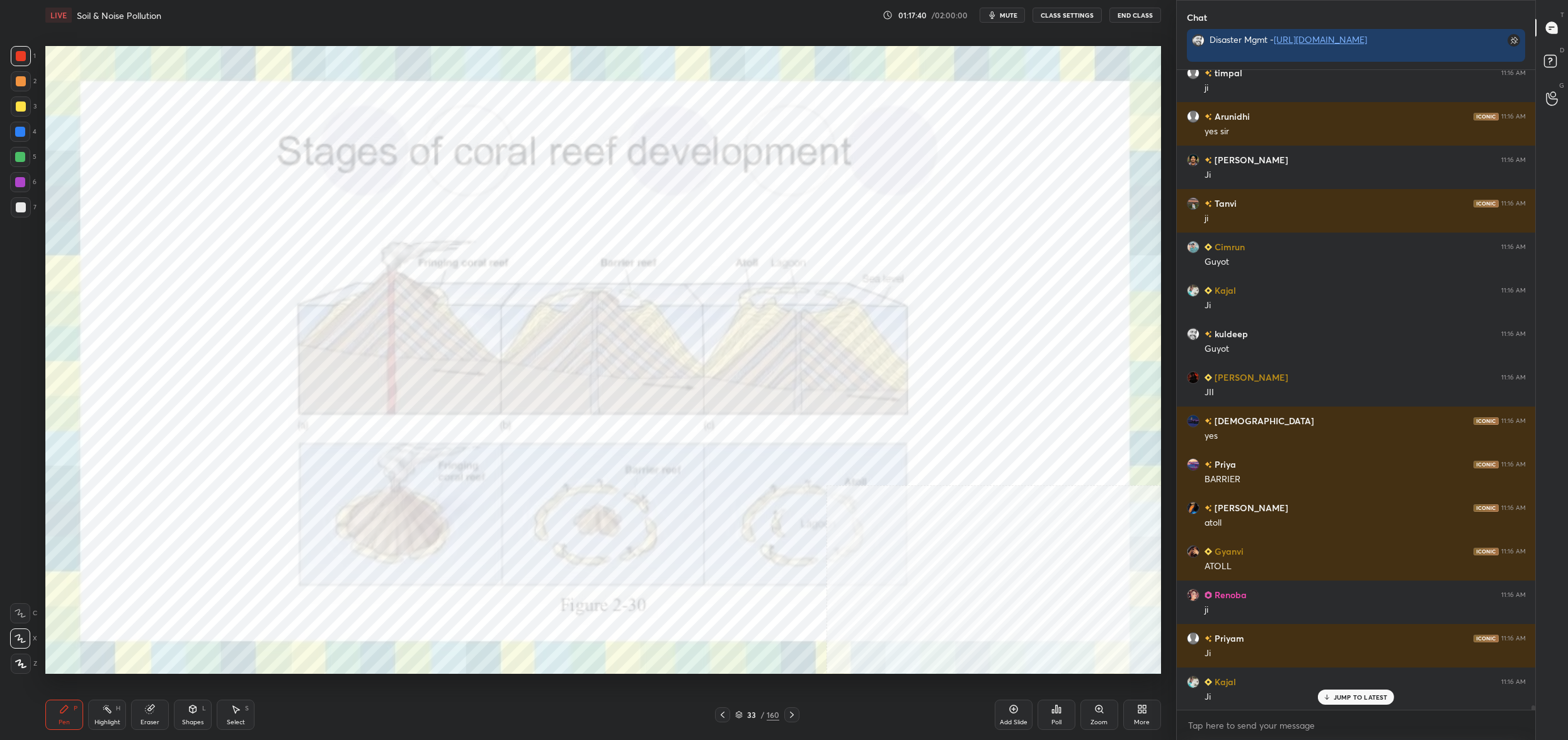
click at [1106, 727] on div "Zoom" at bounding box center [1100, 715] width 38 height 30
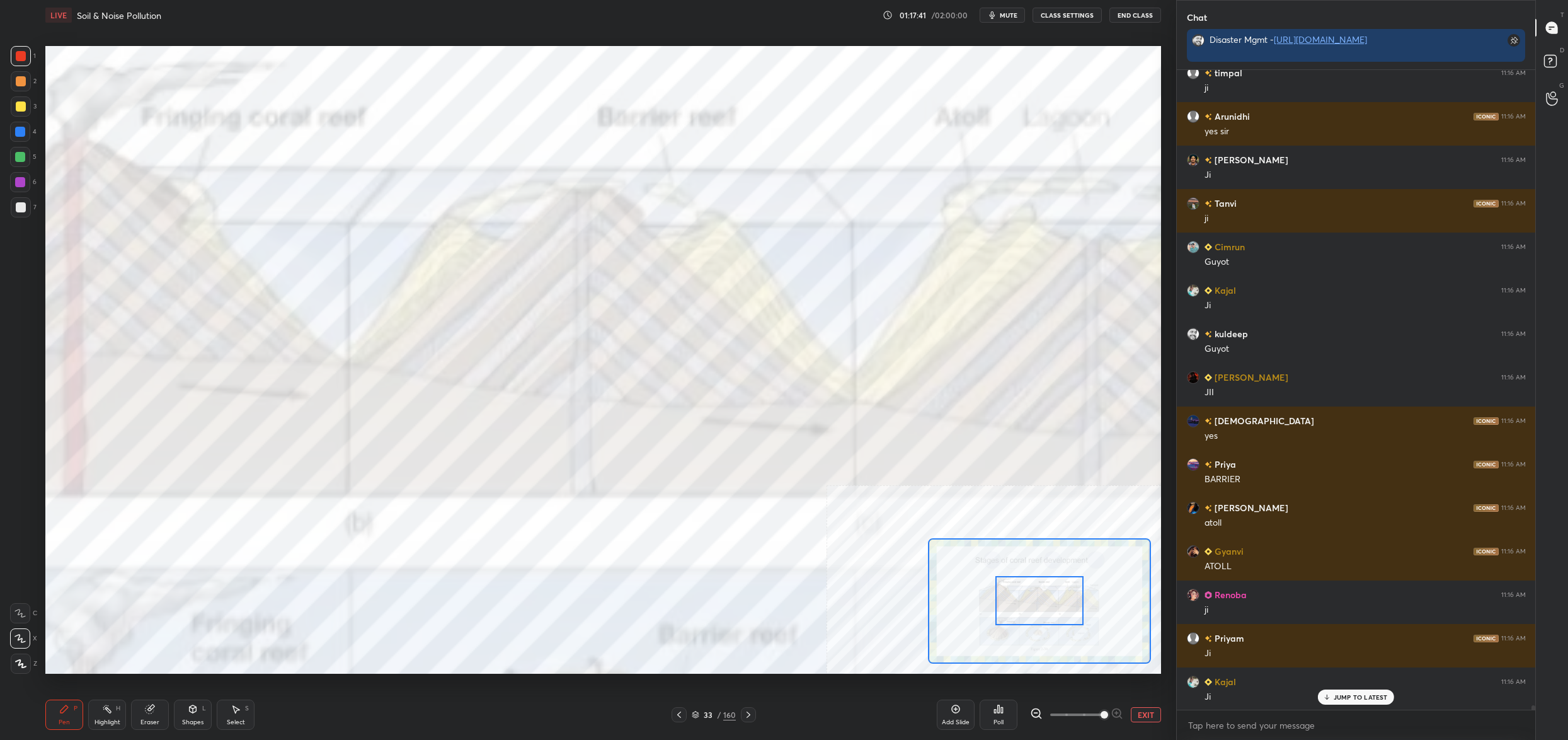
click at [1039, 625] on div at bounding box center [1039, 600] width 88 height 49
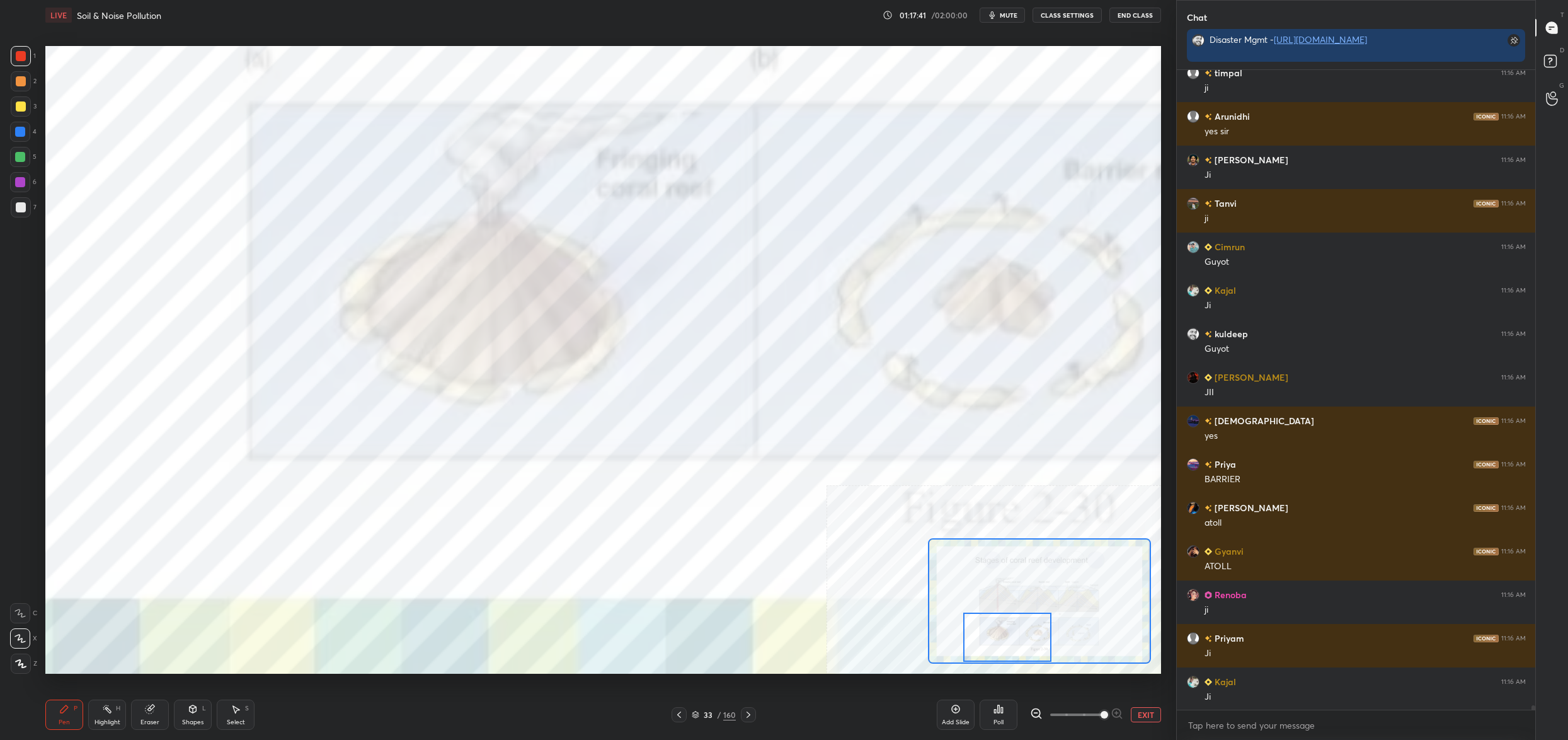
drag, startPoint x: 1017, startPoint y: 648, endPoint x: 1003, endPoint y: 629, distance: 23.6
click at [1016, 647] on div at bounding box center [1007, 637] width 88 height 49
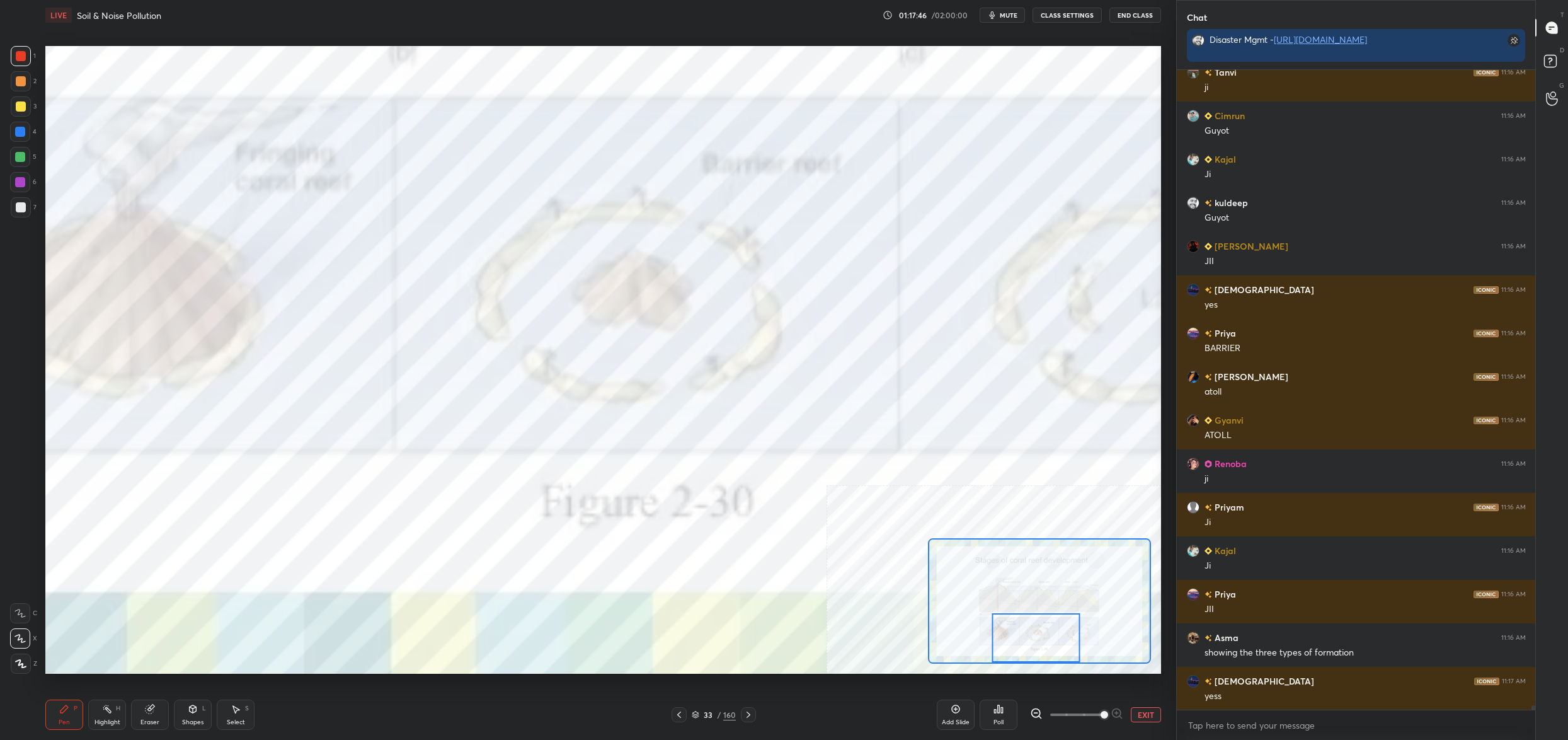
click at [1048, 616] on div at bounding box center [1036, 637] width 88 height 49
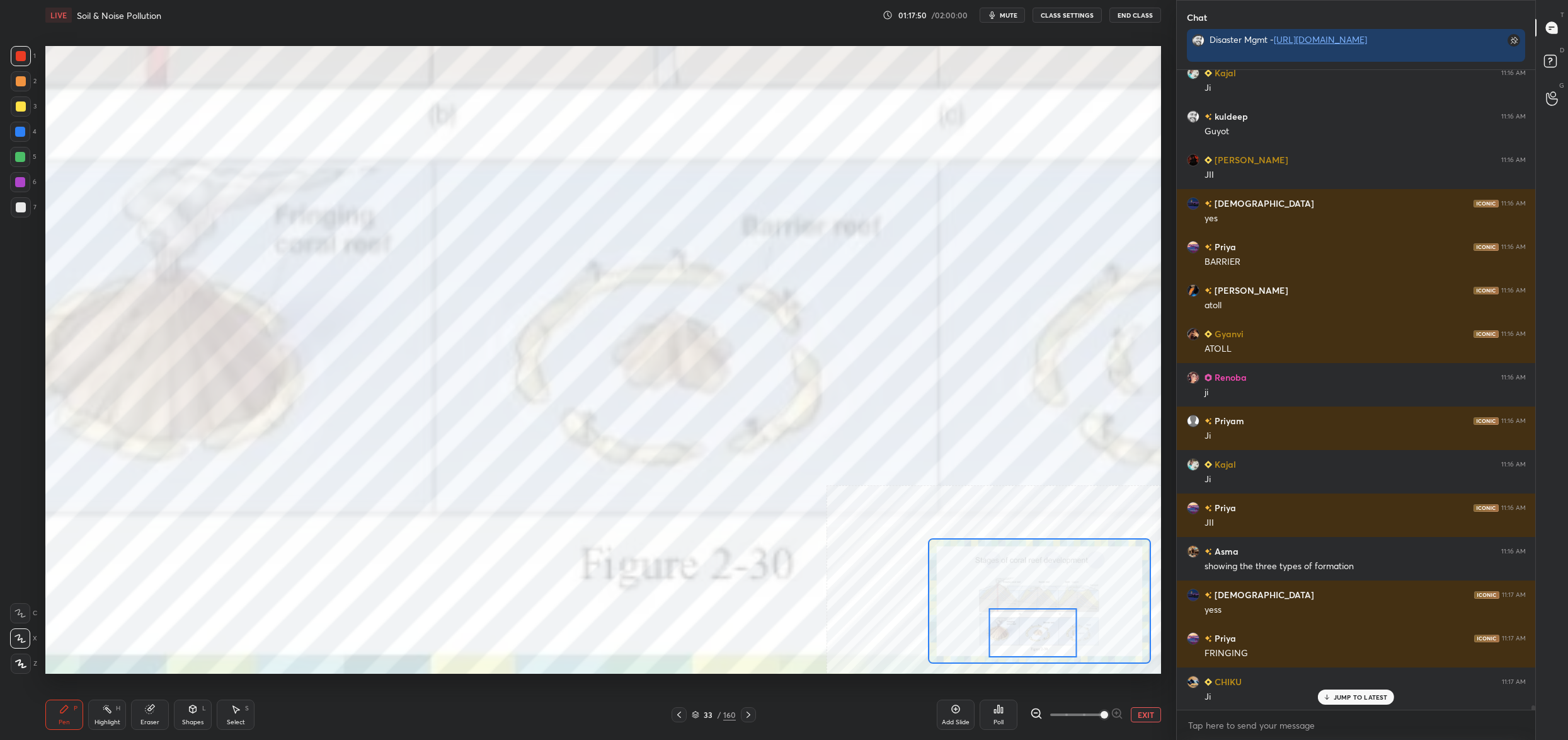
click at [1152, 713] on button "EXIT" at bounding box center [1146, 715] width 30 height 15
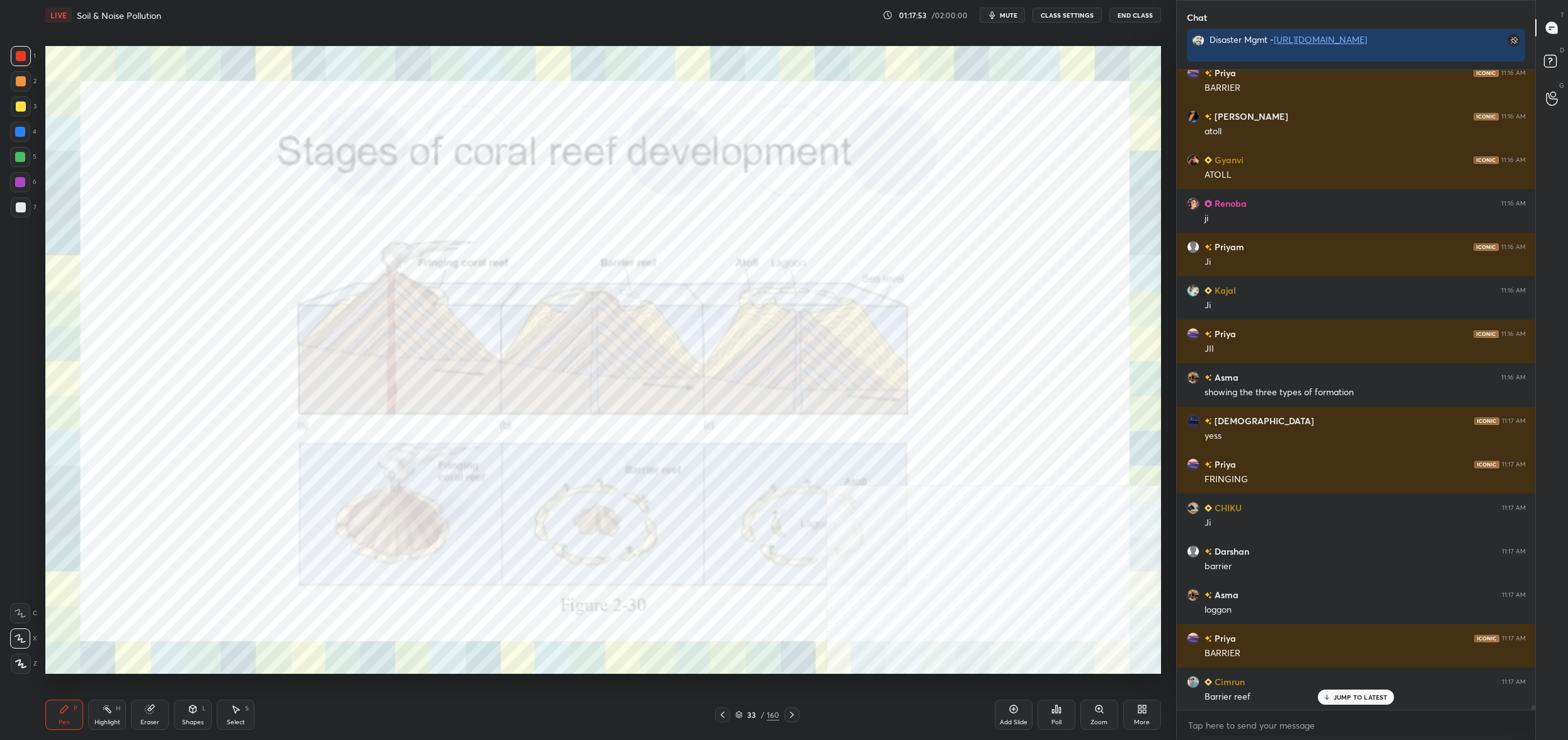
click at [1149, 721] on div "More" at bounding box center [1142, 722] width 16 height 6
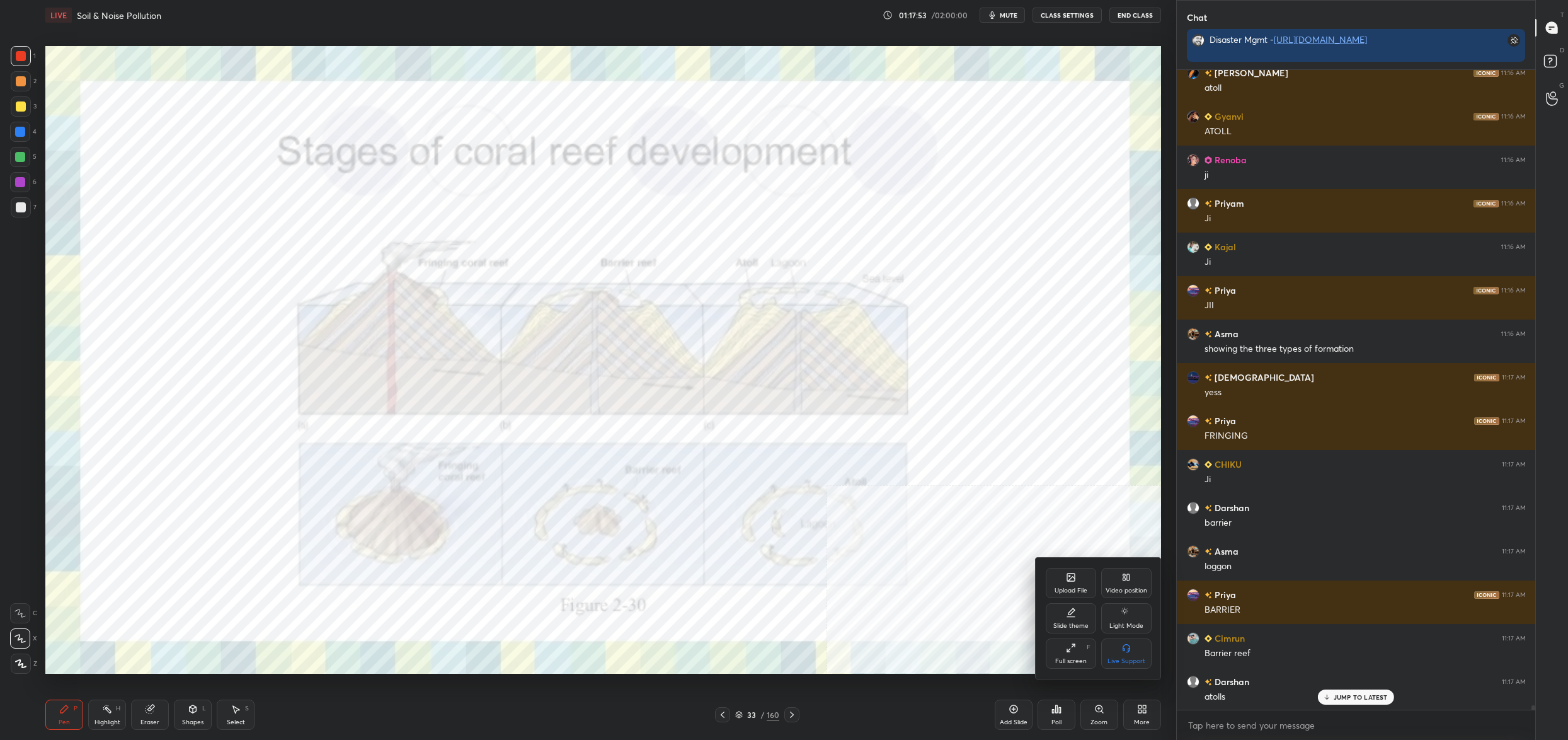
click at [1119, 576] on div "Video position" at bounding box center [1126, 583] width 50 height 30
click at [1077, 650] on div "Bottom left" at bounding box center [1071, 654] width 50 height 30
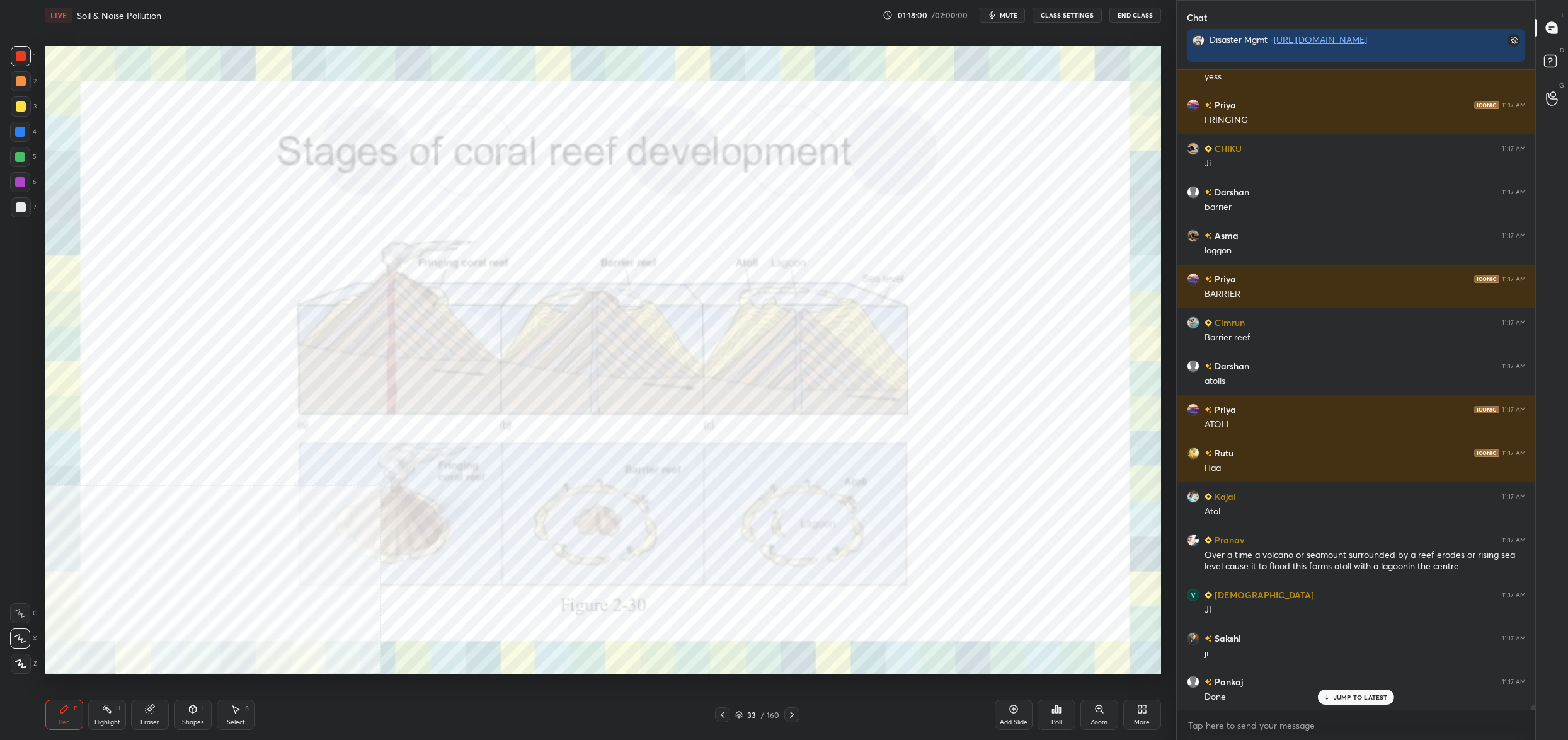
click at [753, 716] on div "33" at bounding box center [752, 715] width 13 height 8
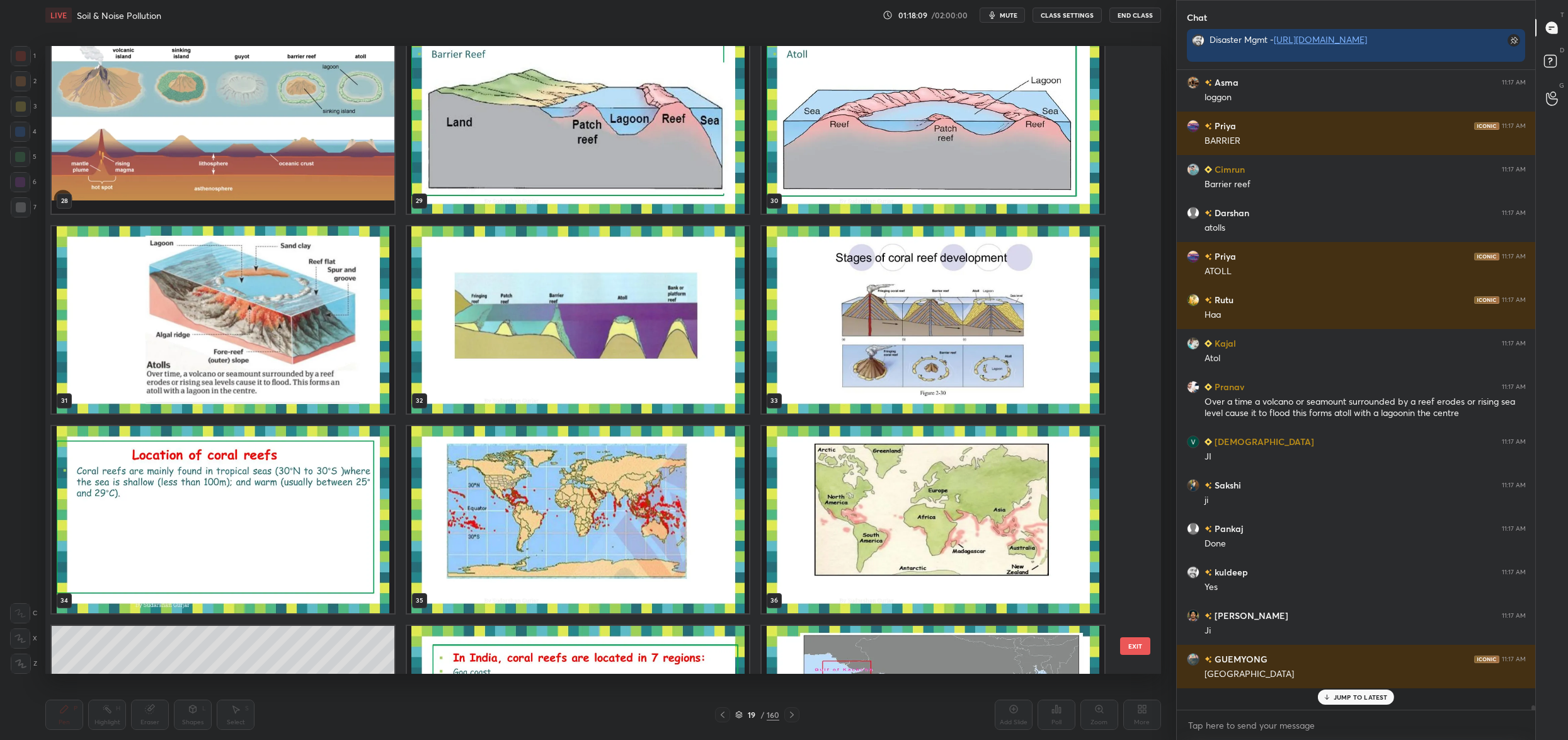
click at [571, 374] on img "grid" at bounding box center [578, 319] width 343 height 187
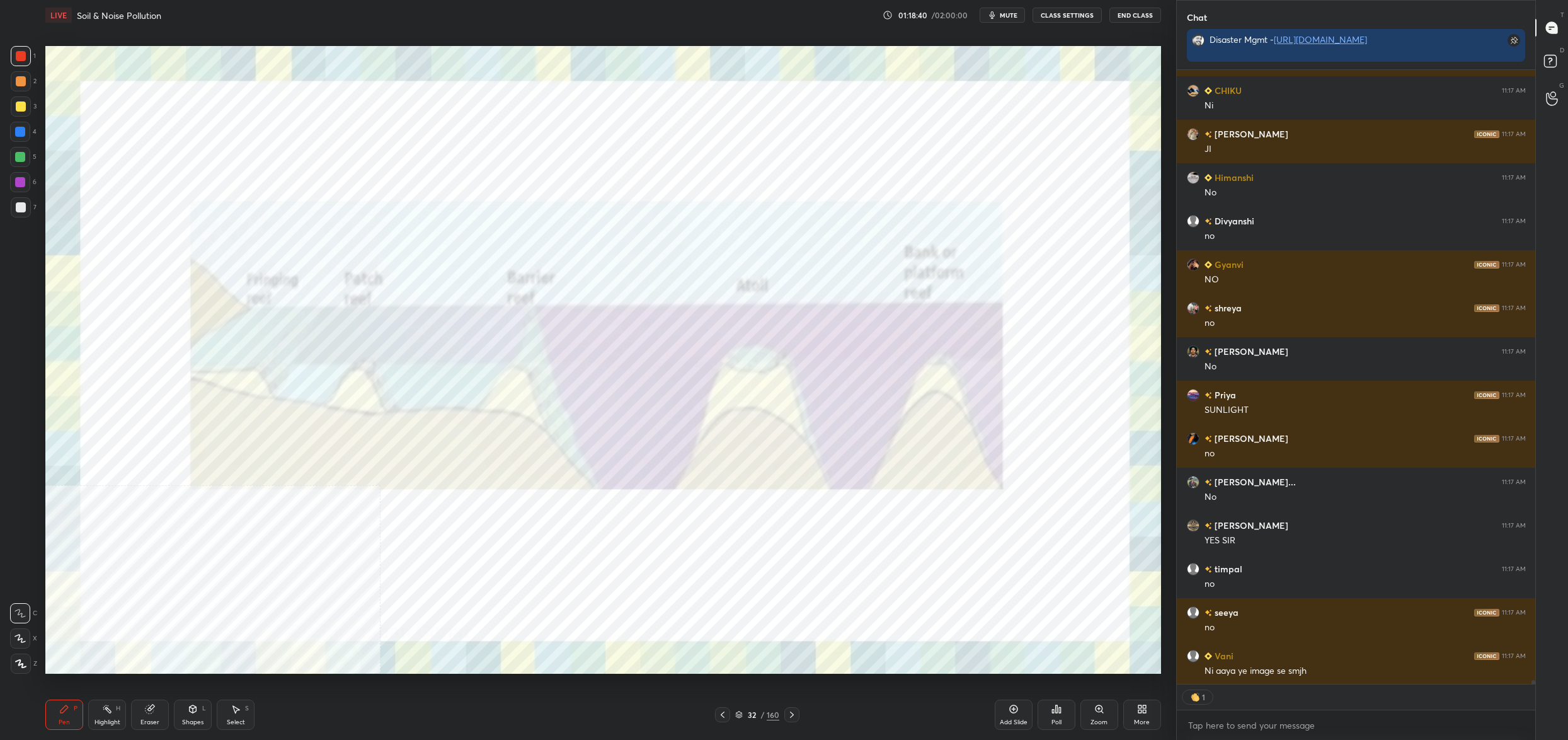
click at [742, 708] on div "32 / 160" at bounding box center [757, 715] width 84 height 15
click at [749, 714] on div "32" at bounding box center [752, 715] width 13 height 8
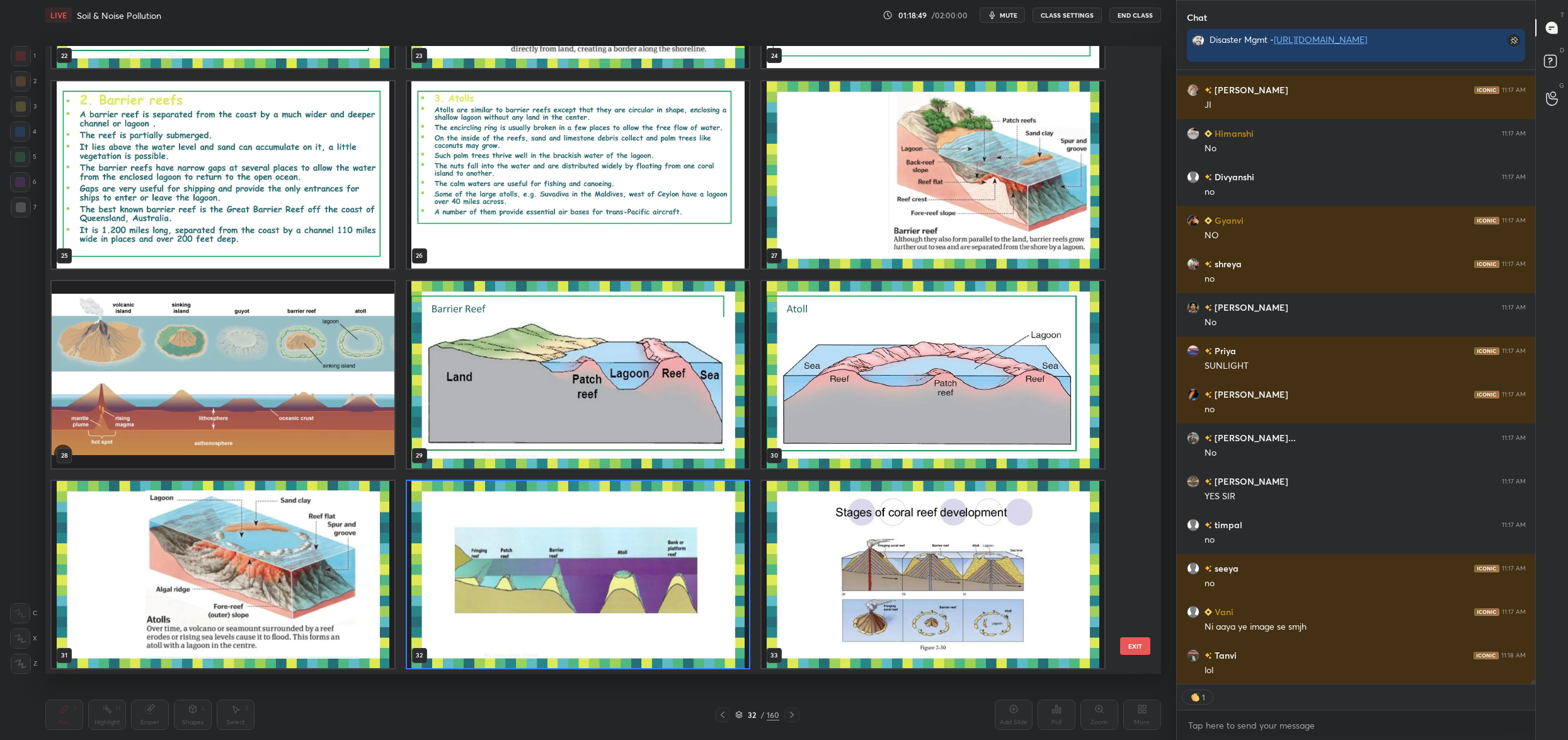
click at [902, 599] on img "grid" at bounding box center [933, 574] width 343 height 187
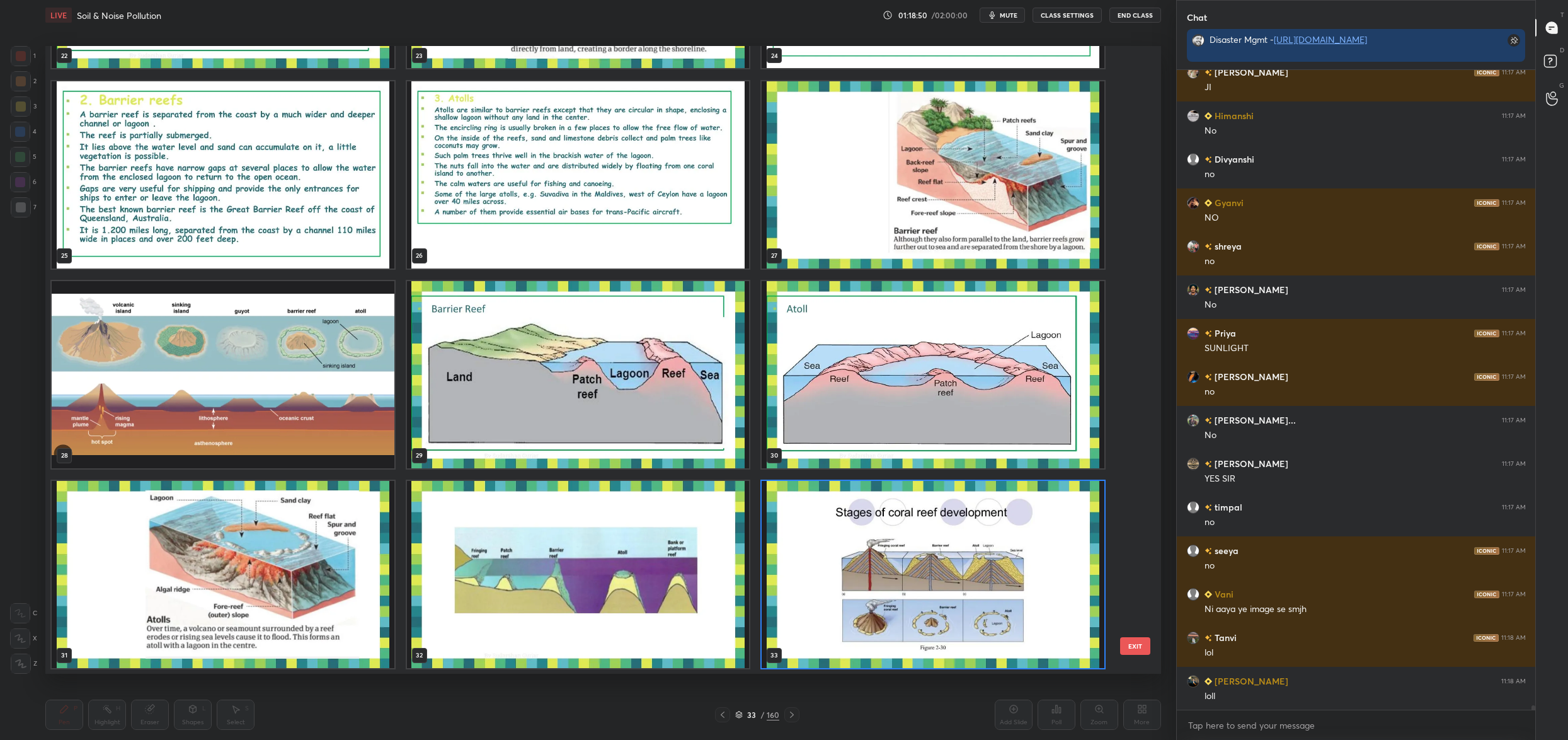
click at [476, 593] on img "grid" at bounding box center [578, 574] width 343 height 187
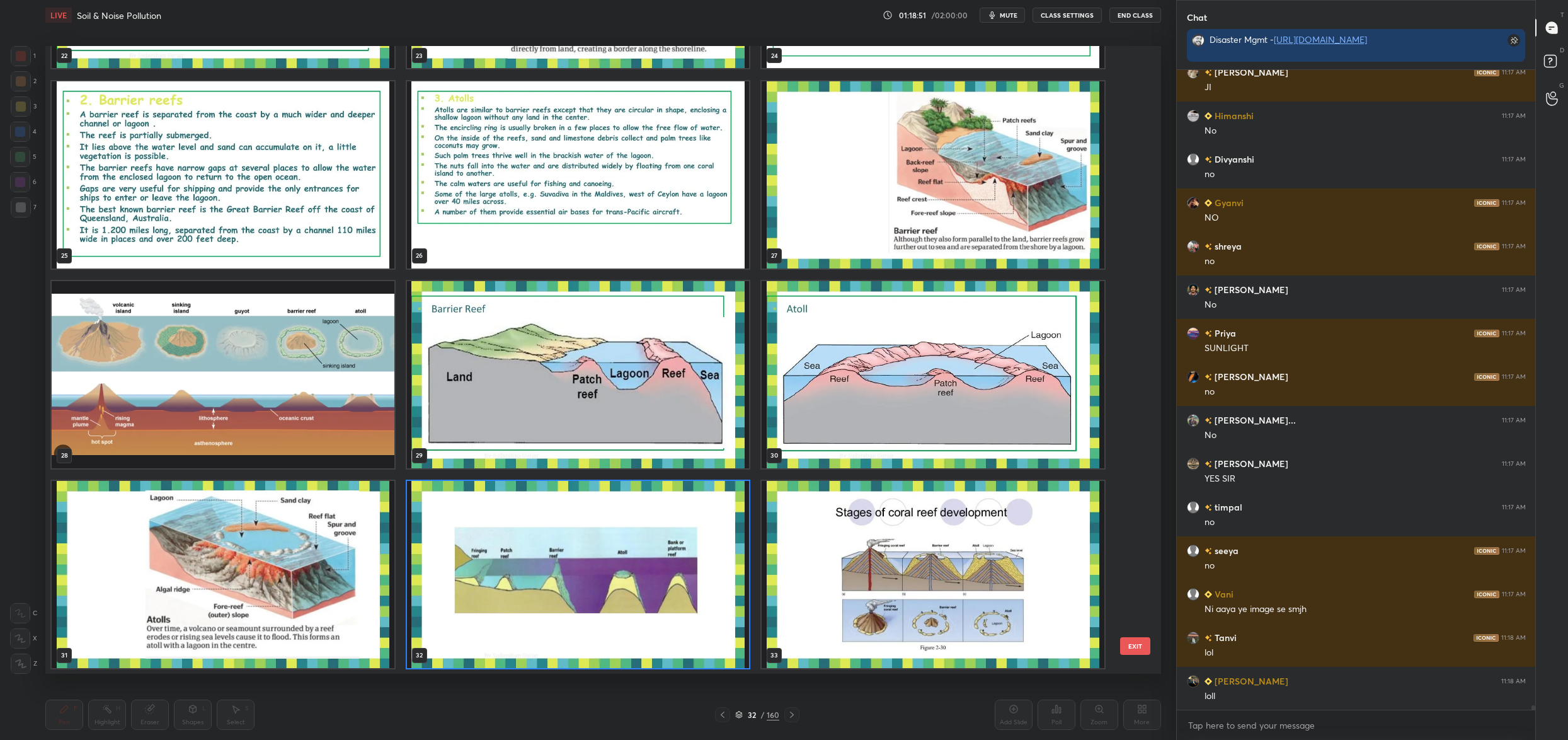
click at [476, 593] on img "grid" at bounding box center [578, 574] width 343 height 187
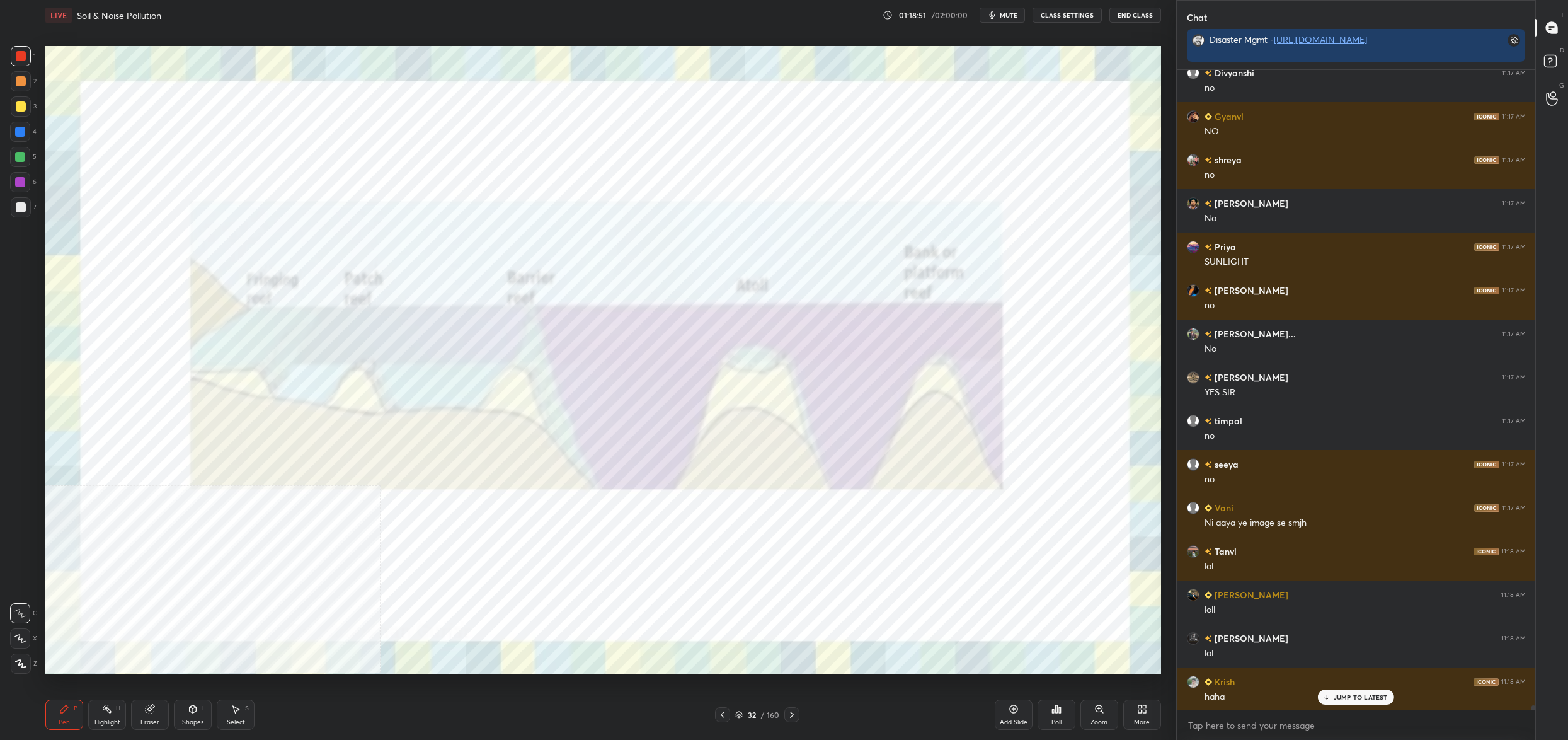
click at [478, 597] on img "grid" at bounding box center [578, 574] width 343 height 187
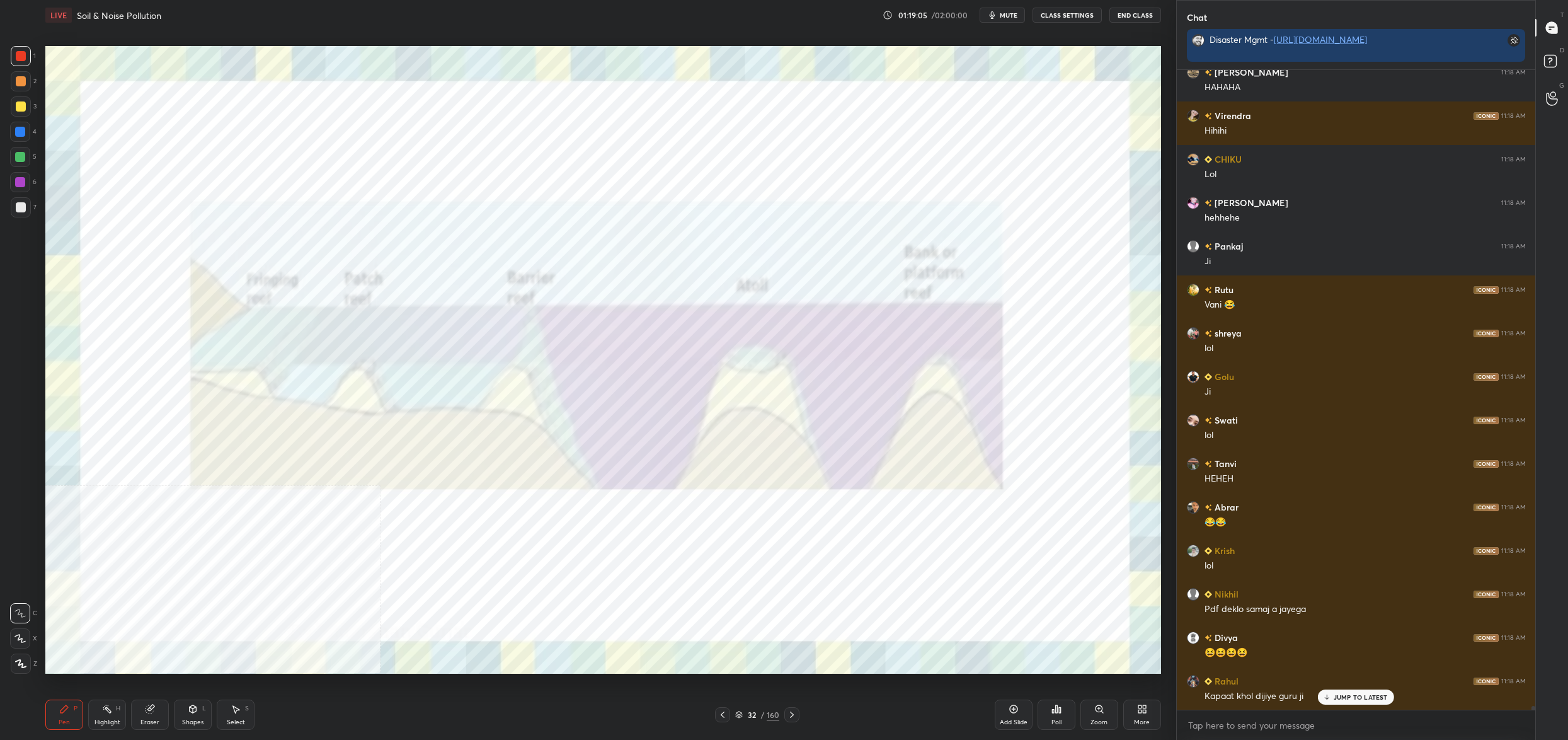
drag, startPoint x: 749, startPoint y: 715, endPoint x: 741, endPoint y: 718, distance: 8.5
click at [748, 717] on div "32" at bounding box center [752, 715] width 13 height 8
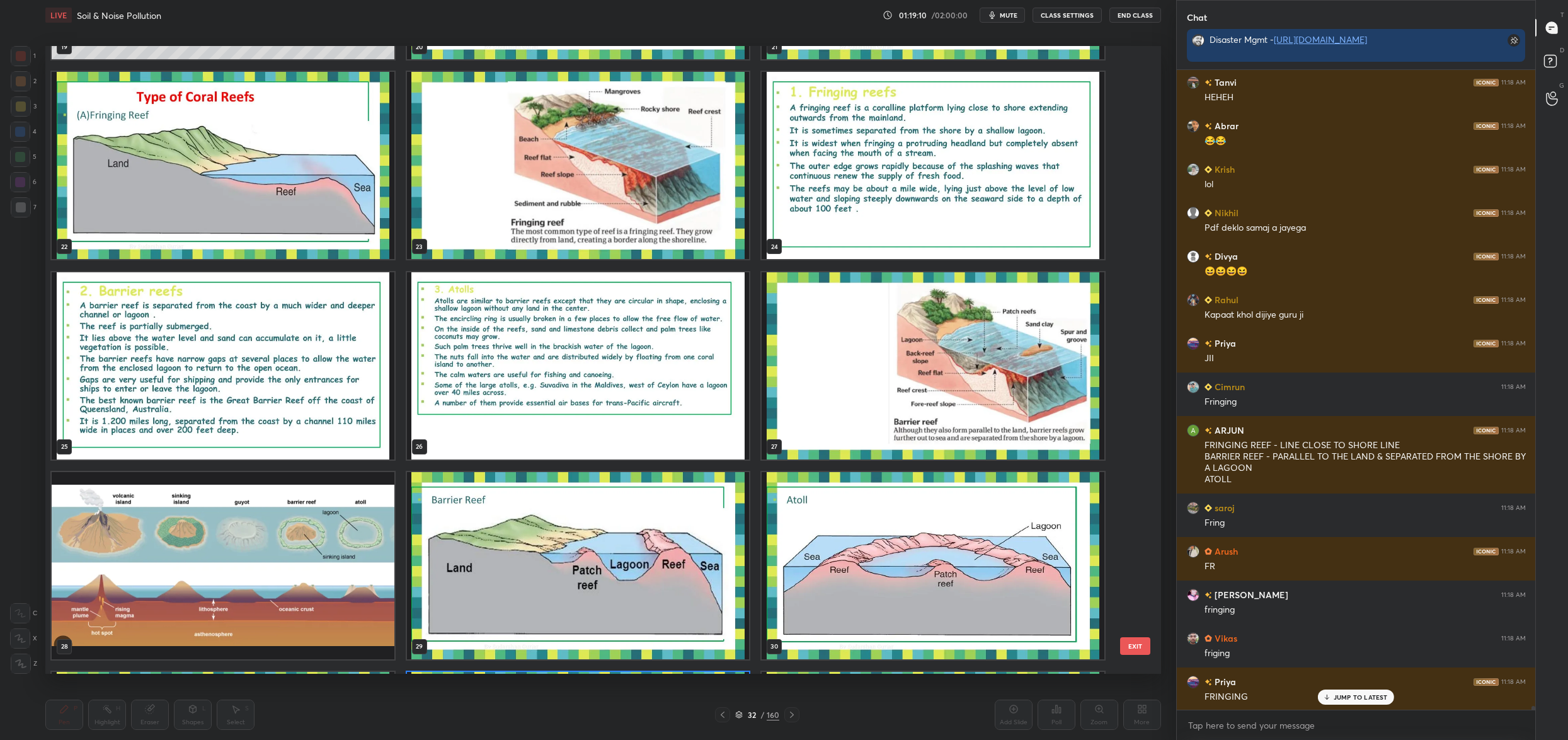
click at [523, 160] on img "grid" at bounding box center [578, 165] width 343 height 187
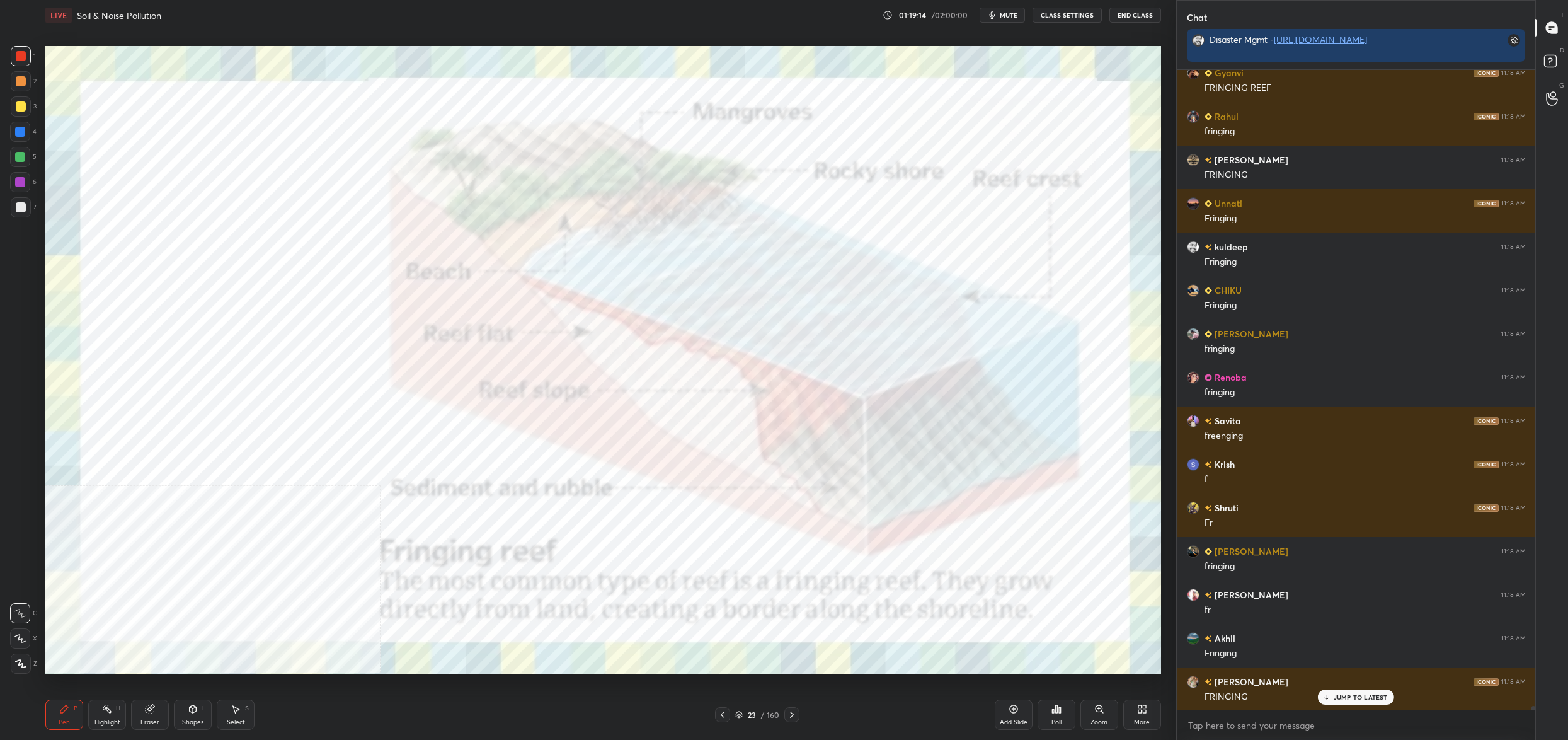
drag, startPoint x: 746, startPoint y: 716, endPoint x: 736, endPoint y: 715, distance: 10.0
click at [747, 715] on div "23" at bounding box center [752, 715] width 13 height 8
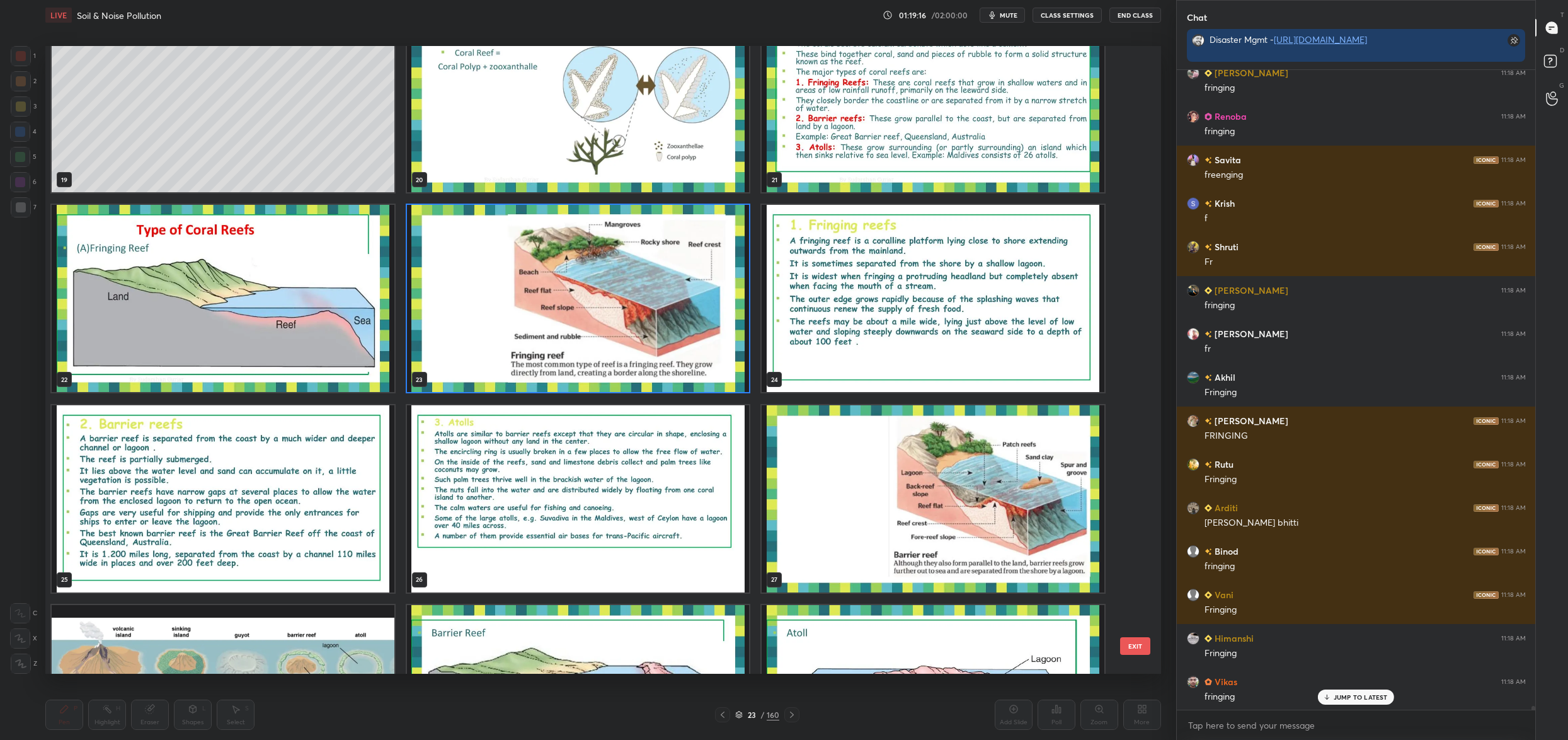
click at [870, 472] on img "grid" at bounding box center [933, 498] width 343 height 187
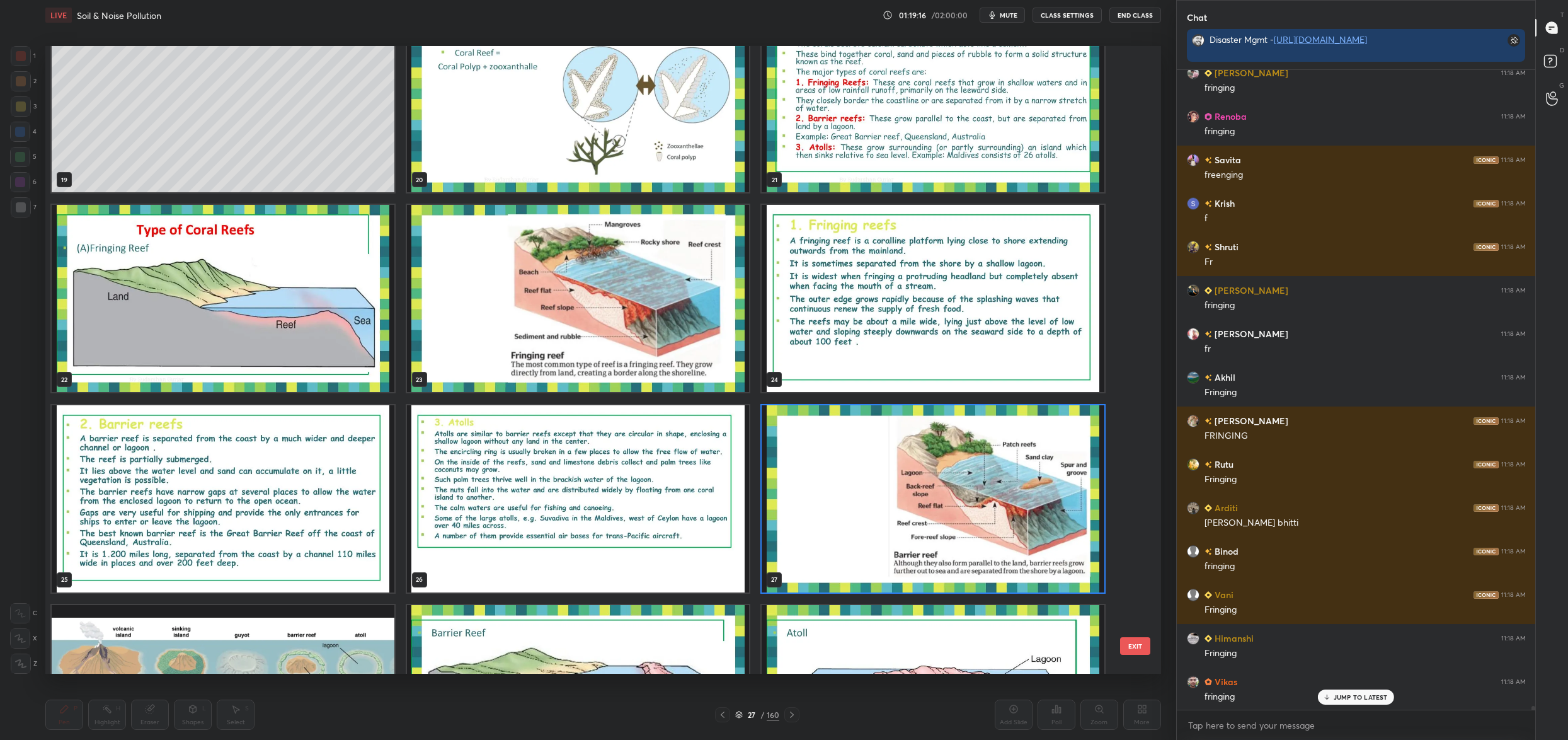
click at [870, 472] on img "grid" at bounding box center [933, 498] width 343 height 187
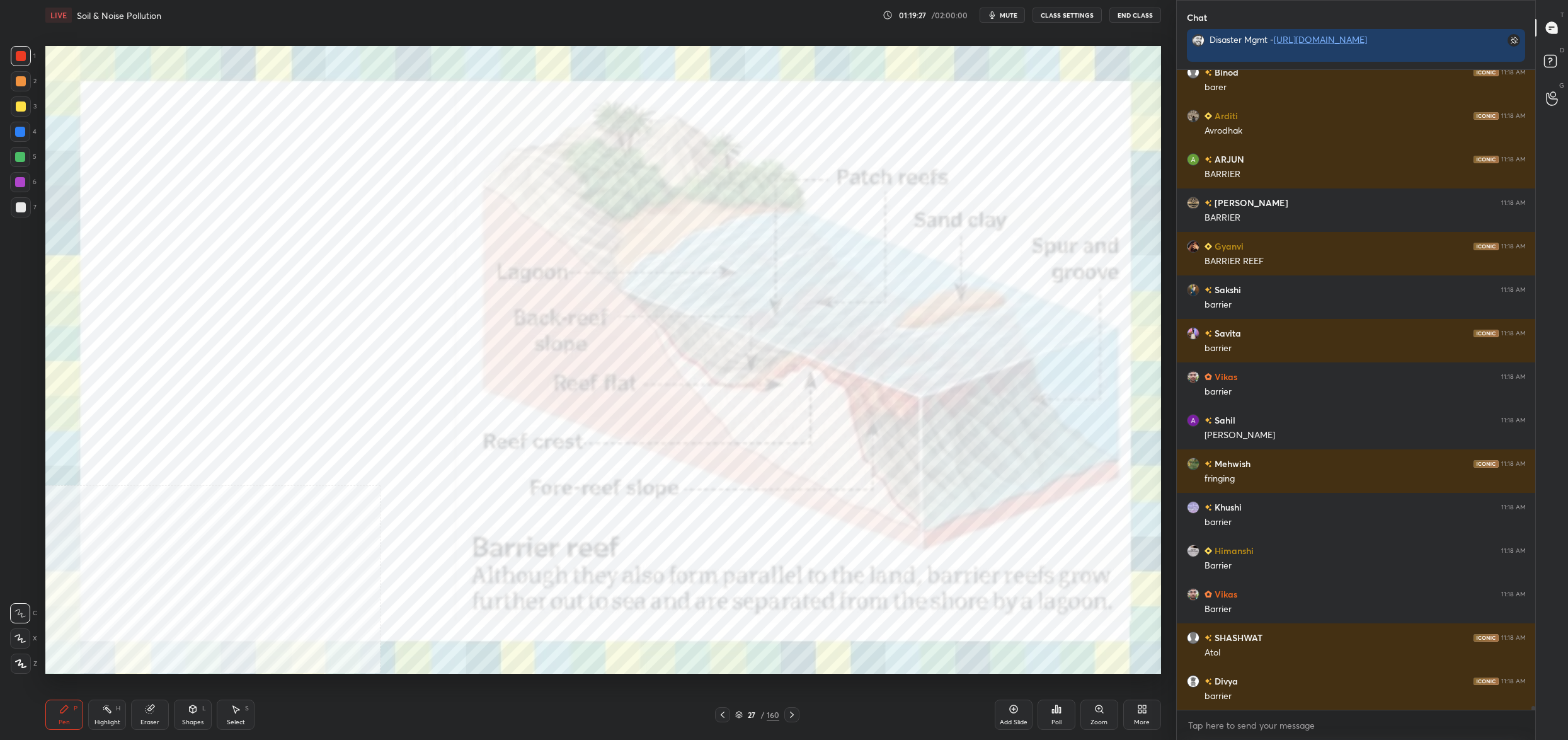
drag, startPoint x: 742, startPoint y: 710, endPoint x: 732, endPoint y: 707, distance: 10.4
click at [744, 710] on div "27 / 160" at bounding box center [758, 715] width 44 height 11
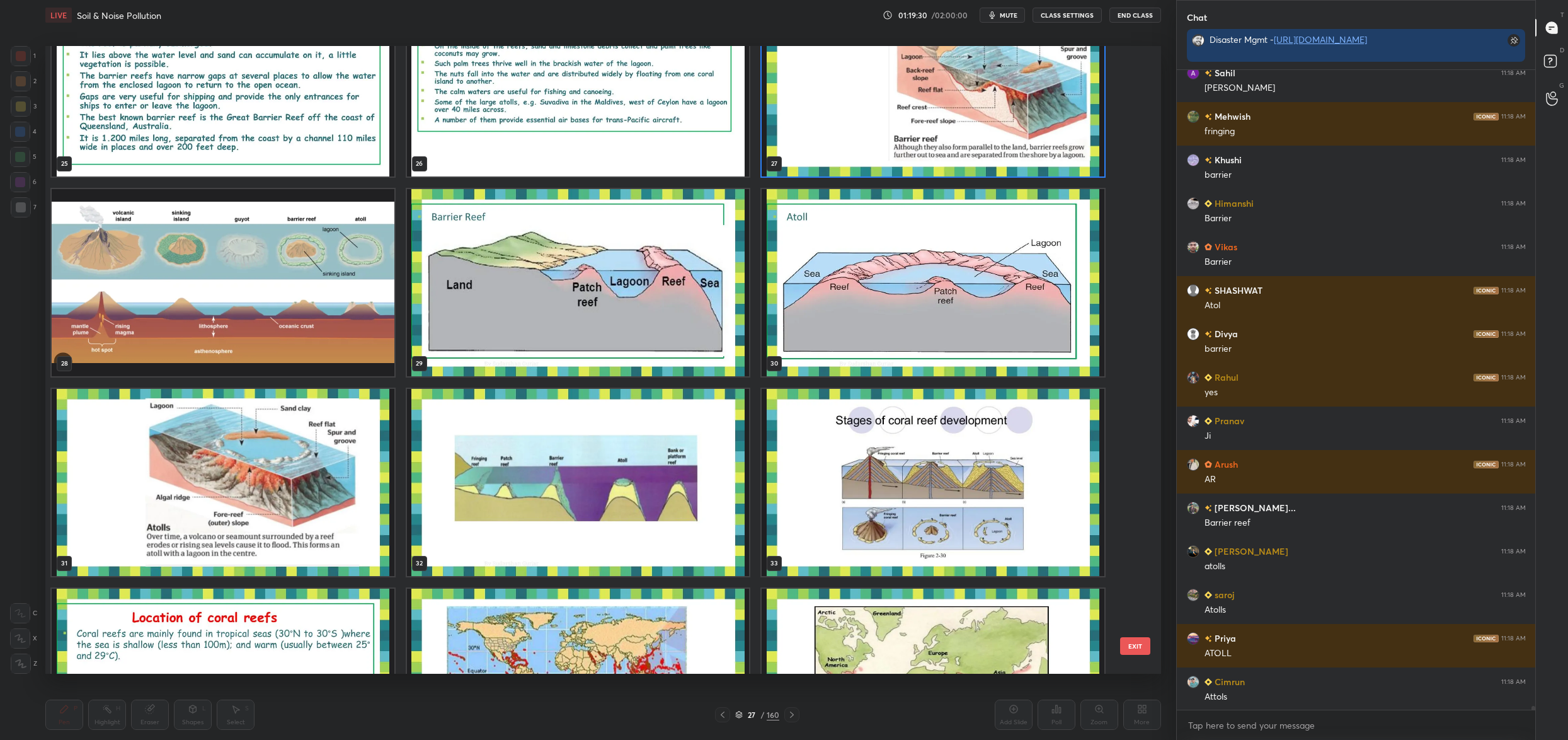
click at [180, 452] on img "grid" at bounding box center [223, 482] width 343 height 187
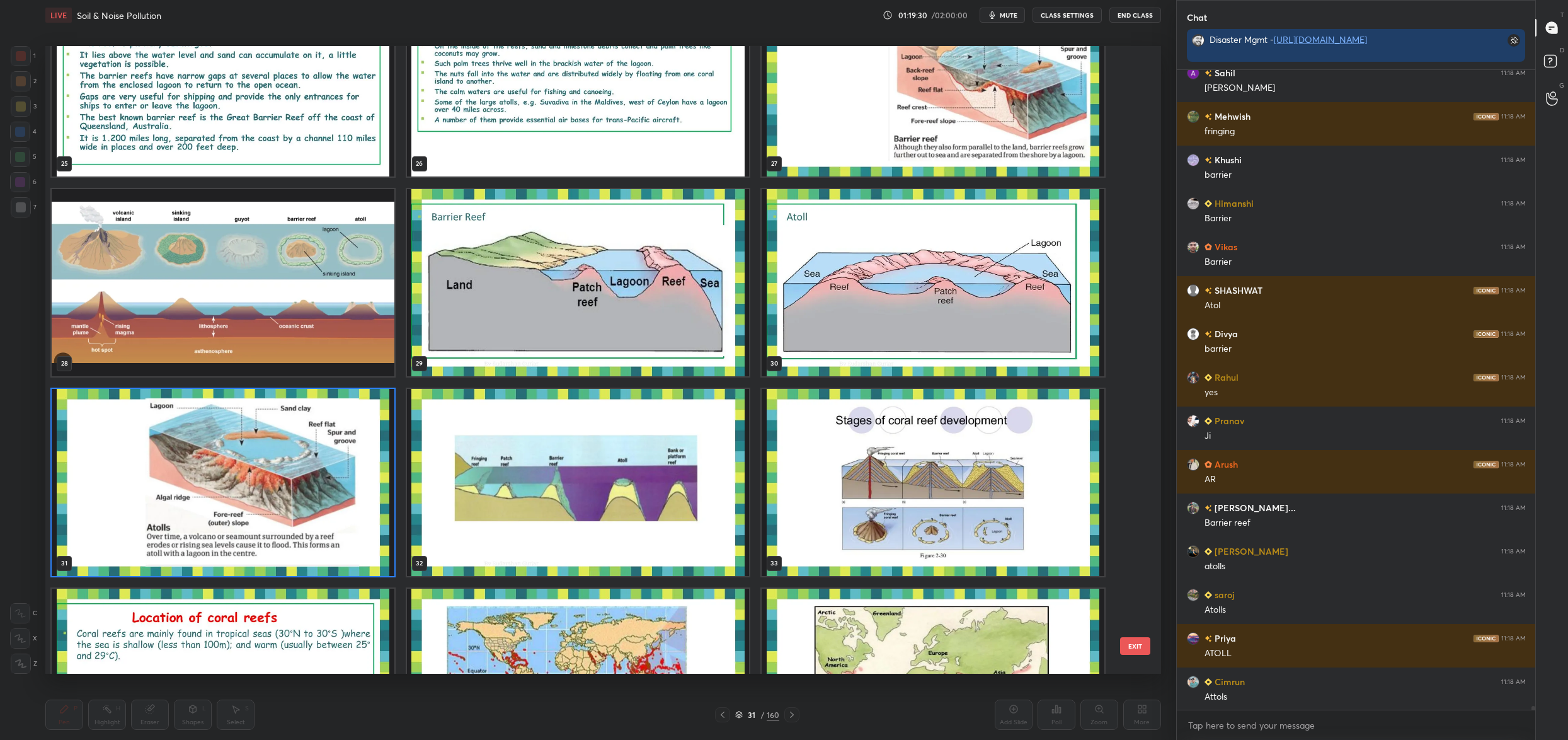
click at [180, 452] on img "grid" at bounding box center [223, 482] width 343 height 187
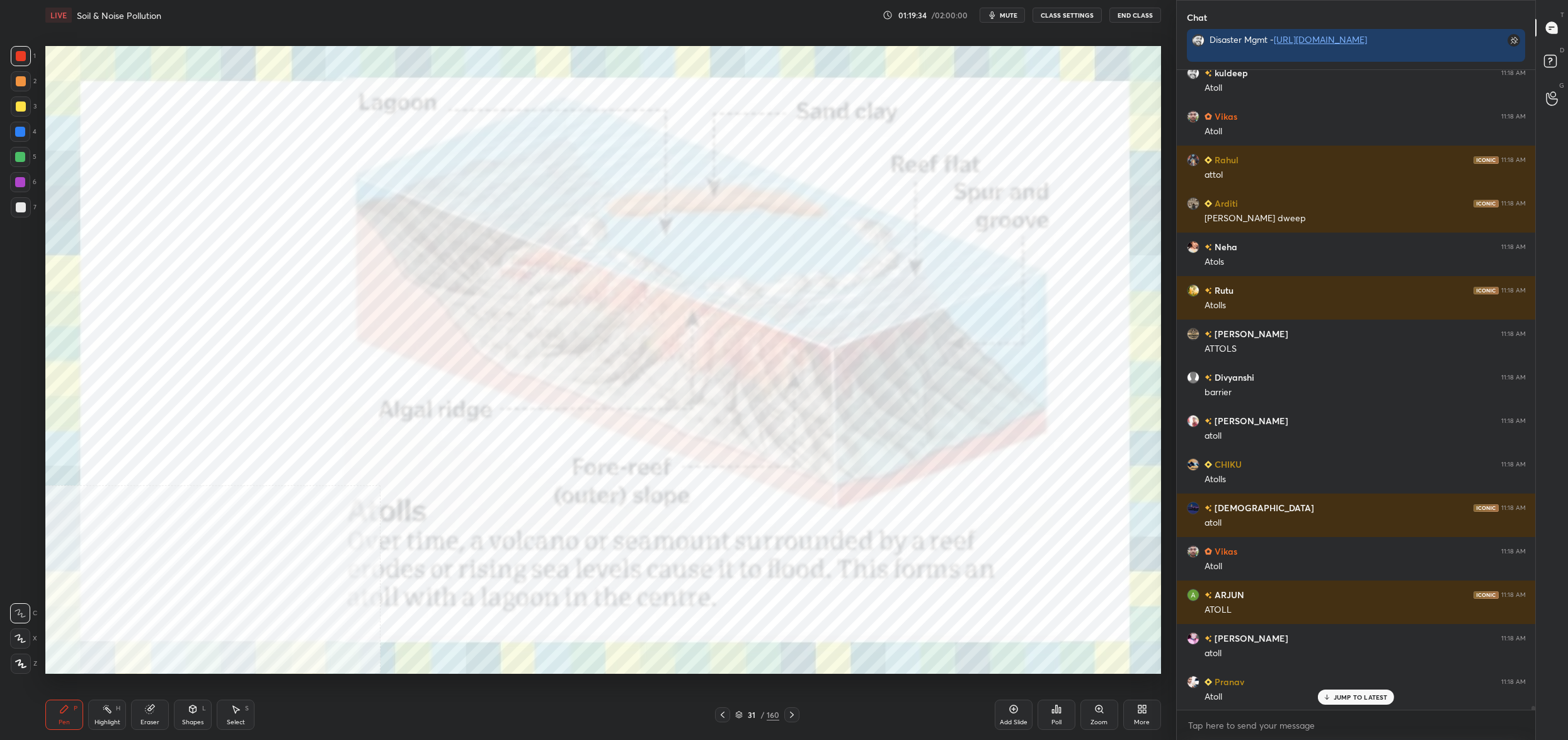
click at [748, 714] on div "31" at bounding box center [752, 715] width 13 height 8
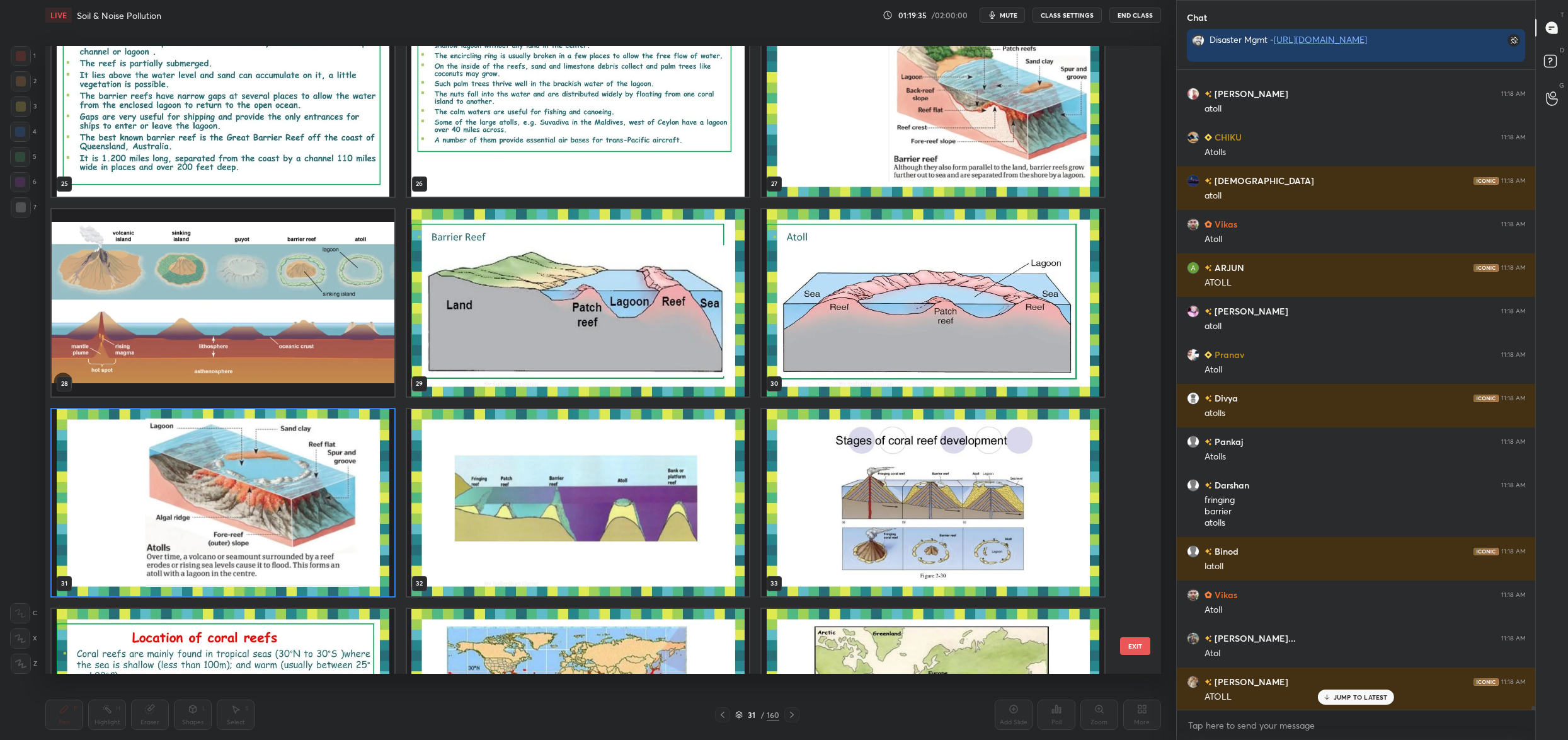
click at [588, 491] on img "grid" at bounding box center [578, 502] width 343 height 187
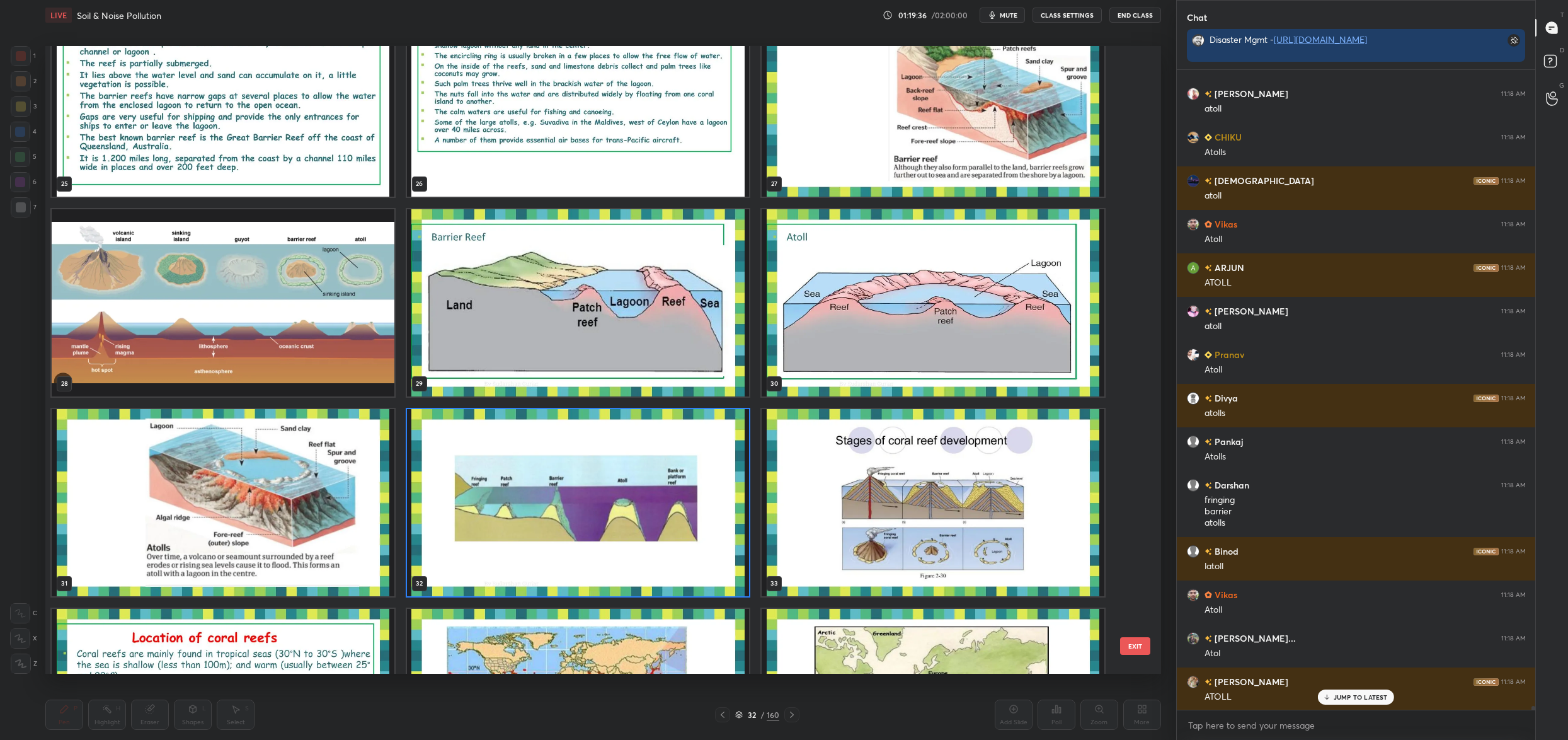
click at [588, 491] on img "grid" at bounding box center [578, 502] width 343 height 187
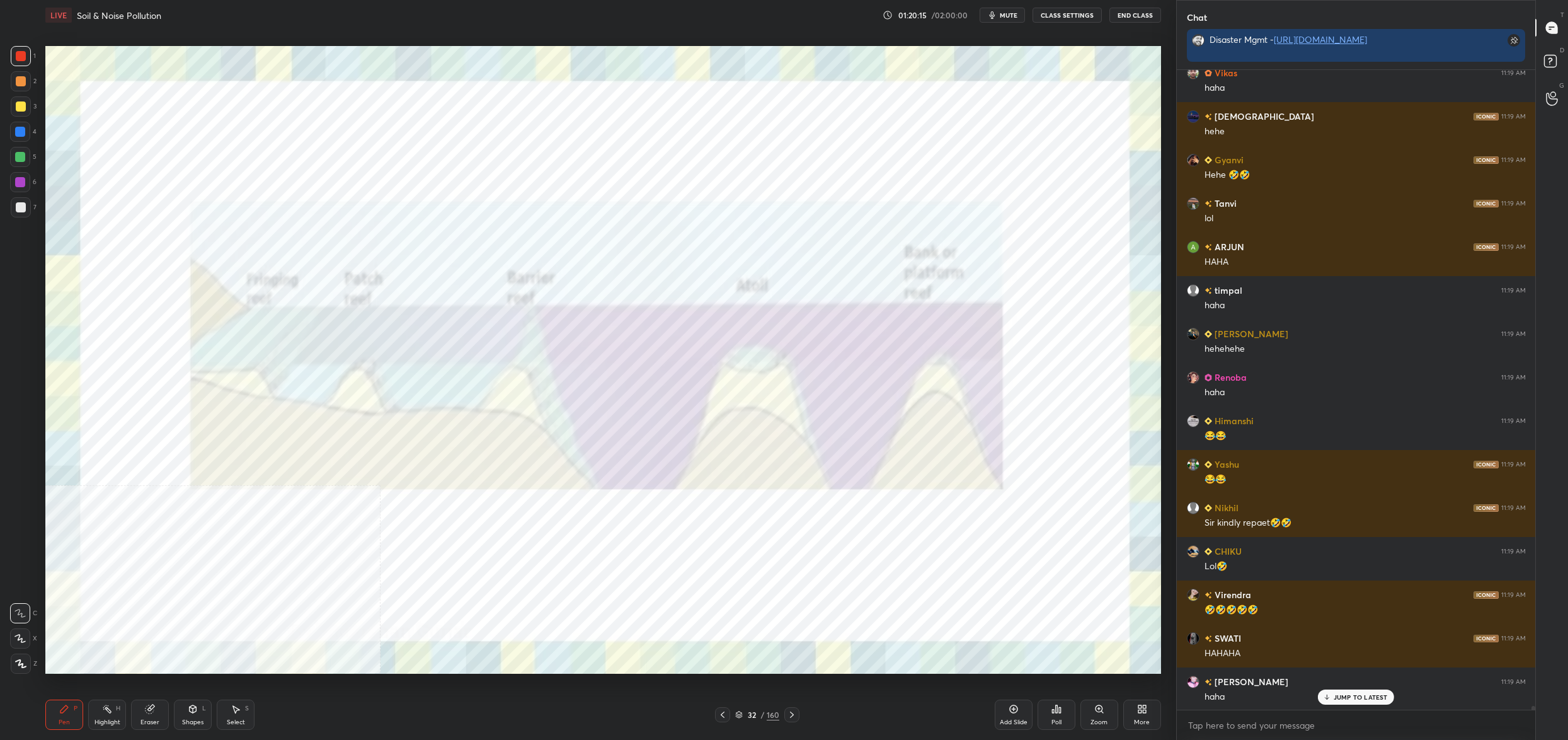
click at [742, 715] on div "32 / 160" at bounding box center [758, 715] width 44 height 11
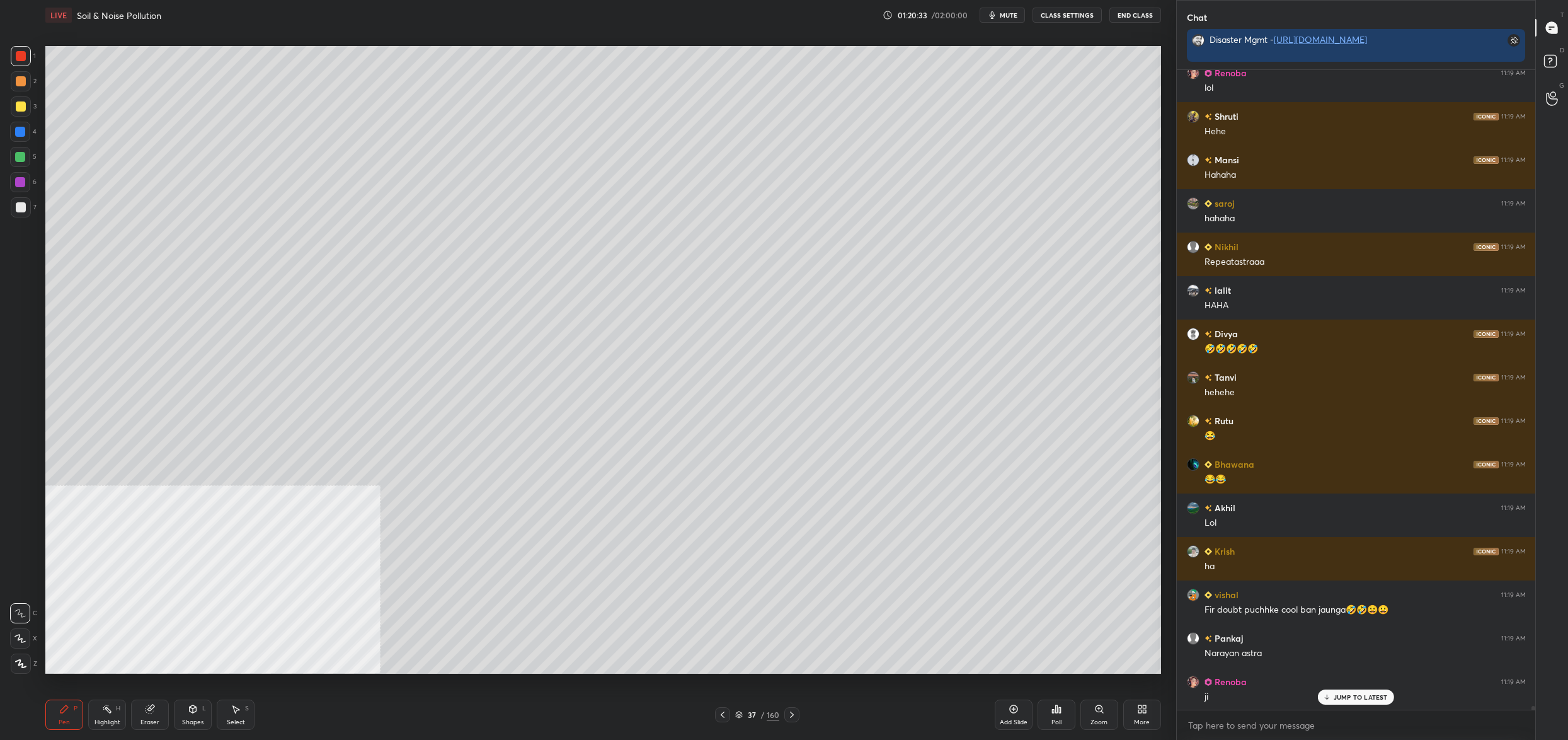
click at [26, 154] on div at bounding box center [20, 157] width 20 height 20
click at [28, 150] on div at bounding box center [20, 157] width 20 height 20
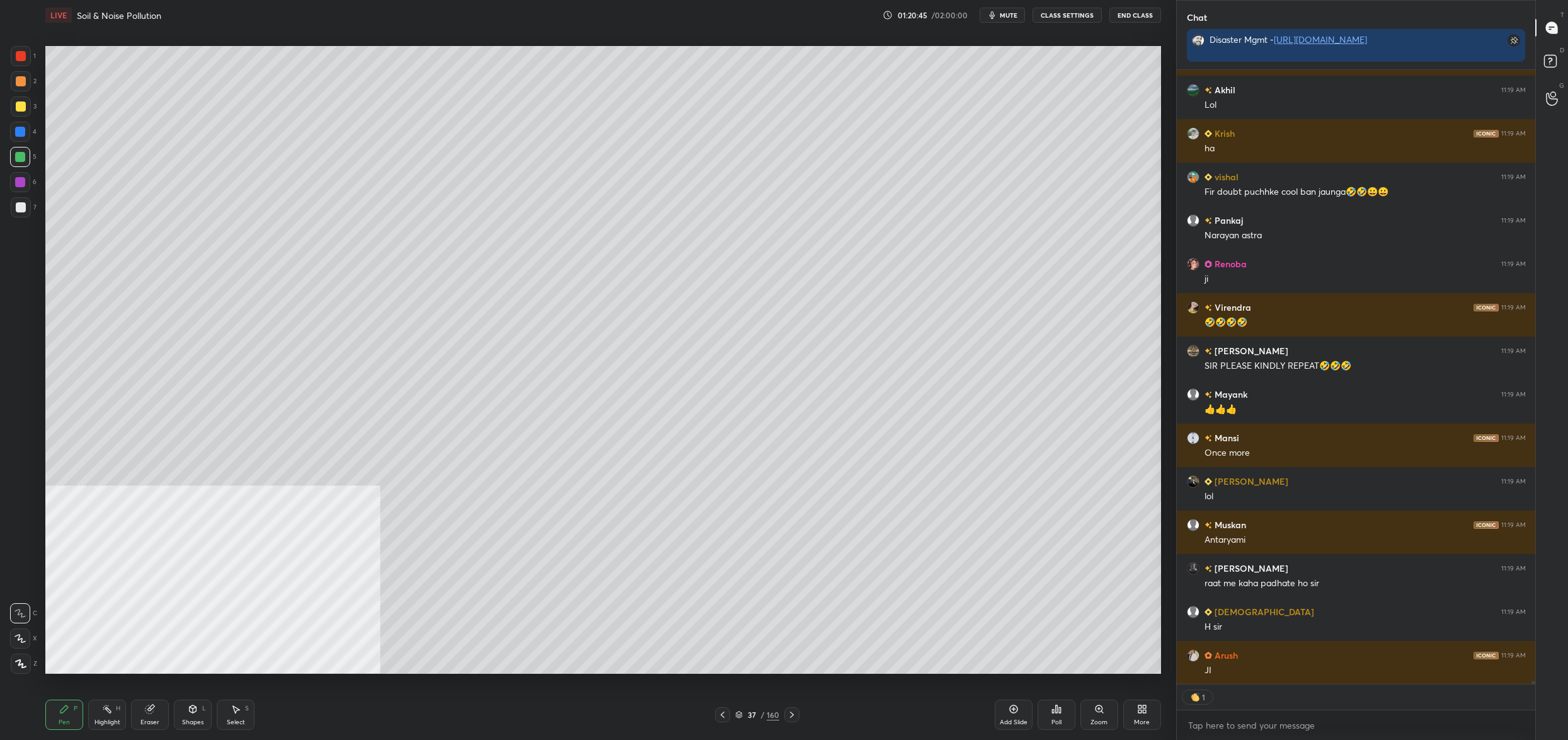
click at [744, 714] on div "37 / 160" at bounding box center [758, 715] width 44 height 11
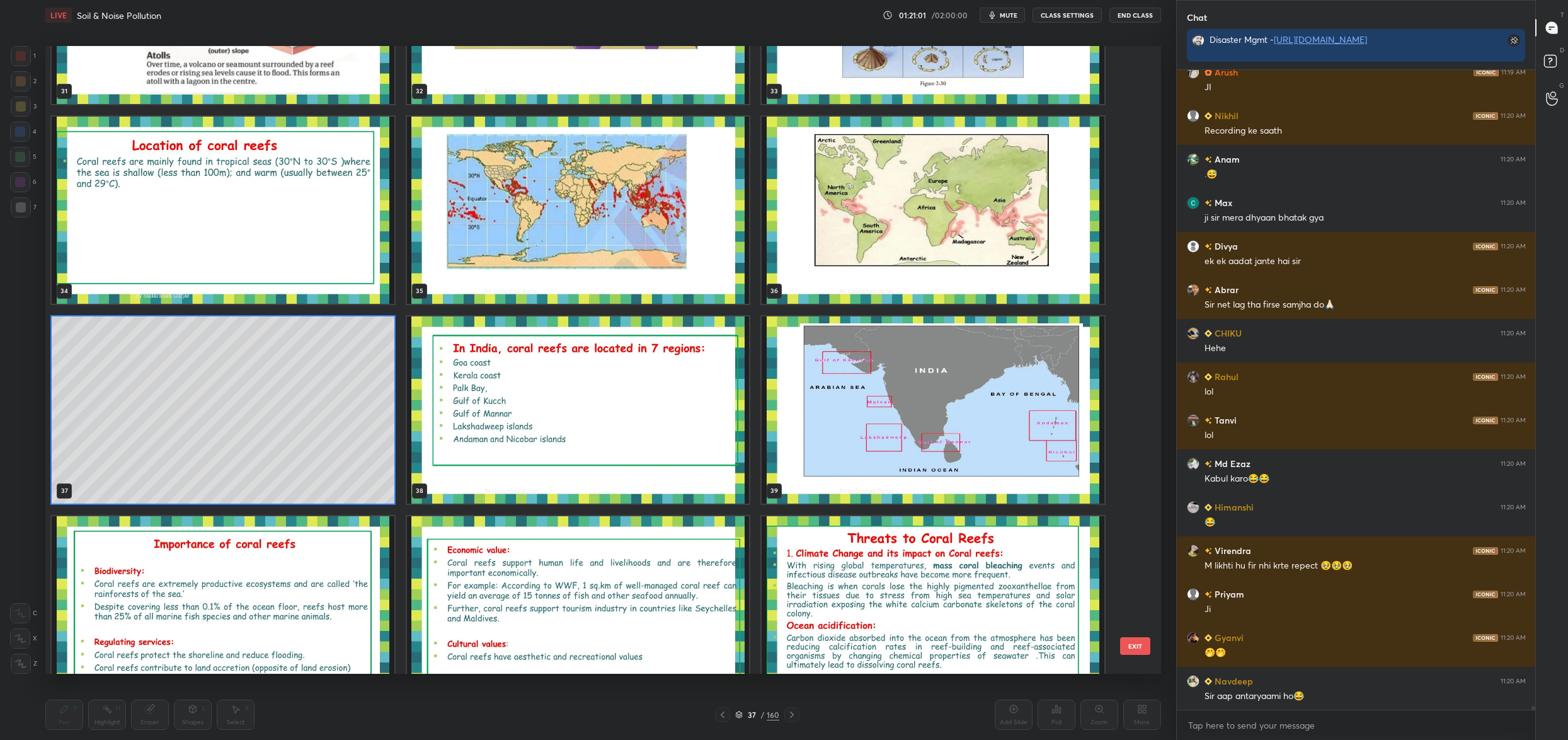
click at [587, 385] on img "grid" at bounding box center [578, 409] width 343 height 187
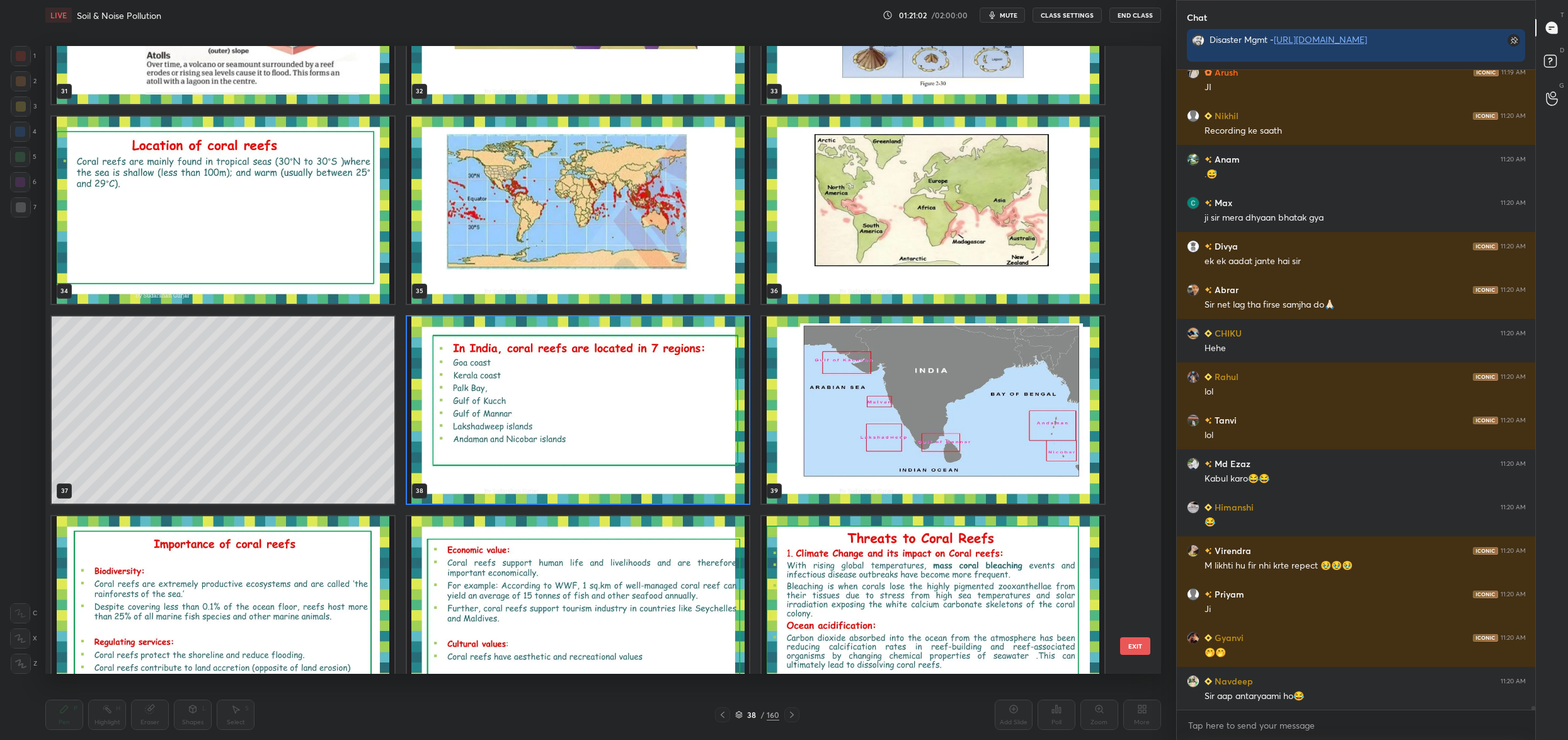
click at [587, 385] on img "grid" at bounding box center [578, 409] width 343 height 187
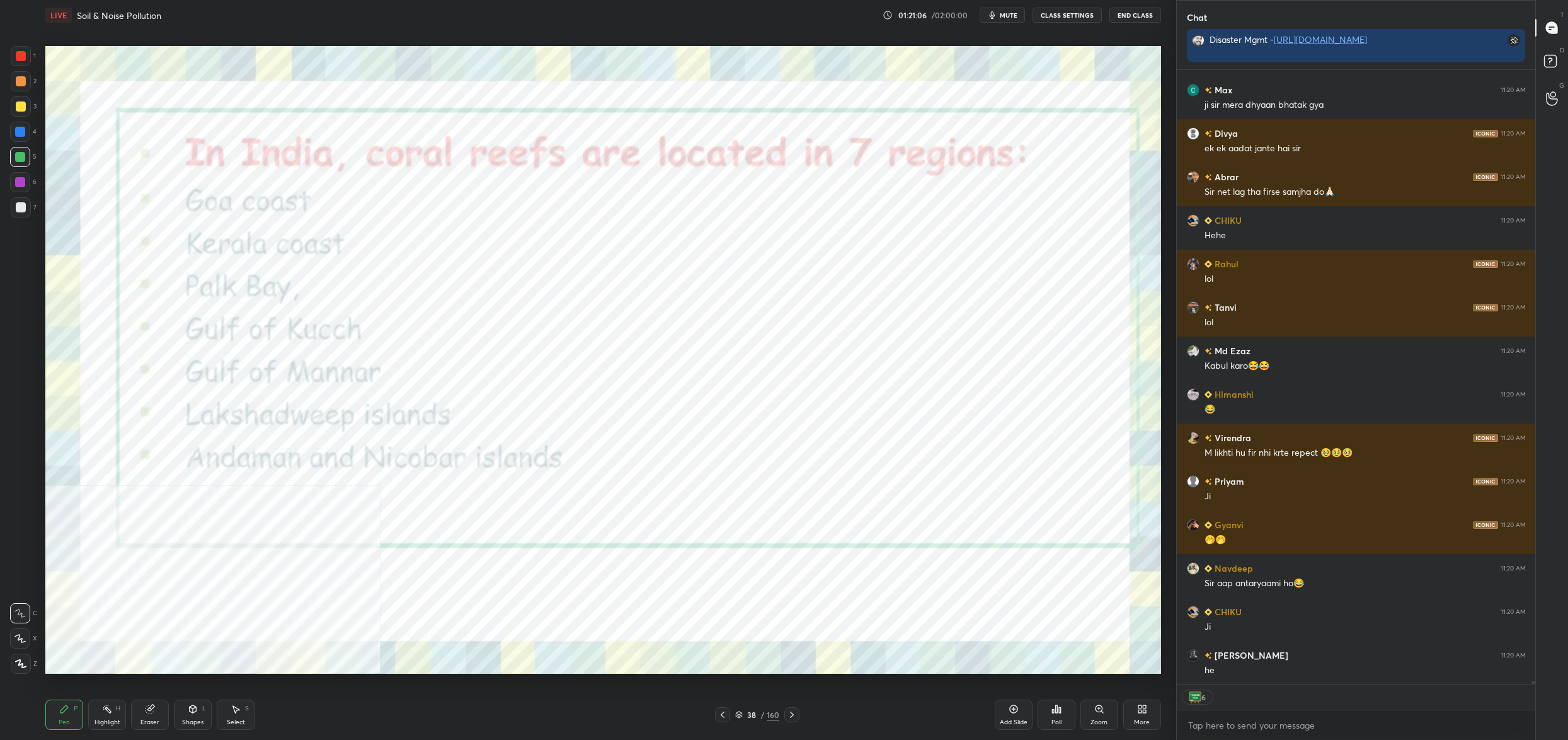
click at [796, 714] on icon at bounding box center [792, 715] width 10 height 10
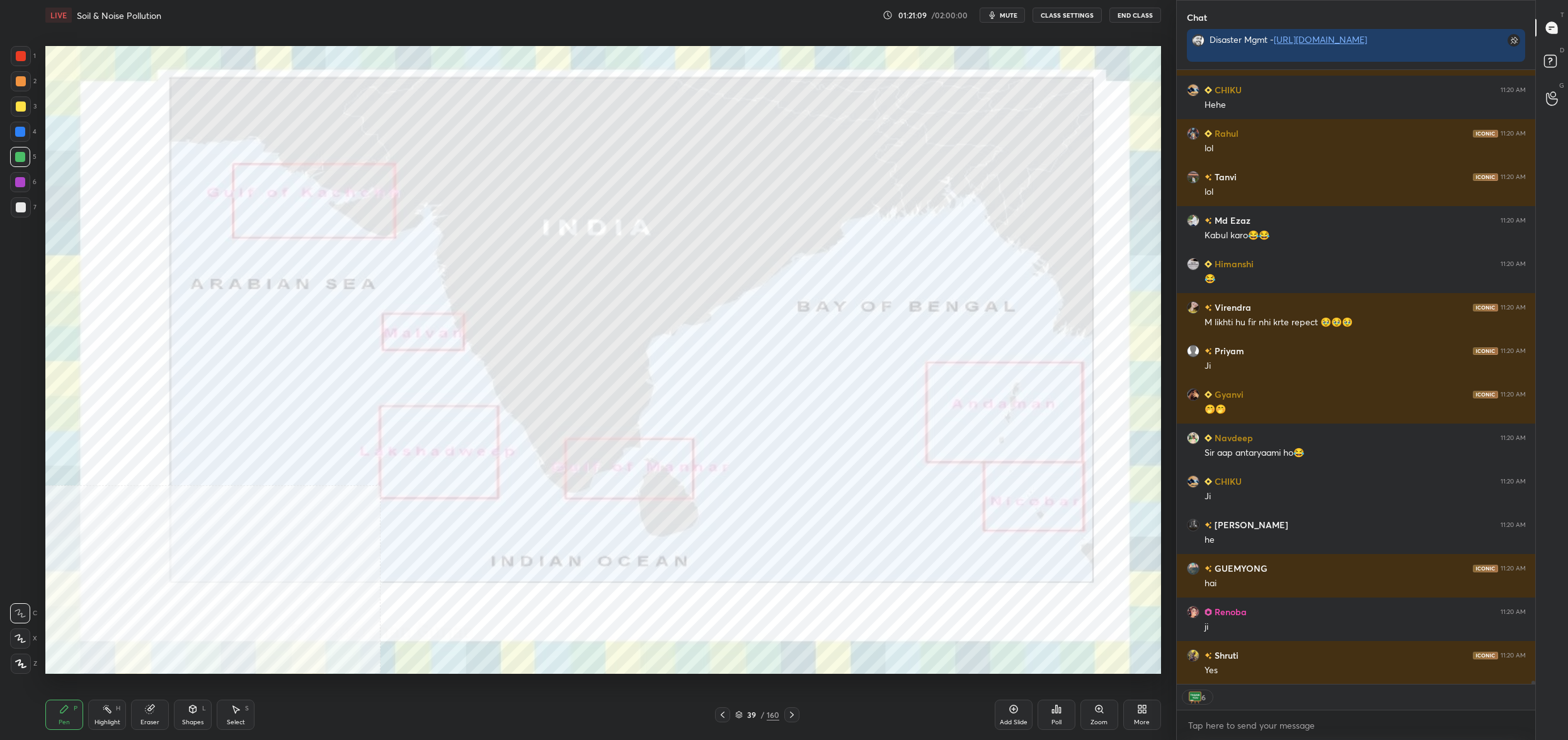
click at [749, 713] on div "39" at bounding box center [752, 715] width 13 height 8
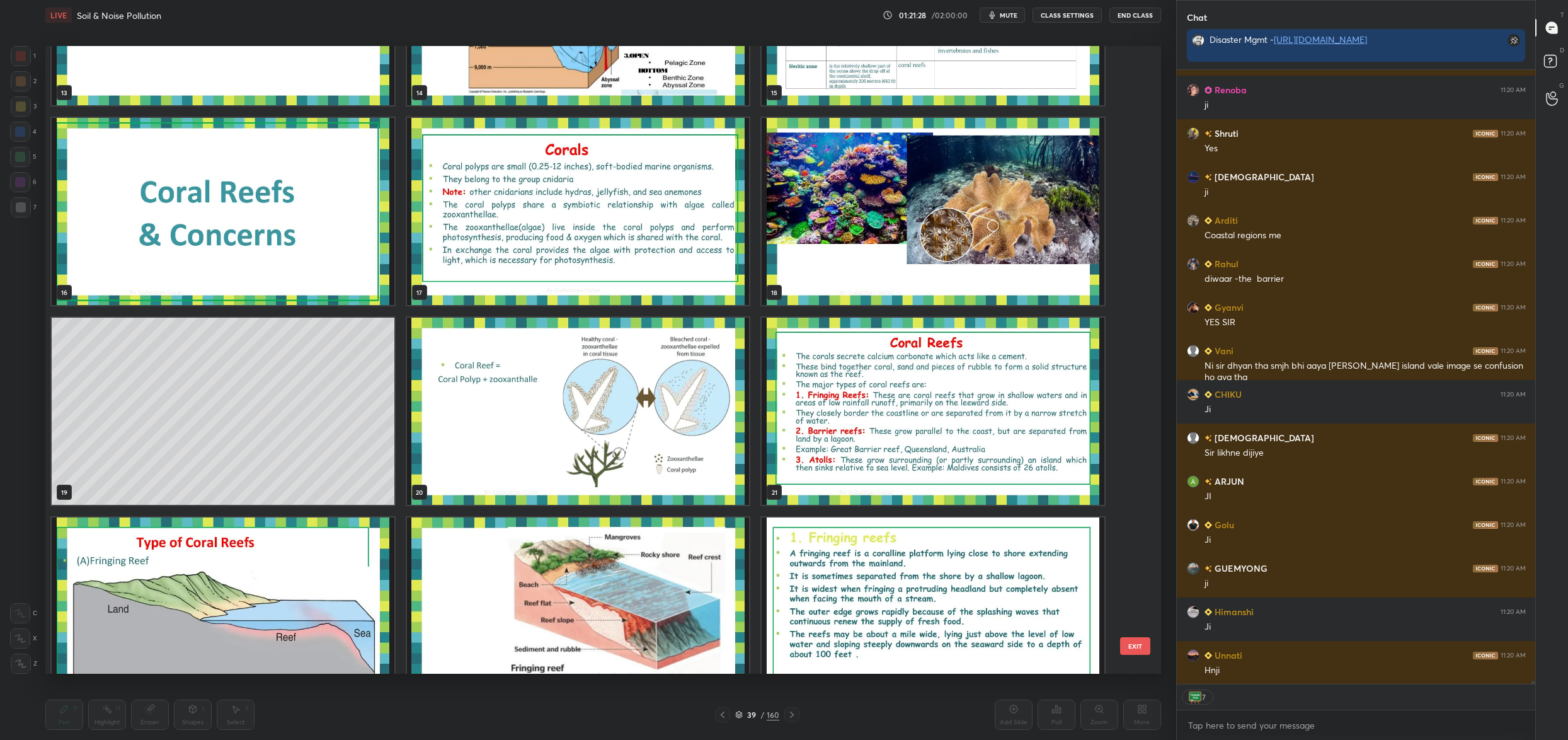
click at [551, 388] on img "grid" at bounding box center [578, 411] width 343 height 187
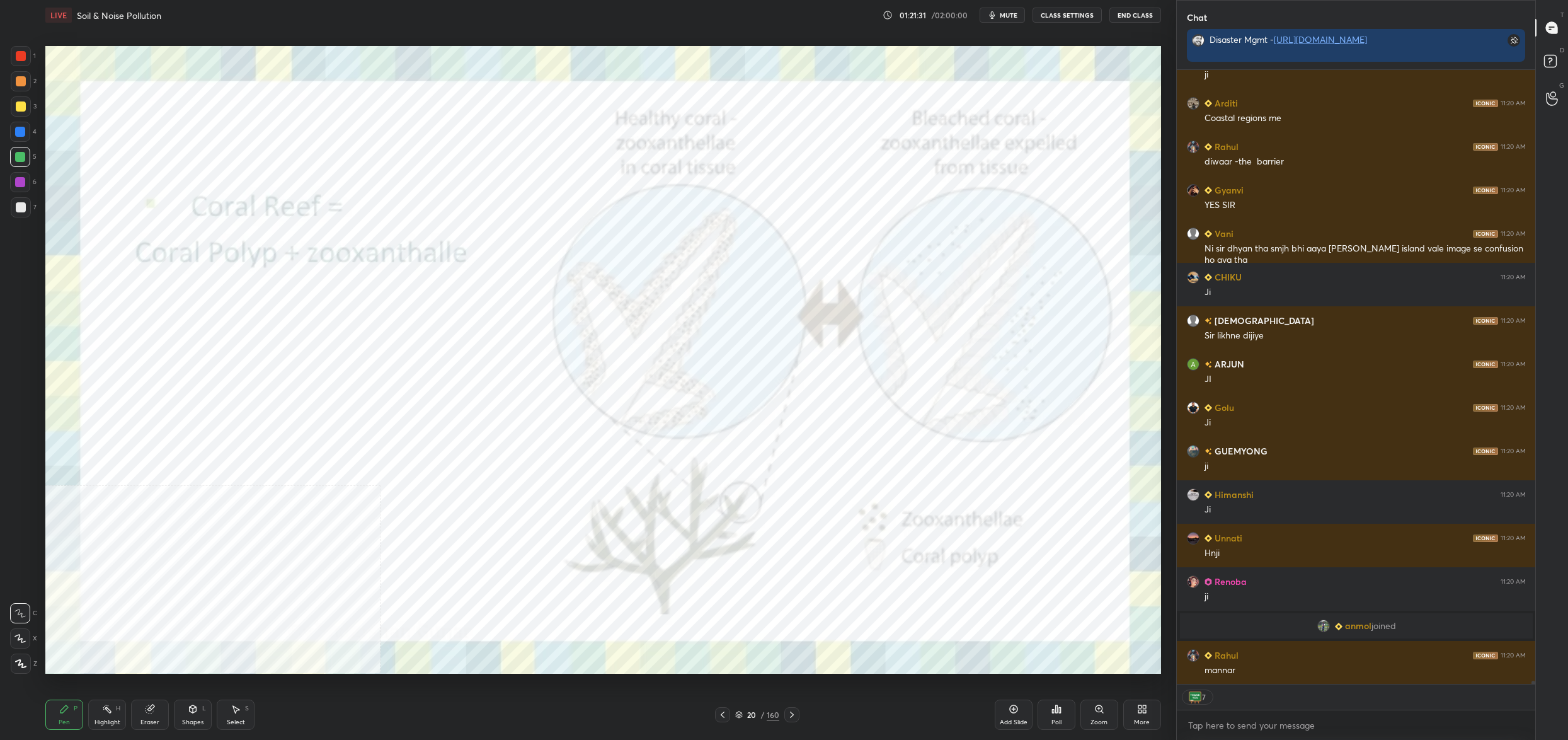
drag, startPoint x: 755, startPoint y: 711, endPoint x: 761, endPoint y: 704, distance: 9.2
click at [755, 711] on div "20" at bounding box center [752, 715] width 13 height 8
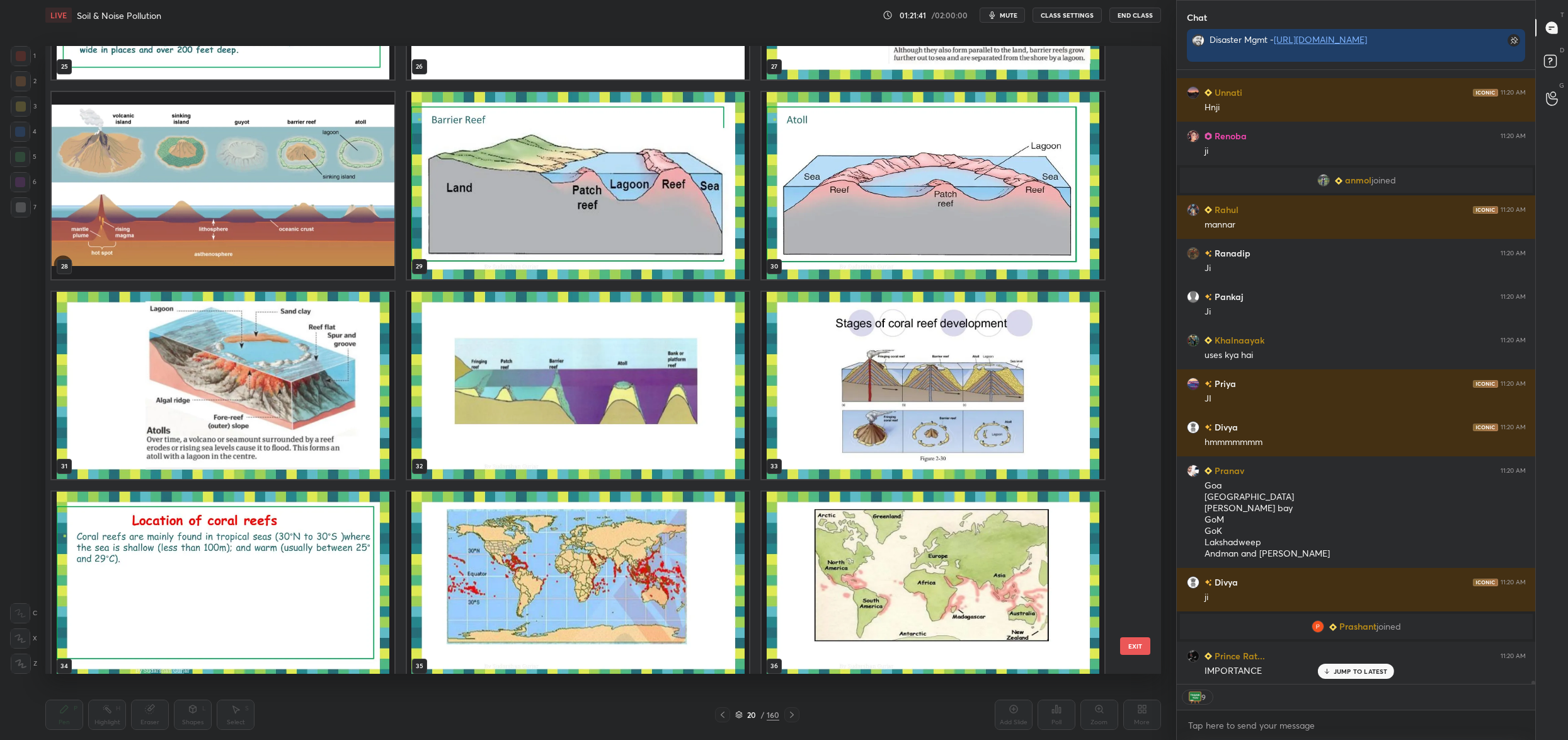
click at [511, 421] on img "grid" at bounding box center [578, 385] width 343 height 187
click at [510, 421] on img "grid" at bounding box center [578, 385] width 343 height 187
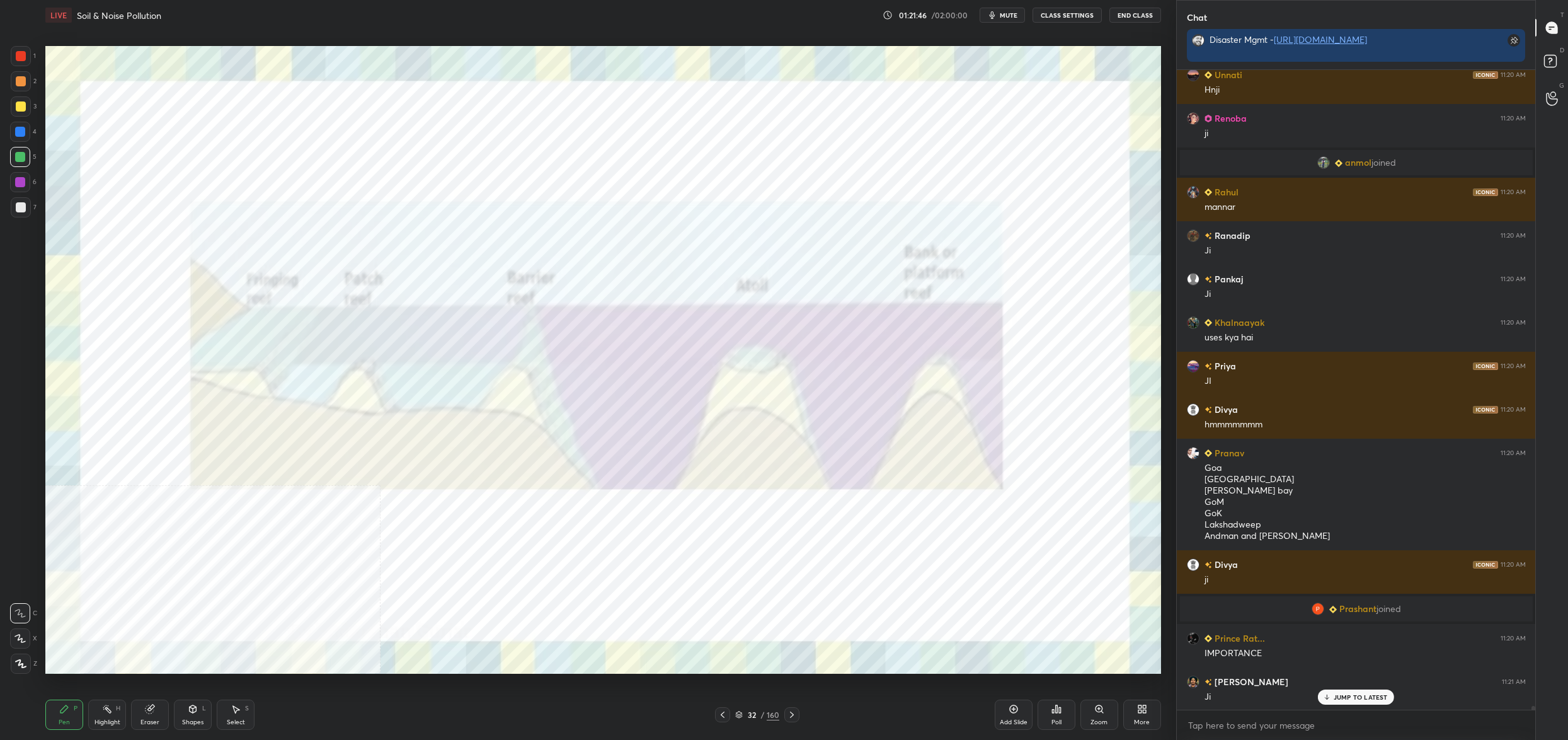
click at [754, 713] on div "32" at bounding box center [752, 715] width 13 height 8
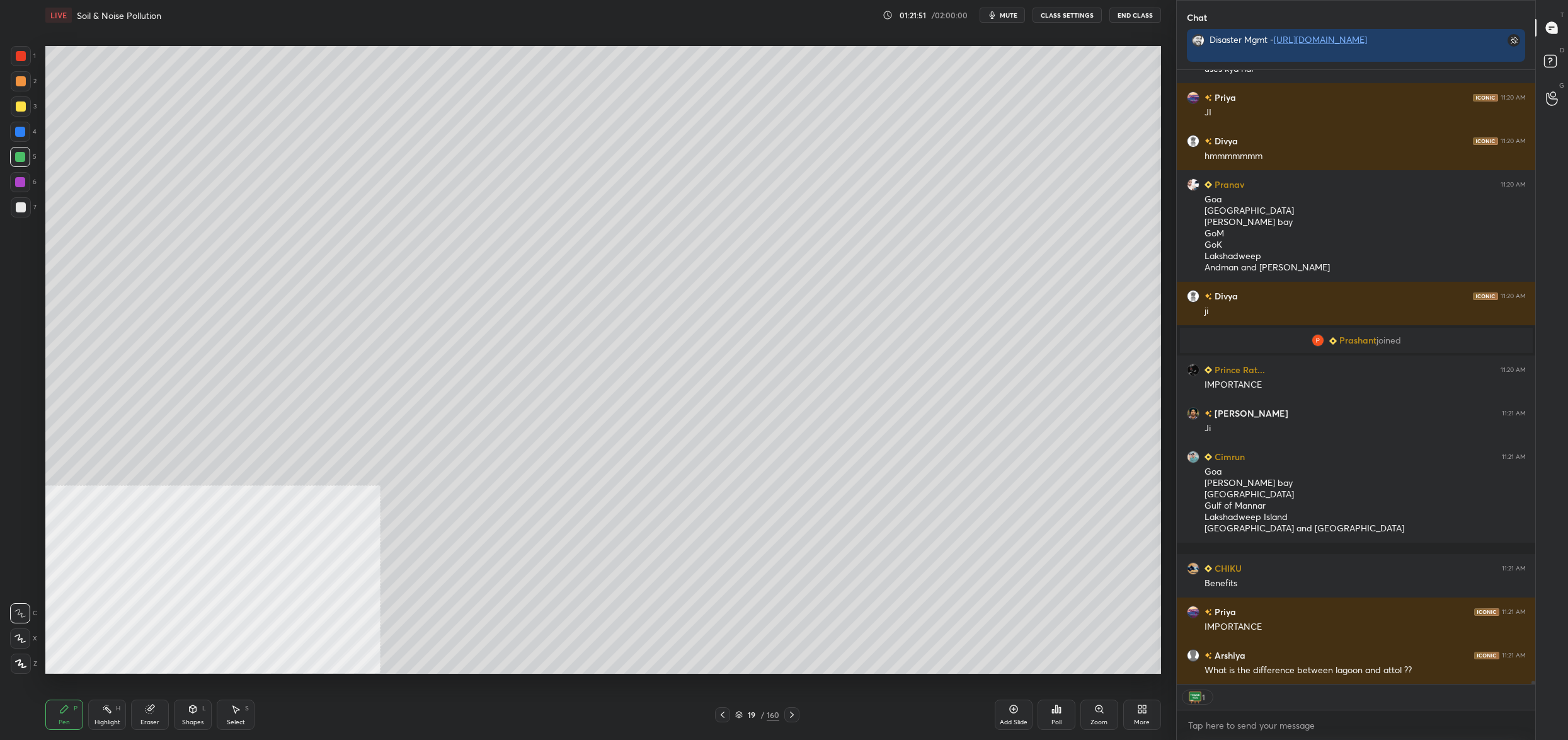
click at [10, 105] on div "1 2 3 4 5 6 7 C X Z C X Z E E Erase all H H" at bounding box center [20, 359] width 41 height 628
click at [11, 95] on div "2" at bounding box center [23, 84] width 26 height 25
click at [10, 56] on div "1 2 3 4 5 6 7" at bounding box center [23, 134] width 27 height 176
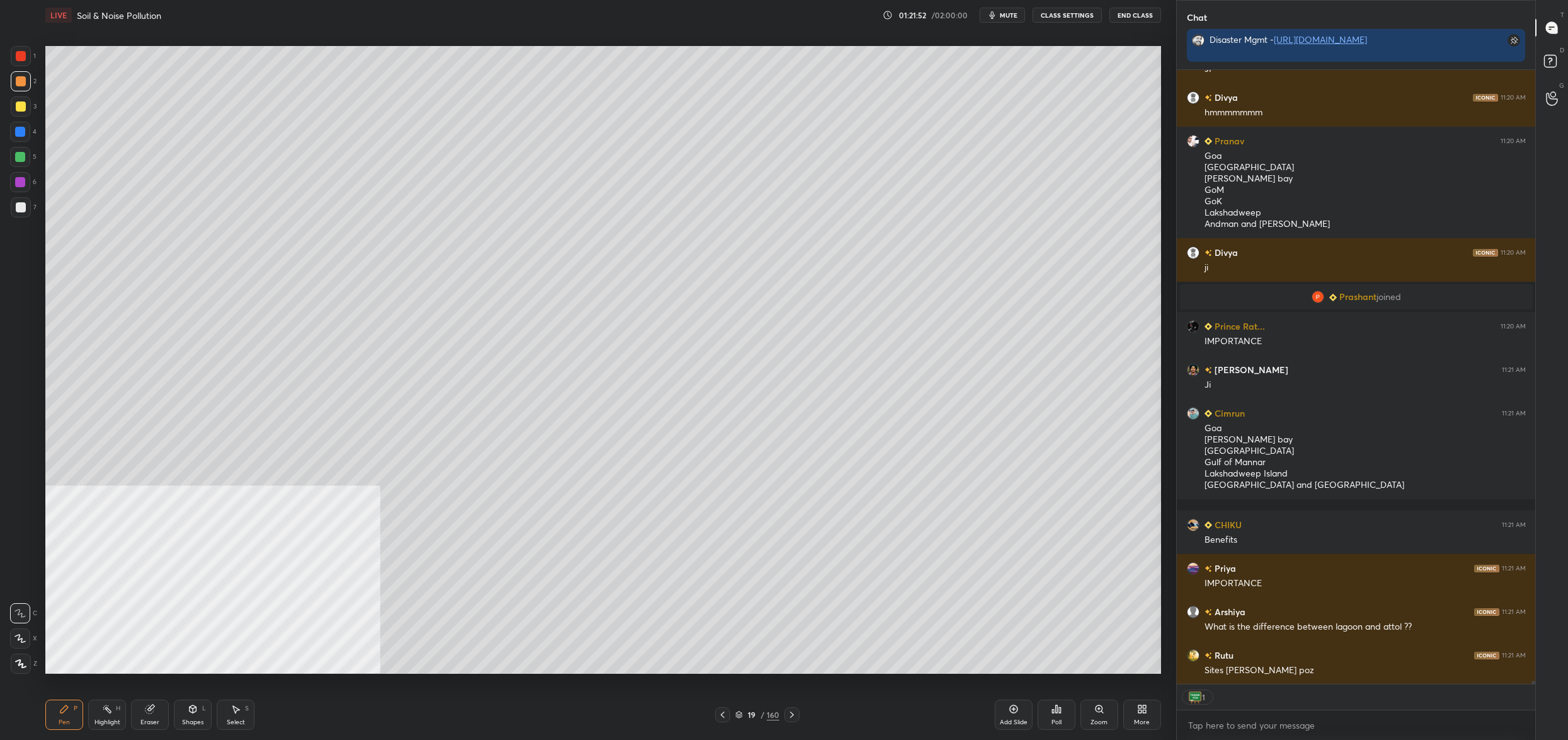
click at [16, 58] on div at bounding box center [21, 56] width 10 height 10
click at [32, 673] on div "1 2 3 4 5 6 7 C X Z C X Z E E Erase all H H LIVE Soil & Noise Pollution 01:21:5…" at bounding box center [583, 370] width 1166 height 740
click at [30, 666] on div at bounding box center [21, 664] width 20 height 20
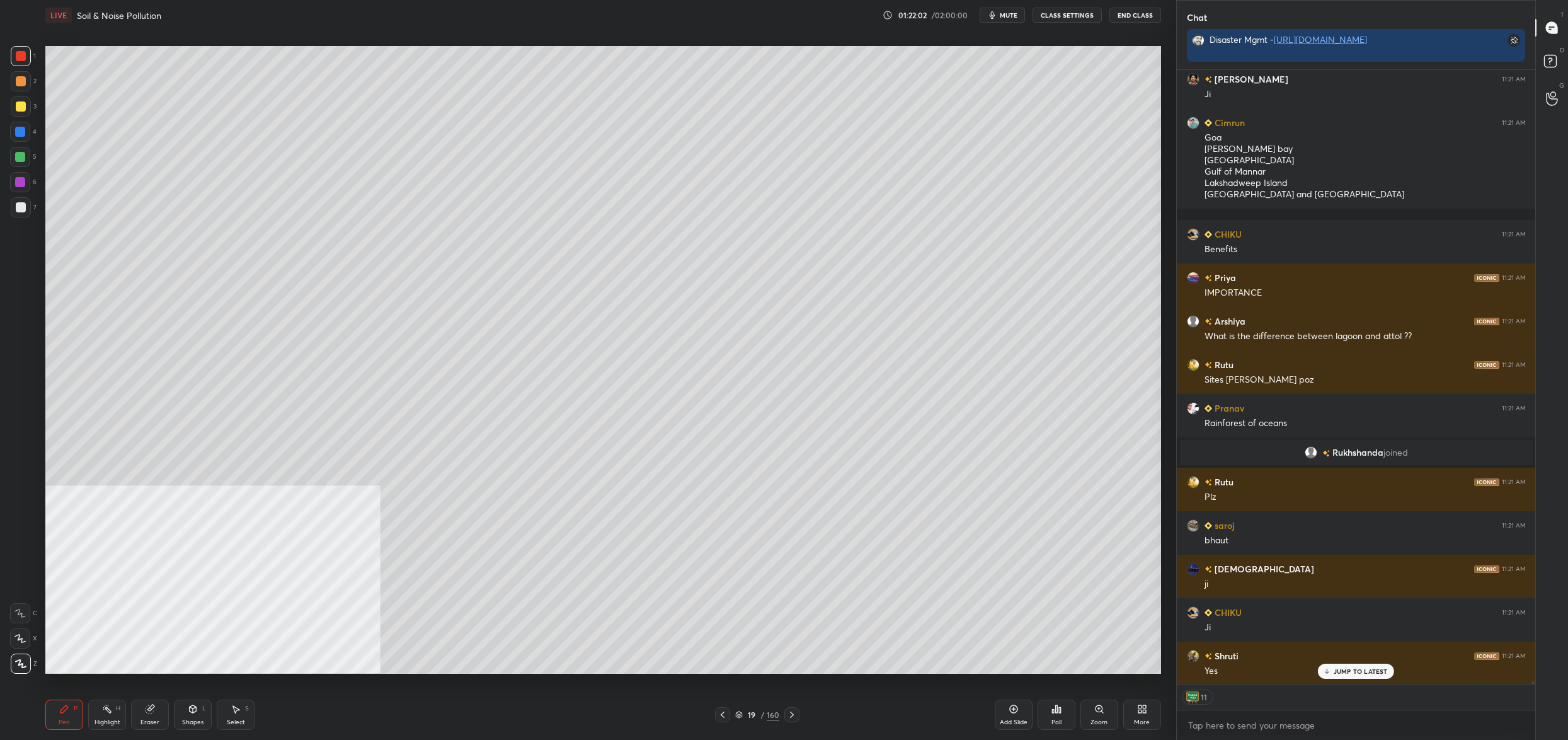
click at [749, 711] on div "19" at bounding box center [752, 715] width 13 height 8
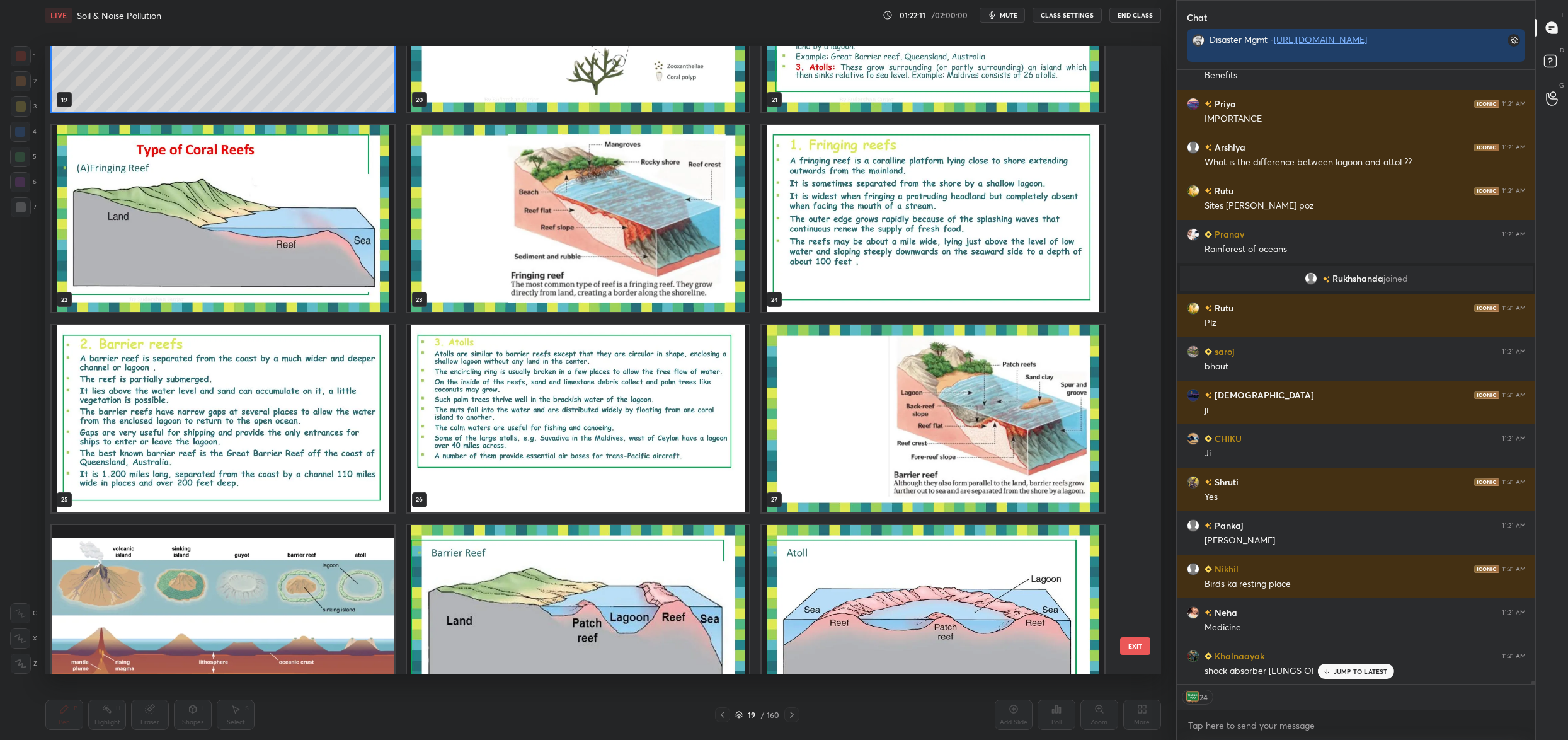
click at [890, 477] on img "grid" at bounding box center [933, 418] width 343 height 187
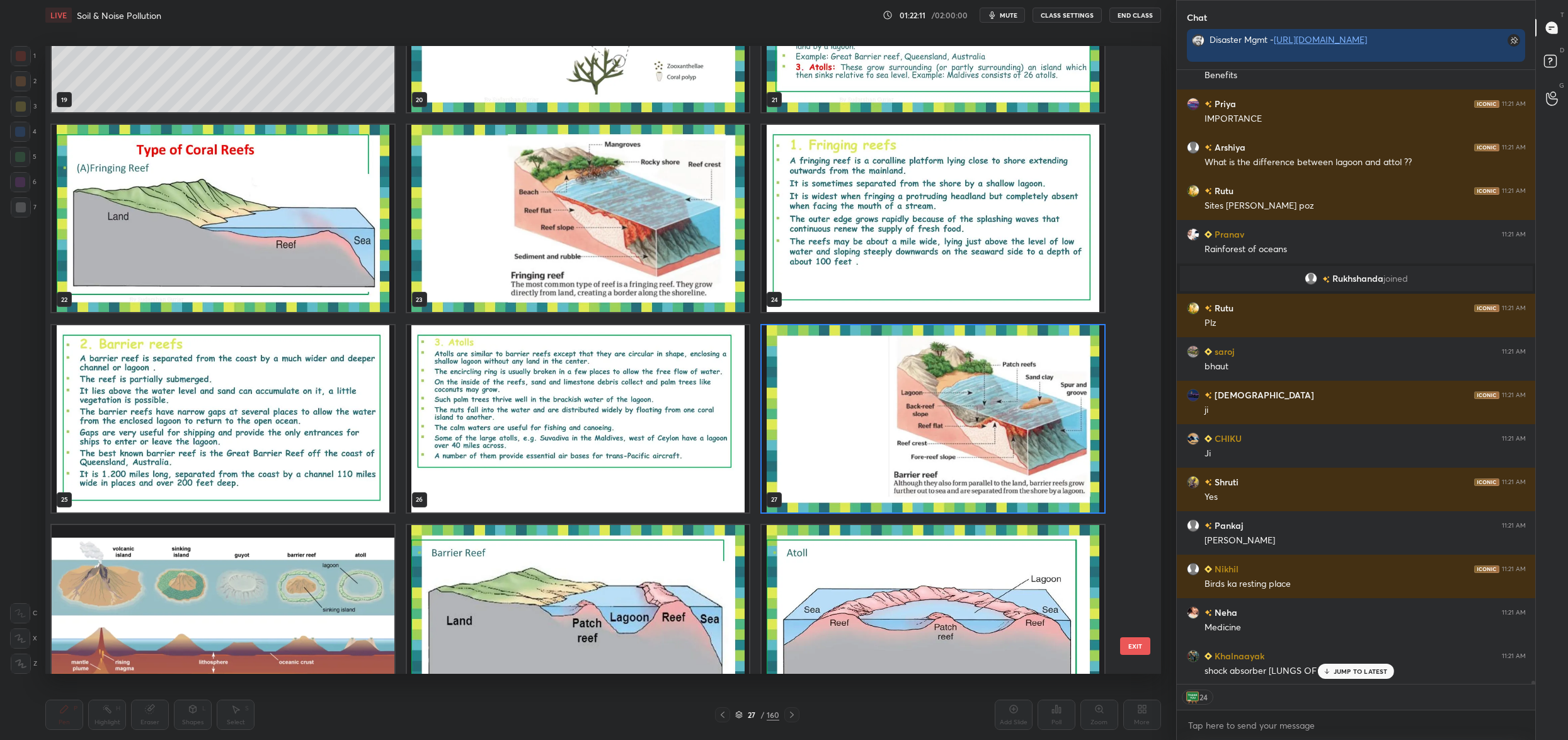
click at [890, 477] on img "grid" at bounding box center [933, 418] width 343 height 187
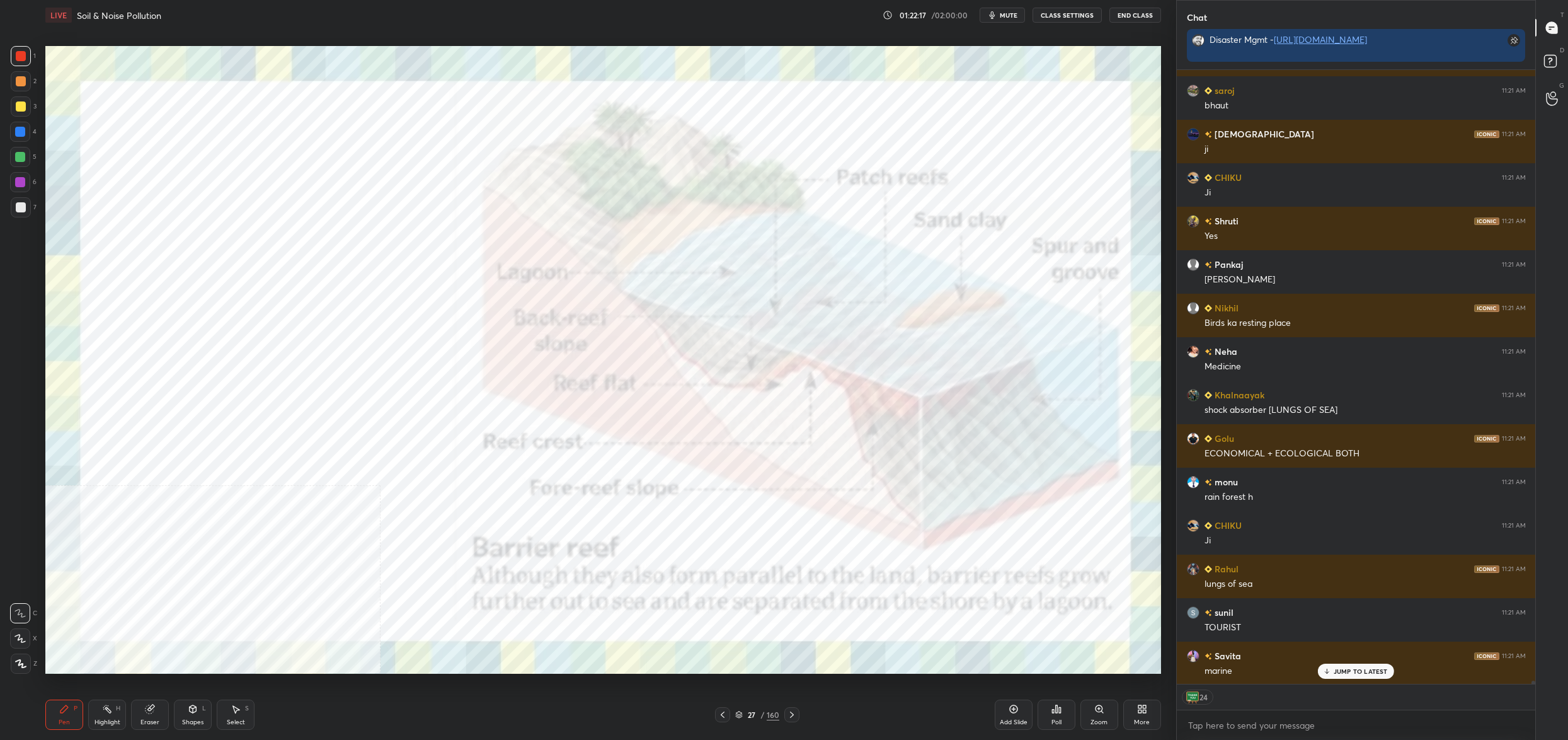
click at [15, 659] on div at bounding box center [21, 664] width 20 height 20
click at [11, 664] on div at bounding box center [21, 664] width 20 height 20
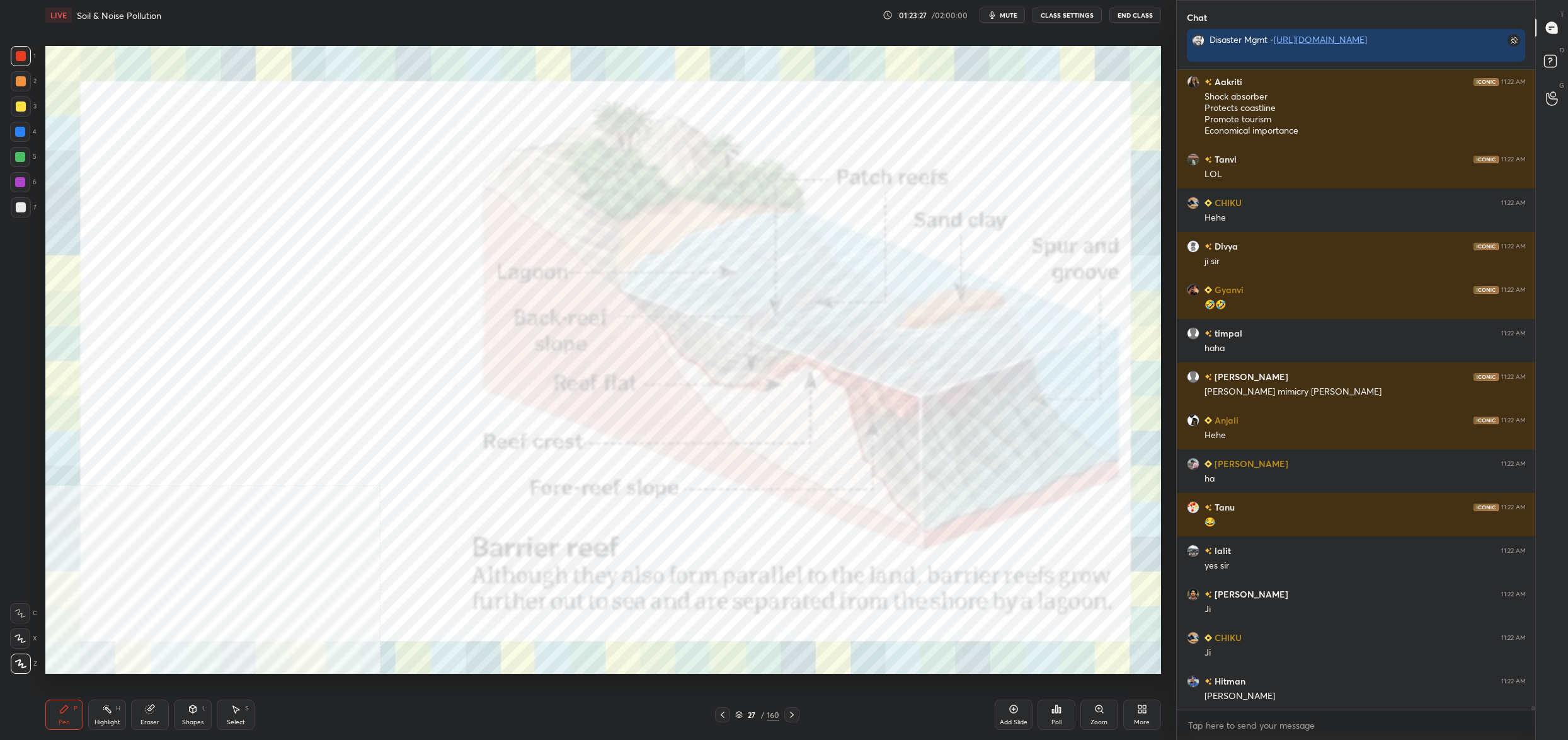
click at [754, 713] on div "27" at bounding box center [752, 715] width 13 height 8
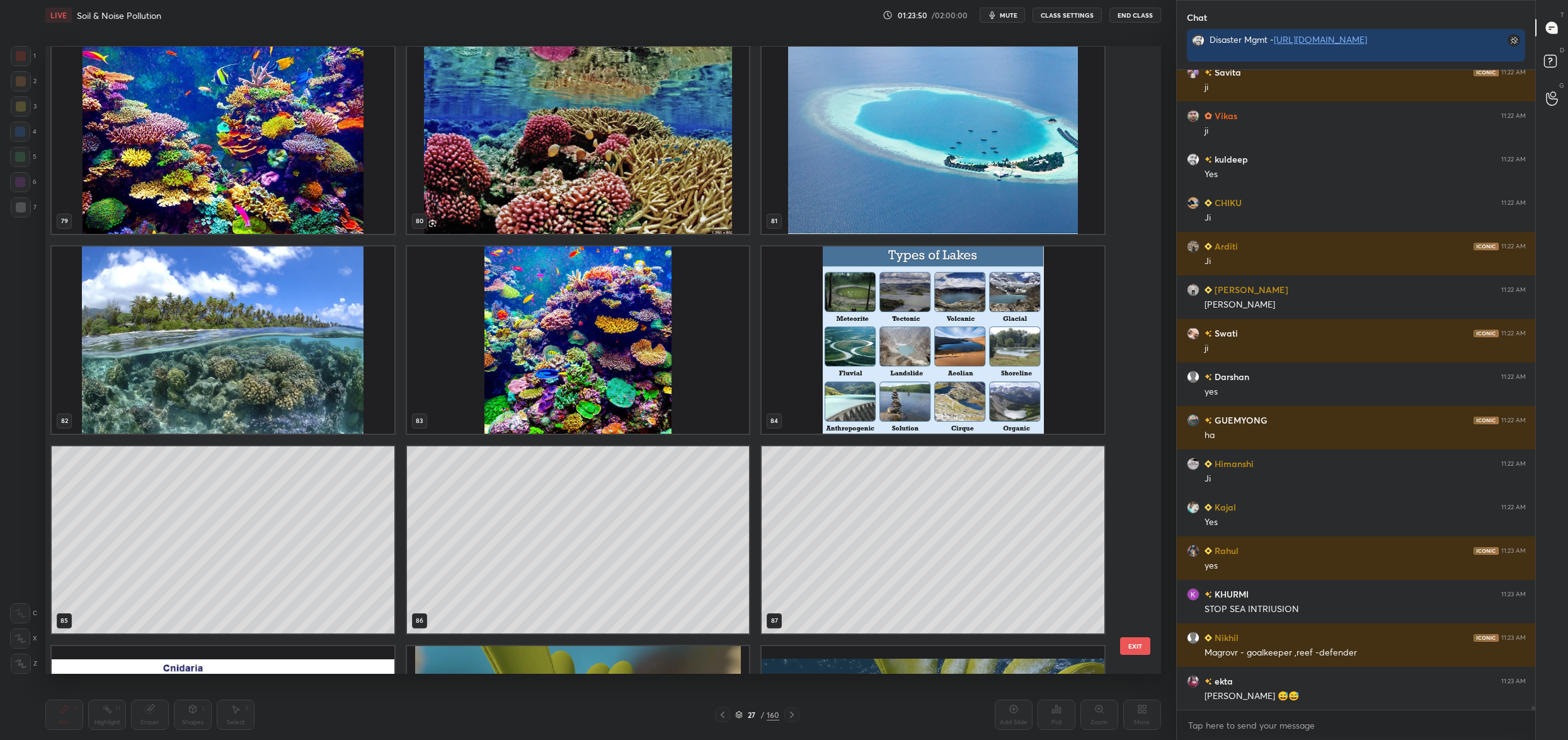
click at [141, 83] on img "grid" at bounding box center [223, 140] width 343 height 187
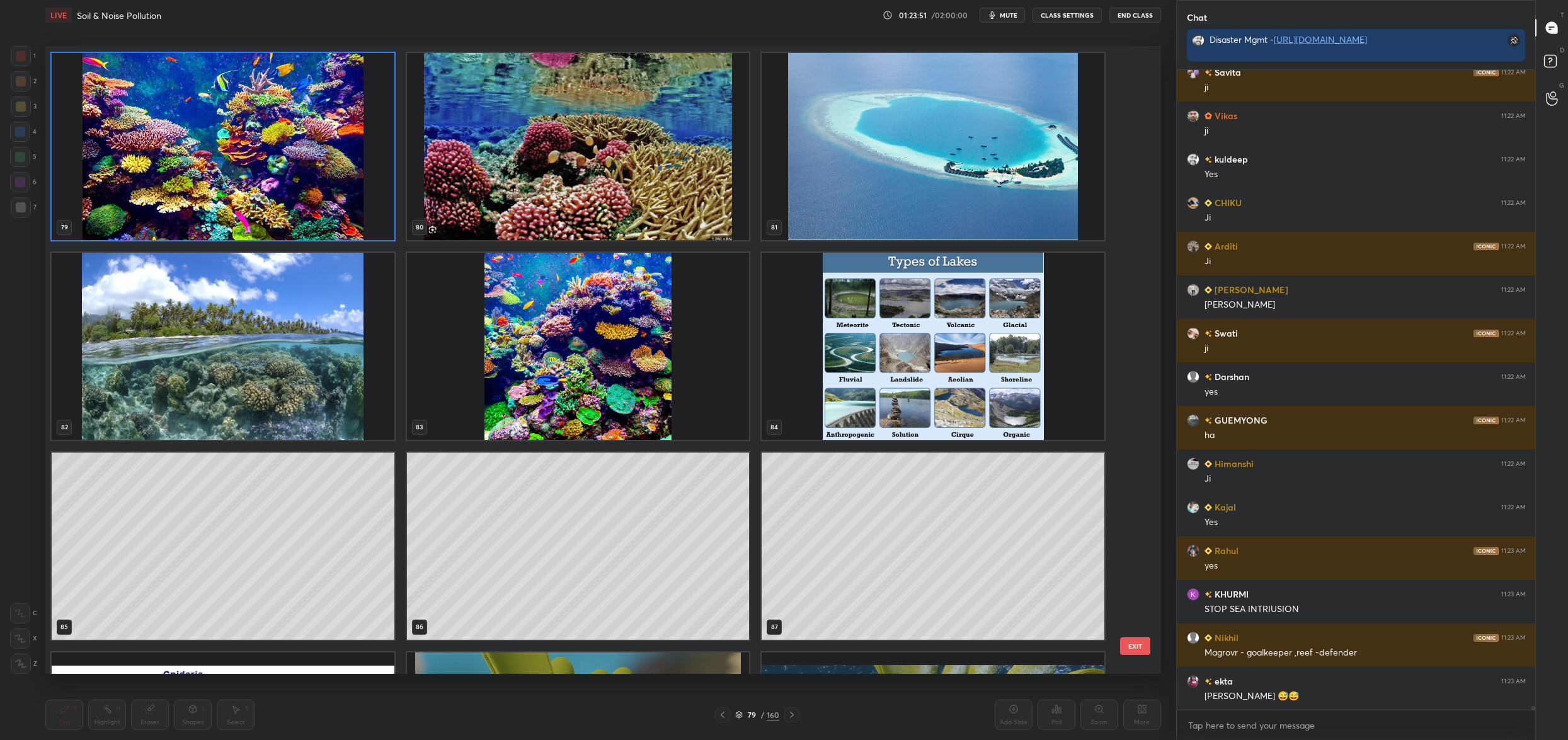
click at [141, 83] on div "79 80 81 82 83 84 85 86 87 88 89 90 91 92 93" at bounding box center [592, 359] width 1094 height 628
click at [141, 83] on img "grid" at bounding box center [223, 146] width 343 height 187
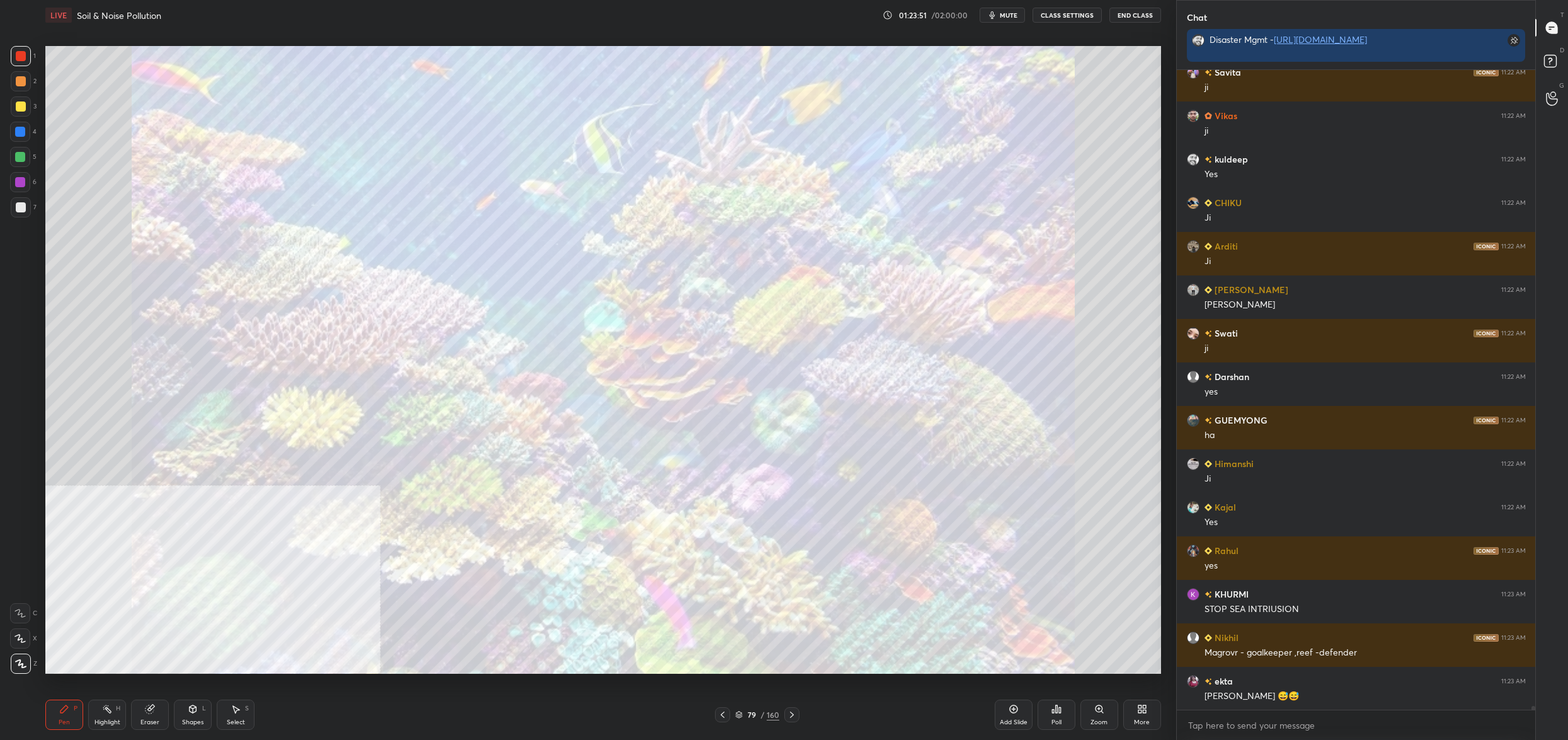
click at [141, 83] on img "grid" at bounding box center [223, 146] width 343 height 187
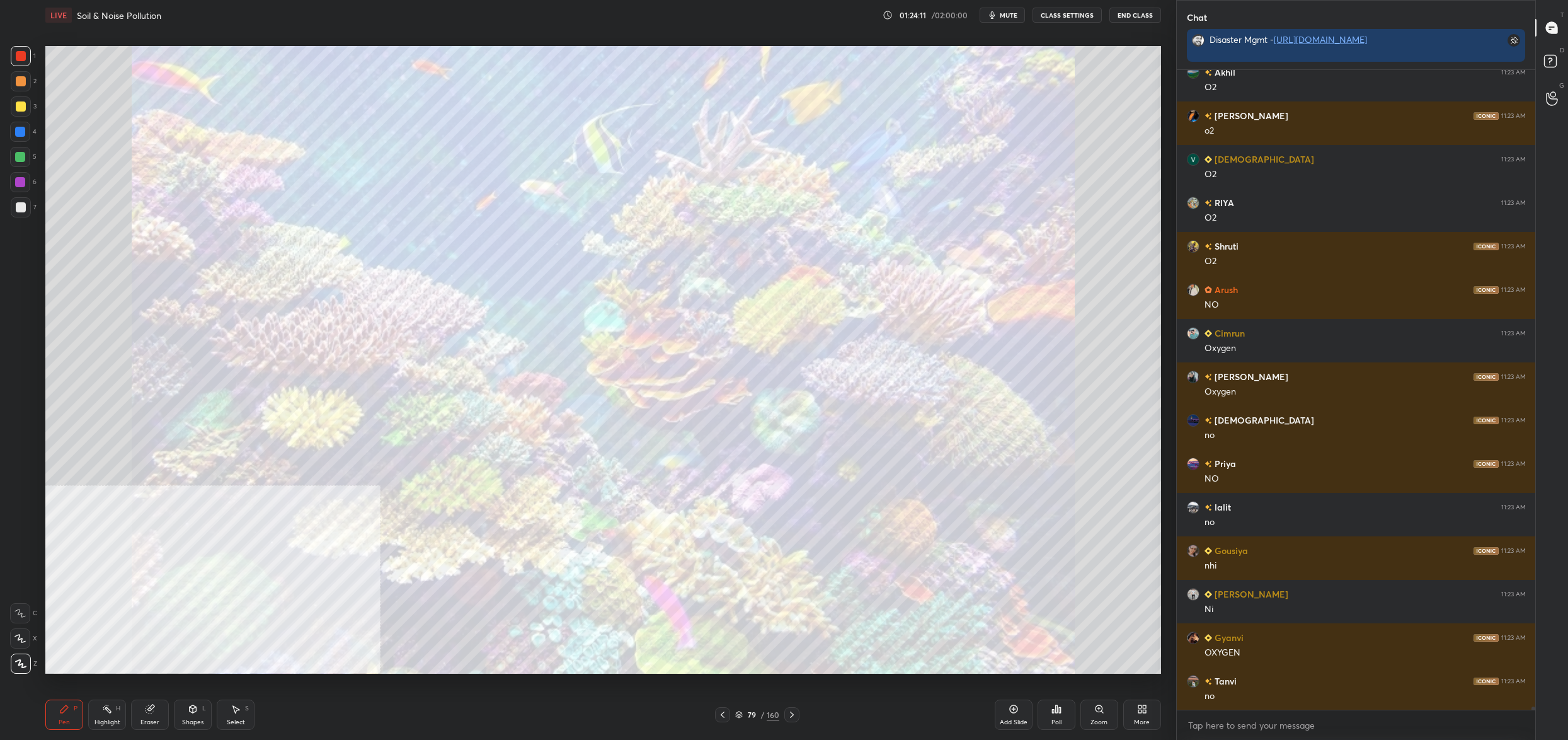
click at [741, 718] on icon at bounding box center [739, 715] width 8 height 8
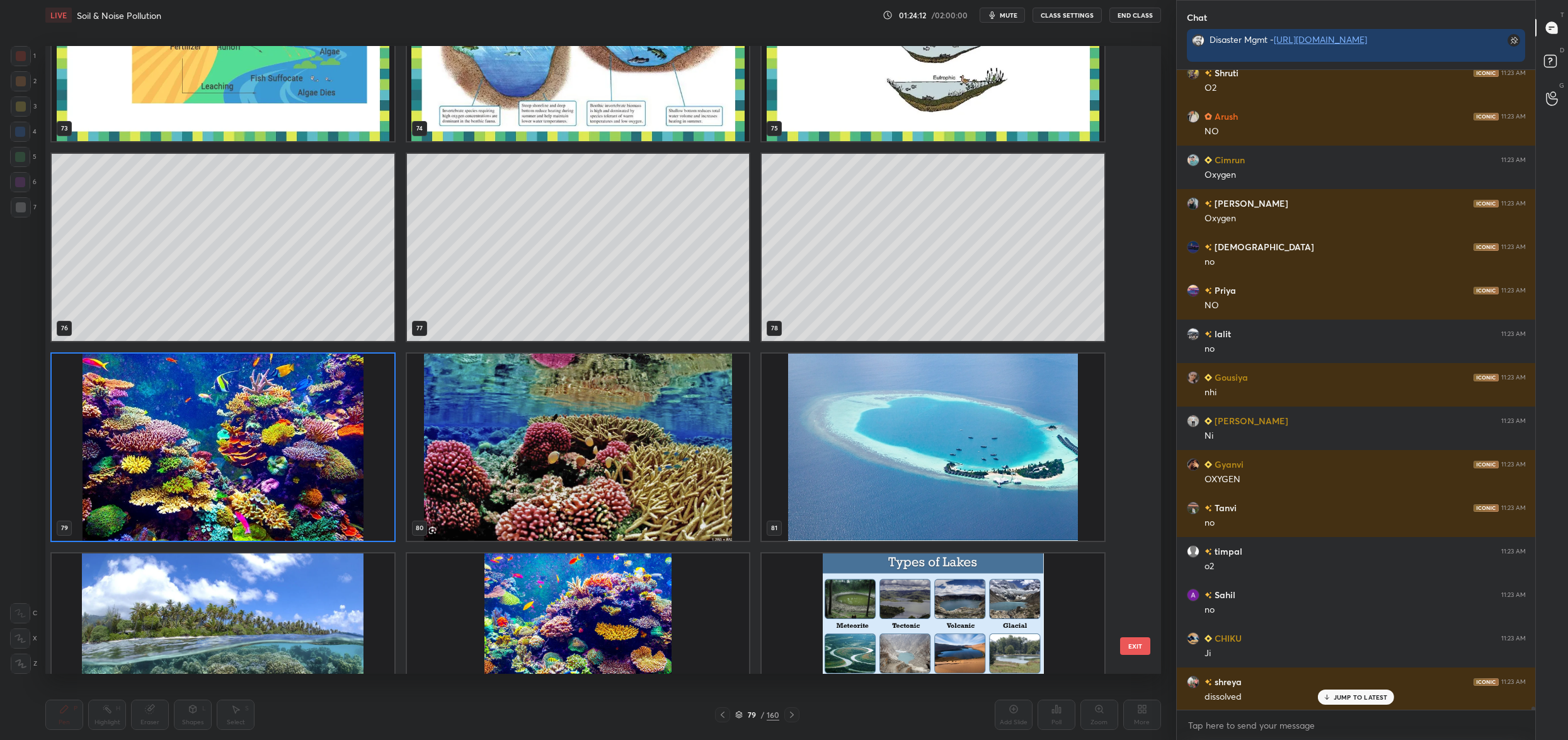
click at [269, 428] on img "grid" at bounding box center [223, 447] width 343 height 187
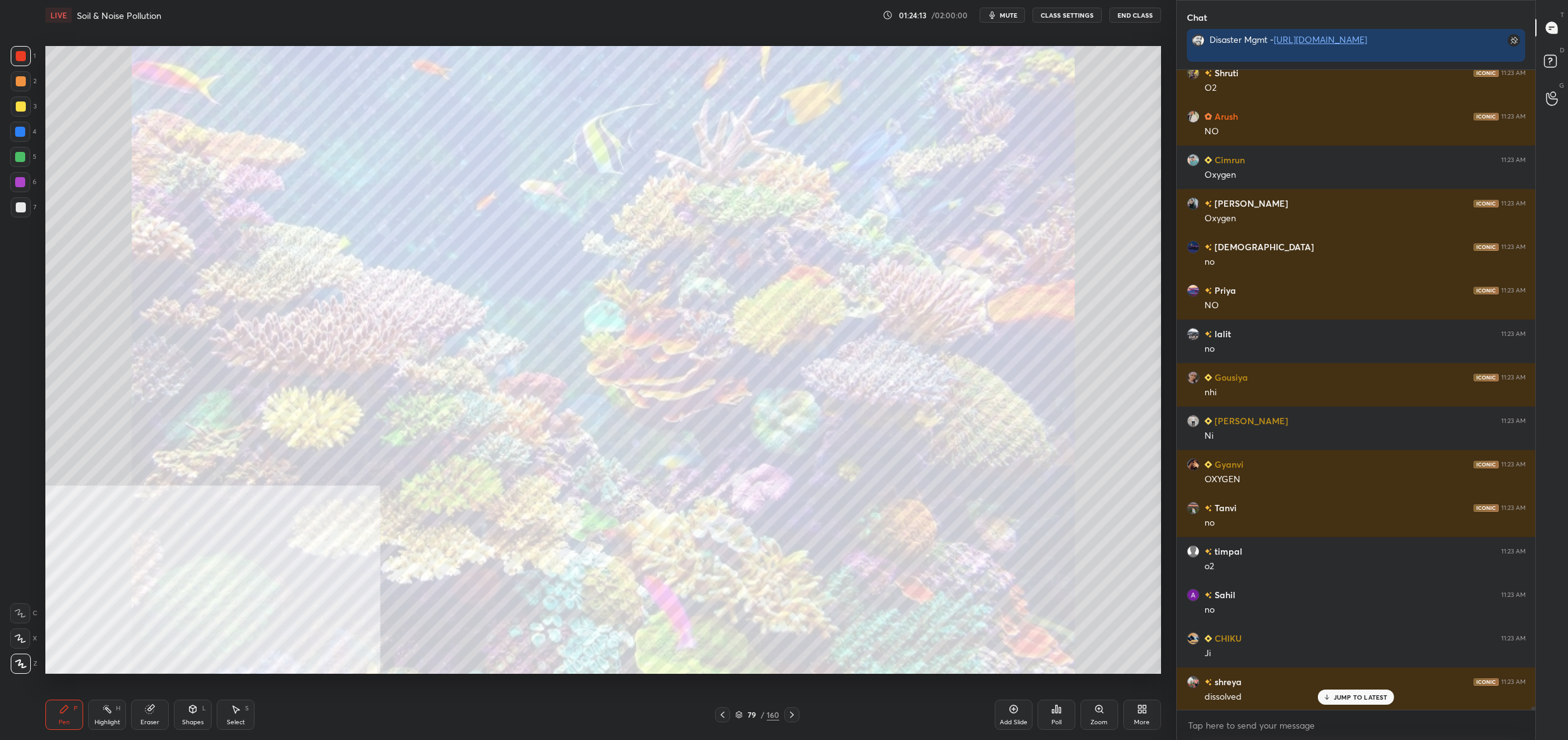
click at [269, 428] on img "grid" at bounding box center [223, 447] width 343 height 187
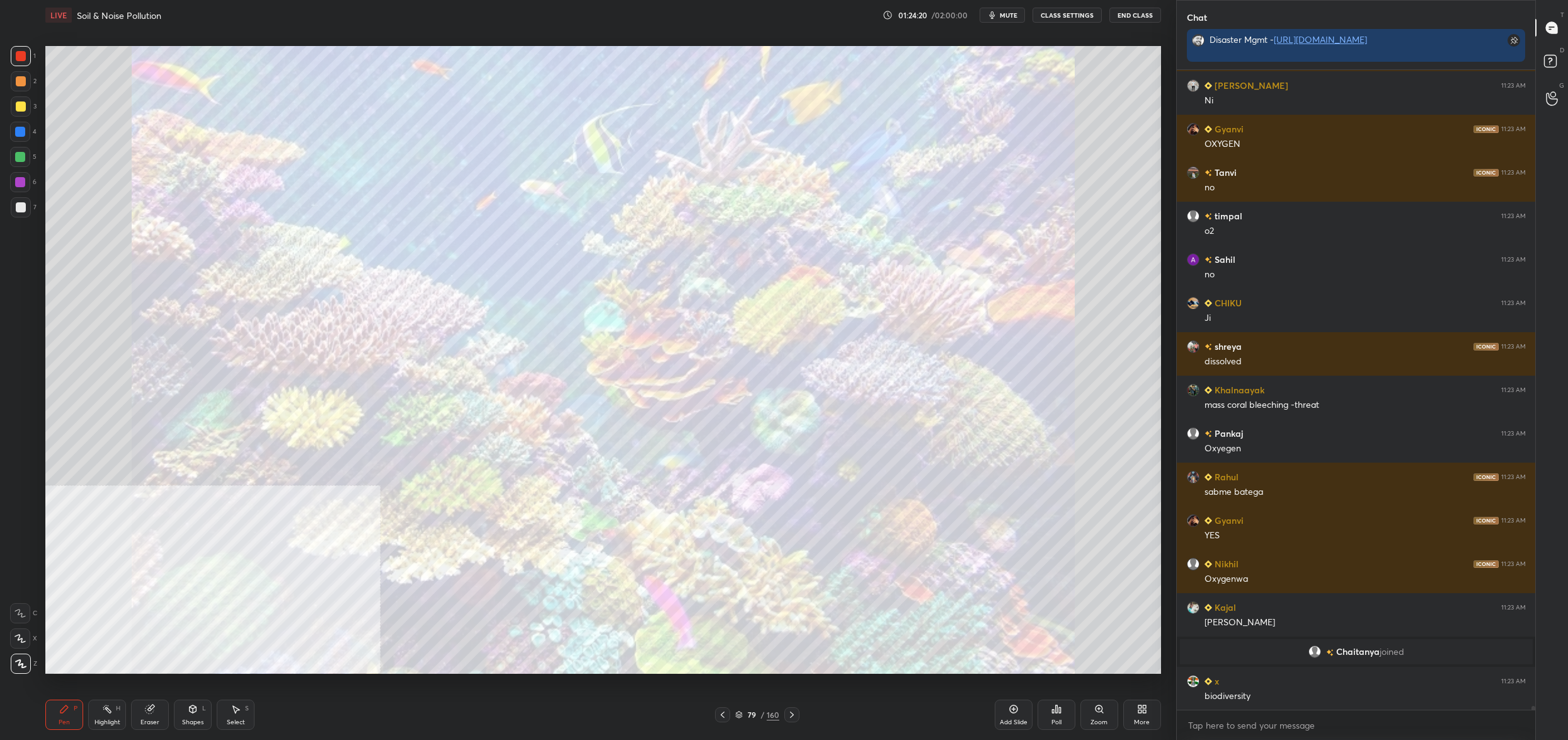
click at [748, 717] on div "79" at bounding box center [752, 715] width 13 height 8
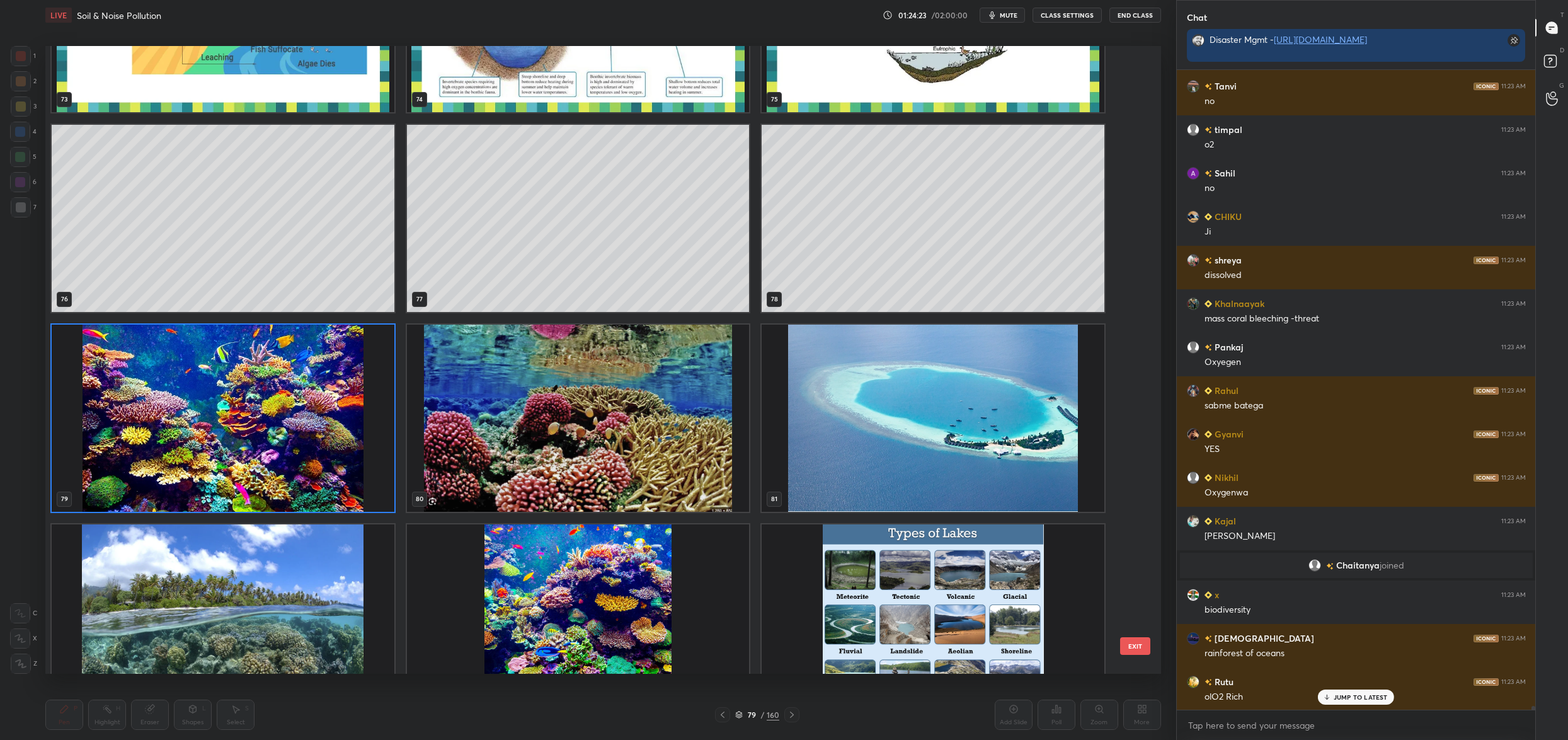
click at [565, 409] on img "grid" at bounding box center [578, 418] width 343 height 187
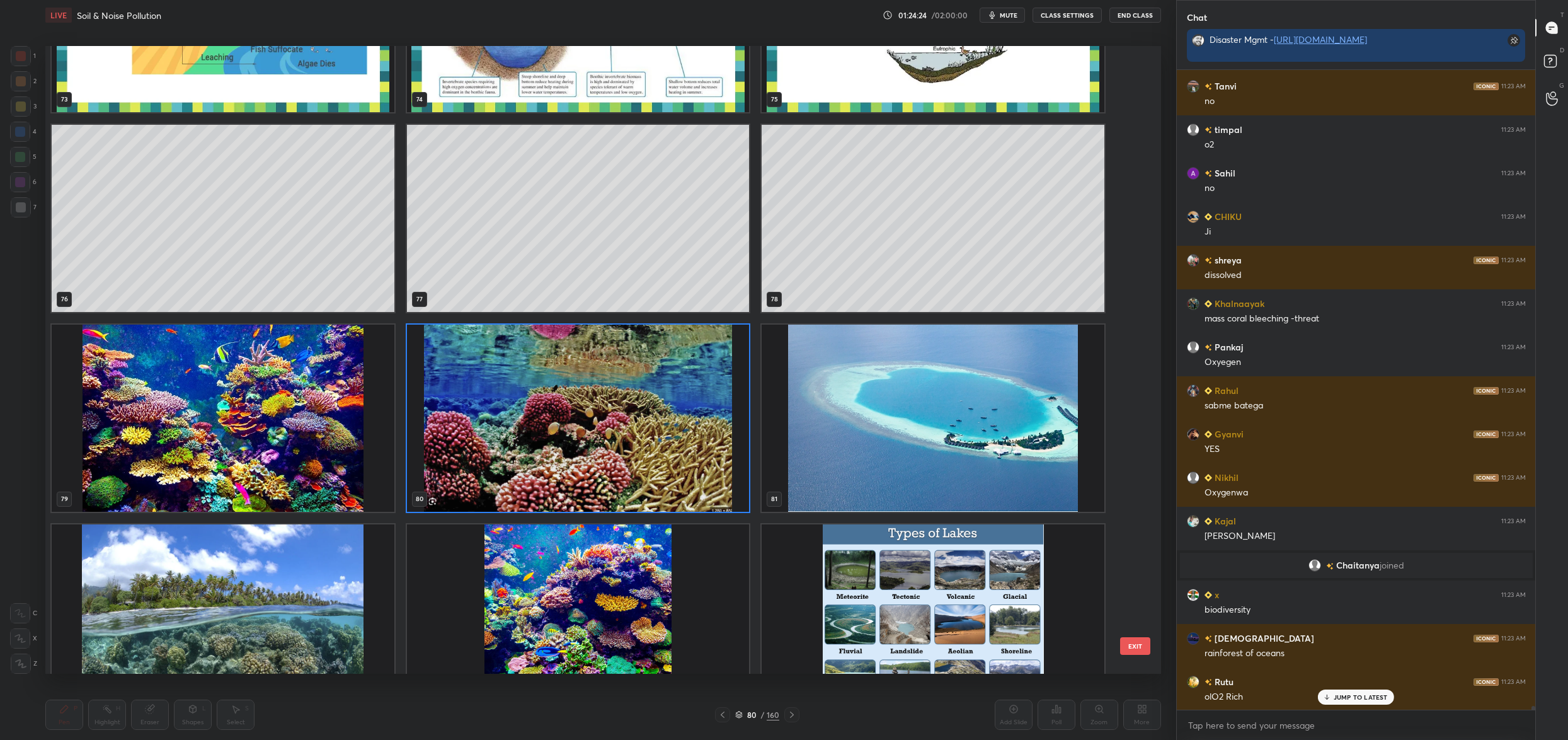
click at [565, 409] on img "grid" at bounding box center [578, 418] width 343 height 187
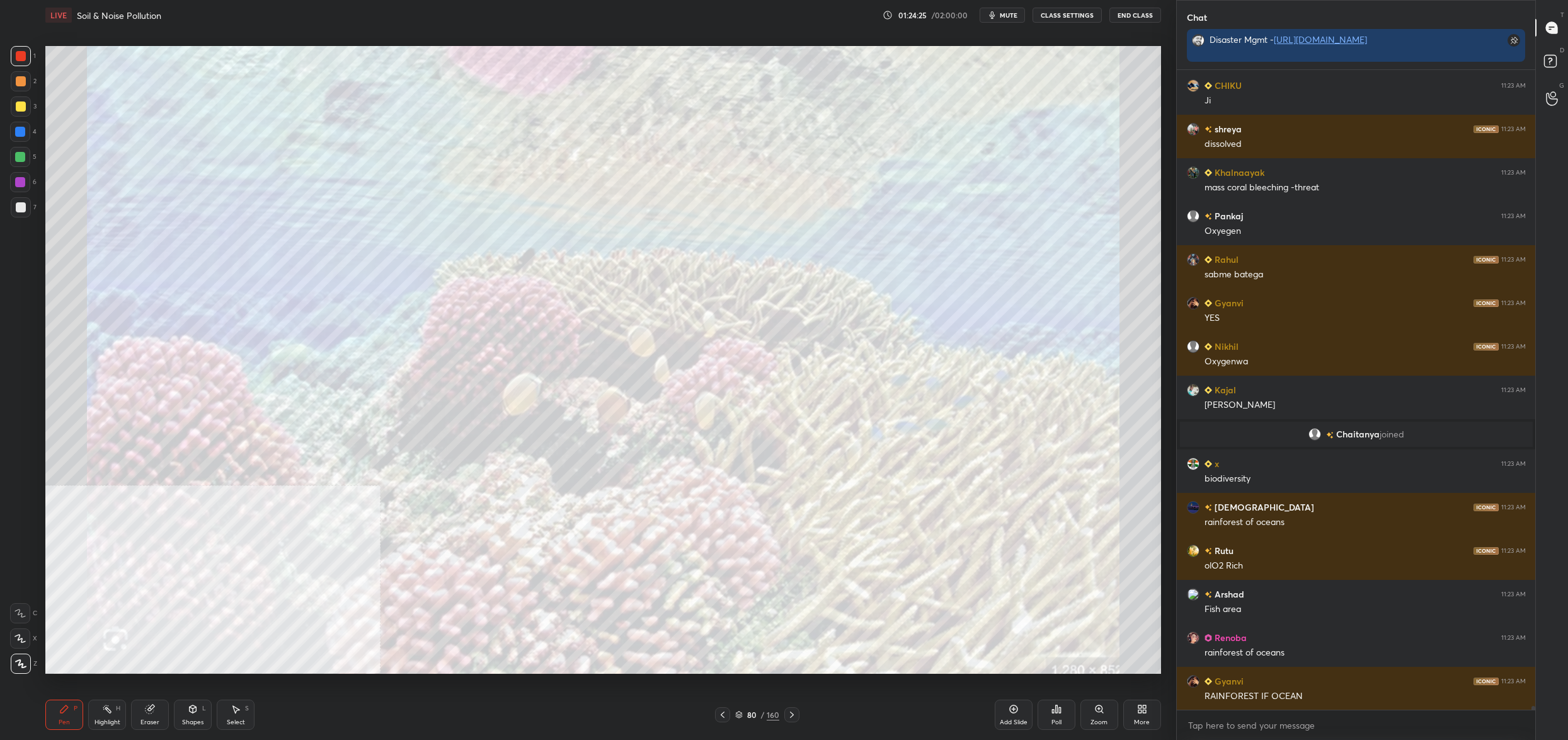
click at [741, 716] on icon at bounding box center [739, 715] width 8 height 8
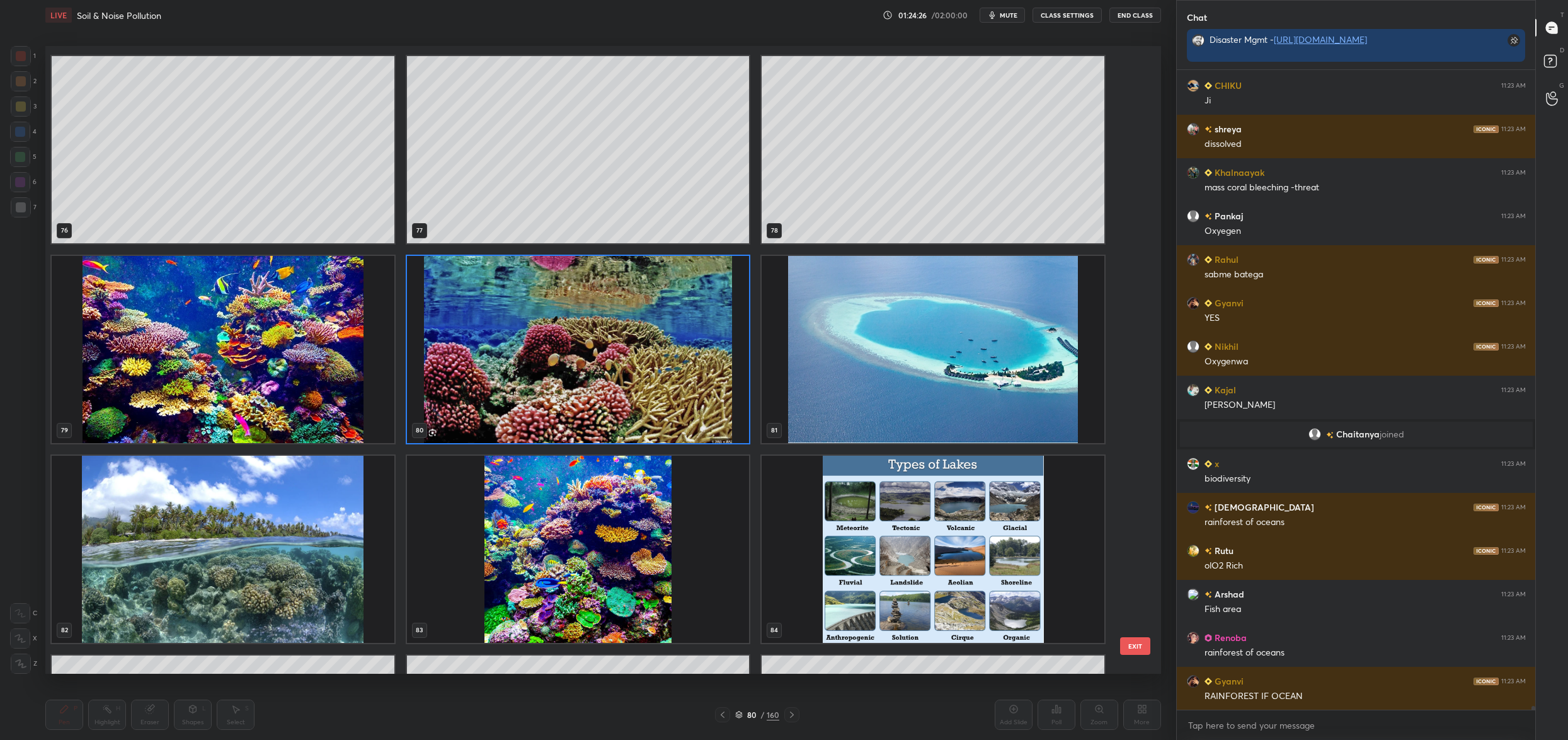
click at [668, 547] on img "grid" at bounding box center [578, 549] width 343 height 187
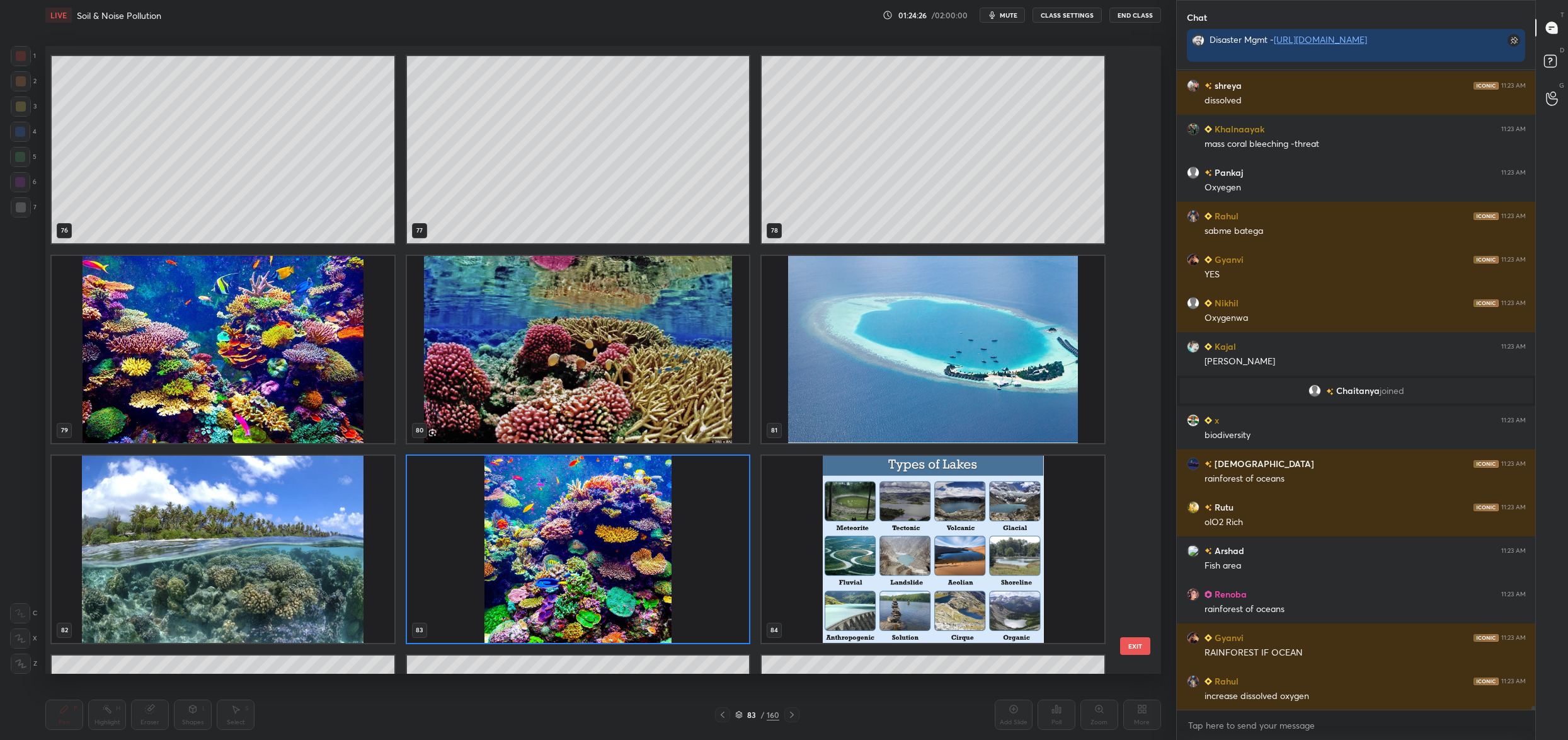
click at [668, 547] on img "grid" at bounding box center [578, 549] width 343 height 187
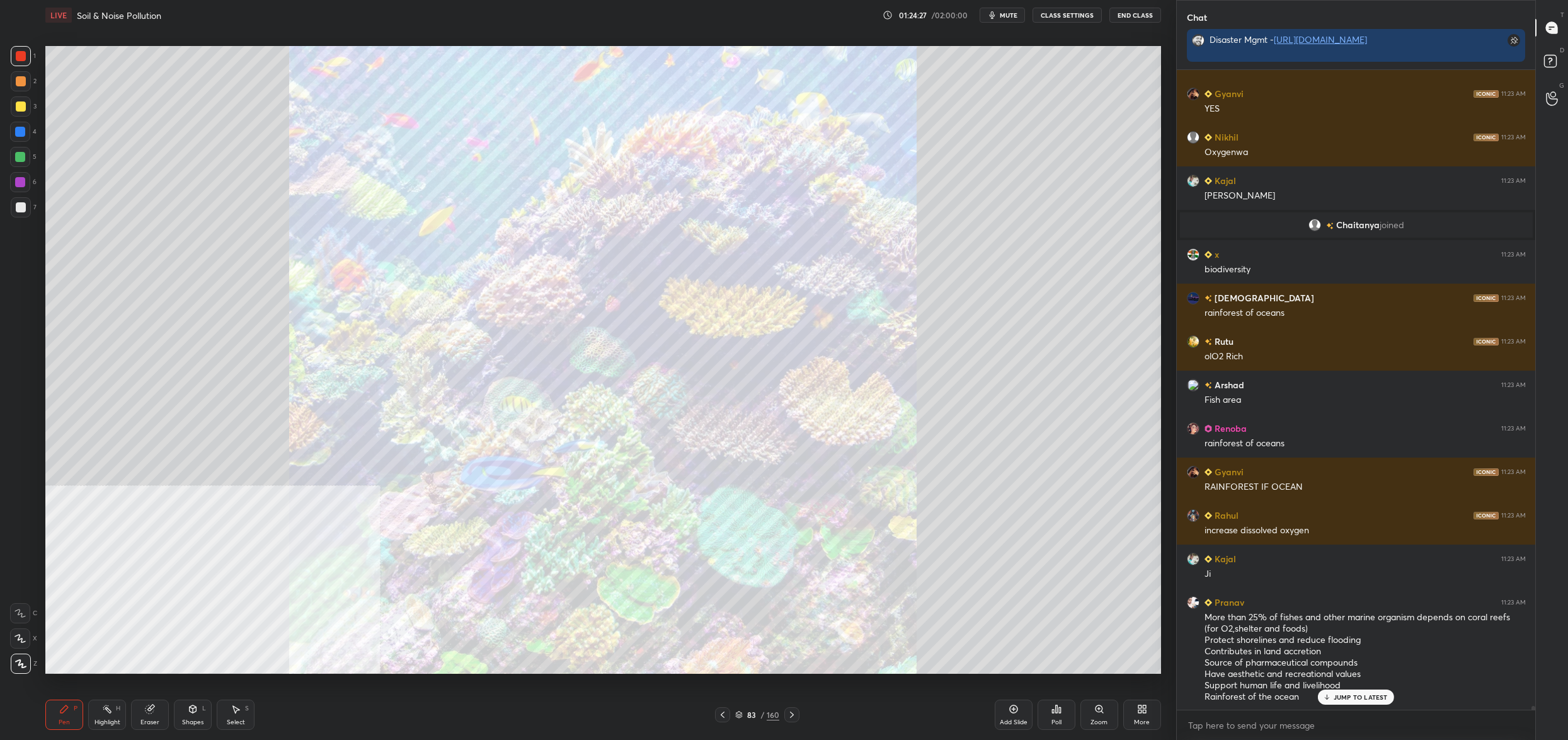
click at [748, 714] on div "83" at bounding box center [752, 715] width 13 height 8
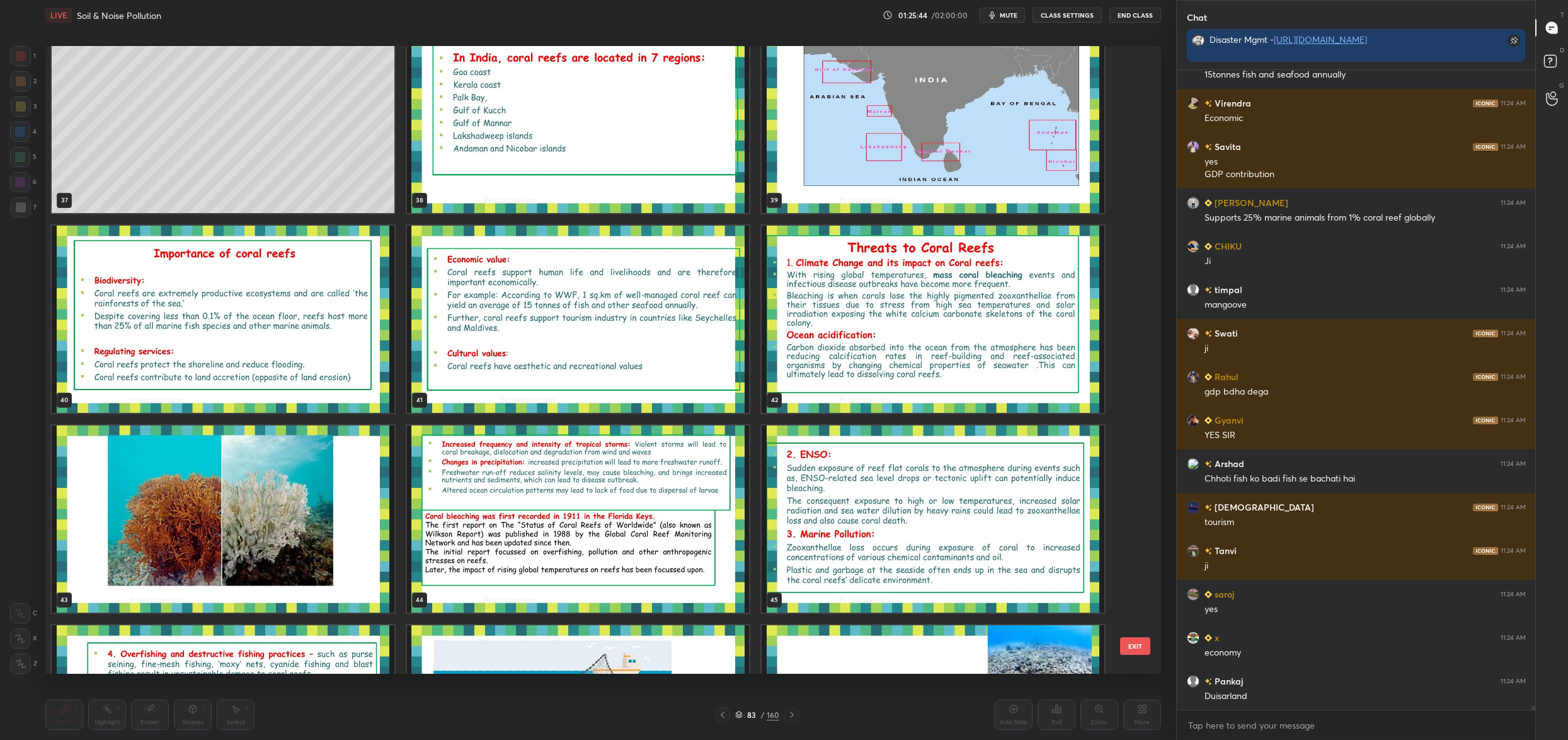
scroll to position [110609, 0]
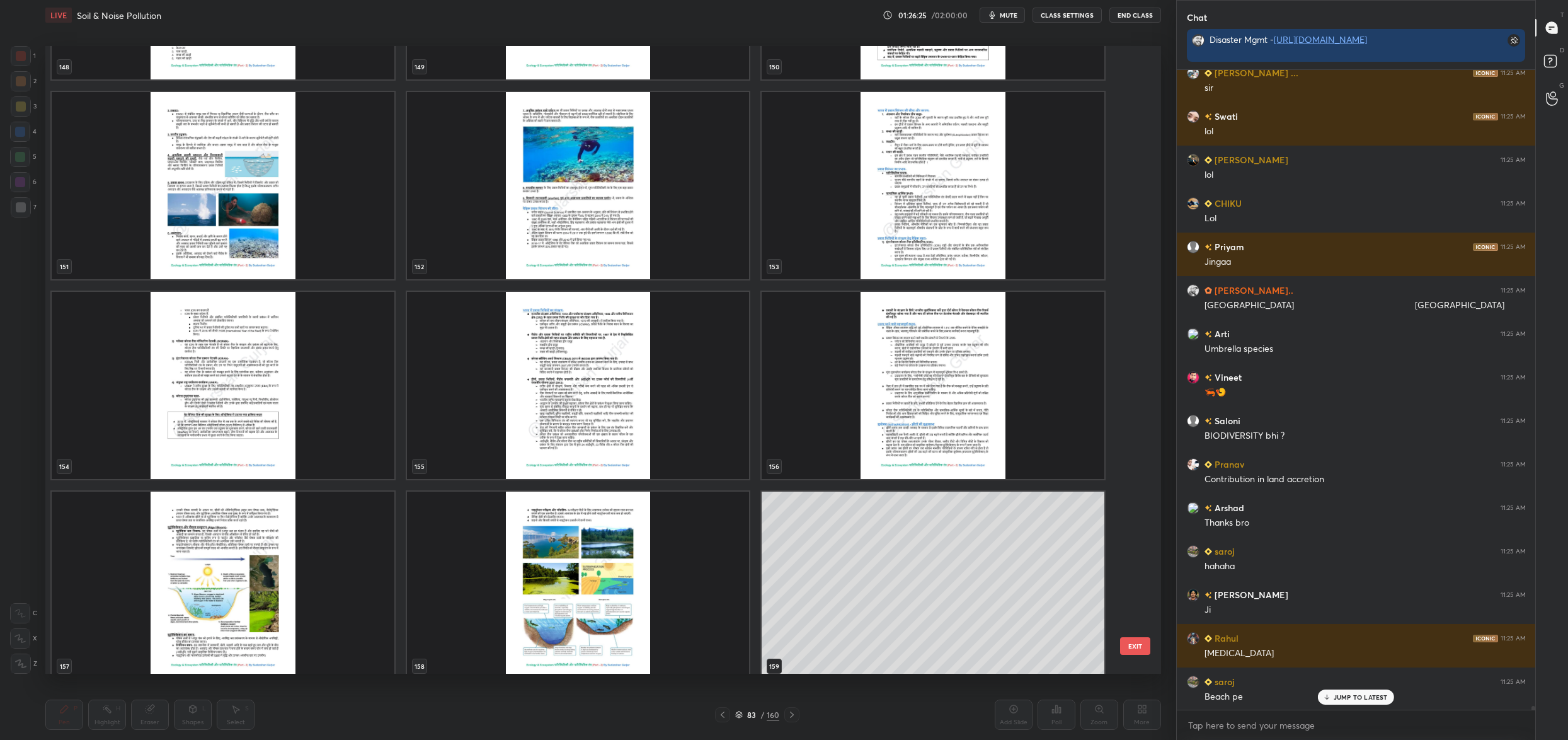
click at [622, 164] on img "grid" at bounding box center [578, 185] width 343 height 187
click at [621, 164] on img "grid" at bounding box center [578, 185] width 343 height 187
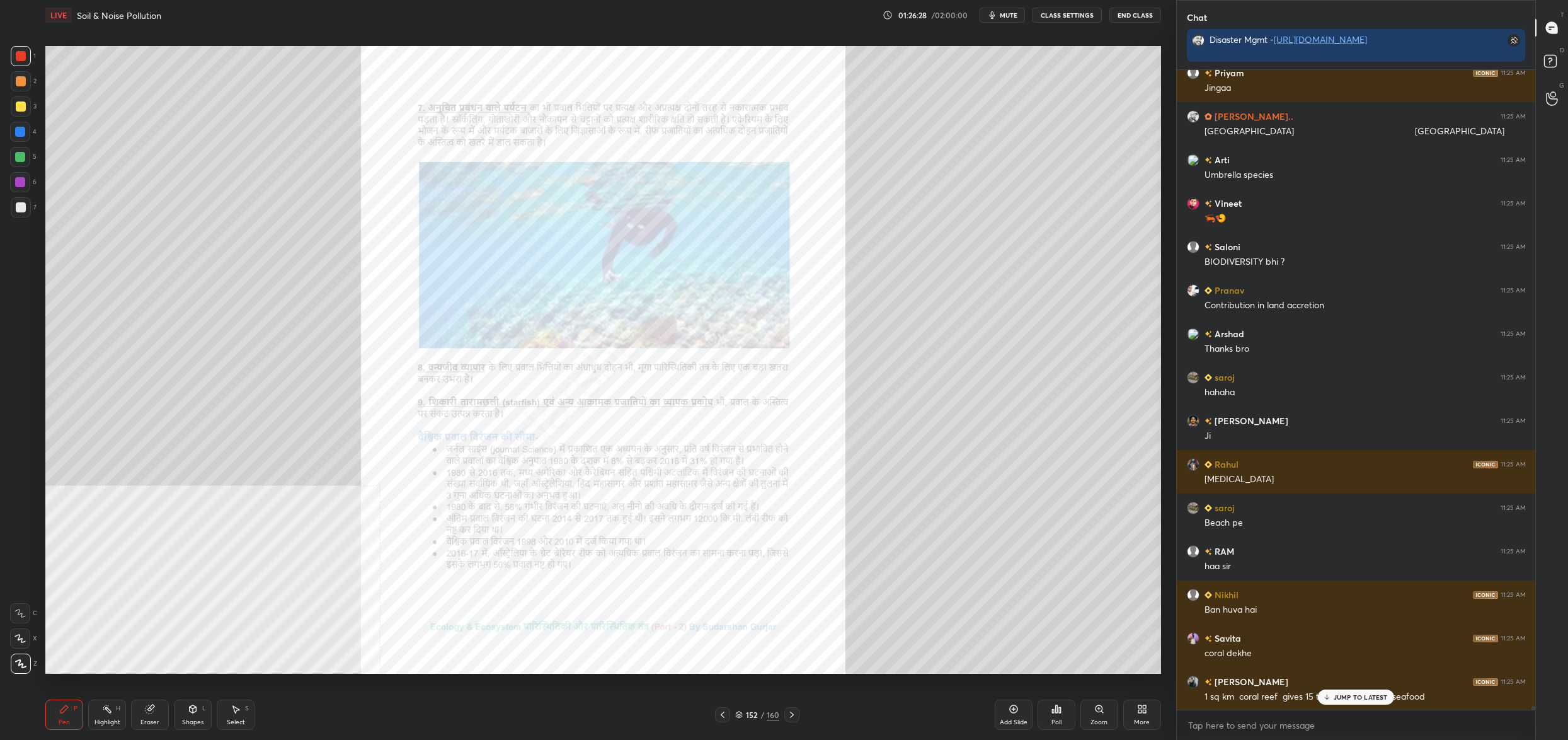
drag, startPoint x: 742, startPoint y: 711, endPoint x: 748, endPoint y: 723, distance: 13.4
click at [744, 717] on div "152 / 160" at bounding box center [758, 715] width 44 height 11
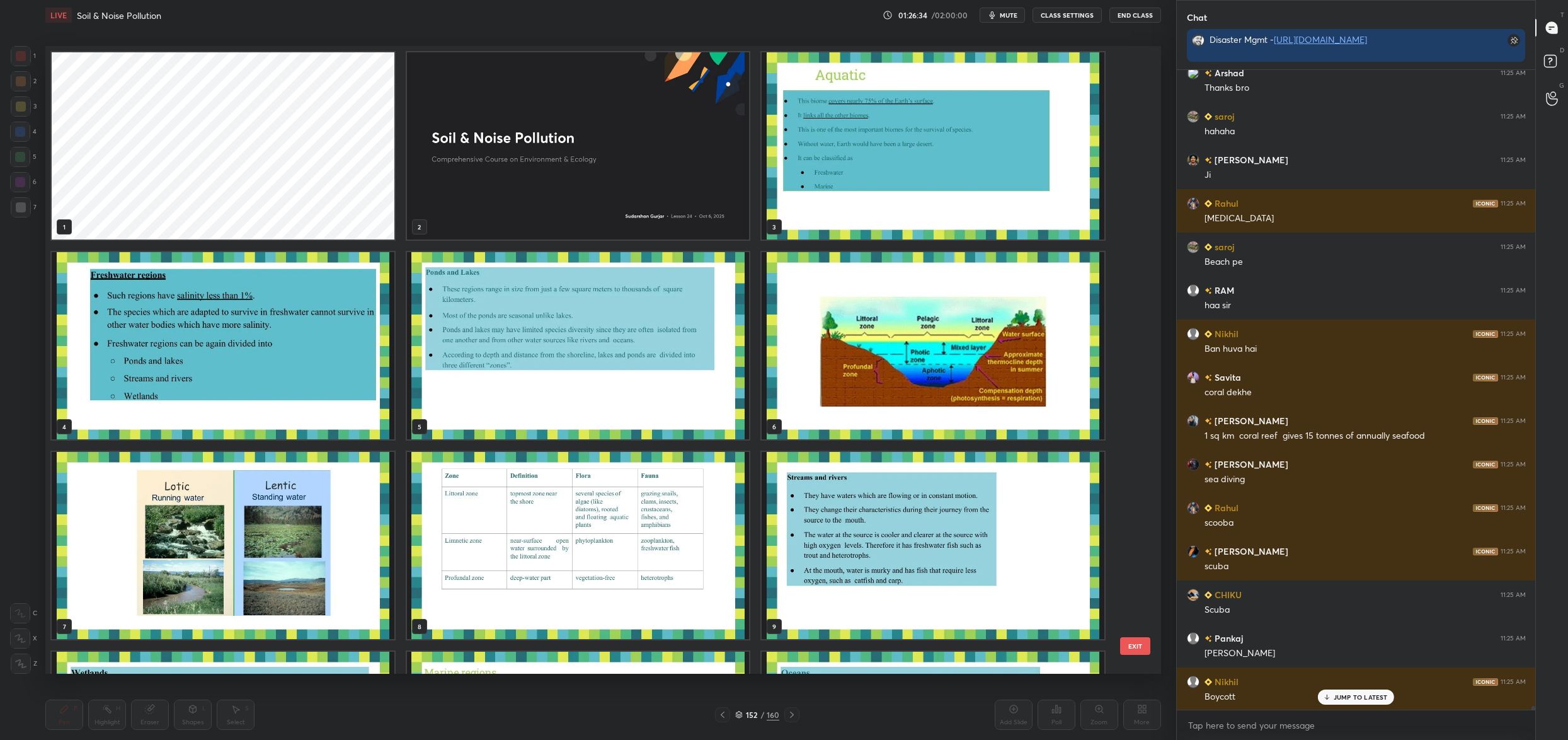
click at [683, 138] on img "grid" at bounding box center [578, 145] width 343 height 187
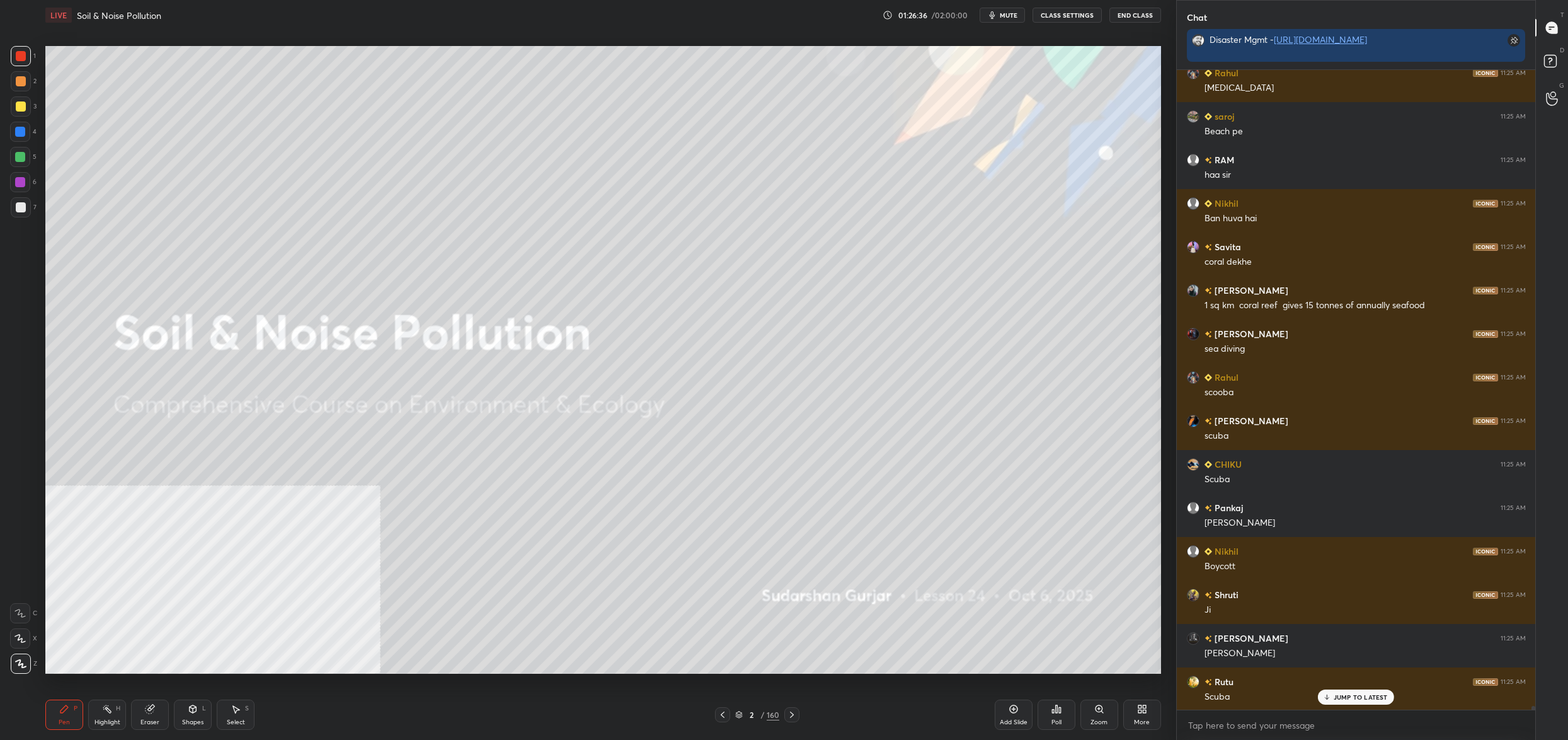
click at [746, 720] on div "2 / 160" at bounding box center [758, 715] width 44 height 11
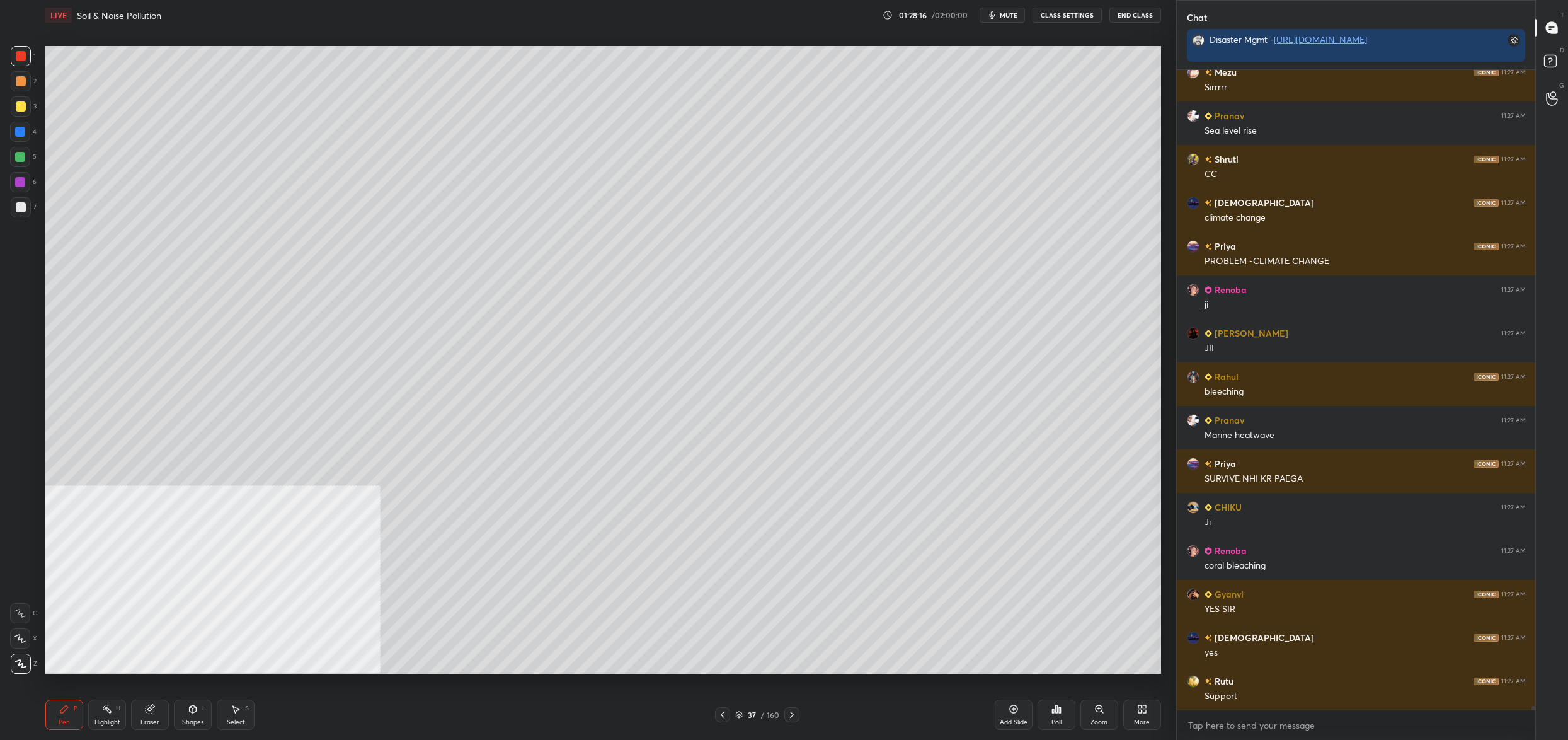
click at [742, 713] on icon at bounding box center [739, 715] width 8 height 8
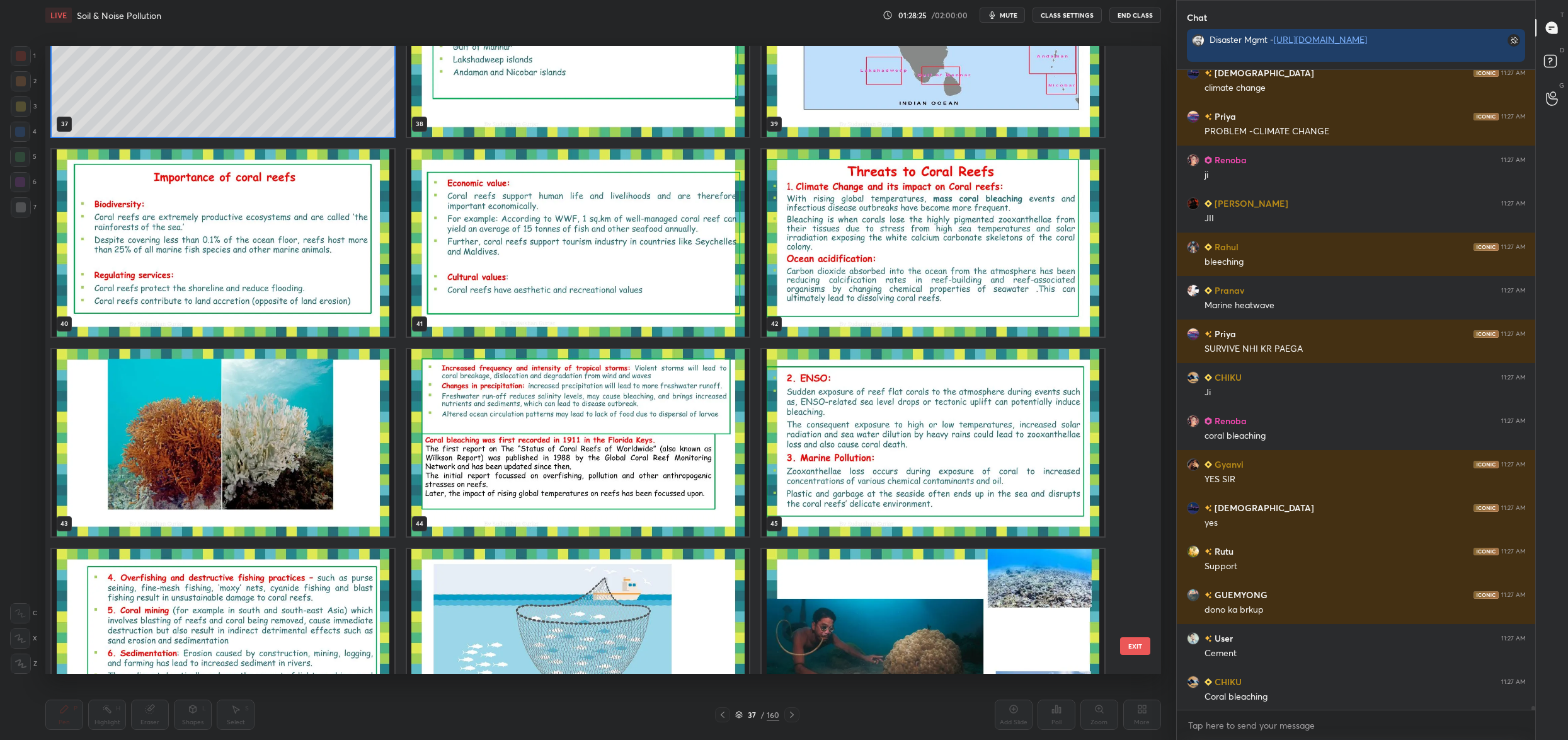
click at [213, 388] on img "grid" at bounding box center [223, 442] width 343 height 187
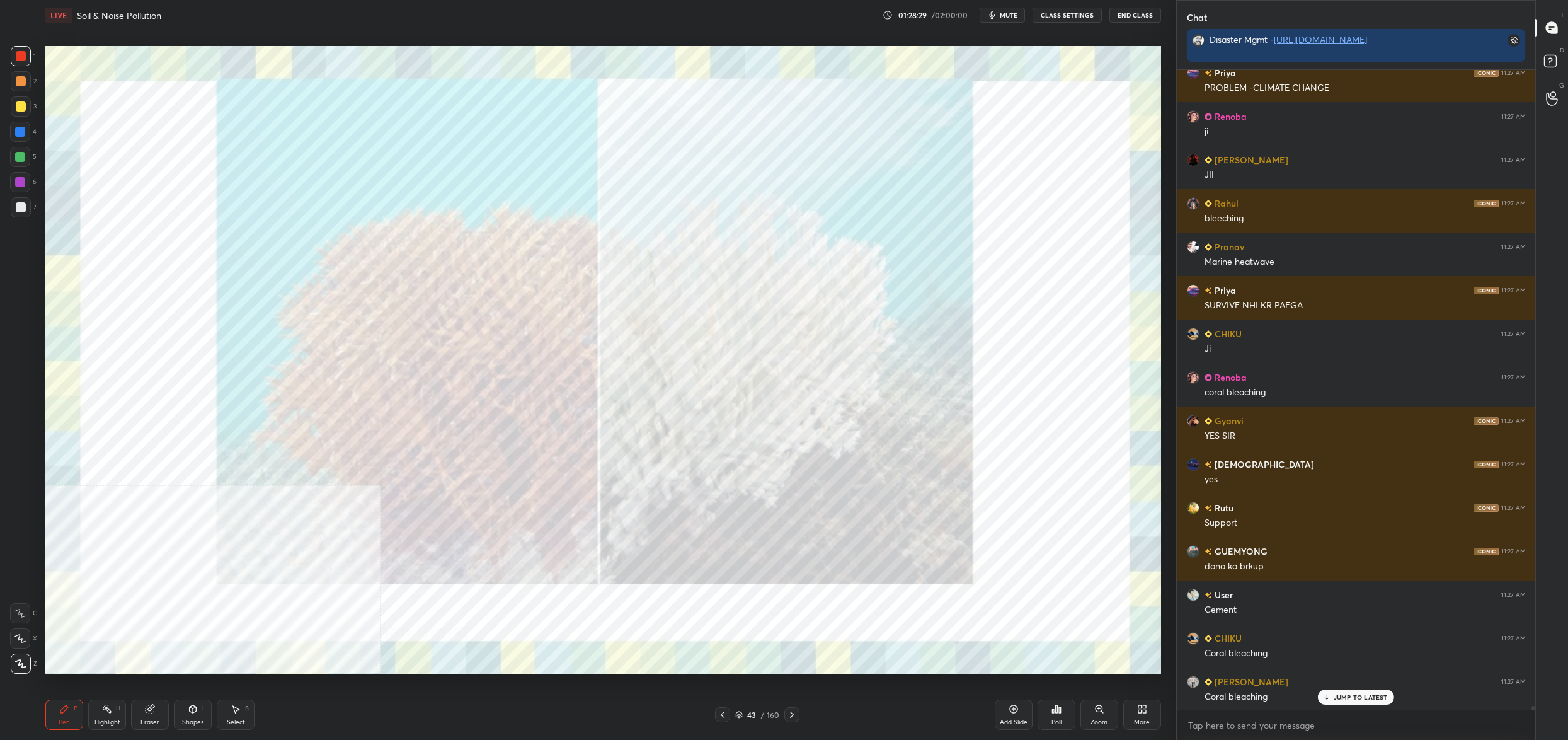
click at [749, 720] on div "43 / 160" at bounding box center [758, 715] width 44 height 11
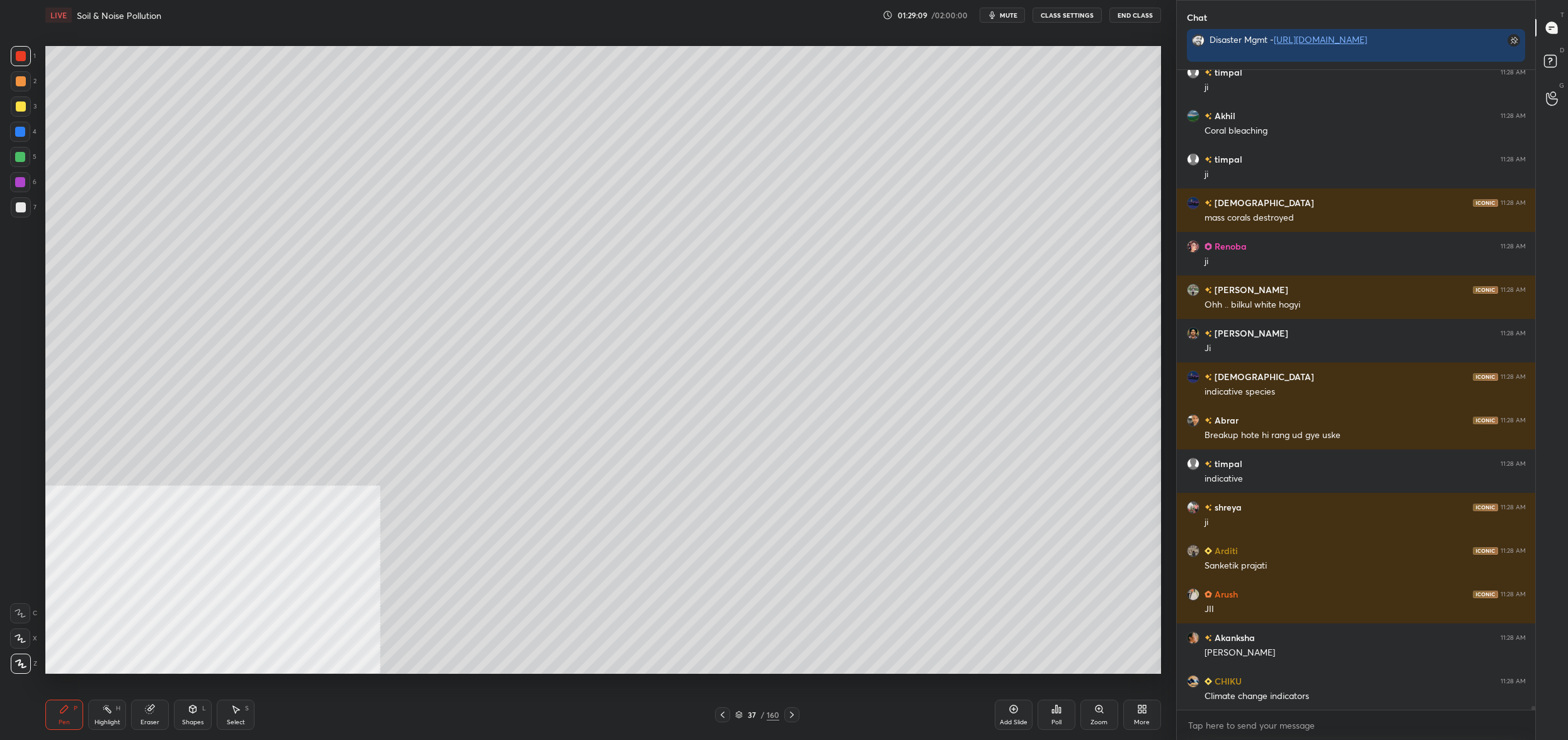
drag, startPoint x: 748, startPoint y: 717, endPoint x: 743, endPoint y: 725, distance: 9.4
click at [750, 718] on div "37" at bounding box center [752, 715] width 13 height 8
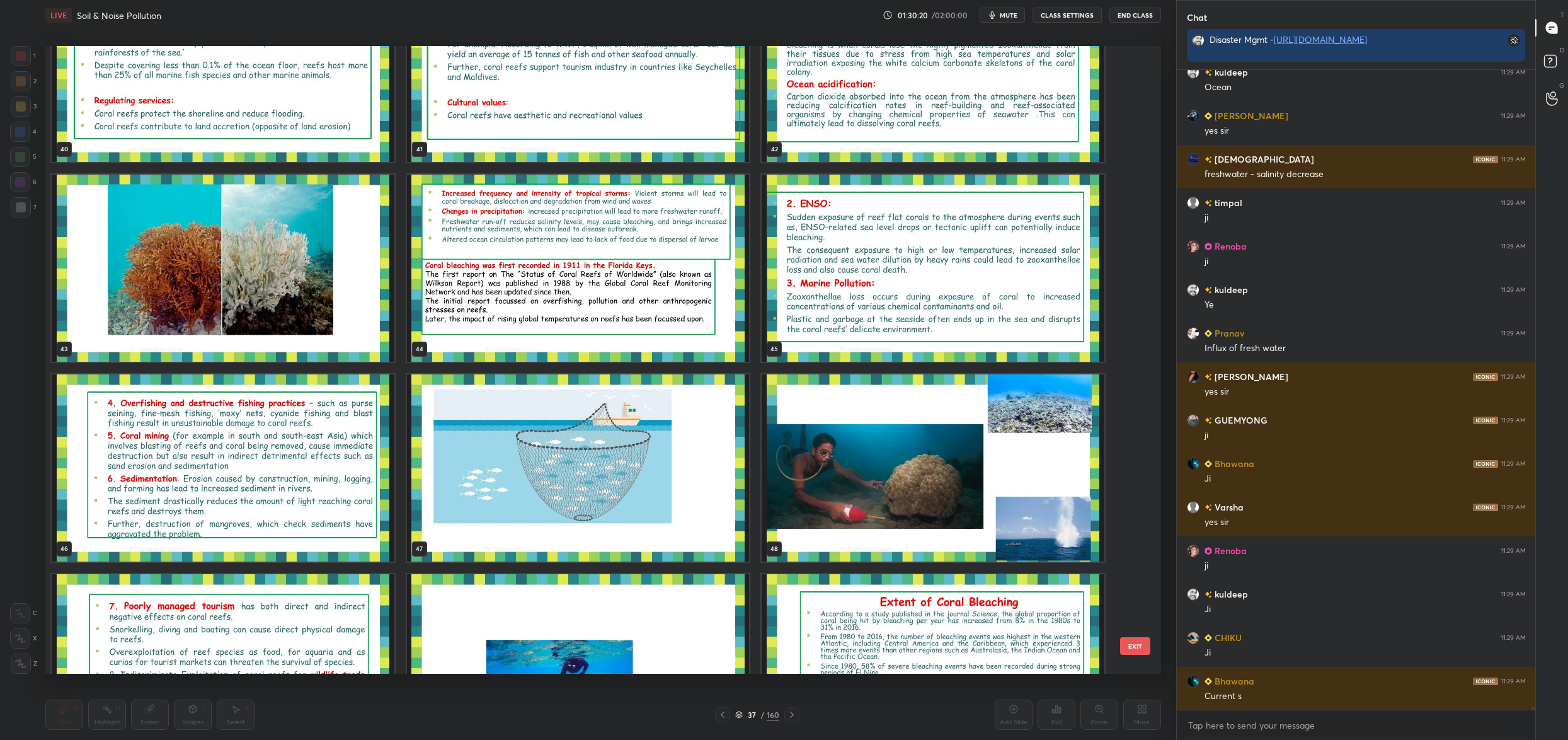
click at [582, 486] on img "grid" at bounding box center [578, 468] width 343 height 187
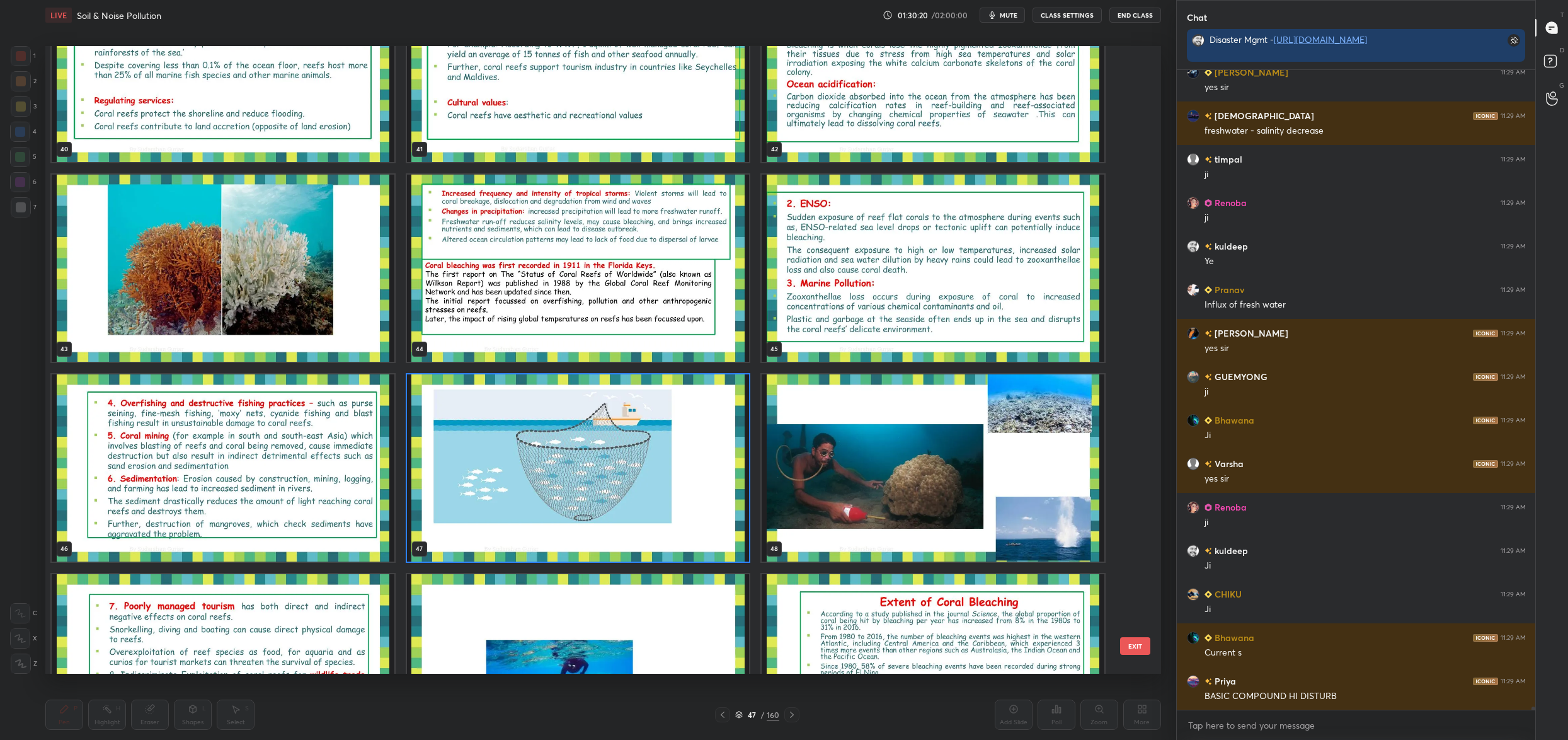
click at [582, 486] on img "grid" at bounding box center [578, 468] width 343 height 187
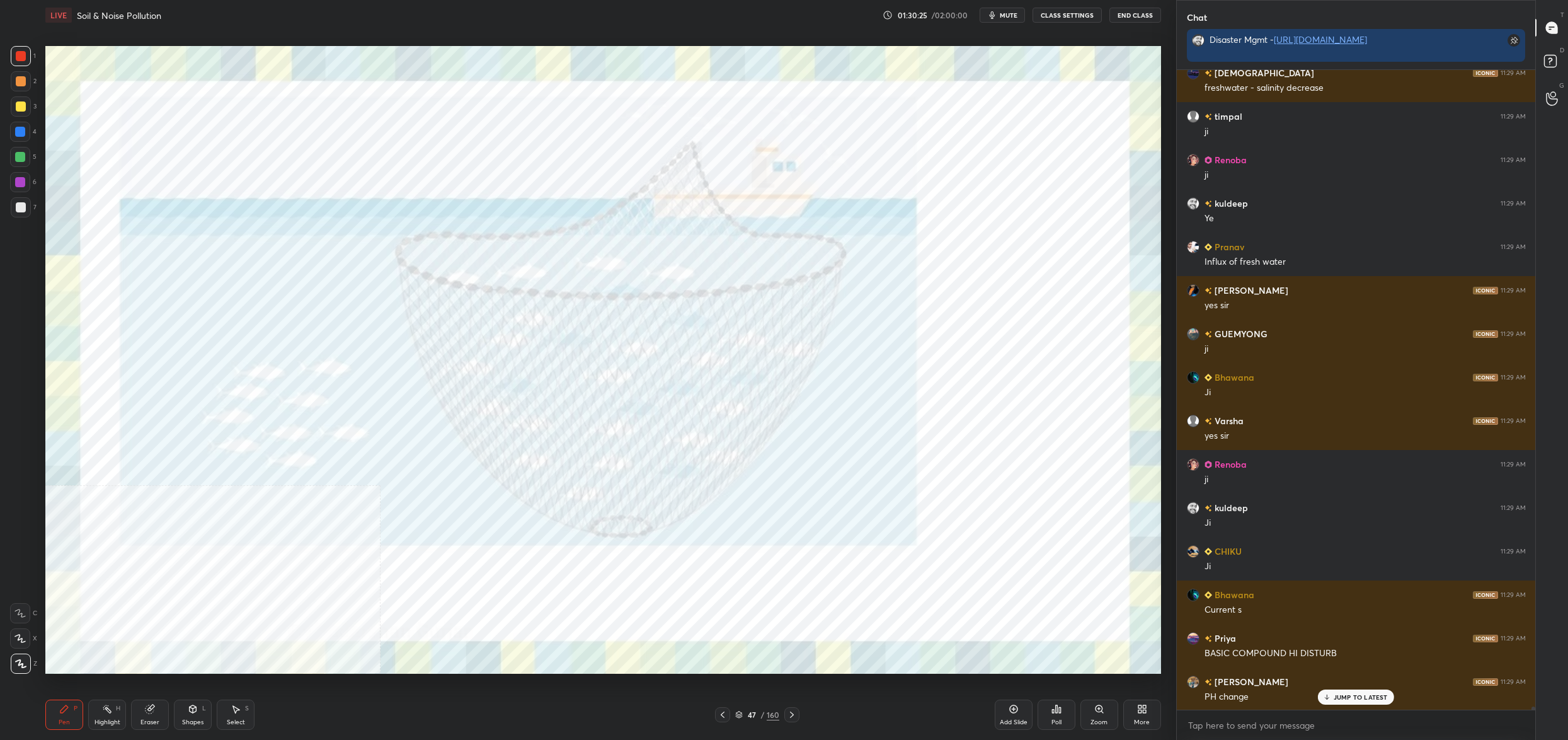
click at [750, 714] on div "47" at bounding box center [752, 715] width 13 height 8
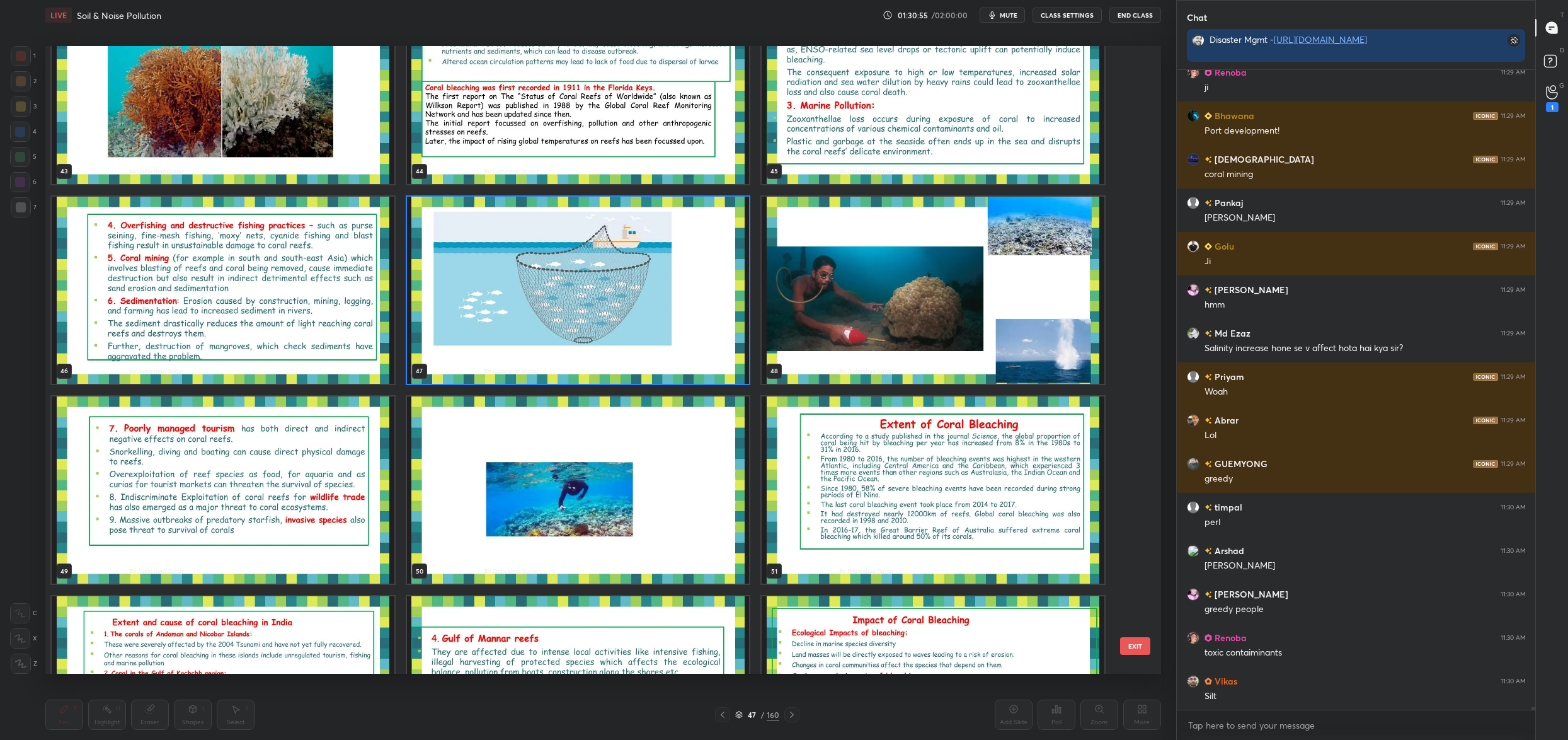
click at [868, 334] on img "grid" at bounding box center [933, 290] width 343 height 187
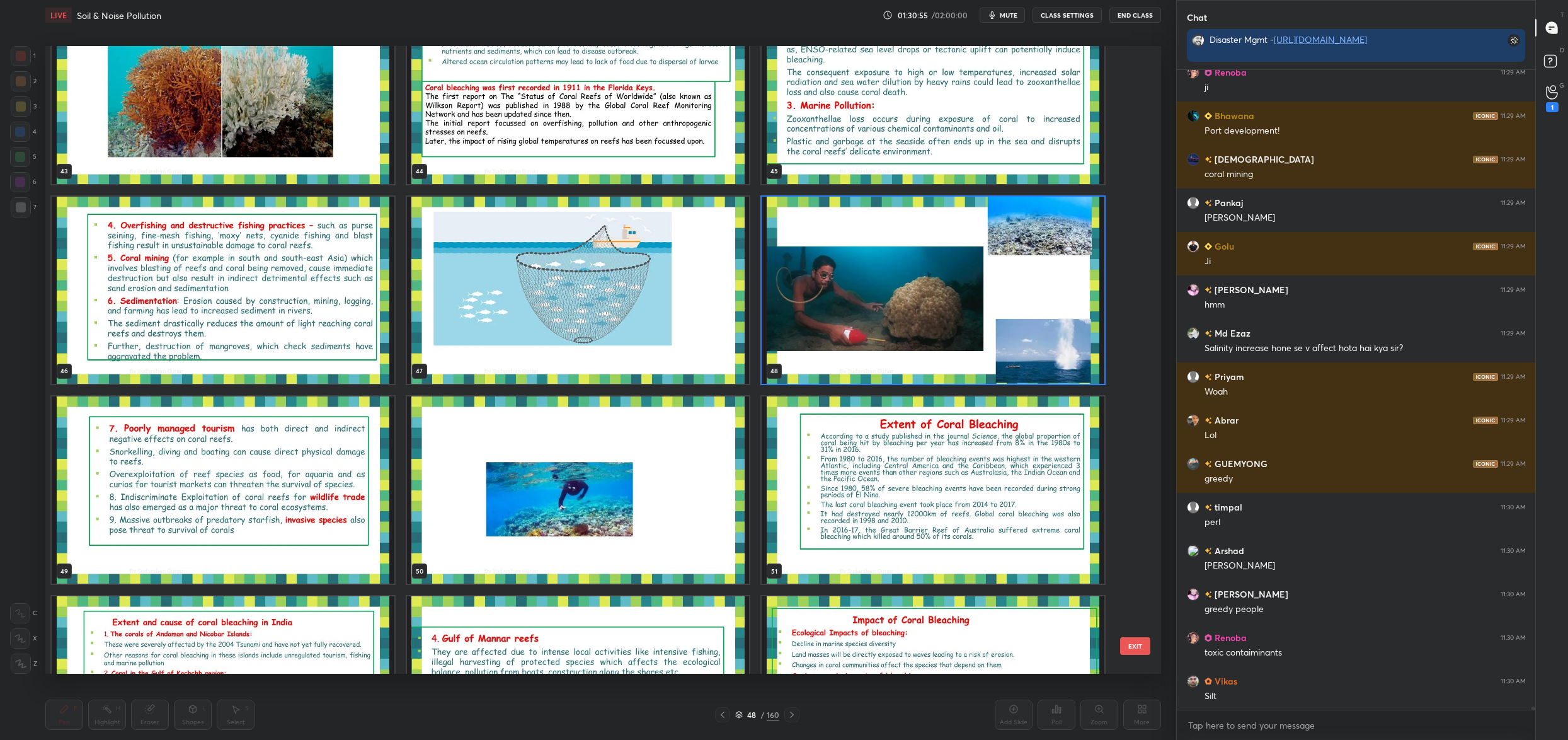
click at [868, 334] on img "grid" at bounding box center [933, 290] width 343 height 187
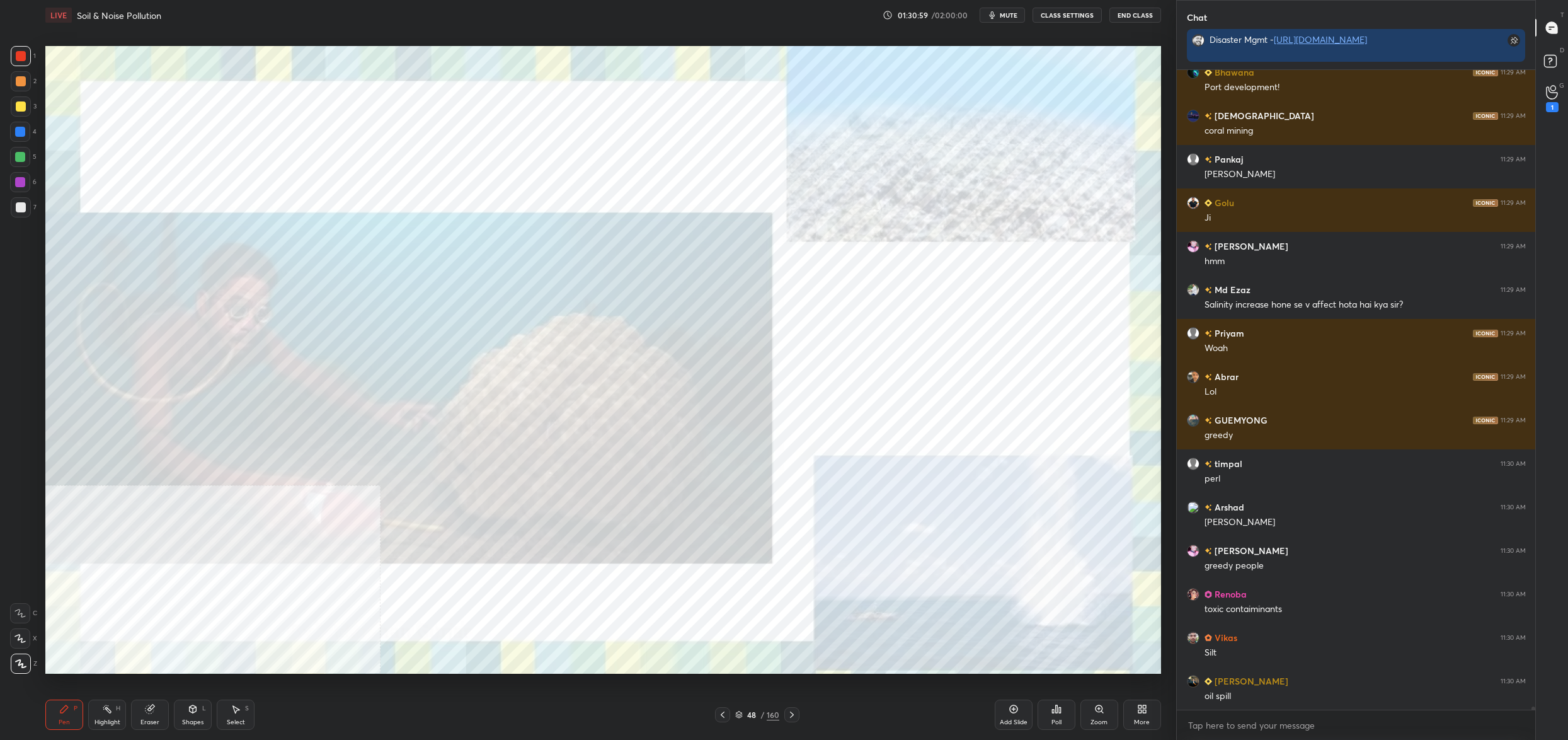
click at [744, 716] on div "48 / 160" at bounding box center [758, 715] width 44 height 11
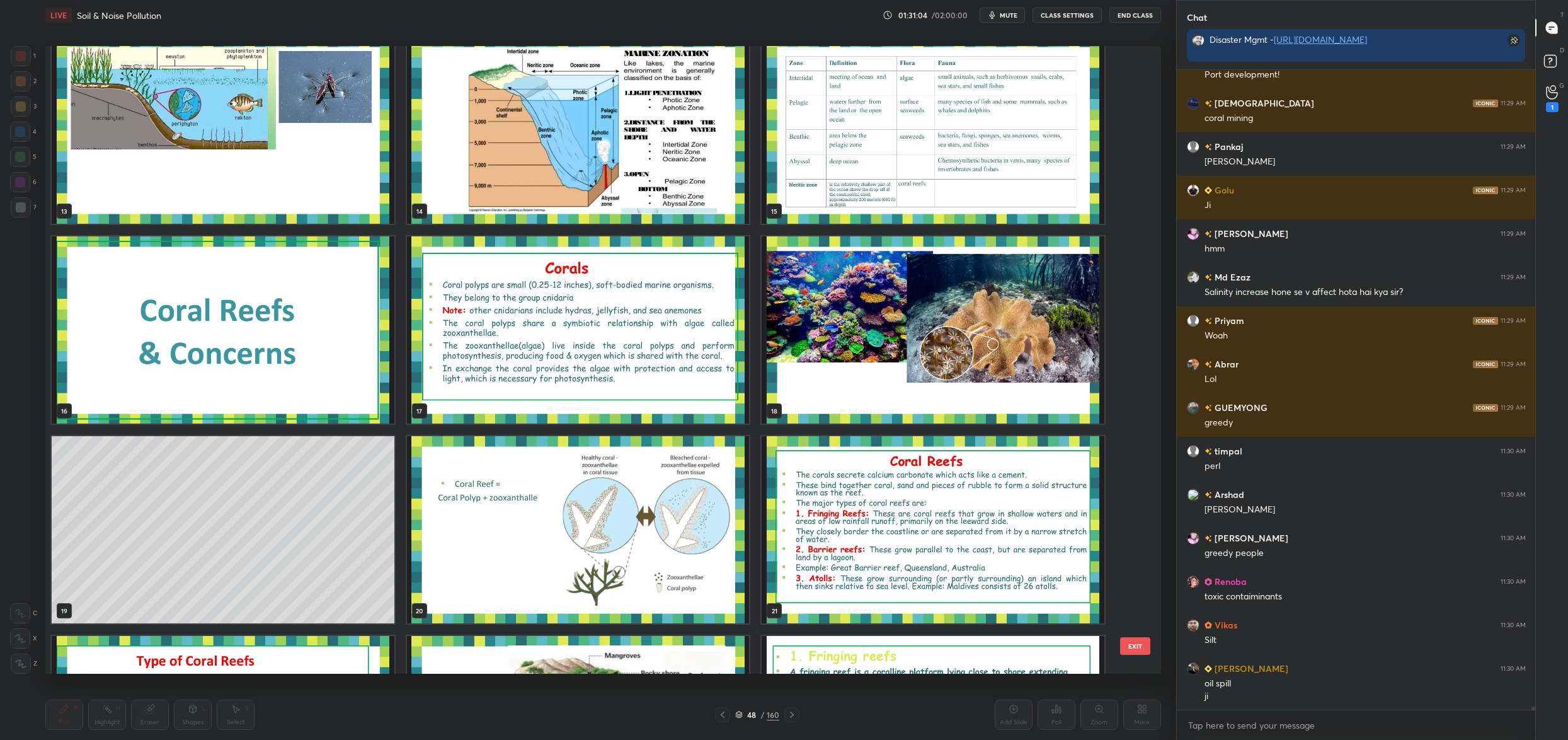
click at [844, 357] on img "grid" at bounding box center [933, 329] width 343 height 187
click at [843, 357] on img "grid" at bounding box center [933, 329] width 343 height 187
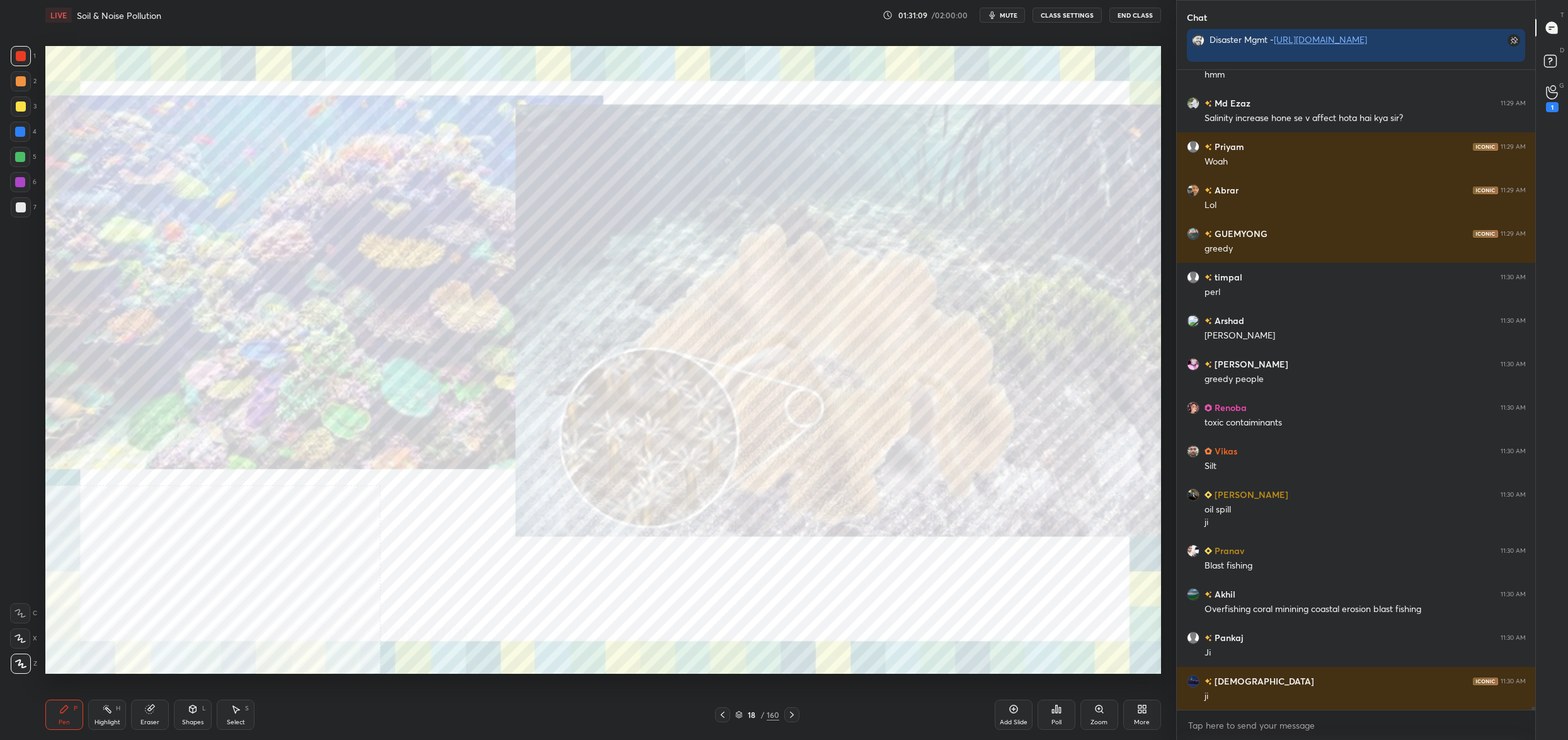
click at [751, 707] on div "18 / 160" at bounding box center [757, 715] width 84 height 15
click at [741, 715] on icon at bounding box center [739, 715] width 8 height 8
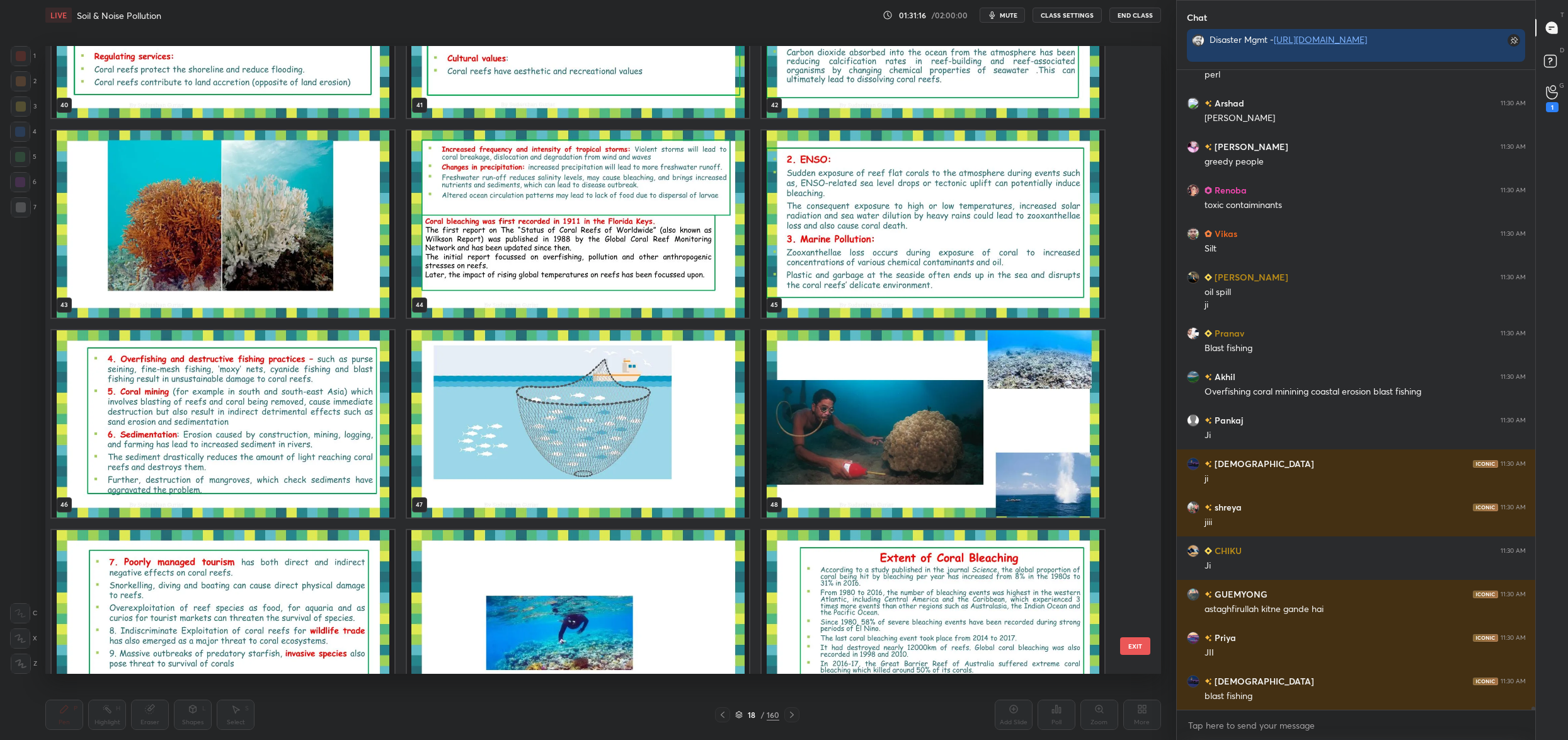
click at [941, 375] on div "37 38 39 40 41 42 43 44 45 46 47 48 49 50 51" at bounding box center [592, 359] width 1094 height 628
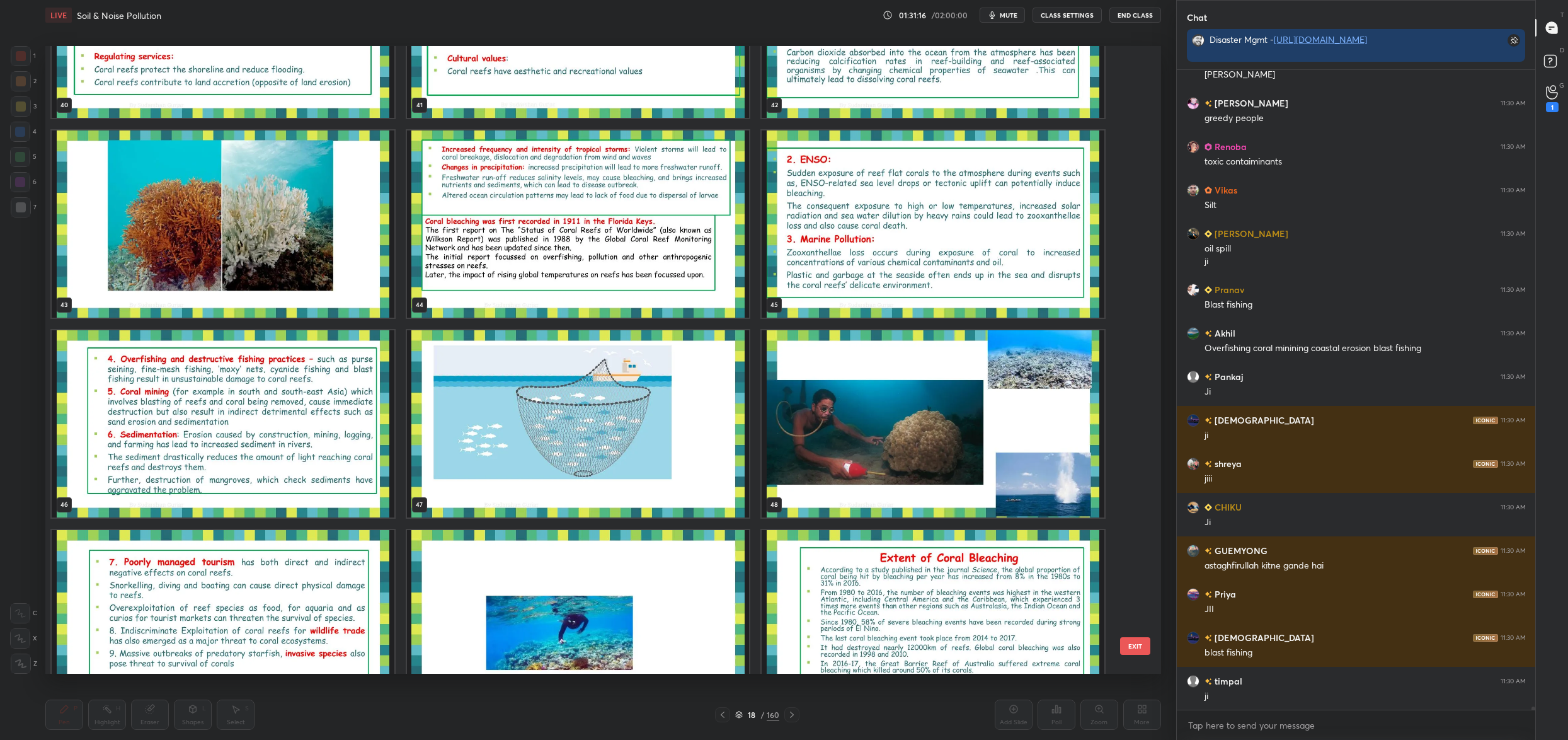
click at [941, 375] on img "grid" at bounding box center [933, 423] width 343 height 187
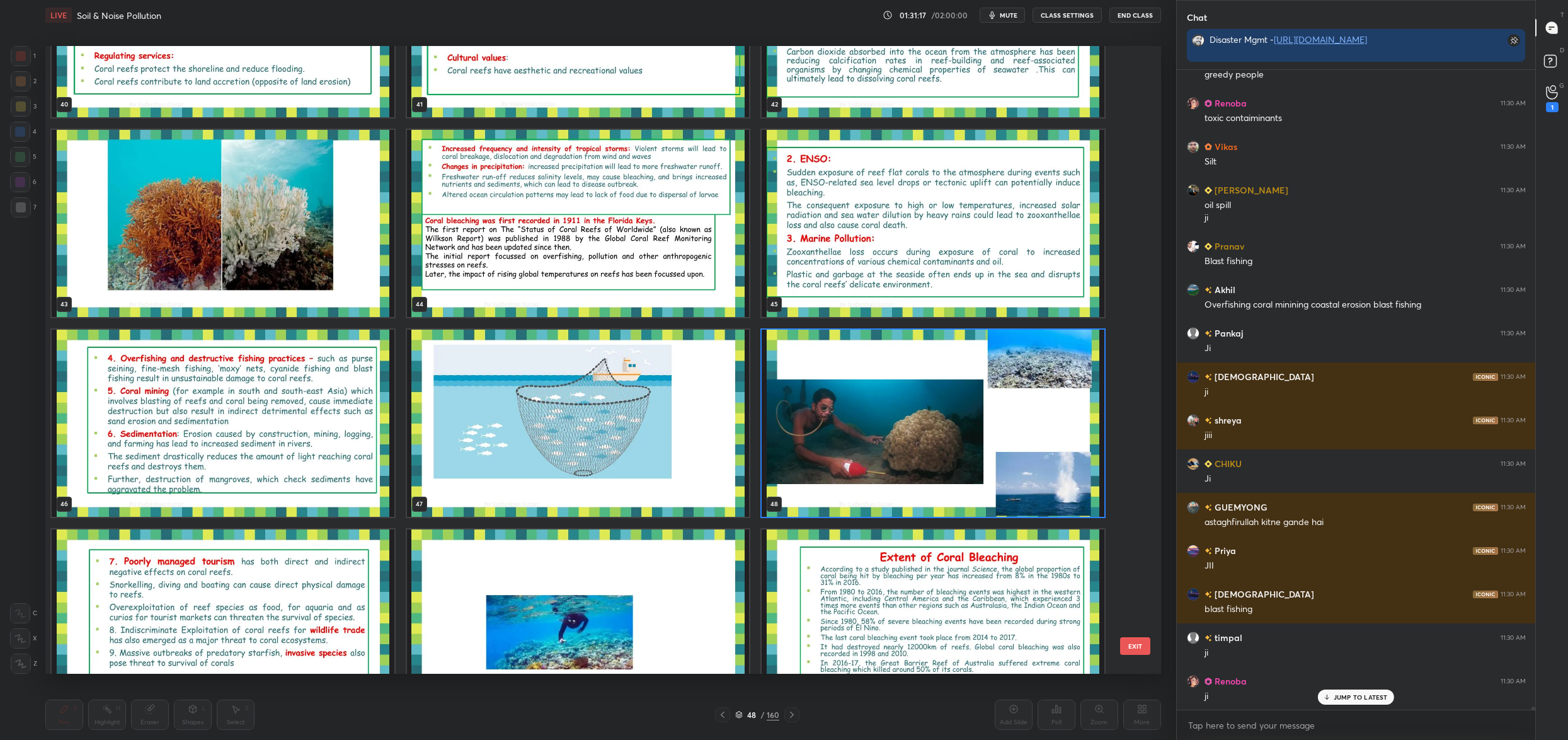
click at [941, 376] on img "grid" at bounding box center [933, 423] width 343 height 187
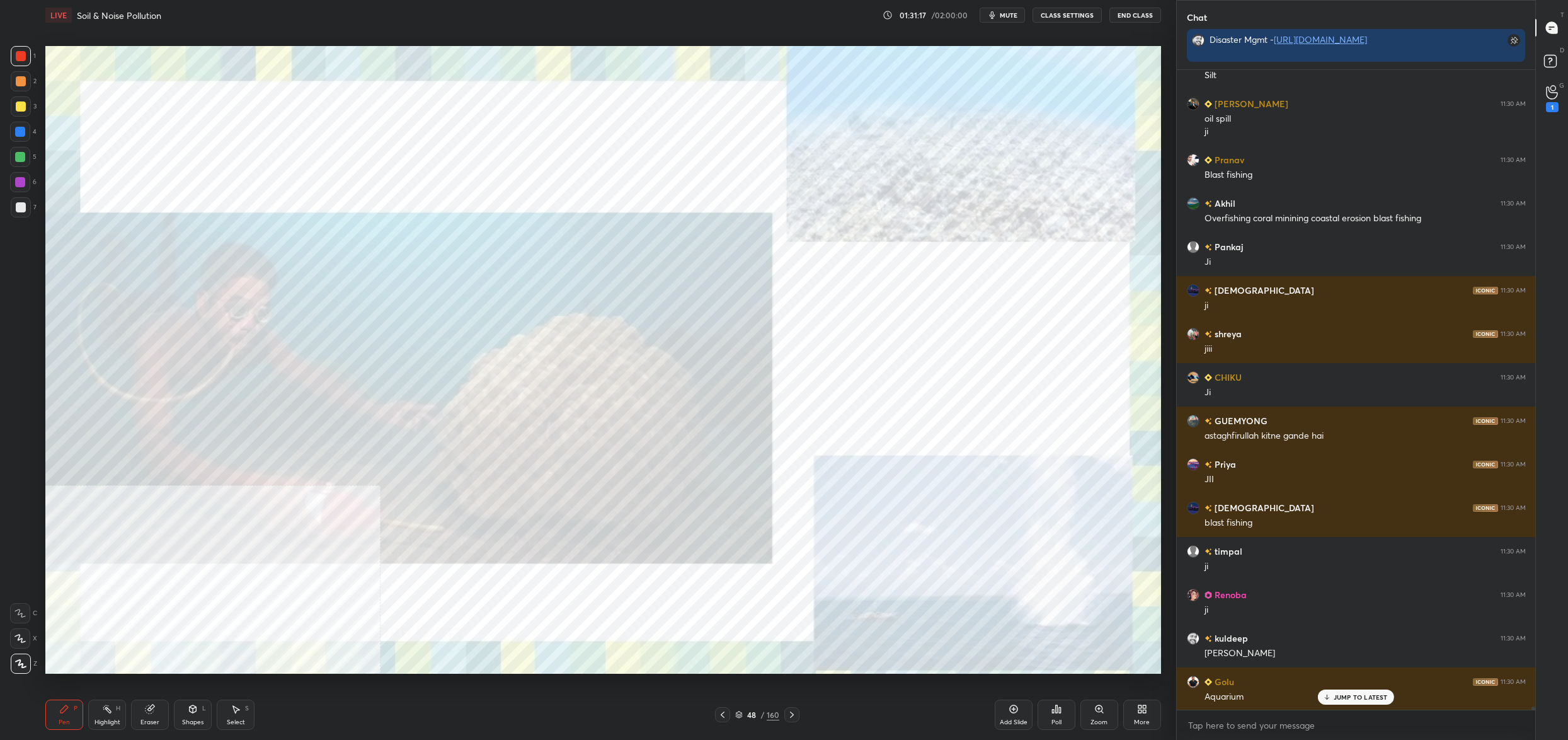
click at [941, 376] on img "grid" at bounding box center [933, 423] width 343 height 187
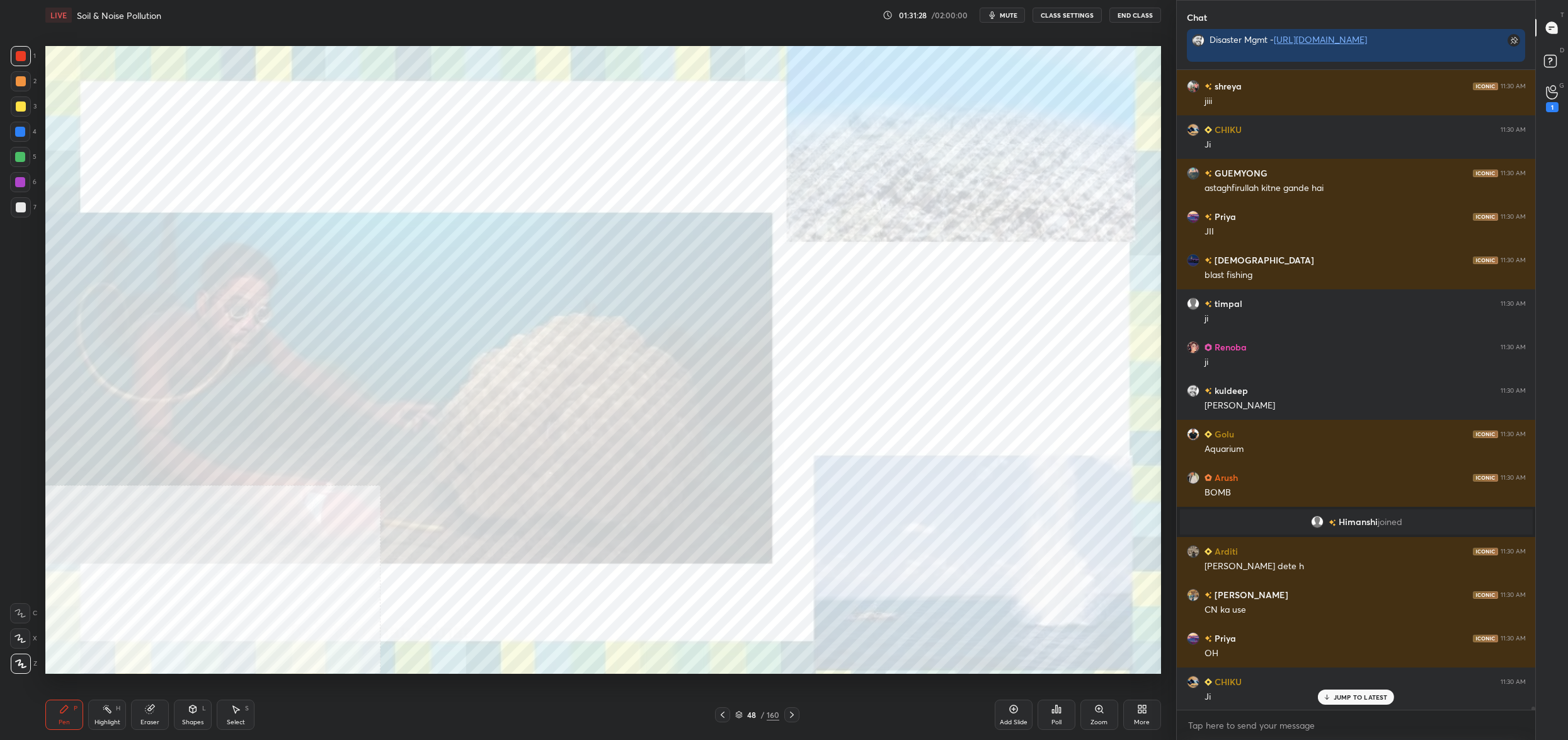
drag, startPoint x: 751, startPoint y: 715, endPoint x: 742, endPoint y: 717, distance: 9.2
click at [751, 715] on div "48" at bounding box center [752, 715] width 13 height 8
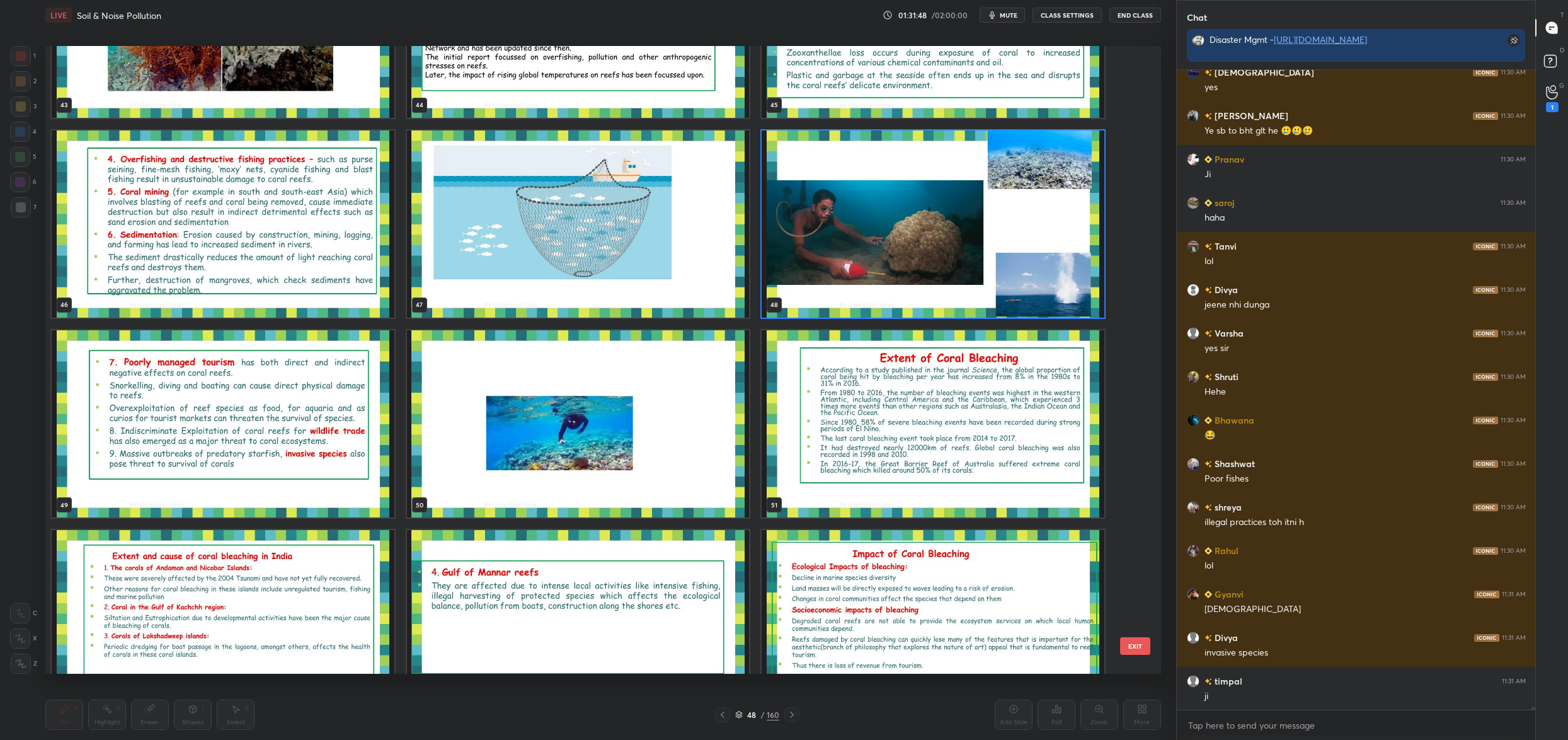
click at [555, 440] on div "43 44 45 46 47 48 49 50 51 52 53 54 55 56 57" at bounding box center [592, 359] width 1094 height 628
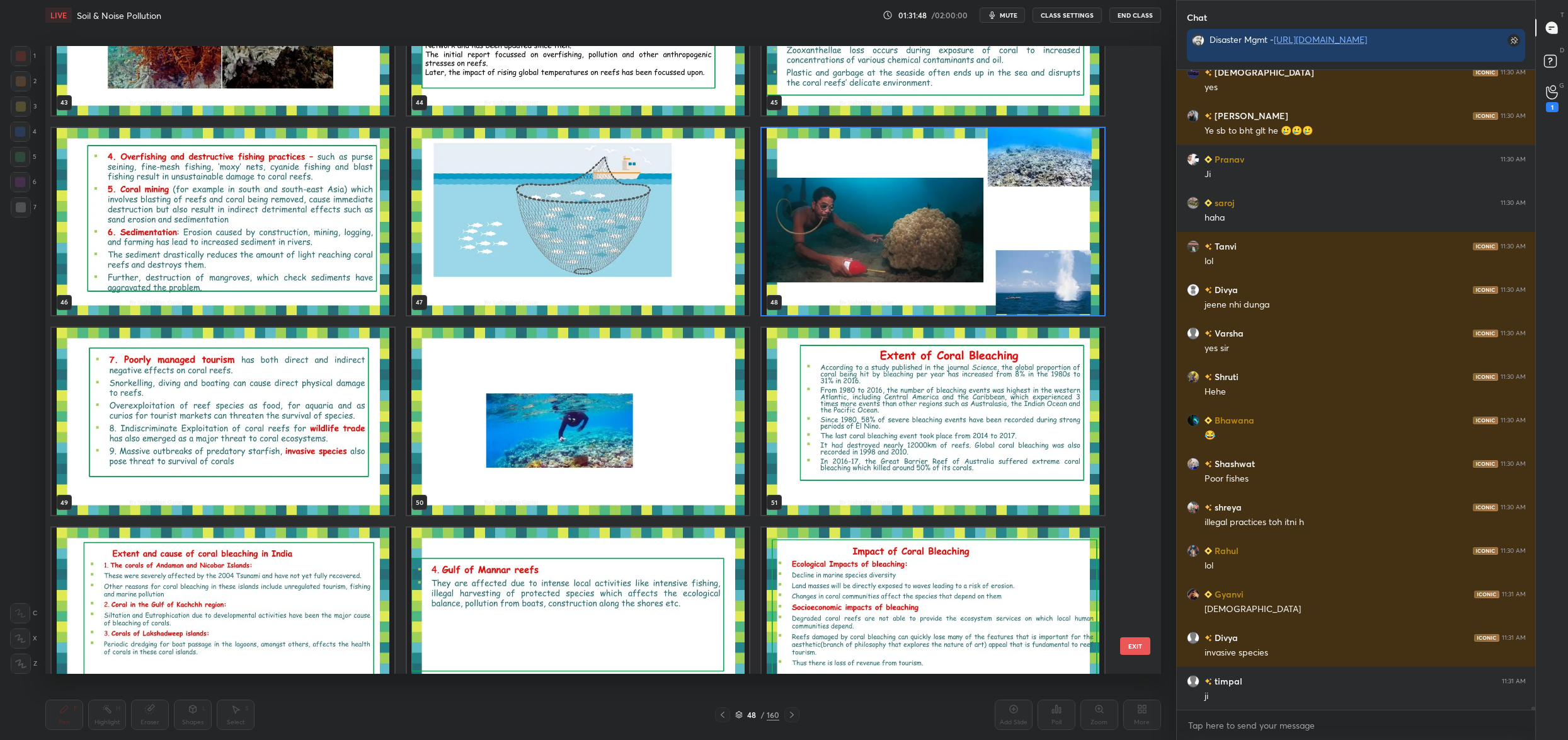
click at [555, 440] on div "43 44 45 46 47 48 49 50 51 52 53 54 55 56 57" at bounding box center [592, 359] width 1094 height 628
click at [555, 440] on img "grid" at bounding box center [578, 421] width 343 height 187
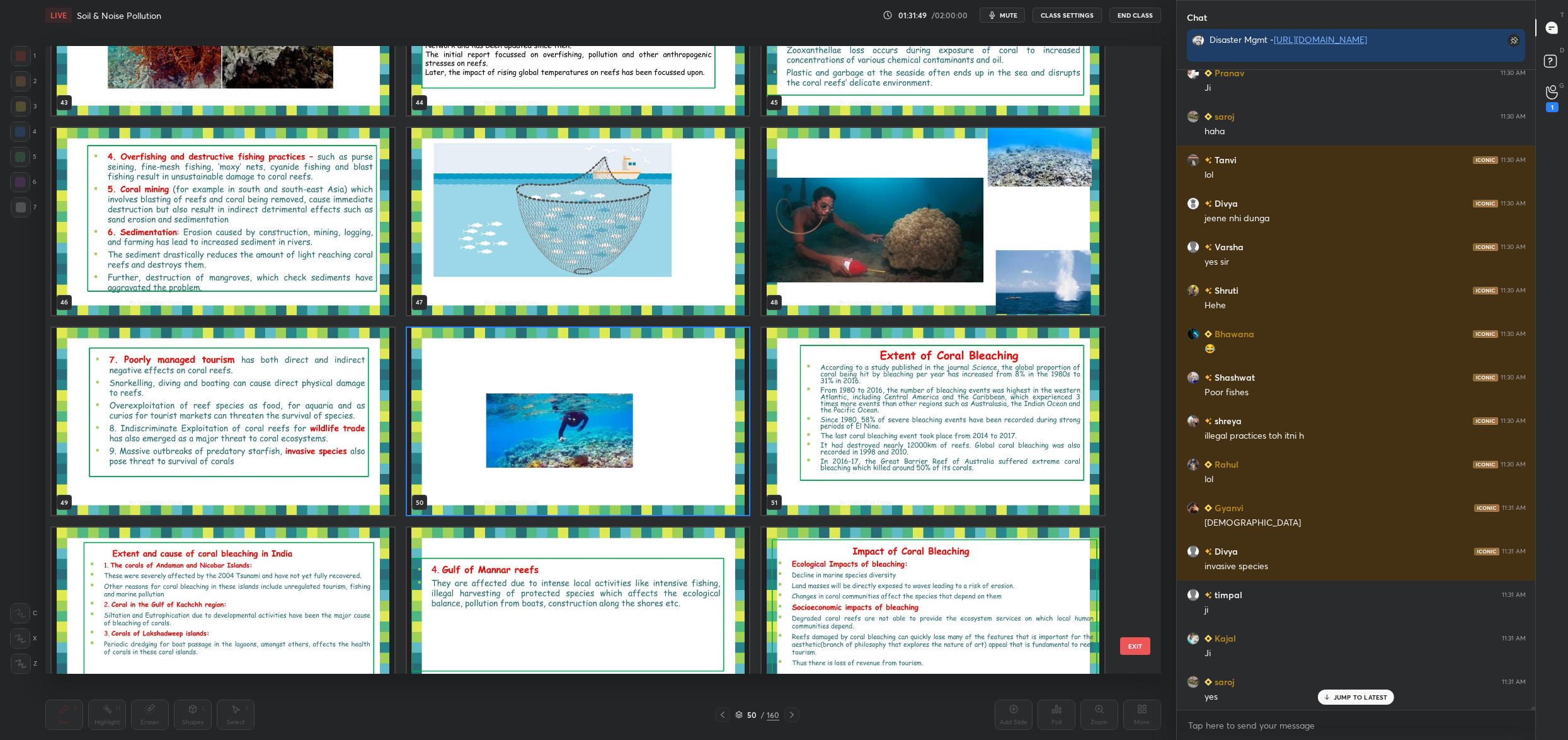
click at [555, 440] on img "grid" at bounding box center [578, 421] width 343 height 187
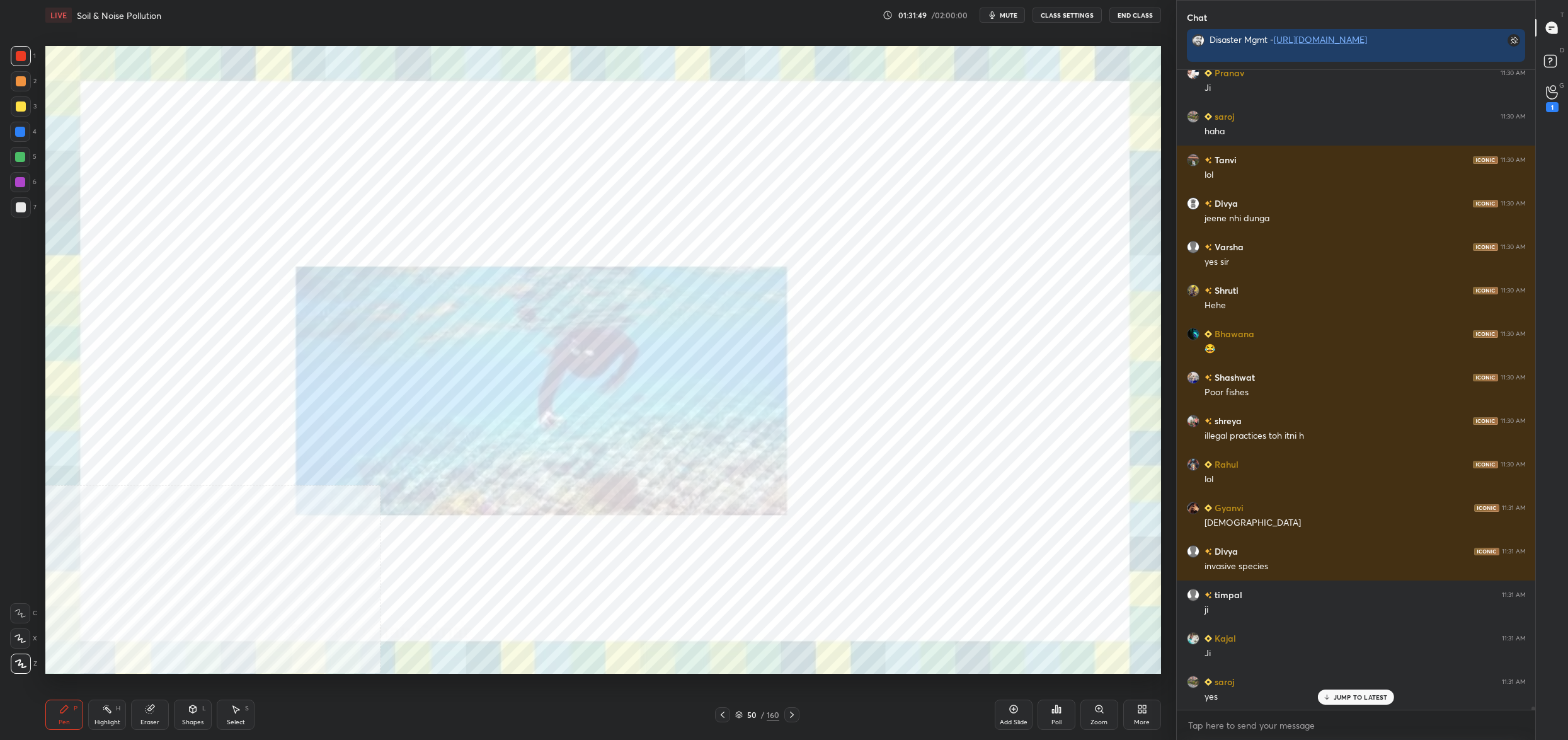
click at [555, 440] on img "grid" at bounding box center [578, 421] width 343 height 187
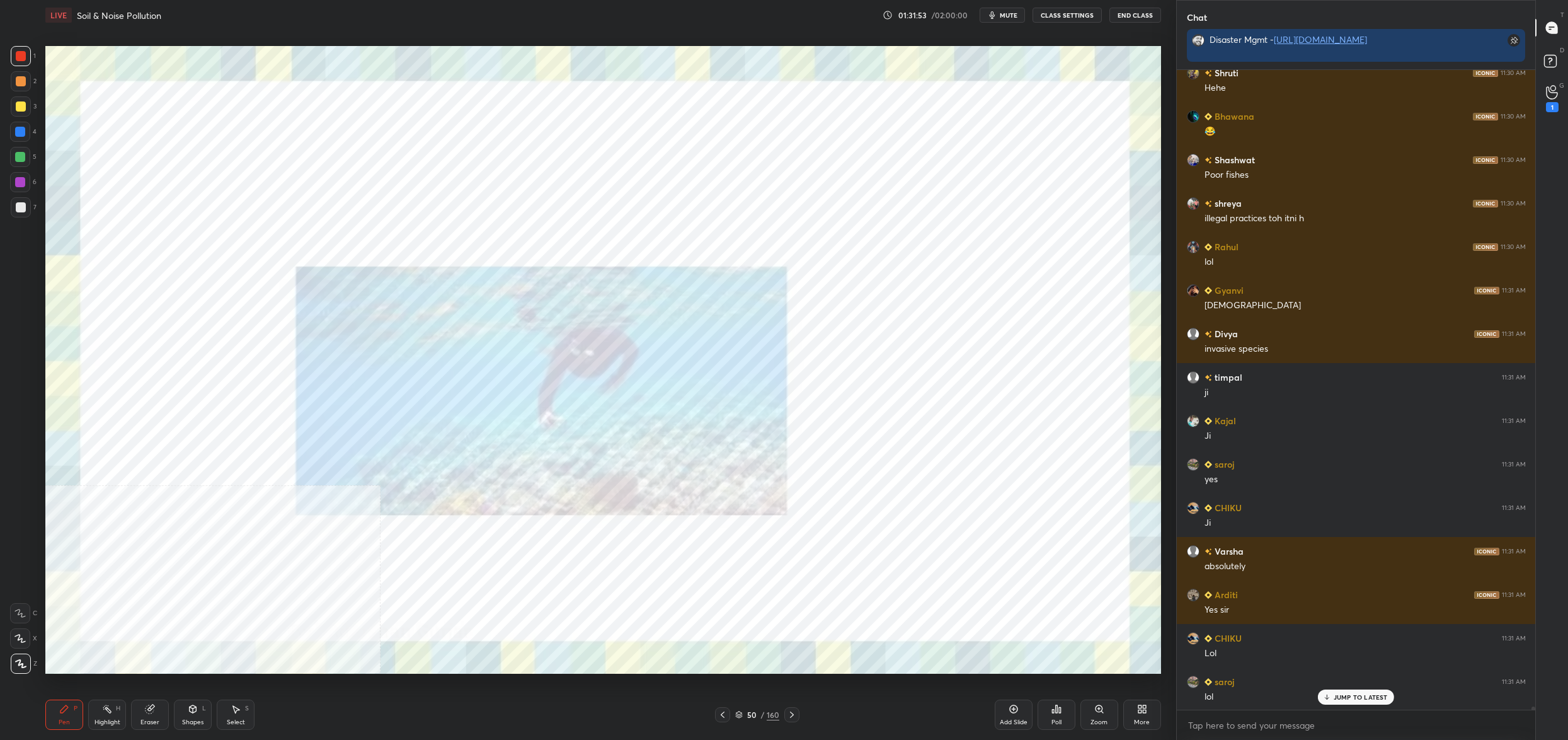
click at [739, 717] on icon at bounding box center [739, 715] width 6 height 2
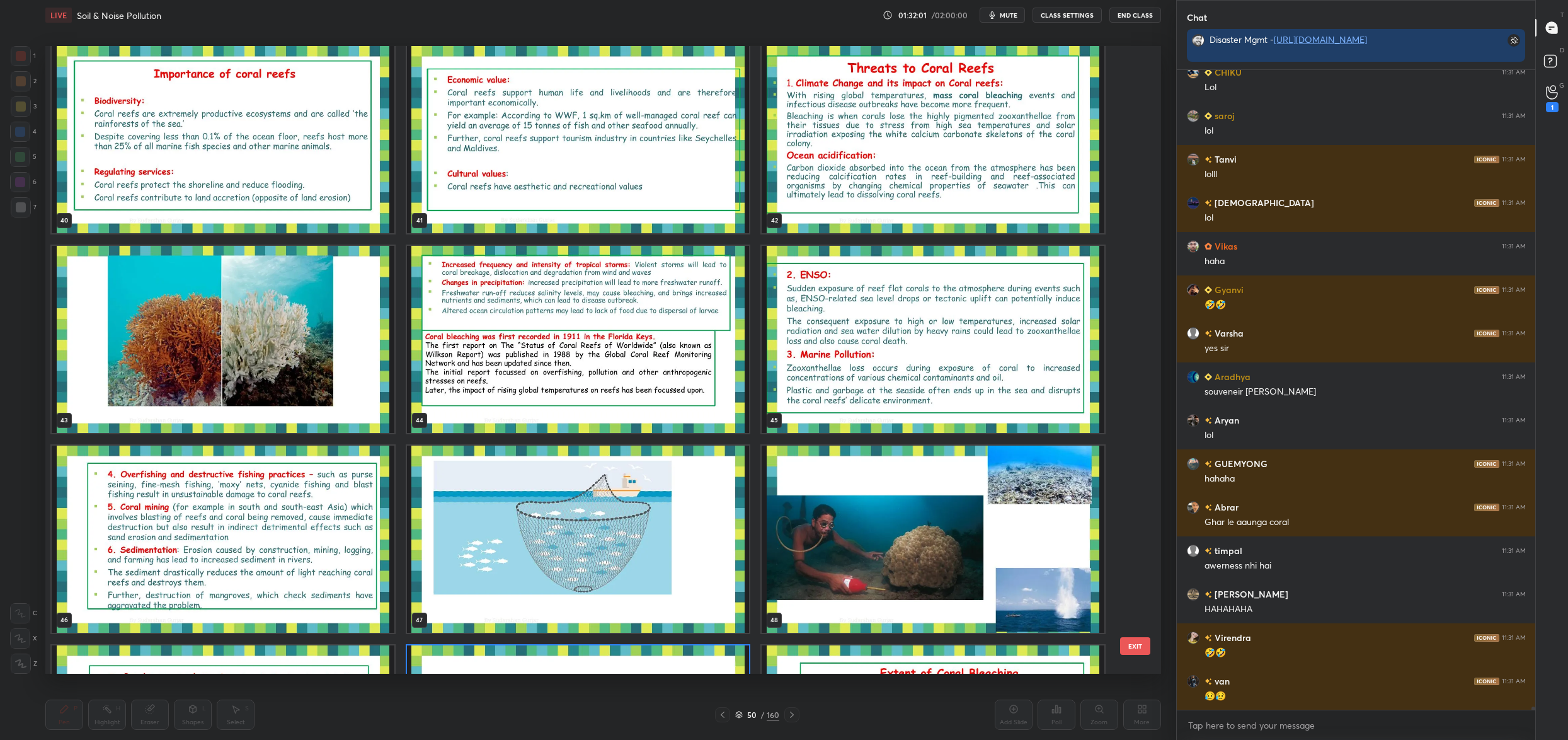
click at [168, 524] on img "grid" at bounding box center [223, 539] width 343 height 187
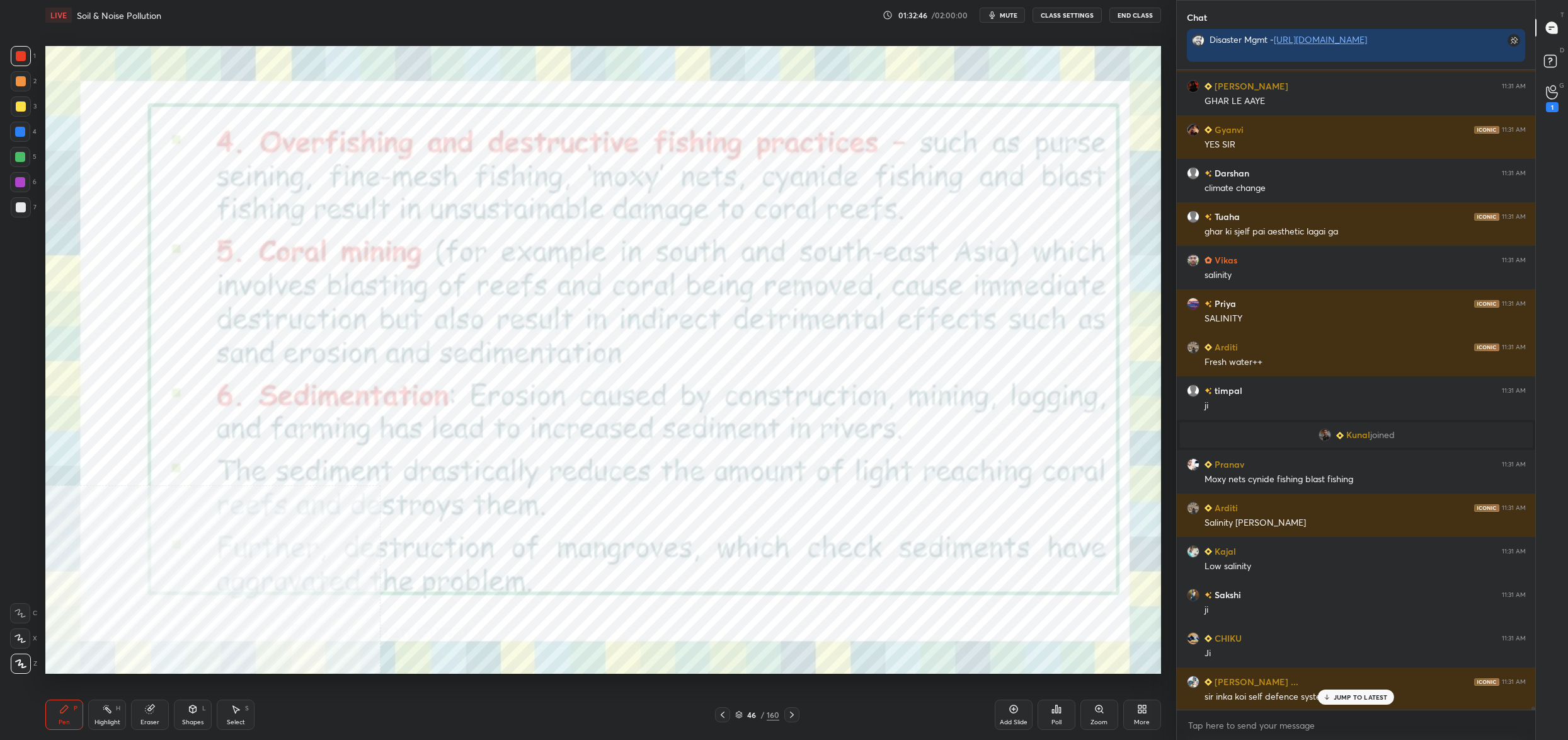
click at [749, 714] on div "46" at bounding box center [752, 715] width 13 height 8
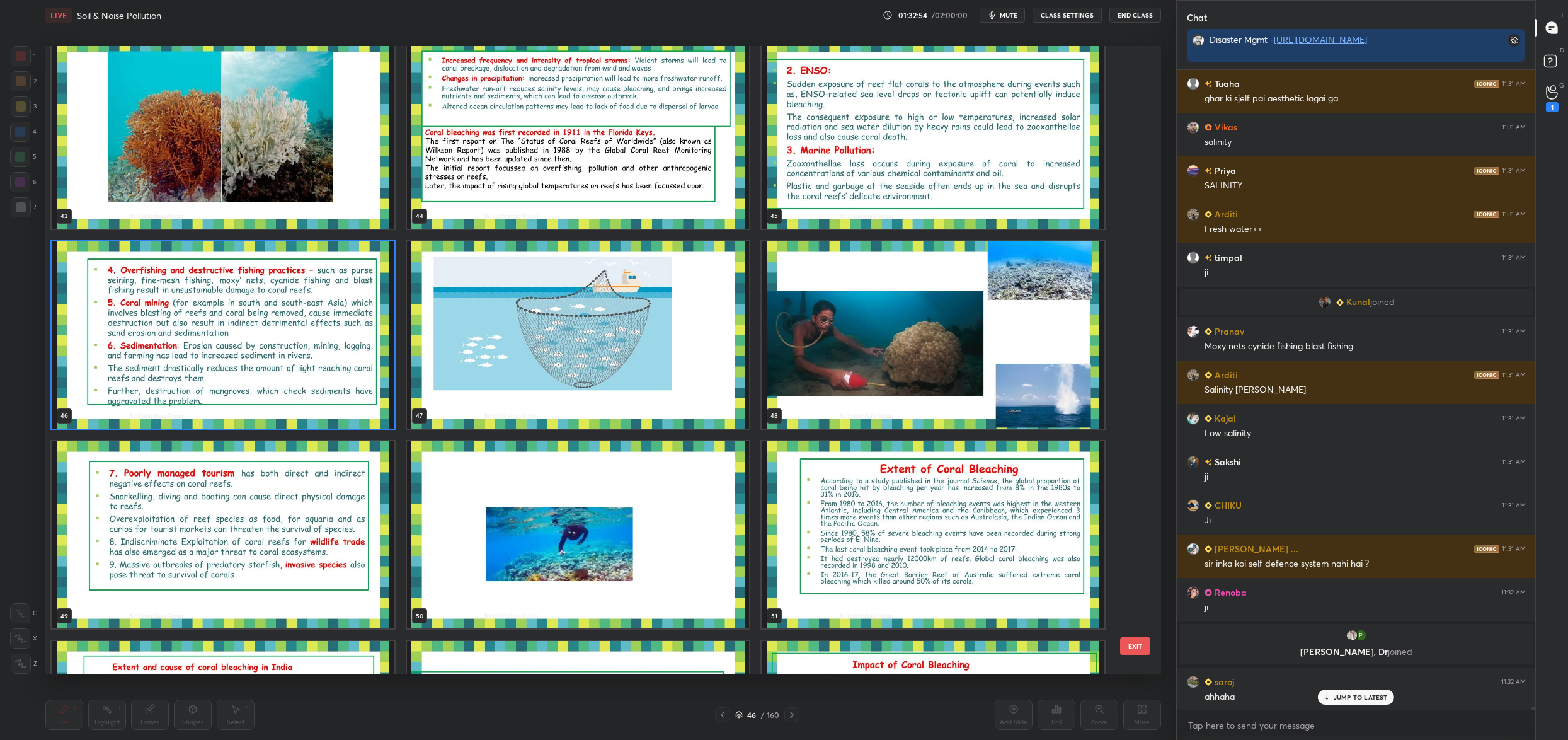
click at [915, 377] on img "grid" at bounding box center [933, 334] width 343 height 187
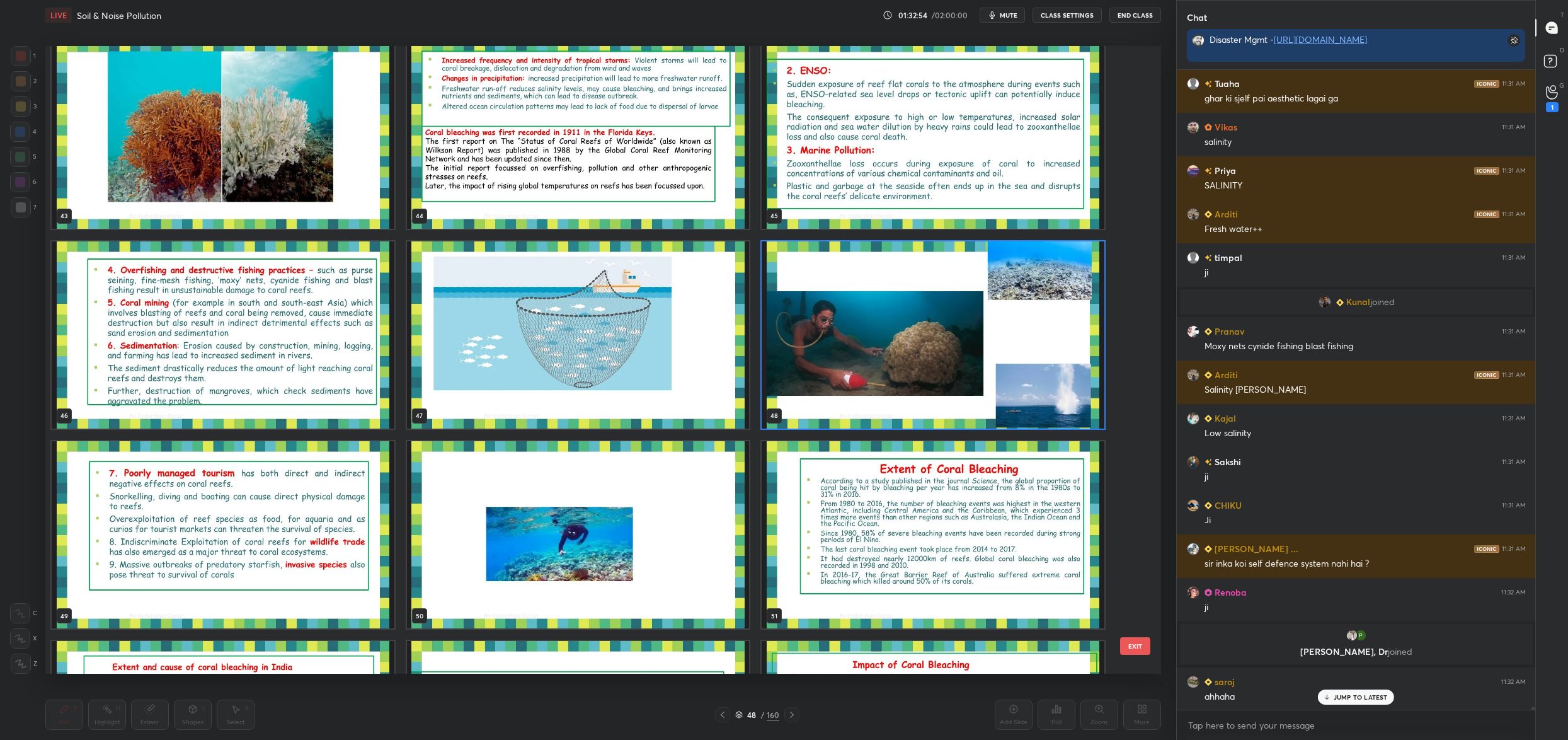
click at [915, 377] on img "grid" at bounding box center [933, 334] width 343 height 187
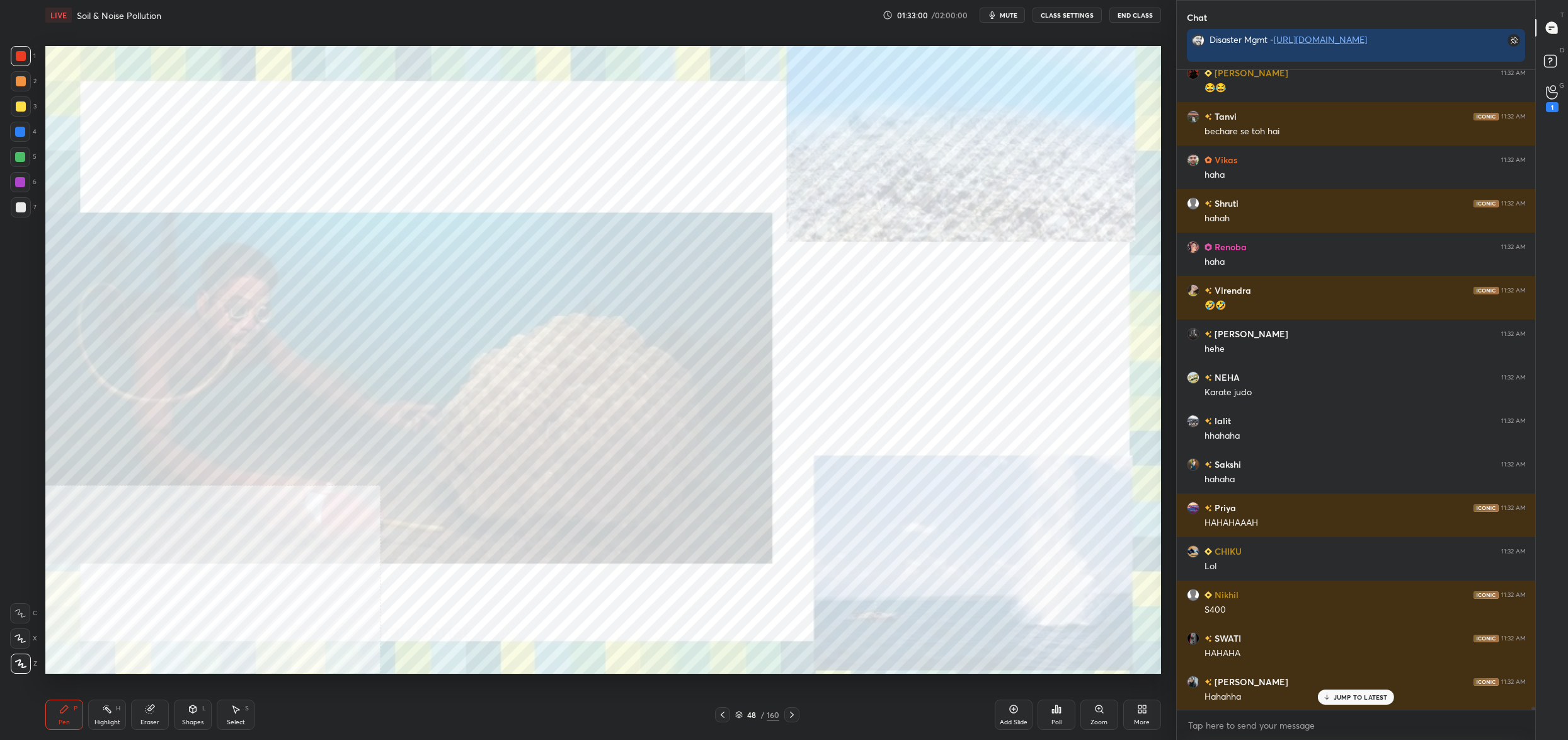
click at [753, 717] on div "48" at bounding box center [752, 715] width 13 height 8
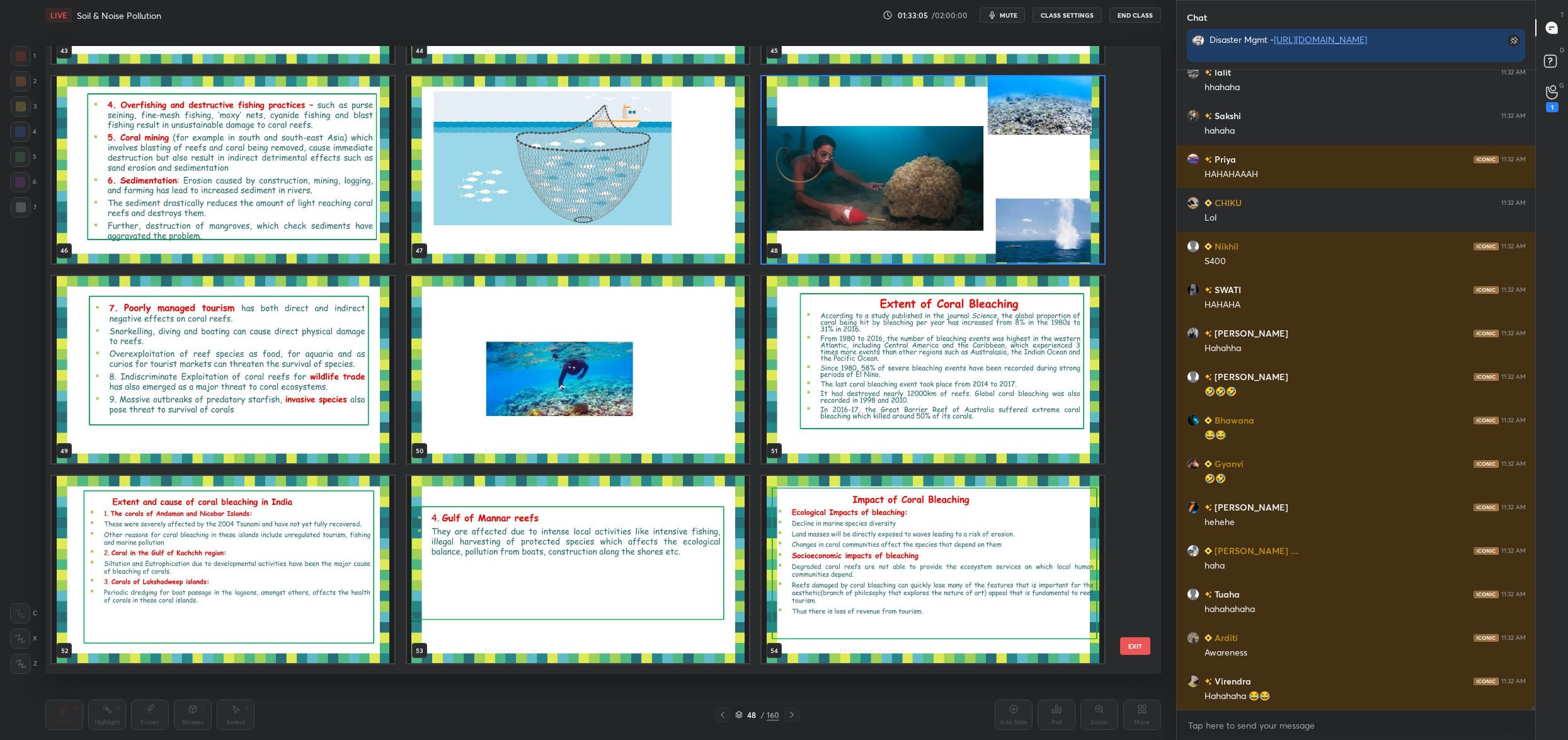
click at [984, 185] on img "grid" at bounding box center [933, 169] width 343 height 187
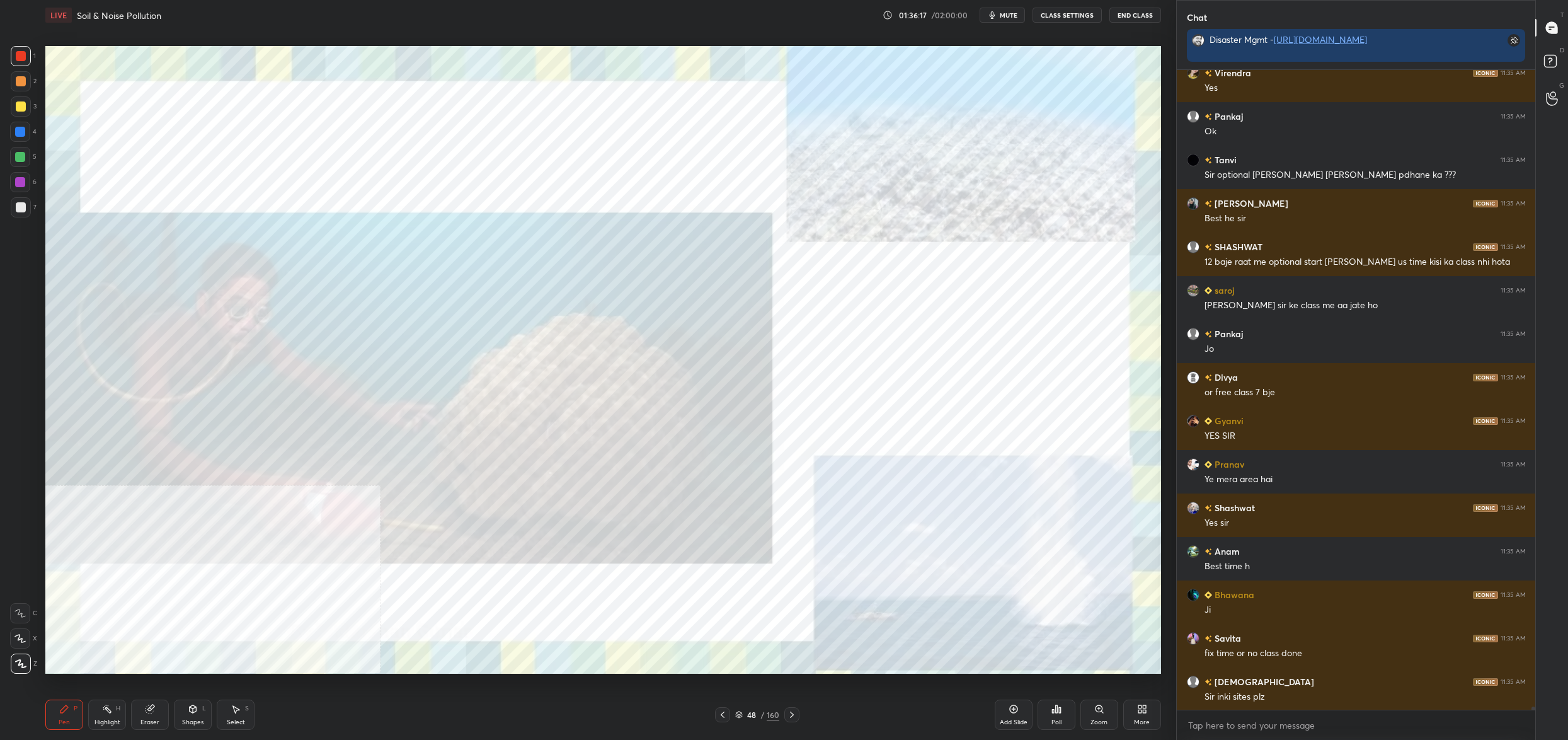
click at [744, 714] on div "48 / 160" at bounding box center [758, 715] width 44 height 11
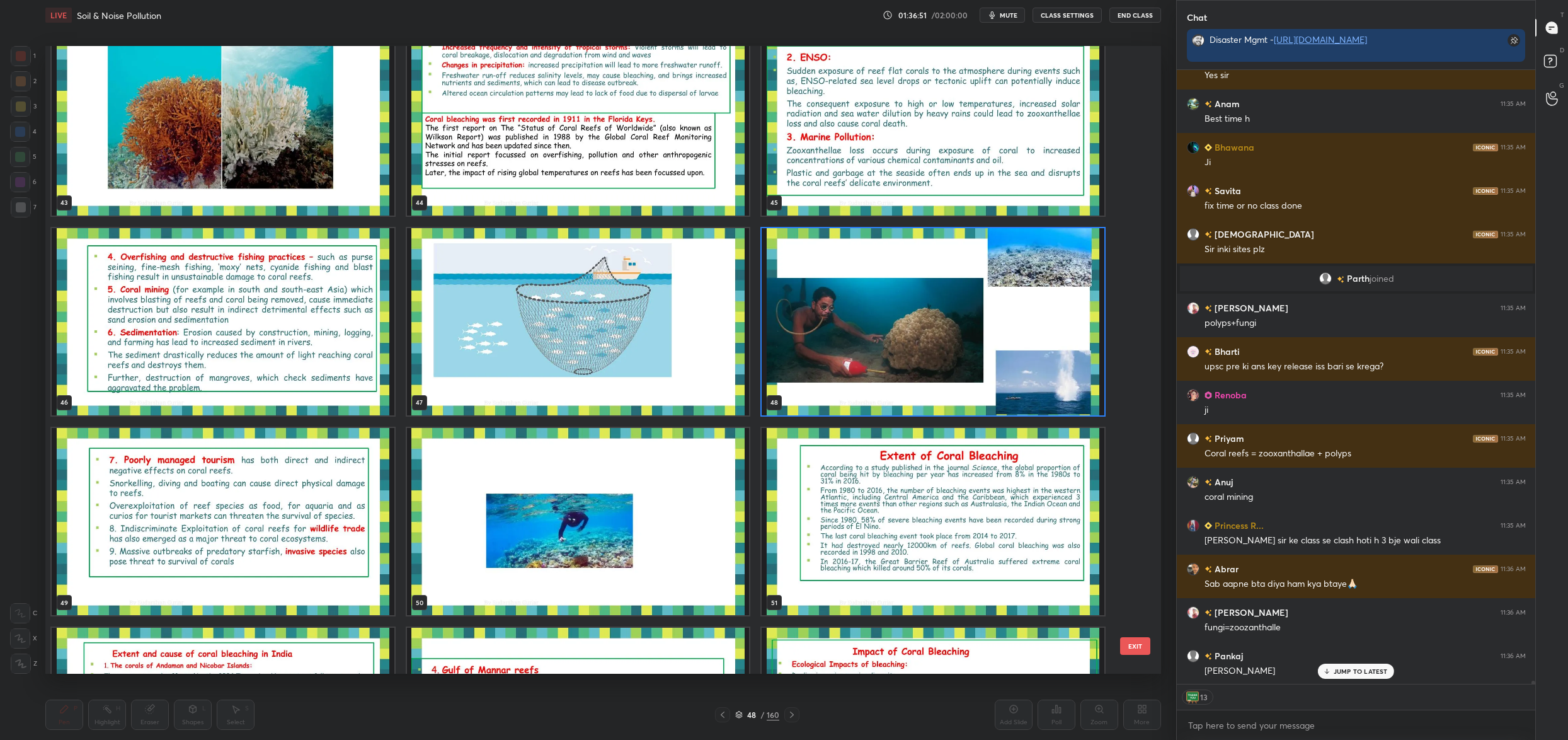
click at [866, 350] on img "grid" at bounding box center [933, 321] width 343 height 187
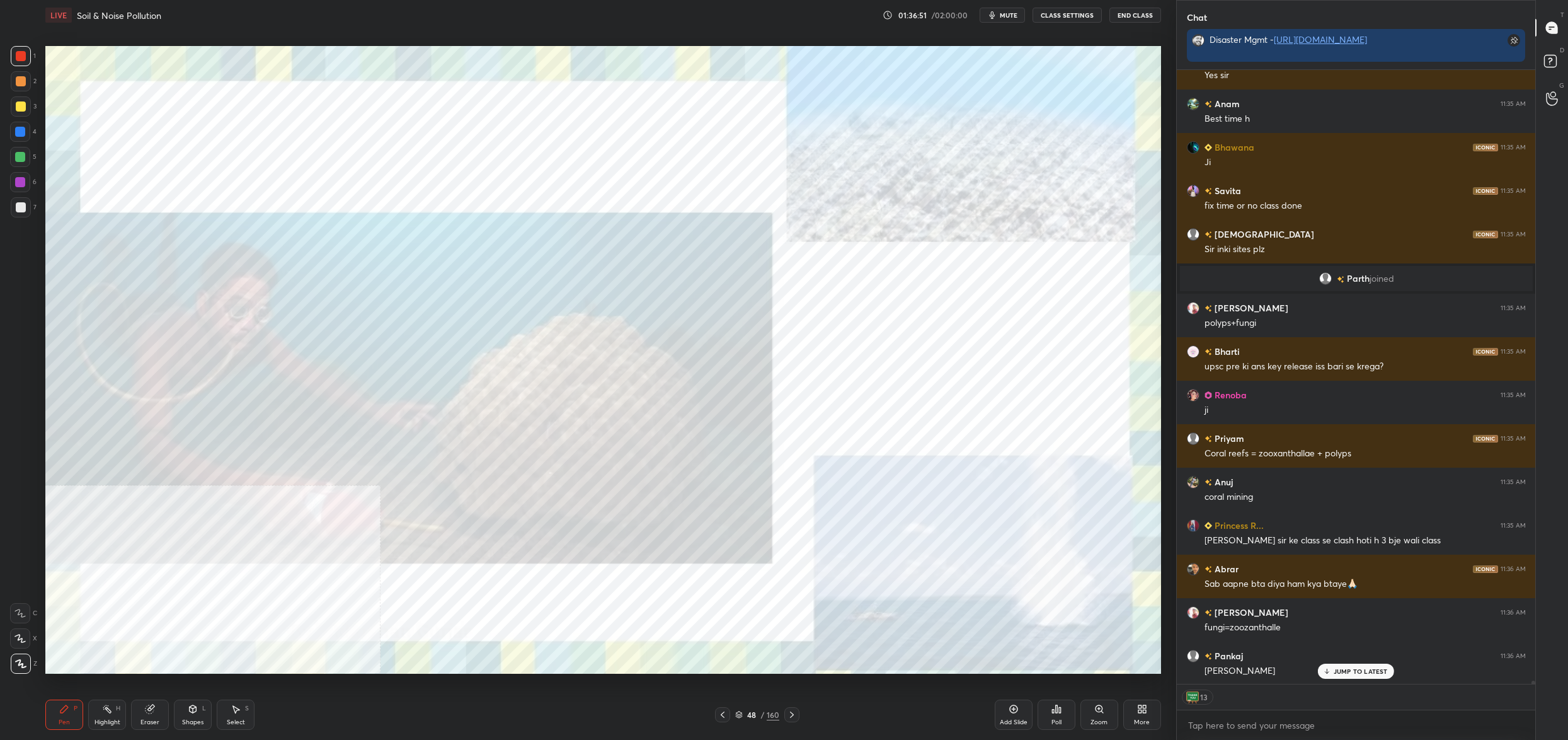
click at [866, 350] on img "grid" at bounding box center [933, 321] width 343 height 187
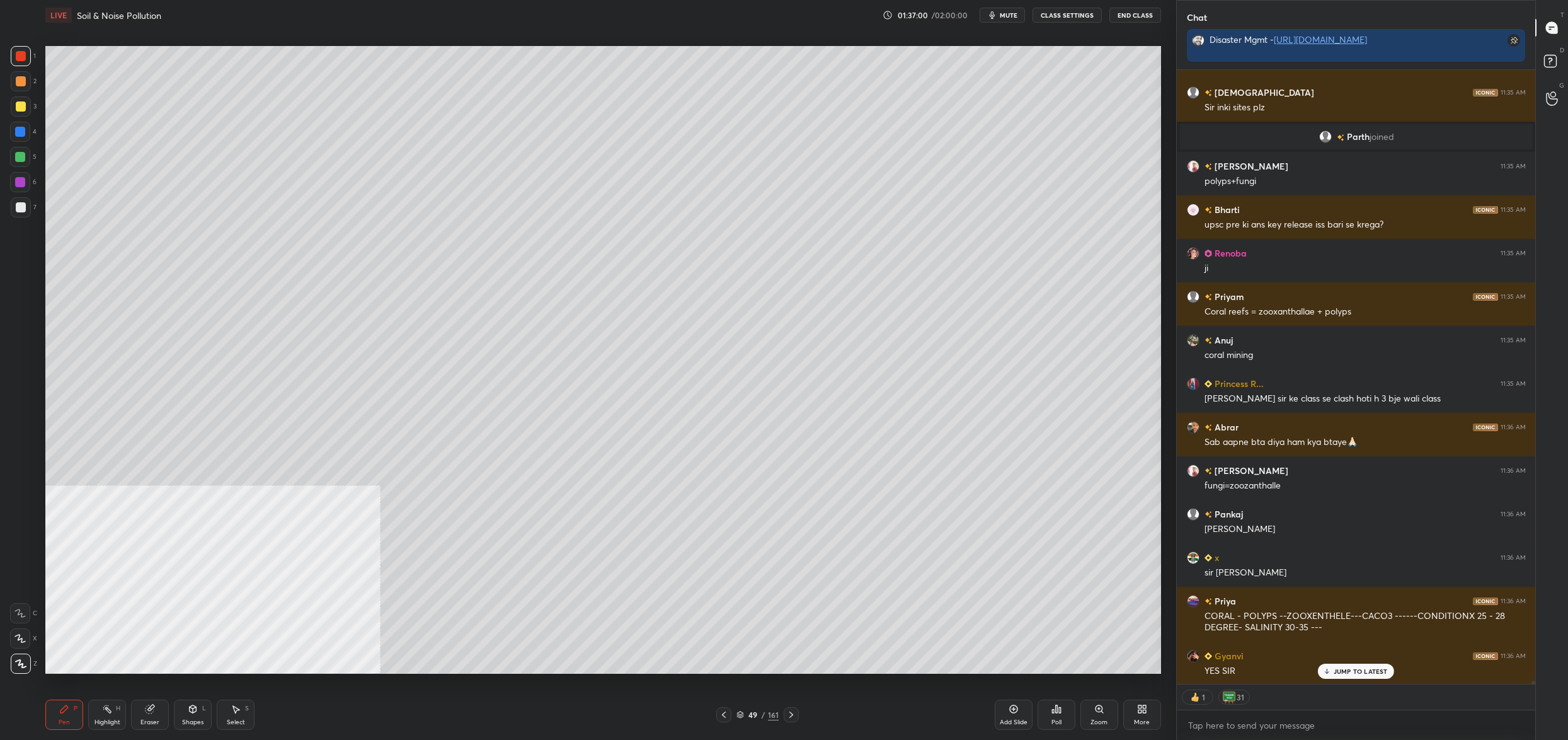
click at [741, 715] on icon at bounding box center [741, 715] width 8 height 8
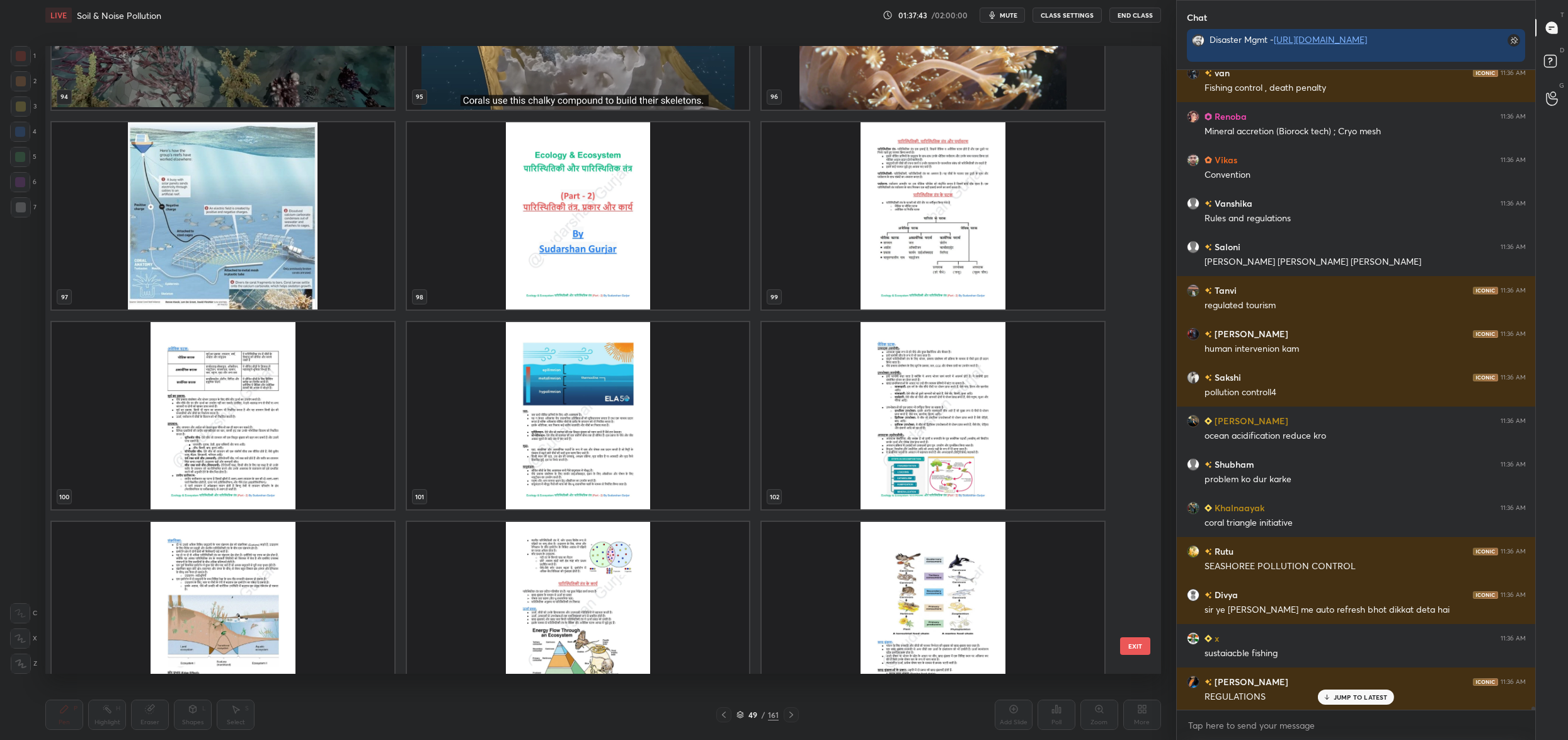
click at [251, 256] on img "grid" at bounding box center [223, 216] width 343 height 187
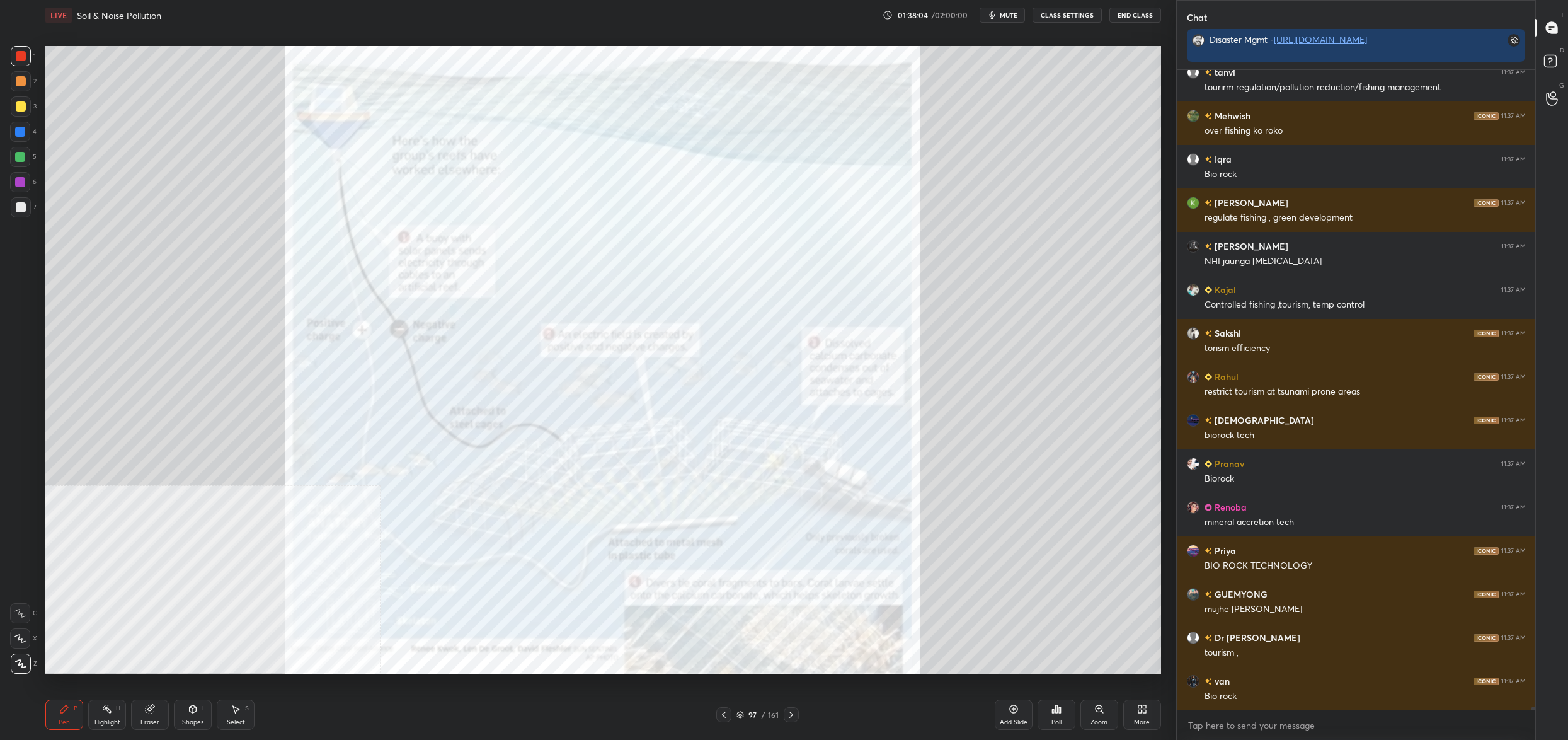
click at [15, 638] on icon at bounding box center [20, 638] width 11 height 9
click at [16, 638] on icon at bounding box center [20, 638] width 11 height 9
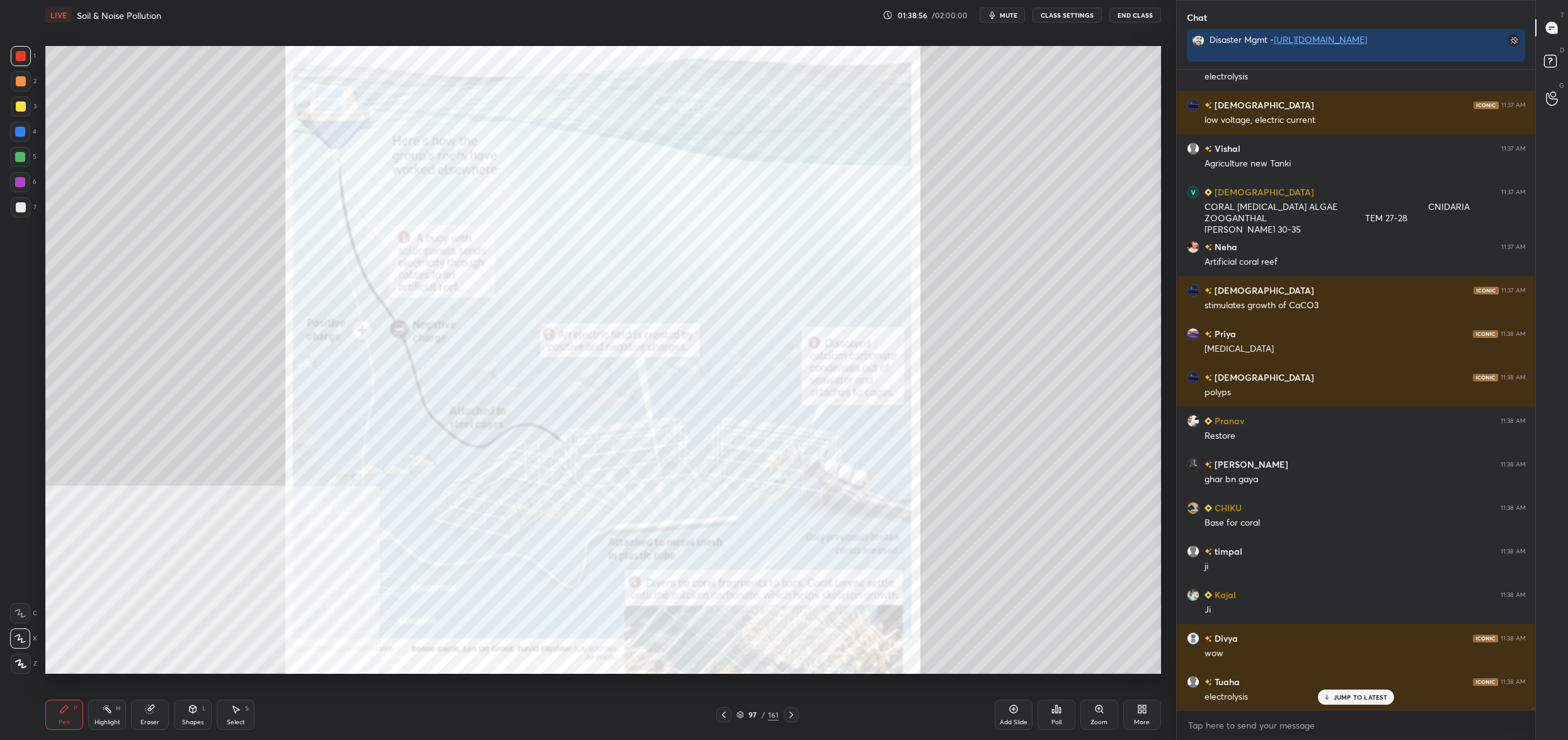
scroll to position [135039, 0]
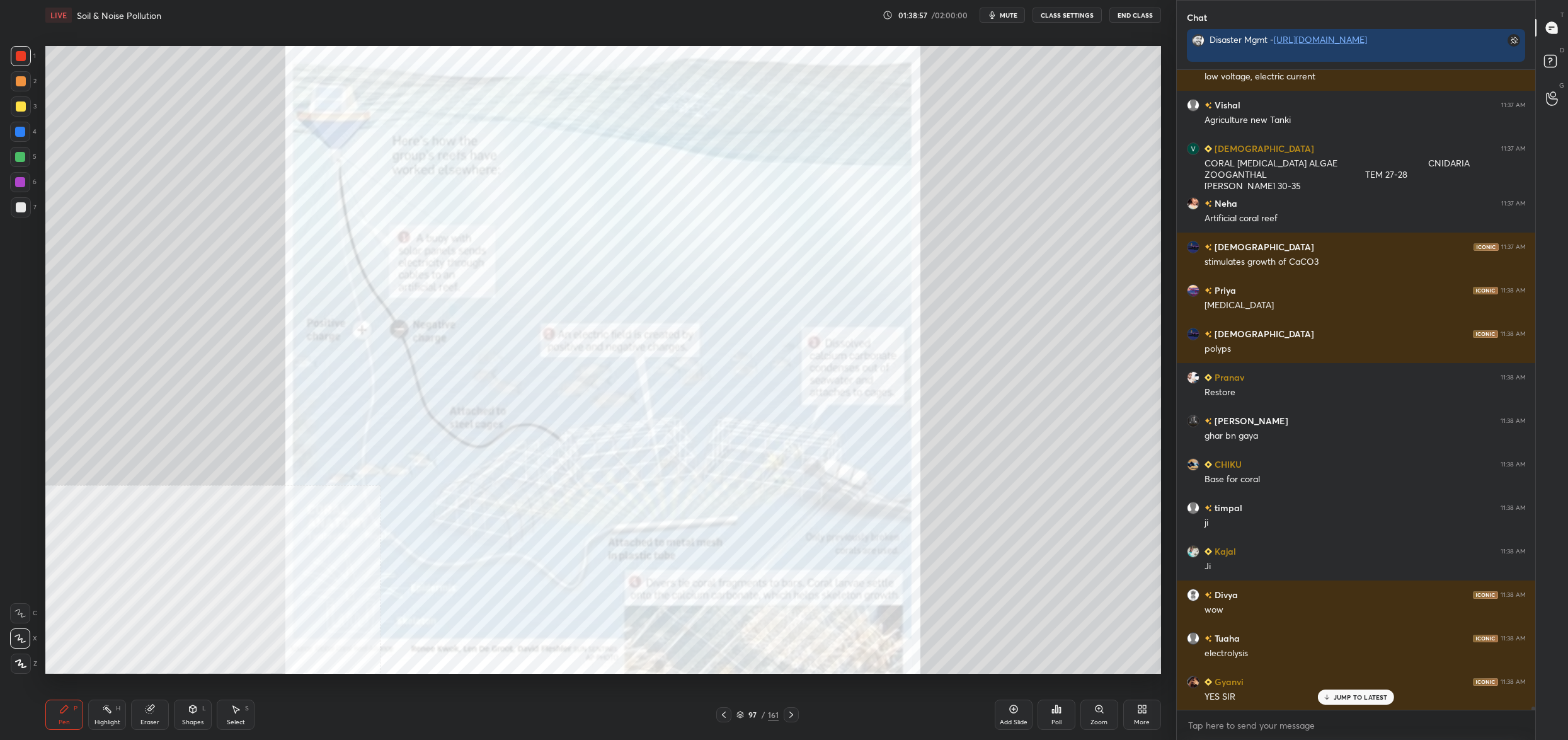
click at [26, 157] on div at bounding box center [20, 157] width 20 height 20
click at [30, 164] on div at bounding box center [20, 157] width 20 height 20
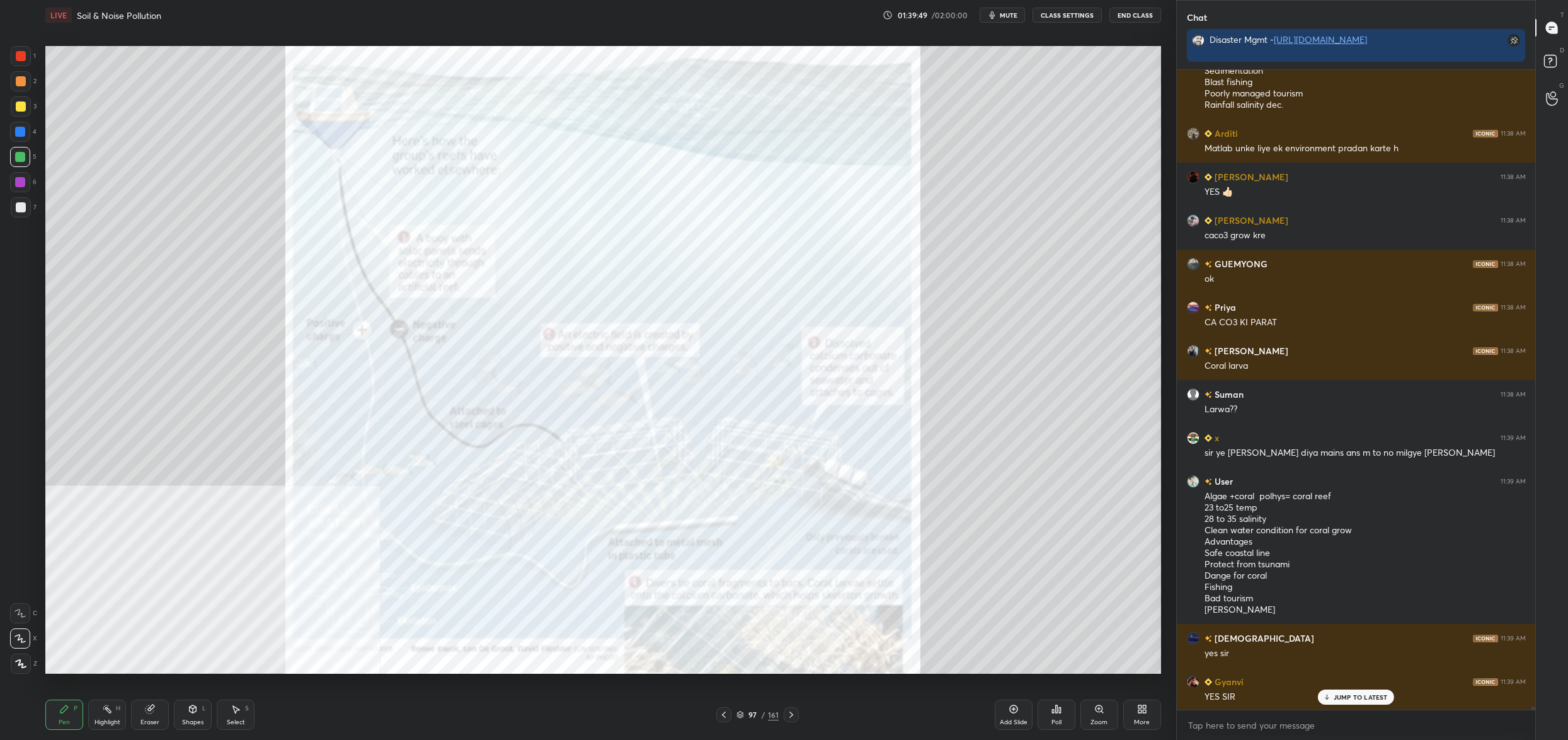
scroll to position [136019, 0]
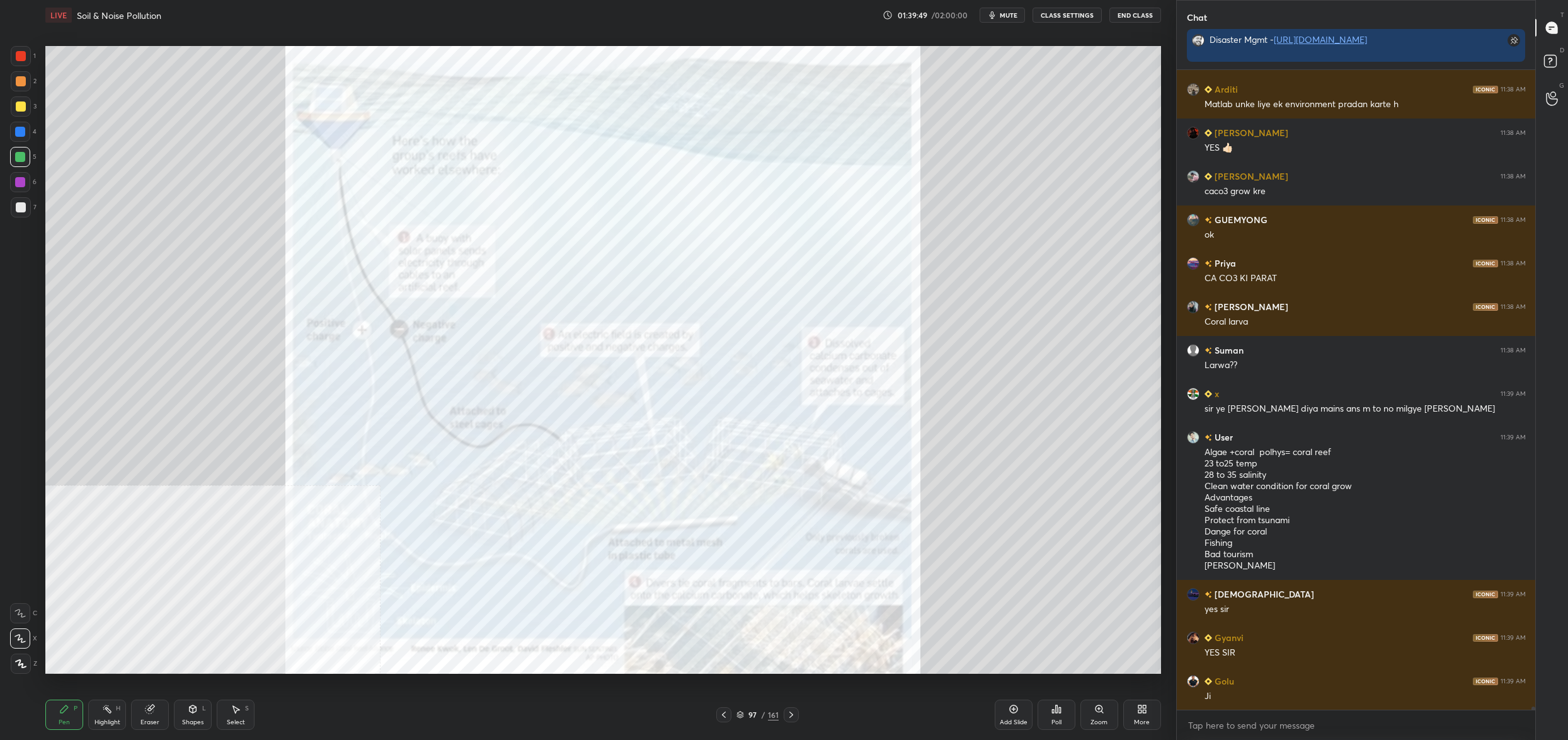
click at [26, 664] on div at bounding box center [21, 664] width 20 height 20
drag, startPoint x: 24, startPoint y: 664, endPoint x: 40, endPoint y: 645, distance: 24.8
click at [28, 659] on div at bounding box center [21, 664] width 20 height 20
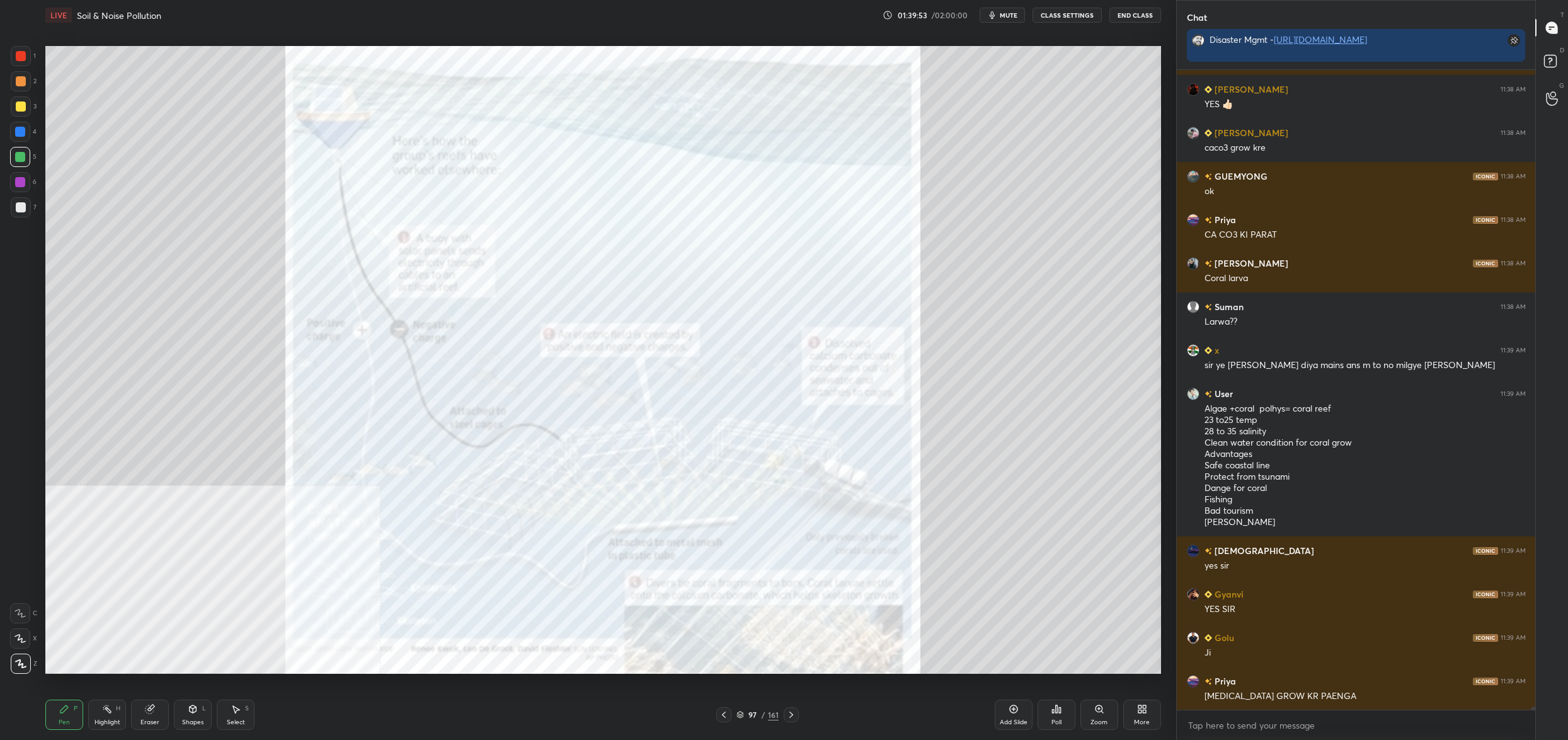
click at [16, 641] on icon at bounding box center [20, 638] width 11 height 9
drag, startPoint x: 18, startPoint y: 641, endPoint x: 11, endPoint y: 631, distance: 12.2
click at [18, 641] on icon at bounding box center [20, 638] width 11 height 9
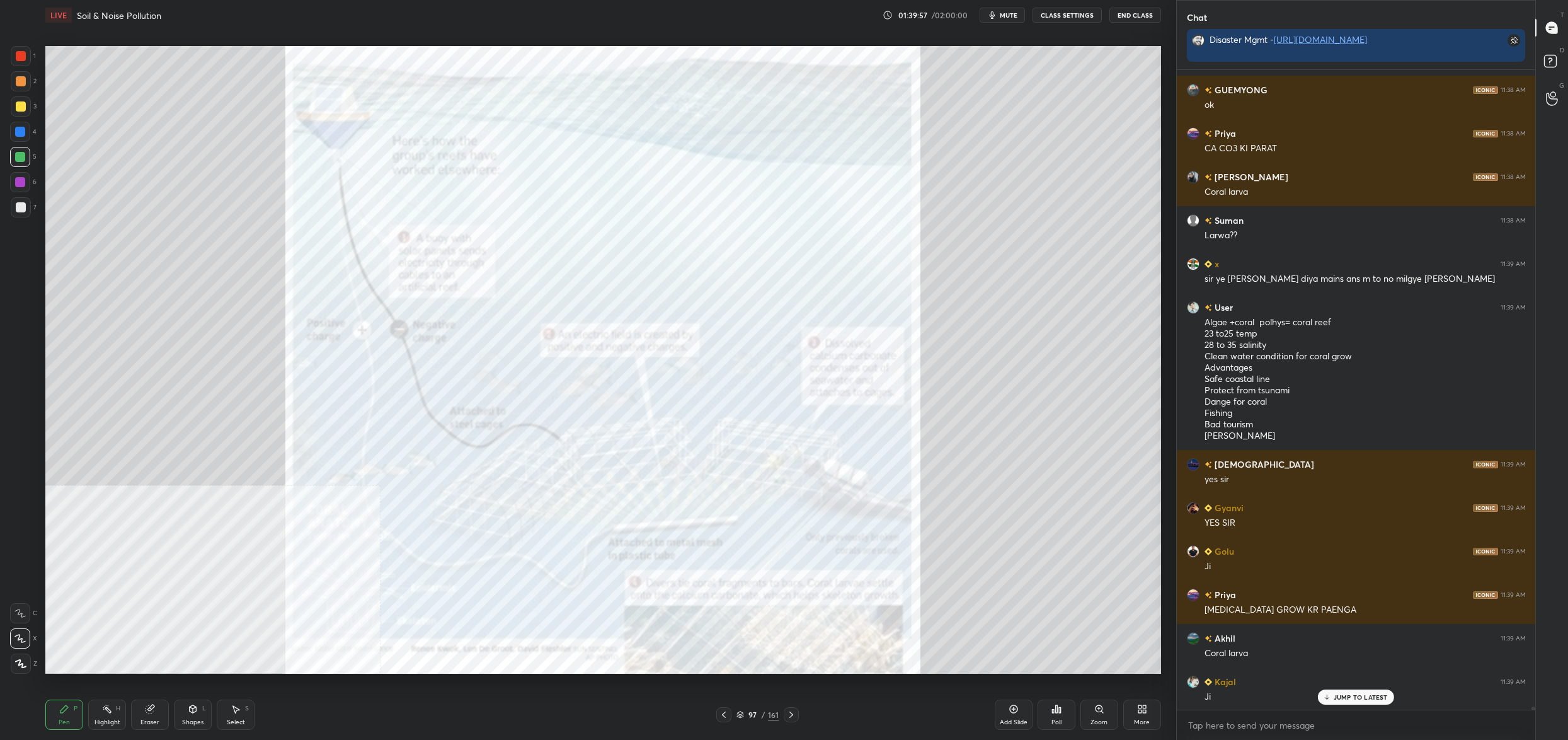
scroll to position [136192, 0]
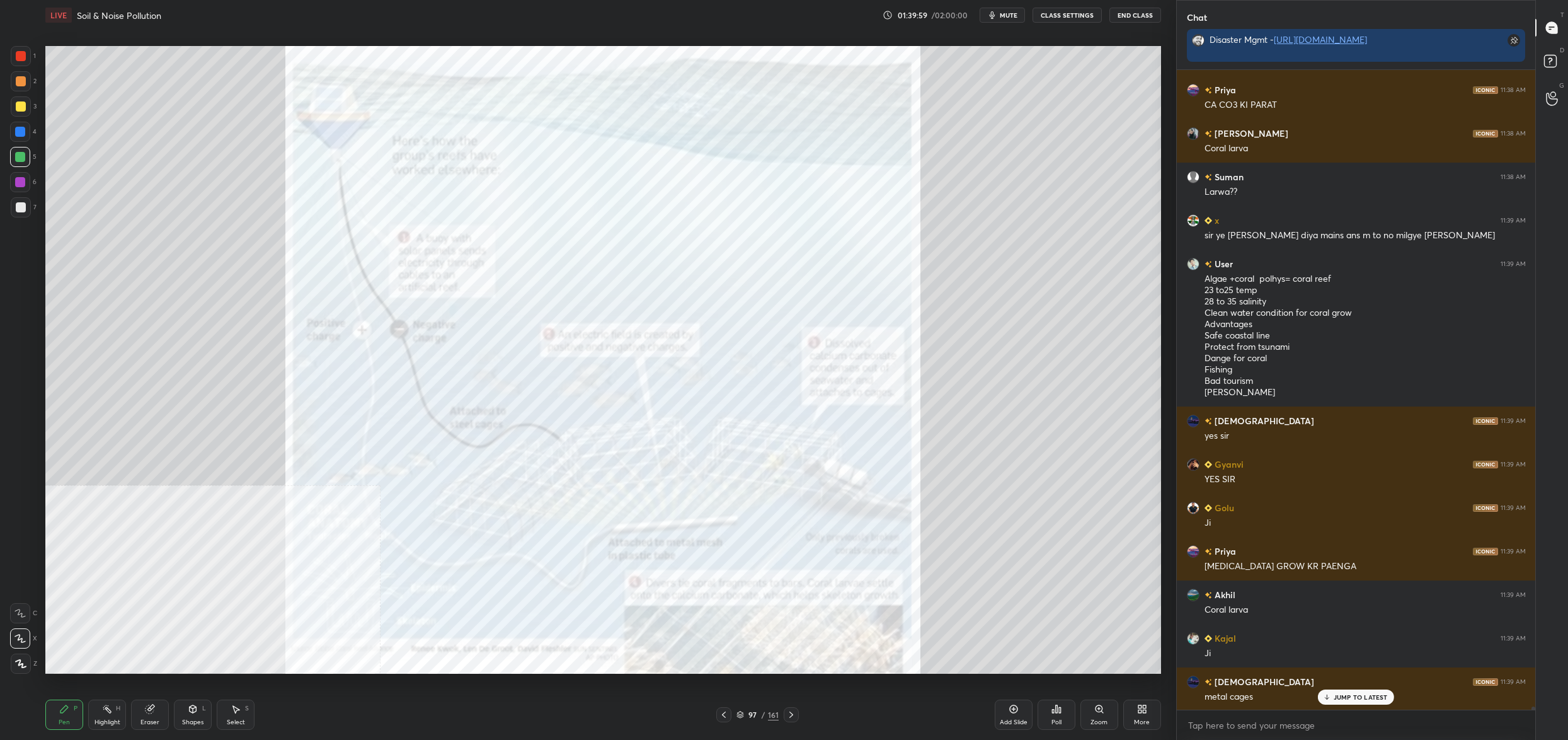
drag, startPoint x: 23, startPoint y: 65, endPoint x: 30, endPoint y: 57, distance: 10.6
click at [20, 62] on div at bounding box center [21, 56] width 20 height 20
drag, startPoint x: 30, startPoint y: 57, endPoint x: 44, endPoint y: 56, distance: 14.0
click at [30, 56] on div at bounding box center [21, 56] width 20 height 20
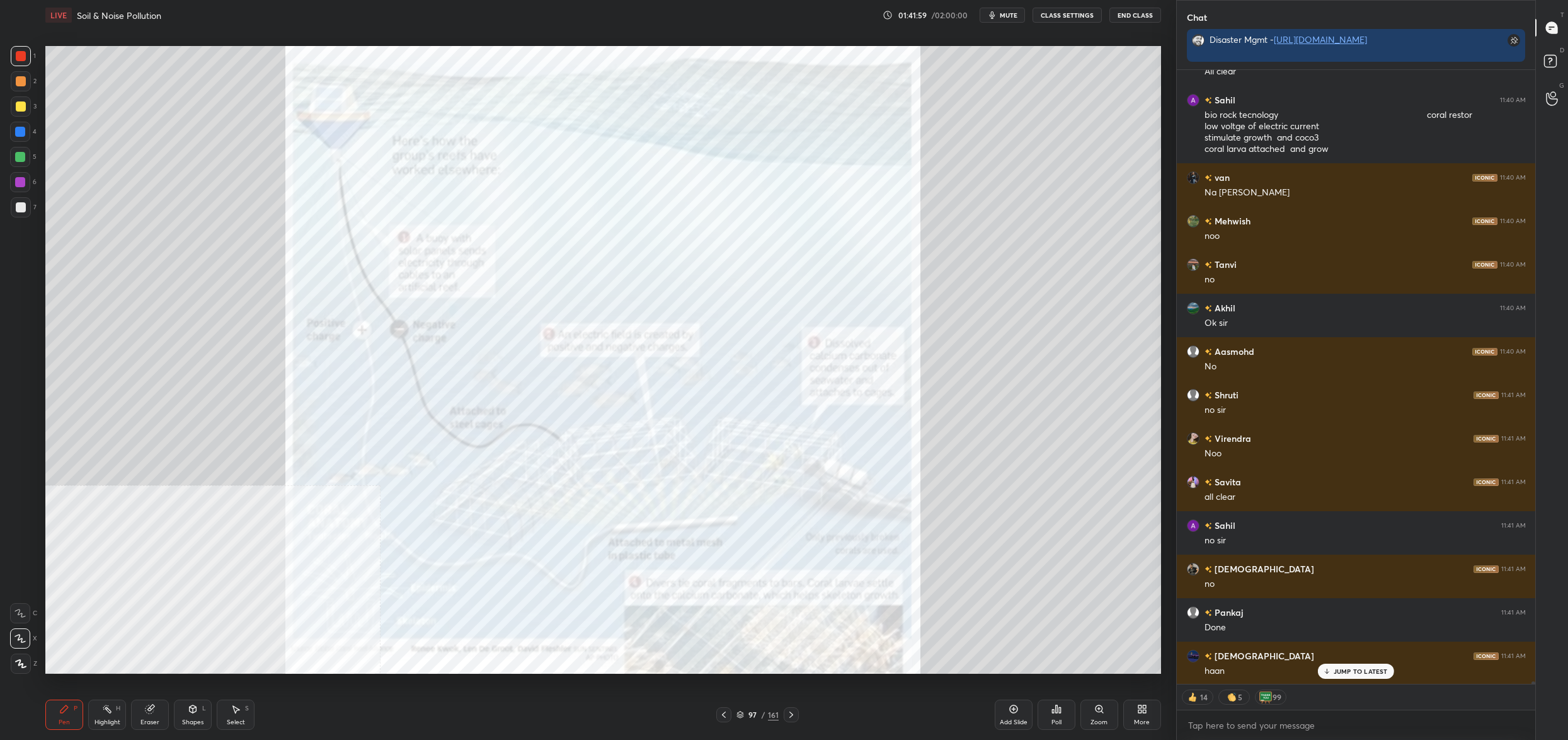
scroll to position [140078, 0]
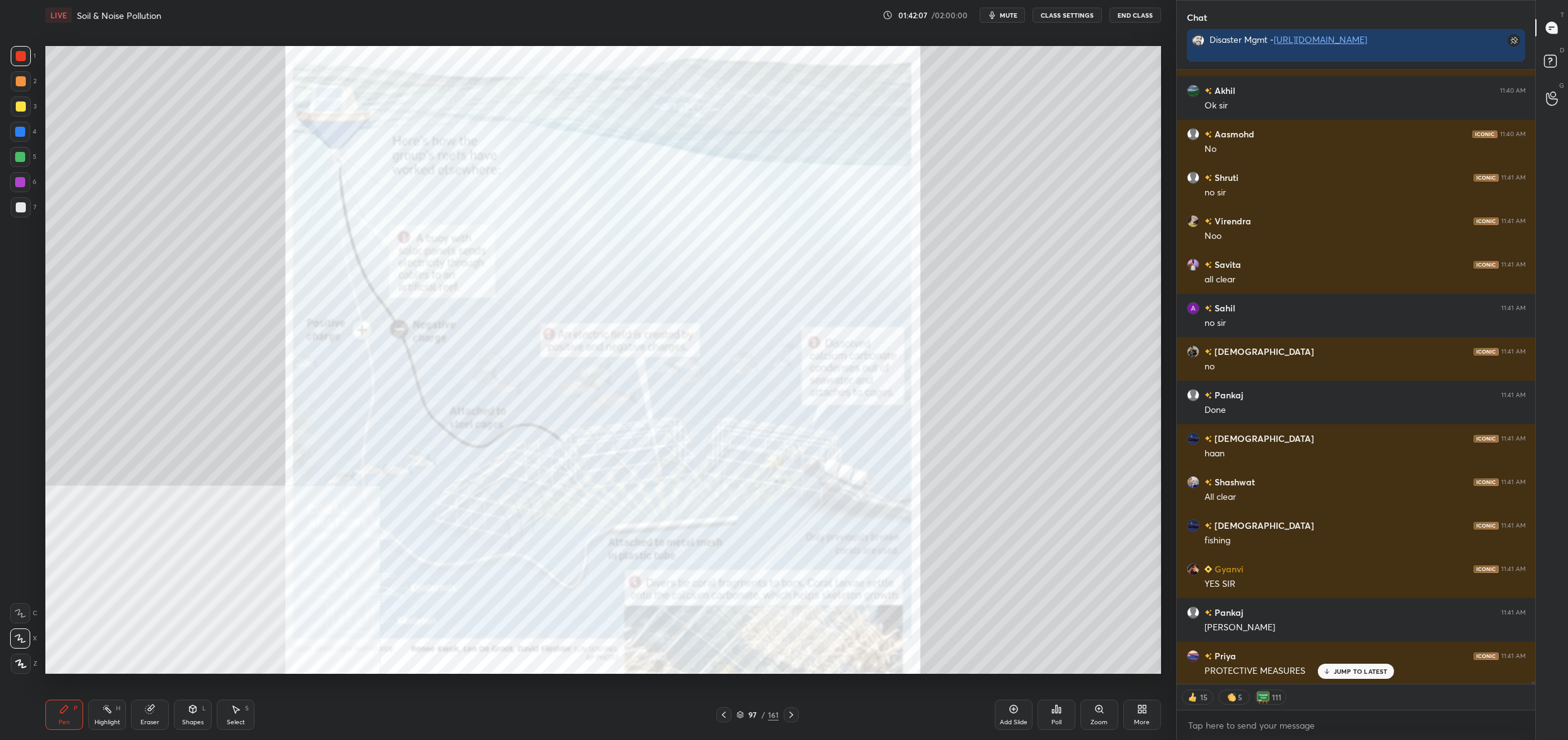
click at [746, 713] on div "97 / 161" at bounding box center [758, 715] width 43 height 11
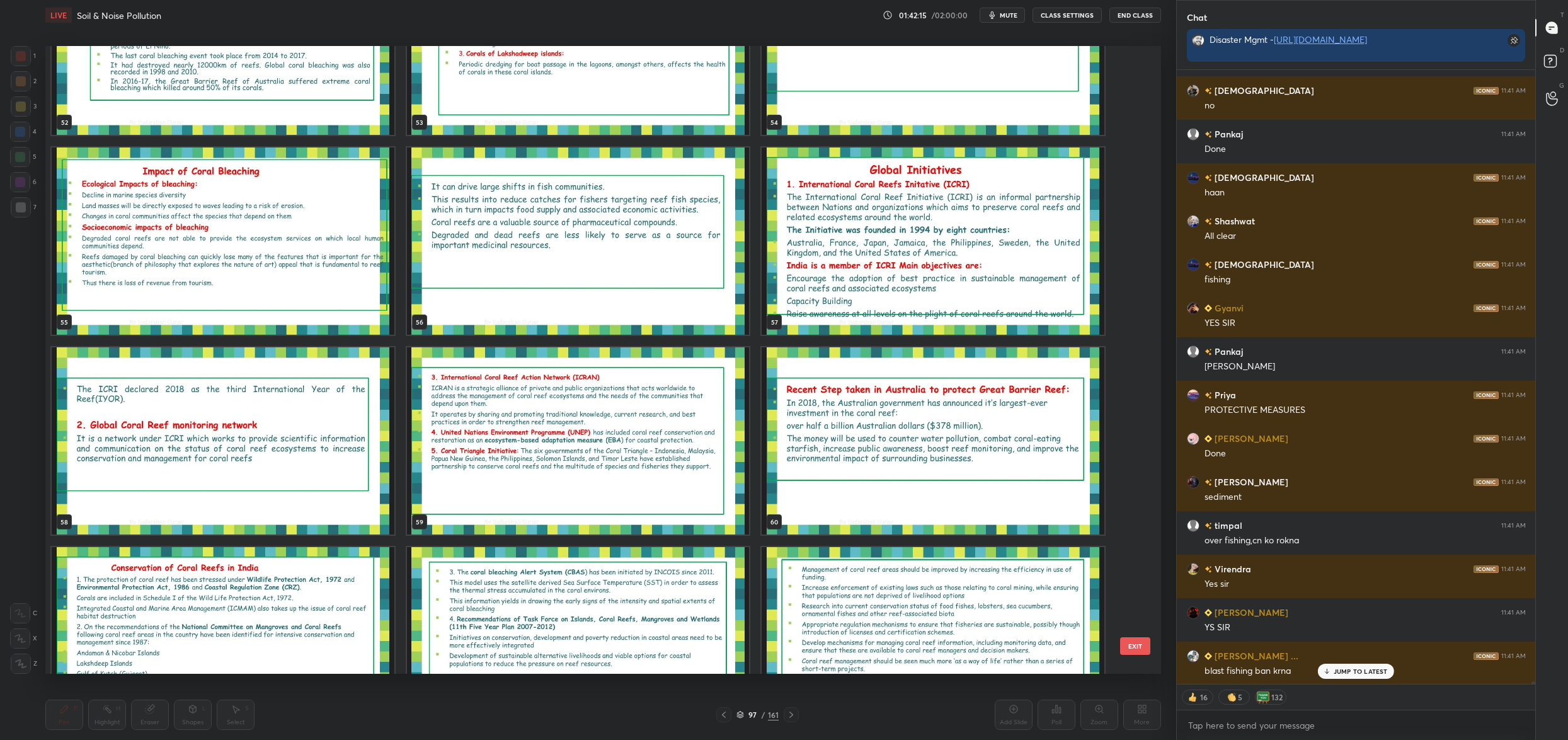
click at [901, 194] on img "grid" at bounding box center [933, 241] width 343 height 187
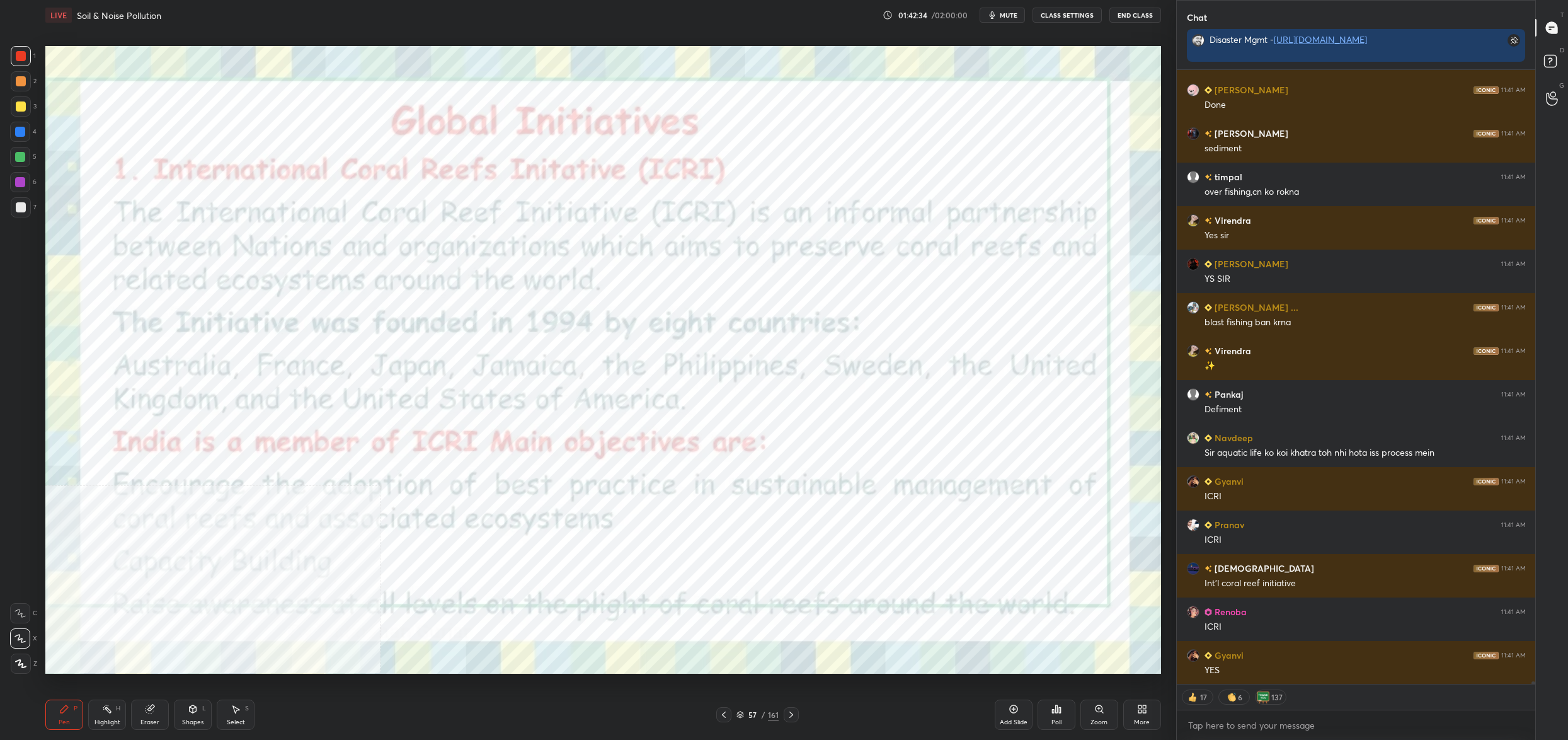
drag, startPoint x: 748, startPoint y: 715, endPoint x: 741, endPoint y: 715, distance: 7.0
click at [748, 715] on div "57" at bounding box center [753, 715] width 13 height 8
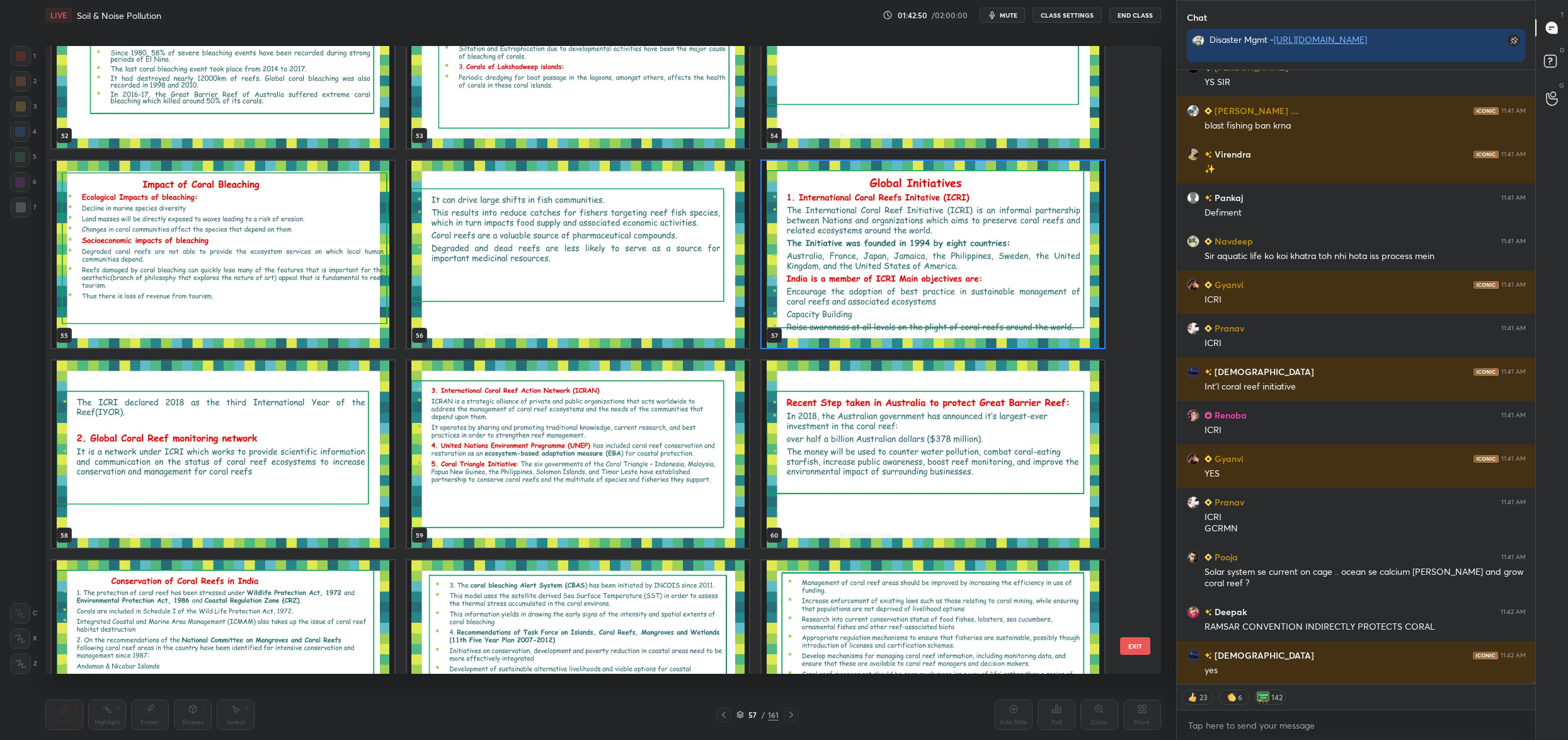
click at [151, 447] on img "grid" at bounding box center [223, 454] width 343 height 187
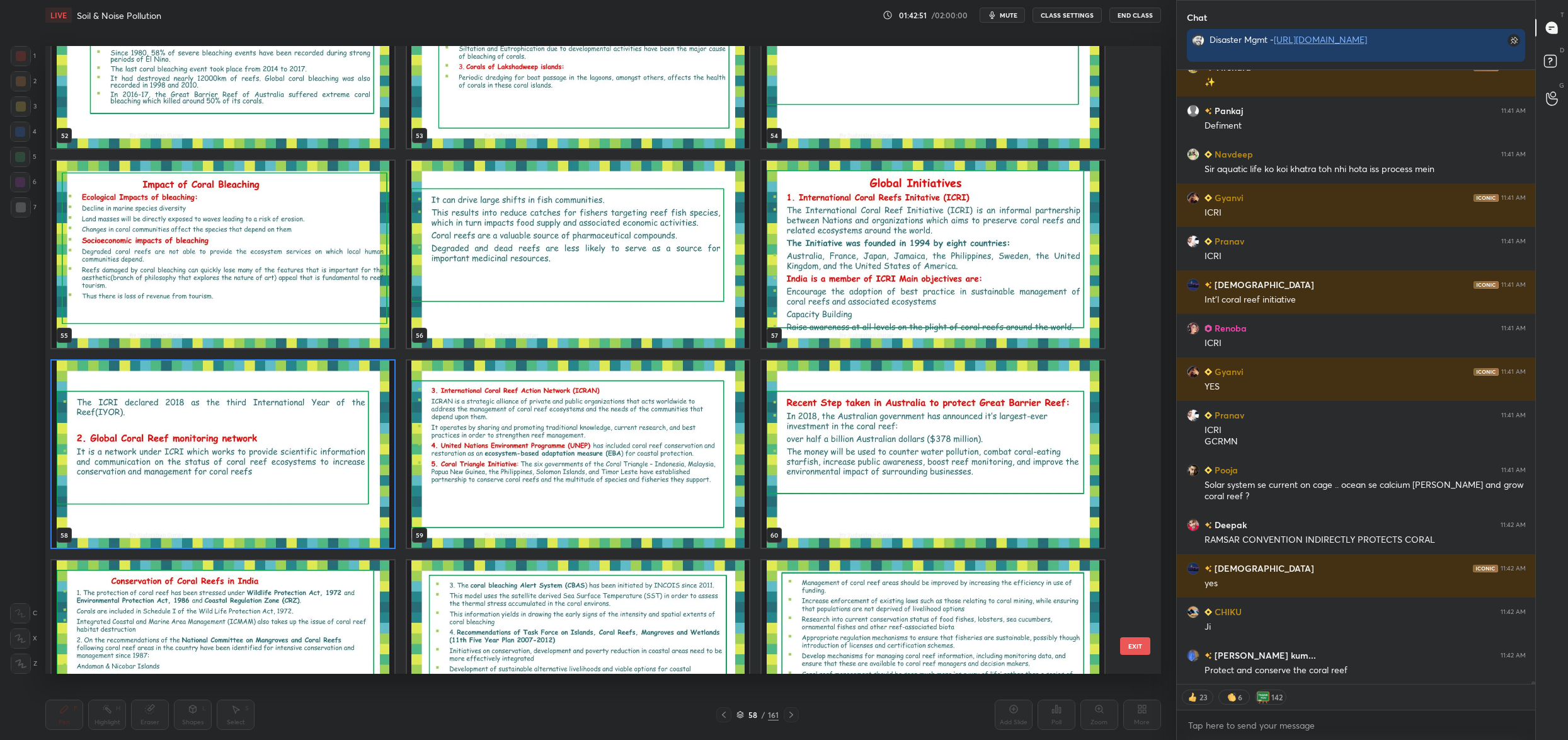
click at [151, 447] on img "grid" at bounding box center [223, 454] width 343 height 187
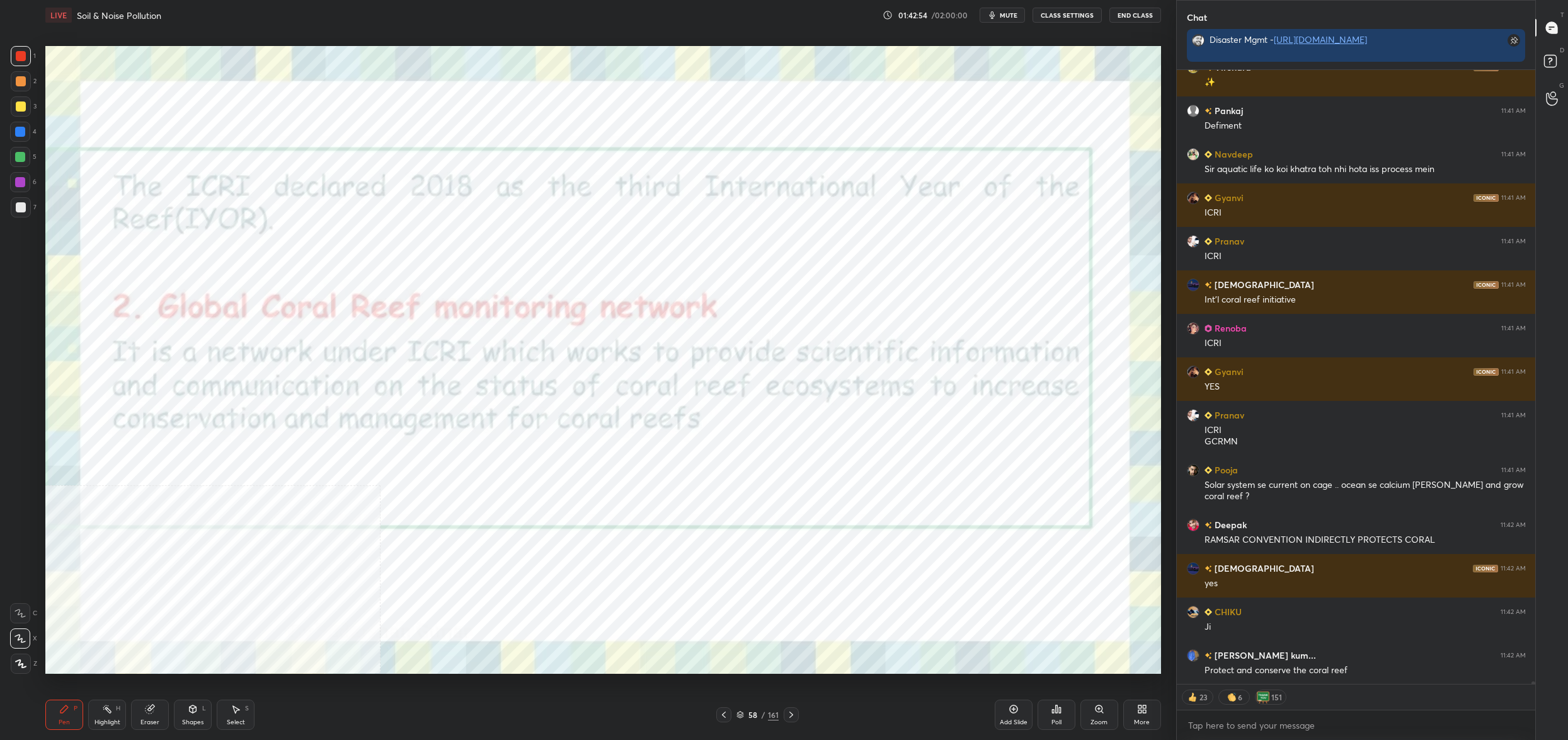
drag, startPoint x: 742, startPoint y: 708, endPoint x: 755, endPoint y: 723, distance: 19.8
click at [743, 710] on div "58 / 161" at bounding box center [758, 715] width 82 height 15
click at [746, 721] on div "58 / 161" at bounding box center [758, 715] width 82 height 15
click at [740, 710] on div "58 / 161" at bounding box center [758, 715] width 43 height 11
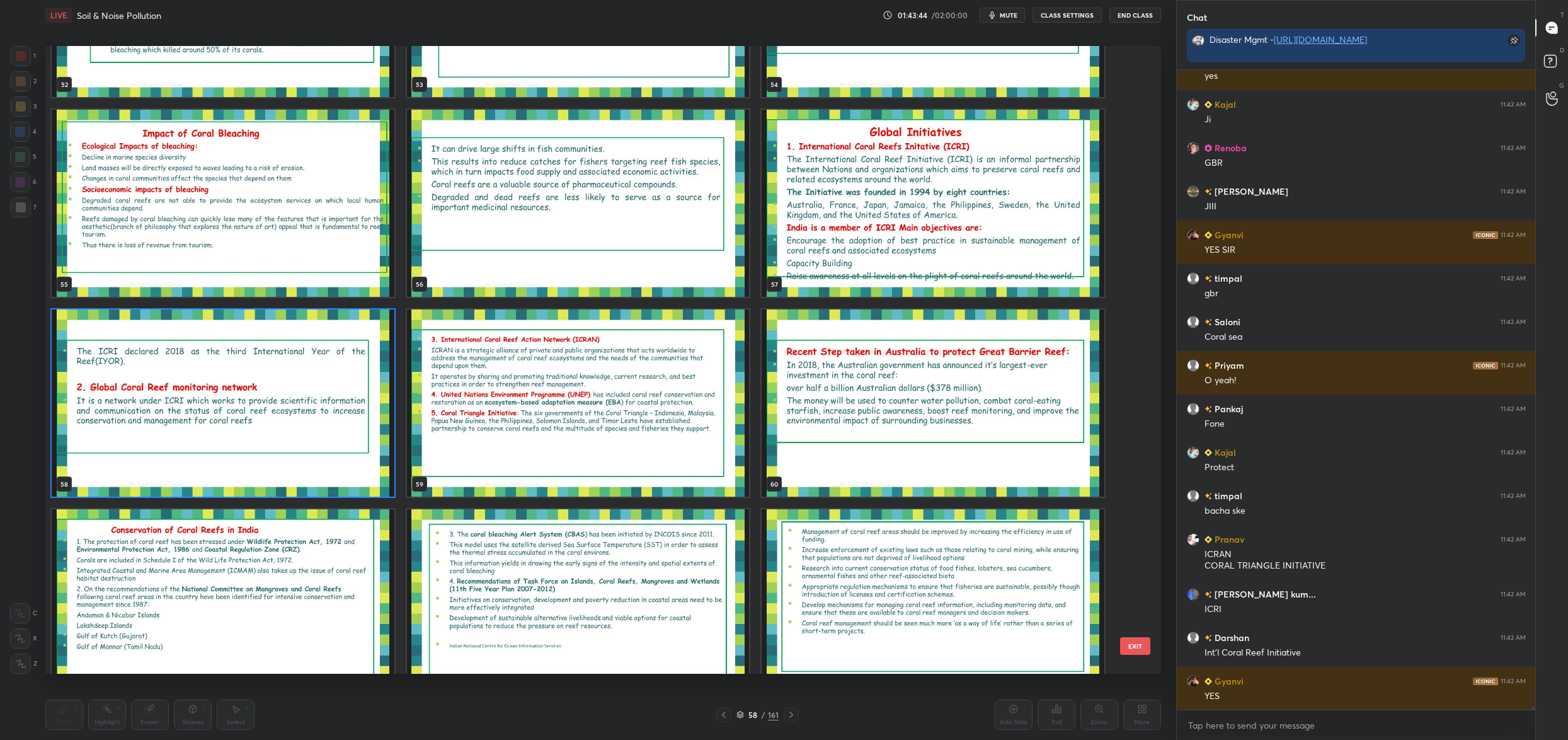
scroll to position [142347, 0]
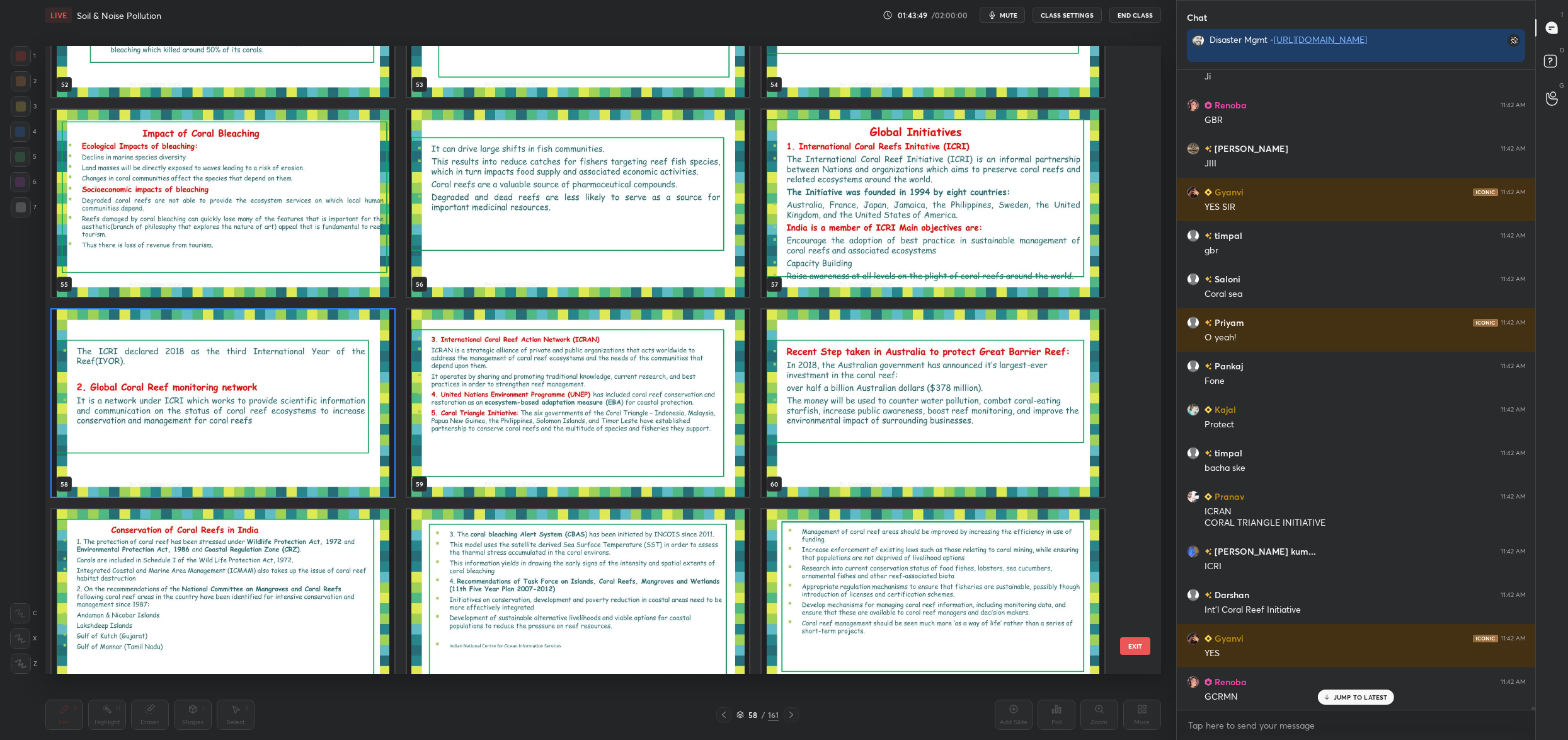
click at [1140, 640] on button "EXIT" at bounding box center [1135, 646] width 30 height 18
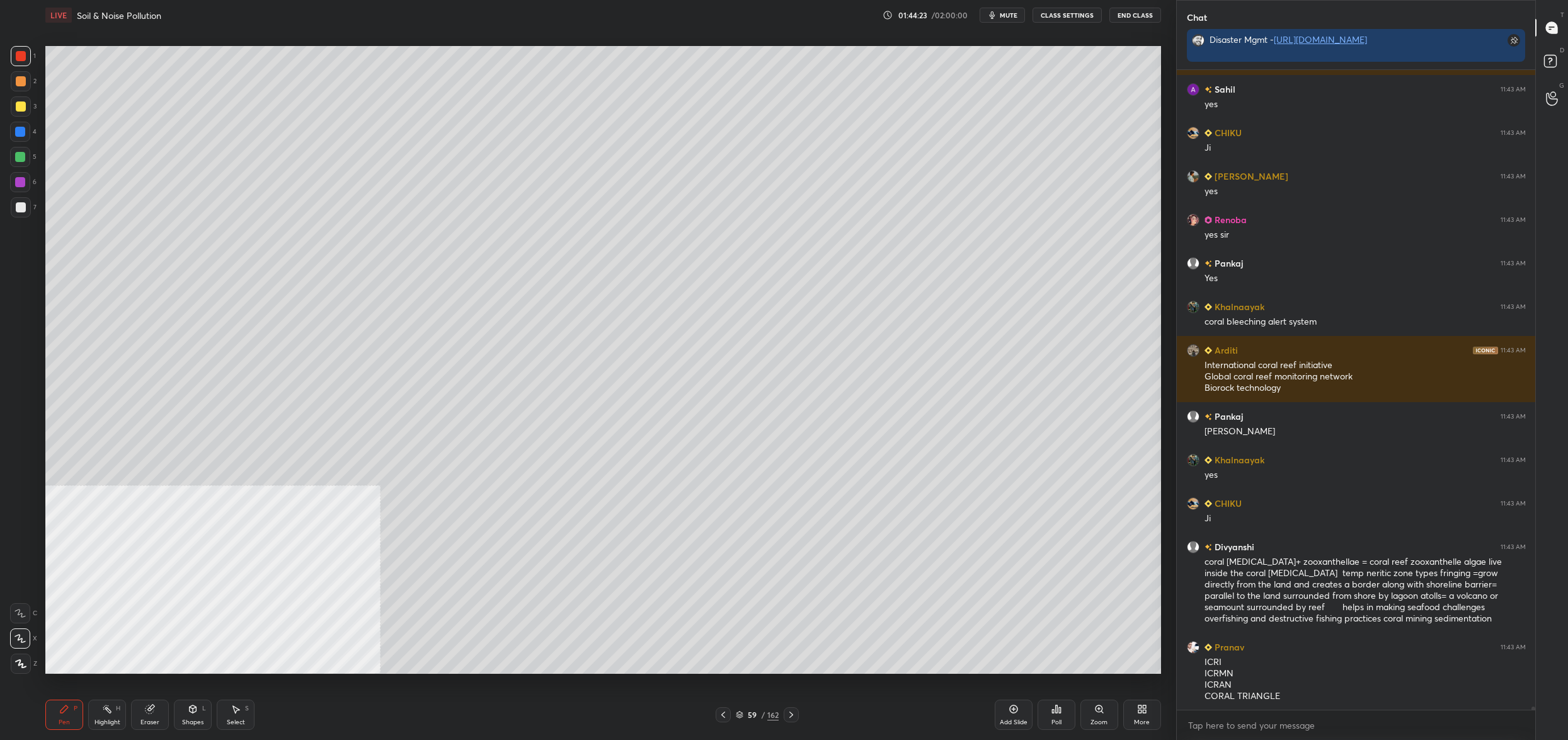
scroll to position [143547, 0]
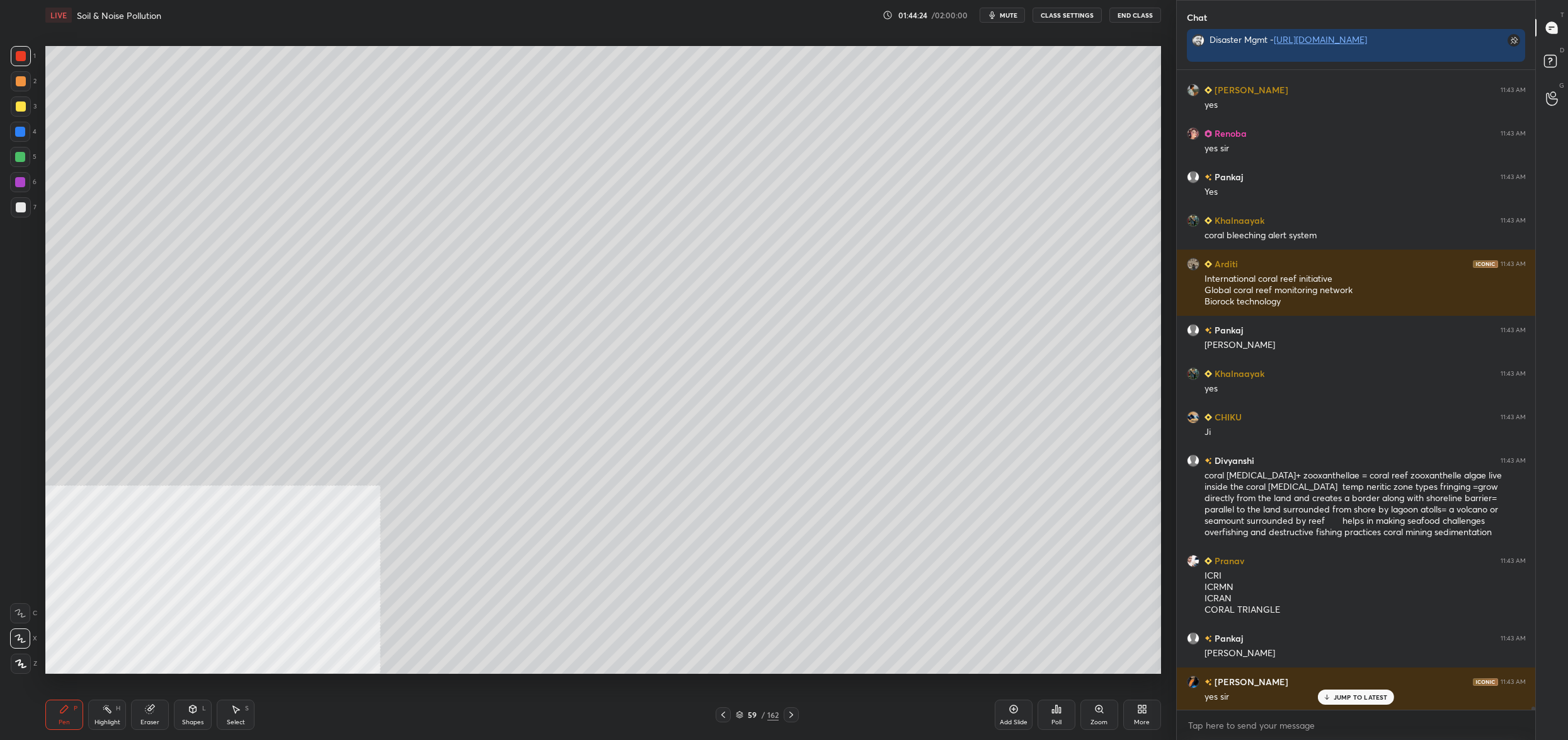
click at [751, 711] on div "59" at bounding box center [753, 715] width 13 height 8
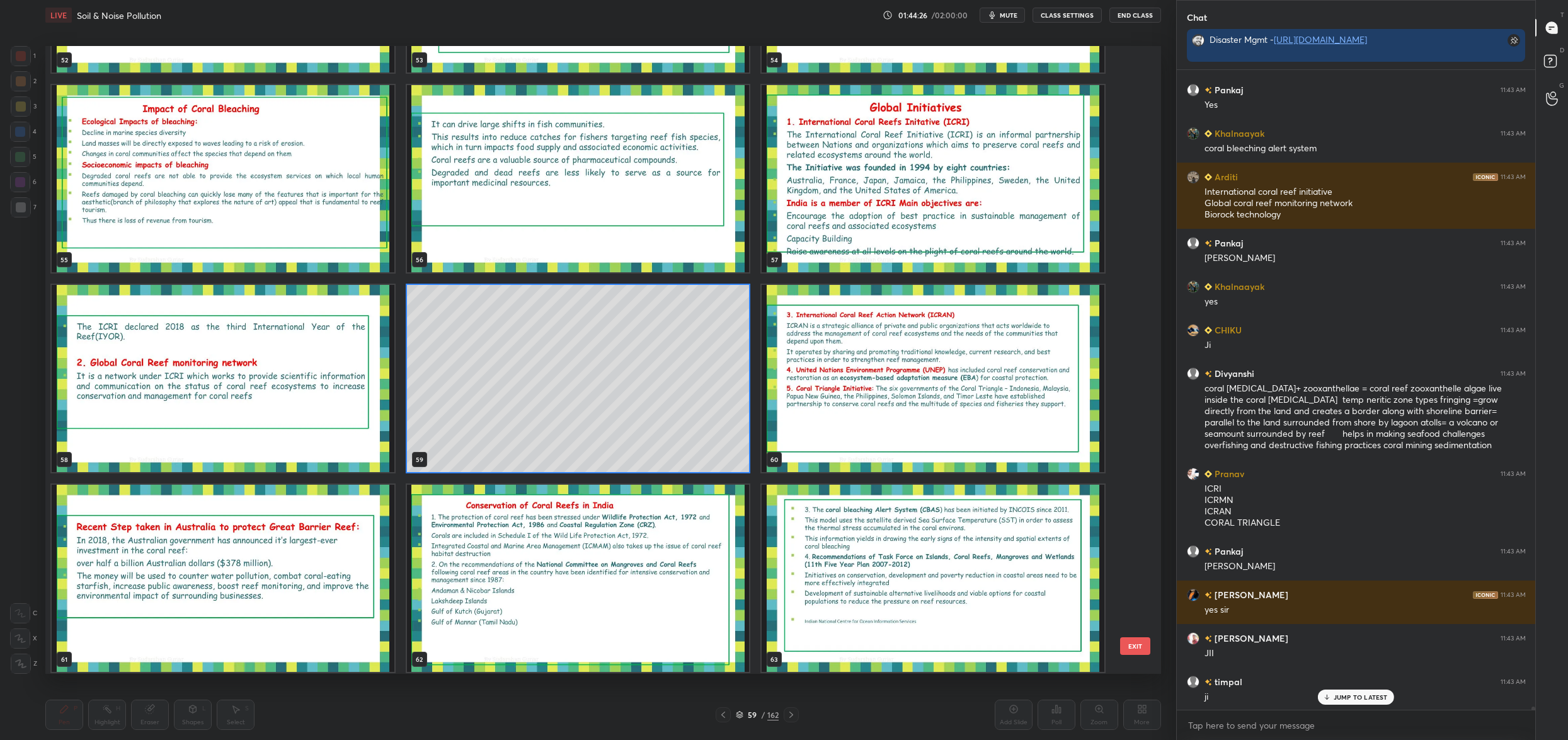
scroll to position [3573, 0]
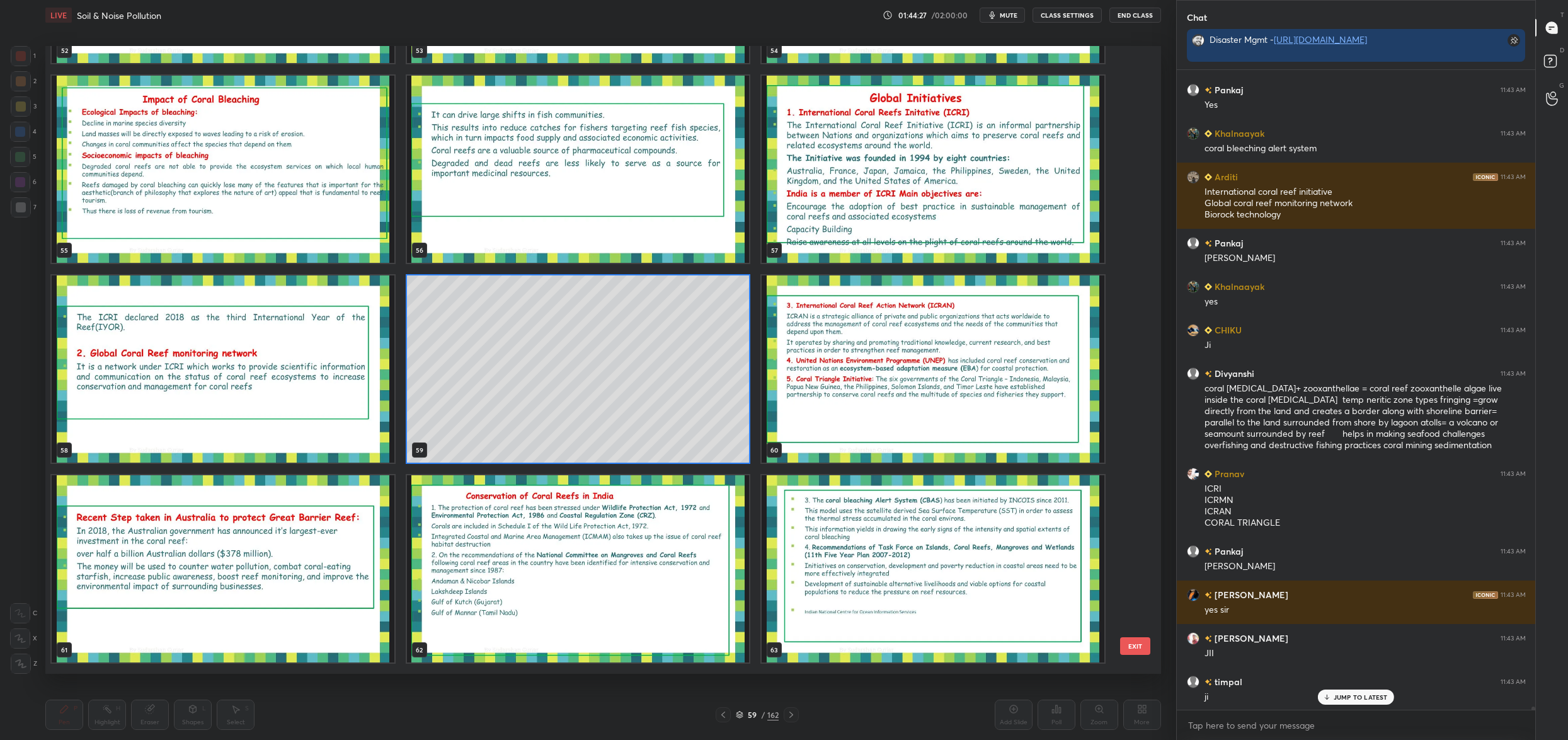
click at [829, 382] on img "grid" at bounding box center [933, 369] width 343 height 187
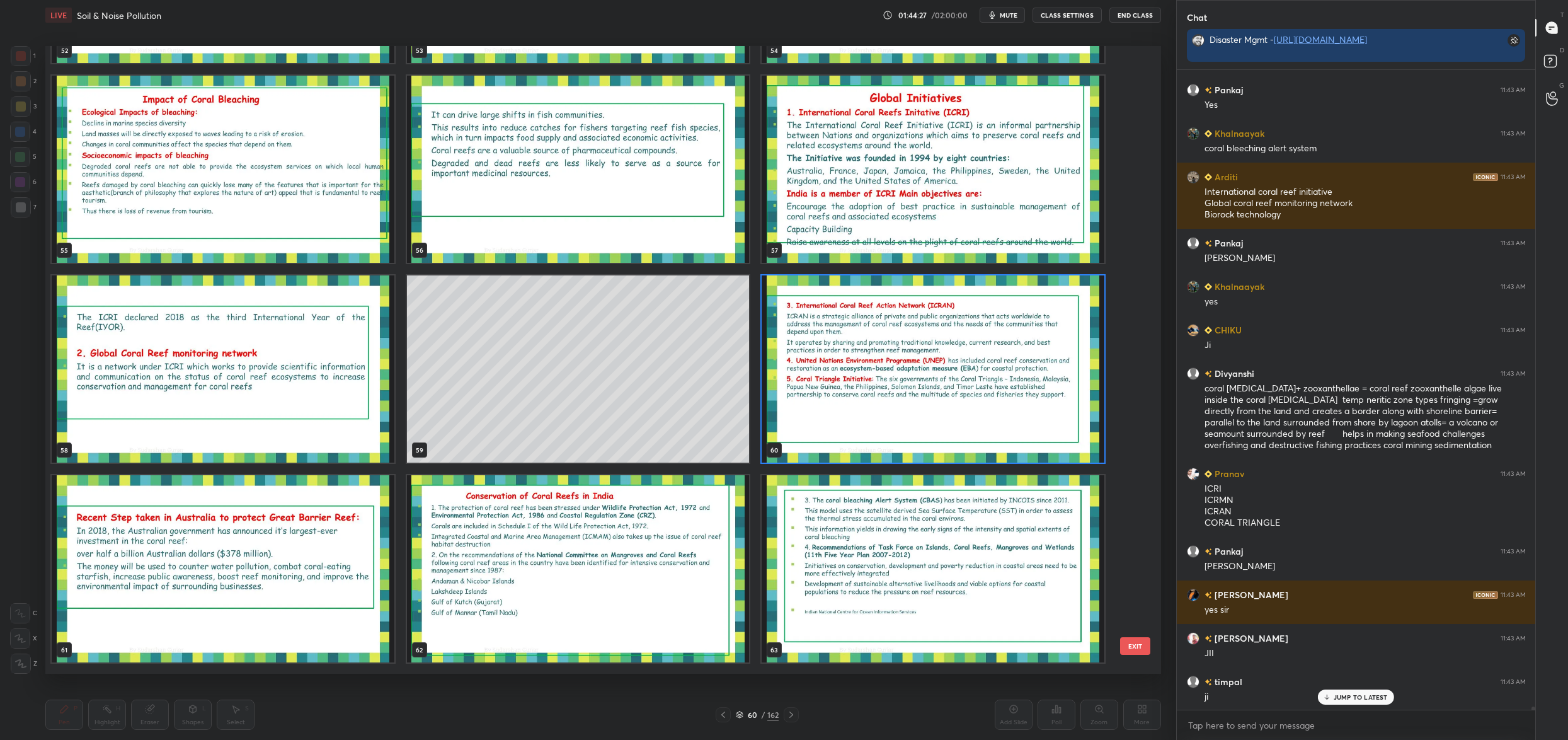
click at [829, 382] on img "grid" at bounding box center [933, 369] width 343 height 187
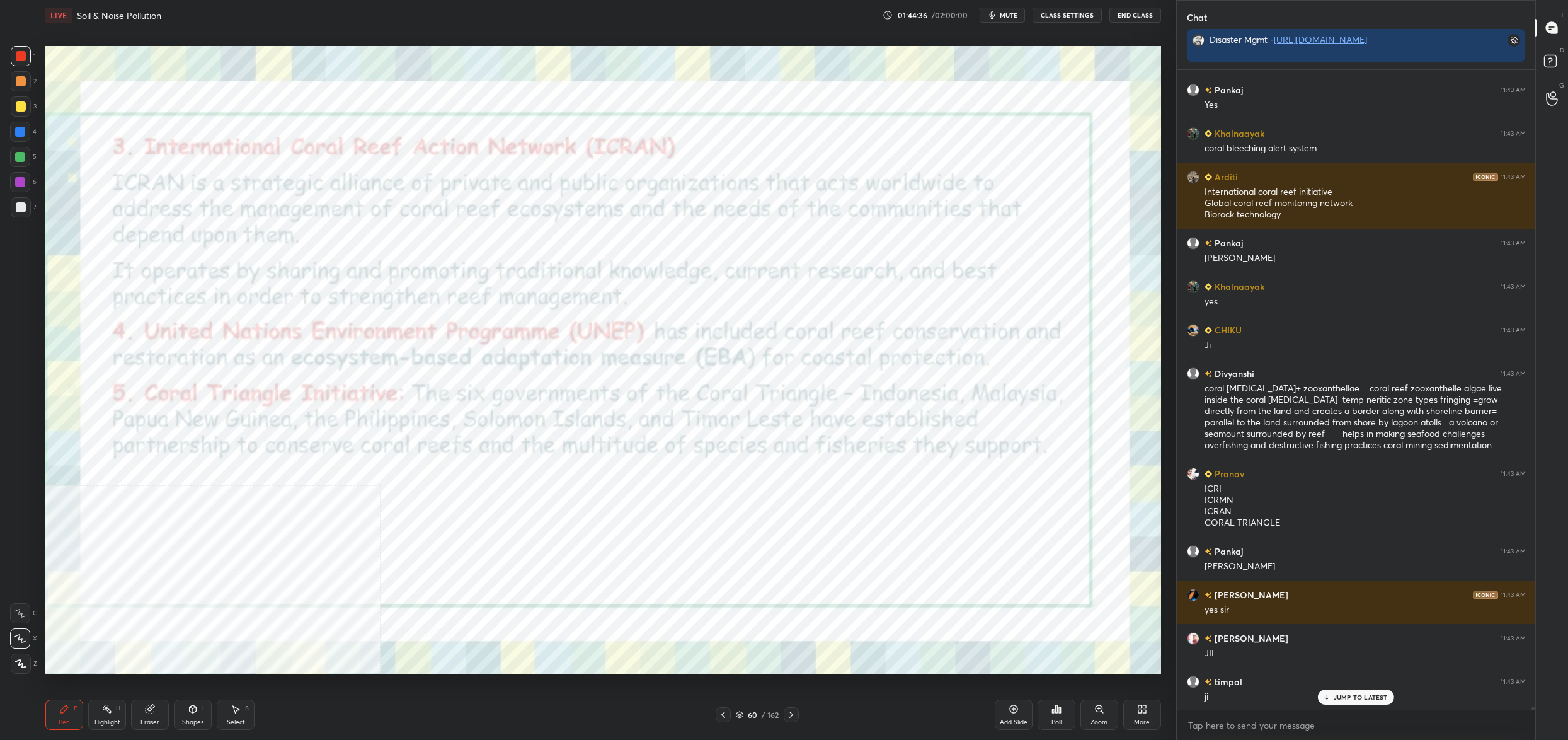
scroll to position [143678, 0]
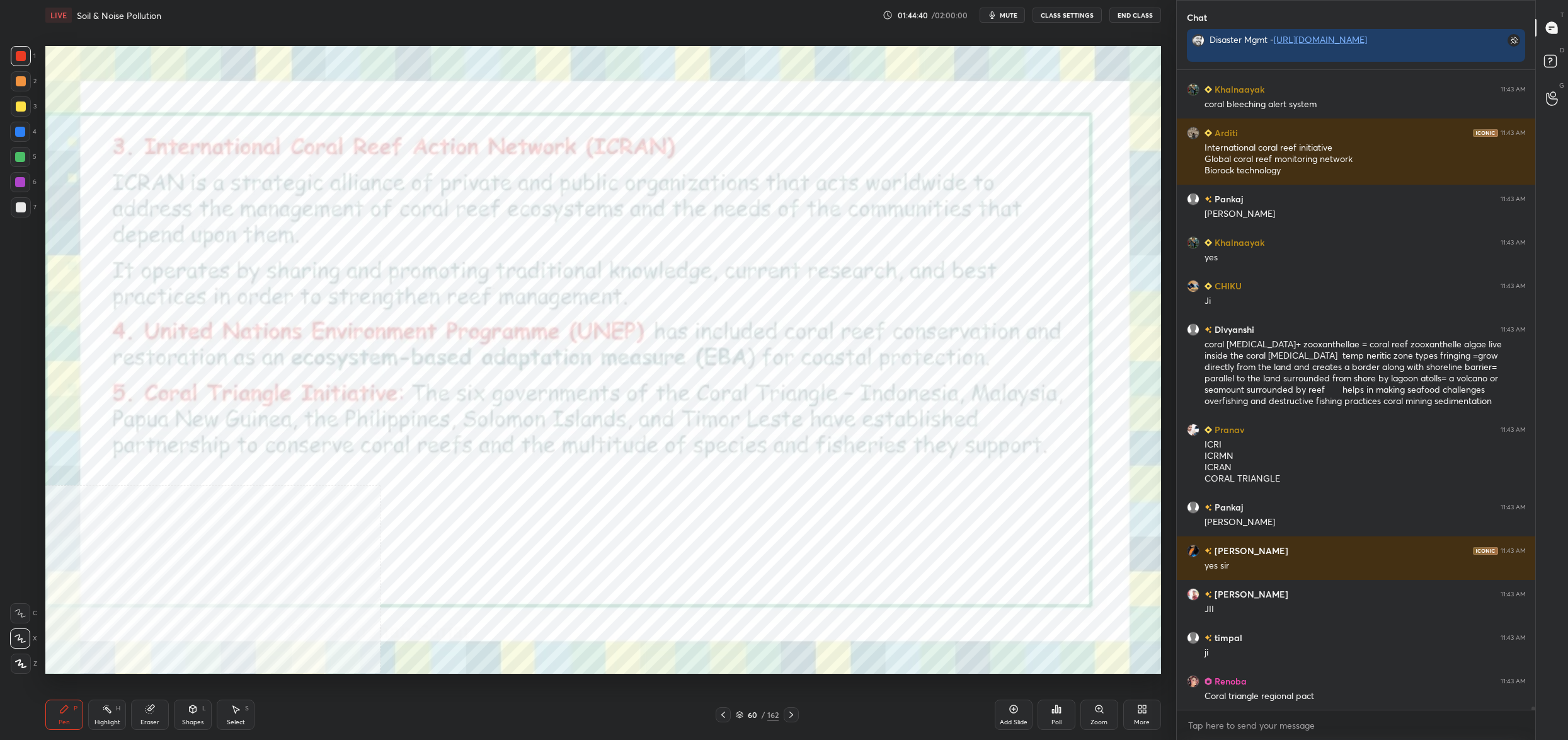
click at [752, 711] on div "60" at bounding box center [753, 715] width 13 height 8
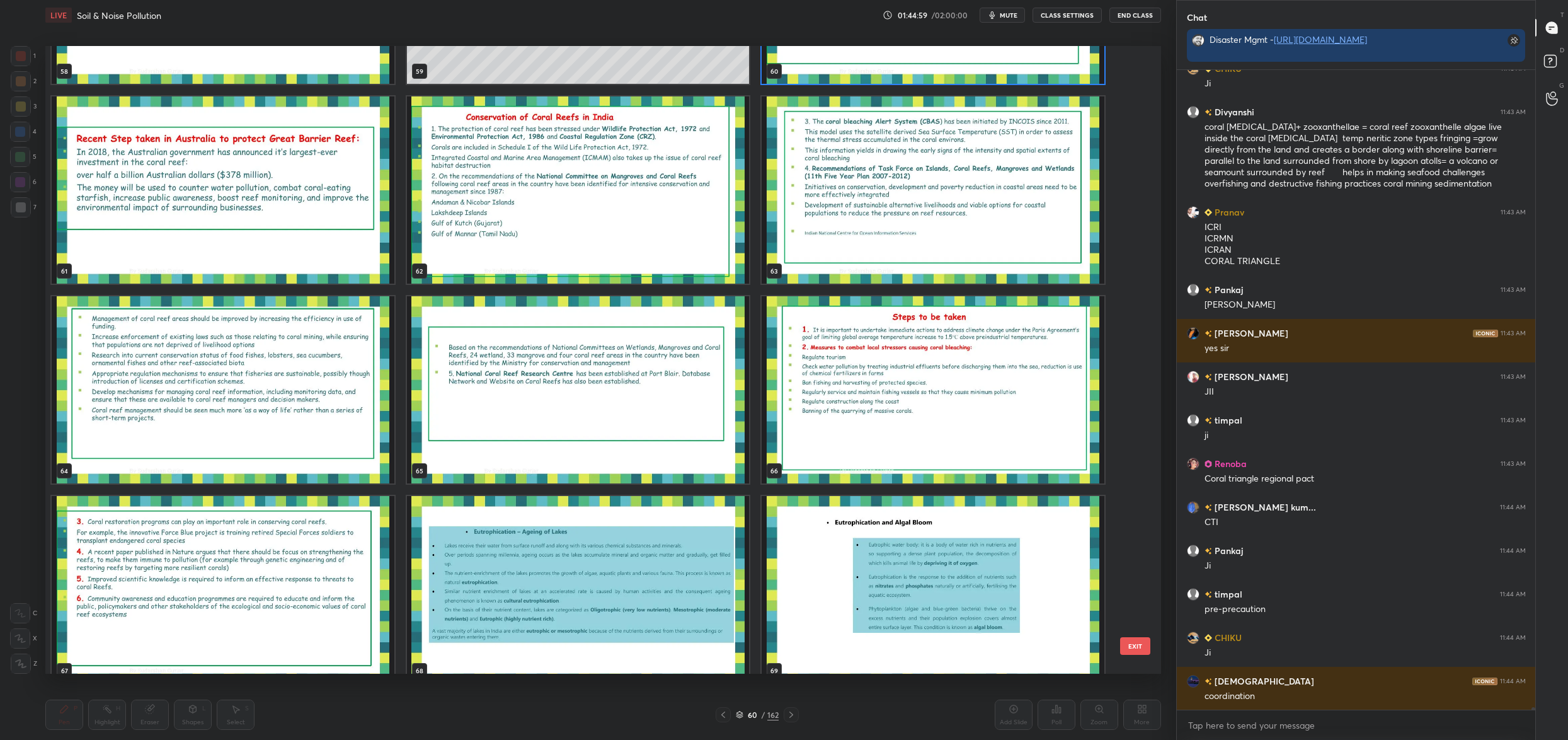
scroll to position [3950, 0]
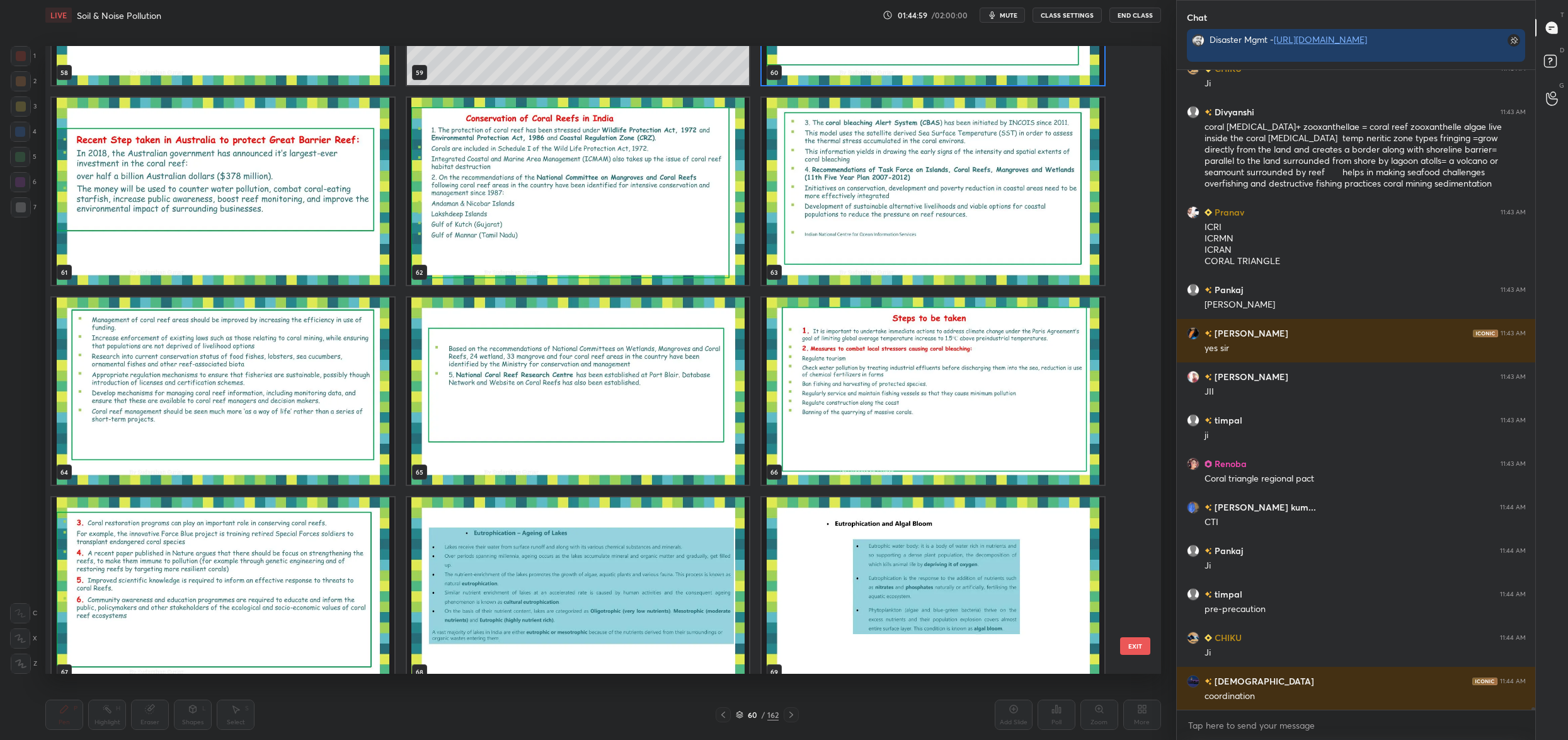
click at [575, 242] on img "grid" at bounding box center [578, 191] width 343 height 187
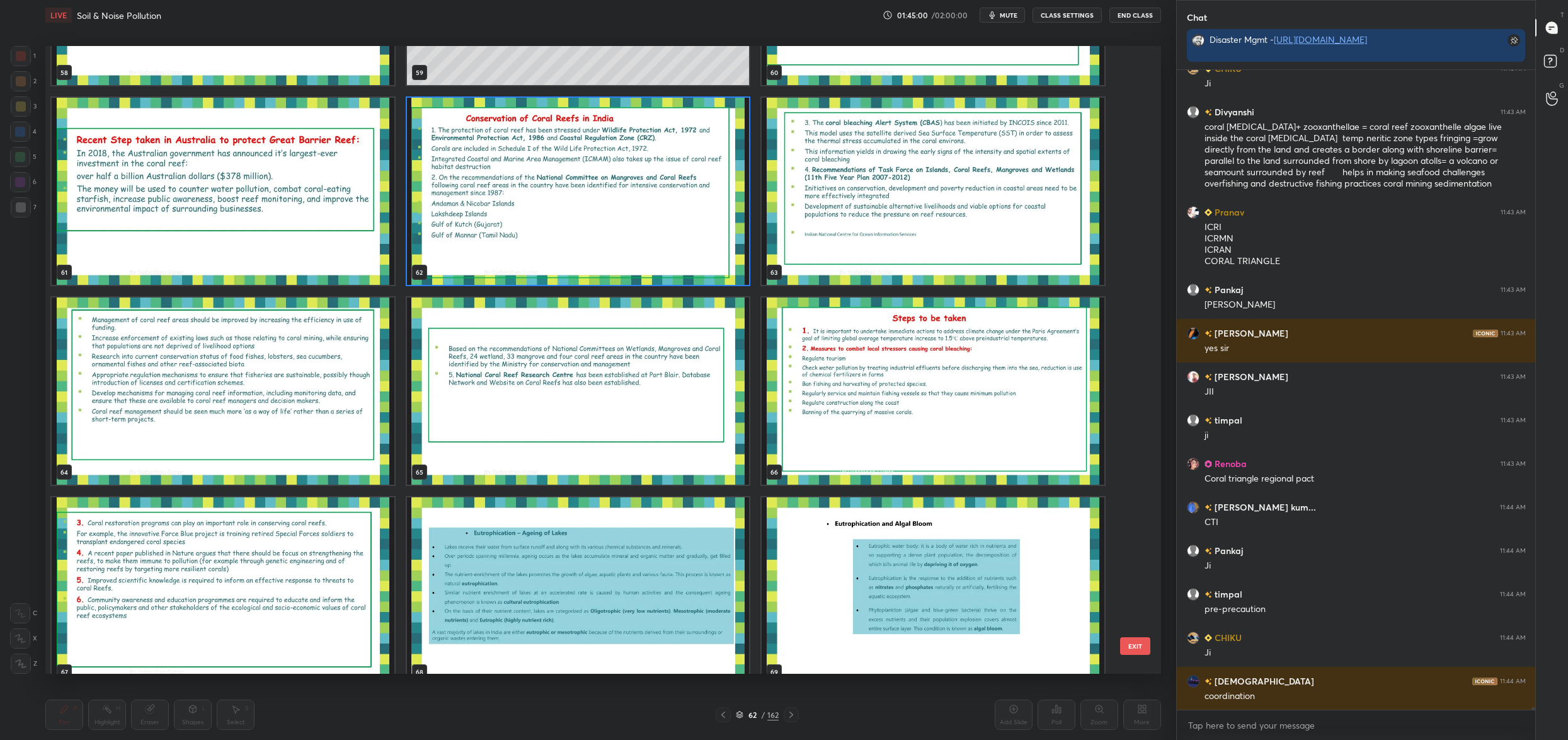
click at [575, 242] on div "55 56 57 58 59 60 61 62 63 64 65 66 67 68 69" at bounding box center [592, 359] width 1094 height 628
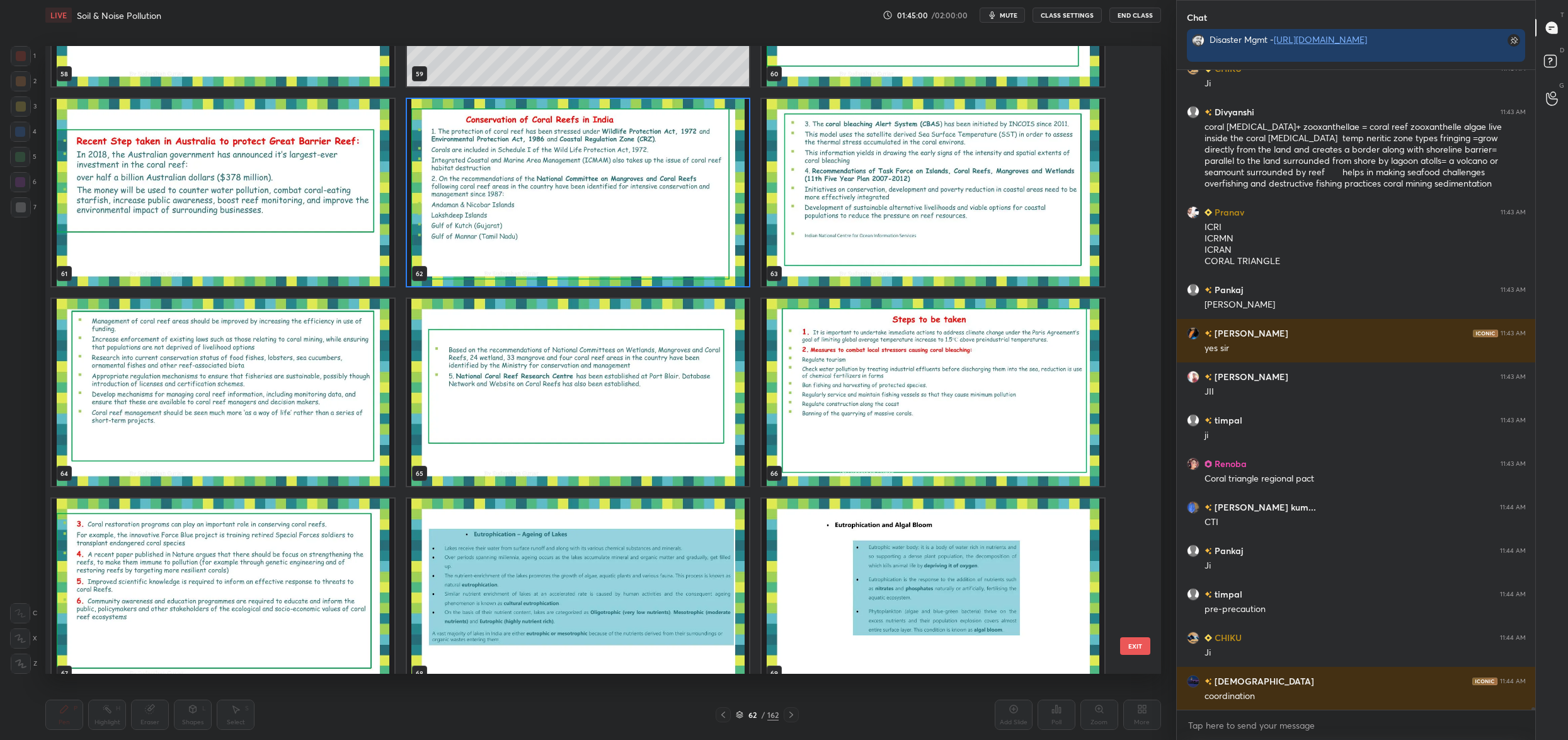
click at [575, 242] on div "55 56 57 58 59 60 61 62 63 64 65 66 67 68 69" at bounding box center [592, 359] width 1094 height 628
click at [575, 242] on img "grid" at bounding box center [578, 192] width 343 height 187
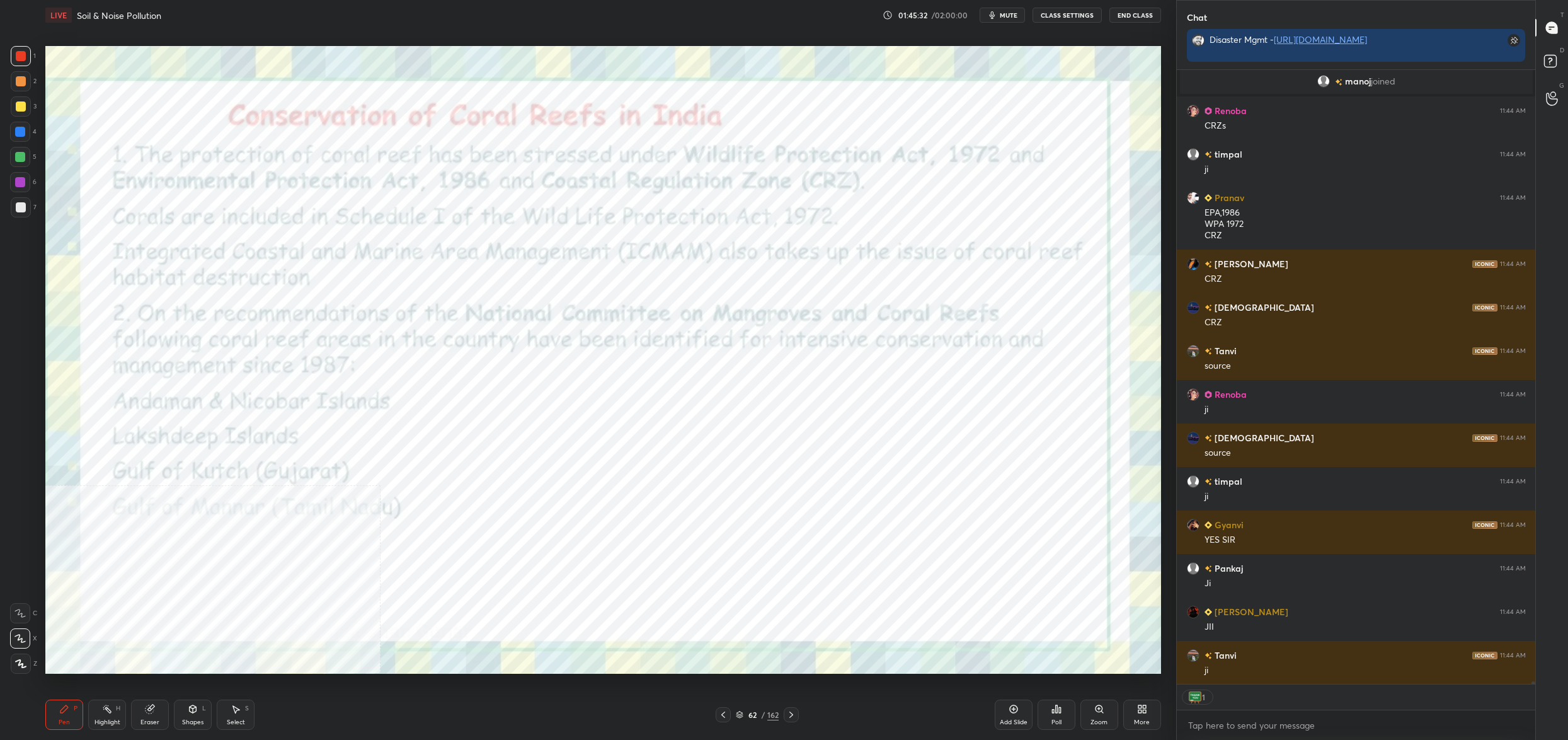
scroll to position [637, 355]
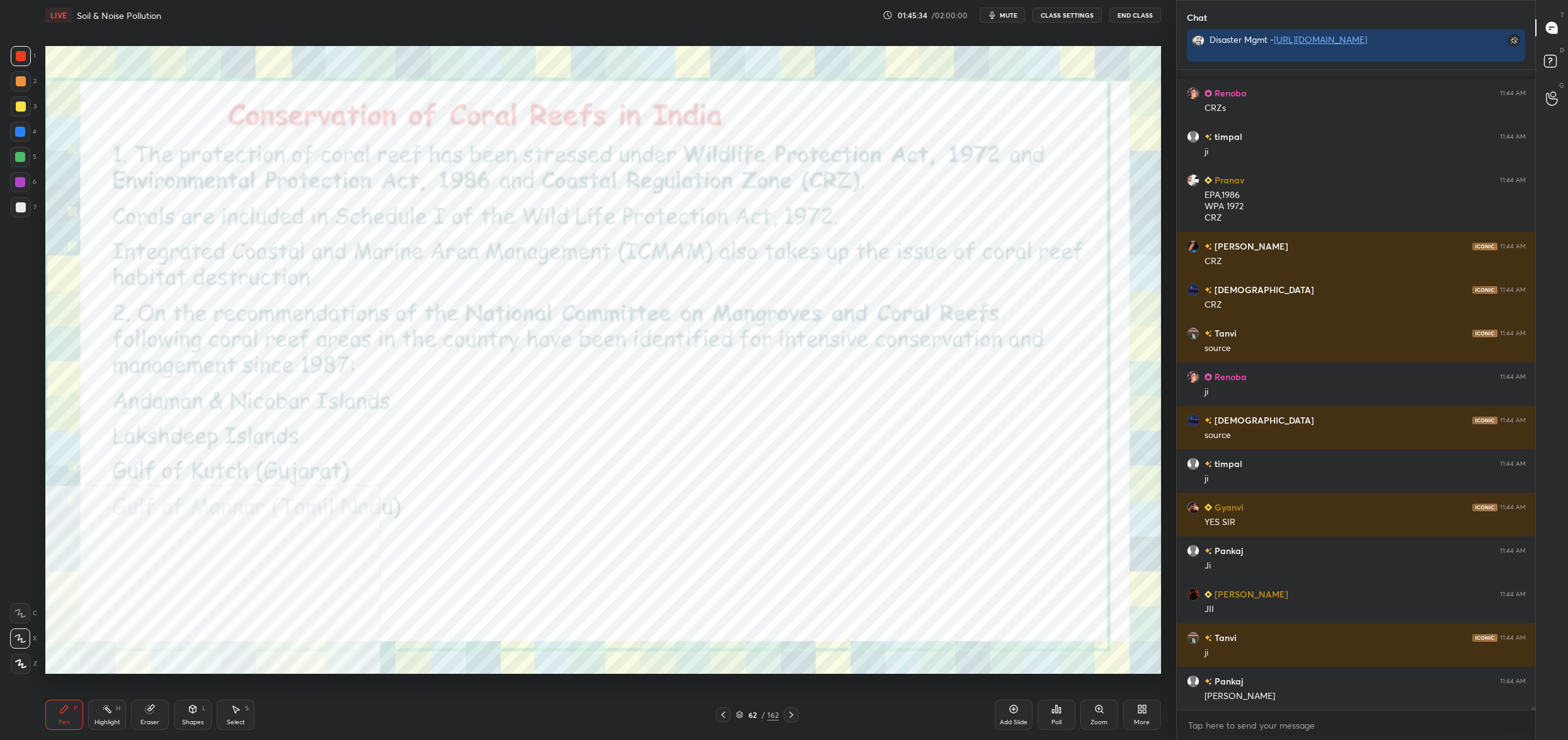
click at [742, 706] on div "Pen P Highlight H Eraser Shapes L Select S 62 / 162 Add Slide Poll Zoom More" at bounding box center [603, 714] width 1116 height 50
click at [746, 717] on div "62 / 162" at bounding box center [758, 715] width 43 height 11
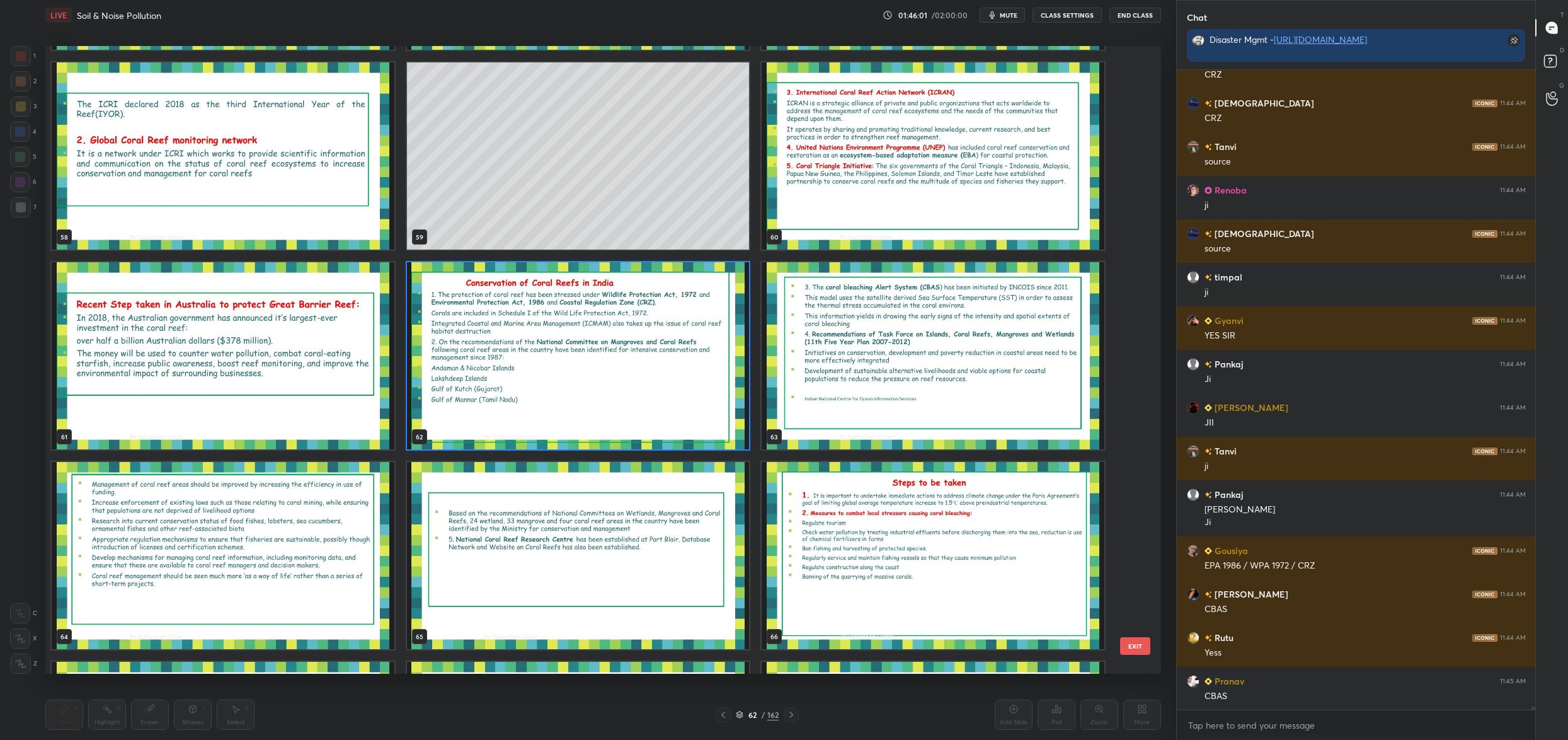
click at [954, 413] on img "grid" at bounding box center [933, 355] width 343 height 187
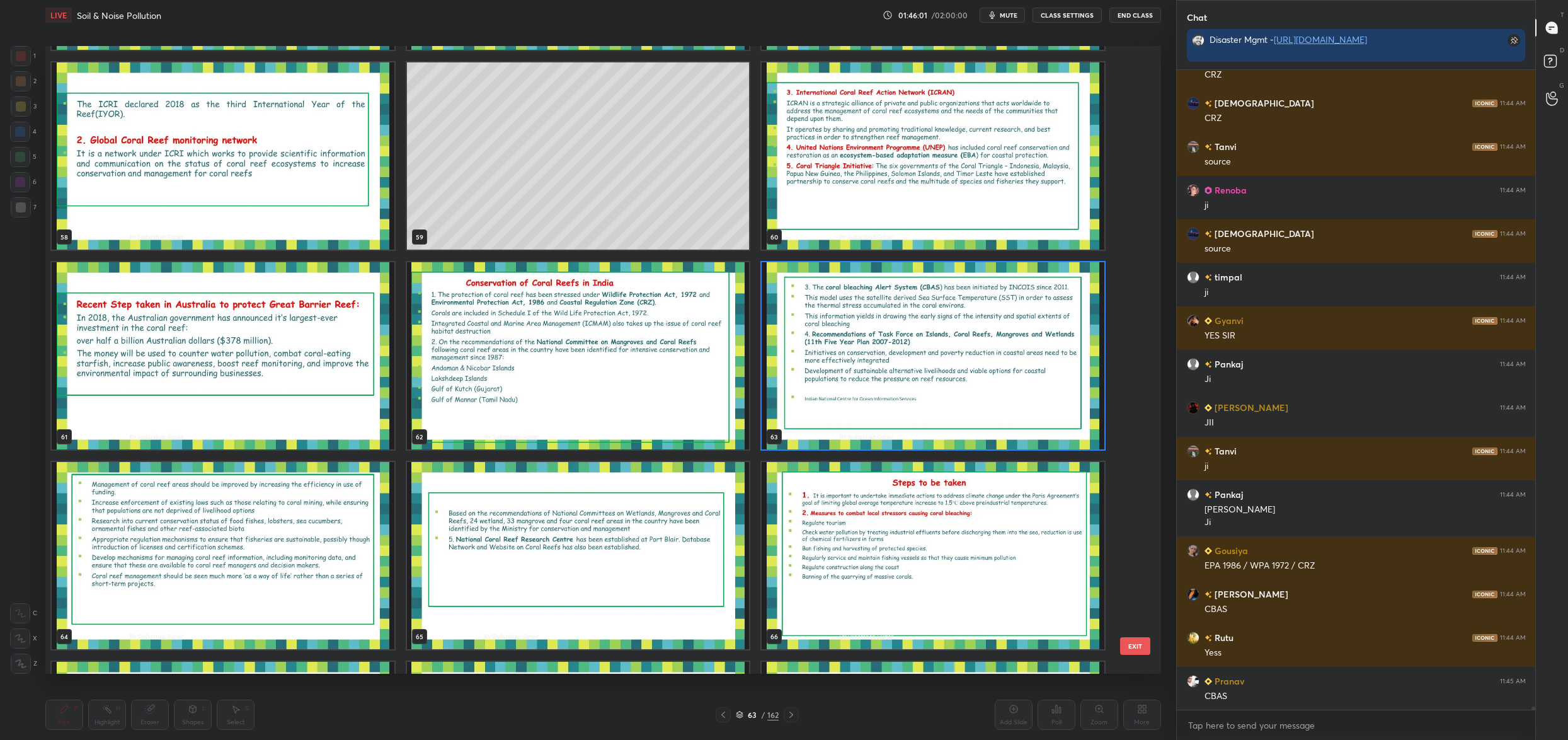
click at [954, 413] on img "grid" at bounding box center [933, 355] width 343 height 187
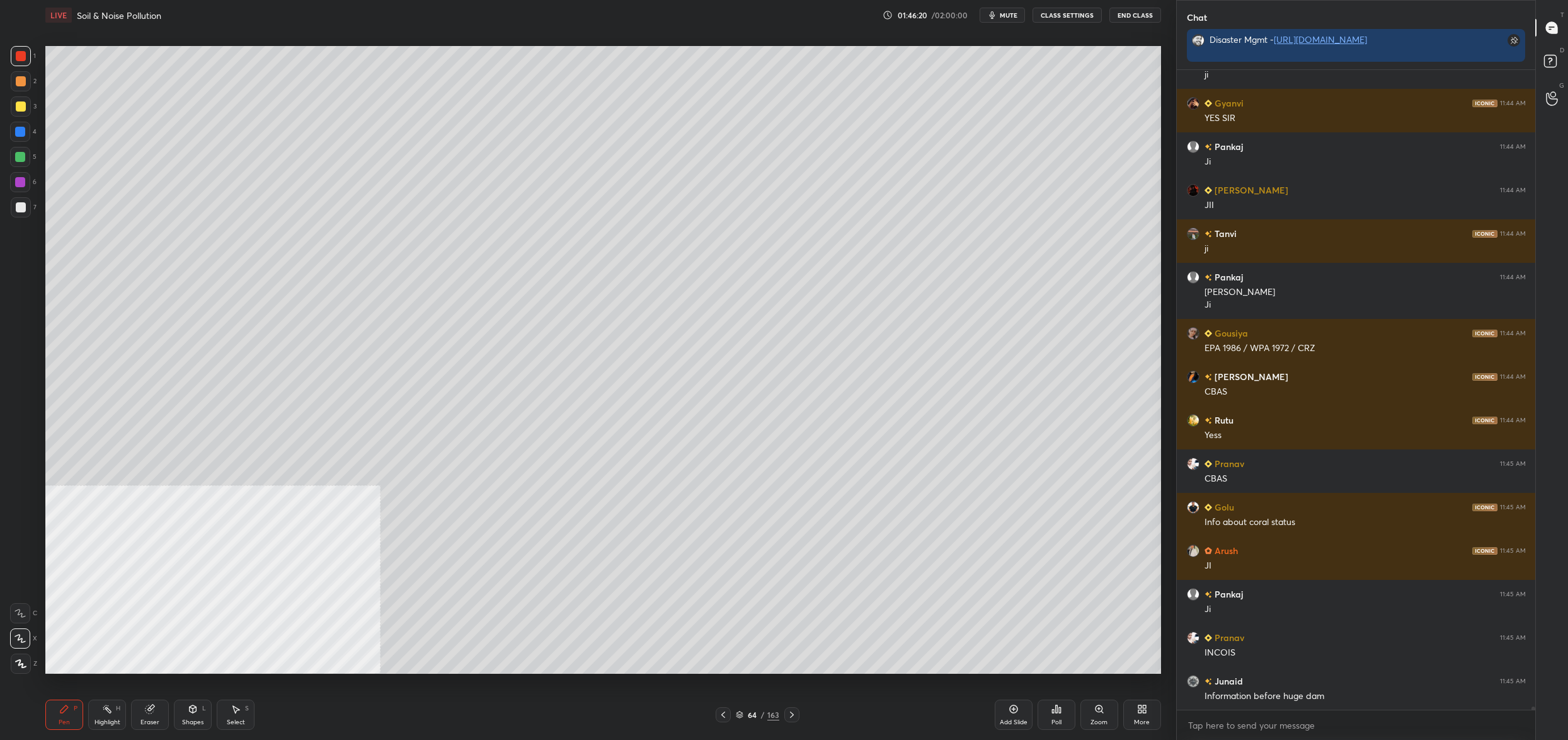
scroll to position [140599, 0]
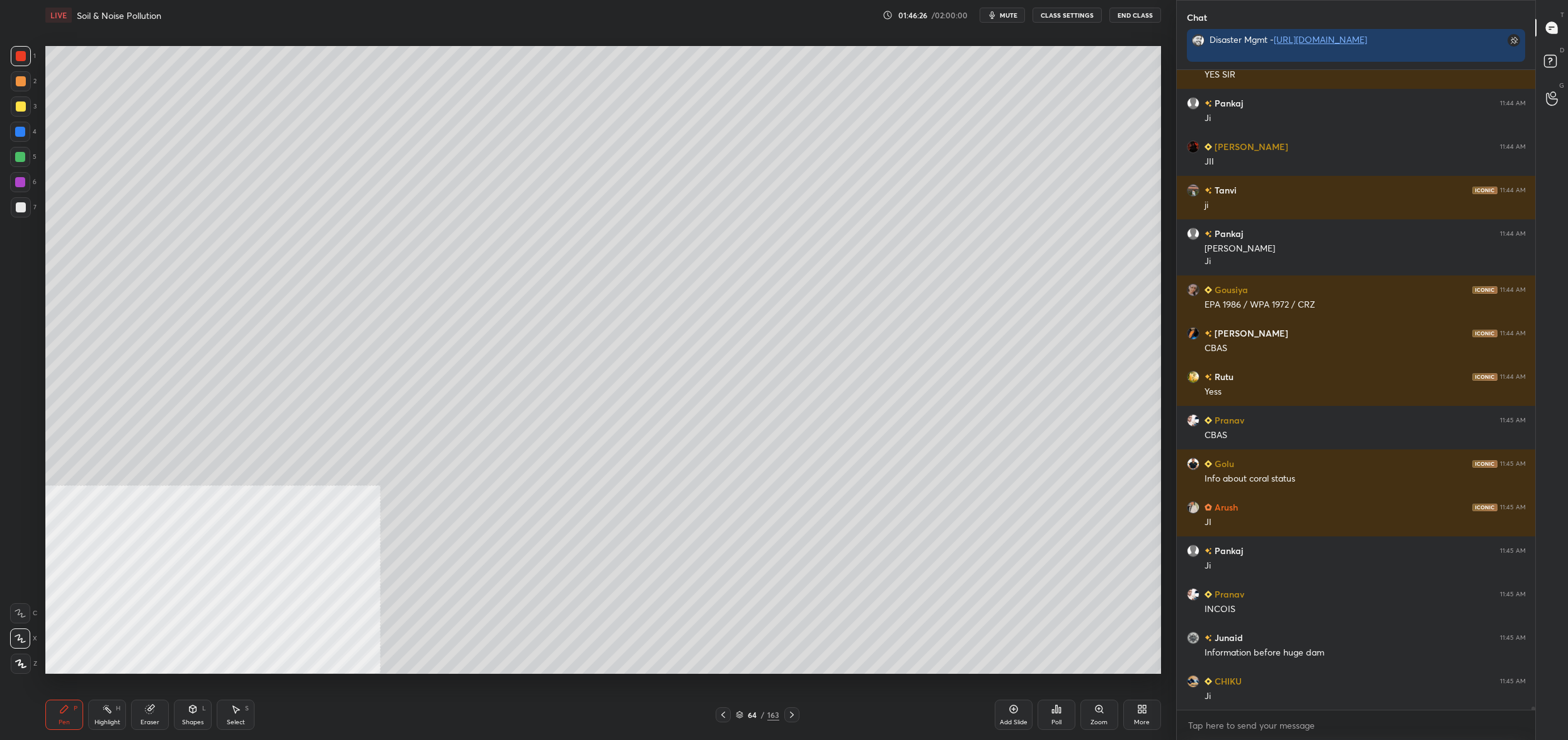
click at [32, 161] on div "5" at bounding box center [23, 157] width 27 height 20
click at [16, 160] on div at bounding box center [20, 157] width 10 height 10
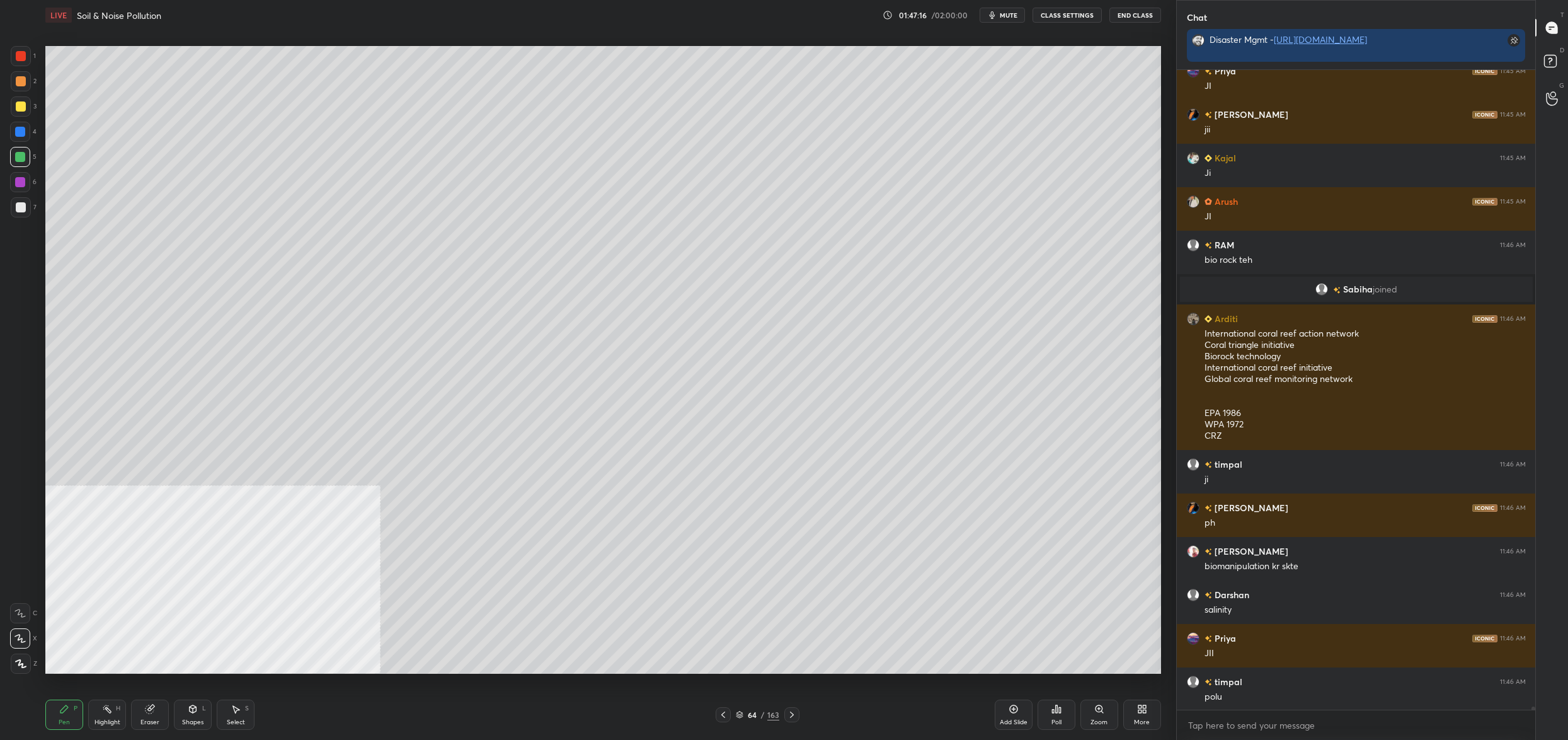
scroll to position [141341, 0]
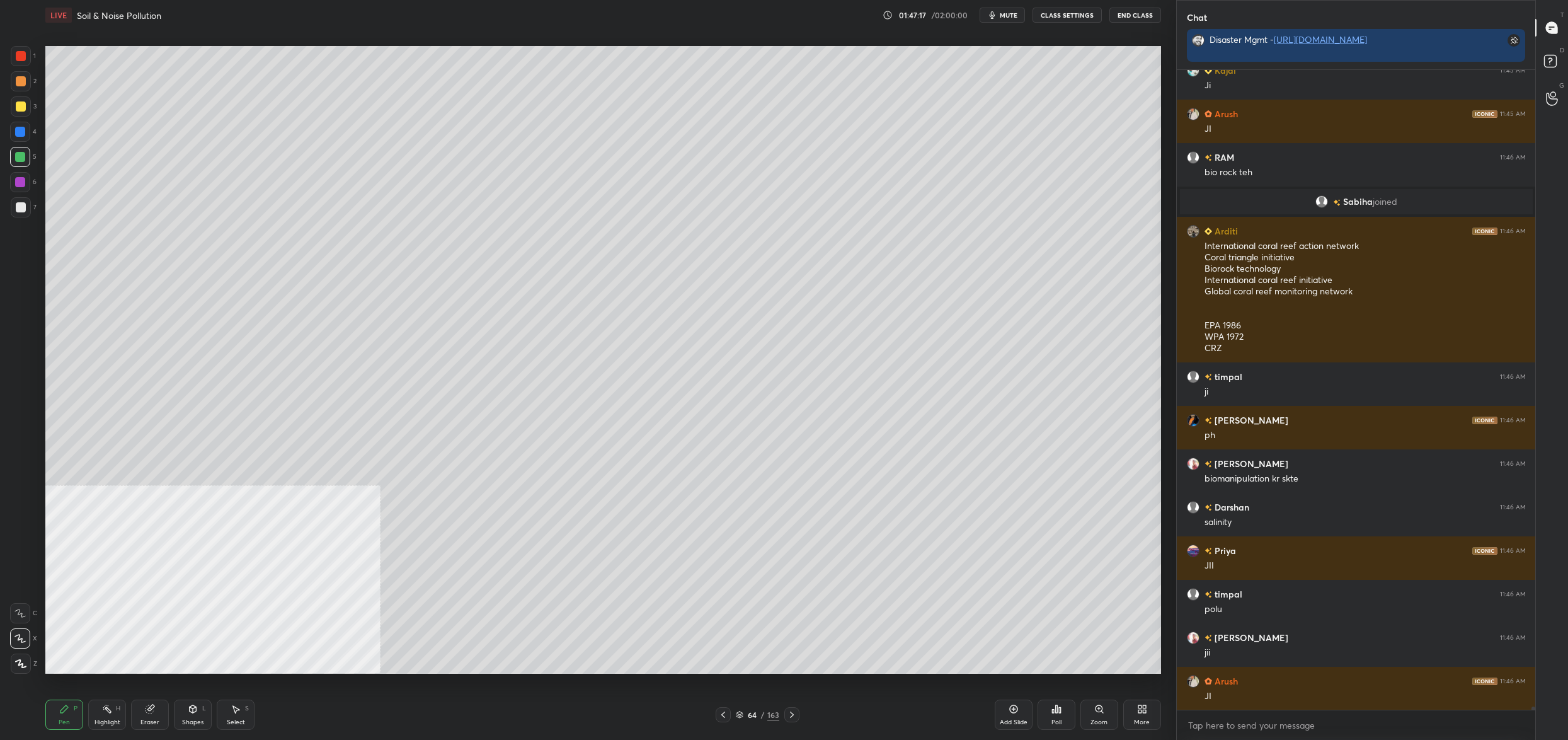
click at [36, 121] on div "1 2 3 4 5 6 7 C X Z C X Z E E Erase all H H" at bounding box center [20, 359] width 41 height 628
click at [23, 133] on div at bounding box center [20, 132] width 10 height 10
click at [17, 132] on div at bounding box center [20, 132] width 10 height 10
click at [24, 199] on div at bounding box center [21, 208] width 20 height 20
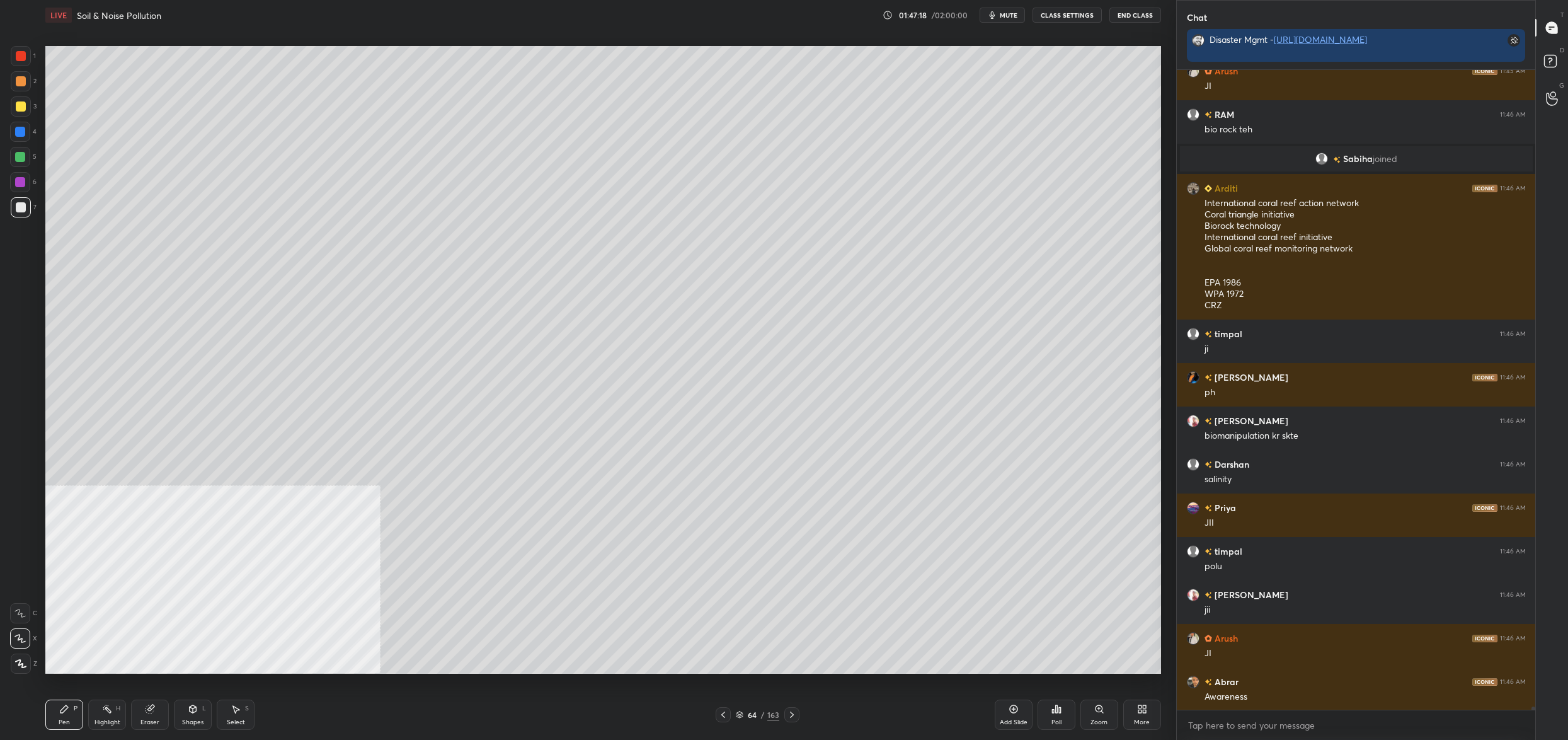
click at [29, 202] on div at bounding box center [21, 208] width 20 height 20
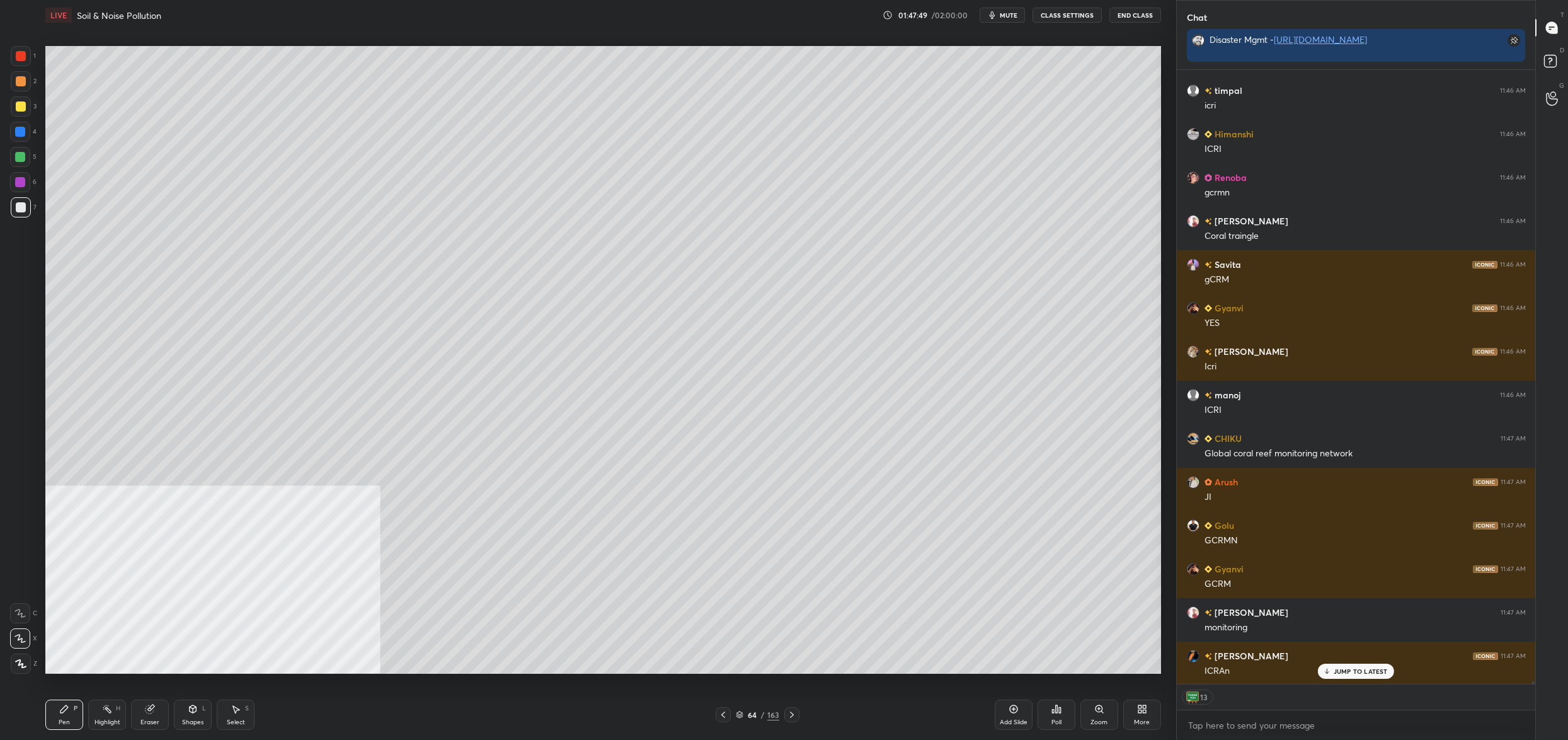
scroll to position [142671, 0]
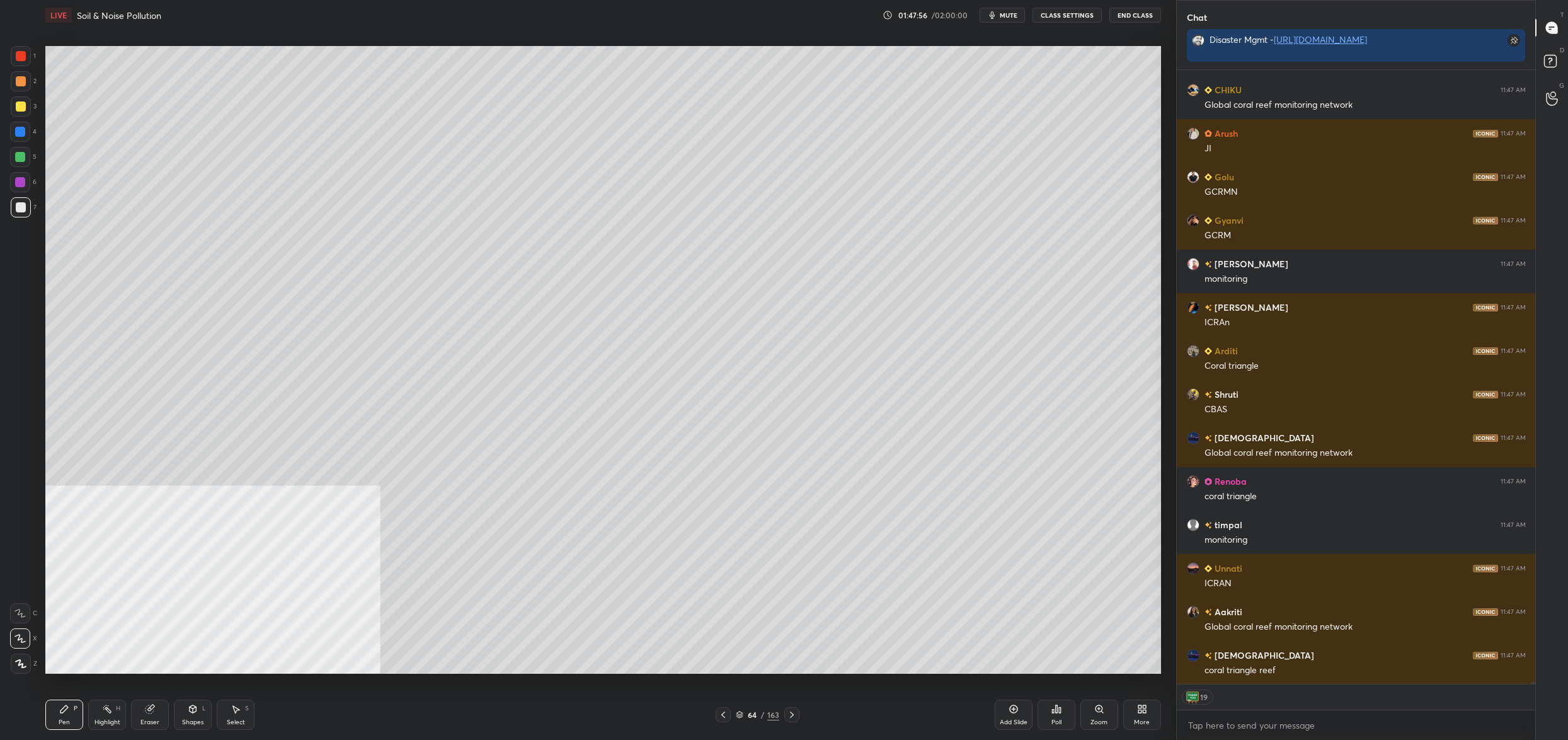
click at [151, 714] on div "Eraser" at bounding box center [150, 715] width 38 height 30
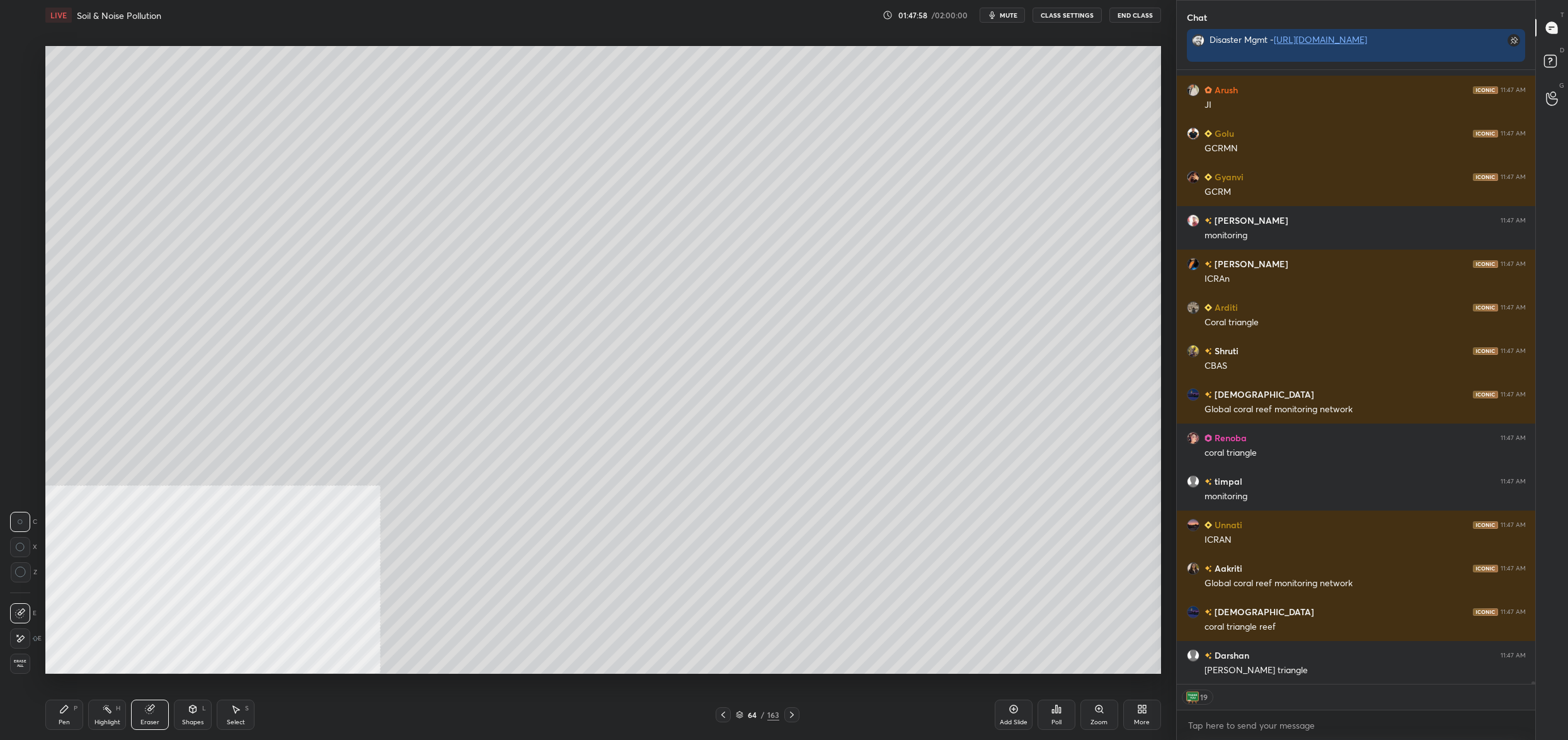
click at [63, 715] on div "Pen P" at bounding box center [64, 715] width 38 height 30
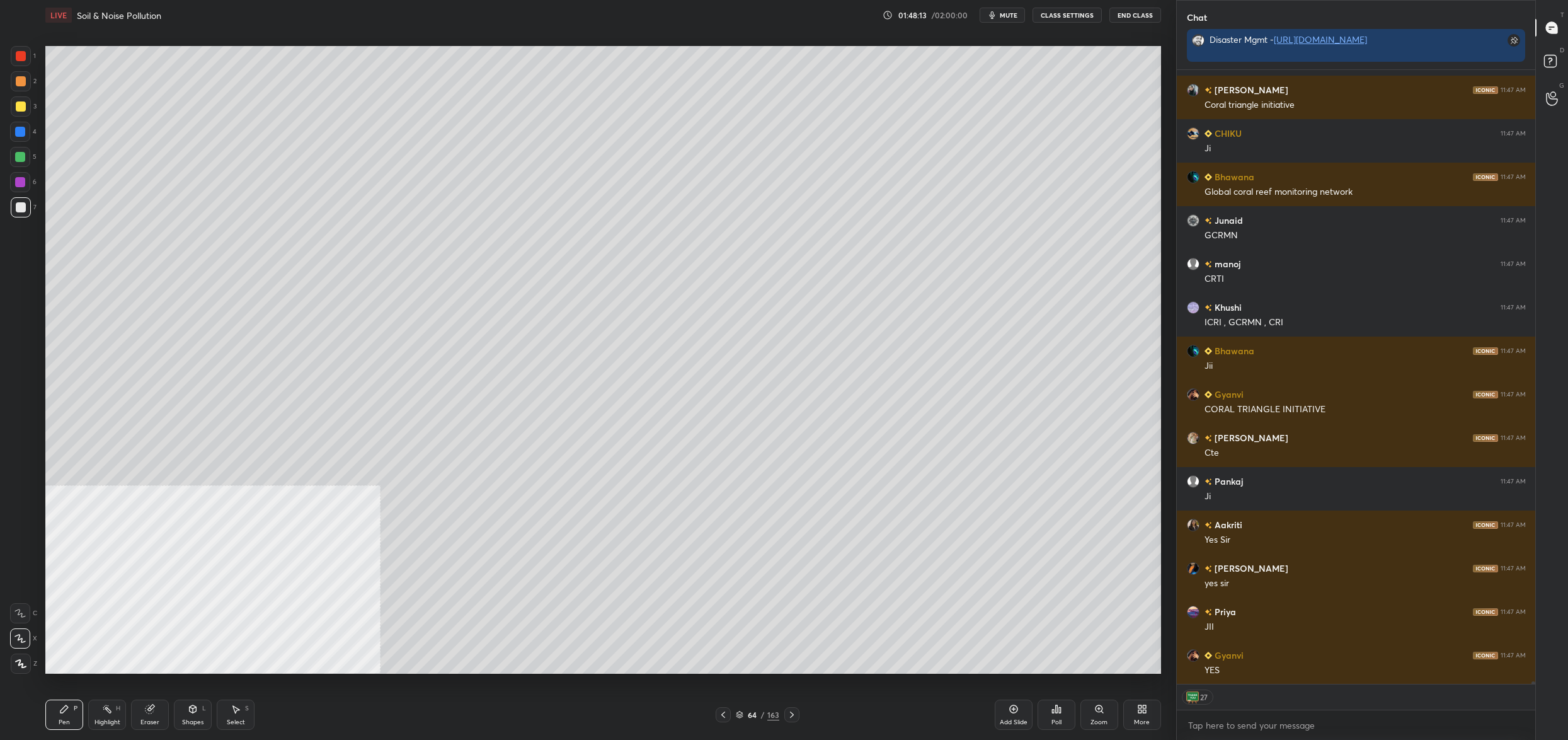
click at [27, 107] on div "3" at bounding box center [23, 107] width 26 height 20
click at [21, 109] on div at bounding box center [21, 107] width 10 height 10
click at [31, 110] on div "3" at bounding box center [23, 107] width 26 height 20
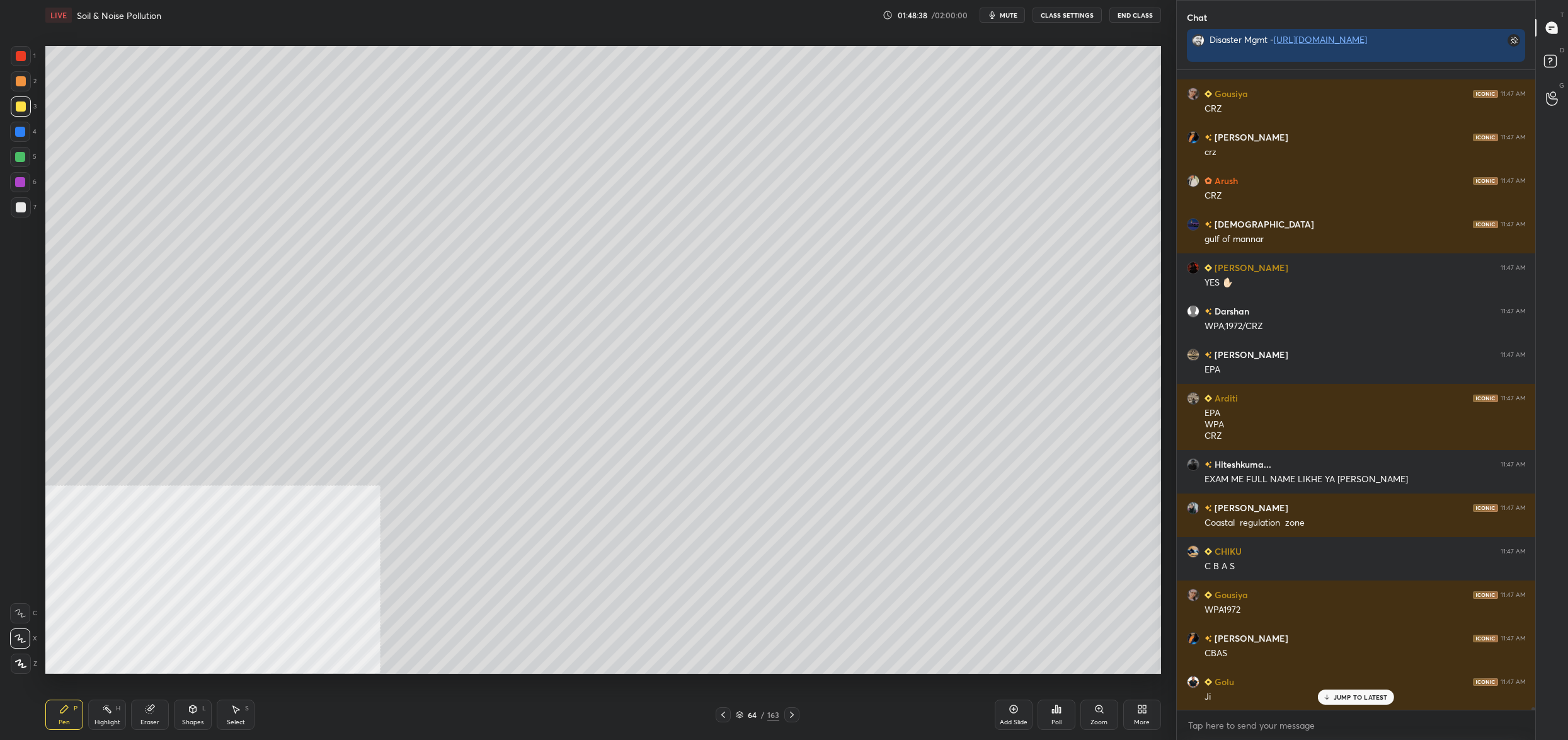
click at [750, 711] on div "64" at bounding box center [753, 715] width 13 height 8
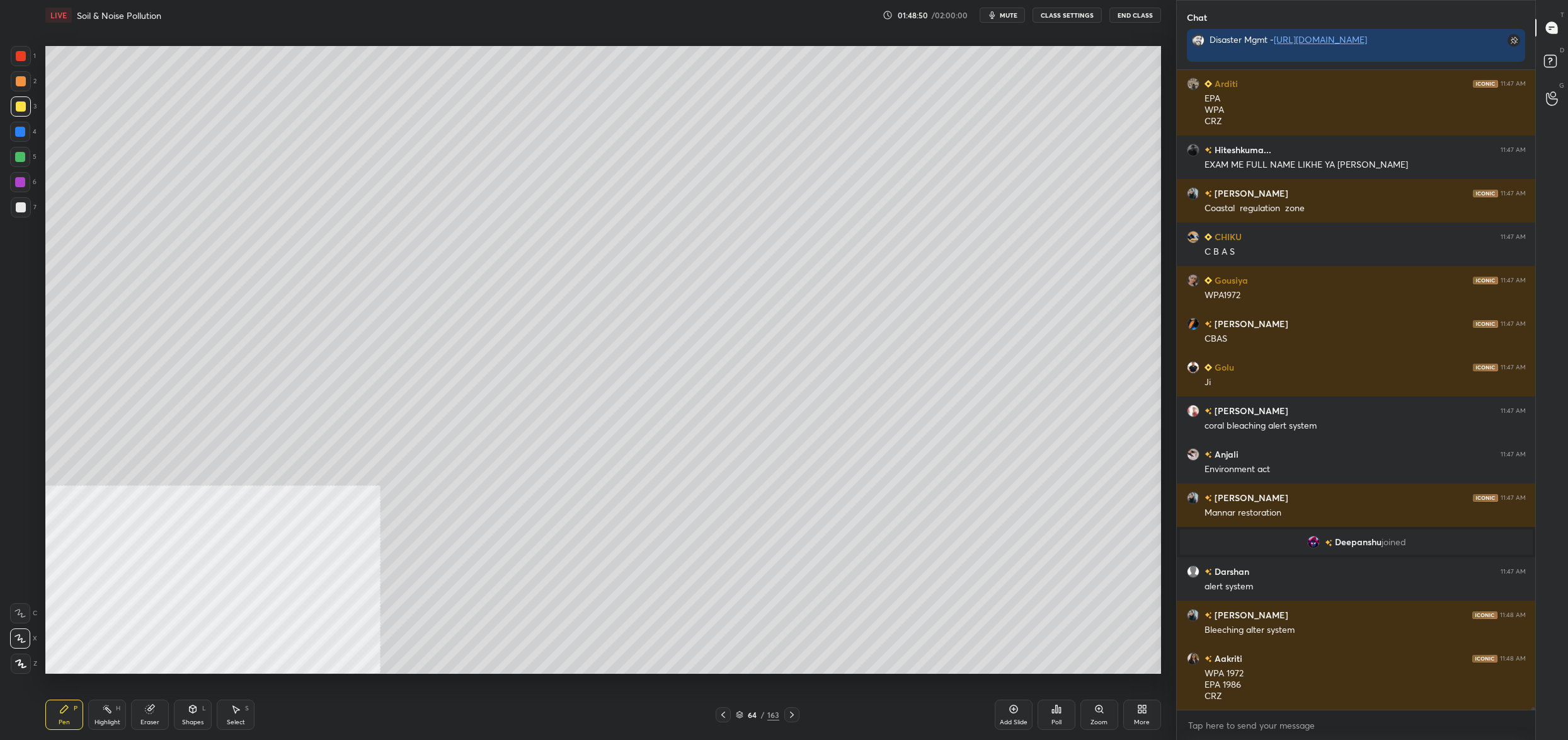
drag, startPoint x: 39, startPoint y: 152, endPoint x: 21, endPoint y: 166, distance: 22.8
click at [37, 155] on div "1 2 3 4 5 6 7 C X Z C X Z E E Erase all H H" at bounding box center [20, 359] width 41 height 628
click at [21, 166] on div at bounding box center [20, 157] width 20 height 20
click at [16, 160] on div at bounding box center [20, 157] width 10 height 10
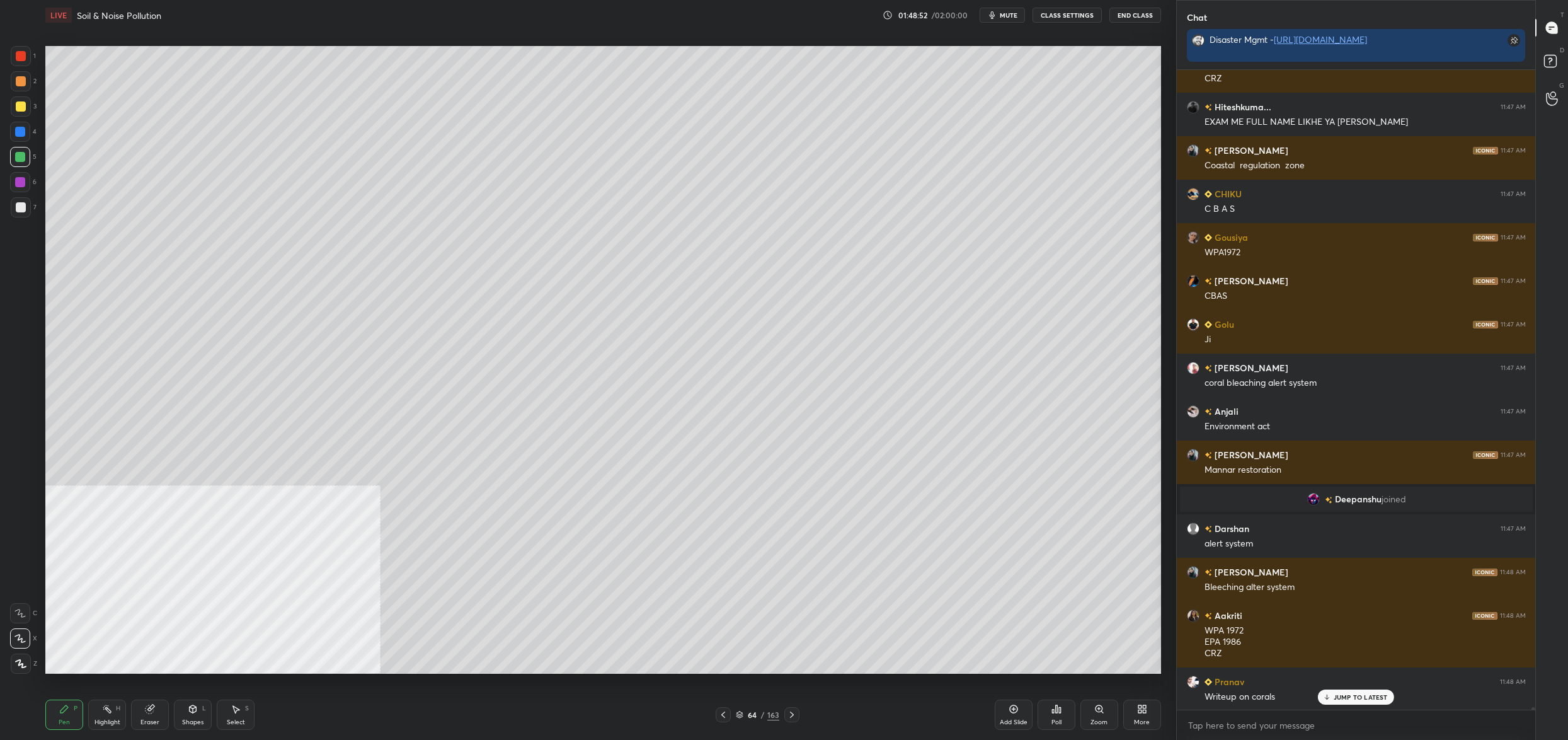
click at [22, 105] on div at bounding box center [21, 107] width 10 height 10
drag, startPoint x: 20, startPoint y: 104, endPoint x: 20, endPoint y: 86, distance: 18.0
click at [20, 104] on div at bounding box center [21, 107] width 10 height 10
click at [20, 86] on div at bounding box center [21, 81] width 10 height 10
click at [23, 69] on div "1 2 3 4 5 6 7" at bounding box center [23, 134] width 27 height 176
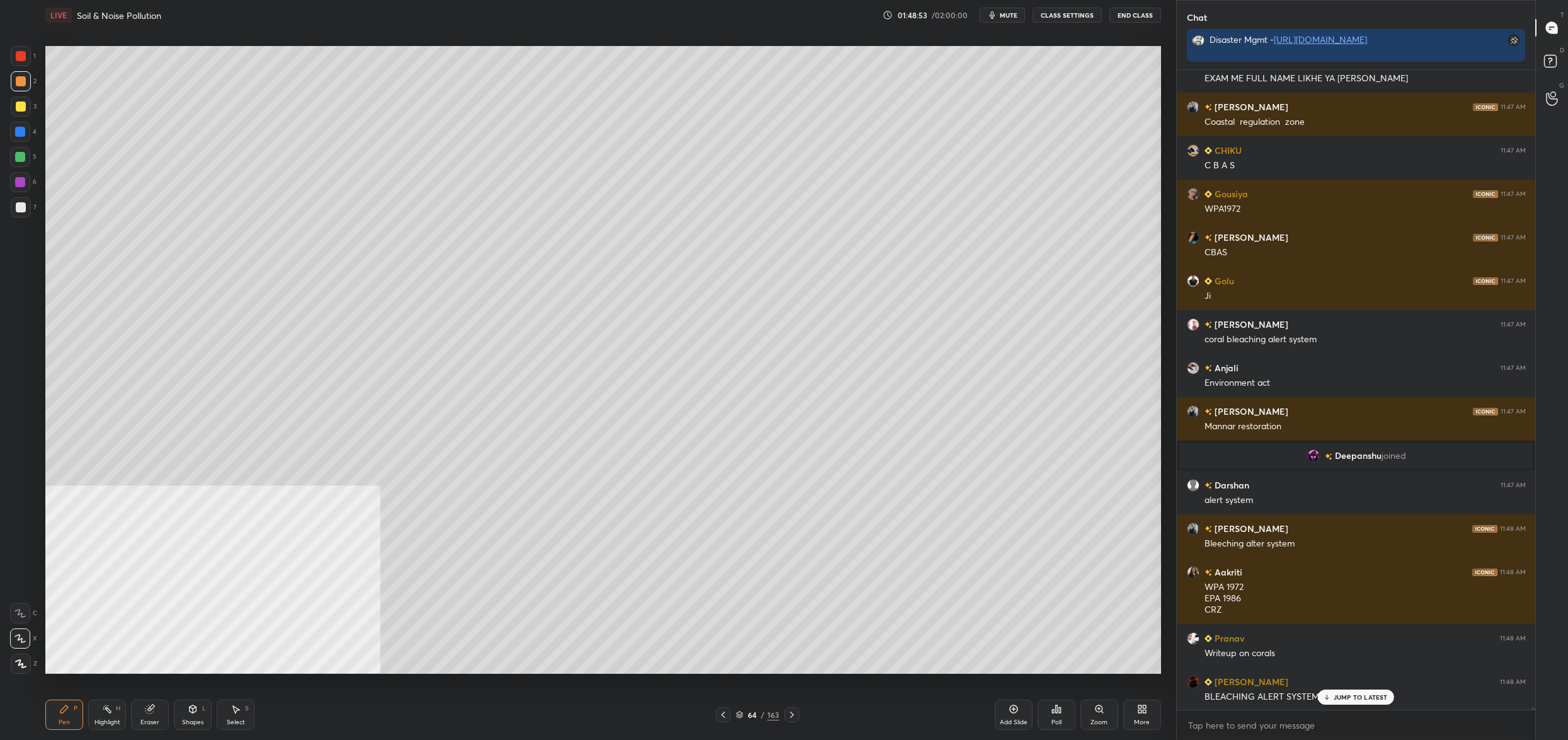
drag, startPoint x: 27, startPoint y: 60, endPoint x: 27, endPoint y: 103, distance: 43.0
click at [27, 60] on div at bounding box center [21, 56] width 20 height 20
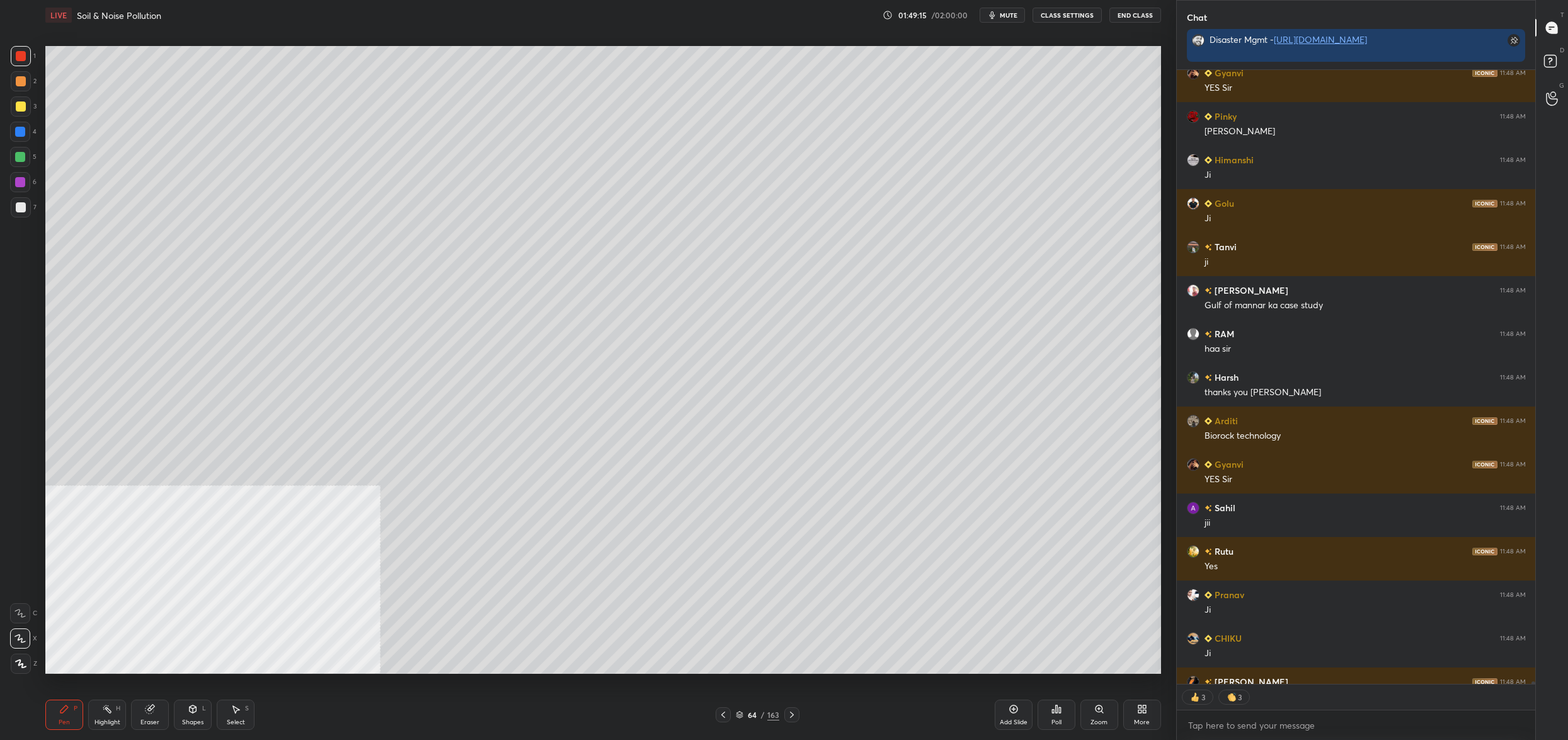
click at [744, 711] on div "64 / 163" at bounding box center [758, 715] width 44 height 11
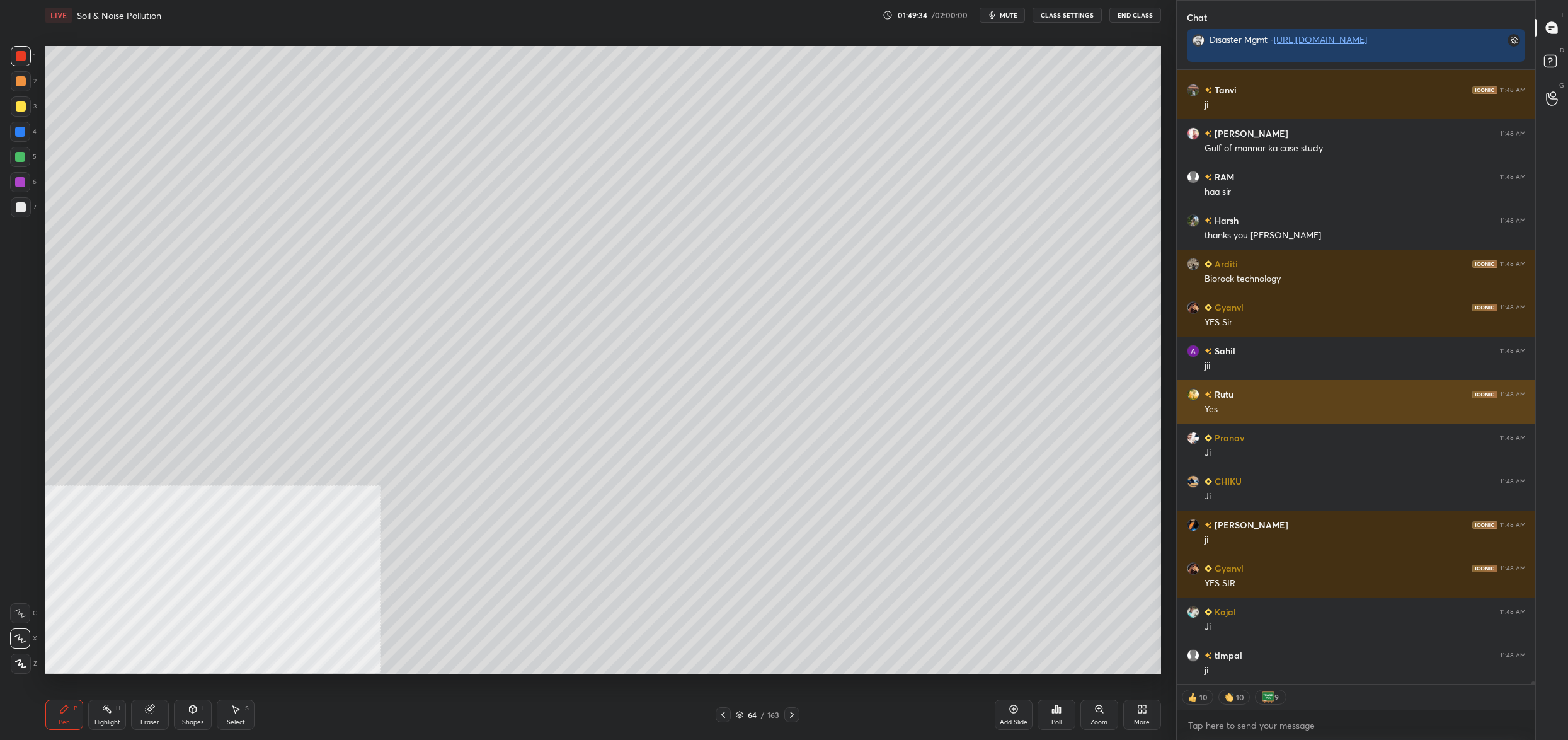
click at [1444, 421] on div "Rutu 11:48 AM Yes" at bounding box center [1357, 402] width 359 height 44
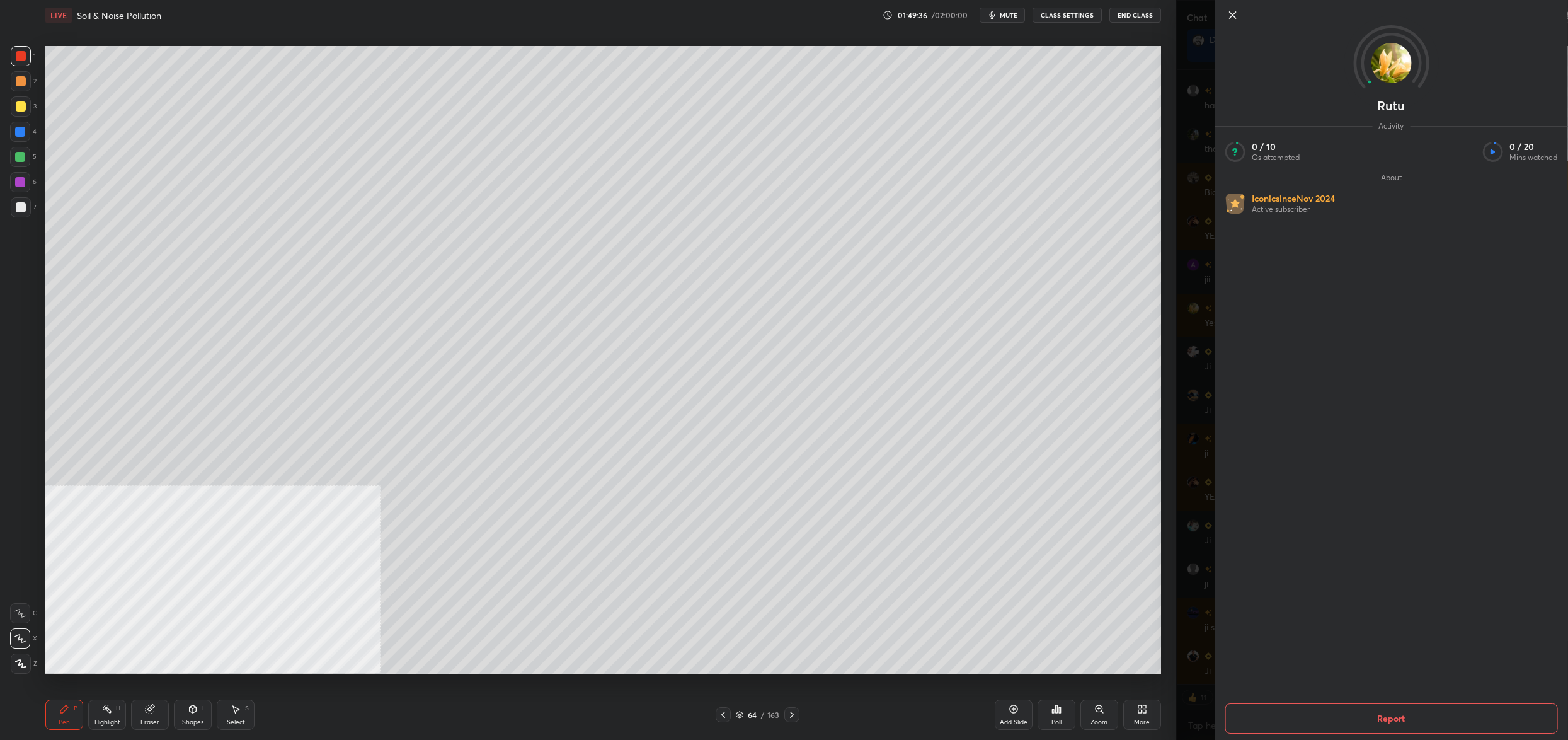
click at [1206, 481] on div "Rutu Activity 0 / 10 Qs attempted 0 / 20 Mins watched About Iconic since Nov 20…" at bounding box center [1373, 370] width 392 height 740
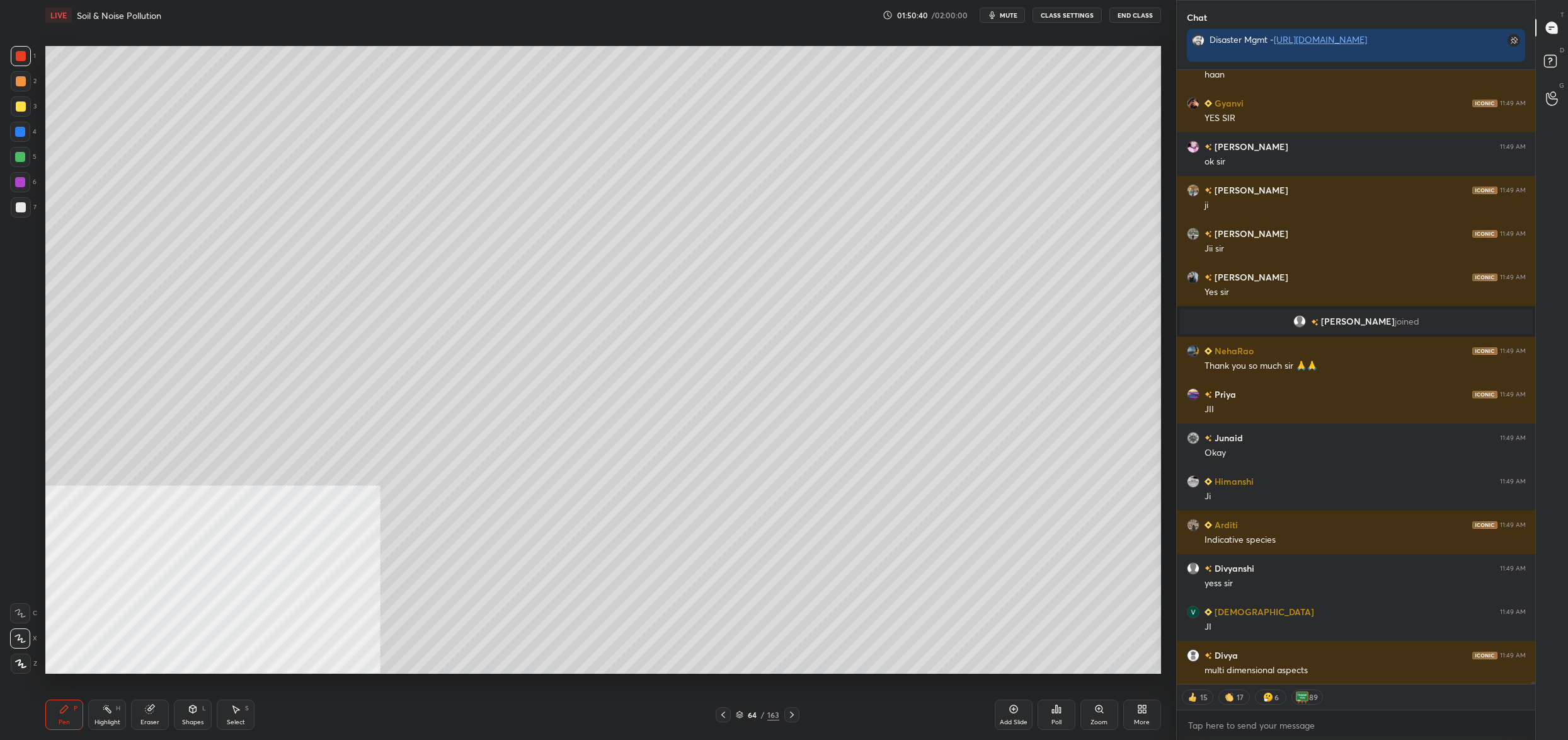
scroll to position [146662, 0]
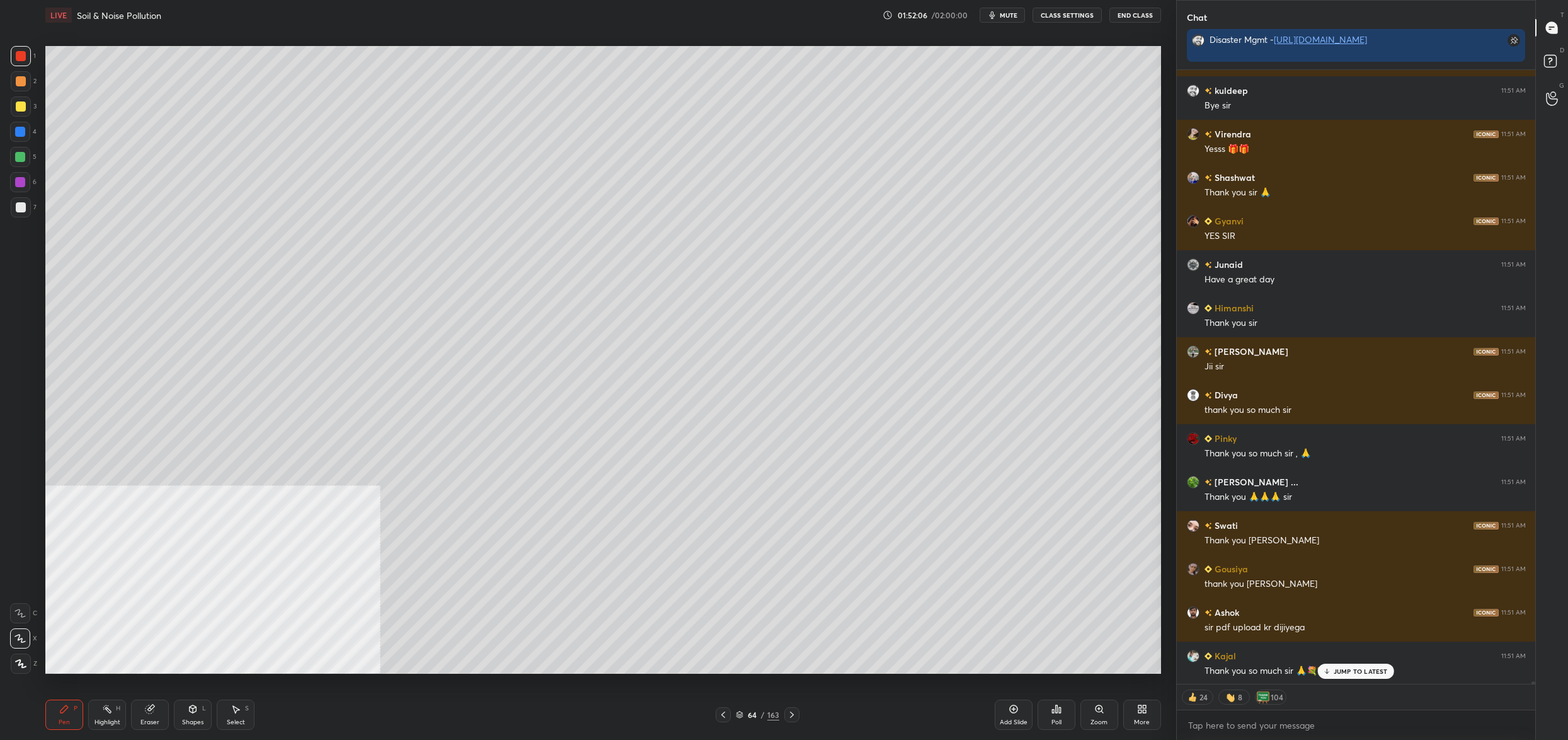
scroll to position [155387, 0]
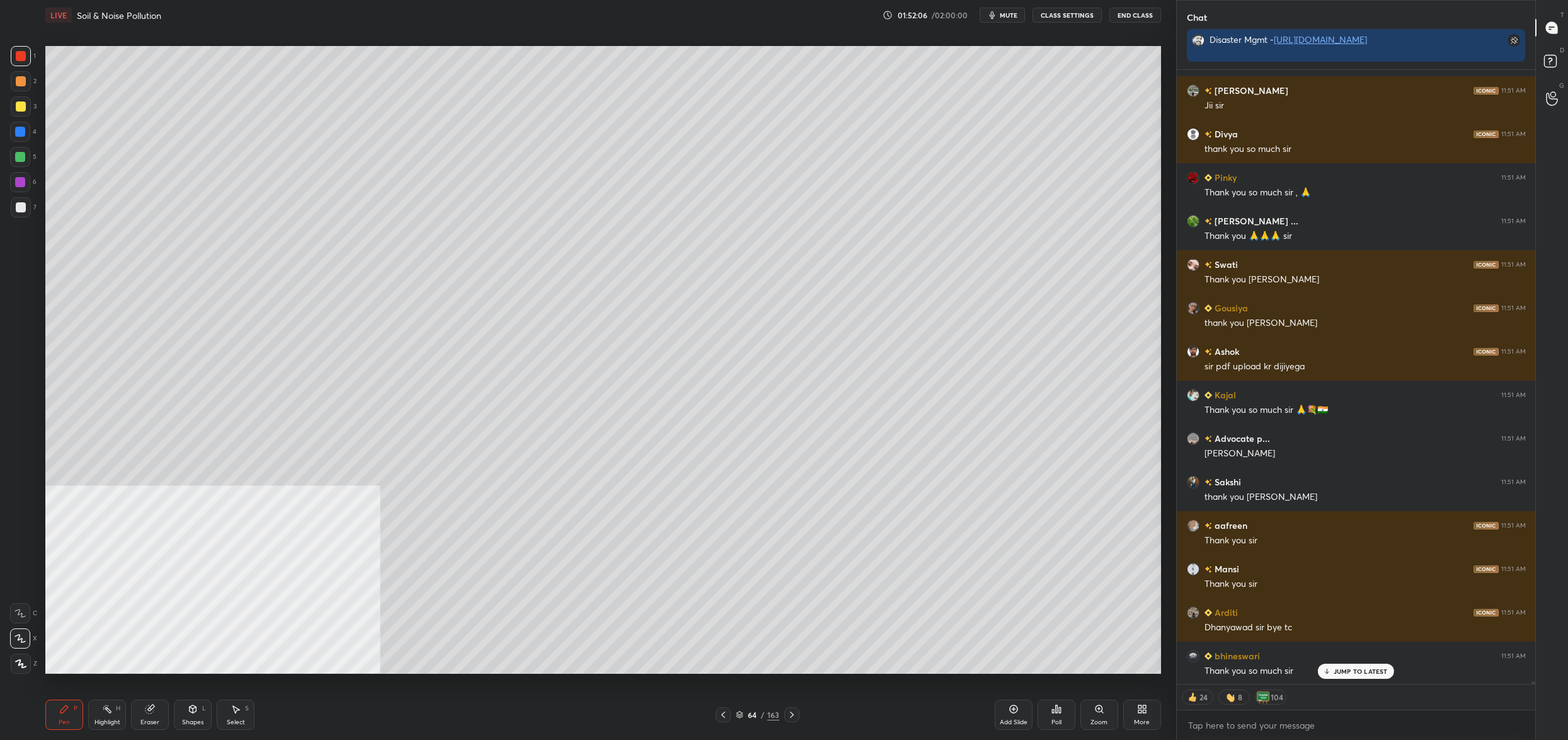
click at [1140, 14] on button "End Class" at bounding box center [1135, 15] width 51 height 15
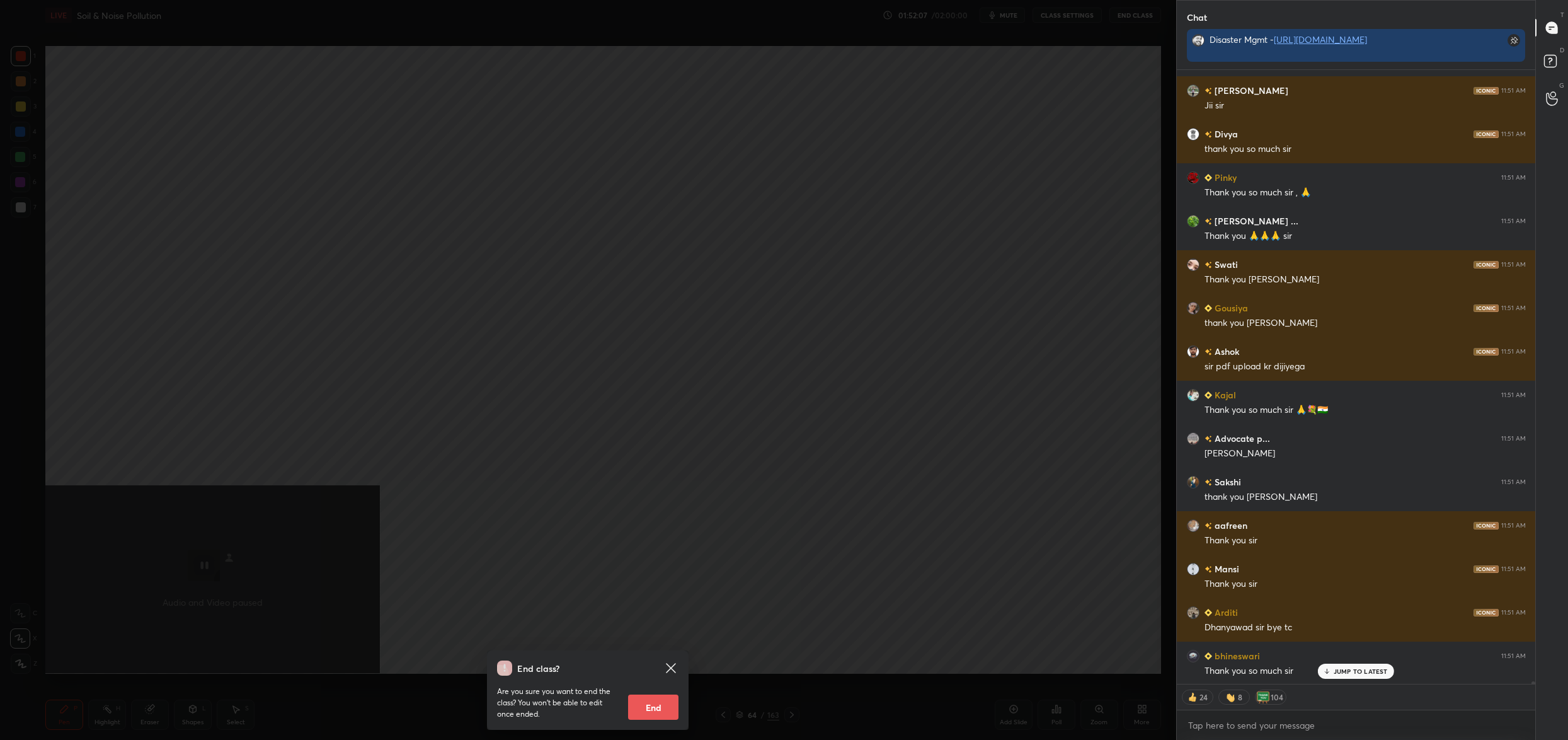
scroll to position [155735, 0]
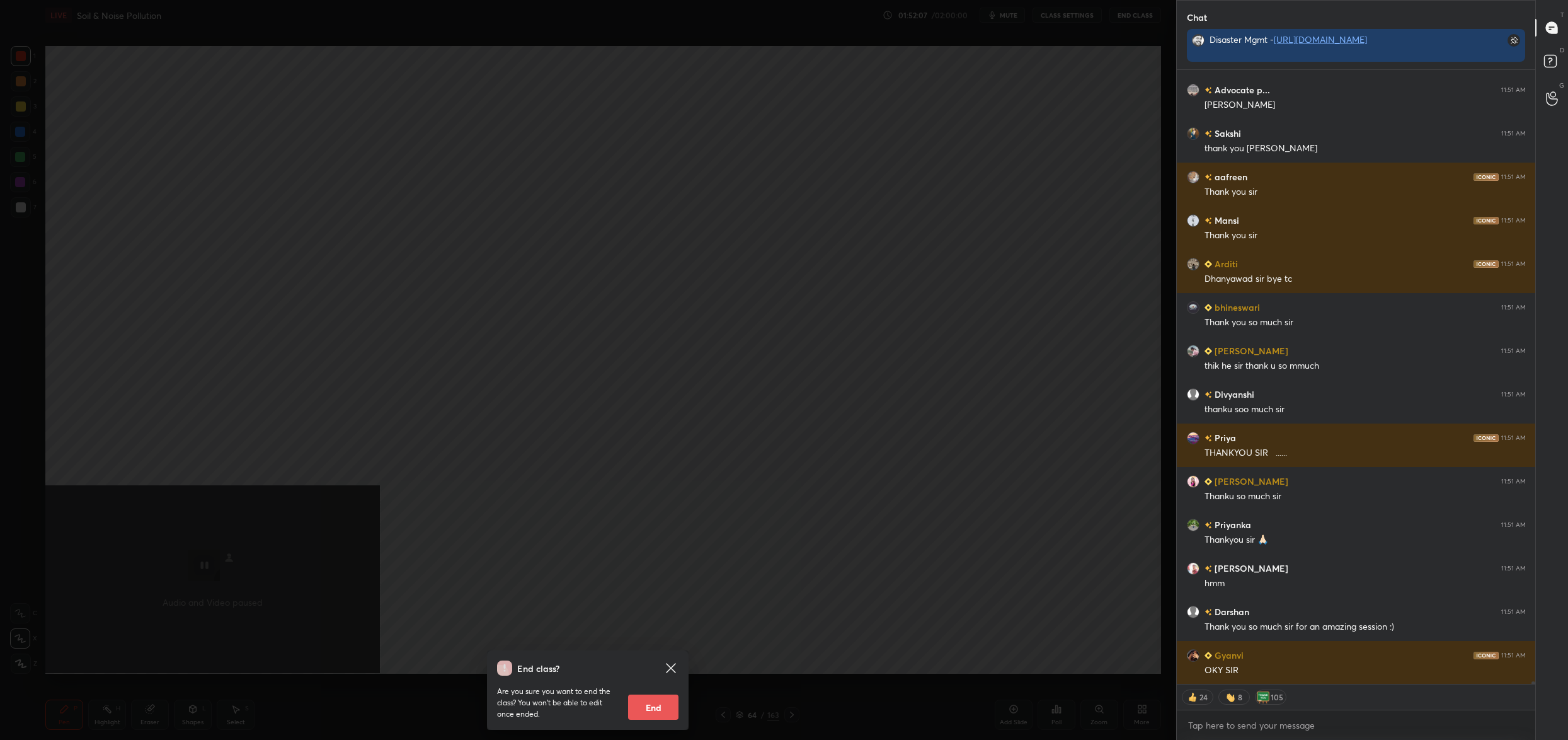
drag, startPoint x: 670, startPoint y: 695, endPoint x: 669, endPoint y: 702, distance: 7.1
click at [670, 695] on button "End" at bounding box center [653, 707] width 50 height 25
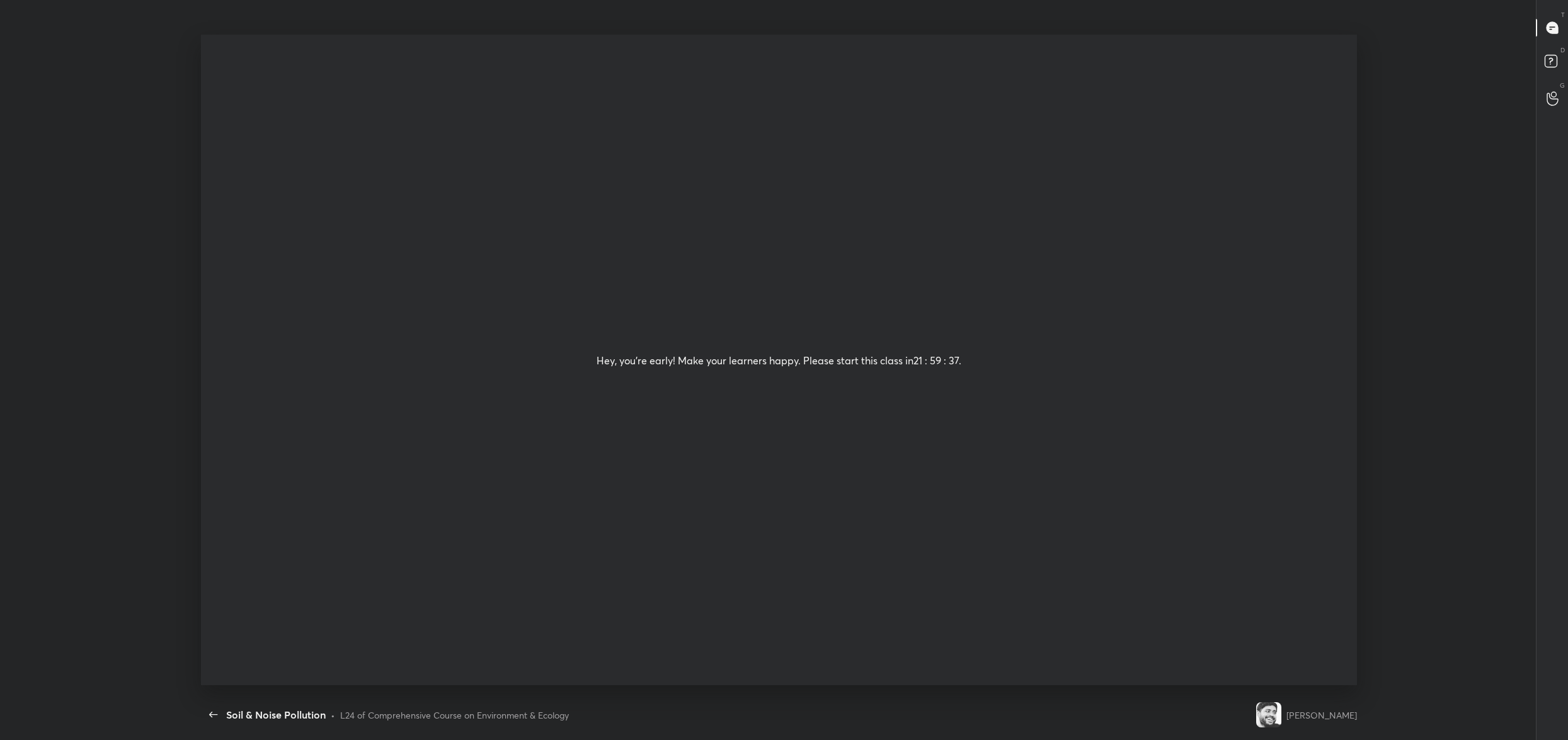
scroll to position [0, 0]
